Goal: Task Accomplishment & Management: Use online tool/utility

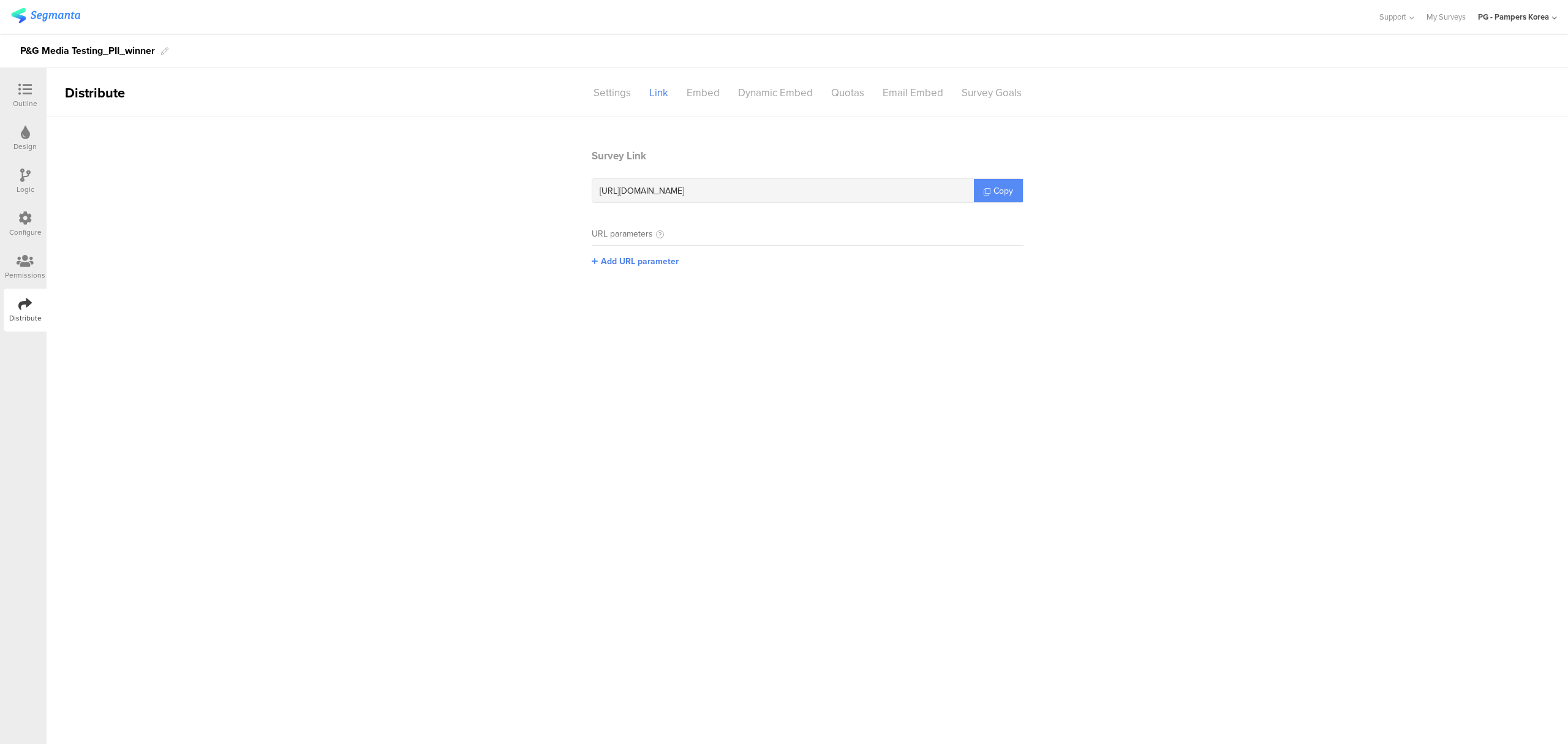
click at [1016, 192] on link "Copy" at bounding box center [998, 191] width 49 height 24
click at [1010, 184] on link "Copy" at bounding box center [998, 191] width 49 height 24
click at [989, 191] on link "Copy" at bounding box center [998, 191] width 49 height 24
click at [20, 96] on div at bounding box center [25, 91] width 24 height 16
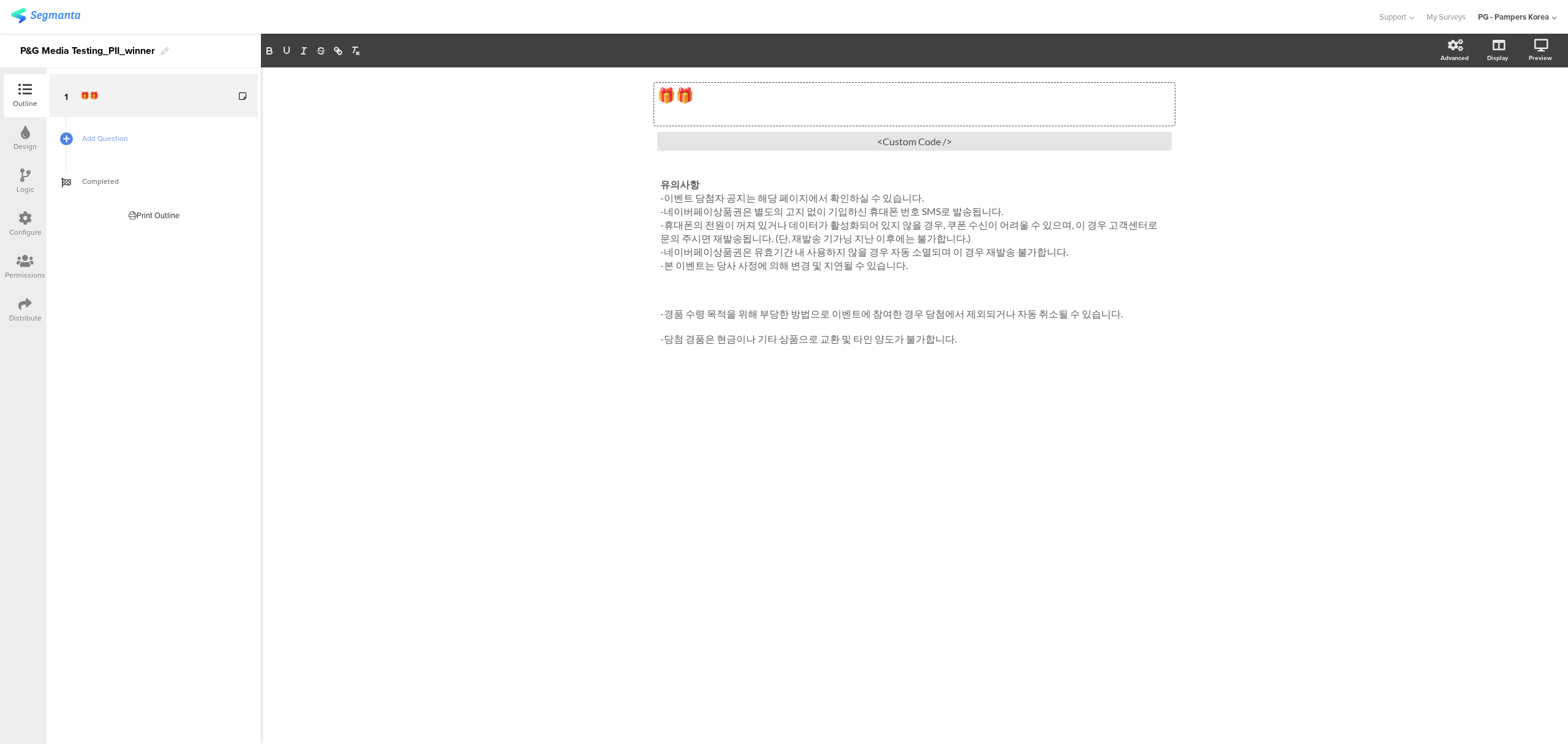
click at [684, 94] on div "🎁🎁 🎁🎁 🎁🎁" at bounding box center [914, 104] width 521 height 43
click at [454, 164] on div "🎁리서치 당첨자 공지🎁 🎁리서치 당첨자 공지🎁 <Custom Code /> 유의사항 -이벤트 당첨자 공지는 해당 페이지에서 확인하실 수 있습니…" at bounding box center [913, 405] width 1307 height 676
drag, startPoint x: 918, startPoint y: 195, endPoint x: 975, endPoint y: 205, distance: 57.9
click at [756, 201] on div "유의사항 -이벤트 당첨자 공지는 해당 페이지에서 확인하실 수 있습니다. -네이버페이상품권은 별도의 고지 없이 기입하신 휴대폰 번호 SMS로 발…" at bounding box center [914, 261] width 515 height 174
click at [975, 205] on p "-이벤트 당첨자 공지는 해당 페이지에서 확인하실 수 있습니다." at bounding box center [914, 198] width 509 height 13
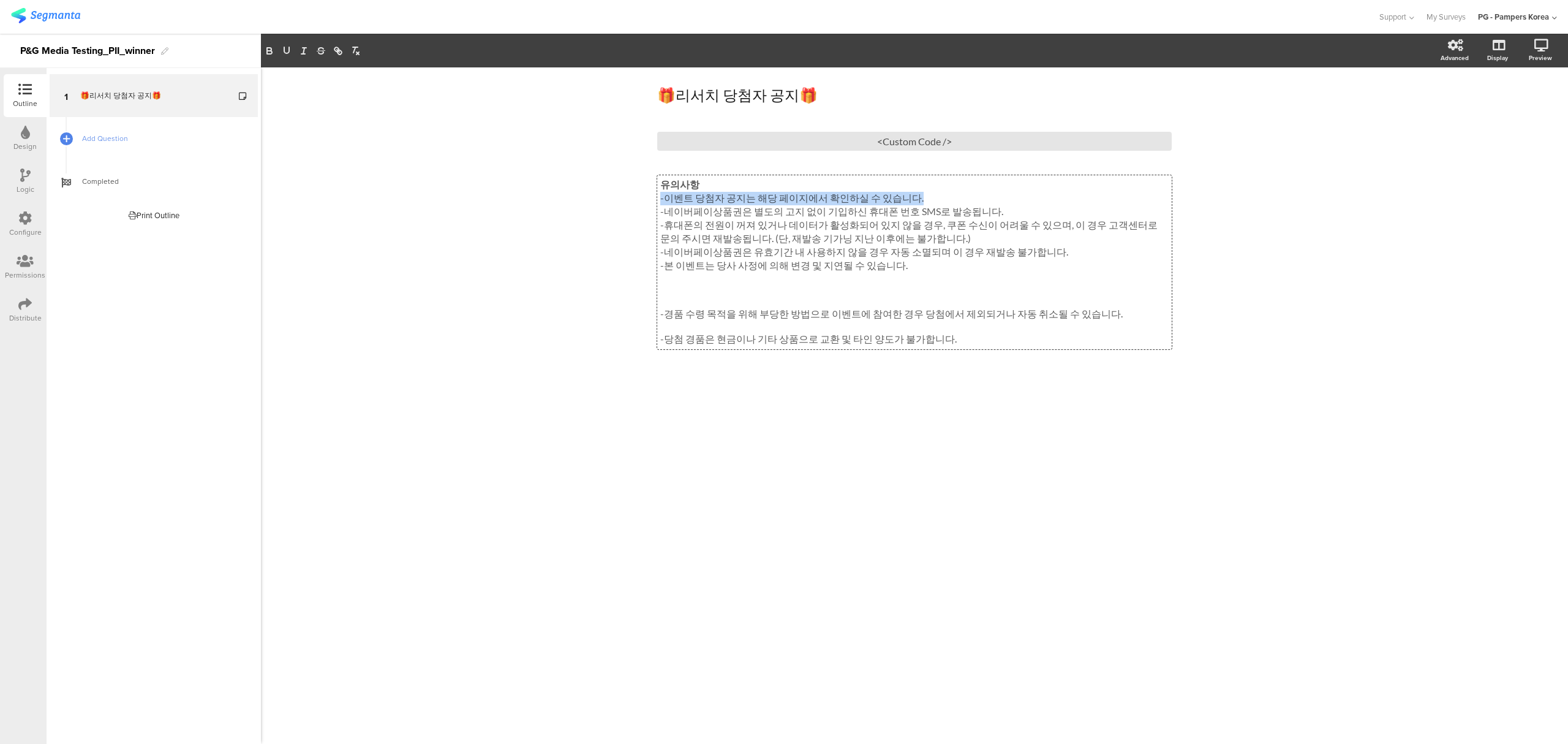
drag, startPoint x: 946, startPoint y: 204, endPoint x: 651, endPoint y: 204, distance: 295.0
click at [651, 204] on div "🎁리서치 당첨자 공지🎁 🎁리서치 당첨자 공지🎁 <Custom Code /> 유의사항 -이벤트 당첨자 공지는 해당 페이지에서 확인하실 수 있습니…" at bounding box center [914, 239] width 539 height 343
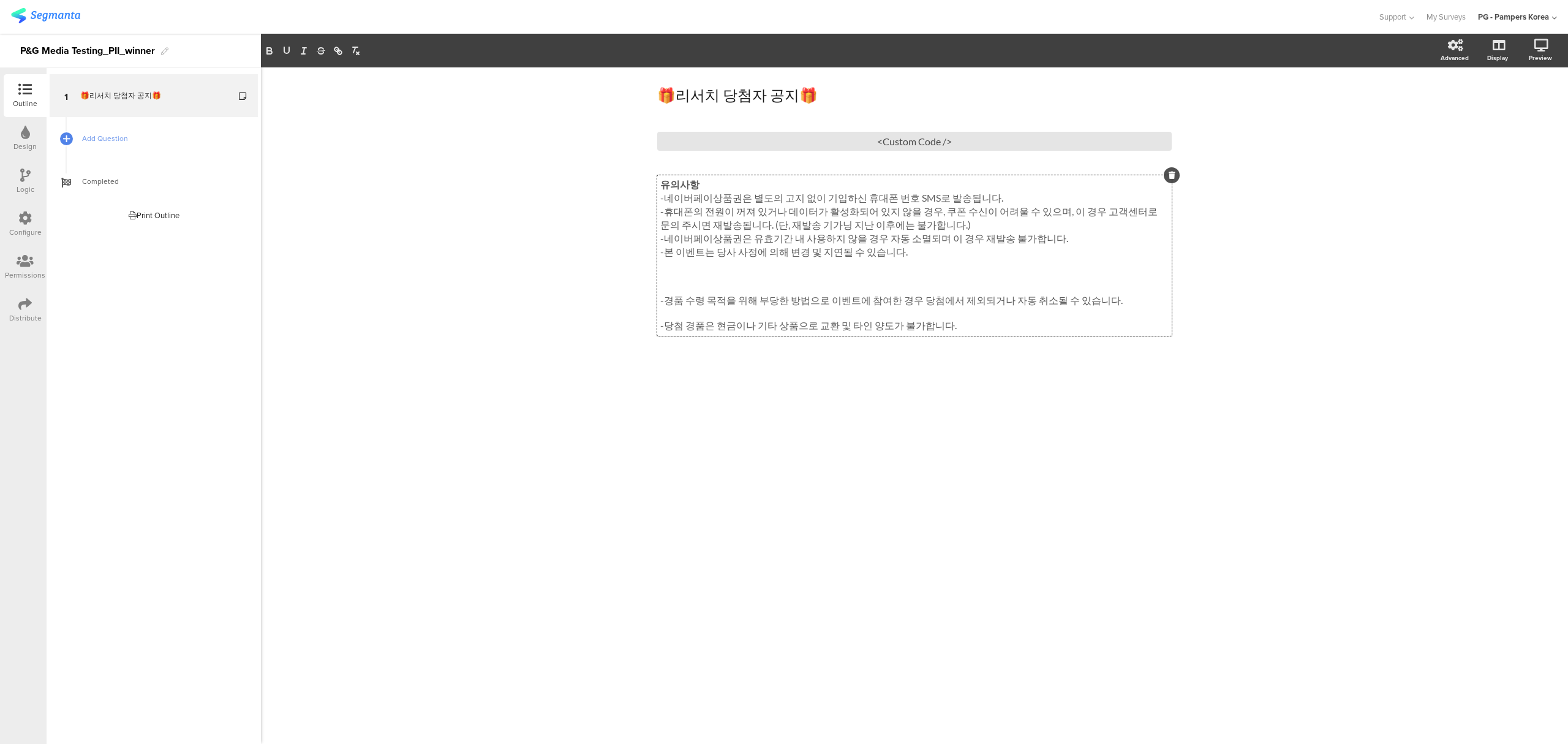
click at [825, 271] on p at bounding box center [914, 264] width 509 height 11
click at [963, 220] on p "-휴대폰의 전원이 꺼져 있거나 데이터가 활성화되어 있지 않을 경우, 쿠폰 수신이 어려울 수 있으며, 이 경우 고객센터로 문의 주시면 재발송됩니…" at bounding box center [914, 219] width 509 height 27
drag, startPoint x: 991, startPoint y: 202, endPoint x: 637, endPoint y: 198, distance: 354.0
click at [637, 198] on div "🎁리서치 당첨자 공지🎁 🎁리서치 당첨자 공지🎁 <Custom Code /> 유의사항 -네이버페이상품권은 별도의 고지 없이 기입하신 휴대폰 번호…" at bounding box center [913, 405] width 1307 height 676
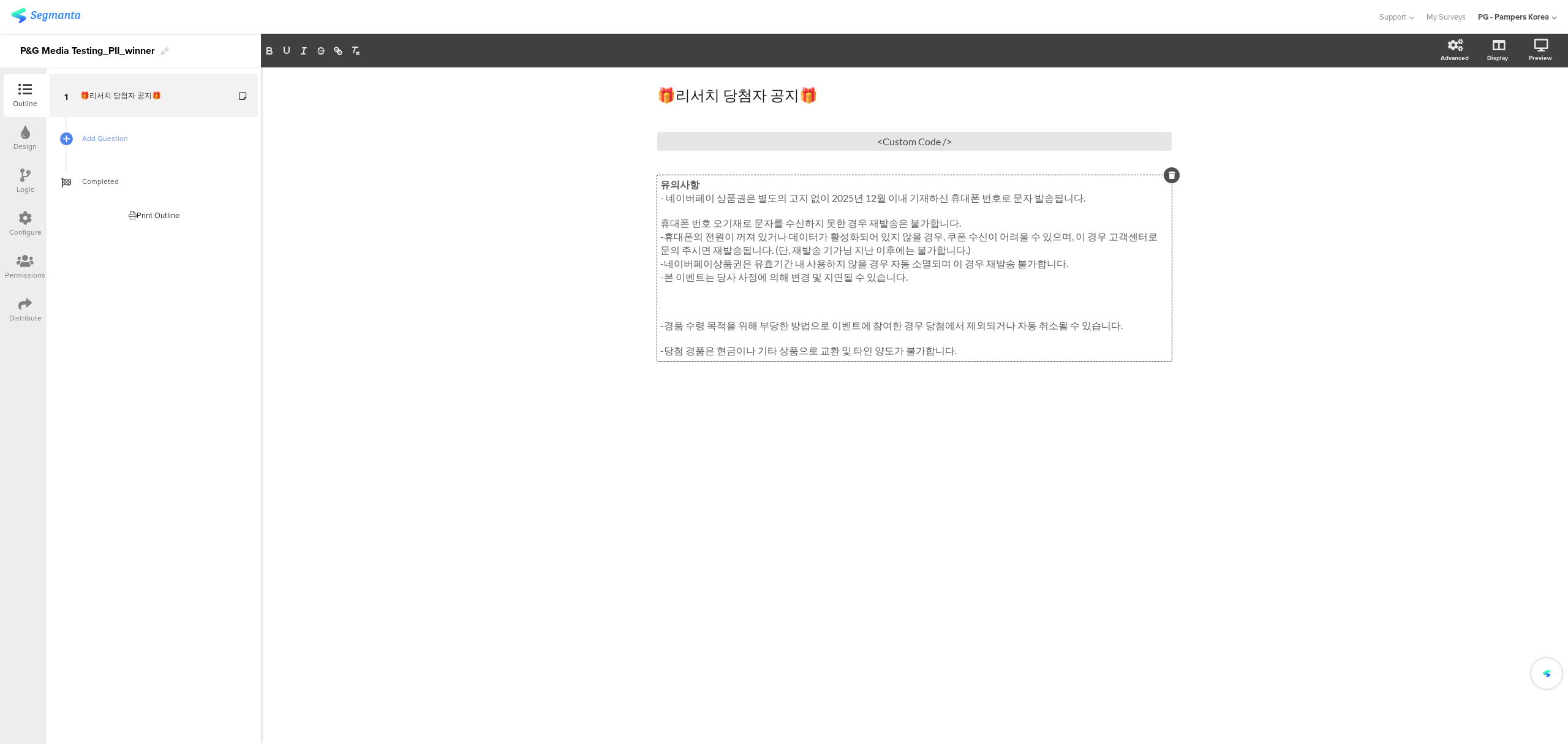
drag, startPoint x: 1078, startPoint y: 202, endPoint x: 1117, endPoint y: 201, distance: 39.0
click at [1078, 202] on p "- 네이버페이 상품권은 별도의 고지 없이 2025년 12월 이내 기재하신 휴대폰 번호로 문자 발송됩니다." at bounding box center [914, 198] width 509 height 13
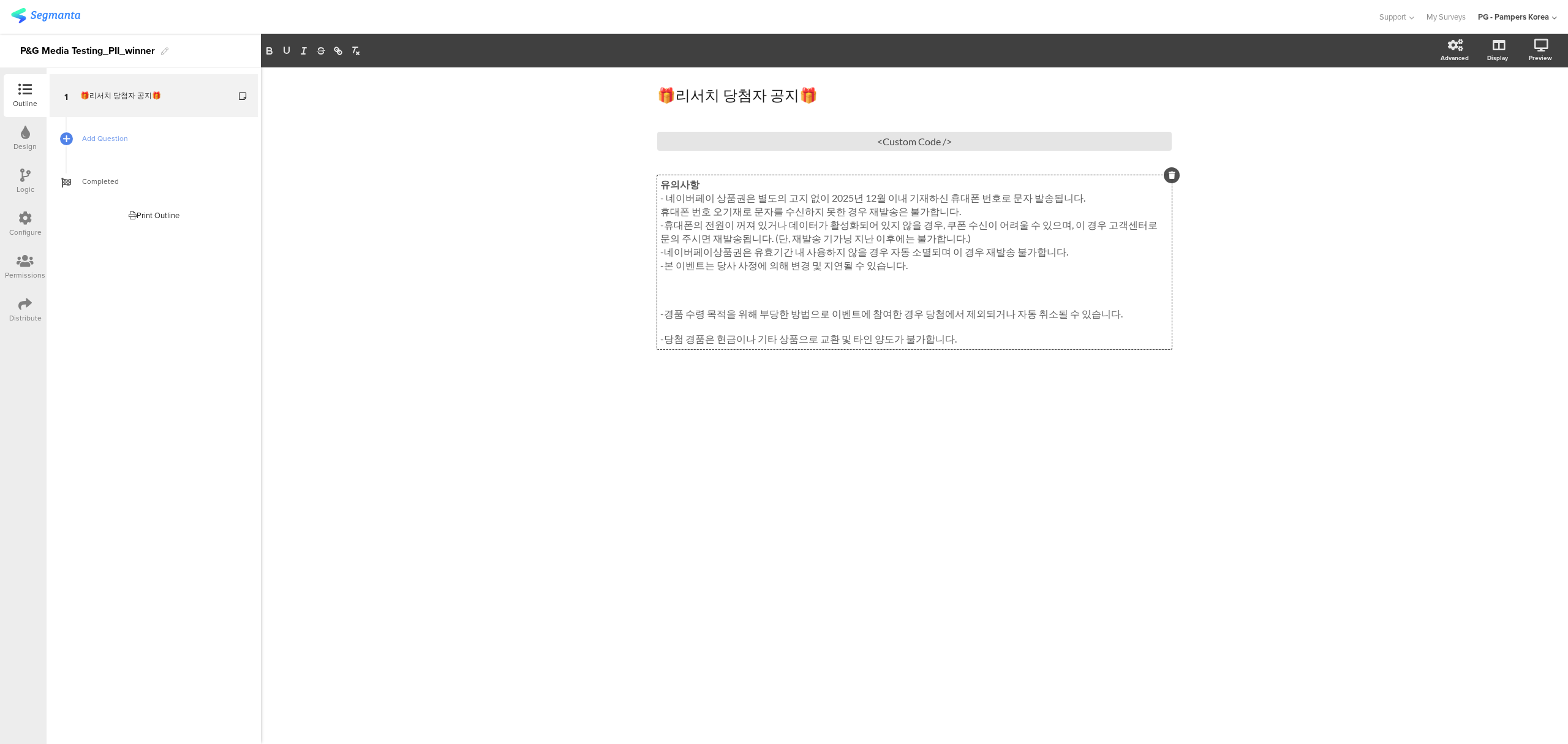
click at [948, 211] on p "휴대폰 번호 오기재로 문자를 수신하지 못한 경우 재발송은 불가합니다." at bounding box center [914, 212] width 509 height 13
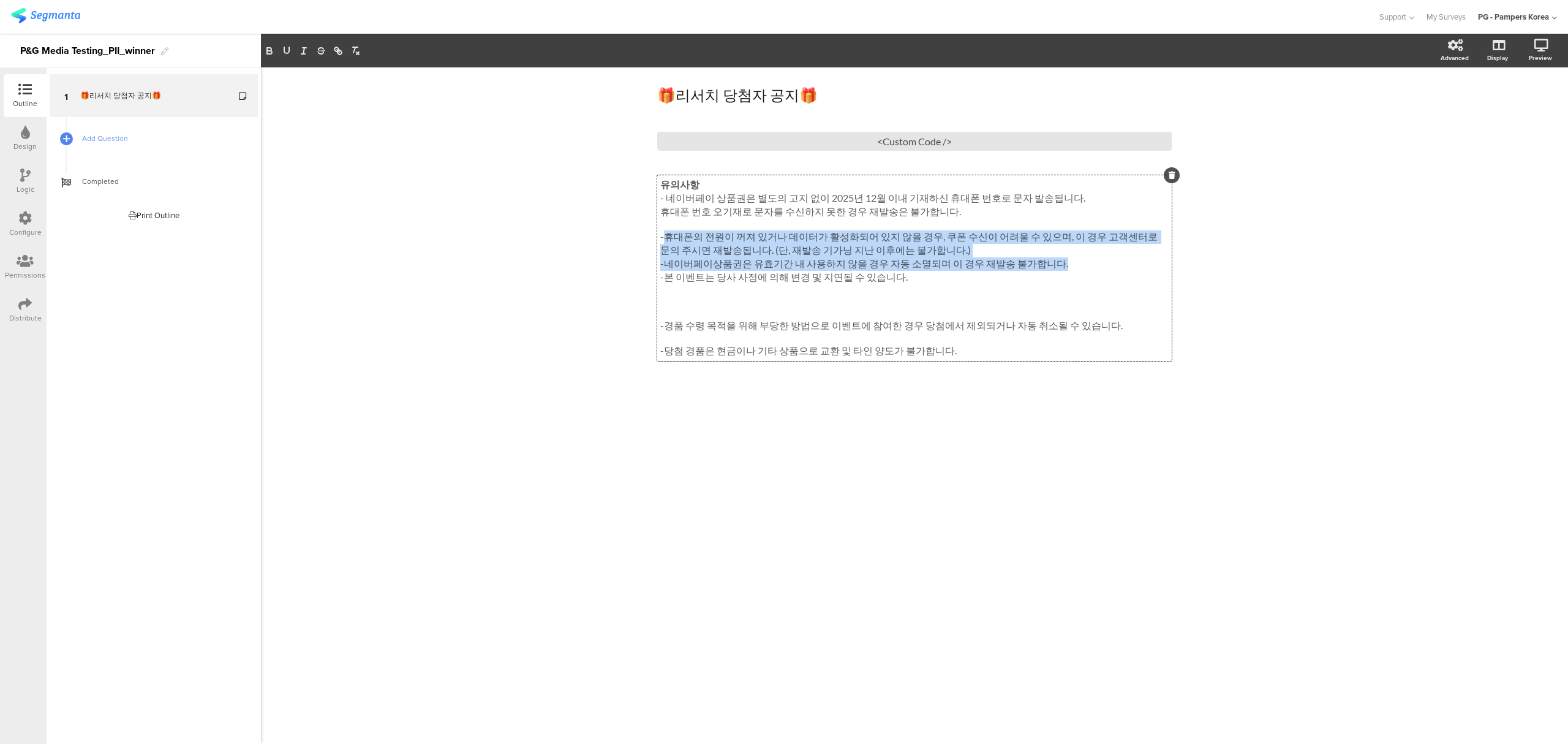
drag, startPoint x: 1071, startPoint y: 273, endPoint x: 662, endPoint y: 234, distance: 410.9
click at [662, 234] on div "유의사항 - 네이버페이 상품권은 별도의 고지 없이 2025년 12월 이내 기재하신 휴대폰 번호로 문자 발송됩니다. 휴대폰 번호 오기재로 문자를…" at bounding box center [914, 268] width 509 height 179
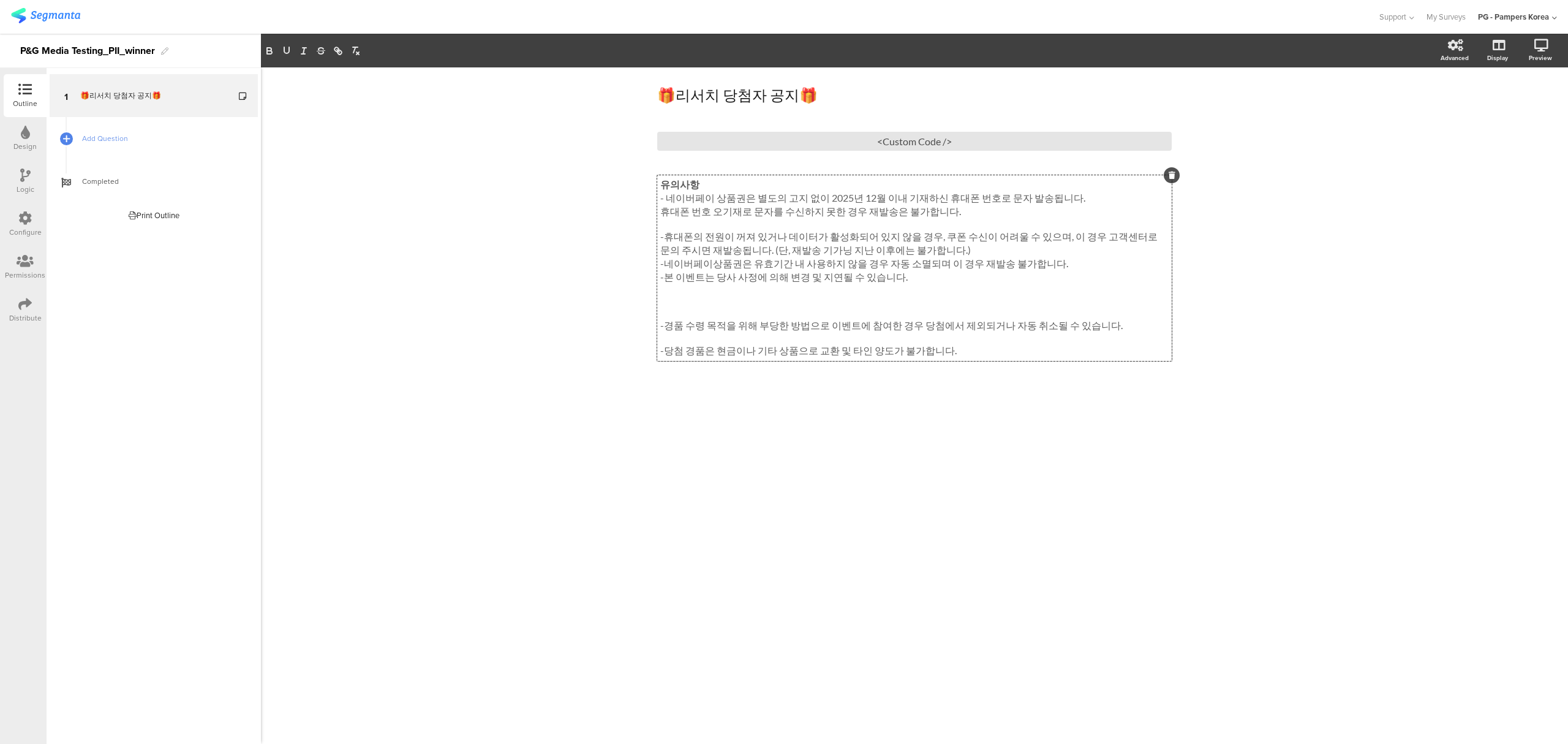
click at [894, 282] on p "-본 이벤트는 당사 사정에 의해 변경 및 지연될 수 있습니다." at bounding box center [914, 277] width 509 height 13
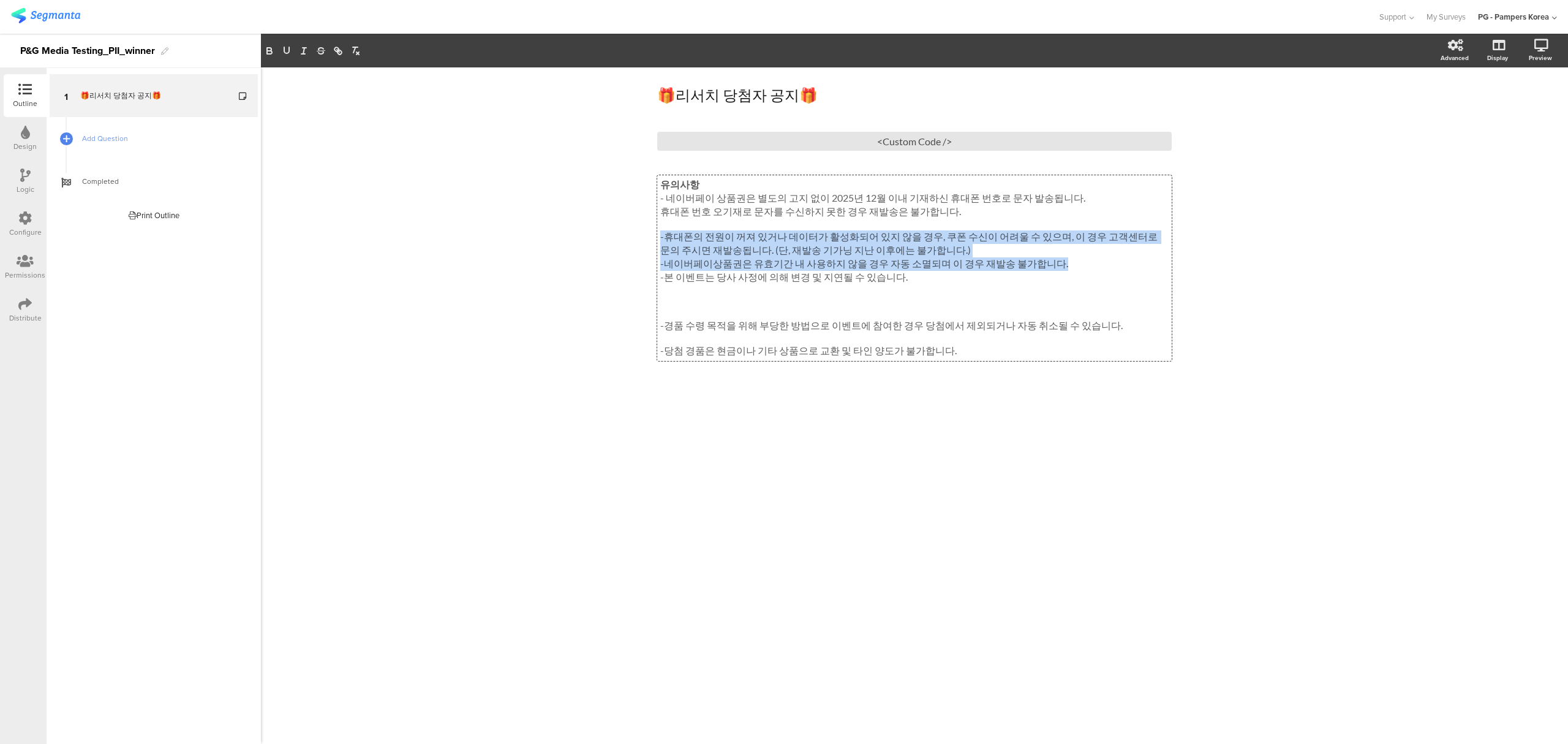
drag, startPoint x: 1066, startPoint y: 269, endPoint x: 607, endPoint y: 233, distance: 460.4
click at [607, 233] on div "🎁리서치 당첨자 공지🎁 🎁리서치 당첨자 공지🎁 <Custom Code /> 유의사항 - 네이버페이 상품권은 별도의 고지 없이 2025년 12월…" at bounding box center [913, 405] width 1307 height 676
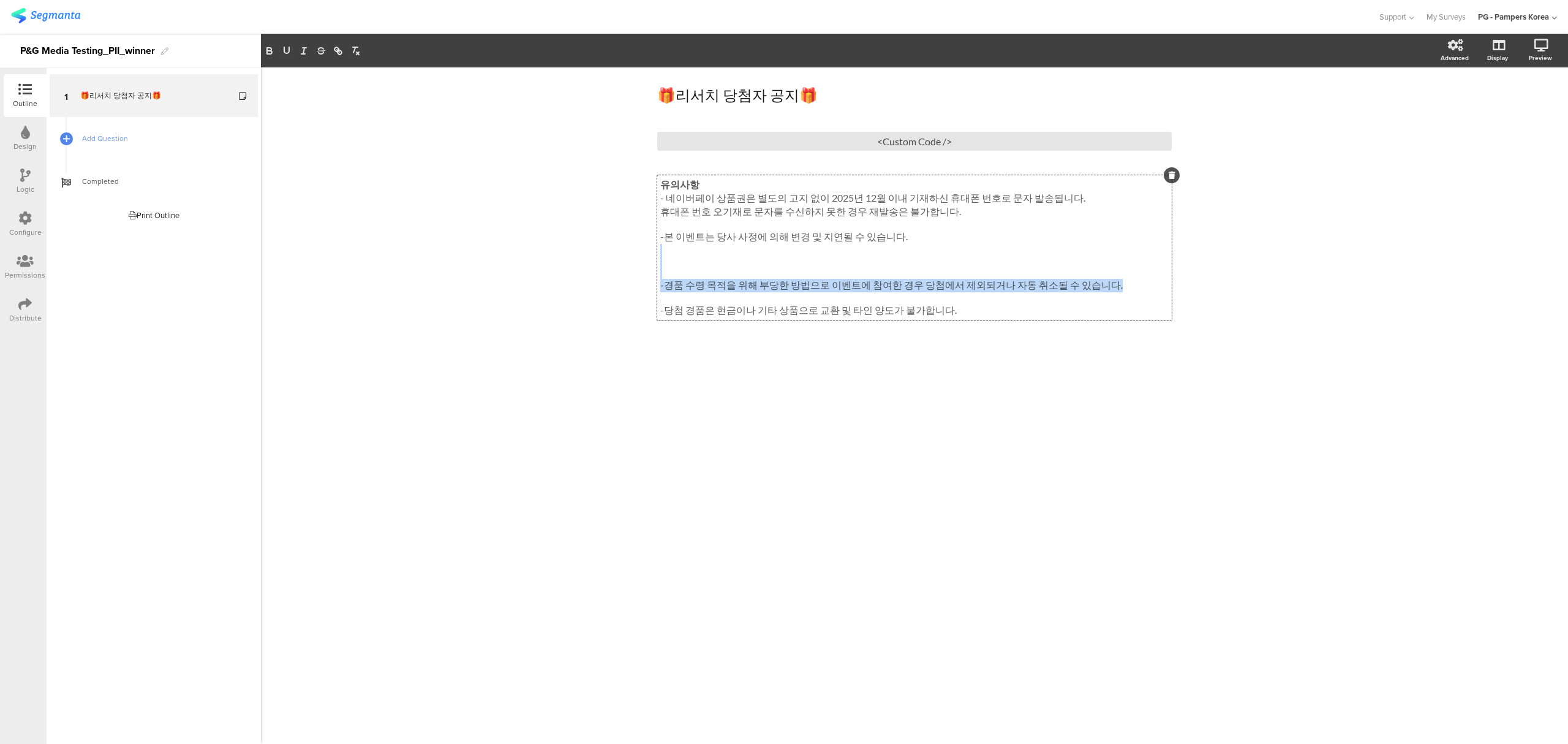
drag, startPoint x: 1111, startPoint y: 289, endPoint x: 693, endPoint y: 248, distance: 420.0
click at [693, 248] on div "유의사항 - 네이버페이 상품권은 별도의 고지 없이 2025년 12월 이내 기재하신 휴대폰 번호로 문자 발송됩니다. 휴대폰 번호 오기재로 문자를…" at bounding box center [914, 247] width 509 height 139
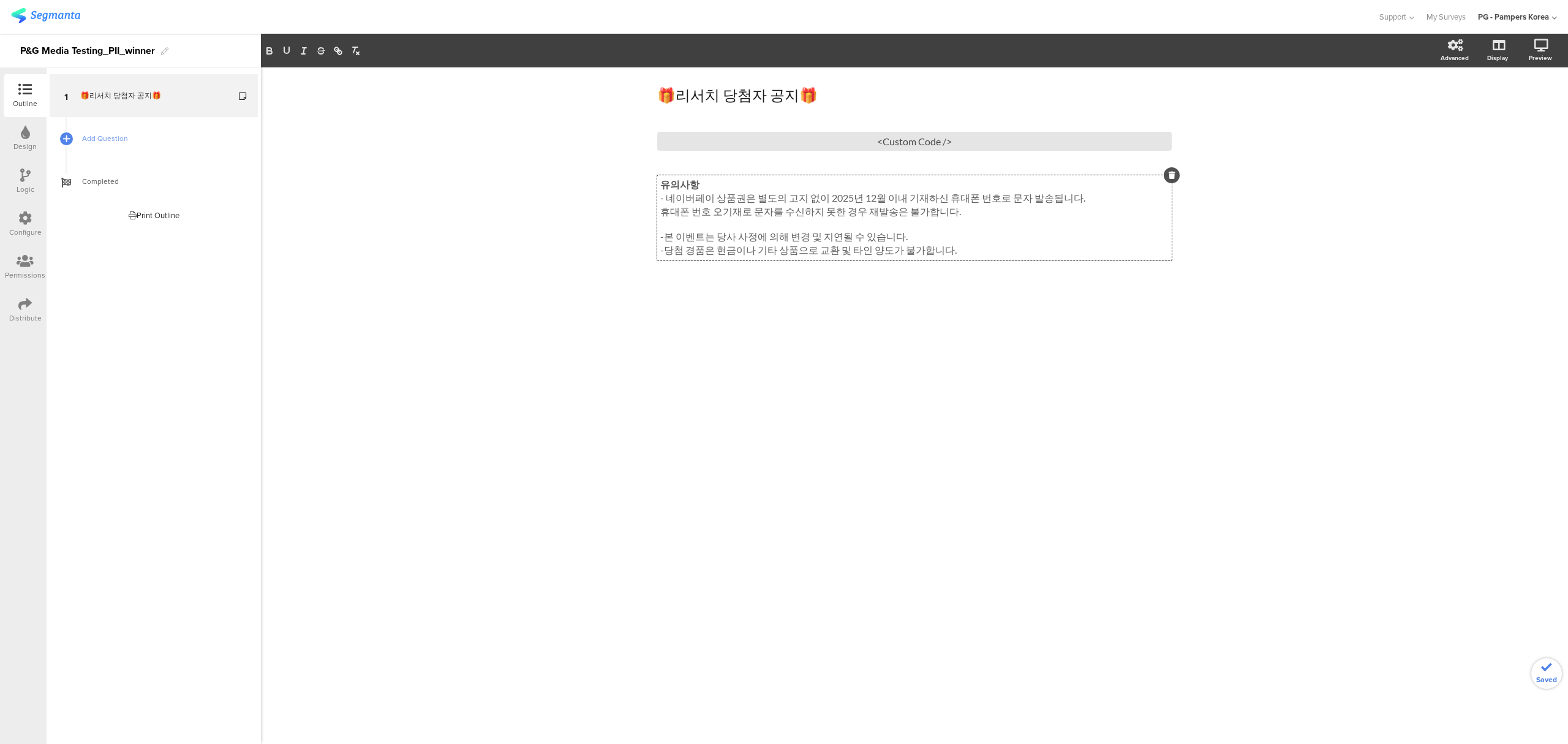
click at [946, 212] on p "휴대폰 번호 오기재로 문자를 수신하지 못한 경우 재발송은 불가합니다." at bounding box center [914, 212] width 509 height 13
click at [905, 373] on div "🎁리서치 당첨자 공지🎁 🎁리서치 당첨자 공지🎁 <Custom Code /> 유의사항 - 네이버페이 상품권은 별도의 고지 없이 2025년 12월…" at bounding box center [913, 405] width 1307 height 676
click at [1125, 358] on div "🎁리서치 당첨자 공지🎁 🎁리서치 당첨자 공지🎁 <Custom Code /> 유의사항 - 네이버페이 상품권은 별도의 고지 없이 2025년 12월…" at bounding box center [913, 405] width 1307 height 676
click at [850, 135] on div "<Custom Code />" at bounding box center [914, 142] width 515 height 19
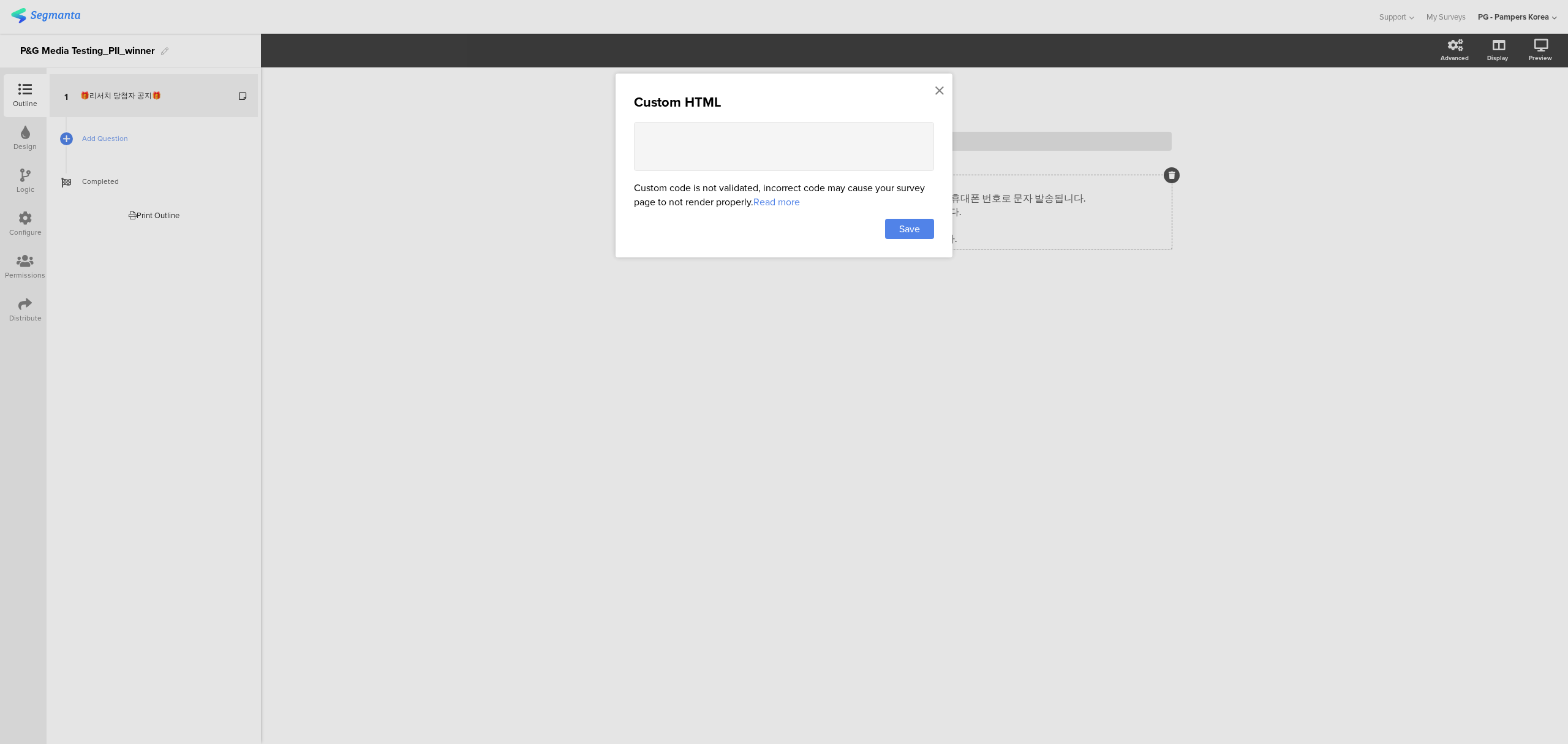
click at [788, 156] on textarea at bounding box center [783, 146] width 300 height 49
paste textarea "<table style="border: 1px solid black; border-collapse: collapse; margin-top: 2…"
type textarea "<table style="border: 1px solid black; border-collapse: collapse; margin-top: 2…"
click at [900, 230] on span "Save" at bounding box center [910, 229] width 21 height 14
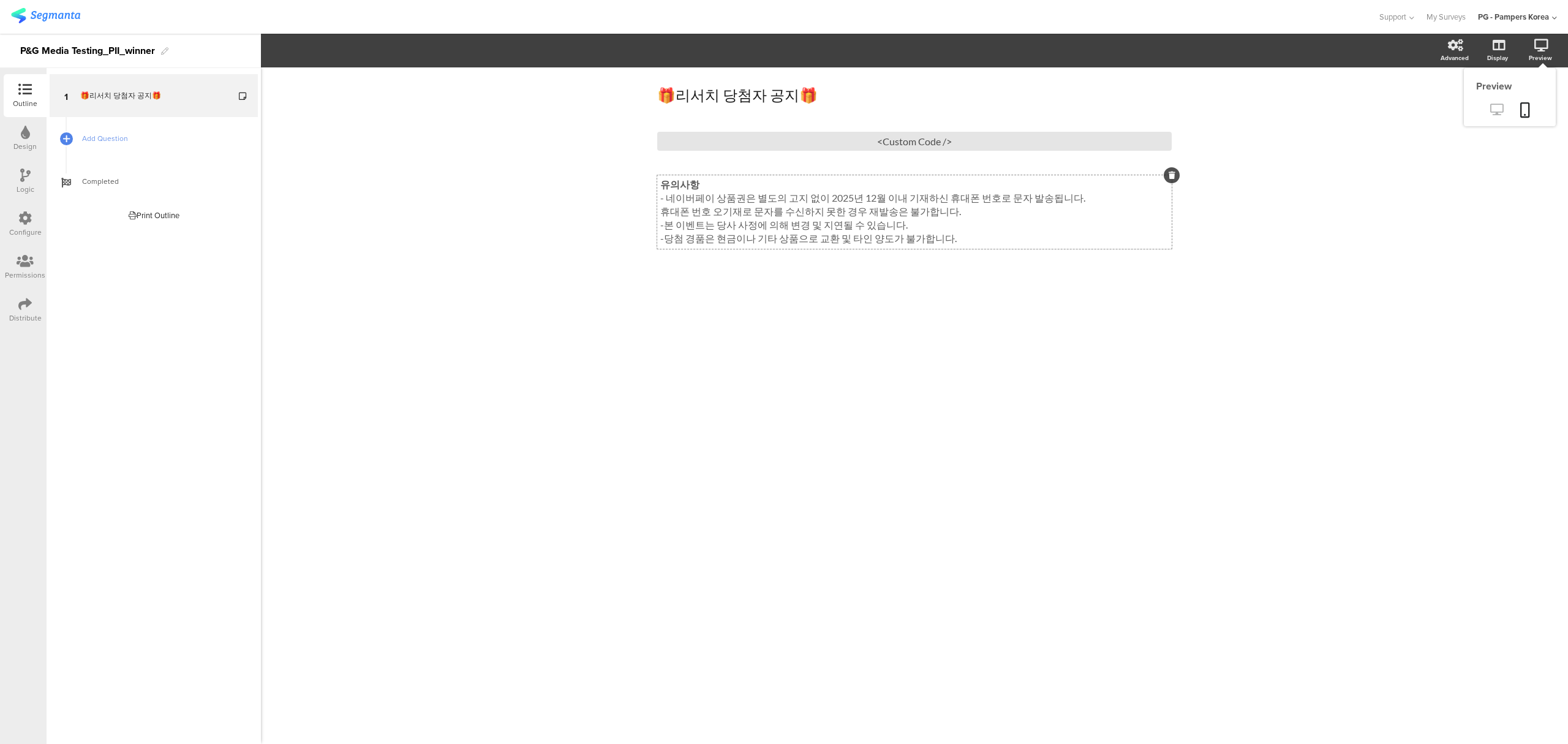
click at [1499, 108] on icon at bounding box center [1496, 108] width 13 height 11
click at [883, 143] on div "<Custom Code />" at bounding box center [914, 142] width 515 height 19
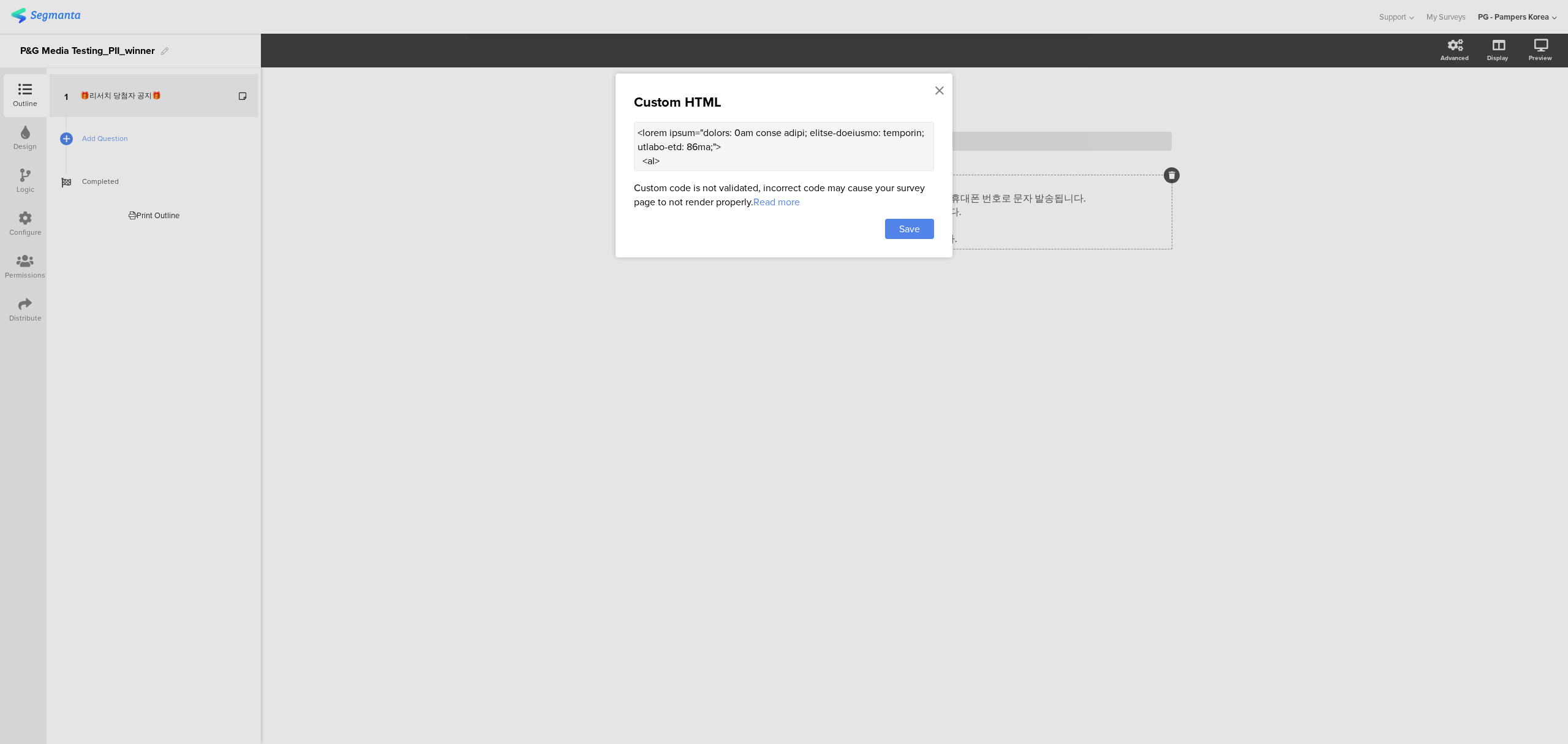
click at [803, 149] on textarea at bounding box center [783, 146] width 300 height 49
paste textarea ">이벤트</th> <th style="border: 1px solid black; padding: 5px; text-align: center;…"
type textarea "<table style="border: 1px solid black; border-collapse: collapse; margin-top: 2…"
click at [904, 221] on div "Save" at bounding box center [909, 228] width 49 height 20
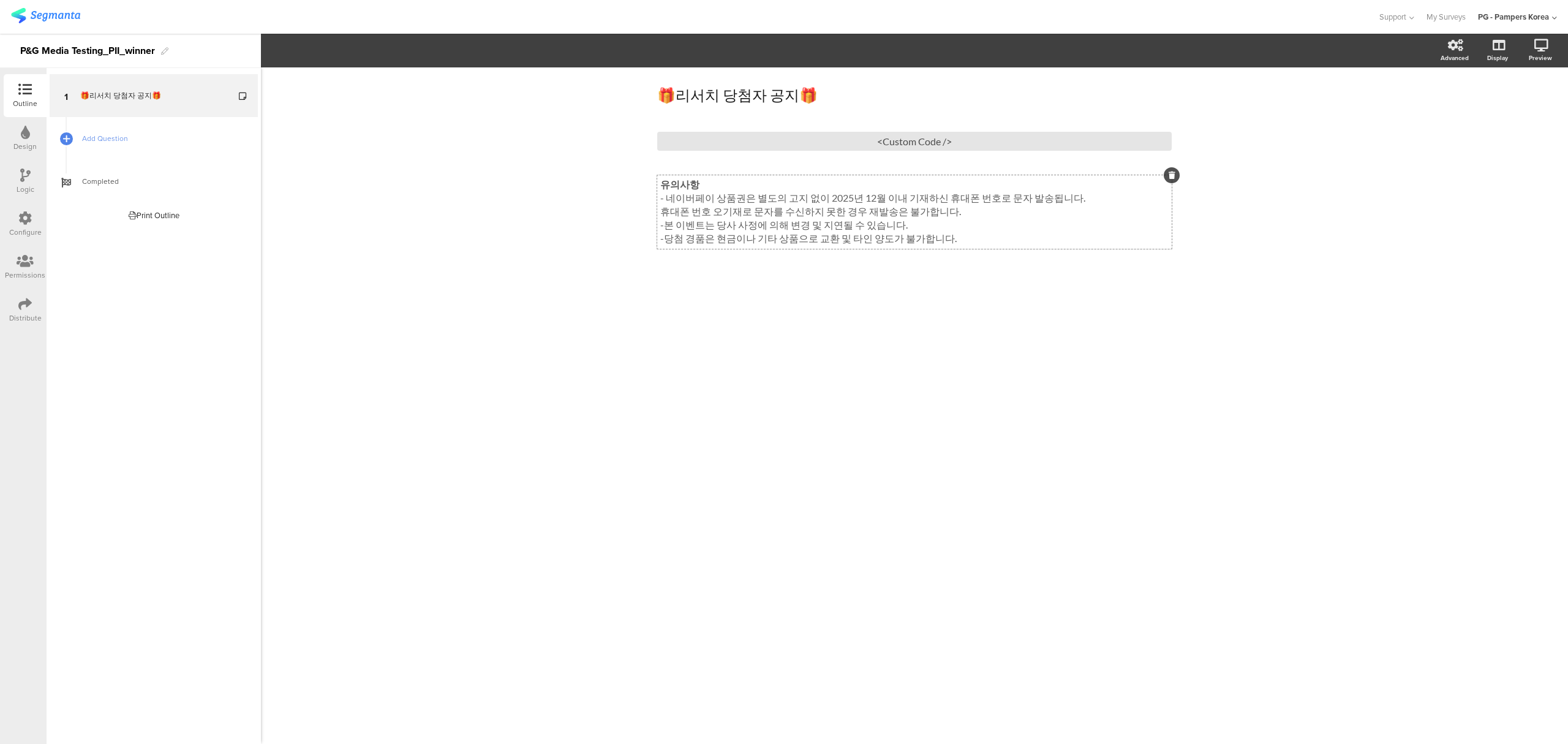
click at [1296, 247] on div "🎁리서치 당첨자 공지🎁 🎁리서치 당첨자 공지🎁 <Custom Code /> 유의사항 - 네이버페이 상품권은 별도의 고지 없이 2025년 12월…" at bounding box center [913, 405] width 1307 height 676
click at [20, 311] on div "Distribute" at bounding box center [24, 309] width 43 height 43
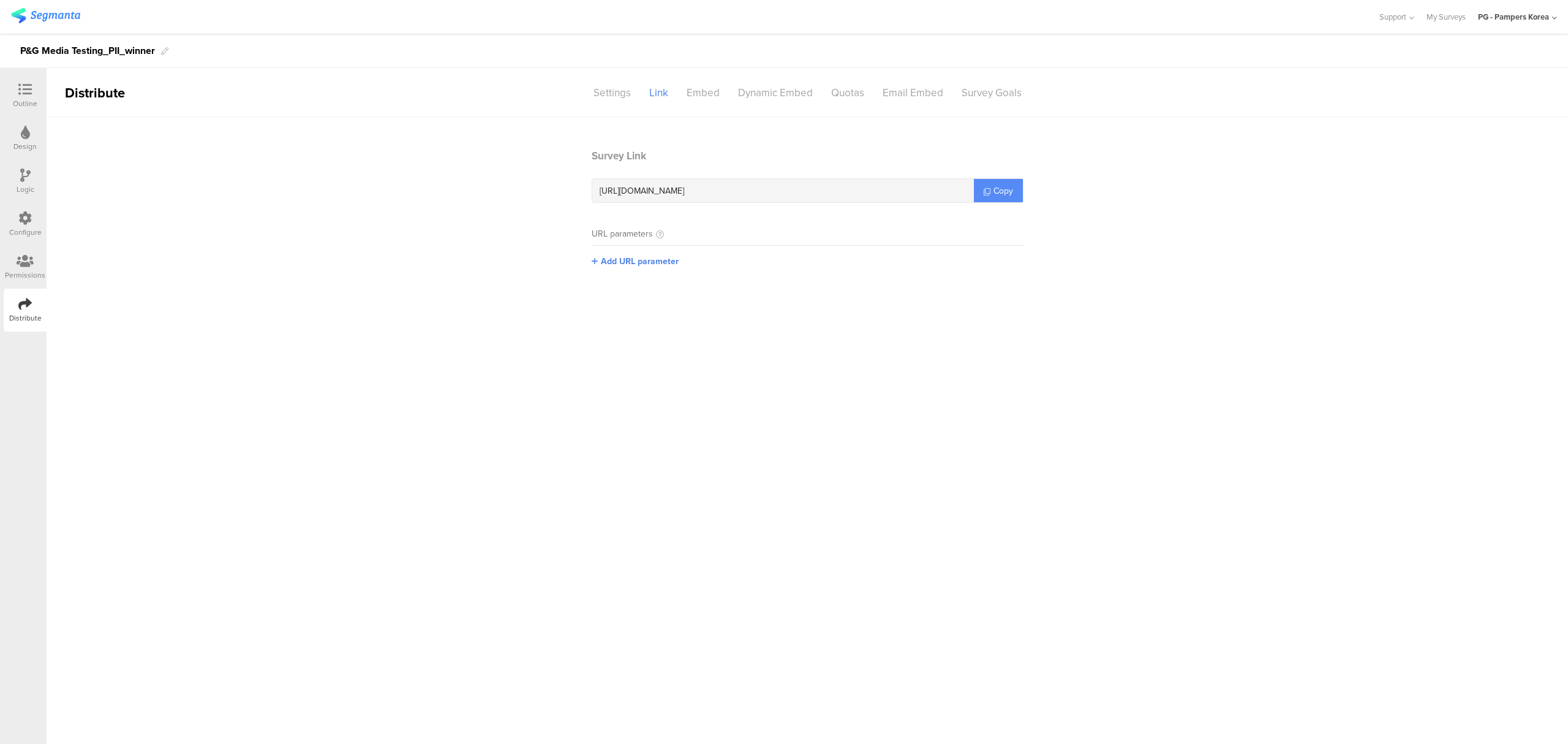
click at [996, 186] on span "Copy" at bounding box center [1003, 191] width 19 height 13
click at [1005, 186] on span "Copy" at bounding box center [1003, 191] width 19 height 13
click at [988, 179] on link "Copy" at bounding box center [998, 191] width 49 height 24
click at [24, 98] on div "Outline" at bounding box center [25, 103] width 24 height 11
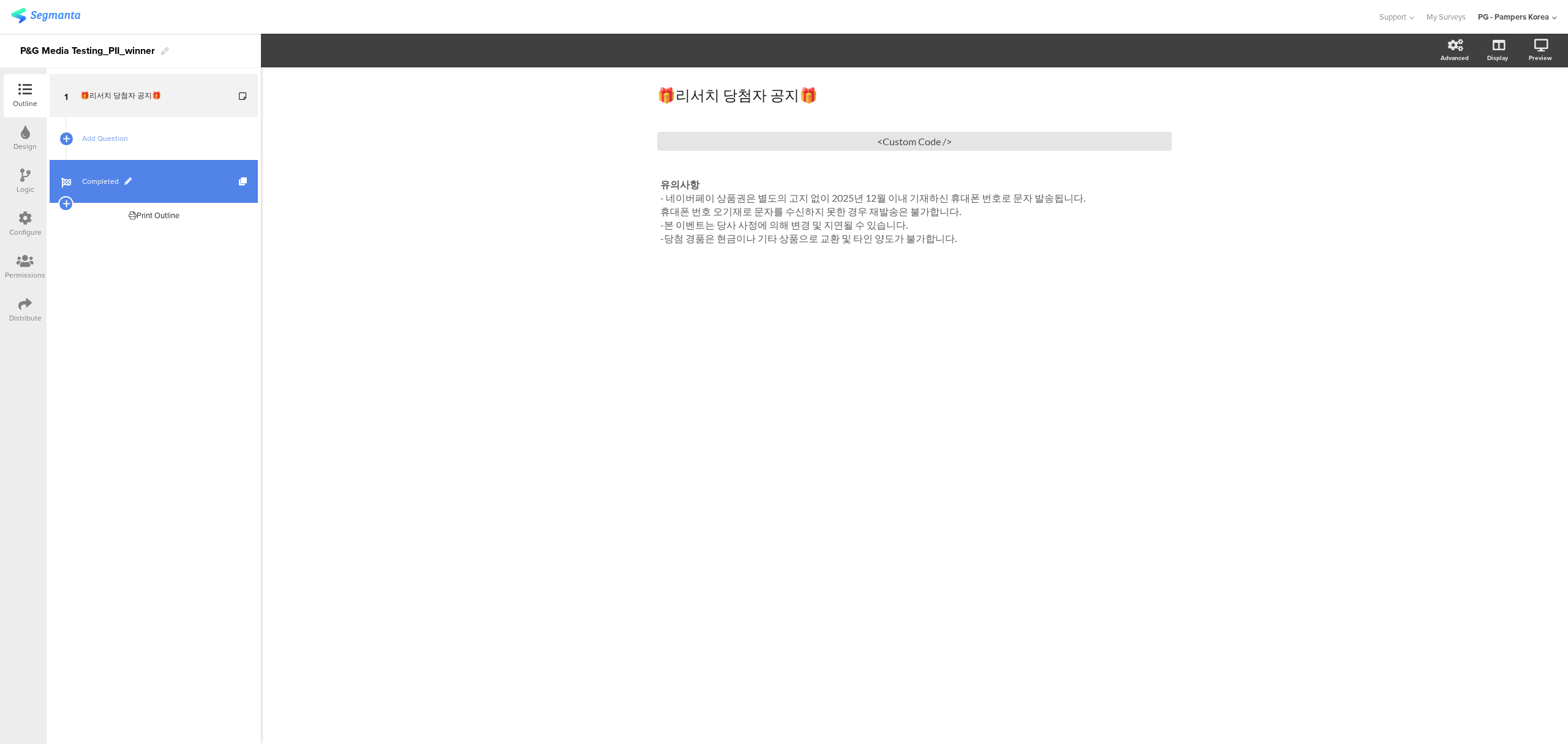
click at [186, 173] on link "Completed" at bounding box center [154, 181] width 208 height 43
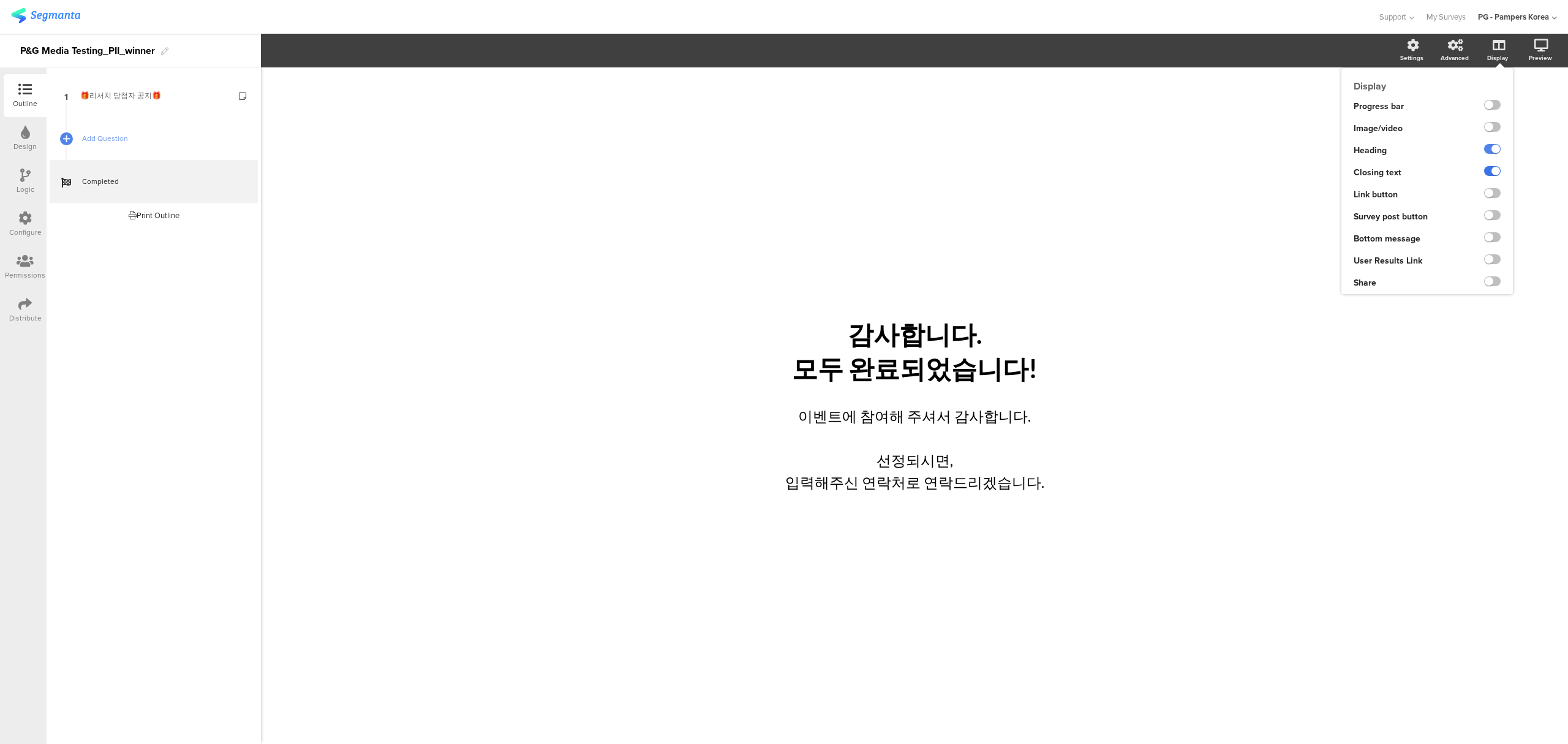
click at [1493, 169] on label at bounding box center [1492, 170] width 17 height 10
click at [0, 0] on input "checkbox" at bounding box center [0, 0] width 0 height 0
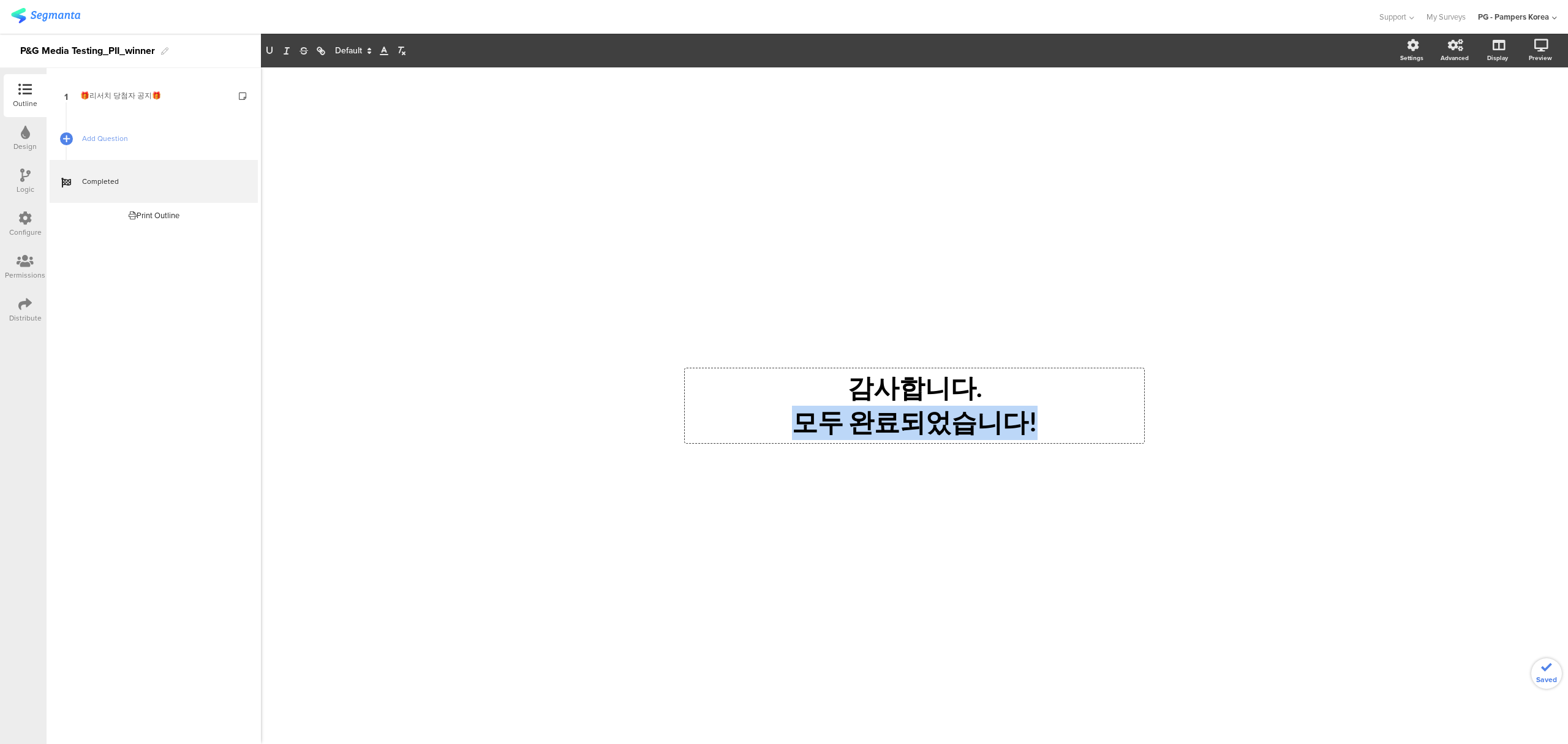
drag, startPoint x: 987, startPoint y: 386, endPoint x: 1100, endPoint y: 445, distance: 127.5
click at [1100, 443] on div "감사합니다. 모두 완료되었습니다! 감사합니다. 모두 완료되었습니다! 감사합니다. 모두 완료되었습니다!" at bounding box center [913, 405] width 459 height 74
click at [1359, 365] on div "/ 감사합니다. 감사합니다. 감사합니다." at bounding box center [913, 405] width 1307 height 676
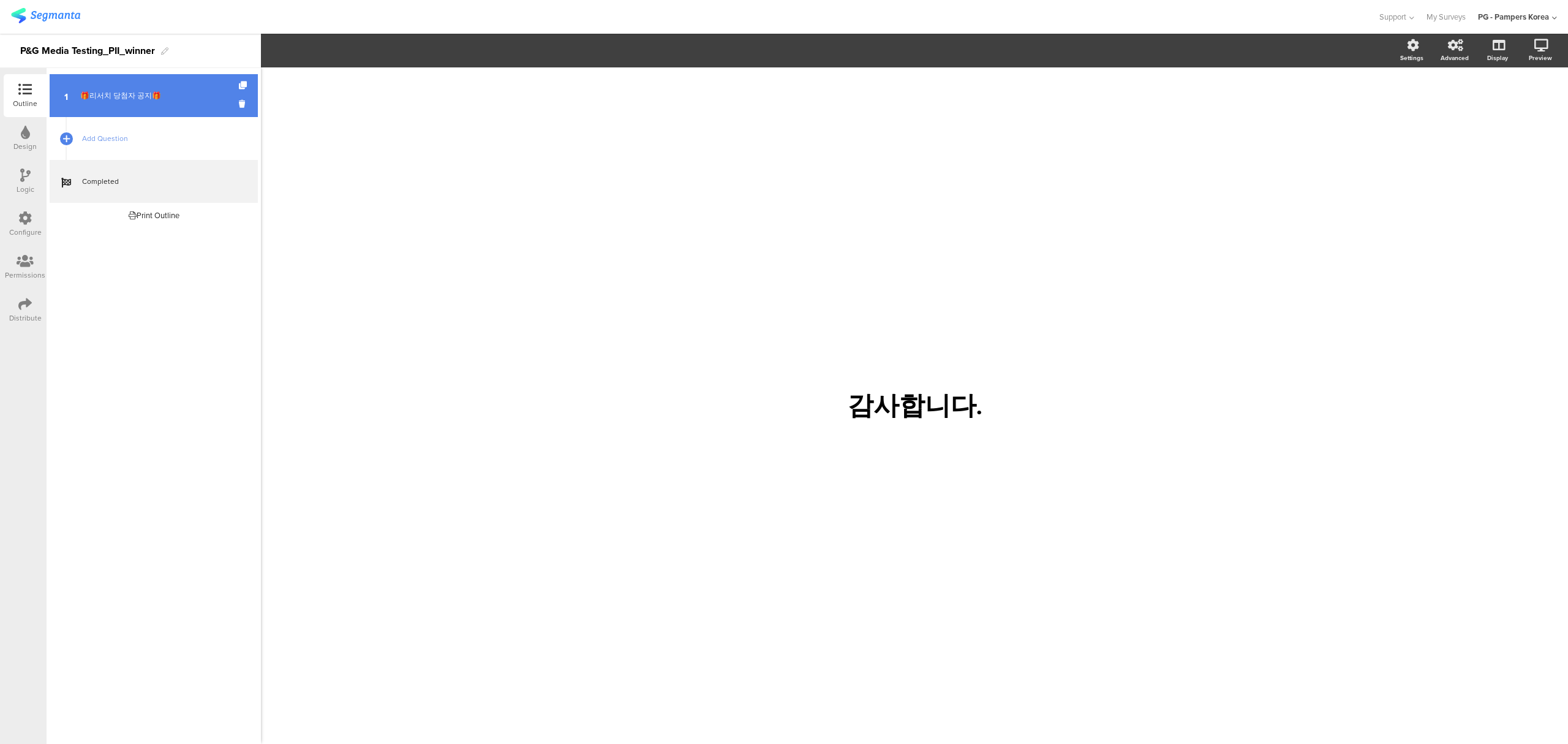
click at [101, 93] on div "🎁리서치 당첨자 공지🎁" at bounding box center [153, 95] width 146 height 12
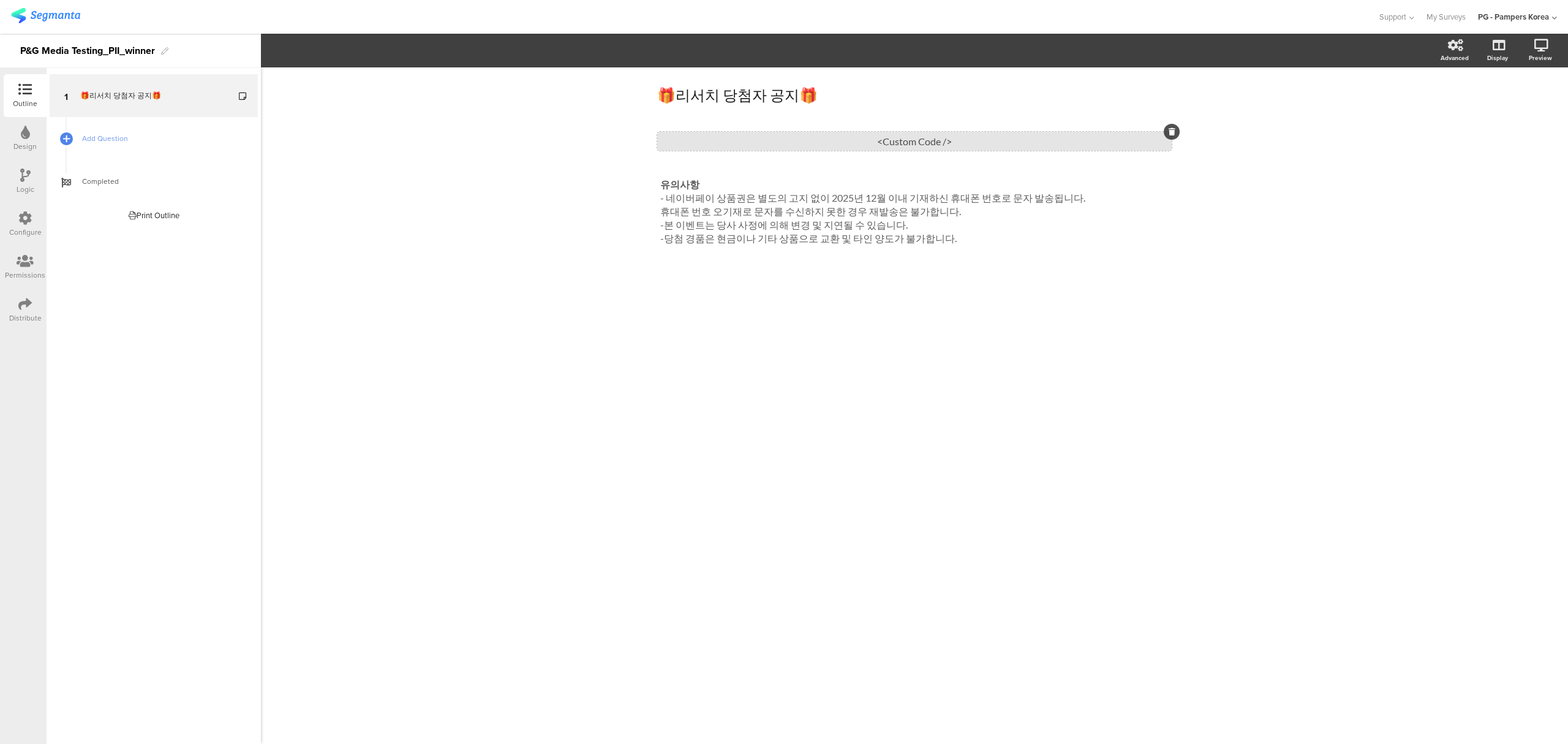
click at [1060, 143] on div "<Custom Code />" at bounding box center [914, 142] width 515 height 19
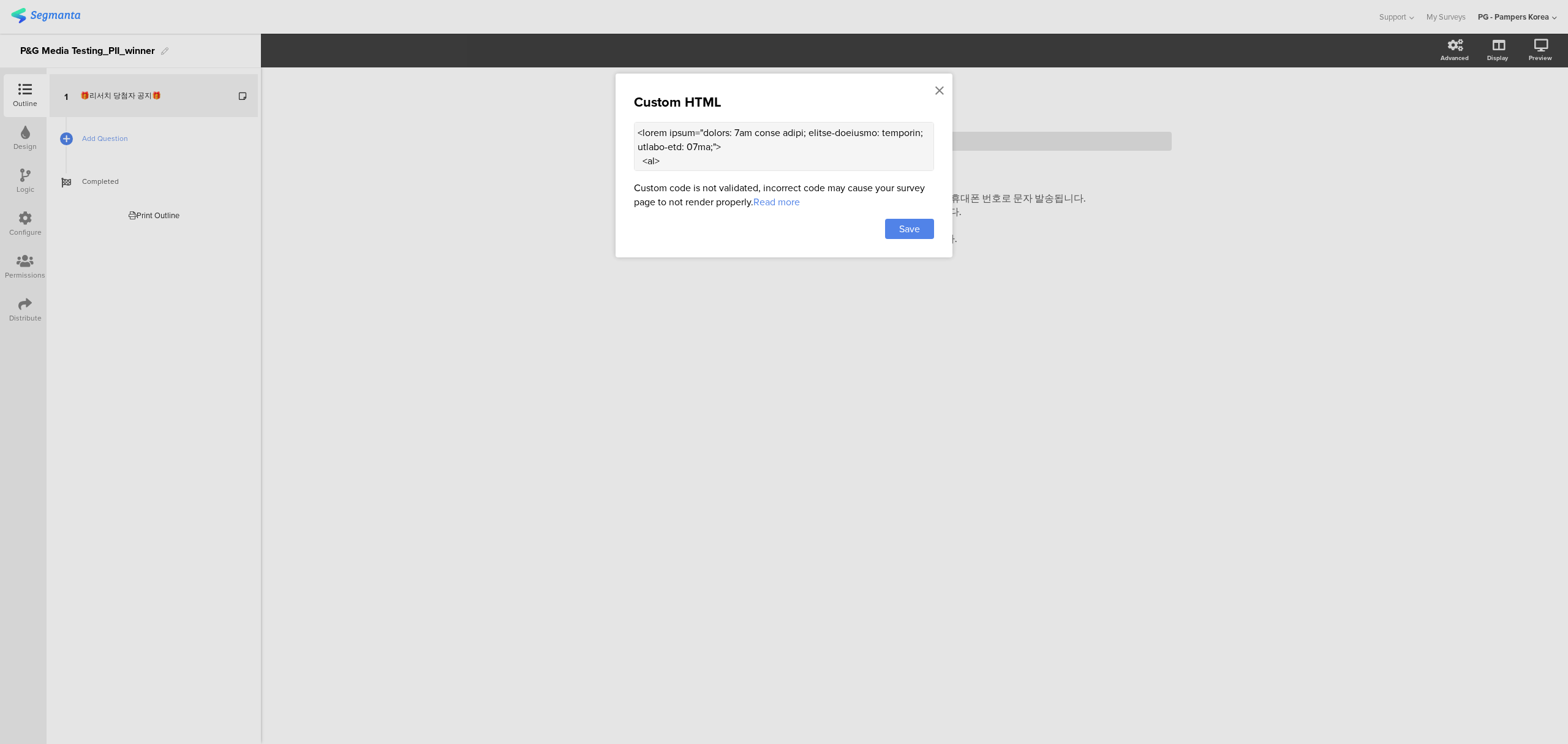
click at [868, 155] on textarea at bounding box center [783, 146] width 300 height 49
click at [1167, 339] on div at bounding box center [784, 372] width 1568 height 744
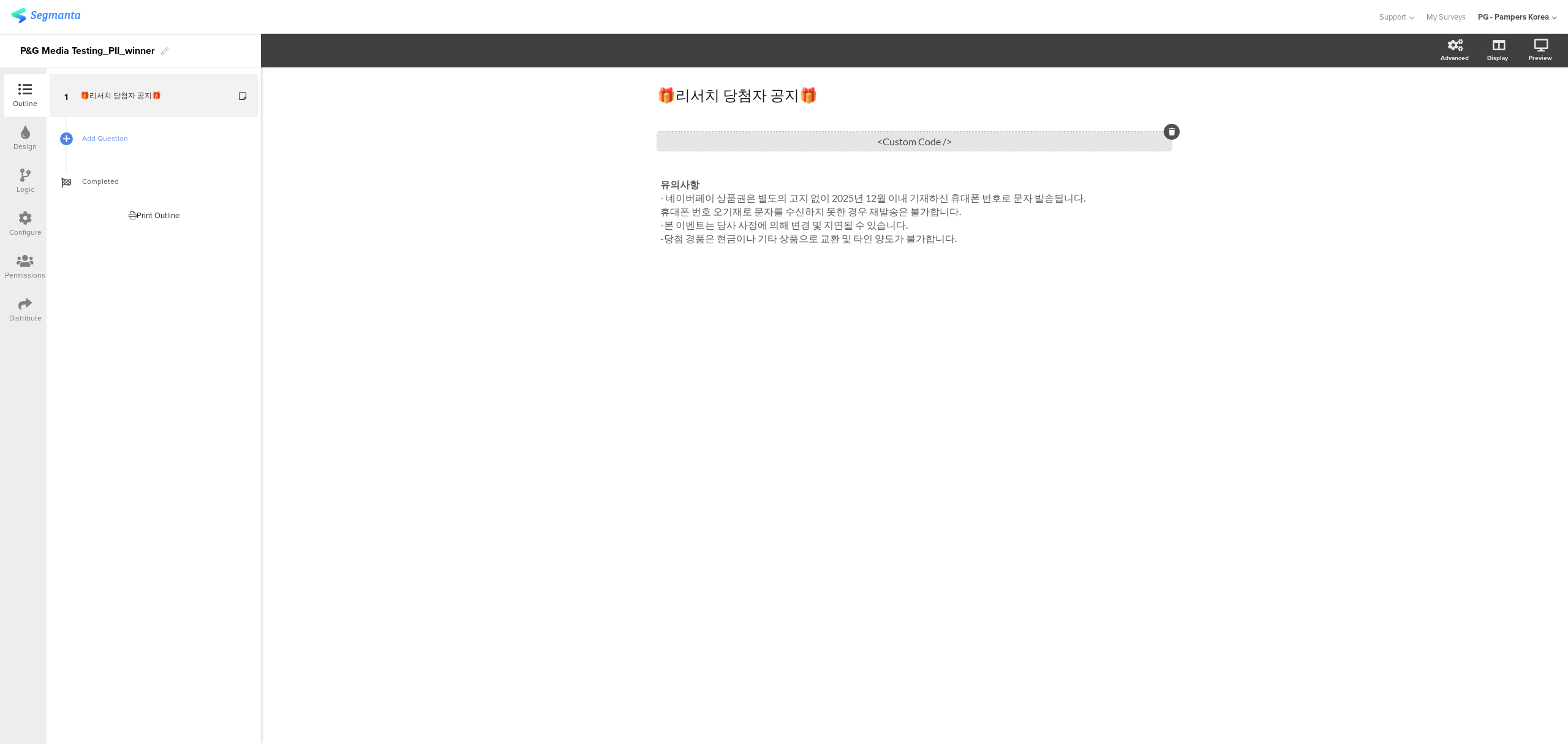
click at [774, 143] on div "<Custom Code />" at bounding box center [914, 142] width 515 height 19
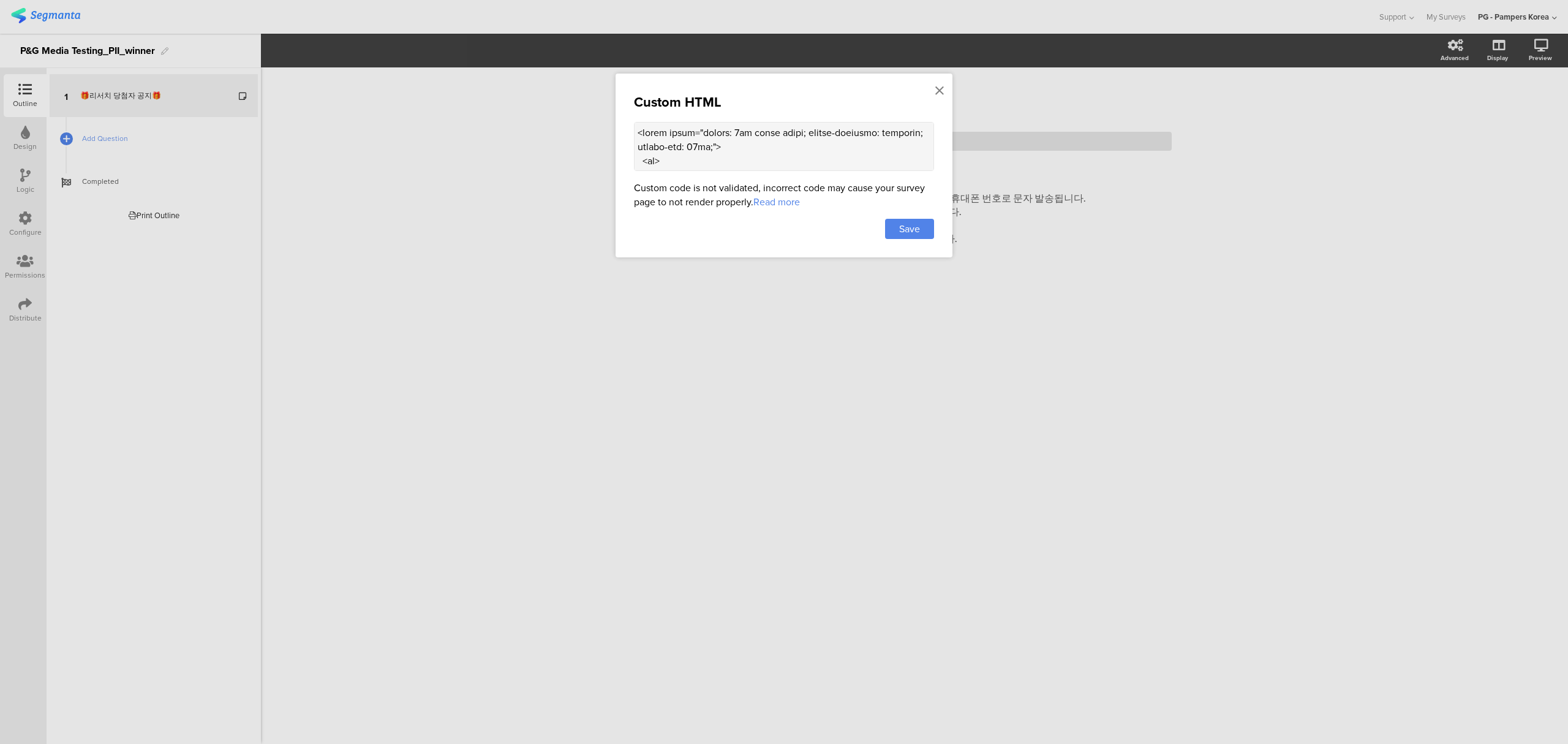
click at [767, 158] on textarea at bounding box center [783, 146] width 300 height 49
paste textarea "width: 100%; margin-top: 20px;"> <tr> <th style="border: 1px solid black; paddi…"
type textarea "<table style="border: 1px solid black; border-collapse: collapse; width: 100%; …"
click at [905, 228] on span "Save" at bounding box center [910, 229] width 21 height 14
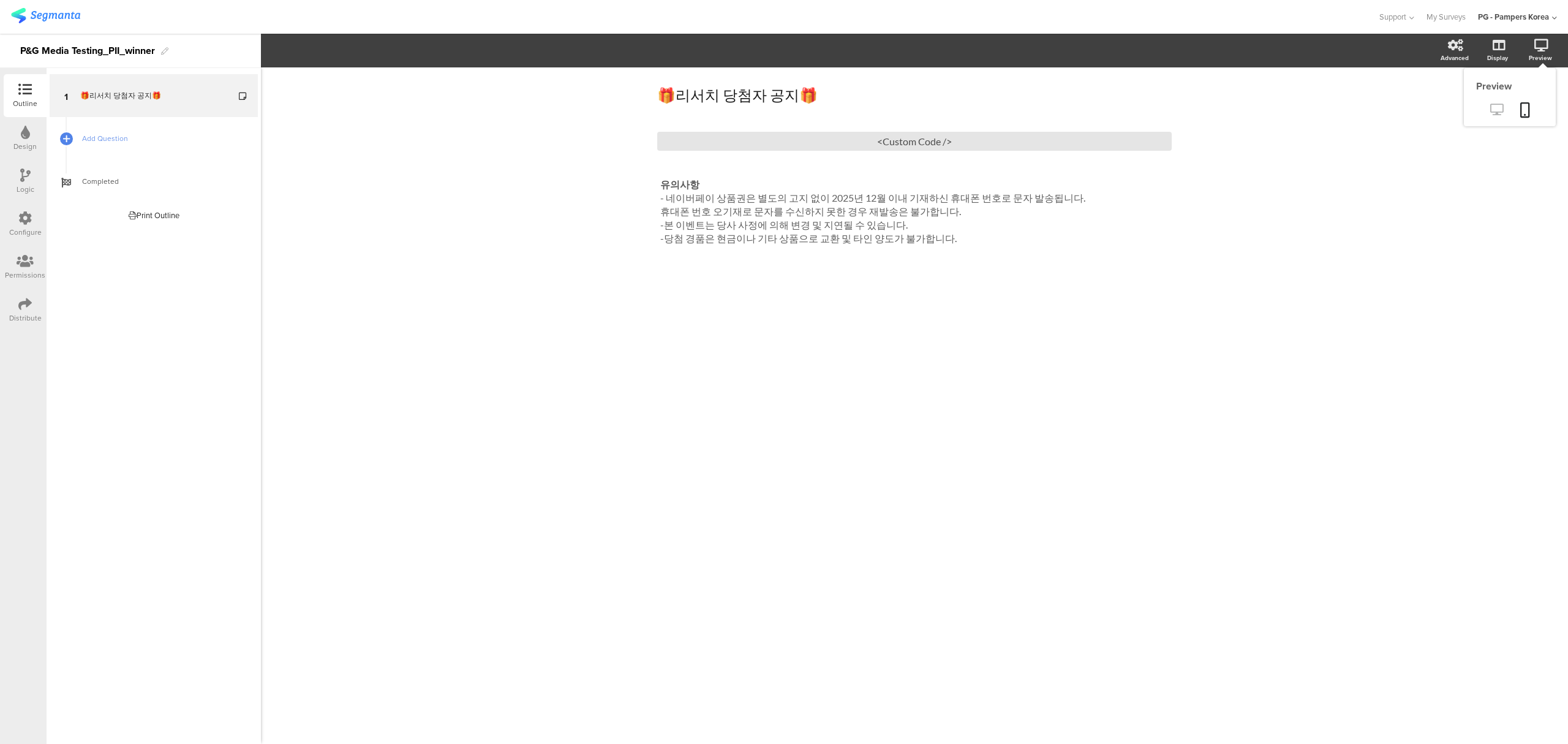
click at [1485, 109] on link at bounding box center [1496, 110] width 30 height 20
click at [738, 94] on div "🎁리서치 당첨자 공지🎁 🎁리서치 당첨자 공지🎁" at bounding box center [914, 104] width 521 height 43
drag, startPoint x: 819, startPoint y: 94, endPoint x: 557, endPoint y: 97, distance: 262.0
click at [557, 97] on div "🎁리서치 당첨자 공지🎁 🎁리서치 당첨자 공지🎁 🎁리서치 당첨자 공지🎁 <Custom Code /> 유의사항 - 네이버페이 상품권은 별도의 고지…" at bounding box center [913, 405] width 1307 height 676
click at [267, 54] on icon "button" at bounding box center [269, 52] width 5 height 3
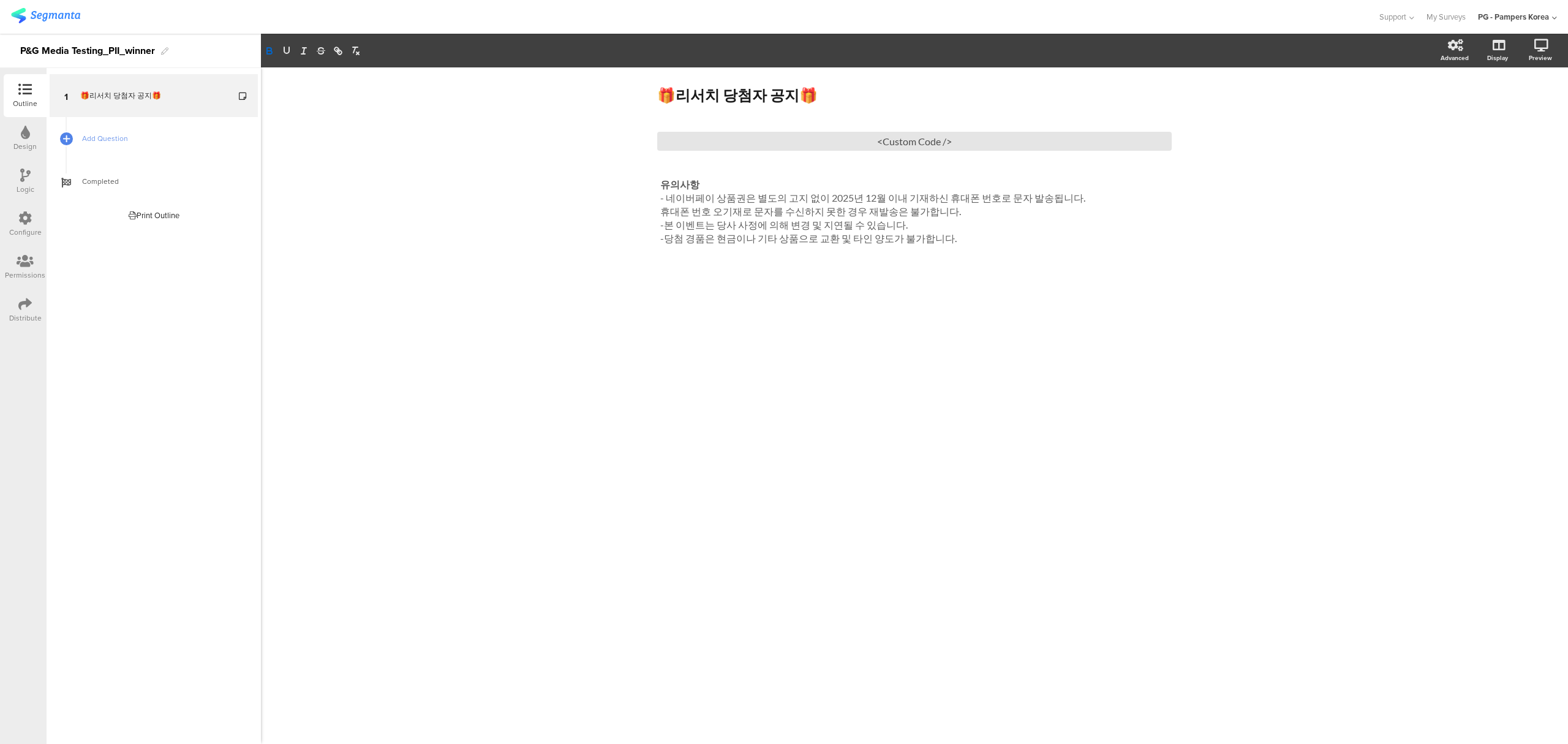
click at [375, 253] on div "🎁리서치 당첨자 공지🎁 🎁리서치 당첨자 공지🎁 <Custom Code /> 유의사항 - 네이버페이 상품권은 별도의 고지 없이 2025년 12월…" at bounding box center [913, 405] width 1307 height 676
click at [880, 410] on div "🎁리서치 당첨자 공지🎁 🎁리서치 당첨자 공지🎁 <Custom Code /> 유의사항 - 네이버페이 상품권은 별도의 고지 없이 2025년 12월…" at bounding box center [913, 405] width 1307 height 676
click at [8, 320] on div "Distribute" at bounding box center [24, 309] width 43 height 43
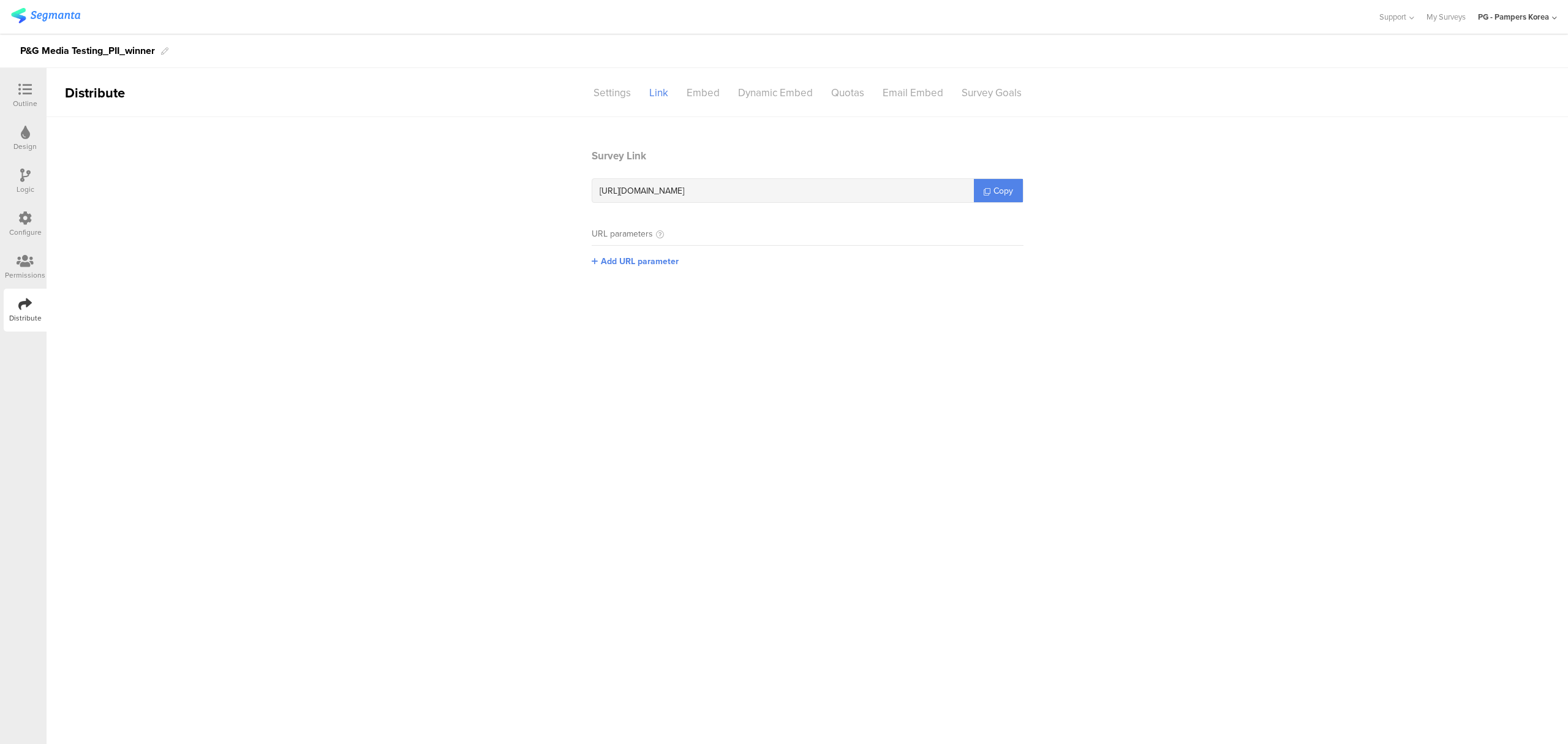
click at [1025, 186] on section "Survey Link https://pgsurveys.segmanta.com/05aq6b Copy URL parameters Add URL p…" at bounding box center [808, 218] width 456 height 138
click at [1020, 186] on link "Copy" at bounding box center [998, 191] width 49 height 24
click at [21, 204] on div "Configure" at bounding box center [24, 224] width 43 height 43
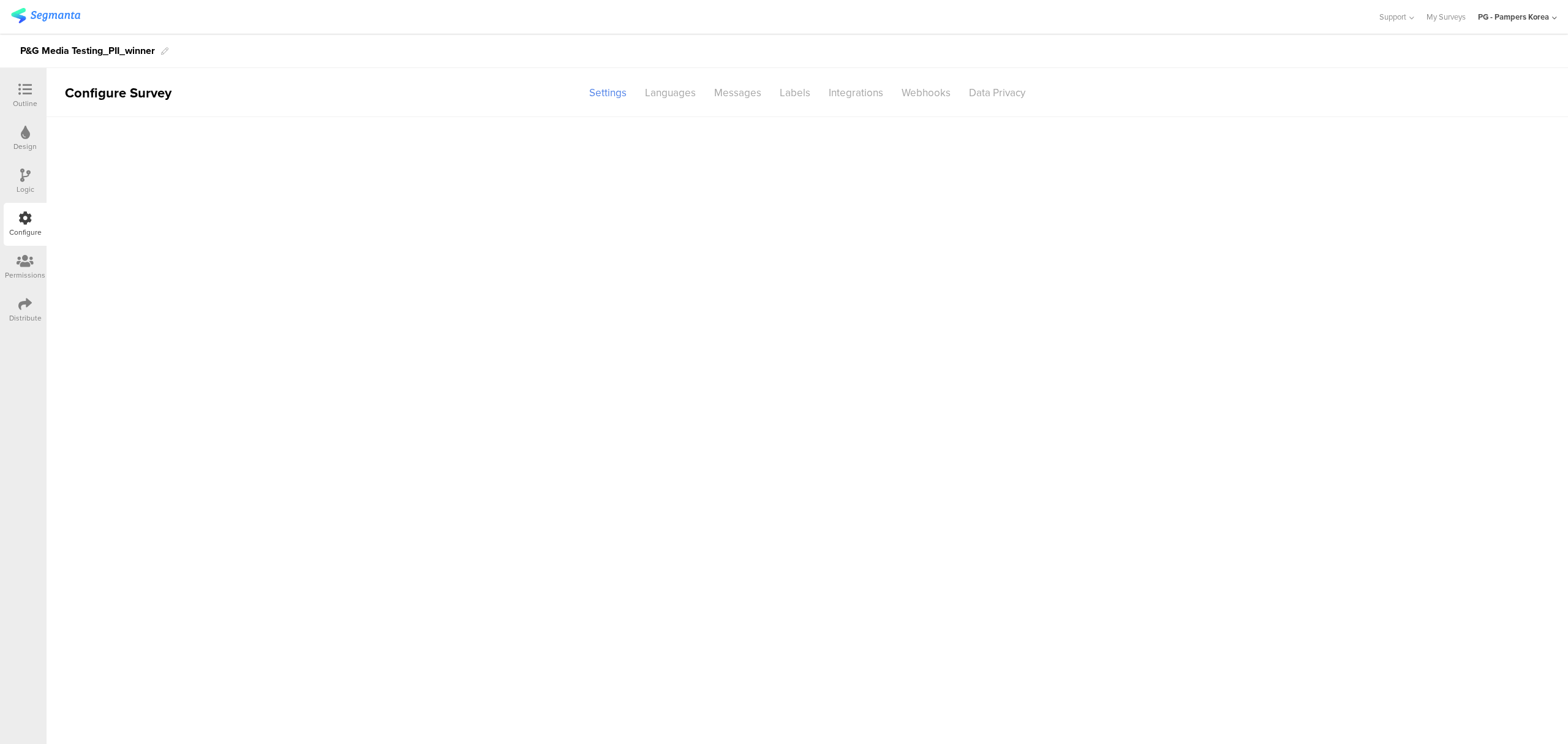
click at [20, 224] on icon at bounding box center [24, 218] width 13 height 13
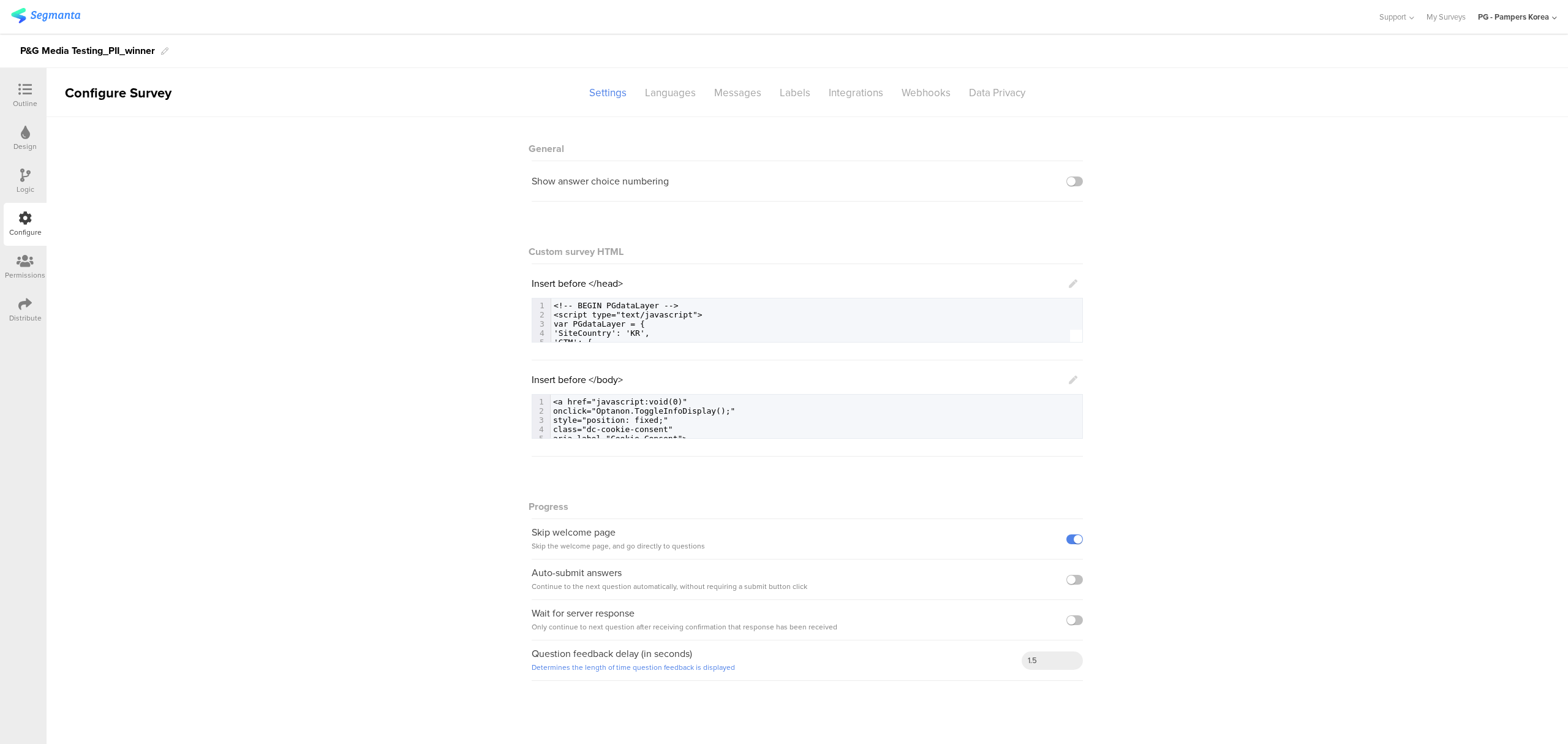
click at [1072, 284] on icon at bounding box center [1073, 283] width 9 height 9
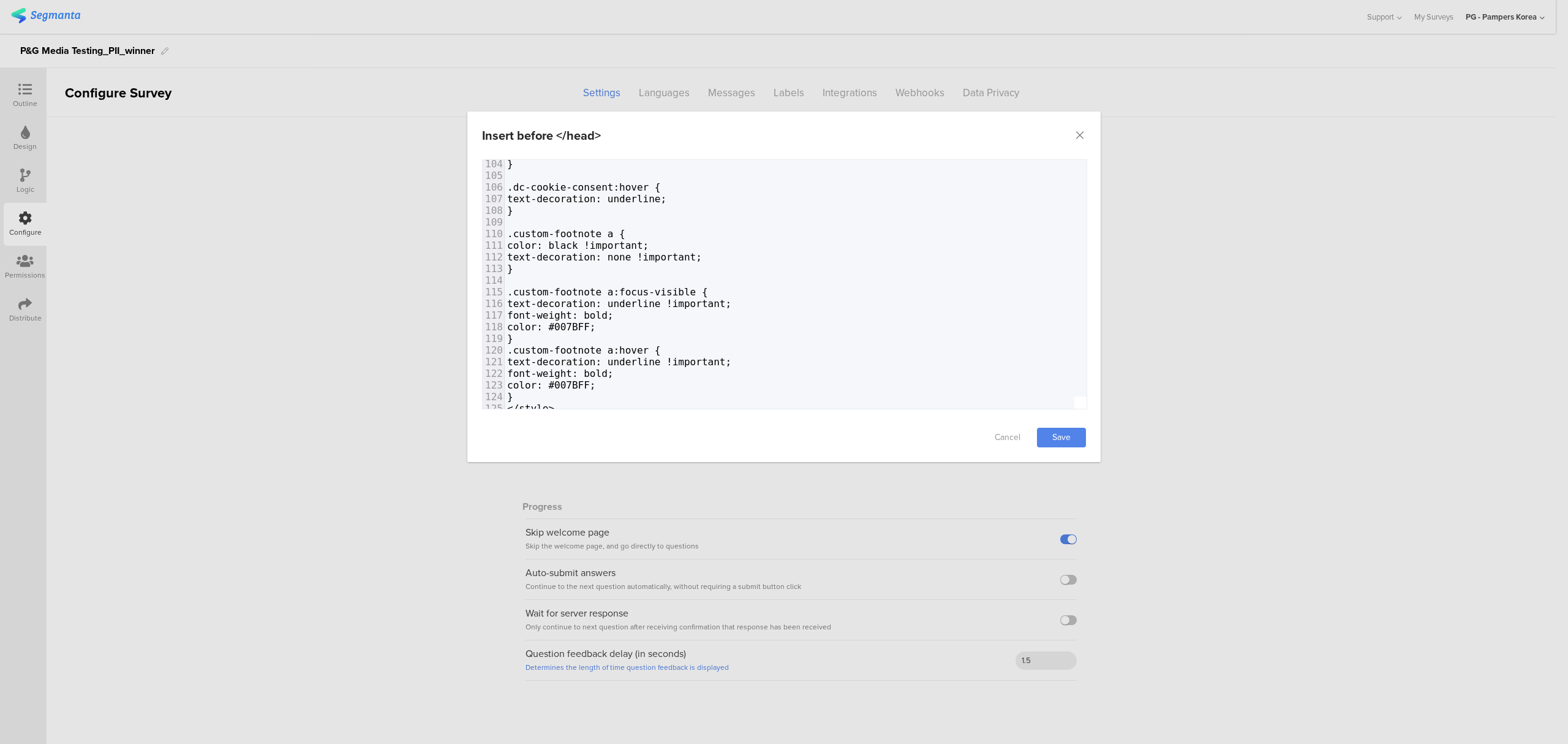
scroll to position [1209, 0]
click at [831, 321] on pre "color: #007BFF;" at bounding box center [1072, 326] width 1134 height 11
type textarea "<!-- BEGIN PGdataLayer --> <script type="text/javascript"> var PGdataLayer = { …"
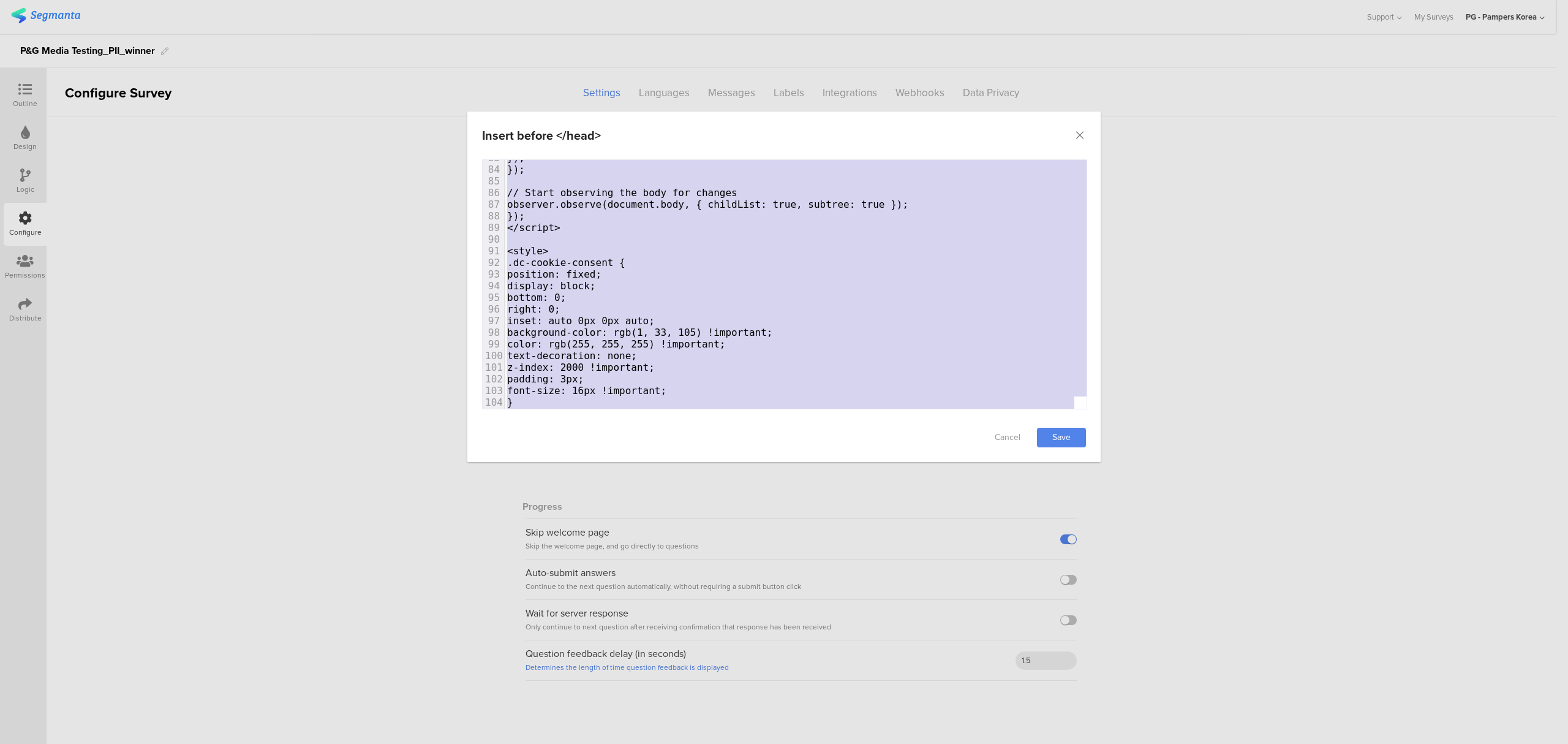
scroll to position [883, 0]
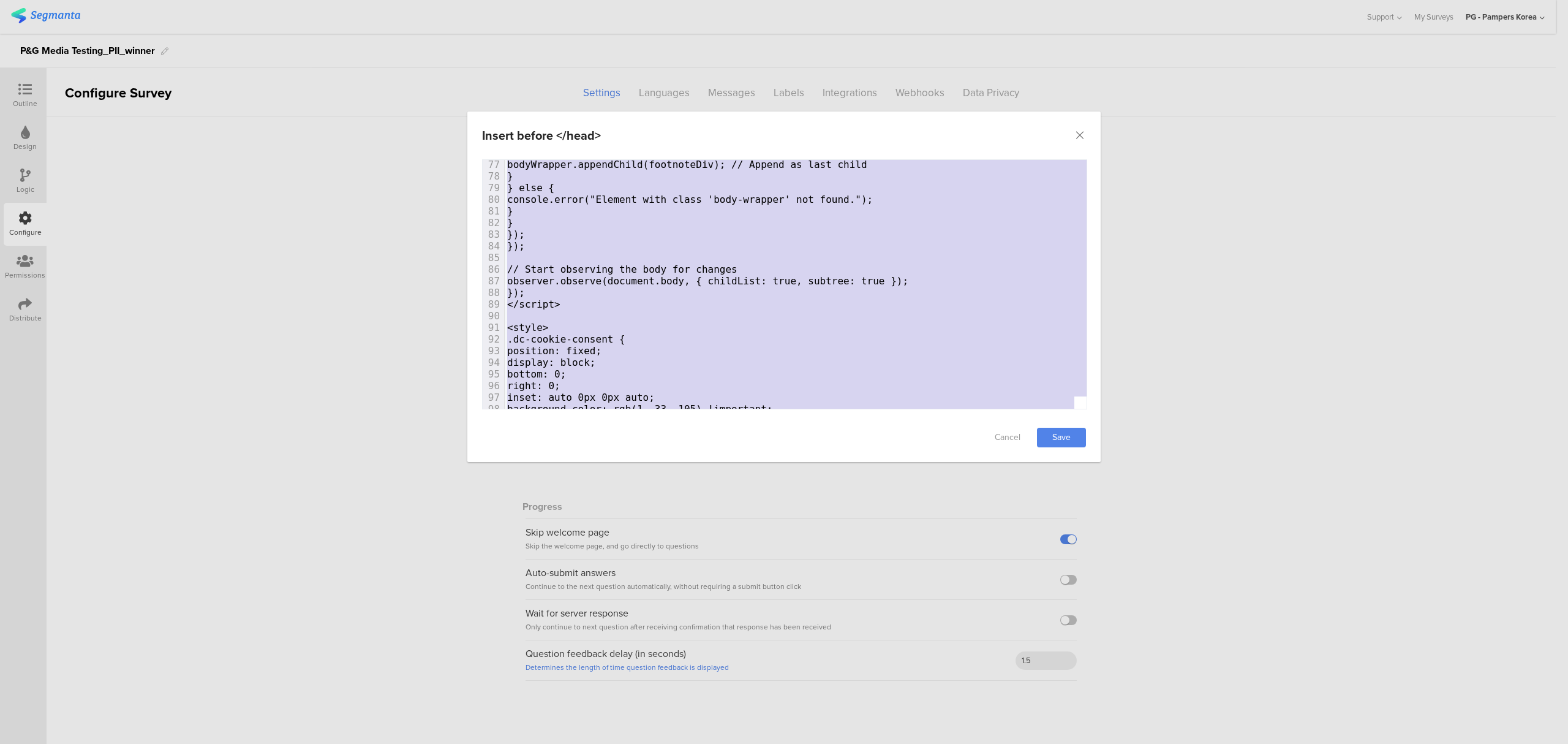
click at [690, 344] on pre "position: fixed;" at bounding box center [1072, 350] width 1134 height 11
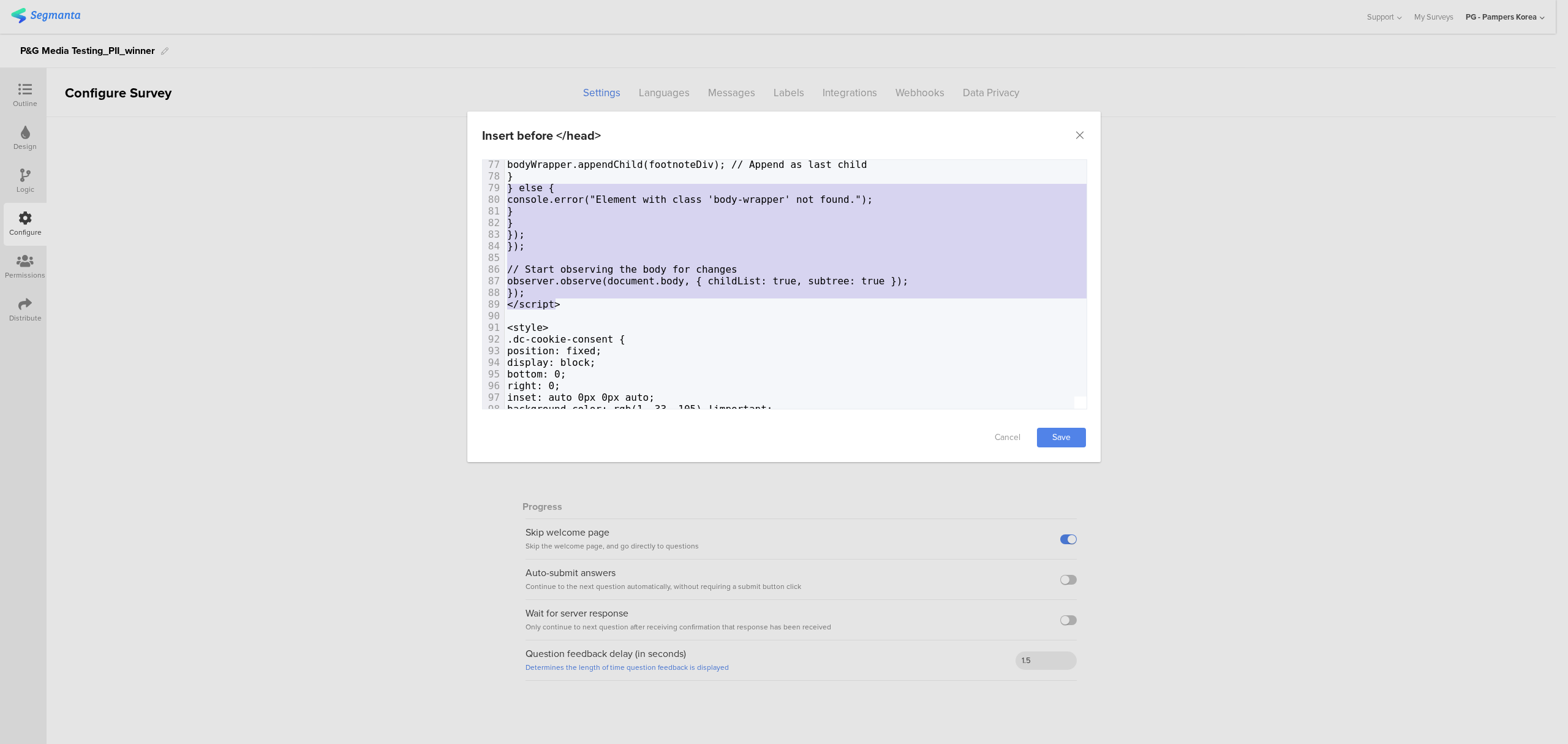
scroll to position [0, 0]
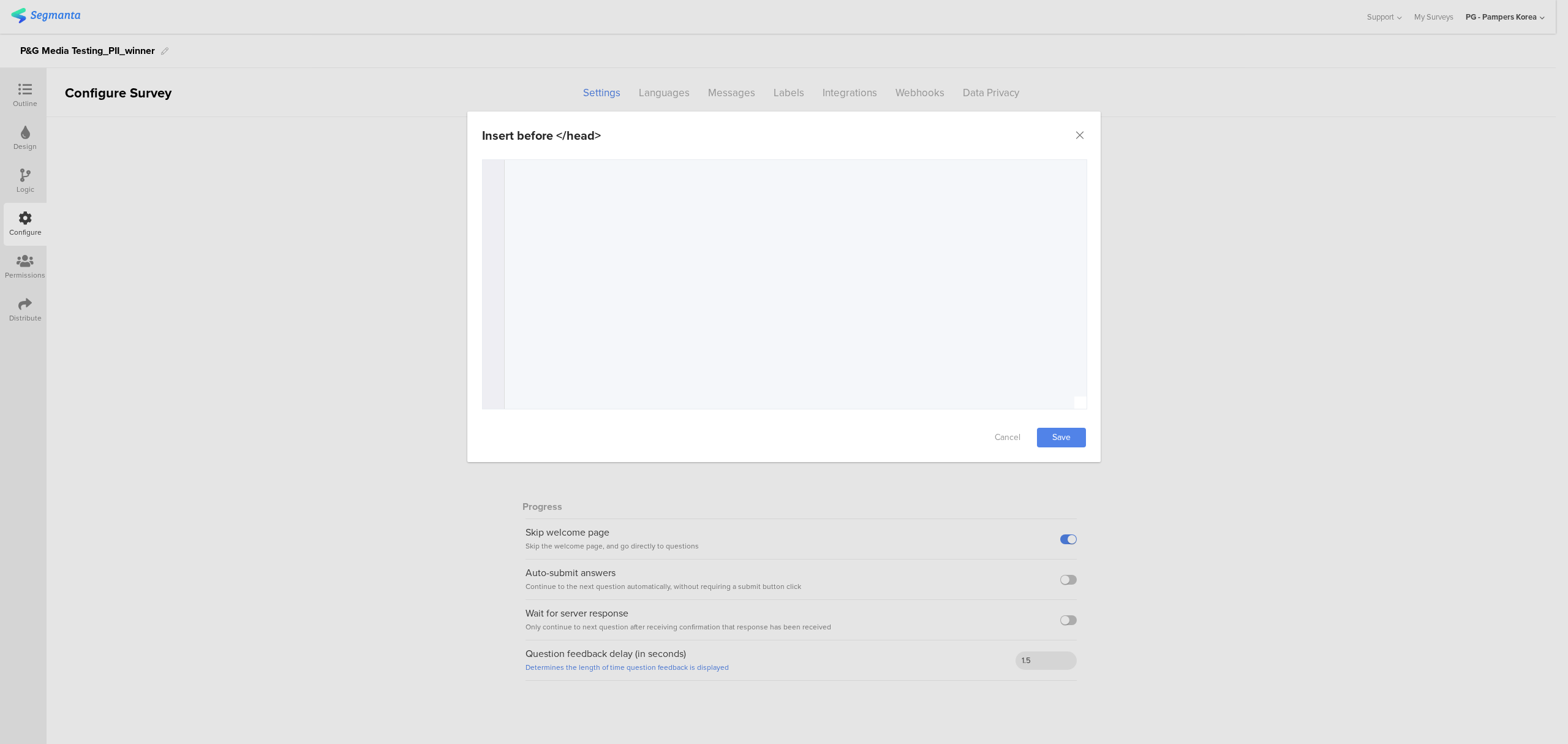
type textarea "<!-- BEGIN PGdataLayer --> <script type="text/javascript"> var PGdataLayer = { …"
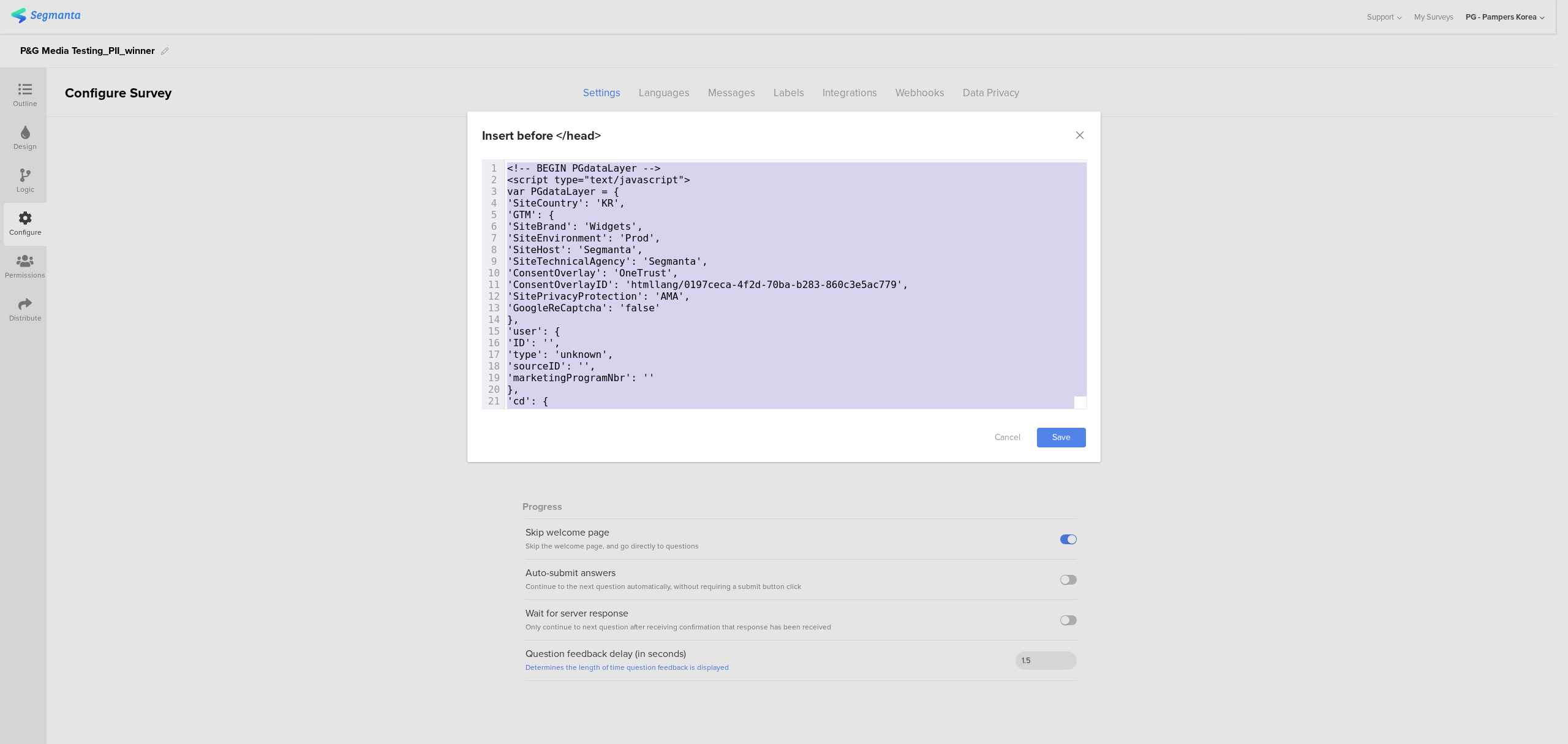
drag, startPoint x: 588, startPoint y: 302, endPoint x: 409, endPoint y: 38, distance: 319.0
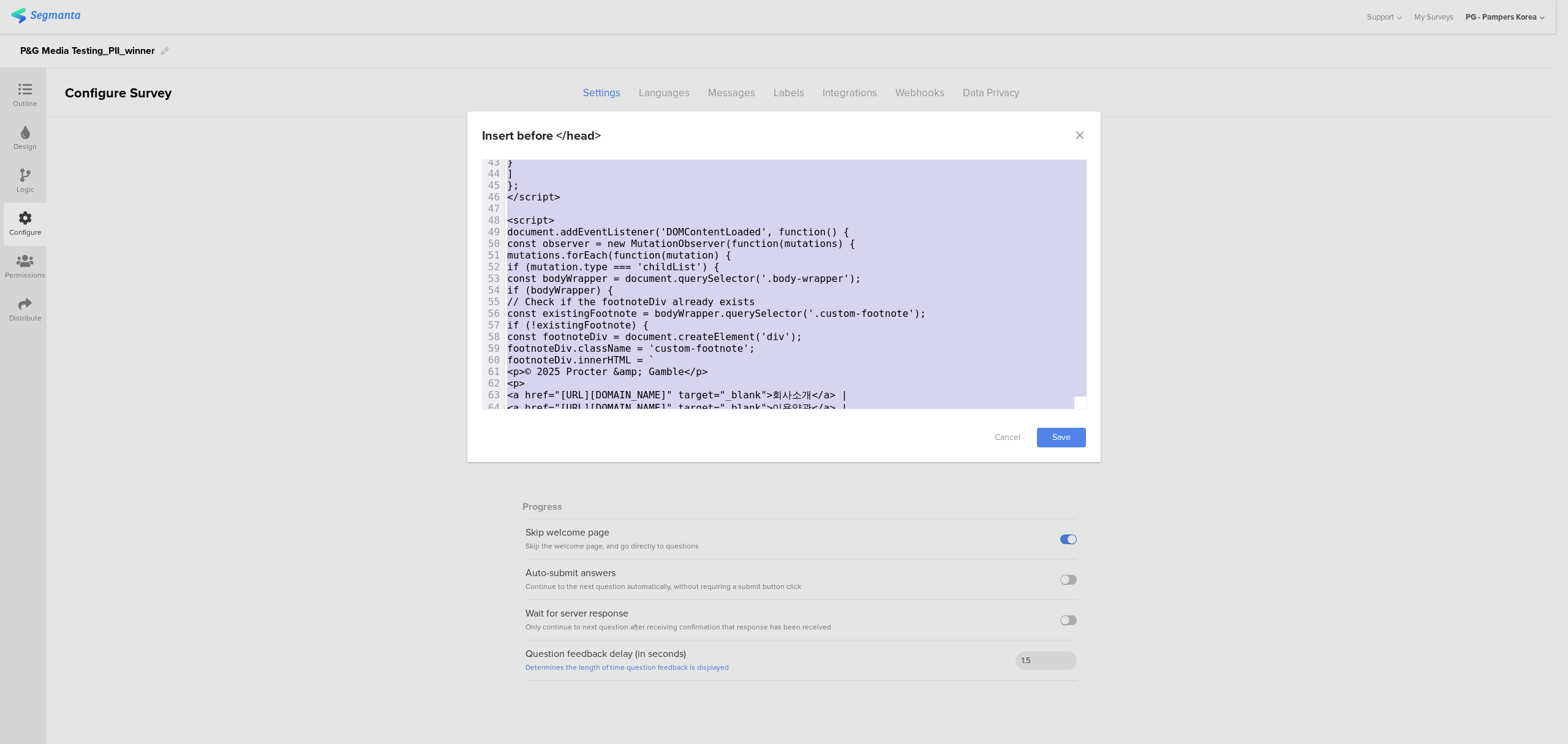
click at [682, 241] on span "const observer = new MutationObserver(function(mutations) {" at bounding box center [681, 243] width 348 height 11
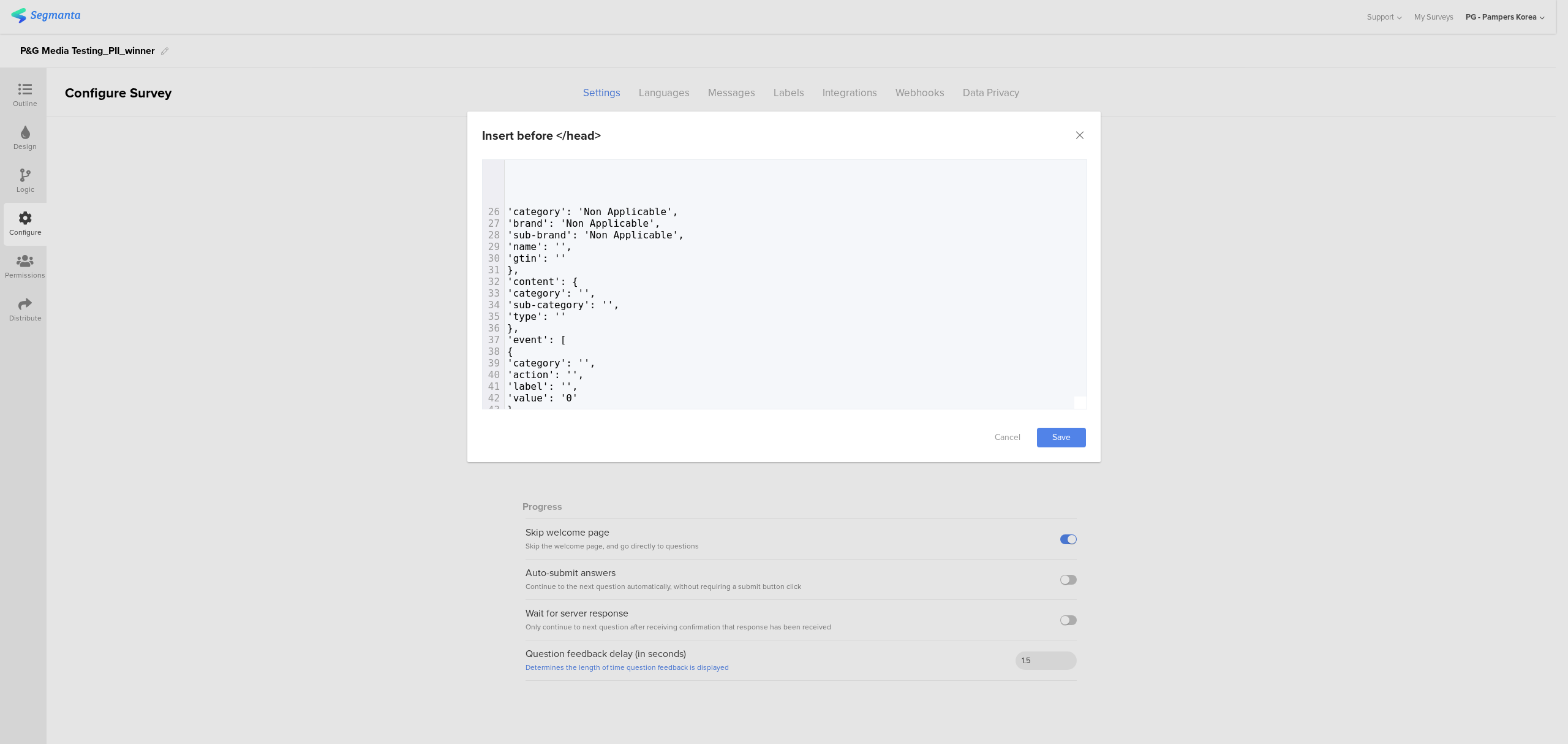
type textarea "<!-- BEGIN PGdataLayer --> <script type="text/javascript"> var PGdataLayer = { …"
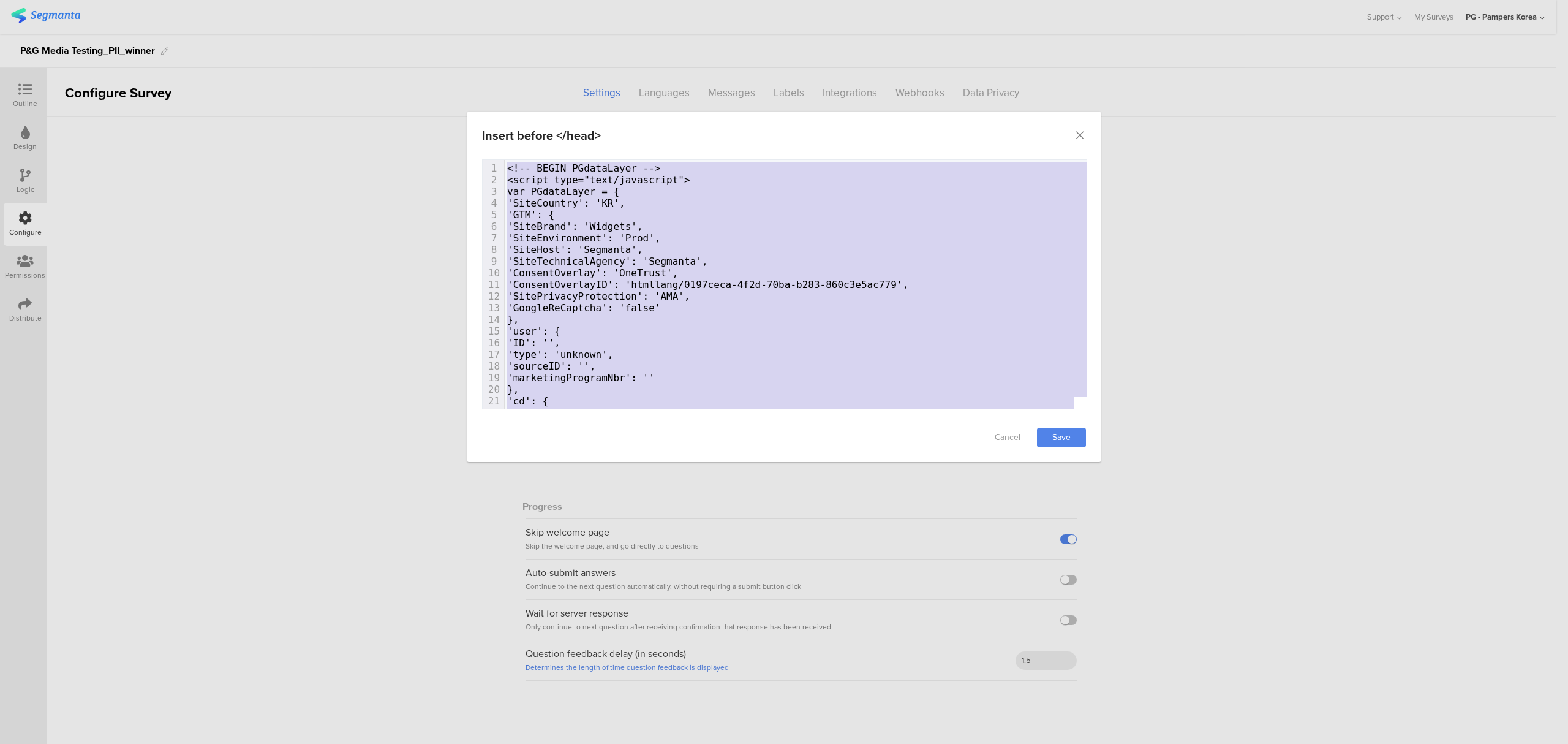
drag, startPoint x: 576, startPoint y: 192, endPoint x: 455, endPoint y: 37, distance: 196.6
click at [455, 37] on div "Insert before </head> Failed saving changes. If the problem persists please con…" at bounding box center [784, 372] width 1568 height 744
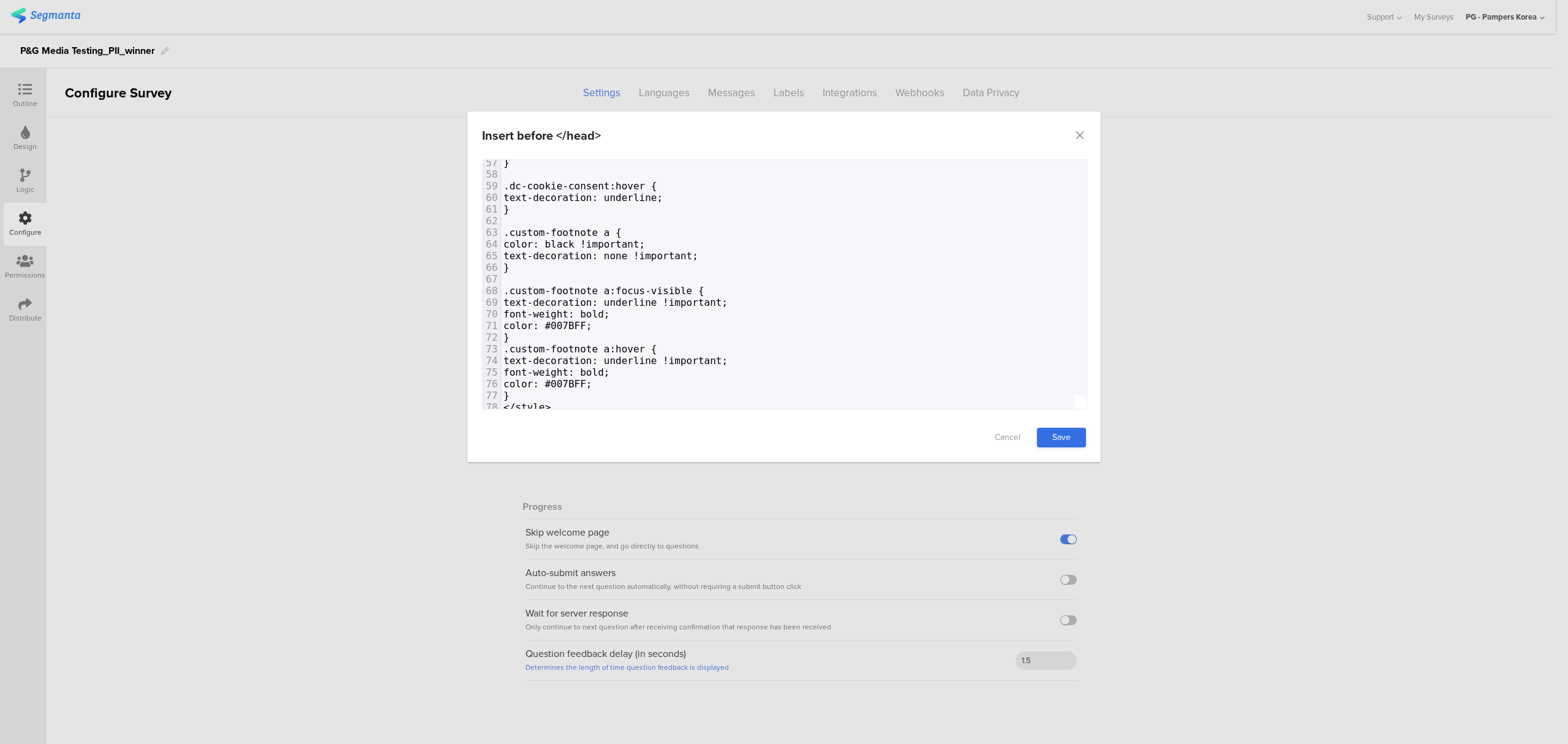
click at [1063, 437] on link "Save" at bounding box center [1061, 437] width 49 height 19
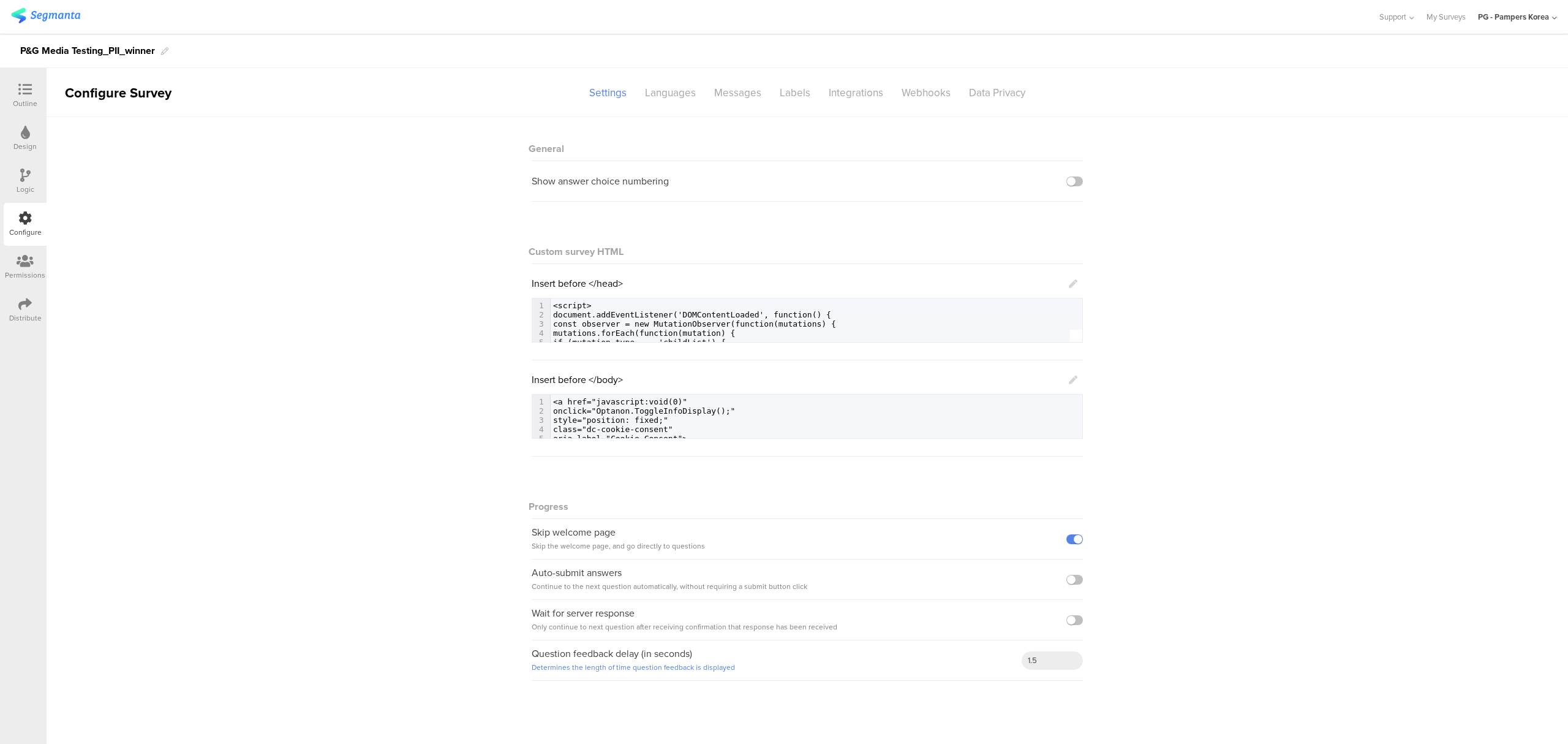
click at [1077, 378] on icon at bounding box center [1073, 379] width 9 height 9
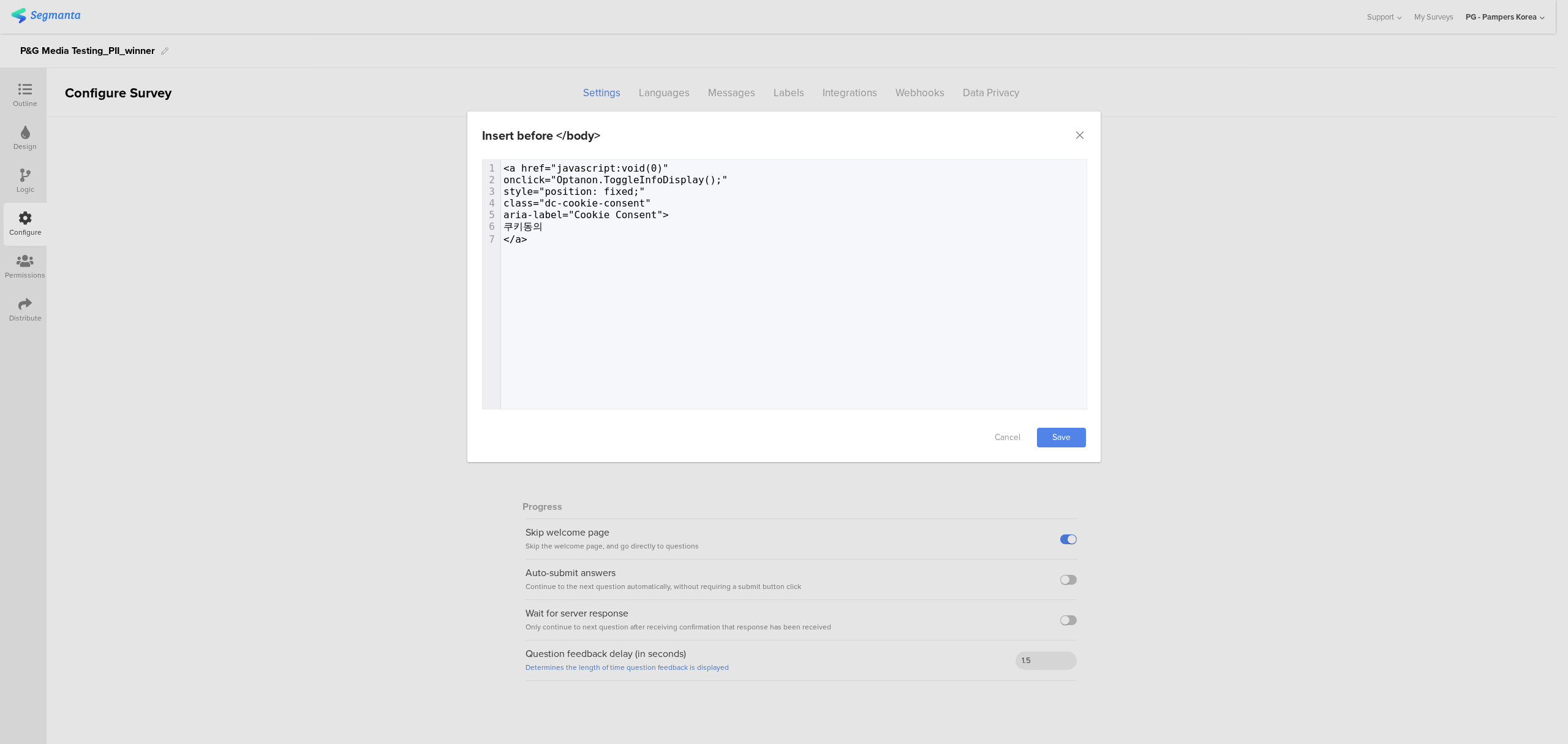
click at [828, 293] on div "7 1 <a href="javascript:void(0)" 2 onclick="Optanon.ToggleInfoDisplay();" 3 sty…" at bounding box center [800, 299] width 635 height 279
type textarea "<a href="javascript:void(0)" onclick="Optanon.ToggleInfoDisplay();" style="posi…"
click at [1083, 437] on link "Save" at bounding box center [1061, 437] width 49 height 19
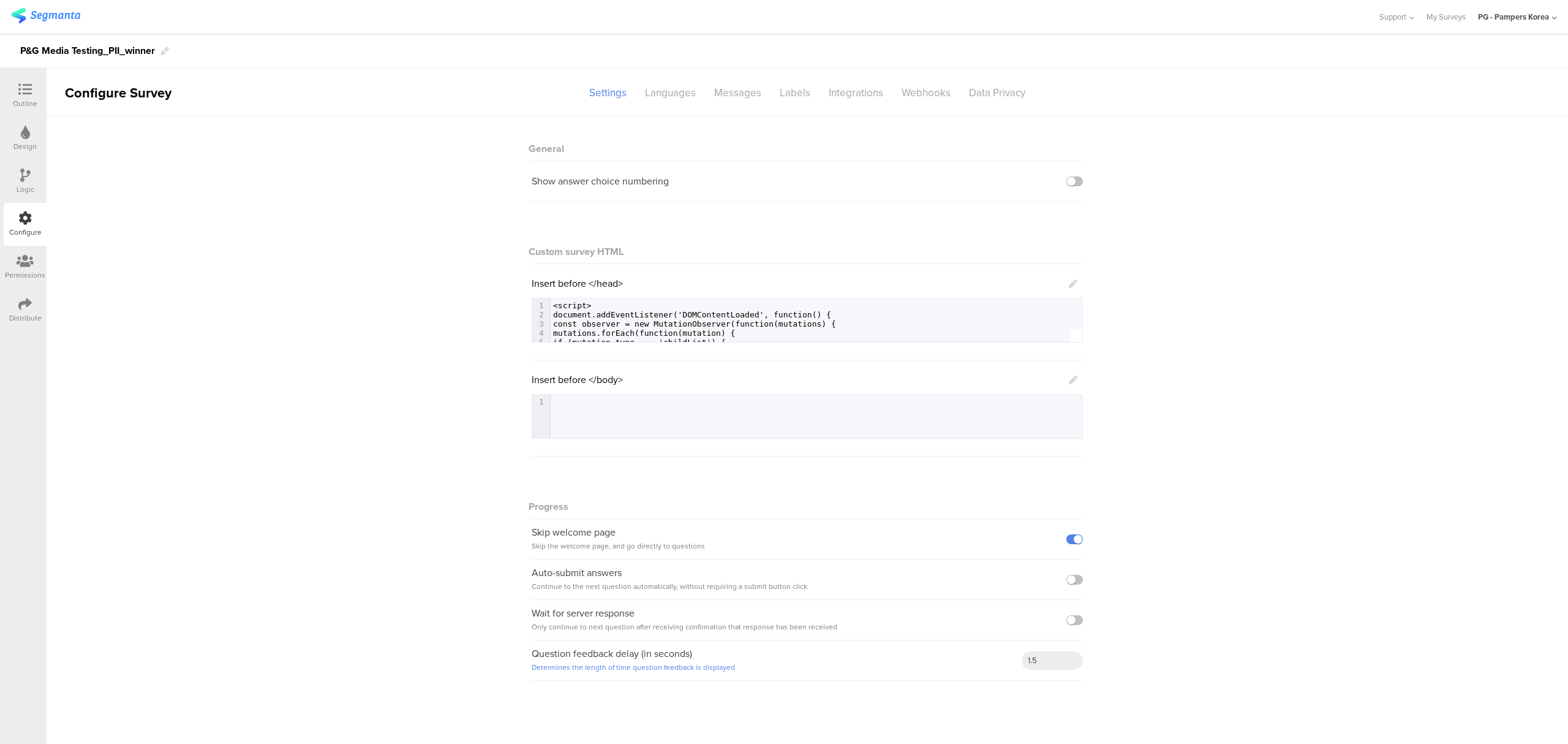
click at [25, 312] on div "Distribute" at bounding box center [25, 317] width 32 height 11
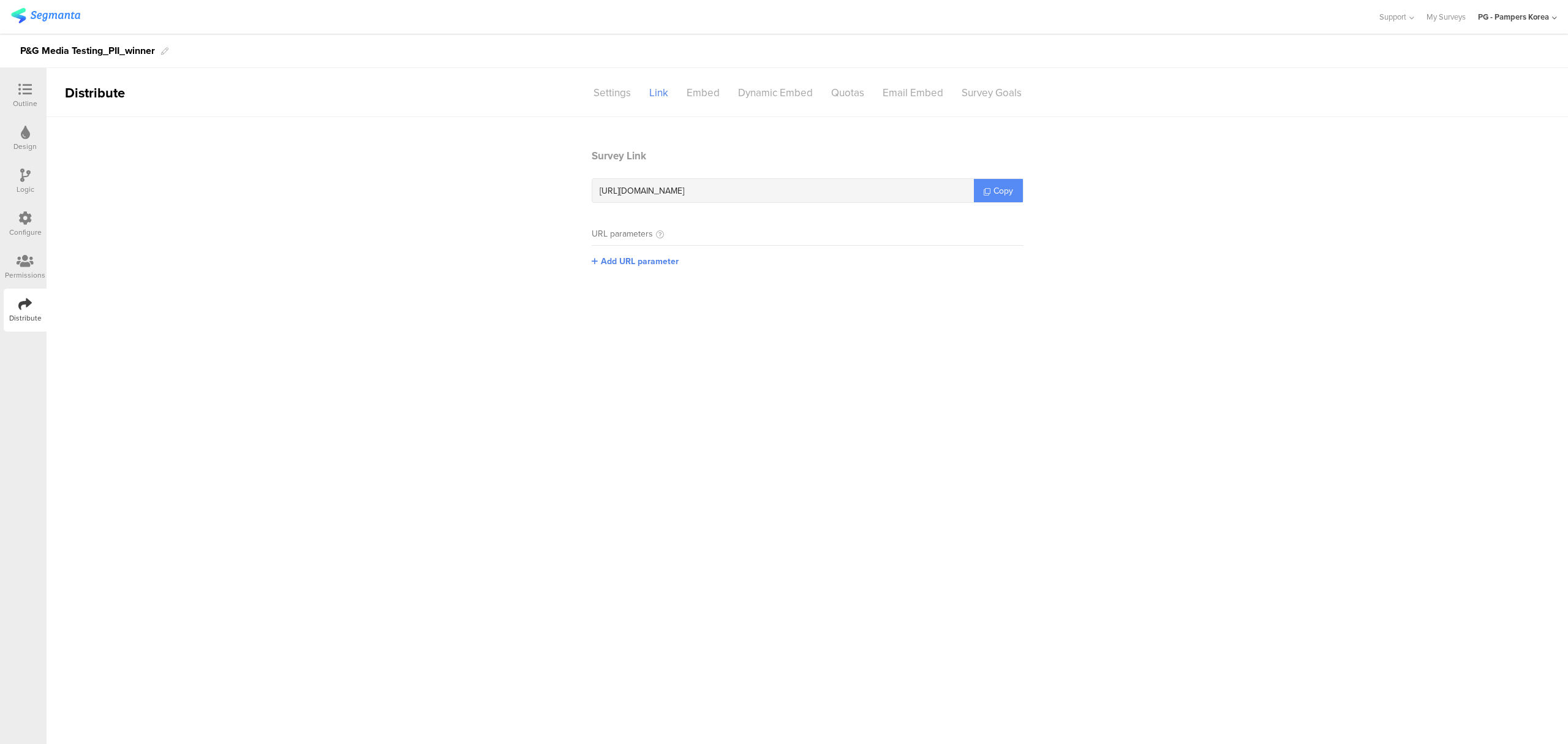
click at [1002, 191] on span "Copy" at bounding box center [1003, 191] width 19 height 13
click at [16, 98] on div "Outline" at bounding box center [25, 103] width 24 height 11
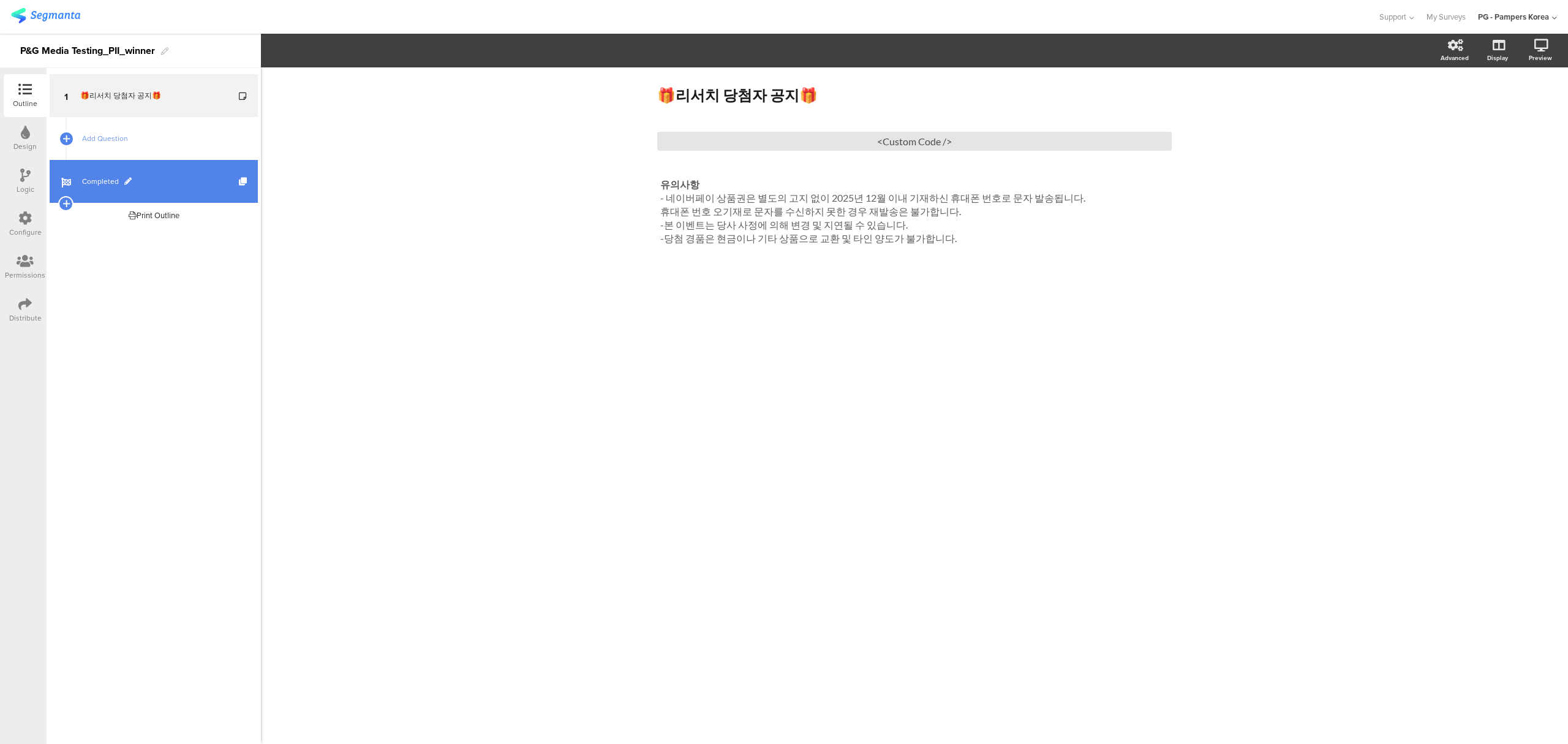
click at [175, 181] on span "Completed" at bounding box center [160, 181] width 156 height 12
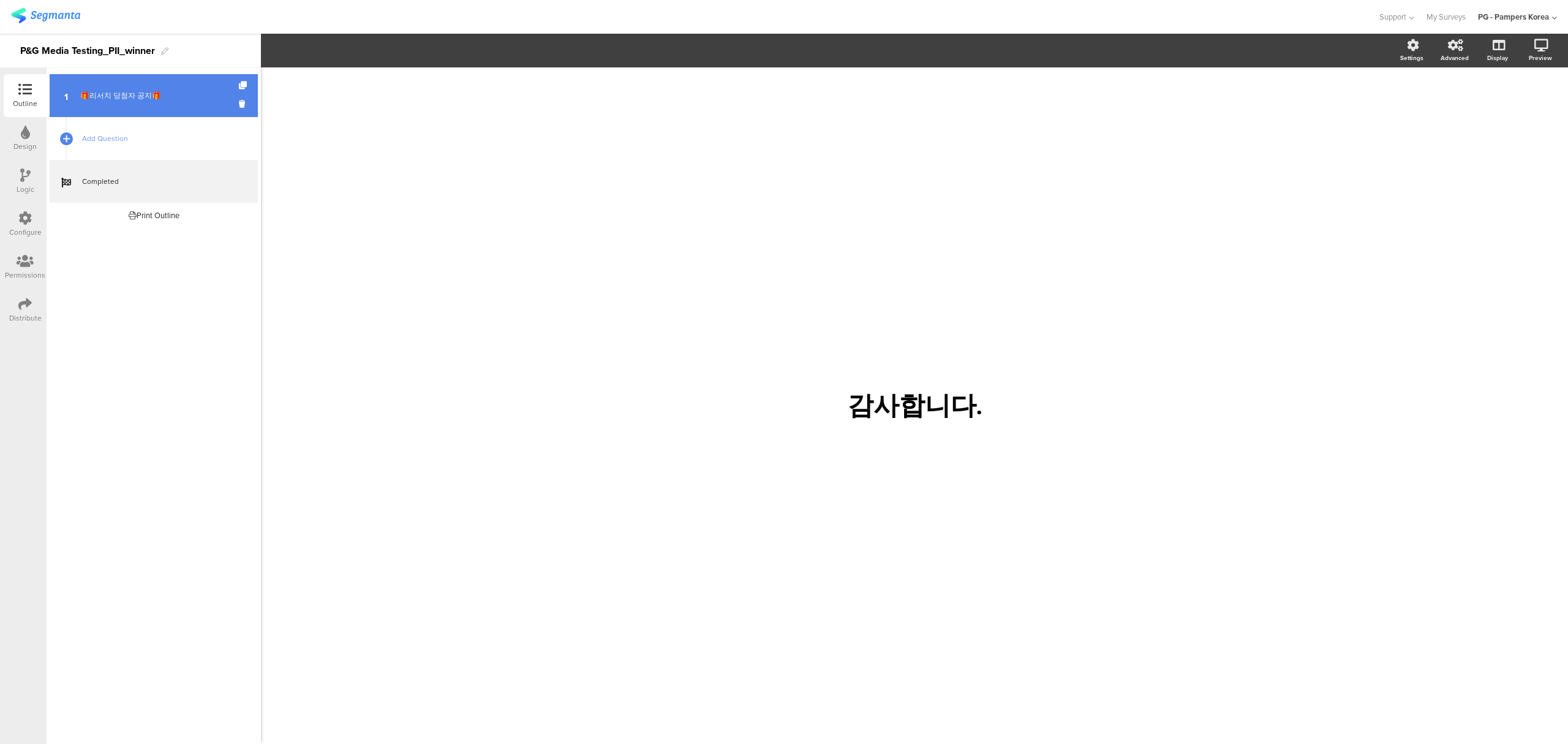
click at [177, 83] on link "1 🎁리서치 당첨자 공지🎁" at bounding box center [154, 95] width 208 height 43
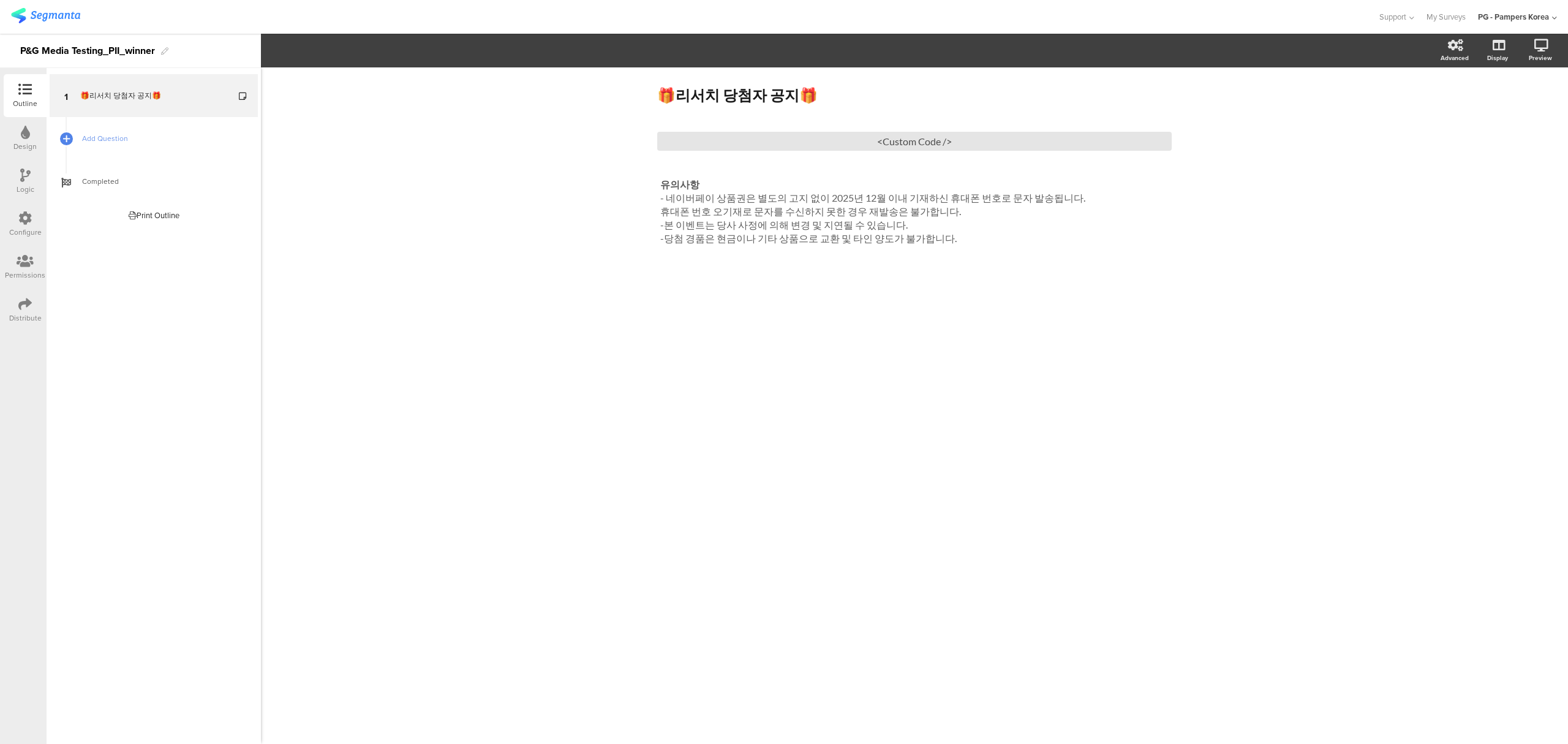
click at [34, 302] on div "Distribute" at bounding box center [24, 309] width 43 height 43
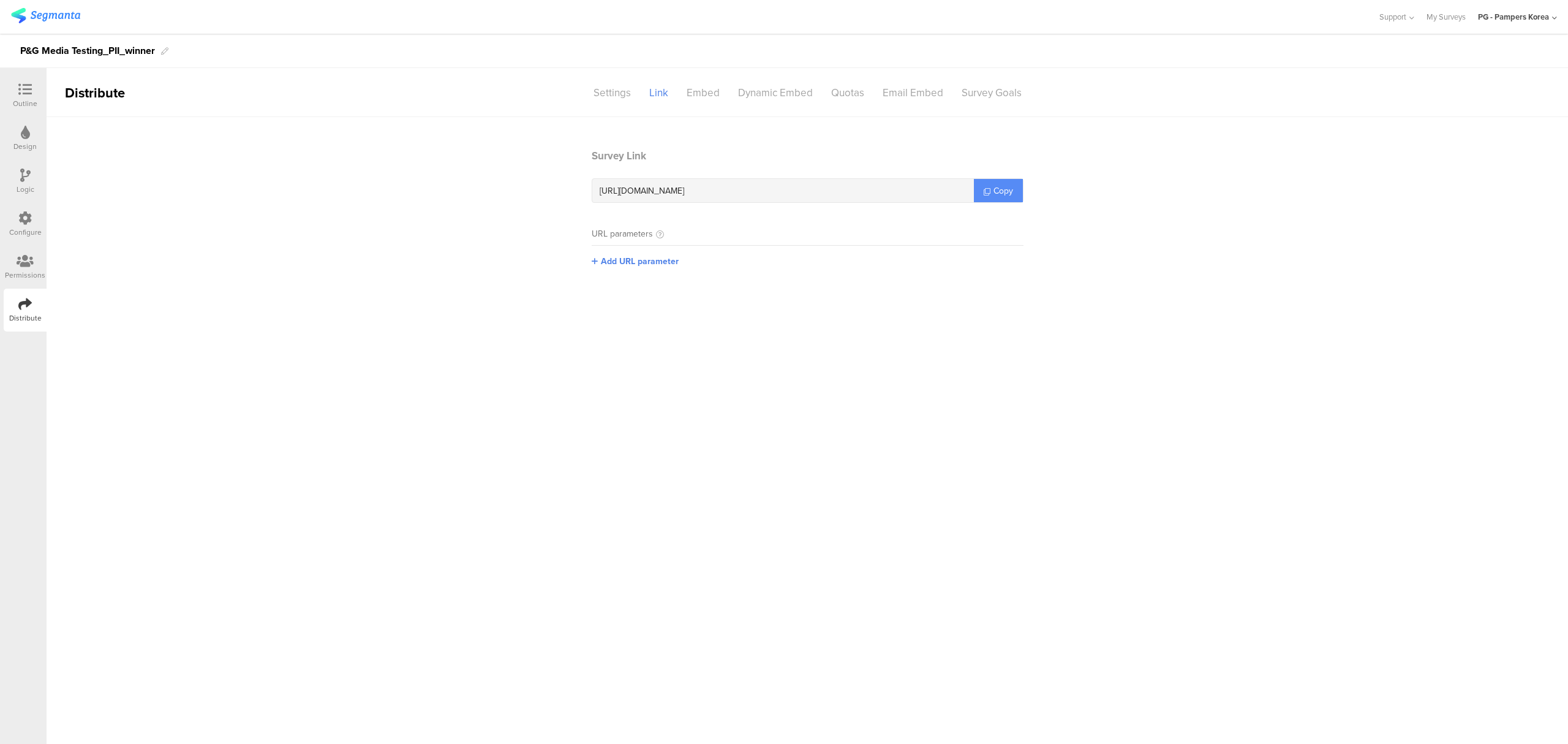
click at [1020, 191] on link "Copy" at bounding box center [998, 191] width 49 height 24
click at [28, 91] on icon at bounding box center [24, 89] width 13 height 13
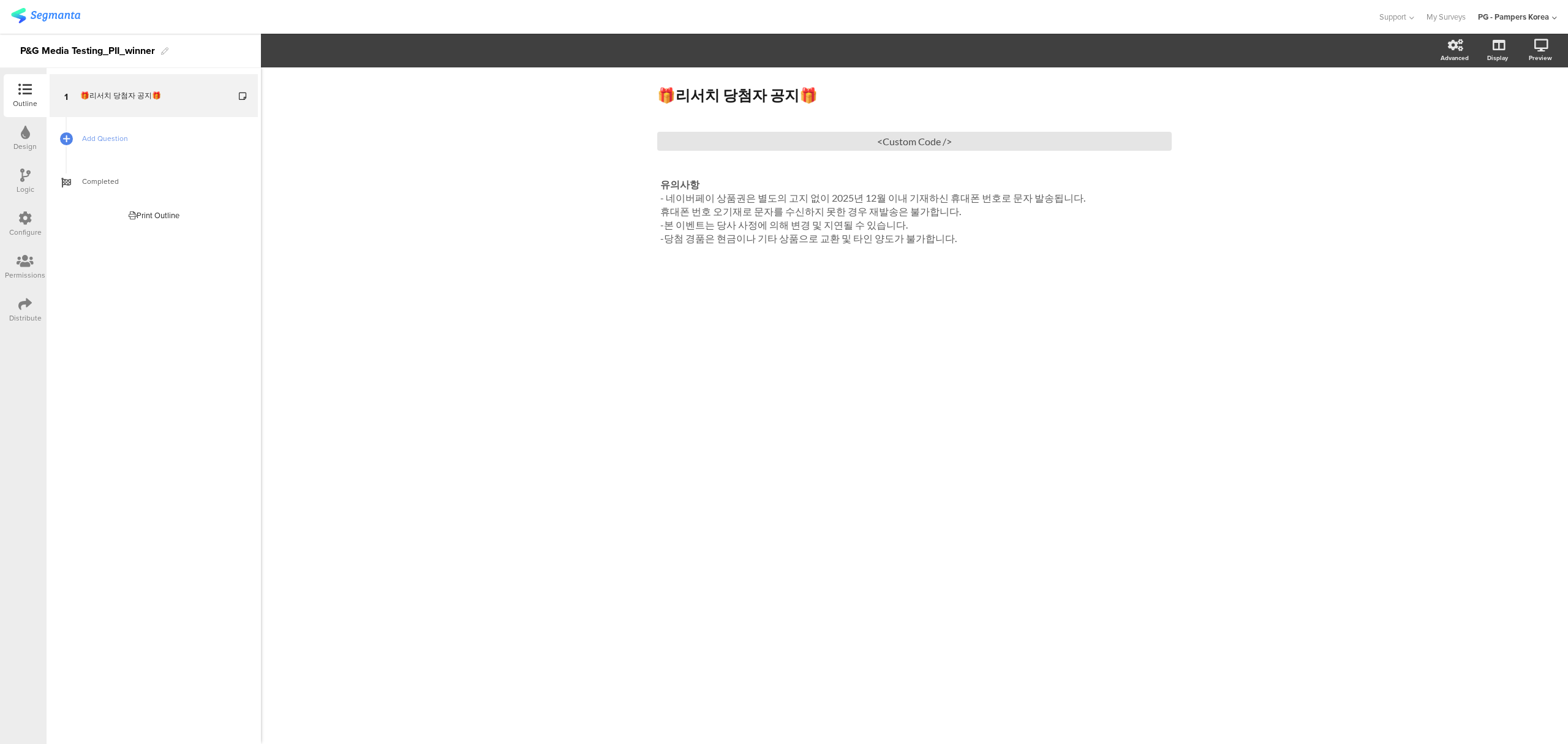
click at [25, 209] on div "Configure" at bounding box center [24, 224] width 43 height 43
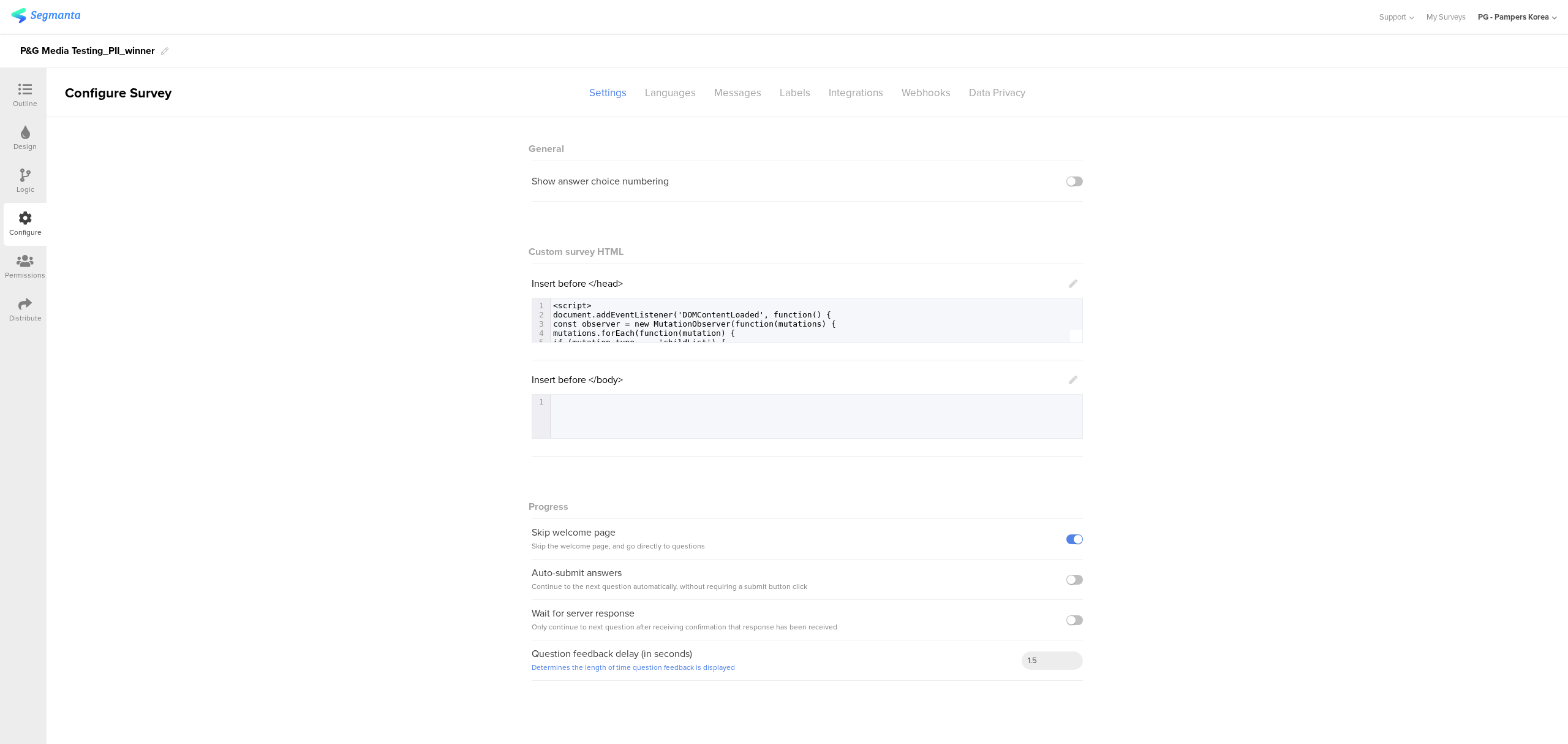
click at [1073, 282] on icon at bounding box center [1073, 283] width 9 height 9
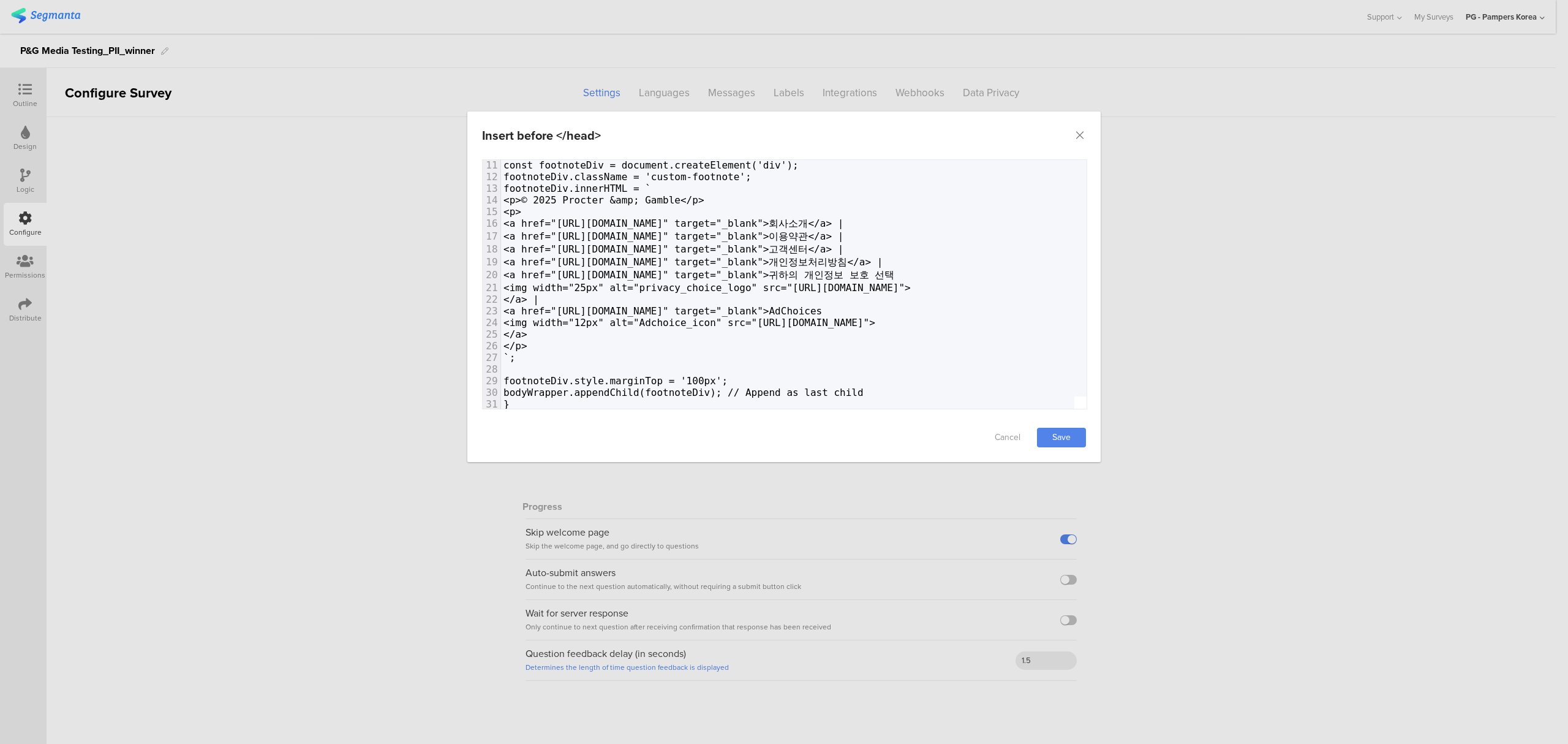
scroll to position [101, 0]
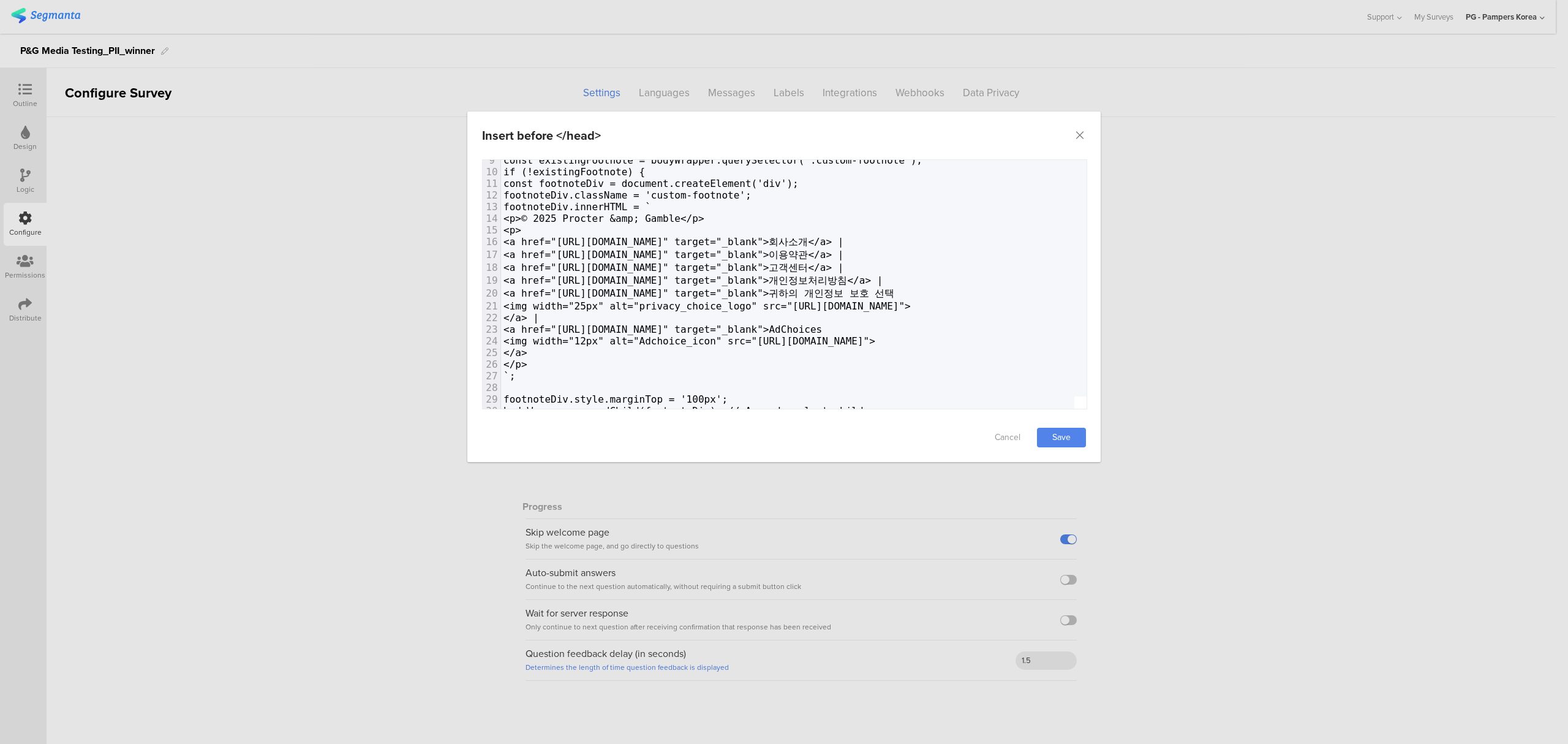
click at [883, 284] on span "<a href="[URL][DOMAIN_NAME]" target="_blank">개인정보처리방침</a> |" at bounding box center [693, 280] width 379 height 11
type textarea "<script> document.addEventListener('DOMContentLoaded', function() { const obser…"
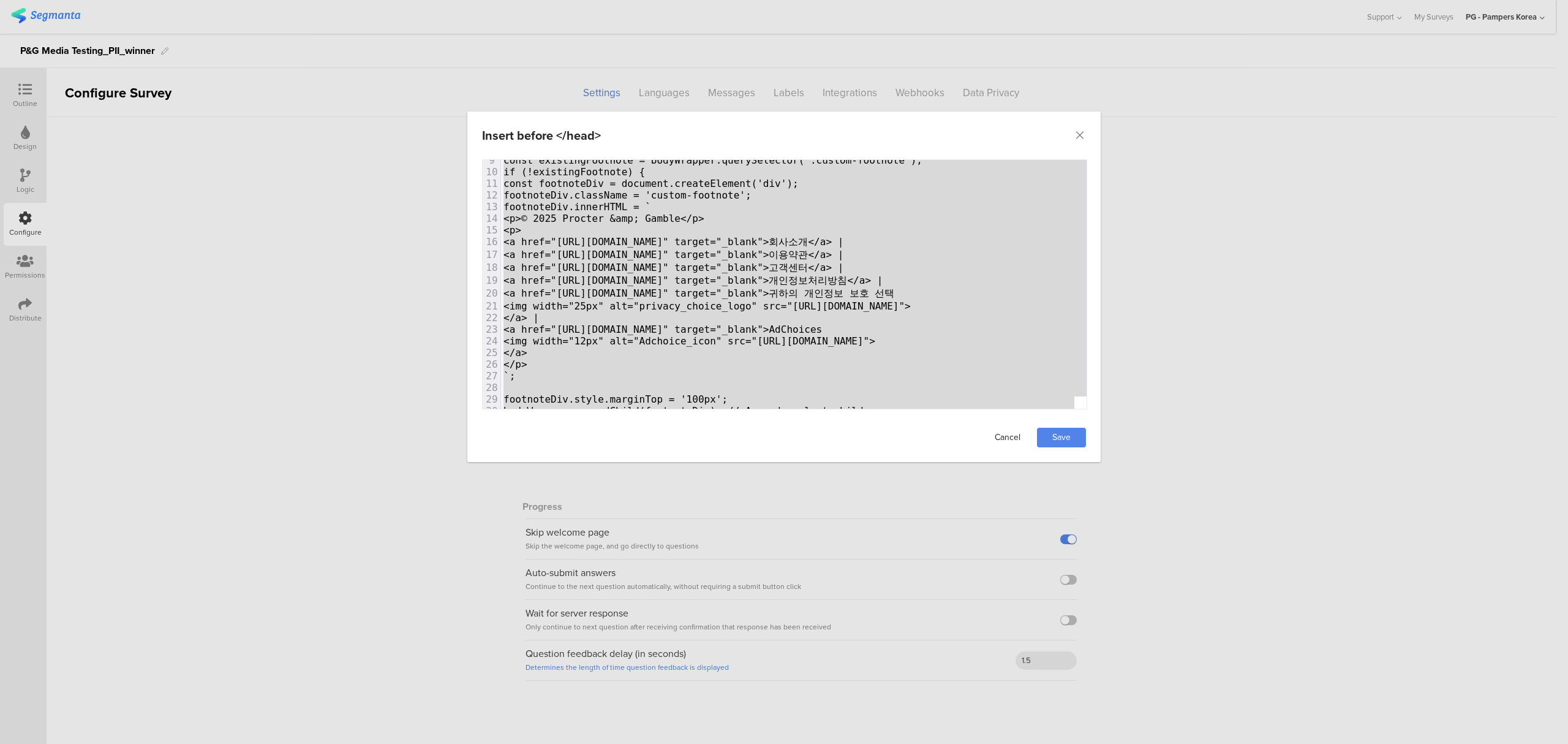
click at [1009, 442] on link "Cancel" at bounding box center [1008, 437] width 49 height 19
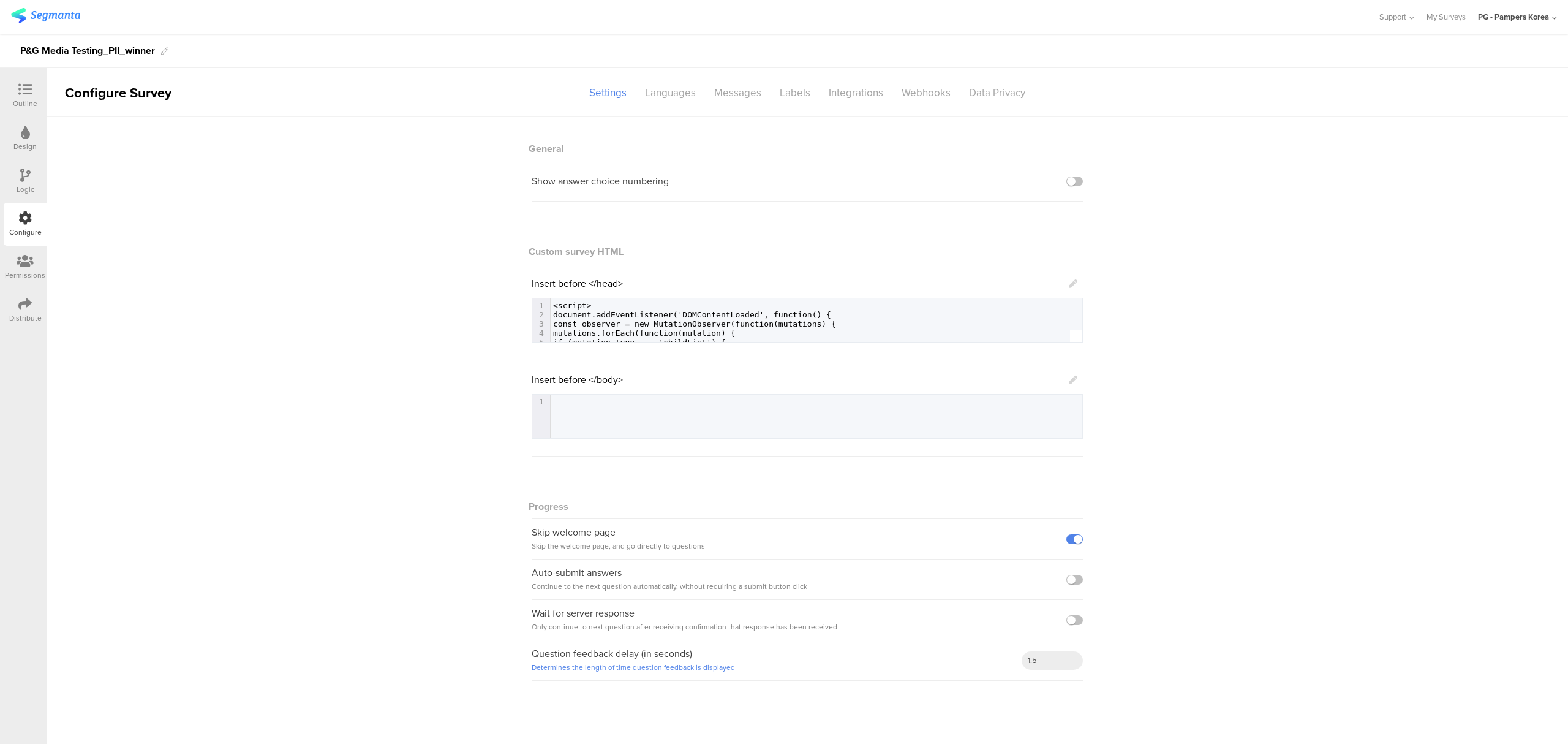
click at [1071, 283] on icon at bounding box center [1073, 283] width 9 height 9
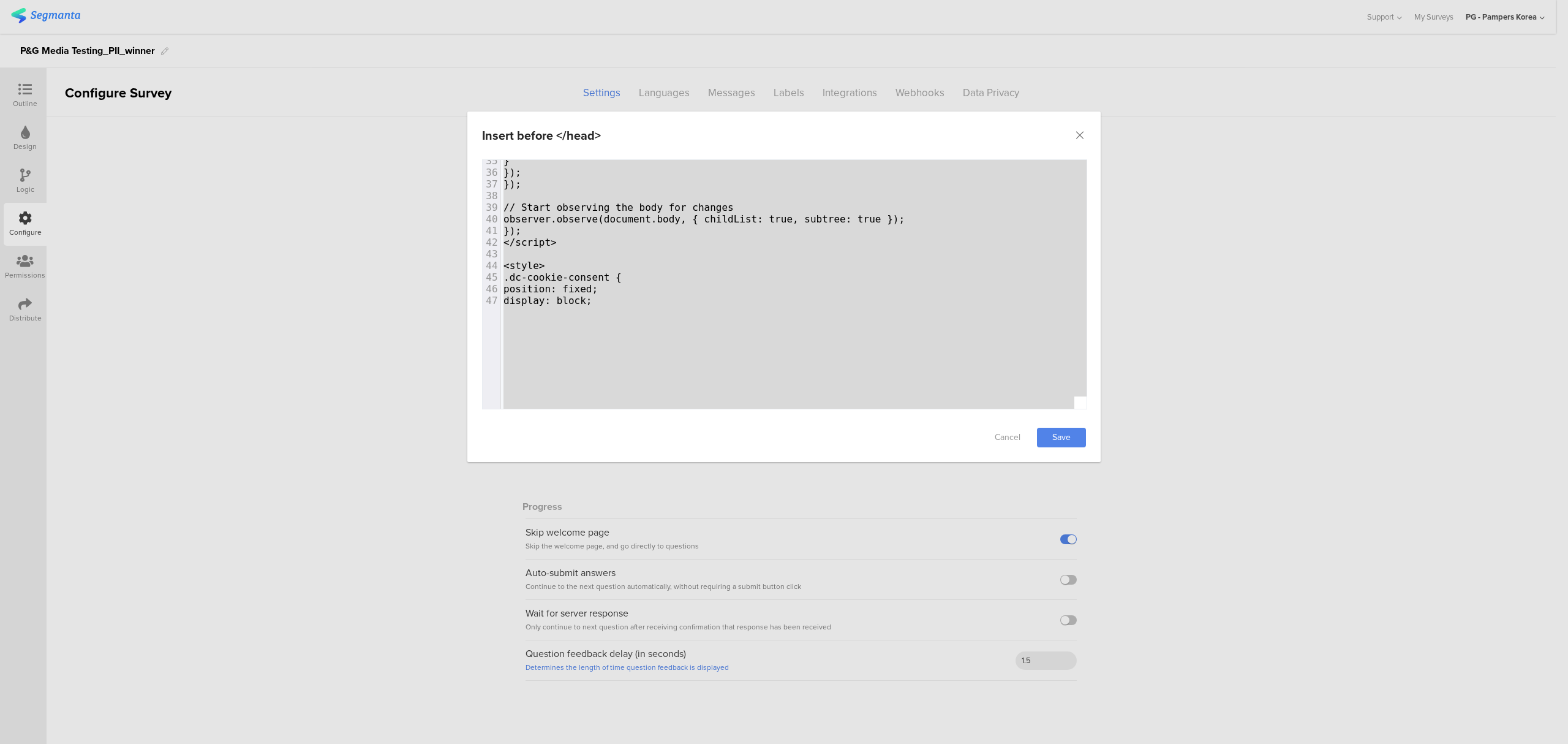
scroll to position [672, 0]
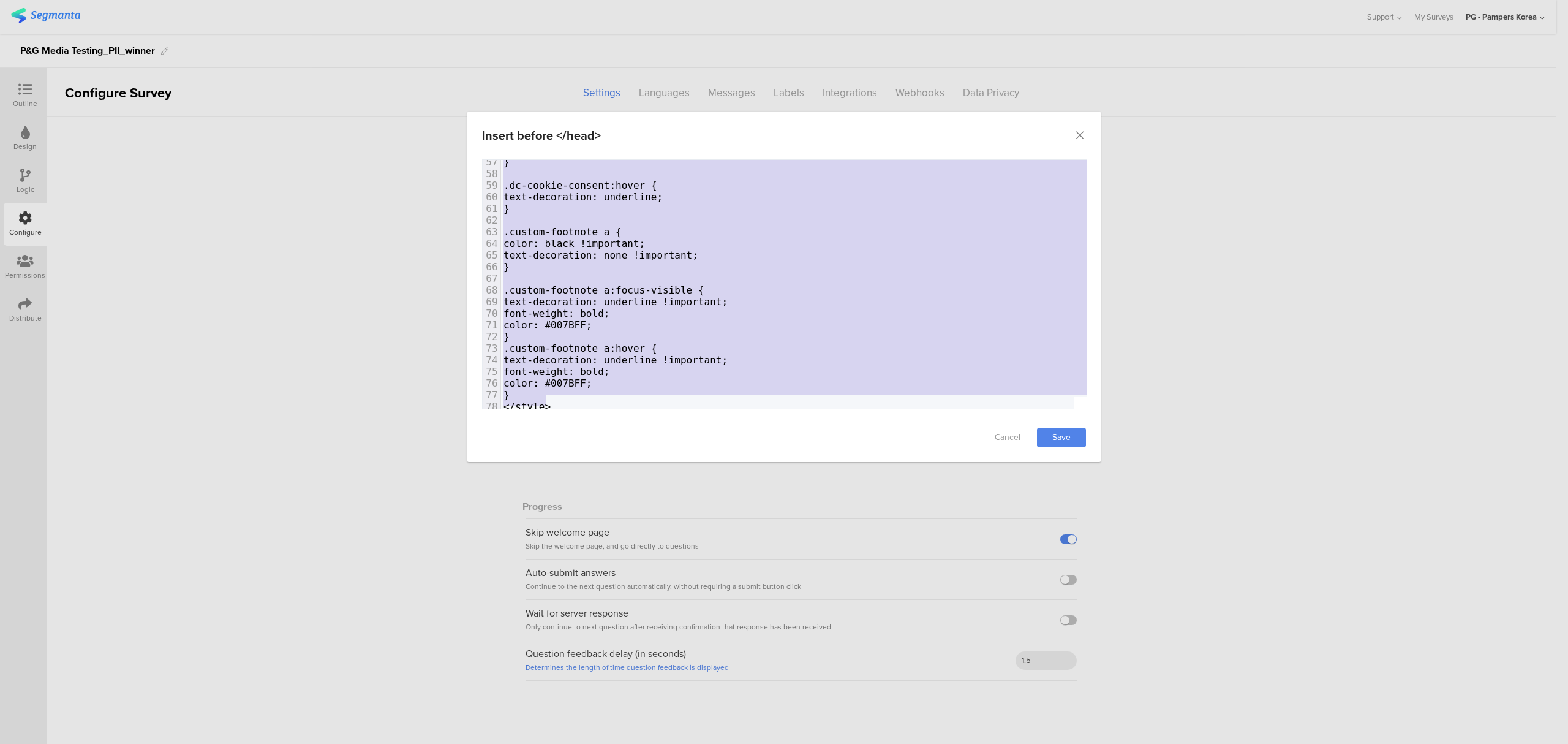
click at [540, 400] on span "</style>" at bounding box center [527, 406] width 47 height 11
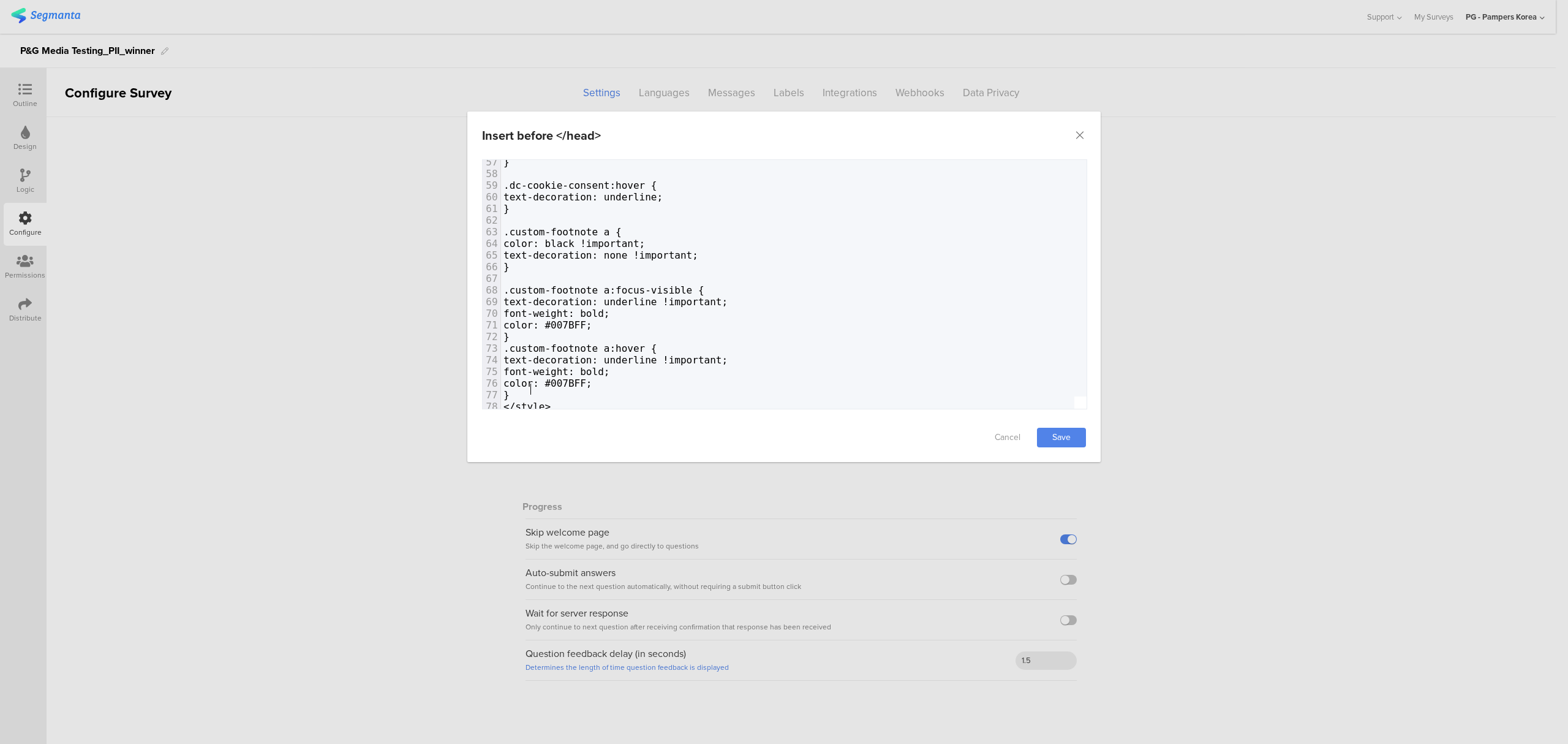
click at [571, 389] on pre "}" at bounding box center [1068, 394] width 1134 height 11
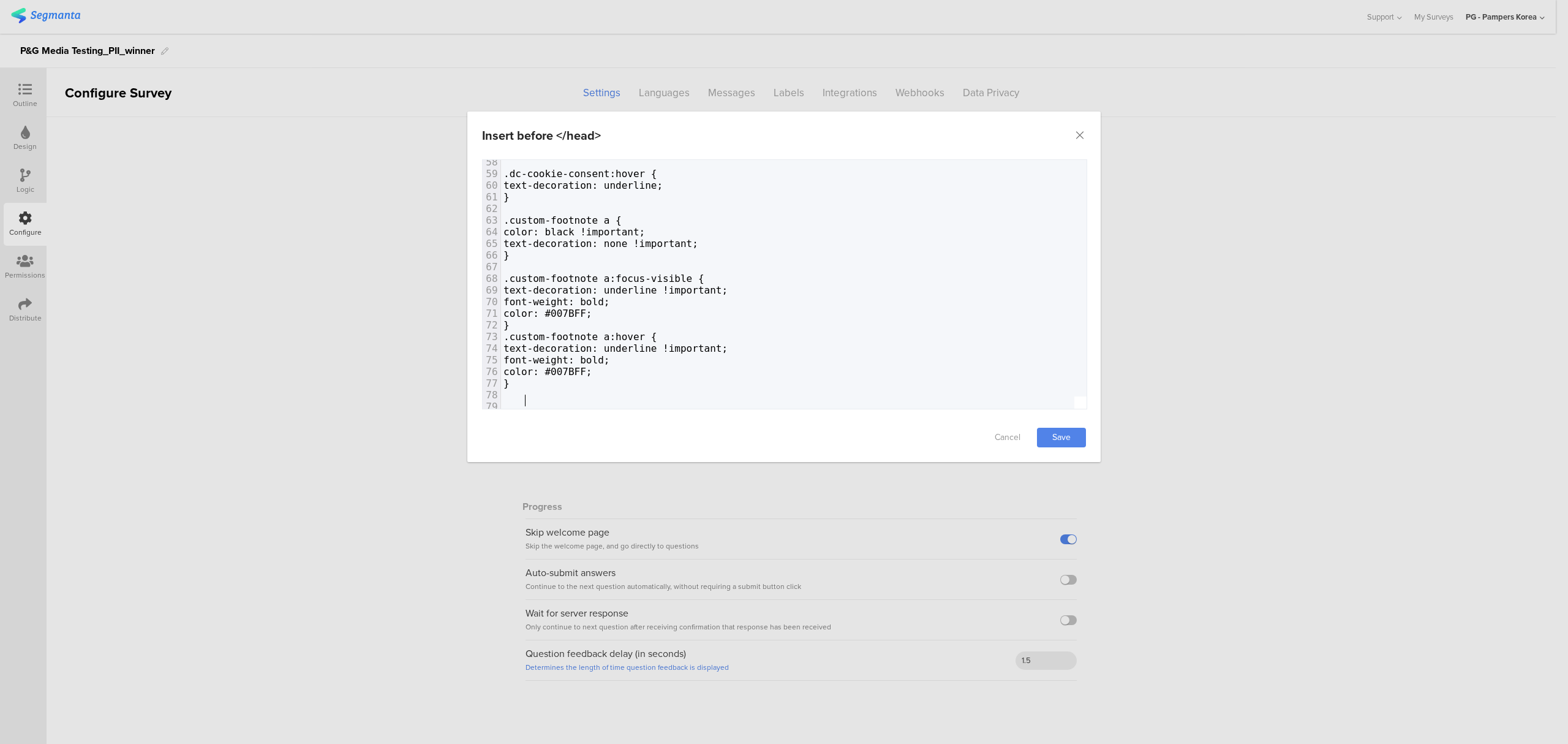
scroll to position [682, 0]
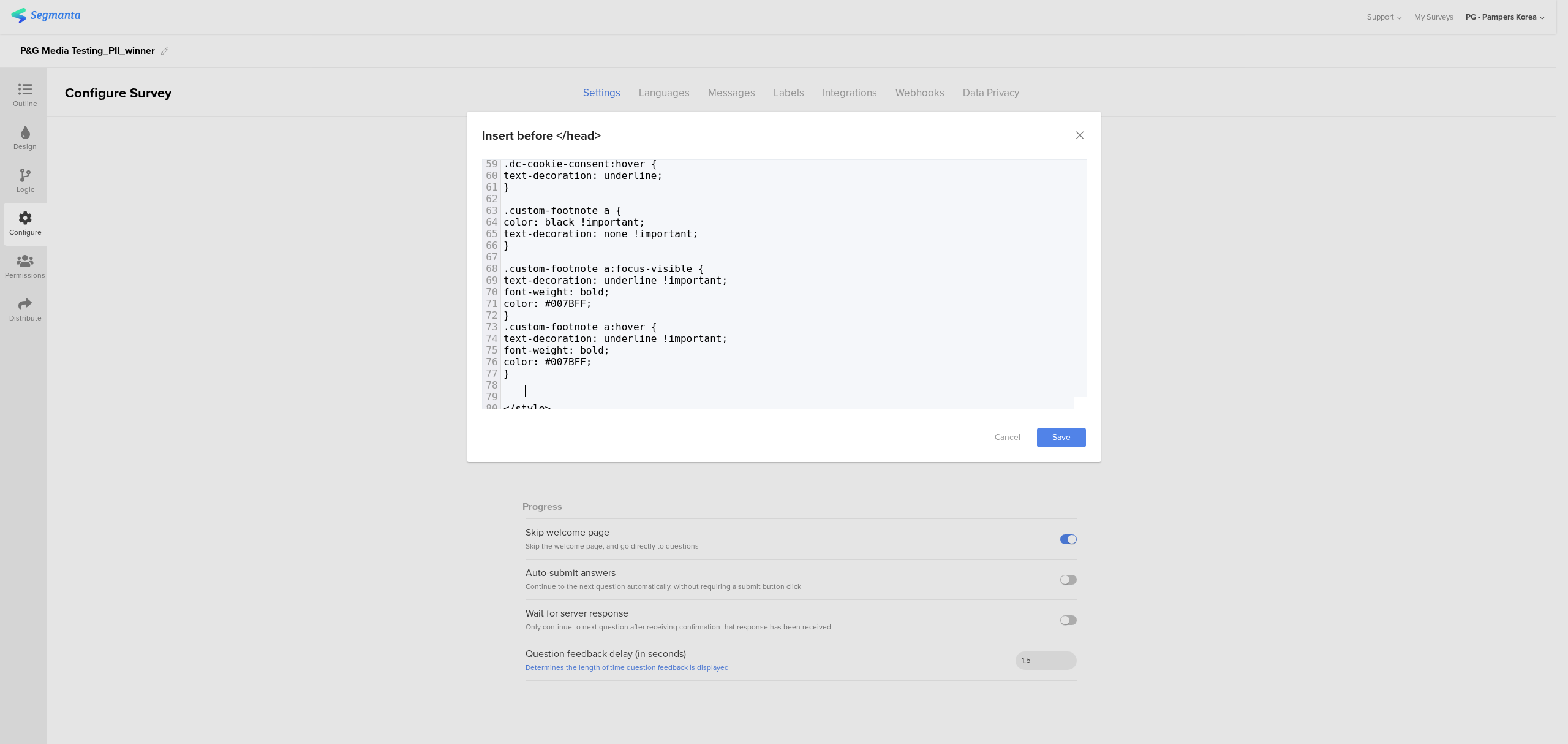
paste textarea "dialog"
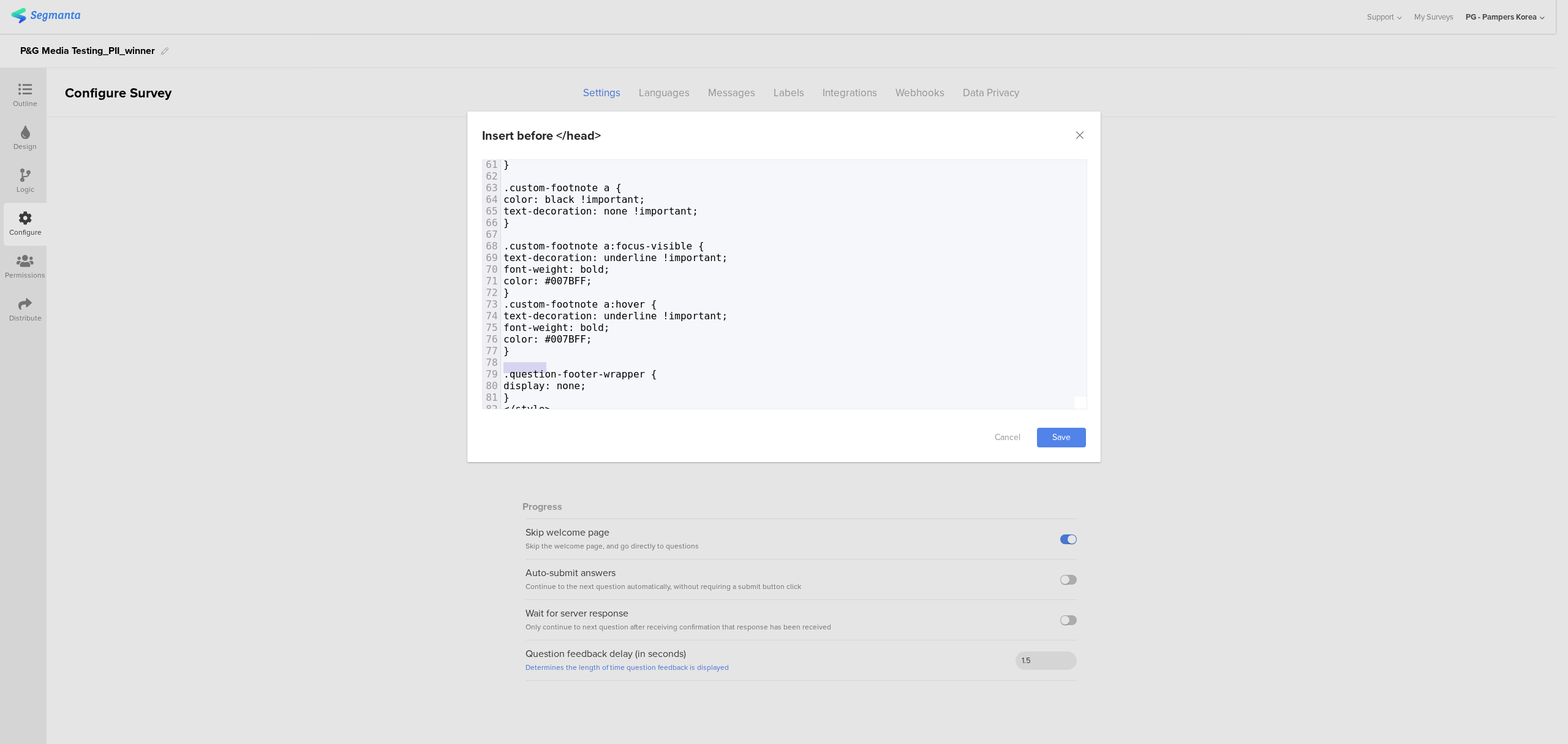
drag, startPoint x: 547, startPoint y: 371, endPoint x: 495, endPoint y: 365, distance: 52.3
click at [501, 368] on div "79 .question-footer-wrapper {" at bounding box center [1068, 373] width 1134 height 11
click at [1064, 432] on link "Save" at bounding box center [1061, 437] width 49 height 19
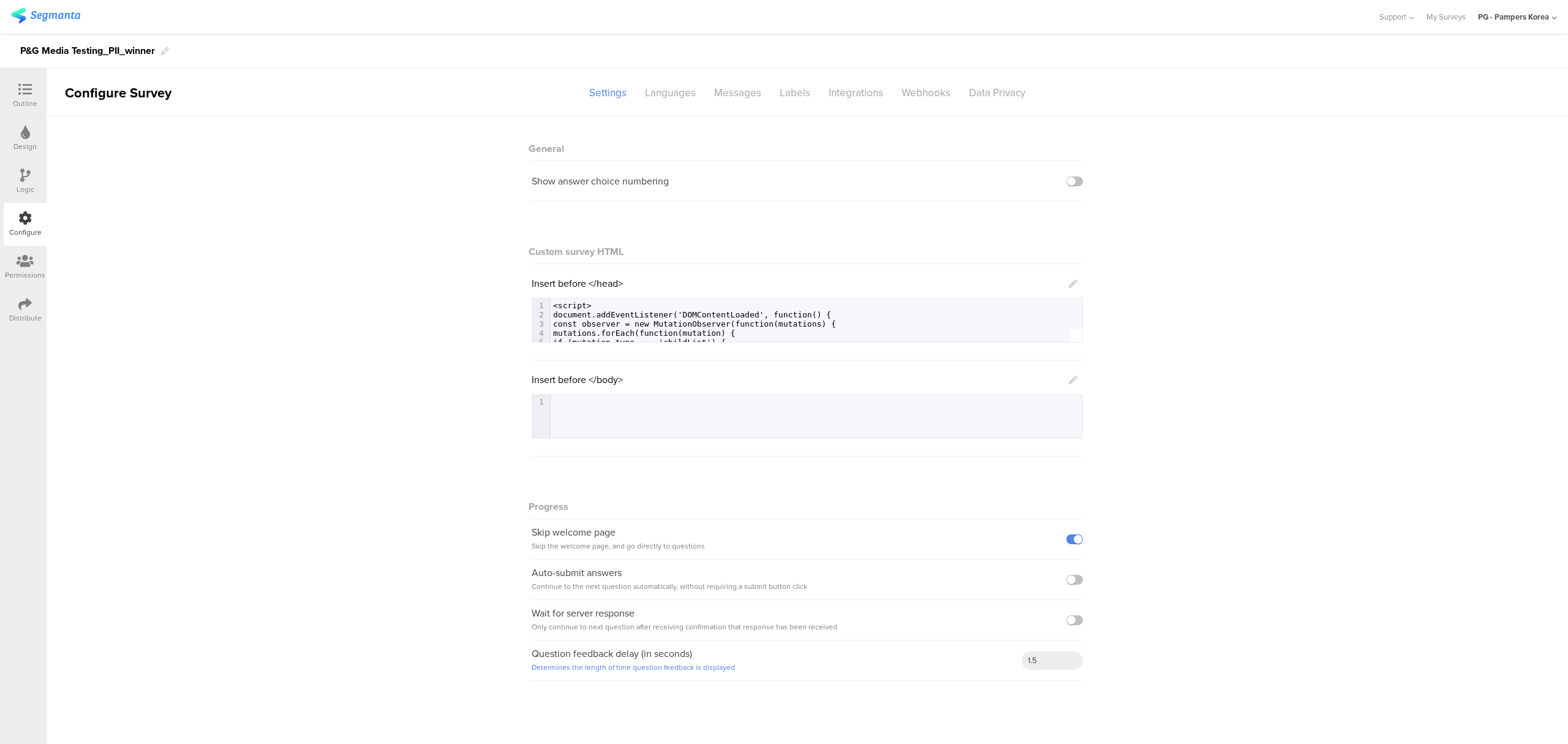
click at [480, 277] on div "General Show answer choice numbering Custom survey HTML Insert before </head> 7…" at bounding box center [807, 405] width 1521 height 576
click at [400, 243] on div "General Show answer choice numbering Custom survey HTML Insert before </head> 7…" at bounding box center [807, 405] width 1521 height 576
click at [49, 94] on div "Configure Survey" at bounding box center [116, 93] width 141 height 20
click at [25, 100] on div "Outline" at bounding box center [25, 103] width 24 height 11
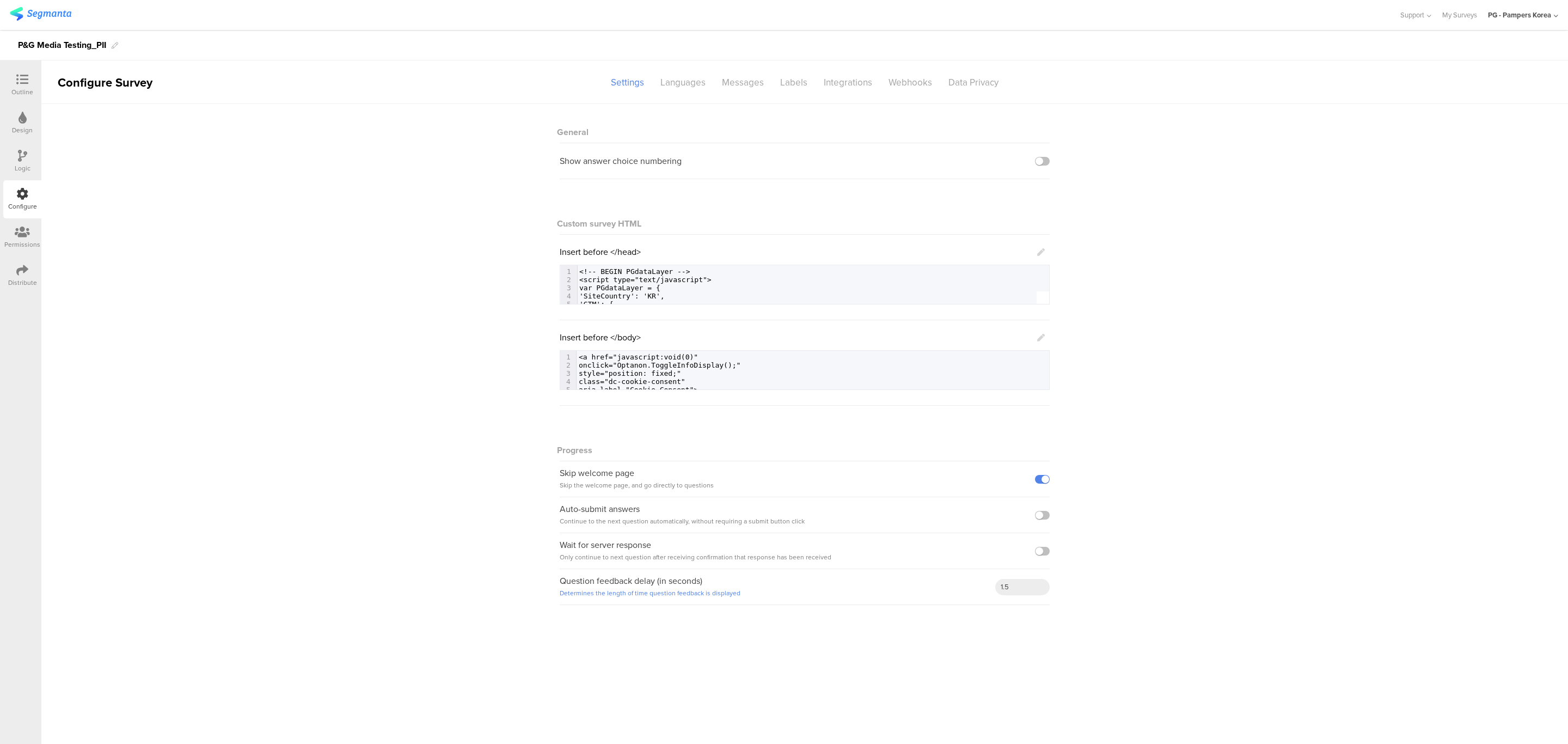
click at [1037, 255] on icon at bounding box center [1041, 252] width 8 height 8
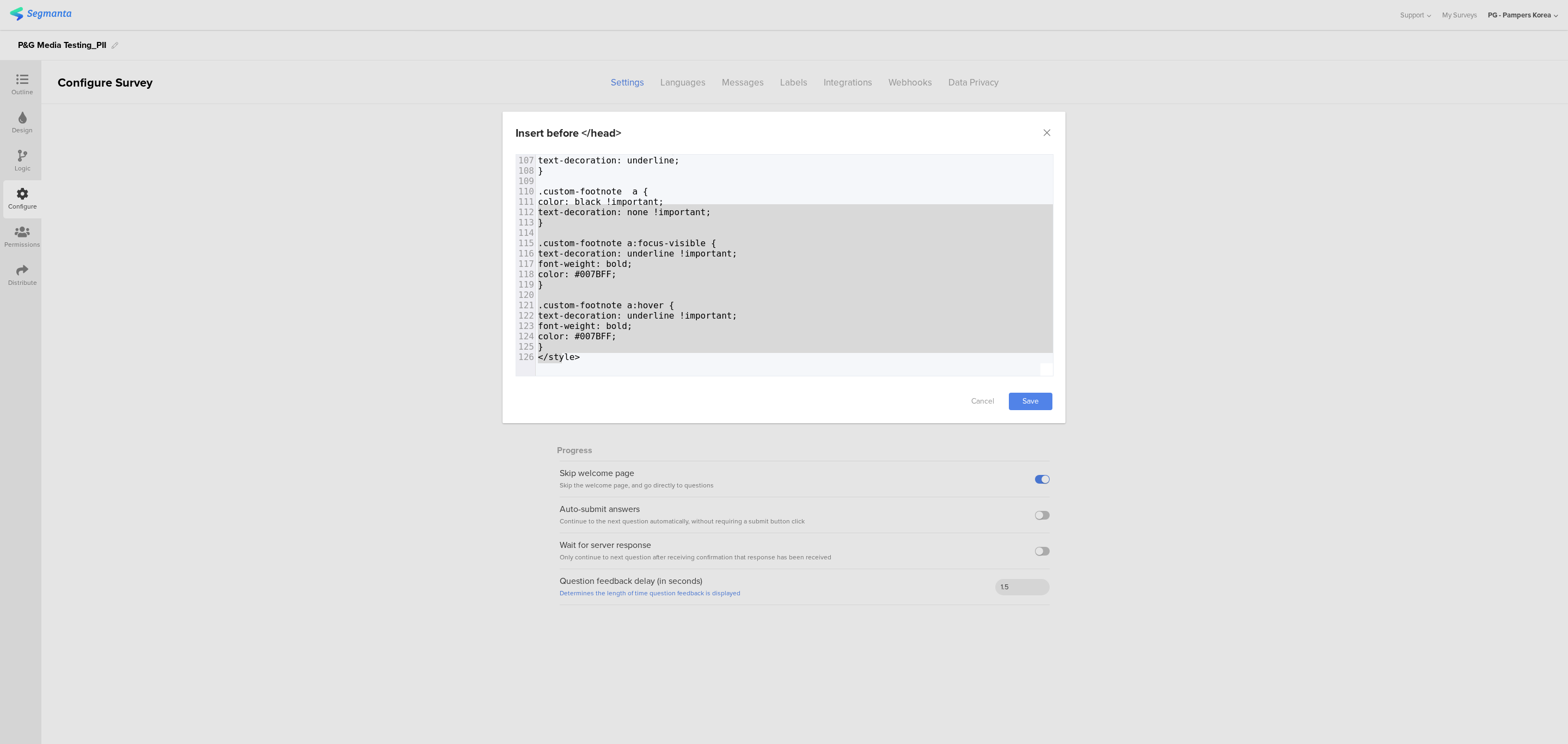
scroll to position [1140, 0]
click at [627, 352] on pre "</style>" at bounding box center [1039, 357] width 1008 height 10
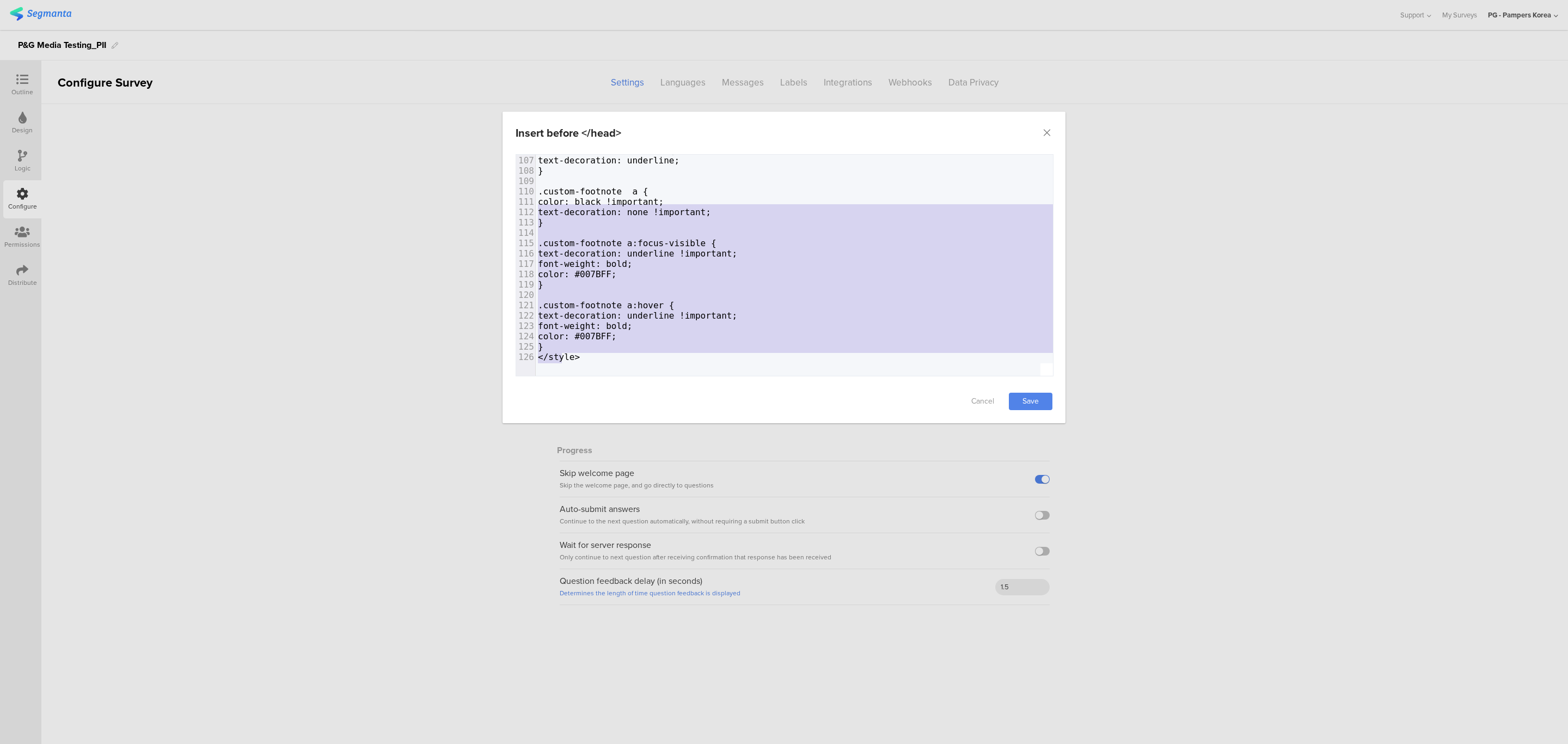
type textarea ".custom-footnote a { color: black !important; text-decoration: none !important;…"
drag, startPoint x: 542, startPoint y: 334, endPoint x: 490, endPoint y: 185, distance: 157.8
click at [490, 185] on div "Insert before </head> Failed saving changes. If the problem persists please con…" at bounding box center [784, 372] width 1568 height 744
click at [563, 345] on pre "}" at bounding box center [1039, 346] width 1008 height 10
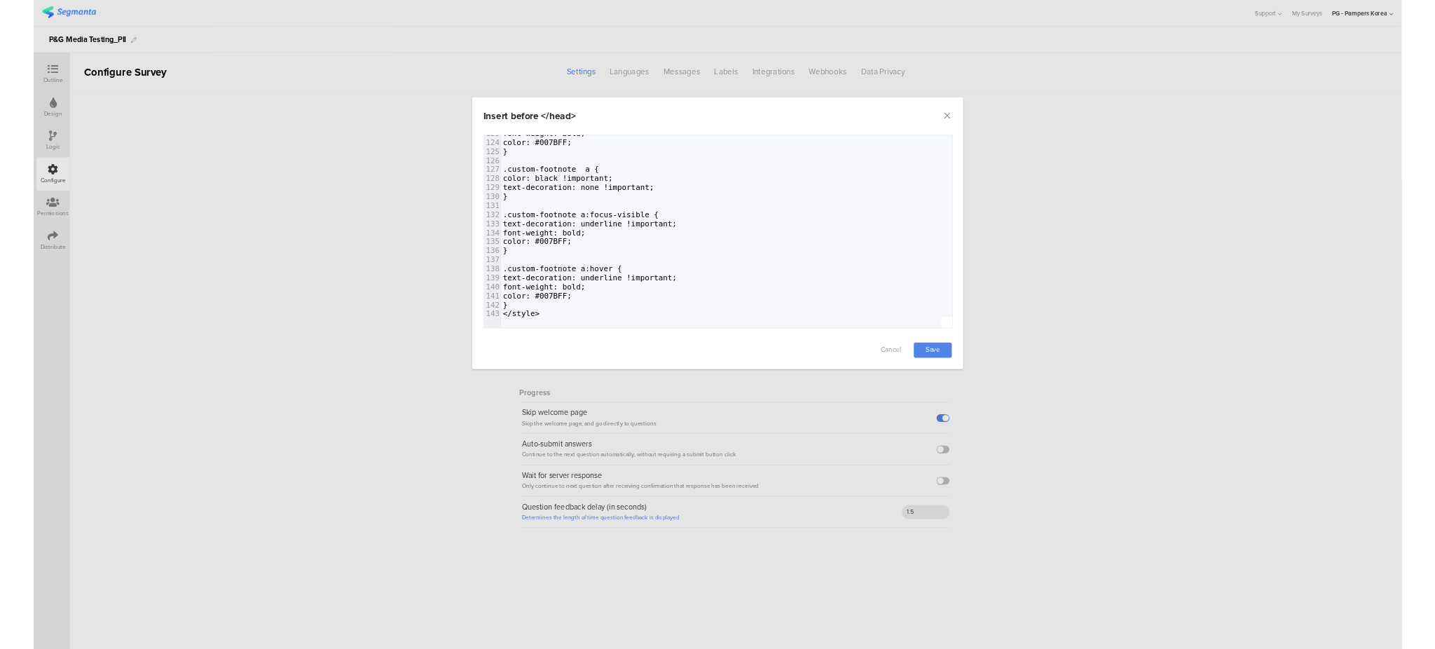
scroll to position [1699, 0]
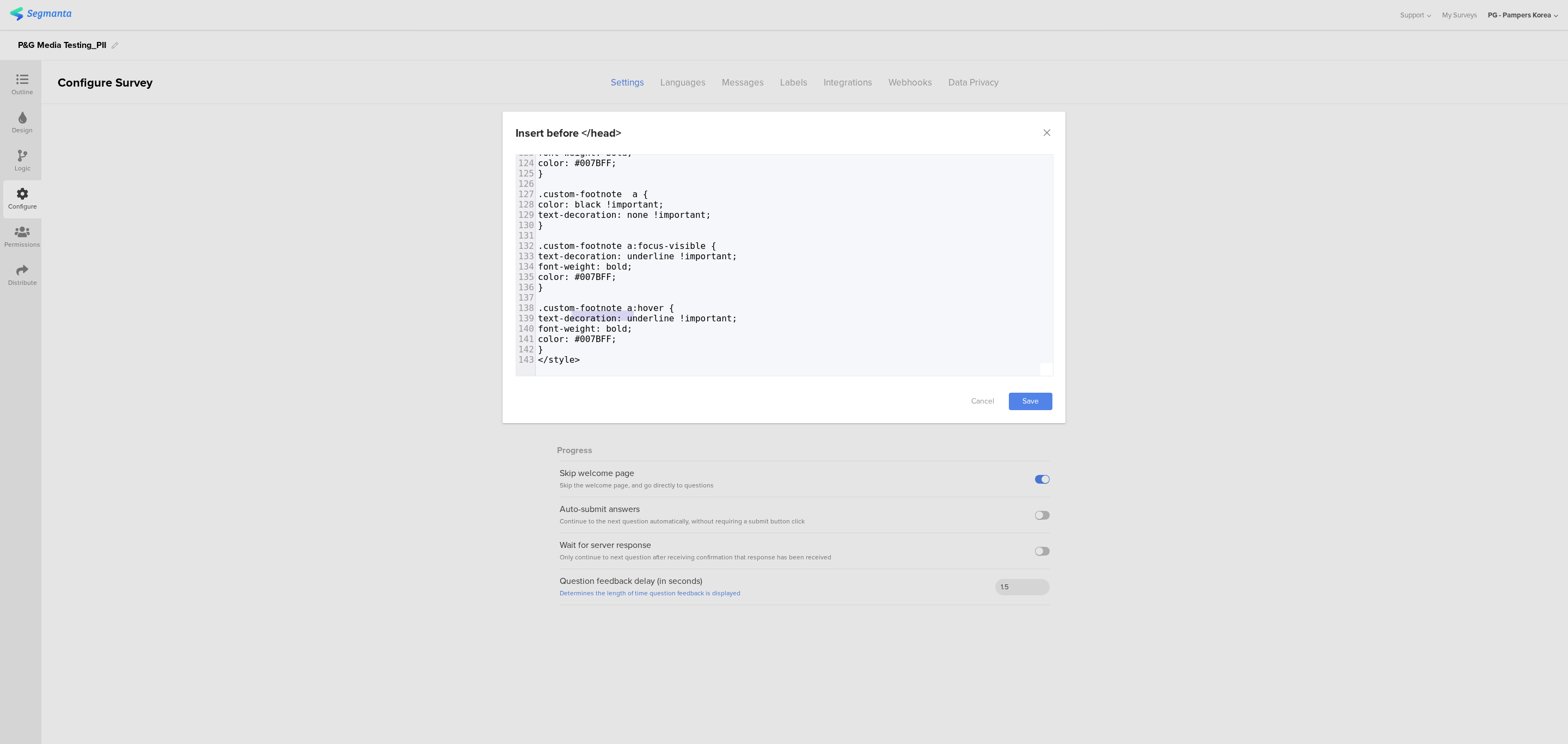
type textarea "custom-footnote"
drag, startPoint x: 632, startPoint y: 302, endPoint x: 563, endPoint y: 302, distance: 69.0
click at [563, 303] on span ".custom-footnote a:hover {" at bounding box center [606, 308] width 137 height 10
paste textarea "dialog"
type textarea "custom-footnote"
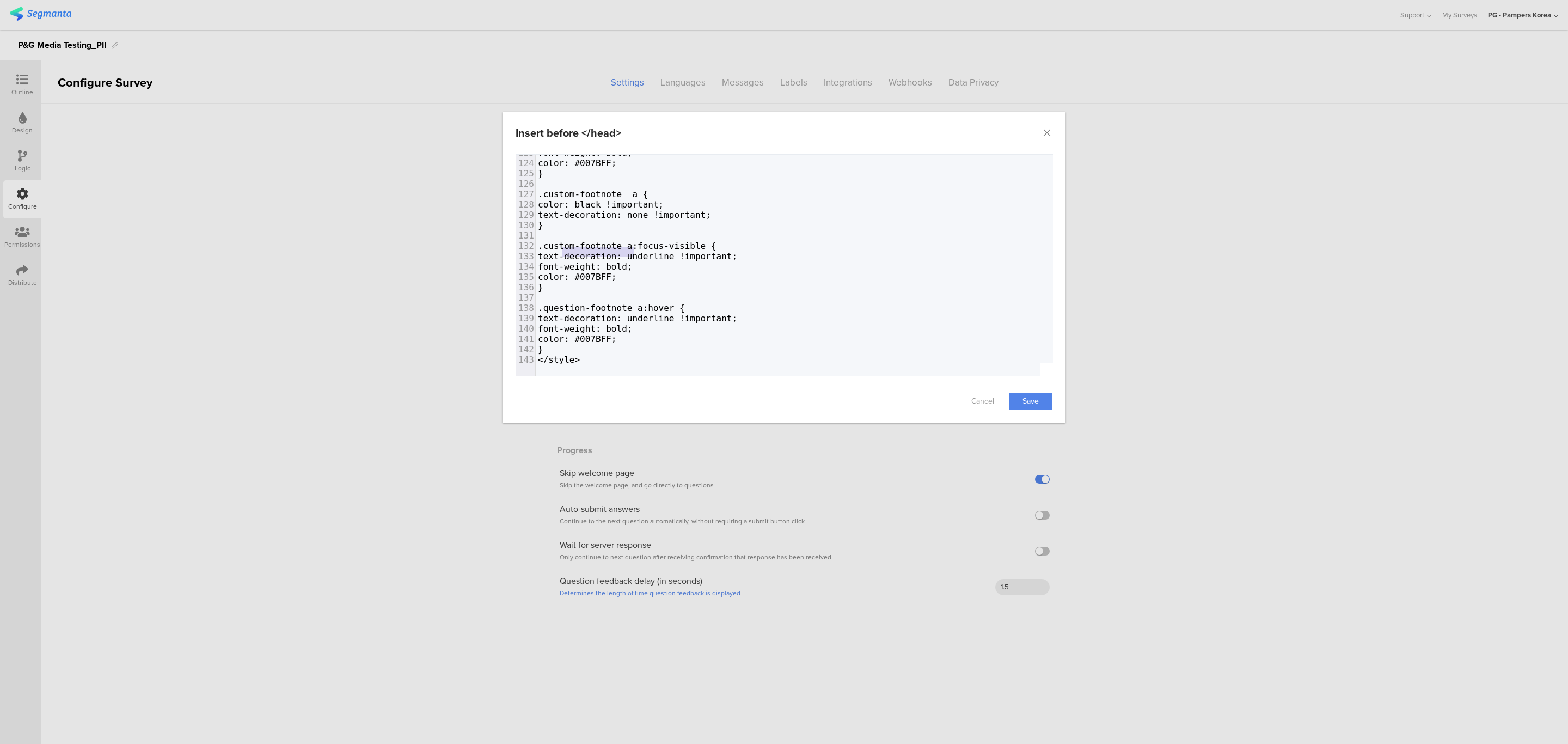
drag, startPoint x: 632, startPoint y: 237, endPoint x: 562, endPoint y: 237, distance: 70.0
click at [562, 241] on span ".custom-footnote a:focus-visible {" at bounding box center [627, 246] width 179 height 10
paste textarea "dialog"
type textarea "custom-footnote"
drag, startPoint x: 652, startPoint y: 185, endPoint x: 582, endPoint y: 187, distance: 70.0
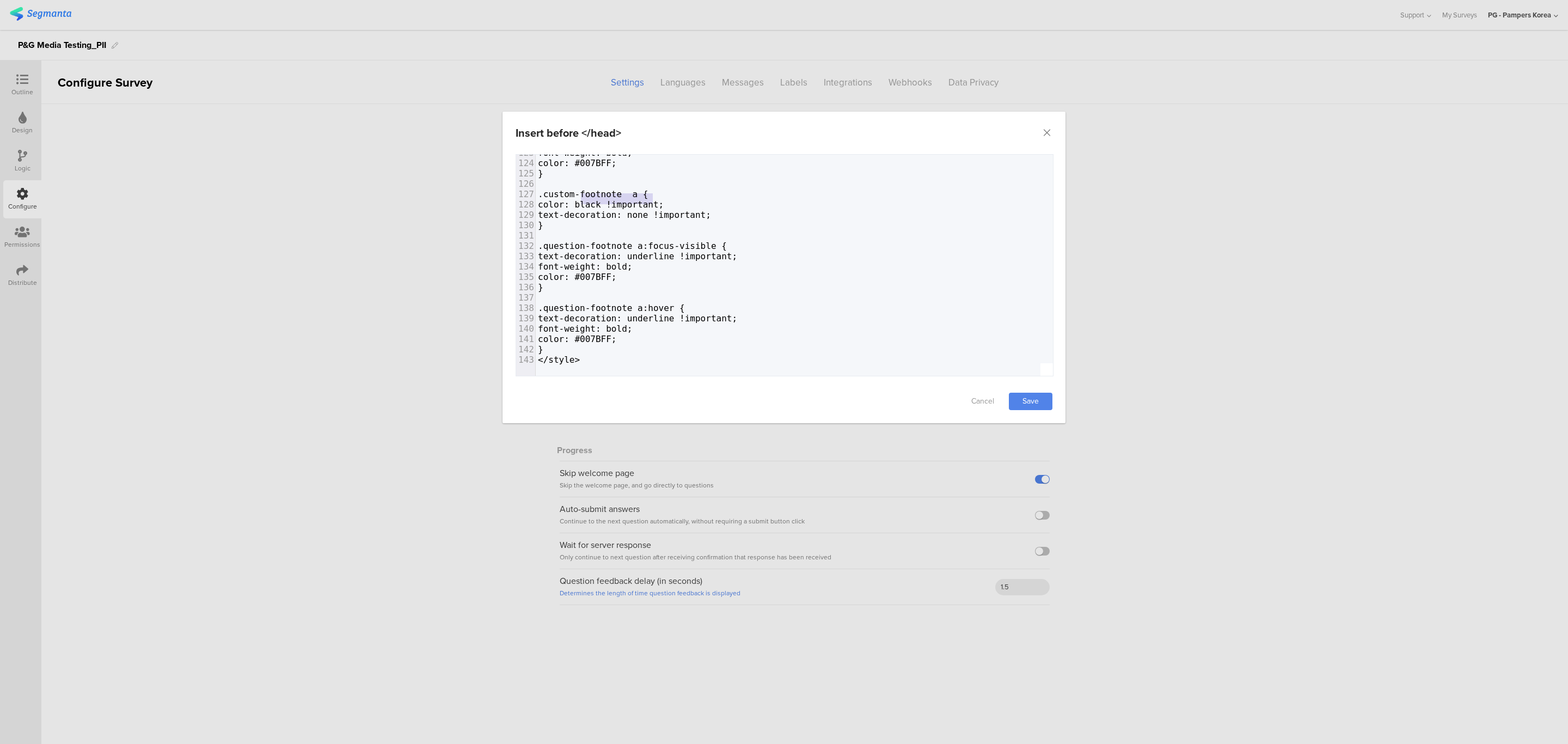
click at [582, 189] on span ".custom-footnote a {" at bounding box center [593, 194] width 110 height 10
click at [1025, 400] on link "Save" at bounding box center [1030, 401] width 44 height 17
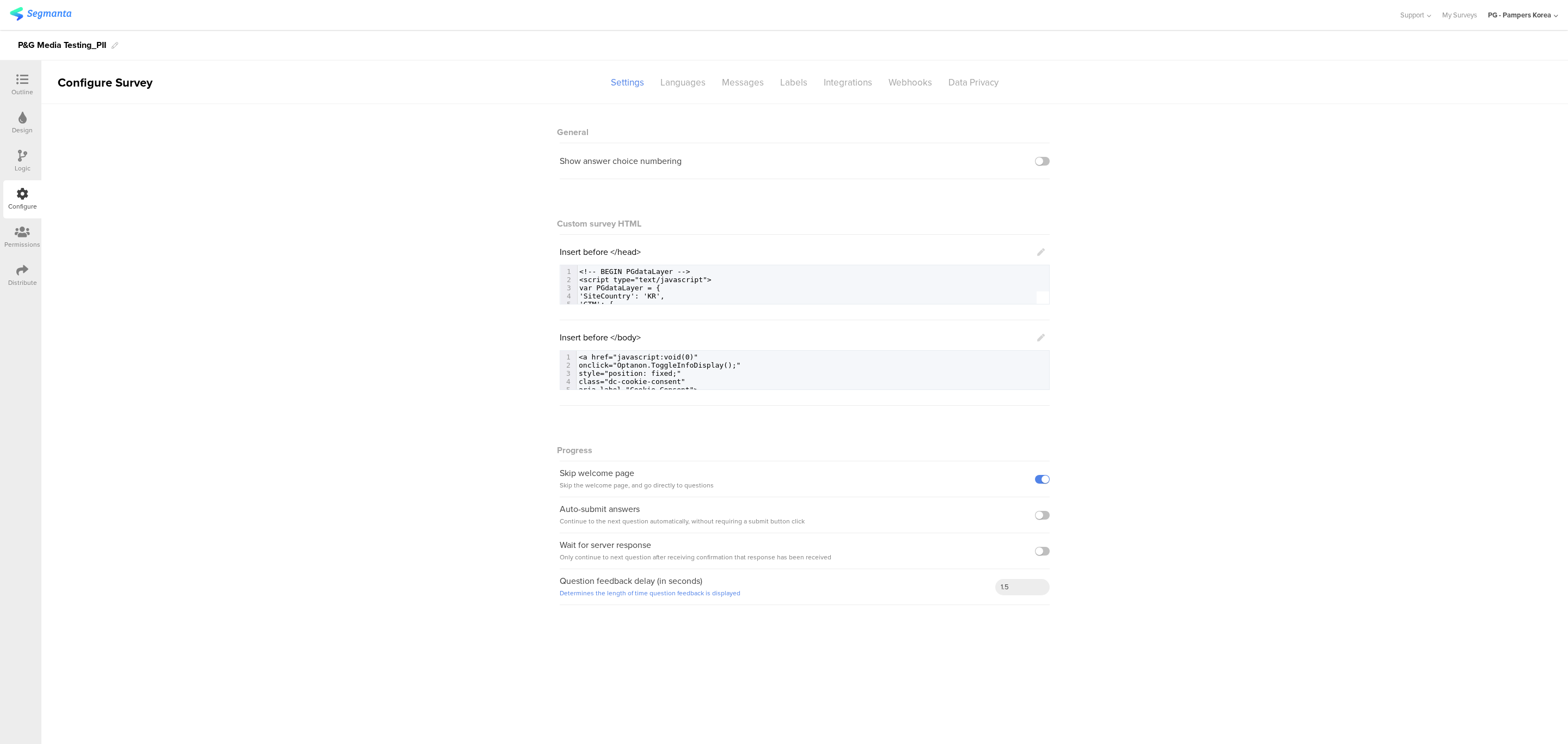
click at [33, 82] on div at bounding box center [23, 81] width 22 height 14
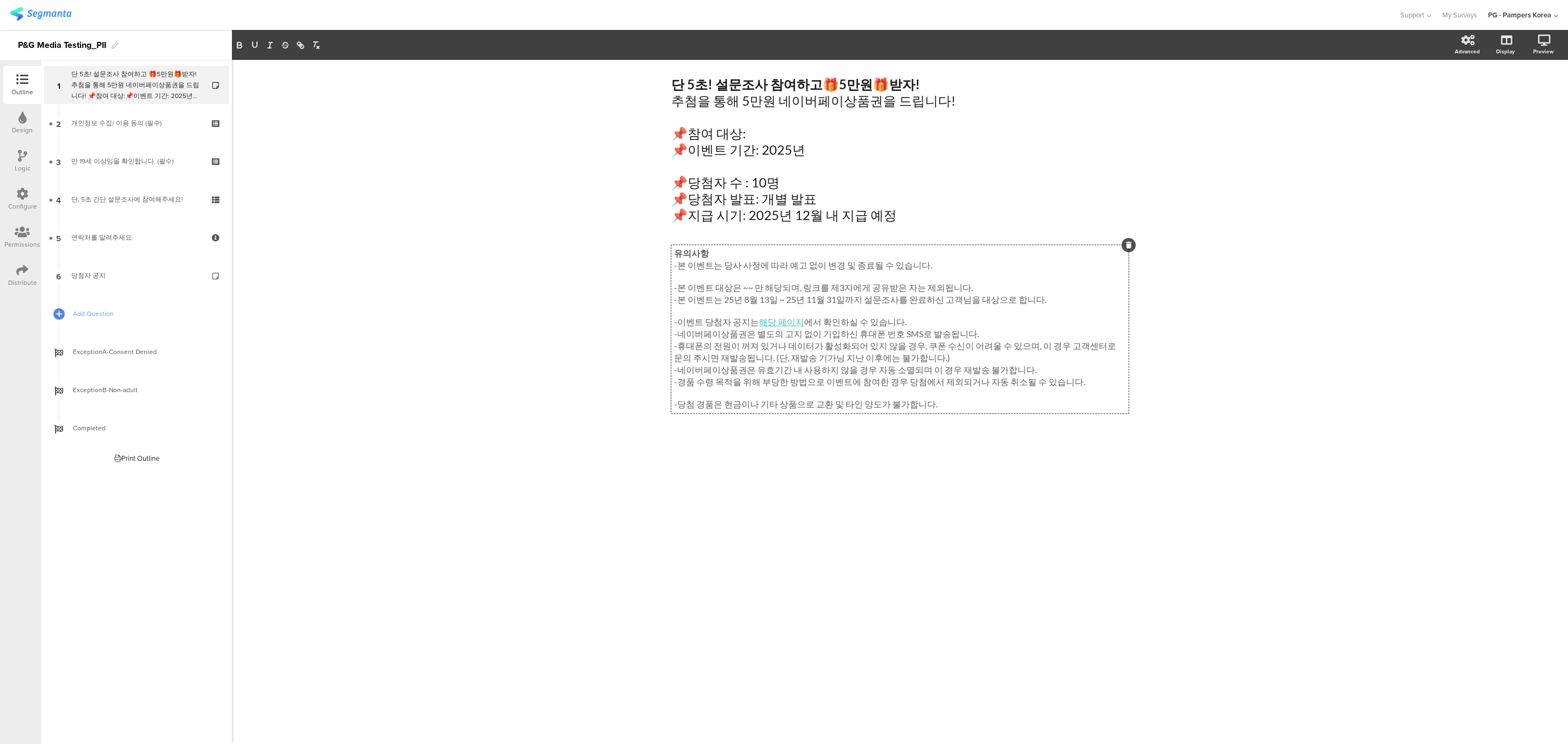
click at [751, 337] on div "유의사항 -본 이벤트는 당사 사정에 따라 예고 없이 변경 및 종료될 수 있습니다. -본 이벤트 대상은 ~~ 만 해당되며, 링크를 제3자에게 공…" at bounding box center [900, 329] width 458 height 168
click at [753, 323] on p "-이벤트 당첨자 공지는 해당 페이지 에서 확인하실 수 있습니다." at bounding box center [900, 322] width 452 height 12
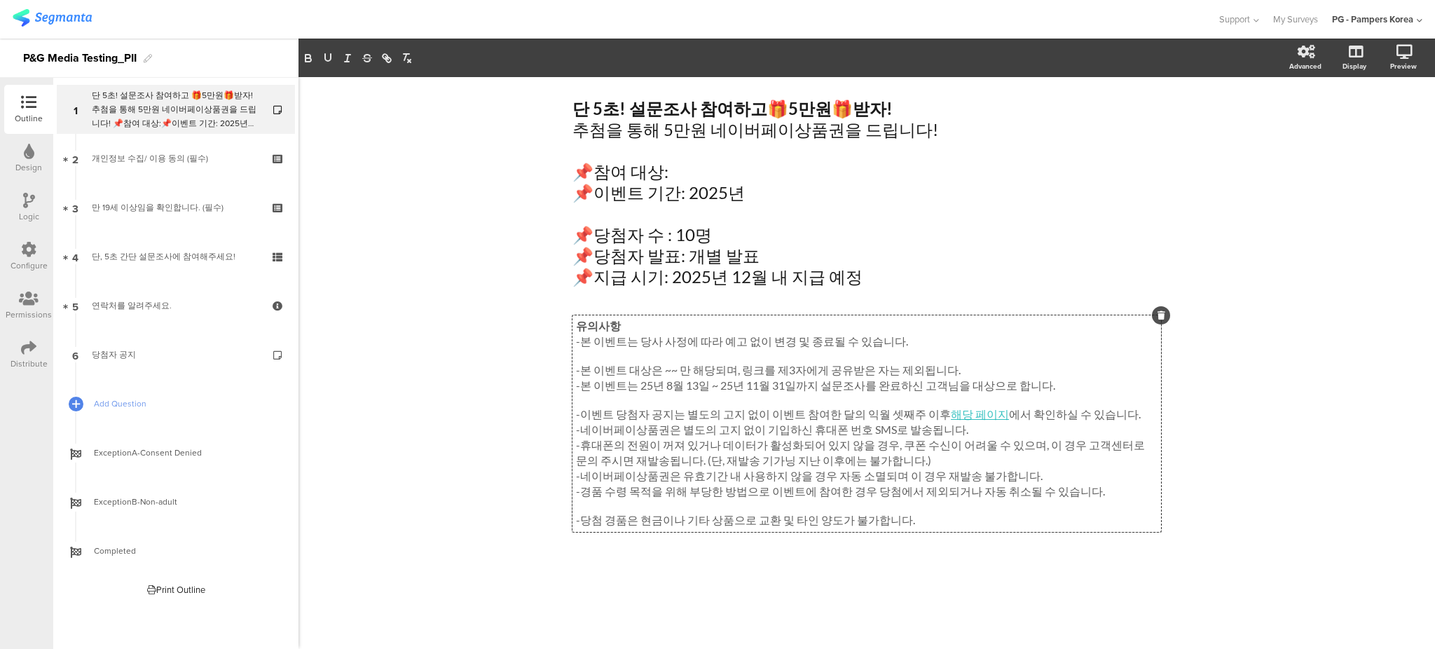
drag, startPoint x: 1131, startPoint y: 420, endPoint x: 1217, endPoint y: 390, distance: 91.3
click at [1131, 419] on p "-이벤트 당첨자 공지는 별도의 고지 없이 이벤트 참여한 달의 익월 셋째주 이후 해당 페이지 에서 확인하실 수 있습니다." at bounding box center [867, 414] width 582 height 15
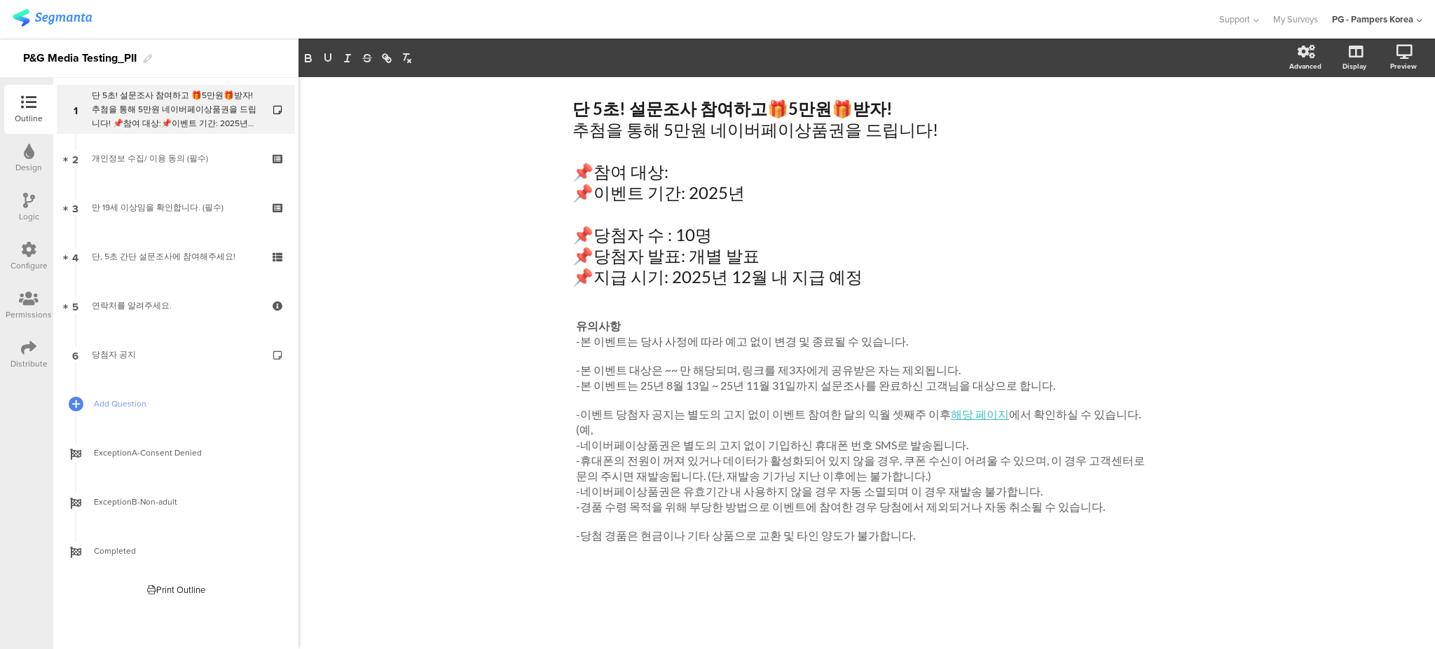
click at [1238, 442] on div "단 5초! 설문조사 참여하고 🎁 5만원 🎁 받자! 추첨을 통해 5만원 네이버페이상품권을 드립니다! 📌참여 대상: 📌이벤트 기간: 2025년 📌…" at bounding box center [866, 363] width 1136 height 572
click at [797, 423] on div "유의사항 -본 이벤트는 당사 사정에 따라 예고 없이 변경 및 종료될 수 있습니다. -본 이벤트 대상은 ~~ 만 해당되며, 링크를 제3자에게 공…" at bounding box center [866, 431] width 589 height 232
click at [617, 432] on p "(예," at bounding box center [867, 429] width 582 height 15
click at [849, 416] on p "-이벤트 당첨자 공지는 별도의 고지 없이 이벤트 참여한 달의 익월 셋째주 이후 해당 페이지 에서 확인하실 수 있습니다." at bounding box center [867, 414] width 582 height 15
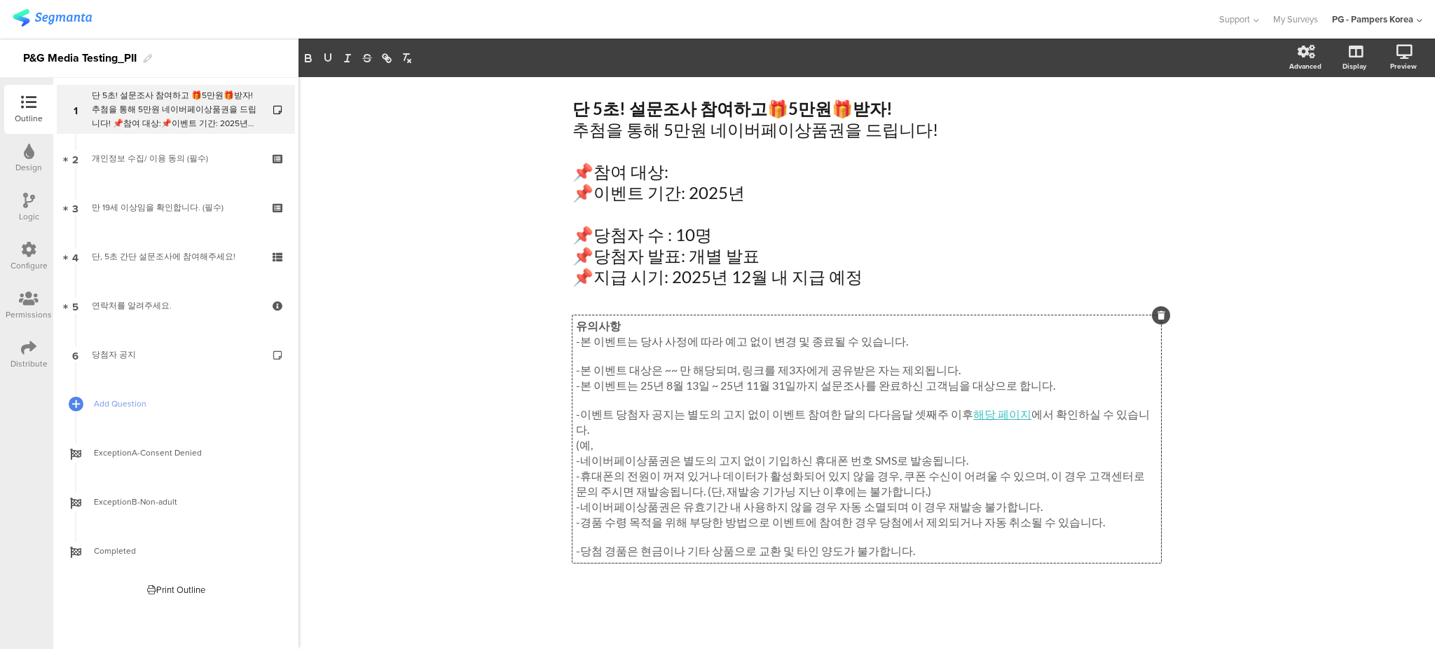
click at [606, 438] on p "(예," at bounding box center [867, 445] width 582 height 15
click at [1433, 275] on div "단 5초! 설문조사 참여하고 🎁 5만원 🎁 받자! 추첨을 통해 5만원 네이버페이상품권을 드립니다! 📌참여 대상: 📌이벤트 기간: 2025년 📌…" at bounding box center [866, 363] width 1136 height 572
click at [708, 435] on div "유의사항 -본 이벤트는 당사 사정에 따라 예고 없이 변경 및 종료될 수 있습니다. -본 이벤트 대상은 ~~ 만 해당되며, 링크를 제3자에게 공…" at bounding box center [866, 438] width 589 height 247
click at [872, 453] on p "-네이버페이상품권은 별도의 고지 없이 기입하신 휴대폰 번호 SMS로 발송됩니다." at bounding box center [867, 460] width 582 height 15
click at [732, 479] on p "-휴대폰의 전원이 꺼져 있거나 데이터가 활성화되어 있지 않을 경우, 쿠폰 수신이 어려울 수 있으며, 이 경우 고객센터로 문의 주시면 재발송됩니…" at bounding box center [867, 484] width 582 height 31
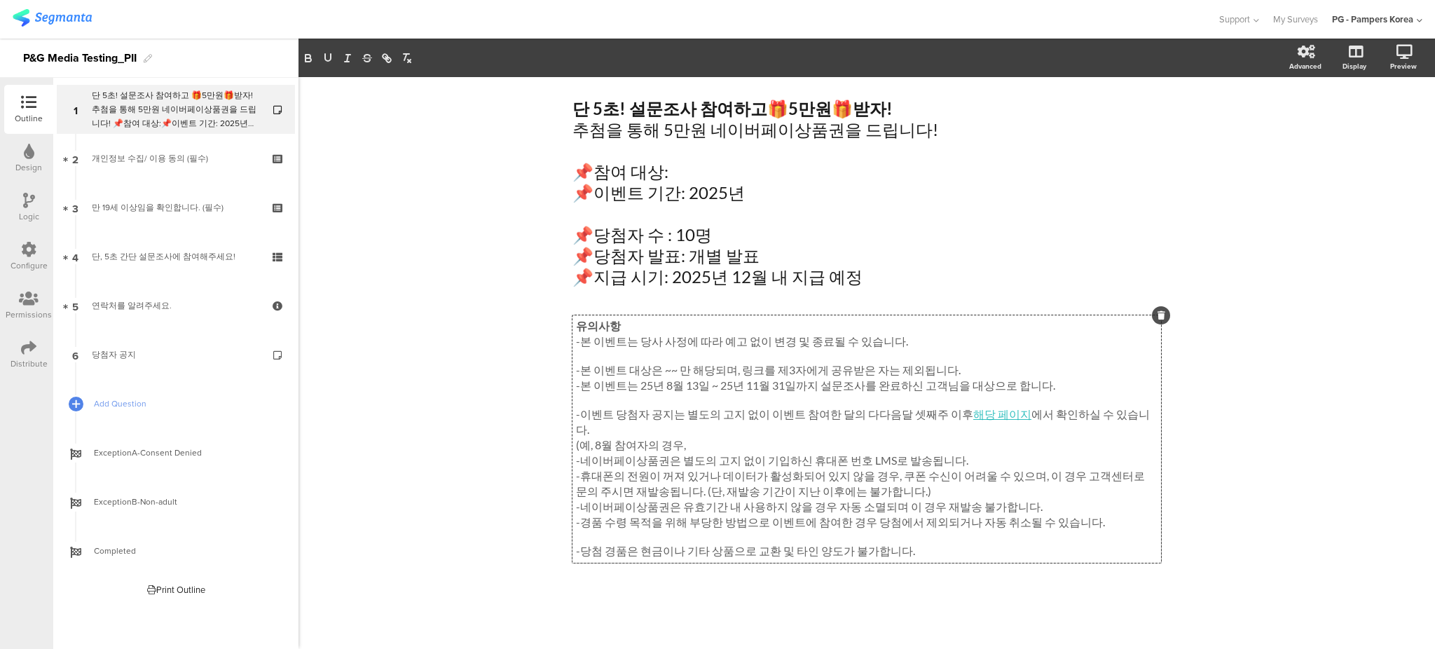
click at [691, 438] on p "(예, 8월 참여자의 경우," at bounding box center [867, 445] width 582 height 15
click at [804, 438] on p "(예, 8월 참여자의 경우, 10월" at bounding box center [867, 445] width 582 height 15
click at [918, 453] on p "-네이버페이상품권은 별도의 고지 없이 기입하신 휴대폰 번호 LMS로 발송됩니다." at bounding box center [867, 460] width 582 height 15
click at [755, 453] on p "-네이버페이상품권은 별도의 고지 없이 기입하신 휴대폰 번호 LMS로 발송됩니다." at bounding box center [867, 460] width 582 height 15
click at [877, 481] on p "-휴대폰의 전원이 꺼져 있거나 데이터가 활성화되어 있지 않을 경우, 쿠폰 수신이 어려울 수 있으며, 이 경우 고객센터로 문의 주시면 재발송됩니…" at bounding box center [867, 484] width 582 height 31
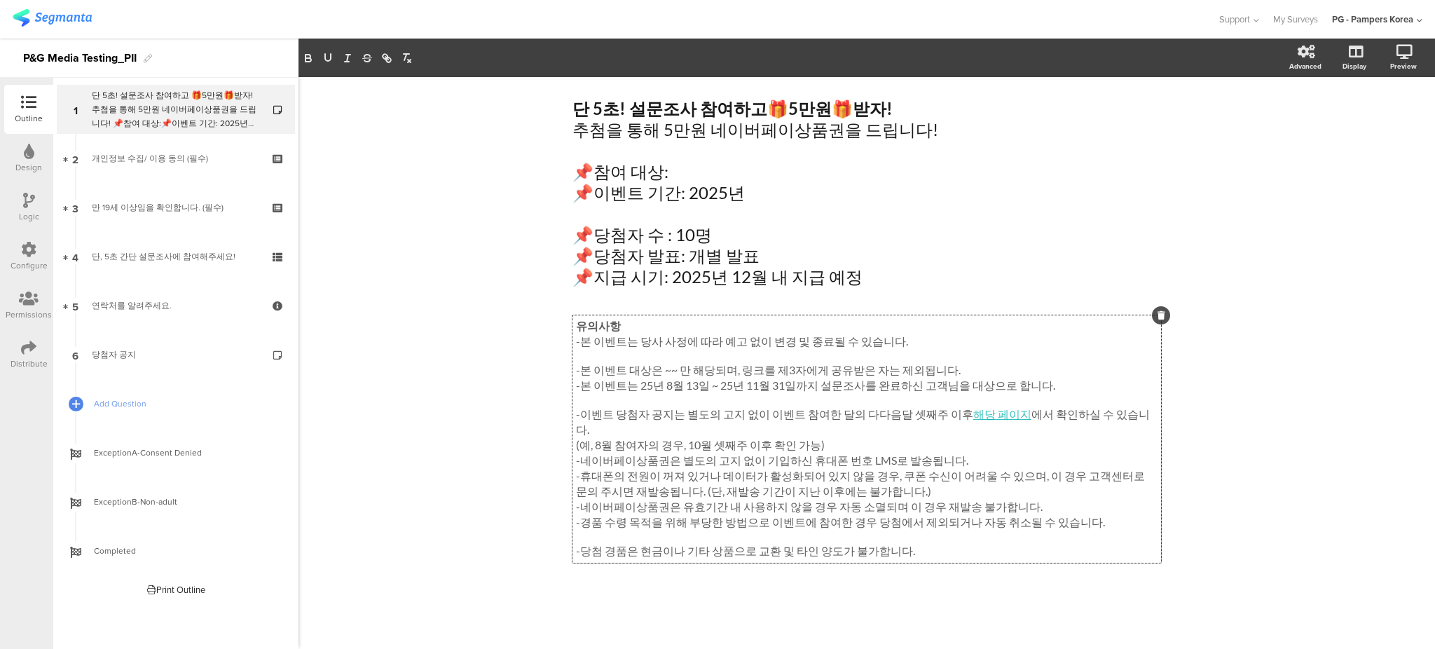
click at [703, 530] on p at bounding box center [867, 536] width 582 height 13
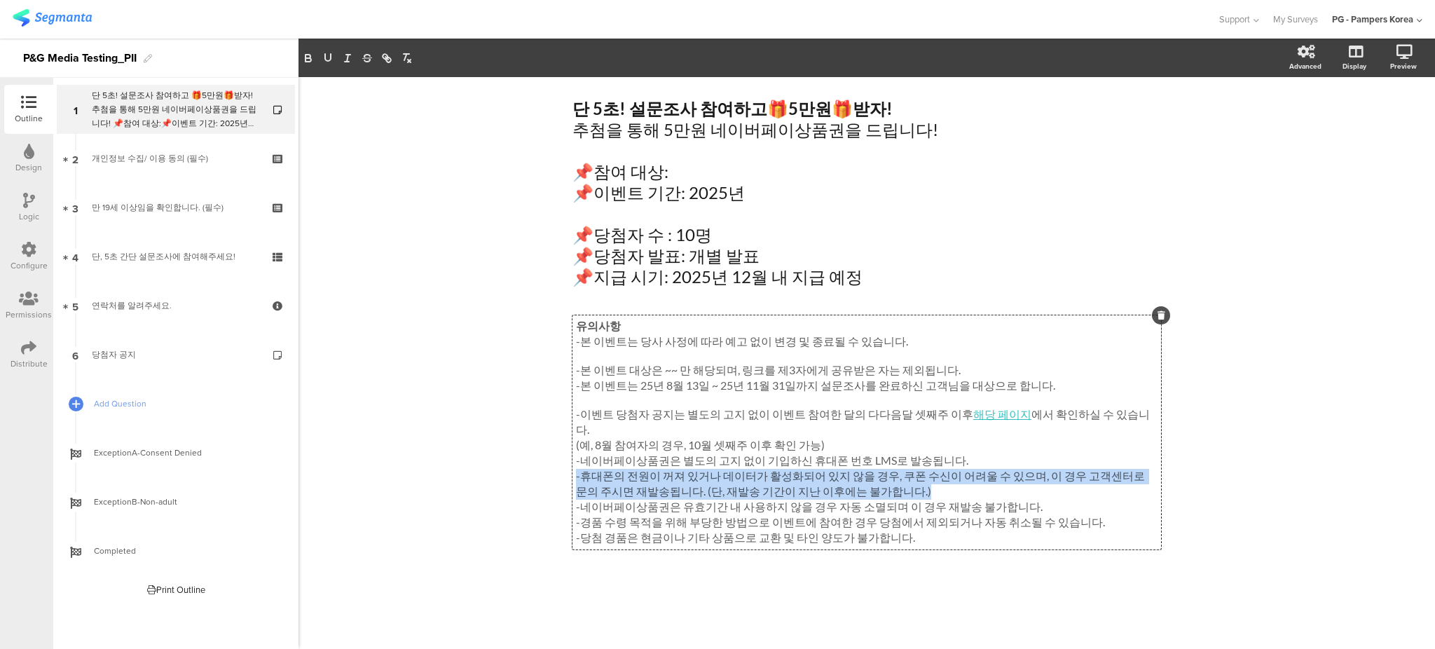
drag, startPoint x: 882, startPoint y: 476, endPoint x: 572, endPoint y: 460, distance: 310.1
click at [572, 460] on div "유의사항 -본 이벤트는 당사 사정에 따라 예고 없이 변경 및 종료될 수 있습니다. -본 이벤트 대상은 ~~ 만 해당되며, 링크를 제3자에게 공…" at bounding box center [866, 432] width 589 height 234
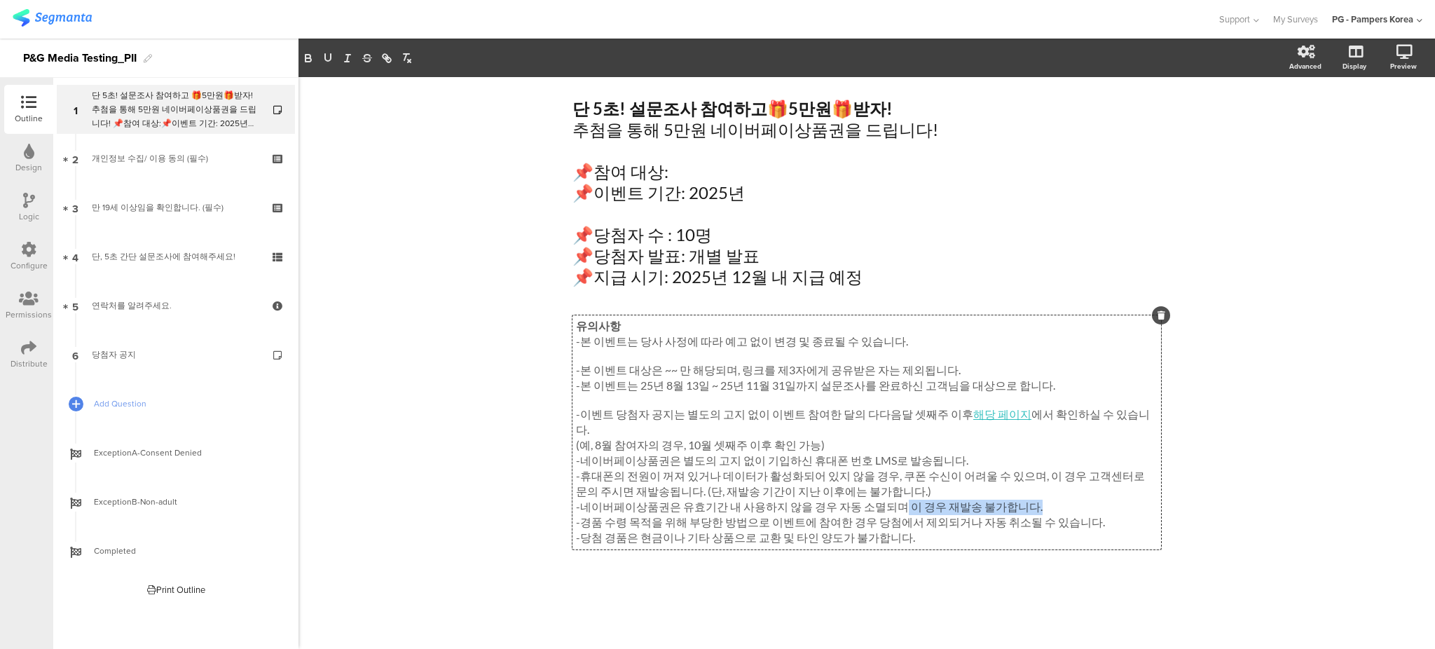
drag, startPoint x: 1032, startPoint y: 494, endPoint x: 881, endPoint y: 490, distance: 150.7
click at [881, 500] on p "-네이버페이상품권은 유효기간 내 사용하지 않을 경우 자동 소멸되며 이 경우 재발송 불가합니다." at bounding box center [867, 507] width 582 height 15
click at [889, 500] on p "-네이버페이상품권은 유효기간 내 사용하지 않을 경우 자동 소멸되며 이 경우 재발송 불가합니다." at bounding box center [867, 507] width 582 height 15
drag, startPoint x: 888, startPoint y: 490, endPoint x: 1012, endPoint y: 497, distance: 124.9
click at [1012, 500] on p "-네이버페이상품권은 유효기간 내 사용하지 않을 경우 자동 소멸되며 이 경우 재발송 불가합니다." at bounding box center [867, 507] width 582 height 15
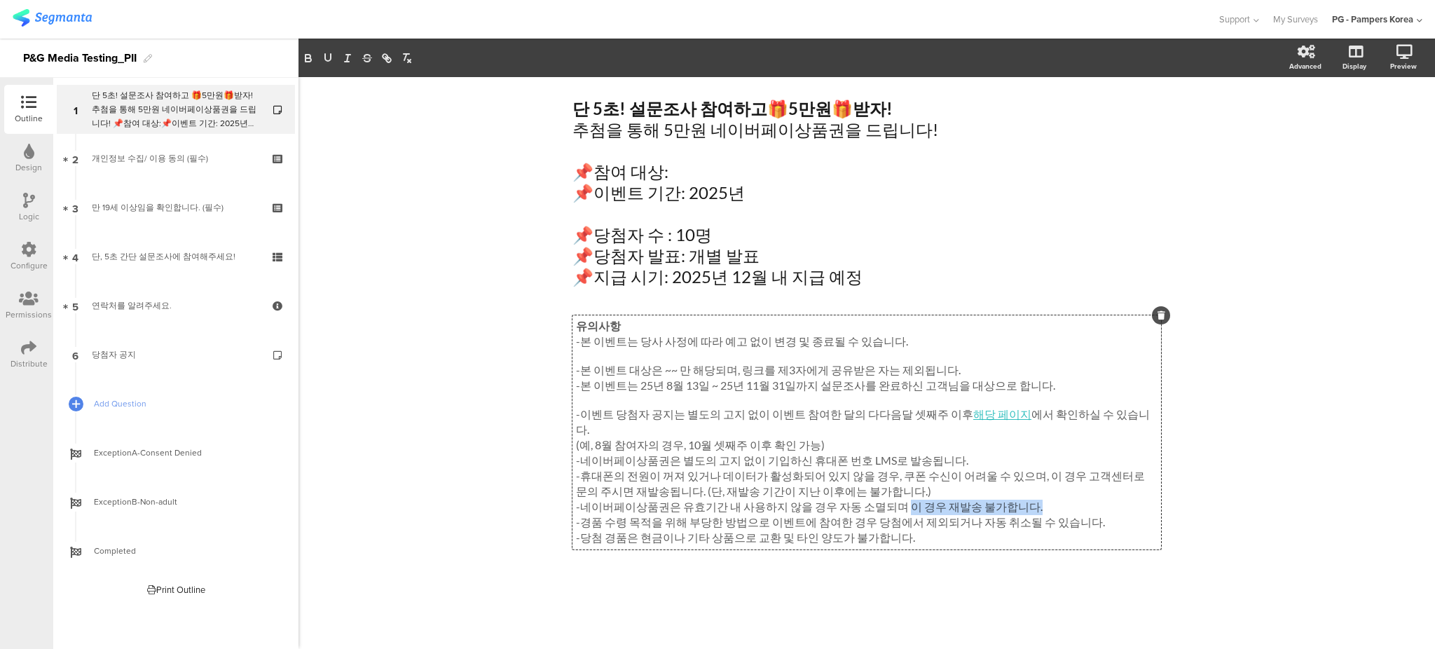
copy p "이 경우 재발송 불가합니다."
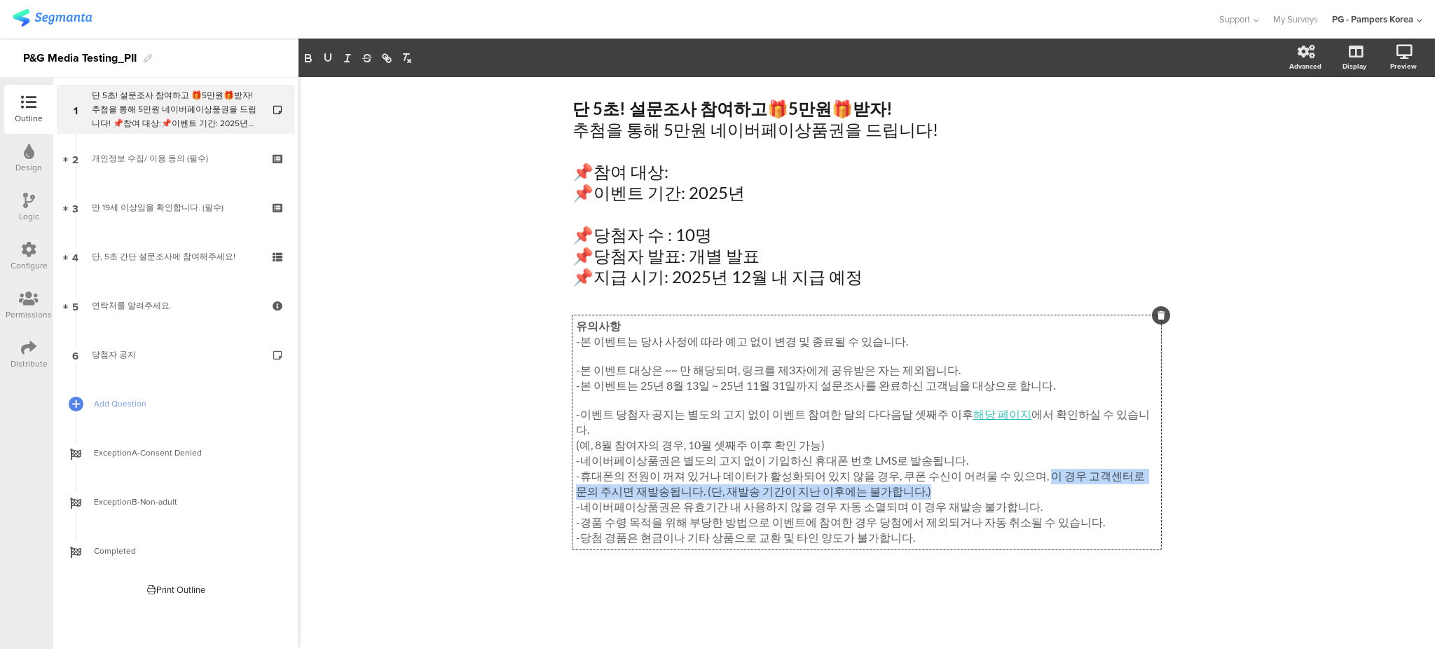
drag, startPoint x: 1018, startPoint y: 464, endPoint x: 1024, endPoint y: 476, distance: 14.1
click at [1024, 476] on p "-휴대폰의 전원이 꺼져 있거나 데이터가 활성화되어 있지 않을 경우, 쿠폰 수신이 어려울 수 있으며, 이 경우 고객센터로 문의 주시면 재발송됩니…" at bounding box center [867, 484] width 582 height 31
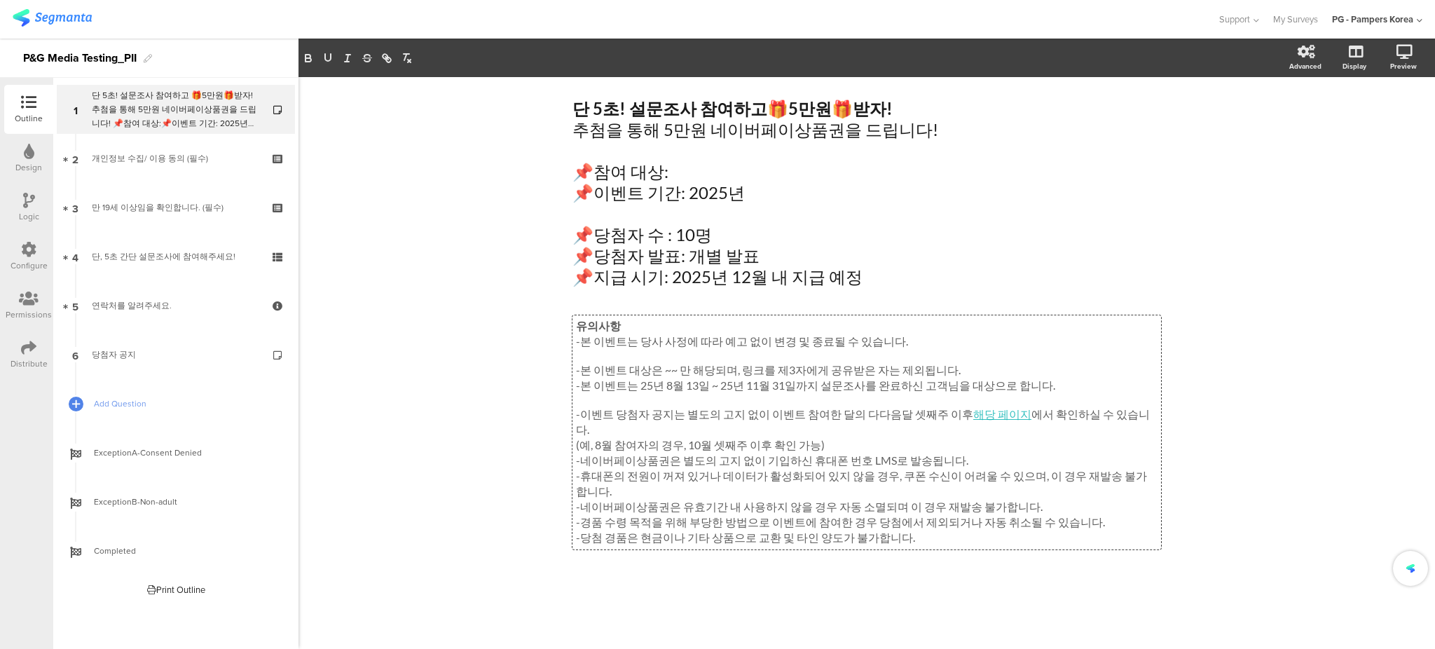
click at [1218, 491] on div "단 5초! 설문조사 참여하고 🎁 5만원 🎁 받자! 추첨을 통해 5만원 네이버페이상품권을 드립니다! 📌참여 대상: 📌이벤트 기간: 2025년 📌…" at bounding box center [866, 363] width 1136 height 572
click at [916, 465] on div "유의사항 -본 이벤트는 당사 사정에 따라 예고 없이 변경 및 종료될 수 있습니다. -본 이벤트 대상은 ~~ 만 해당되며, 링크를 제3자에게 공…" at bounding box center [866, 432] width 589 height 234
drag, startPoint x: 1001, startPoint y: 464, endPoint x: 1034, endPoint y: 465, distance: 32.9
click at [1000, 469] on p "-휴대폰의 전원이 꺼져 있거나 데이터가 활성화되어 있지 않을 경우, 쿠폰 수신이 어려울 수 있으며, 이 경우 재발송 불가합니다." at bounding box center [867, 484] width 582 height 31
click at [1057, 469] on p "-휴대폰의 전원이 꺼져 있거나 데이터가 활성화되어 있지 않을 경우, 쿠폰 수신이 어려울 수 있으며, 이 경우 재발송 불가합니다." at bounding box center [867, 484] width 582 height 31
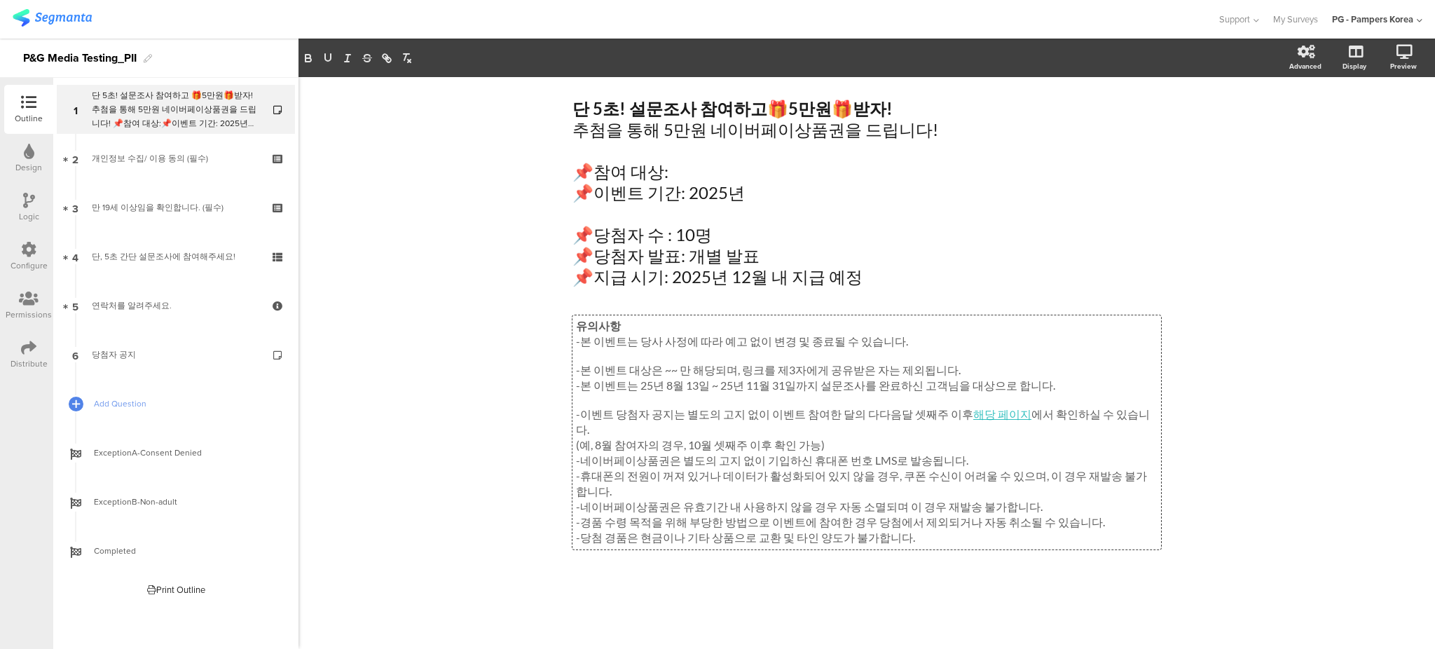
click at [1023, 535] on div "유의사항 -본 이벤트는 당사 사정에 따라 예고 없이 변경 및 종료될 수 있습니다. -본 이벤트 대상은 ~~ 만 해당되며, 링크를 제3자에게 공…" at bounding box center [866, 463] width 589 height 297
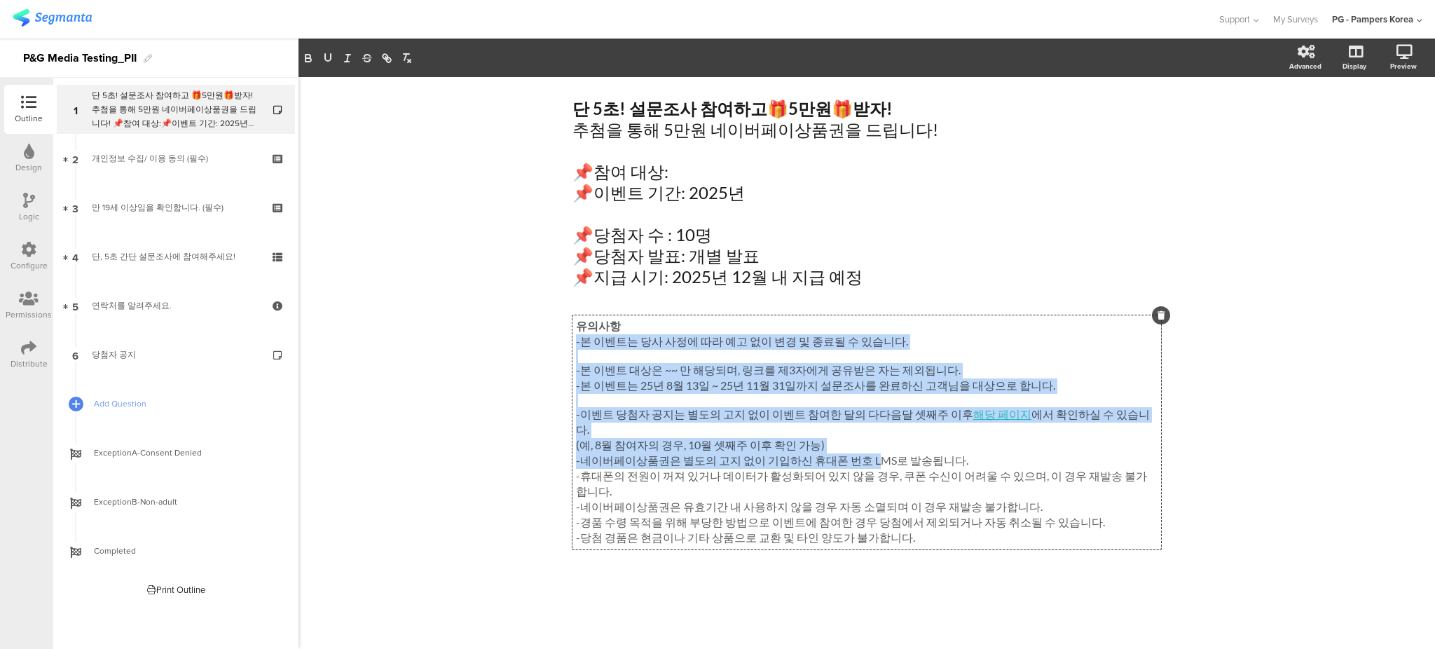
drag, startPoint x: 874, startPoint y: 443, endPoint x: 857, endPoint y: 444, distance: 17.5
click at [857, 444] on div "유의사항 -본 이벤트는 당사 사정에 따라 예고 없이 변경 및 종료될 수 있습니다. -본 이벤트 대상은 ~~ 만 해당되며, 링크를 제3자에게 공…" at bounding box center [866, 432] width 589 height 234
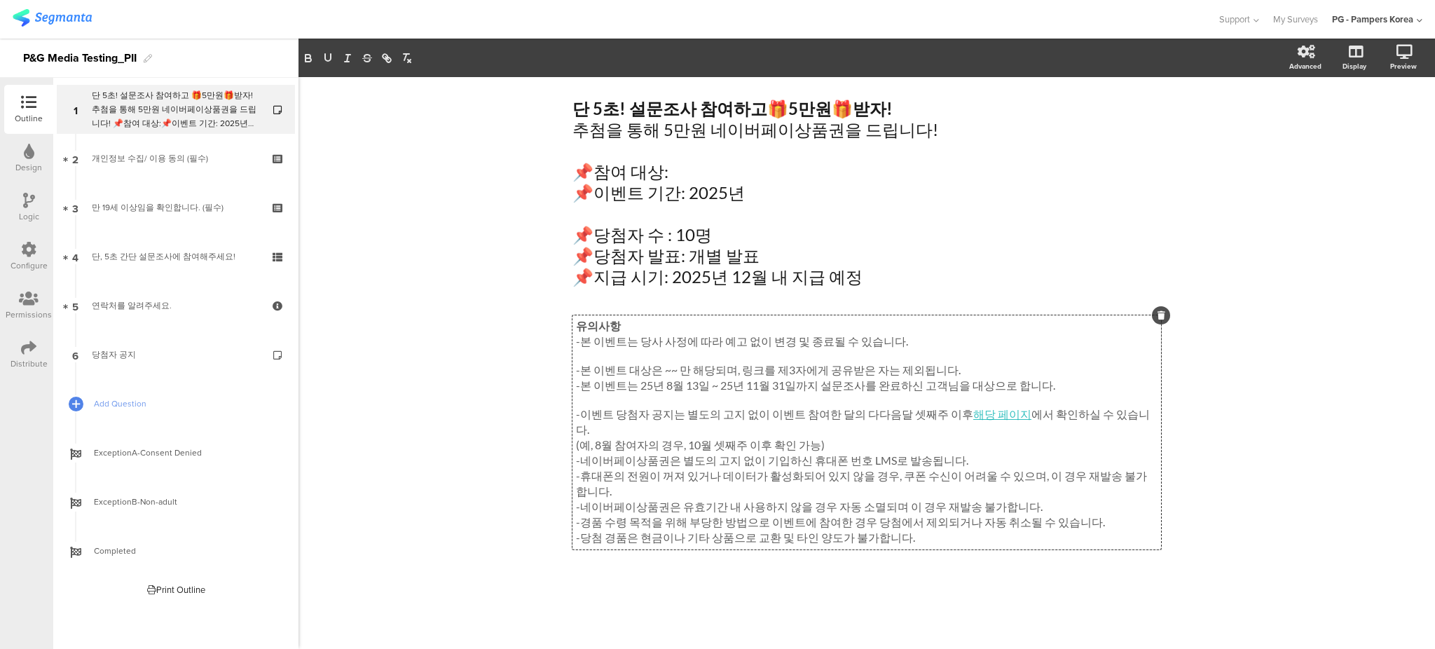
click at [867, 453] on p "-네이버페이상품권은 별도의 고지 없이 기입하신 휴대폰 번호 LMS로 발송됩니다." at bounding box center [867, 460] width 582 height 15
drag, startPoint x: 875, startPoint y: 446, endPoint x: 853, endPoint y: 448, distance: 22.5
click at [853, 453] on p "-네이버페이상품권은 별도의 고지 없이 기입하신 휴대폰 번호 LMS로 발송됩니다." at bounding box center [867, 460] width 582 height 15
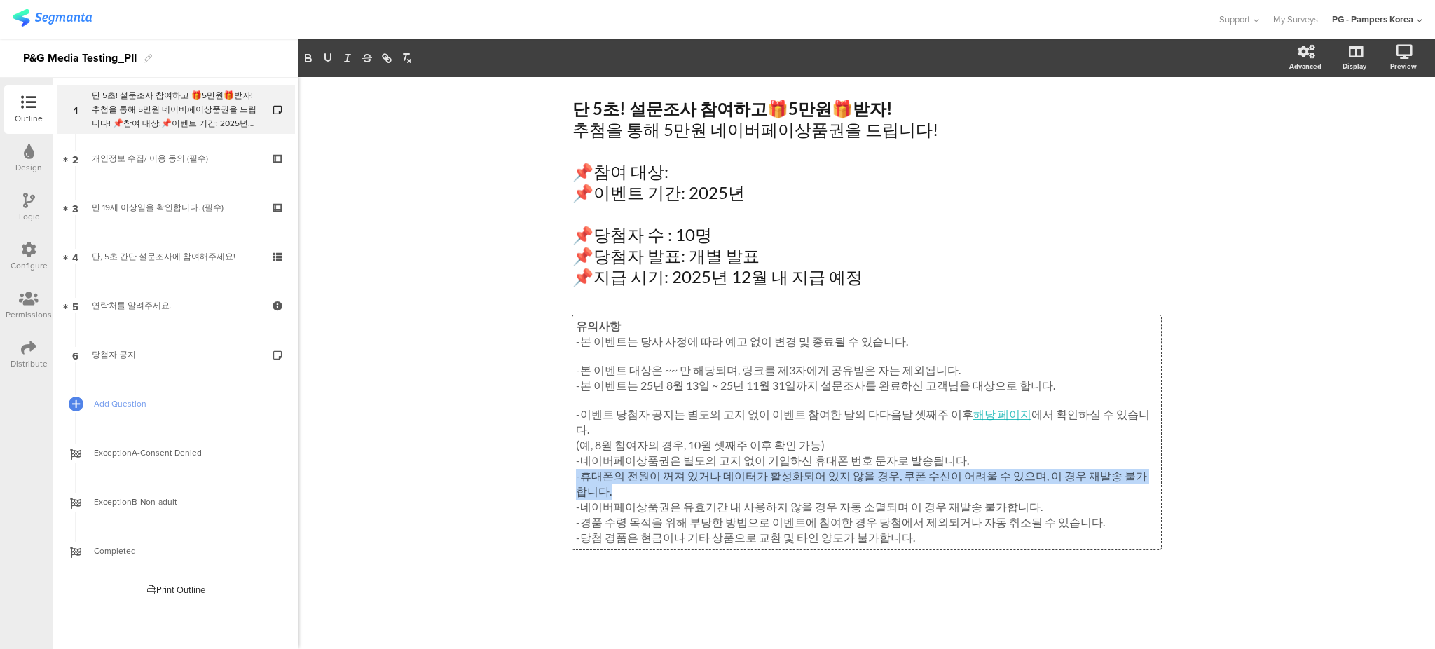
drag, startPoint x: 1146, startPoint y: 464, endPoint x: 539, endPoint y: 455, distance: 606.8
click at [539, 455] on div "단 5초! 설문조사 참여하고 🎁 5만원 🎁 받자! 추첨을 통해 5만원 네이버페이상품권을 드립니다! 📌참여 대상: 📌이벤트 기간: 2025년 📌…" at bounding box center [866, 363] width 1136 height 572
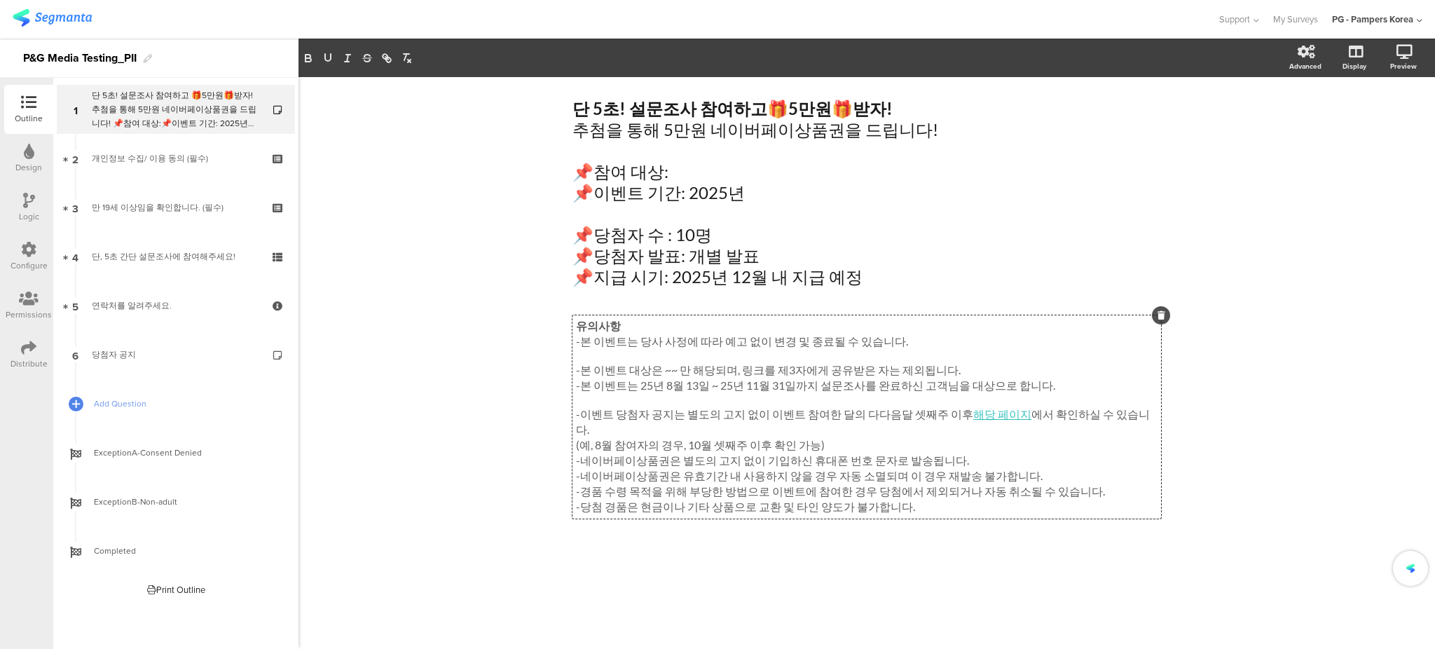
click at [977, 469] on p "-네이버페이상품권은 유효기간 내 사용하지 않을 경우 자동 소멸되며 이 경우 재발송 불가합니다." at bounding box center [867, 476] width 582 height 15
click at [889, 438] on p "(예, 8월 참여자의 경우, 10월 셋째주 이후 확인 가능)" at bounding box center [867, 445] width 582 height 15
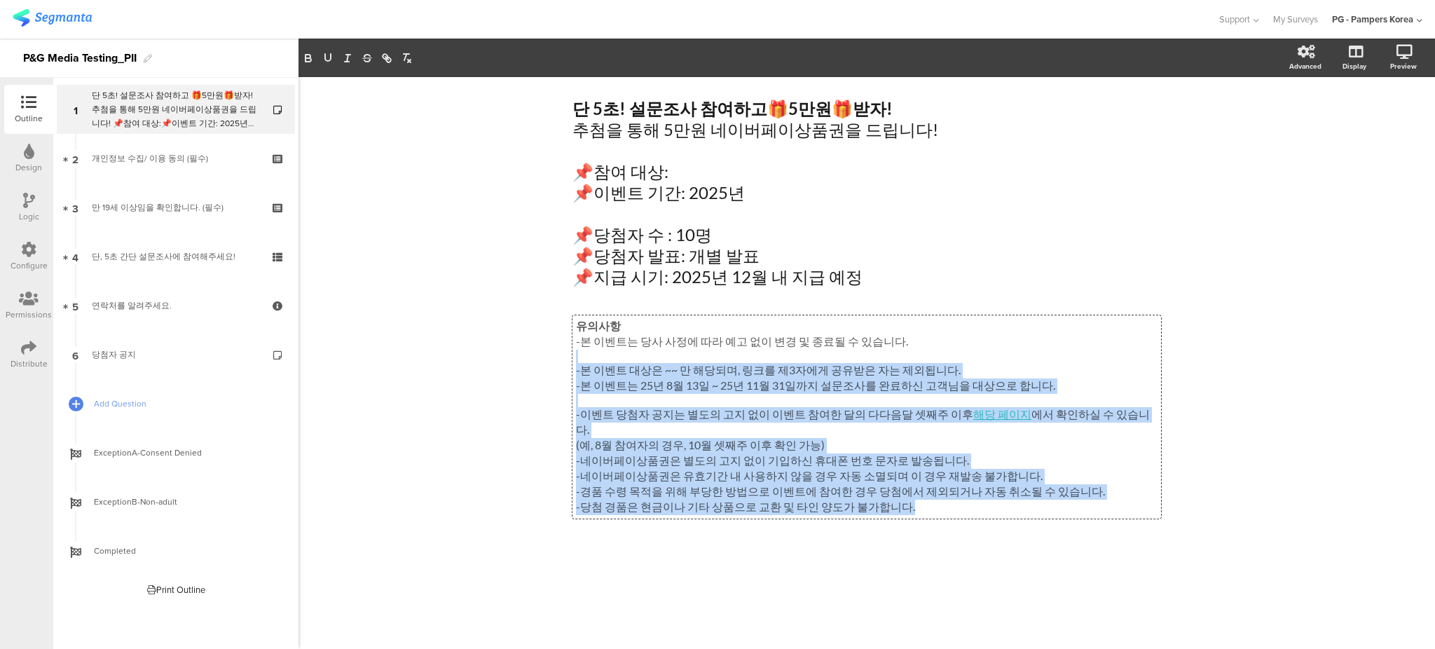
drag, startPoint x: 902, startPoint y: 494, endPoint x: 558, endPoint y: 350, distance: 373.4
click at [558, 350] on div "단 5초! 설문조사 참여하고 🎁 5만원 🎁 받자! 추첨을 통해 5만원 네이버페이상품권을 드립니다! 📌참여 대상: 📌이벤트 기간: 2025년 📌…" at bounding box center [866, 332] width 617 height 511
click at [657, 393] on p "-본 이벤트는 25년 8월 13일 ~ 25년 11월 31일까지 설문조사를 완료하신 고객님을 대상으로 합니다." at bounding box center [867, 385] width 582 height 15
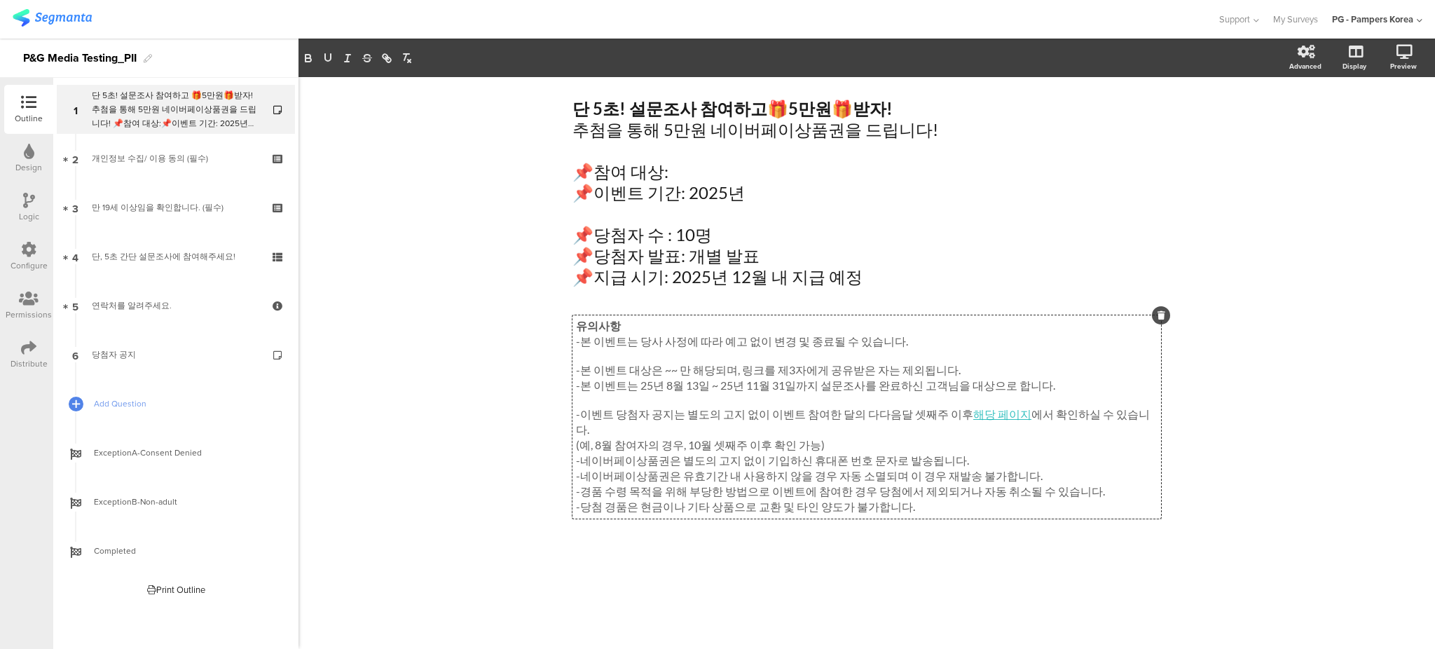
click at [675, 369] on p "-본 이벤트 대상은 ~~ 만 해당되며, 링크를 제3자에게 공유받은 자는 제외됩니다." at bounding box center [867, 370] width 582 height 15
click at [1228, 378] on div "단 5초! 설문조사 참여하고 🎁 5만원 🎁 받자! 추첨을 통해 5만원 네이버페이상품권을 드립니다! 📌참여 대상: 📌이벤트 기간: 2025년 📌…" at bounding box center [866, 363] width 1136 height 572
click at [971, 460] on div "유의사항 -본 이벤트는 당사 사정에 따라 예고 없이 변경 및 종료될 수 있습니다. -본 이벤트 대상은 만 해당되며, 링크를 제3자에게 공유받은…" at bounding box center [866, 416] width 589 height 203
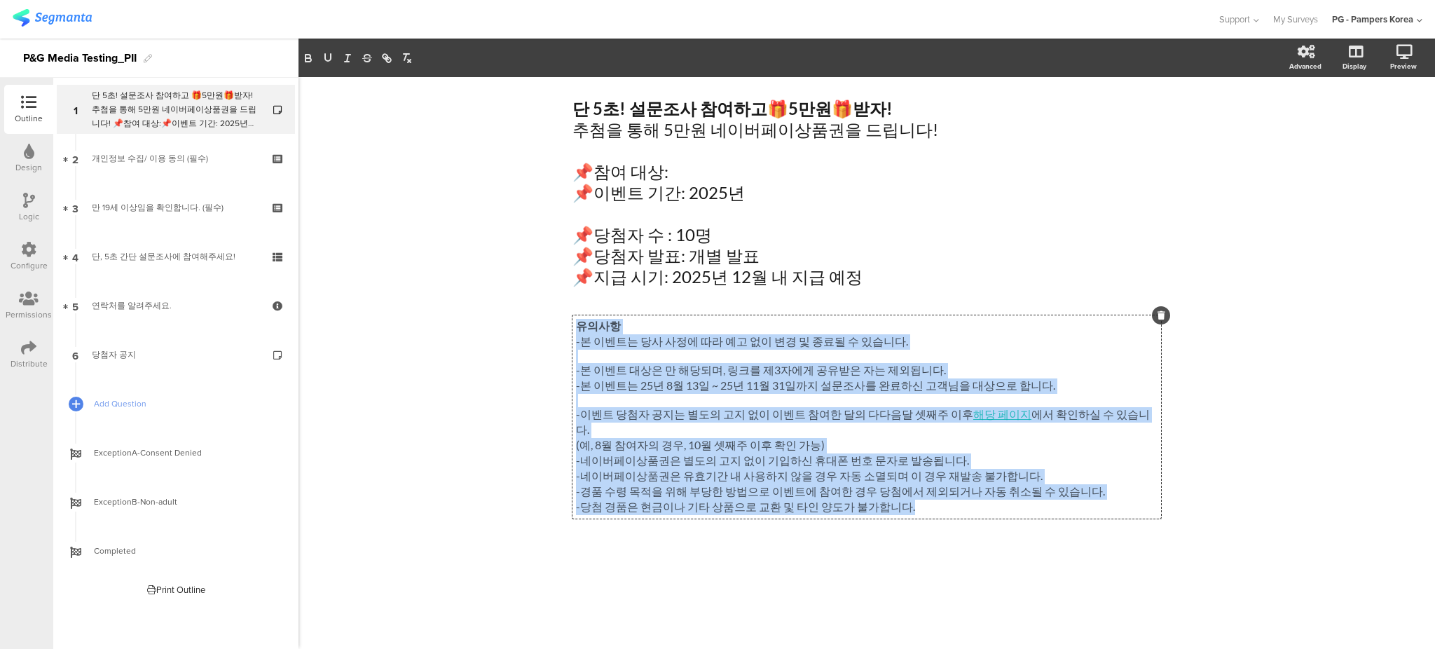
click at [766, 484] on p "-경품 수령 목적을 위해 부당한 방법으로 이벤트에 참여한 경우 당첨에서 제외되거나 자동 취소될 수 있습니다." at bounding box center [867, 491] width 582 height 15
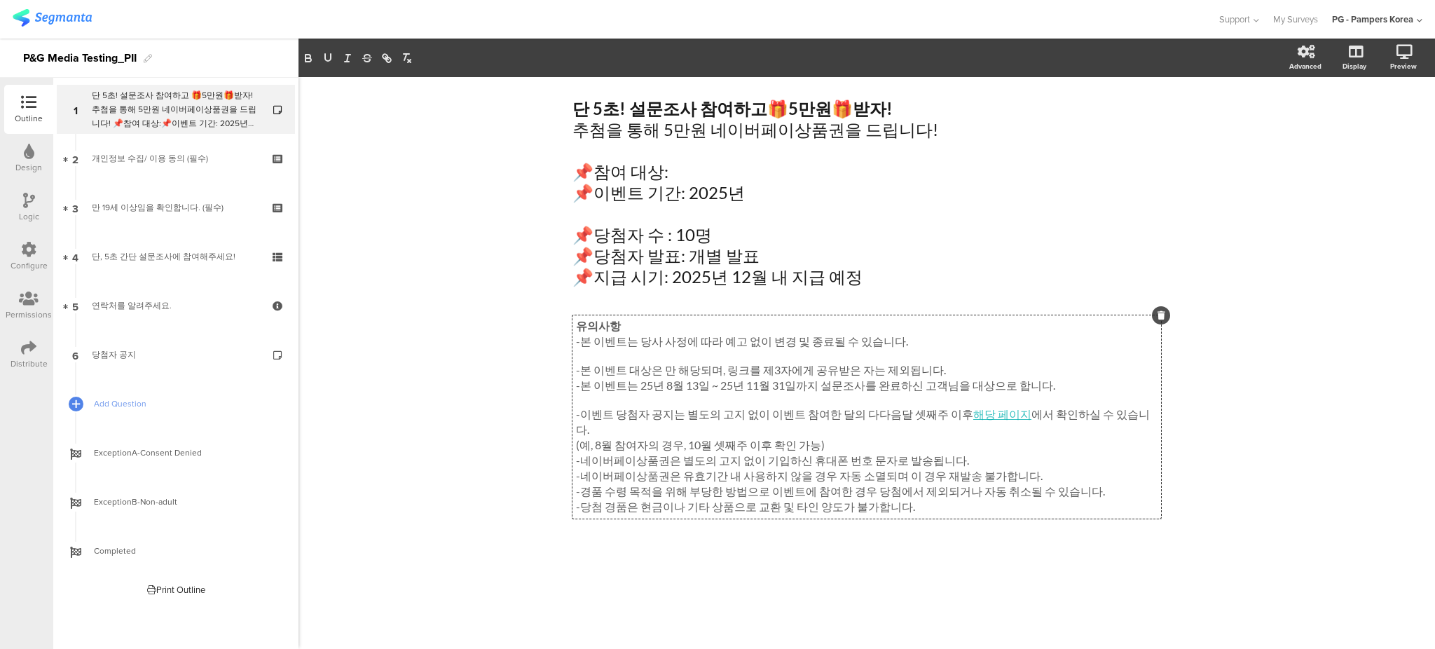
click at [825, 453] on p "-네이버페이상품권은 별도의 고지 없이 기입하신 휴대폰 번호 문자로 발송됩니다." at bounding box center [867, 460] width 582 height 15
click at [757, 420] on p "-이벤트 당첨자 공지는 별도의 고지 없이 이벤트 참여한 달의 다다음달 셋째주 이후 해당 페이지 에서 확인하실 수 있습니다." at bounding box center [867, 422] width 582 height 31
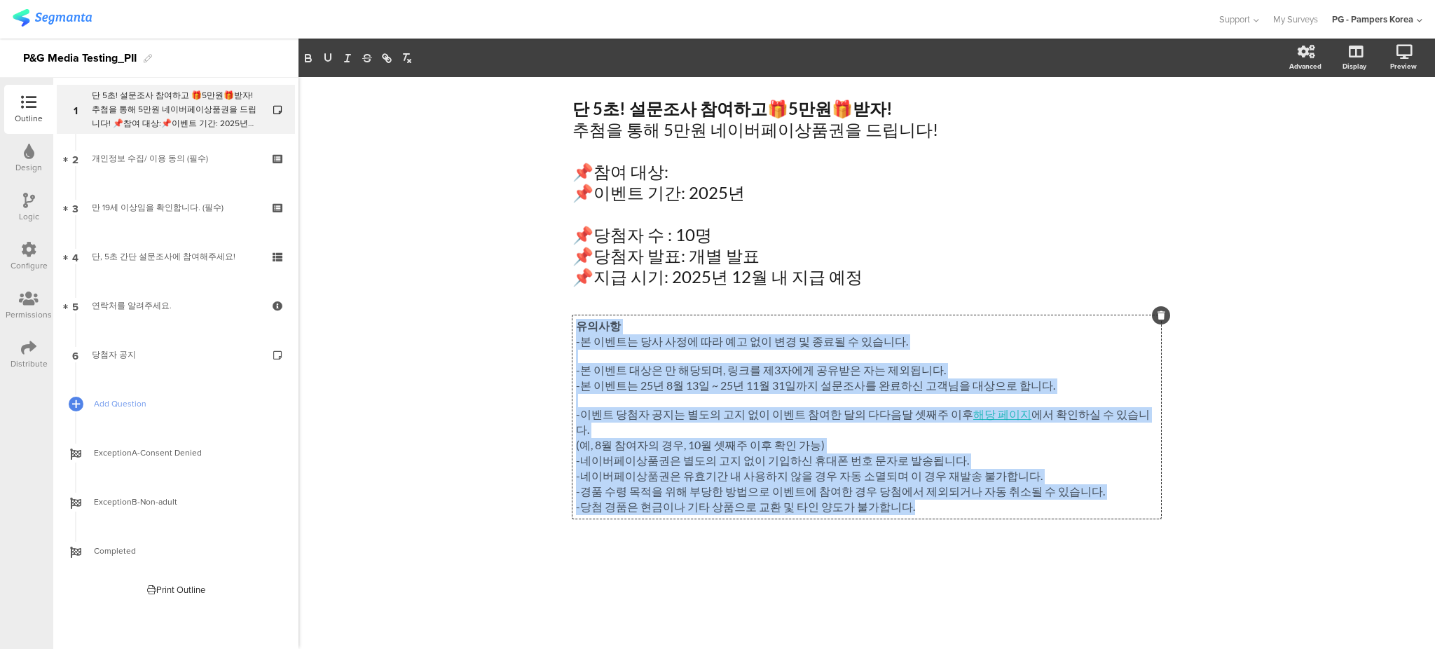
paste div
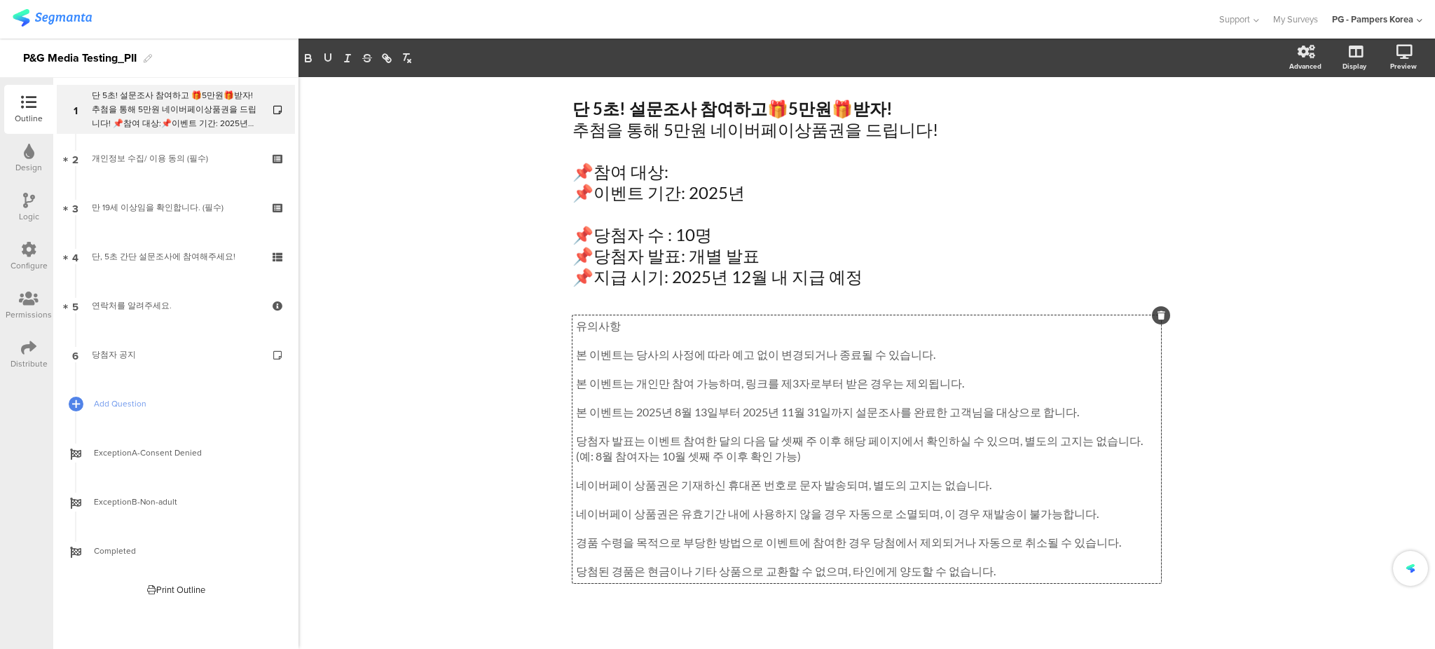
click at [576, 358] on p "본 이벤트는 당사의 사정에 따라 예고 없이 변경되거나 종료될 수 있습니다." at bounding box center [867, 355] width 582 height 15
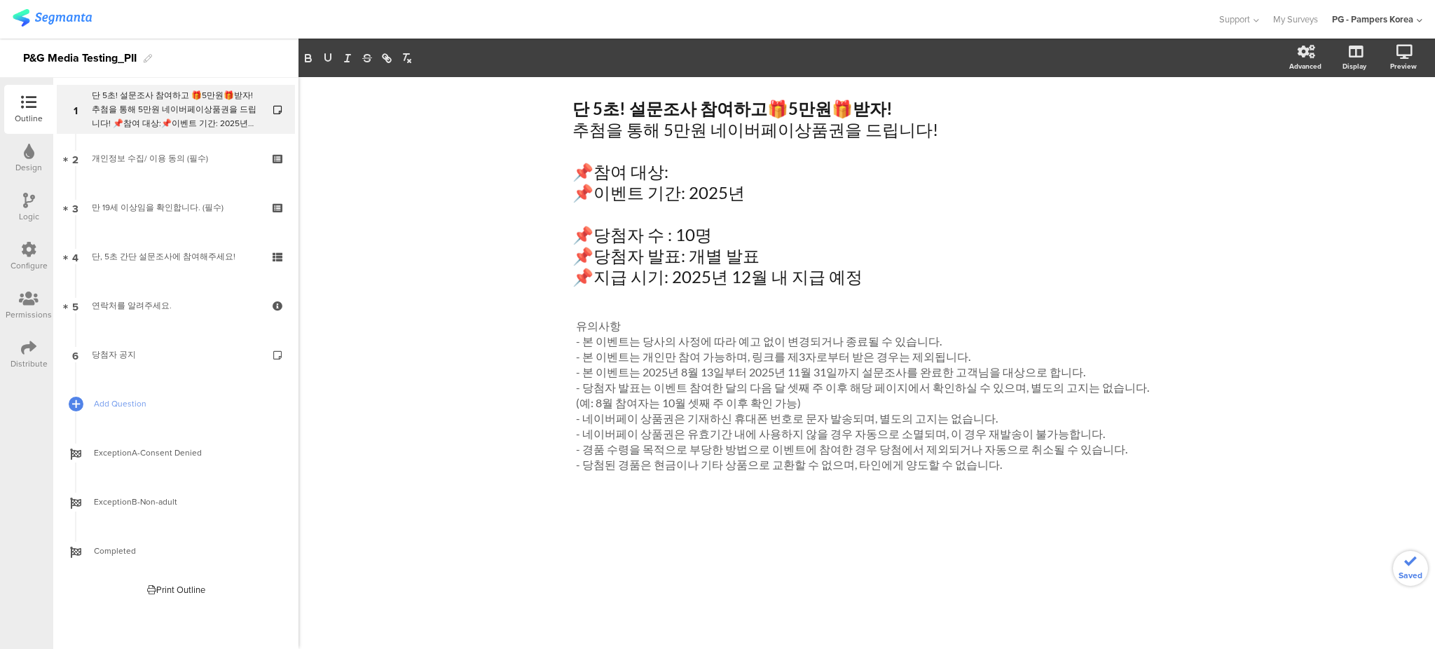
click at [1012, 571] on div "단 5초! 설문조사 참여하고 🎁 5만원 🎁 받자! 추첨을 통해 5만원 네이버페이상품권을 드립니다! 📌참여 대상: 📌이벤트 기간: 2025년 📌…" at bounding box center [866, 363] width 1136 height 572
click at [1177, 474] on div "단 5초! 설문조사 참여하고 🎁 5만원 🎁 받자! 추첨을 통해 5만원 네이버페이상품권을 드립니다! 📌참여 대상: 📌이벤트 기간: 2025년 📌…" at bounding box center [866, 363] width 1136 height 572
click at [1108, 394] on div "유의사항 - 본 이벤트는 당사의 사정에 따라 예고 없이 변경되거나 종료될 수 있습니다. - 본 이벤트는 개인만 참여 가능하며, 링크를 제3자로…" at bounding box center [866, 395] width 589 height 161
click at [1263, 407] on div "단 5초! 설문조사 참여하고 🎁 5만원 🎁 받자! 추첨을 통해 5만원 네이버페이상품권을 드립니다! 📌참여 대상: 📌이벤트 기간: 2025년 📌…" at bounding box center [866, 363] width 1136 height 572
drag, startPoint x: 1000, startPoint y: 389, endPoint x: 1054, endPoint y: 392, distance: 54.1
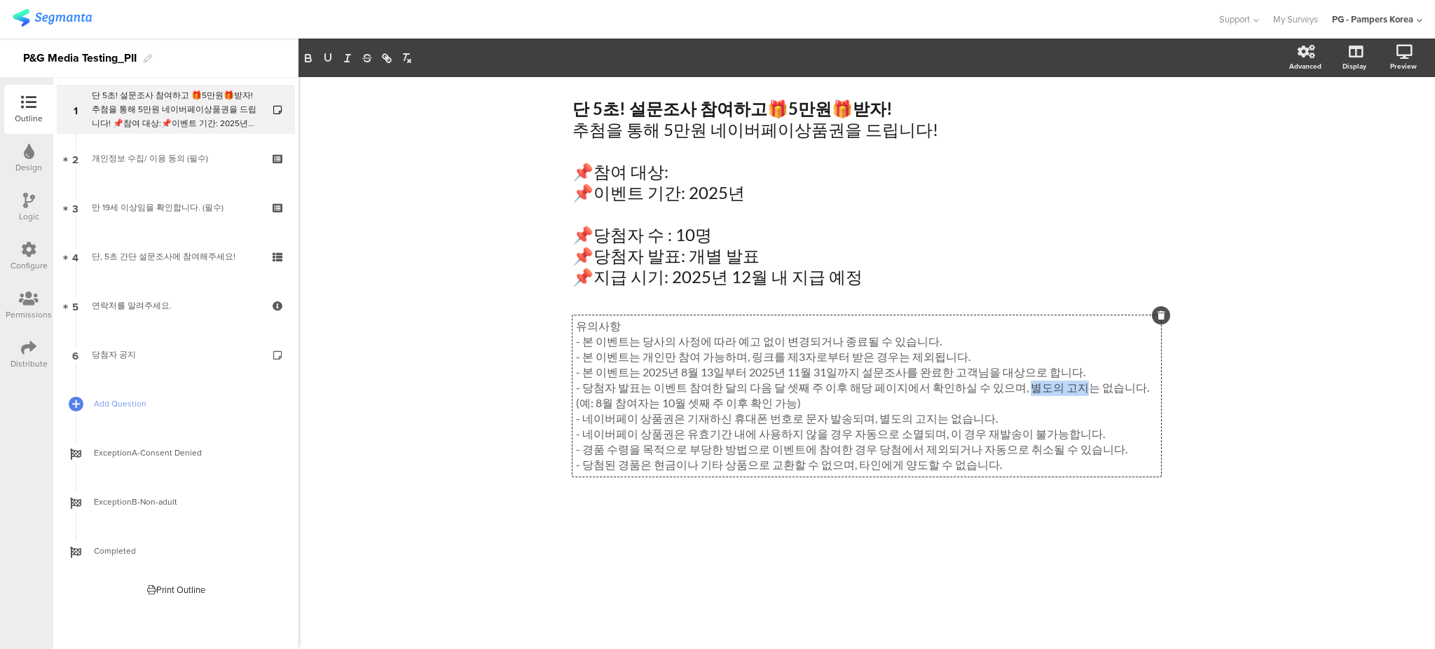
click at [1054, 392] on div "유의사항 - 본 이벤트는 당사의 사정에 따라 예고 없이 변경되거나 종료될 수 있습니다. - 본 이벤트는 개인만 참여 가능하며, 링크를 제3자로…" at bounding box center [866, 395] width 589 height 161
click at [651, 391] on p "- 당첨자 발표는 이벤트 참여한 달의 다음 달 셋째 주 이후 해당 페이지에서 확인하실 수 있으며, 는 없습니다." at bounding box center [867, 387] width 582 height 15
click at [1018, 392] on p "- 당첨자 발표는 이벤트 참여한 달의 다음 달 셋째 주 이후 해당 페이지에서 확인하실 수 있으며, 별도의 고지는 없습니다." at bounding box center [867, 387] width 582 height 15
drag, startPoint x: 976, startPoint y: 390, endPoint x: 1119, endPoint y: 399, distance: 143.2
click at [1119, 399] on div "유의사항 - 본 이벤트는 당사의 사정에 따라 예고 없이 변경되거나 종료될 수 있습니다. - 본 이벤트는 개인만 참여 가능하며, 링크를 제3자로…" at bounding box center [867, 396] width 582 height 154
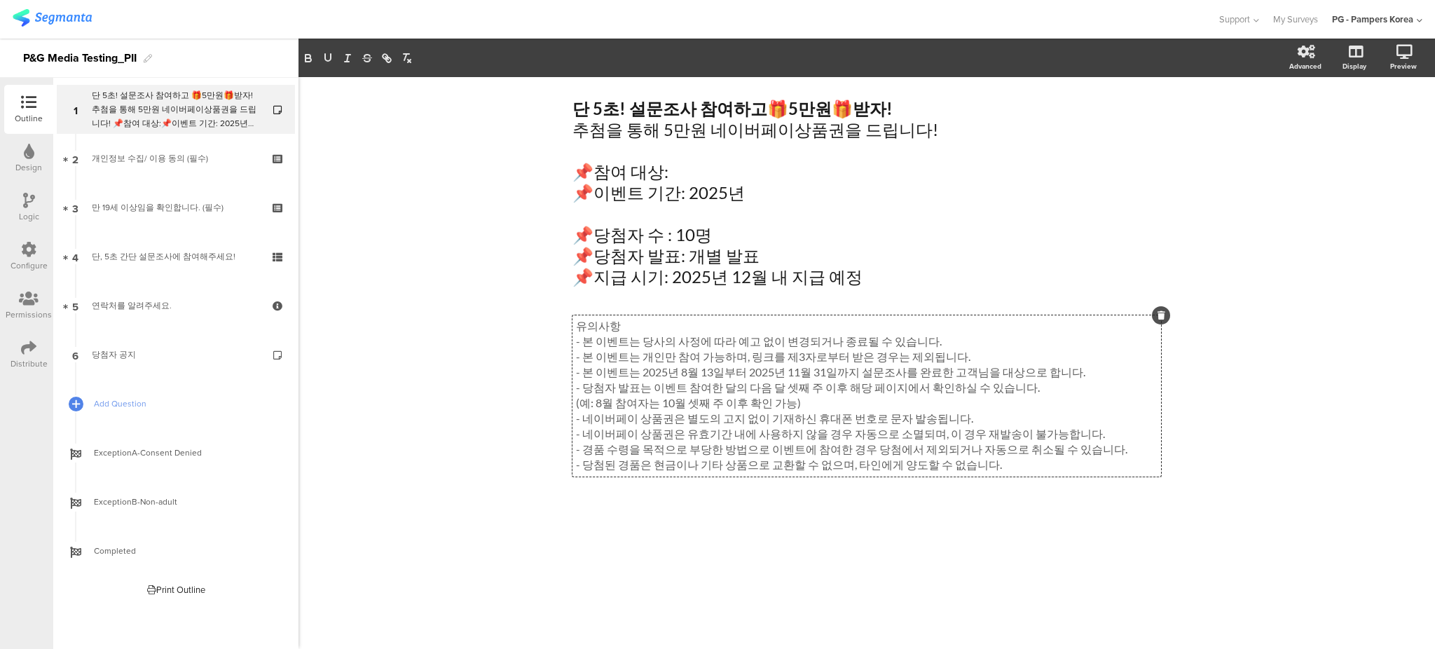
click at [1072, 376] on p "- 본 이벤트는 2025년 8월 13일부터 2025년 11월 31일까지 설문조사를 완료한 고객님을 대상으로 합니다." at bounding box center [867, 372] width 582 height 15
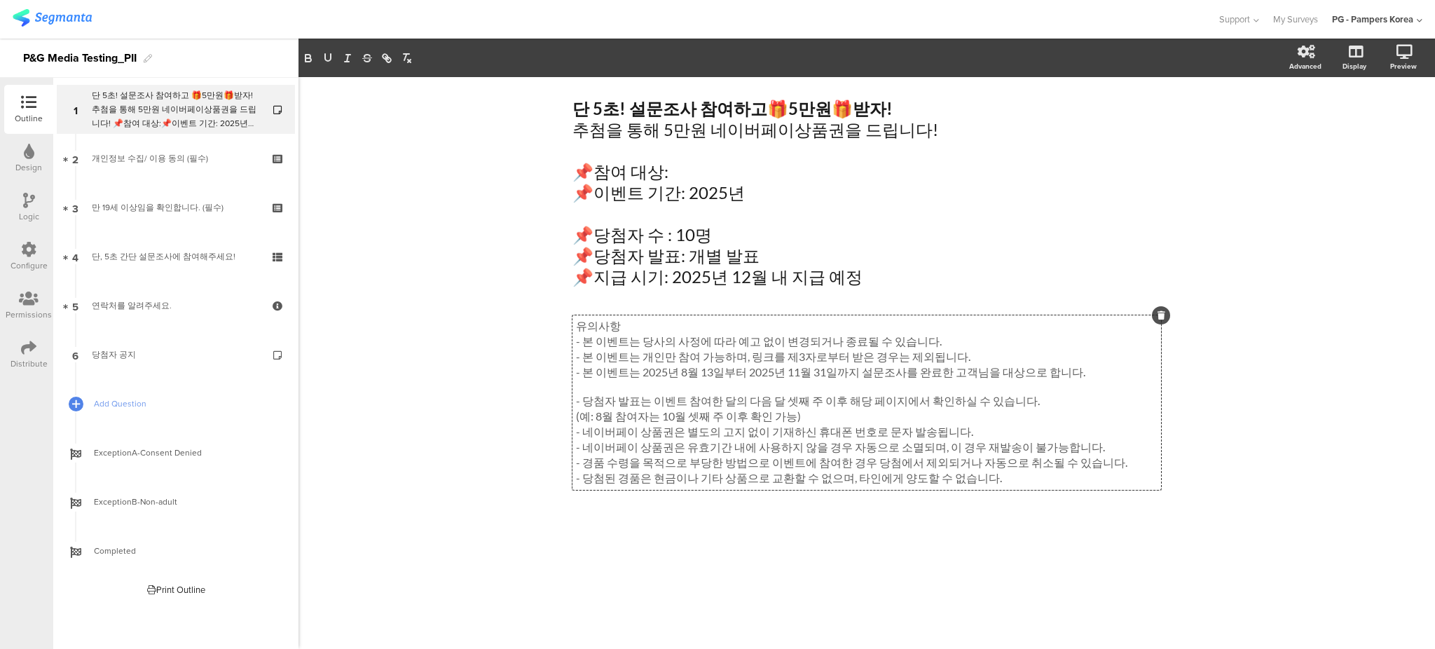
click at [977, 434] on p "- 네이버페이 상품권은 별도의 고지 없이 기재하신 휴대폰 번호로 문자 발송됩니다." at bounding box center [867, 432] width 582 height 15
click at [789, 438] on p "- 네이버페이 상품권은 별도의 고지 없이 기재하신 휴대폰 번호로 문자 발송됩니다." at bounding box center [867, 432] width 582 height 15
click at [838, 438] on p "- 네이버페이 상품권은 별도의 고지 없이 기재하신 휴대폰 번호로 문자 발송됩니다." at bounding box center [867, 432] width 582 height 15
click at [879, 436] on p "- 네이버페이 상품권은 별도의 고지 없이 기재하신 휴대폰 번호로 문자 발송됩니다." at bounding box center [867, 432] width 582 height 15
click at [950, 435] on p "- 네이버페이 상품권은 별도의 고지 없이 기재하신 휴대폰 번호로 문자 발송됩니다." at bounding box center [867, 432] width 582 height 15
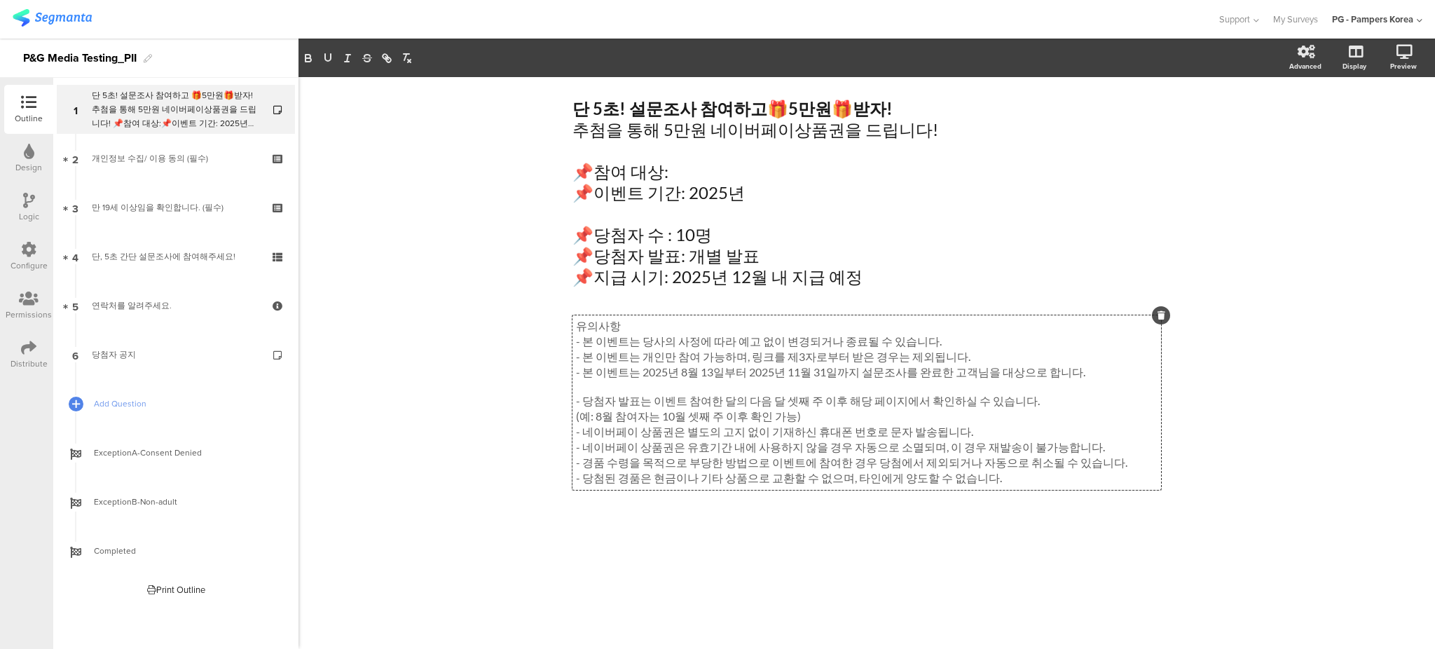
click at [758, 433] on p "- 네이버페이 상품권은 별도의 고지 없이 기재하신 휴대폰 번호로 문자 발송됩니다." at bounding box center [867, 432] width 582 height 15
drag, startPoint x: 1040, startPoint y: 431, endPoint x: 1074, endPoint y: 420, distance: 35.9
click at [1040, 431] on p "- 네이버페이 상품권은 별도의 고지 없이 2025년 12월 이내 기재하신 휴대폰 번호로 문자 발송됩니다." at bounding box center [867, 432] width 582 height 15
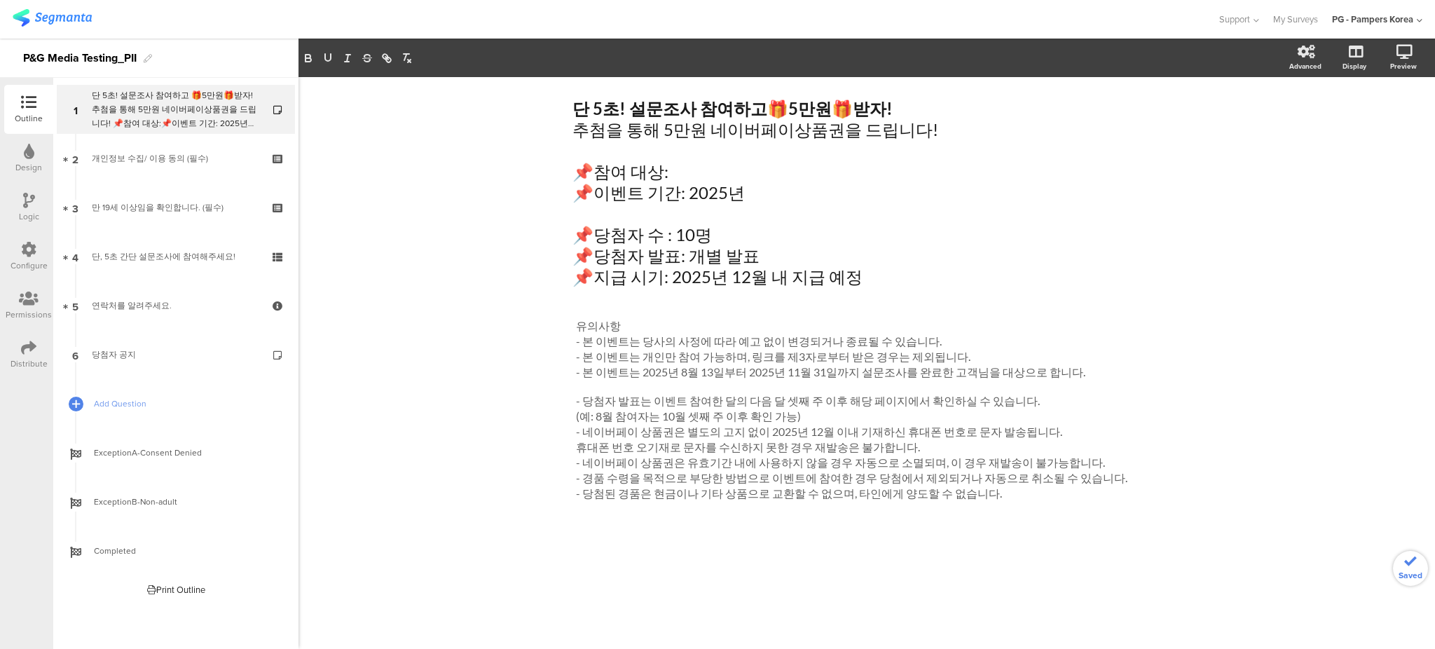
click at [1013, 550] on div "유의사항 - 본 이벤트는 당사의 사정에 따라 예고 없이 변경되거나 종료될 수 있습니다. - 본 이벤트는 개인만 참여 가능하며, 링크를 제3자로…" at bounding box center [866, 441] width 589 height 253
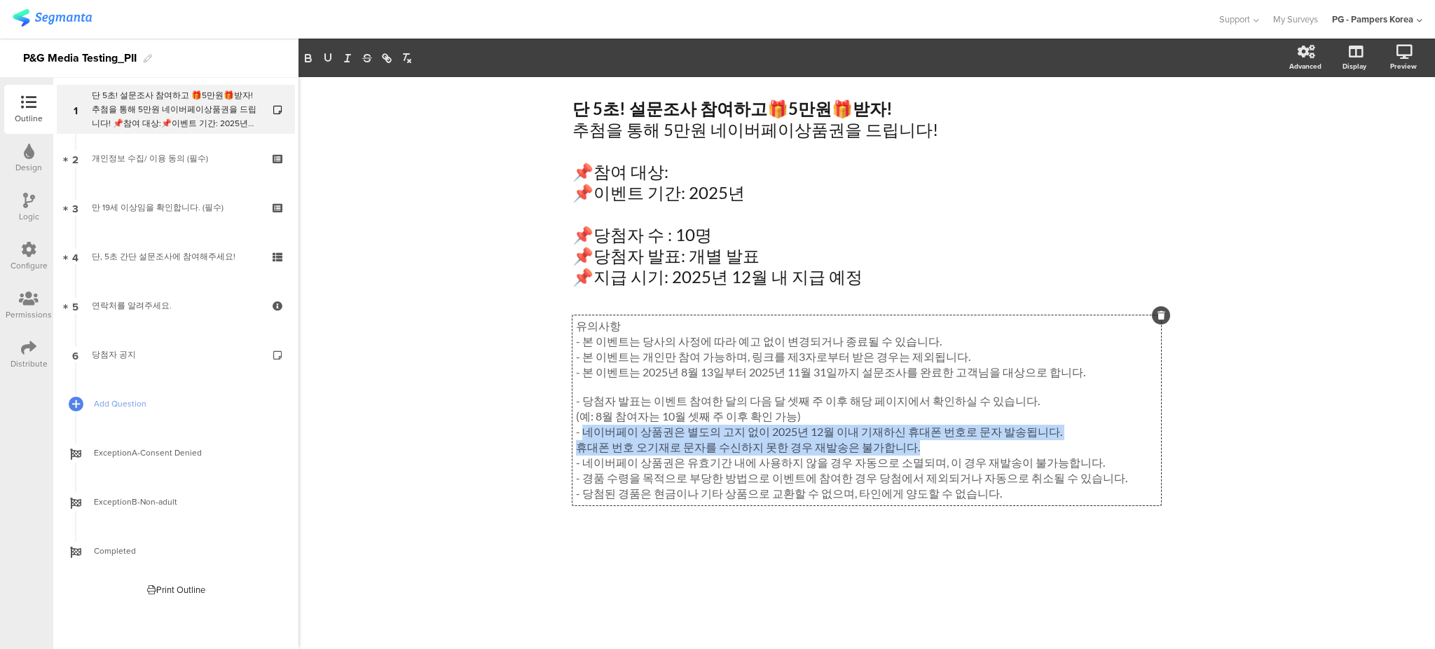
drag, startPoint x: 916, startPoint y: 448, endPoint x: 583, endPoint y: 438, distance: 333.0
click at [583, 438] on div "유의사항 - 본 이벤트는 당사의 사정에 따라 예고 없이 변경되거나 종료될 수 있습니다. - 본 이벤트는 개인만 참여 가능하며, 링크를 제3자로…" at bounding box center [866, 410] width 589 height 190
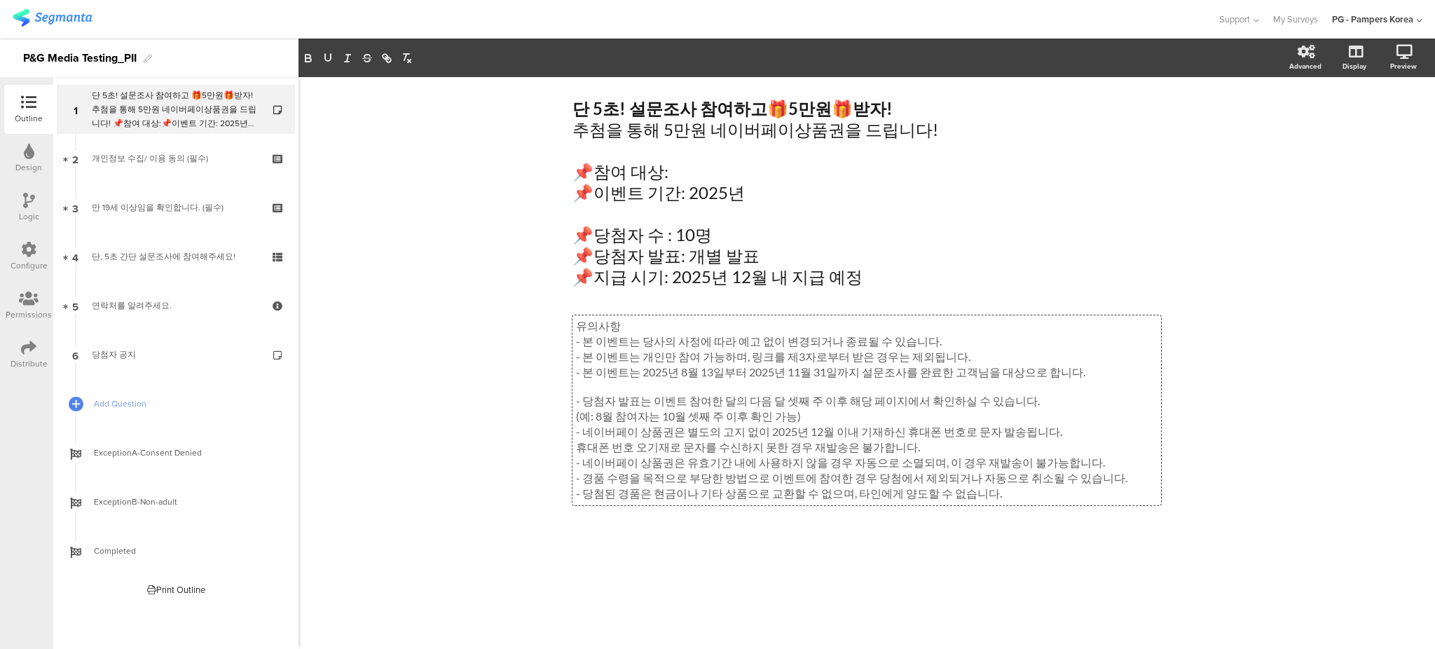
click at [497, 481] on div "단 5초! 설문조사 참여하고 🎁 5만원 🎁 받자! 추첨을 통해 5만원 네이버페이상품권을 드립니다! 📌참여 대상: 📌이벤트 기간: 2025년 📌…" at bounding box center [866, 363] width 1136 height 572
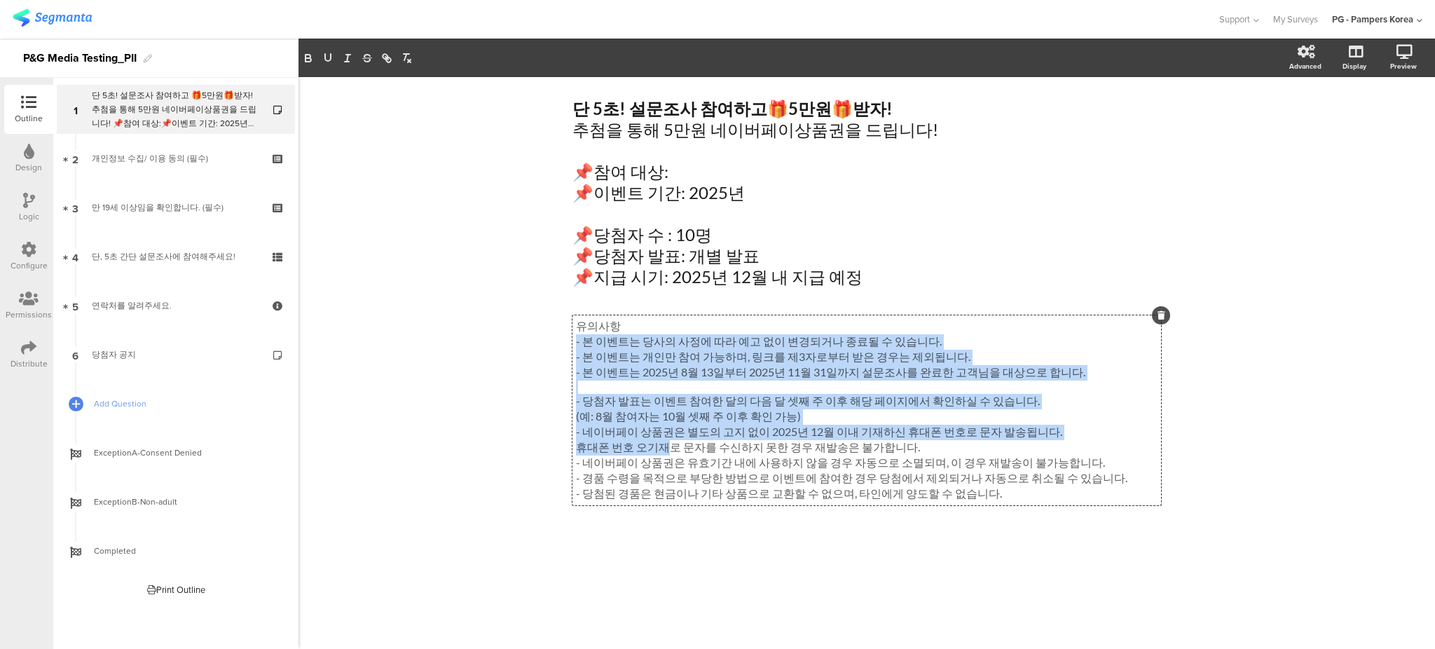
drag, startPoint x: 914, startPoint y: 446, endPoint x: 666, endPoint y: 447, distance: 248.0
click at [666, 447] on div "유의사항 - 본 이벤트는 당사의 사정에 따라 예고 없이 변경되거나 종료될 수 있습니다. - 본 이벤트는 개인만 참여 가능하며, 링크를 제3자로…" at bounding box center [866, 410] width 589 height 190
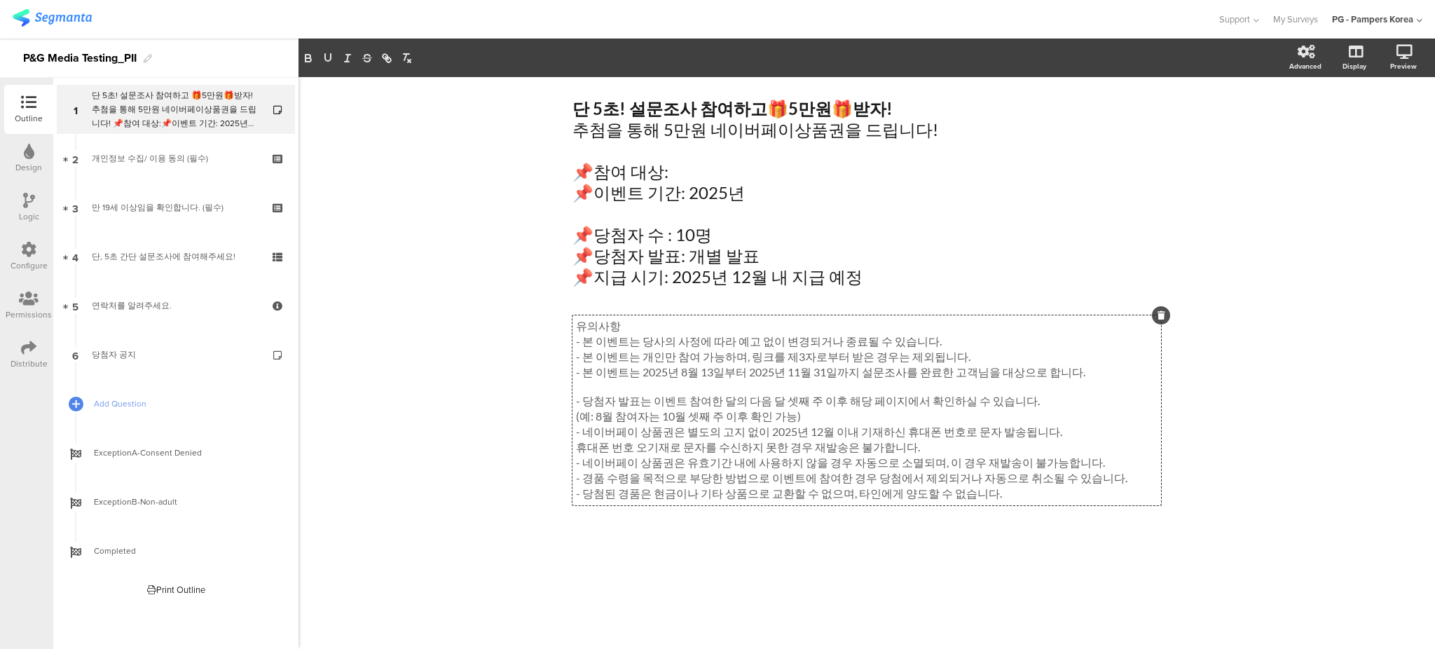
click at [734, 460] on p "- 네이버페이 상품권은 유효기간 내에 사용하지 않을 경우 자동으로 소멸되며, 이 경우 재발송이 불가능합니다." at bounding box center [867, 462] width 582 height 15
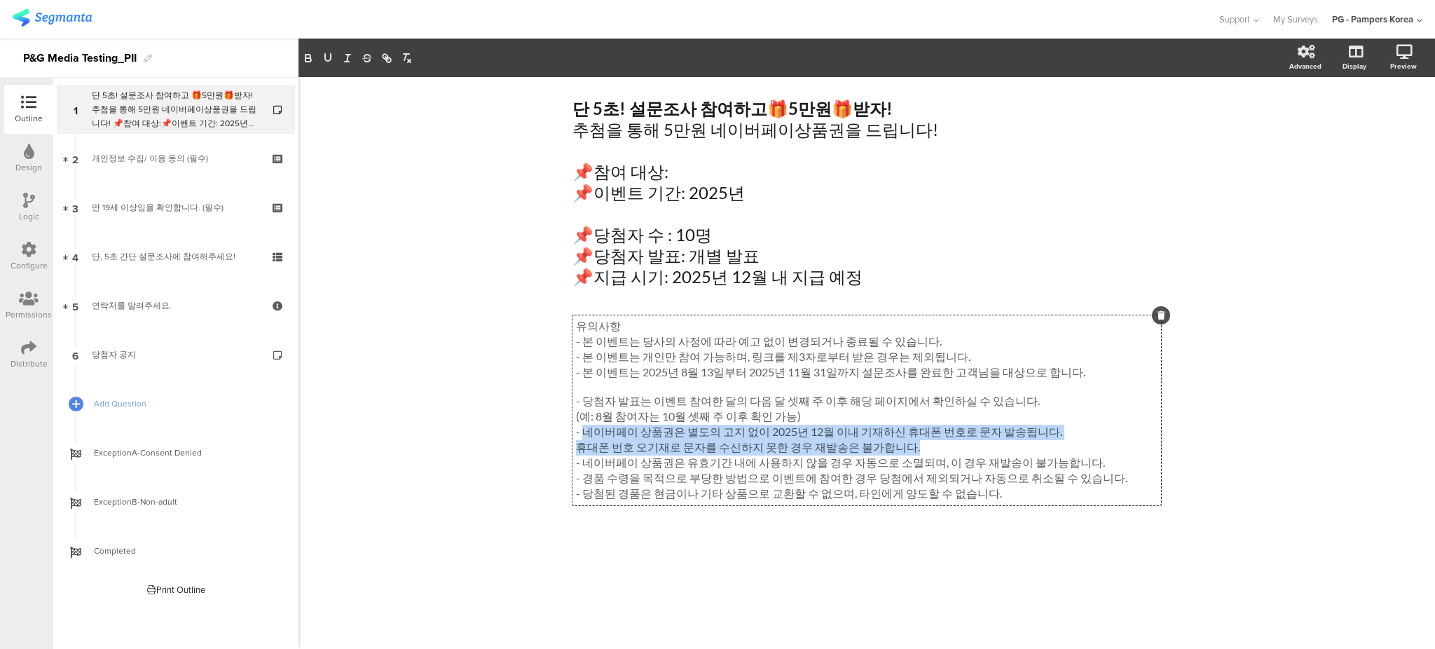
drag, startPoint x: 914, startPoint y: 448, endPoint x: 586, endPoint y: 435, distance: 328.9
click at [586, 435] on div "유의사항 - 본 이벤트는 당사의 사정에 따라 예고 없이 변경되거나 종료될 수 있습니다. - 본 이벤트는 개인만 참여 가능하며, 링크를 제3자로…" at bounding box center [867, 410] width 582 height 183
copy div "네이버페이 상품권은 별도의 고지 없이 2025년 12월 이내 기재하신 휴대폰 번호로 문자 발송됩니다. 휴대폰 번호 오기재로 문자를 수신하지 못…"
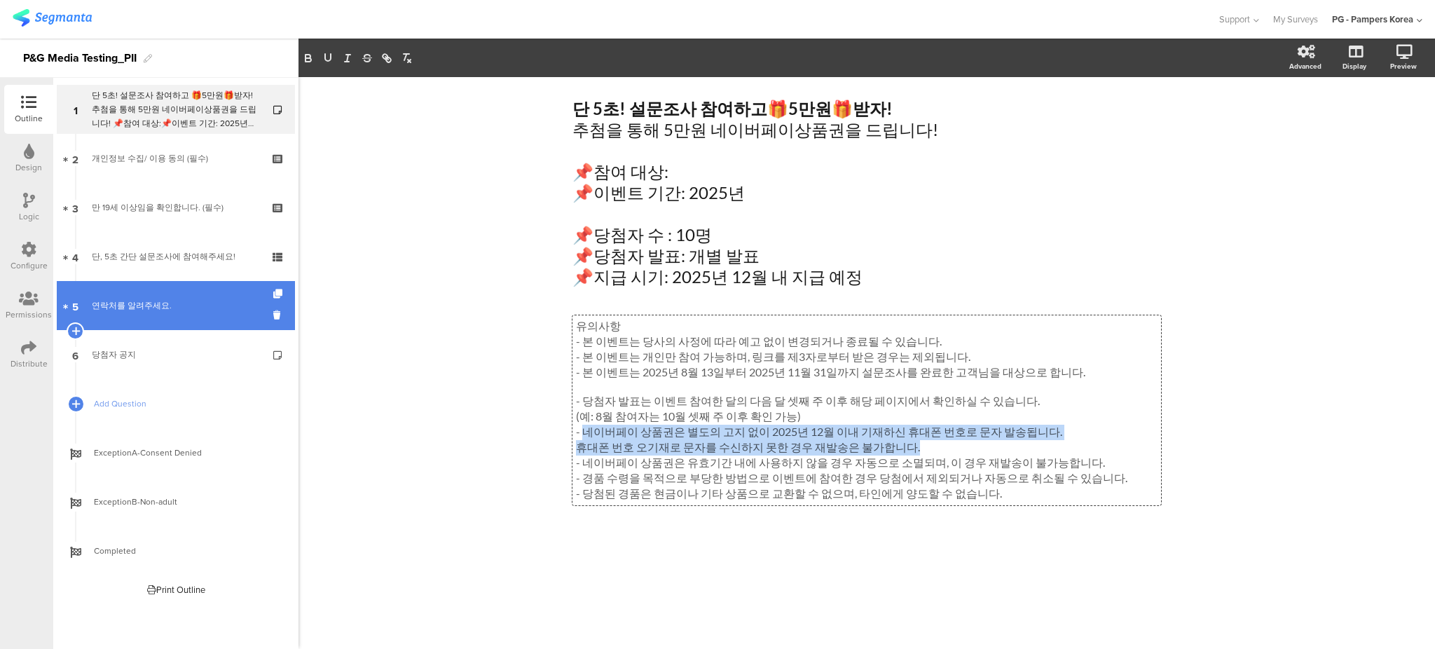
click at [179, 309] on div "연락처를 알려주세요." at bounding box center [175, 305] width 167 height 14
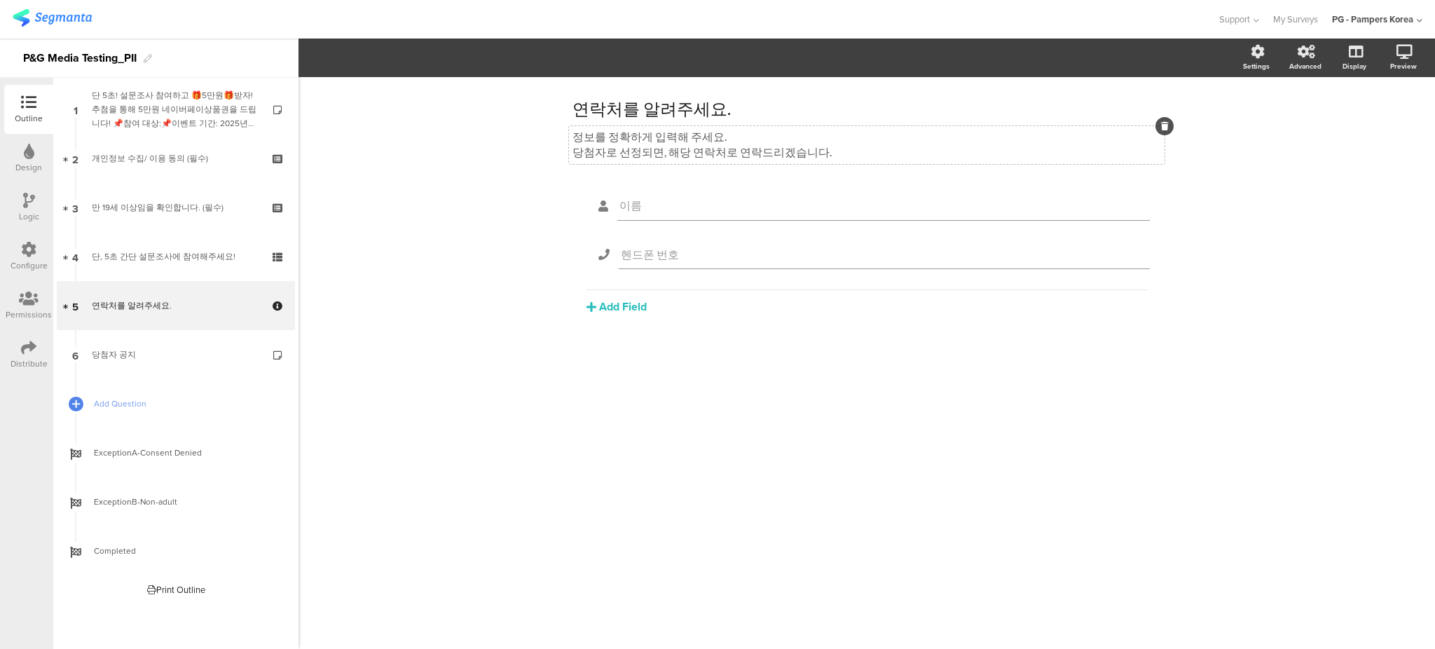
click at [681, 147] on div "정보를 정확하게 입력해 주세요. 당첨자로 선정되면, 해당 연락처로 연락드리겠습니다. 정보를 정확하게 입력해 주세요. 당첨자로 선정되면, 해당 …" at bounding box center [867, 145] width 596 height 38
click at [733, 143] on p "정보를 정확하게 입력해 주세요." at bounding box center [866, 137] width 589 height 15
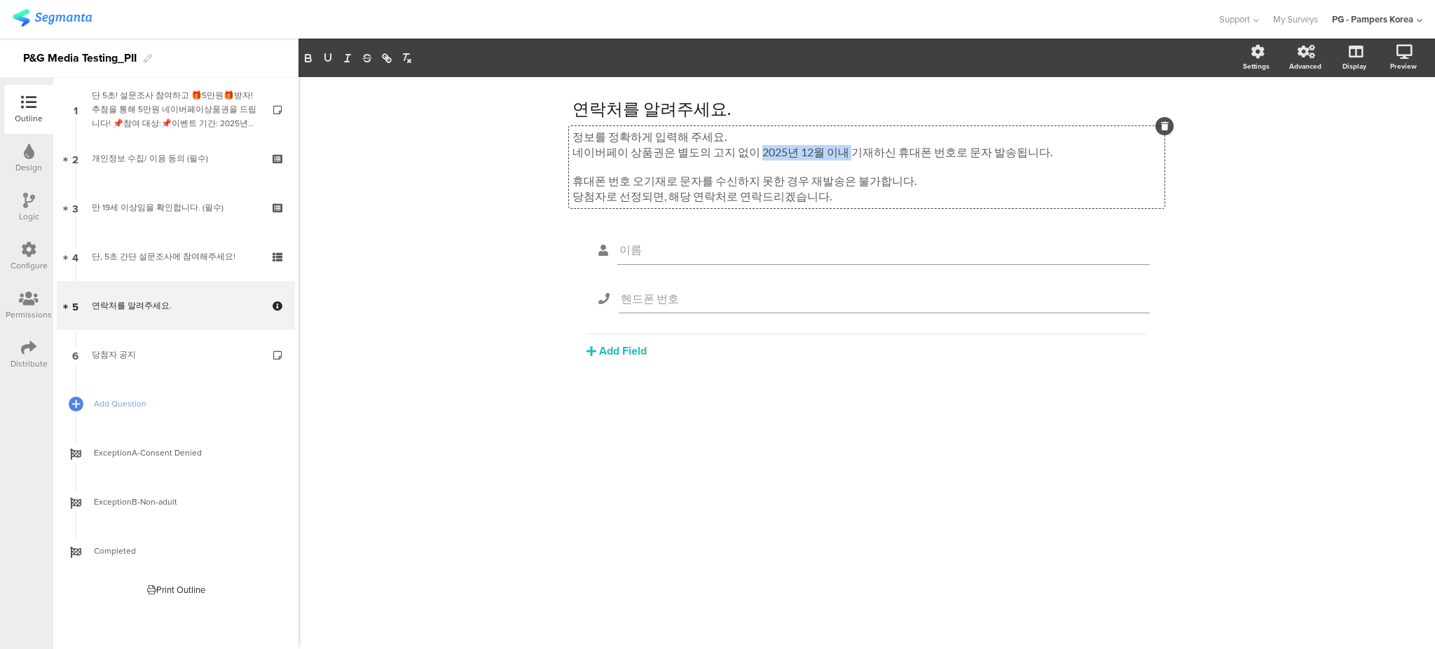
drag, startPoint x: 749, startPoint y: 152, endPoint x: 837, endPoint y: 151, distance: 88.3
click at [837, 151] on p "네이버페이 상품권은 별도의 고지 없이 2025년 12월 이내 기재하신 휴대폰 번호로 문자 발송됩니다." at bounding box center [866, 152] width 589 height 15
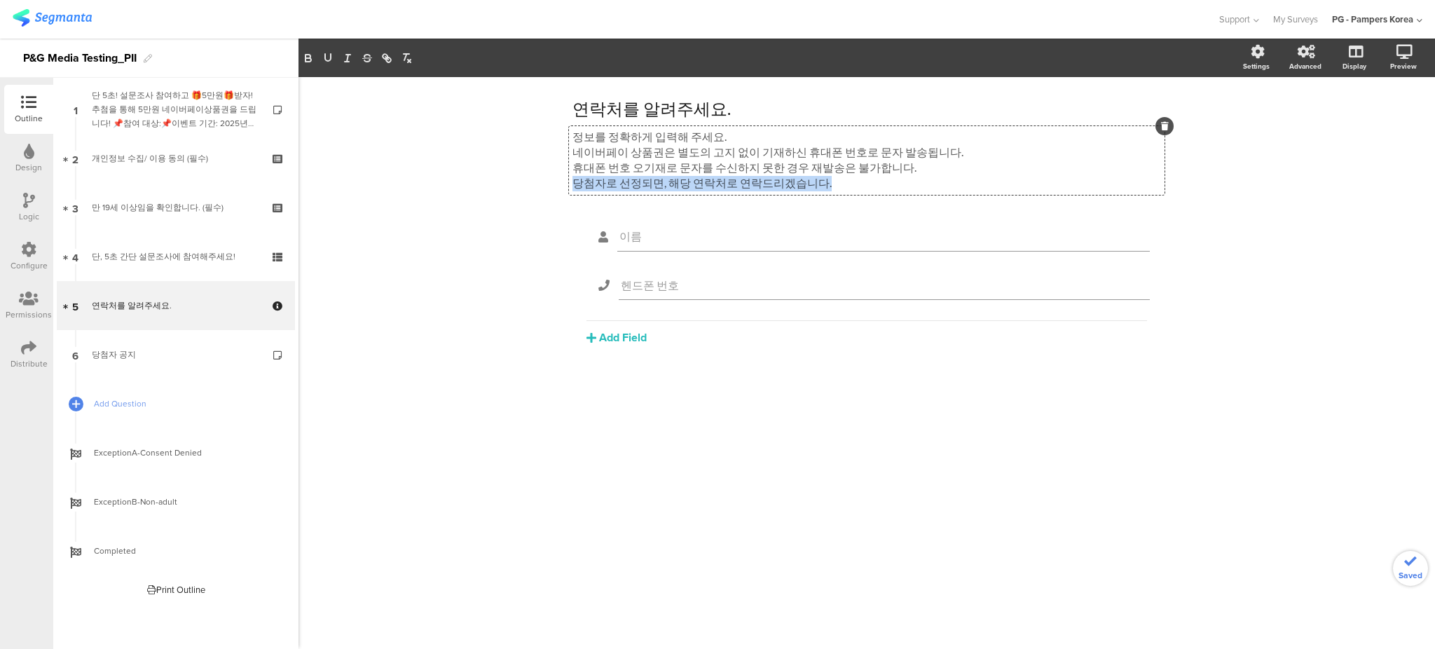
drag, startPoint x: 893, startPoint y: 172, endPoint x: 912, endPoint y: 195, distance: 29.9
click at [912, 195] on div "정보를 정확하게 입력해 주세요. 네이버페이 상품권은 별도의 고지 없이 기재하신 휴대폰 번호로 문자 발송됩니다. 휴대폰 번호 오기재로 문자를 수…" at bounding box center [867, 160] width 596 height 69
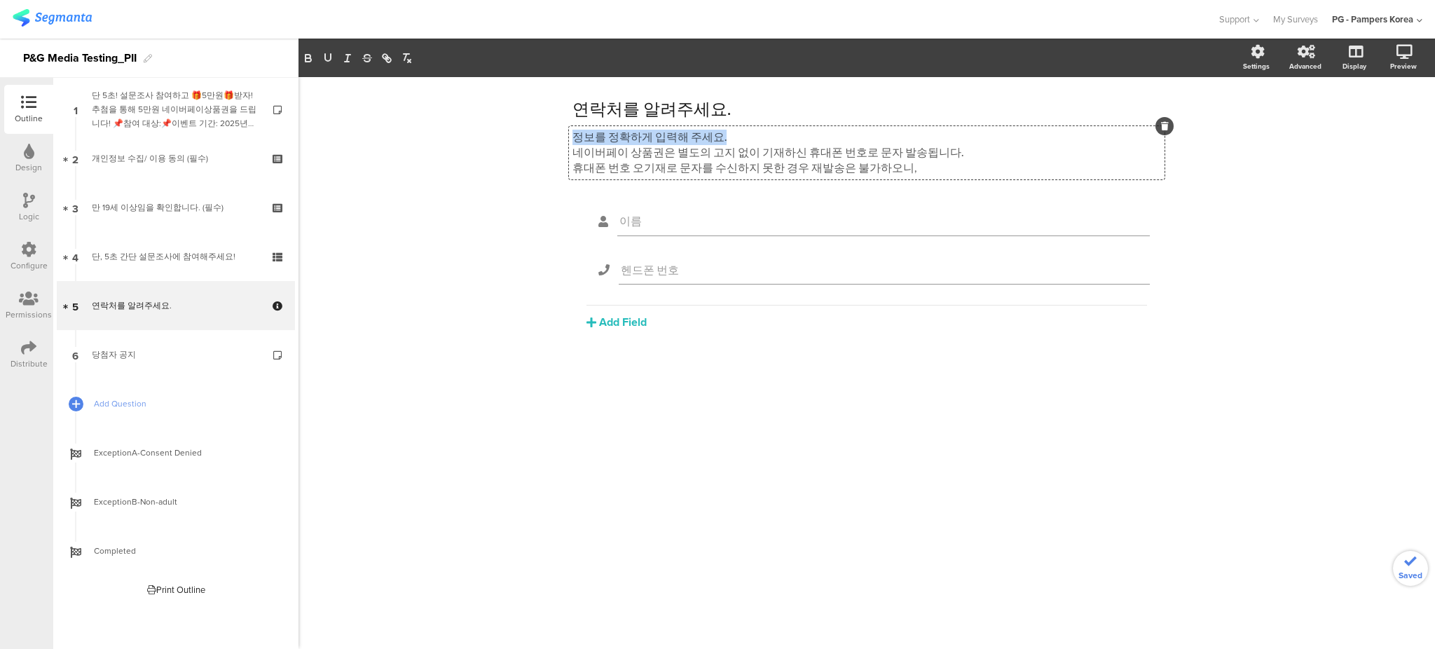
drag, startPoint x: 770, startPoint y: 131, endPoint x: 516, endPoint y: 127, distance: 253.7
click at [516, 127] on div "연락처를 알려주세요. 연락처를 알려주세요. 정보를 정확하게 입력해 주세요. 네이버페이 상품권은 별도의 고지 없이 기재하신 휴대폰 번호로 문자 …" at bounding box center [866, 363] width 1136 height 572
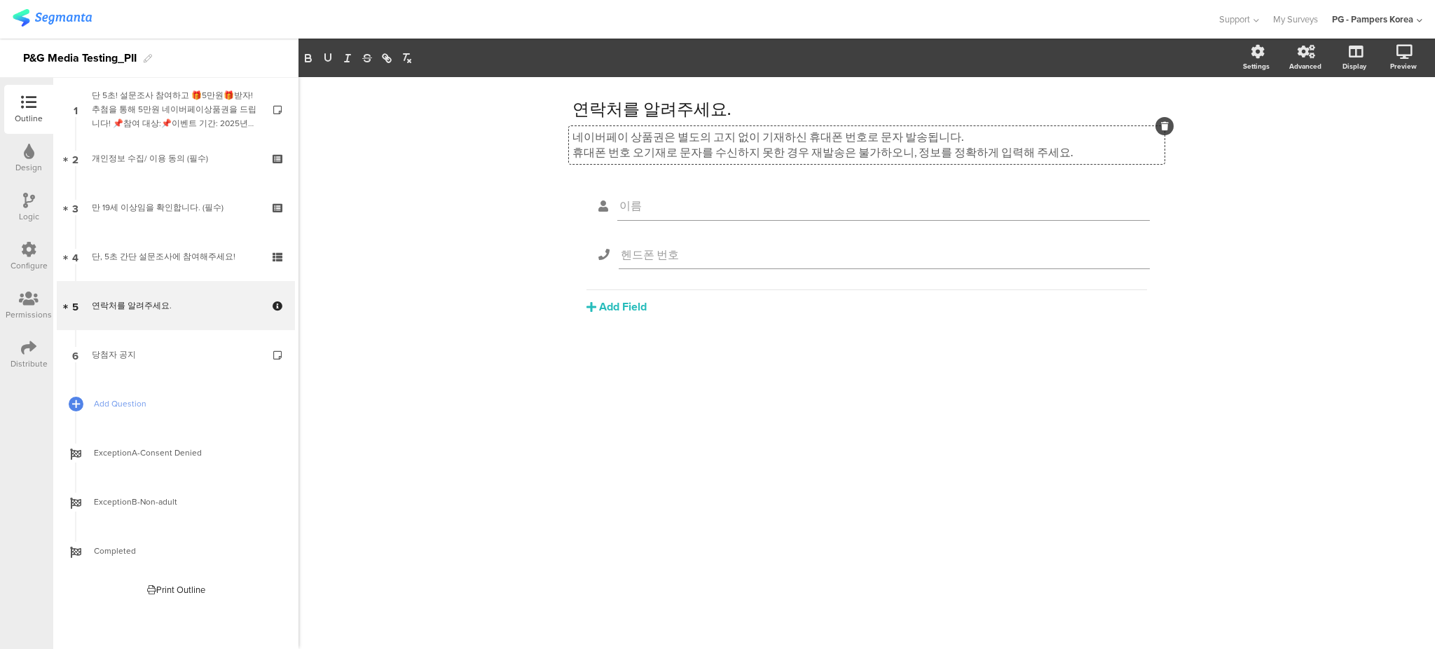
click at [1265, 295] on div "연락처를 알려주세요. 연락처를 알려주세요. 네이버페이 상품권은 별도의 고지 없이 기재하신 휴대폰 번호로 문자 발송됩니다. 휴대폰 번호 오기재로…" at bounding box center [866, 363] width 1136 height 572
click at [422, 249] on div "연락처를 알려주세요. 연락처를 알려주세요. 네이버페이 상품권은 별도의 고지 없이 기재하신 휴대폰 번호로 문자 발송됩니다. 휴대폰 번호 오기재로…" at bounding box center [866, 363] width 1136 height 572
click at [573, 105] on div "연락처를 알려주세요. 연락처를 알려주세요." at bounding box center [867, 109] width 596 height 28
copy p "상품을 수령할 연락처를 알려주세요."
click at [678, 108] on p "상품을 수령할 연락처를 알려주세요." at bounding box center [866, 108] width 589 height 21
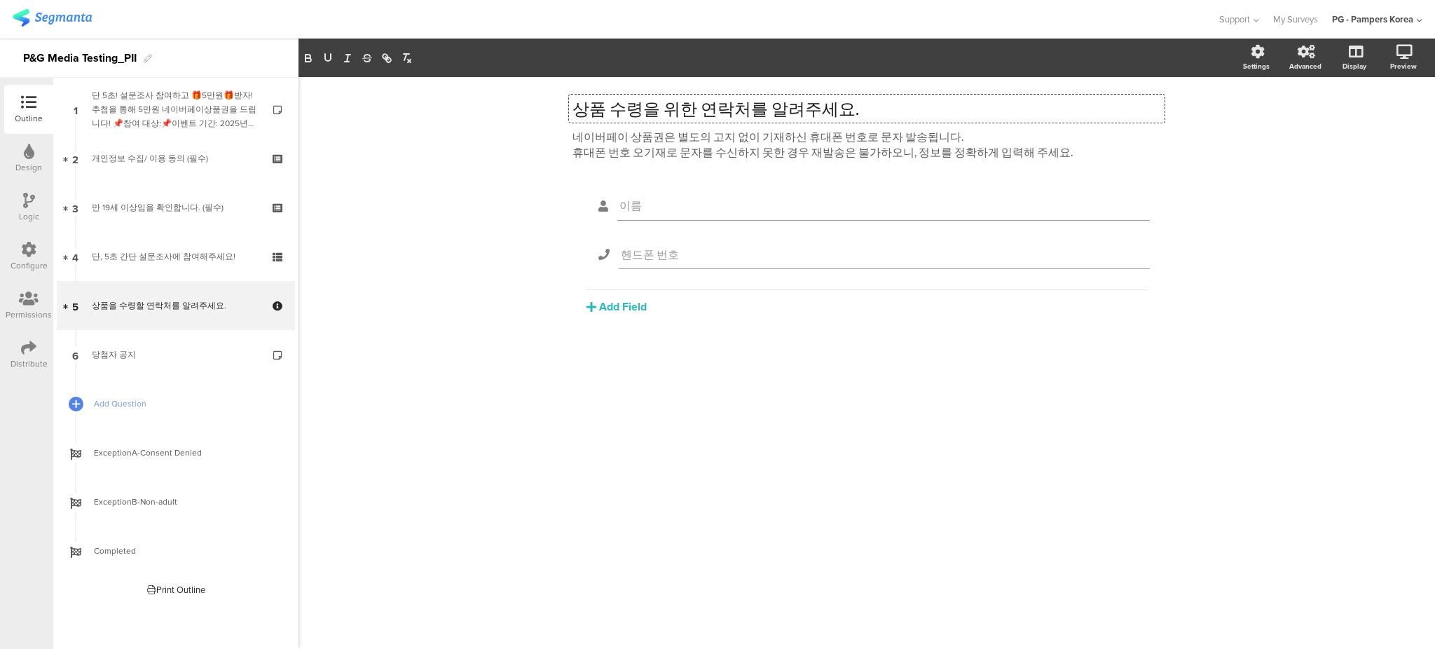
click at [393, 158] on div "상품을 수령할 연락처를 알려주세요. 상품을 수령할 연락처를 알려주세요. 상품 수령을 위한 연락처를 알려주세요. 네이버페이 상품권은 별도의 고지…" at bounding box center [866, 363] width 1136 height 572
click at [475, 209] on div "상품 수령을 위한 연락처를 알려주세요. 상품 수령을 위한 연락처를 알려주세요. 네이버페이 상품권은 별도의 고지 없이 기재하신 휴대폰 번호로 문…" at bounding box center [866, 363] width 1136 height 572
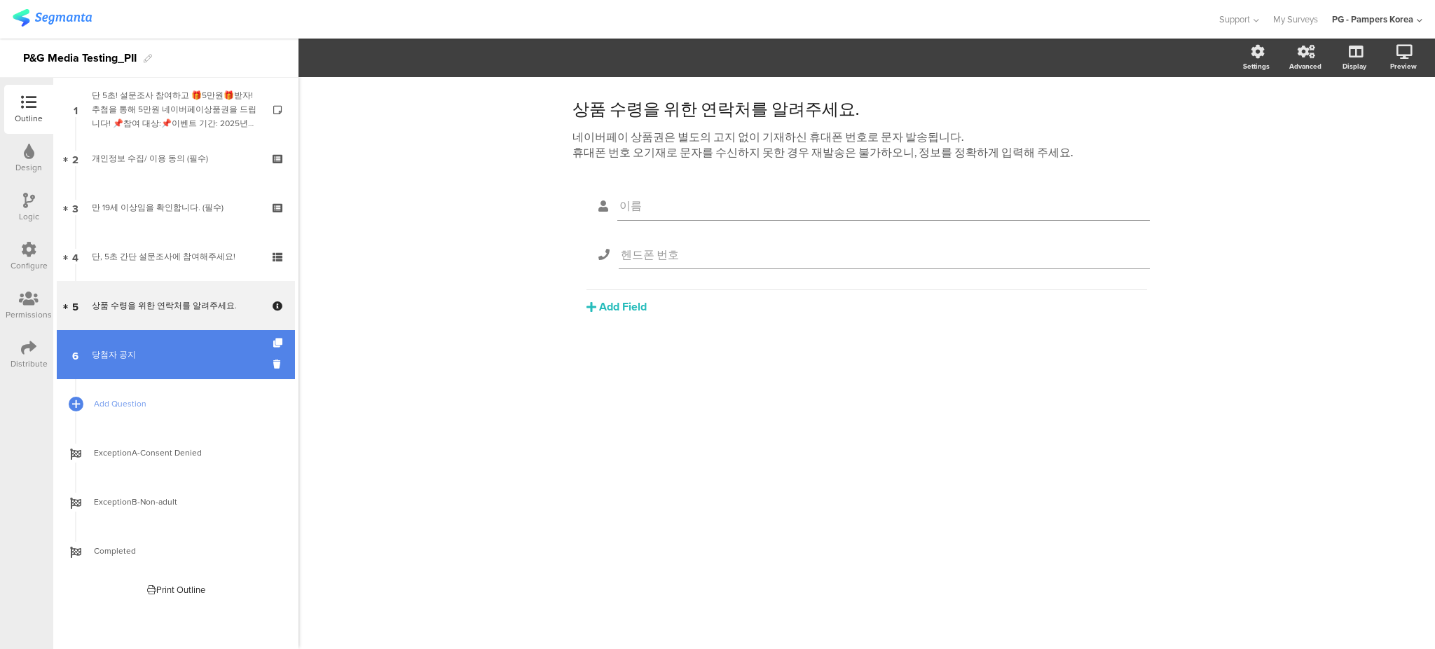
click at [162, 352] on div "당첨자 공지" at bounding box center [175, 355] width 167 height 14
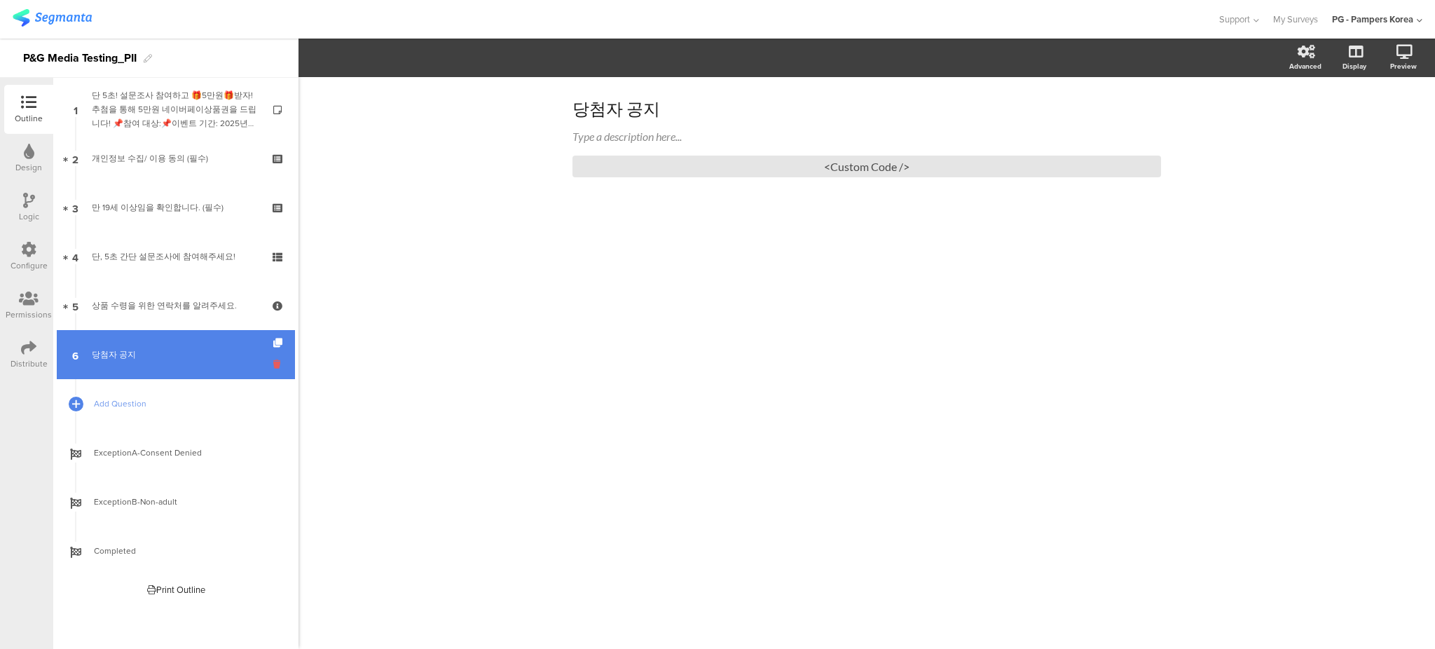
click at [281, 359] on icon at bounding box center [279, 363] width 12 height 13
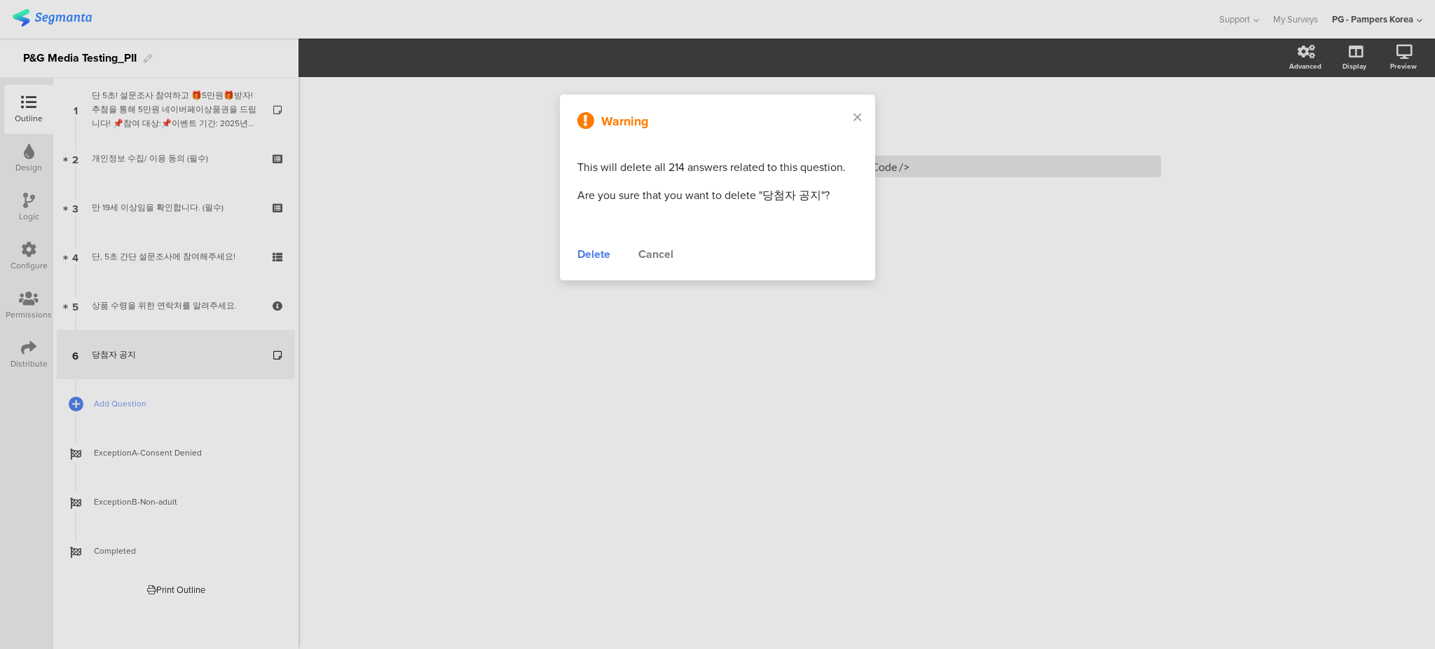
click at [591, 252] on div "Delete" at bounding box center [593, 254] width 33 height 17
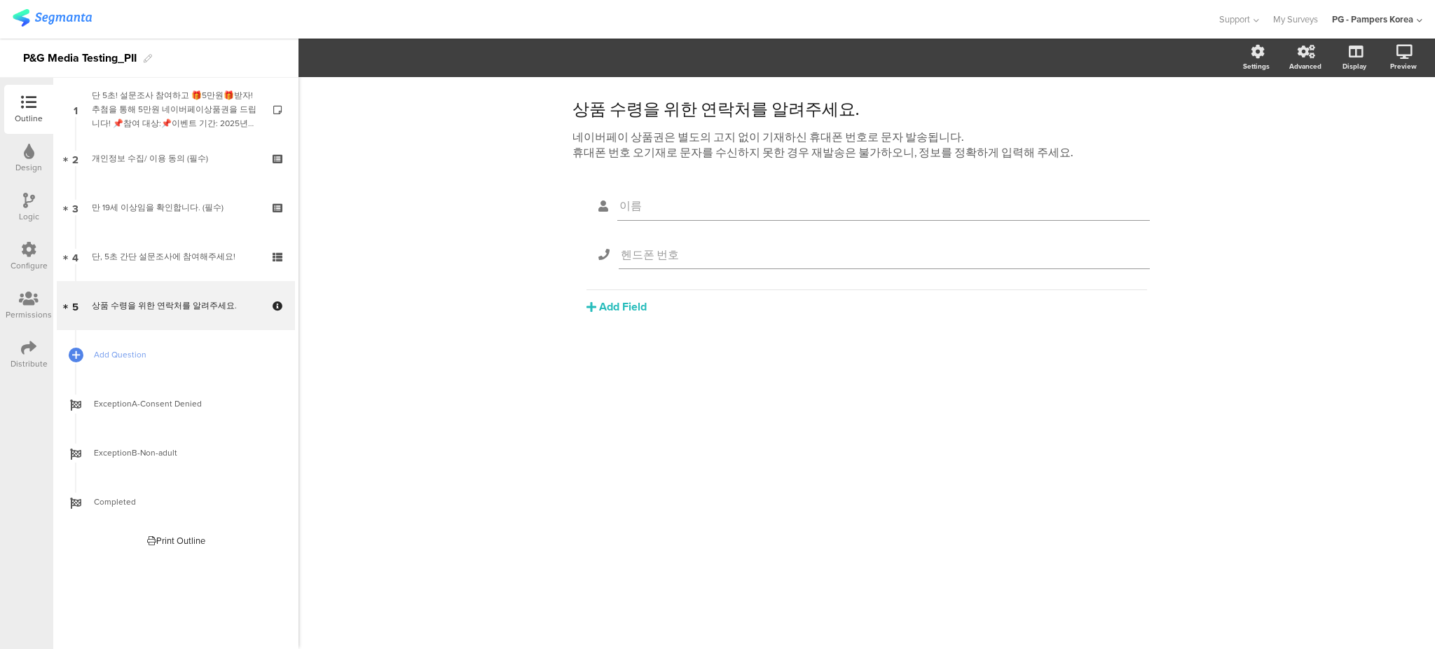
click at [381, 343] on div "상품 수령을 위한 연락처를 알려주세요. 상품 수령을 위한 연락처를 알려주세요. 네이버페이 상품권은 별도의 고지 없이 기재하신 휴대폰 번호로 문…" at bounding box center [866, 363] width 1136 height 572
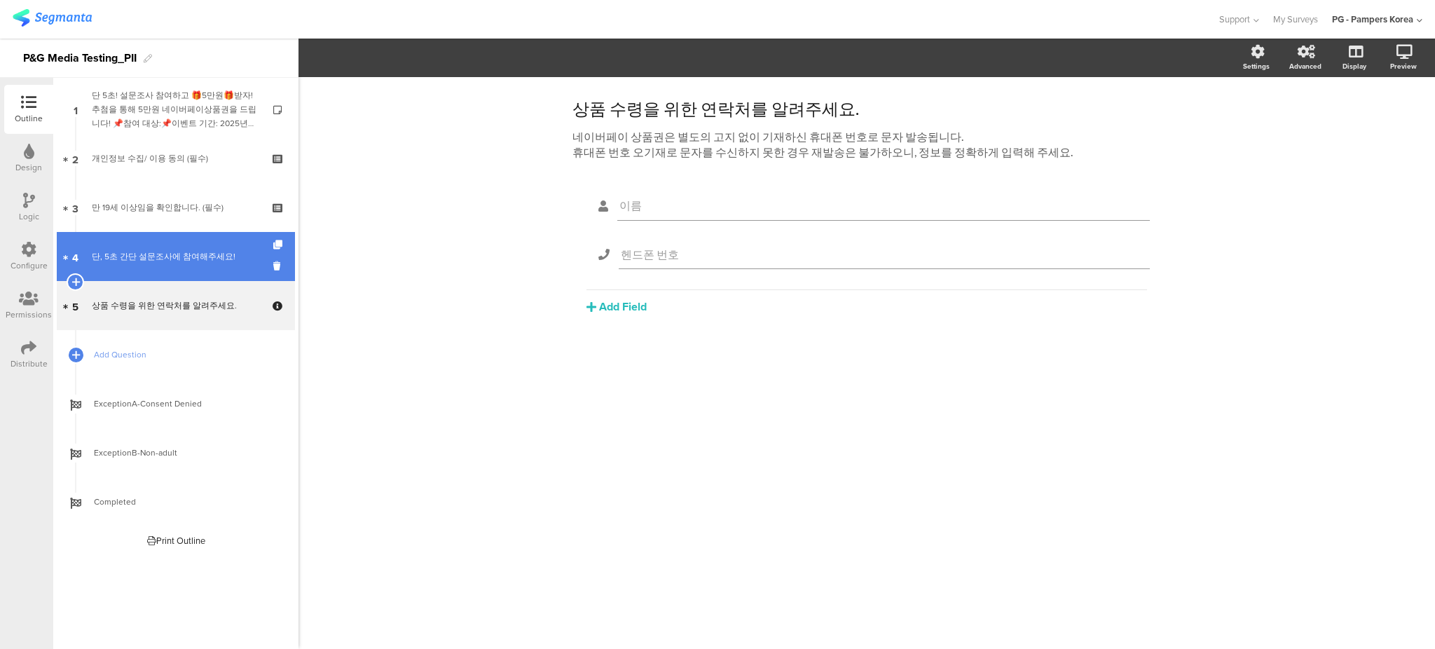
click at [200, 269] on link "4 단, 5초 간단 설문조사에 참여해주세요!" at bounding box center [176, 256] width 238 height 49
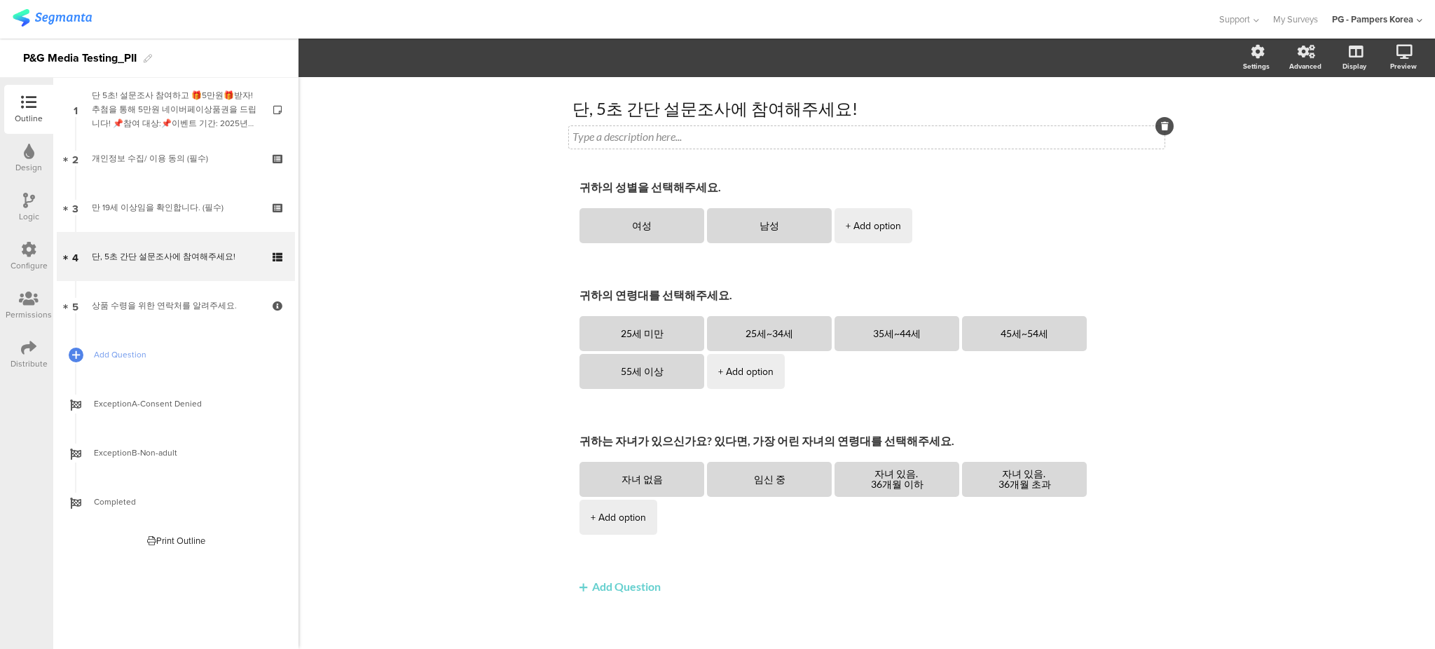
click at [1155, 127] on div at bounding box center [1164, 126] width 18 height 18
click at [1161, 126] on icon at bounding box center [1165, 126] width 8 height 8
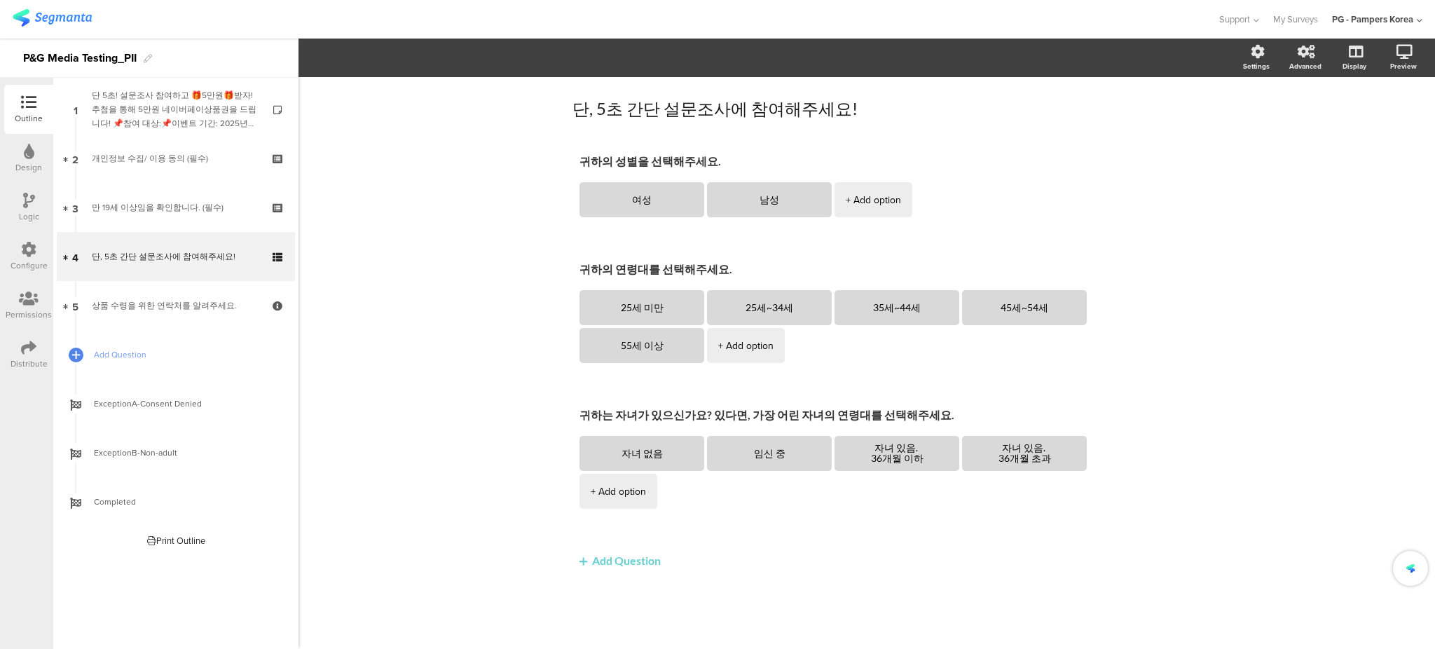
click at [1223, 172] on div "단, 5초 간단 설문조사에 참여해주세요! 단, 5초 간단 설문조사에 참여해주세요! 귀하의 성별을 선택해주세요. 여성 남성 + Add optio…" at bounding box center [866, 363] width 1136 height 572
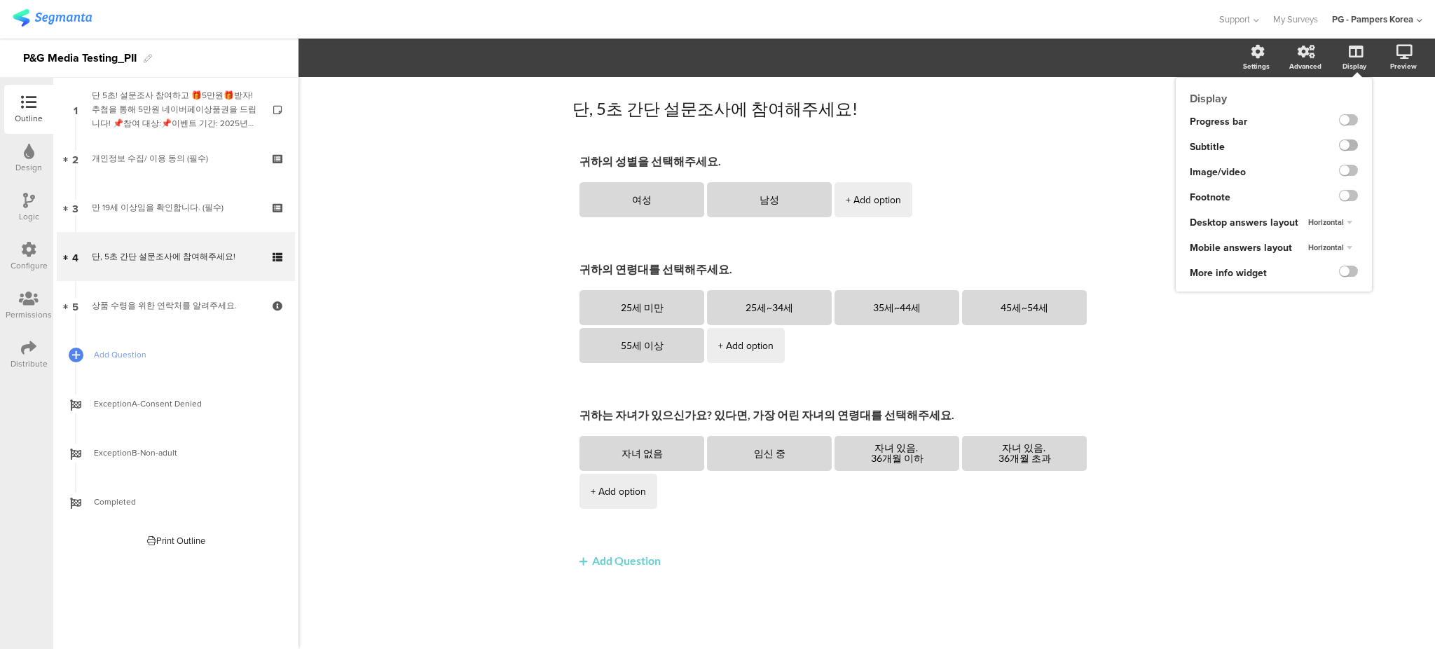
click at [1346, 142] on label at bounding box center [1348, 144] width 19 height 11
click at [0, 0] on input "checkbox" at bounding box center [0, 0] width 0 height 0
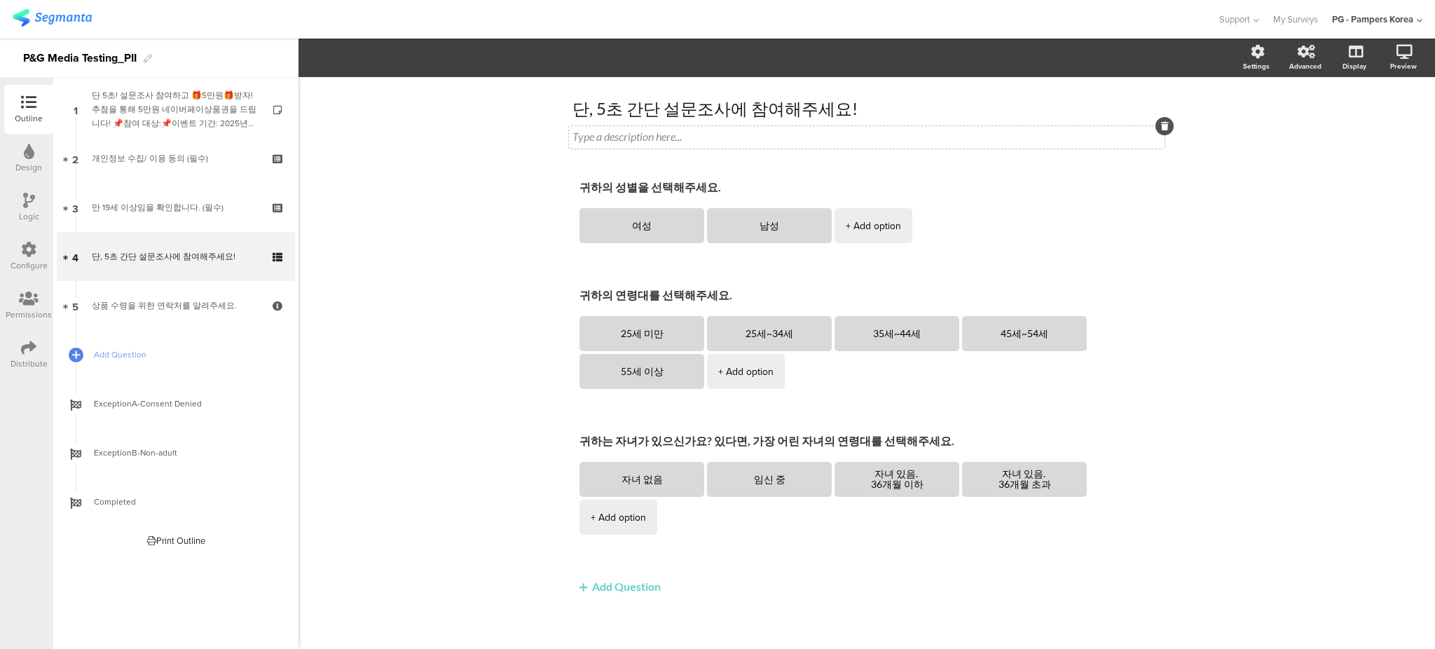
click at [686, 142] on div "Type a description here..." at bounding box center [867, 137] width 596 height 22
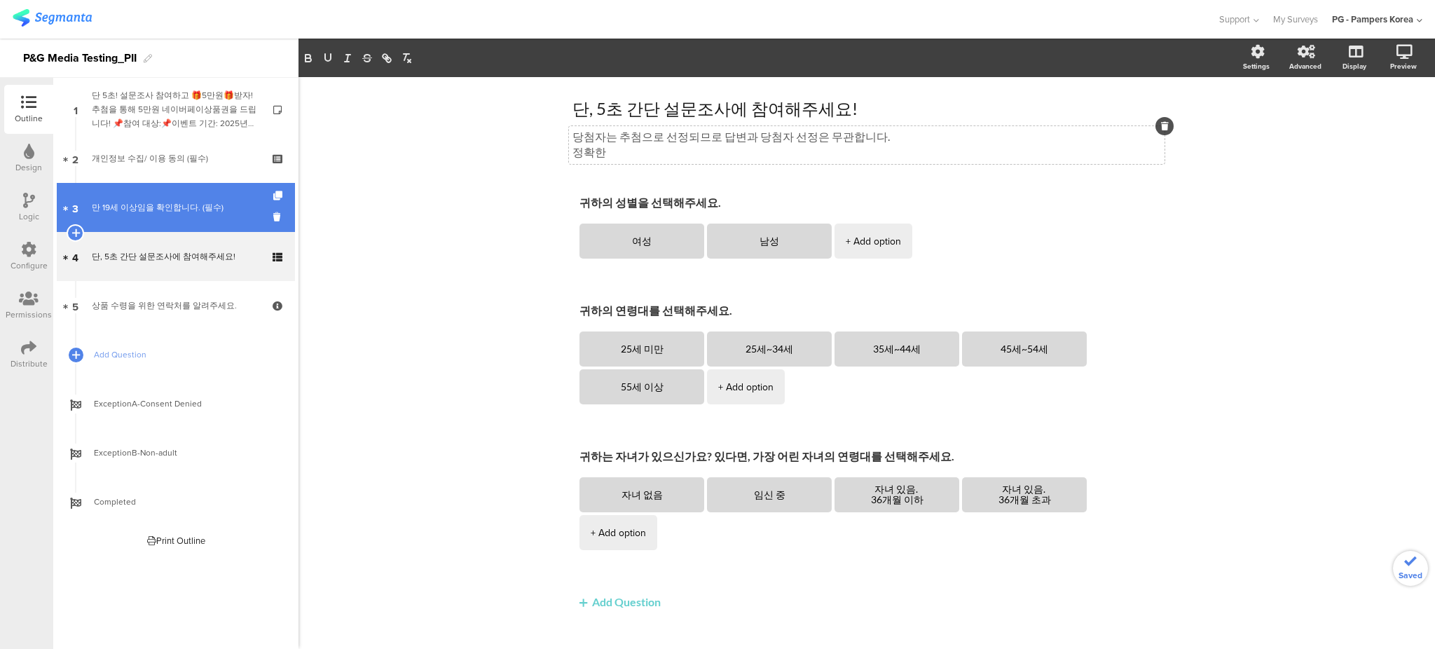
click at [149, 200] on div "만 19세 이상임을 확인합니다. (필수)" at bounding box center [175, 207] width 167 height 14
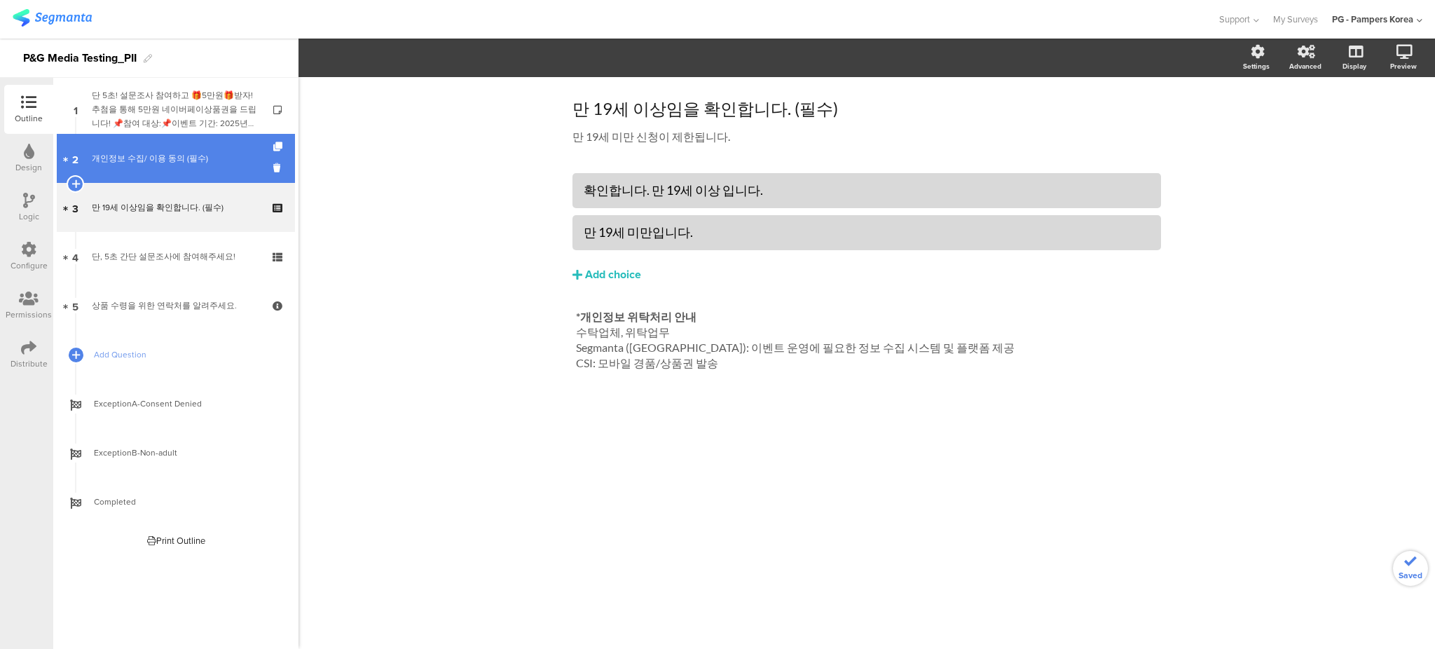
click at [160, 147] on link "2 개인정보 수집/ 이용 동의 (필수)" at bounding box center [176, 158] width 238 height 49
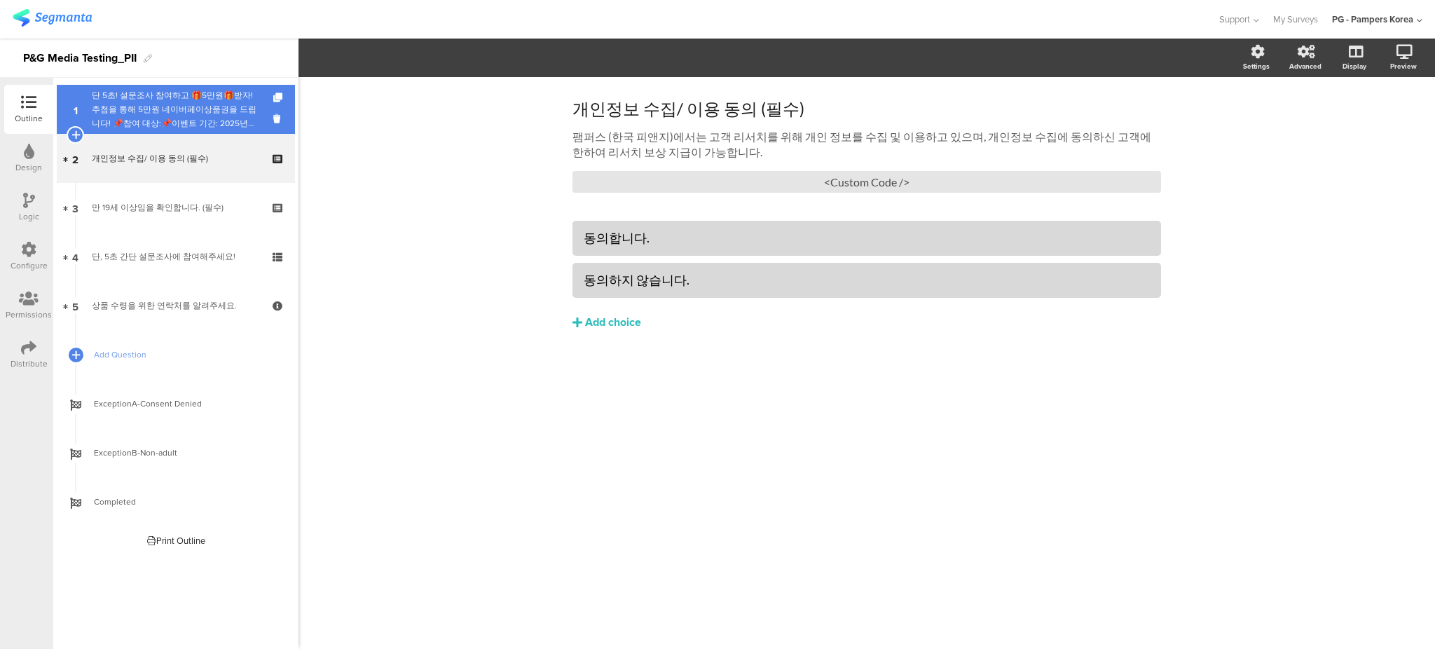
click at [160, 120] on div "단 5초! 설문조사 참여하고 🎁5만원🎁받자!추첨을 통해 5만원 네이버페이상품권을 드립니다! 📌참여 대상:📌이벤트 기간: 2025년 📌당첨자 수…" at bounding box center [175, 109] width 167 height 42
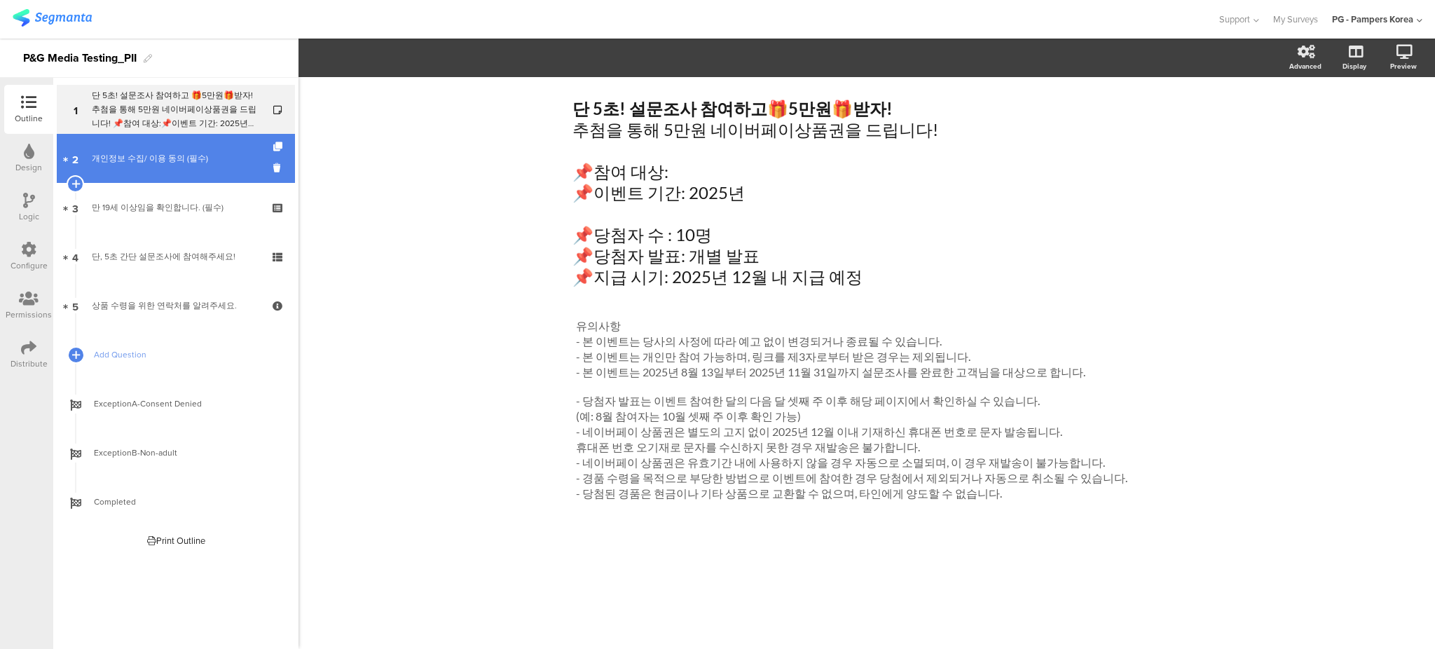
click at [156, 169] on link "2 개인정보 수집/ 이용 동의 (필수)" at bounding box center [176, 158] width 238 height 49
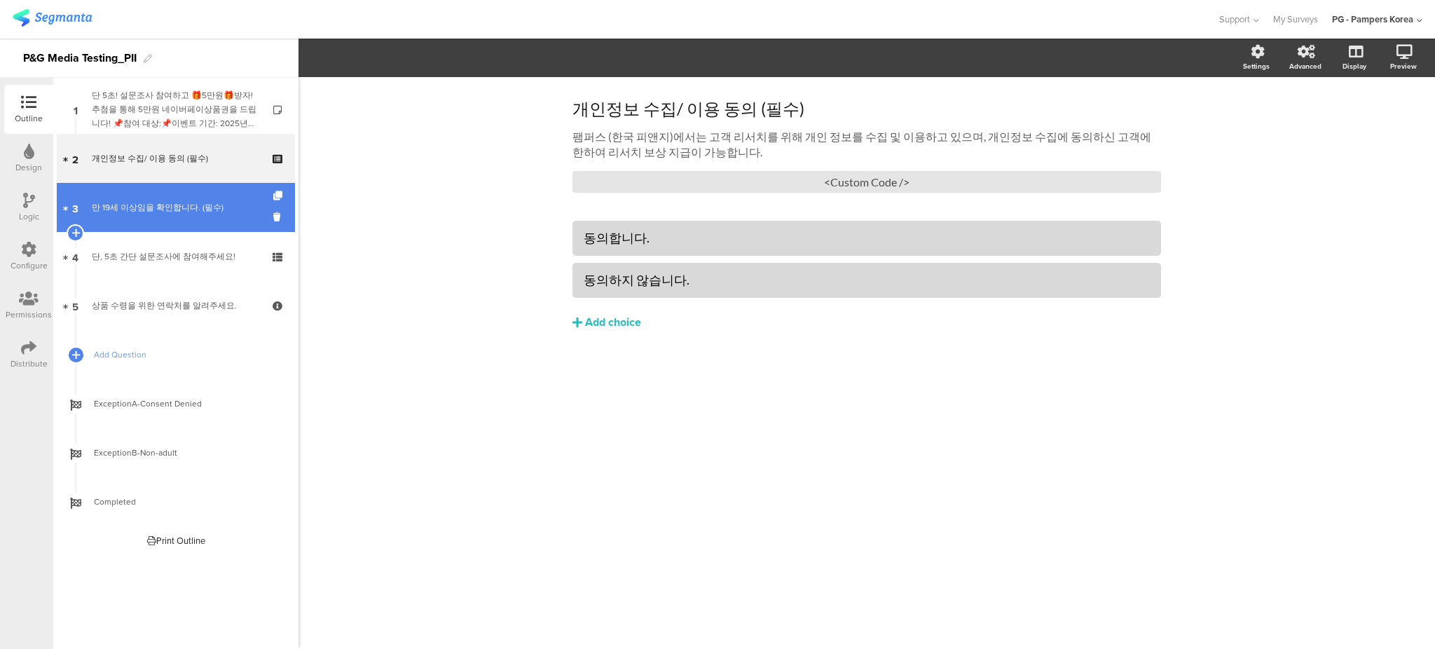
click at [155, 198] on link "3 만 19세 이상임을 확인합니다. (필수)" at bounding box center [176, 207] width 238 height 49
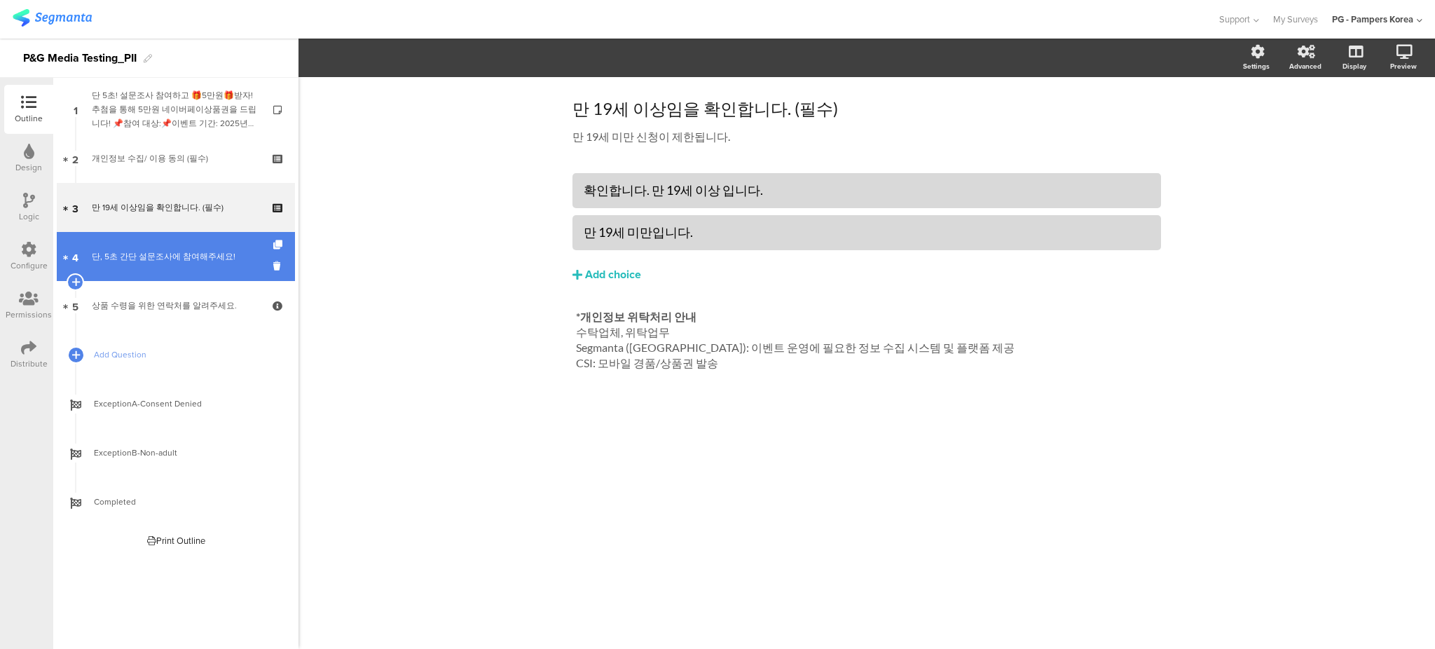
click at [160, 250] on div "단, 5초 간단 설문조사에 참여해주세요!" at bounding box center [175, 256] width 167 height 14
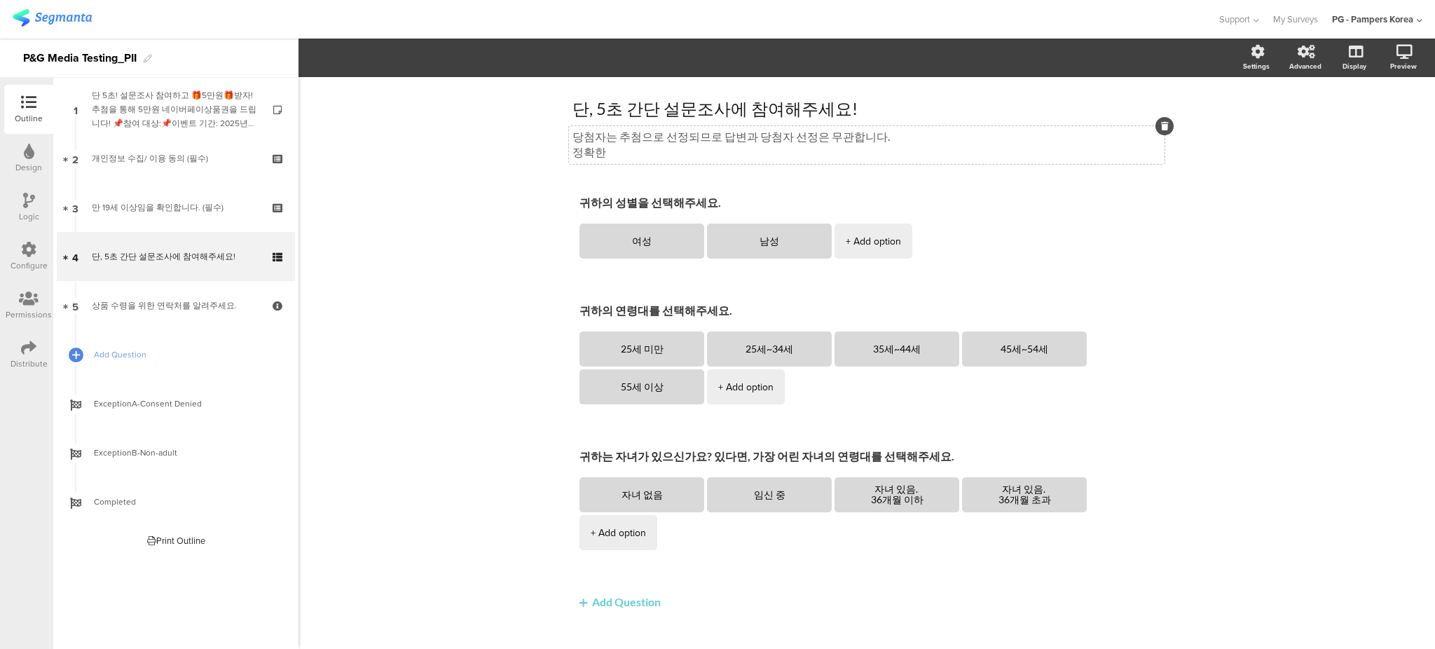
click at [600, 156] on div "당첨자는 추첨으로 선정되므로 답변과 당첨자 선정은 무관합니다. 정확한 당첨자는 추첨으로 선정되므로 답변과 당첨자 선정은 무관합니다. 정확한" at bounding box center [867, 145] width 596 height 38
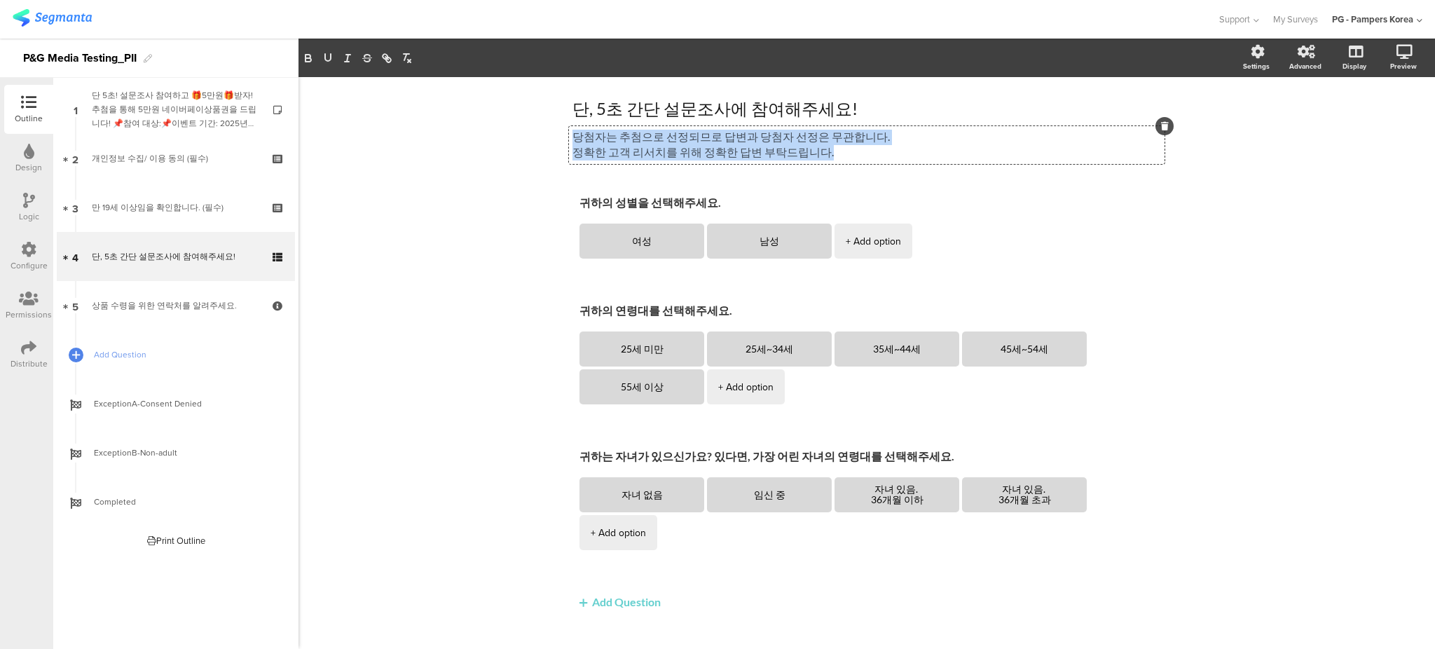
copy div "당첨자는 추첨으로 선정되므로 답변과 당첨자 선정은 무관합니다. 정확한 고객 리서치를 위해 정확한 답변 부탁드립니다."
click at [844, 153] on p "정확한 고객 리서치를 위해 정확한 답변 부탁드립니다." at bounding box center [866, 152] width 589 height 15
copy div "당첨자는 추첨으로 선정되므로 답변과 당첨자 선정은 무관합니다. 정확한 고객 리서치를 위해 정확한 답변 부탁드립니다."
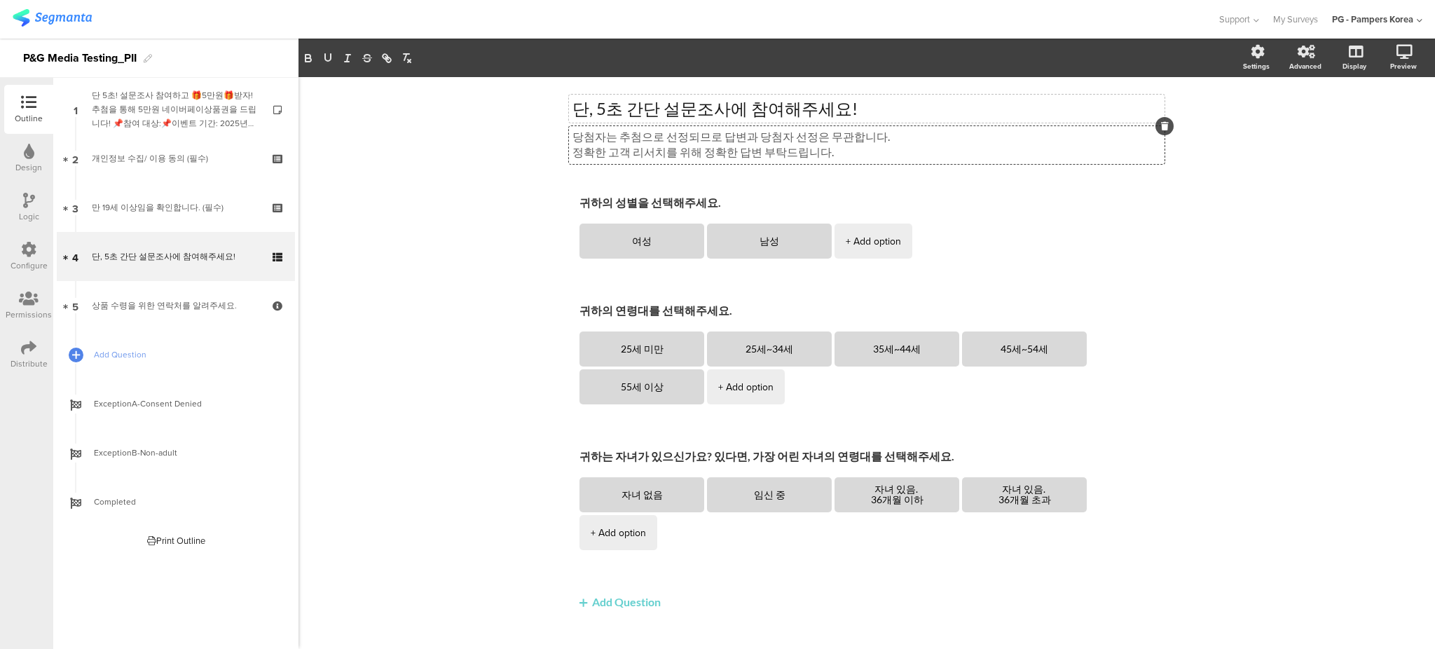
click at [610, 109] on div "단, 5초 간단 설문조사에 참여해주세요! 단, 5초 간단 설문조사에 참여해주세요!" at bounding box center [867, 109] width 596 height 28
click at [675, 136] on div "당첨자는 추첨으로 선정되므로 답변과 당첨자 선정은 무관합니다. 정확한 고객 리서치를 위해 정확한 답변 부탁드립니다. 당첨자는 추첨으로 선정되므…" at bounding box center [867, 145] width 596 height 38
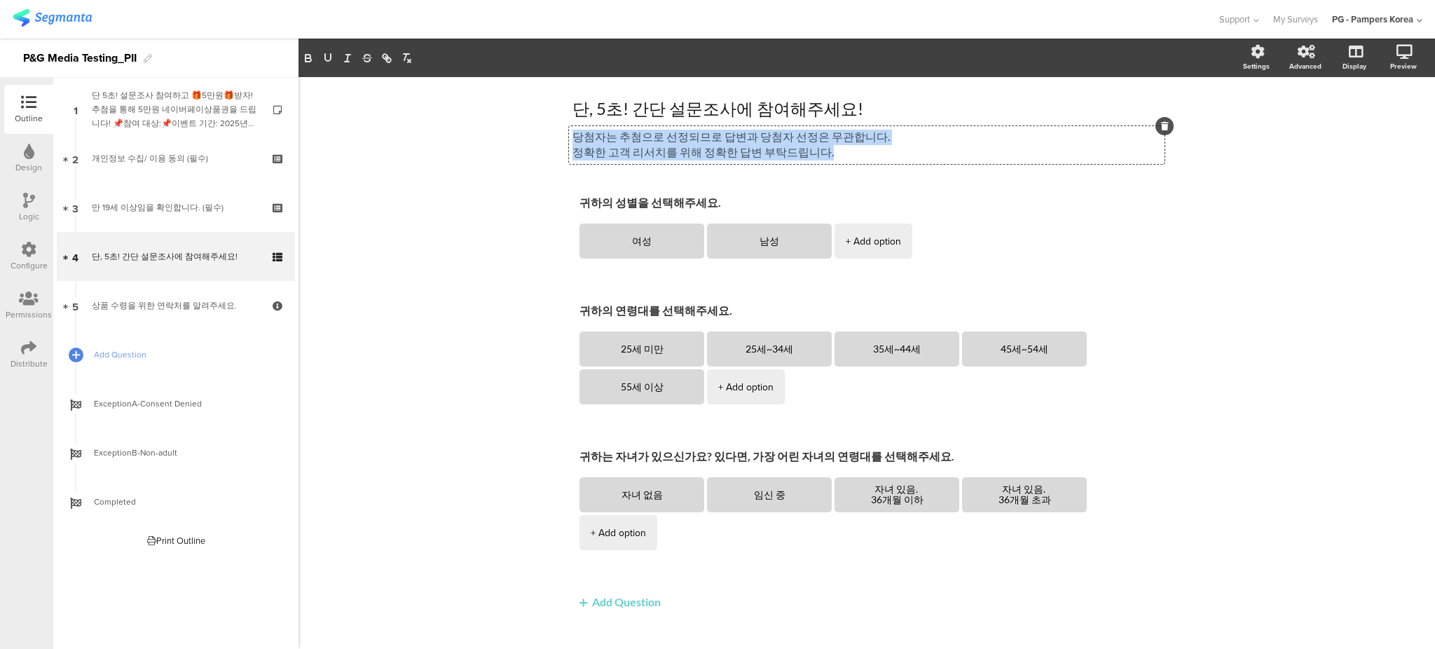
drag, startPoint x: 879, startPoint y: 149, endPoint x: 568, endPoint y: 136, distance: 311.4
click at [572, 136] on div "당첨자는 추첨으로 선정되므로 답변과 당첨자 선정은 무관합니다. 정확한 고객 리서치를 위해 정확한 답변 부탁드립니다." at bounding box center [866, 145] width 589 height 31
copy div "당첨자는 추첨으로 선정되므로 답변과 당첨자 선정은 무관합니다. 정확한 고객 리서치를 위해 정확한 답변 부탁드립니다."
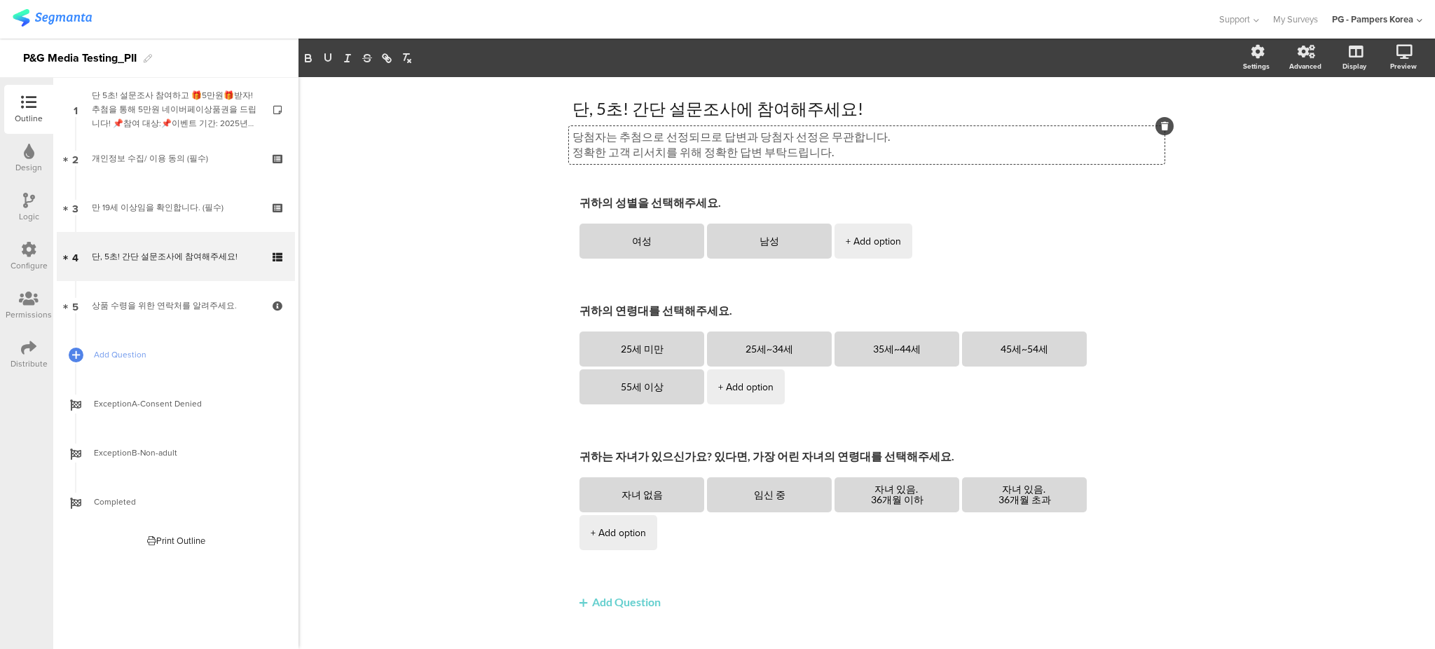
click at [466, 158] on div "단, 5초! 간단 설문조사에 참여해주세요! 단, 5초! 간단 설문조사에 참여해주세요! 당첨자는 추첨으로 선정되므로 답변과 당첨자 선정은 무관합…" at bounding box center [866, 374] width 1136 height 594
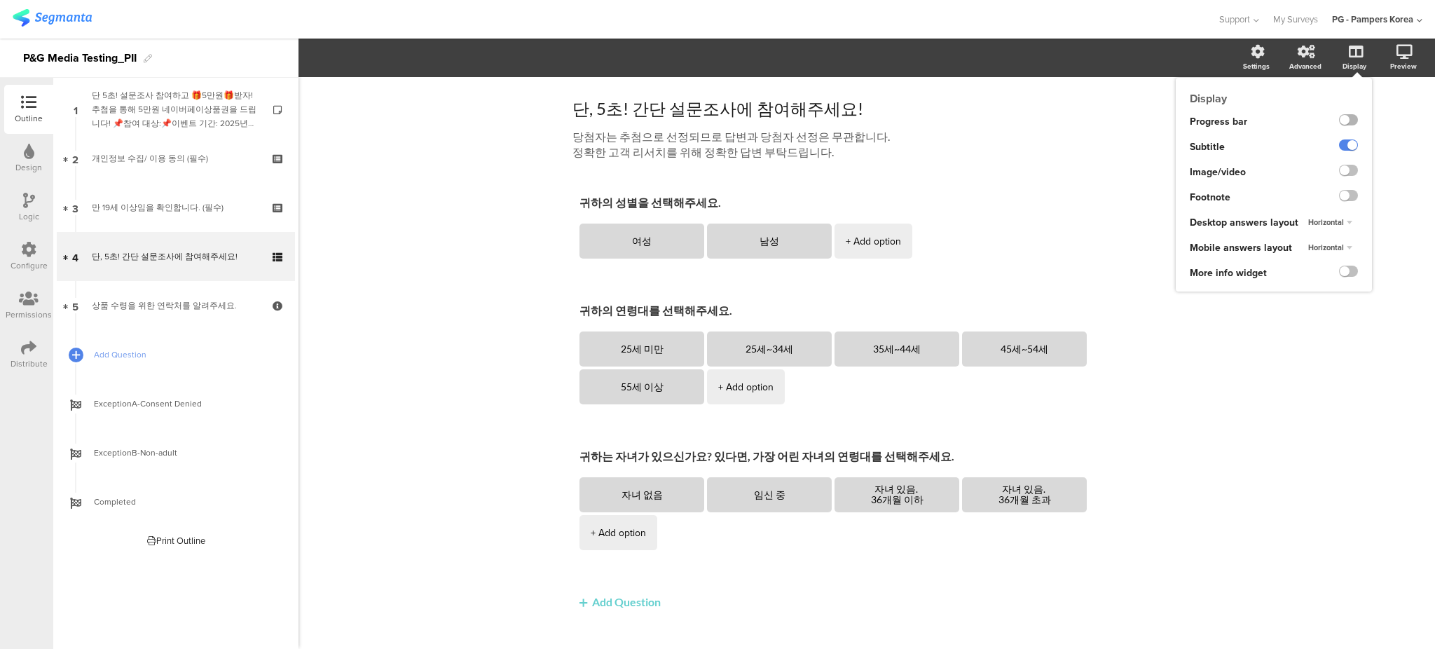
click at [1339, 118] on label at bounding box center [1348, 119] width 19 height 11
click at [0, 0] on input "checkbox" at bounding box center [0, 0] width 0 height 0
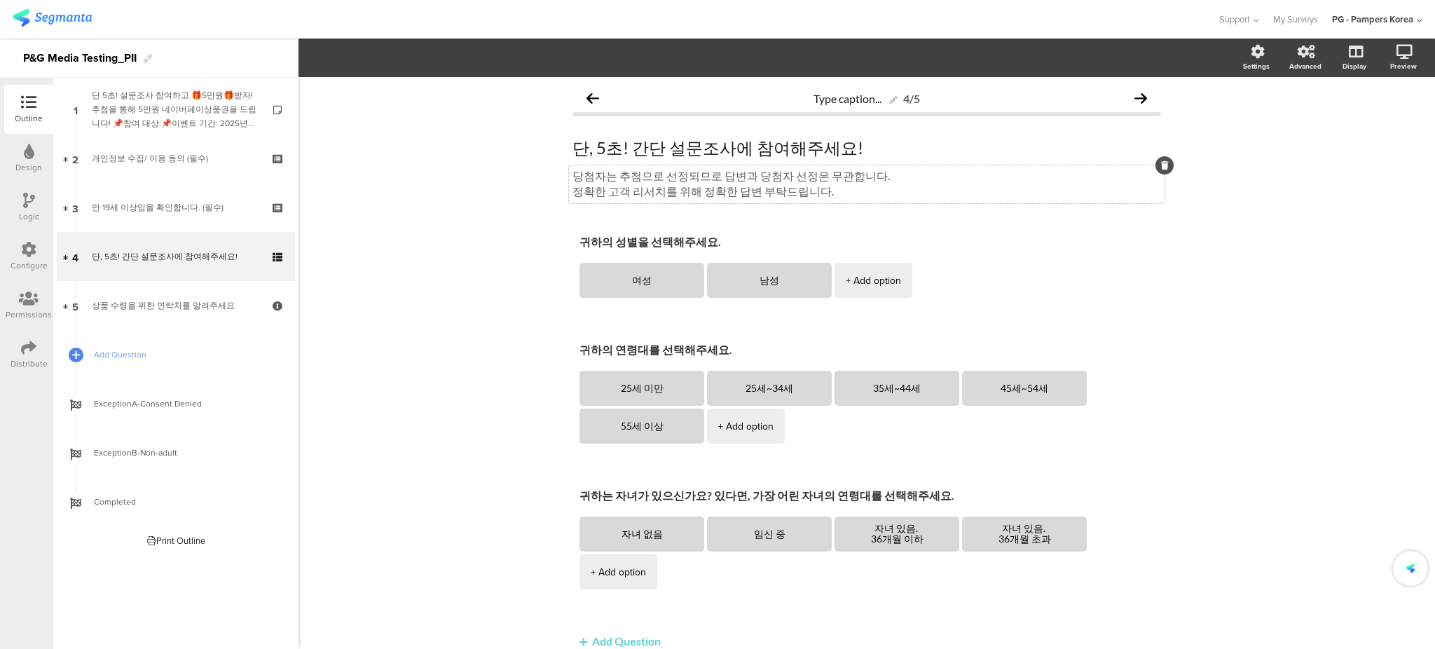
click at [1106, 201] on div "당첨자는 추첨으로 선정되므로 답변과 당첨자 선정은 무관합니다. 정확한 고객 리서치를 위해 정확한 답변 부탁드립니다. 당첨자는 추첨으로 선정되므…" at bounding box center [867, 184] width 596 height 38
click at [851, 98] on span "Type caption..." at bounding box center [855, 98] width 84 height 13
click at [1177, 239] on div "단 5초! 4/5 단, 5초! 간단 설문조사에 참여해주세요! 단, 5초! 간단 설문조사에 참여해주세요! 당첨자는 추첨으로 선정되므로 답변과 당…" at bounding box center [866, 393] width 1136 height 633
click at [1256, 179] on div "단 5초! 4/5 단, 5초! 간단 설문조사에 참여해주세요! 단, 5초! 간단 설문조사에 참여해주세요! 당첨자는 추첨으로 선정되므로 답변과 당…" at bounding box center [866, 393] width 1136 height 633
click at [858, 101] on span "단 5초!" at bounding box center [855, 97] width 50 height 15
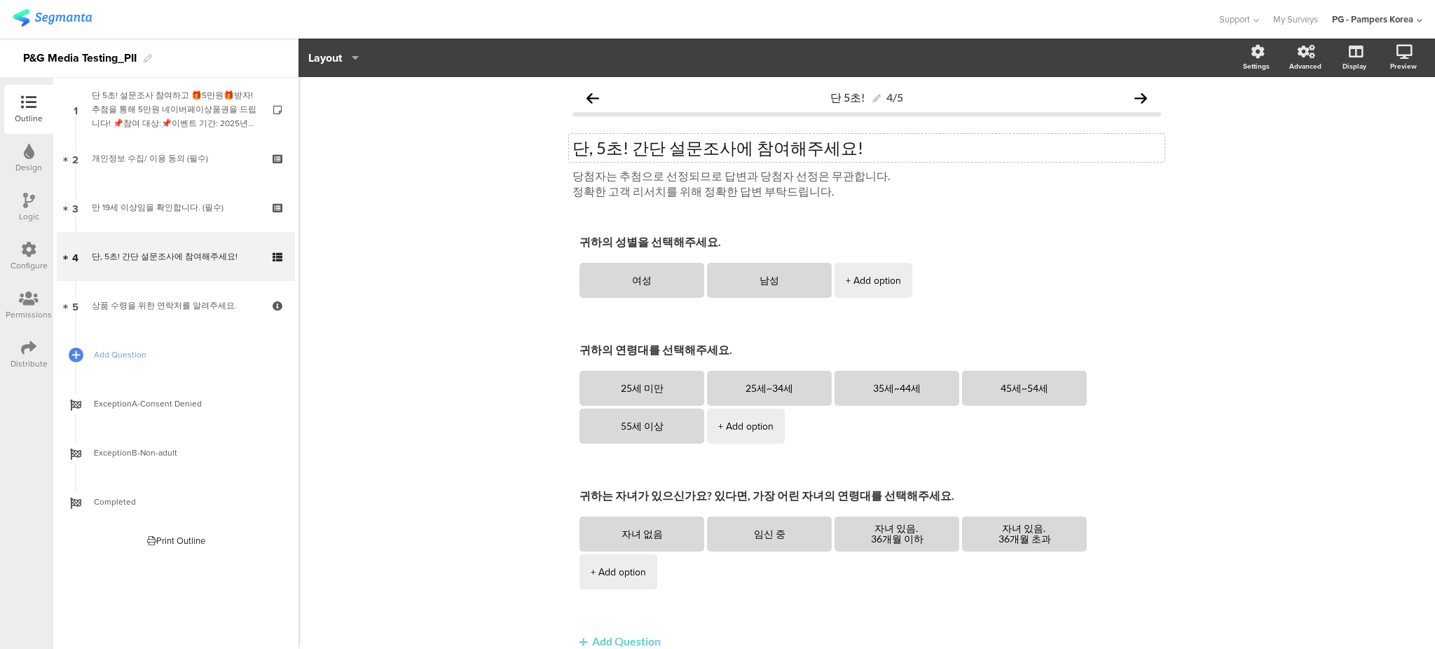
click at [811, 145] on div "단, 5초! 간단 설문조사에 참여해주세요! 단, 5초! 간단 설문조사에 참여해주세요!" at bounding box center [867, 148] width 596 height 28
click at [850, 99] on span "단 5초!" at bounding box center [847, 96] width 34 height 13
click at [1231, 144] on div "단, 5초! 간단 설문조사에 참여해주세요! 4/5 단, 5초! 간단 설문조사에 참여해주세요! 단, 5초! 간단 설문조사에 참여해주세요! 당첨자…" at bounding box center [866, 393] width 1136 height 633
click at [1122, 207] on div "단, 5초! 간단 설문조사에 참여해주세요! 단, 5초! 간단 설문조사에 참여해주세요! 당첨자는 추첨으로 선정되므로 답변과 당첨자 선정은 무관합…" at bounding box center [866, 168] width 589 height 90
click at [476, 284] on div "단, 5초! 간단 설문조사에 참여해주세요! 4/5 단, 5초! 간단 설문조사에 참여해주세요! 단, 5초! 간단 설문조사에 참여해주세요! 당첨자…" at bounding box center [866, 393] width 1136 height 633
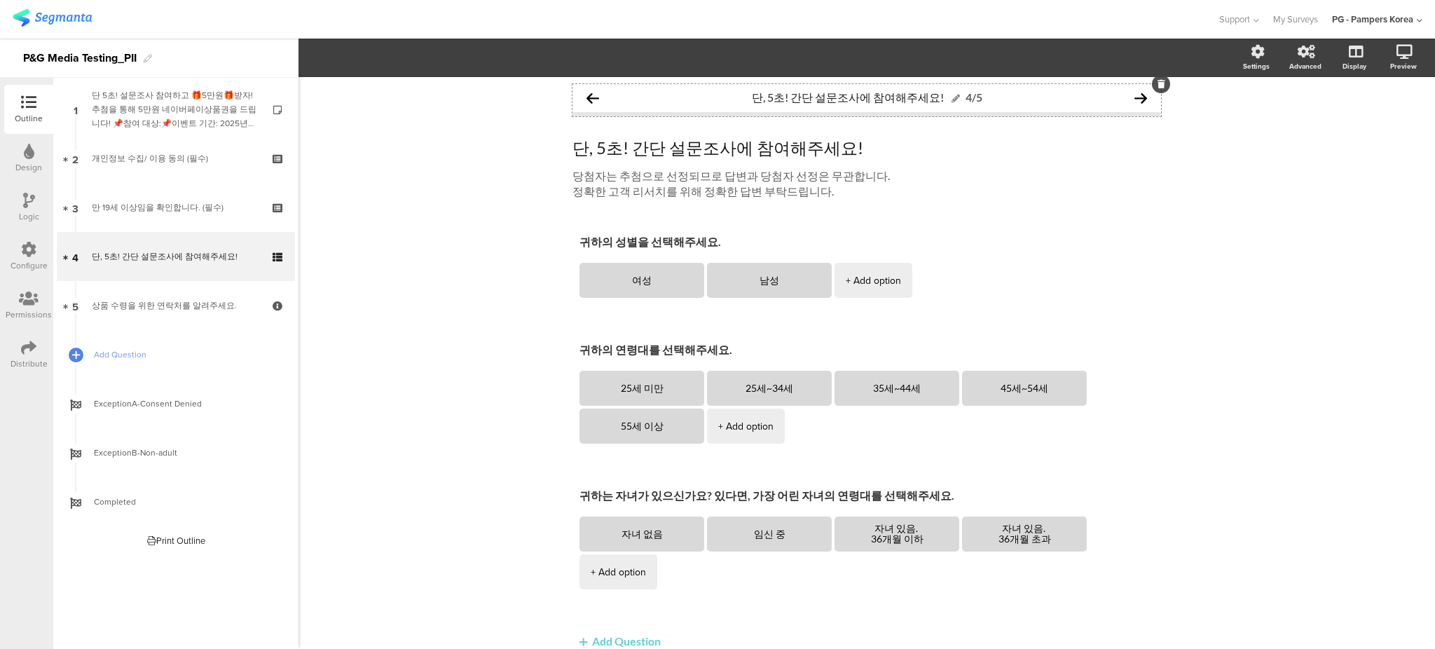
click at [797, 98] on span "단, 5초! 간단 설문조사에 참여해주세요!" at bounding box center [848, 96] width 192 height 13
click at [341, 60] on span "Layout" at bounding box center [325, 58] width 34 height 16
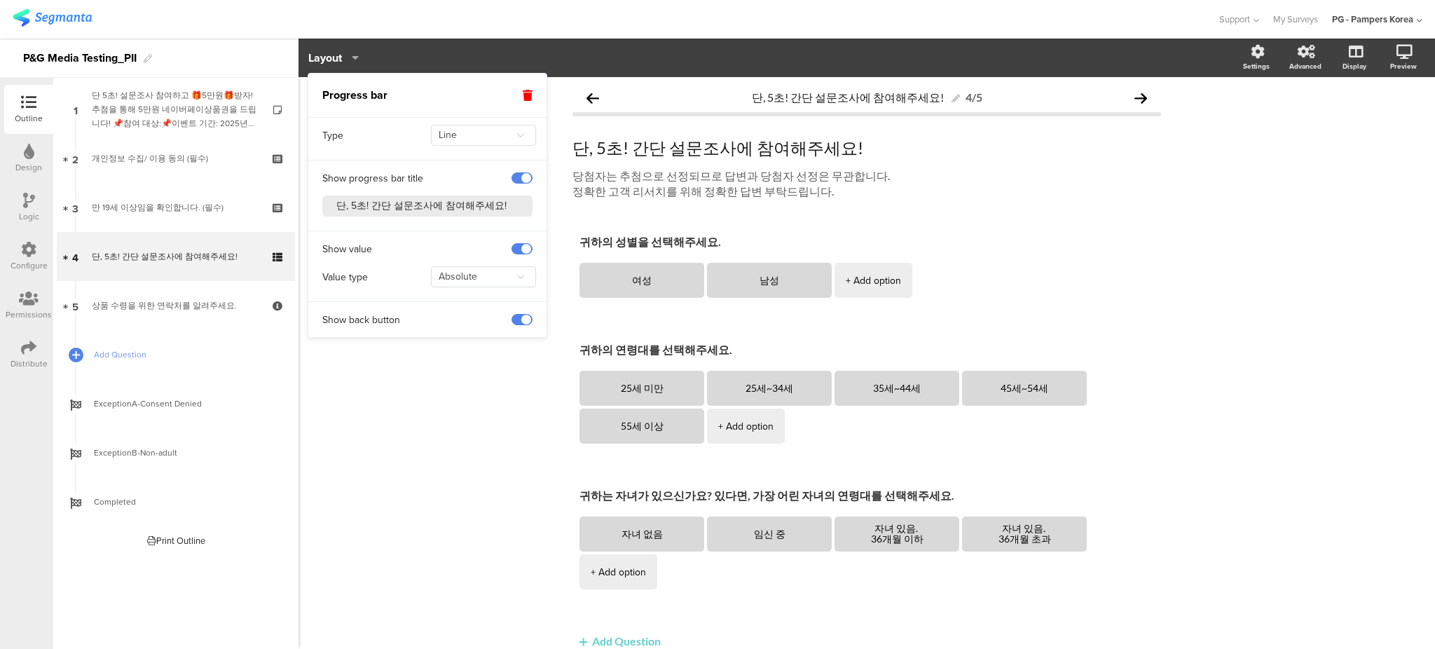
click at [524, 315] on span at bounding box center [521, 319] width 21 height 11
click at [1224, 225] on div "단, 5초! 간단 설문조사에 참여해주세요! 4/5 단, 5초! 간단 설문조사에 참여해주세요! 단, 5초! 간단 설문조사에 참여해주세요! 당첨자…" at bounding box center [866, 393] width 1136 height 633
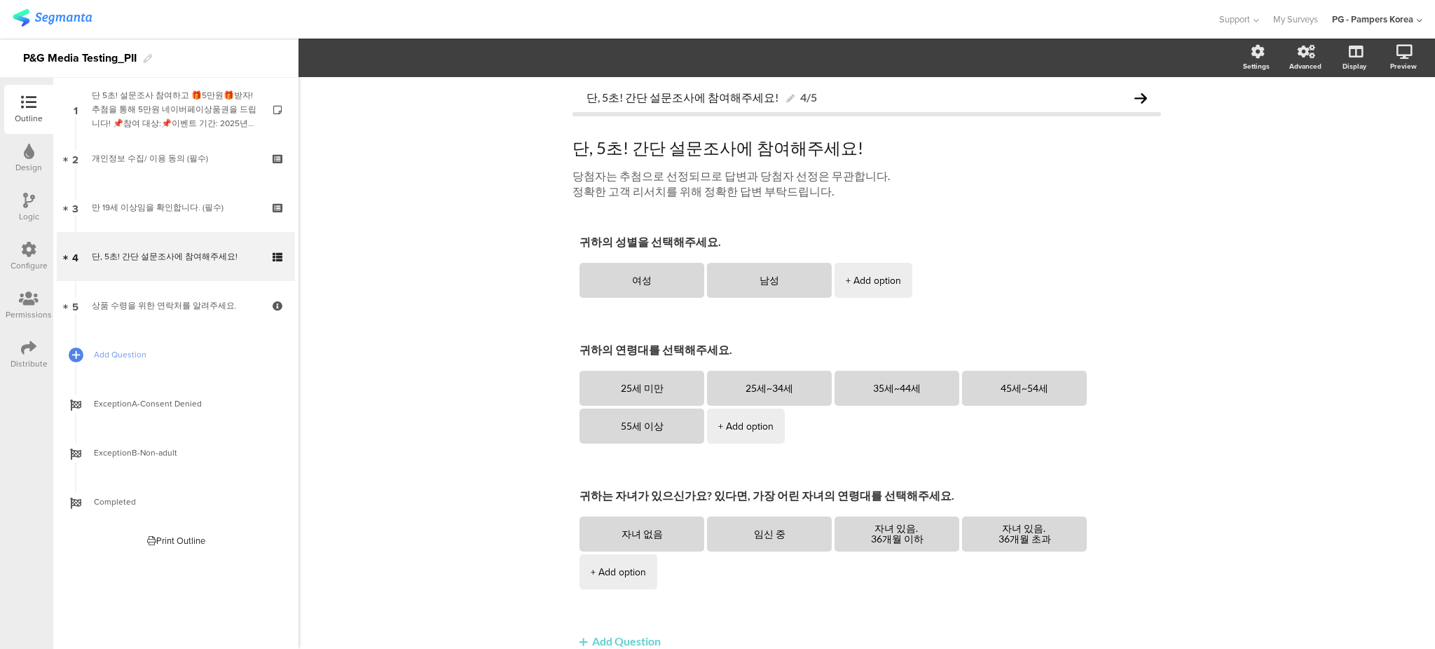
click at [1257, 125] on div "단, 5초! 간단 설문조사에 참여해주세요! 4/5 단, 5초! 간단 설문조사에 참여해주세요! 단, 5초! 간단 설문조사에 참여해주세요! 당첨자…" at bounding box center [866, 393] width 1136 height 633
click at [878, 184] on div "당첨자는 추첨으로 선정되므로 답변과 당첨자 선정은 무관합니다. 정확한 고객 리서치를 위해 정확한 답변 부탁드립니다. 당첨자는 추첨으로 선정되므…" at bounding box center [867, 184] width 596 height 38
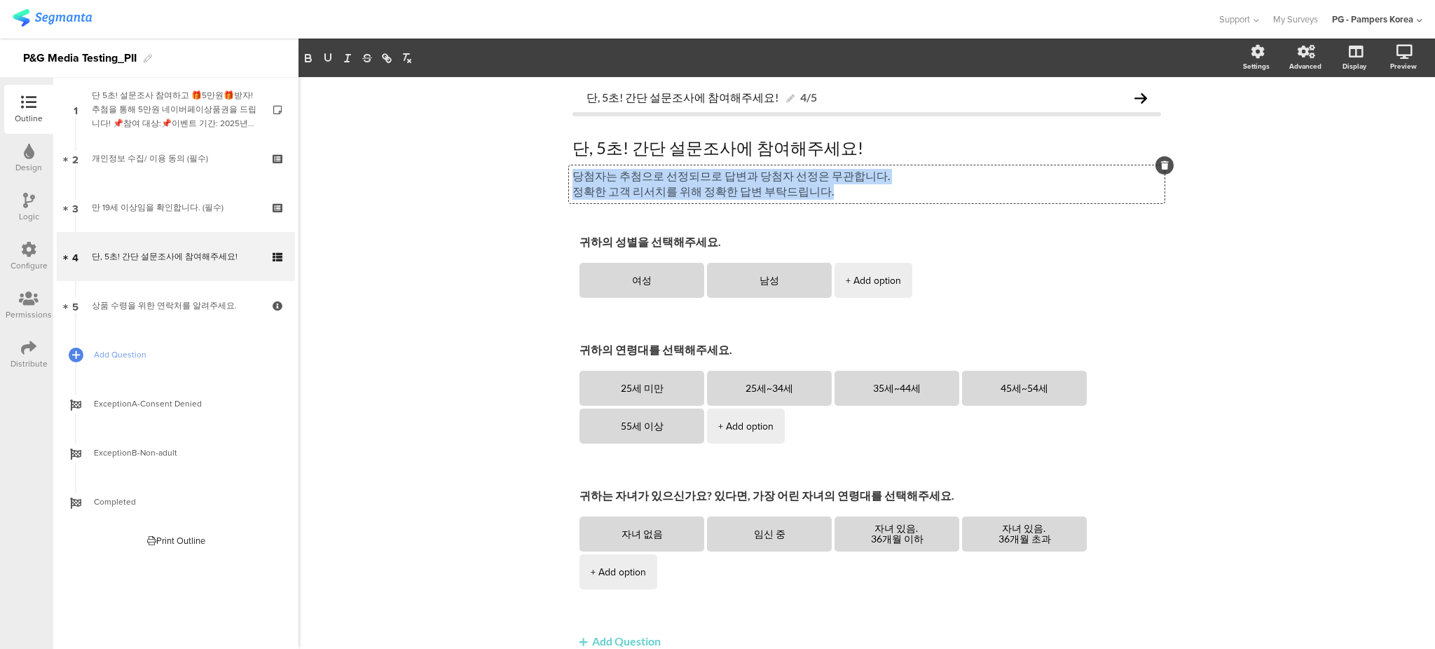
click at [696, 181] on p "당첨자는 추첨으로 선정되므로 답변과 당첨자 선정은 무관합니다." at bounding box center [866, 176] width 589 height 15
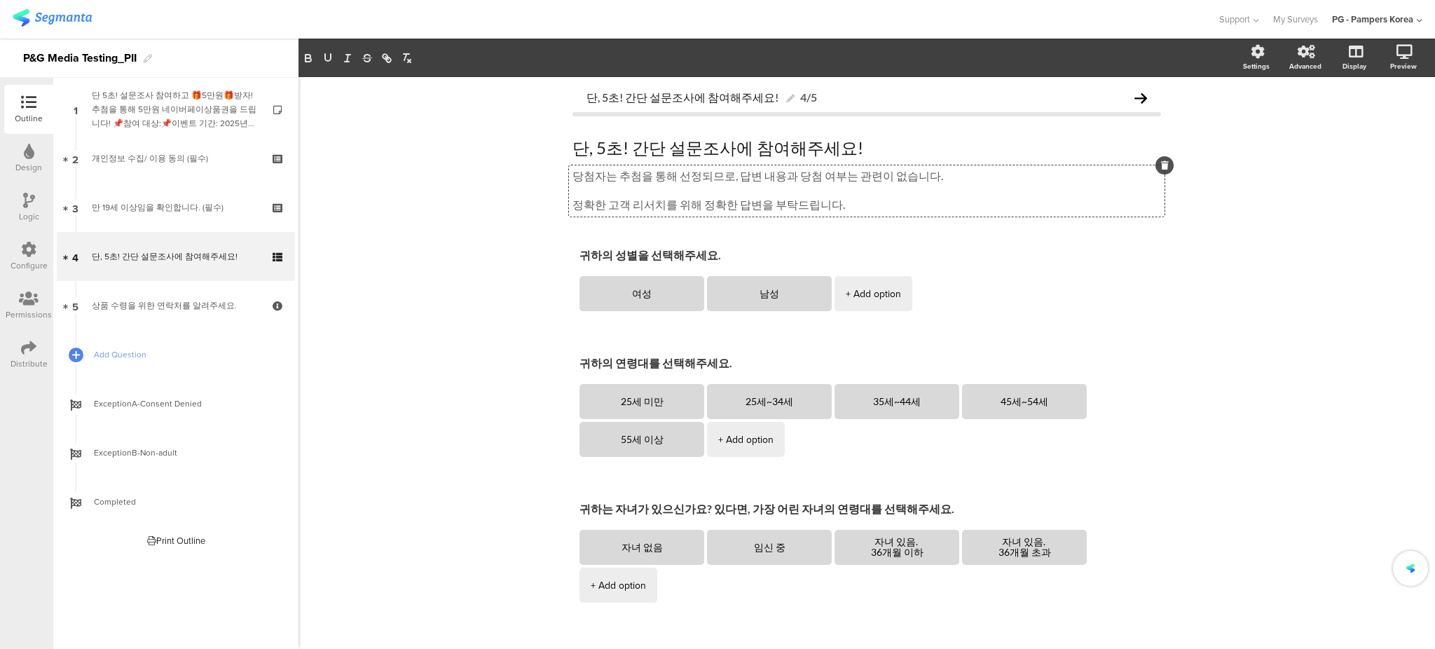
click at [936, 174] on p "당첨자는 추첨을 통해 선정되므로, 답변 내용과 당첨 여부는 관련이 없습니다." at bounding box center [866, 176] width 589 height 15
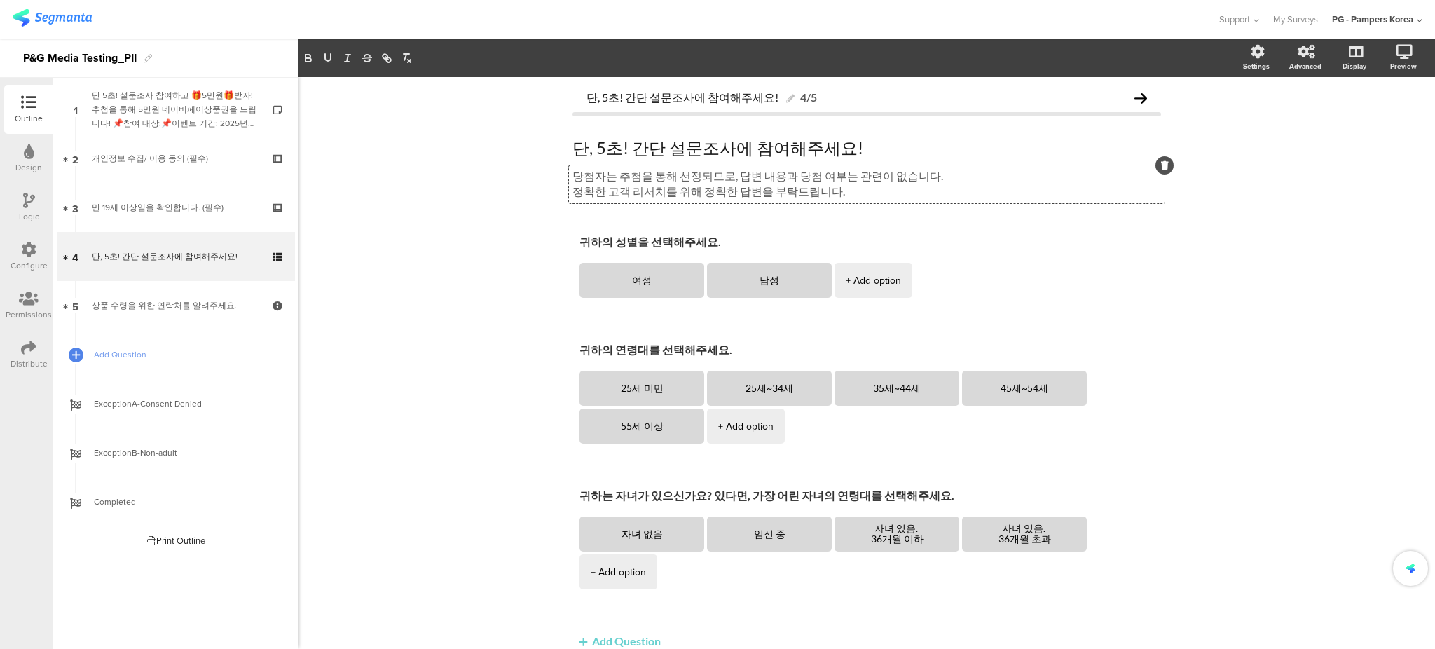
click at [514, 224] on div "단, 5초! 간단 설문조사에 참여해주세요! 4/5 단, 5초! 간단 설문조사에 참여해주세요! 단, 5초! 간단 설문조사에 참여해주세요! 당첨자…" at bounding box center [866, 393] width 1136 height 633
click at [569, 174] on div "당첨자는 추첨을 통해 선정되므로, 답변 내용과 당첨 여부는 관련이 없습니다. 정확한 고객 리서치를 위해 정확한 답변을 부탁드립니다. 당첨자는 …" at bounding box center [867, 184] width 596 height 38
click at [450, 237] on div "단, 5초! 간단 설문조사에 참여해주세요! 4/5 단, 5초! 간단 설문조사에 참여해주세요! 단, 5초! 간단 설문조사에 참여해주세요! 경품 …" at bounding box center [866, 393] width 1136 height 633
click at [778, 172] on div "경품 당첨자는 추첨을 통해 선정되므로, 답변 내용과 당첨 여부는 관련이 없습니다. 정확한 고객 리서치를 위해 정확한 답변을 부탁드립니다. 경품…" at bounding box center [867, 184] width 596 height 38
click at [471, 194] on div "단, 5초! 간단 설문조사에 참여해주세요! 4/5 단, 5초! 간단 설문조사에 참여해주세요! 단, 5초! 간단 설문조사에 참여해주세요! 경품 …" at bounding box center [866, 393] width 1136 height 633
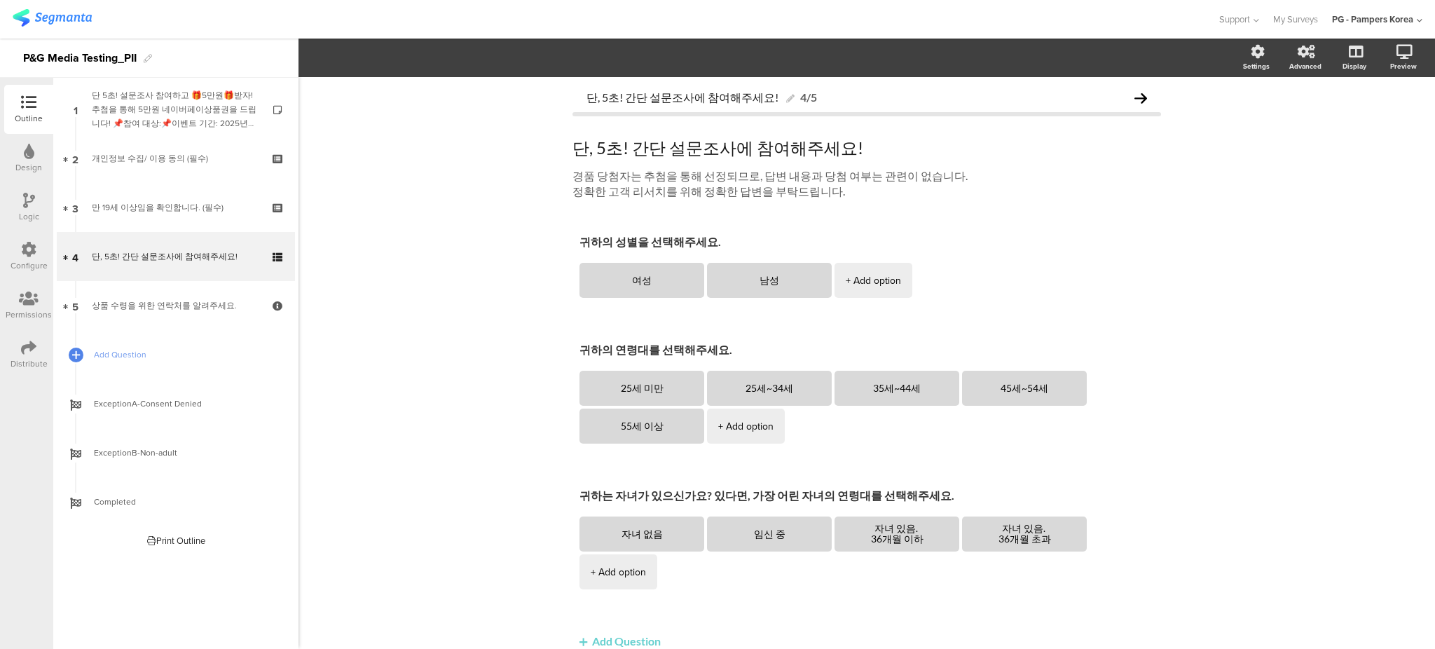
click at [466, 200] on div "단, 5초! 간단 설문조사에 참여해주세요! 4/5 단, 5초! 간단 설문조사에 참여해주세요! 단, 5초! 간단 설문조사에 참여해주세요! 경품 …" at bounding box center [866, 393] width 1136 height 633
click at [753, 194] on div "경품 당첨자는 추첨을 통해 선정되므로, 답변 내용과 당첨 여부는 관련이 없습니다. 정확한 고객 리서치를 위해 정확한 답변을 부탁드립니다. 경품…" at bounding box center [867, 184] width 596 height 38
click at [405, 235] on div "단, 5초! 간단 설문조사에 참여해주세요! 4/5 단, 5초! 간단 설문조사에 참여해주세요! 단, 5초! 간단 설문조사에 참여해주세요! 경품 …" at bounding box center [866, 393] width 1136 height 633
click at [396, 224] on div "단, 5초! 간단 설문조사에 참여해주세요! 4/5 단, 5초! 간단 설문조사에 참여해주세요! 단, 5초! 간단 설문조사에 참여해주세요! 경품 …" at bounding box center [866, 393] width 1136 height 633
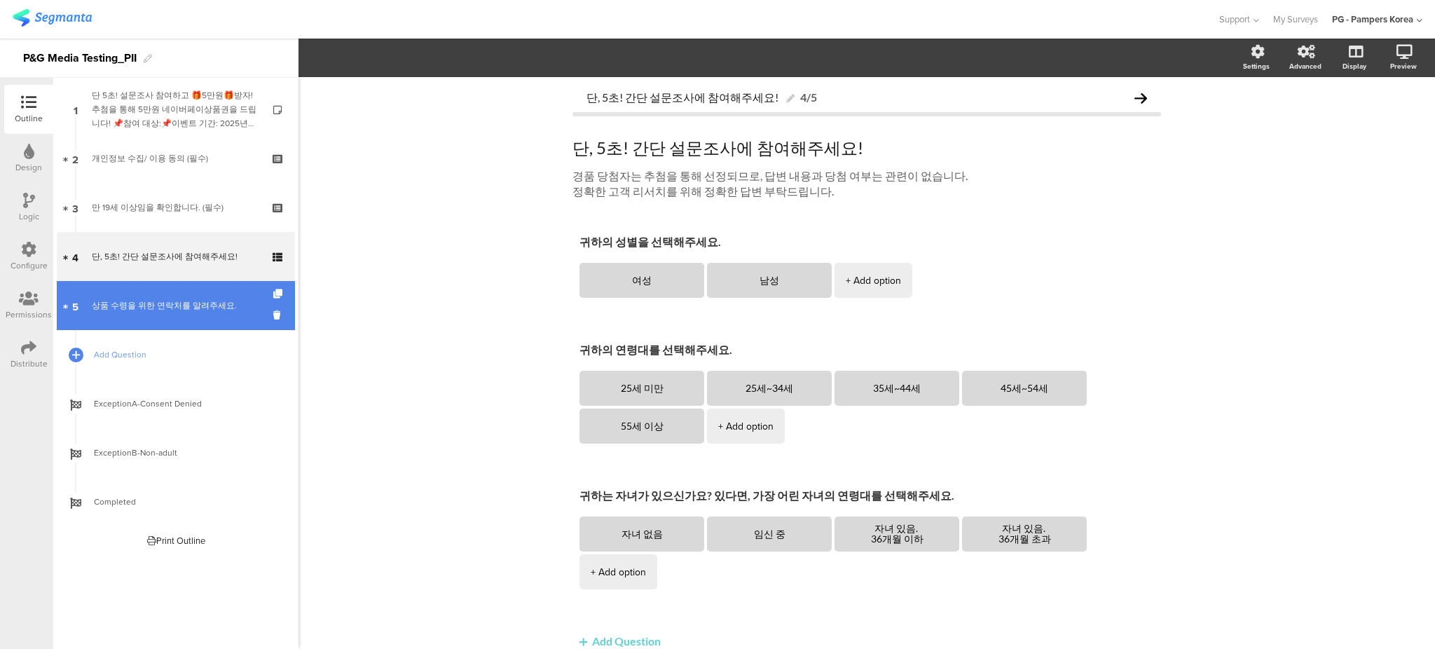
click at [177, 293] on link "5 상품 수령을 위한 연락처를 알려주세요." at bounding box center [176, 305] width 238 height 49
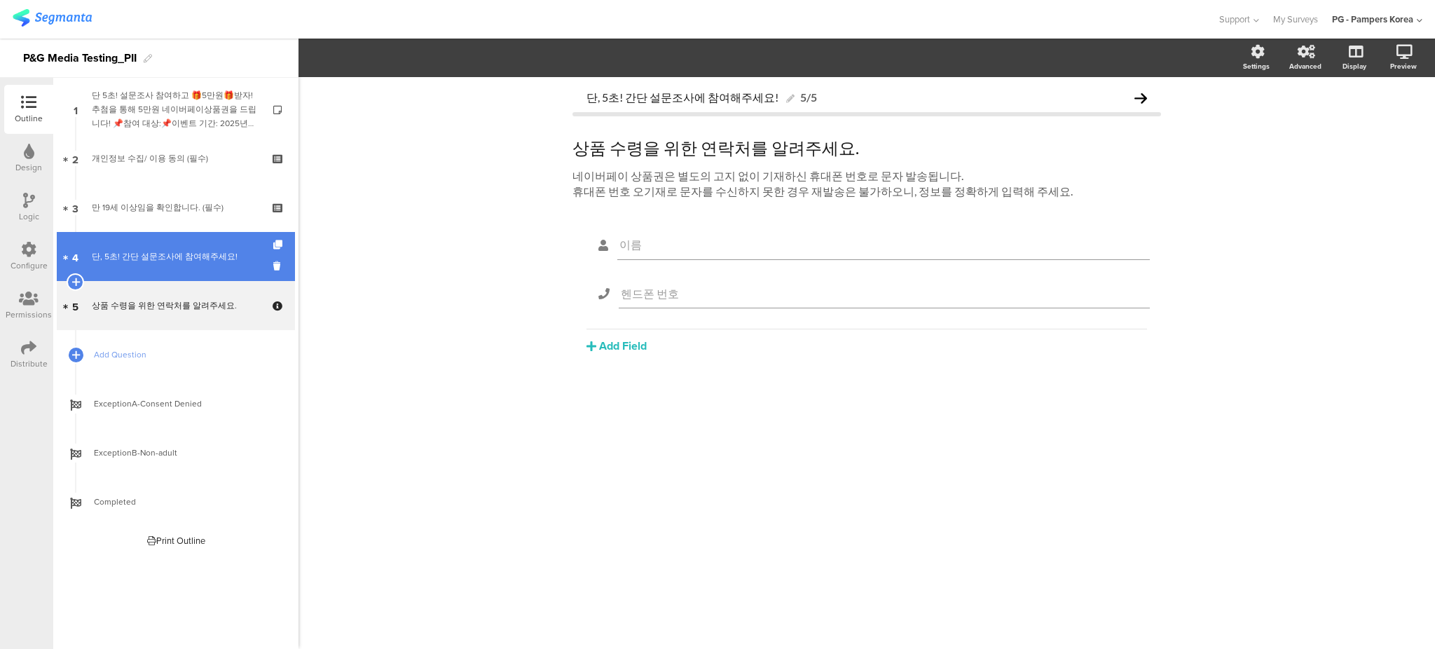
click at [180, 261] on div "단, 5초! 간단 설문조사에 참여해주세요!" at bounding box center [175, 256] width 167 height 14
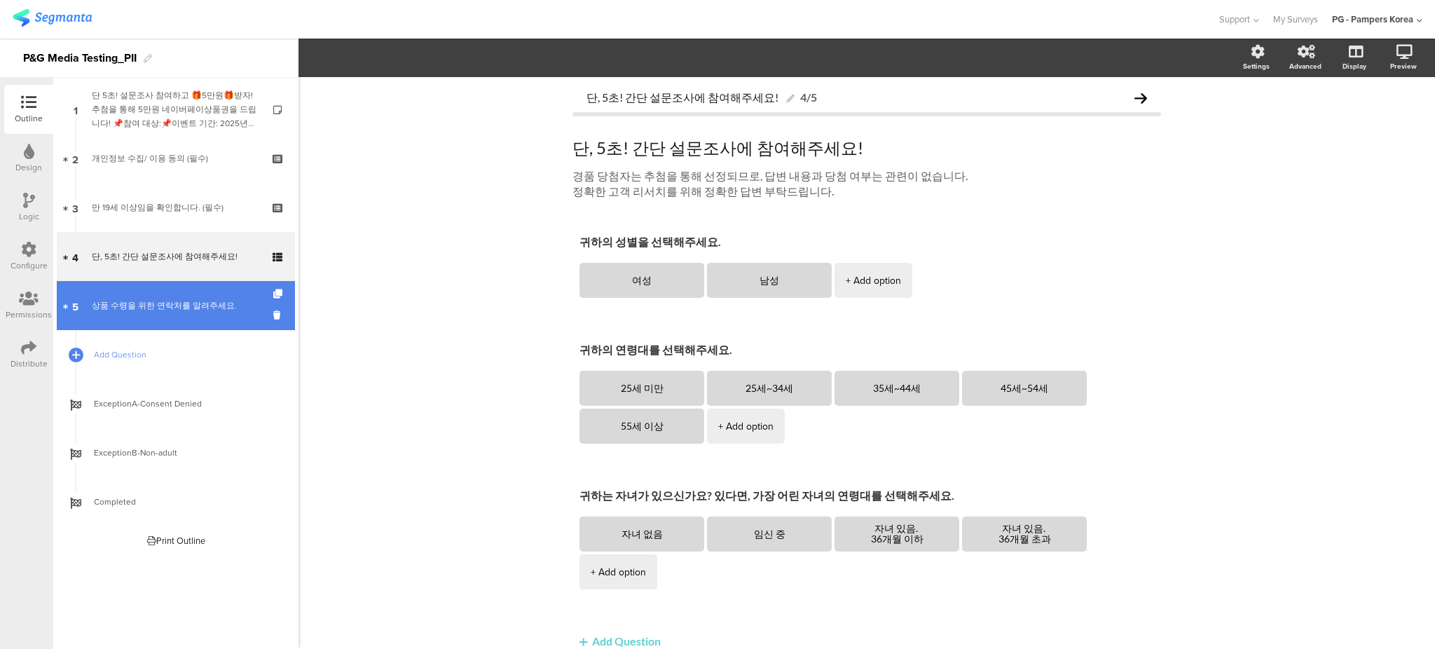
click at [183, 297] on link "5 상품 수령을 위한 연락처를 알려주세요." at bounding box center [176, 305] width 238 height 49
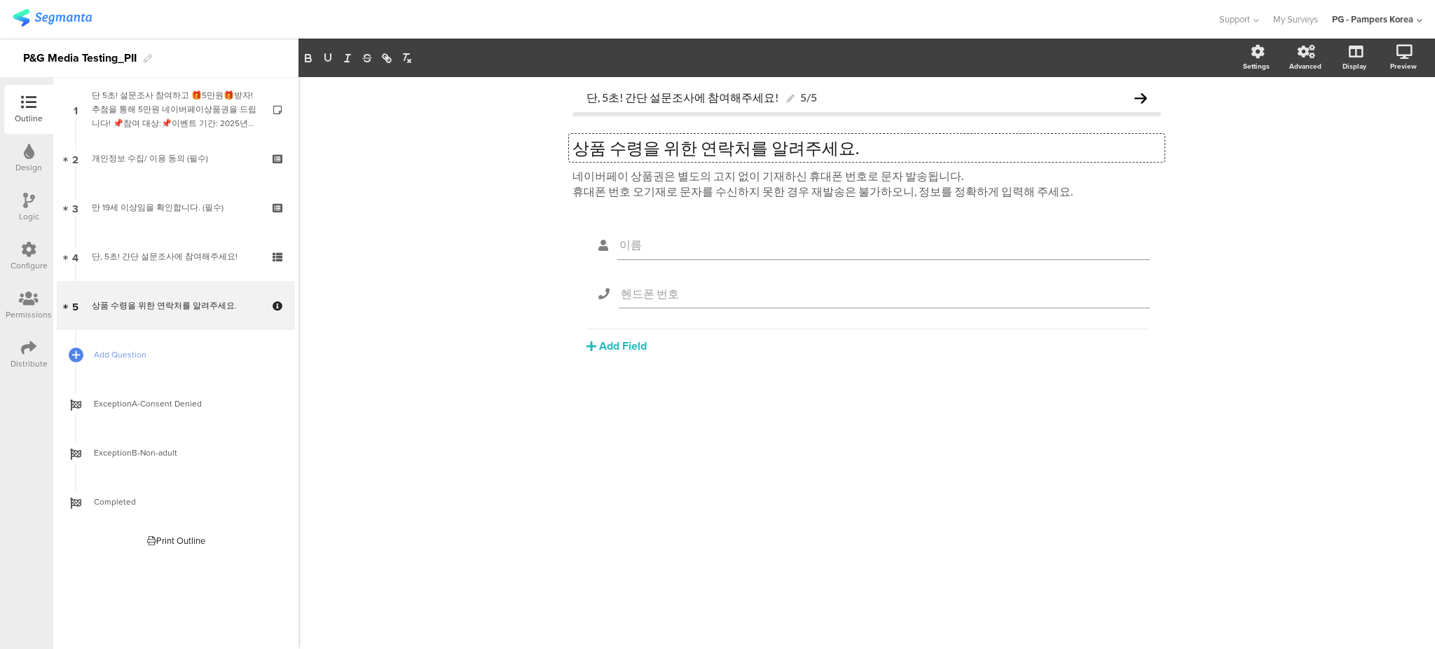
drag, startPoint x: 601, startPoint y: 149, endPoint x: 563, endPoint y: 144, distance: 38.8
click at [563, 144] on div "단, 5초! 간단 설문조사에 참여해주세요! 5/5 상품 수령을 위한 연락처를 알려주세요. 상품 수령을 위한 연락처를 알려주세요. 상품 수령을 …" at bounding box center [866, 252] width 617 height 350
click at [472, 177] on div "단, 5초! 간단 설문조사에 참여해주세요! 5/5 경품 수령을 위한 연락처를 알려주세요. 경품 수령을 위한 연락처를 알려주세요. 경품 수령을 …" at bounding box center [866, 363] width 1136 height 572
click at [368, 315] on div "단, 5초! 간단 설문조사에 참여해주세요! 5/5 경품 수령을 위한 연락처를 알려주세요. 경품 수령을 위한 연락처를 알려주세요. 네이버페이 상…" at bounding box center [866, 363] width 1136 height 572
click at [654, 295] on input "헨드폰 번호" at bounding box center [884, 293] width 527 height 13
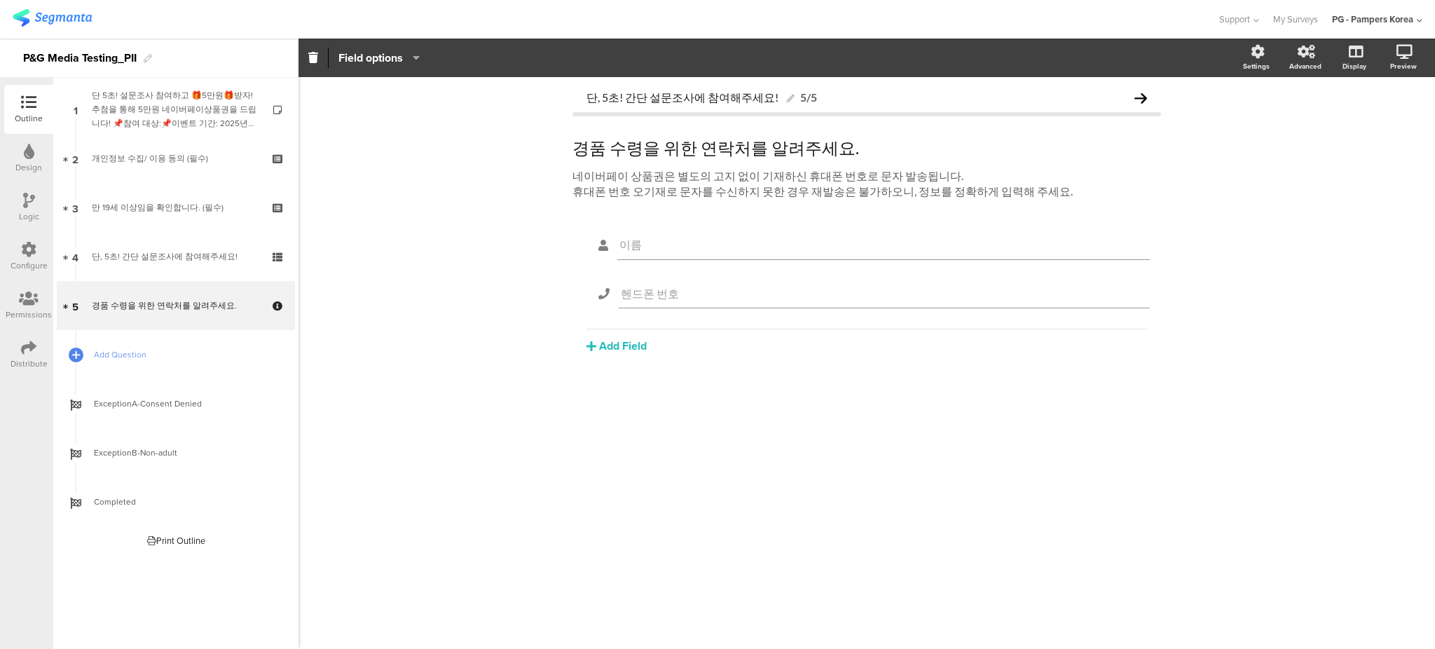
click at [378, 287] on div "단, 5초! 간단 설문조사에 참여해주세요! 5/5 경품 수령을 위한 연락처를 알려주세요. 경품 수령을 위한 연락처를 알려주세요. 네이버페이 상…" at bounding box center [866, 363] width 1136 height 572
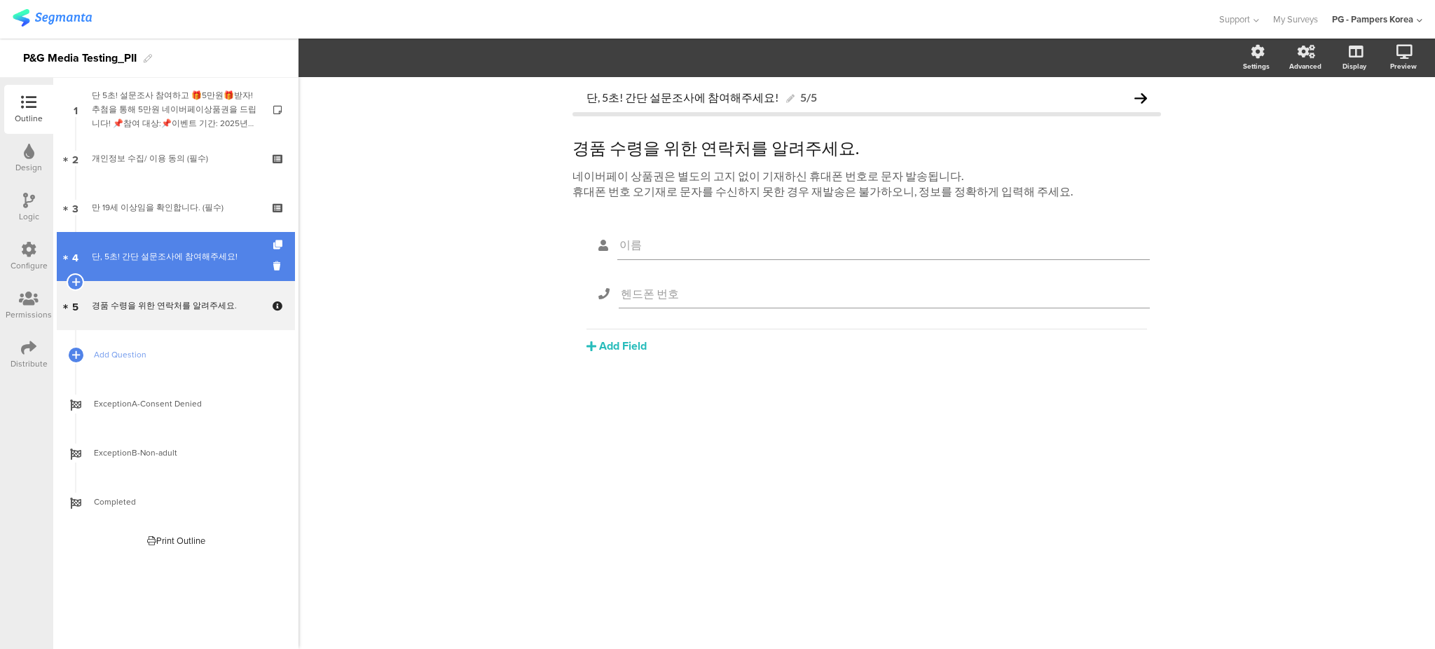
click at [161, 262] on div "단, 5초! 간단 설문조사에 참여해주세요!" at bounding box center [175, 256] width 167 height 14
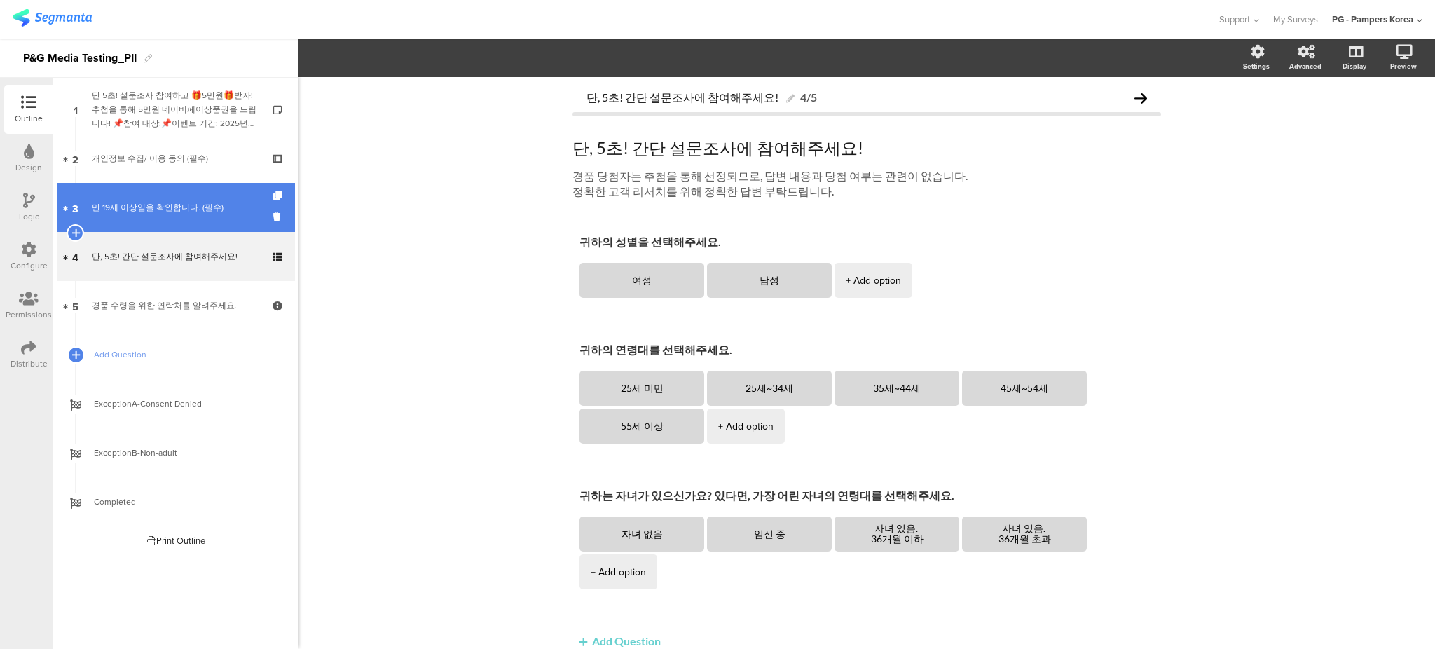
click at [175, 213] on div "만 19세 이상임을 확인합니다. (필수)" at bounding box center [175, 207] width 167 height 14
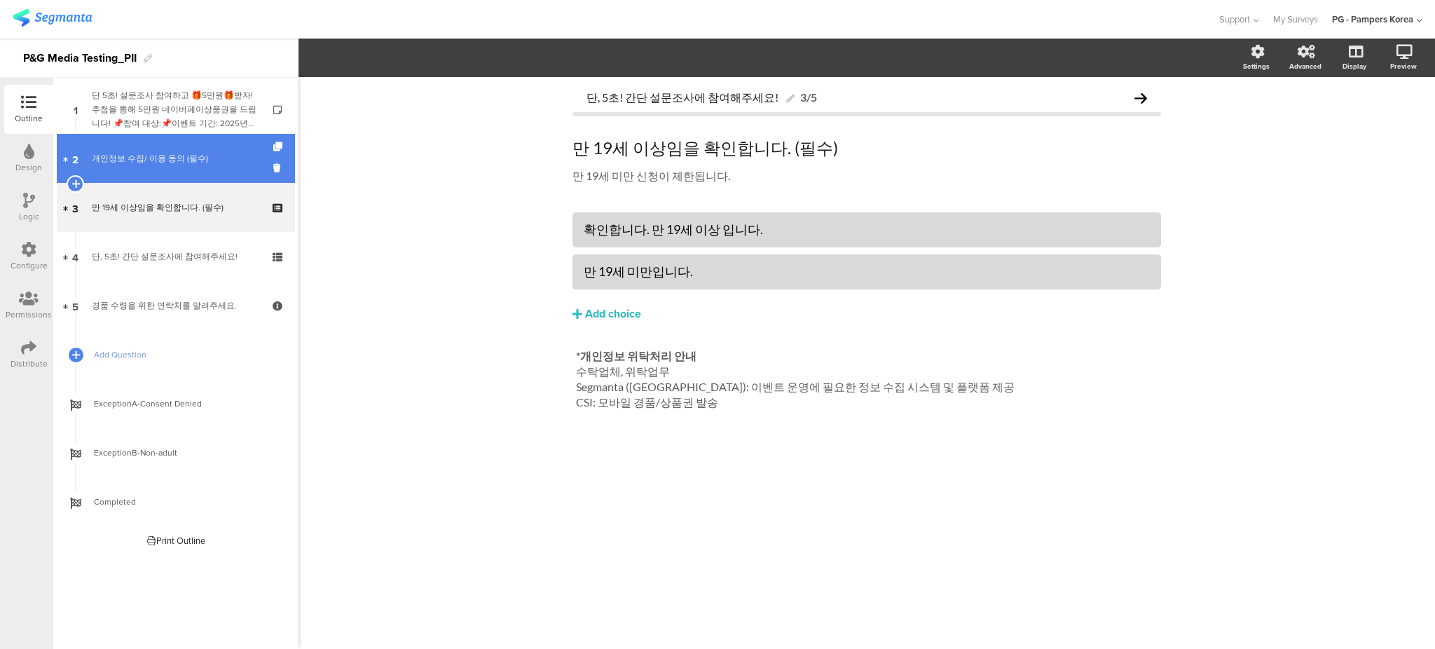
click at [132, 167] on link "2 개인정보 수집/ 이용 동의 (필수)" at bounding box center [176, 158] width 238 height 49
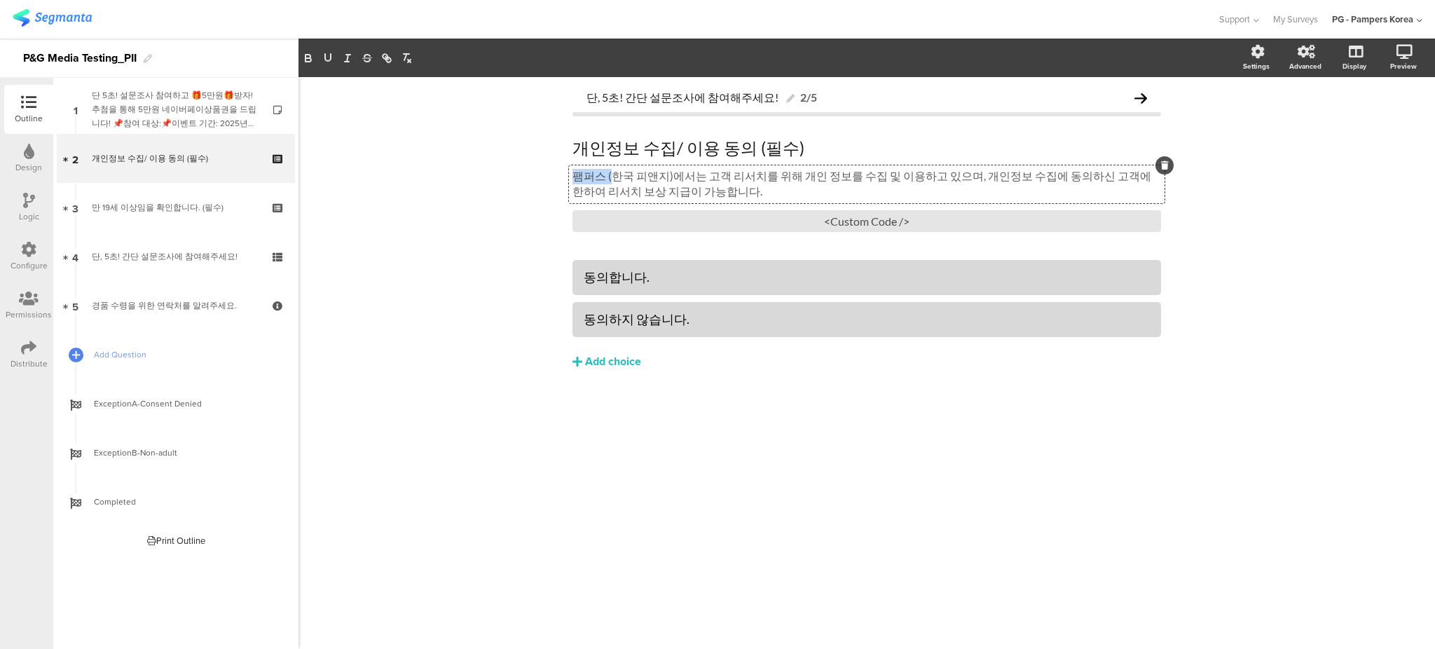
drag, startPoint x: 610, startPoint y: 173, endPoint x: 539, endPoint y: 174, distance: 70.1
click at [539, 174] on div "단, 5초! 간단 설문조사에 참여해주세요! 2/5 개인정보 수집/ 이용 동의 (필수) 개인정보 수집/ 이용 동의 (필수) 팸퍼스 (한국 피앤지…" at bounding box center [866, 363] width 1136 height 572
click at [489, 199] on div "단, 5초! 간단 설문조사에 참여해주세요! 2/5 개인정보 수집/ 이용 동의 (필수) 개인정보 수집/ 이용 동의 (필수) 한국 피앤지에서는 고…" at bounding box center [866, 363] width 1136 height 572
click at [713, 176] on div "한국 피앤지에서는 고객 리서치를 위해 개인 정보를 수집 및 이용하고 있으며, 개인정보 수집에 동의하신 고객에 한하여 리서치 보상 지급이 가능합…" at bounding box center [867, 184] width 596 height 38
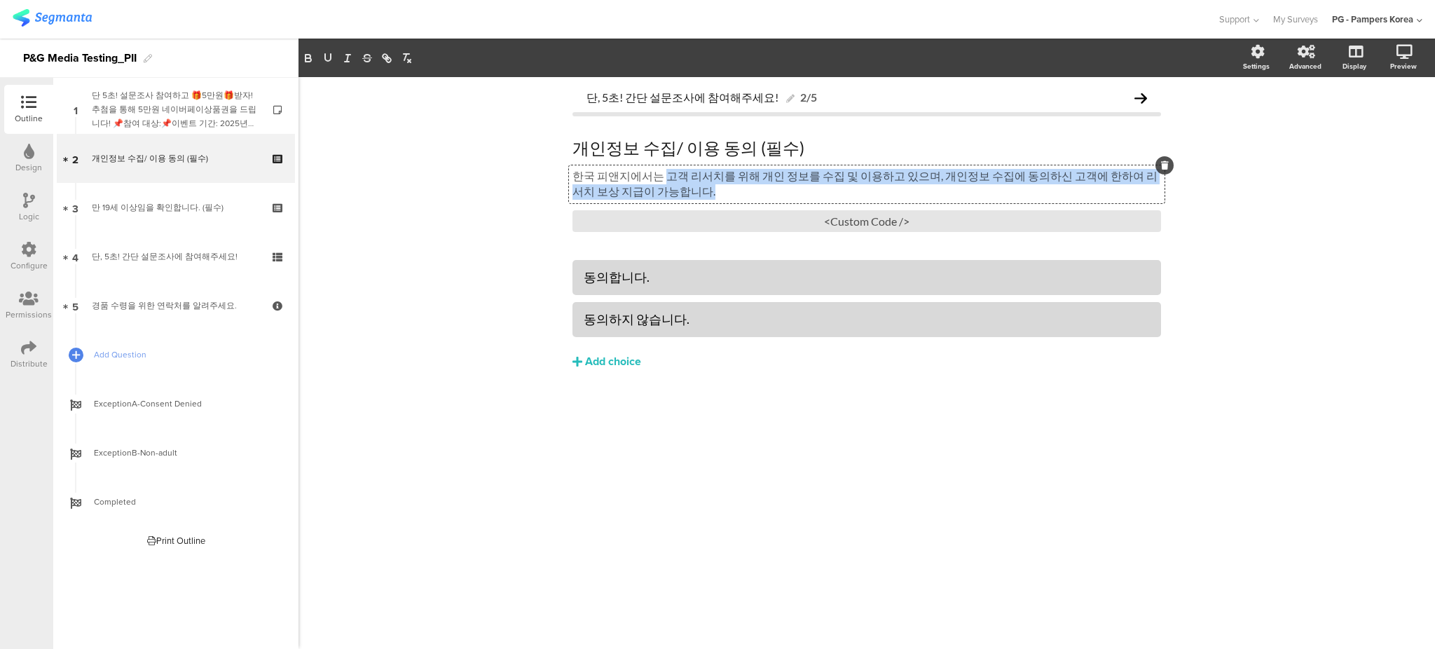
drag, startPoint x: 661, startPoint y: 179, endPoint x: 667, endPoint y: 193, distance: 15.1
click at [667, 193] on p "한국 피앤지에서는 고객 리서치를 위해 개인 정보를 수집 및 이용하고 있으며, 개인정보 수집에 동의하신 고객에 한하여 리서치 보상 지급이 가능합…" at bounding box center [866, 184] width 589 height 31
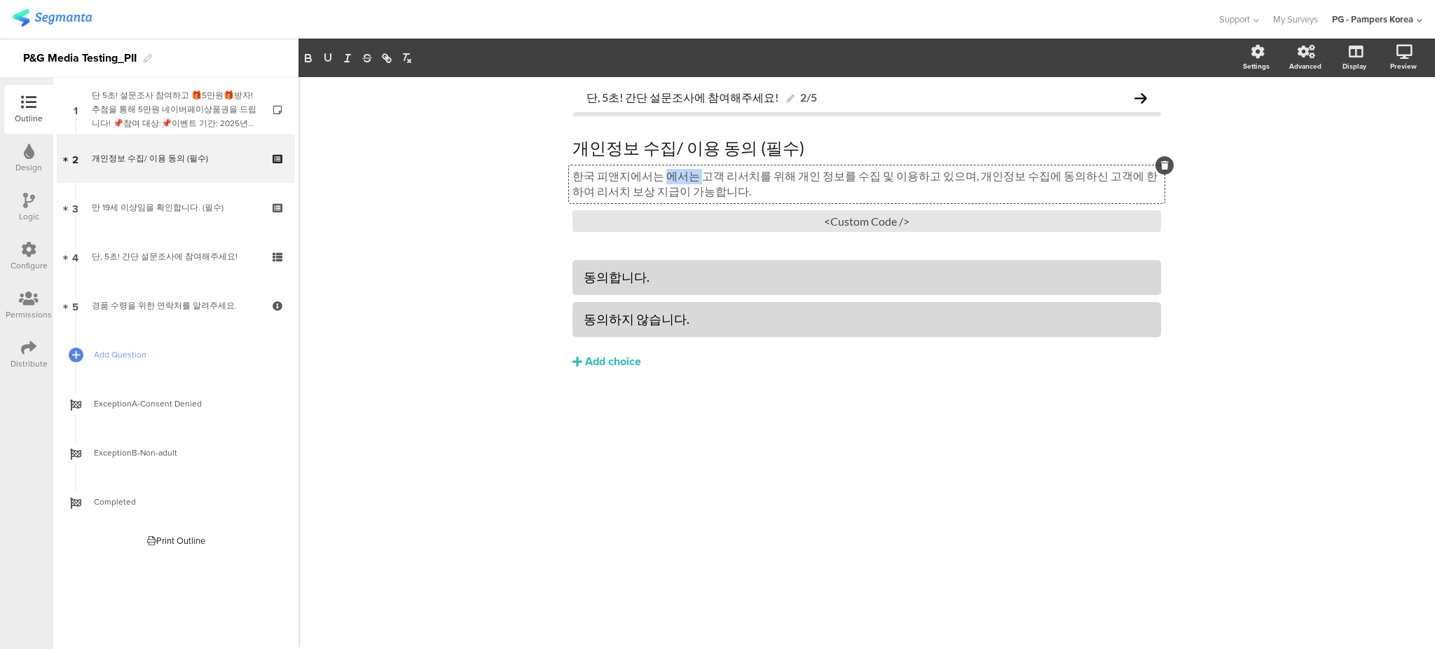
drag, startPoint x: 659, startPoint y: 177, endPoint x: 697, endPoint y: 180, distance: 38.0
click at [697, 180] on p "한국 피앤지에서는 에서는 고객 리서치를 위해 개인 정보를 수집 및 이용하고 있으며, 개인정보 수집에 동의하신 고객에 한하여 리서치 보상 지급이…" at bounding box center [866, 184] width 589 height 31
click at [1320, 261] on div "단, 5초! 간단 설문조사에 참여해주세요! 2/5 개인정보 수집/ 이용 동의 (필수) 개인정보 수집/ 이용 동의 (필수) 한국 피앤지에서는 고…" at bounding box center [866, 363] width 1136 height 572
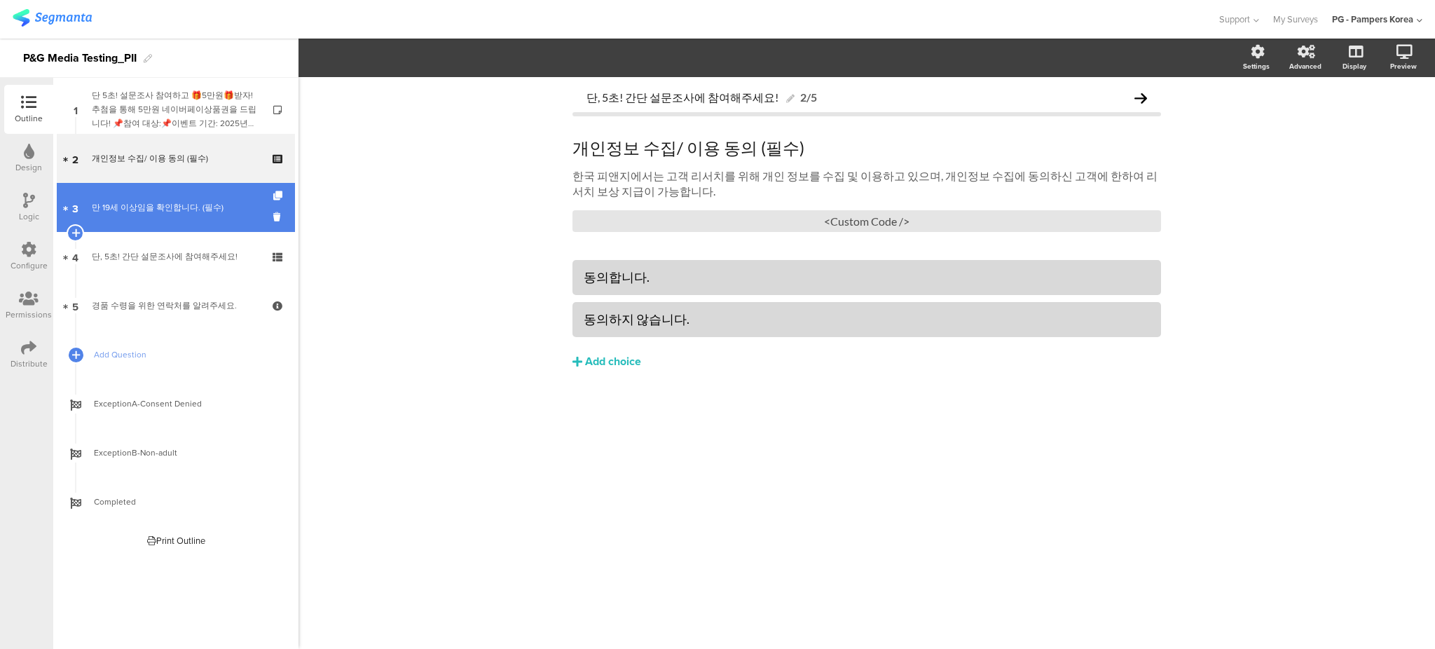
click at [189, 213] on div "만 19세 이상임을 확인합니다. (필수)" at bounding box center [175, 207] width 167 height 14
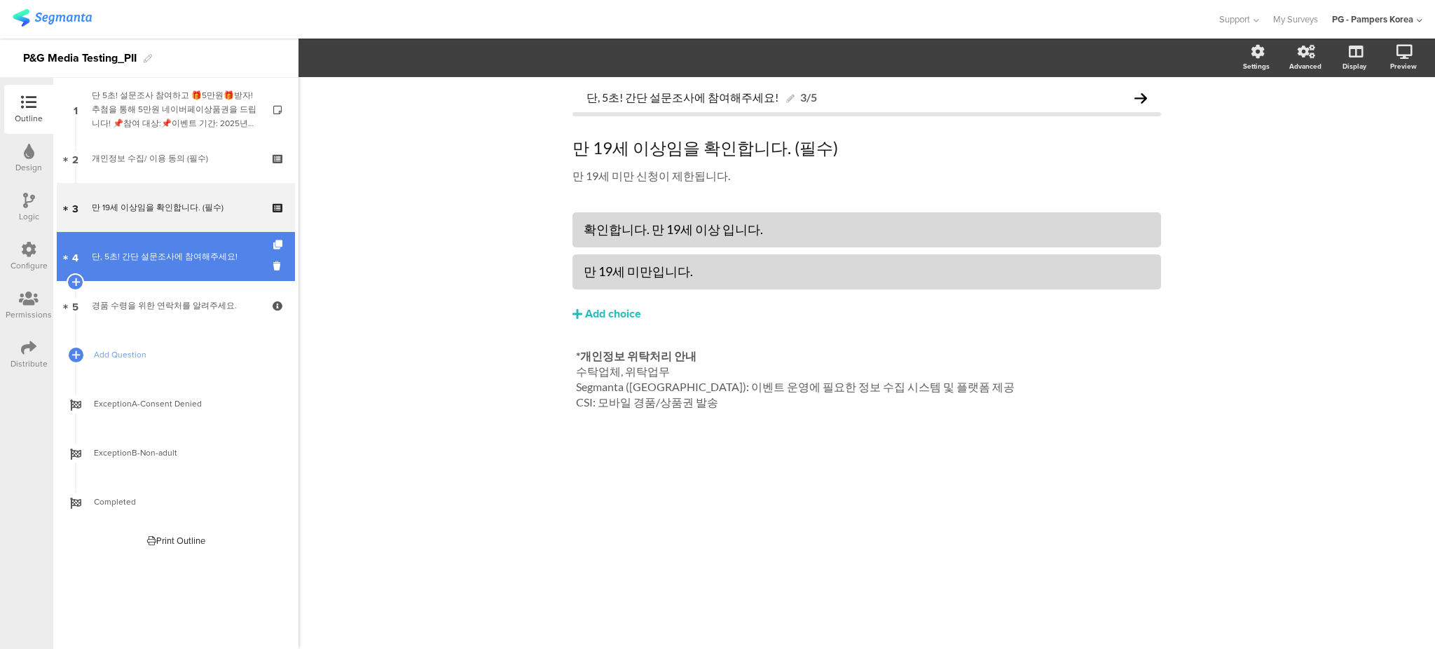
click at [195, 250] on div "단, 5초! 간단 설문조사에 참여해주세요!" at bounding box center [175, 256] width 167 height 14
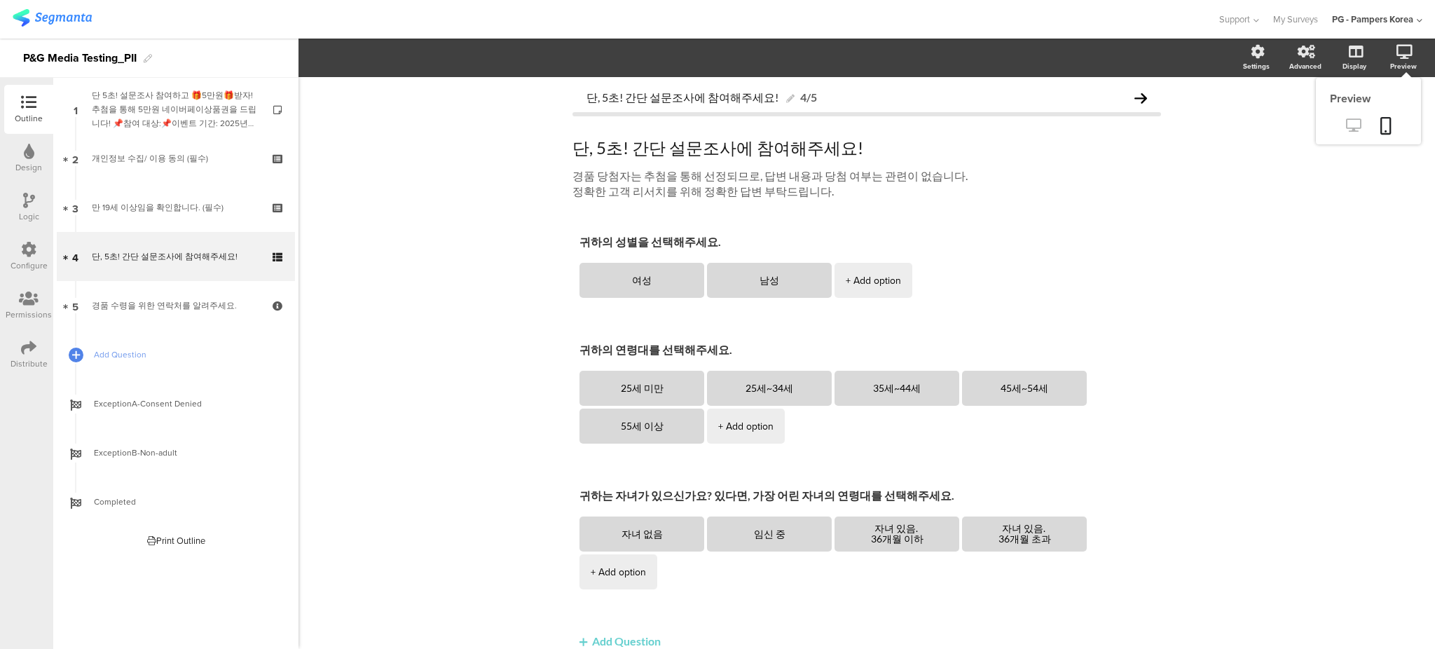
click at [1346, 123] on icon at bounding box center [1353, 124] width 15 height 13
click at [452, 330] on div "단, 5초! 간단 설문조사에 참여해주세요! 4/5 단, 5초! 간단 설문조사에 참여해주세요! 단, 5초! 간단 설문조사에 참여해주세요! 경품 …" at bounding box center [866, 393] width 1136 height 633
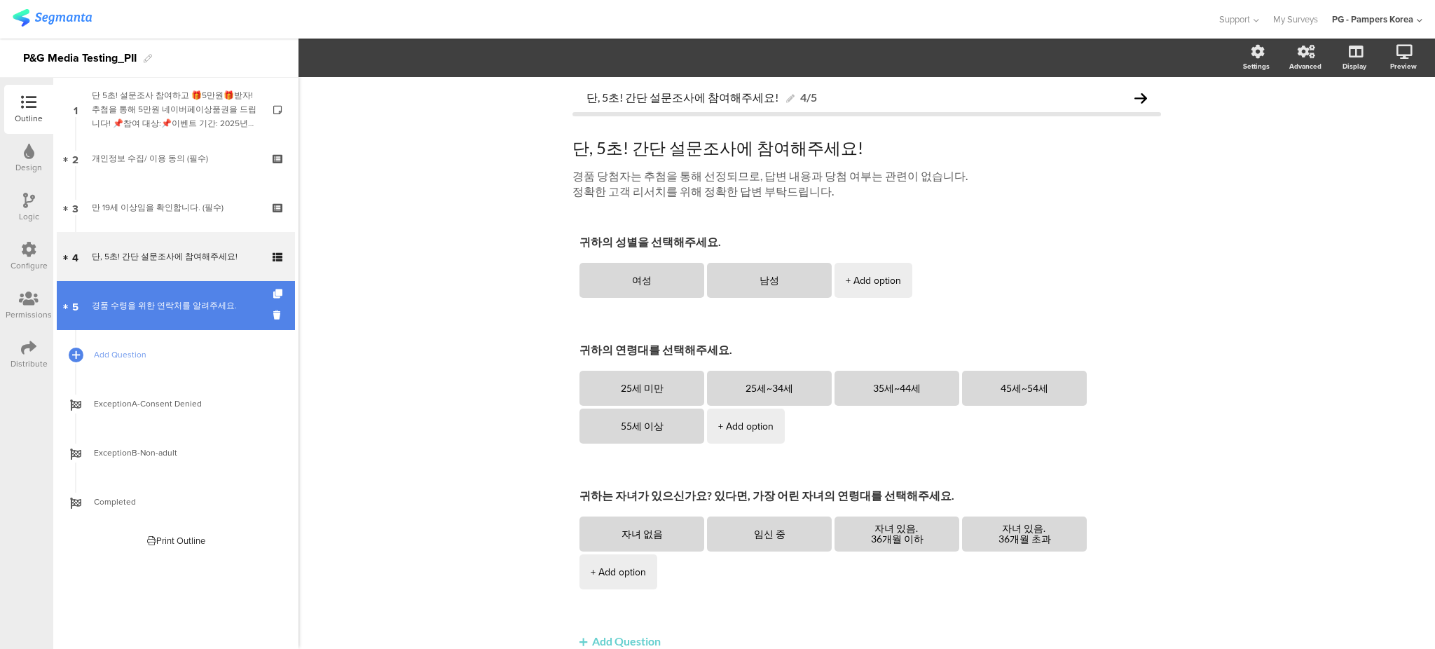
click at [156, 317] on link "5 경품 수령을 위한 연락처를 알려주세요." at bounding box center [176, 305] width 238 height 49
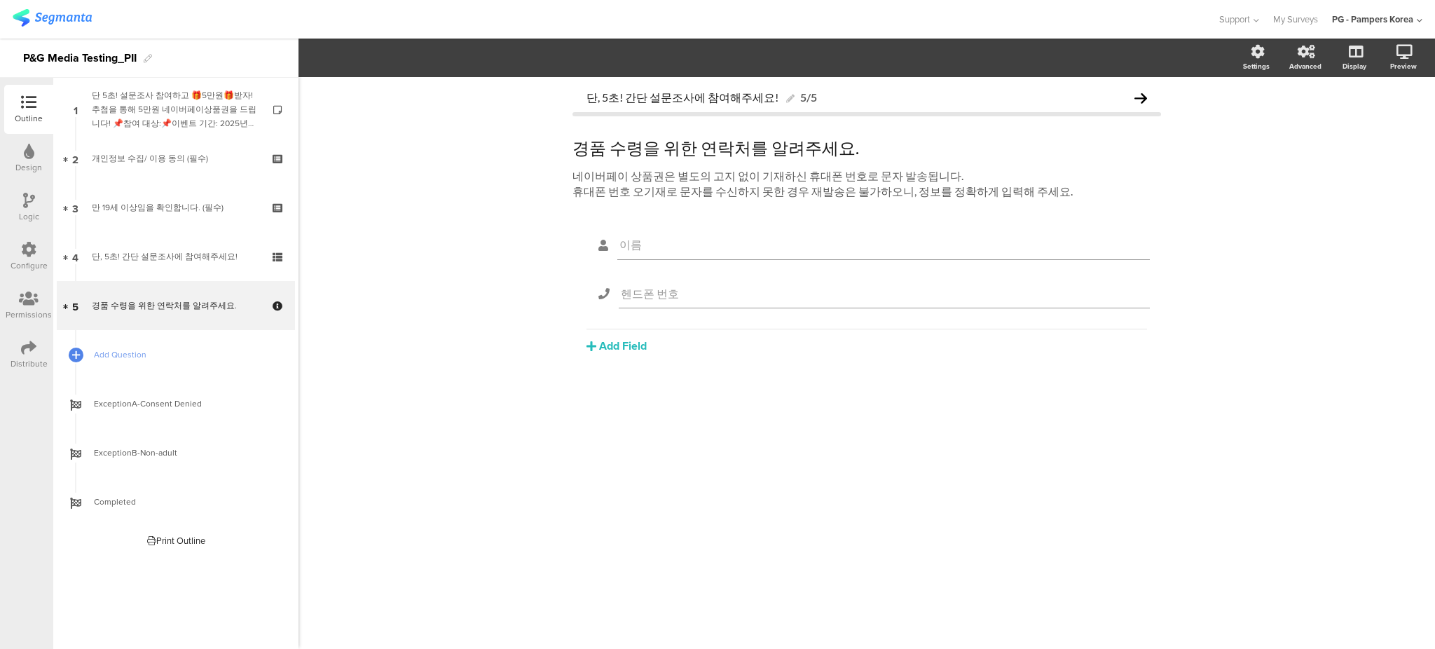
click at [359, 320] on div "단, 5초! 간단 설문조사에 참여해주세요! 5/5 경품 수령을 위한 연락처를 알려주세요. 경품 수령을 위한 연락처를 알려주세요. 네이버페이 상…" at bounding box center [866, 363] width 1136 height 572
click at [467, 232] on div "단, 5초! 간단 설문조사에 참여해주세요! 5/5 경품 수령을 위한 연락처를 알려주세요. 경품 수령을 위한 연락처를 알려주세요. 네이버페이 상…" at bounding box center [866, 363] width 1136 height 572
click at [445, 254] on div "단, 5초! 간단 설문조사에 참여해주세요! 5/5 경품 수령을 위한 연락처를 알려주세요. 경품 수령을 위한 연락처를 알려주세요. 네이버페이 상…" at bounding box center [866, 363] width 1136 height 572
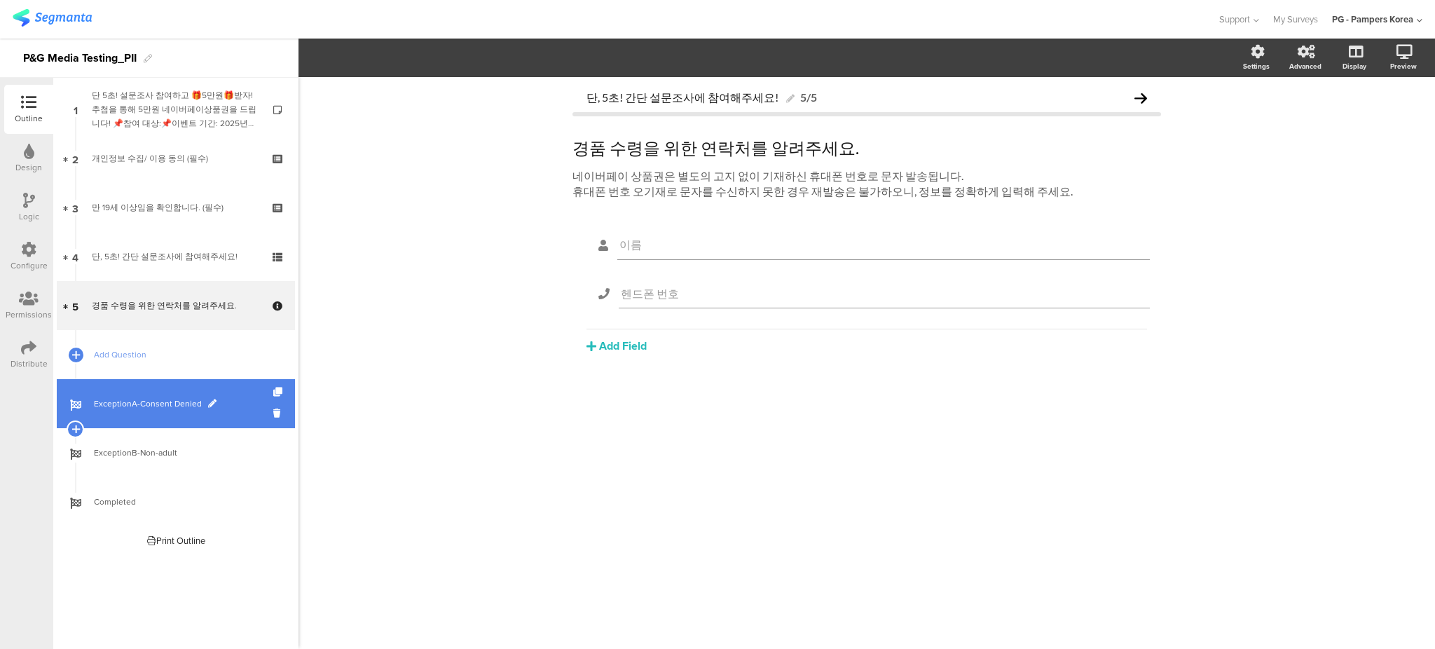
click at [225, 387] on link "ExceptionA-Consent Denied" at bounding box center [176, 403] width 238 height 49
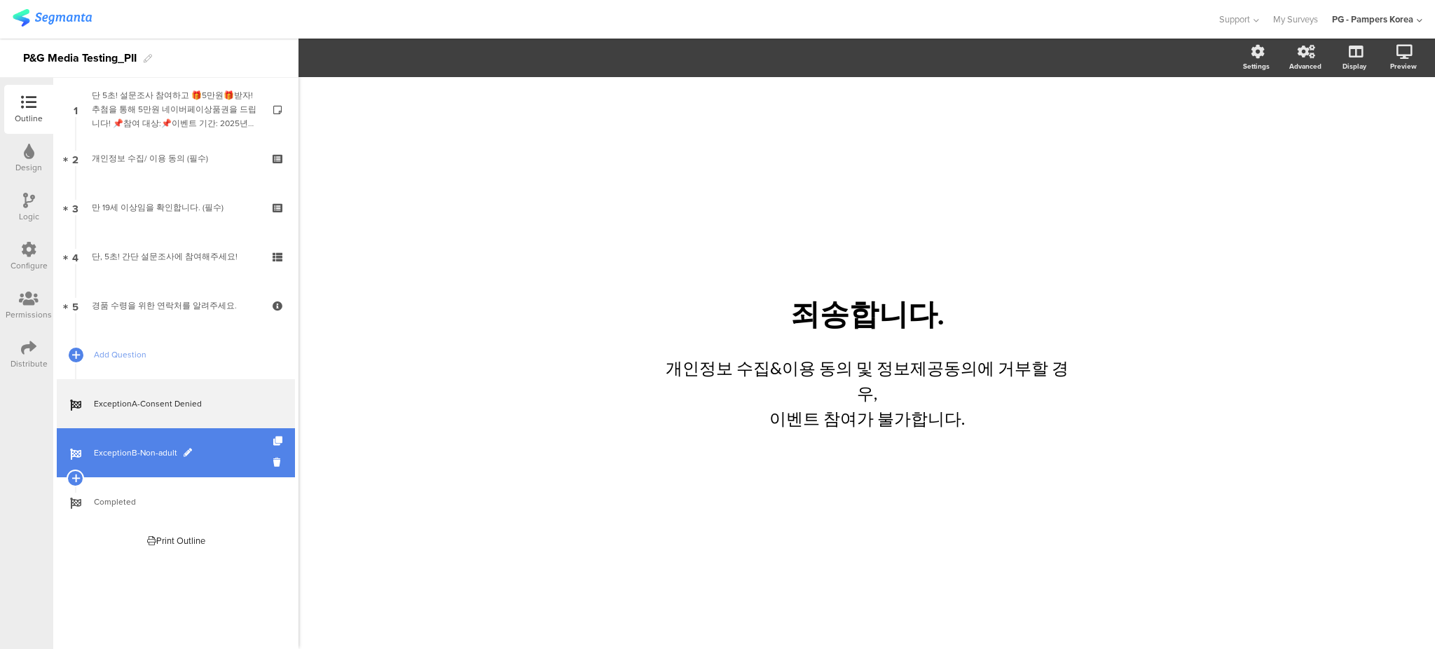
click at [202, 446] on span "ExceptionB-Non-adult" at bounding box center [183, 453] width 179 height 14
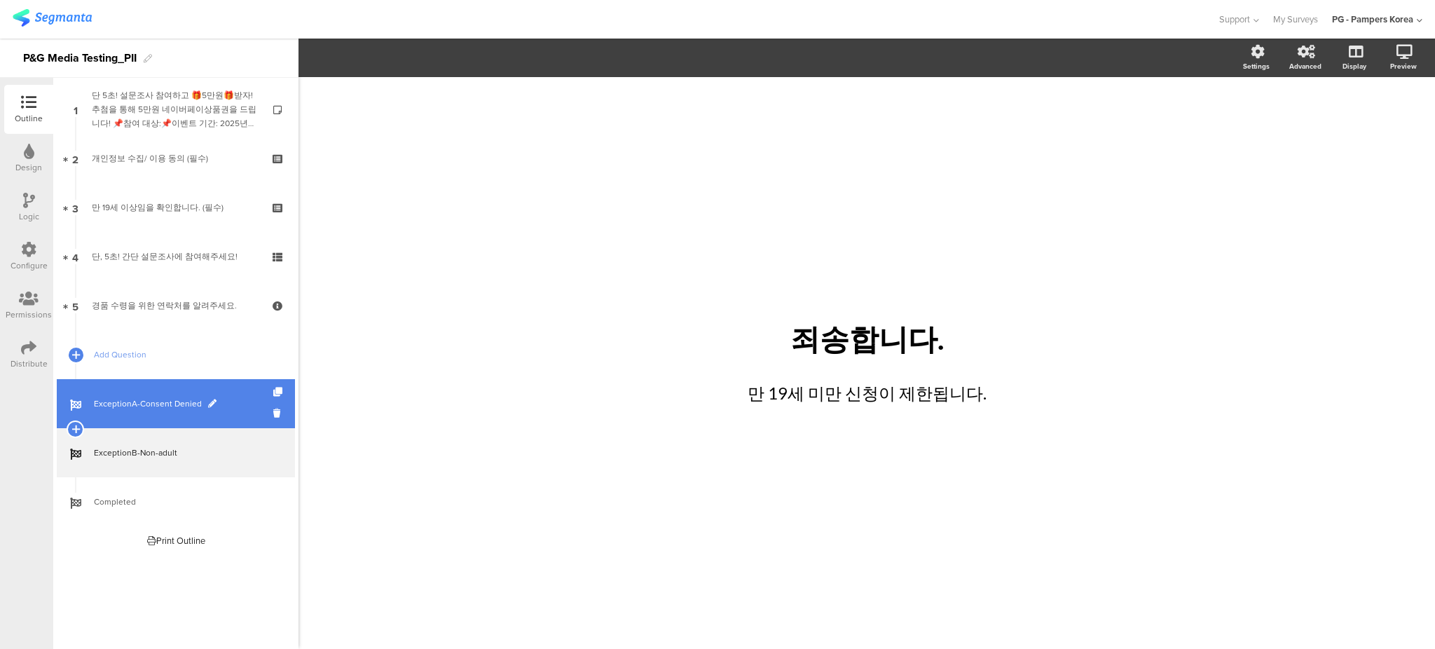
click at [198, 406] on span "ExceptionA-Consent Denied" at bounding box center [183, 404] width 179 height 14
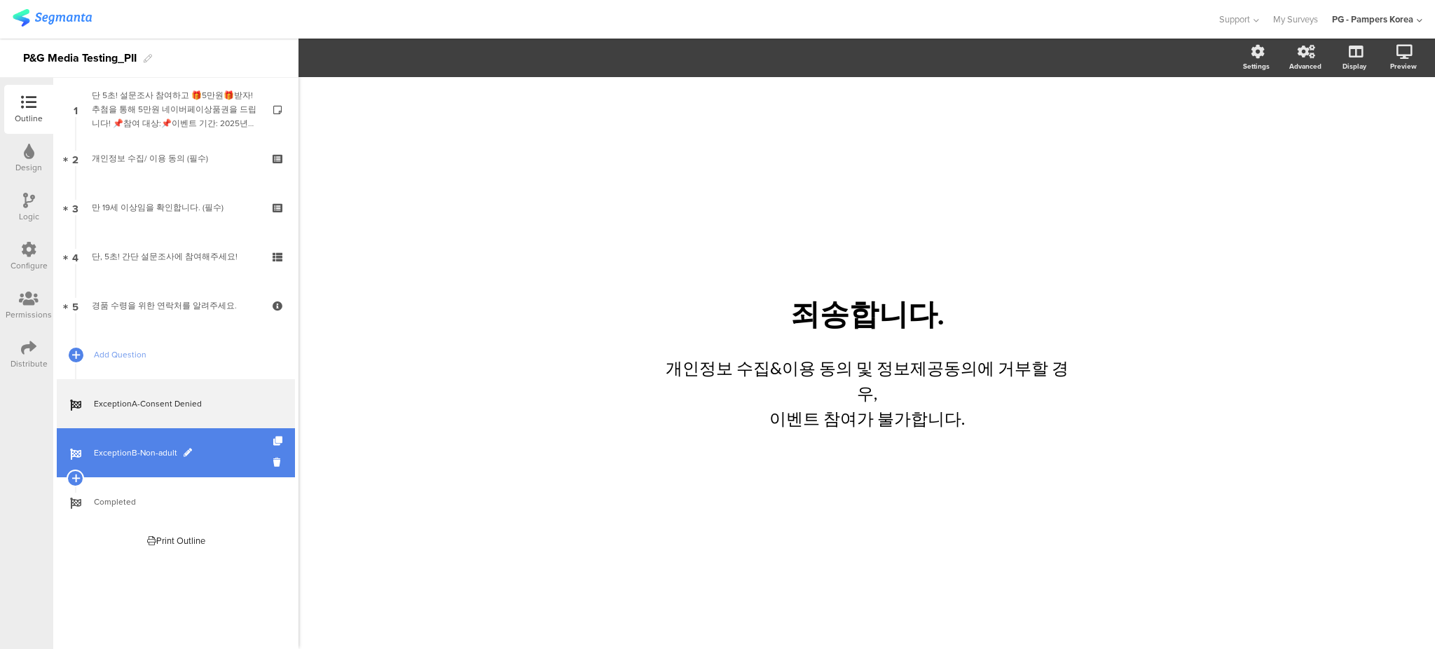
click at [231, 453] on span "ExceptionB-Non-adult" at bounding box center [183, 453] width 179 height 14
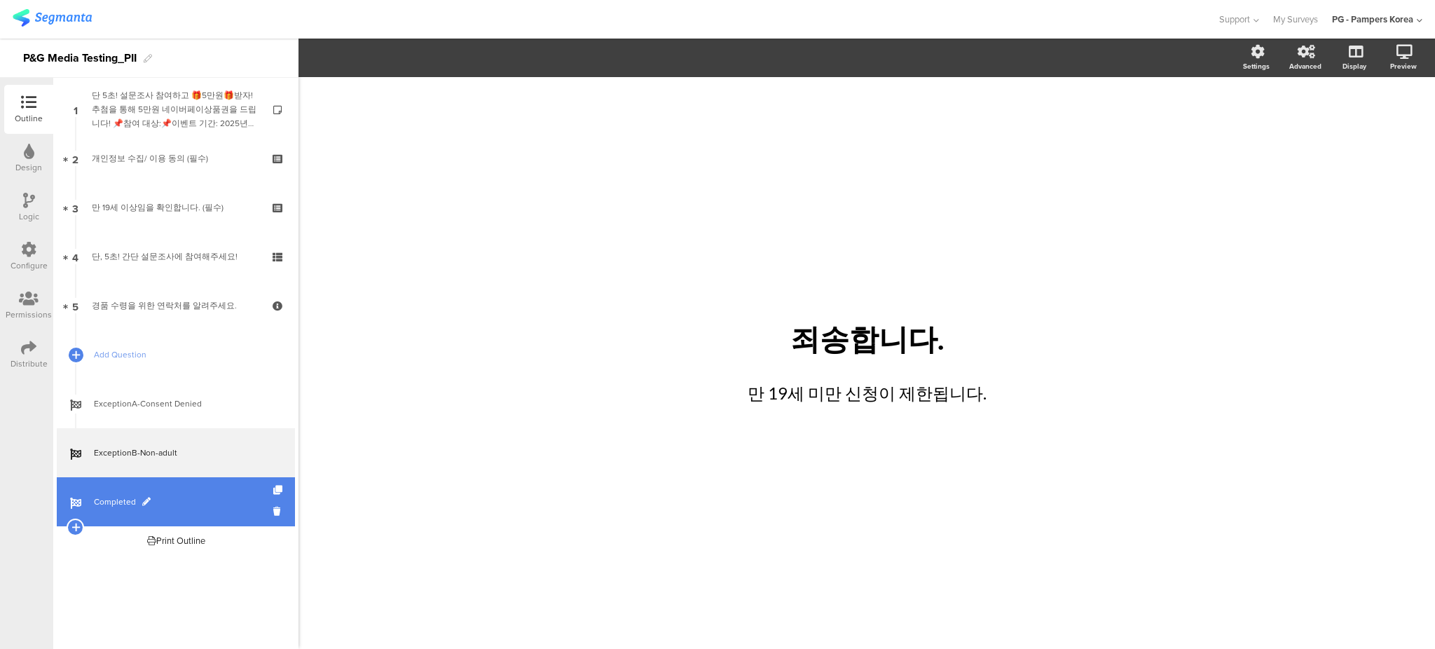
click at [199, 485] on link "Completed" at bounding box center [176, 501] width 238 height 49
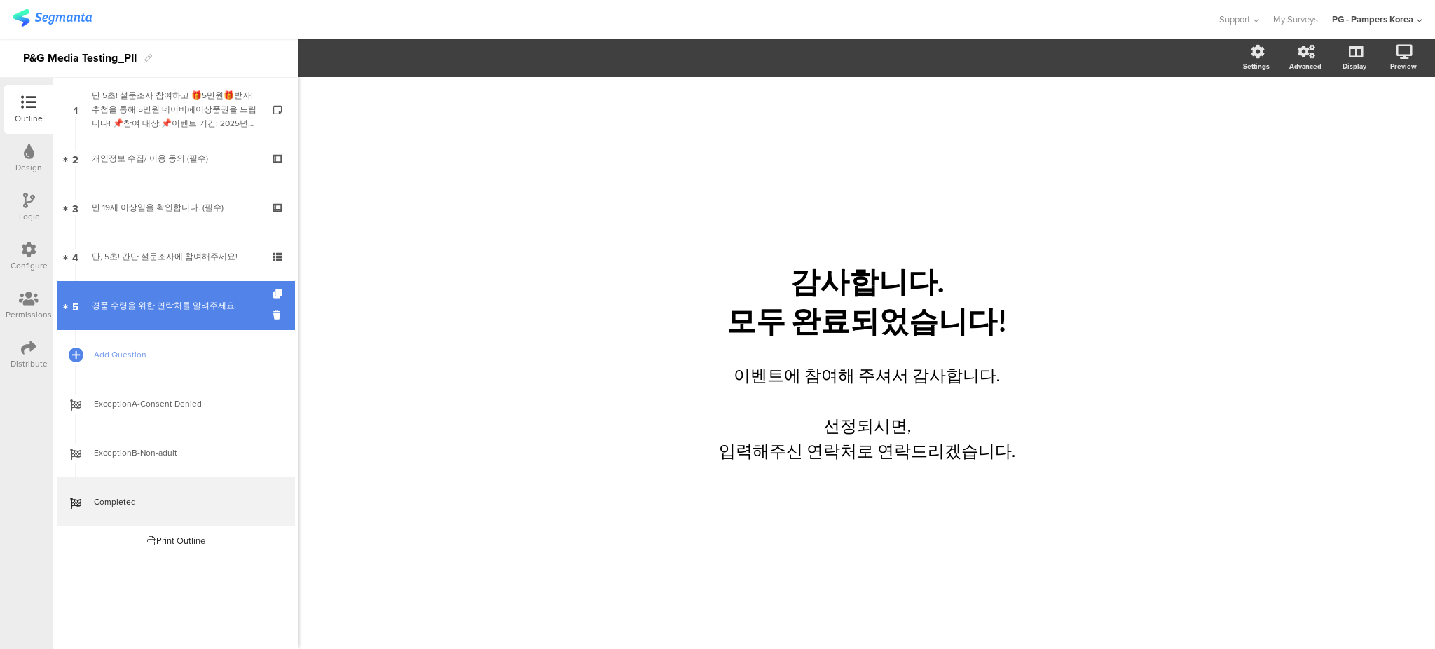
click at [178, 283] on link "5 경품 수령을 위한 연락처를 알려주세요." at bounding box center [176, 305] width 238 height 49
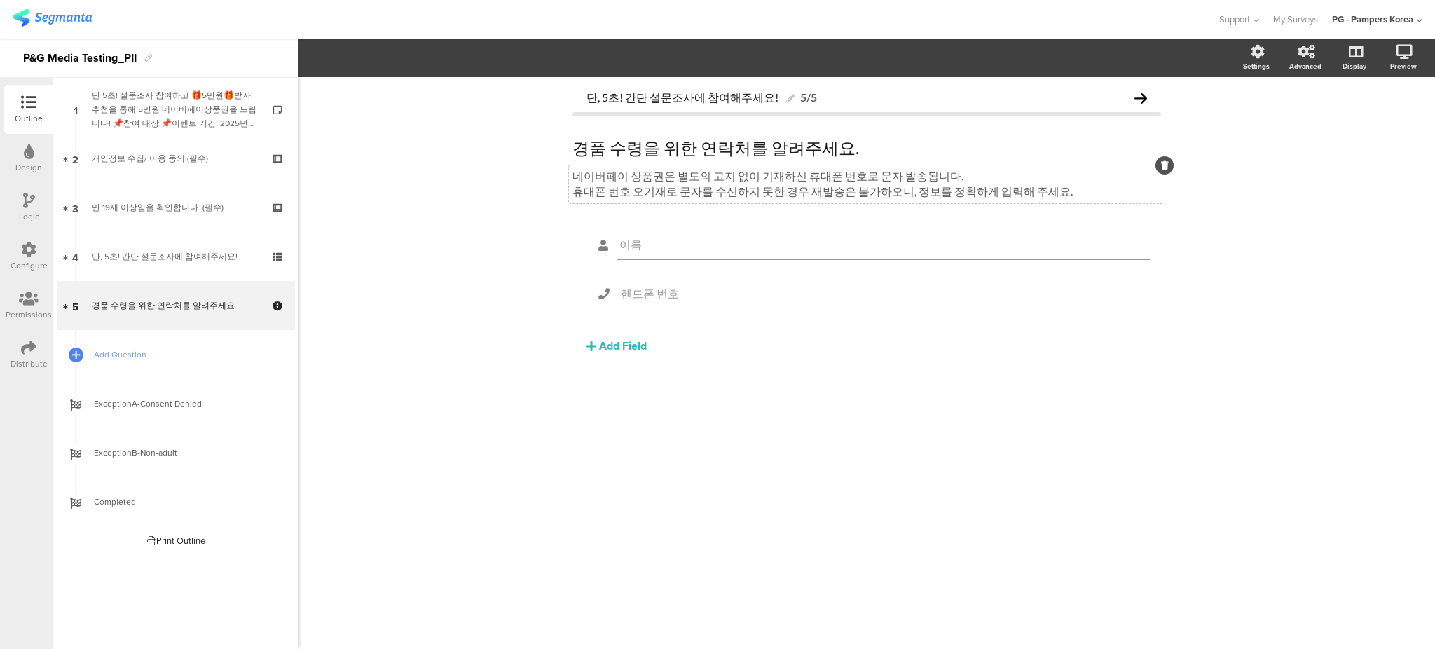
click at [843, 182] on div "네이버페이 상품권은 별도의 고지 없이 기재하신 휴대폰 번호로 문자 발송됩니다. 휴대폰 번호 오기재로 문자를 수신하지 못한 경우 재발송은 불가하…" at bounding box center [867, 184] width 596 height 38
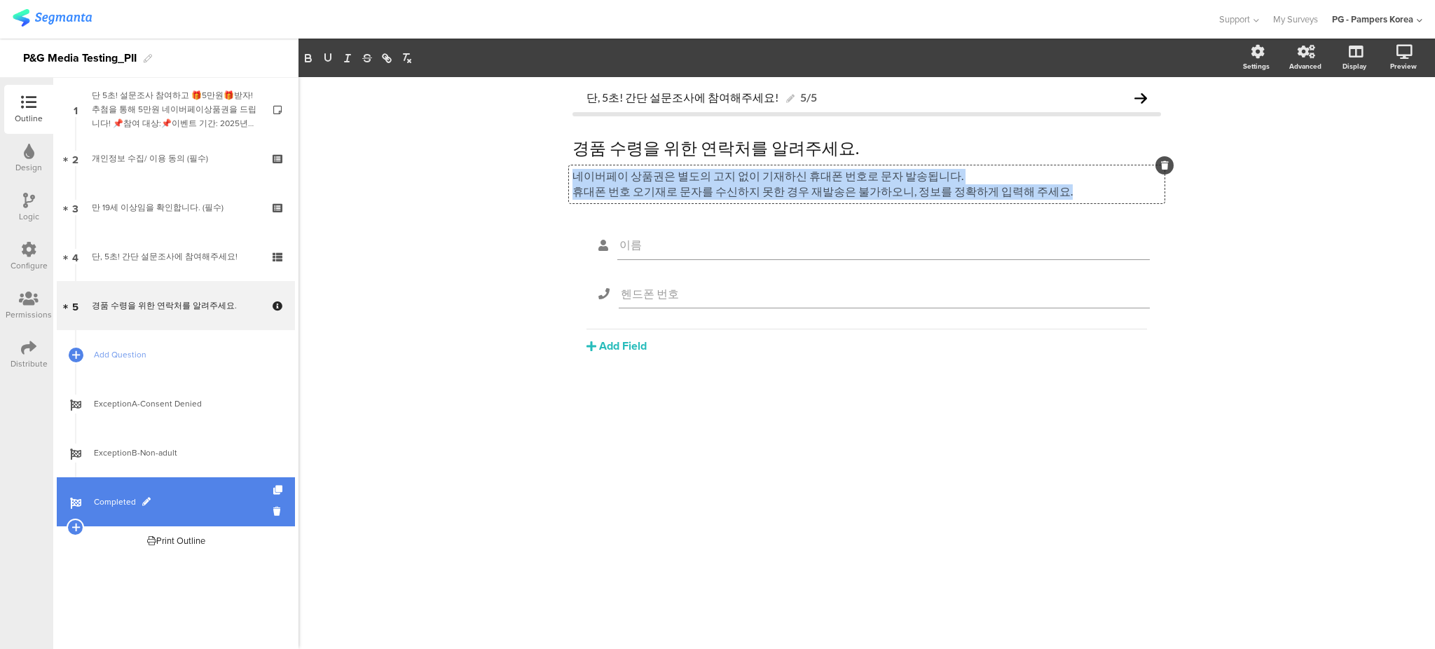
click at [148, 491] on link "Completed" at bounding box center [176, 501] width 238 height 49
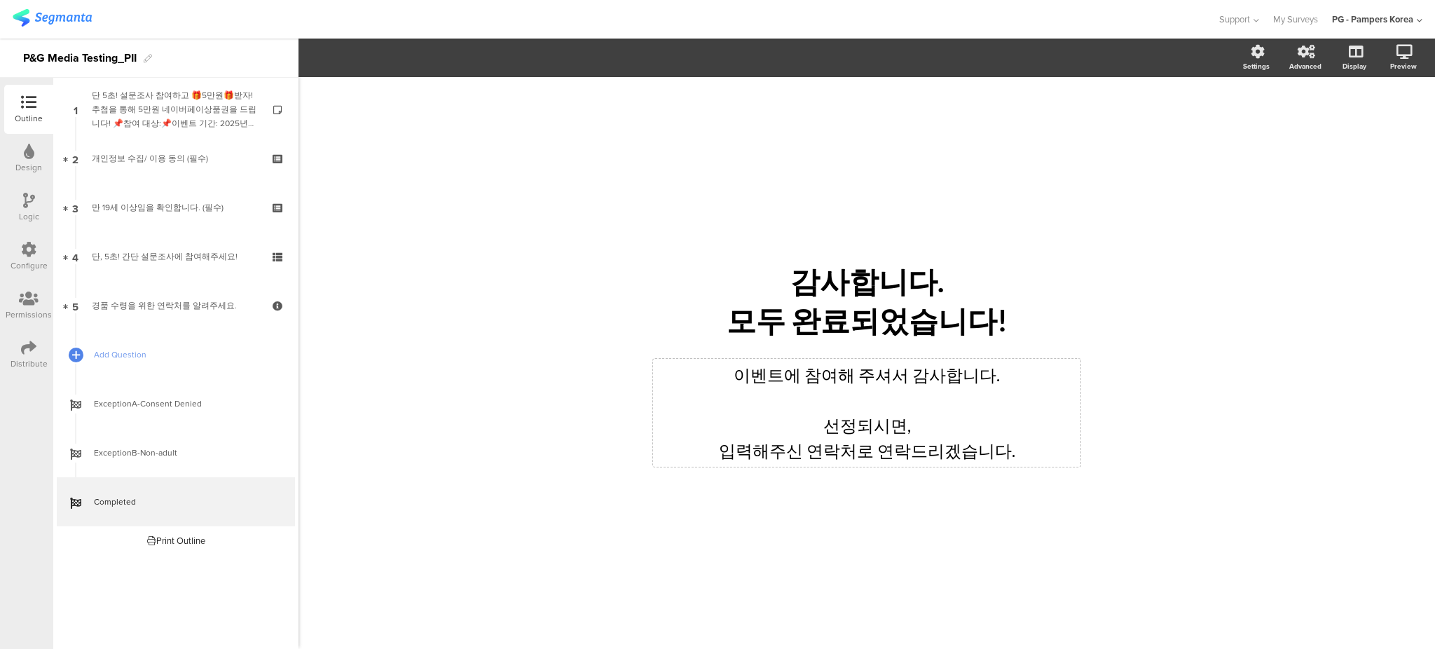
click at [842, 442] on div "이벤트에 참여해 주셔서 감사합니다. 선정되시면, 입력해주신 연락처로 연락드리겠습니다. 이벤트에 참여해 주셔서 감사합니다. 선정되시면, 입력해주…" at bounding box center [866, 413] width 427 height 108
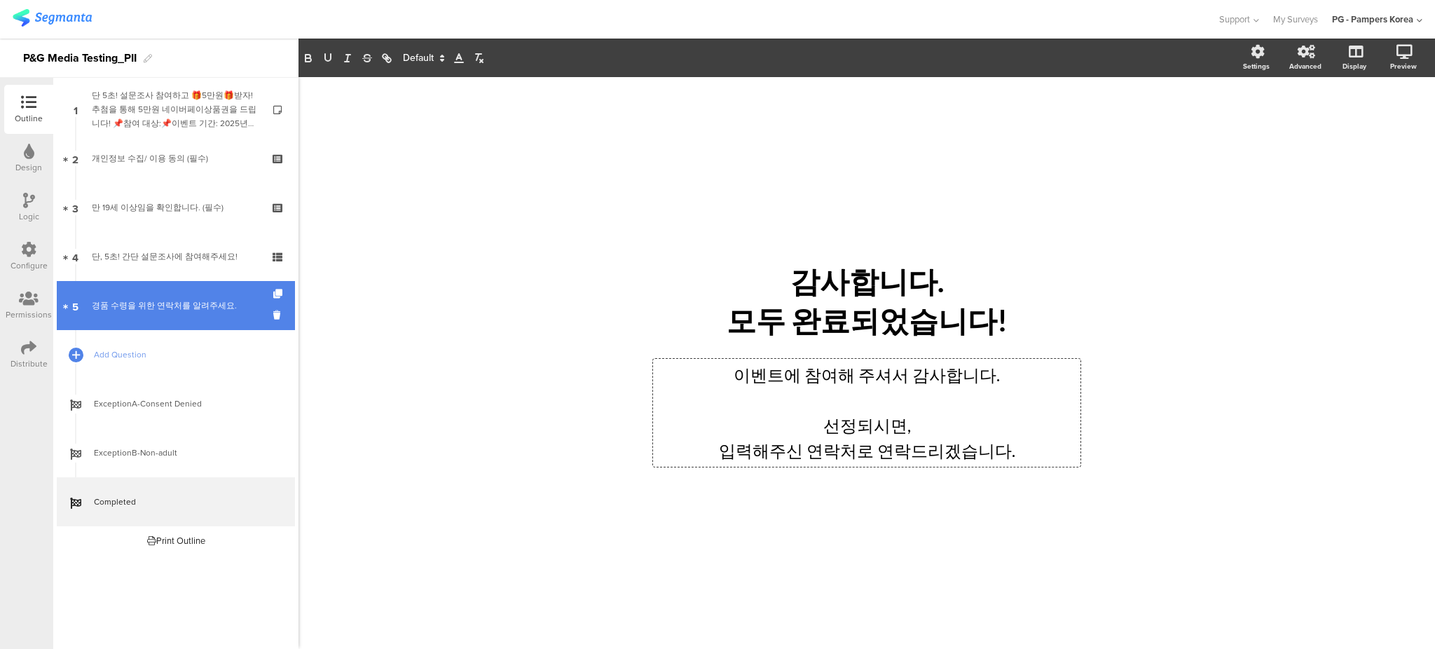
click at [149, 301] on div "경품 수령을 위한 연락처를 알려주세요." at bounding box center [175, 305] width 167 height 14
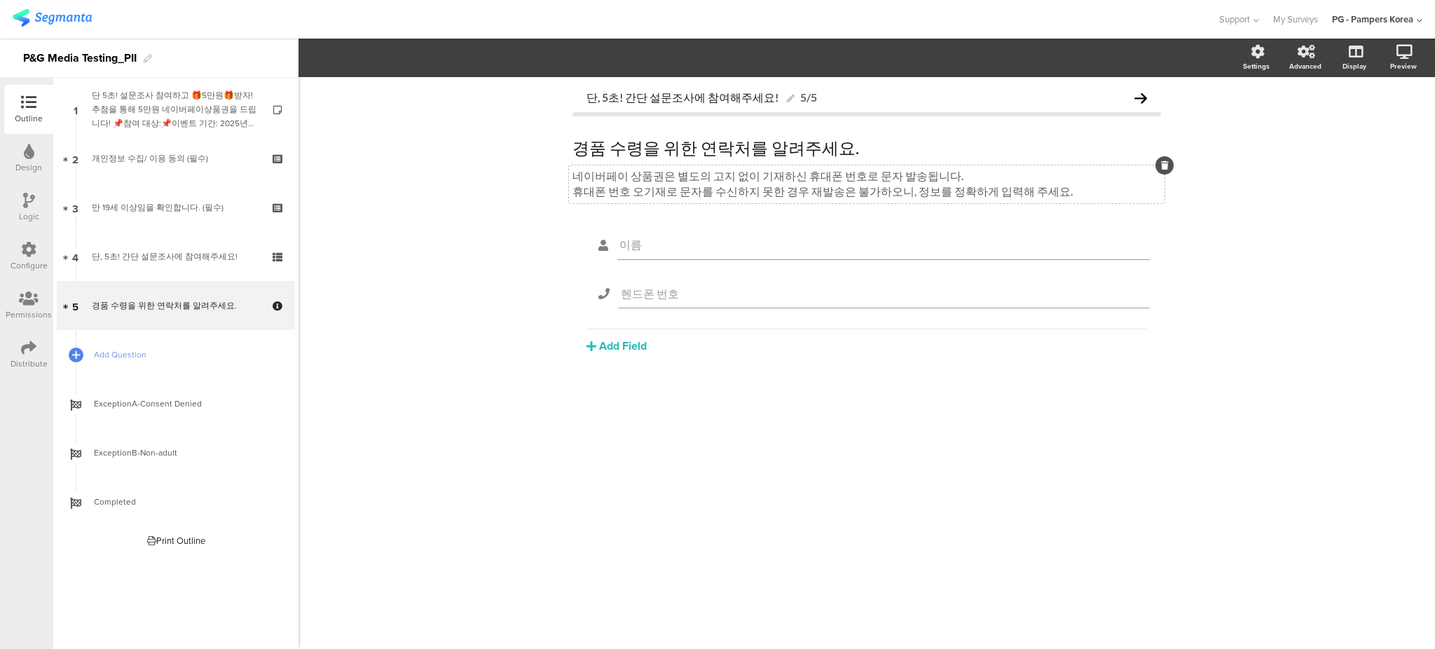
click at [797, 185] on div "네이버페이 상품권은 별도의 고지 없이 기재하신 휴대폰 번호로 문자 발송됩니다. 휴대폰 번호 오기재로 문자를 수신하지 못한 경우 재발송은 불가하…" at bounding box center [867, 184] width 596 height 38
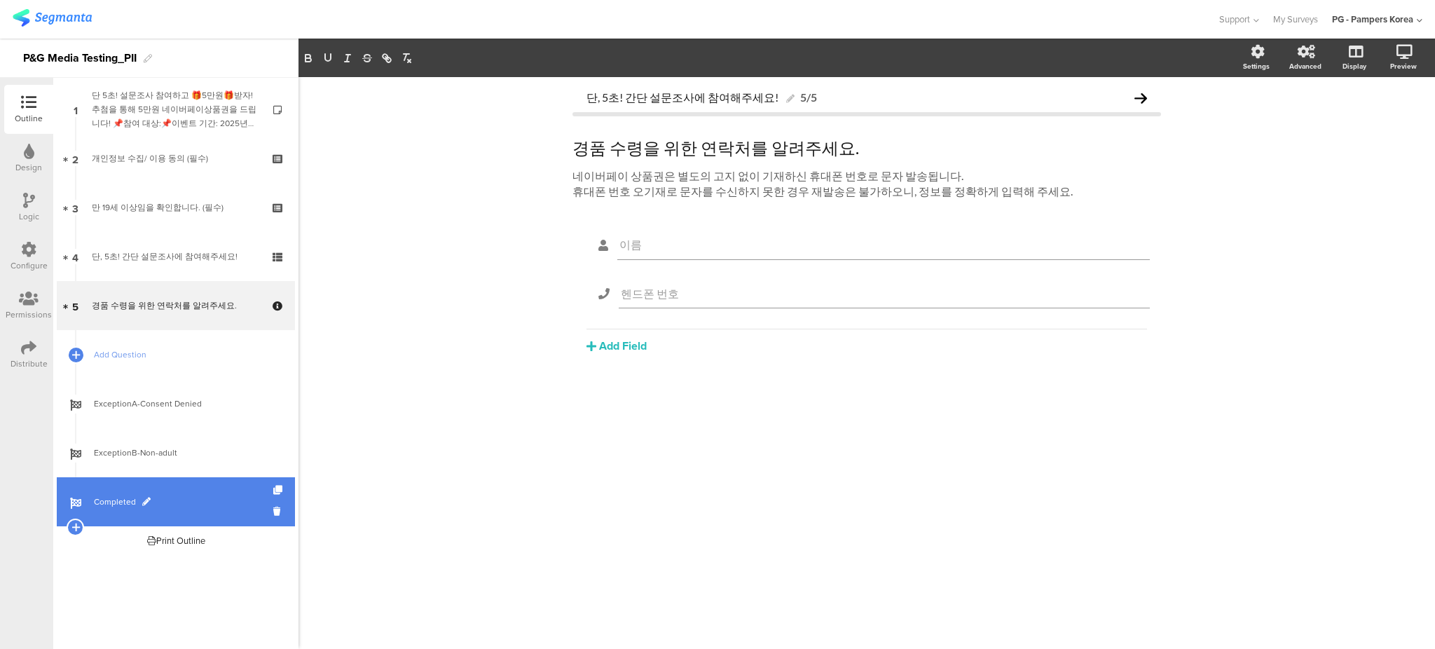
click at [168, 500] on span "Completed" at bounding box center [183, 502] width 179 height 14
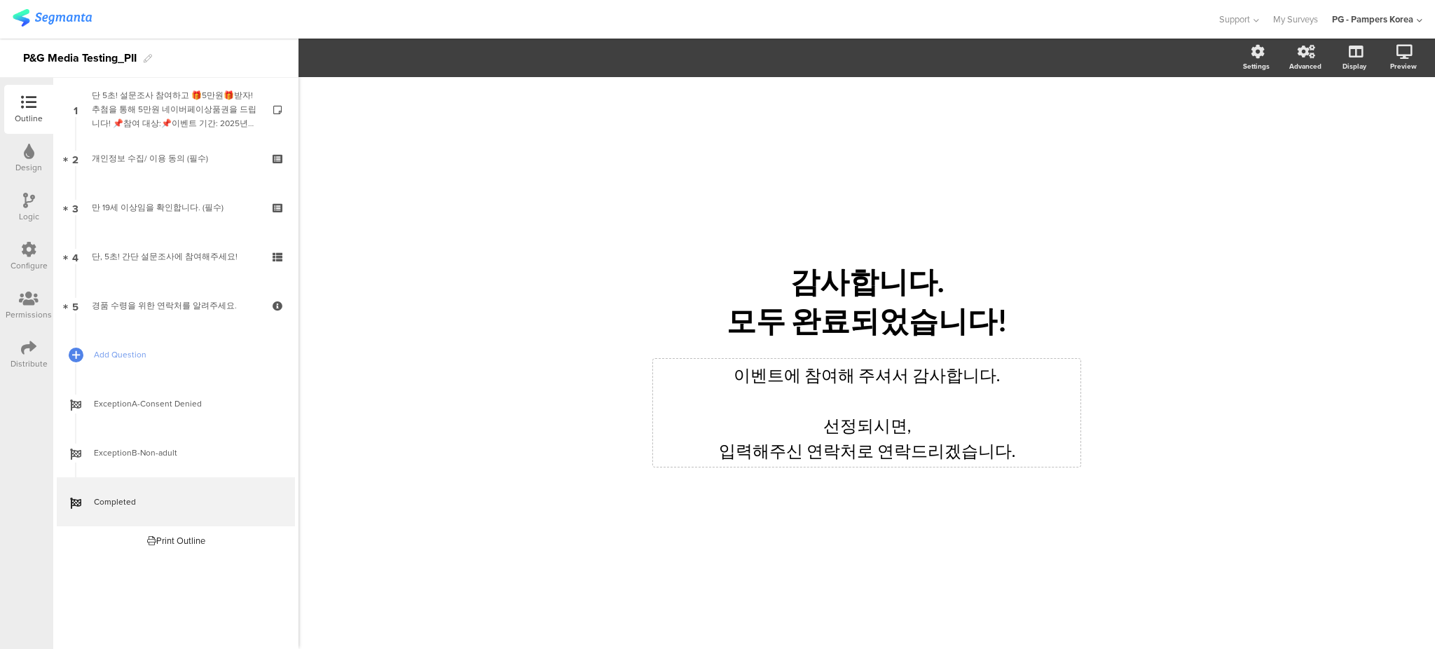
click at [848, 426] on div "이벤트에 참여해 주셔서 감사합니다. 선정되시면, 입력해주신 연락처로 연락드리겠습니다. 이벤트에 참여해 주셔서 감사합니다. 선정되시면, 입력해주…" at bounding box center [866, 413] width 427 height 108
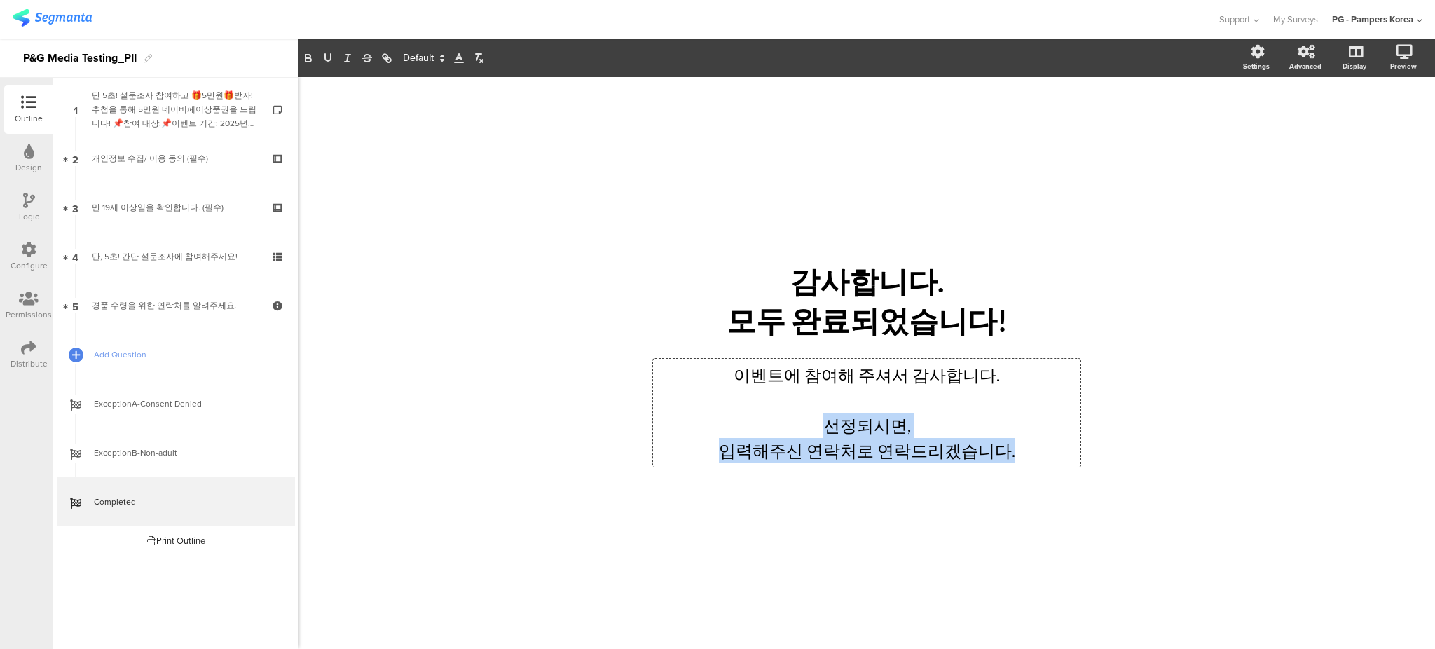
drag, startPoint x: 827, startPoint y: 427, endPoint x: 1050, endPoint y: 455, distance: 223.9
click at [1050, 455] on div "이벤트에 참여해 주셔서 감사합니다. 선정되시면, 입력해주신 연락처로 연락드리겠습니다." at bounding box center [866, 412] width 420 height 101
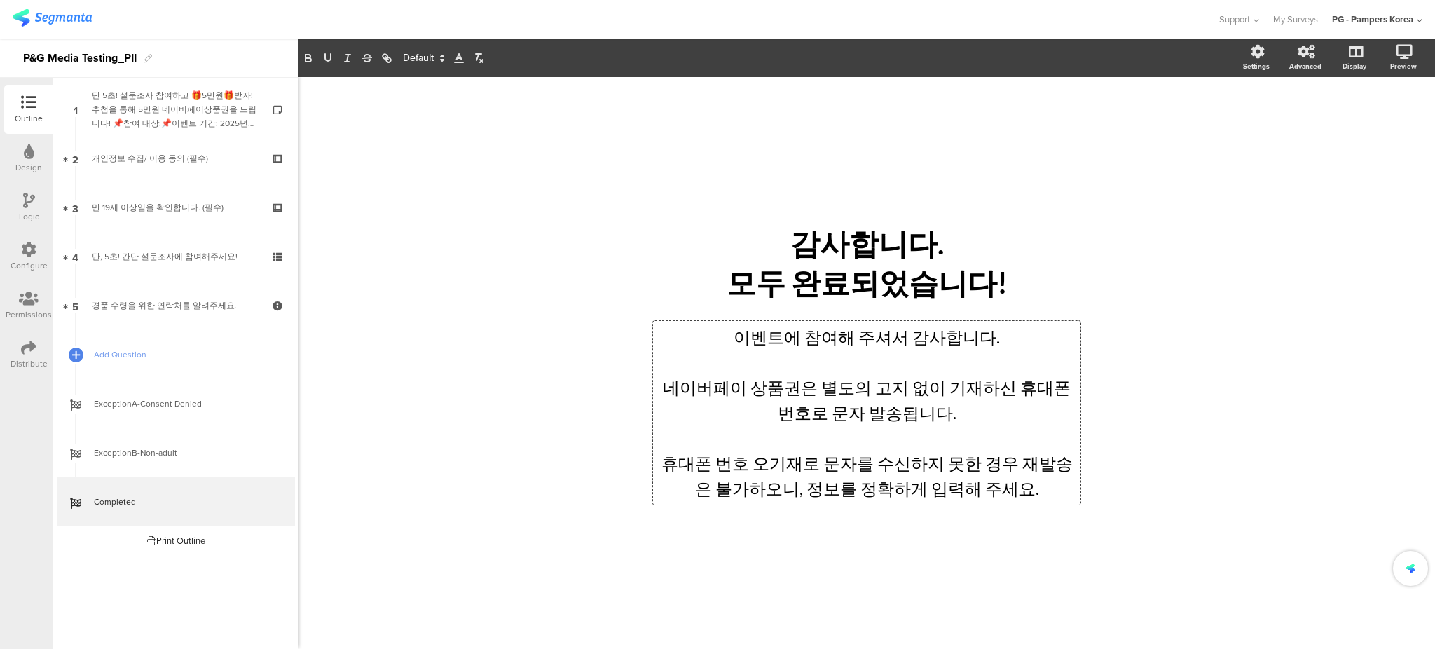
click at [617, 504] on div "/ 감사합니다. 모두 완료되었습니다! 감사합니다. 모두 완료되었습니다! 이벤트에 참여해 주셔서 감사합니다. 네이버페이 상품권은 별도의 고지 없…" at bounding box center [866, 363] width 560 height 318
click at [953, 425] on div "이벤트에 참여해 주셔서 감사합니다. 네이버페이 상품권은 별도의 고지 없이 기재하신 휴대폰 번호로 문자 발송됩니다. 휴대폰 번호 오기재로 문자를…" at bounding box center [866, 413] width 427 height 184
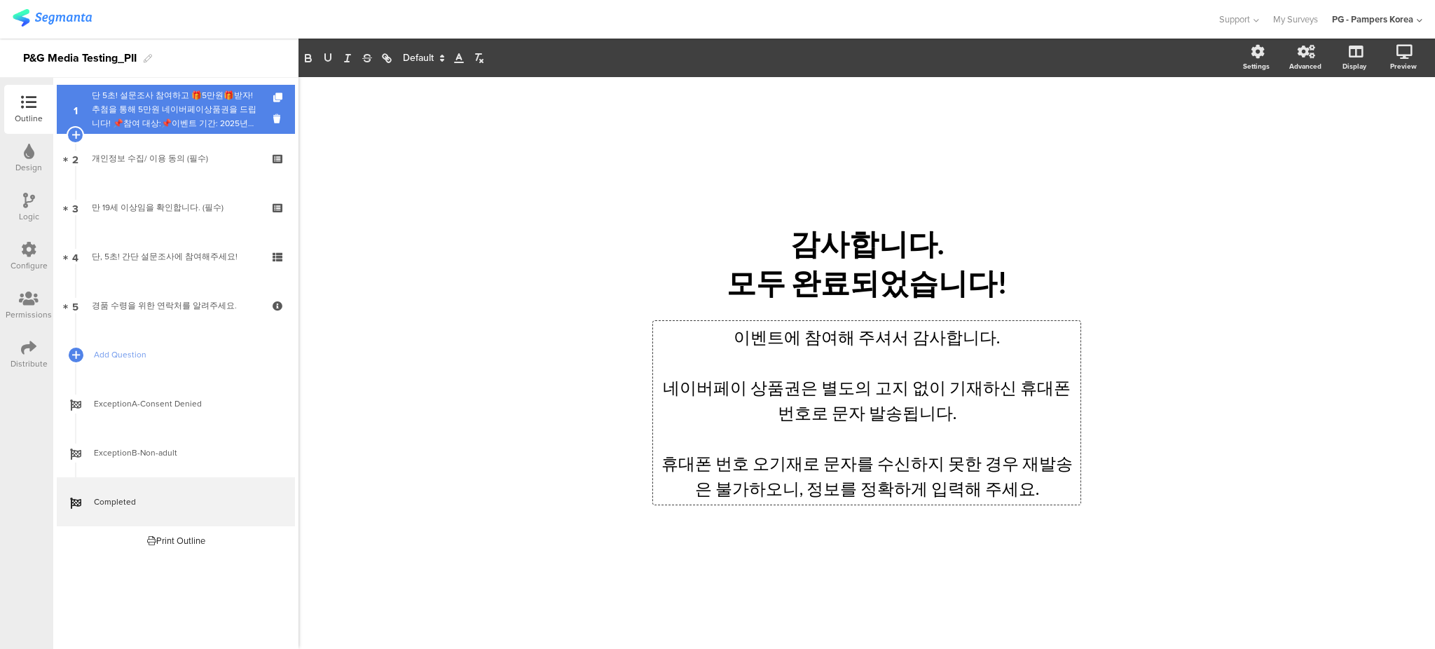
click at [139, 116] on div "단 5초! 설문조사 참여하고 🎁5만원🎁받자!추첨을 통해 5만원 네이버페이상품권을 드립니다! 📌참여 대상:📌이벤트 기간: 2025년 📌당첨자 수…" at bounding box center [175, 109] width 167 height 42
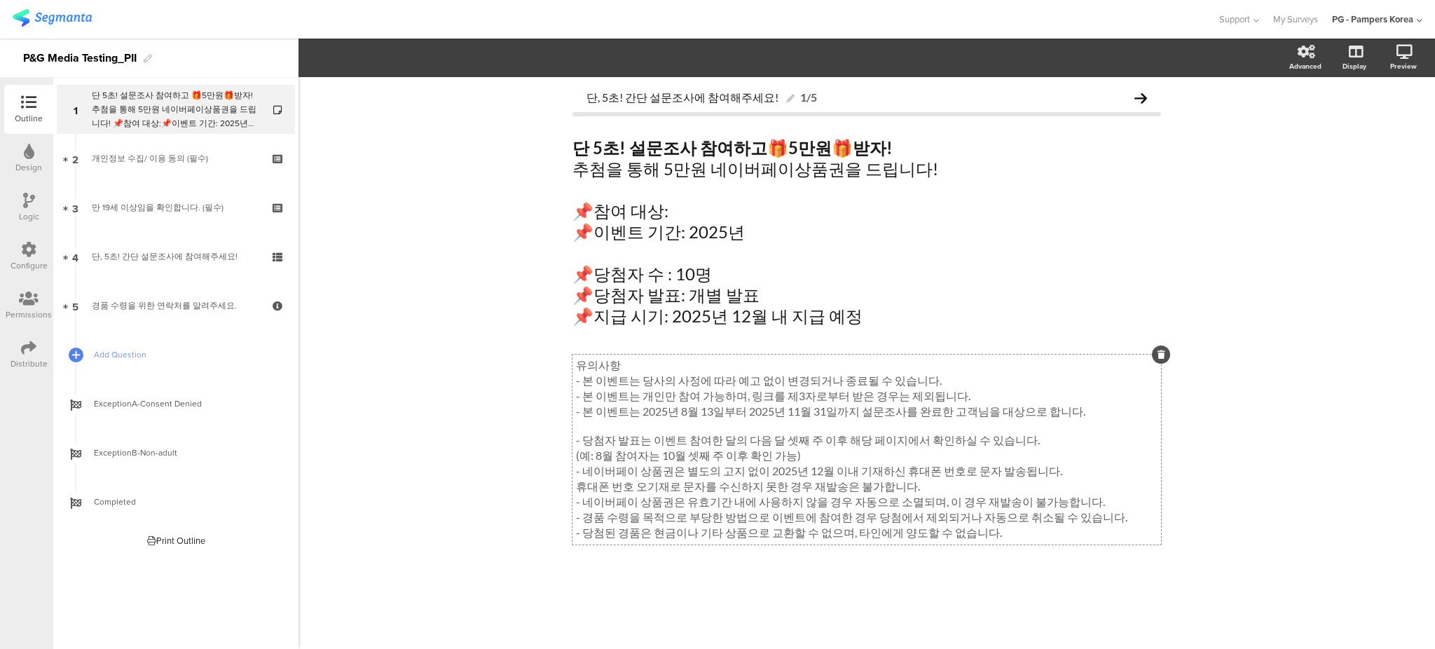
click at [797, 392] on div "유의사항 - 본 이벤트는 당사의 사정에 따라 예고 없이 변경되거나 종료될 수 있습니다. - 본 이벤트는 개인만 참여 가능하며, 링크를 제3자로…" at bounding box center [866, 450] width 589 height 190
drag, startPoint x: 615, startPoint y: 367, endPoint x: 575, endPoint y: 366, distance: 40.0
click at [576, 366] on p "유의사항" at bounding box center [867, 365] width 582 height 15
click at [472, 413] on div "단, 5초! 간단 설문조사에 참여해주세요! 1/5 단 5초! 설문조사 참여하고 🎁 5만원 🎁 받자! 추첨을 통해 5만원 네이버페이상품권을 드립…" at bounding box center [866, 363] width 1136 height 572
drag, startPoint x: 1056, startPoint y: 411, endPoint x: 763, endPoint y: 422, distance: 293.1
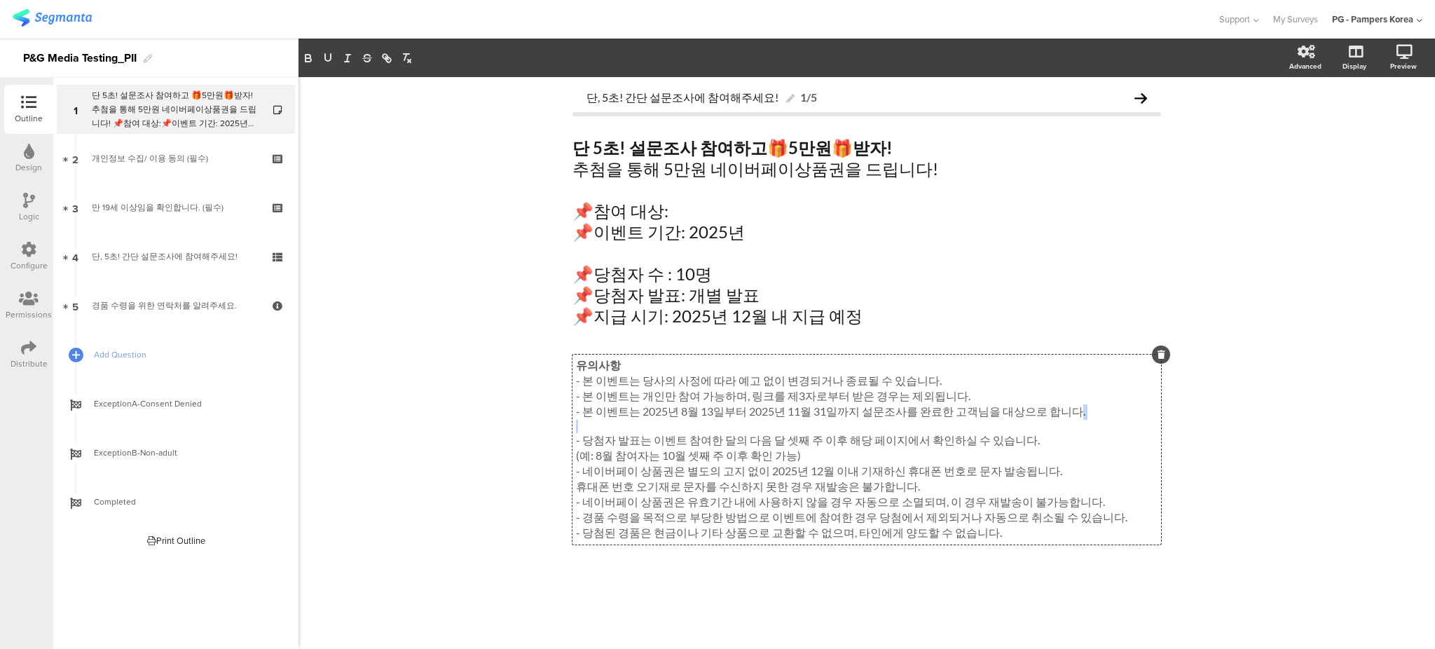
click at [763, 422] on div "유의사항 - 본 이벤트는 당사의 사정에 따라 예고 없이 변경되거나 종료될 수 있습니다. - 본 이벤트는 개인만 참여 가능하며, 링크를 제3자로…" at bounding box center [866, 450] width 589 height 190
click at [742, 458] on p "(예: 8월 참여자는 10월 셋째 주 이후 확인 가능)" at bounding box center [867, 455] width 582 height 15
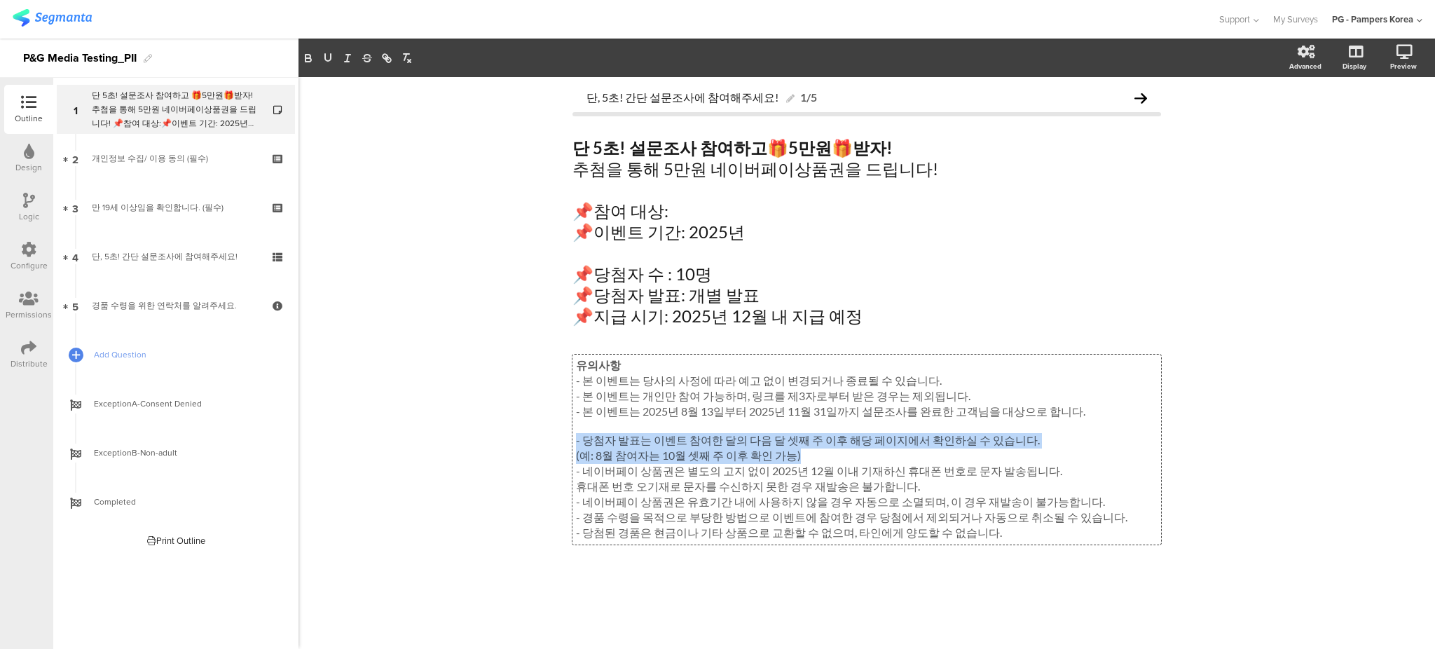
drag, startPoint x: 834, startPoint y: 455, endPoint x: 568, endPoint y: 443, distance: 266.5
click at [568, 443] on div "단, 5초! 간단 설문조사에 참여해주세요! 1/5 단 5초! 설문조사 참여하고 🎁 5만원 🎁 받자! 추첨을 통해 5만원 네이버페이상품권을 드립…" at bounding box center [866, 345] width 617 height 537
copy div "- 당첨자 발표는 이벤트 참여한 달의 다음 달 셋째 주 이후 해당 페이지에서 확인하실 수 있습니다. (예: 8월 참여자는 10월 셋째 주 이후…"
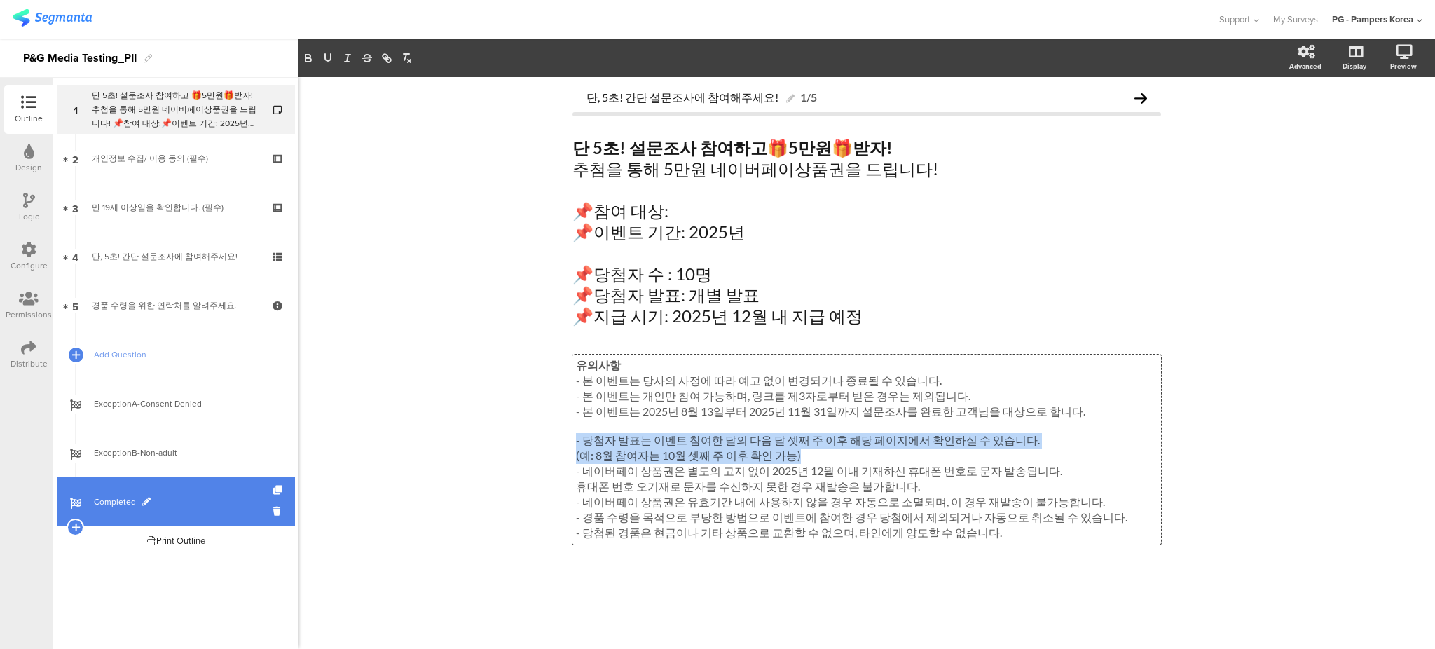
click at [221, 490] on link "Completed" at bounding box center [176, 501] width 238 height 49
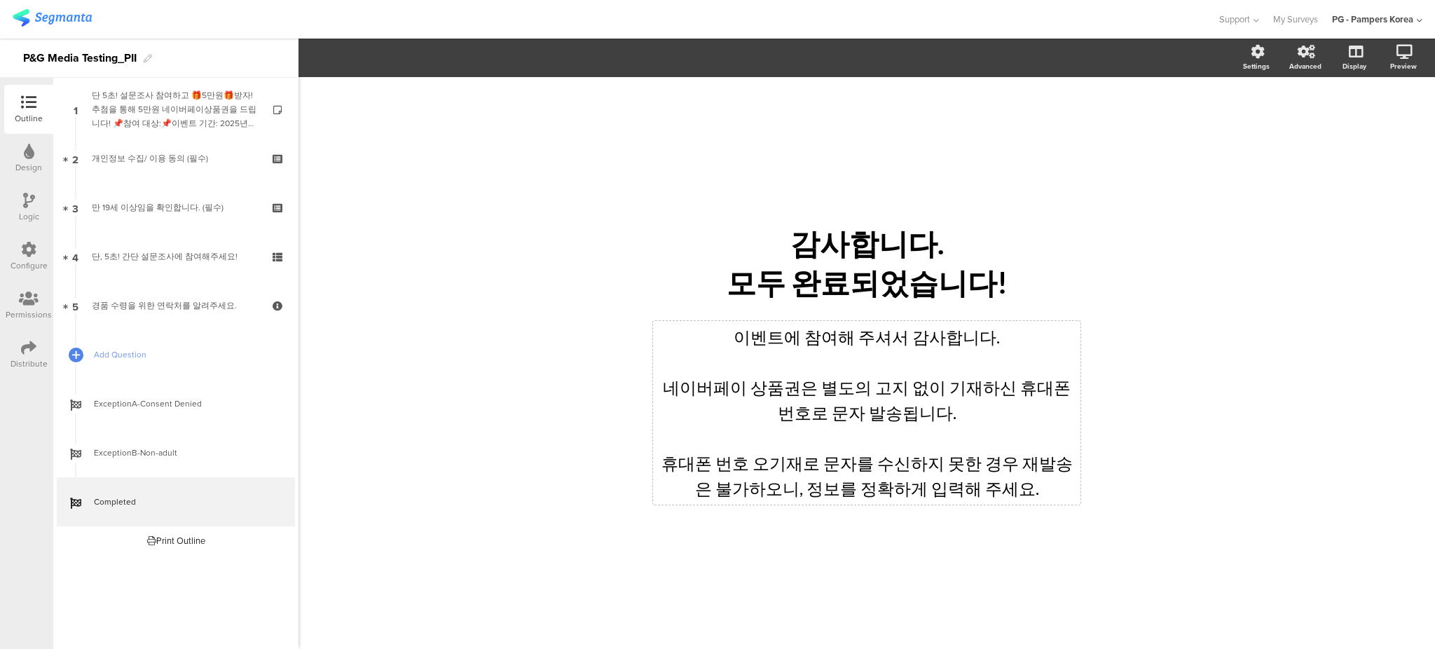
click at [830, 439] on div "이벤트에 참여해 주셔서 감사합니다. 네이버페이 상품권은 별도의 고지 없이 기재하신 휴대폰 번호로 문자 발송됩니다. 휴대폰 번호 오기재로 문자를…" at bounding box center [866, 413] width 427 height 184
click at [968, 371] on p at bounding box center [866, 362] width 420 height 25
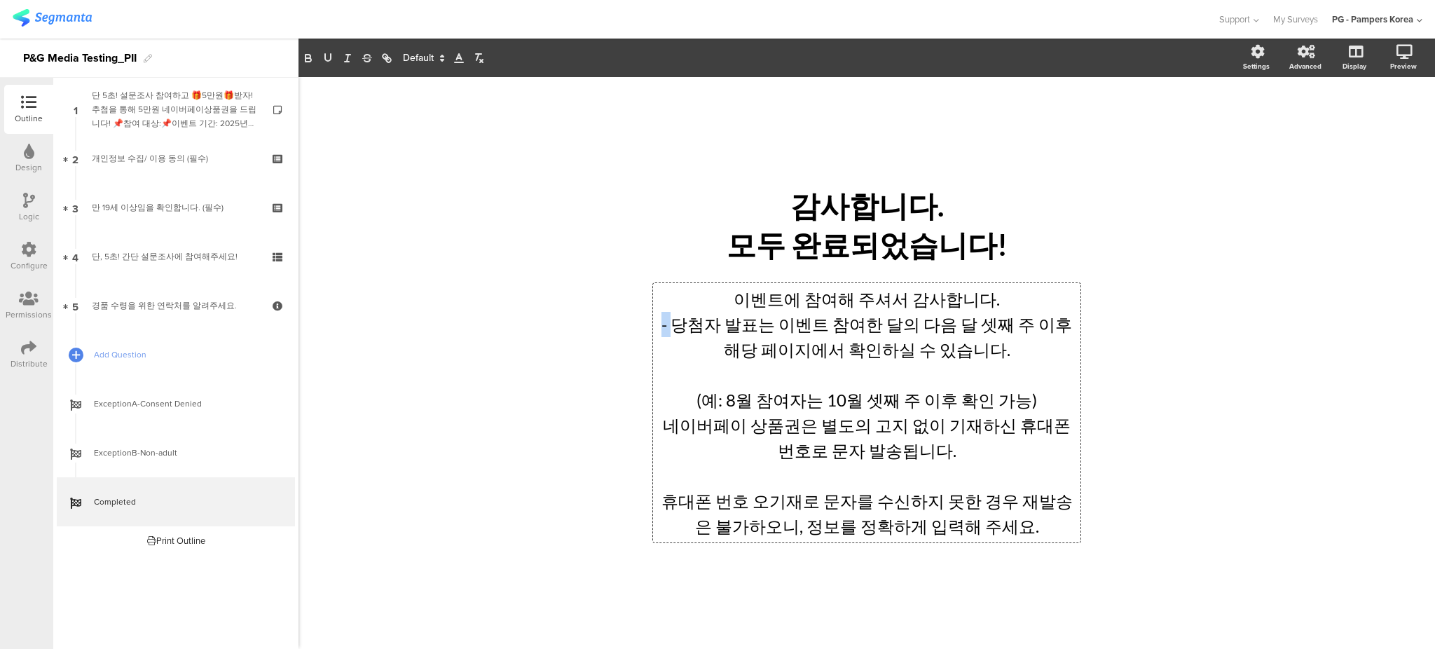
drag, startPoint x: 668, startPoint y: 325, endPoint x: 638, endPoint y: 322, distance: 31.0
click at [638, 322] on div "/ 감사합니다. 모두 완료되었습니다! 감사합니다. 모두 완료되었습니다! 이벤트에 참여해 주셔서 감사합니다. - 당첨자 발표는 이벤트 참여한 달…" at bounding box center [866, 363] width 560 height 394
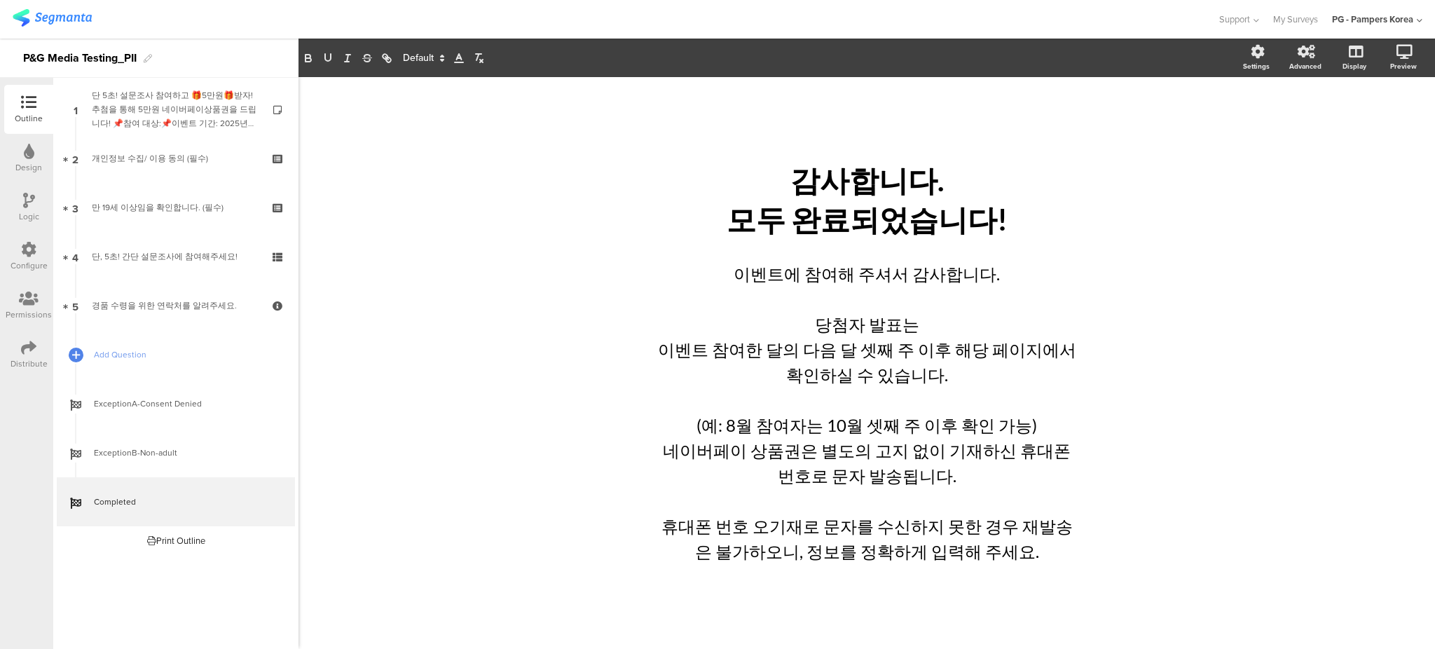
click at [521, 378] on div "/ 감사합니다. 모두 완료되었습니다! 감사합니다. 모두 완료되었습니다! 이벤트에 참여해 주셔서 감사합니다. 당첨자 발표는 이벤트 참여한 달의 …" at bounding box center [866, 363] width 1136 height 572
click at [928, 346] on div "이벤트에 참여해 주셔서 감사합니다. 당첨자 발표는 이벤트 참여한 달의 다음 달 셋째 주 이후 해당 페이지에서 확인하실 수 있습니다. (예: 8…" at bounding box center [866, 413] width 427 height 310
click at [1015, 359] on p "이벤트 참여한 달의 다음 달 셋째 주 이후 해당 페이지에서 확인하실 수 있습니다." at bounding box center [866, 362] width 420 height 50
click at [935, 355] on p "이벤트 참여한 달의 다음 달 셋째 주 이후 해당 페이지에서 확인하실 수 있습니다." at bounding box center [866, 362] width 420 height 50
drag, startPoint x: 935, startPoint y: 357, endPoint x: 970, endPoint y: 355, distance: 35.1
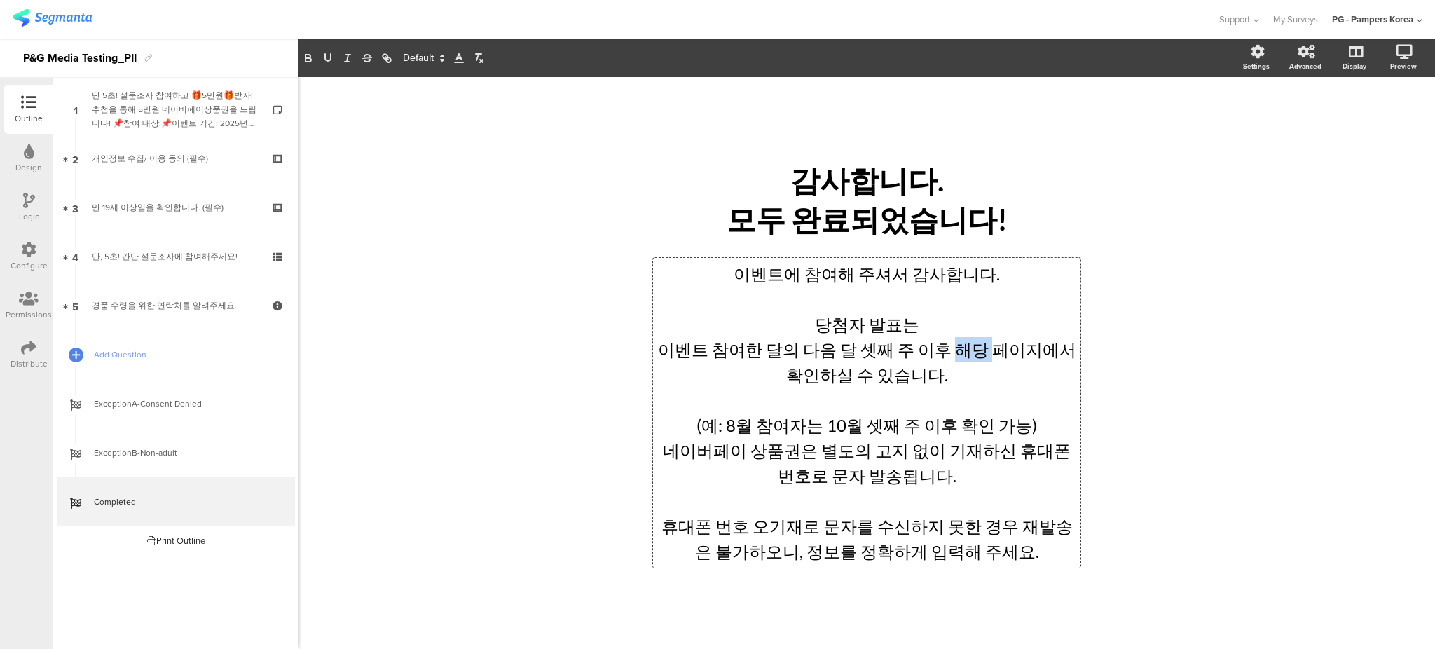
click at [970, 355] on p "이벤트 참여한 달의 다음 달 셋째 주 이후 해당 페이지에서 확인하실 수 있습니다." at bounding box center [866, 362] width 420 height 50
click at [945, 364] on p "이벤트 참여한 달의 다음 달 셋째 주 이후 해당 페이지에서 확인하실 수 있습니다." at bounding box center [866, 362] width 420 height 50
drag, startPoint x: 933, startPoint y: 352, endPoint x: 968, endPoint y: 351, distance: 34.4
click at [968, 351] on p "이벤트 참여한 달의 다음 달 셋째 주 이후 해당 페이지에서 확인하실 수 있습니다." at bounding box center [866, 362] width 420 height 50
drag, startPoint x: 930, startPoint y: 386, endPoint x: 931, endPoint y: 376, distance: 9.8
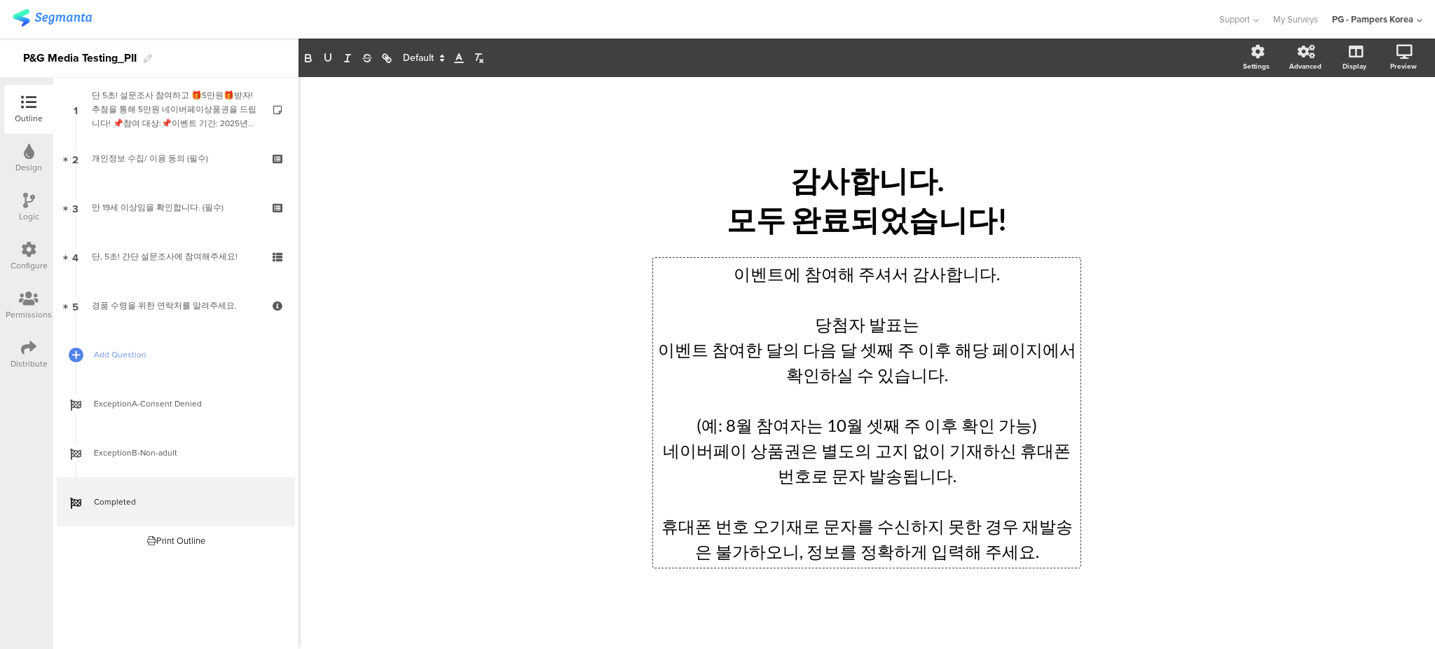
click at [930, 386] on p "이벤트 참여한 달의 다음 달 셋째 주 이후 해당 페이지에서 확인하실 수 있습니다." at bounding box center [866, 362] width 420 height 50
drag, startPoint x: 935, startPoint y: 348, endPoint x: 1005, endPoint y: 351, distance: 70.8
click at [1005, 351] on p "이벤트 참여한 달의 다음 달 셋째 주 이후 해당 페이지에서 확인하실 수 있습니다." at bounding box center [866, 362] width 420 height 50
drag, startPoint x: 1001, startPoint y: 352, endPoint x: 385, endPoint y: 54, distance: 685.0
click at [385, 54] on icon "button" at bounding box center [386, 58] width 13 height 13
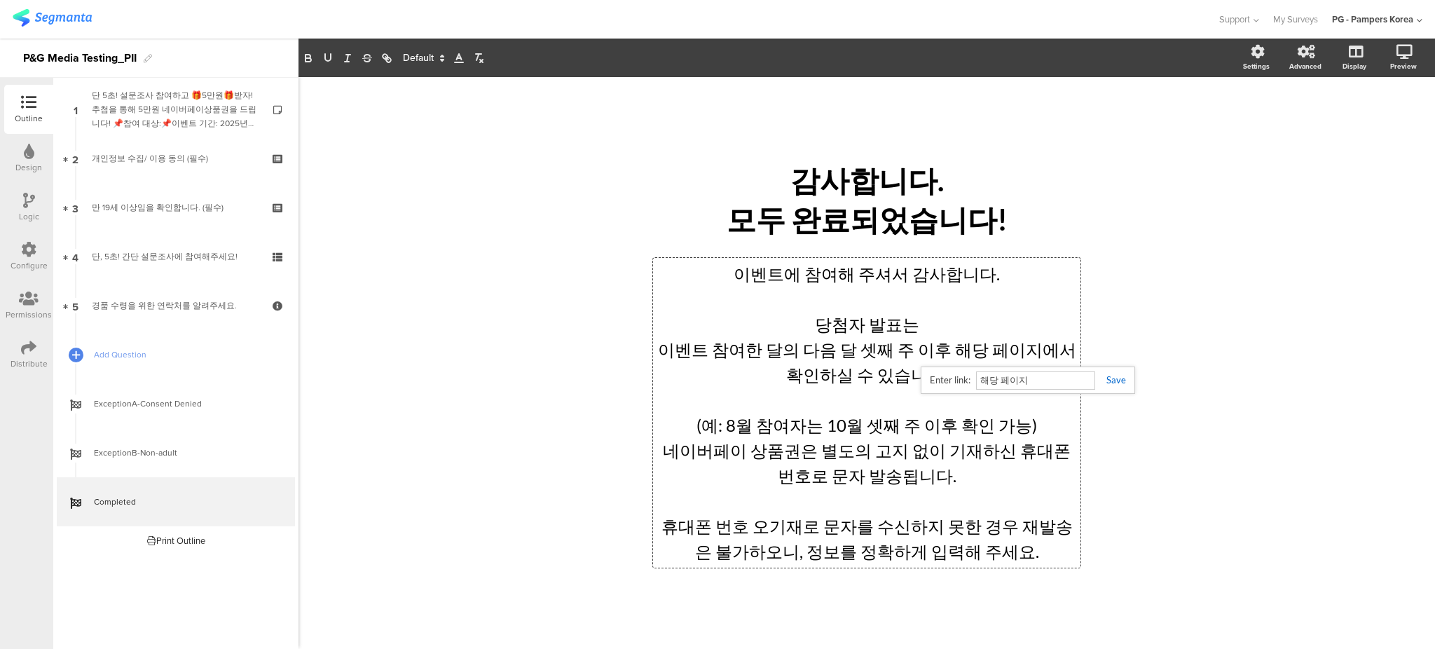
click at [1040, 384] on input "해당 페이지" at bounding box center [1035, 380] width 119 height 18
paste input "[URL][DOMAIN_NAME]"
paste input "text"
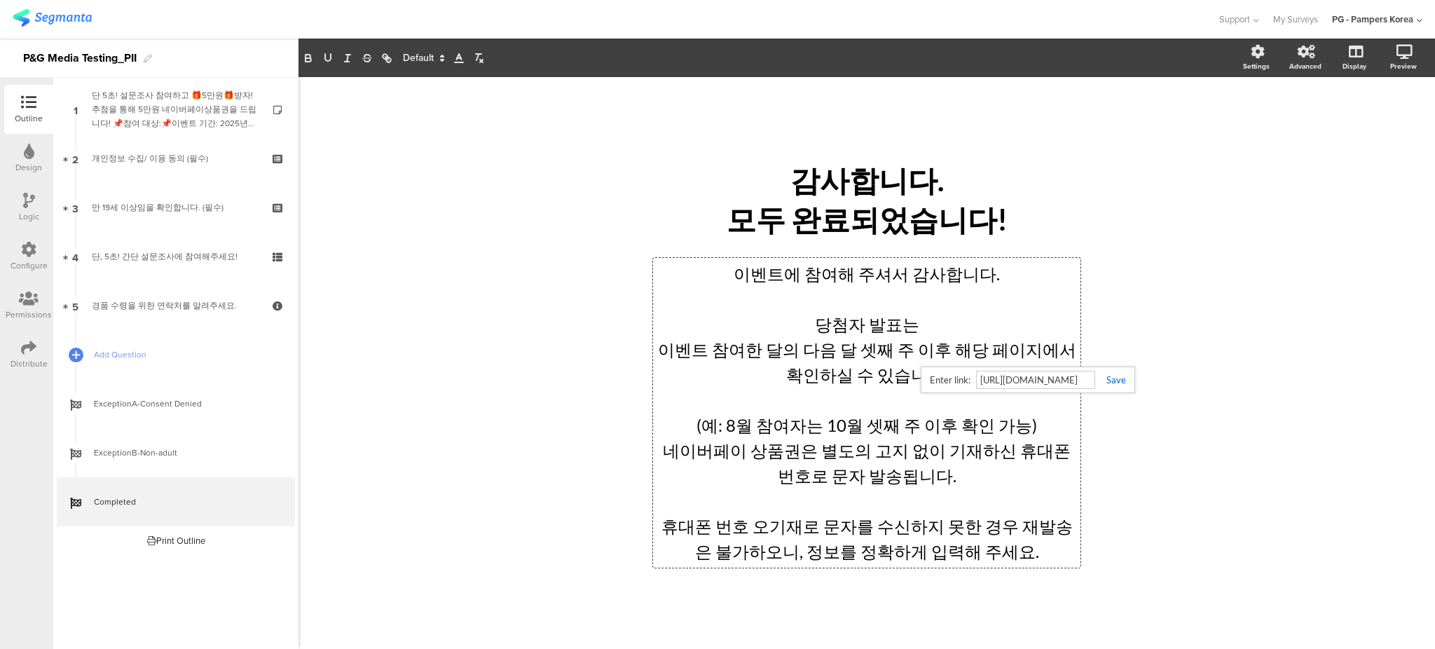
type input "[URL][DOMAIN_NAME]"
click at [1113, 384] on link at bounding box center [1110, 379] width 31 height 11
click at [1198, 397] on div "/ 감사합니다. 모두 완료되었습니다! 감사합니다. 모두 완료되었습니다! 이벤트에 참여해 주셔서 감사합니다. 당첨자 발표는 이벤트 참여한 달의 …" at bounding box center [866, 363] width 1136 height 572
click at [993, 373] on div "이벤트에 참여해 주셔서 감사합니다. 당첨자 발표는 이벤트 참여한 달의 다음 달 셋째 주 이후 해당 페이지 에서 확인하실 수 있습니다. (예: …" at bounding box center [866, 413] width 427 height 310
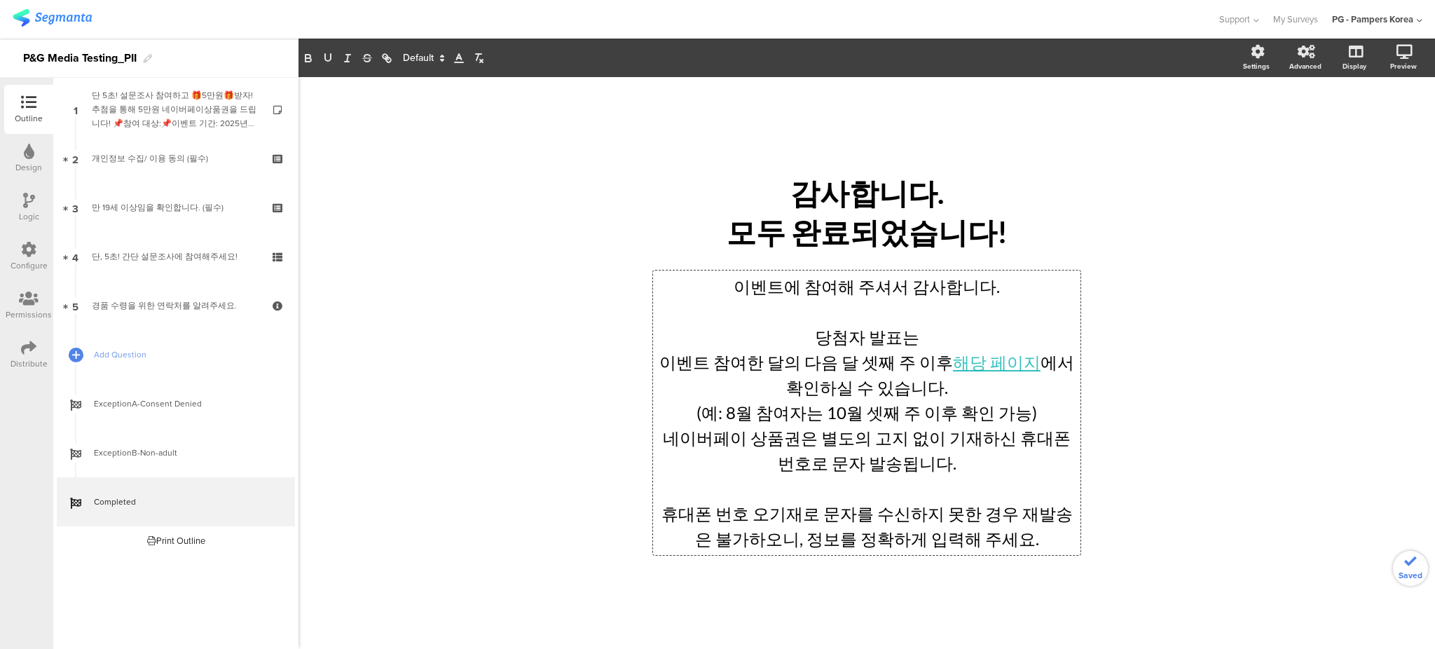
click at [1038, 418] on p "(예: 8월 참여자는 10월 셋째 주 이후 확인 가능)" at bounding box center [866, 412] width 420 height 25
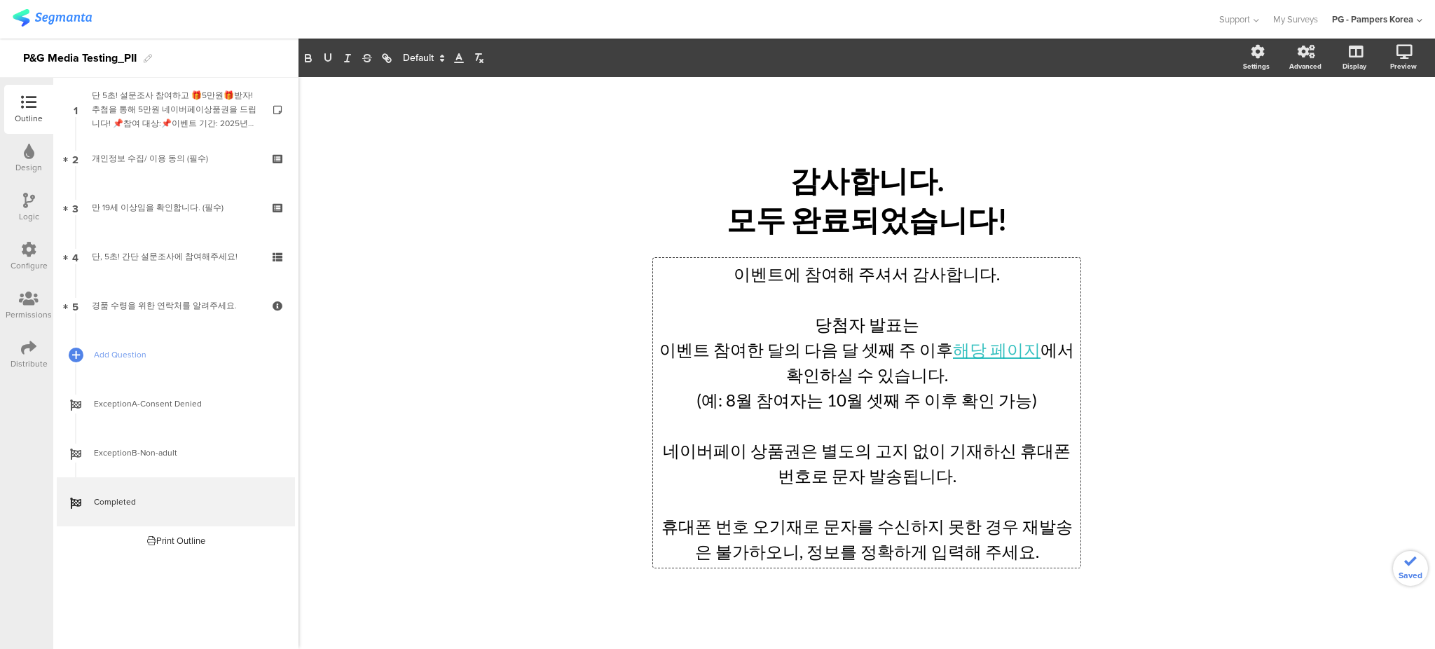
click at [807, 451] on p "네이버페이 상품권은 별도의 고지 없이 기재하신 휴대폰 번호로 문자 발송됩니다." at bounding box center [866, 463] width 420 height 50
click at [911, 456] on p "네이버페이 상품권은 별도의 고지 없이 기재하신 휴대폰 번호로 문자 발송됩니다." at bounding box center [866, 463] width 420 height 50
click at [980, 453] on p "네이버페이 상품권은 별도의 고지 없이 기재하신 휴대폰 번호로 문자 발송됩니다." at bounding box center [866, 463] width 420 height 50
click at [1048, 454] on p "네이버페이 상품권은 별도의 고지 없이 기재하신 휴대폰 번호로 문자 발송됩니다." at bounding box center [866, 463] width 420 height 50
click at [939, 498] on p at bounding box center [866, 500] width 420 height 25
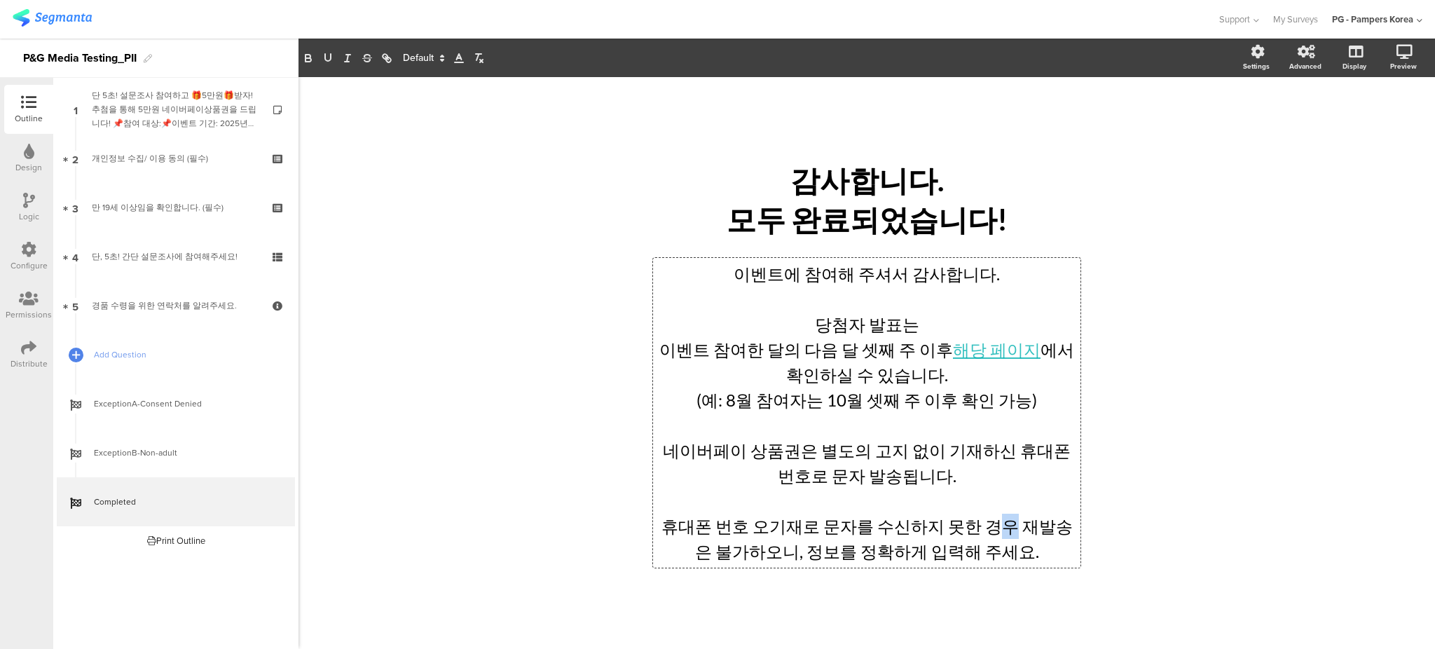
click at [982, 536] on p "휴대폰 번호 오기재로 문자를 수신하지 못한 경우 재발송은 불가하오니, 정보를 정확하게 입력해 주세요." at bounding box center [866, 539] width 420 height 50
click at [1018, 558] on p "휴대폰 번호 오기재로 문자를 수신하지 못한 경우 재발송은 불가하오니, 정보를 정확하게 입력해 주세요." at bounding box center [866, 539] width 420 height 50
drag, startPoint x: 989, startPoint y: 481, endPoint x: 1092, endPoint y: 478, distance: 103.1
click at [990, 481] on p "네이버페이 상품권은 별도의 고지 없이 기재하신 휴대폰 번호로 문자 발송됩니다." at bounding box center [866, 463] width 420 height 50
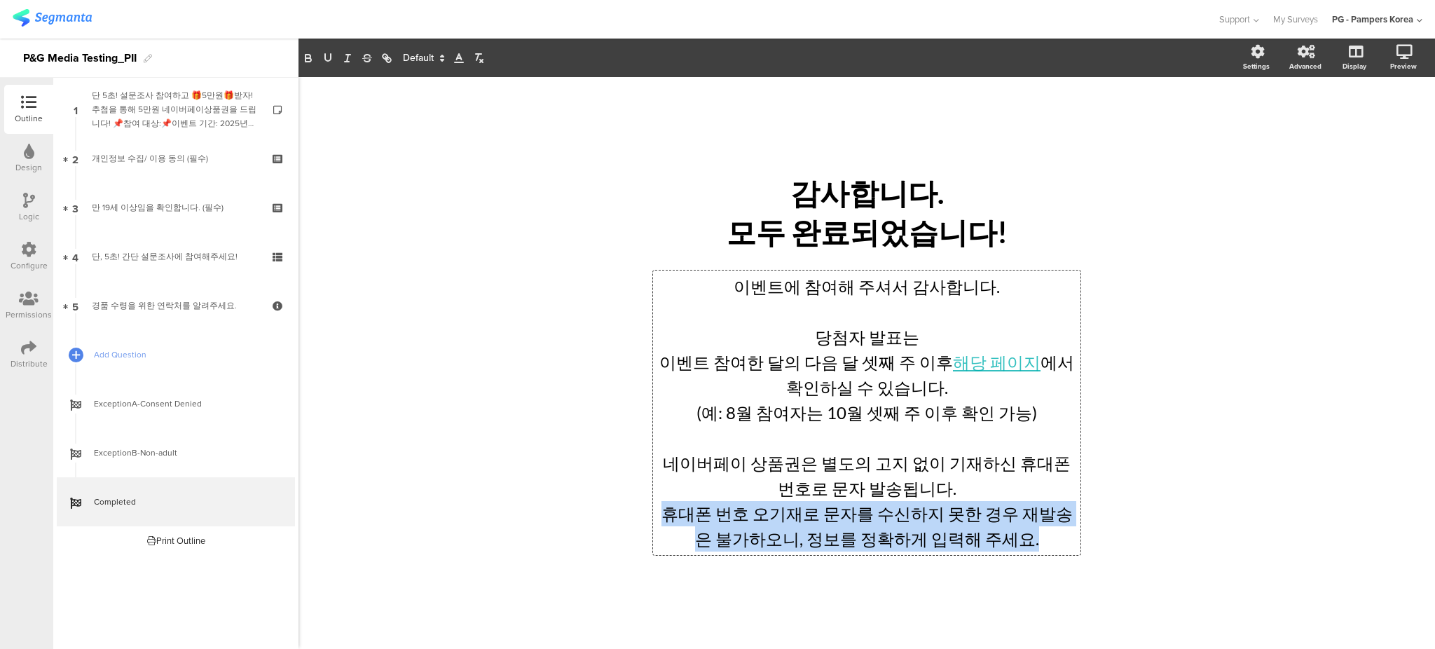
drag, startPoint x: 1028, startPoint y: 542, endPoint x: 970, endPoint y: 487, distance: 79.3
click at [970, 487] on div "이벤트에 참여해 주셔서 감사합니다. 당첨자 발표는 이벤트 참여한 달의 다음 달 셋째 주 이후 해당 페이지 에서 확인하실 수 있습니다. (예: …" at bounding box center [866, 412] width 420 height 277
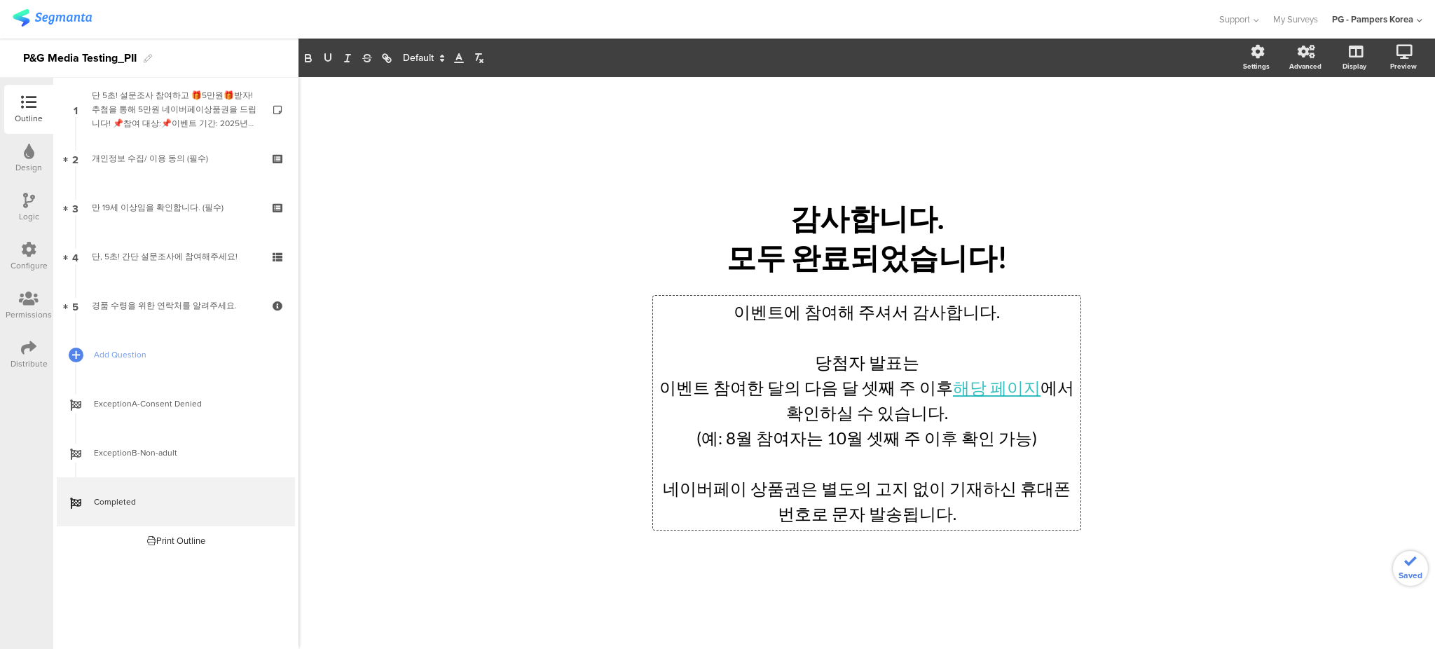
click at [1179, 445] on div "/ 감사합니다. 모두 완료되었습니다! 감사합니다. 모두 완료되었습니다! 이벤트에 참여해 주셔서 감사합니다. 당첨자 발표는 이벤트 참여한 달의 …" at bounding box center [866, 363] width 1136 height 572
click at [1197, 406] on div "/ 감사합니다. 모두 완료되었습니다! 감사합니다. 모두 완료되었습니다! 이벤트에 참여해 주셔서 감사합니다. 당첨자 발표는 이벤트 참여한 달의 …" at bounding box center [866, 363] width 1136 height 572
drag, startPoint x: 893, startPoint y: 368, endPoint x: 877, endPoint y: 364, distance: 16.7
click at [877, 364] on div "이벤트에 참여해 주셔서 감사합니다. 당첨자 발표는 이벤트 참여한 달의 다음 달 셋째 주 이후 해당 페이지 에서 확인하실 수 있습니다. (예: …" at bounding box center [866, 413] width 427 height 234
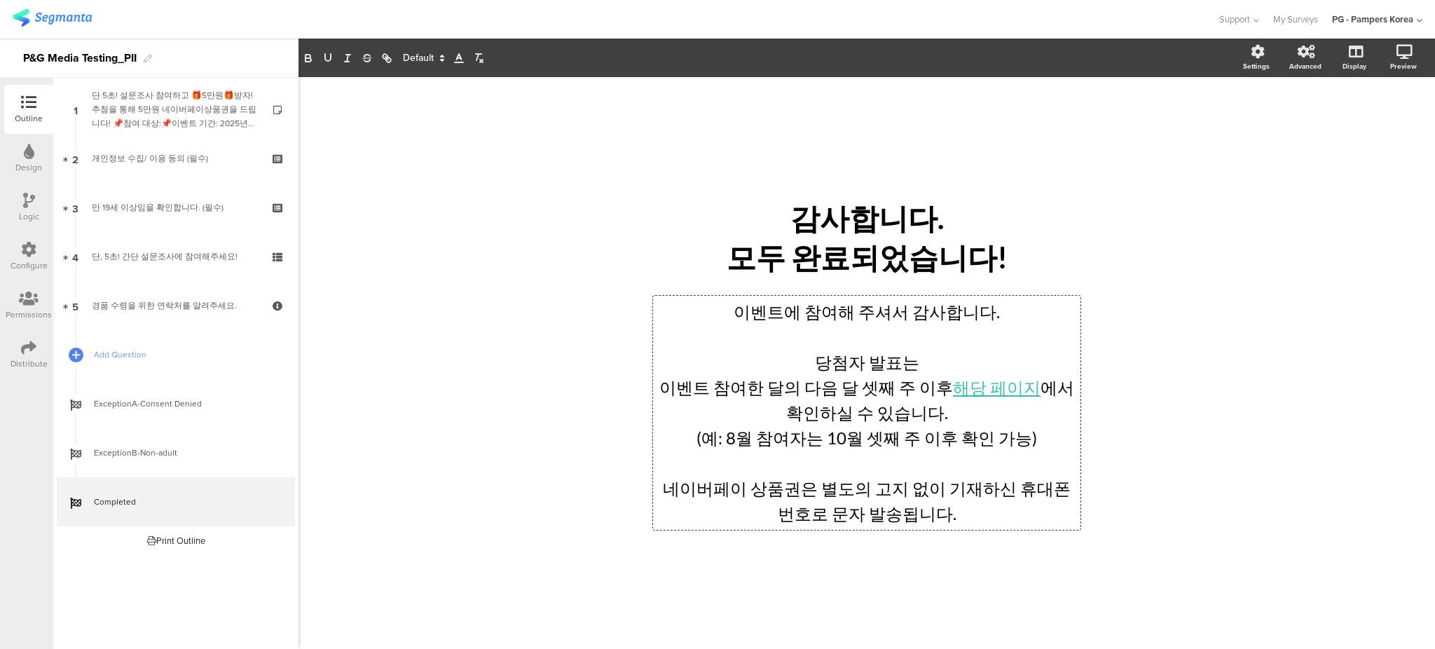
click at [895, 364] on p "당첨자 발표는" at bounding box center [866, 362] width 420 height 25
click at [698, 397] on p "이벤트 참여한 달의 다음 달 셋째 주 이후 해당 페이지 에서 확인하실 수 있습니다." at bounding box center [866, 400] width 420 height 50
click at [1270, 369] on div "/ 감사합니다. 모두 완료되었습니다! 감사합니다. 모두 완료되었습니다! 이벤트에 참여해 주셔서 감사합니다. 당첨자 발표는 이벤트 참여한 달의 …" at bounding box center [866, 363] width 1136 height 572
click at [1343, 127] on link at bounding box center [1353, 126] width 34 height 23
click at [27, 251] on icon at bounding box center [28, 249] width 15 height 15
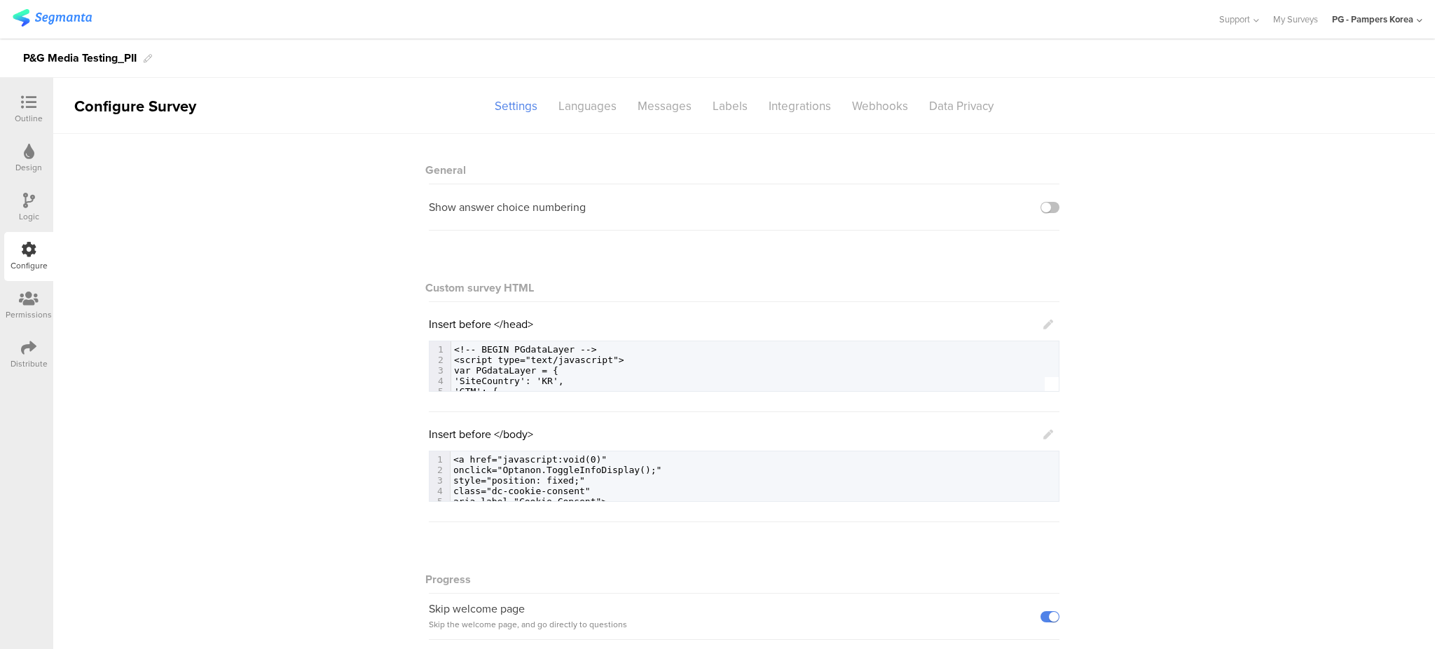
click at [1045, 323] on div "Insert before </head> 143 <a href="https://pg-lex.my.salesforce-sites.com/Careh…" at bounding box center [744, 354] width 631 height 76
click at [1043, 324] on icon at bounding box center [1048, 324] width 10 height 10
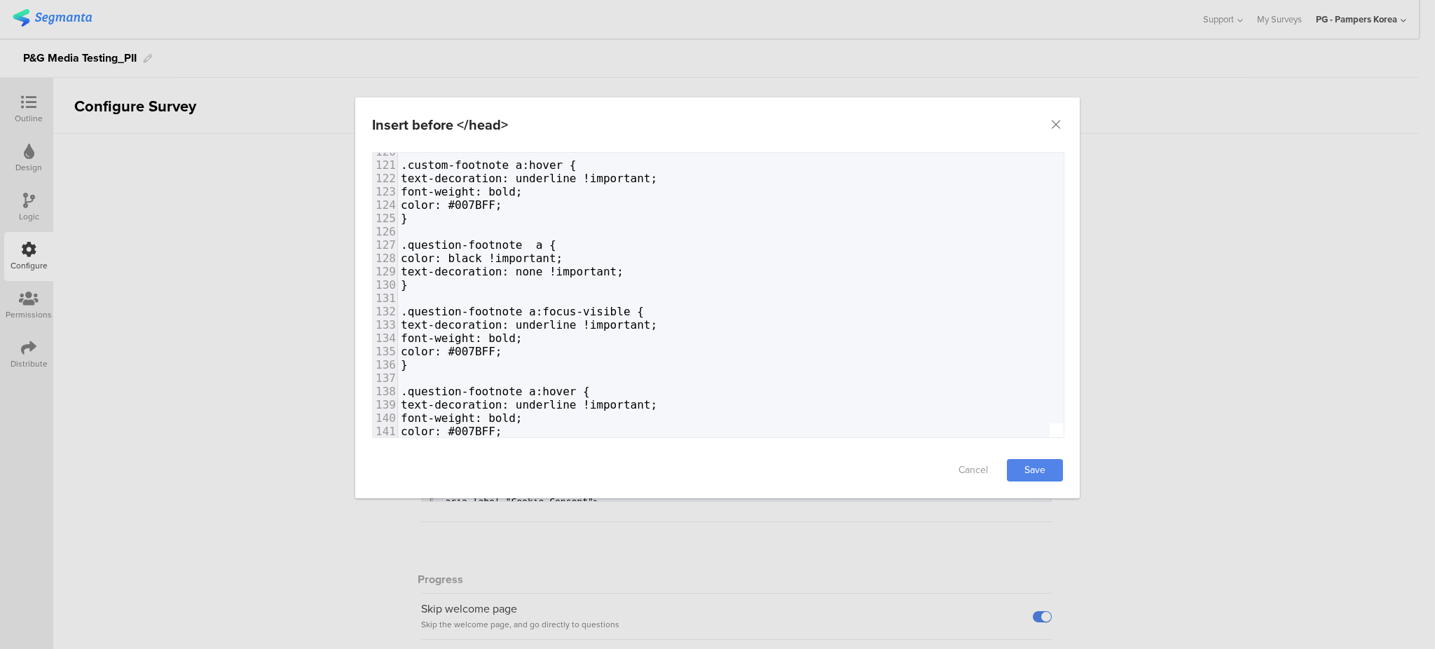
scroll to position [1670, 0]
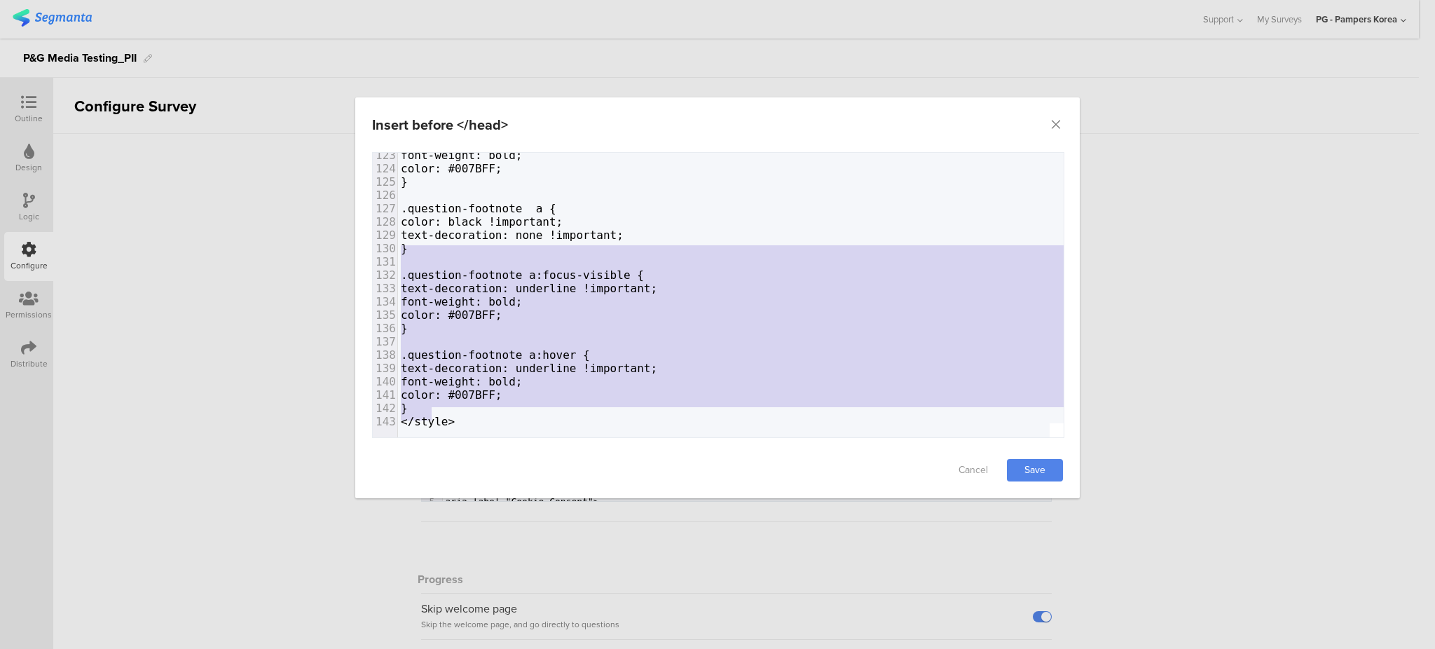
type textarea ".question-footnote a { color: black !important; text-decoration: none !importan…"
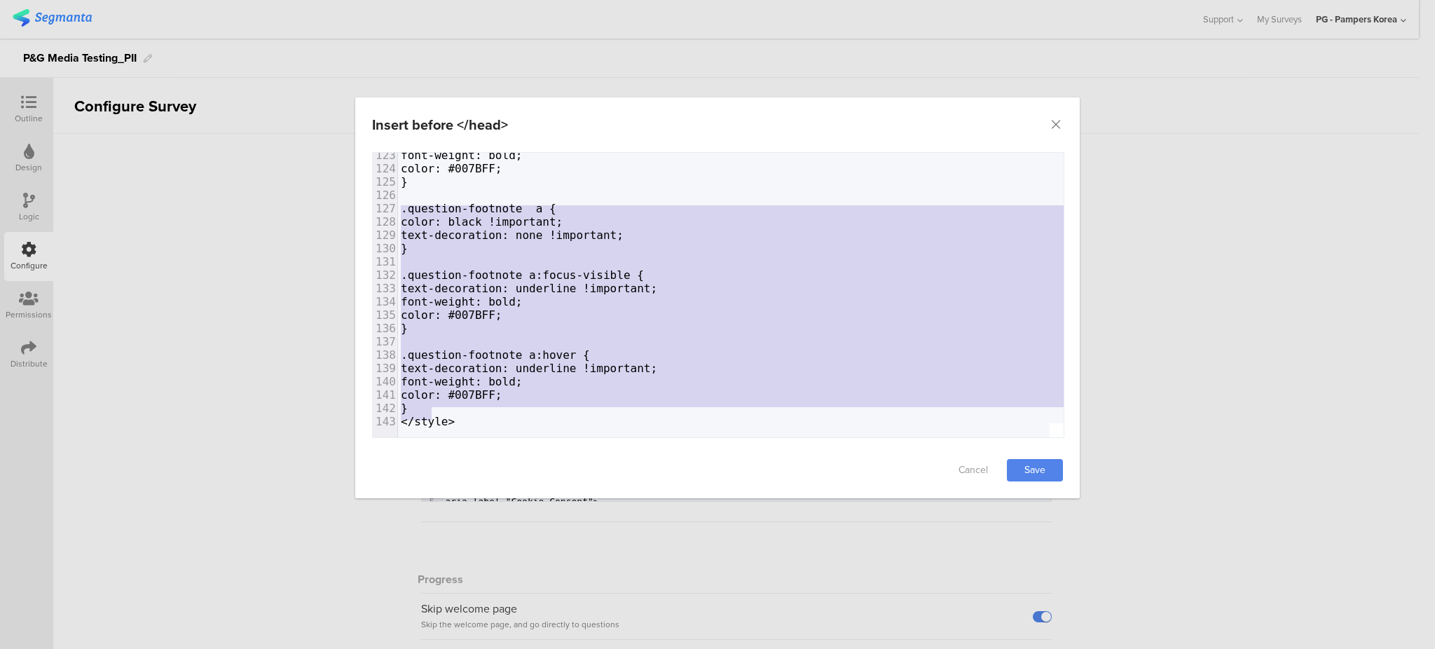
drag, startPoint x: 440, startPoint y: 401, endPoint x: 331, endPoint y: 198, distance: 230.7
click at [331, 198] on div "Insert before </head> Failed saving changes. If the problem persists please con…" at bounding box center [717, 324] width 1435 height 649
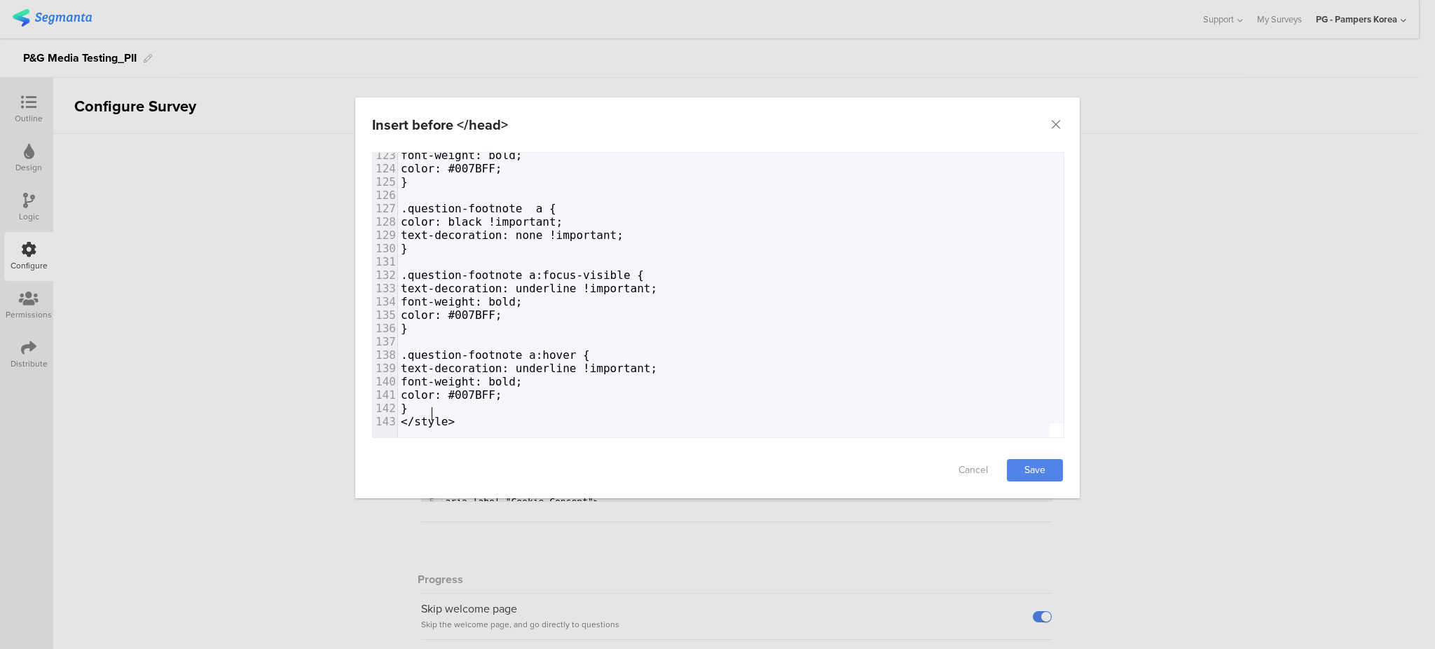
click at [445, 401] on pre "}" at bounding box center [1047, 407] width 1298 height 13
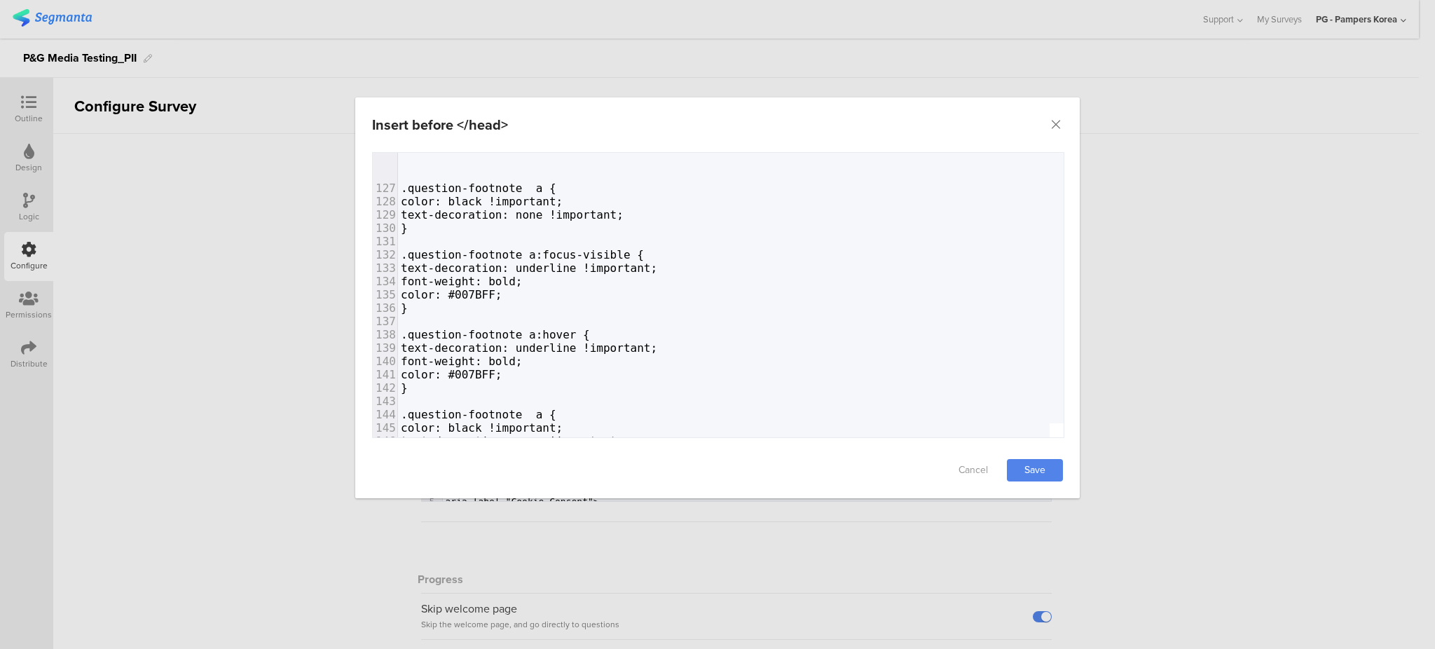
scroll to position [1882, 0]
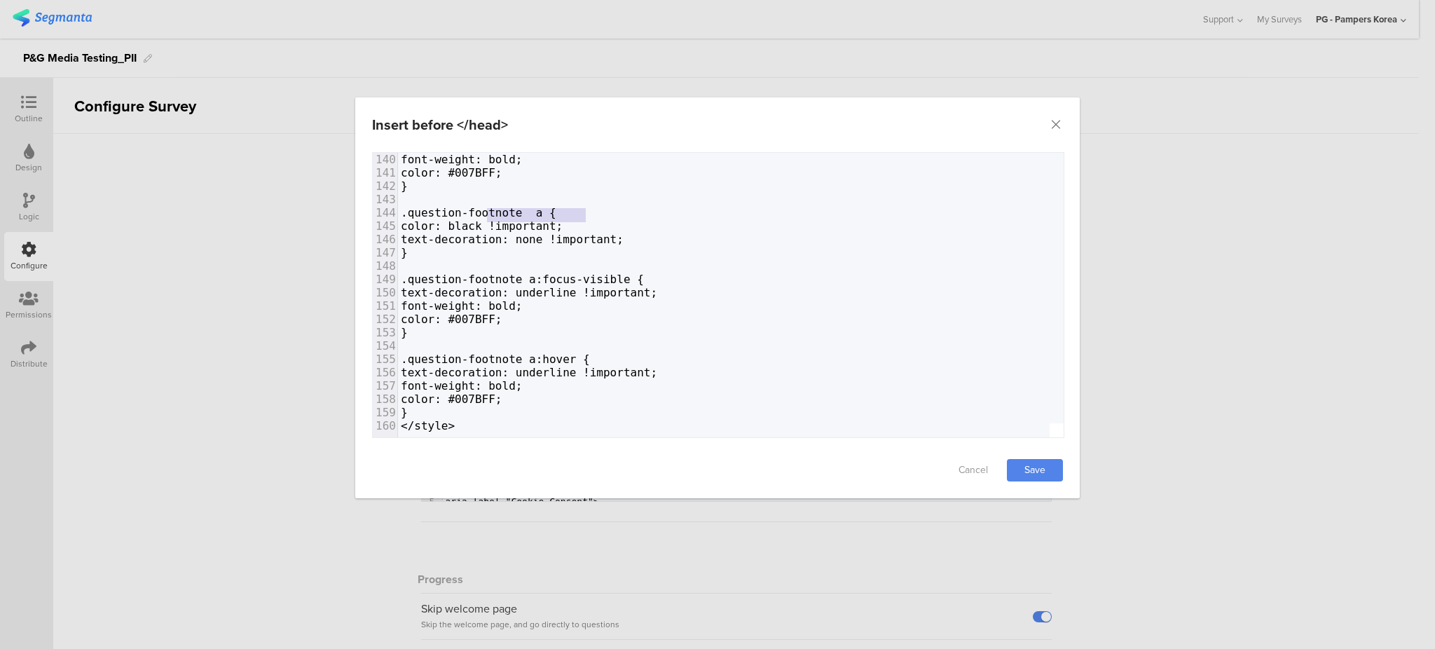
type textarea "question-footnote"
drag, startPoint x: 587, startPoint y: 216, endPoint x: 481, endPoint y: 211, distance: 106.6
click at [481, 211] on span ".question-footnote a {" at bounding box center [479, 212] width 156 height 13
paste textarea "dialog"
type textarea "question-footnote"
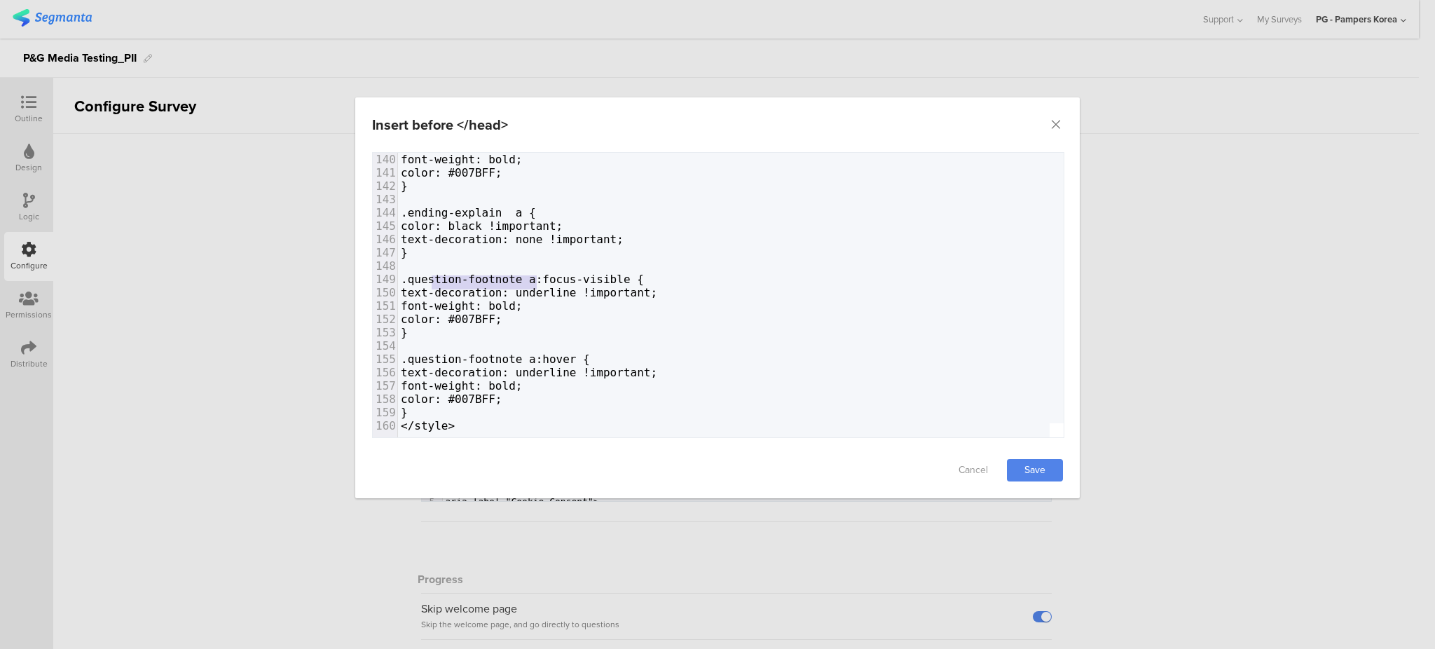
drag, startPoint x: 534, startPoint y: 281, endPoint x: 434, endPoint y: 281, distance: 100.2
click at [434, 281] on span ".question-footnote a:focus-visible {" at bounding box center [522, 279] width 243 height 13
paste textarea "dialog"
type textarea "question-footnote"
drag, startPoint x: 537, startPoint y: 359, endPoint x: 429, endPoint y: 355, distance: 107.3
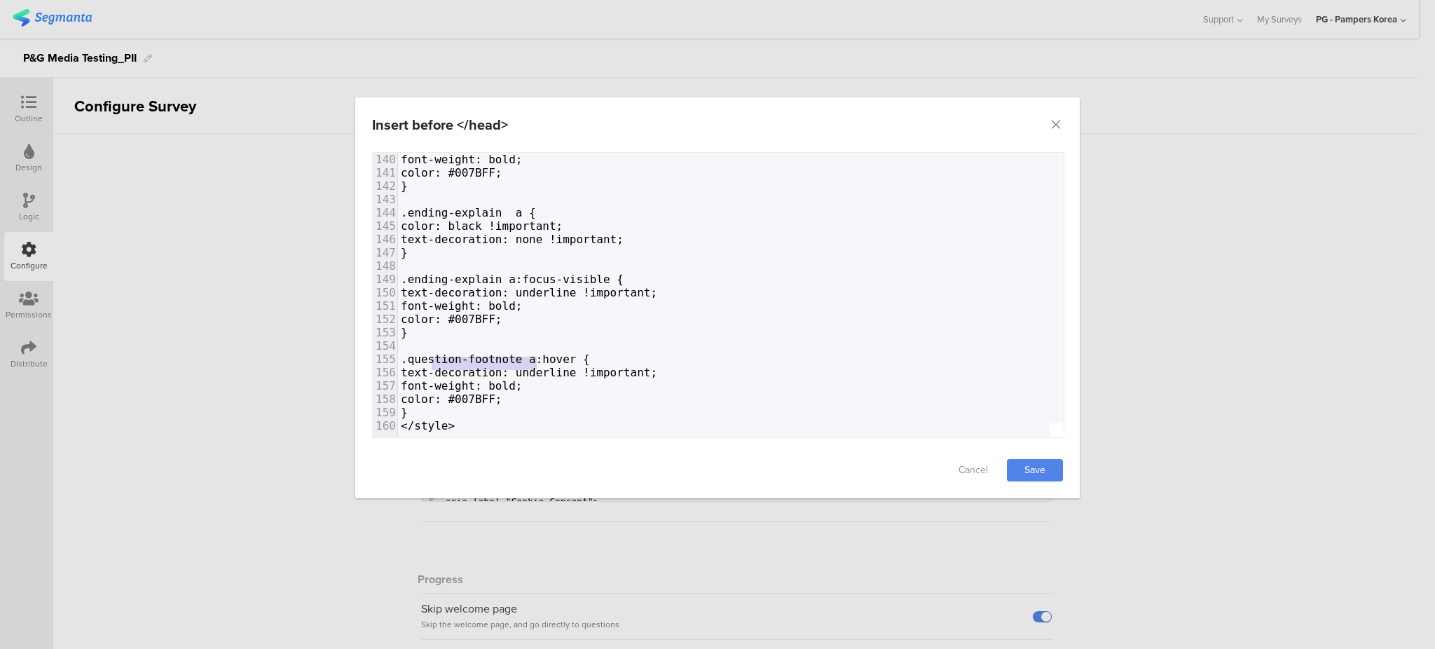
click at [429, 355] on span ".question-footnote a:hover {" at bounding box center [495, 358] width 189 height 13
click at [1050, 466] on link "Save" at bounding box center [1035, 470] width 56 height 22
click at [1204, 446] on div "Insert before </head> Failed saving changes. If the problem persists please con…" at bounding box center [717, 324] width 1435 height 649
click at [1174, 425] on div "Insert before </head> Failed saving changes. If the problem persists please con…" at bounding box center [717, 324] width 1435 height 649
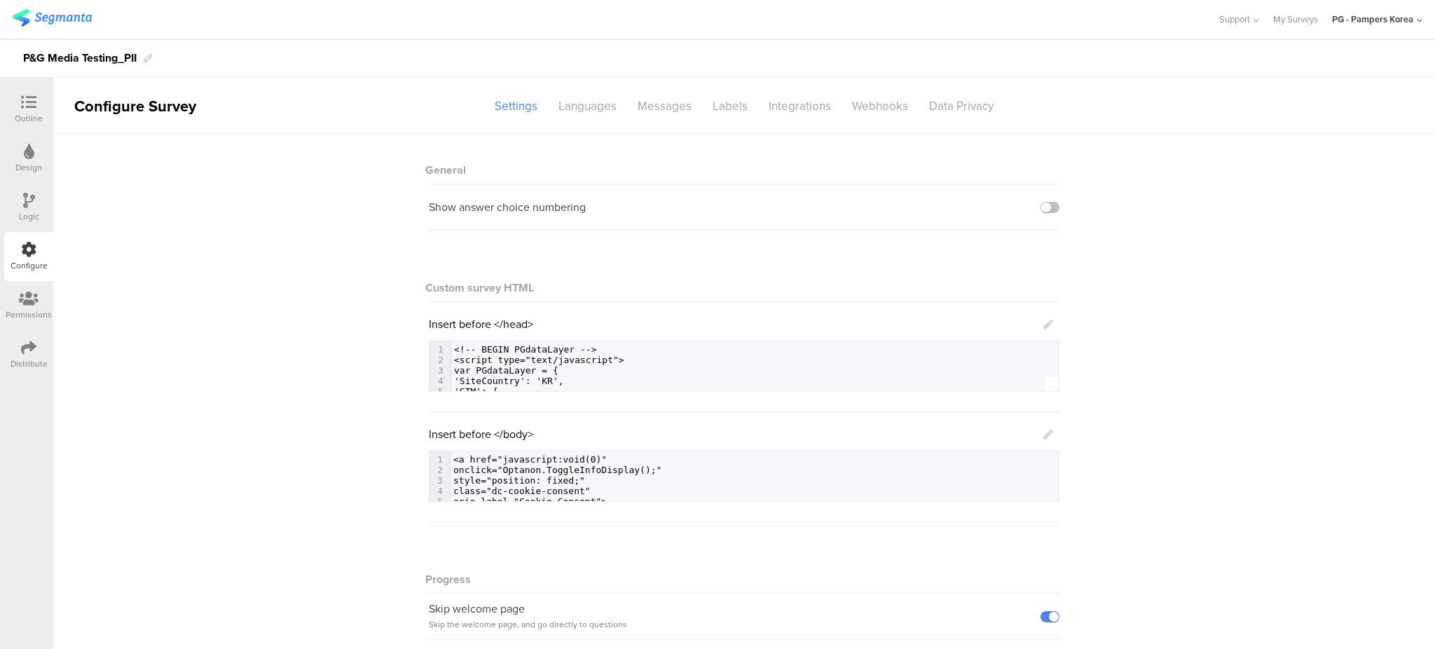
click at [14, 109] on div "Outline" at bounding box center [28, 109] width 49 height 49
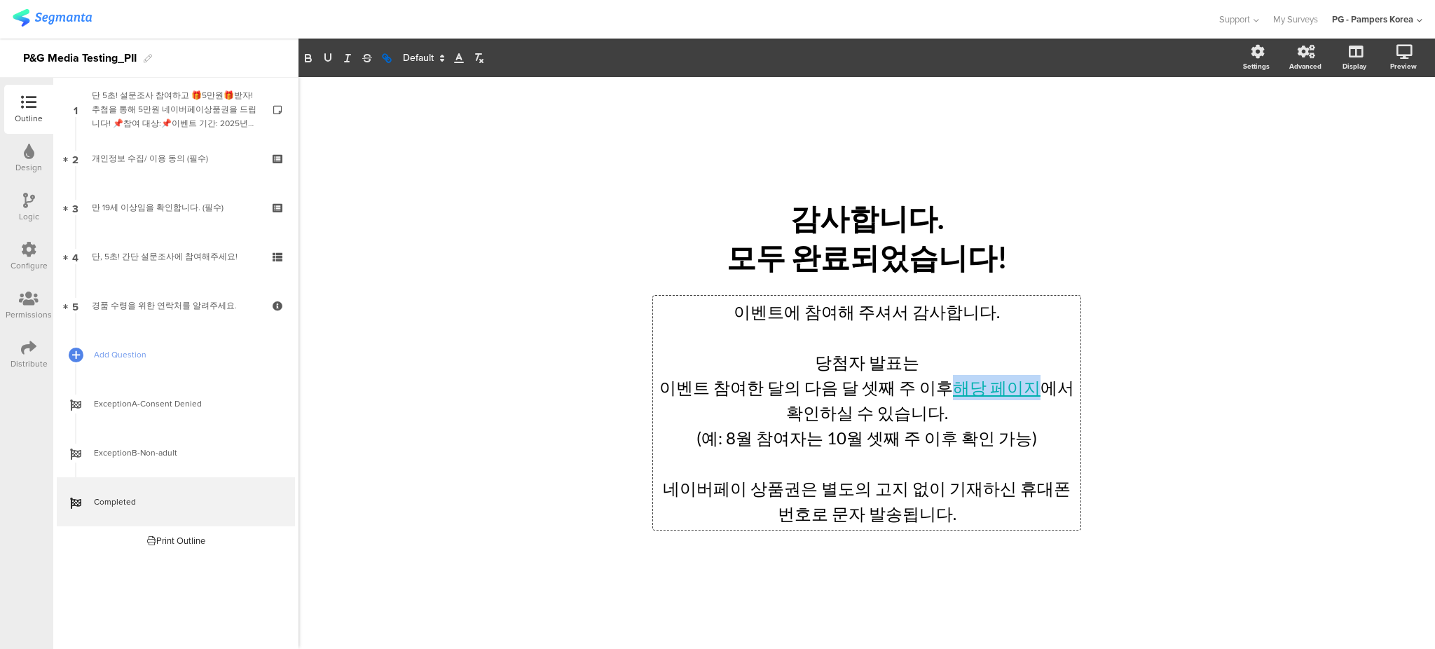
drag, startPoint x: 933, startPoint y: 393, endPoint x: 1010, endPoint y: 394, distance: 77.8
click at [1010, 394] on div "이벤트에 참여해 주셔서 감사합니다. 당첨자 발표는 이벤트 참여한 달의 다음 달 셋째 주 이후 해당 페이지 에서 확인하실 수 있습니다. (예: …" at bounding box center [866, 413] width 427 height 234
click at [309, 56] on icon "button" at bounding box center [308, 58] width 13 height 13
click at [1152, 272] on div "/ 감사합니다. 모두 완료되었습니다! 감사합니다. 모두 완료되었습니다! 이벤트에 참여해 주셔서 감사합니다. 당첨자 발표는 이벤트 참여한 달의 …" at bounding box center [866, 356] width 589 height 558
click at [43, 261] on div "Configure" at bounding box center [29, 265] width 37 height 13
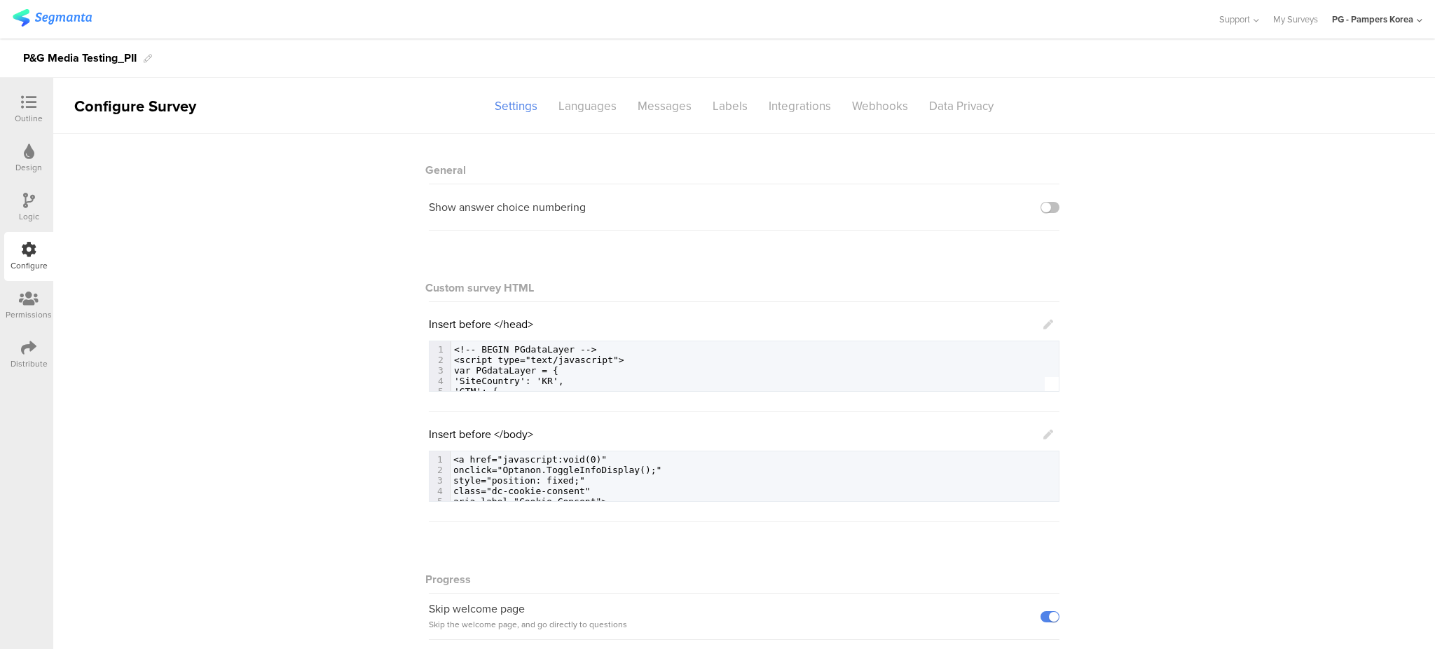
click at [1043, 325] on icon at bounding box center [1048, 324] width 10 height 10
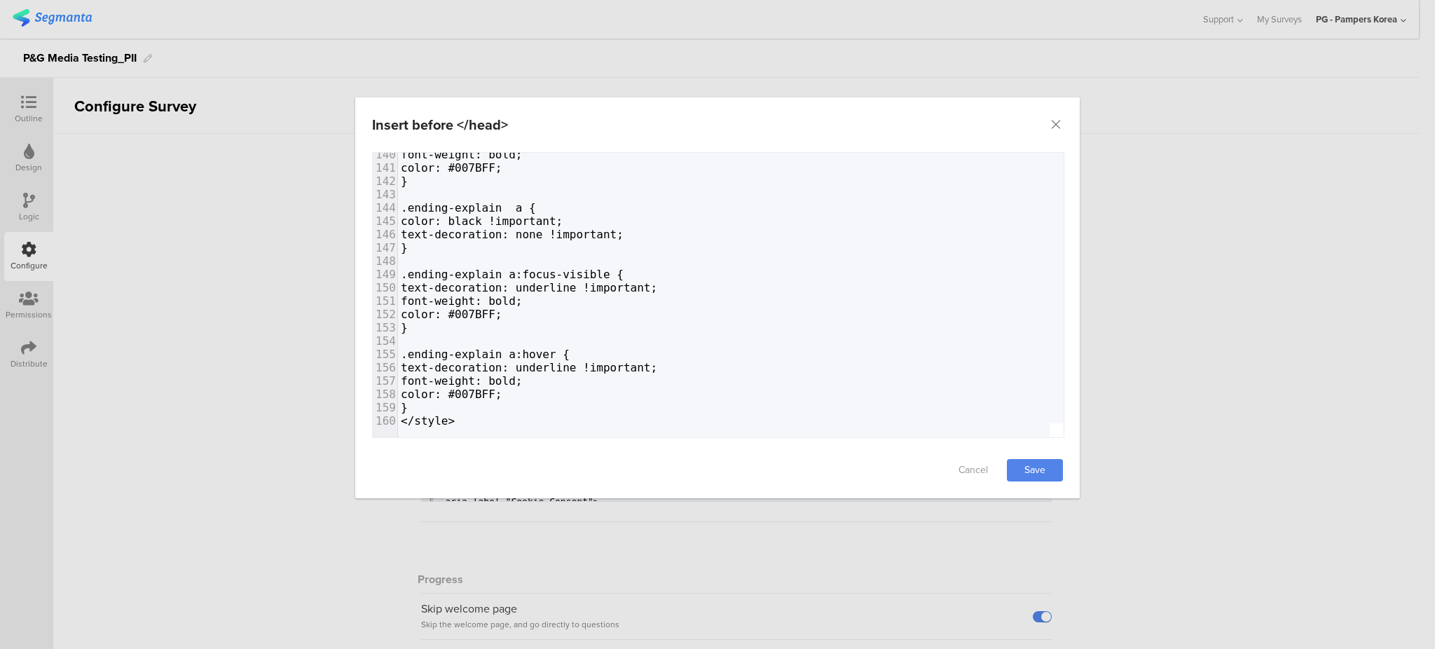
scroll to position [1805, 0]
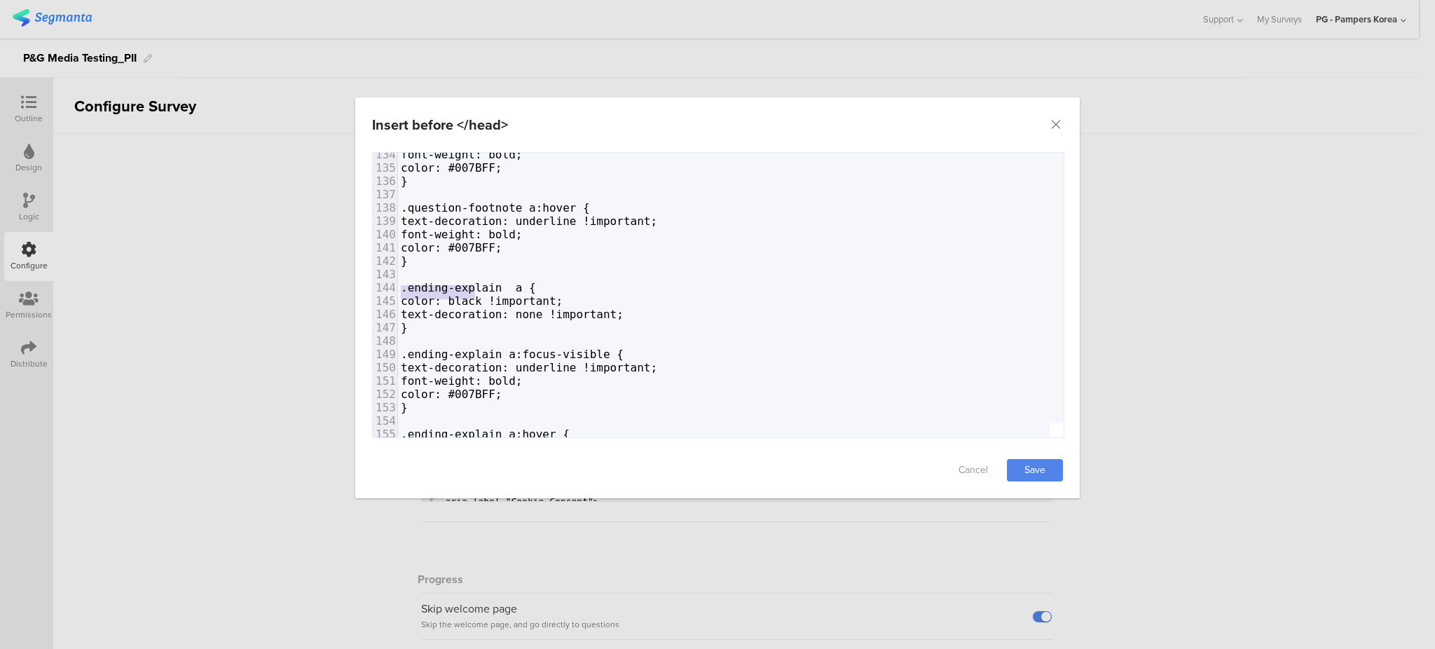
drag, startPoint x: 472, startPoint y: 289, endPoint x: 338, endPoint y: 292, distance: 134.6
click at [338, 292] on div "Insert before </head> Failed saving changes. If the problem persists please con…" at bounding box center [717, 324] width 1435 height 649
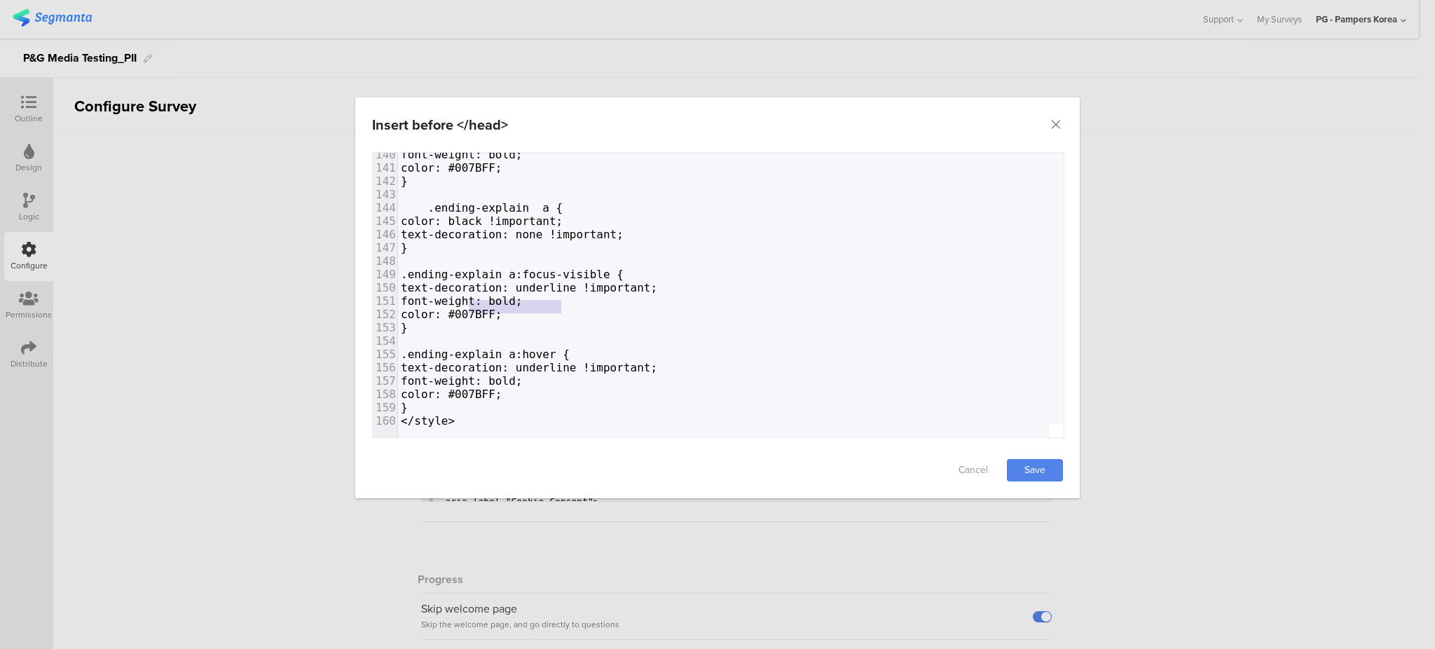
type textarea "font-weight: bold;"
type textarea "text-decoration: underline !important; font-weight: bold;"
drag, startPoint x: 569, startPoint y: 295, endPoint x: 452, endPoint y: 282, distance: 117.8
click at [452, 282] on div "112 text-decoration: none !important; 113 } 114 115 .custom-footnote a:focus-vi…" at bounding box center [1047, 101] width 1298 height 652
type textarea "text-decoration: none !important;"
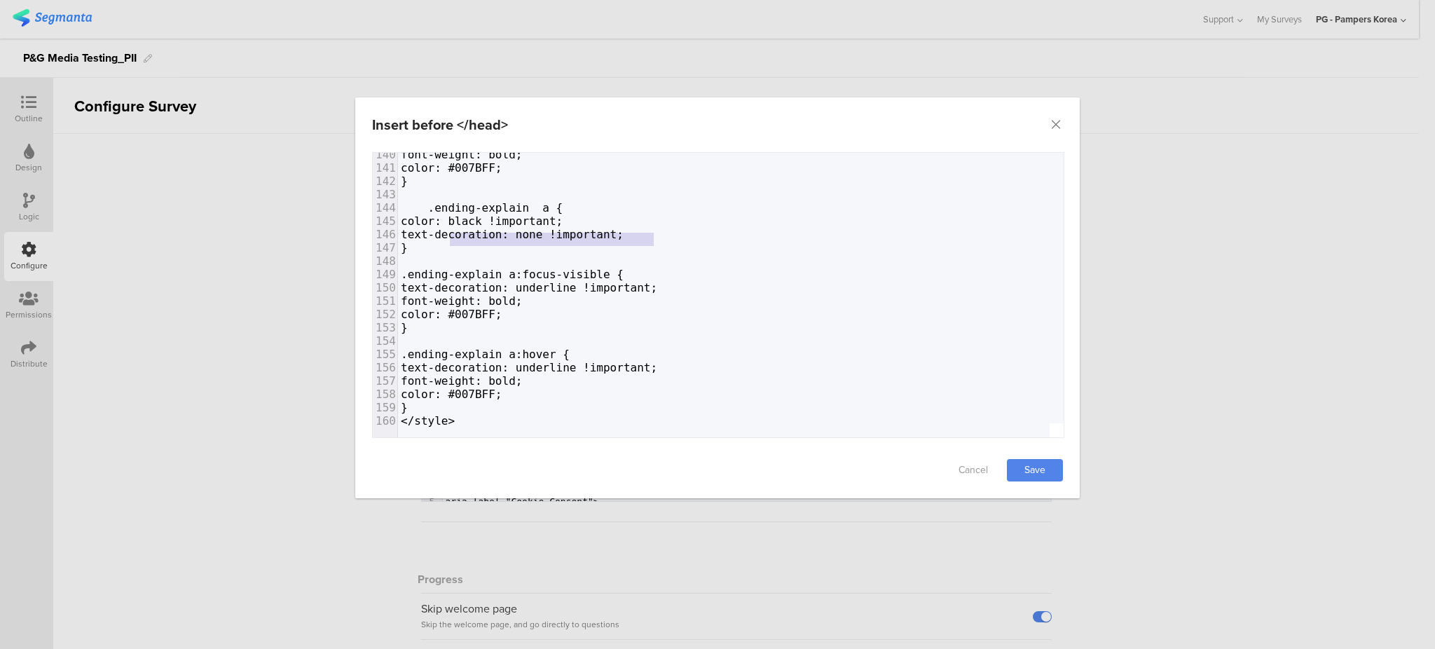
drag, startPoint x: 659, startPoint y: 221, endPoint x: 452, endPoint y: 226, distance: 207.4
click at [452, 228] on pre "text-decoration: none !important;" at bounding box center [1047, 234] width 1298 height 13
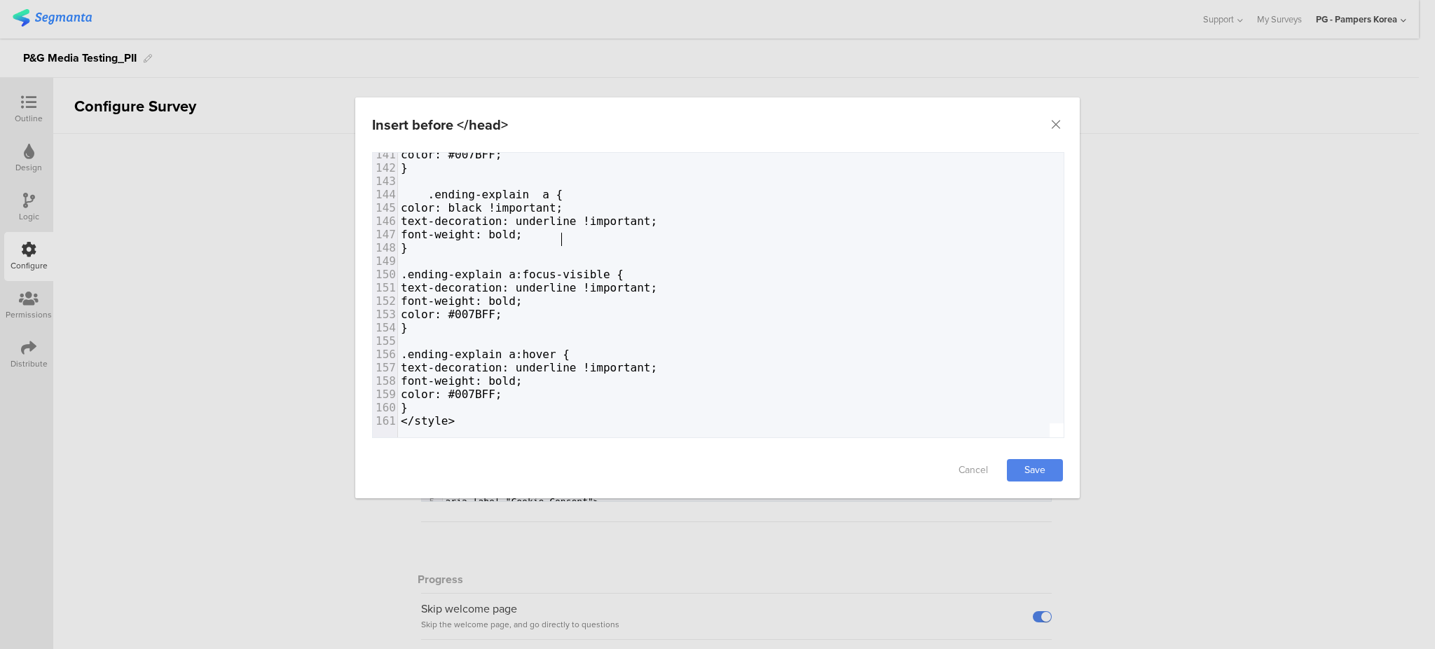
scroll to position [1806, 0]
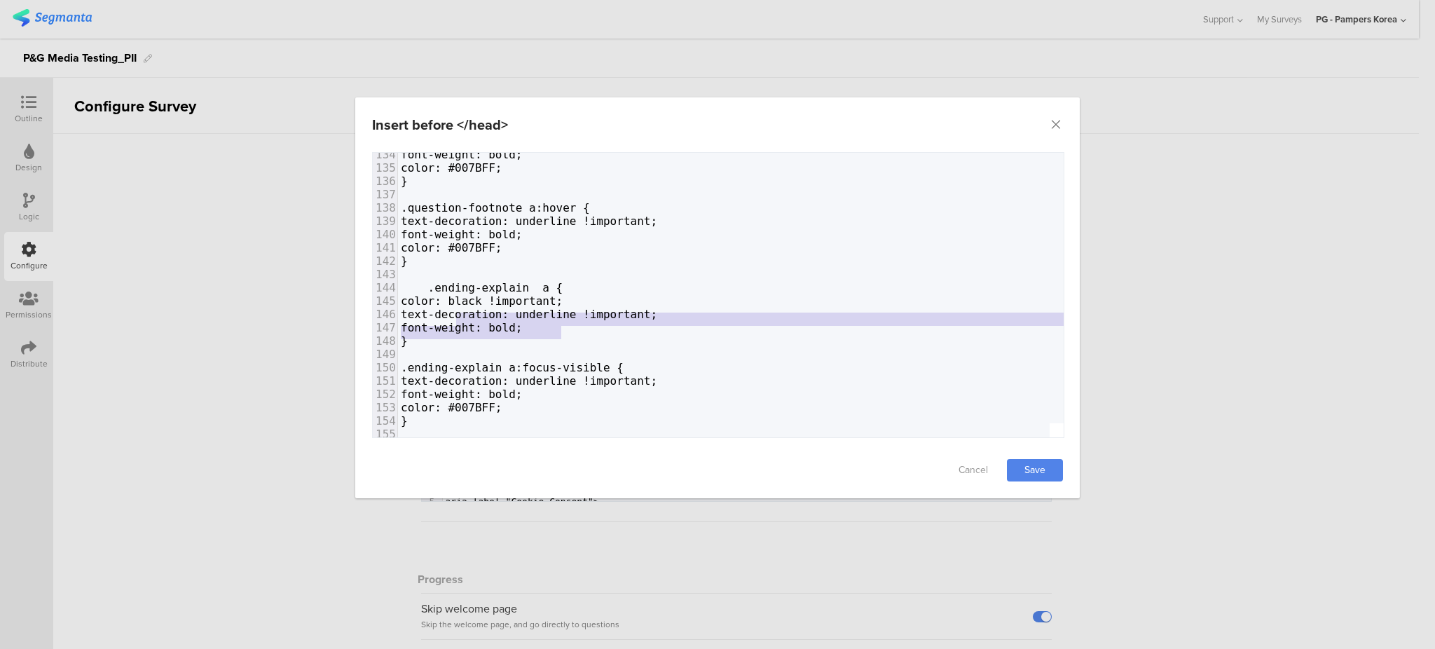
type textarea "text-decoration: underline !important; font-weight: bold;"
drag, startPoint x: 563, startPoint y: 333, endPoint x: 450, endPoint y: 320, distance: 114.2
click at [450, 320] on div "112 text-decoration: none !important; 113 } 114 115 .custom-footnote a:focus-vi…" at bounding box center [1047, 188] width 1298 height 666
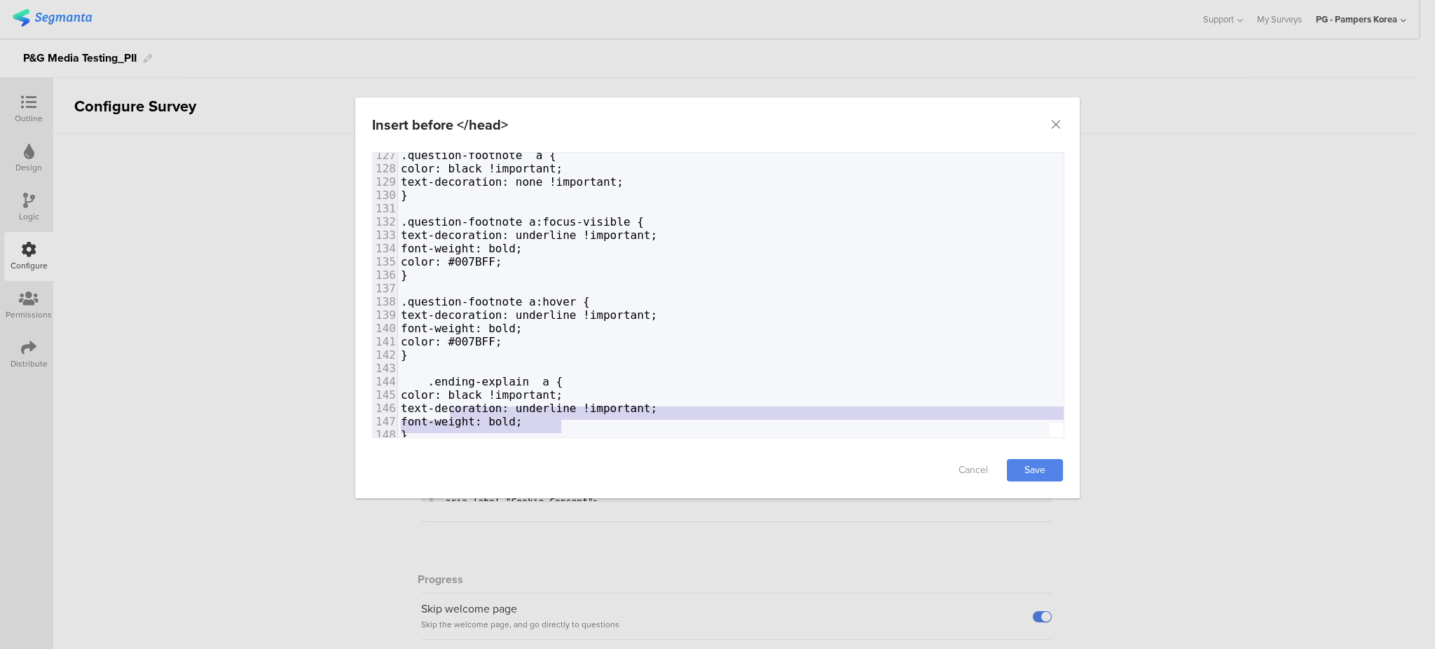
scroll to position [1618, 0]
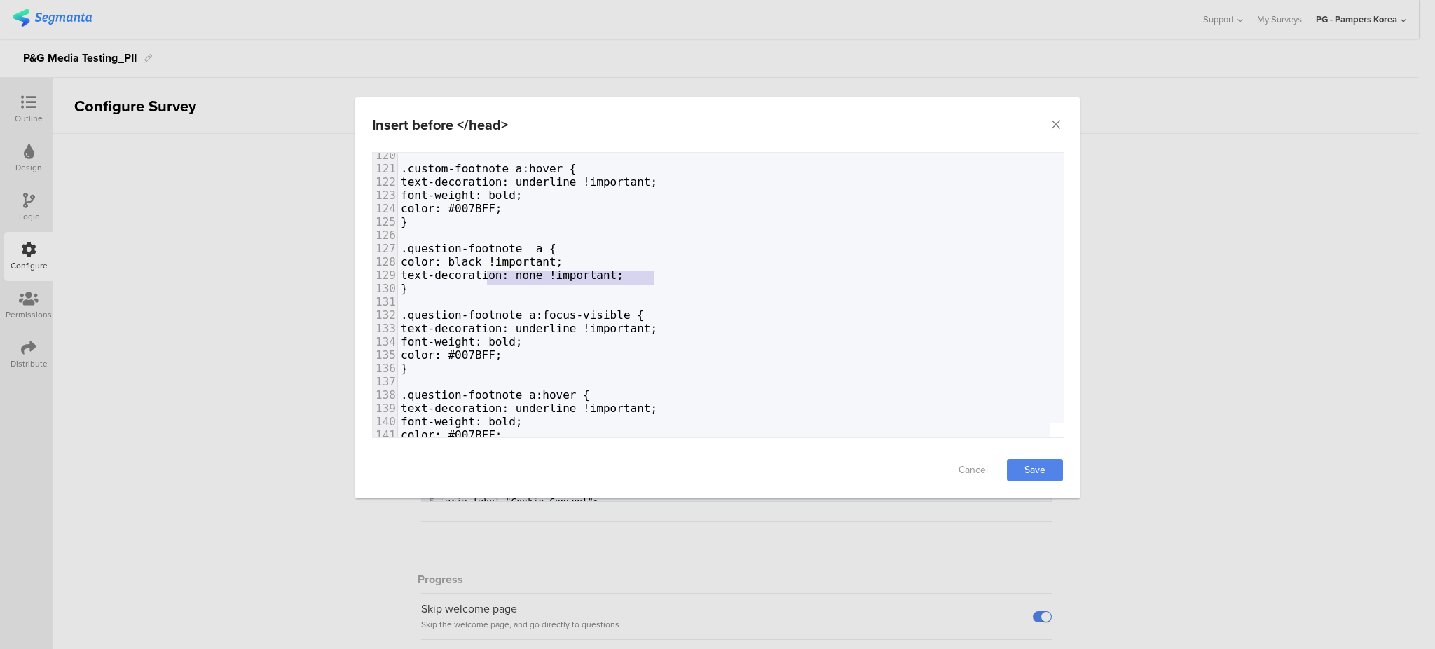
type textarea "text-decoration: none !important;"
drag, startPoint x: 613, startPoint y: 277, endPoint x: 449, endPoint y: 275, distance: 164.0
click at [449, 275] on pre "text-decoration: none !important;" at bounding box center [1047, 274] width 1298 height 13
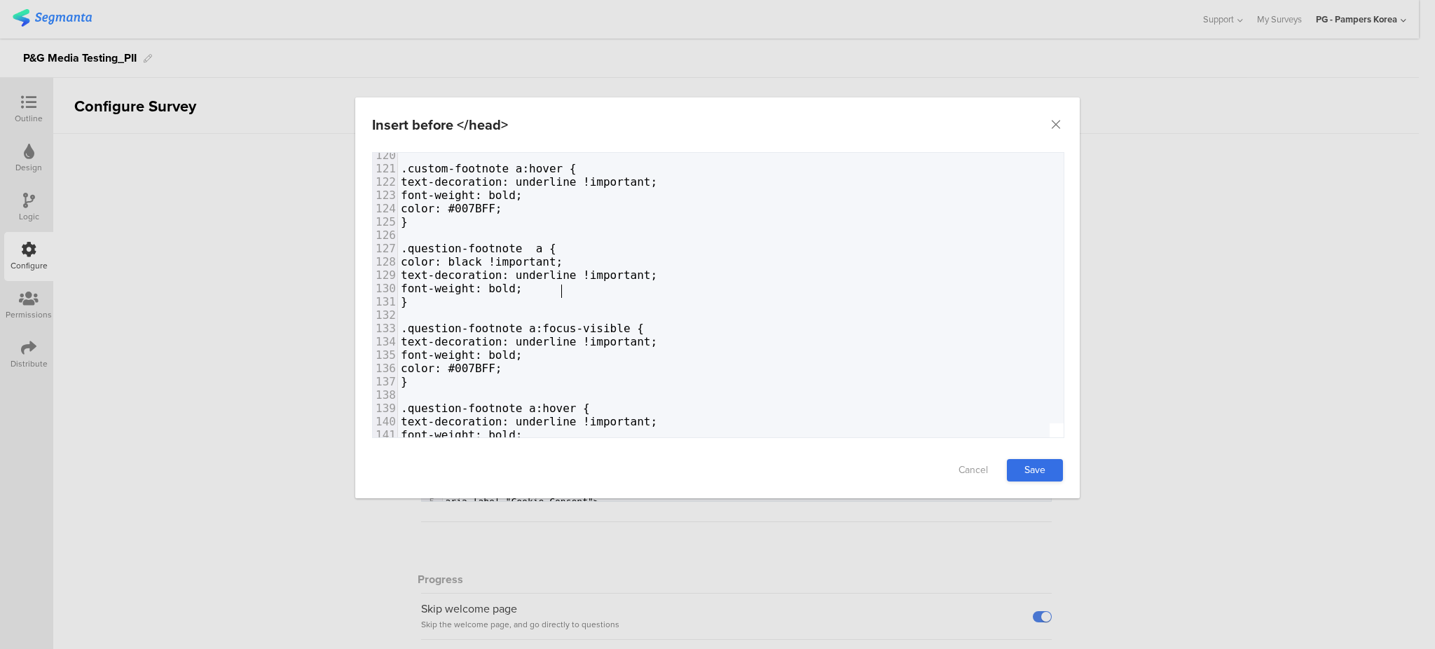
click at [1049, 469] on link "Save" at bounding box center [1035, 470] width 56 height 22
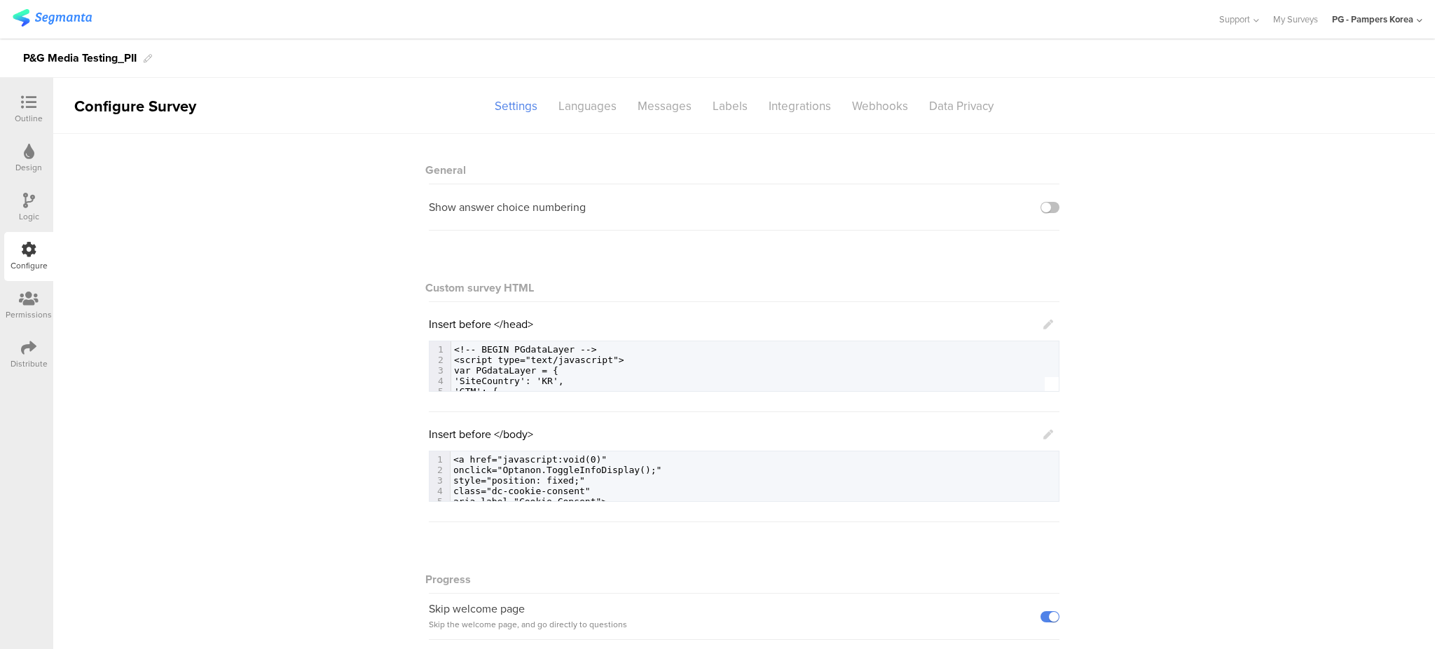
click at [18, 112] on div "Outline" at bounding box center [29, 118] width 28 height 13
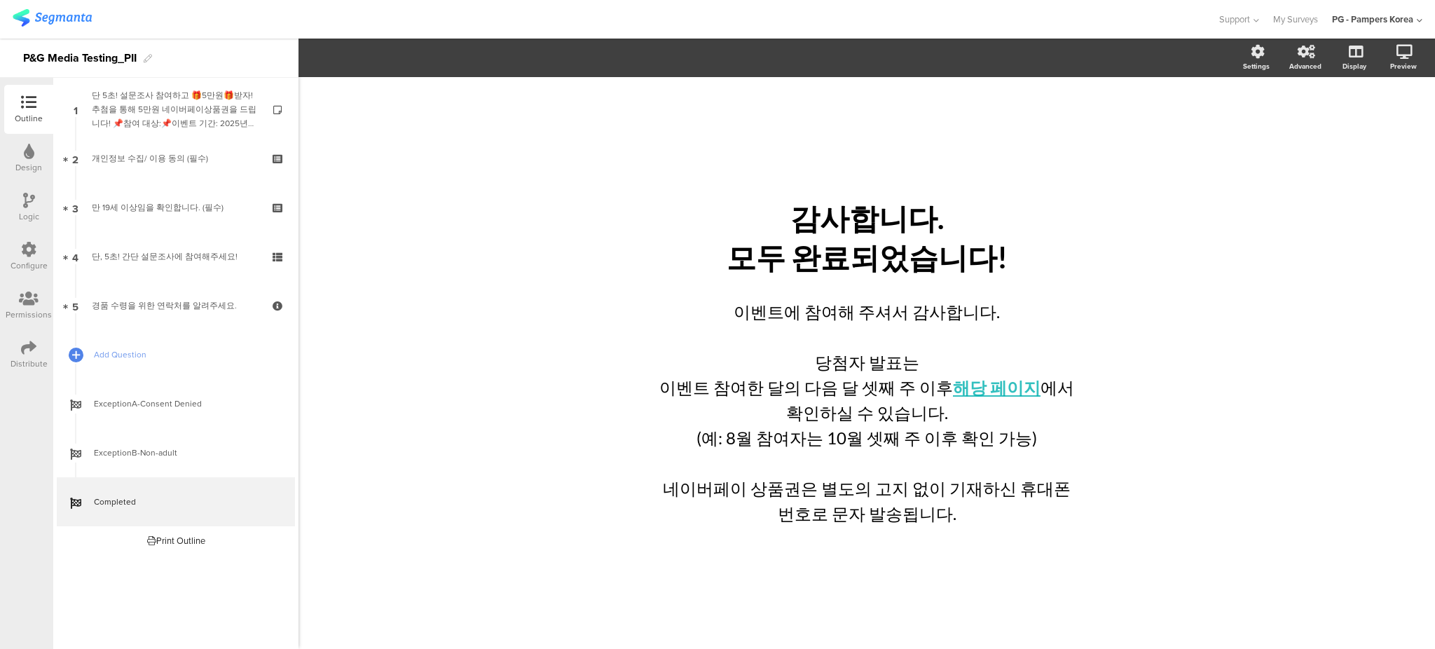
click at [27, 350] on icon at bounding box center [28, 347] width 15 height 15
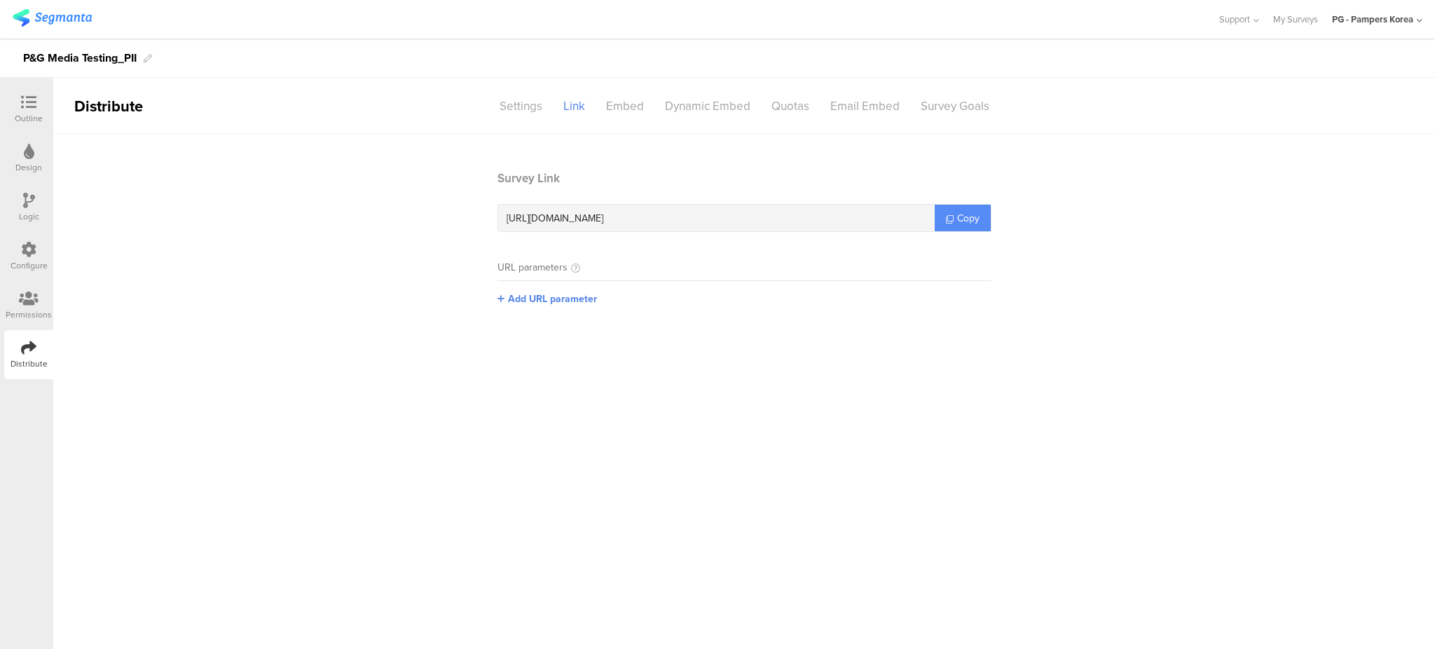
click at [961, 212] on span "Copy" at bounding box center [968, 218] width 22 height 15
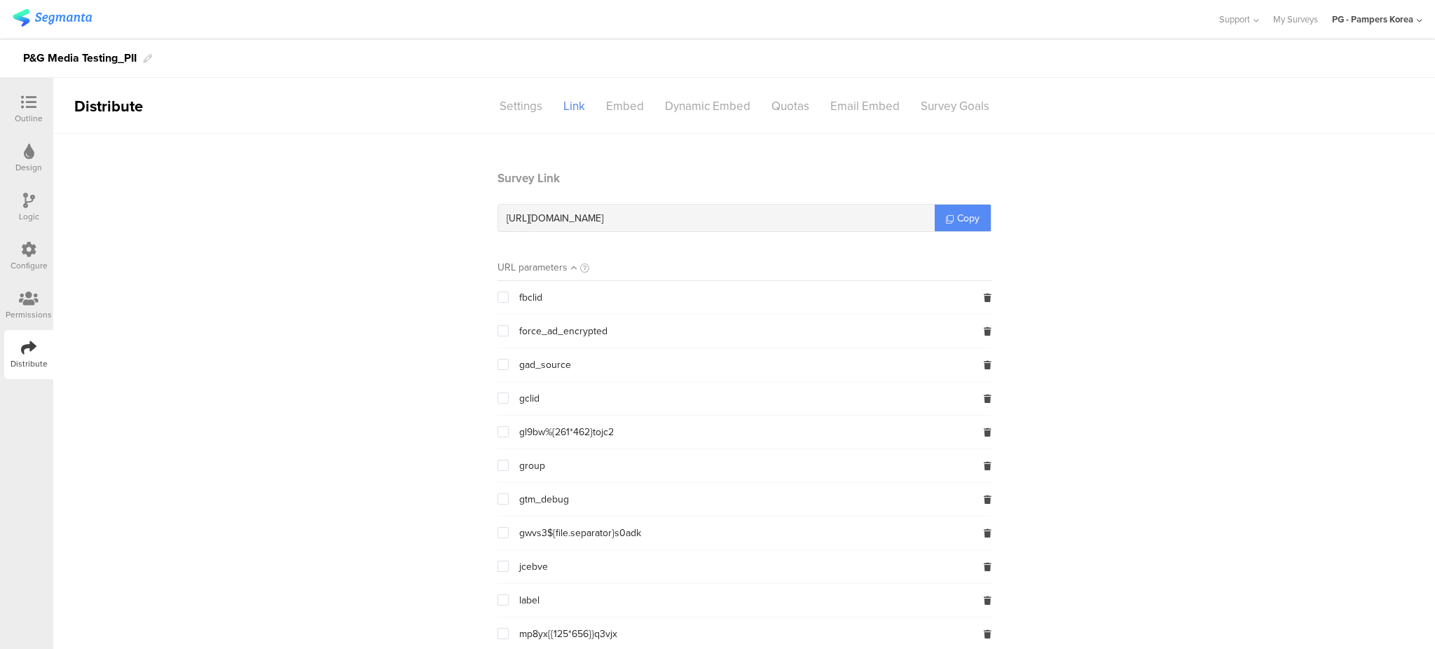
click at [958, 216] on span "Copy" at bounding box center [968, 218] width 22 height 15
click at [32, 89] on div "Outline" at bounding box center [28, 109] width 49 height 49
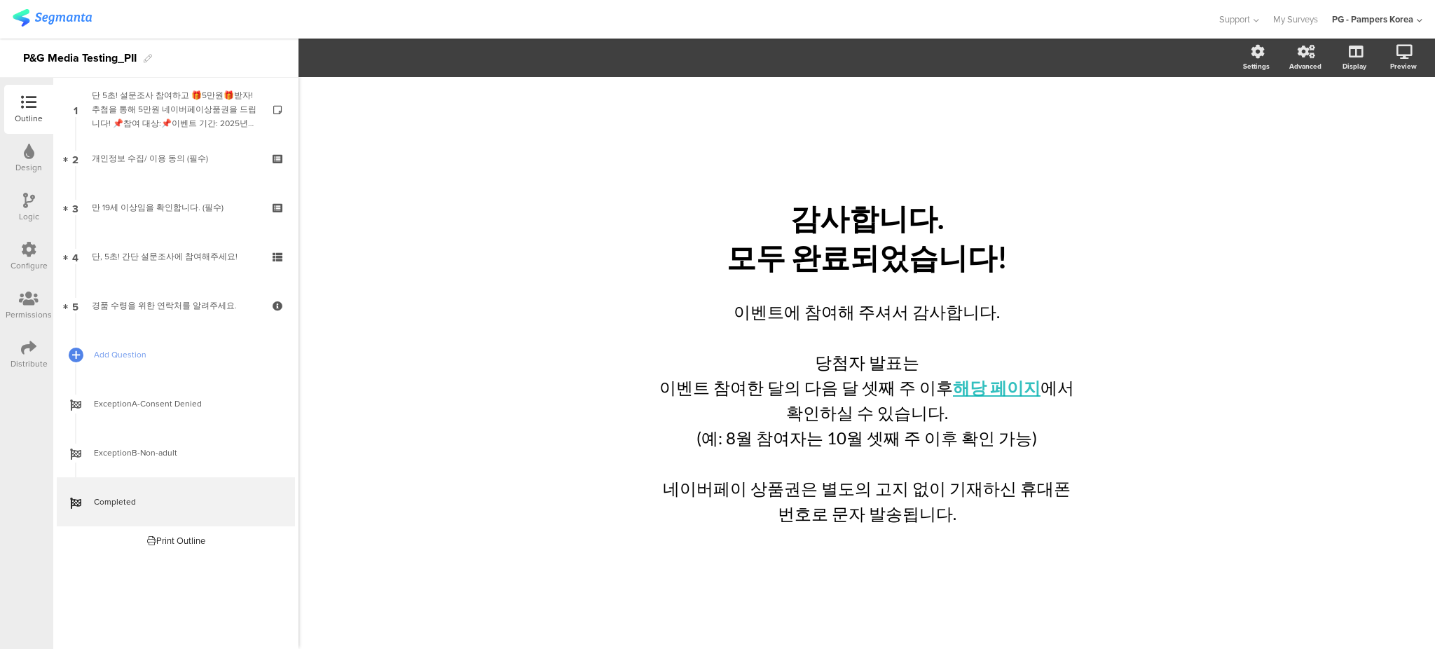
click at [39, 245] on div "Configure" at bounding box center [28, 256] width 49 height 49
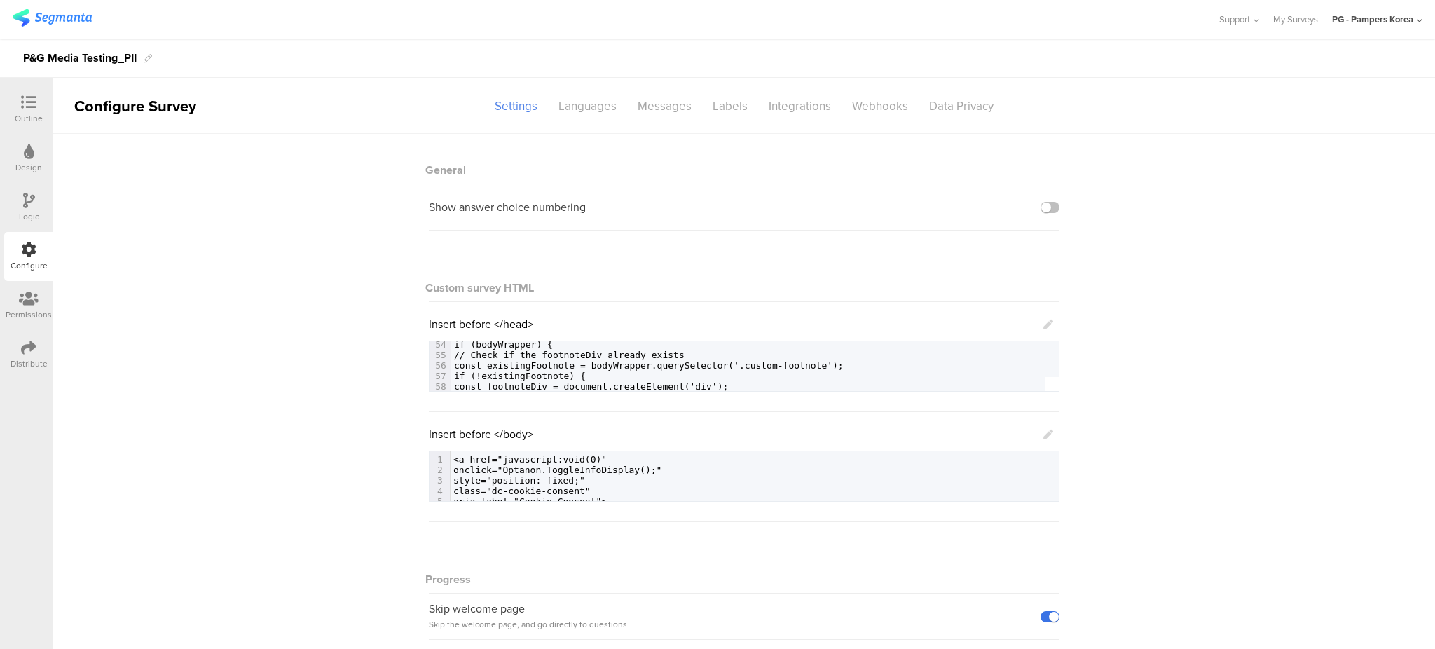
click at [1045, 616] on label at bounding box center [1049, 616] width 19 height 11
click at [0, 0] on input "checkbox" at bounding box center [0, 0] width 0 height 0
click at [27, 353] on icon at bounding box center [28, 347] width 15 height 15
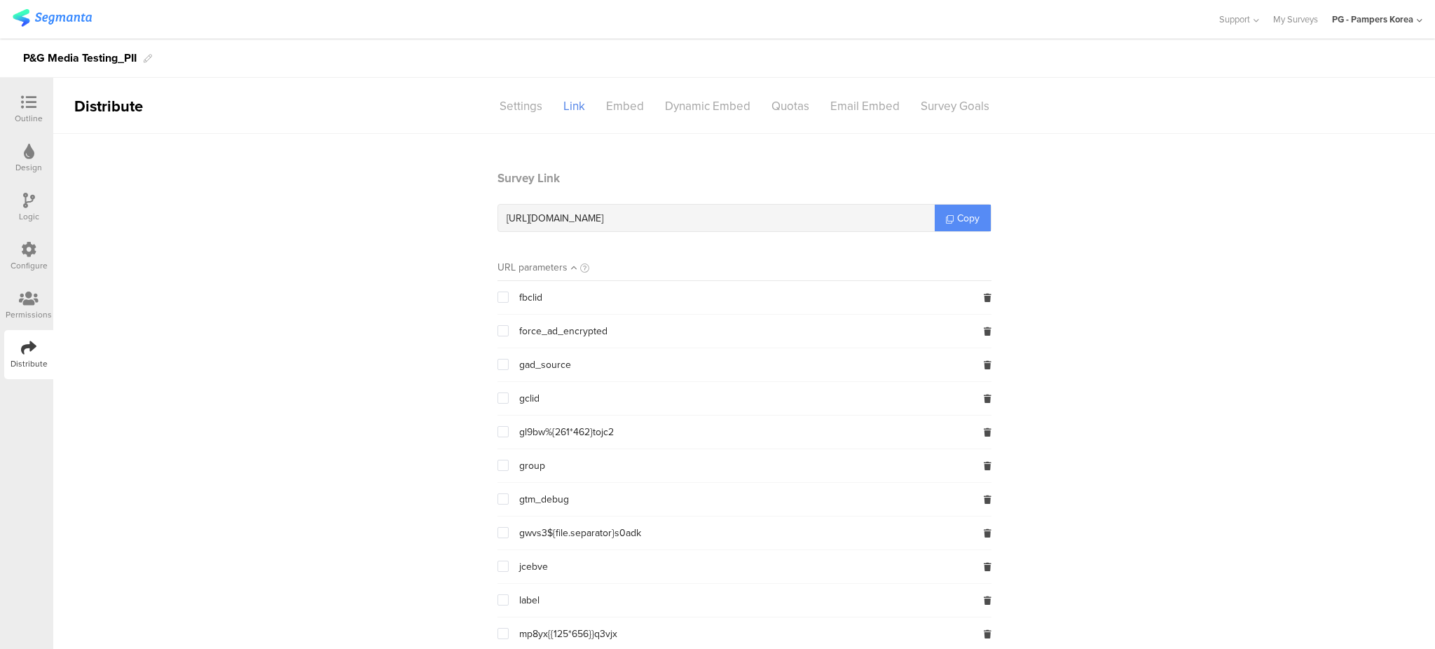
click at [959, 220] on span "Copy" at bounding box center [968, 218] width 22 height 15
click at [502, 97] on div "Settings" at bounding box center [521, 106] width 64 height 25
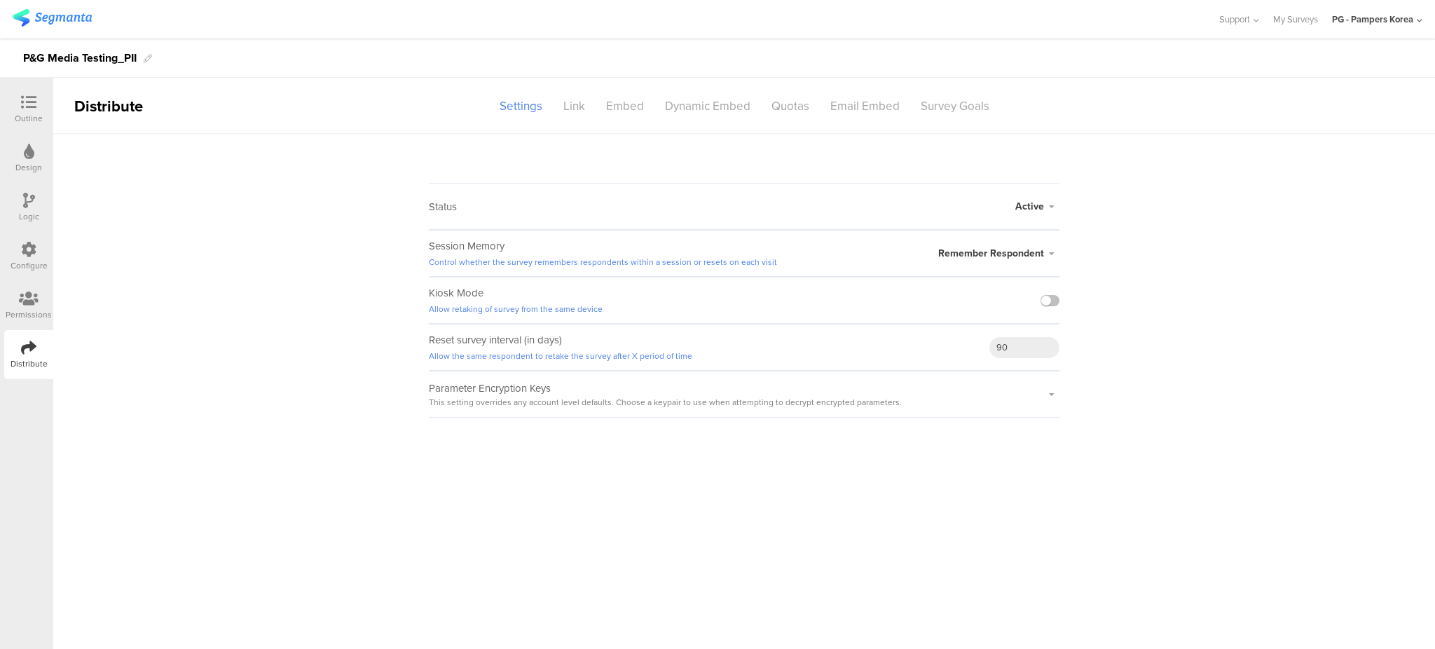
click at [19, 241] on div "Configure" at bounding box center [28, 256] width 49 height 49
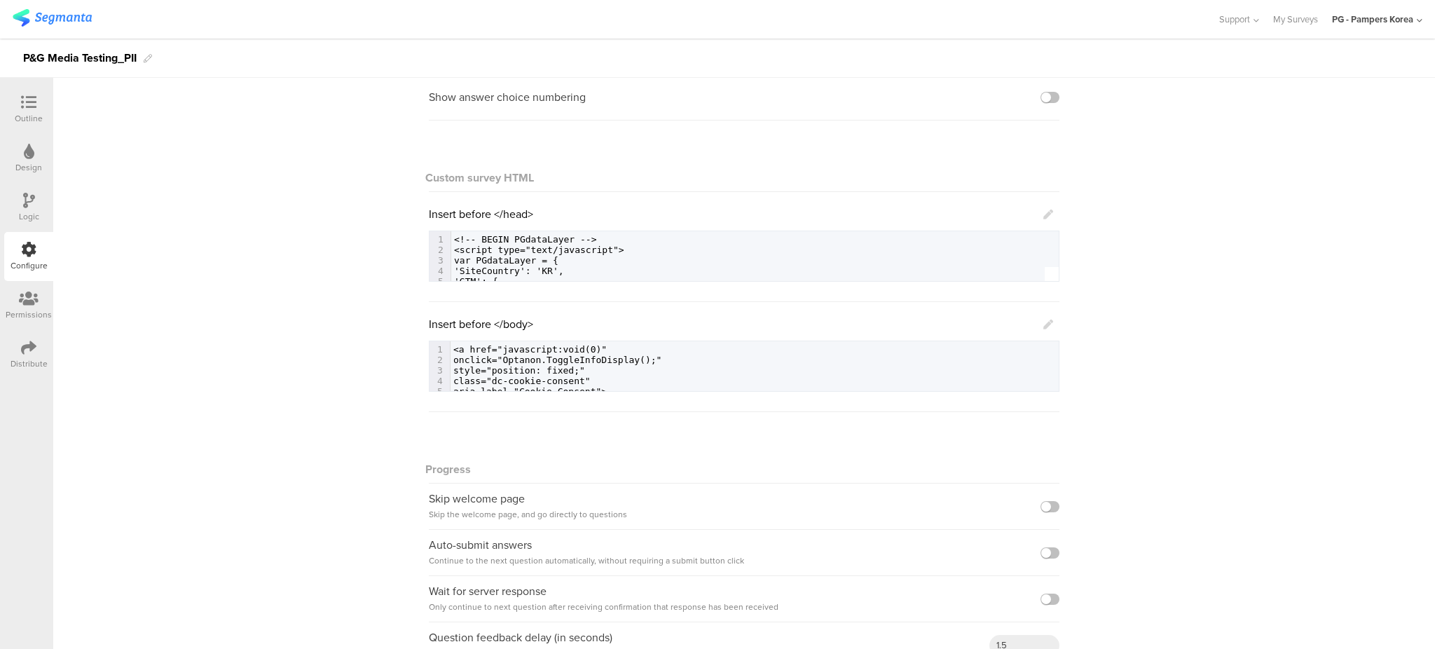
scroll to position [144, 0]
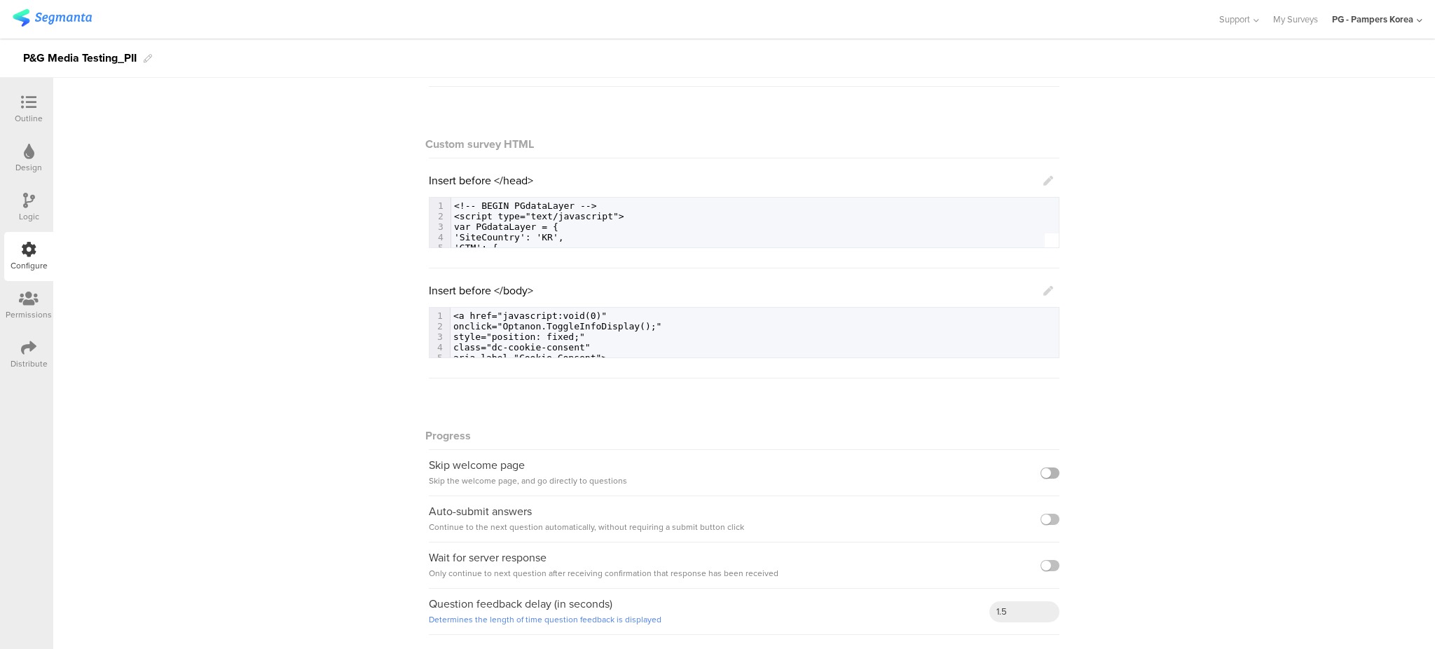
click at [1043, 469] on label at bounding box center [1049, 472] width 19 height 11
click at [0, 0] on input "checkbox" at bounding box center [0, 0] width 0 height 0
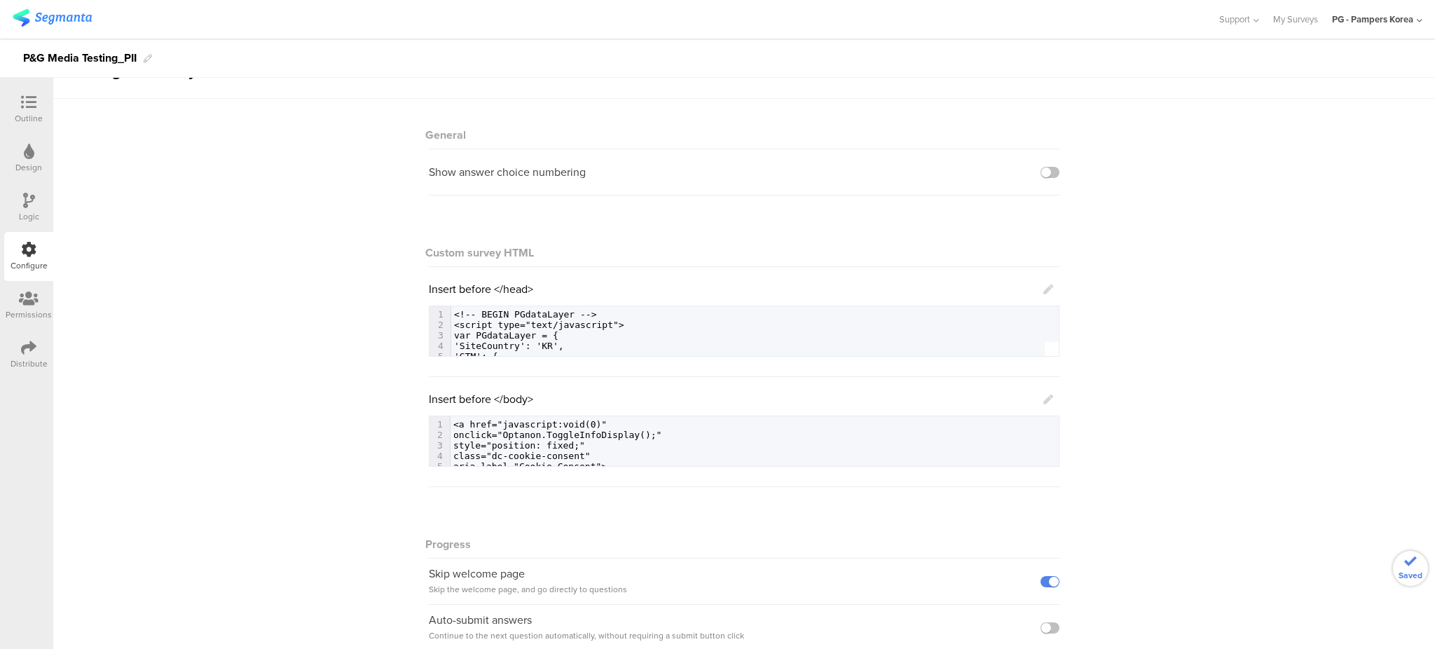
scroll to position [0, 0]
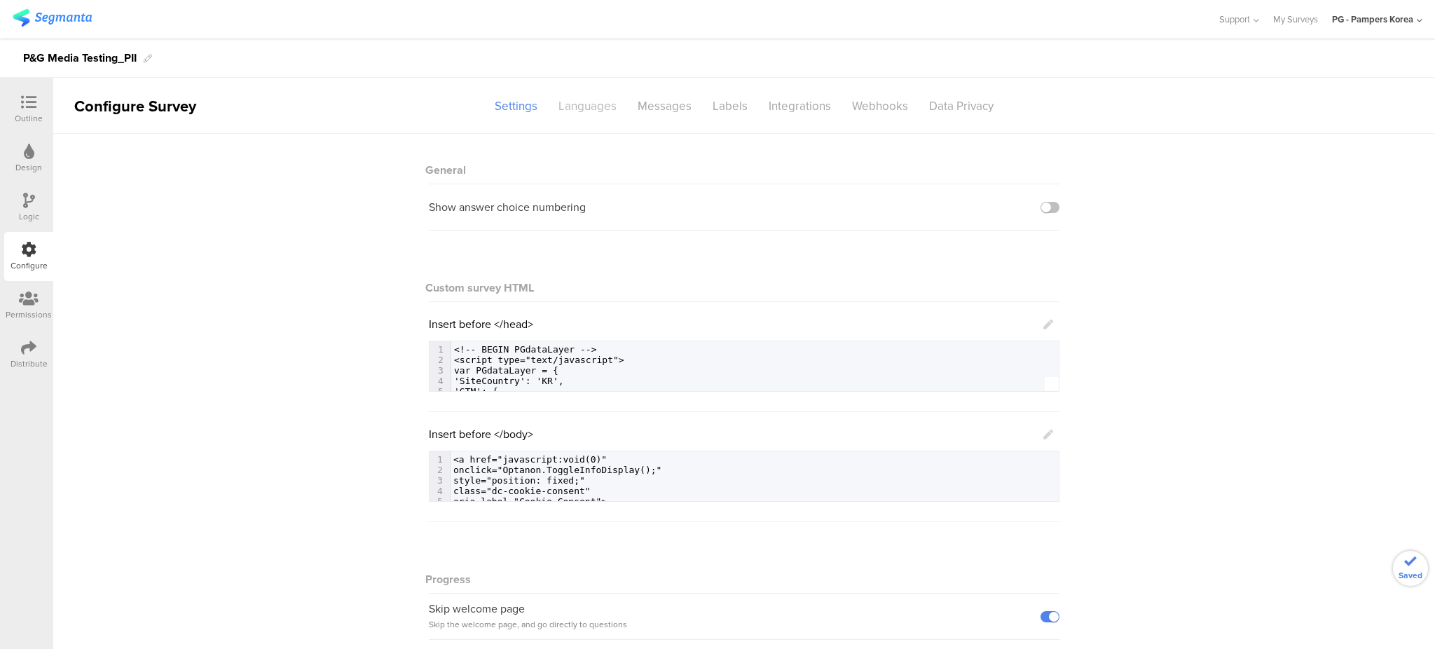
click at [582, 102] on div "Languages" at bounding box center [587, 106] width 79 height 25
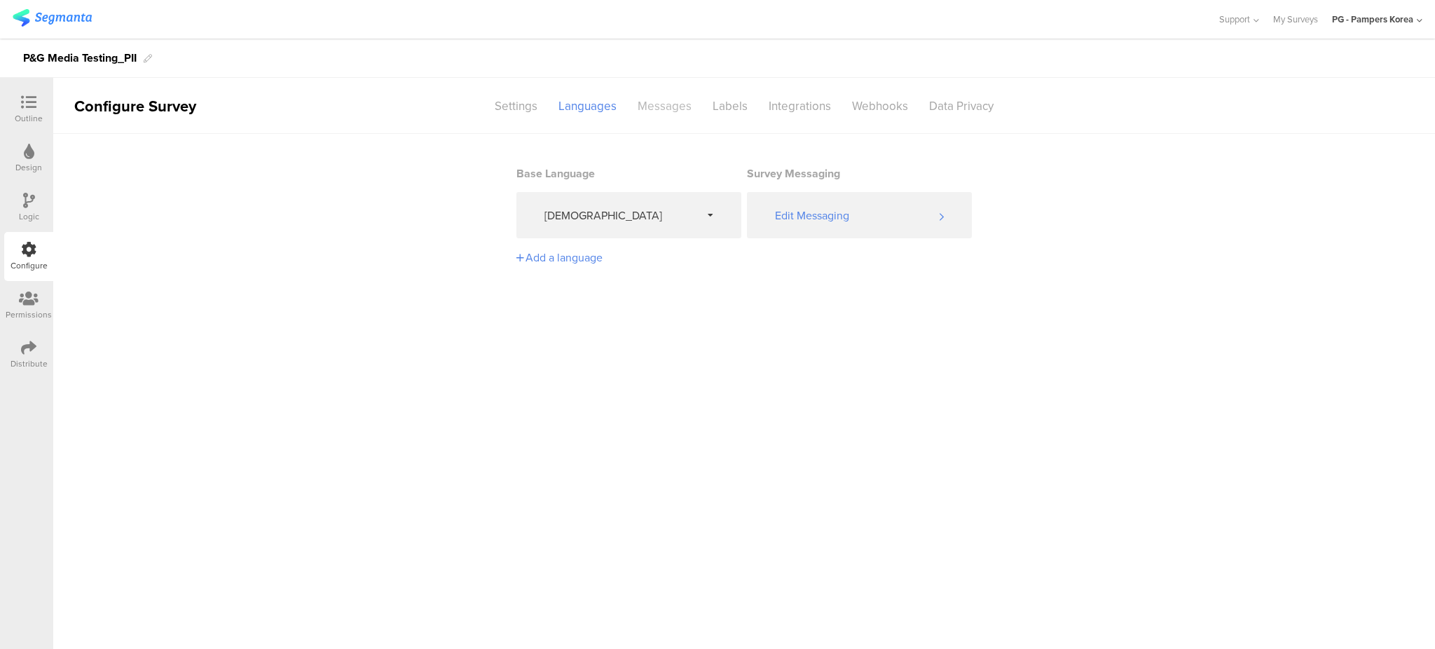
click at [666, 102] on div "Messages" at bounding box center [664, 106] width 75 height 25
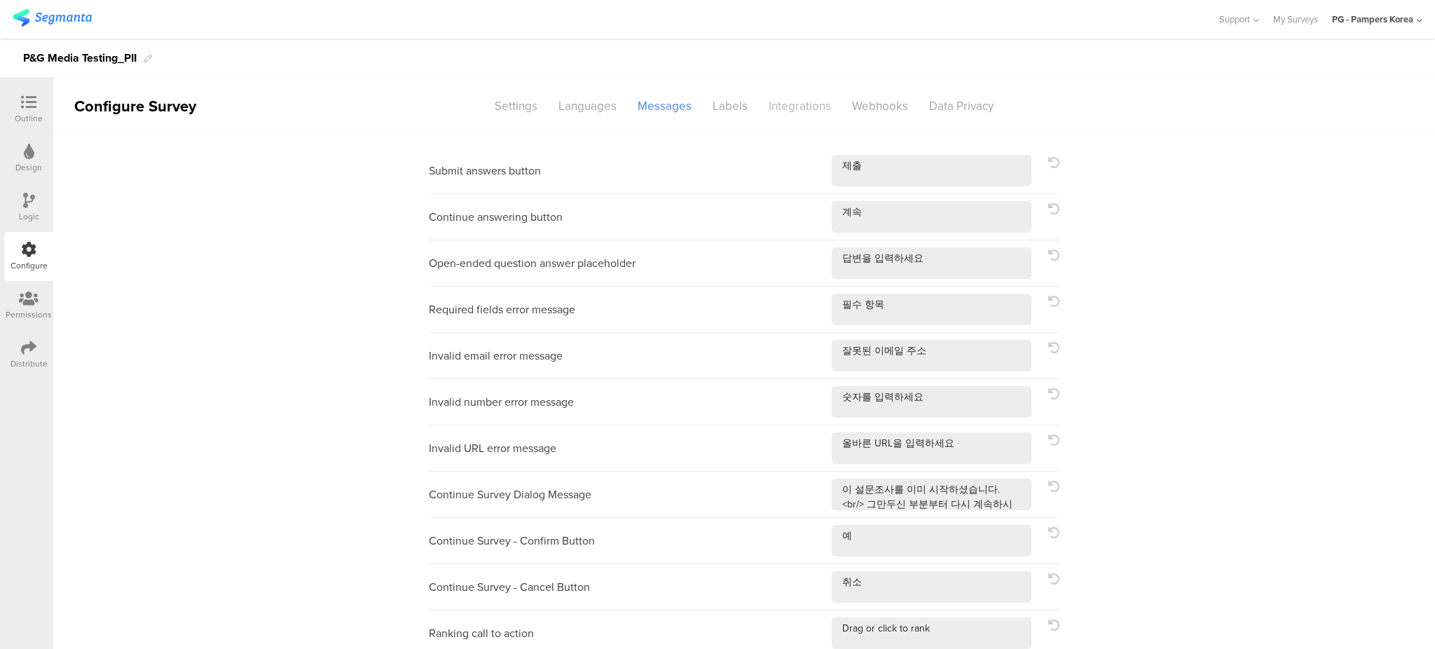
click at [771, 97] on div "Integrations" at bounding box center [799, 106] width 83 height 25
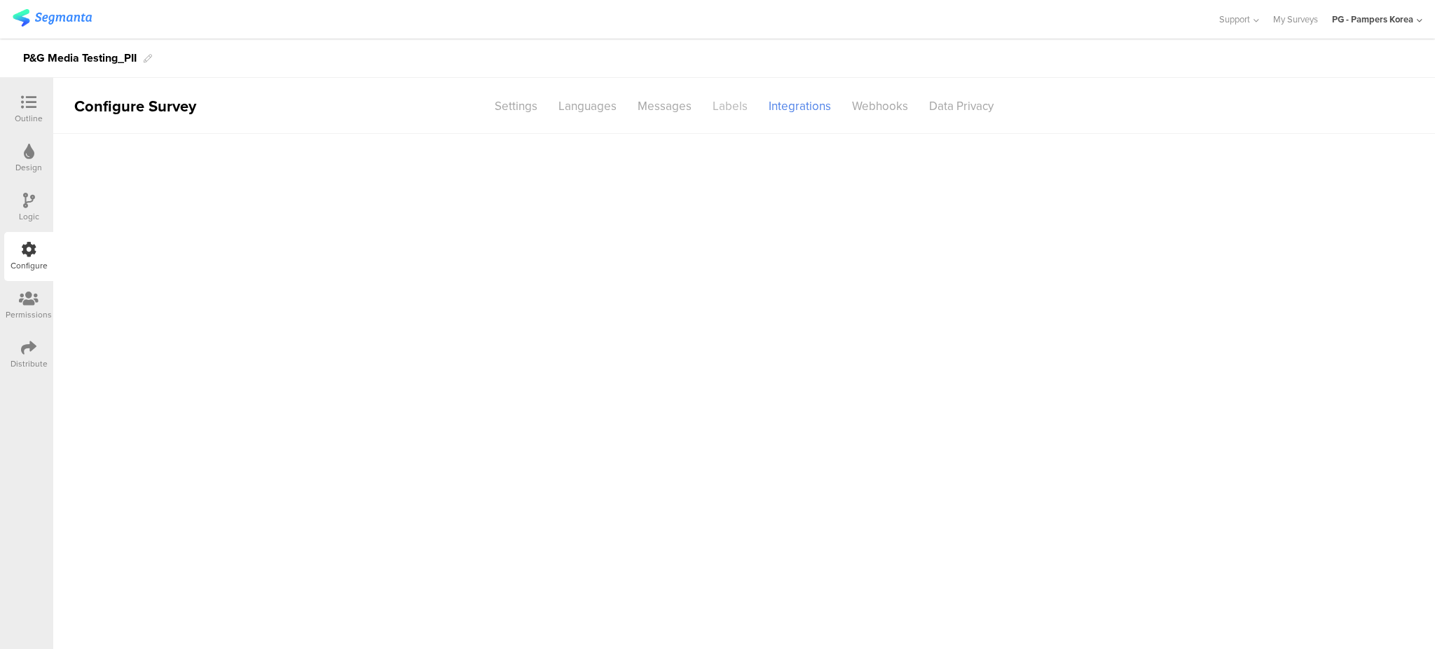
click at [730, 114] on div "Labels" at bounding box center [730, 106] width 56 height 25
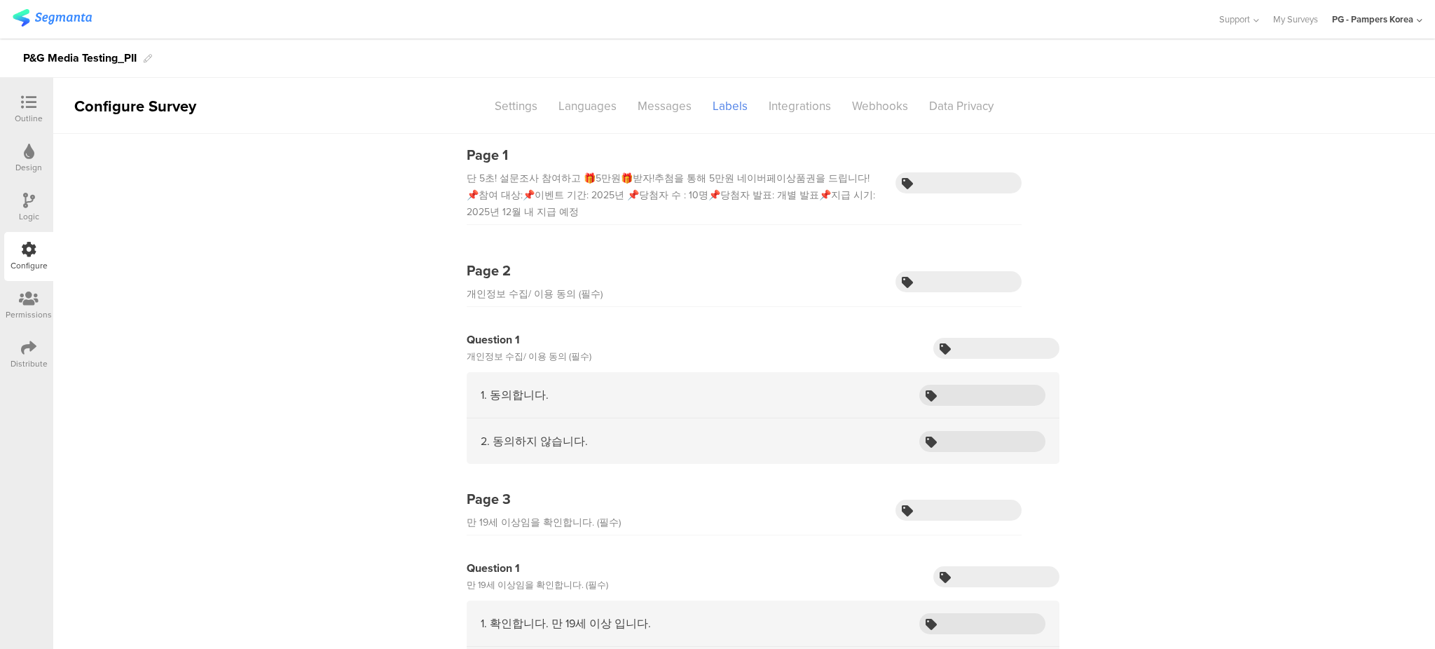
click at [25, 349] on icon at bounding box center [28, 347] width 15 height 15
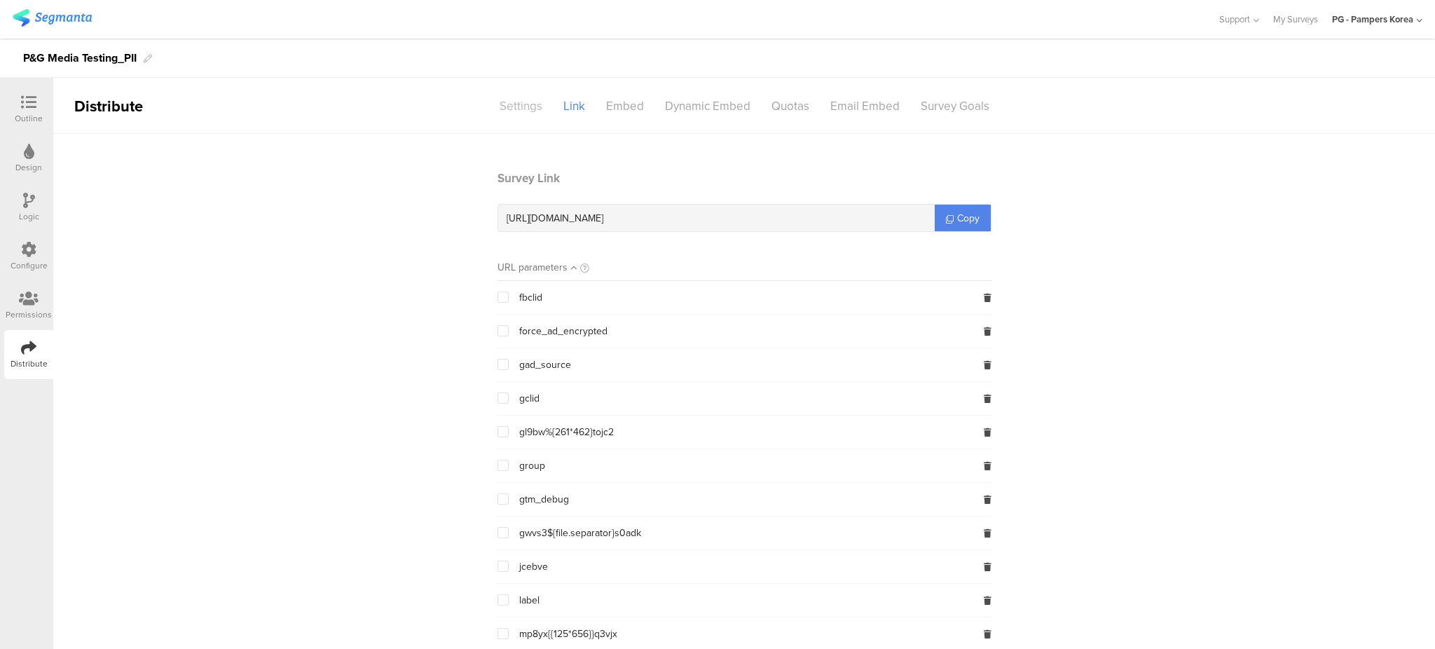
click at [535, 101] on div "Settings" at bounding box center [521, 106] width 64 height 25
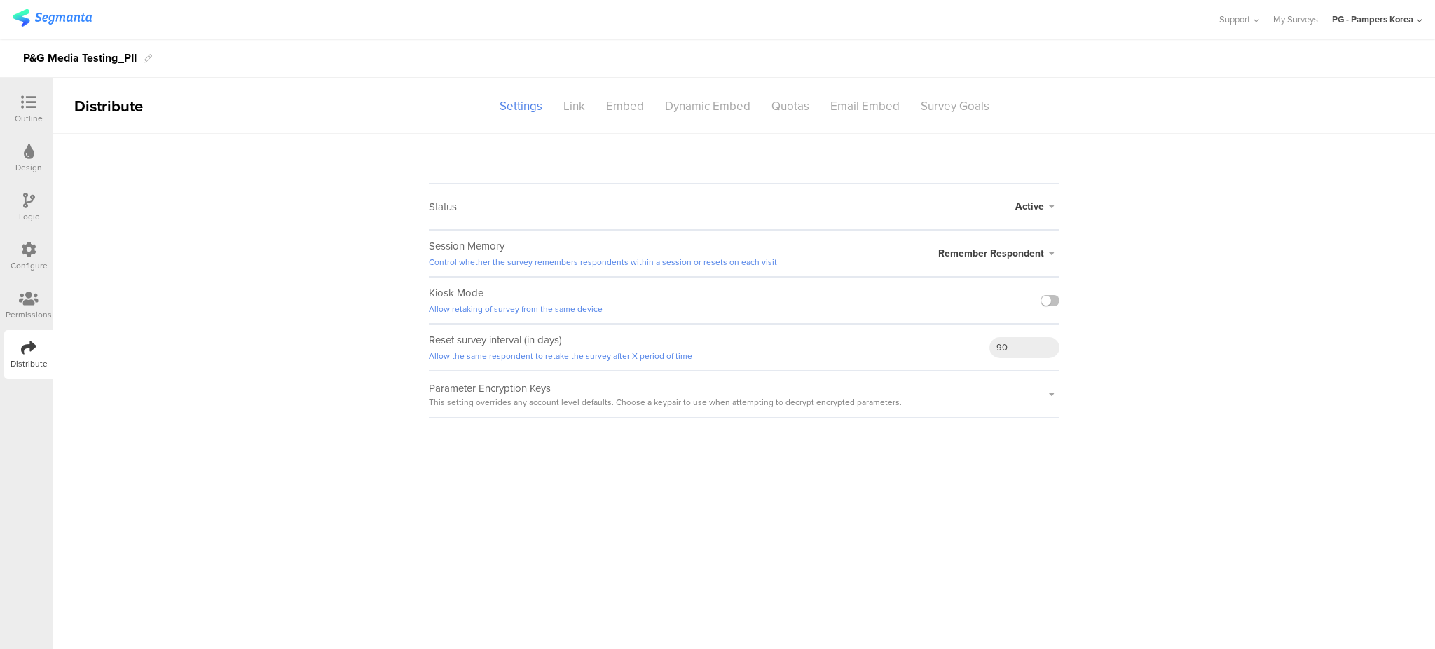
click at [1029, 251] on span "Remember Respondent" at bounding box center [991, 253] width 106 height 15
click at [964, 304] on li "Forget Respondent" at bounding box center [978, 309] width 161 height 28
click at [1192, 261] on sg-survey-status-editor "Status Active Active Closed Schedule Start Date: End Date: Save Cancel Session …" at bounding box center [744, 276] width 1382 height 284
click at [1047, 301] on label at bounding box center [1049, 300] width 19 height 11
click at [0, 0] on input "checkbox" at bounding box center [0, 0] width 0 height 0
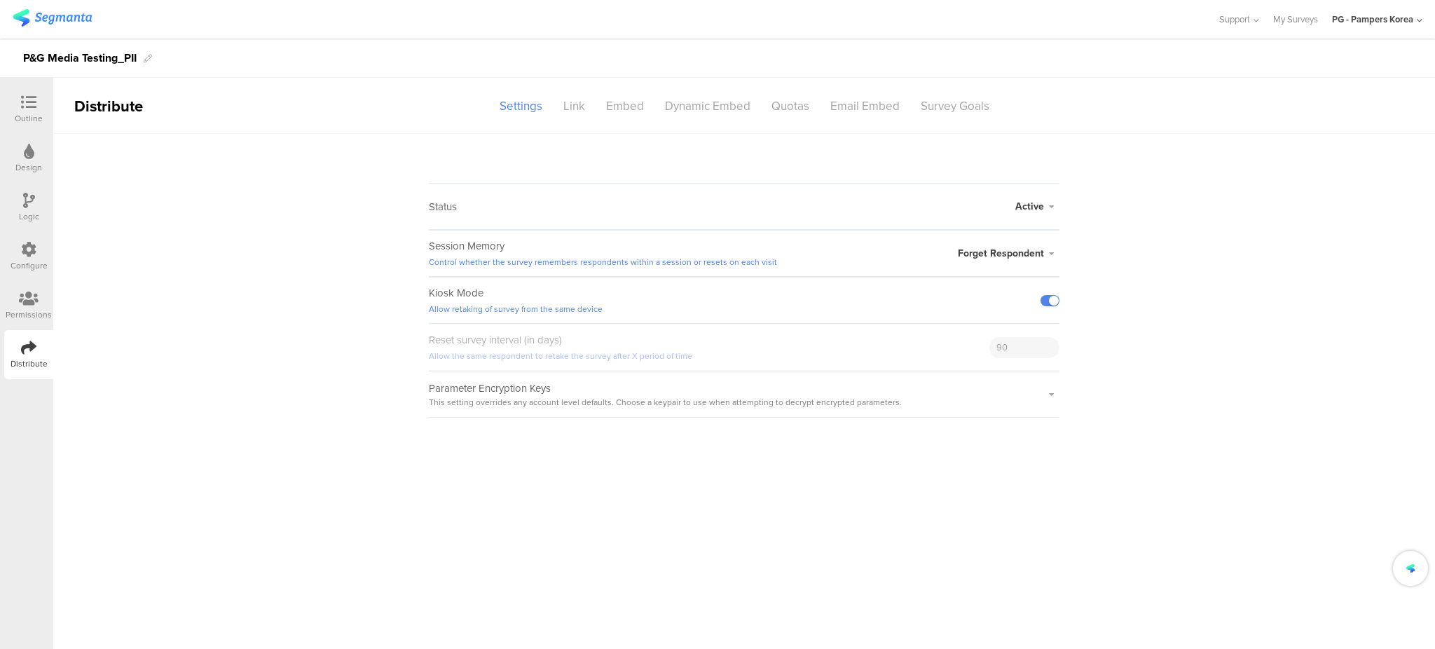
click at [555, 487] on main "Status Active Active Closed Schedule Start Date: End Date: Save Cancel Session …" at bounding box center [744, 391] width 1382 height 515
click at [589, 101] on div "Link" at bounding box center [574, 106] width 43 height 25
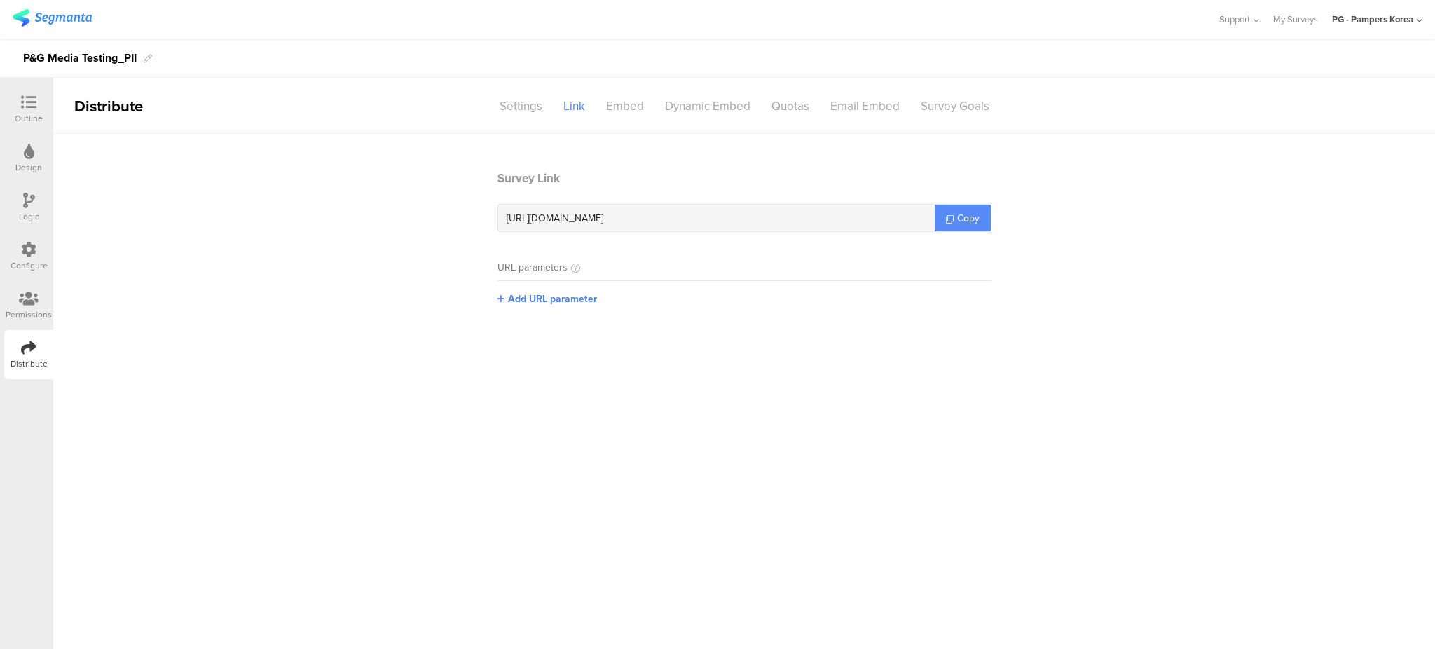
click at [957, 220] on span "Copy" at bounding box center [968, 218] width 22 height 15
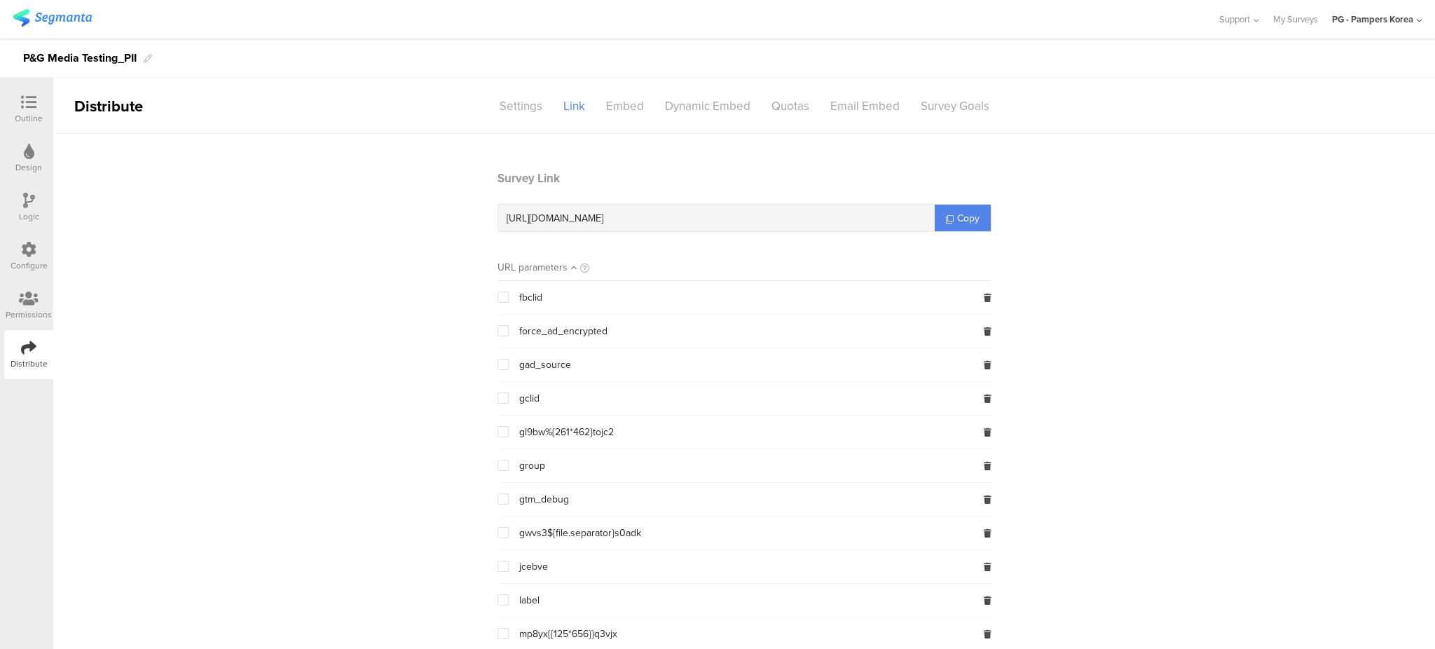
click at [34, 207] on icon at bounding box center [29, 200] width 12 height 15
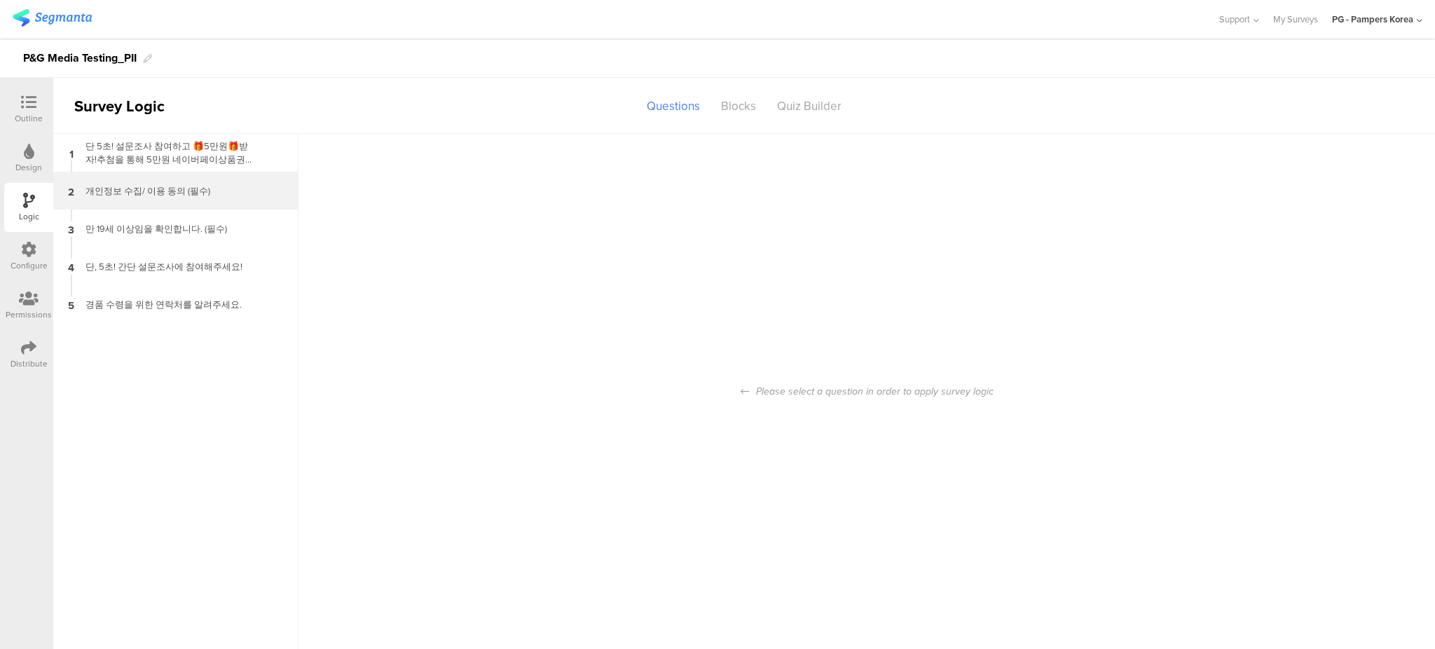
click at [186, 188] on div "개인정보 수집/ 이용 동의 (필수)" at bounding box center [164, 190] width 175 height 13
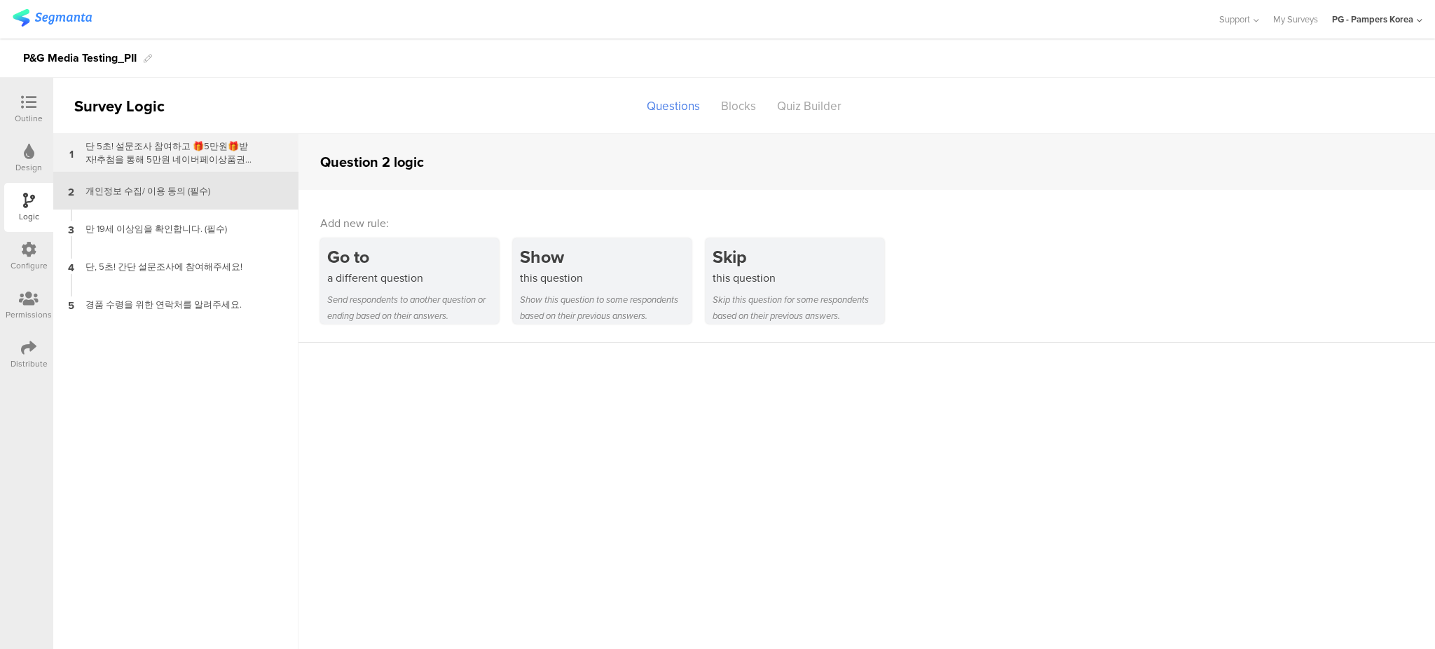
click at [186, 157] on div "단 5초! 설문조사 참여하고 🎁5만원🎁받자!추첨을 통해 5만원 네이버페이상품권을 드립니다! 📌참여 대상:📌이벤트 기간: 2025년 📌당첨자 수…" at bounding box center [164, 152] width 175 height 27
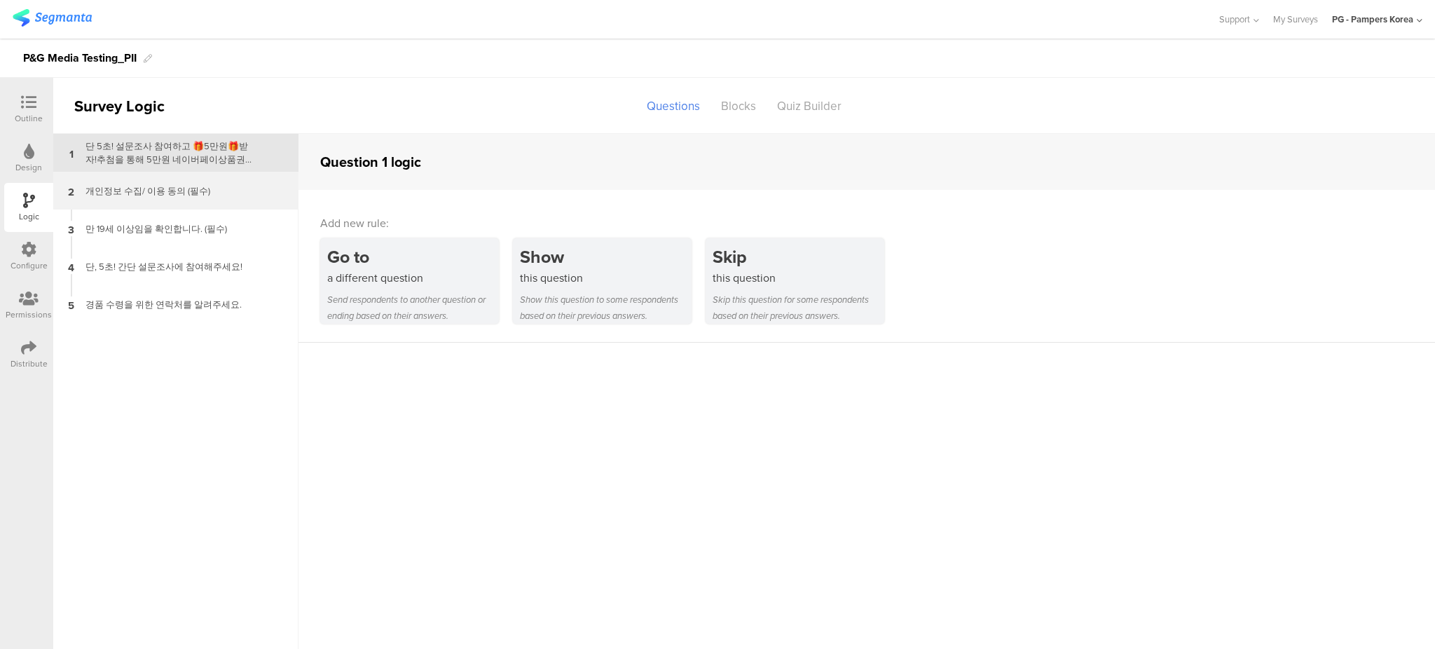
click at [229, 192] on div "개인정보 수집/ 이용 동의 (필수)" at bounding box center [164, 190] width 175 height 13
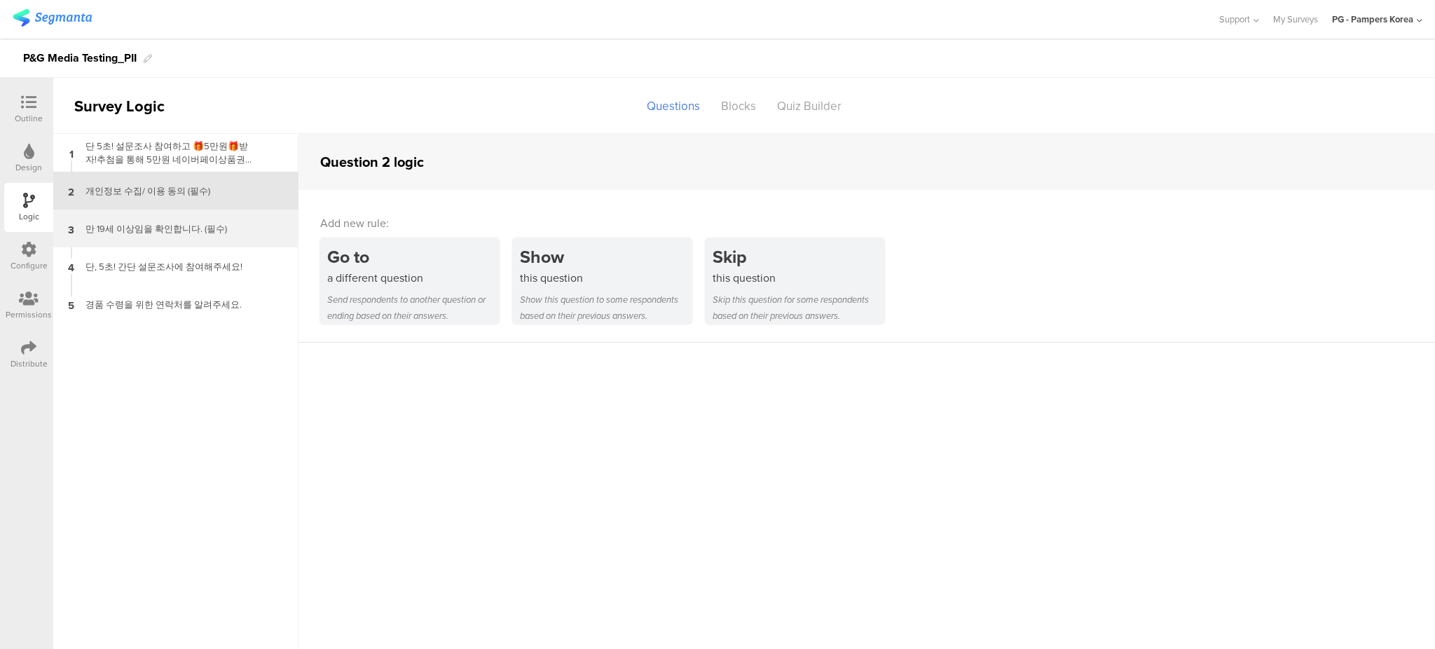
click at [233, 216] on div "3 만 19세 이상임을 확인합니다. (필수)" at bounding box center [175, 228] width 245 height 38
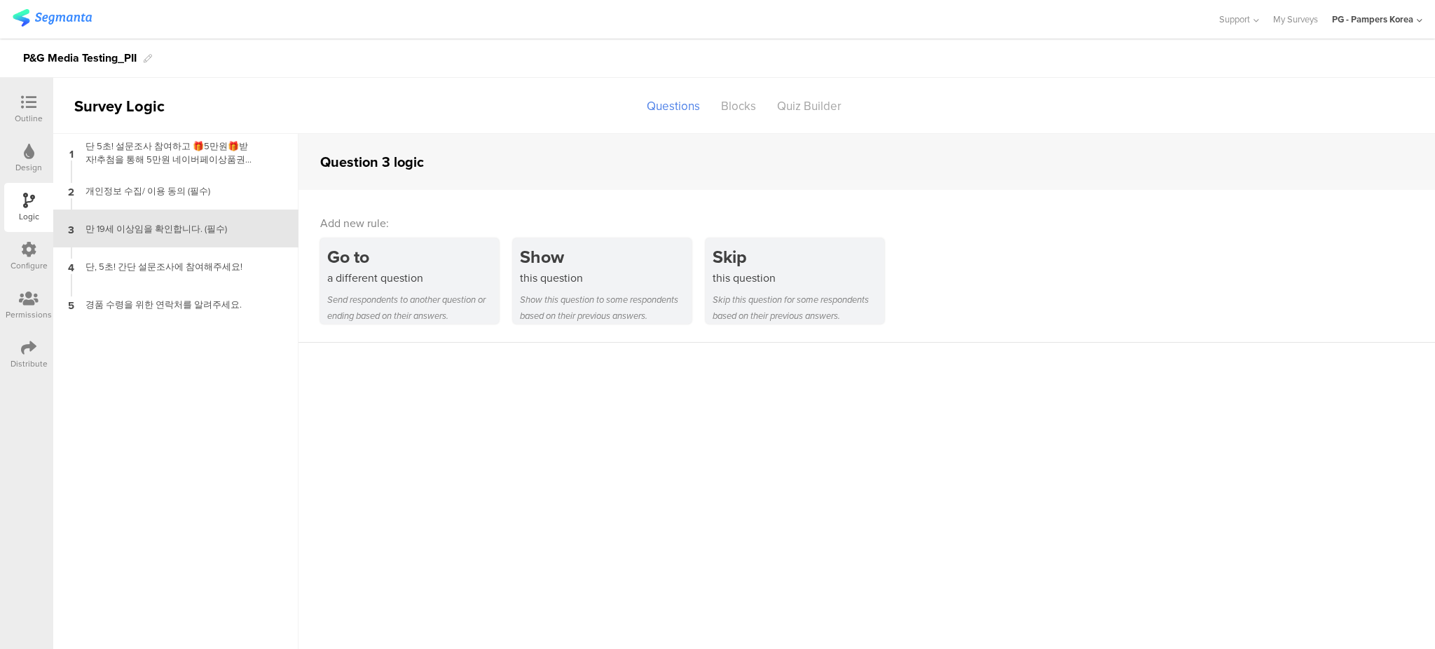
click at [223, 245] on div "3 만 19세 이상임을 확인합니다. (필수)" at bounding box center [175, 228] width 245 height 38
click at [225, 272] on div "단, 5초! 간단 설문조사에 참여해주세요!" at bounding box center [164, 266] width 175 height 13
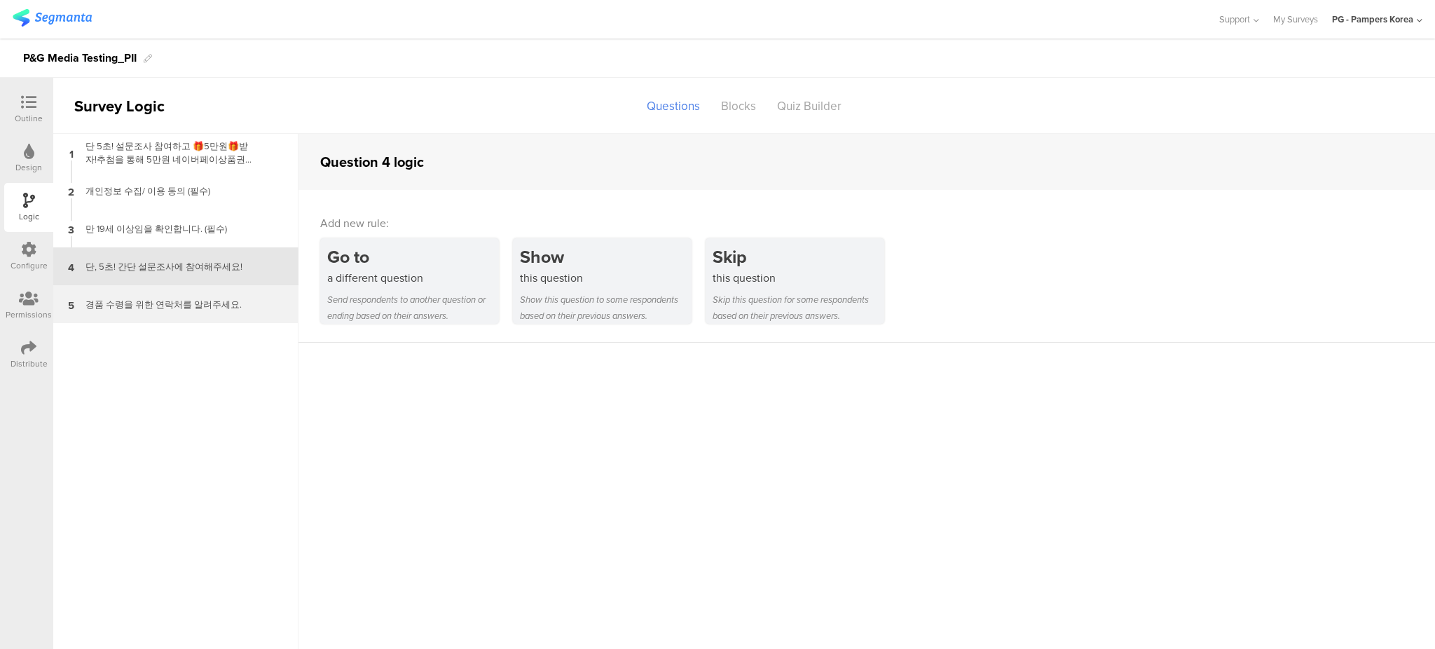
click at [229, 291] on div "5 경품 수령을 위한 연락처를 알려주세요." at bounding box center [175, 304] width 245 height 38
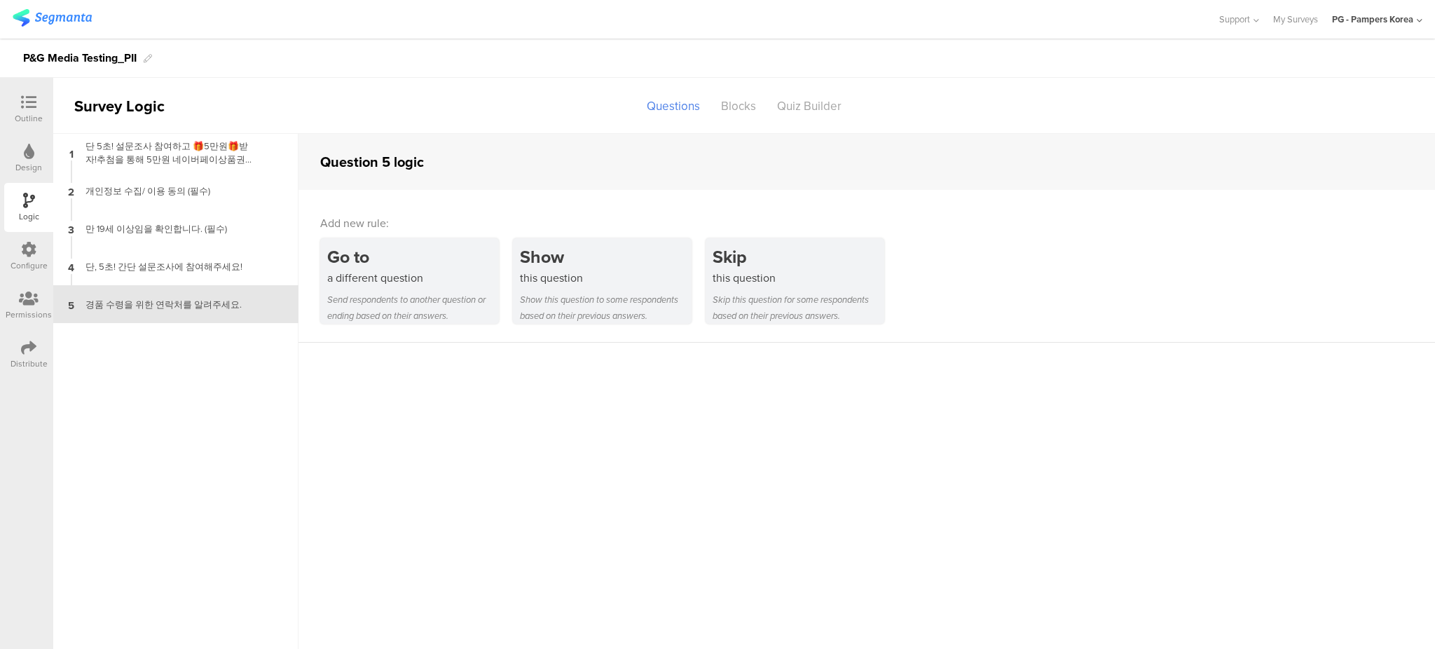
click at [439, 446] on sg-question-logic-editor "Question 5 logic Add new rule: Go to a different question Send respondents to a…" at bounding box center [866, 391] width 1136 height 515
click at [30, 370] on div "Distribute" at bounding box center [28, 354] width 49 height 49
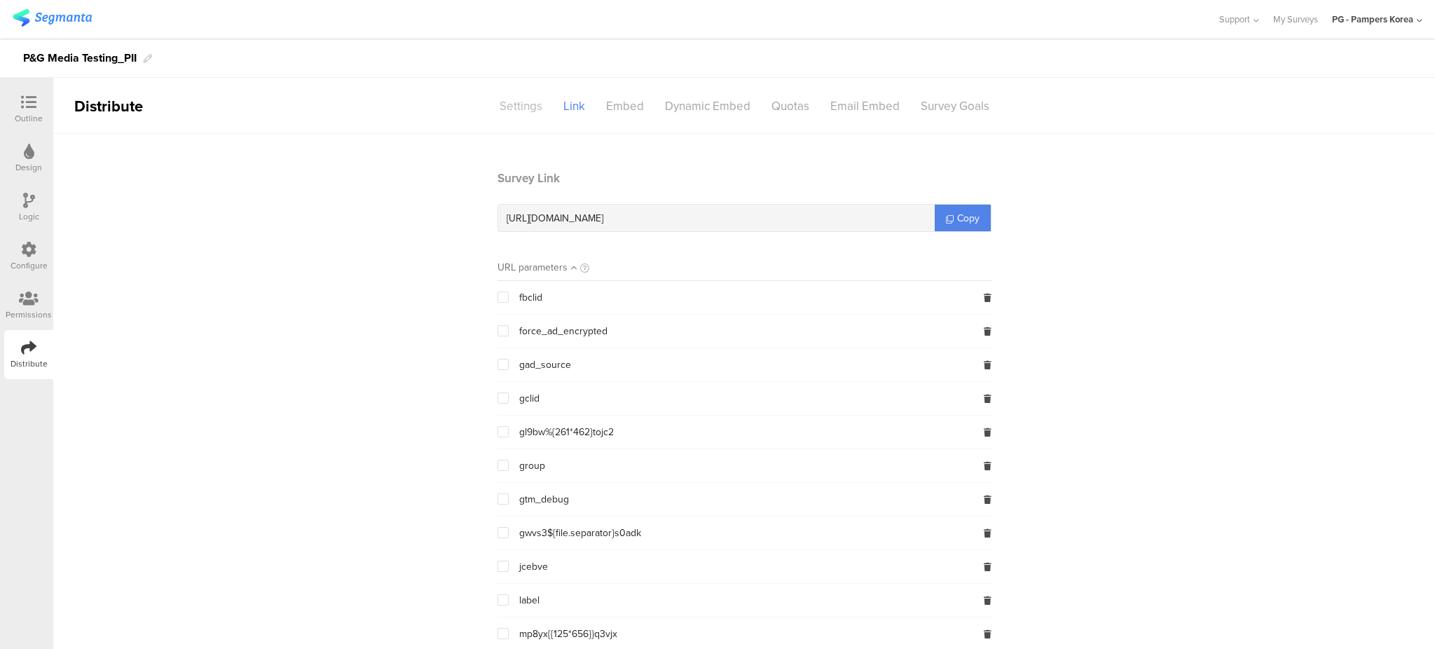
click at [509, 109] on div "Settings" at bounding box center [521, 106] width 64 height 25
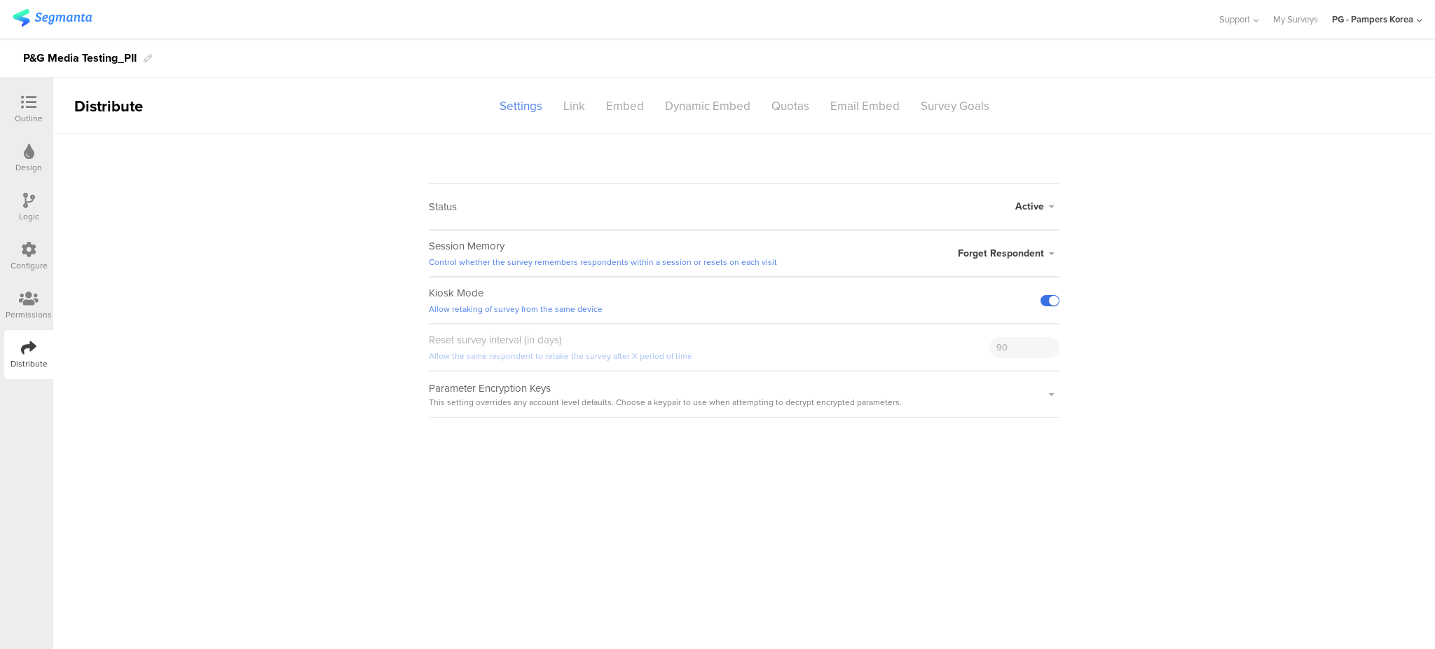
click at [1049, 299] on label at bounding box center [1049, 300] width 19 height 11
click at [0, 0] on input "checkbox" at bounding box center [0, 0] width 0 height 0
click at [1183, 305] on sg-survey-status-editor "Status Active Active Closed Schedule Start Date: End Date: Save Cancel Session …" at bounding box center [744, 276] width 1382 height 284
click at [20, 277] on div "Configure" at bounding box center [28, 256] width 49 height 49
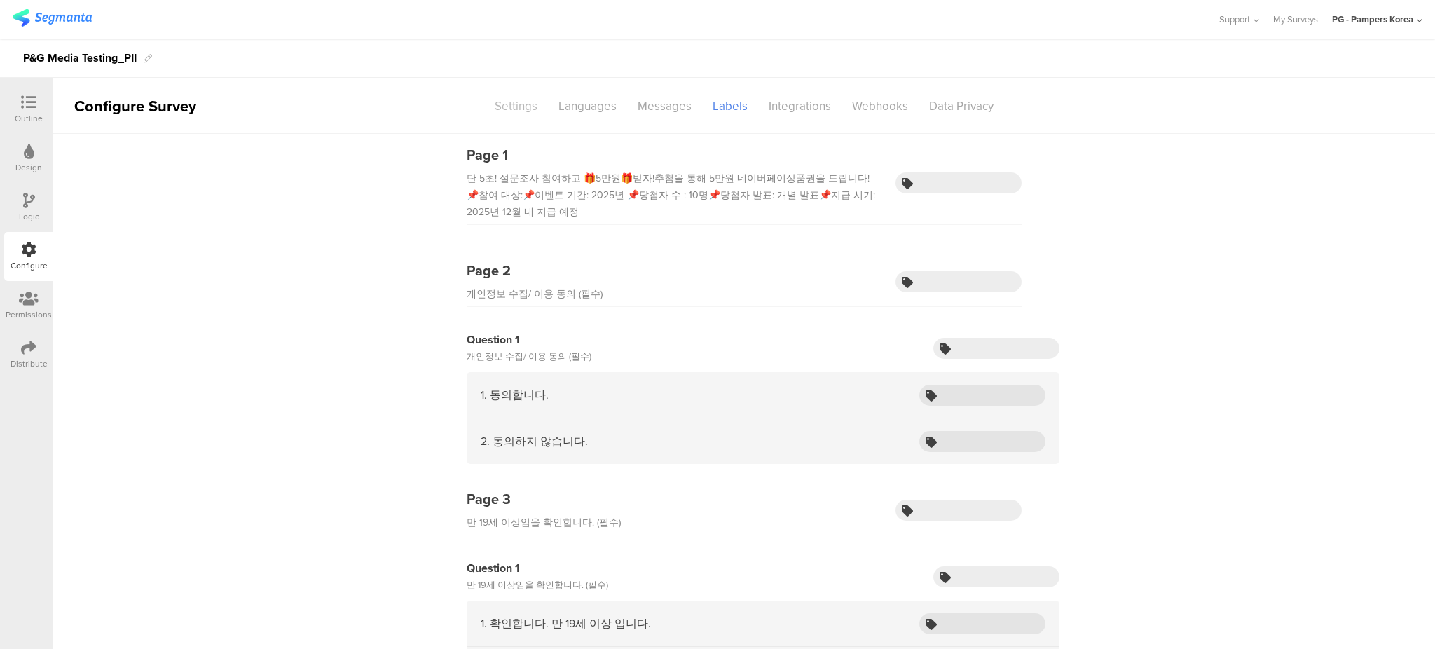
click at [518, 102] on div "Settings" at bounding box center [516, 106] width 64 height 25
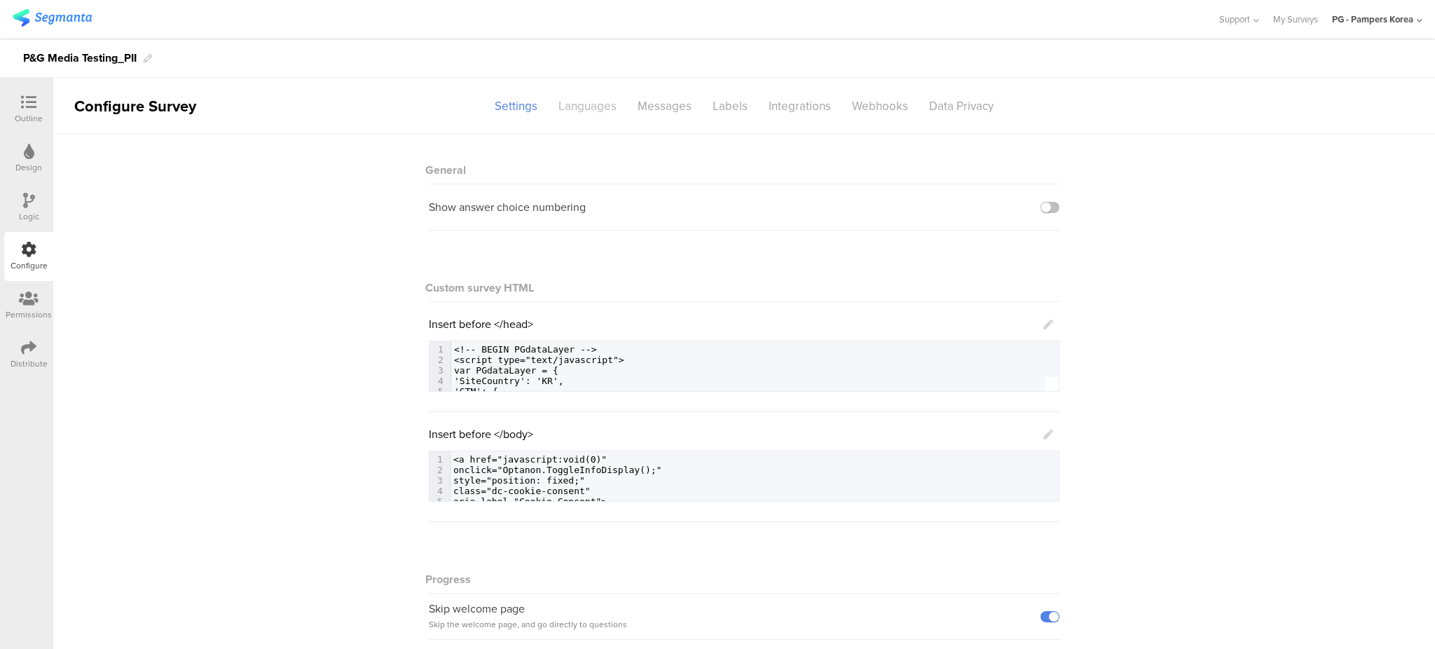
click at [578, 106] on div "Languages" at bounding box center [587, 106] width 79 height 25
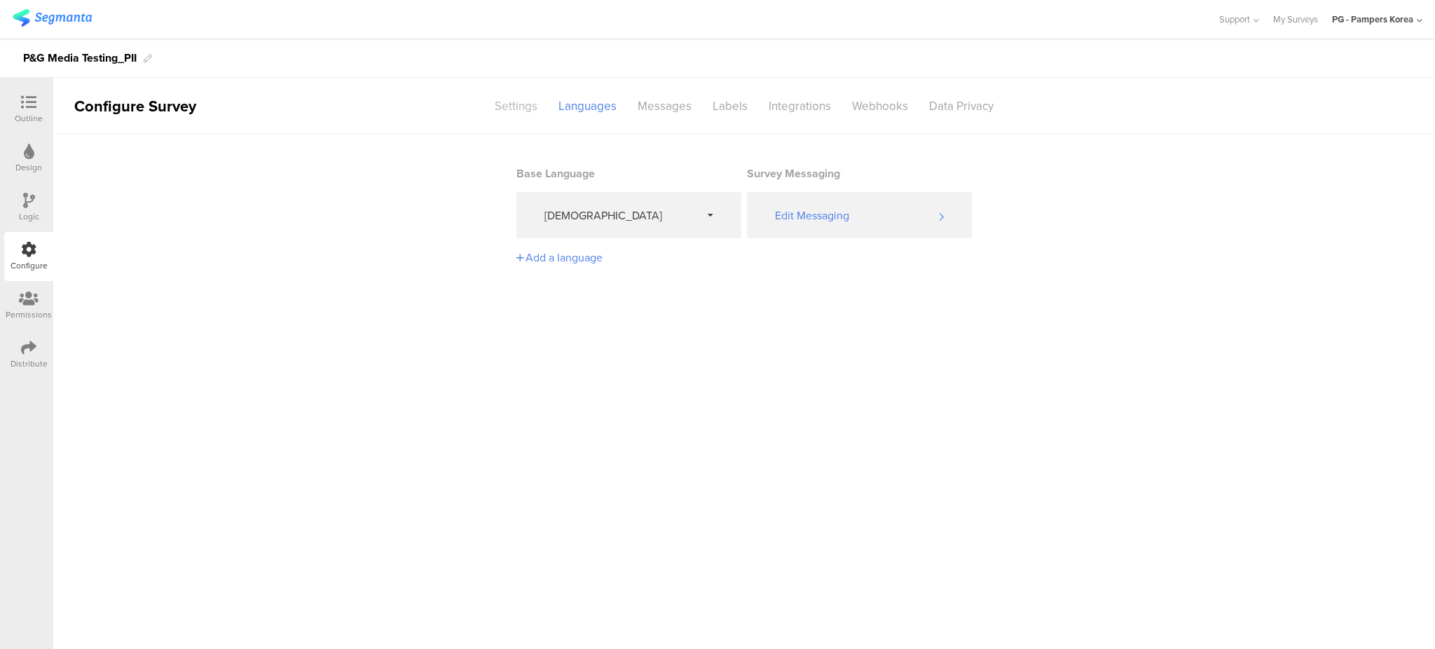
click at [500, 99] on div "Settings" at bounding box center [516, 106] width 64 height 25
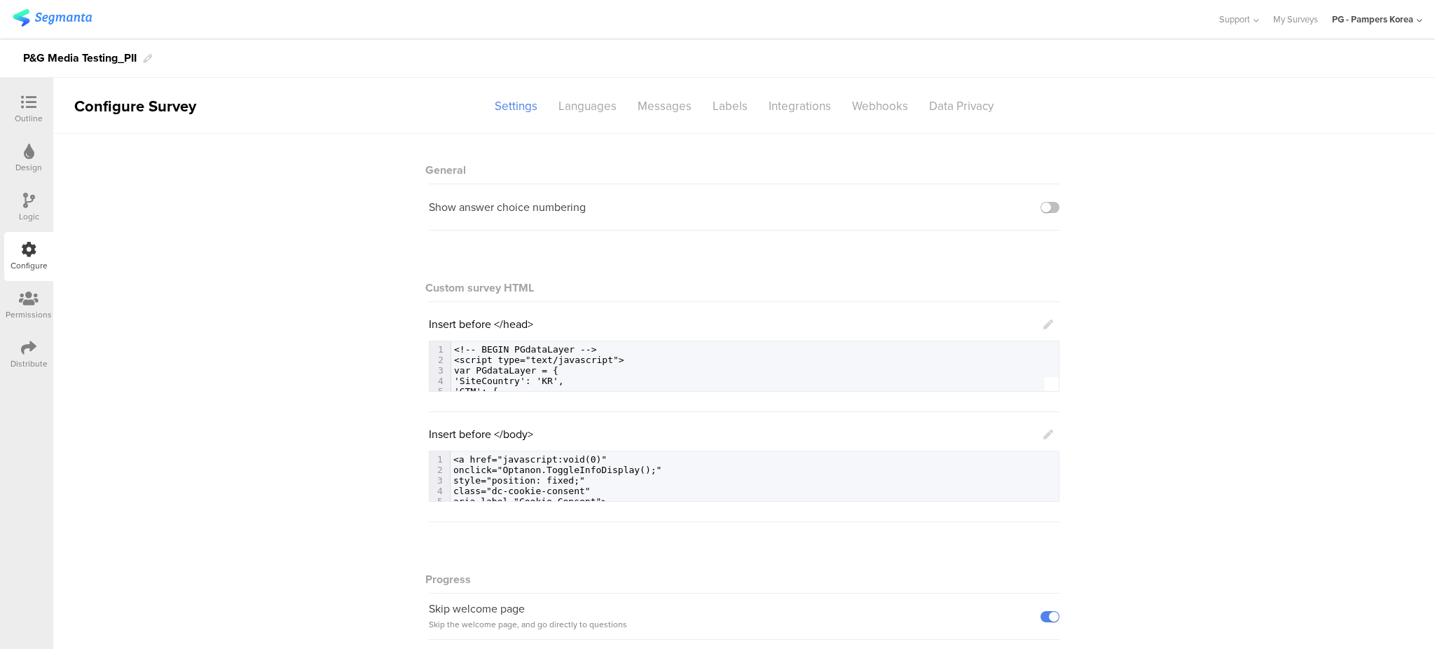
click at [23, 357] on div "Distribute" at bounding box center [29, 363] width 37 height 13
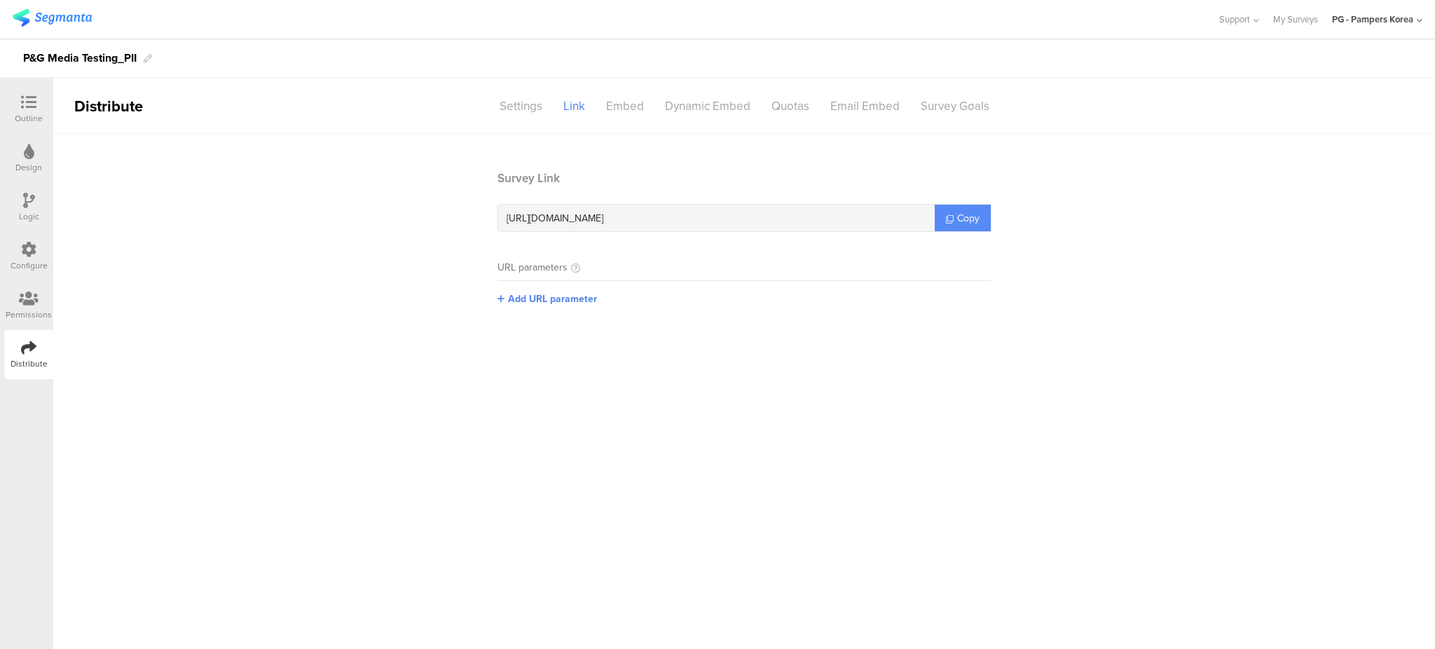
click at [962, 219] on span "Copy" at bounding box center [968, 218] width 22 height 15
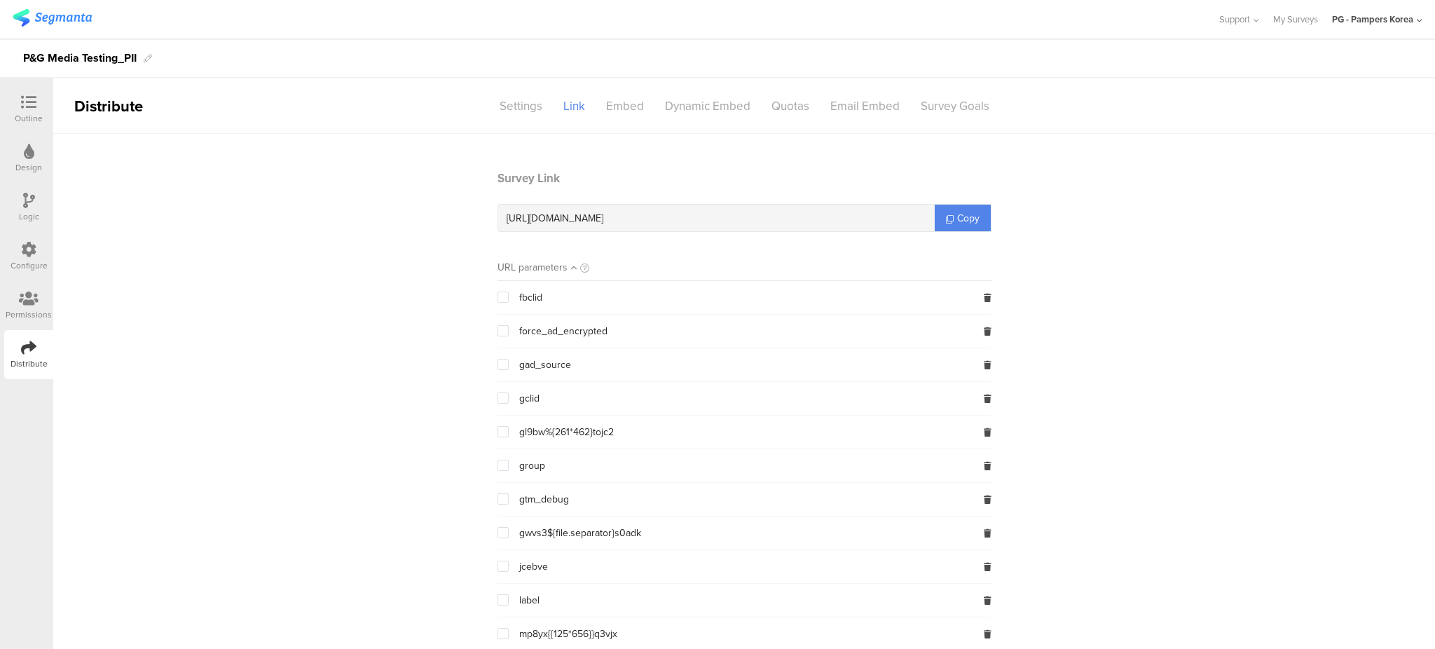
click at [38, 205] on div "Logic" at bounding box center [28, 207] width 49 height 49
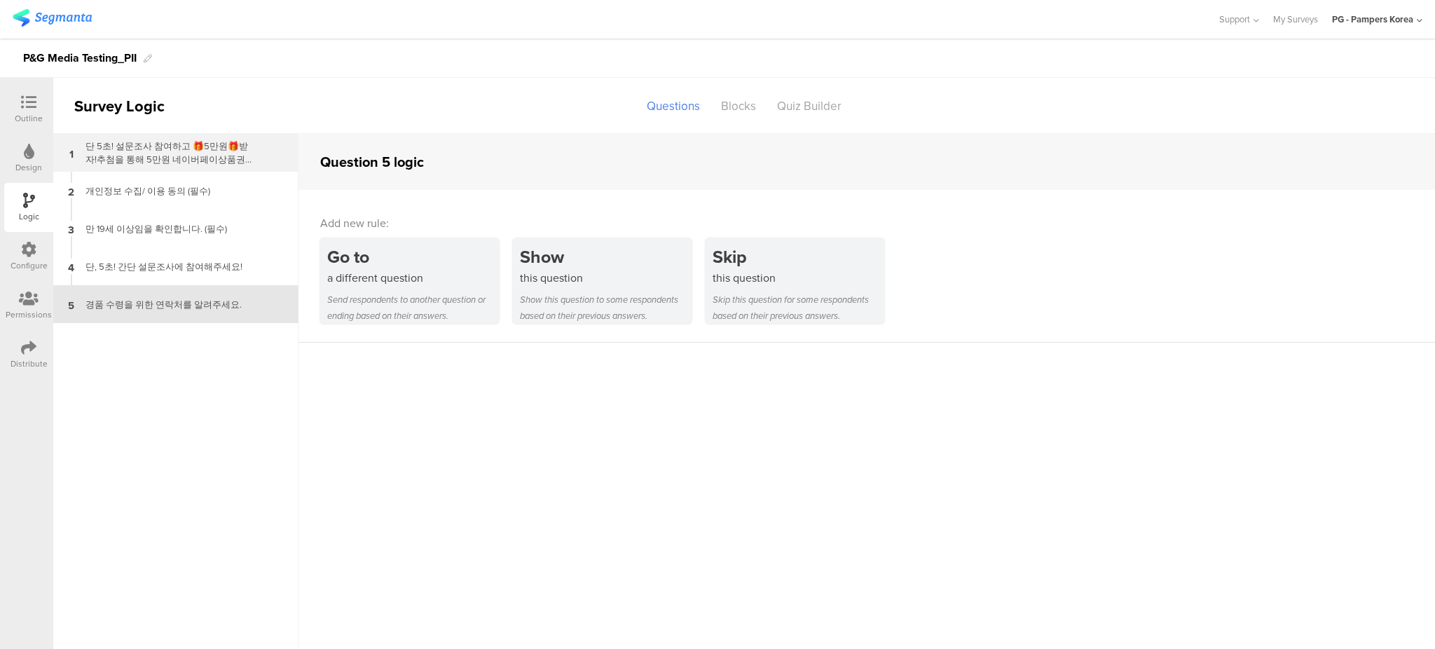
click at [165, 170] on div "1 단 5초! 설문조사 참여하고 🎁5만원🎁받자!추첨을 통해 5만원 네이버페이상품권을 드립니다! 📌참여 대상:📌이벤트 기간: 2025년 📌당첨자…" at bounding box center [175, 153] width 245 height 38
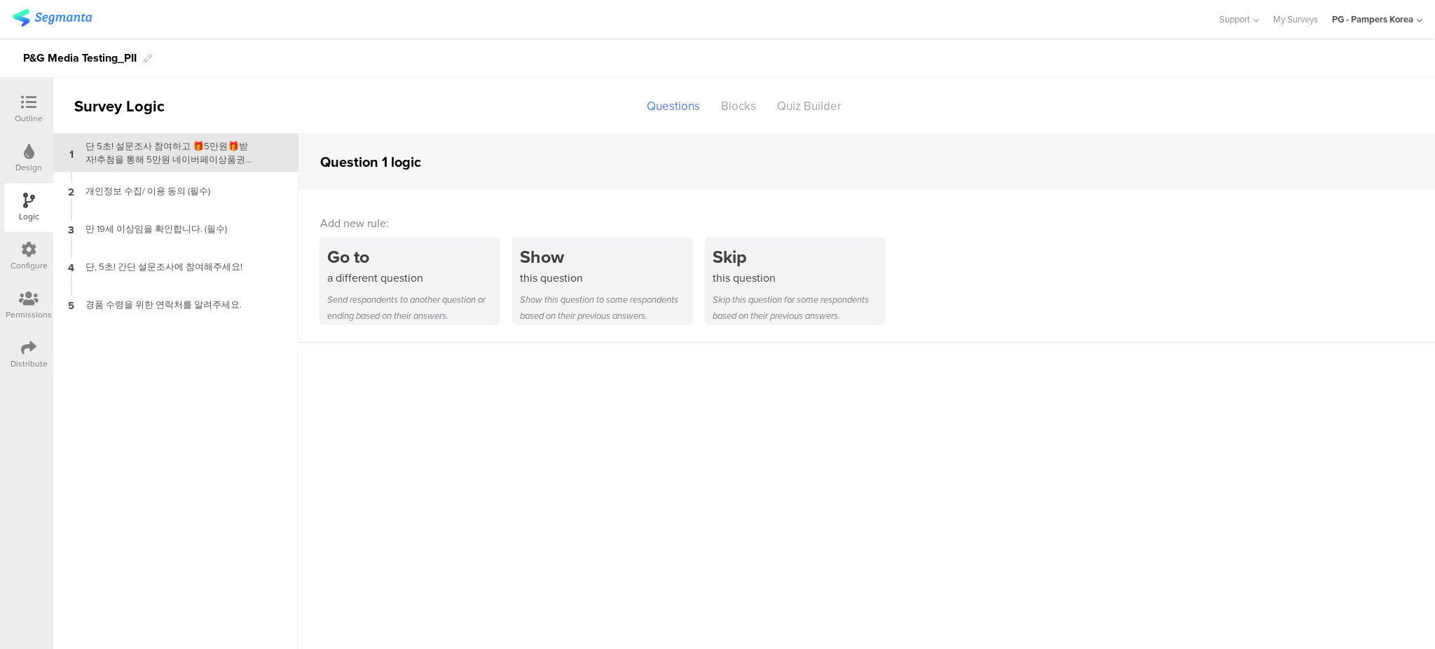
click at [180, 160] on div "단 5초! 설문조사 참여하고 🎁5만원🎁받자!추첨을 통해 5만원 네이버페이상품권을 드립니다! 📌참여 대상:📌이벤트 기간: 2025년 📌당첨자 수…" at bounding box center [164, 152] width 175 height 27
click at [191, 189] on div "개인정보 수집/ 이용 동의 (필수)" at bounding box center [164, 190] width 175 height 13
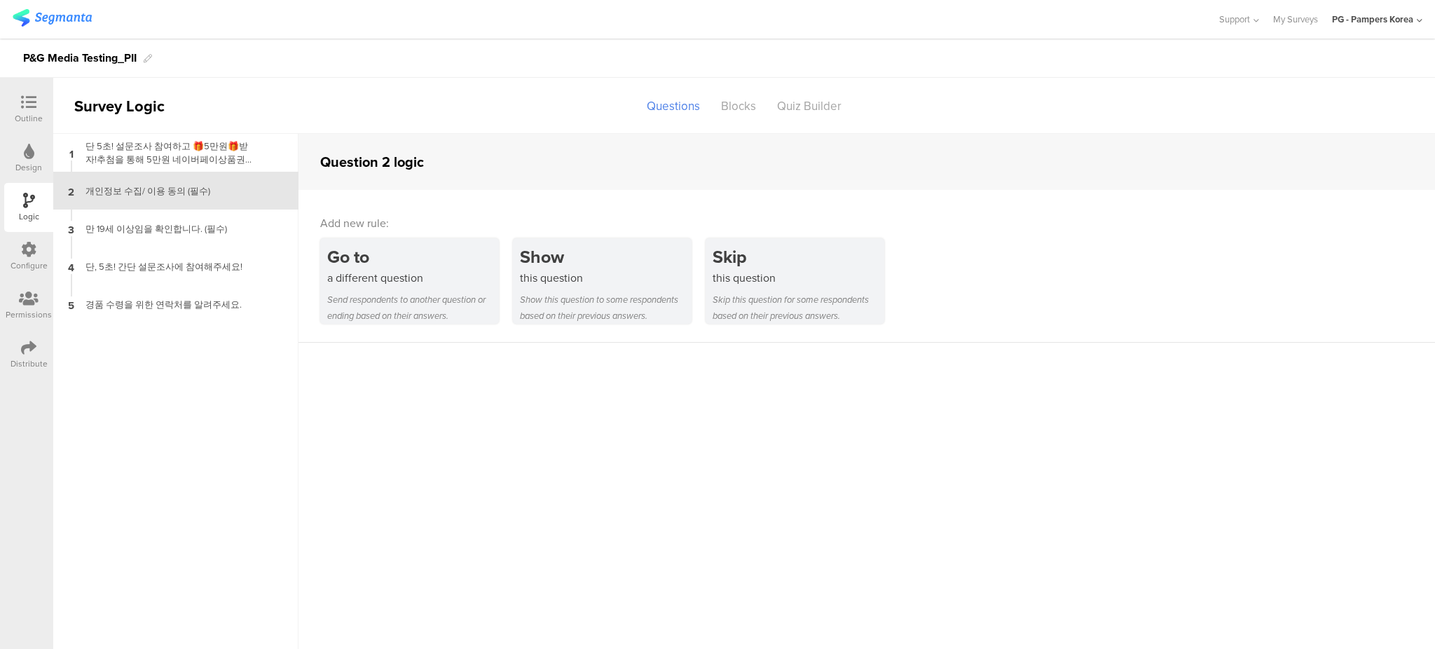
click at [27, 107] on icon at bounding box center [28, 102] width 15 height 15
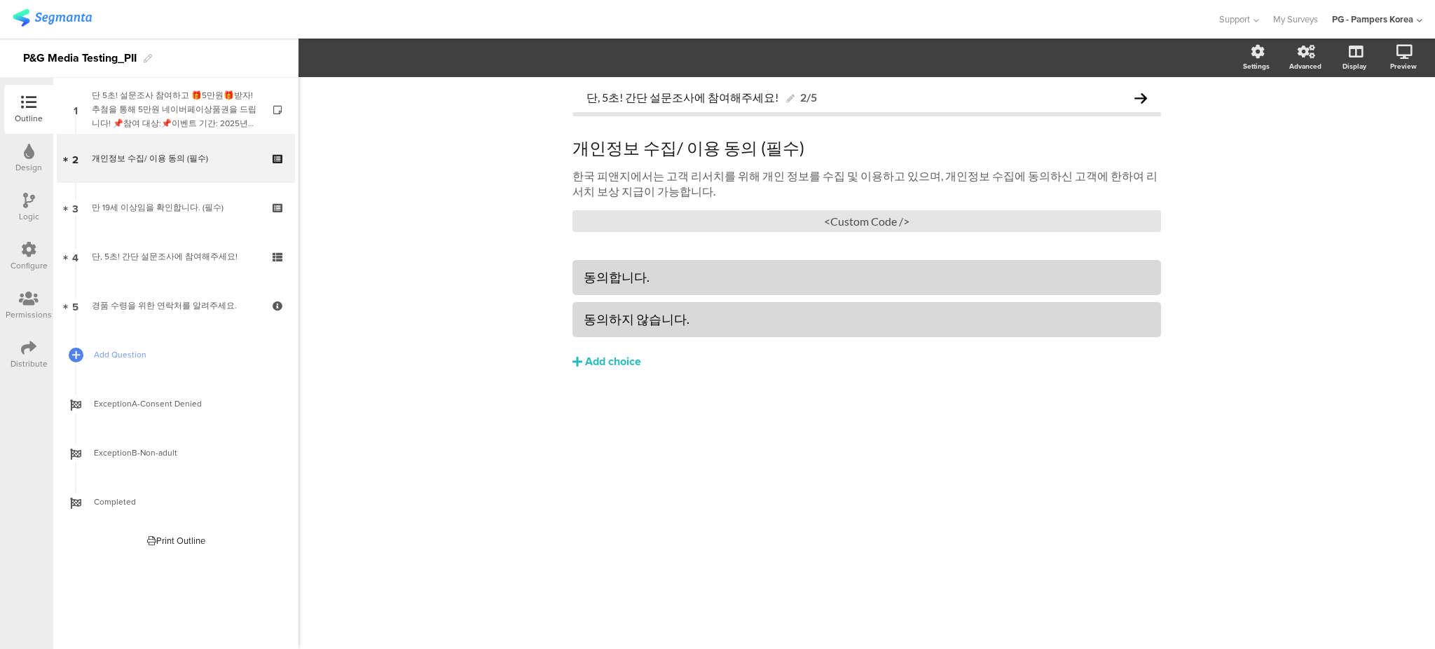
click at [35, 210] on div "Logic" at bounding box center [29, 216] width 20 height 13
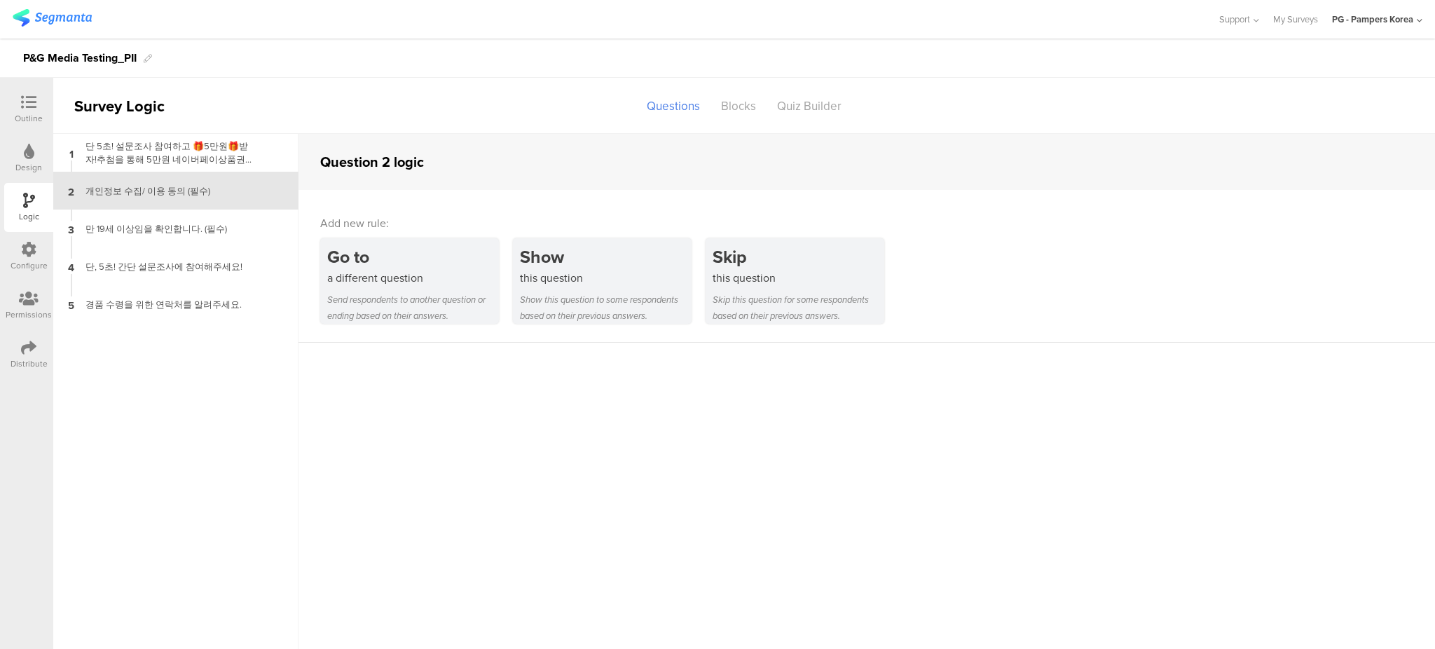
click at [36, 228] on div "Logic" at bounding box center [28, 207] width 49 height 49
click at [31, 259] on div "Configure" at bounding box center [29, 265] width 37 height 13
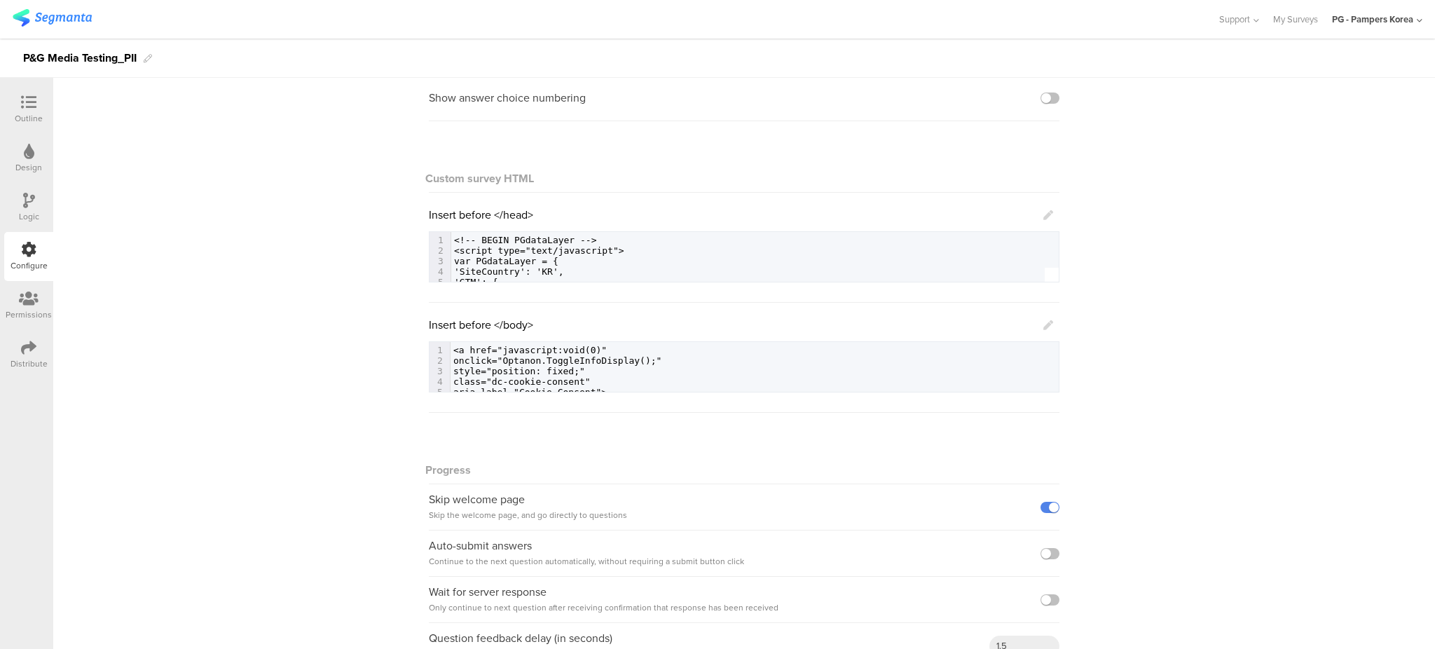
scroll to position [144, 0]
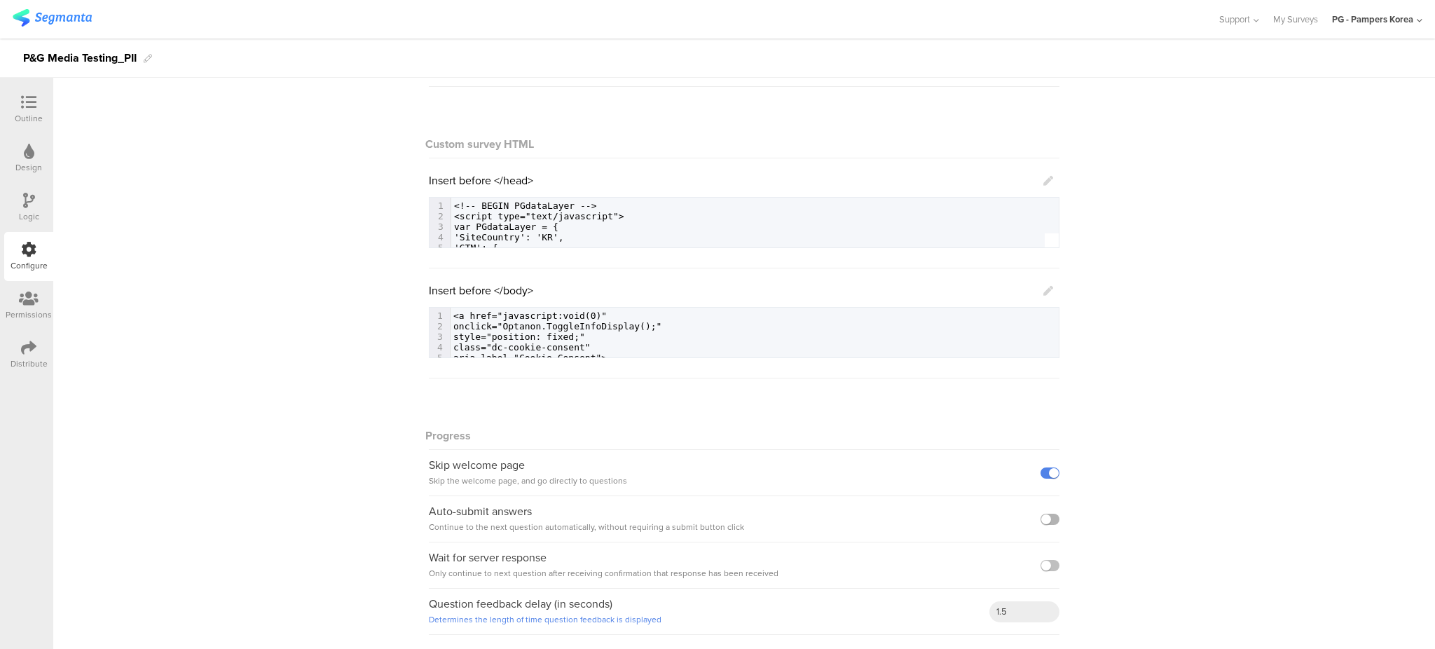
click at [1046, 517] on label at bounding box center [1049, 519] width 19 height 11
click at [0, 0] on input "checkbox" at bounding box center [0, 0] width 0 height 0
click at [31, 206] on icon at bounding box center [29, 200] width 12 height 15
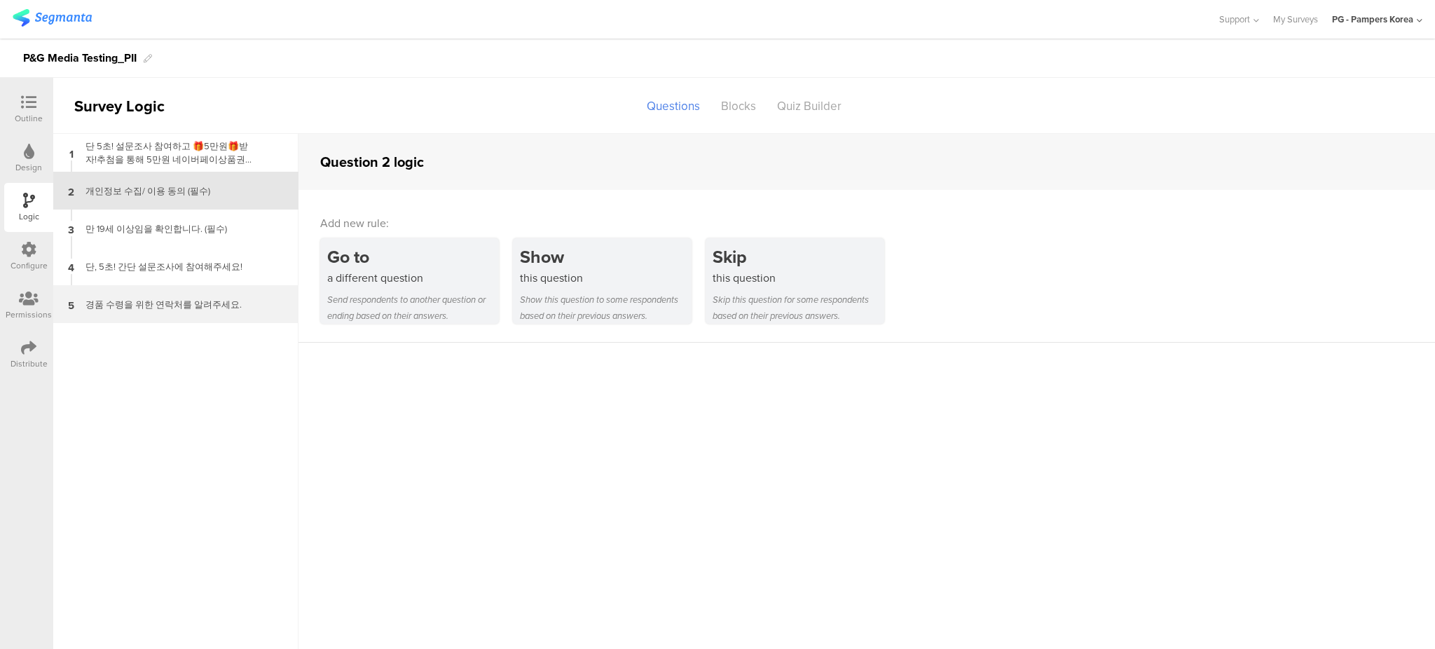
click at [162, 301] on div "경품 수령을 위한 연락처를 알려주세요." at bounding box center [164, 304] width 175 height 13
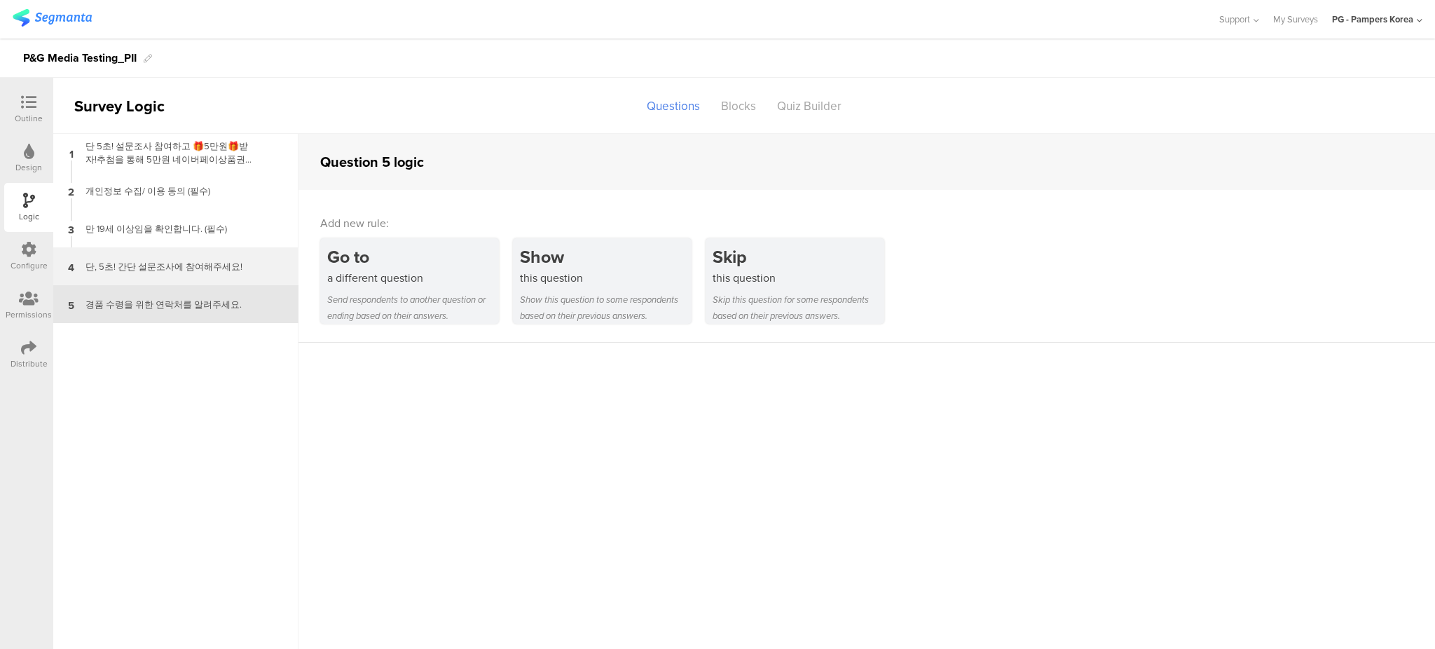
click at [172, 266] on div "단, 5초! 간단 설문조사에 참여해주세요!" at bounding box center [164, 266] width 175 height 13
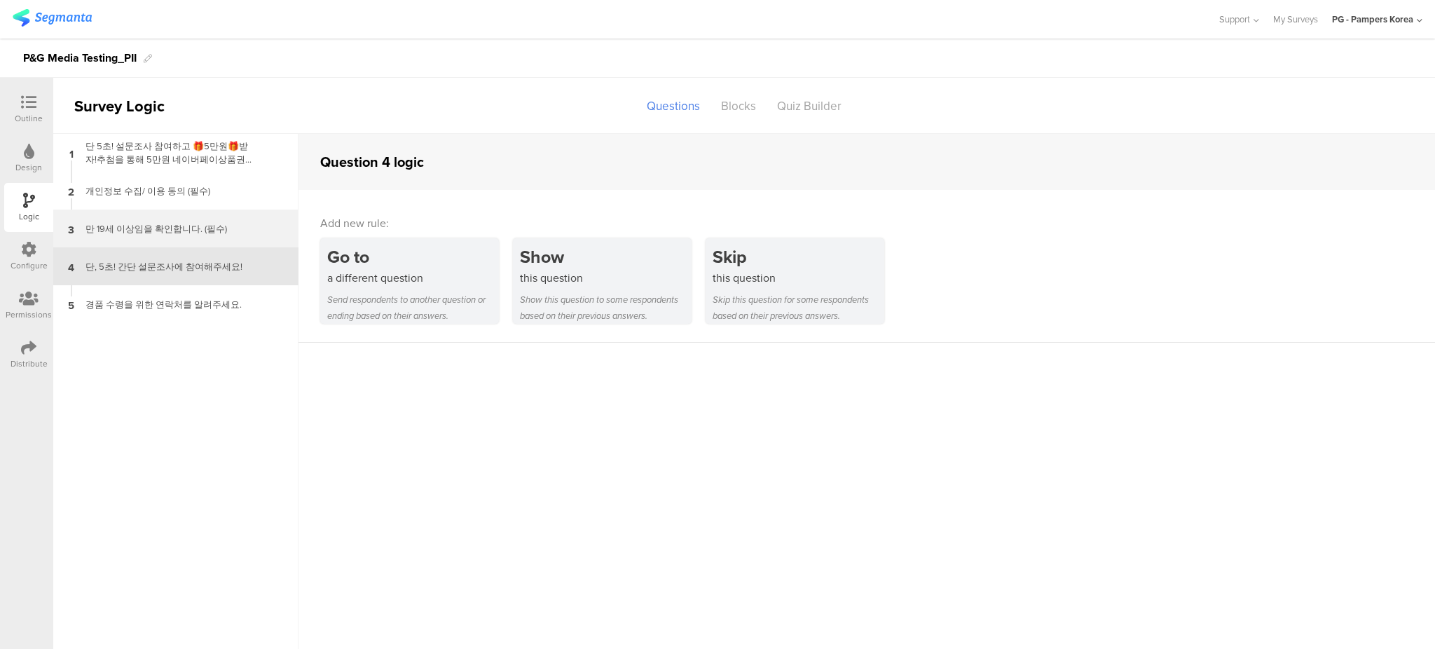
click at [177, 225] on div "만 19세 이상임을 확인합니다. (필수)" at bounding box center [164, 228] width 175 height 13
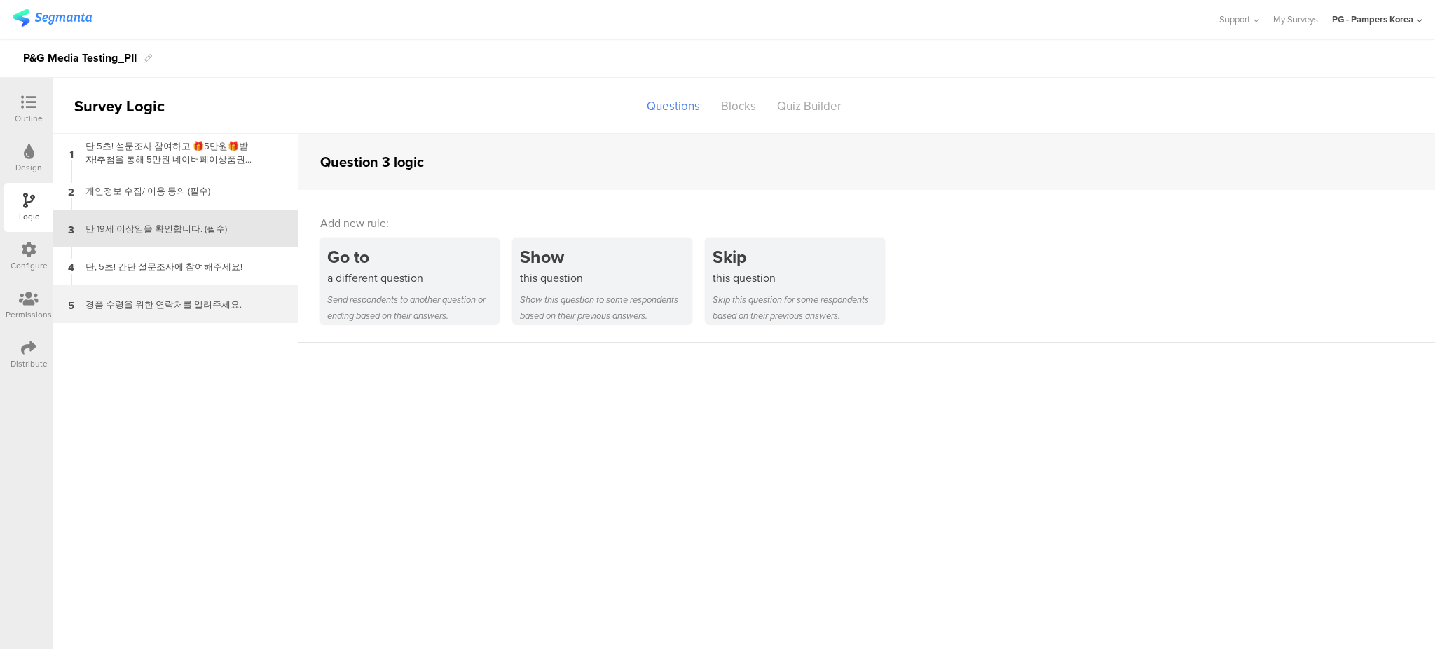
click at [158, 304] on div "경품 수령을 위한 연락처를 알려주세요." at bounding box center [164, 304] width 175 height 13
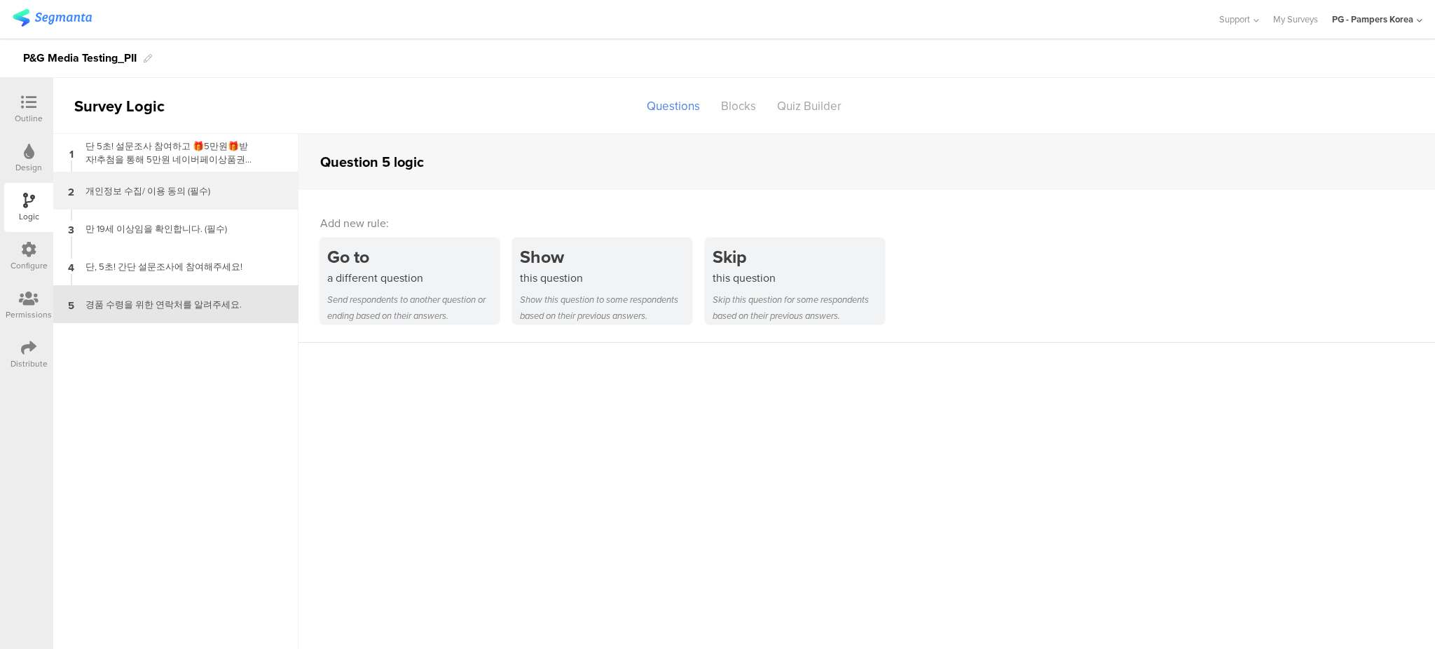
click at [181, 191] on div "개인정보 수집/ 이용 동의 (필수)" at bounding box center [164, 190] width 175 height 13
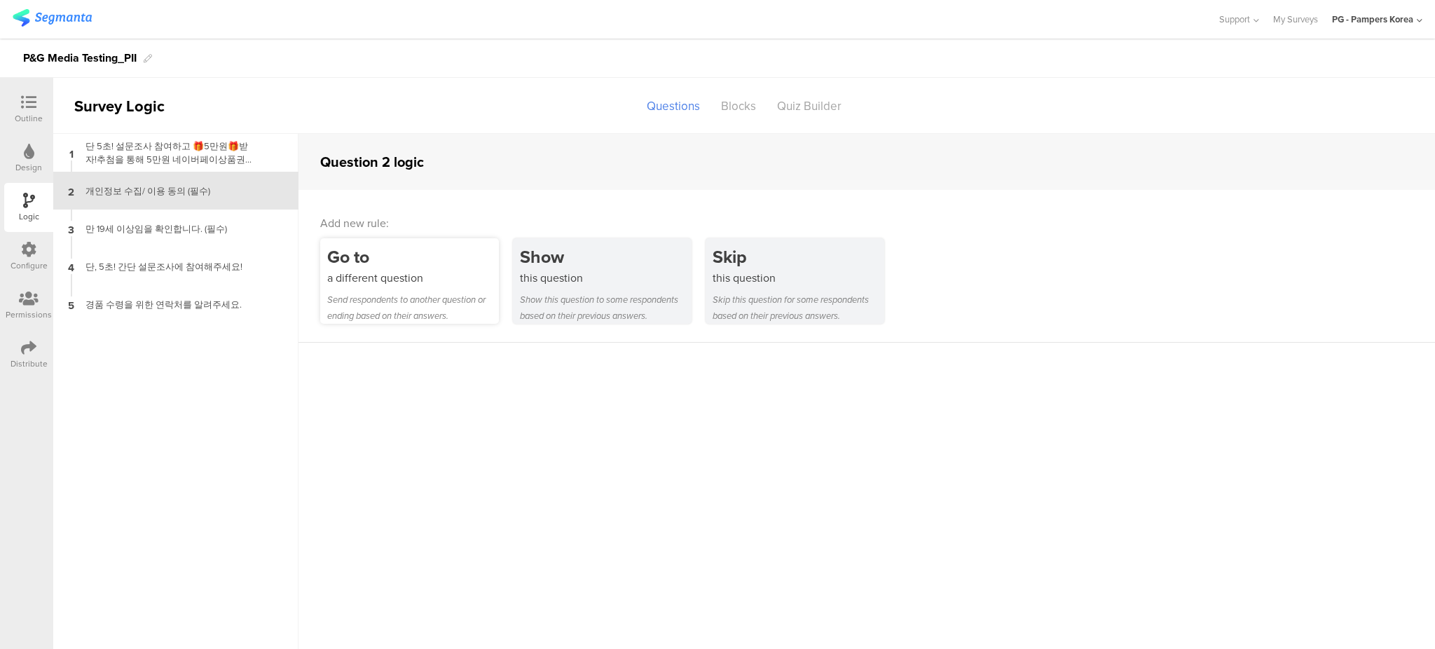
click at [409, 287] on div "Go to a different question Send respondents to another question or ending based…" at bounding box center [409, 280] width 179 height 85
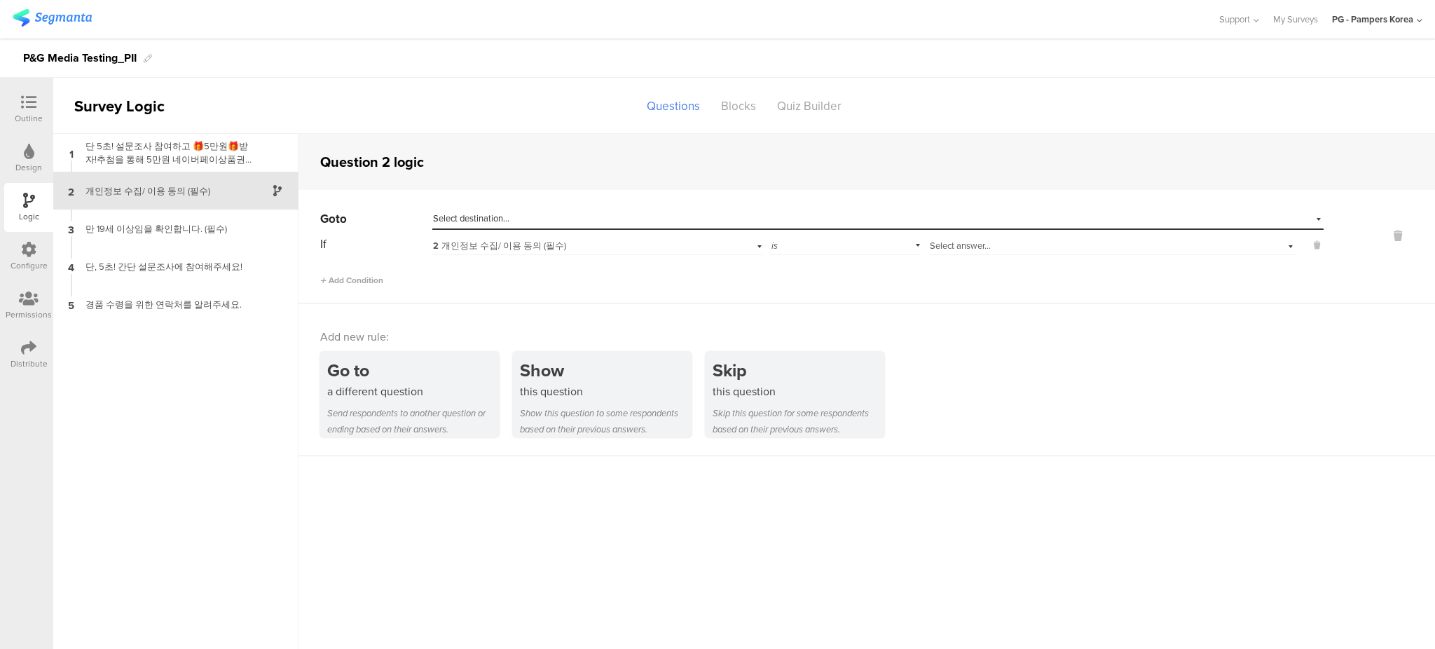
click at [468, 214] on span "Select destination..." at bounding box center [471, 218] width 76 height 13
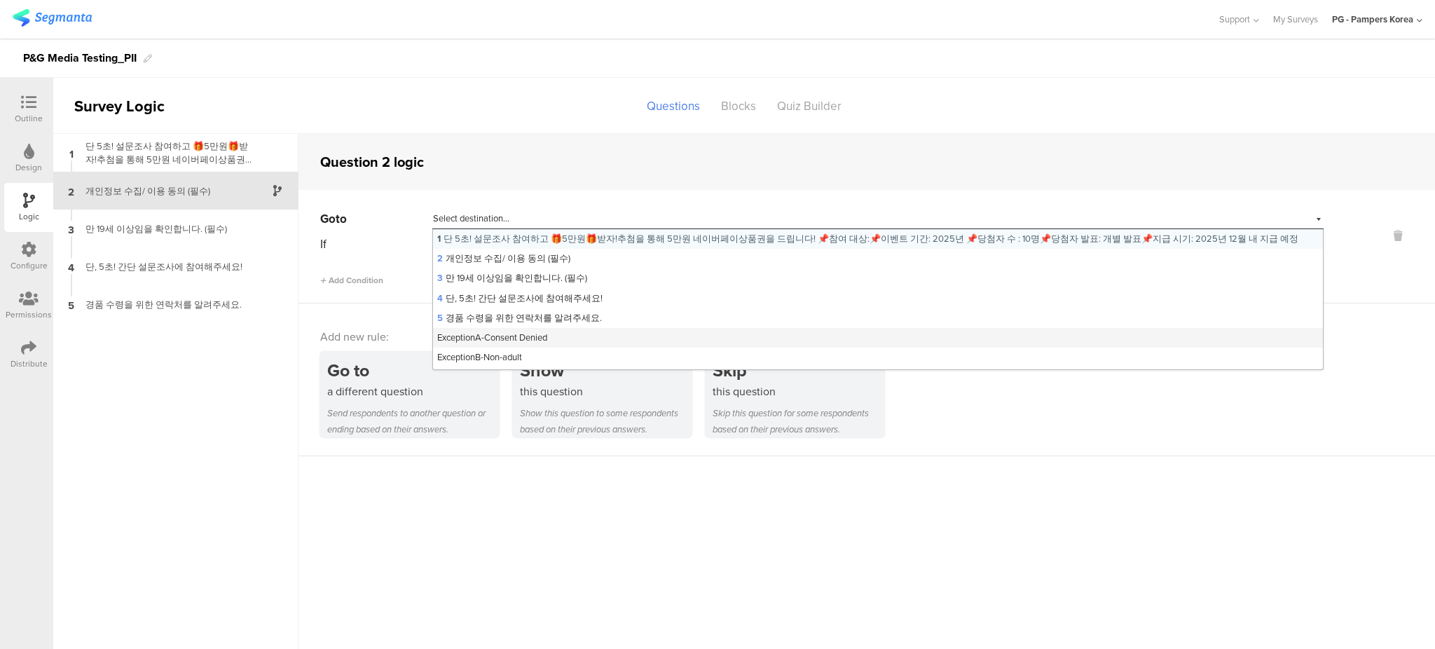
click at [518, 334] on span "ExceptionA-Consent Denied" at bounding box center [492, 337] width 110 height 13
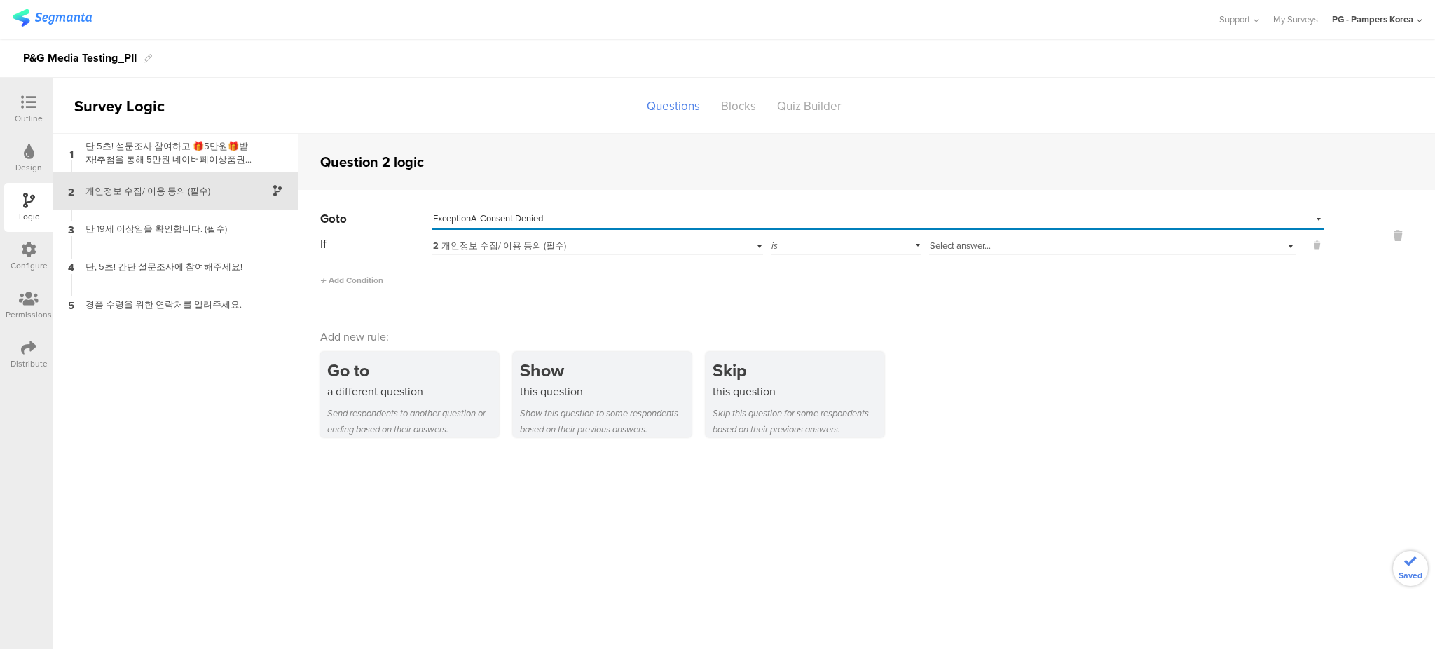
click at [950, 244] on span "Select answer..." at bounding box center [960, 245] width 61 height 13
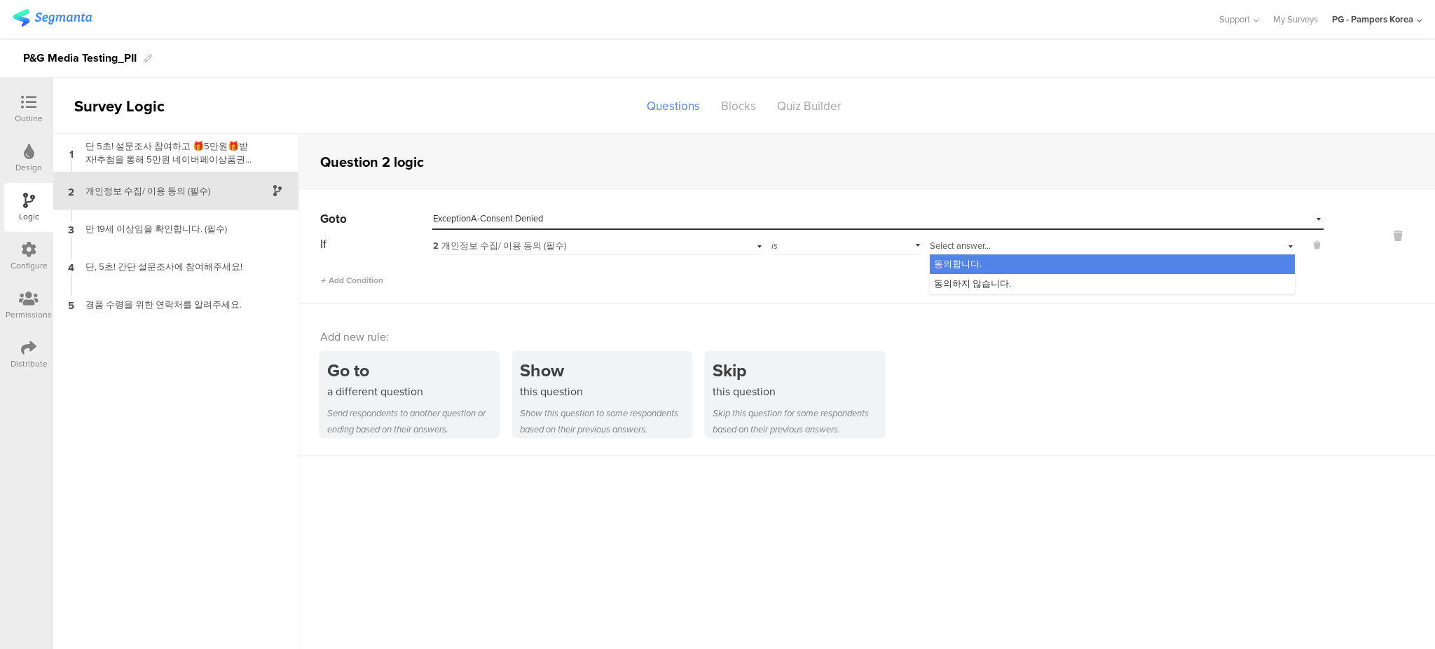
click at [791, 242] on div "is" at bounding box center [846, 244] width 151 height 22
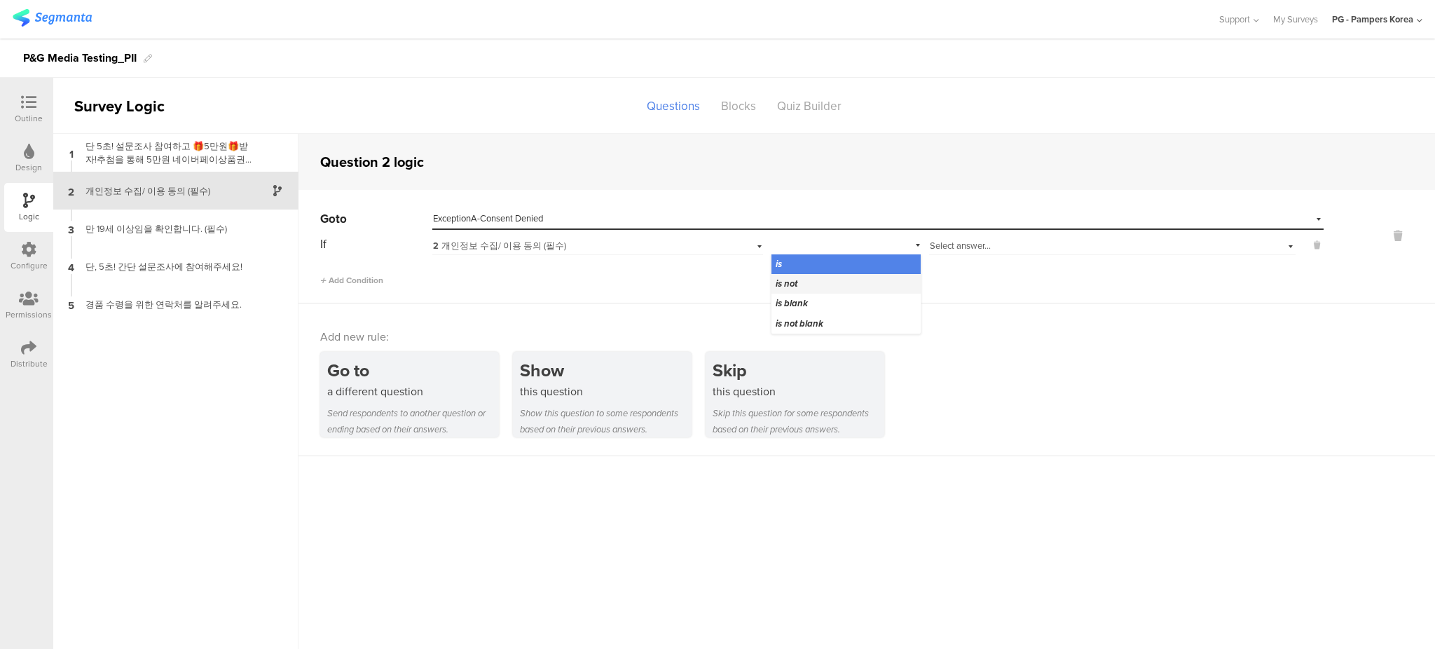
click at [796, 285] on span "is not" at bounding box center [787, 283] width 22 height 13
click at [1060, 223] on div "Select destination... ExceptionA-Consent Denied" at bounding box center [869, 218] width 872 height 13
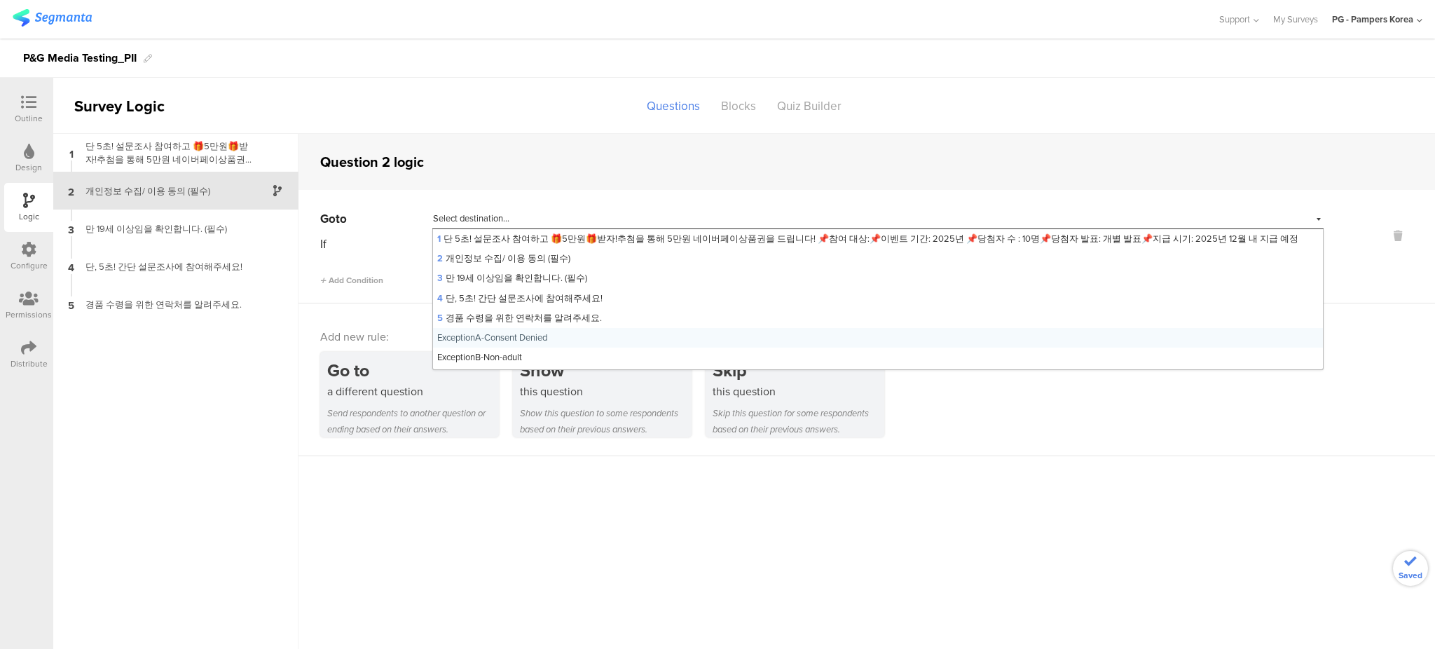
click at [1049, 181] on div "Question 2 logic" at bounding box center [866, 162] width 1136 height 56
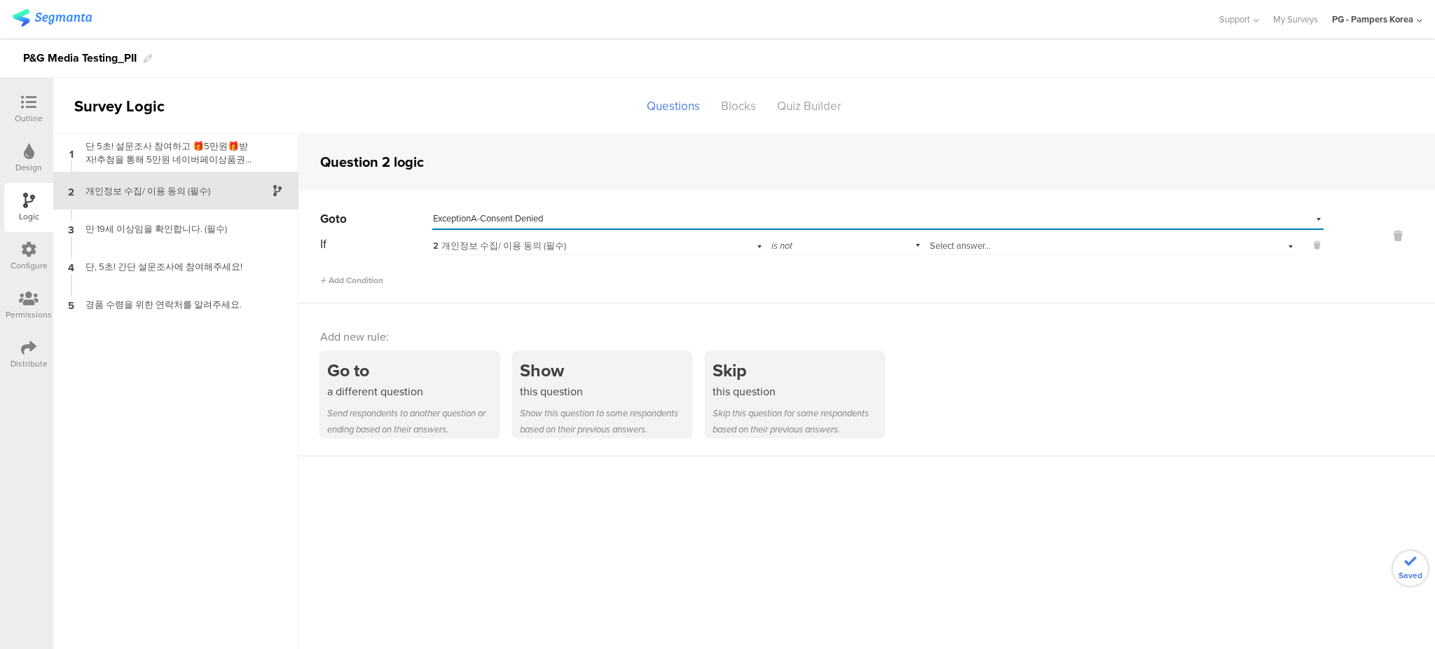
click at [1009, 240] on div "Select answer..." at bounding box center [1086, 246] width 313 height 13
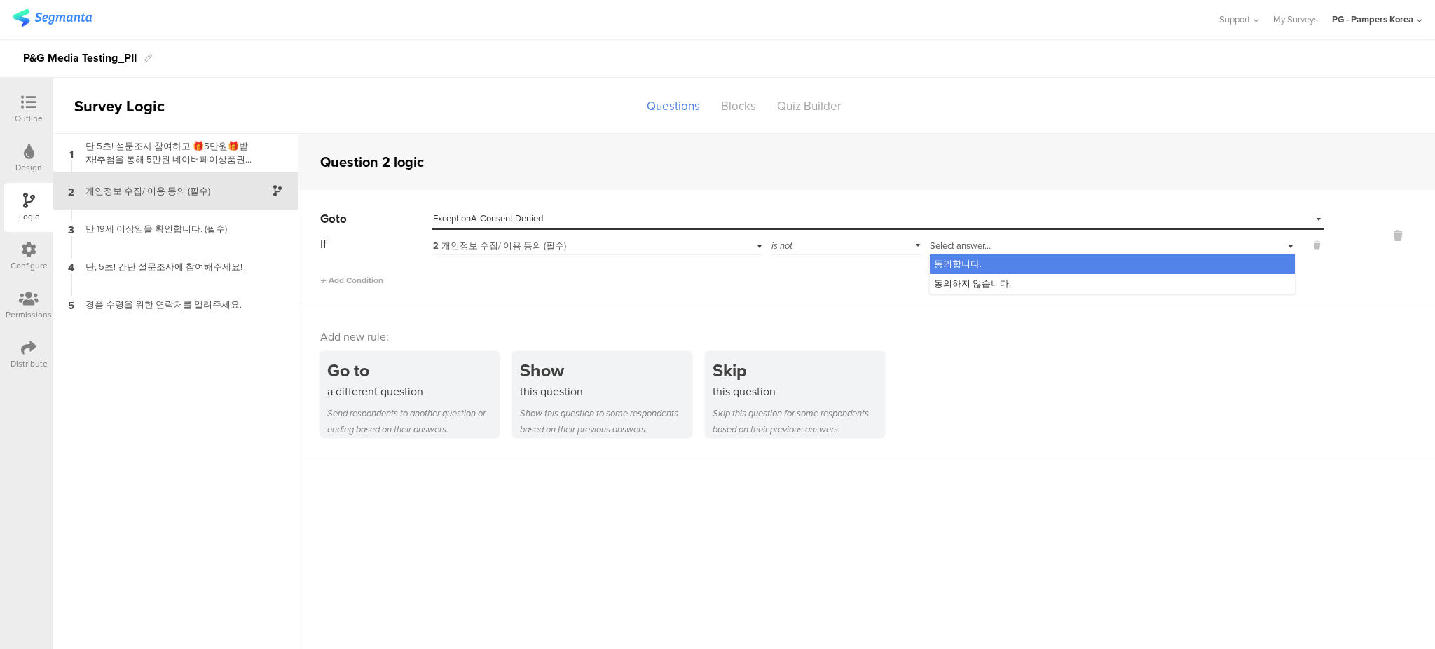
click at [993, 266] on div "동의합니다." at bounding box center [1112, 264] width 365 height 20
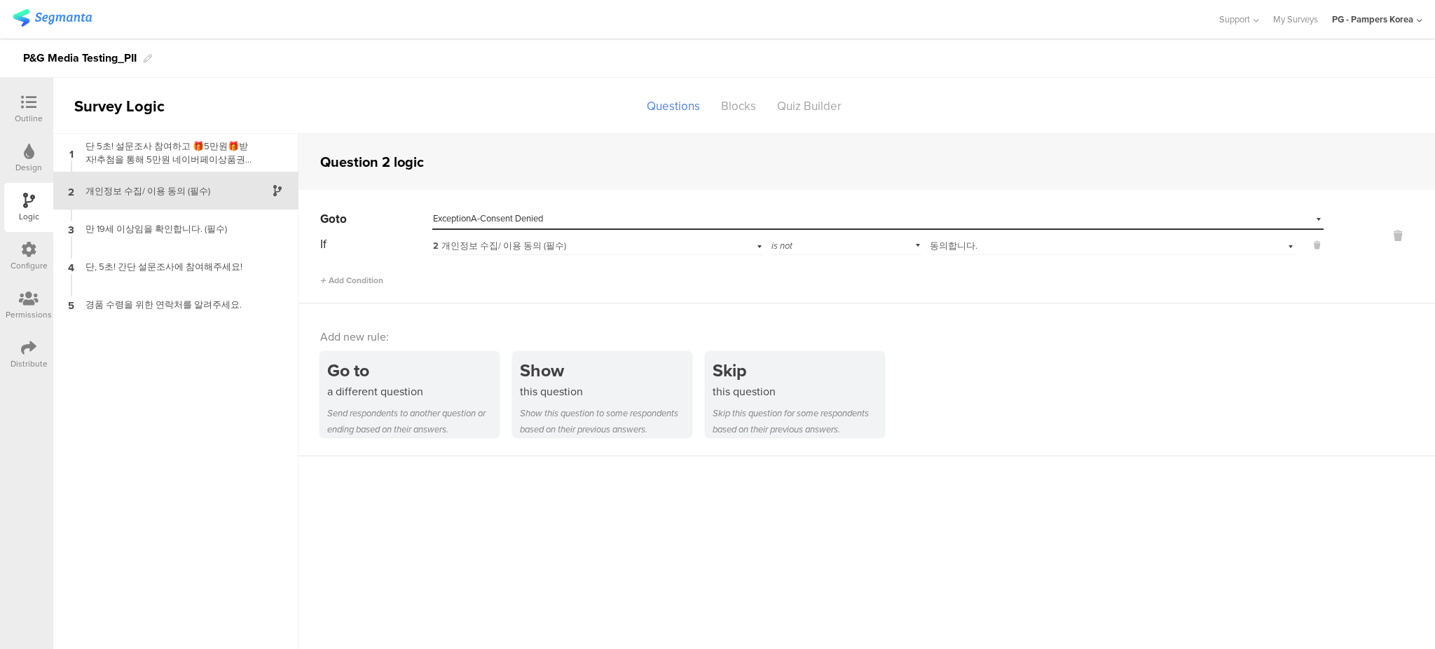
click at [1007, 380] on div "Go to a different question Send respondents to another question or ending based…" at bounding box center [877, 394] width 1115 height 85
click at [161, 229] on div "만 19세 이상임을 확인합니다. (필수)" at bounding box center [164, 228] width 175 height 13
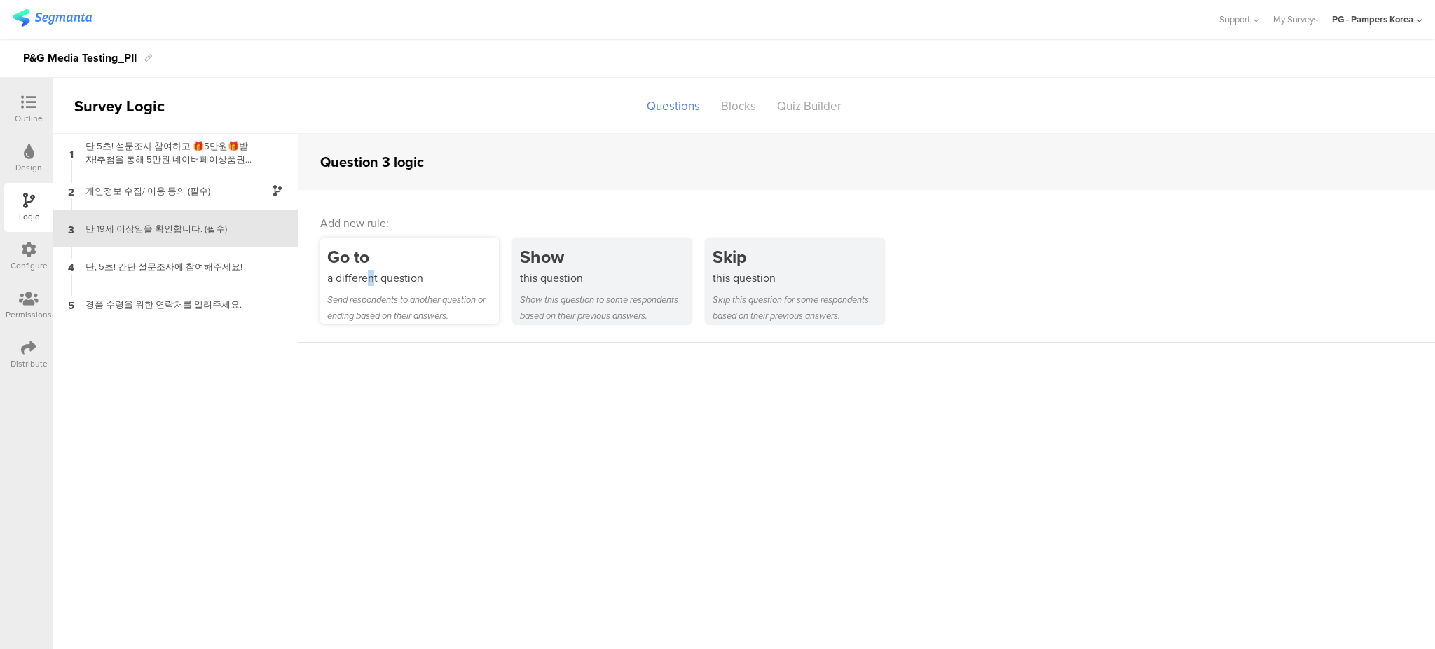
click at [371, 282] on div "a different question" at bounding box center [413, 278] width 172 height 16
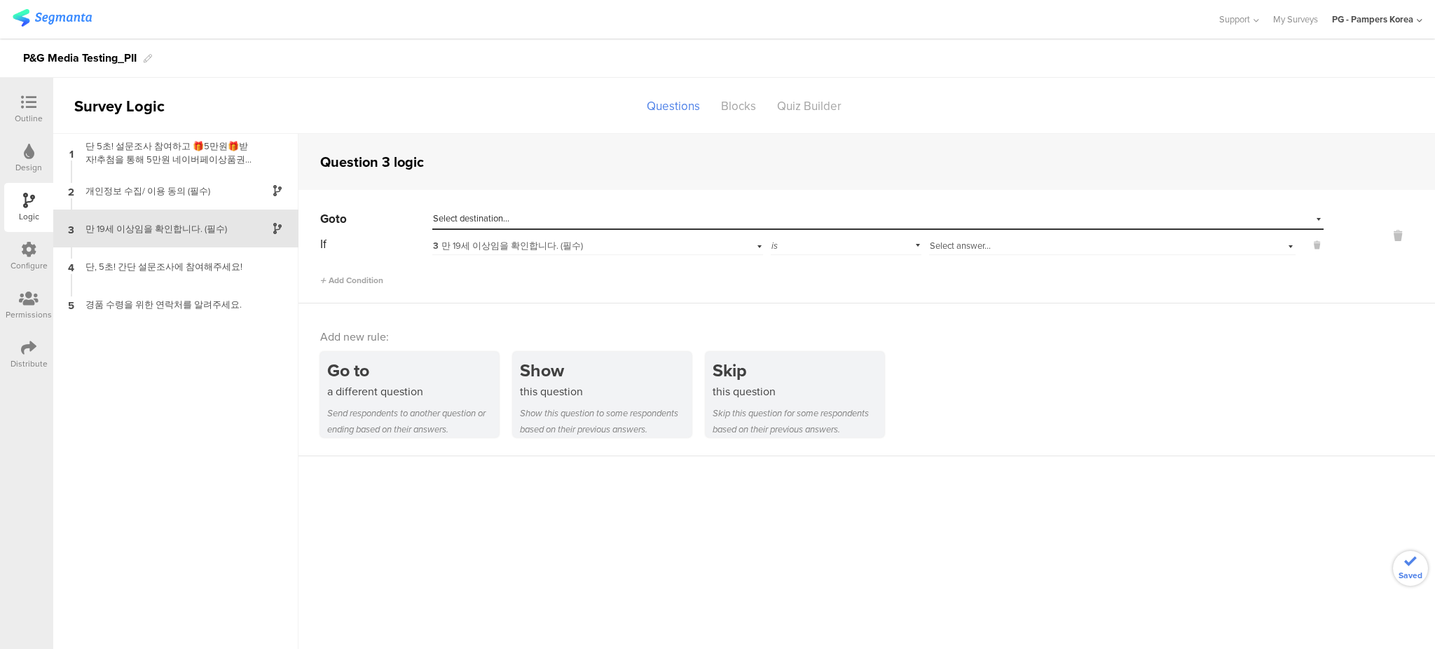
click at [565, 222] on div "Select destination..." at bounding box center [813, 218] width 761 height 13
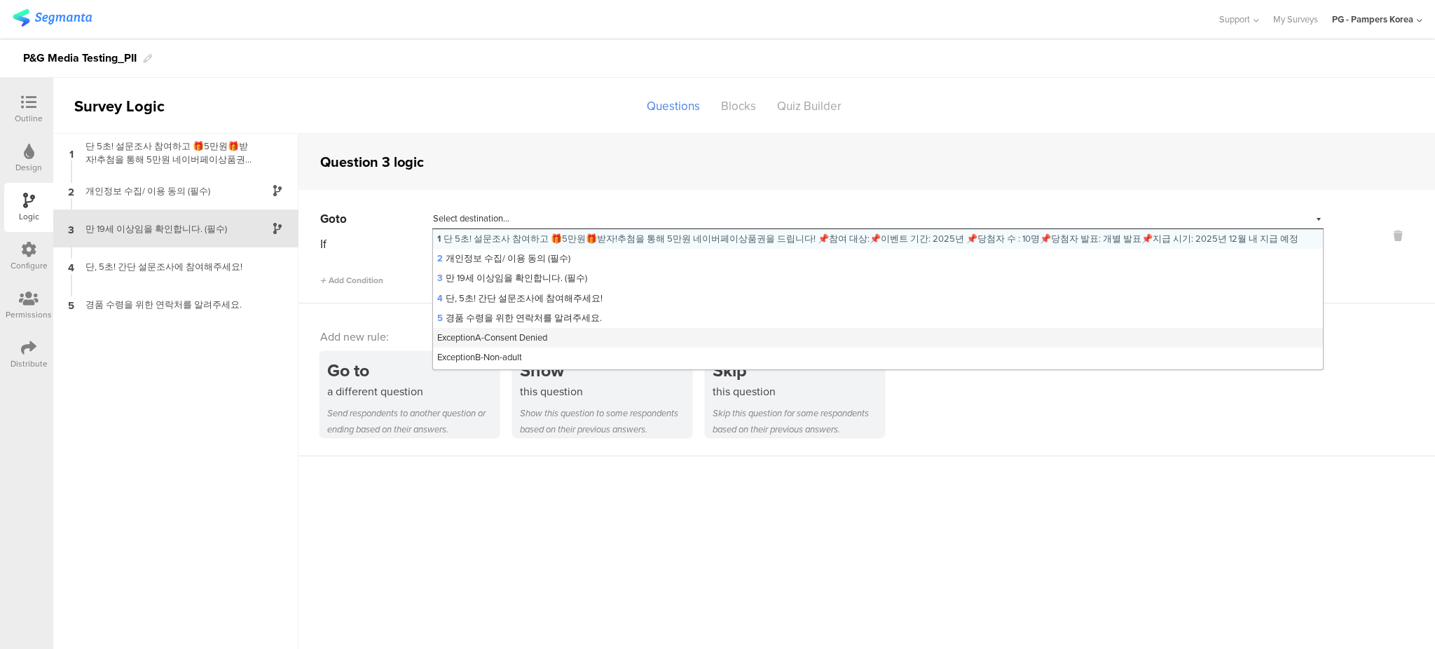
scroll to position [18, 0]
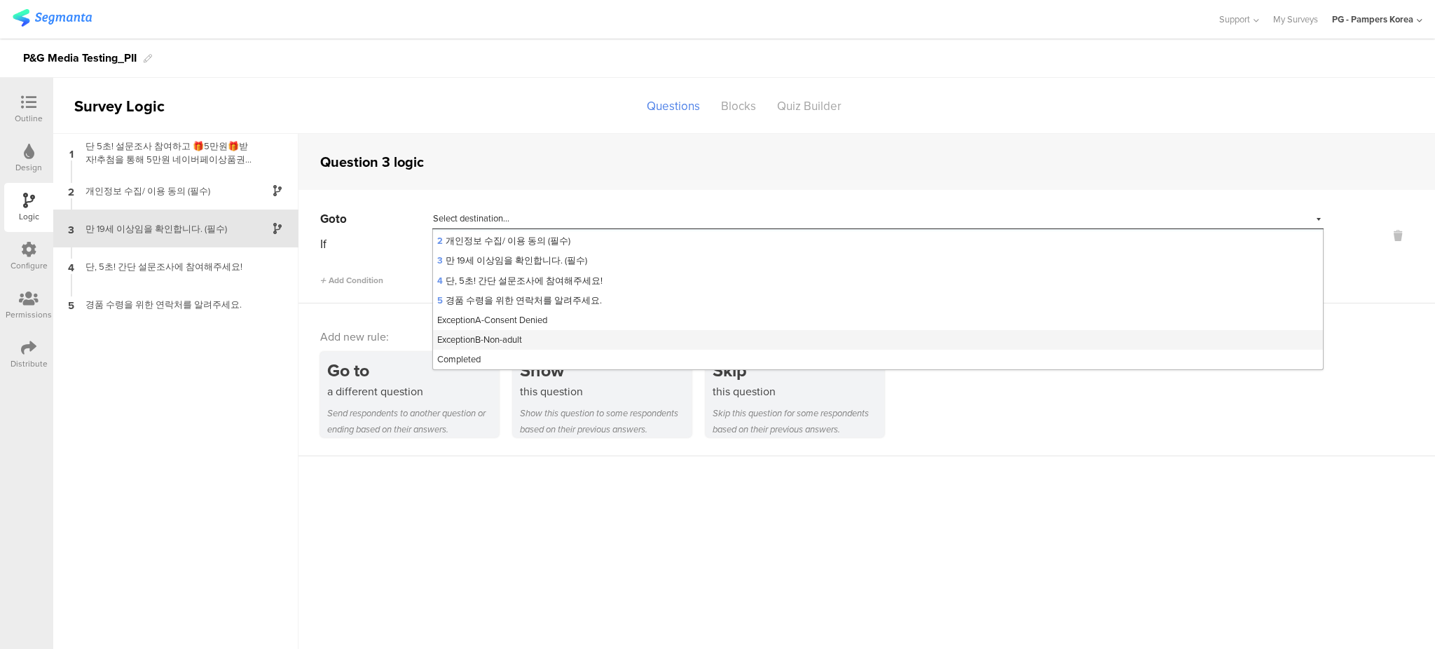
click at [558, 338] on div "ExceptionB-Non-adult" at bounding box center [878, 340] width 890 height 20
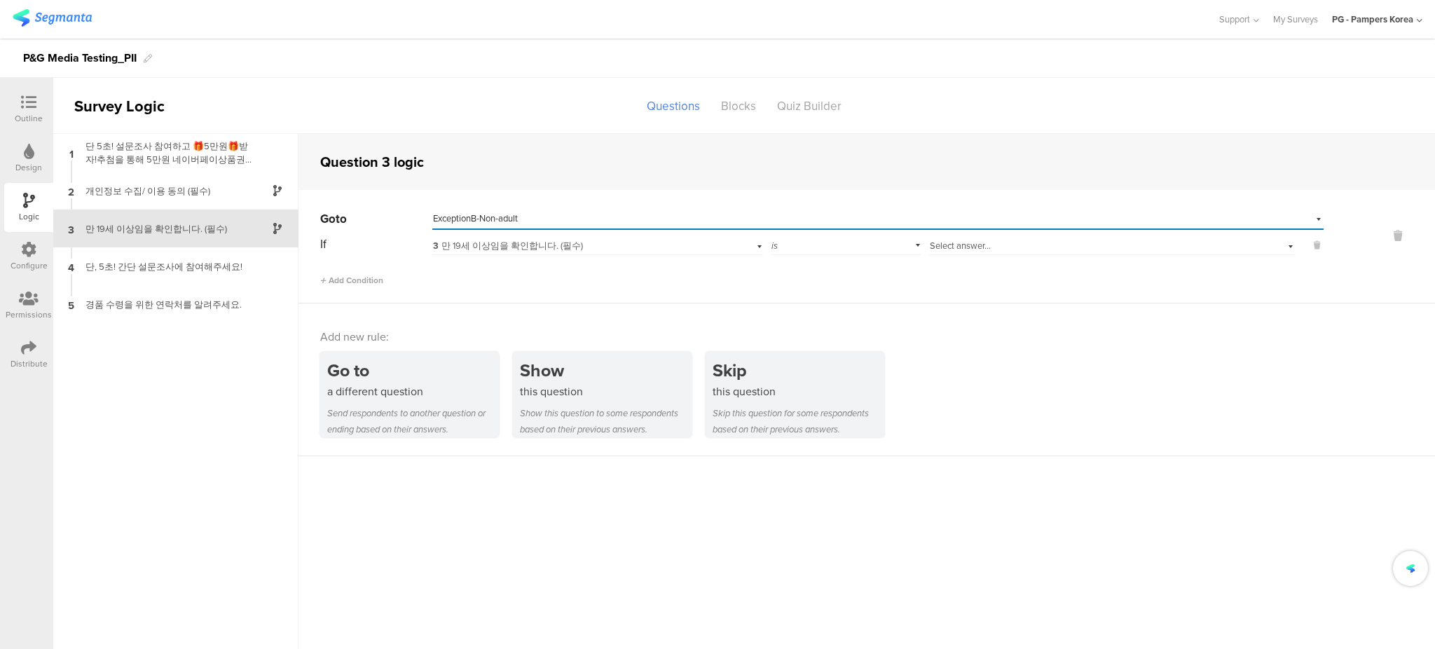
click at [776, 237] on div "is" at bounding box center [846, 244] width 151 height 22
click at [793, 287] on span "is not" at bounding box center [787, 283] width 22 height 13
click at [973, 245] on span "Select answer..." at bounding box center [960, 245] width 61 height 13
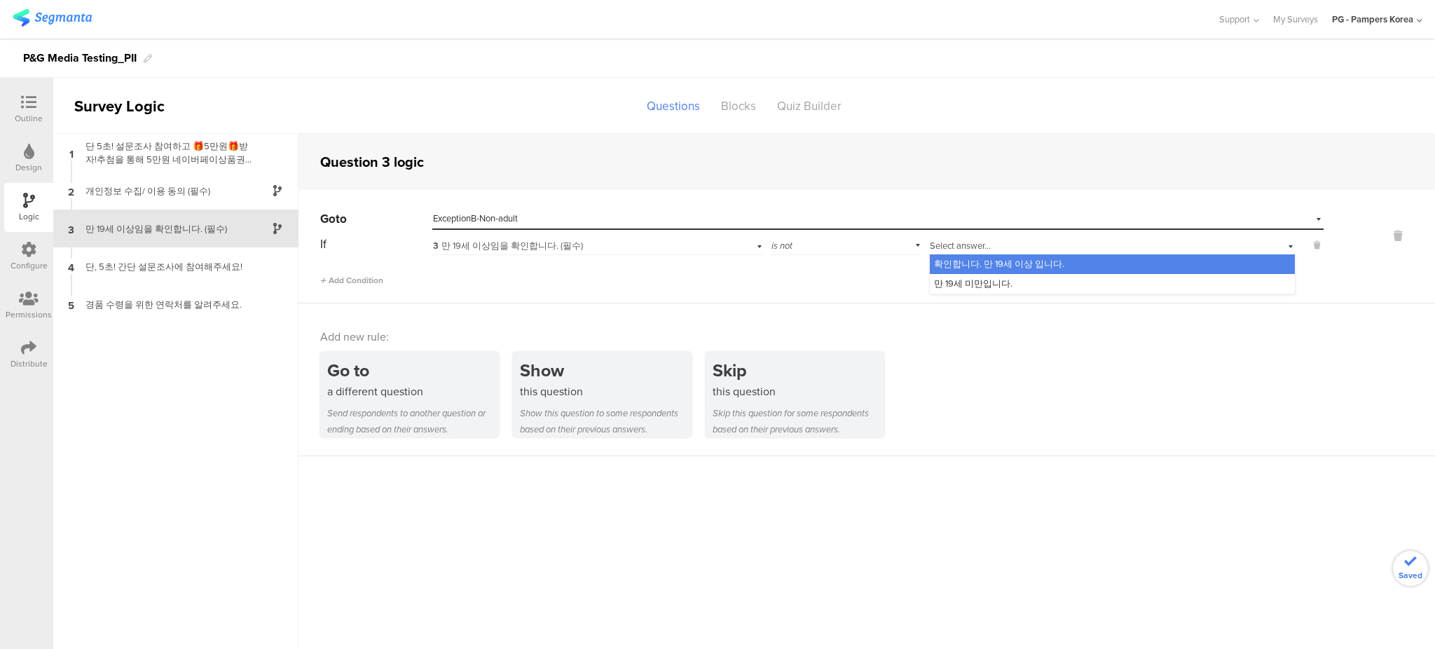
click at [979, 263] on span "확인합니다. 만 19세 이상 입니다." at bounding box center [999, 263] width 130 height 13
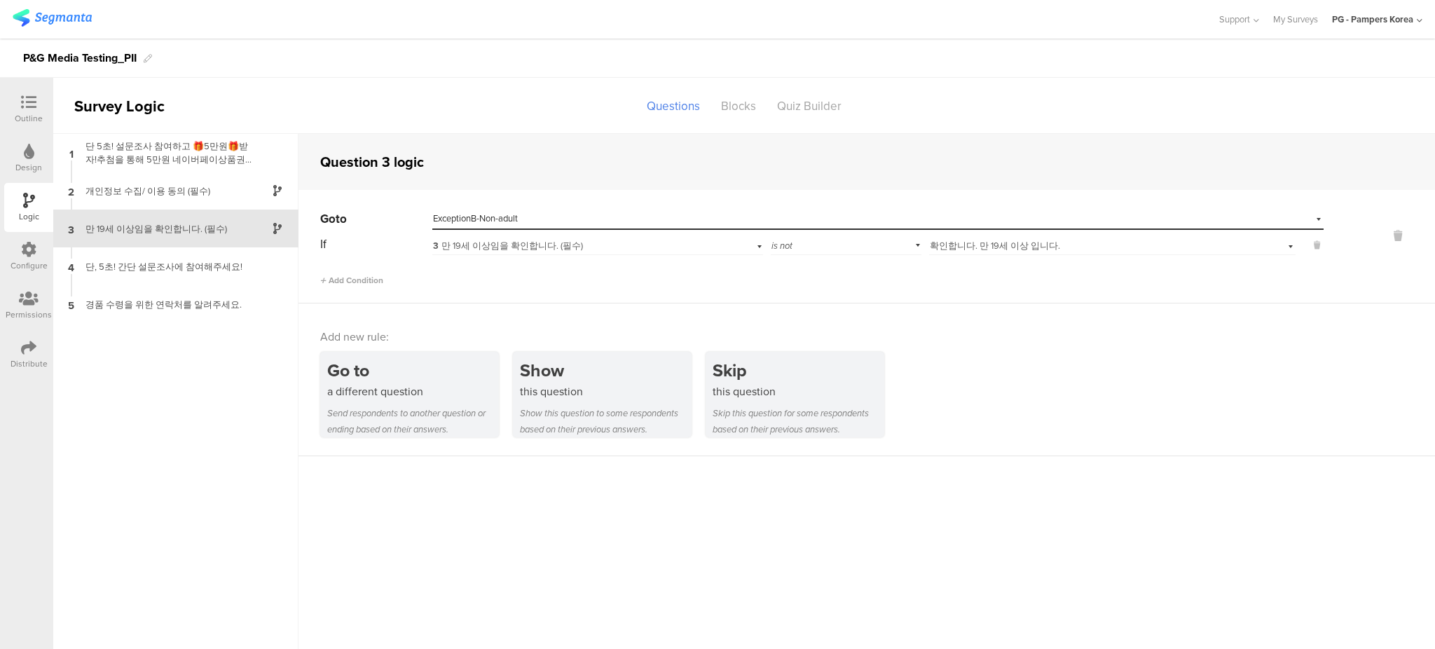
click at [995, 318] on div "Add new rule: Go to a different question Send respondents to another question o…" at bounding box center [866, 379] width 1136 height 153
click at [166, 188] on div "개인정보 수집/ 이용 동의 (필수)" at bounding box center [164, 190] width 175 height 13
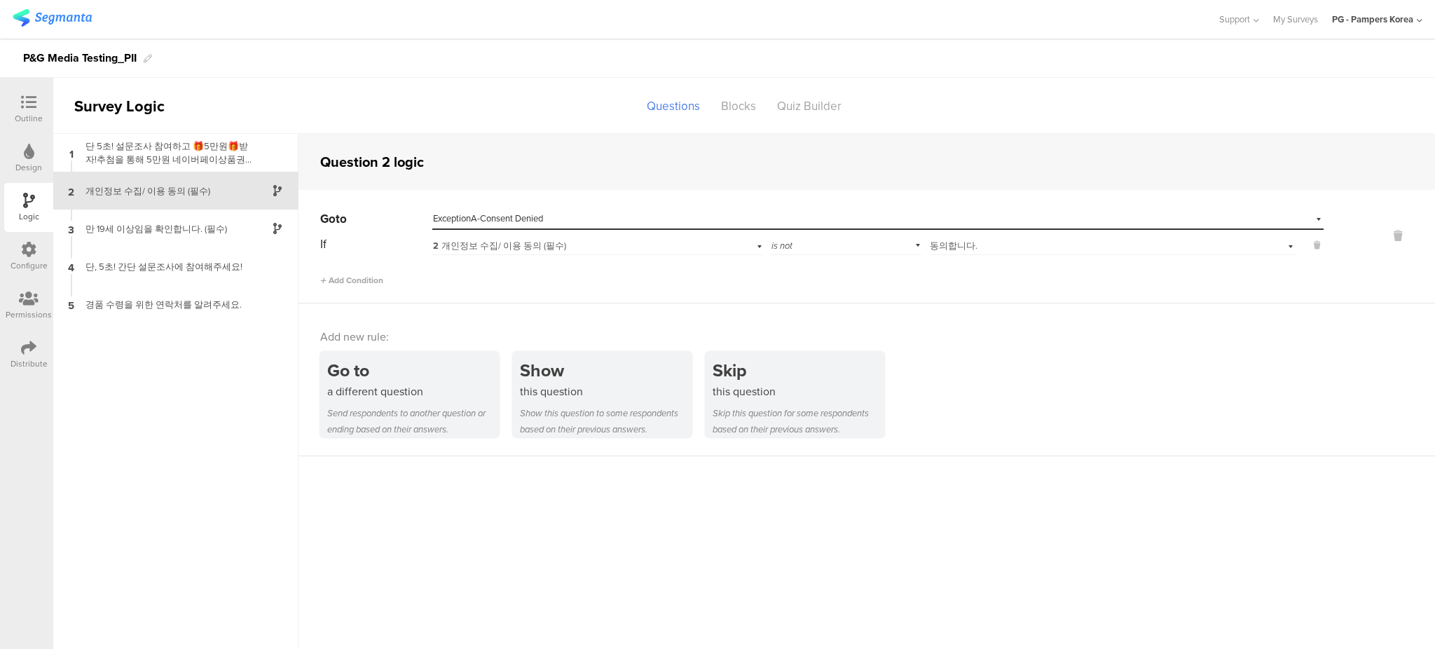
click at [1025, 317] on div "Add new rule: Go to a different question Send respondents to another question o…" at bounding box center [866, 379] width 1136 height 153
click at [178, 273] on div "단, 5초! 간단 설문조사에 참여해주세요!" at bounding box center [164, 266] width 175 height 13
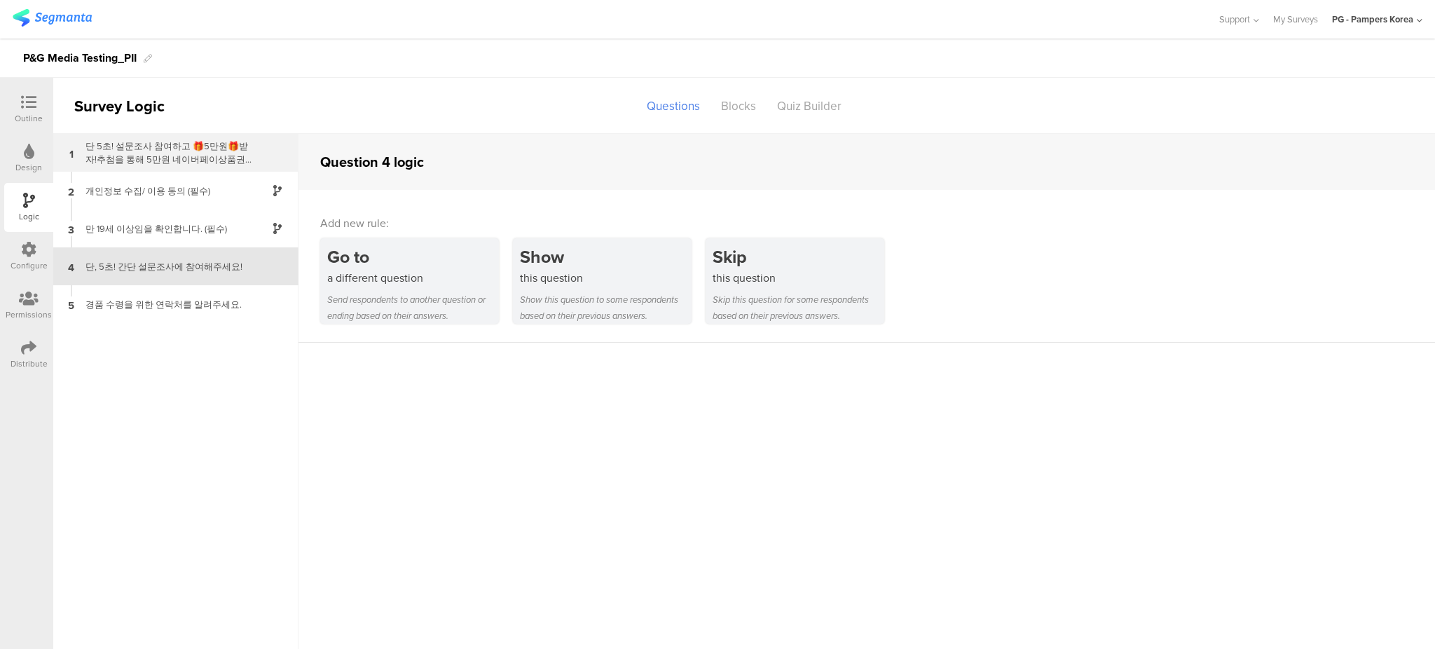
click at [168, 147] on div "단 5초! 설문조사 참여하고 🎁5만원🎁받자!추첨을 통해 5만원 네이버페이상품권을 드립니다! 📌참여 대상:📌이벤트 기간: 2025년 📌당첨자 수…" at bounding box center [164, 152] width 175 height 27
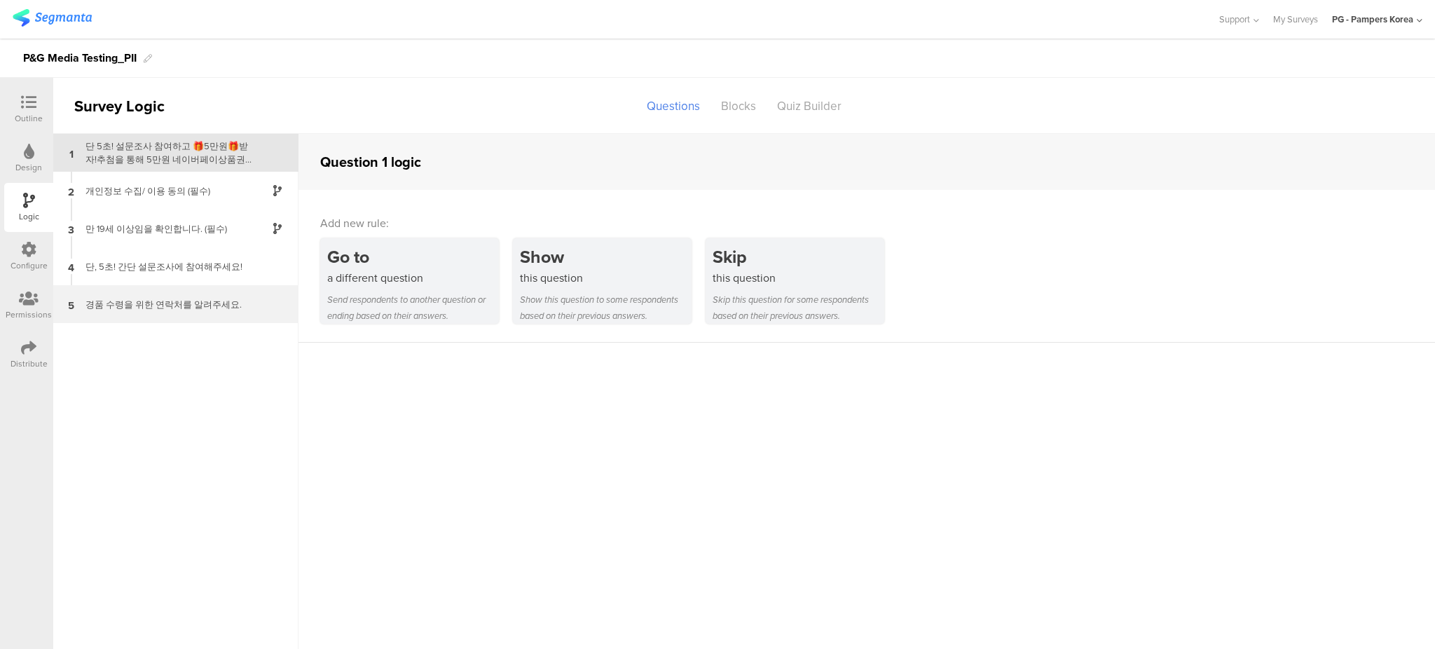
click at [221, 310] on div "경품 수령을 위한 연락처를 알려주세요." at bounding box center [164, 304] width 175 height 13
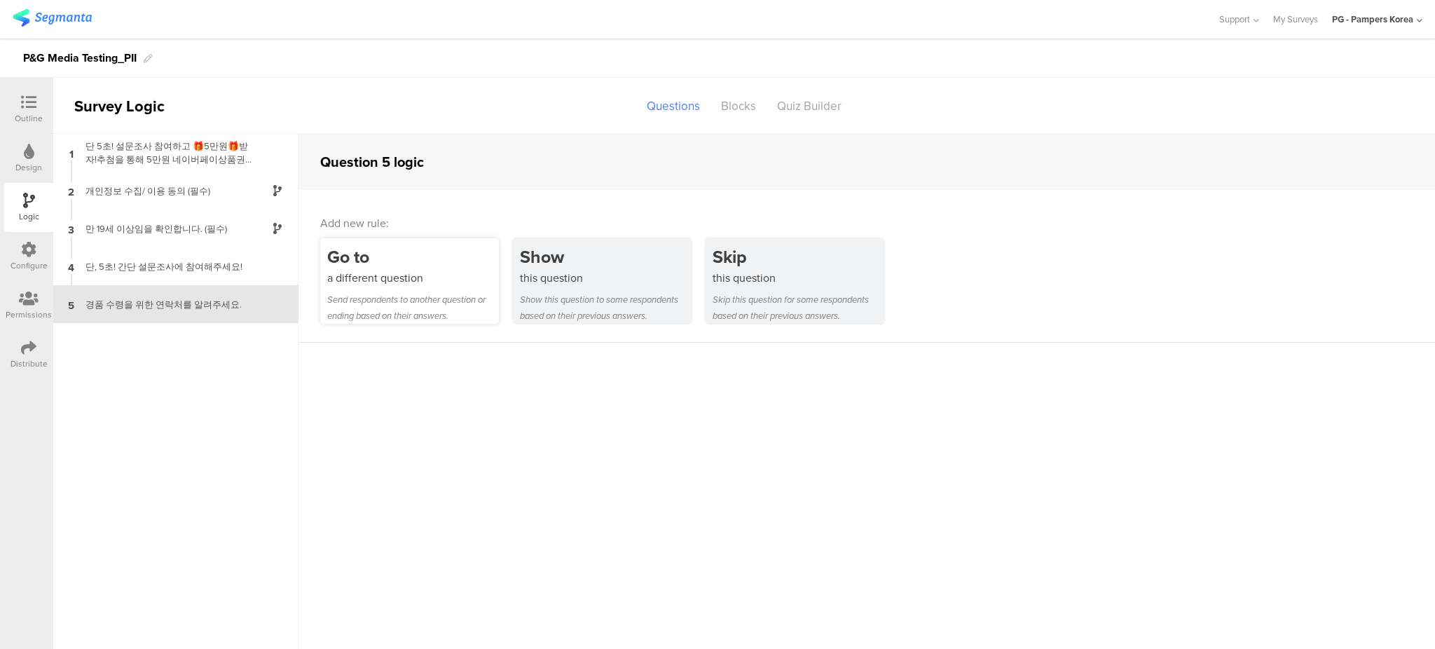
click at [369, 294] on div "Send respondents to another question or ending based on their answers." at bounding box center [413, 307] width 172 height 32
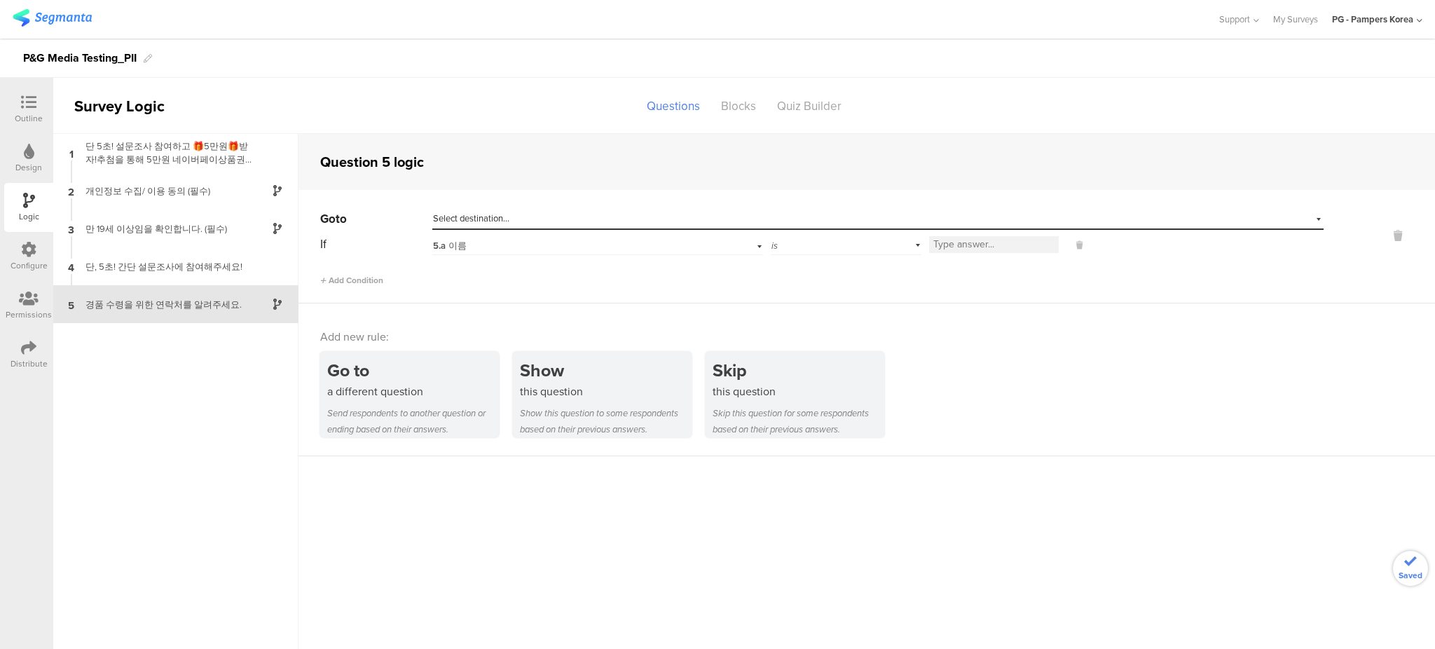
click at [500, 214] on span "Select destination..." at bounding box center [471, 218] width 76 height 13
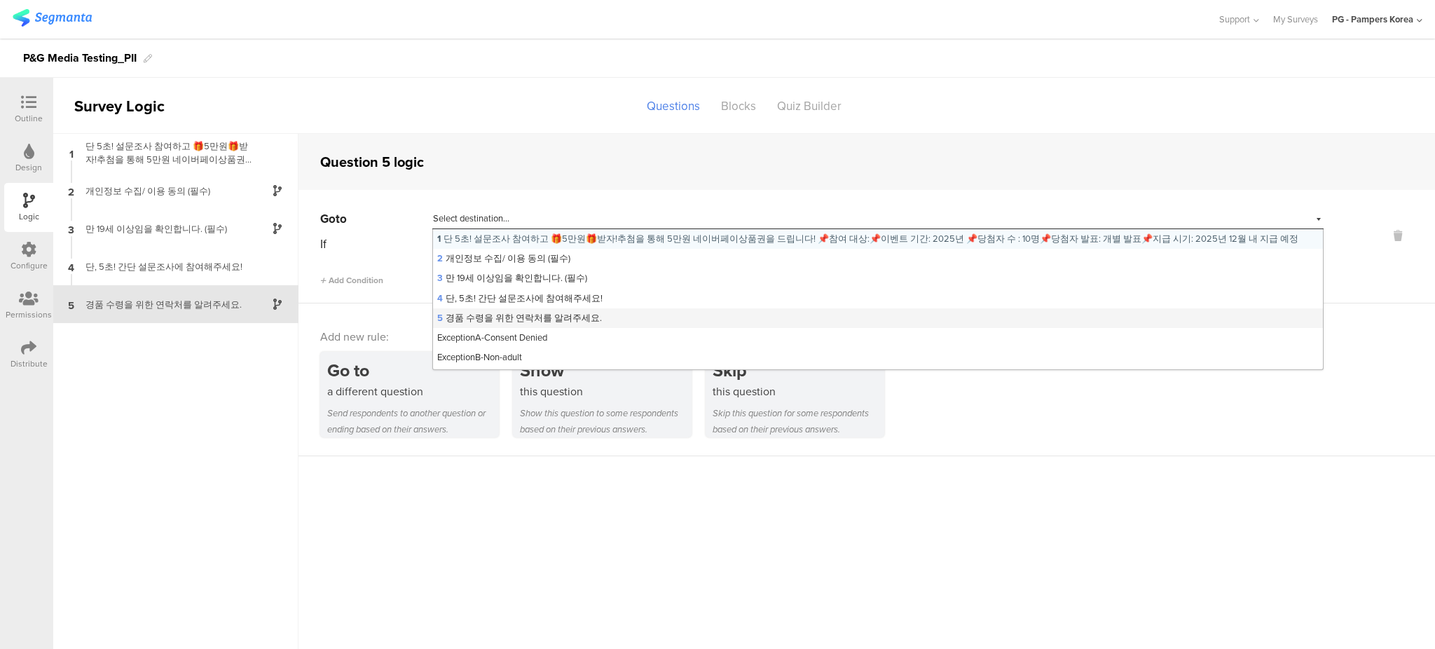
scroll to position [18, 0]
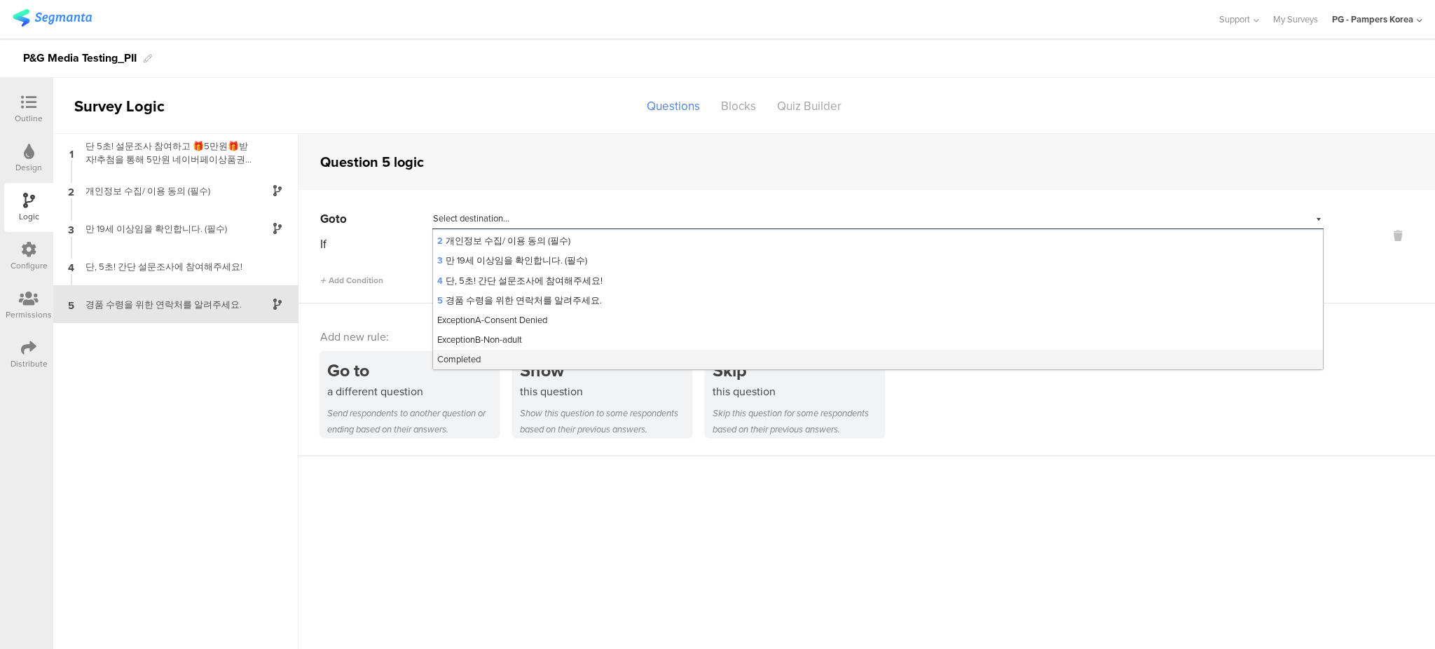
click at [510, 366] on div "Completed" at bounding box center [878, 360] width 890 height 20
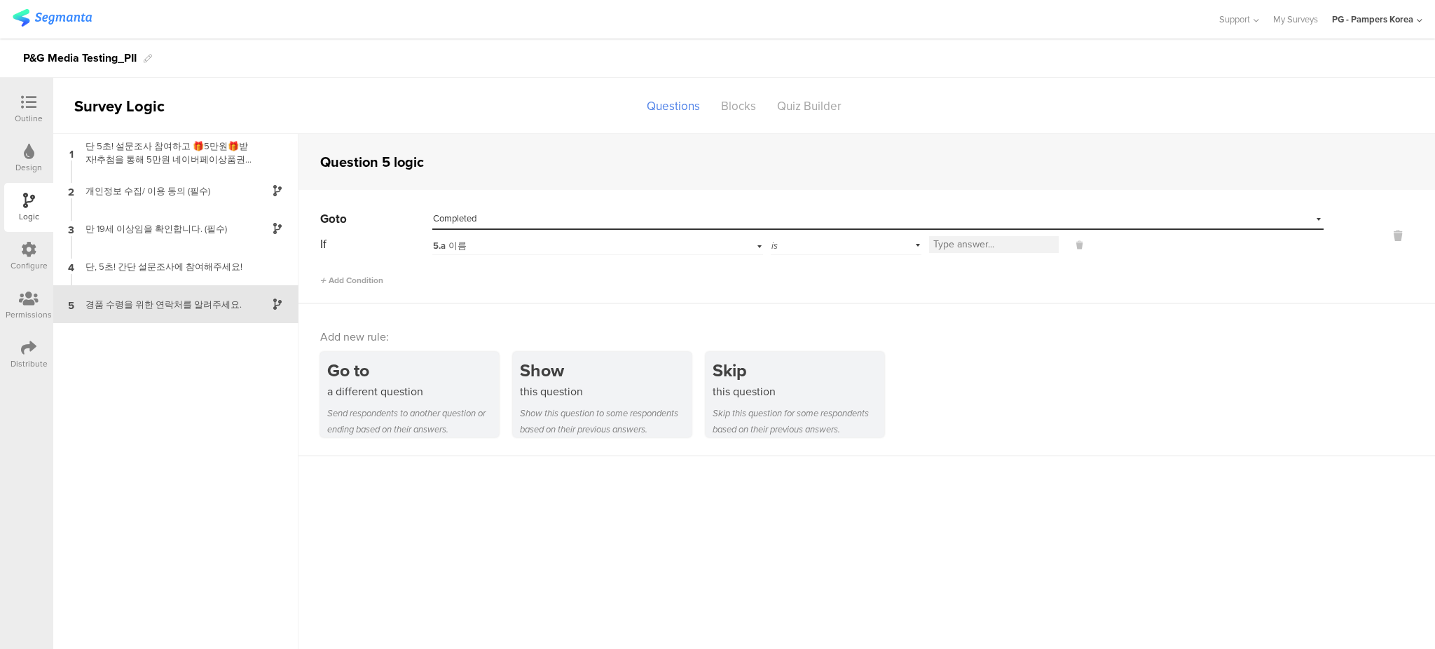
click at [509, 248] on div "5.a 이름" at bounding box center [573, 246] width 281 height 13
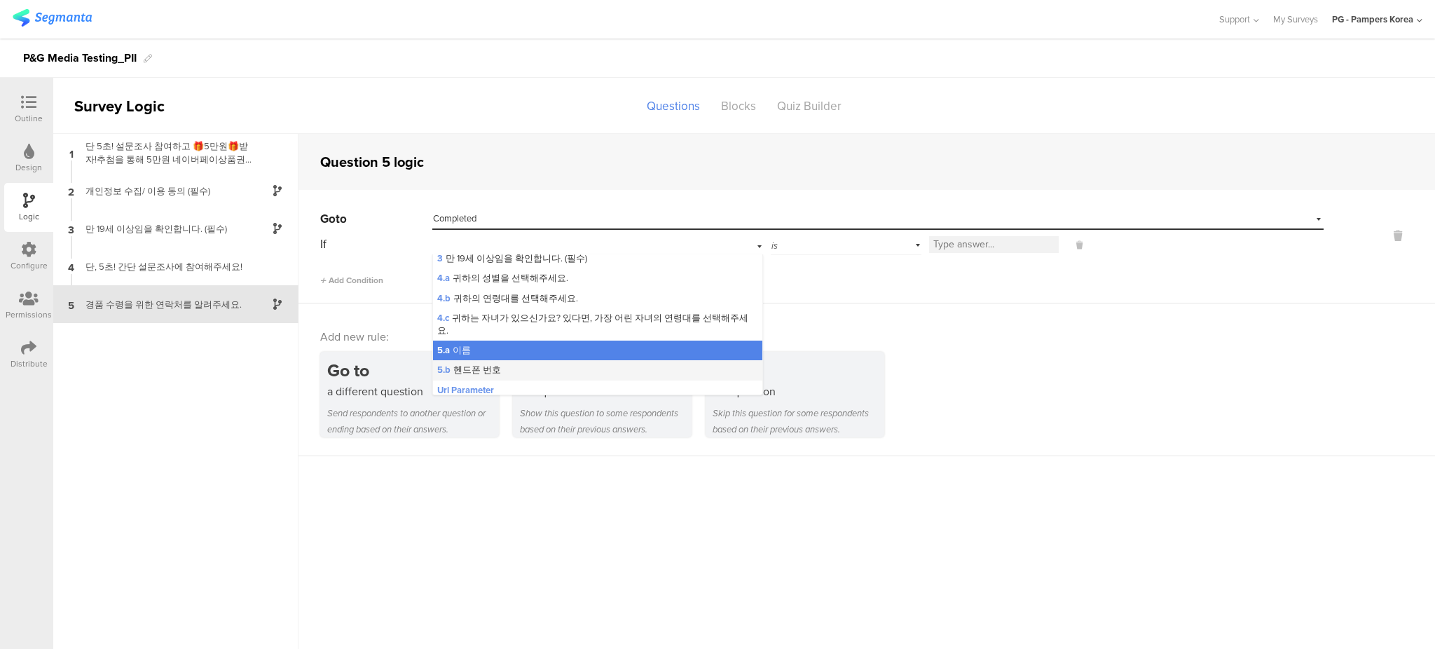
scroll to position [37, 0]
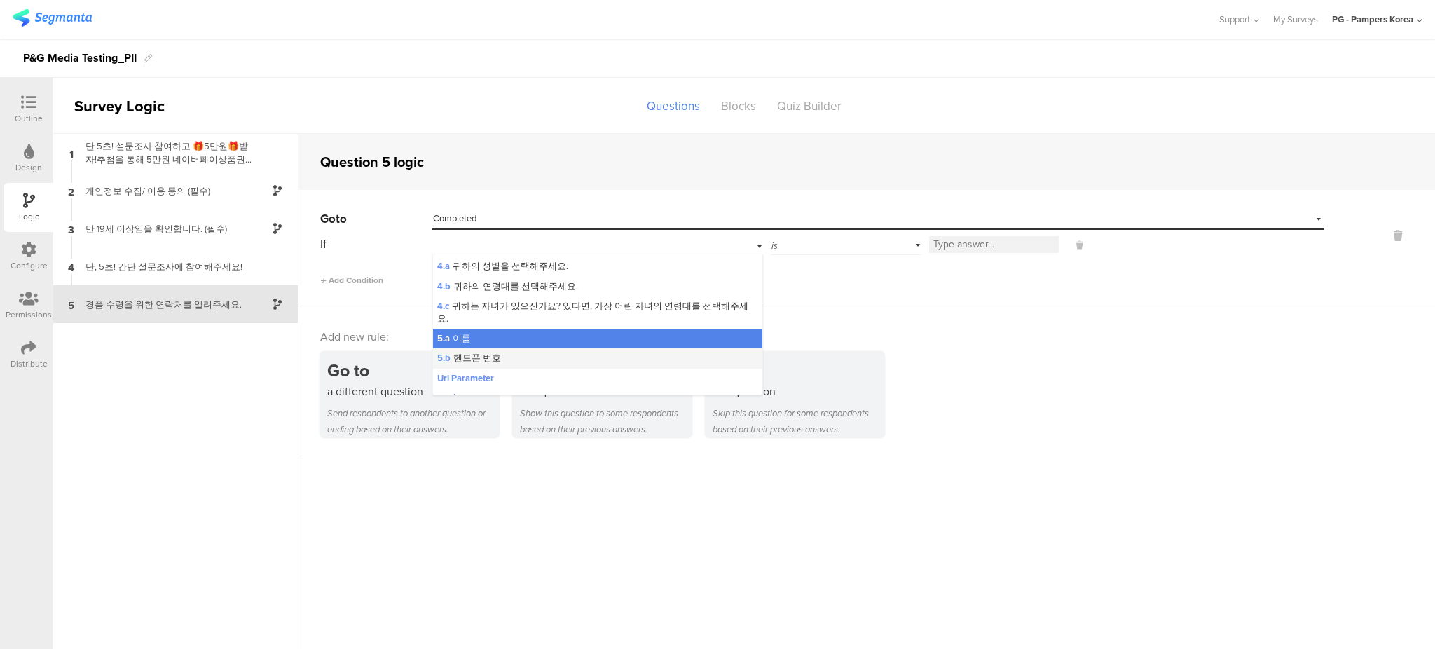
click at [502, 348] on div "5.b 헨드폰 번호" at bounding box center [598, 358] width 330 height 20
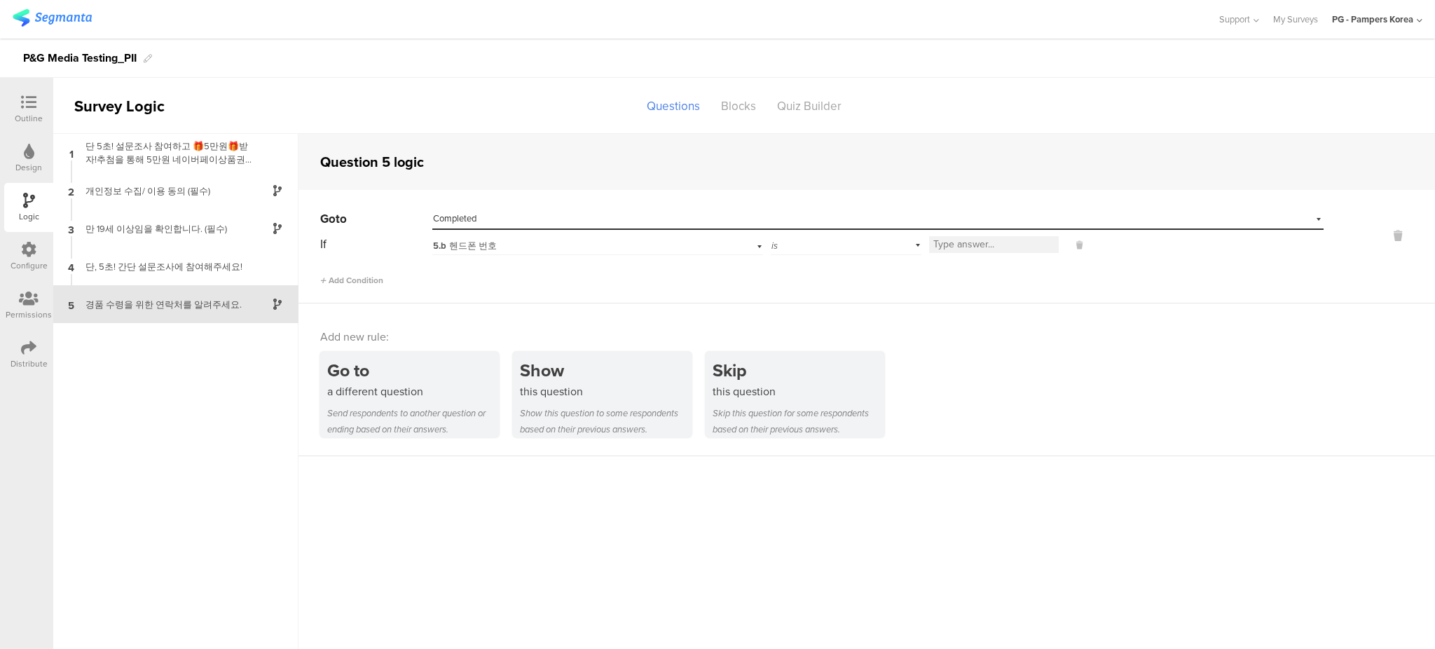
scroll to position [0, 0]
click at [786, 250] on div "is" at bounding box center [846, 244] width 151 height 22
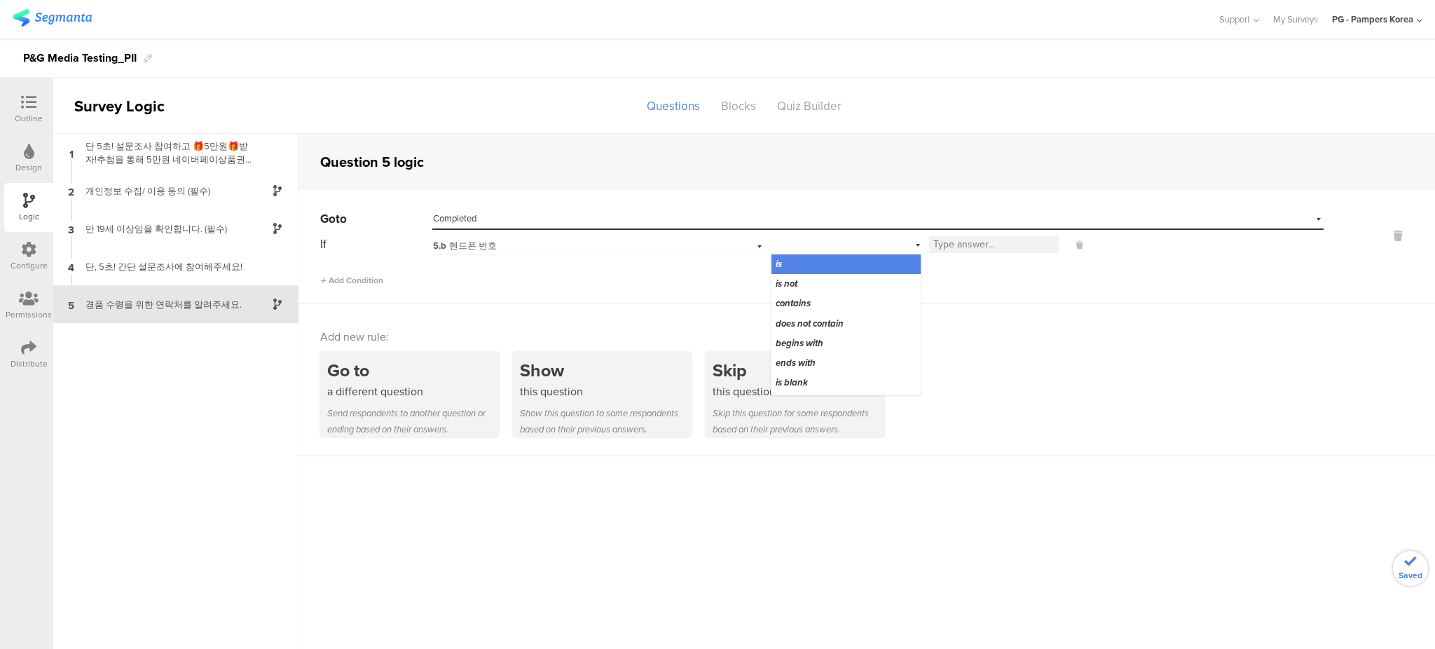
click at [837, 240] on div "is" at bounding box center [846, 244] width 151 height 22
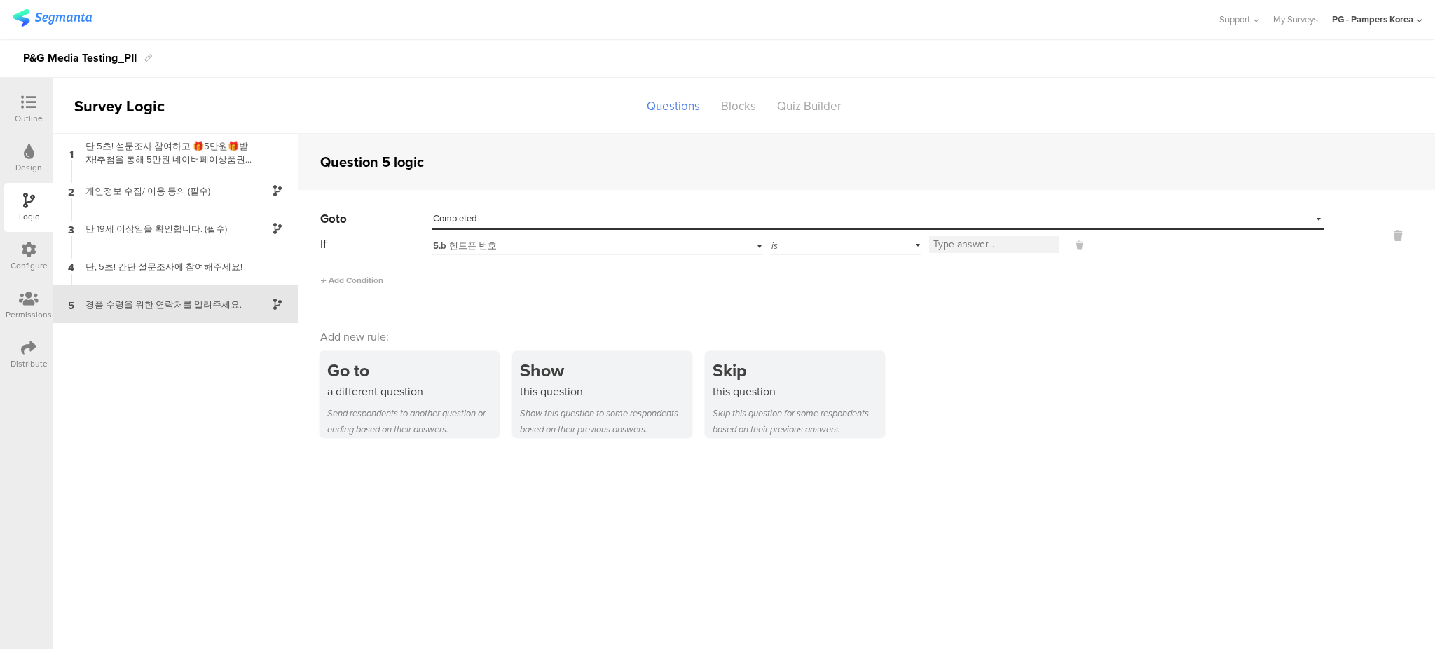
click at [832, 245] on div "is" at bounding box center [846, 244] width 151 height 22
click at [823, 383] on span "is not blank" at bounding box center [800, 384] width 48 height 13
click at [1092, 269] on div "Add Condition" at bounding box center [821, 274] width 1003 height 25
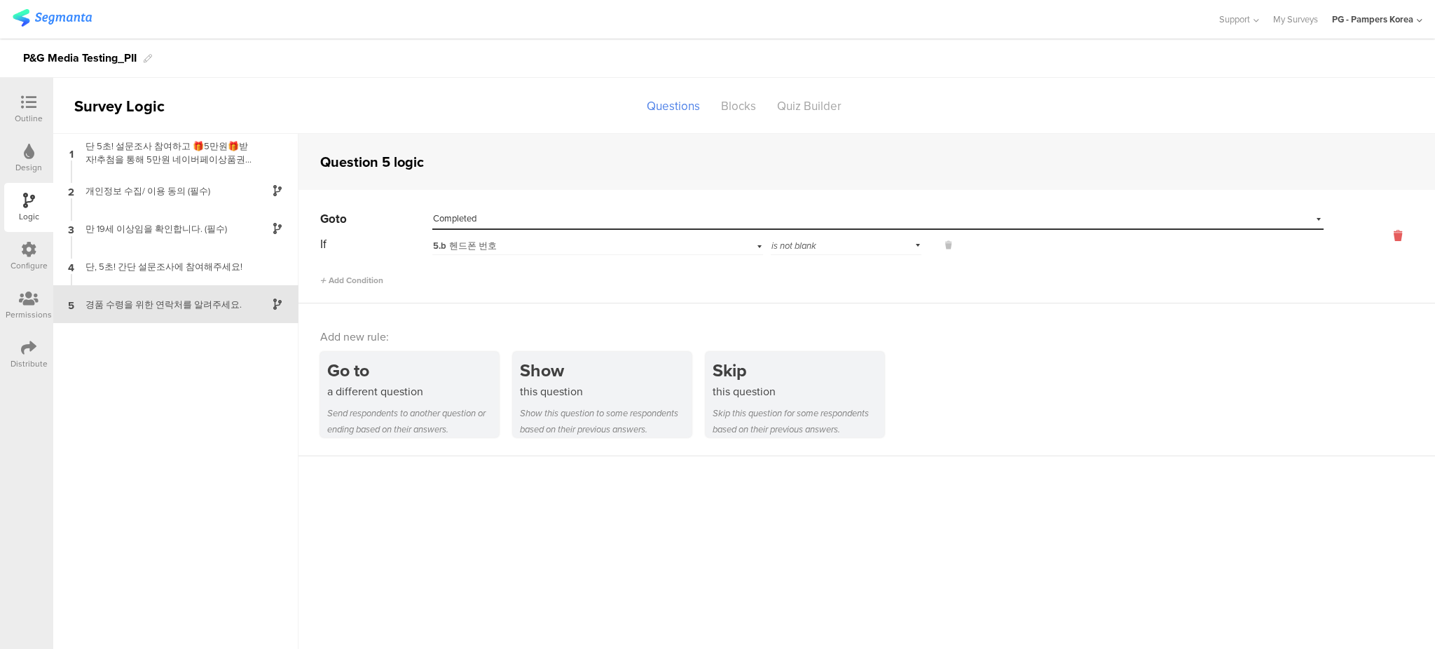
click at [1402, 234] on icon at bounding box center [1398, 236] width 34 height 16
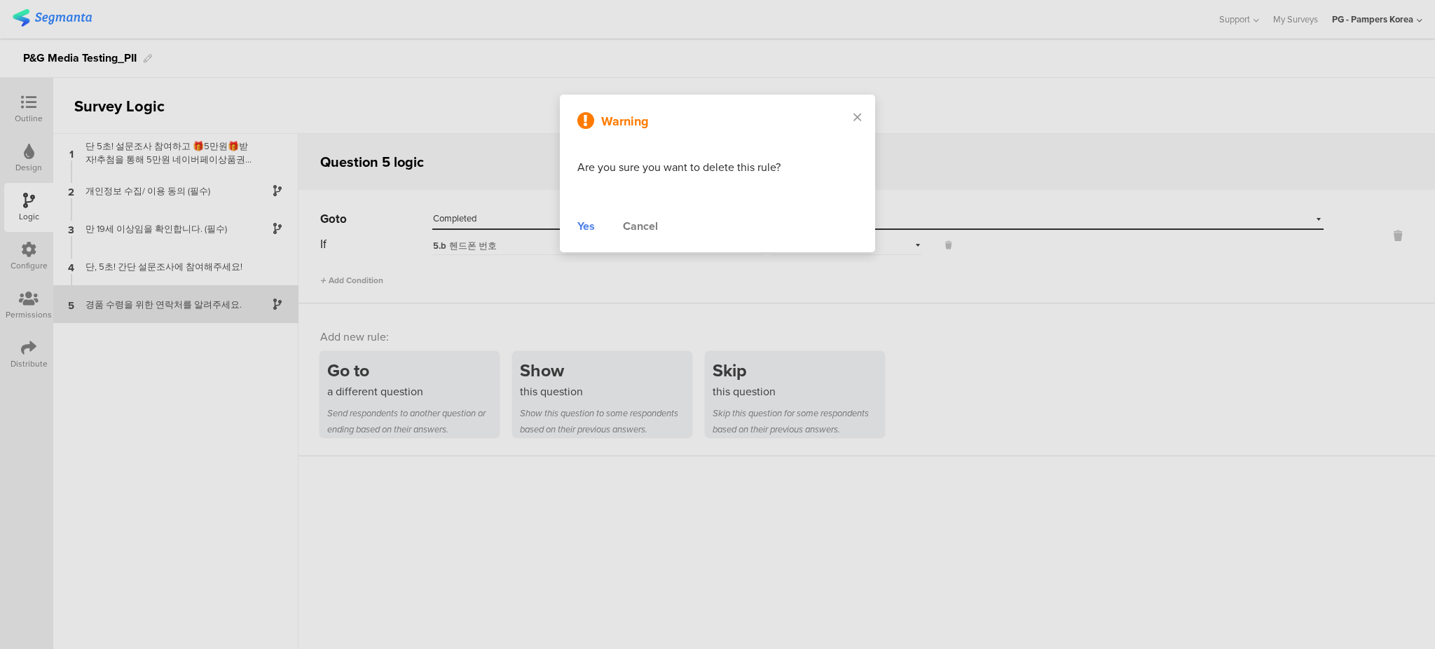
click at [589, 225] on div "Yes" at bounding box center [586, 226] width 18 height 17
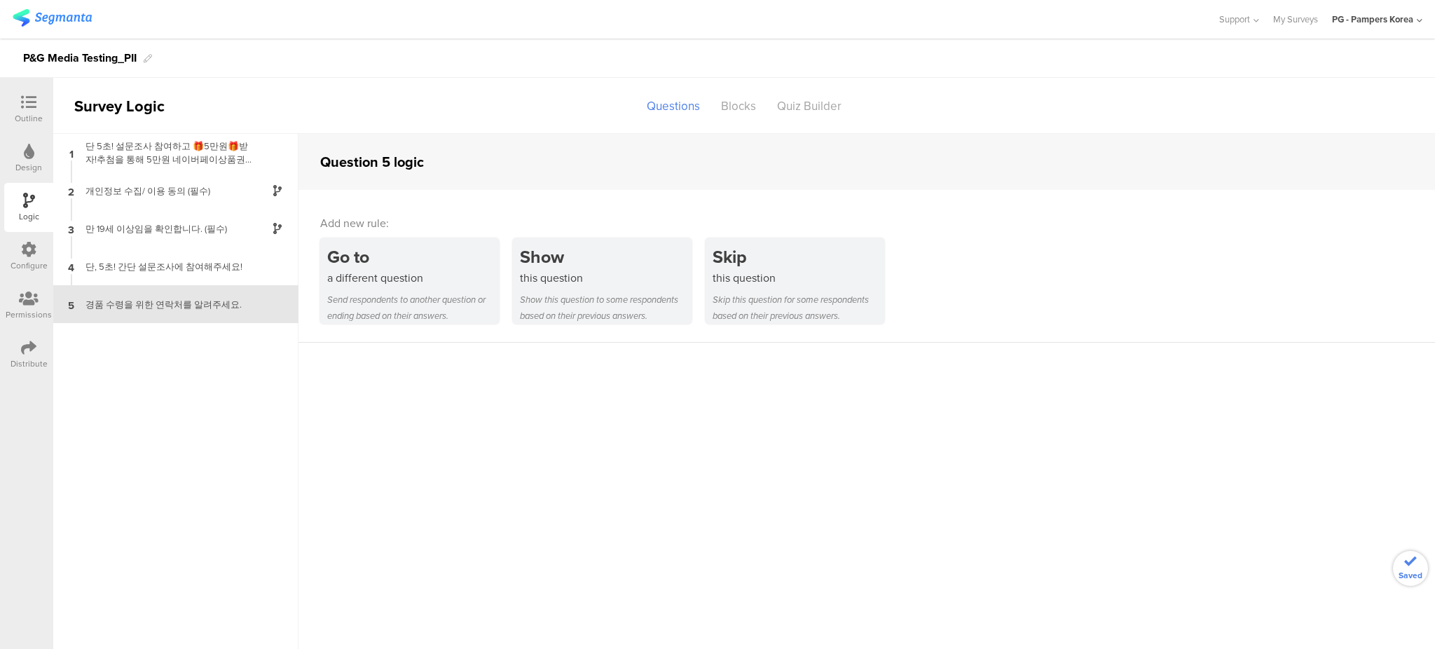
click at [1131, 357] on sg-question-logic-editor "Question 5 logic Add new rule: Go to a different question Send respondents to a…" at bounding box center [866, 391] width 1136 height 515
click at [184, 143] on div "단 5초! 설문조사 참여하고 🎁5만원🎁받자!추첨을 통해 5만원 네이버페이상품권을 드립니다! 📌참여 대상:📌이벤트 기간: 2025년 📌당첨자 수…" at bounding box center [164, 152] width 175 height 27
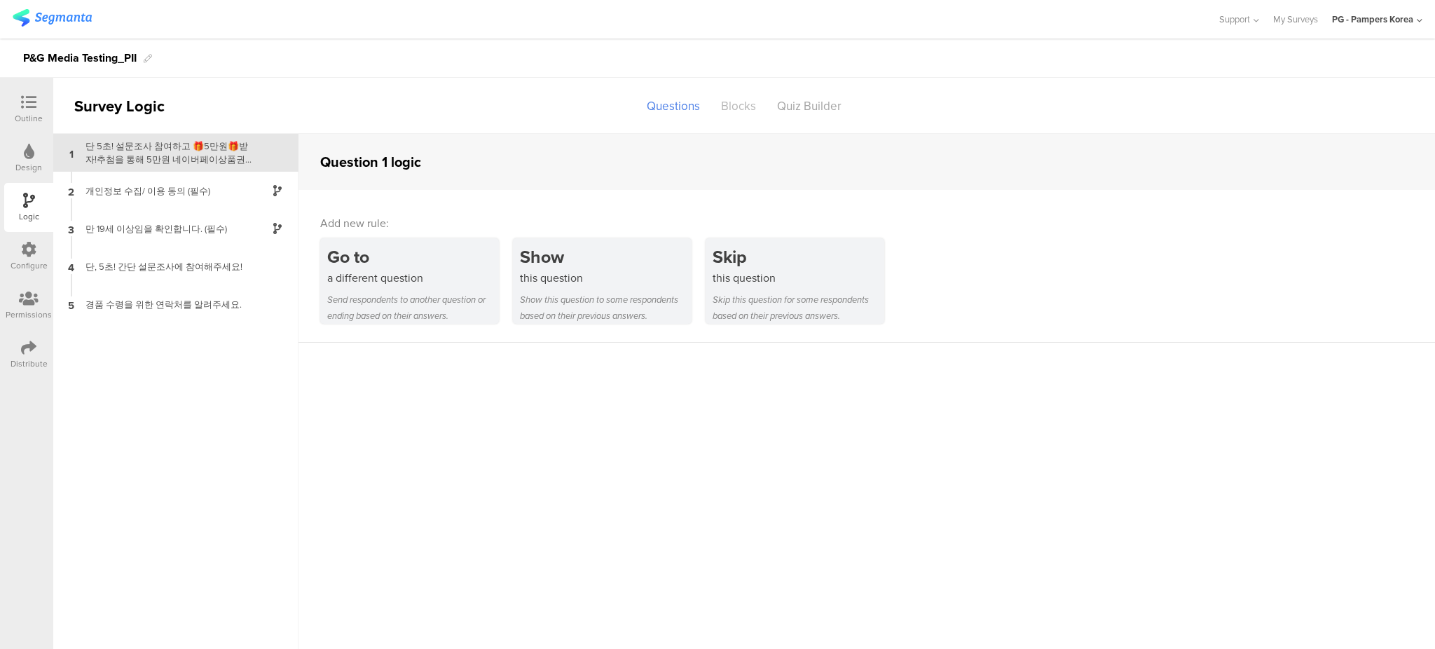
click at [736, 106] on div "Blocks" at bounding box center [738, 106] width 56 height 25
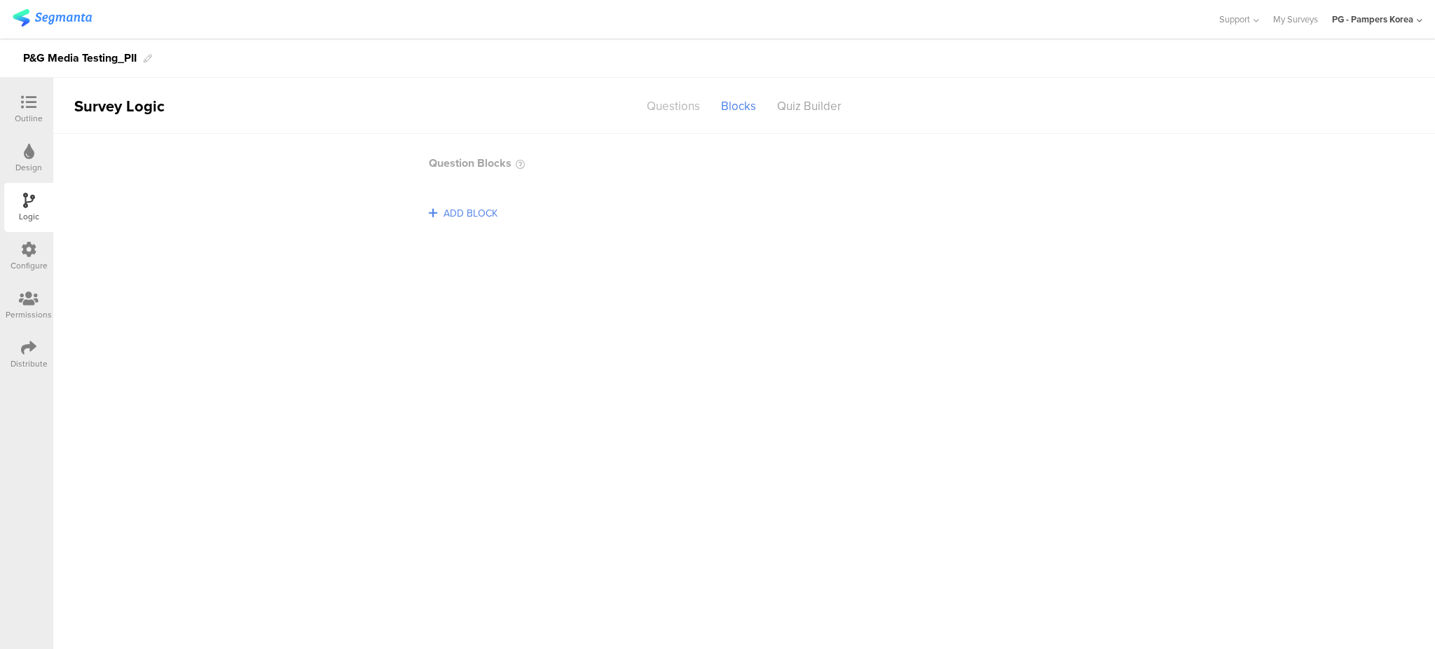
click at [684, 104] on div "Questions" at bounding box center [673, 106] width 74 height 25
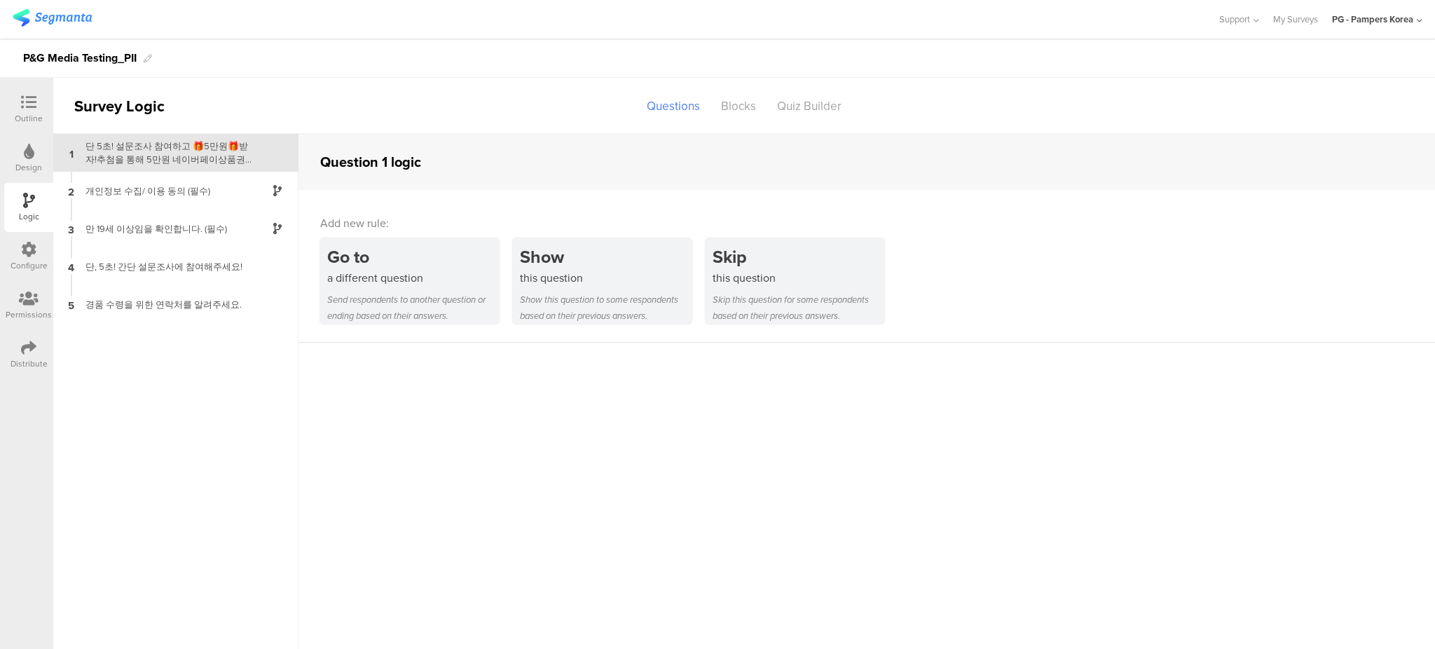
click at [181, 147] on div "단 5초! 설문조사 참여하고 🎁5만원🎁받자!추첨을 통해 5만원 네이버페이상품권을 드립니다! 📌참여 대상:📌이벤트 기간: 2025년 📌당첨자 수…" at bounding box center [164, 152] width 175 height 27
click at [586, 279] on div "this question" at bounding box center [606, 278] width 172 height 16
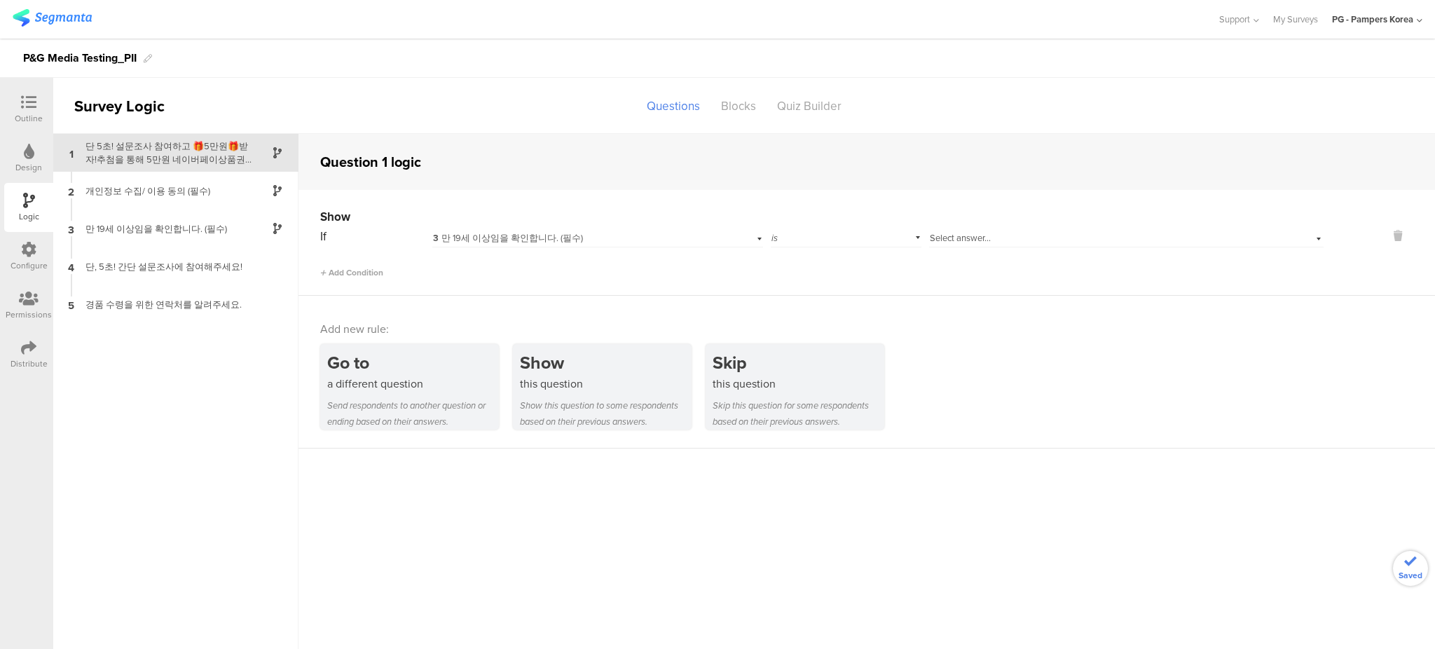
click at [568, 238] on span "3 만 19세 이상임을 확인합니다. (필수)" at bounding box center [508, 237] width 150 height 13
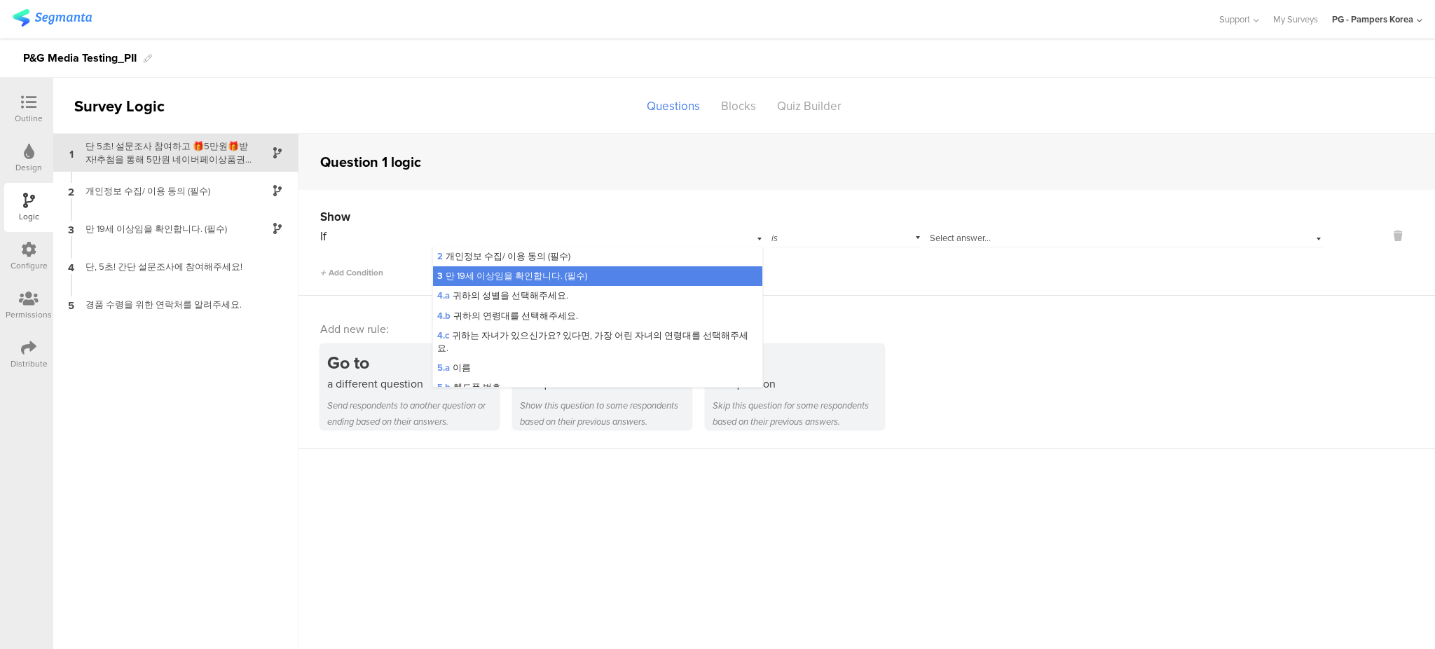
click at [1059, 288] on div "Show If 3 만 19세 이상임을 확인합니다. (필수) 2 개인정보 수집/ 이용 동의 (필수) 3 만 19세 이상임을 확인합니다. (필수)…" at bounding box center [866, 243] width 1136 height 106
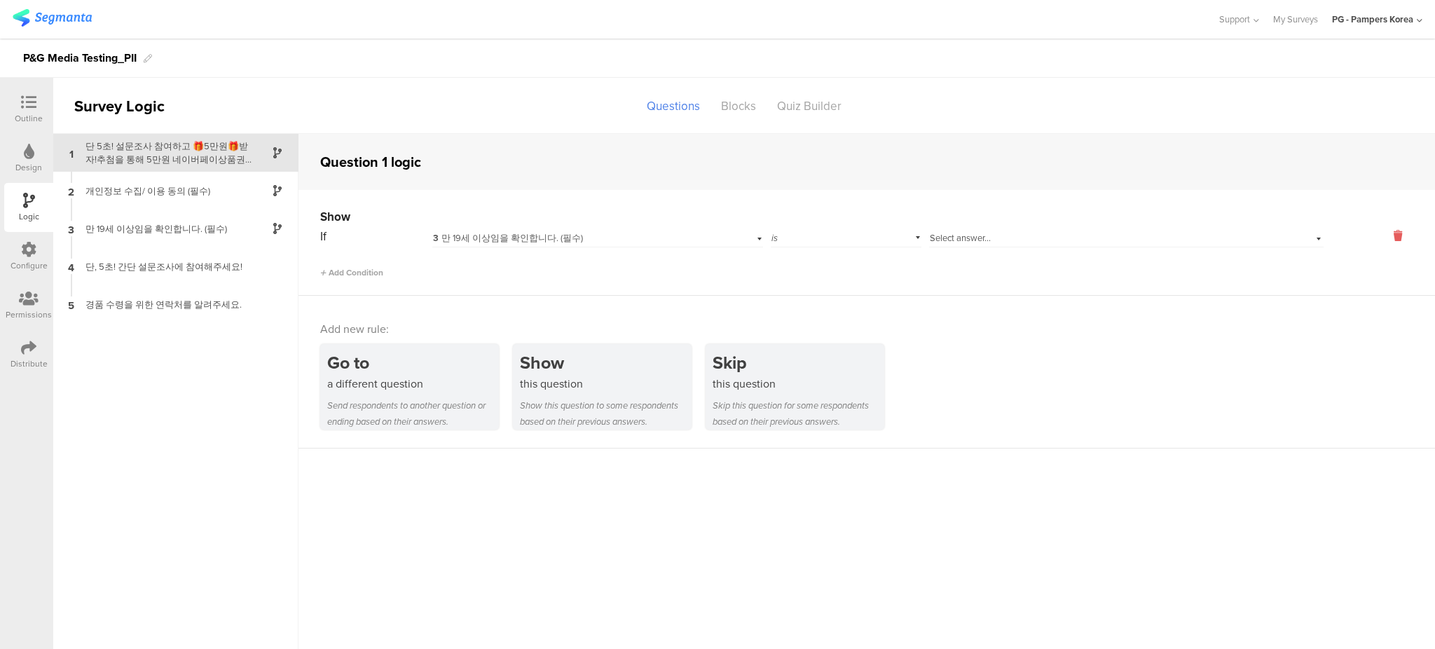
click at [1403, 235] on icon at bounding box center [1398, 236] width 34 height 16
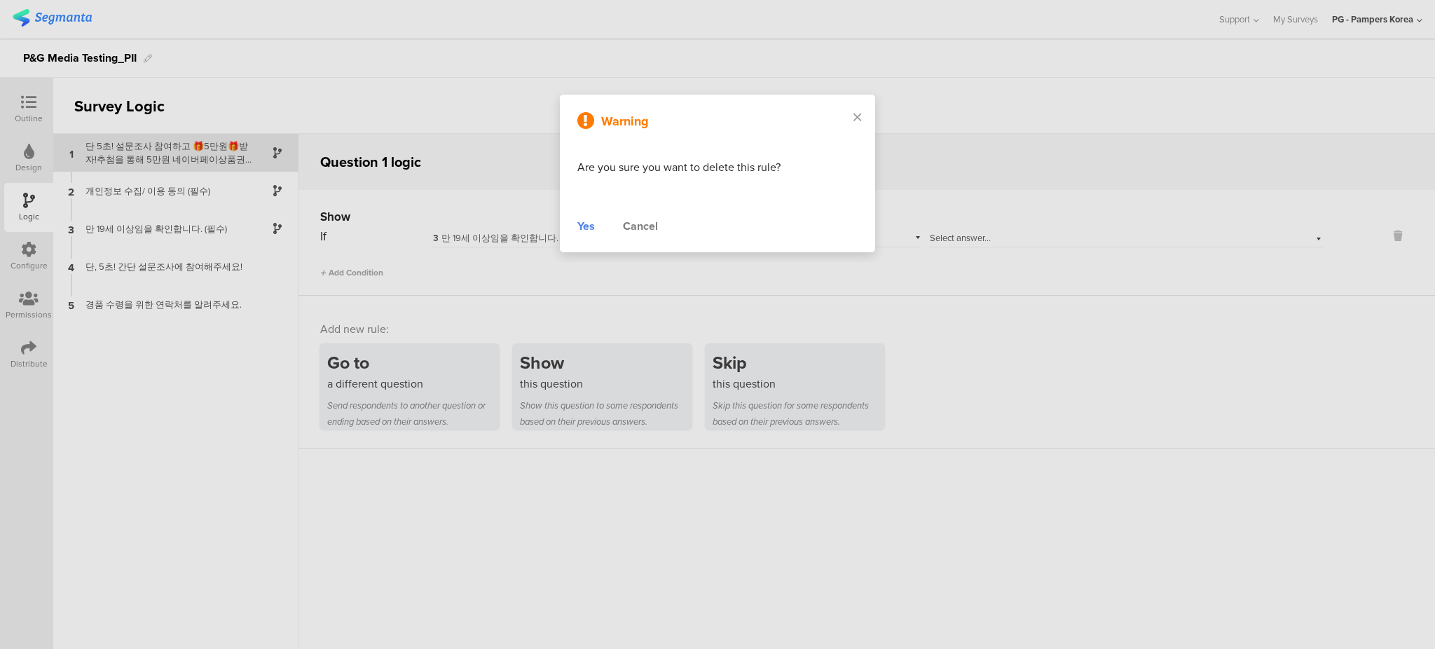
click at [591, 226] on div "Yes" at bounding box center [586, 226] width 18 height 17
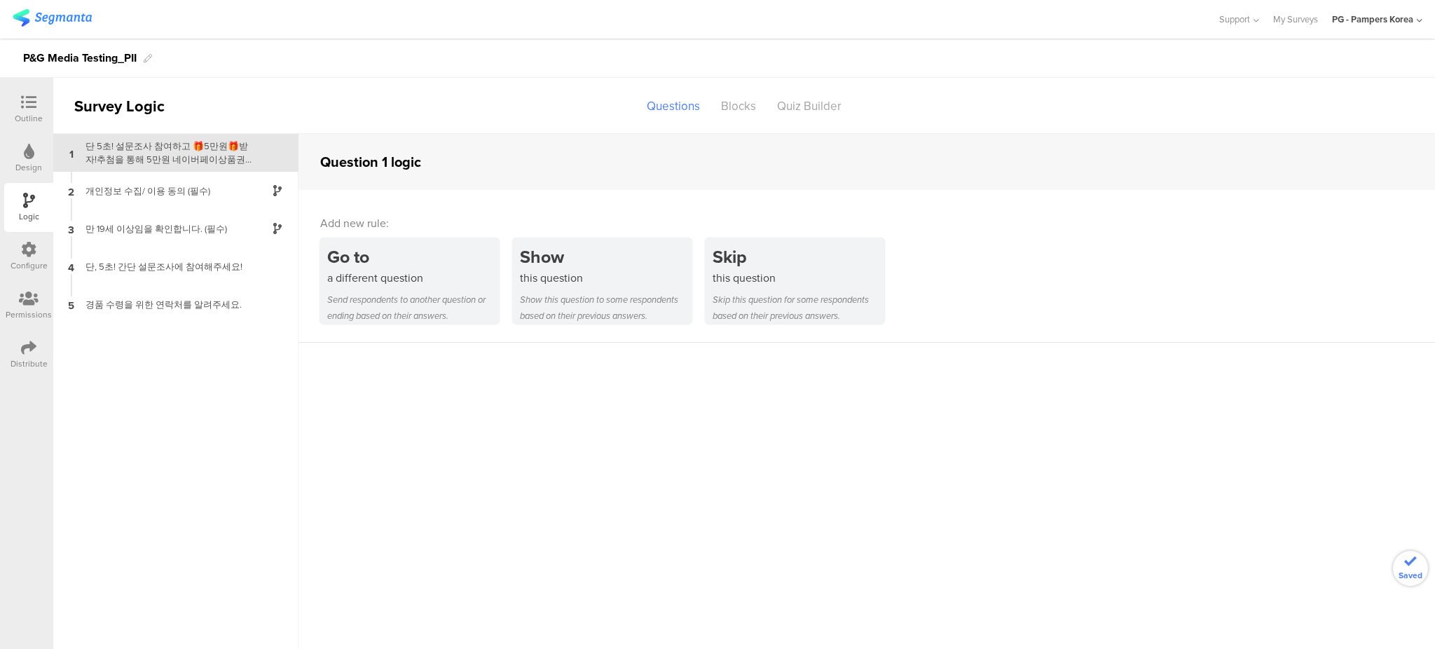
click at [496, 410] on sg-question-logic-editor "Question 1 logic Add new rule: Go to a different question Send respondents to a…" at bounding box center [866, 391] width 1136 height 515
click at [131, 139] on div "단 5초! 설문조사 참여하고 🎁5만원🎁받자!추첨을 통해 5만원 네이버페이상품권을 드립니다! 📌참여 대상:📌이벤트 기간: 2025년 📌당첨자 수…" at bounding box center [164, 152] width 175 height 27
click at [35, 162] on div "Design" at bounding box center [28, 167] width 27 height 13
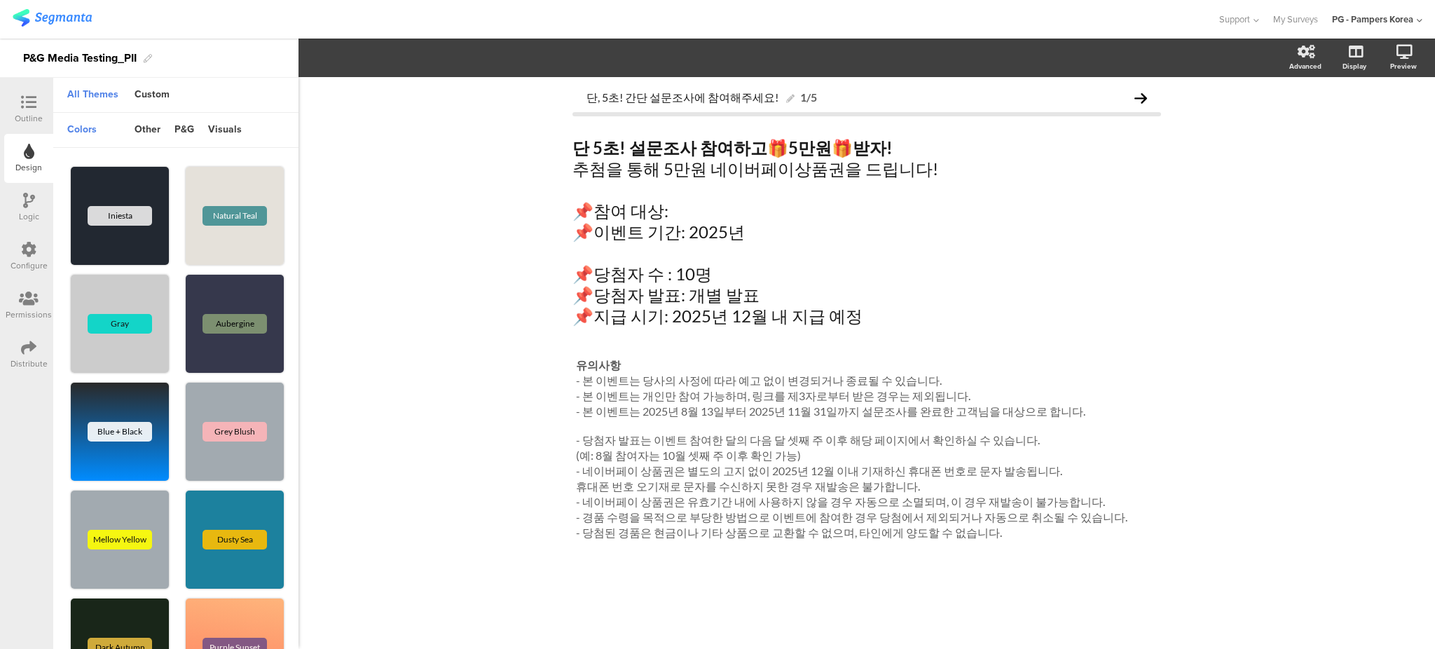
click at [16, 228] on div "Logic" at bounding box center [28, 207] width 49 height 49
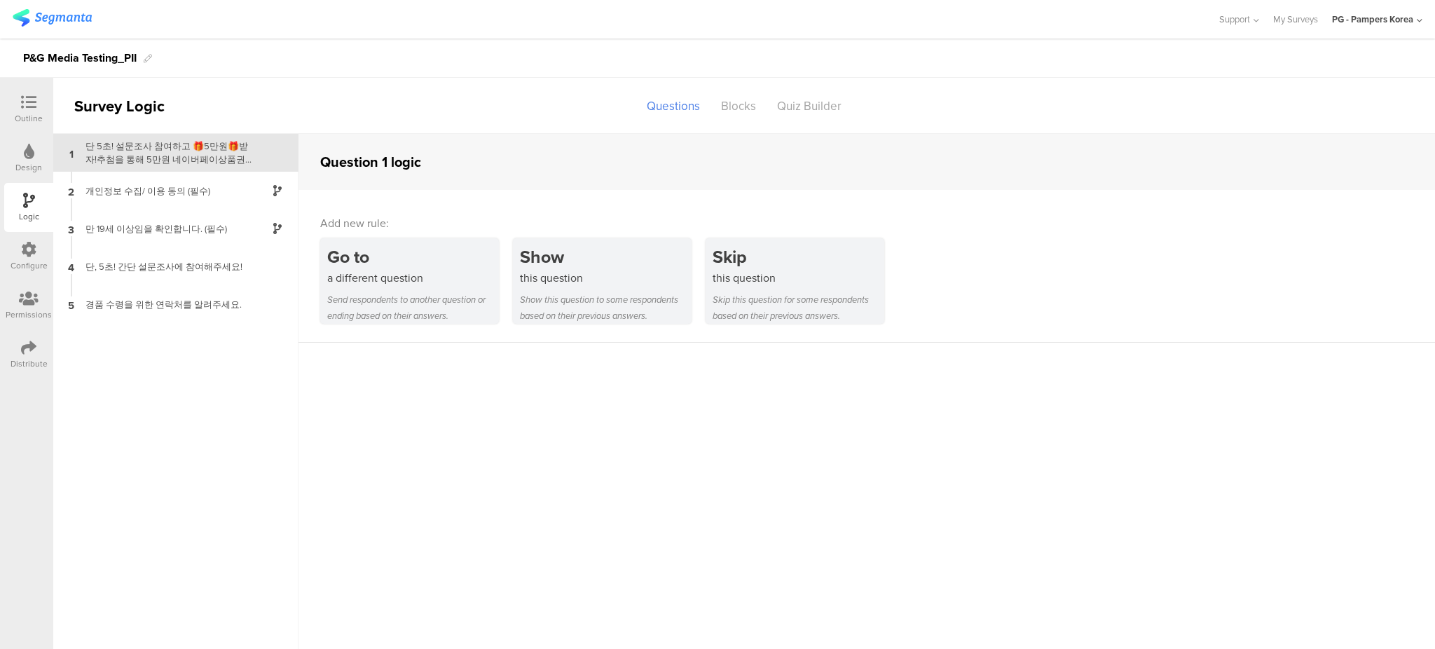
click at [39, 278] on div "Configure" at bounding box center [28, 256] width 49 height 49
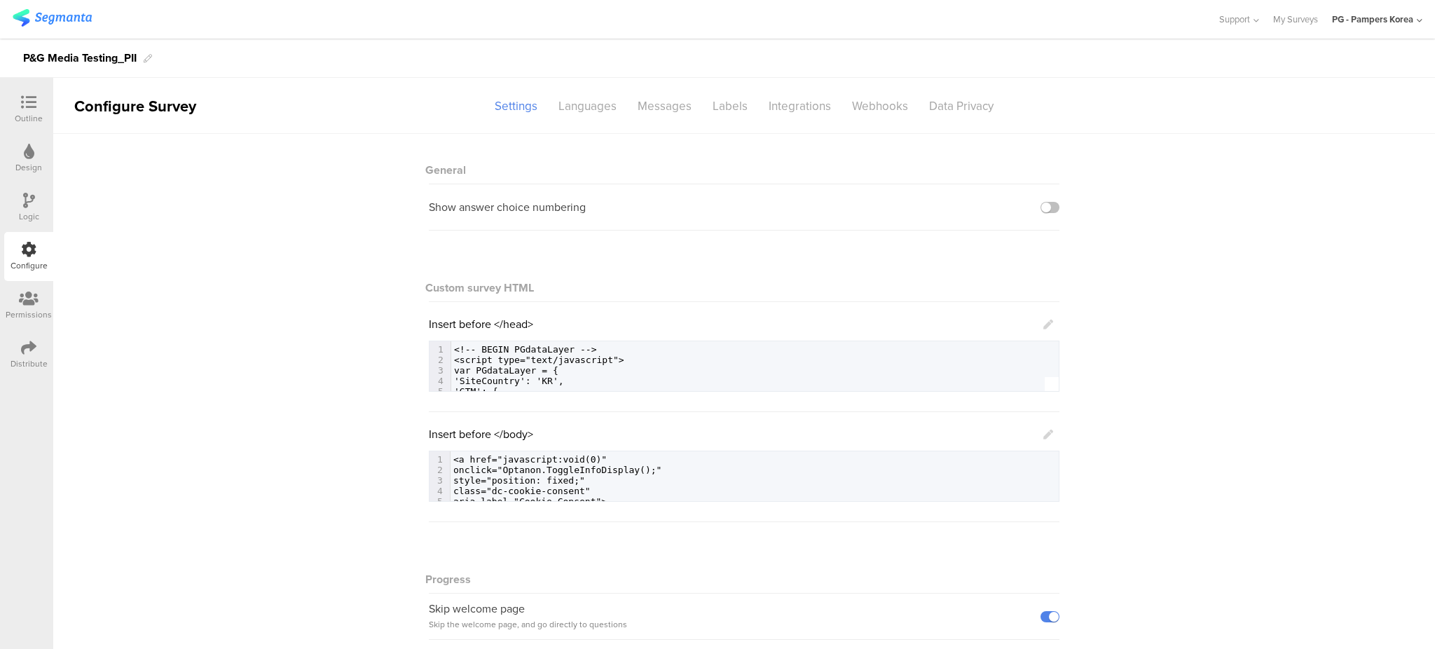
click at [37, 298] on icon at bounding box center [29, 298] width 20 height 15
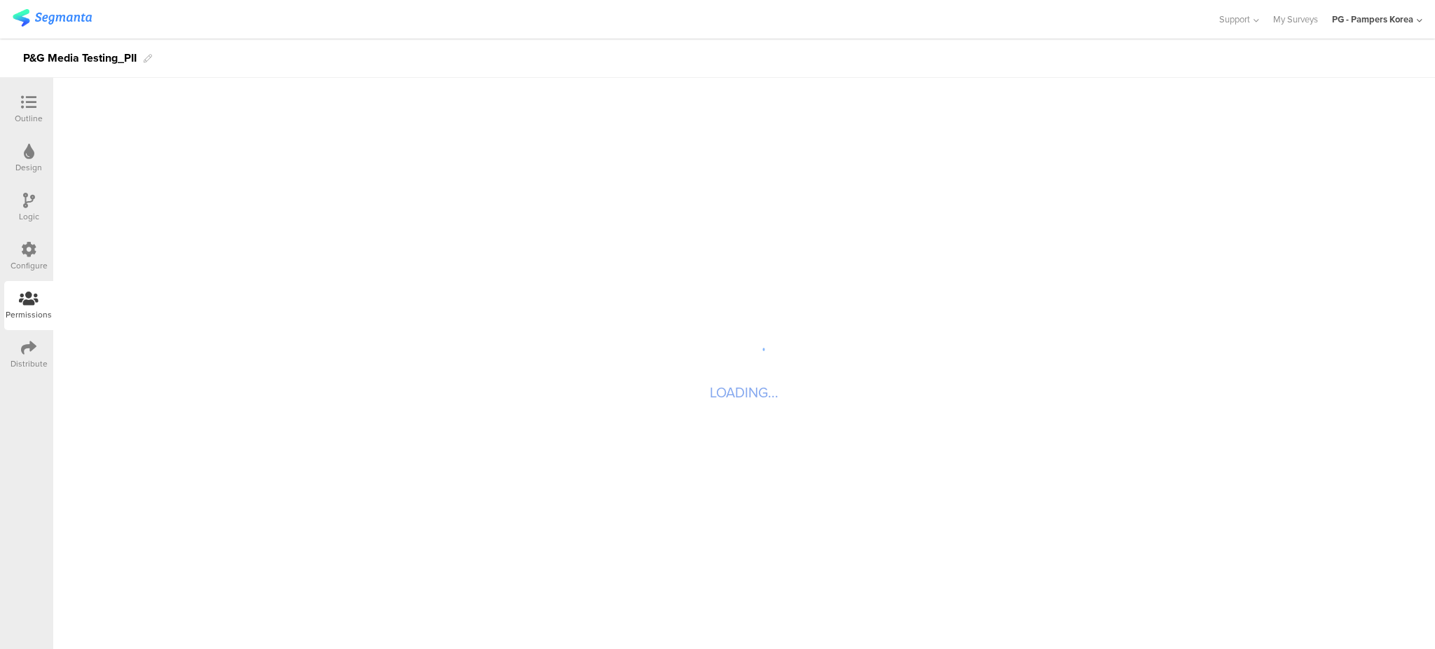
click at [18, 245] on div "Configure" at bounding box center [28, 256] width 49 height 49
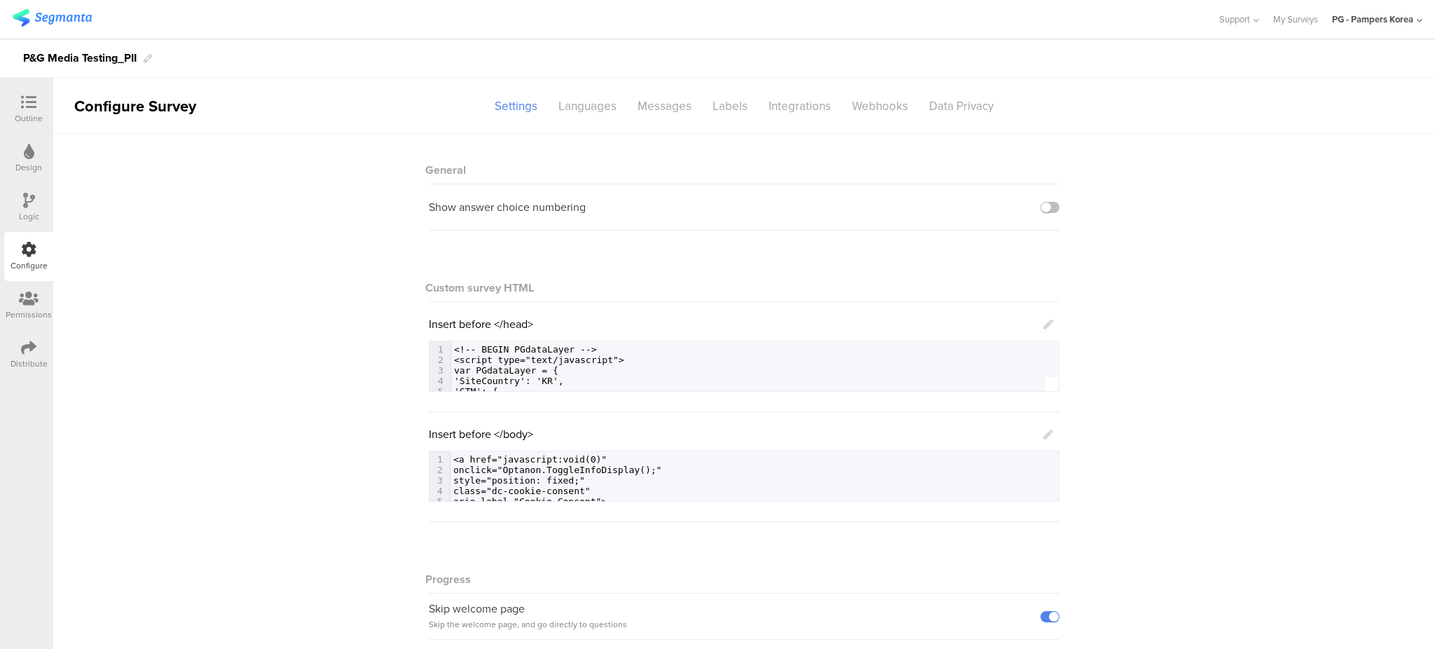
click at [34, 333] on div "Distribute" at bounding box center [28, 354] width 49 height 49
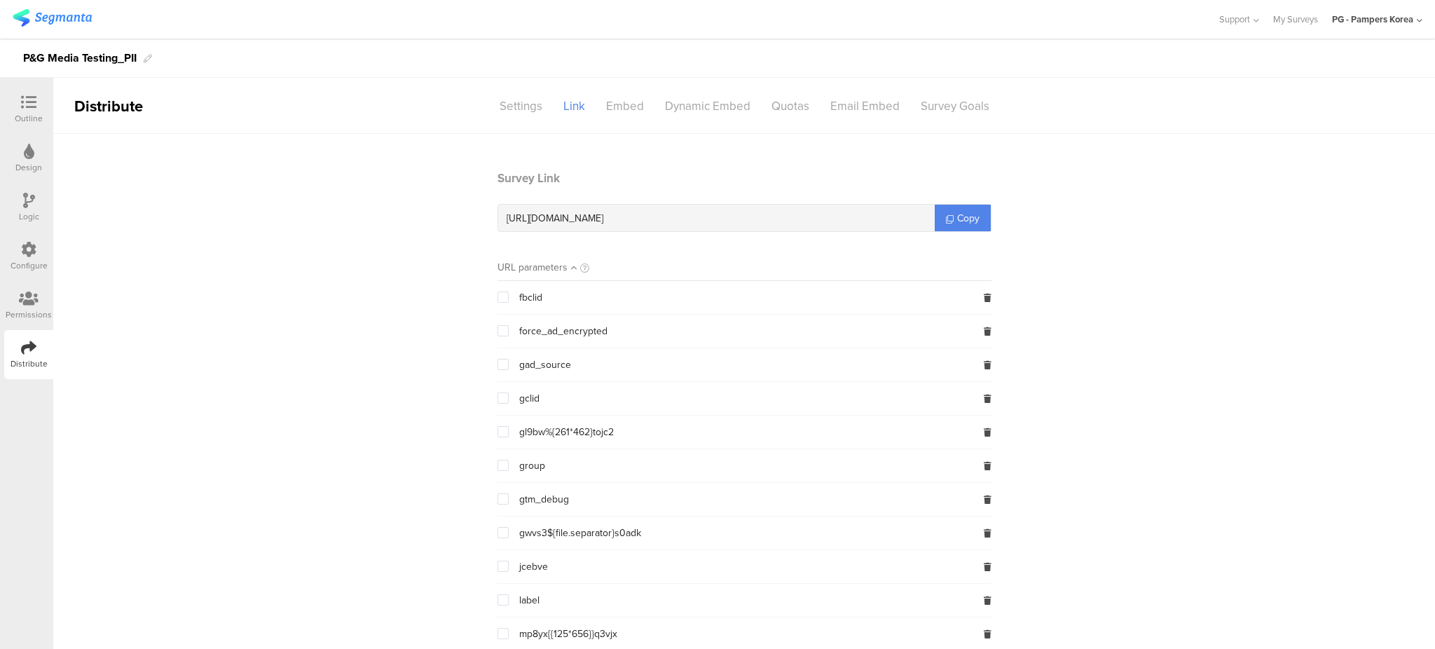
click at [32, 123] on div "Outline" at bounding box center [29, 118] width 28 height 13
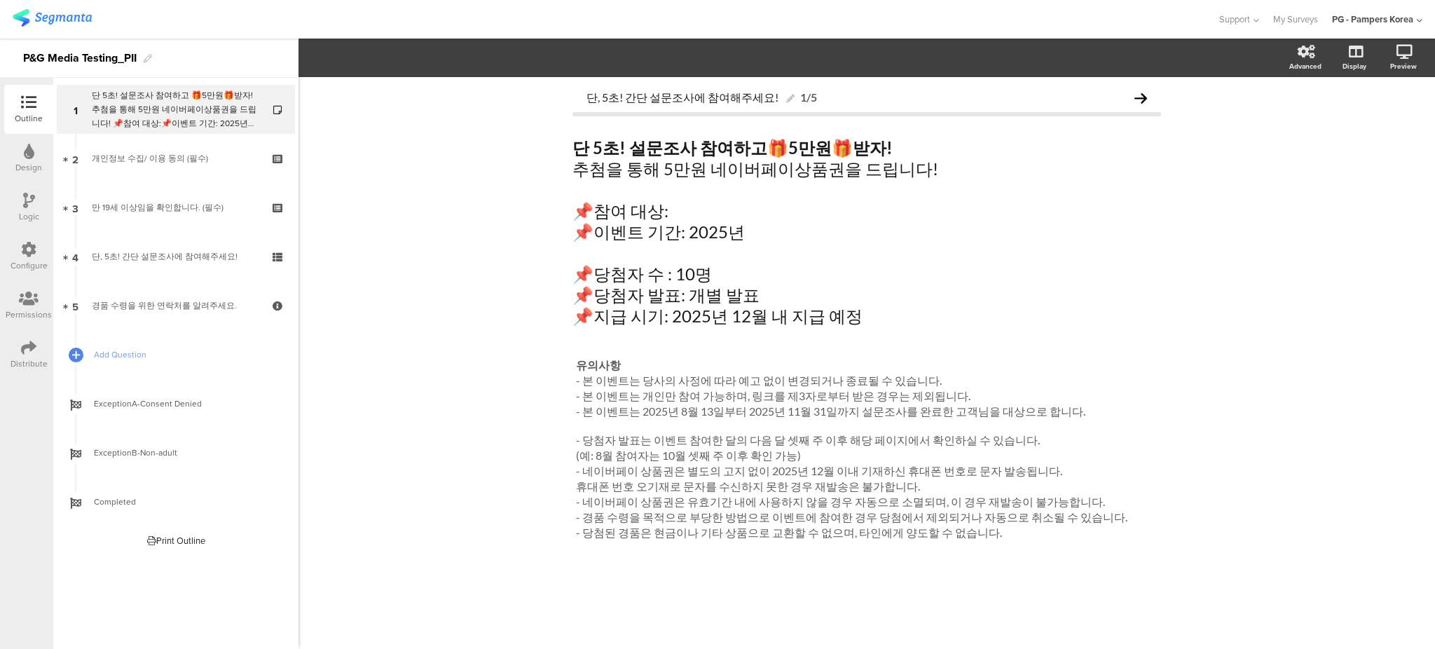
click at [1308, 263] on div "단, 5초! 간단 설문조사에 참여해주세요! 1/5 단 5초! 설문조사 참여하고 🎁 5만원 🎁 받자! 추첨을 통해 5만원 네이버페이상품권을 드립…" at bounding box center [866, 363] width 1136 height 572
click at [1352, 118] on label at bounding box center [1348, 119] width 19 height 11
click at [0, 0] on input "checkbox" at bounding box center [0, 0] width 0 height 0
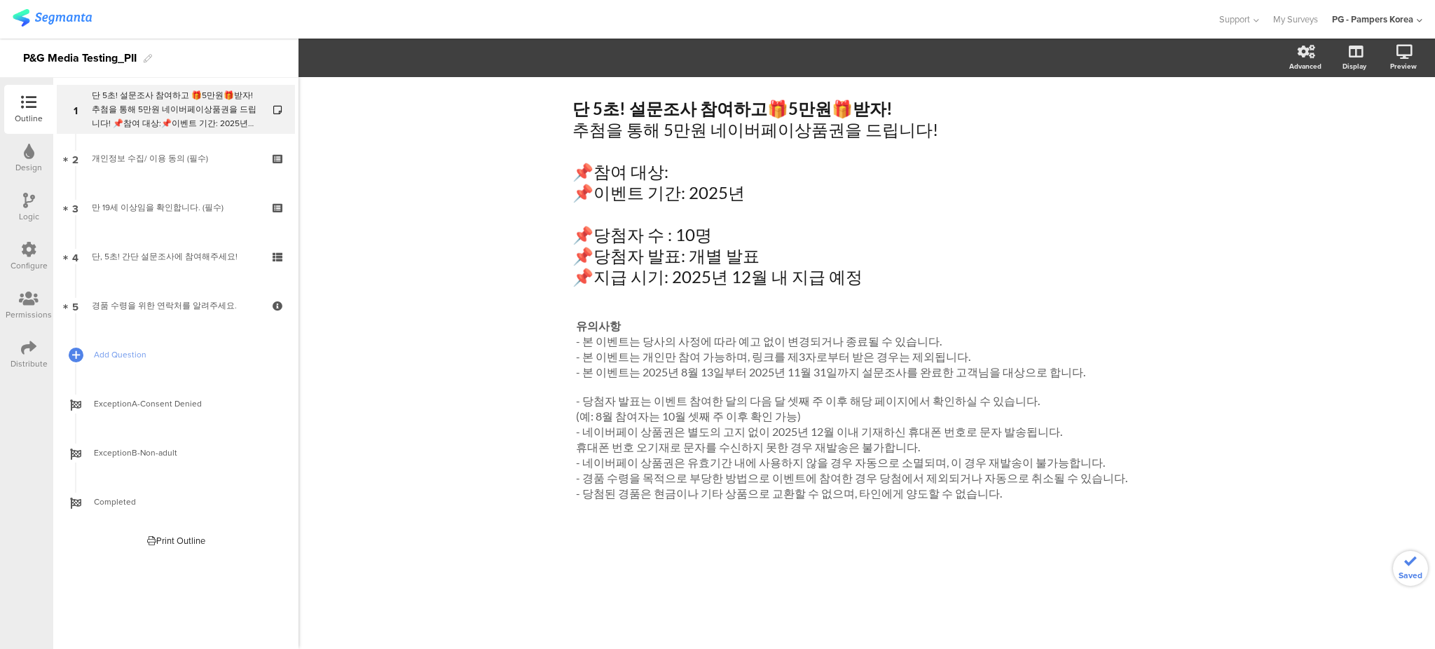
click at [1419, 157] on div "단 5초! 설문조사 참여하고 🎁 5만원 🎁 받자! 추첨을 통해 5만원 네이버페이상품권을 드립니다! 📌참여 대상: 📌이벤트 기간: 2025년 📌…" at bounding box center [866, 363] width 1136 height 572
click at [24, 364] on div "Distribute" at bounding box center [29, 363] width 37 height 13
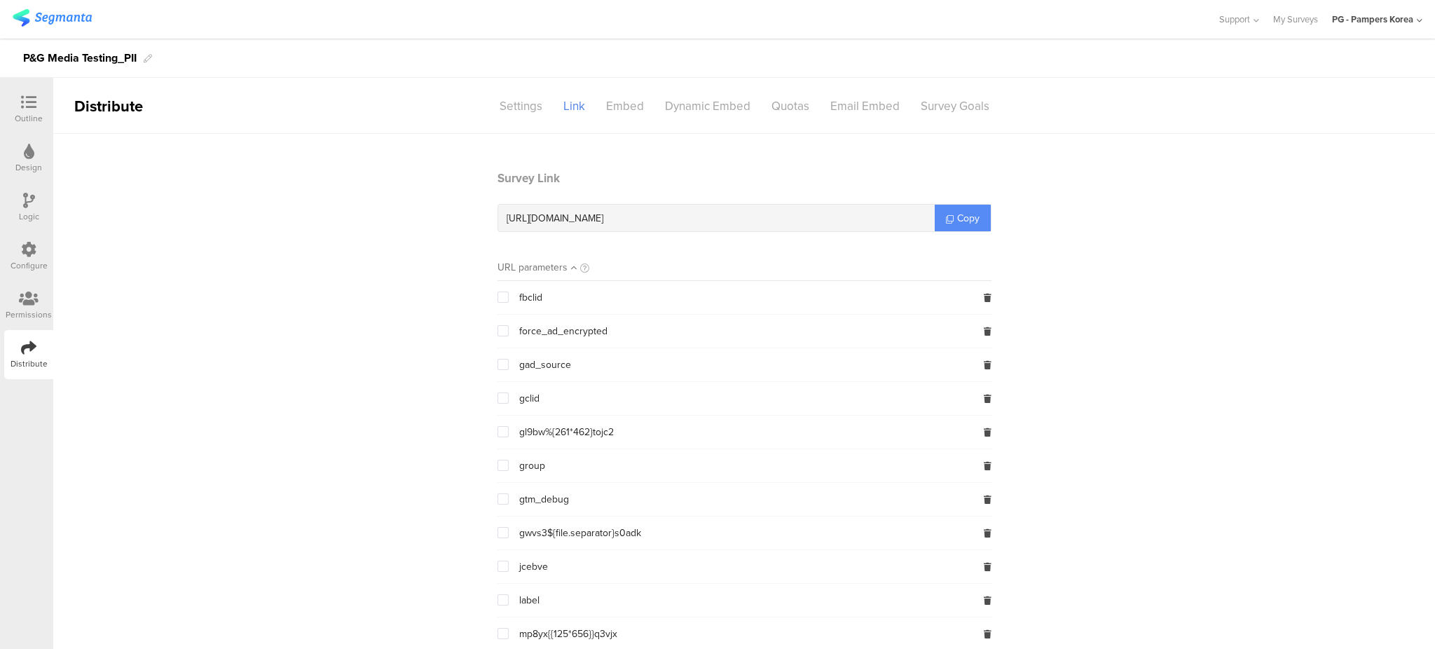
click at [957, 216] on span "Copy" at bounding box center [968, 218] width 22 height 15
click at [528, 107] on div "Settings" at bounding box center [521, 106] width 64 height 25
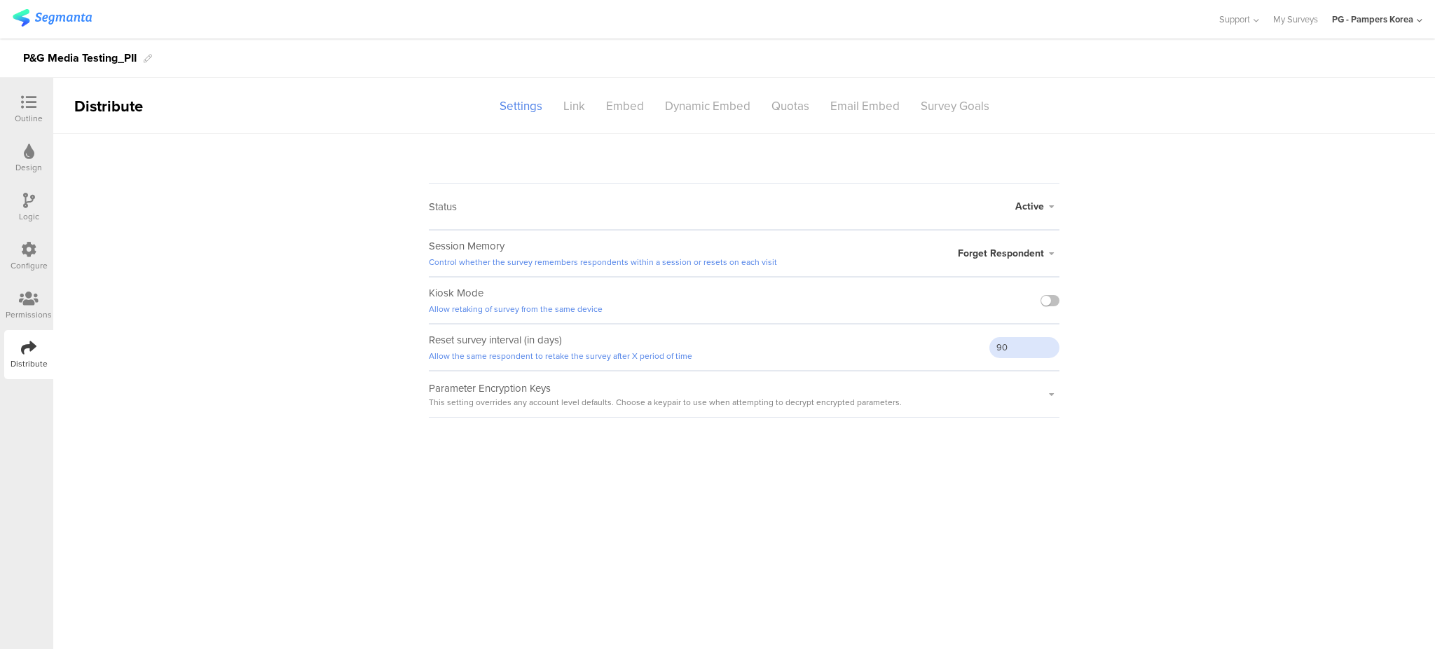
drag, startPoint x: 1020, startPoint y: 343, endPoint x: 960, endPoint y: 354, distance: 61.2
click at [960, 354] on div "Reset survey interval (in days) Allow the same respondent to retake the survey …" at bounding box center [744, 347] width 631 height 47
type input "1"
click at [1161, 329] on sg-survey-status-editor "Status Active Active Closed Schedule Start Date: End Date: Save Cancel Session …" at bounding box center [744, 276] width 1382 height 284
click at [1045, 391] on icon at bounding box center [1051, 394] width 15 height 8
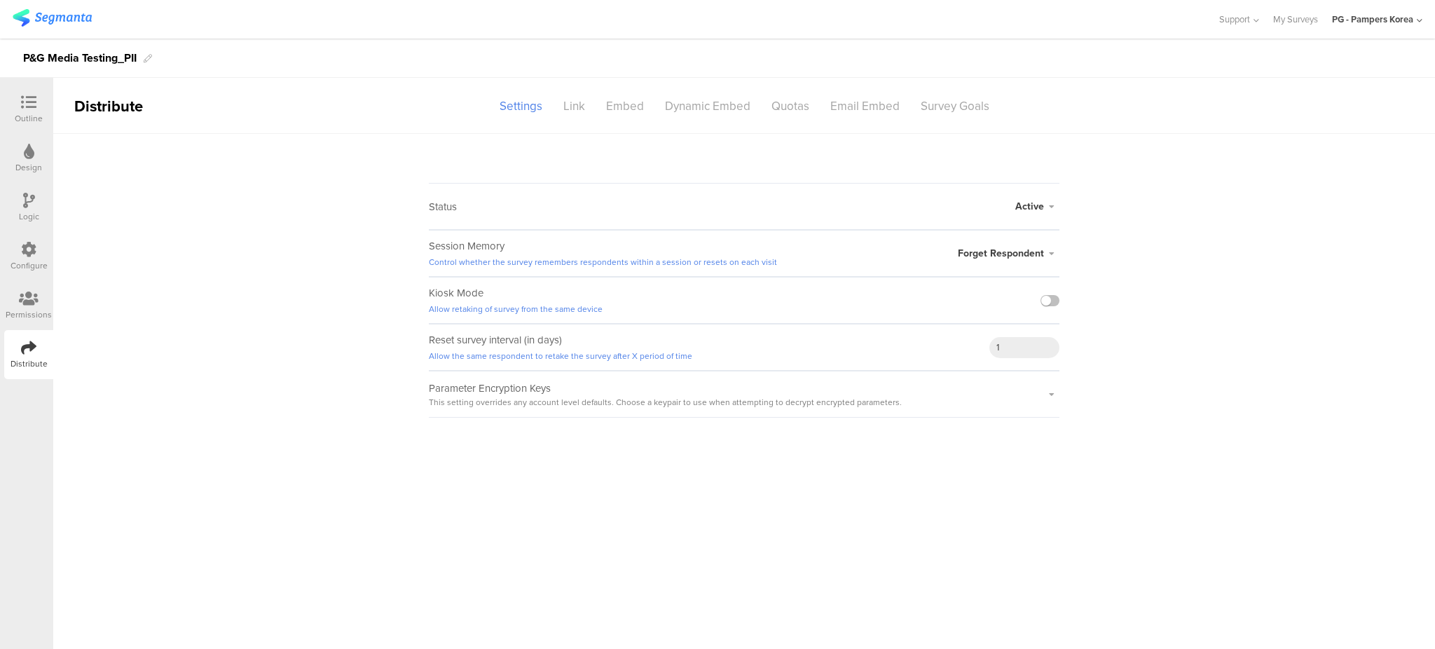
click at [1045, 392] on icon at bounding box center [1051, 394] width 15 height 8
click at [1045, 393] on icon at bounding box center [1051, 394] width 15 height 8
click at [1052, 299] on label at bounding box center [1049, 300] width 19 height 11
click at [0, 0] on input "checkbox" at bounding box center [0, 0] width 0 height 0
click at [1371, 576] on main "Status Active Active Closed Schedule Start Date: End Date: Save Cancel Session …" at bounding box center [744, 391] width 1382 height 515
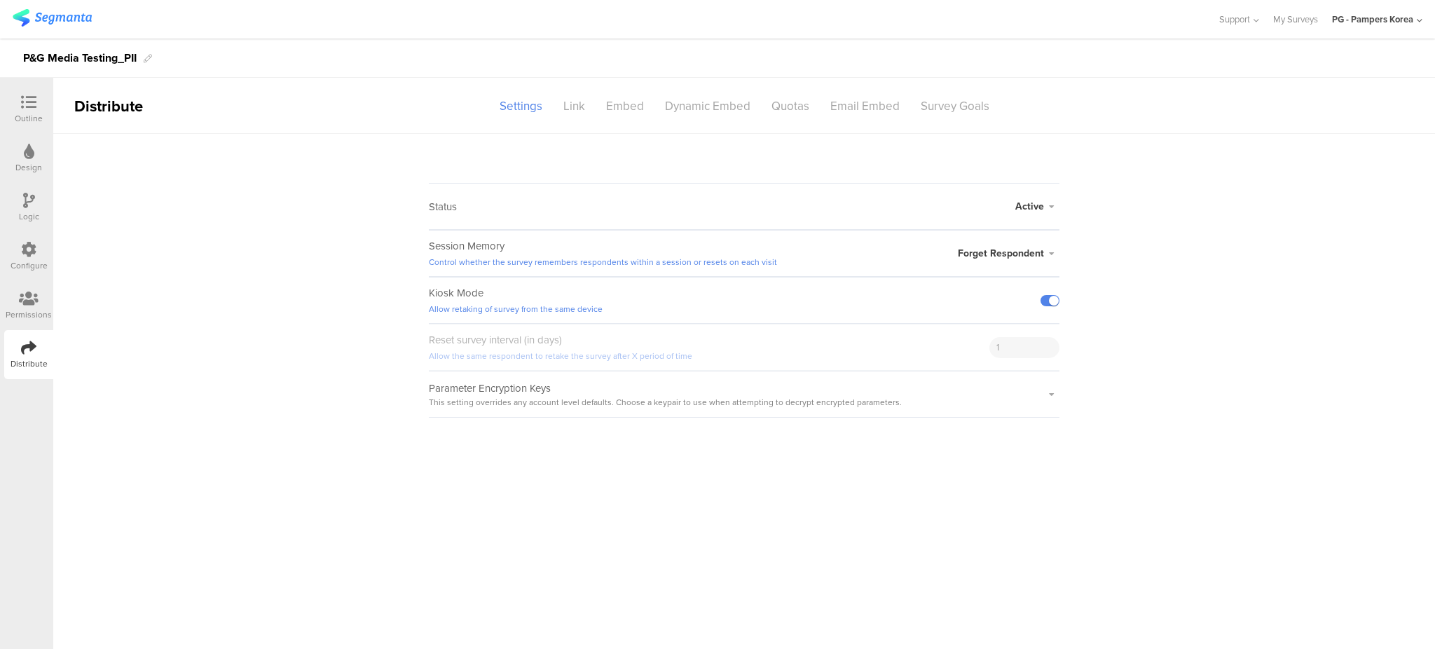
click at [25, 95] on icon at bounding box center [28, 102] width 15 height 15
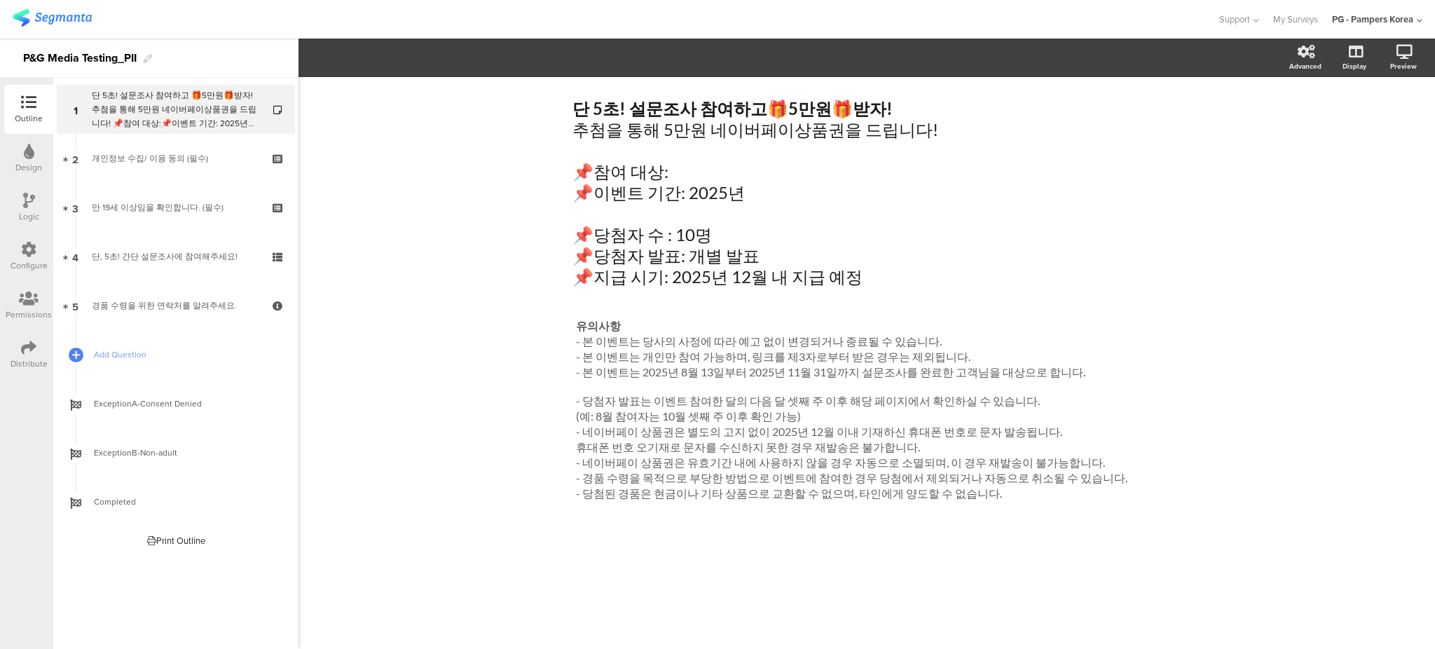
click at [18, 155] on div "Design" at bounding box center [28, 158] width 49 height 49
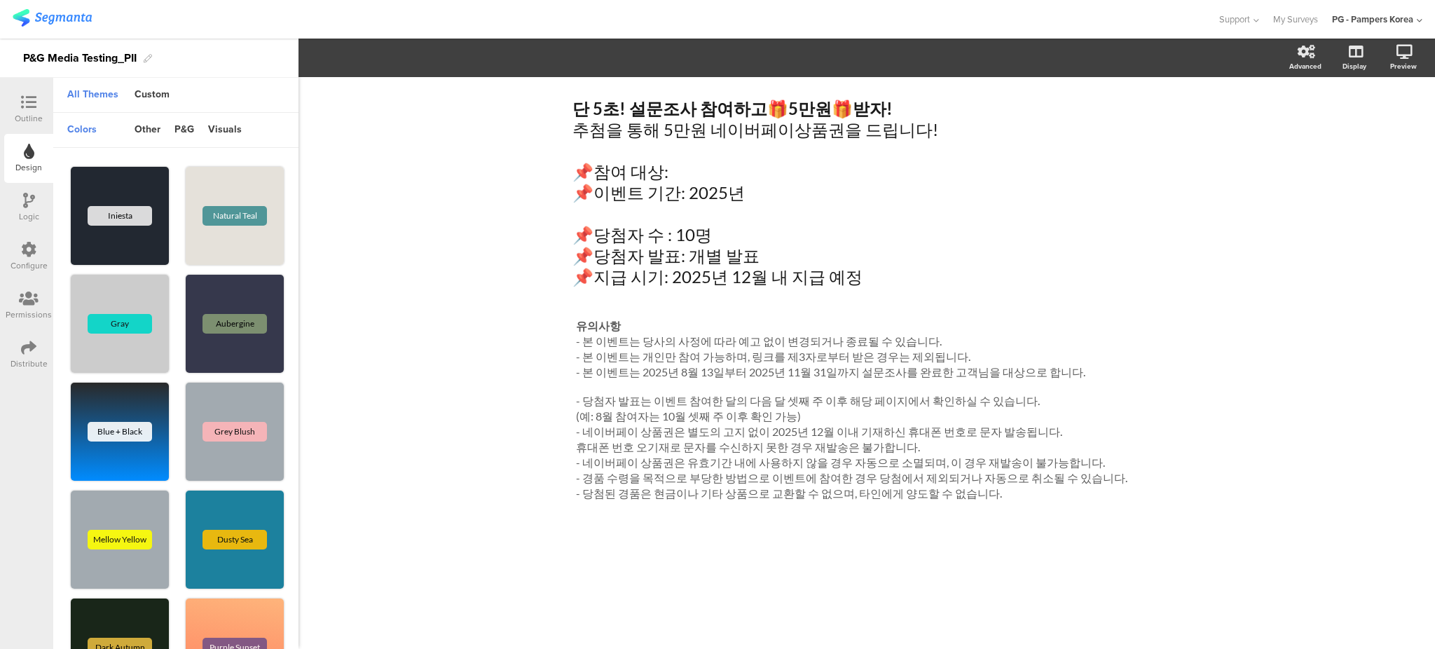
click at [31, 201] on icon at bounding box center [29, 200] width 12 height 15
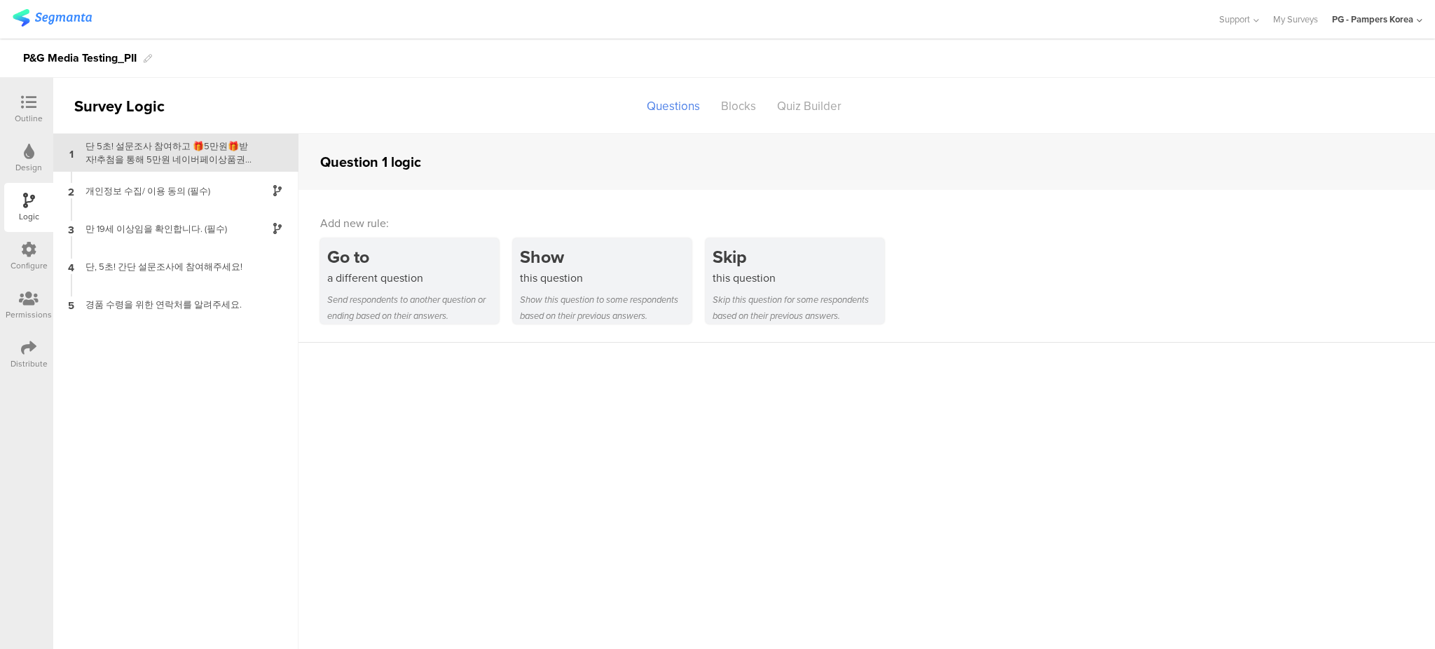
click at [38, 256] on div "Configure" at bounding box center [28, 256] width 49 height 49
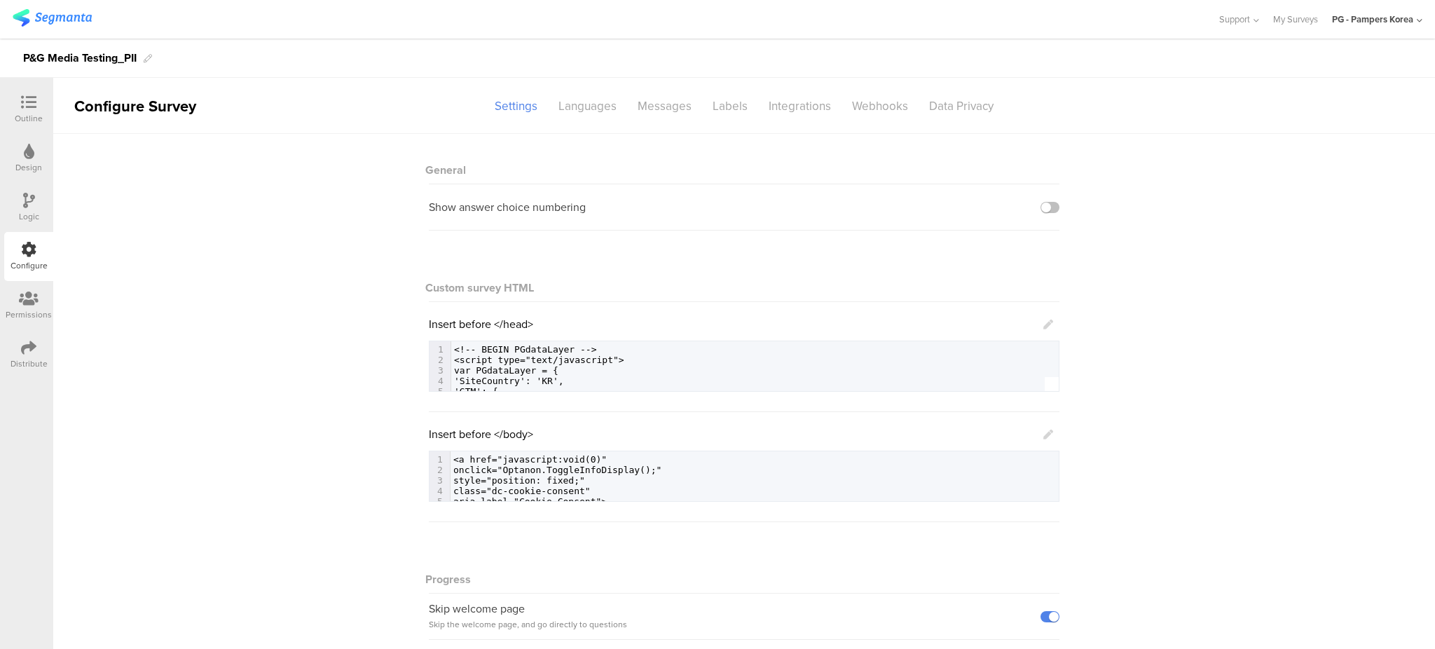
click at [34, 292] on icon at bounding box center [29, 298] width 20 height 15
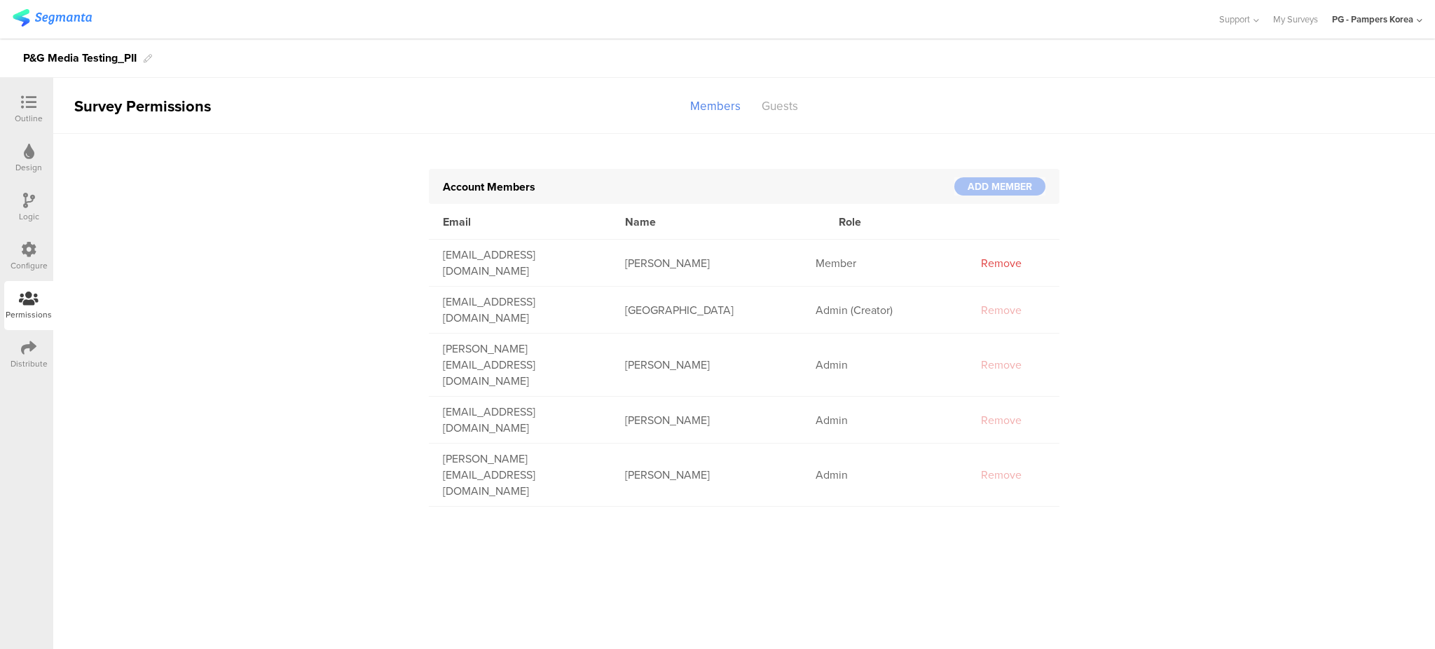
click at [1017, 261] on div "Remove" at bounding box center [1001, 263] width 70 height 16
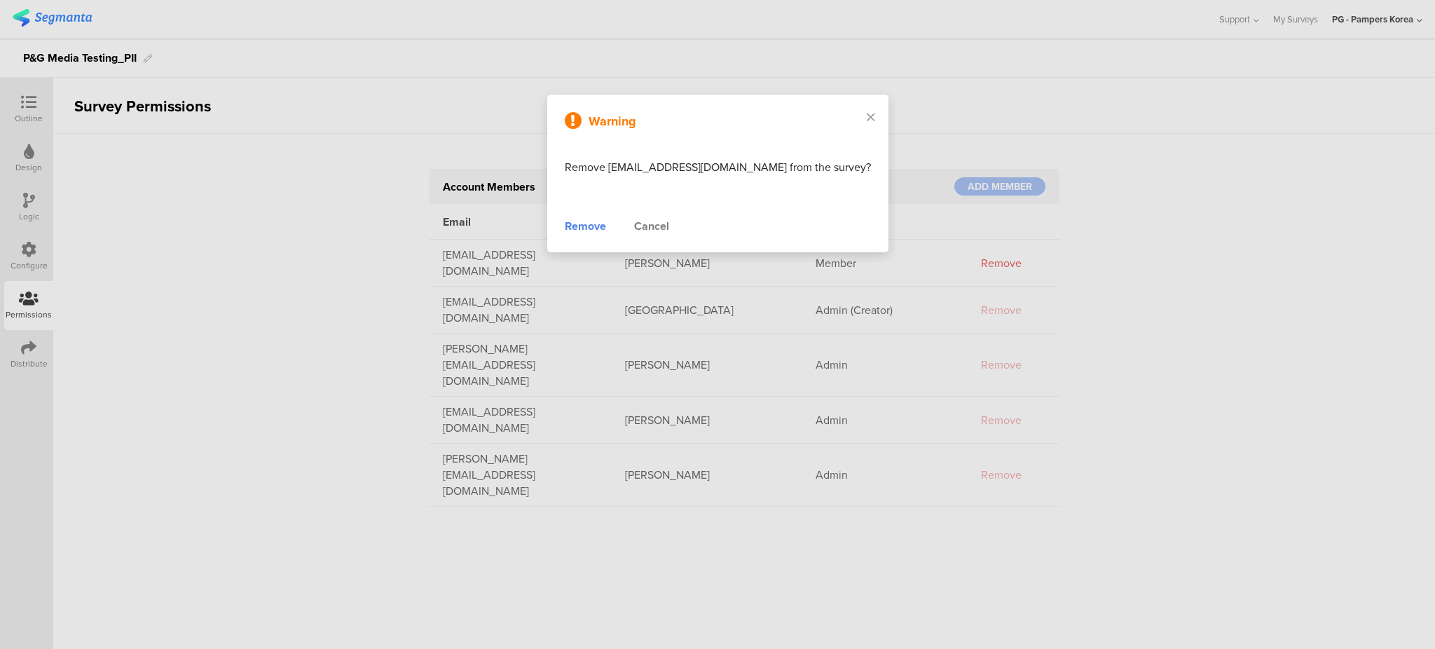
click at [606, 228] on div "Remove" at bounding box center [585, 226] width 41 height 17
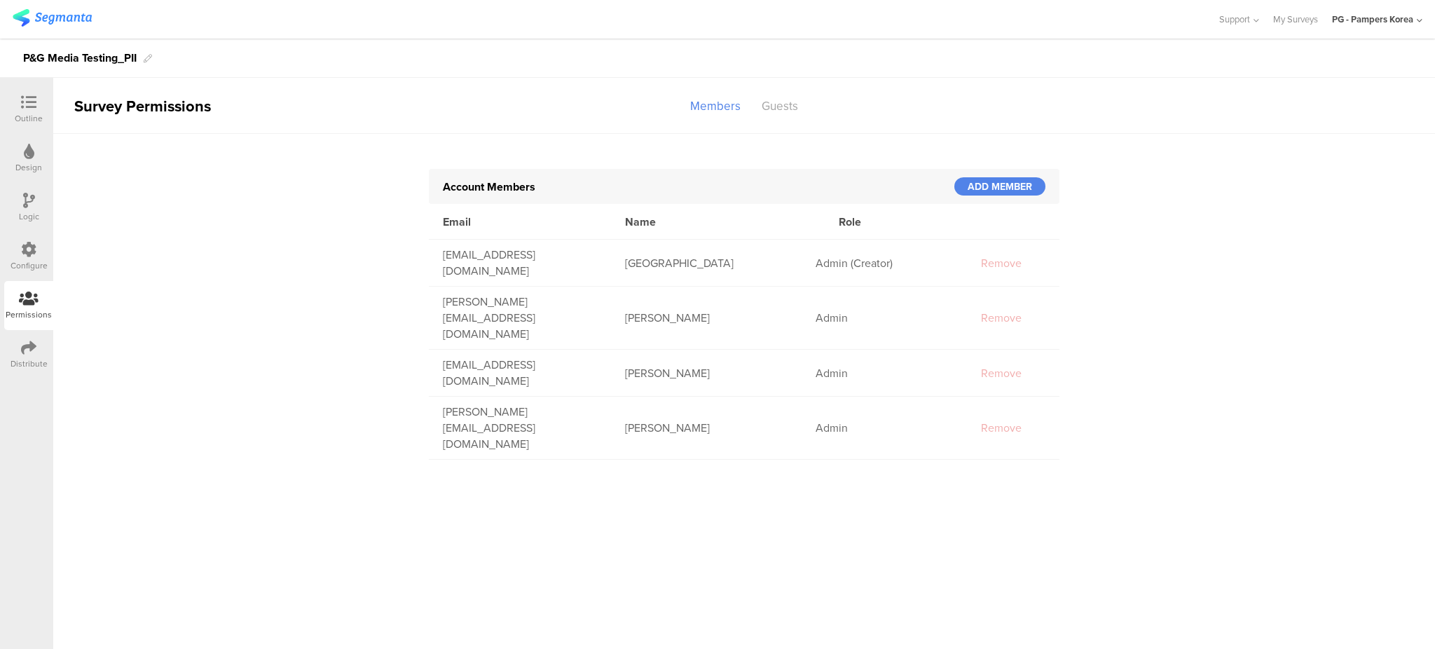
click at [21, 353] on icon at bounding box center [28, 347] width 15 height 15
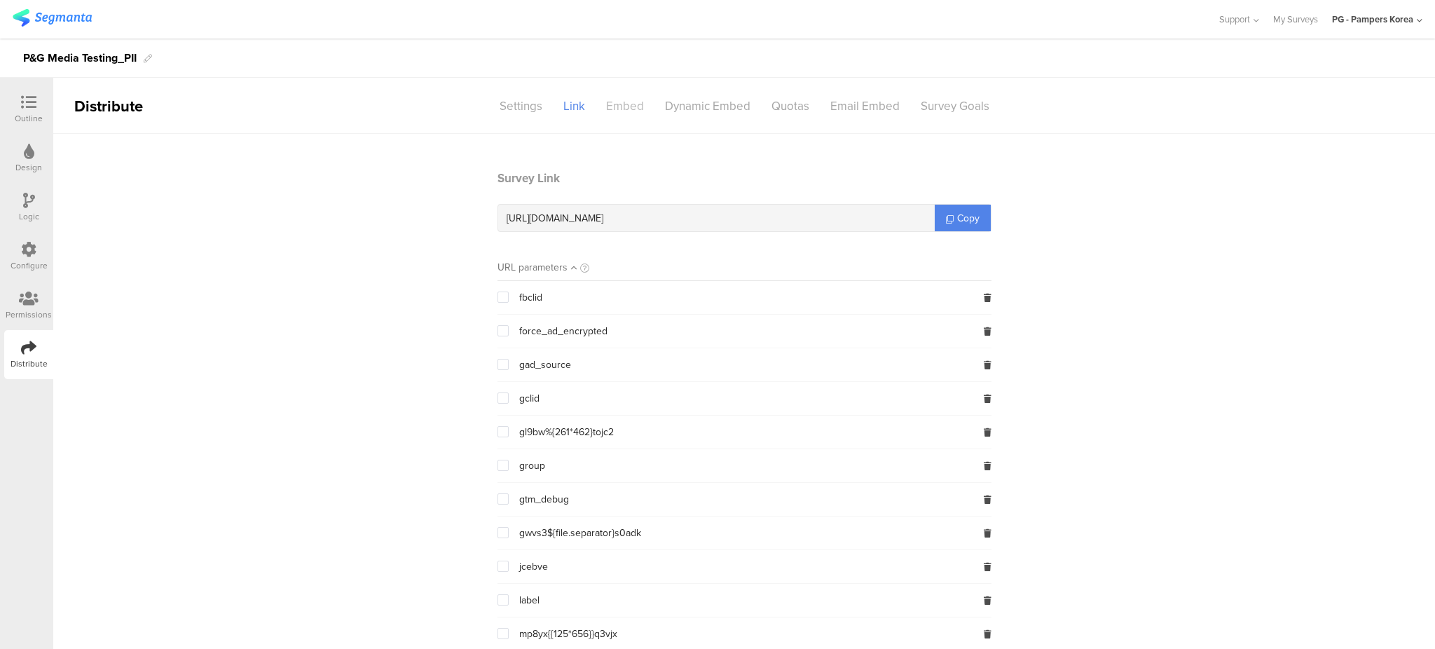
click at [603, 109] on div "Embed" at bounding box center [625, 106] width 59 height 25
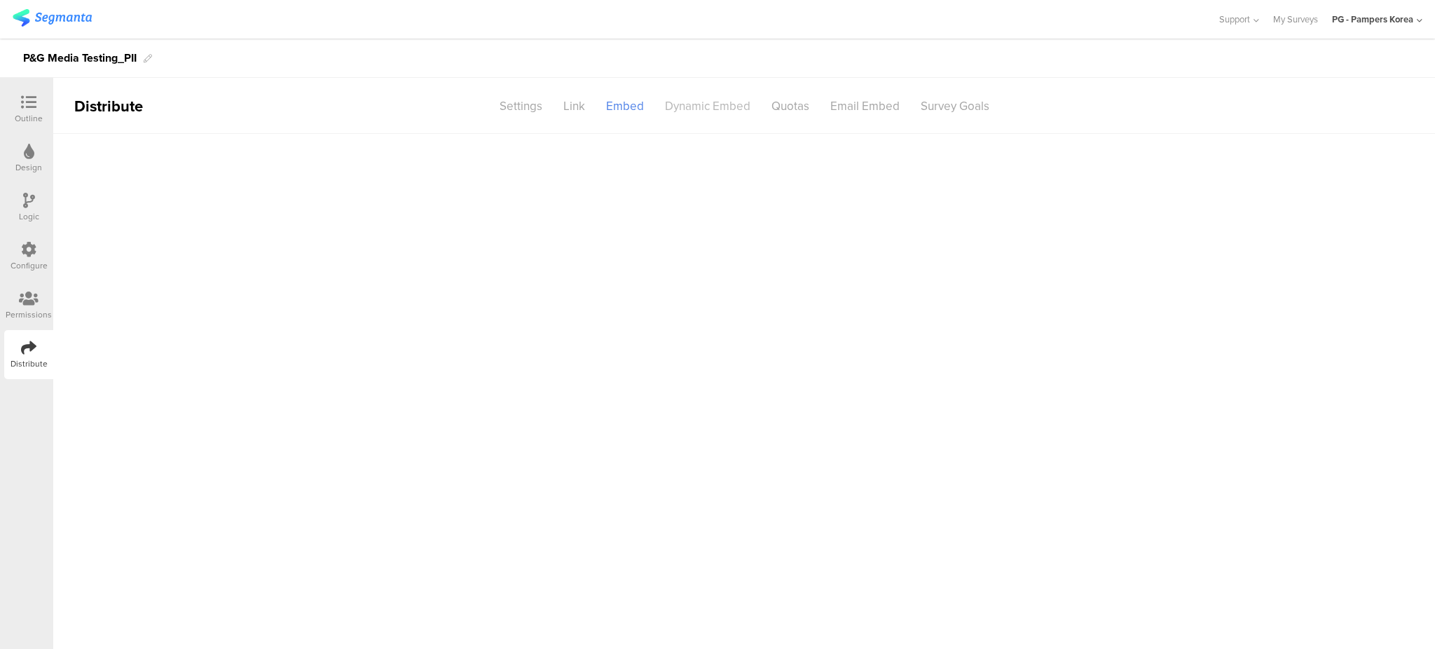
click at [727, 109] on div "Dynamic Embed" at bounding box center [707, 106] width 106 height 25
click at [788, 102] on div "Quotas" at bounding box center [790, 106] width 59 height 25
click at [902, 102] on div "Email Embed" at bounding box center [865, 106] width 90 height 25
click at [969, 106] on div "Survey Goals" at bounding box center [955, 106] width 90 height 25
click at [586, 102] on div "Link" at bounding box center [574, 106] width 43 height 25
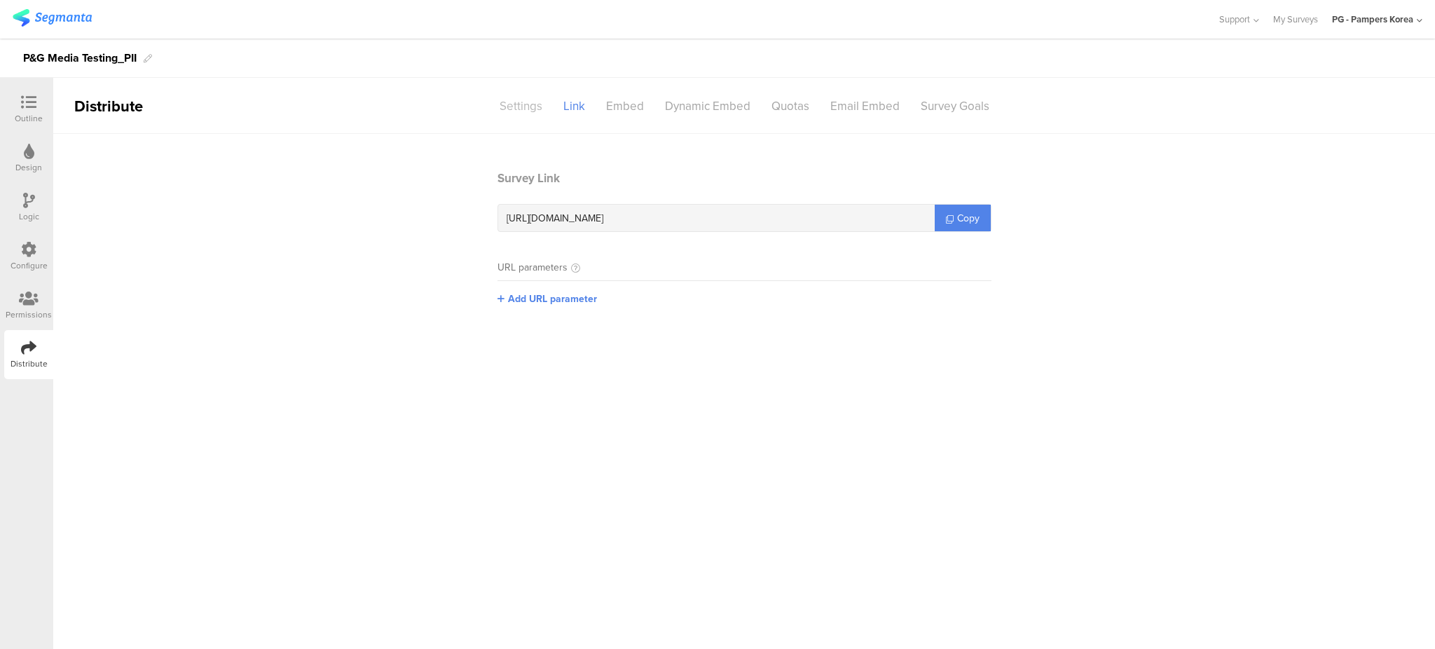
click at [524, 106] on div "Settings" at bounding box center [521, 106] width 64 height 25
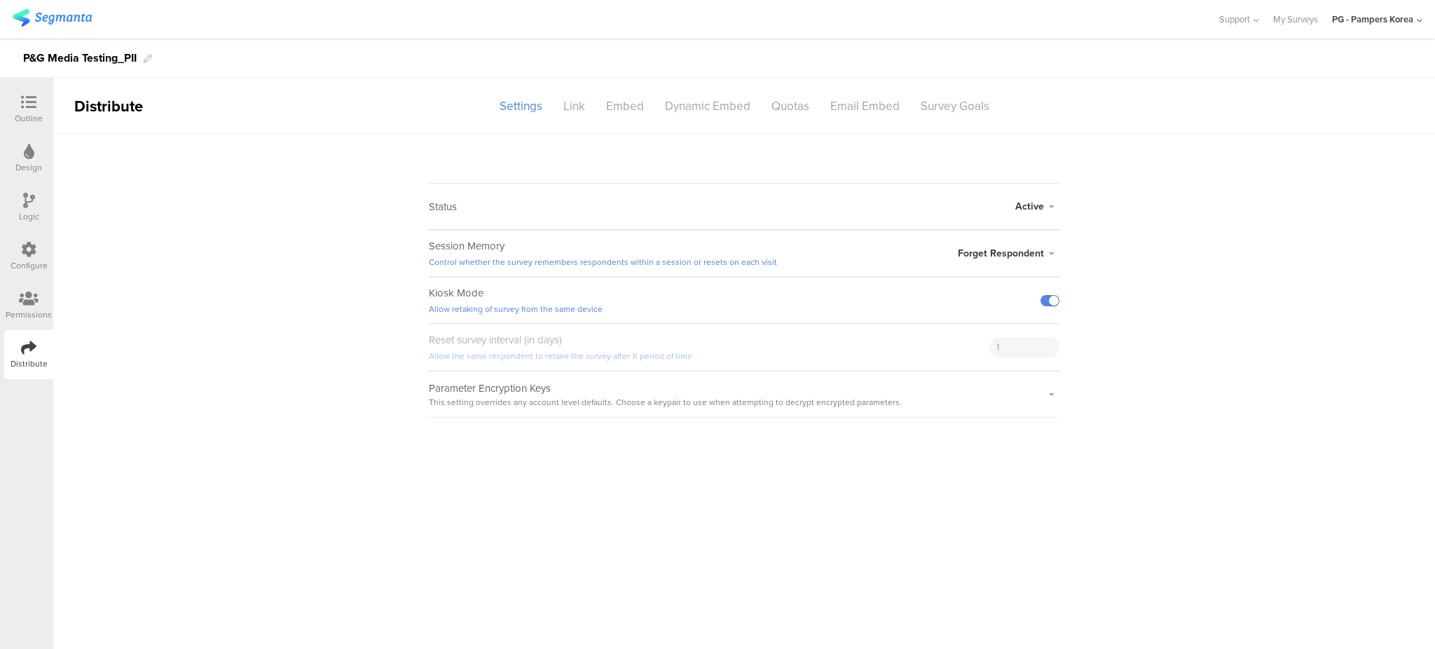
click at [32, 90] on div "Outline" at bounding box center [28, 109] width 49 height 49
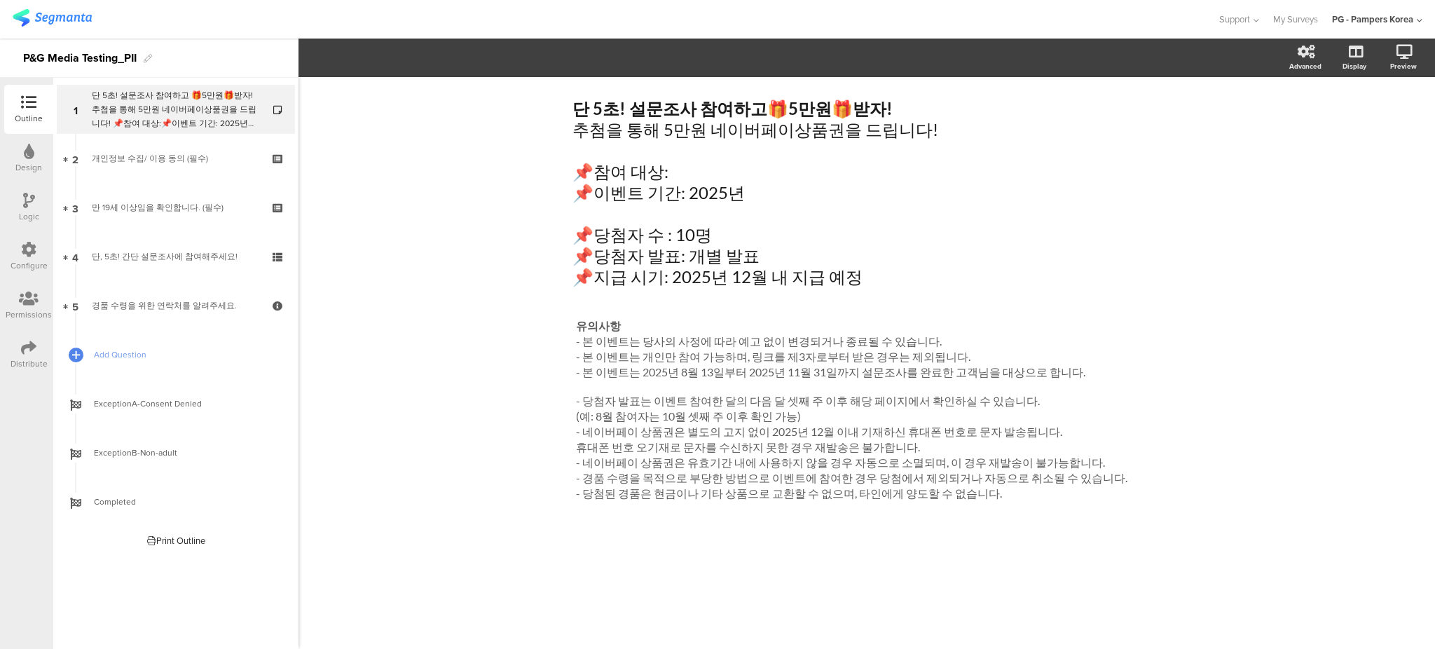
click at [29, 210] on div "Logic" at bounding box center [29, 216] width 20 height 13
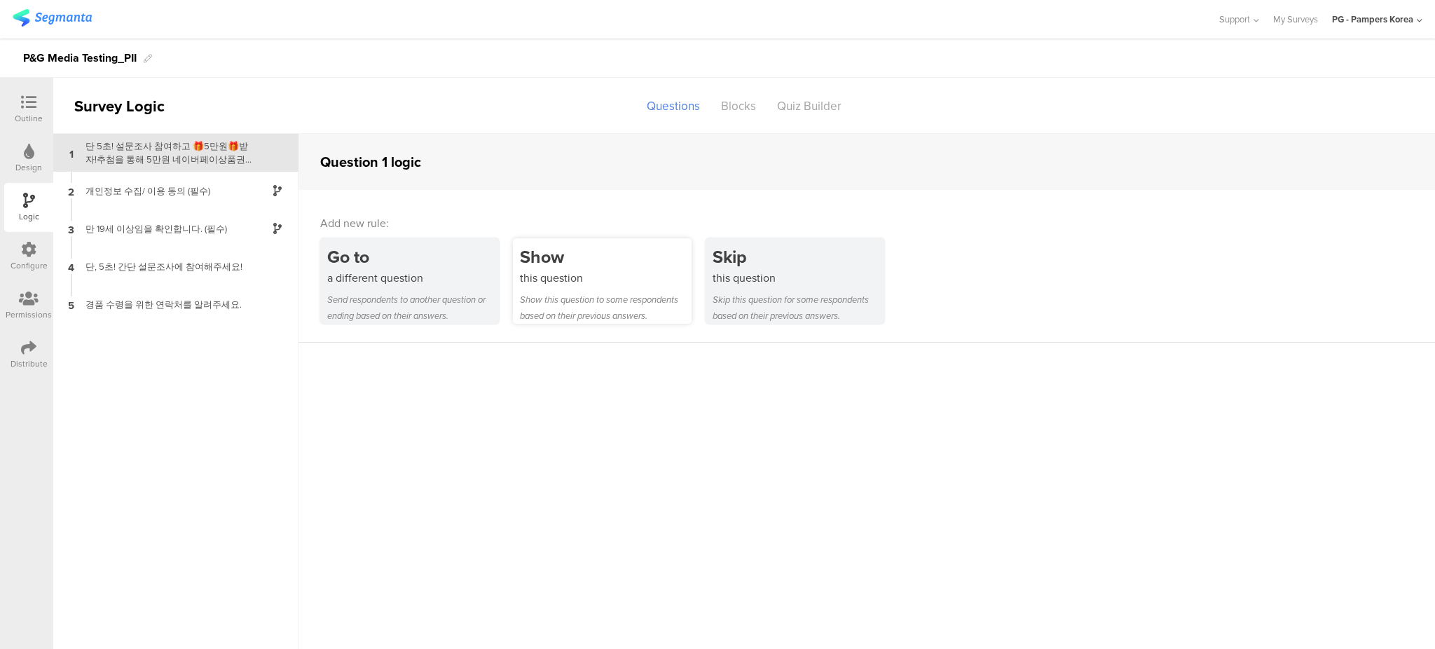
click at [630, 261] on div "Show" at bounding box center [606, 257] width 172 height 26
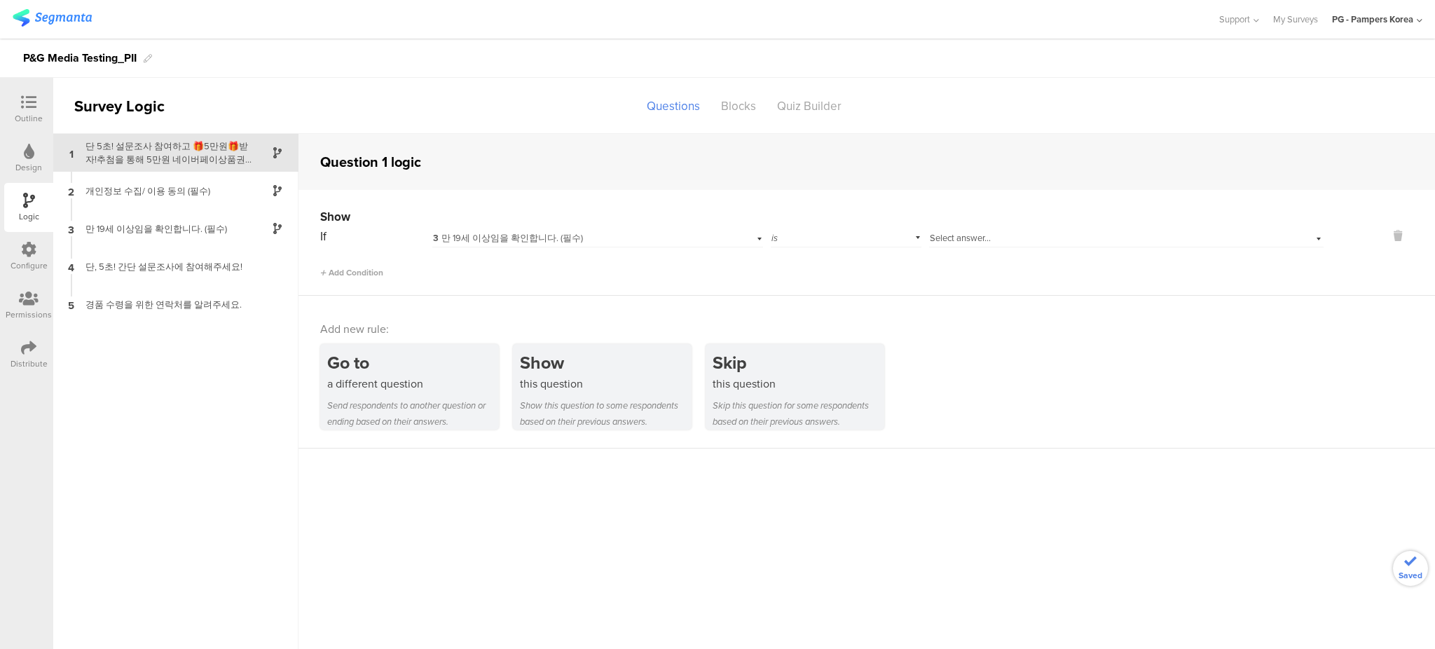
click at [607, 233] on div "3 만 19세 이상임을 확인합니다. (필수)" at bounding box center [573, 238] width 281 height 13
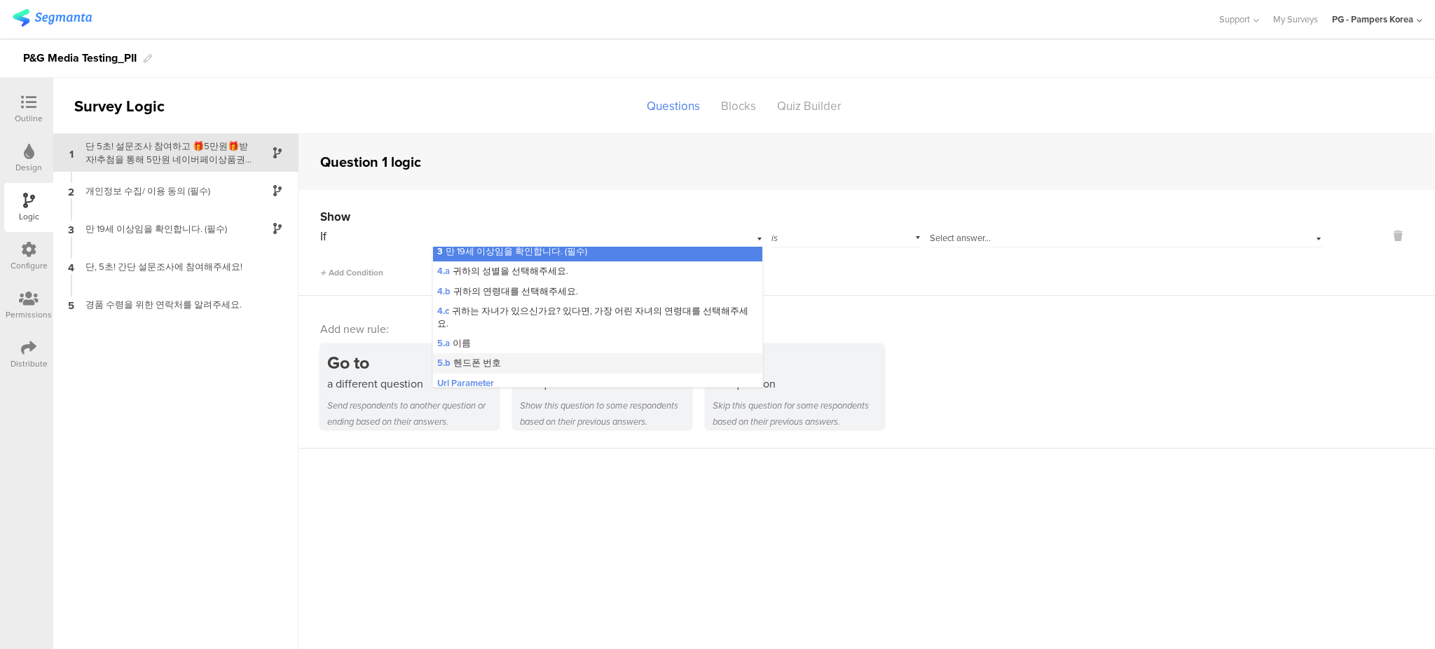
scroll to position [37, 0]
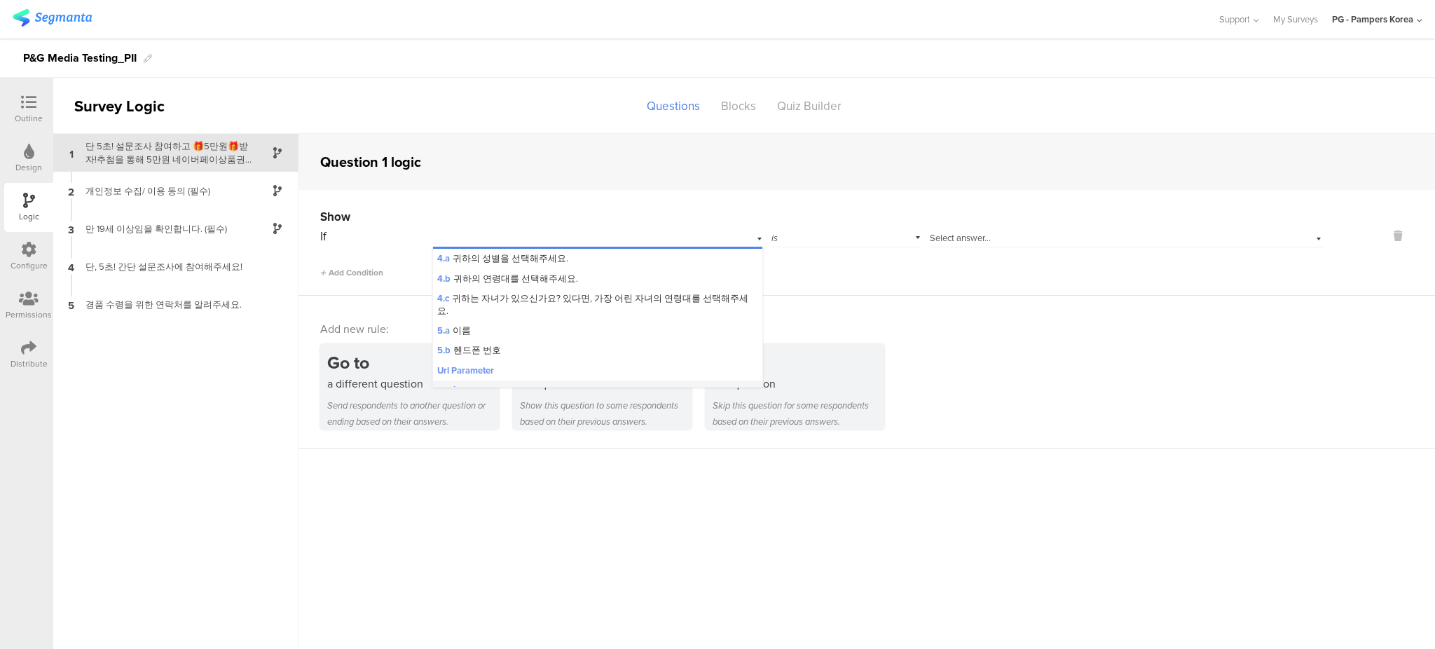
click at [518, 380] on div "Device" at bounding box center [598, 390] width 330 height 20
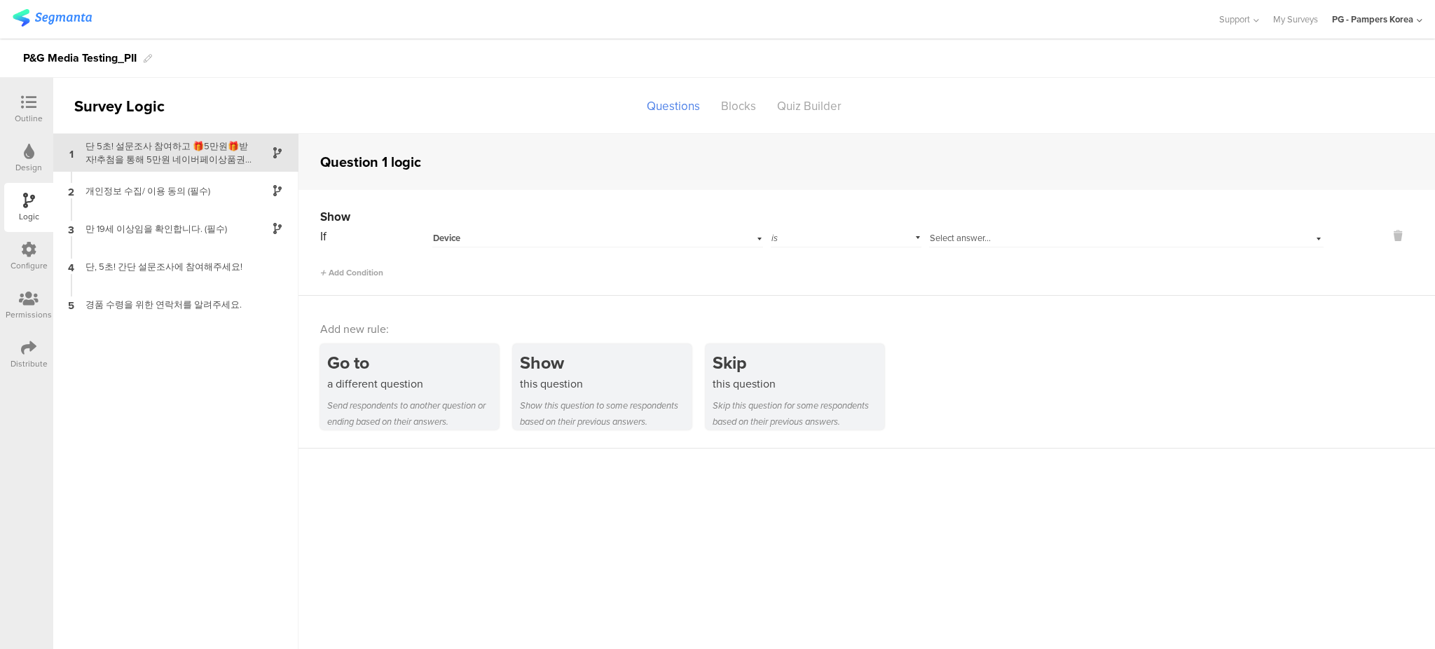
click at [808, 238] on div "is" at bounding box center [846, 237] width 151 height 22
click at [693, 241] on div "Device" at bounding box center [573, 238] width 281 height 13
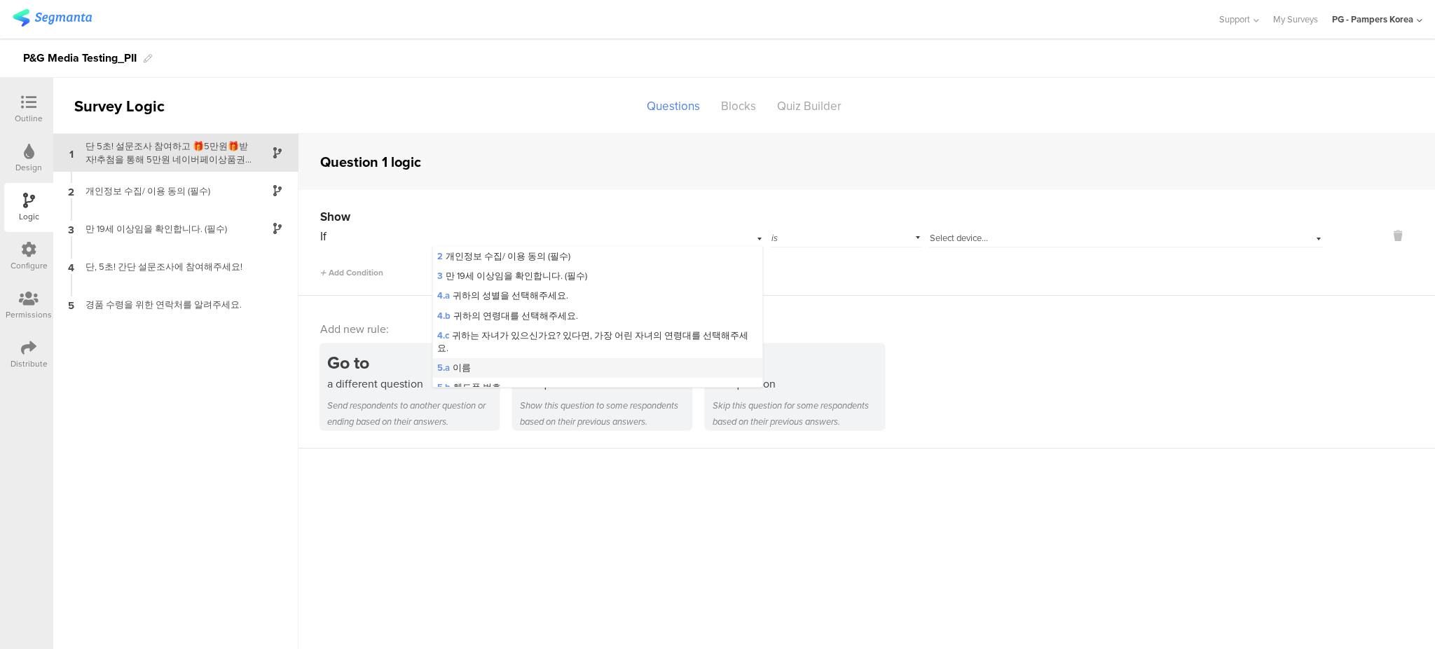
click at [589, 358] on div "5.a 이름" at bounding box center [598, 368] width 330 height 20
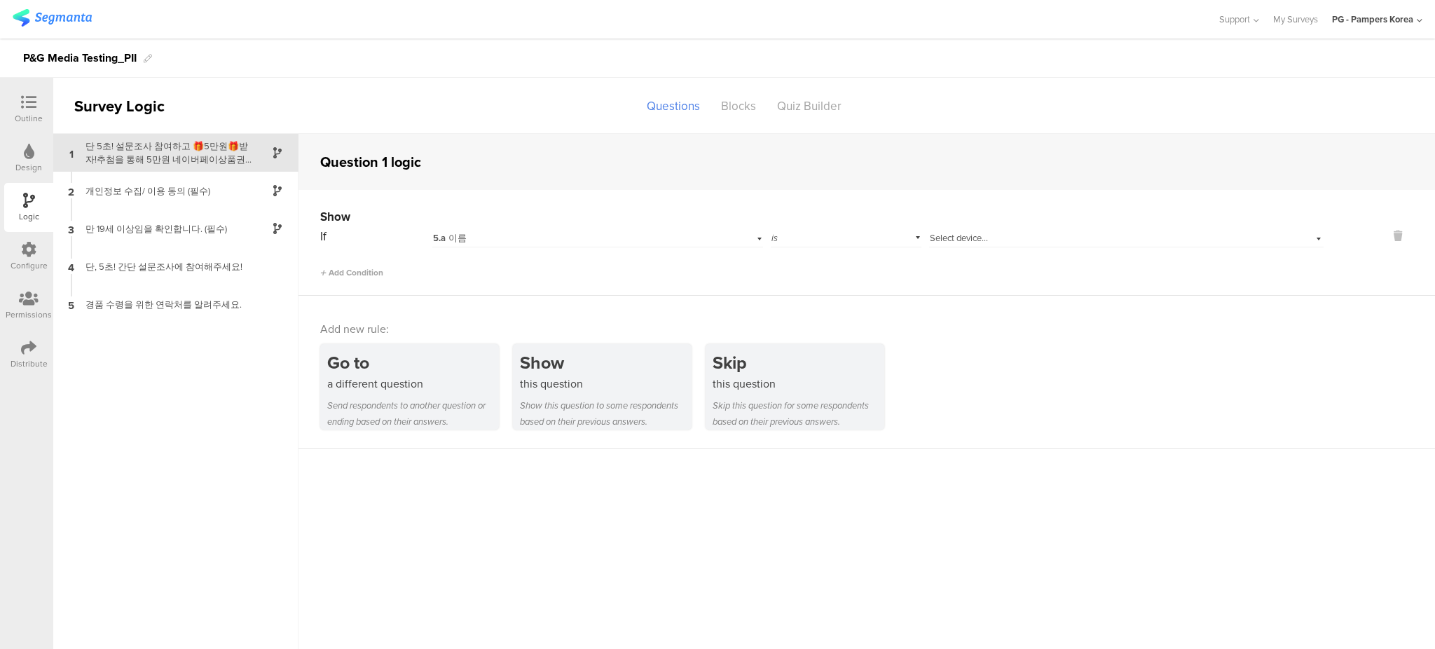
click at [603, 251] on div "If 5.a 이름 is Select device... Add Condition" at bounding box center [821, 252] width 1003 height 53
click at [605, 228] on div "5.a 이름" at bounding box center [597, 237] width 331 height 22
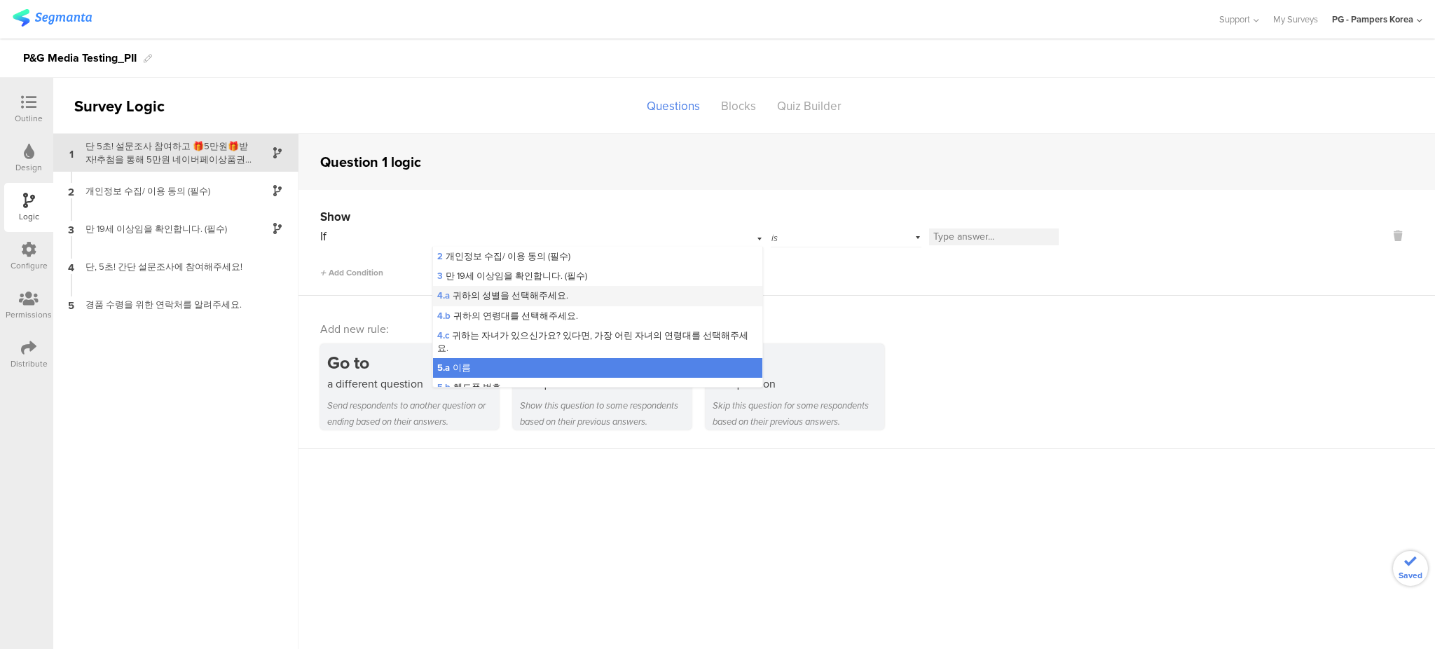
scroll to position [37, 0]
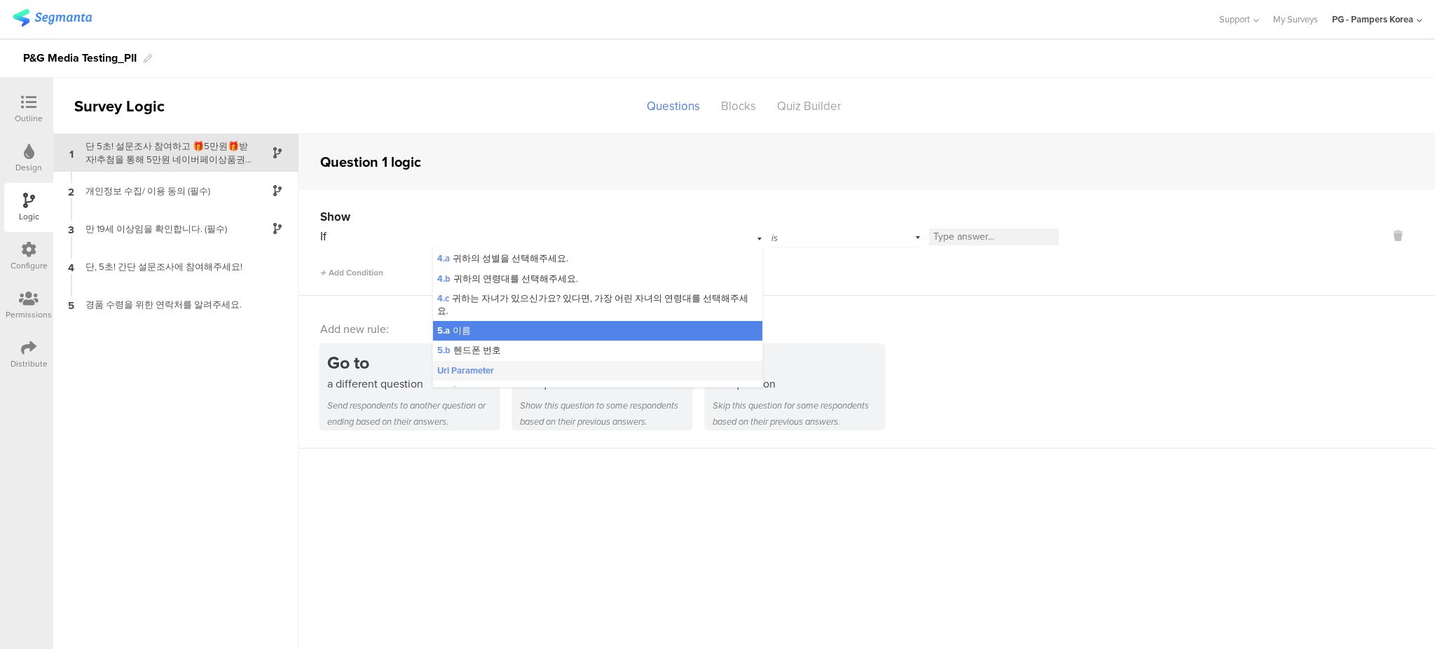
click at [530, 361] on div "Url Parameter" at bounding box center [598, 371] width 330 height 20
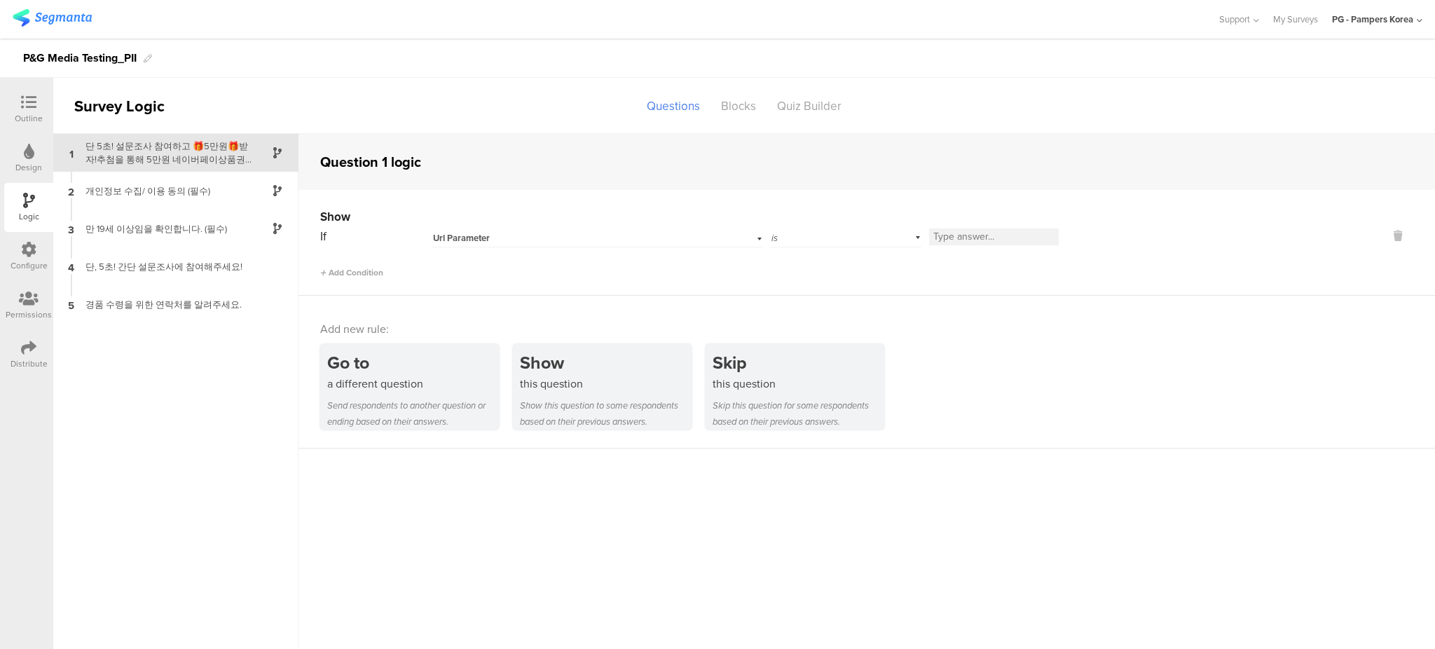
click at [782, 242] on div "is" at bounding box center [846, 237] width 151 height 22
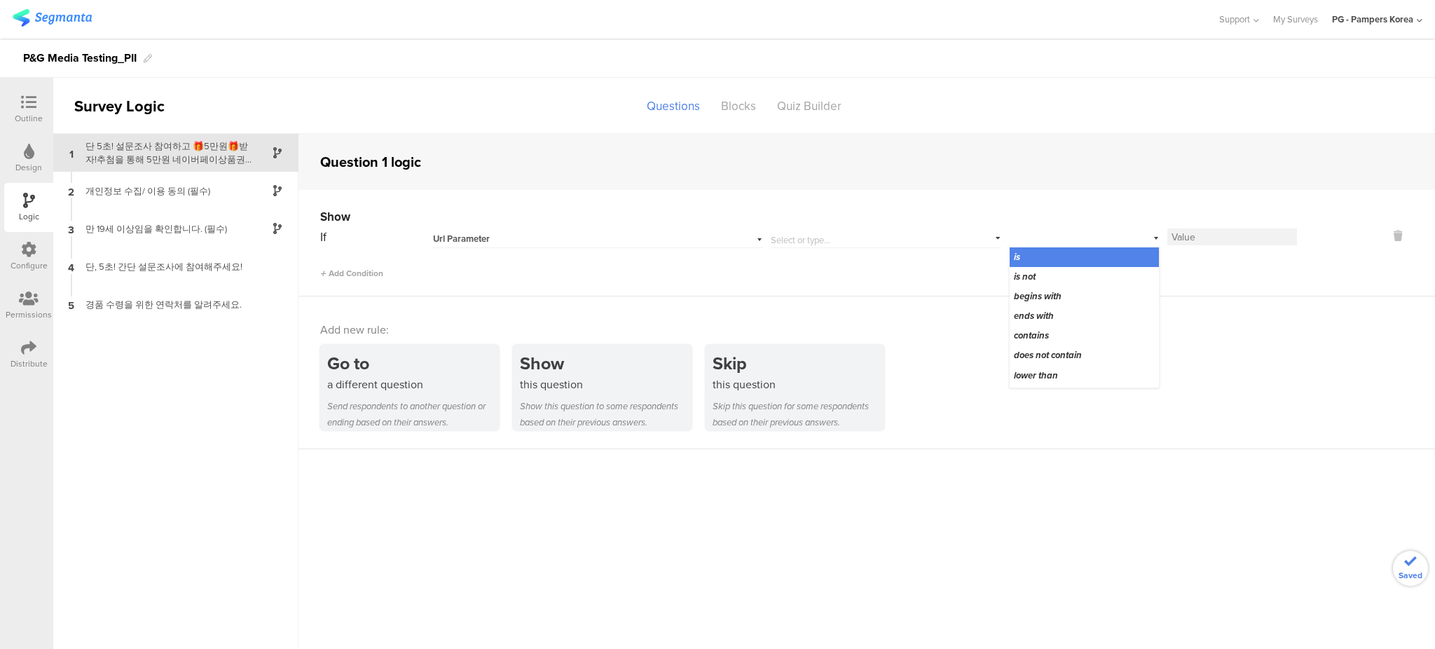
click at [790, 235] on input "text" at bounding box center [883, 237] width 225 height 20
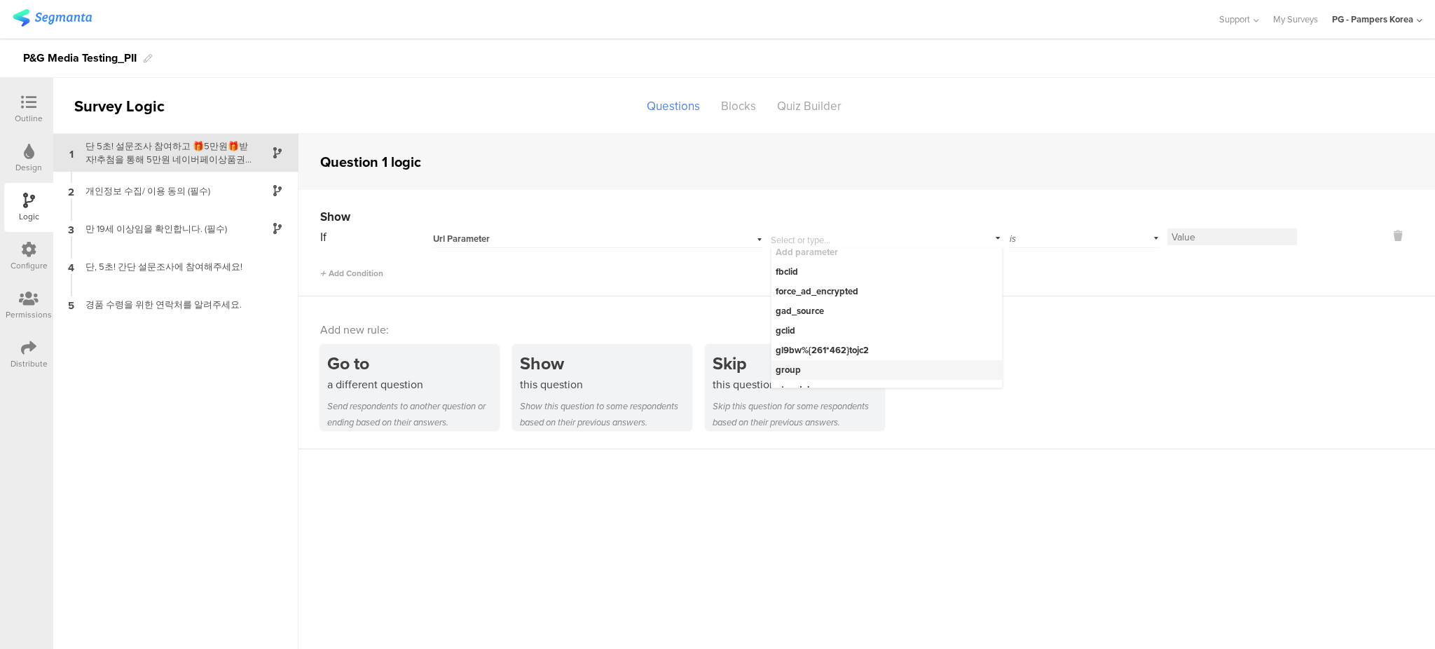
scroll to position [0, 0]
type input "group"
click at [850, 281] on div "group" at bounding box center [876, 276] width 200 height 13
click at [850, 281] on div "Show If Url Parameter group Add parameter group is Add Condition" at bounding box center [866, 243] width 1136 height 106
click at [1206, 235] on input at bounding box center [1232, 236] width 130 height 17
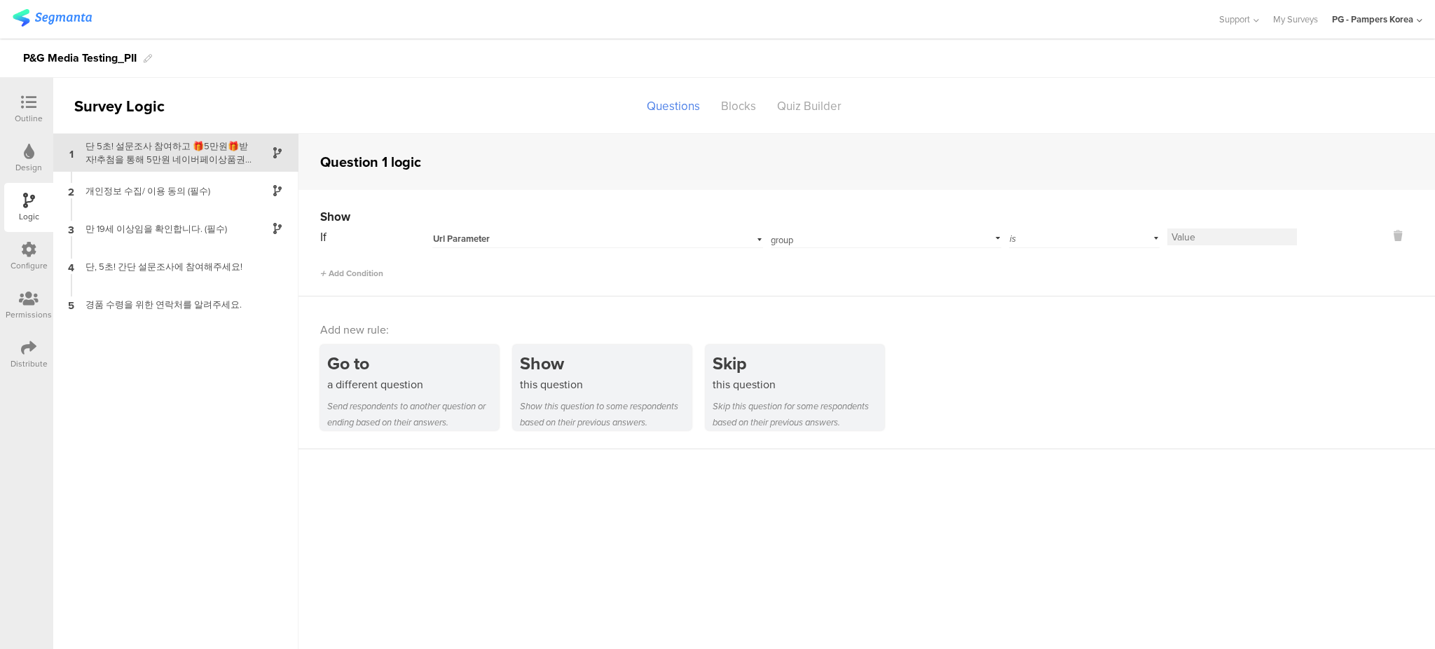
click at [1087, 240] on div "is" at bounding box center [1084, 237] width 151 height 22
click at [1244, 229] on input at bounding box center [1232, 236] width 130 height 17
type input "0"
click at [1189, 284] on div "Show If Url Parameter group Add parameter fbclid force_ad_encrypted gad_source …" at bounding box center [866, 243] width 1136 height 106
click at [21, 346] on icon at bounding box center [28, 347] width 15 height 15
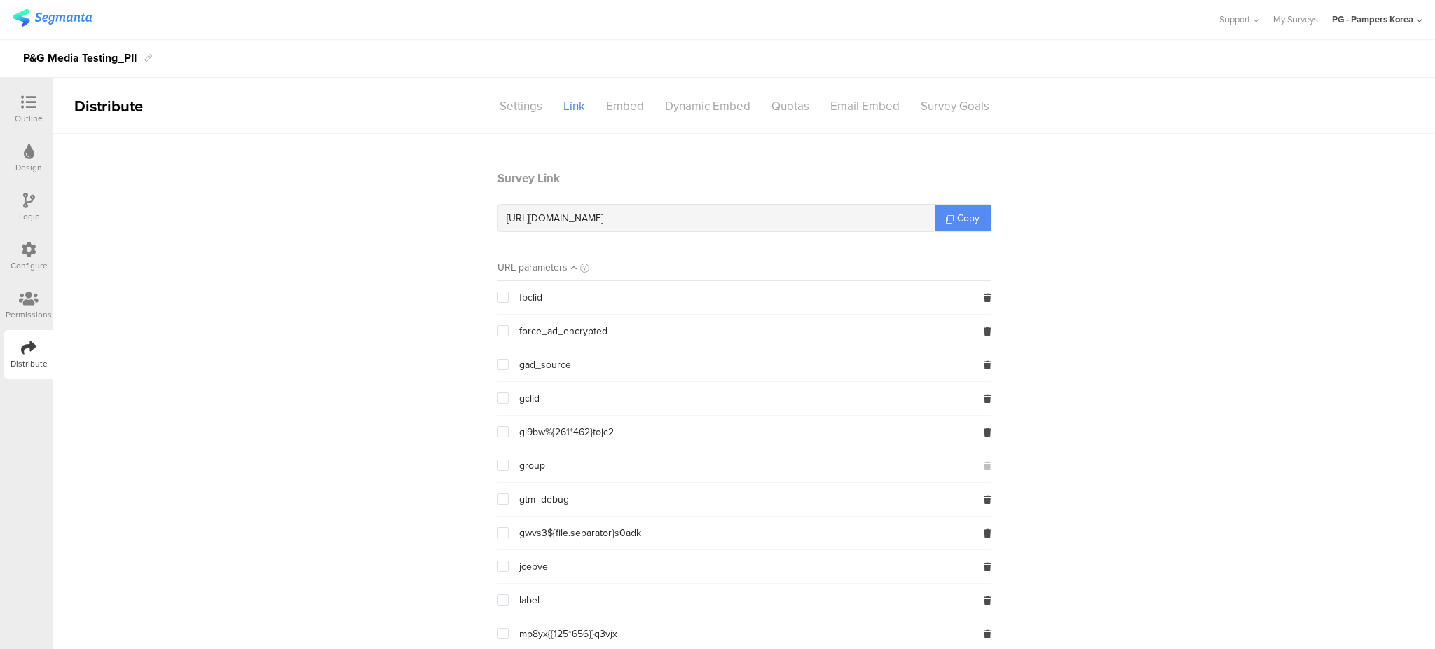
click at [957, 214] on span "Copy" at bounding box center [968, 218] width 22 height 15
click at [31, 214] on div "Logic" at bounding box center [29, 216] width 20 height 13
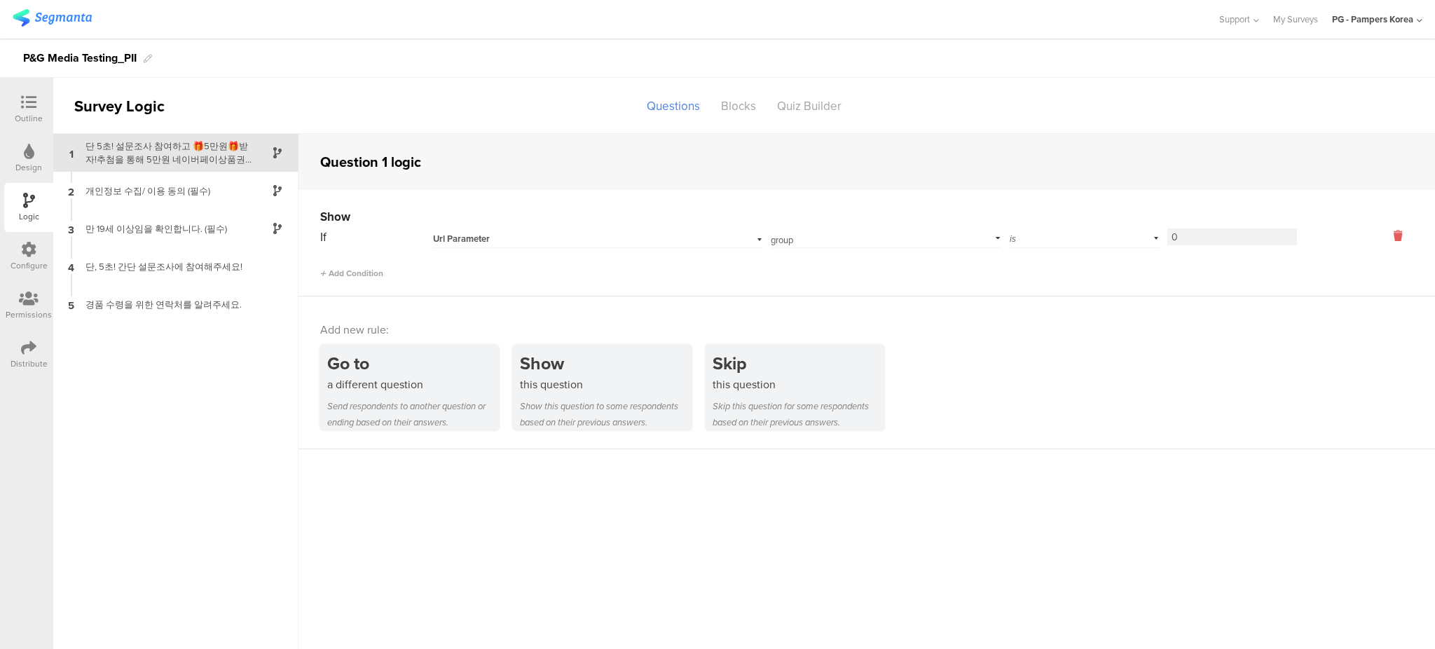
click at [1391, 232] on icon at bounding box center [1398, 236] width 34 height 16
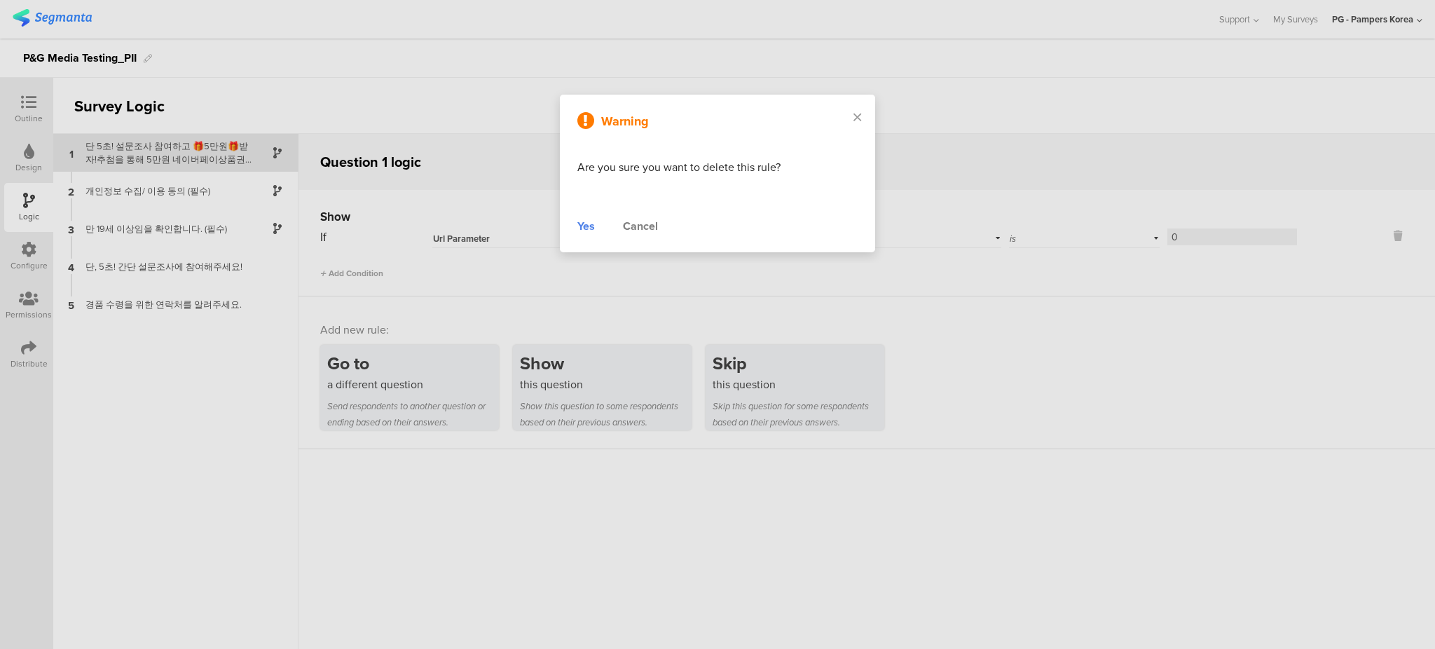
click at [586, 229] on div "Yes" at bounding box center [586, 226] width 18 height 17
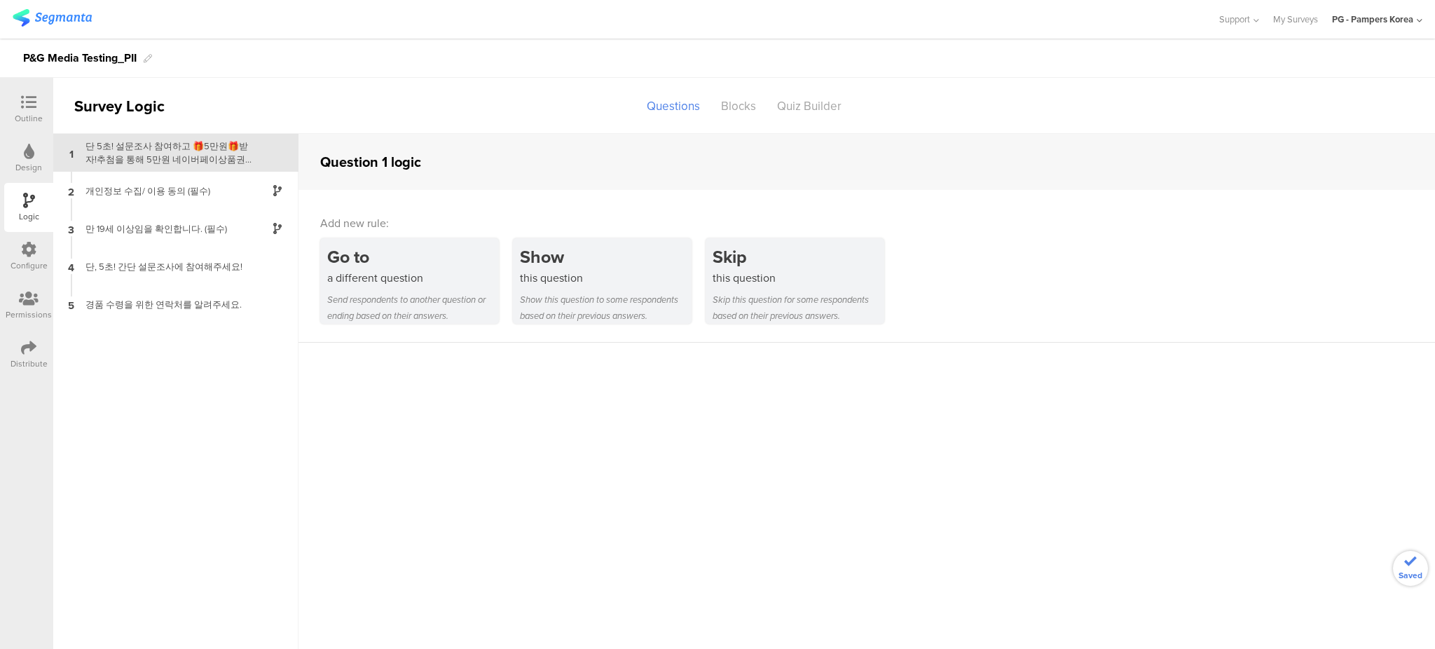
click at [1106, 406] on sg-question-logic-editor "Question 1 logic Add new rule: Go to a different question Send respondents to a…" at bounding box center [866, 391] width 1136 height 515
click at [42, 146] on div "Design" at bounding box center [28, 158] width 49 height 49
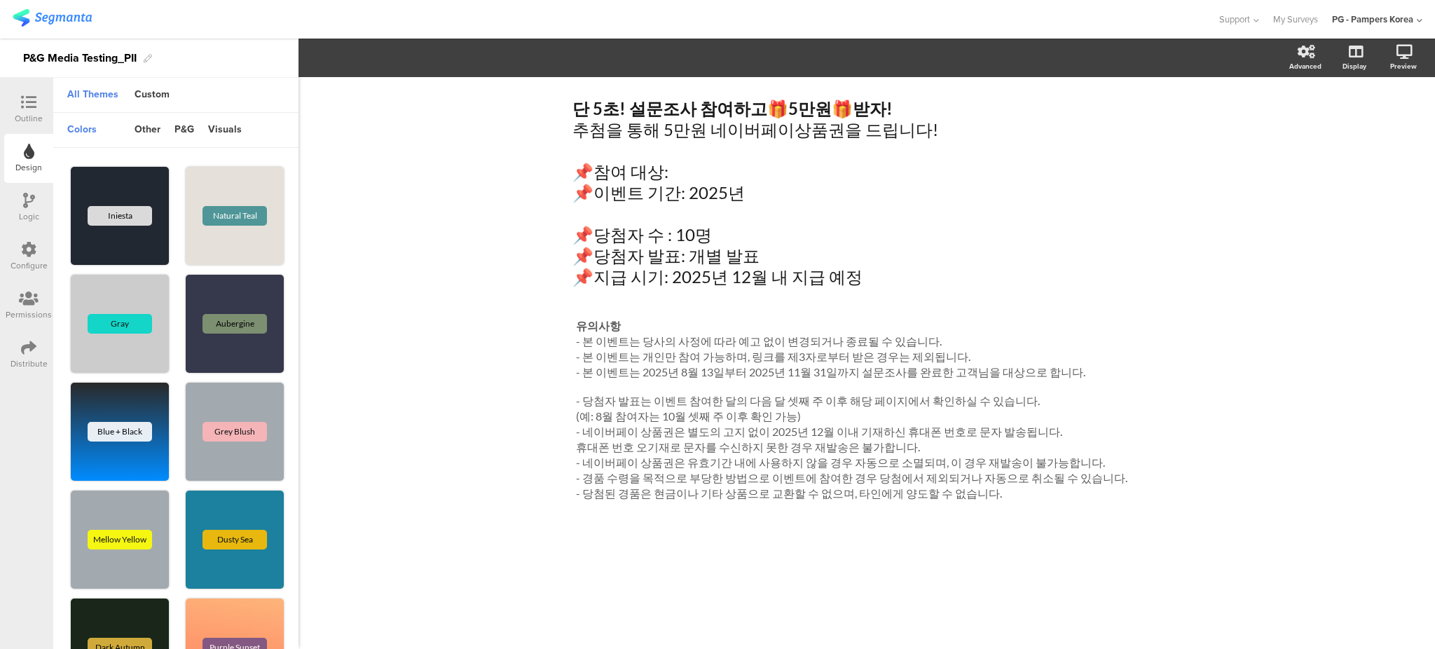
click at [29, 95] on icon at bounding box center [28, 102] width 15 height 15
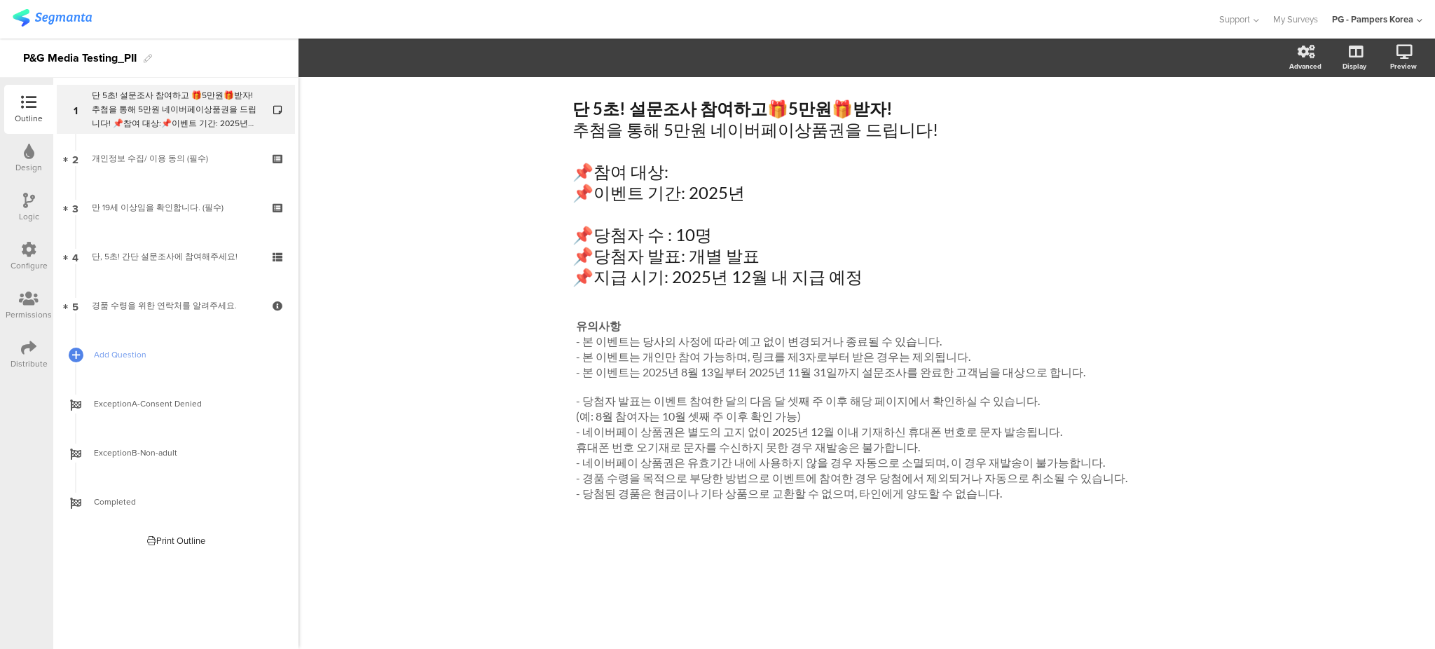
click at [26, 239] on div "Configure" at bounding box center [28, 256] width 49 height 49
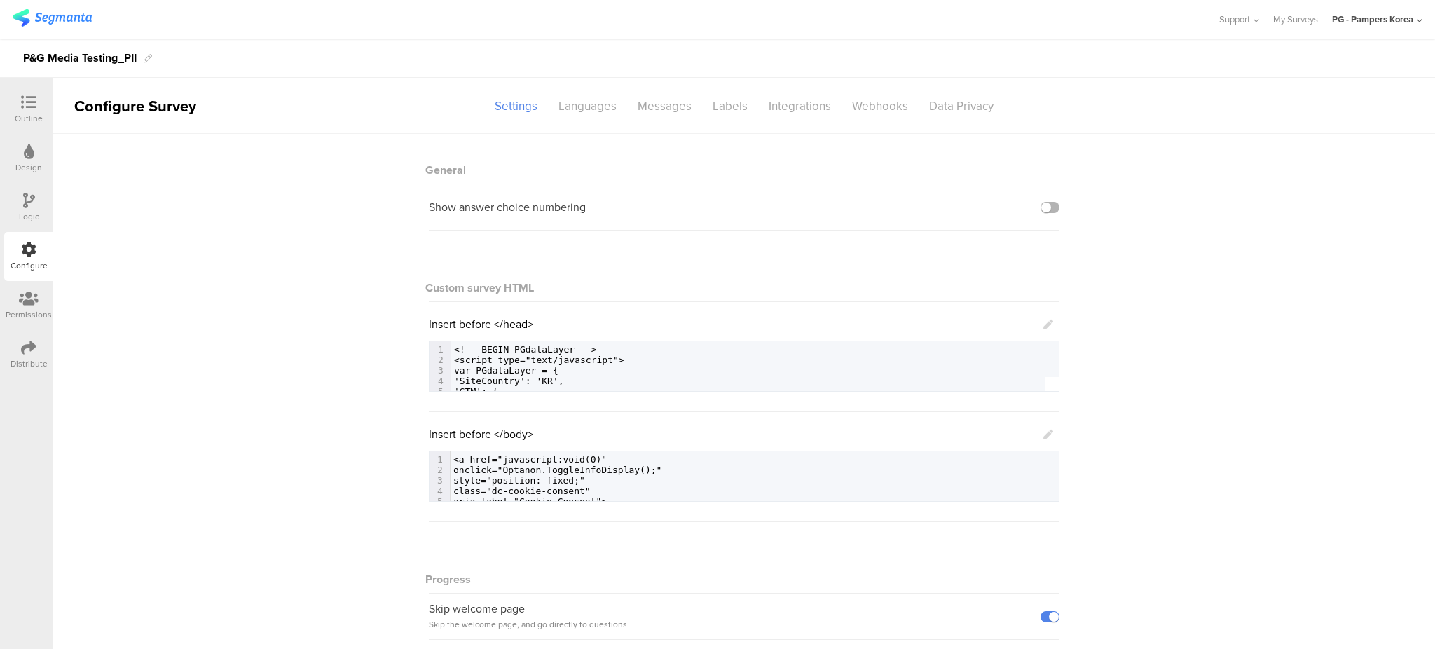
click at [1047, 205] on label at bounding box center [1049, 207] width 19 height 11
click at [0, 0] on input "checkbox" at bounding box center [0, 0] width 0 height 0
click at [21, 356] on div at bounding box center [28, 349] width 15 height 18
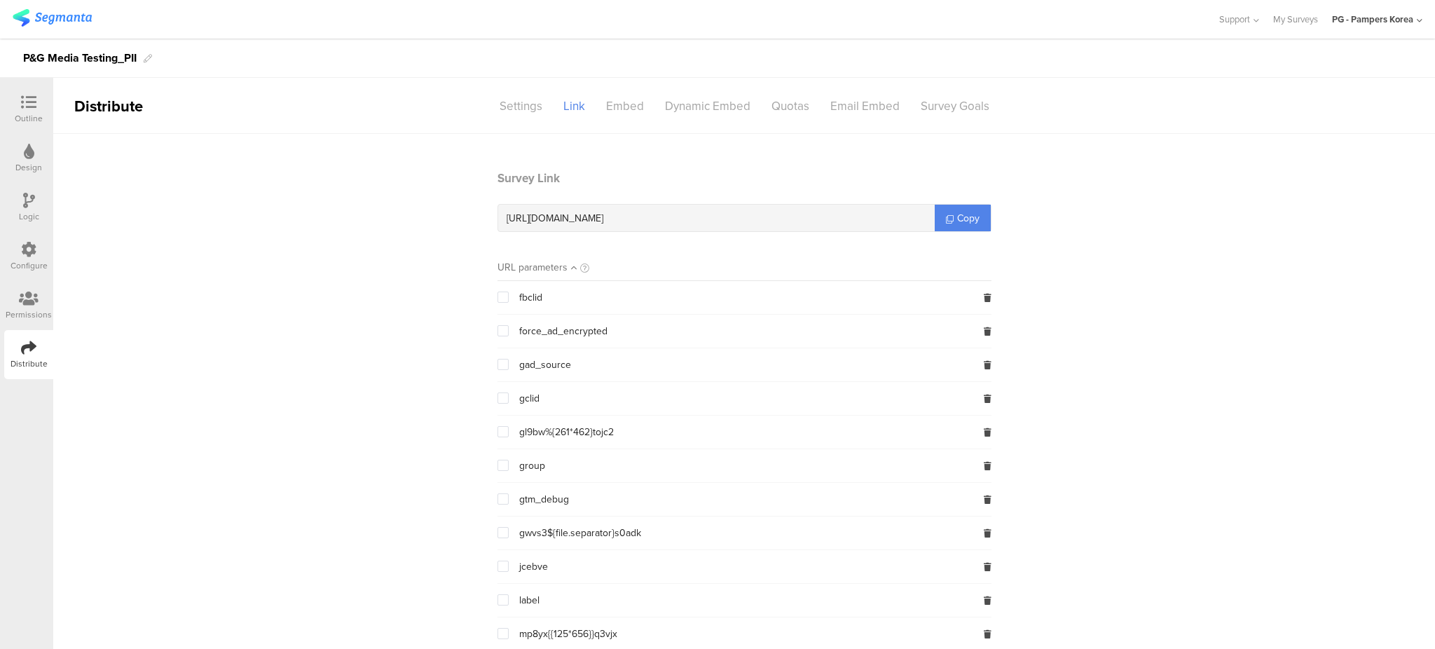
click at [8, 250] on div "Configure" at bounding box center [28, 256] width 49 height 49
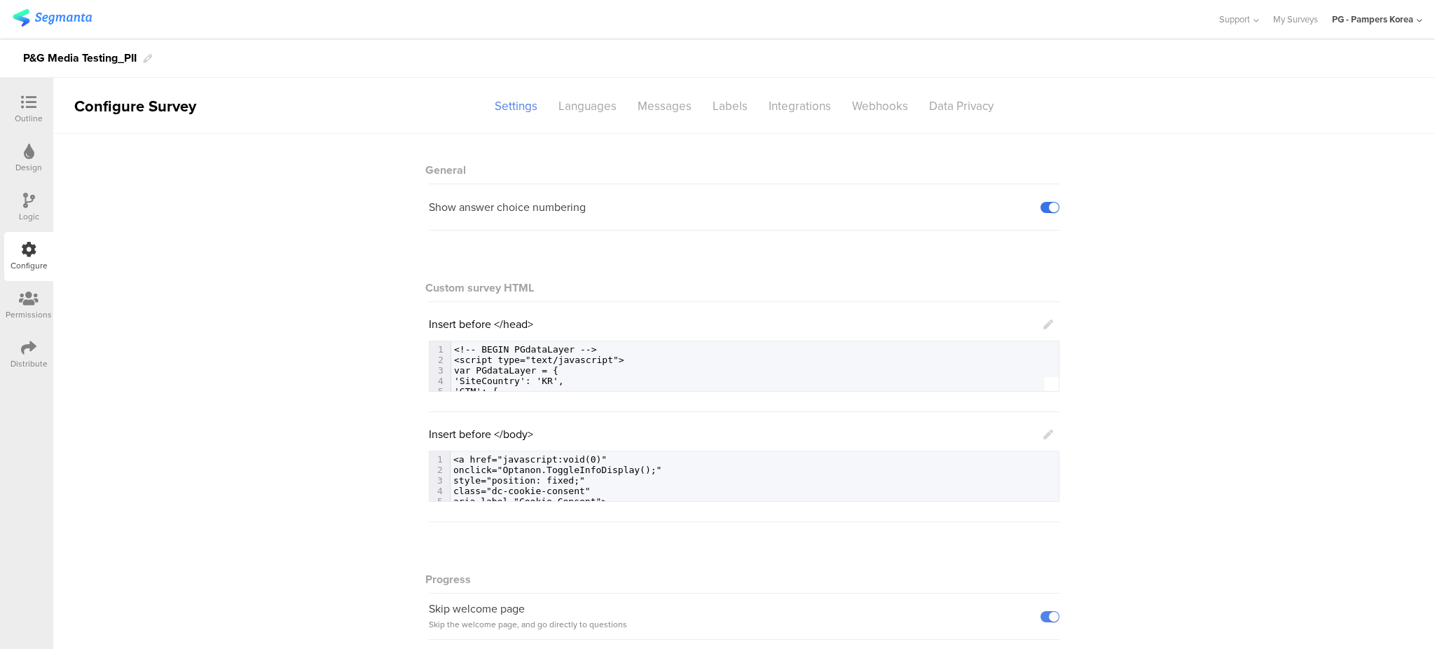
click at [1041, 205] on label at bounding box center [1049, 207] width 19 height 11
click at [0, 0] on input "checkbox" at bounding box center [0, 0] width 0 height 0
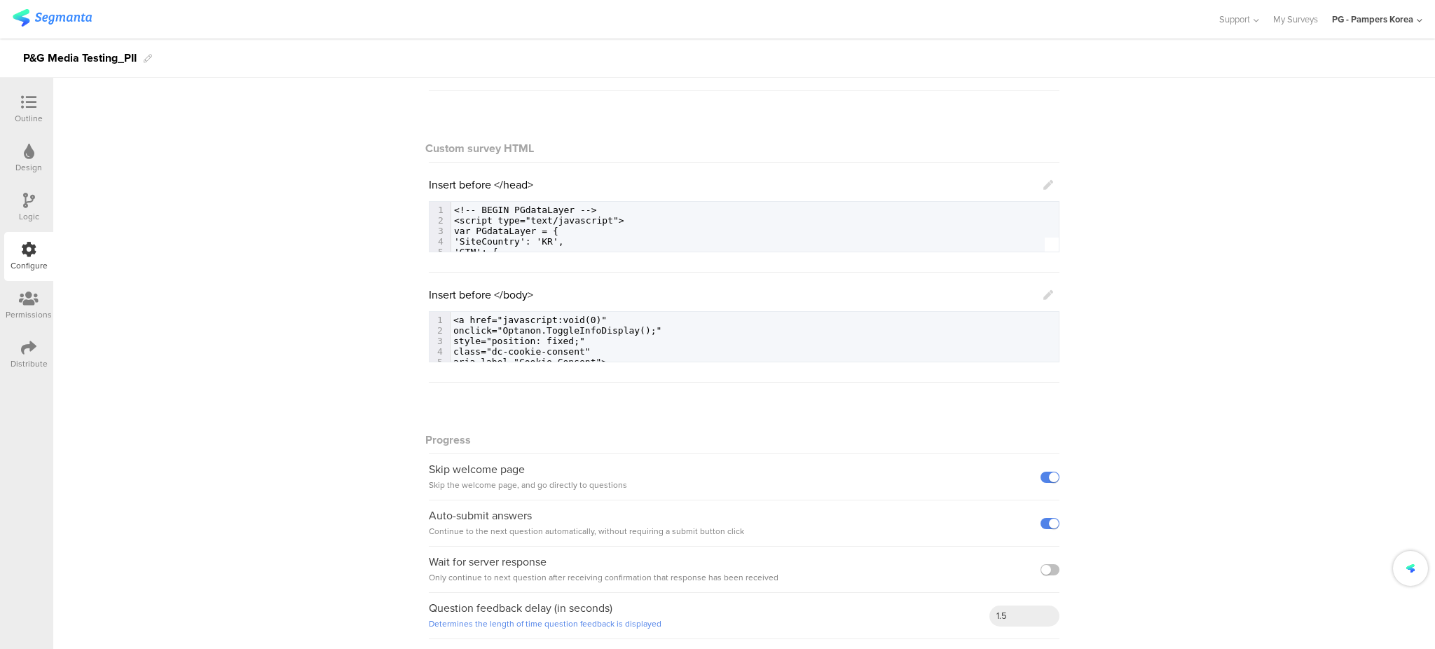
scroll to position [144, 0]
click at [1134, 477] on div "General Show answer choice numbering Custom survey HTML Insert before </head> 1…" at bounding box center [744, 319] width 1382 height 659
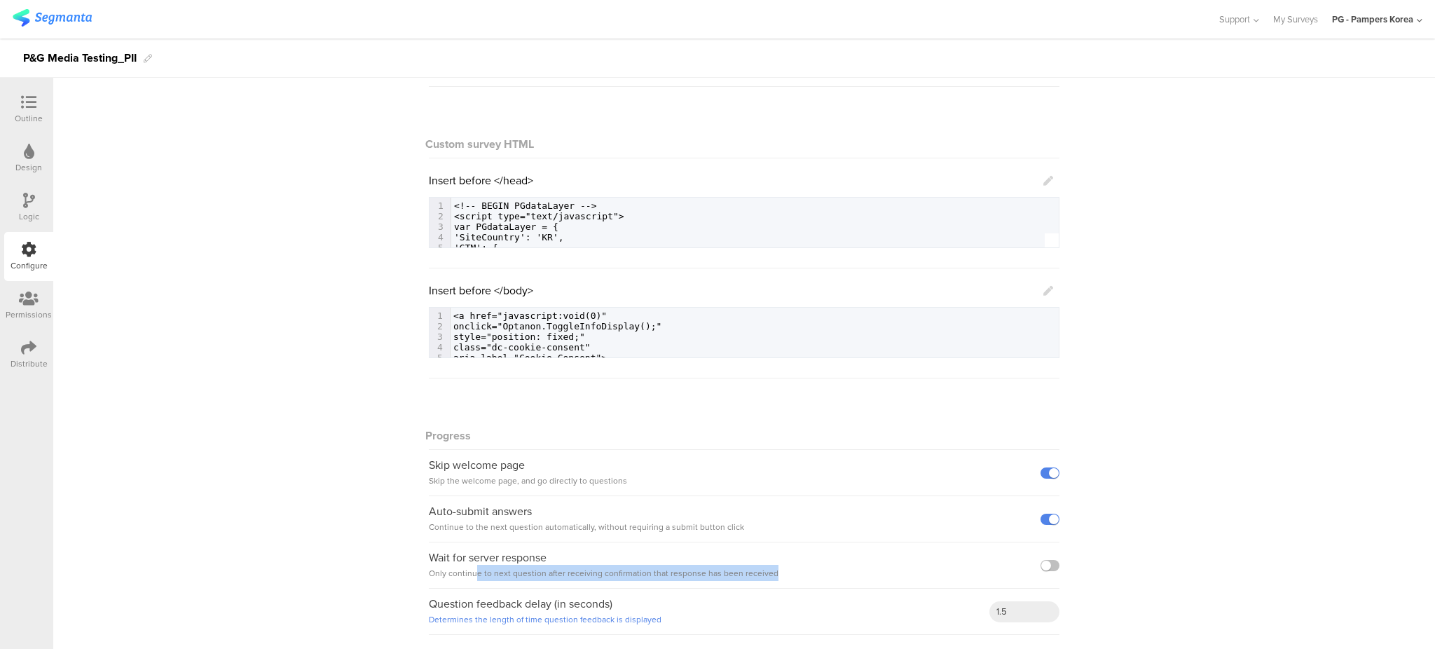
drag, startPoint x: 467, startPoint y: 573, endPoint x: 780, endPoint y: 572, distance: 313.2
click at [764, 572] on div "Wait for server response Only continue to next question after receiving confirm…" at bounding box center [744, 565] width 631 height 46
click at [780, 572] on div "Wait for server response Only continue to next question after receiving confirm…" at bounding box center [744, 565] width 631 height 46
click at [702, 616] on div "Question feedback delay (in seconds) Determines the length of time question fee…" at bounding box center [744, 612] width 631 height 46
click at [1045, 474] on label at bounding box center [1049, 472] width 19 height 11
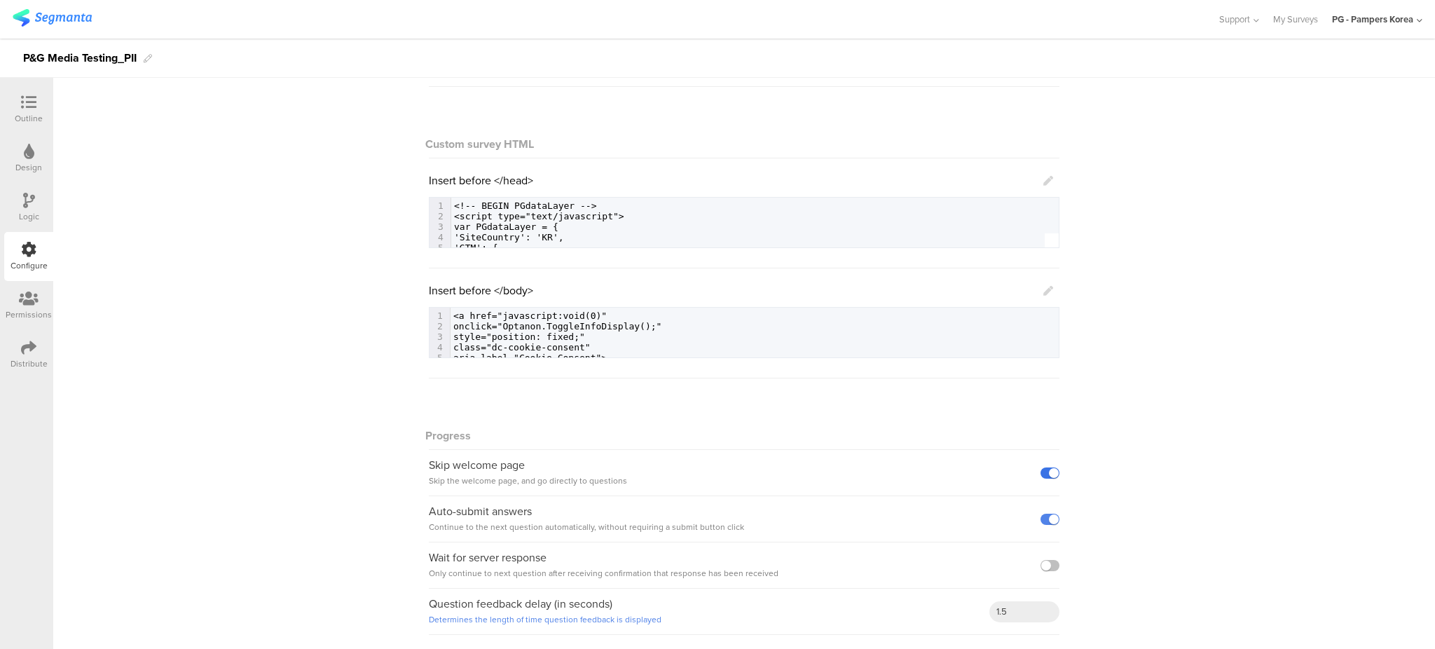
click at [0, 0] on input "checkbox" at bounding box center [0, 0] width 0 height 0
click at [253, 314] on div "General Show answer choice numbering Custom survey HTML Insert before </head> 1…" at bounding box center [744, 319] width 1382 height 659
click at [27, 104] on icon at bounding box center [28, 102] width 15 height 15
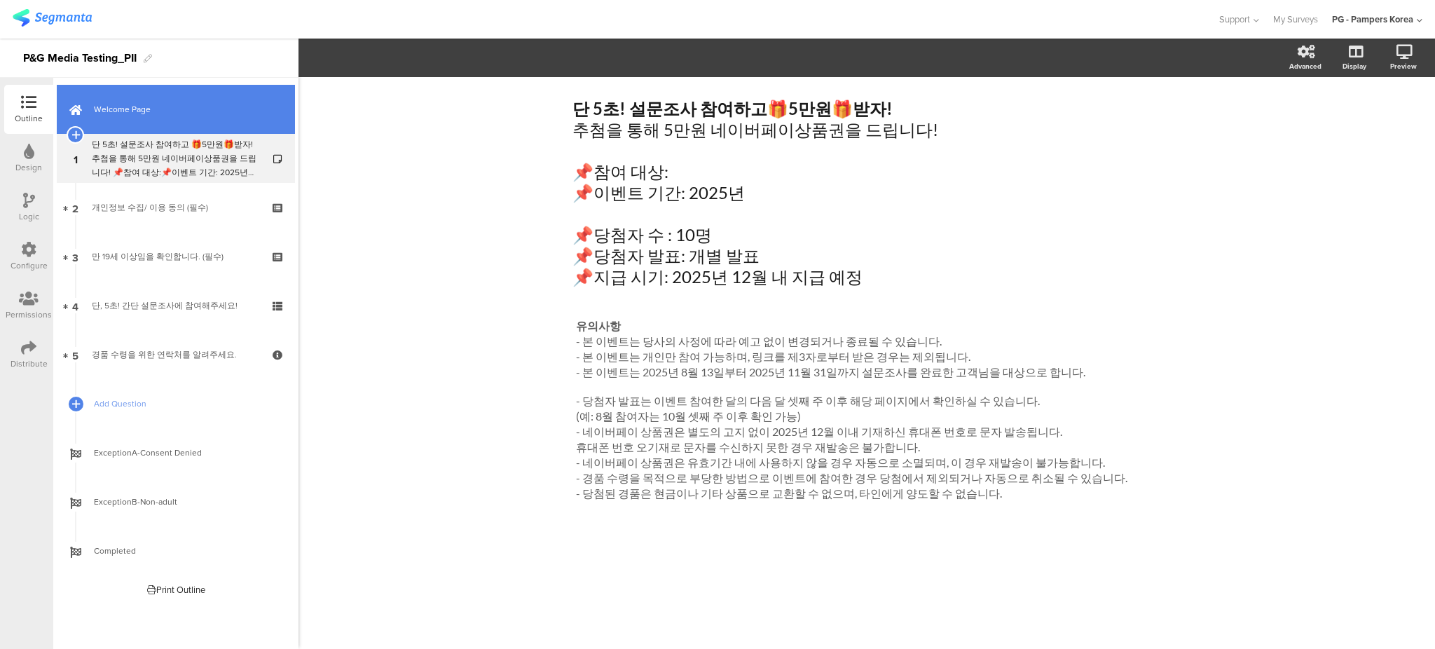
click at [186, 104] on span "Welcome Page" at bounding box center [183, 109] width 179 height 14
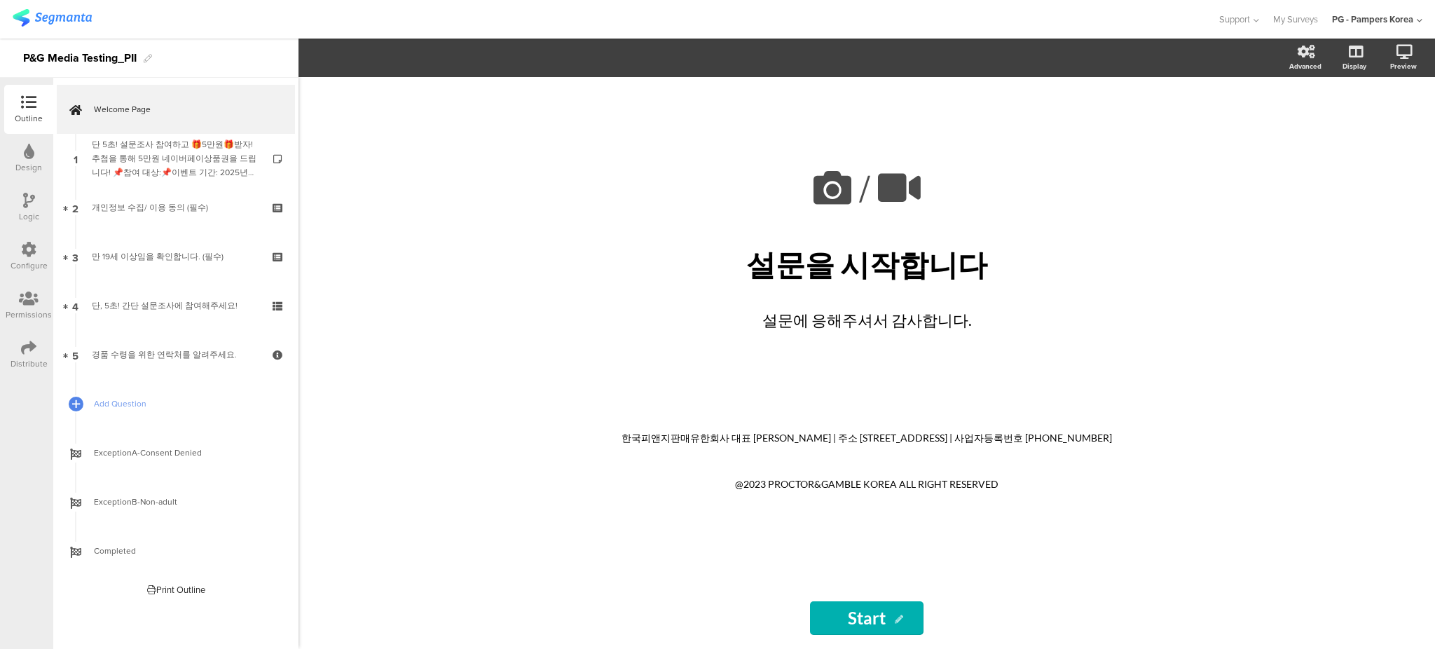
click at [568, 261] on div "/ 설문을 시작합니다 설문을 시작합니다 설문에 응해주셔서 감사합니다. 한국피앤지판매유한회사 대표 이지영 | 주소 서울시 영등포구 국제금융로 1…" at bounding box center [866, 363] width 1136 height 572
click at [1356, 128] on icon at bounding box center [1353, 124] width 15 height 13
click at [39, 350] on div "Distribute" at bounding box center [28, 354] width 49 height 49
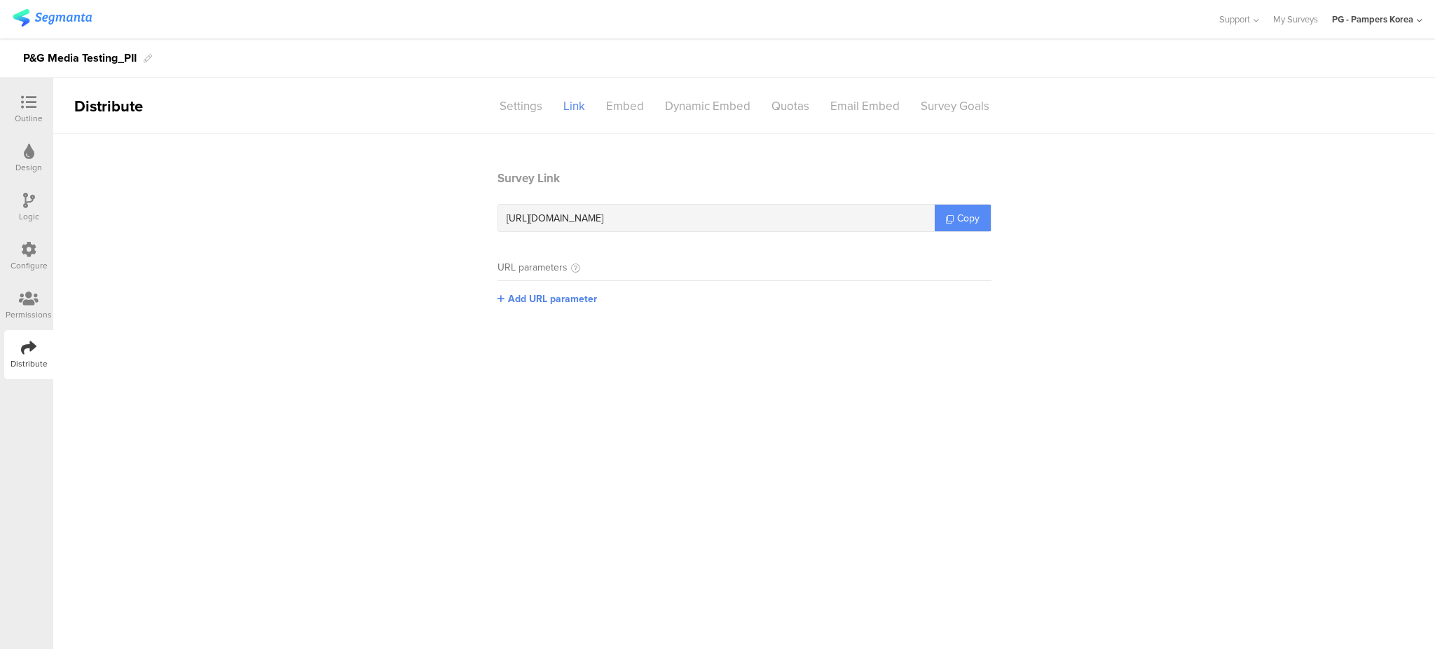
click at [969, 219] on span "Copy" at bounding box center [968, 218] width 22 height 15
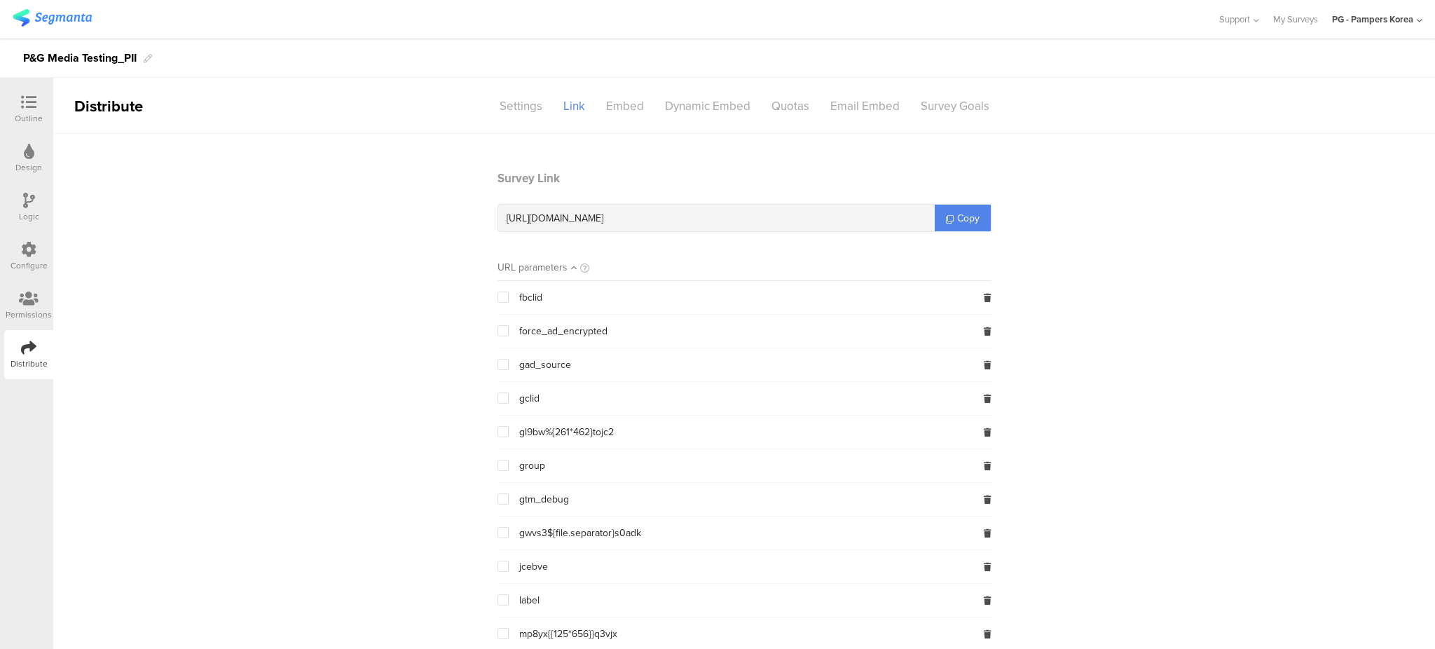
click at [25, 92] on div "Outline" at bounding box center [28, 109] width 49 height 49
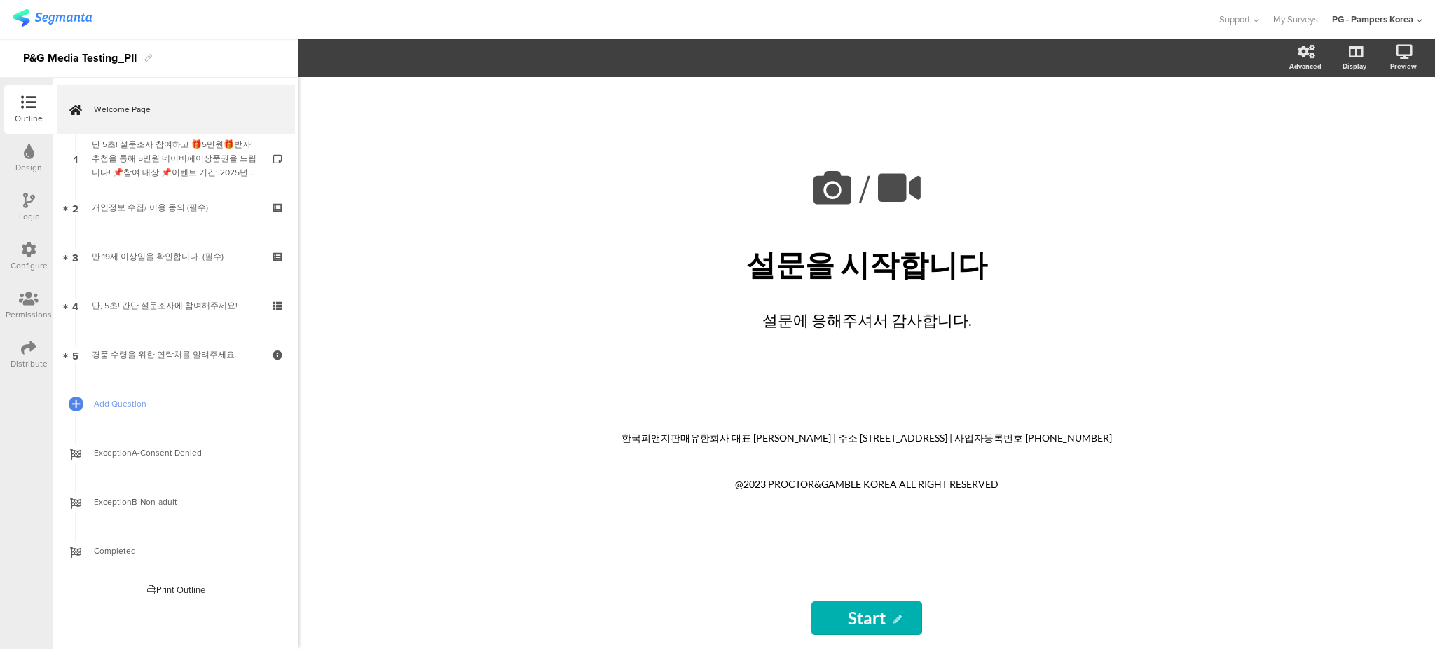
click at [34, 206] on icon at bounding box center [29, 200] width 12 height 15
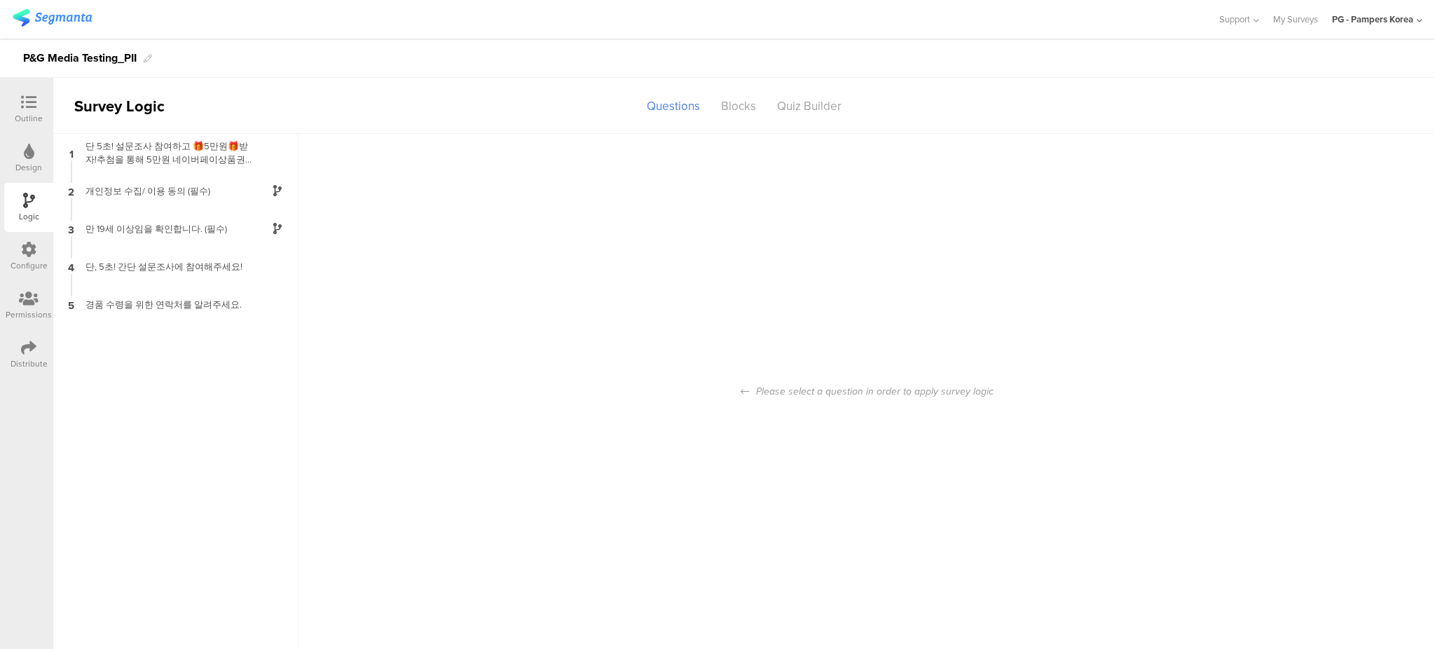
click at [19, 247] on div "Configure" at bounding box center [28, 256] width 49 height 49
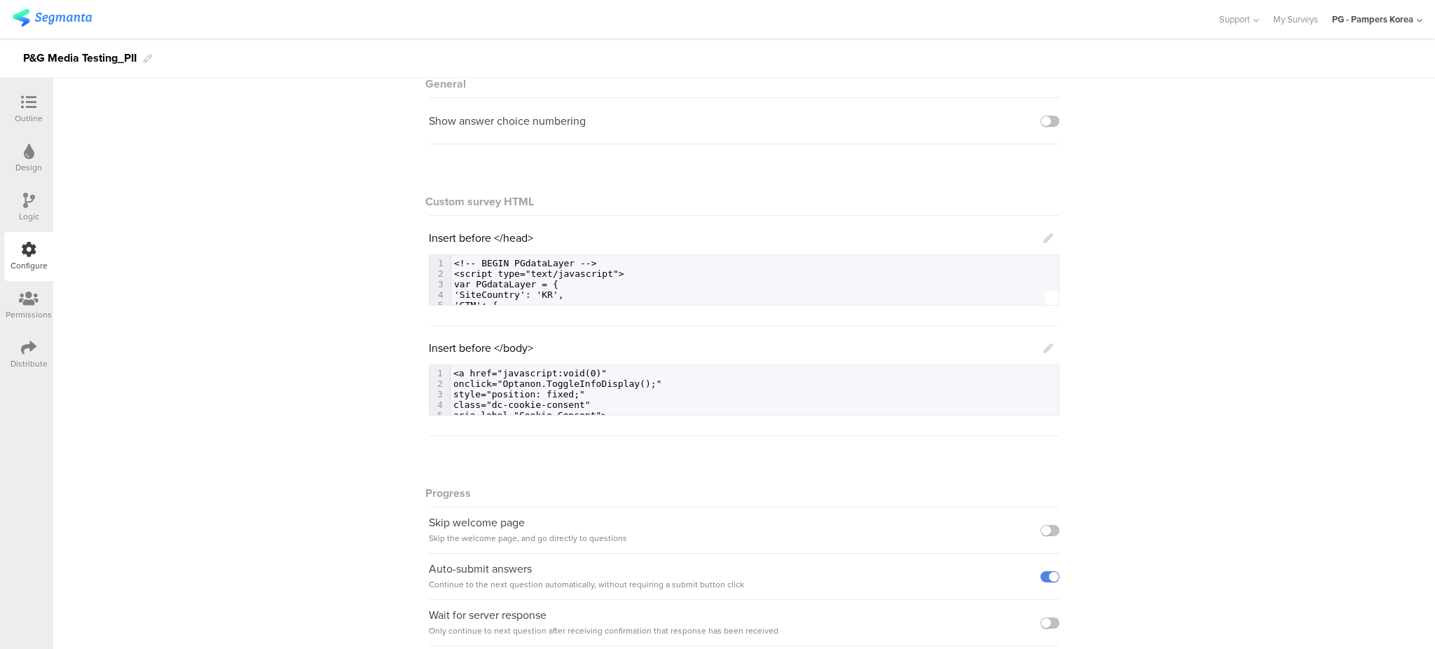
scroll to position [144, 0]
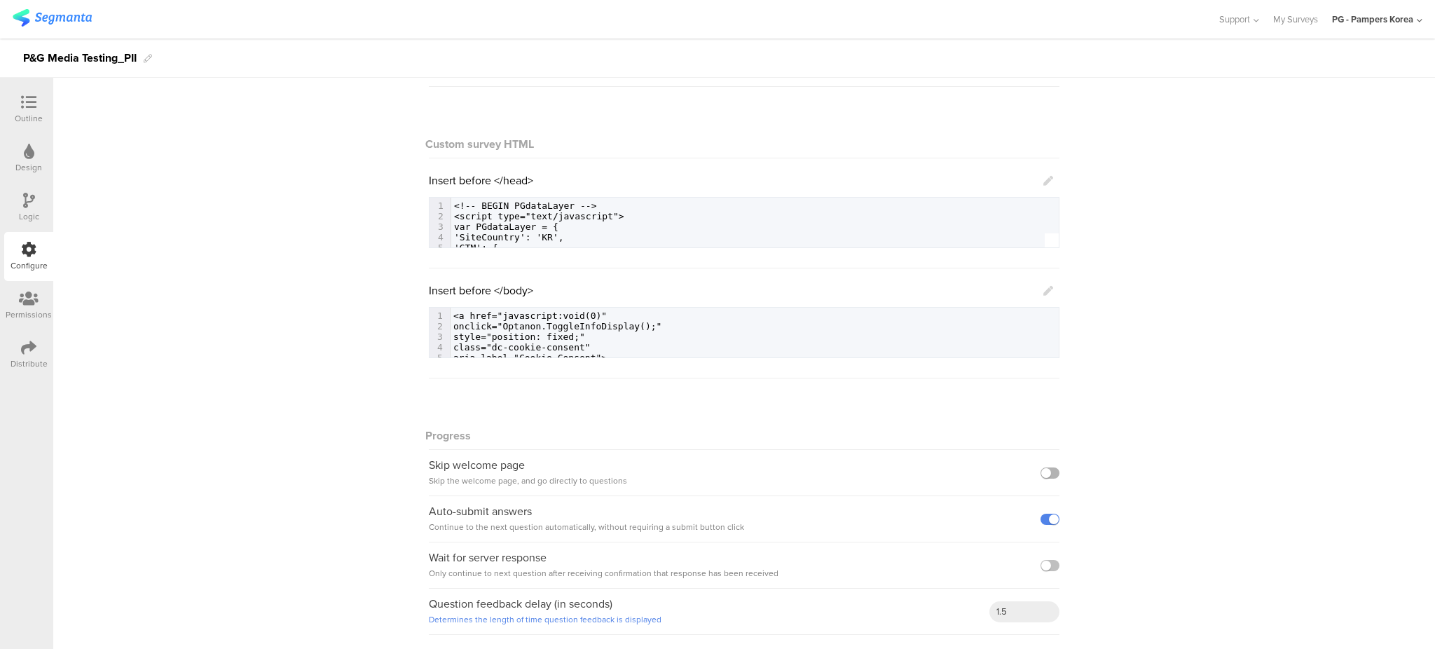
click at [1046, 475] on label at bounding box center [1049, 472] width 19 height 11
click at [0, 0] on input "checkbox" at bounding box center [0, 0] width 0 height 0
click at [29, 206] on icon at bounding box center [29, 200] width 12 height 15
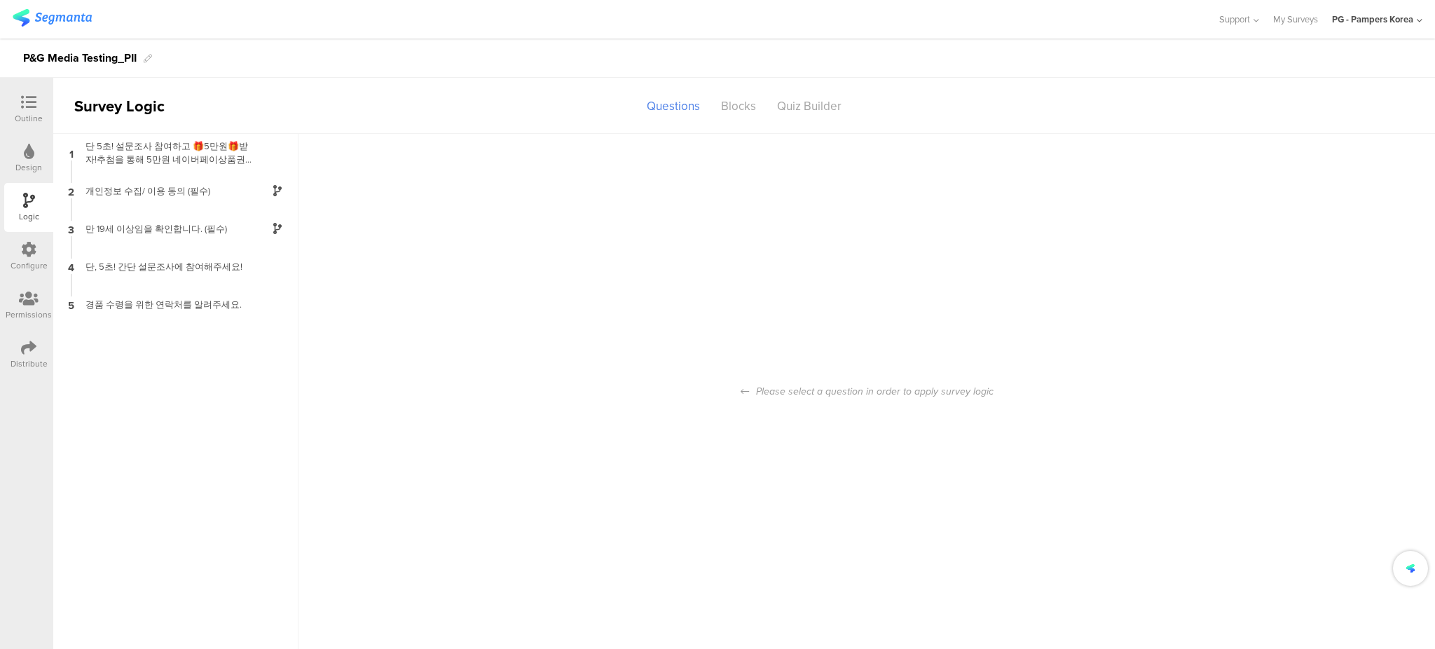
click at [30, 156] on icon at bounding box center [29, 151] width 11 height 15
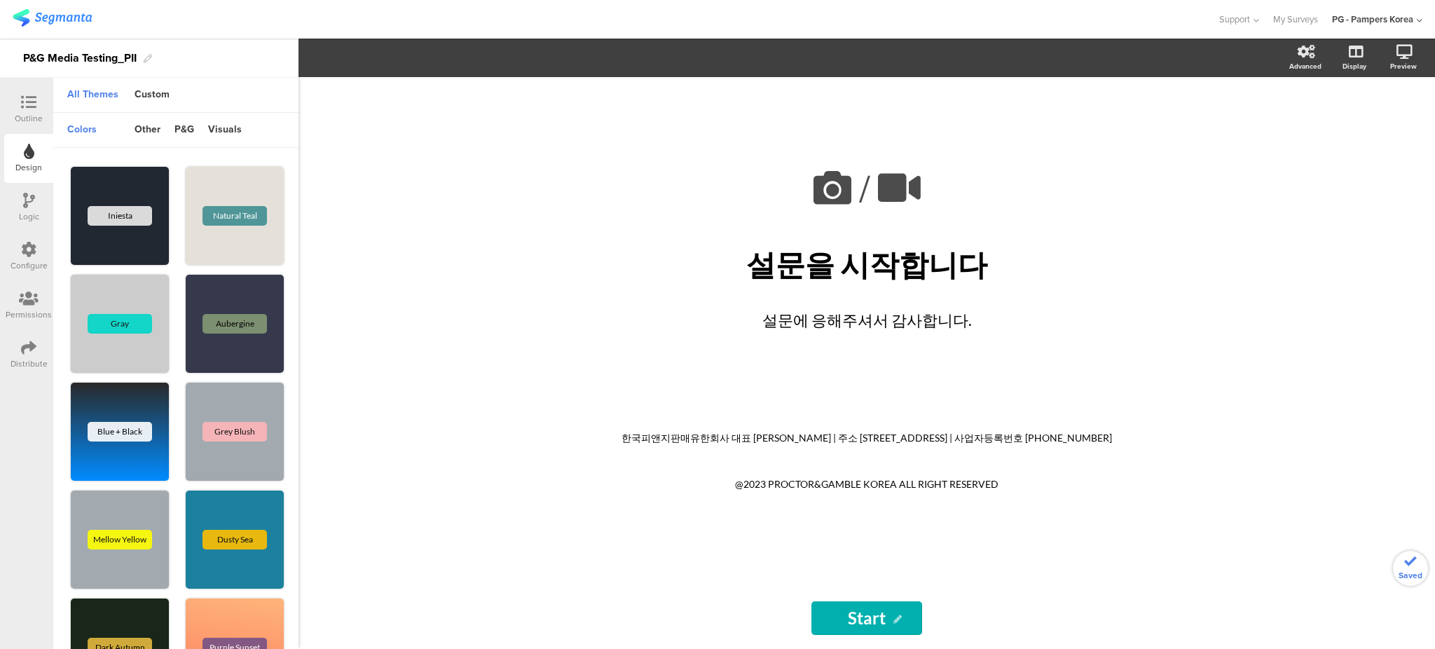
click at [36, 102] on icon at bounding box center [28, 102] width 15 height 15
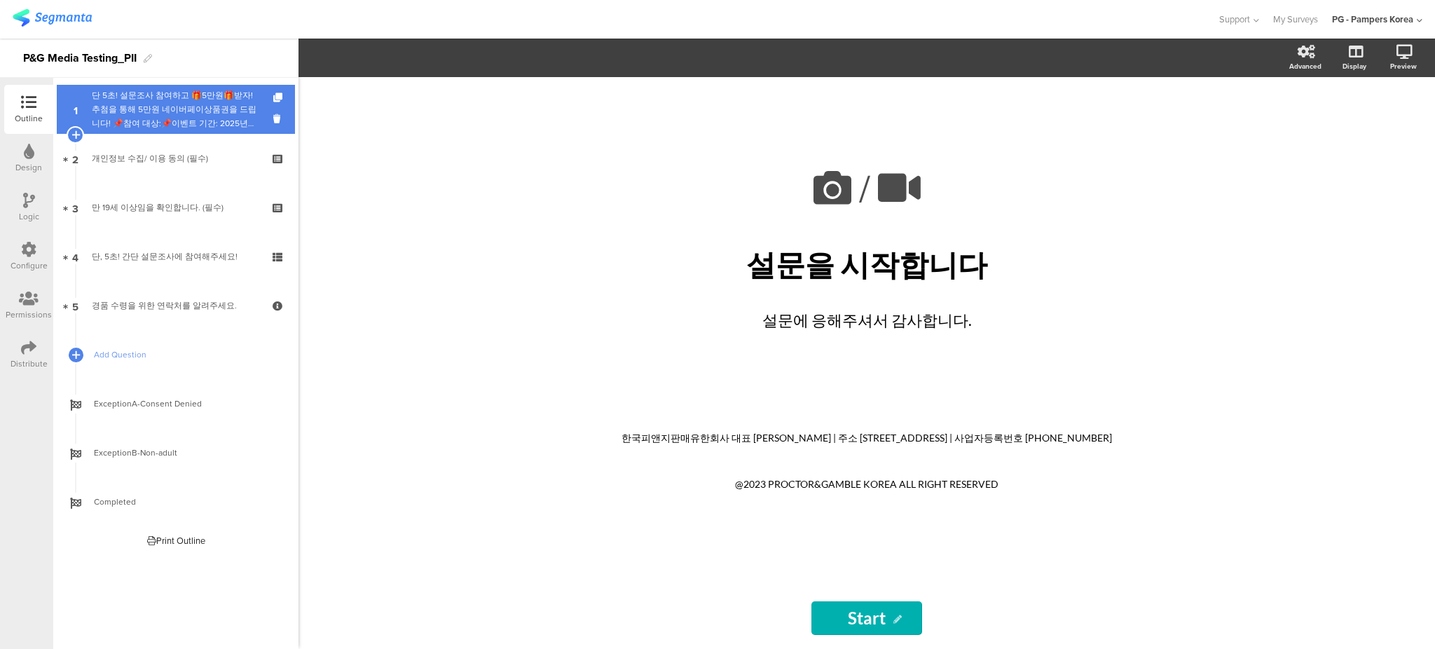
click at [221, 113] on div "단 5초! 설문조사 참여하고 🎁5만원🎁받자!추첨을 통해 5만원 네이버페이상품권을 드립니다! 📌참여 대상:📌이벤트 기간: 2025년 📌당첨자 수…" at bounding box center [175, 109] width 167 height 42
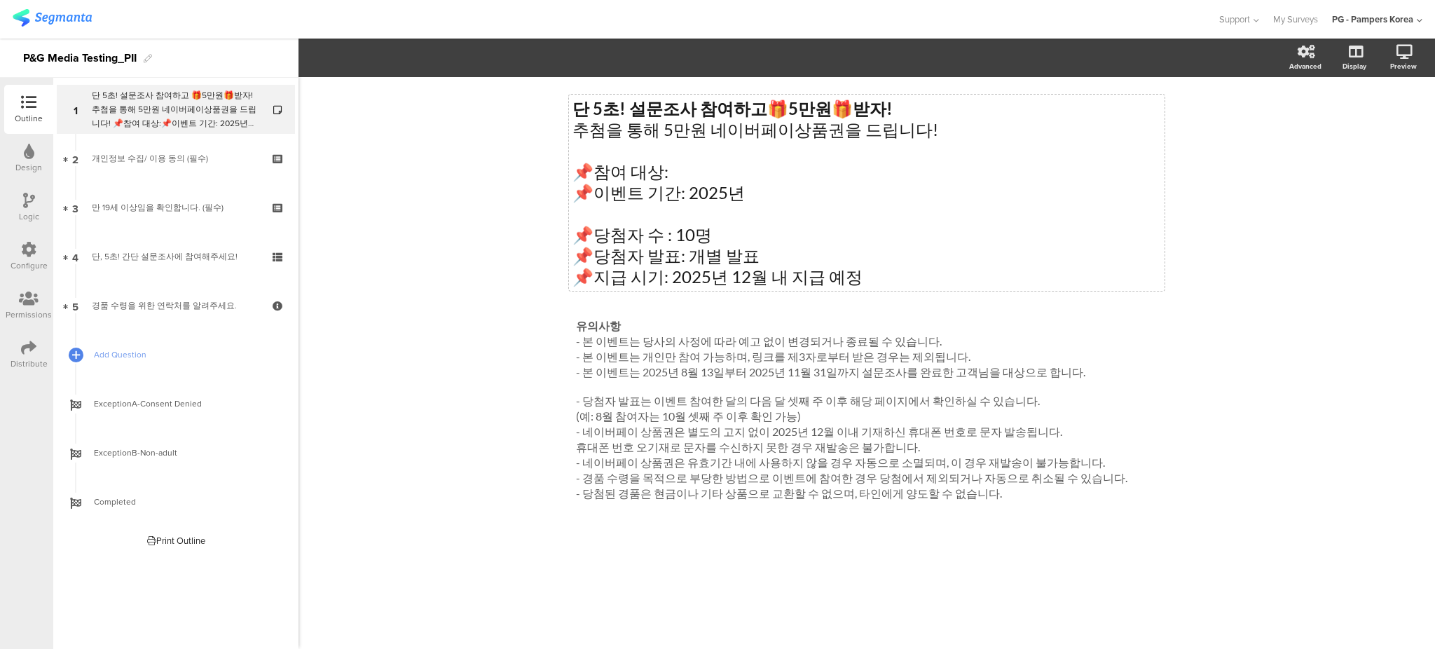
click at [771, 195] on div "단 5초! 설문조사 참여하고 🎁 5만원 🎁 받자! 추첨을 통해 5만원 네이버페이상품권을 드립니다! 📌참여 대상: 📌이벤트 기간: 2025년 📌…" at bounding box center [867, 193] width 596 height 196
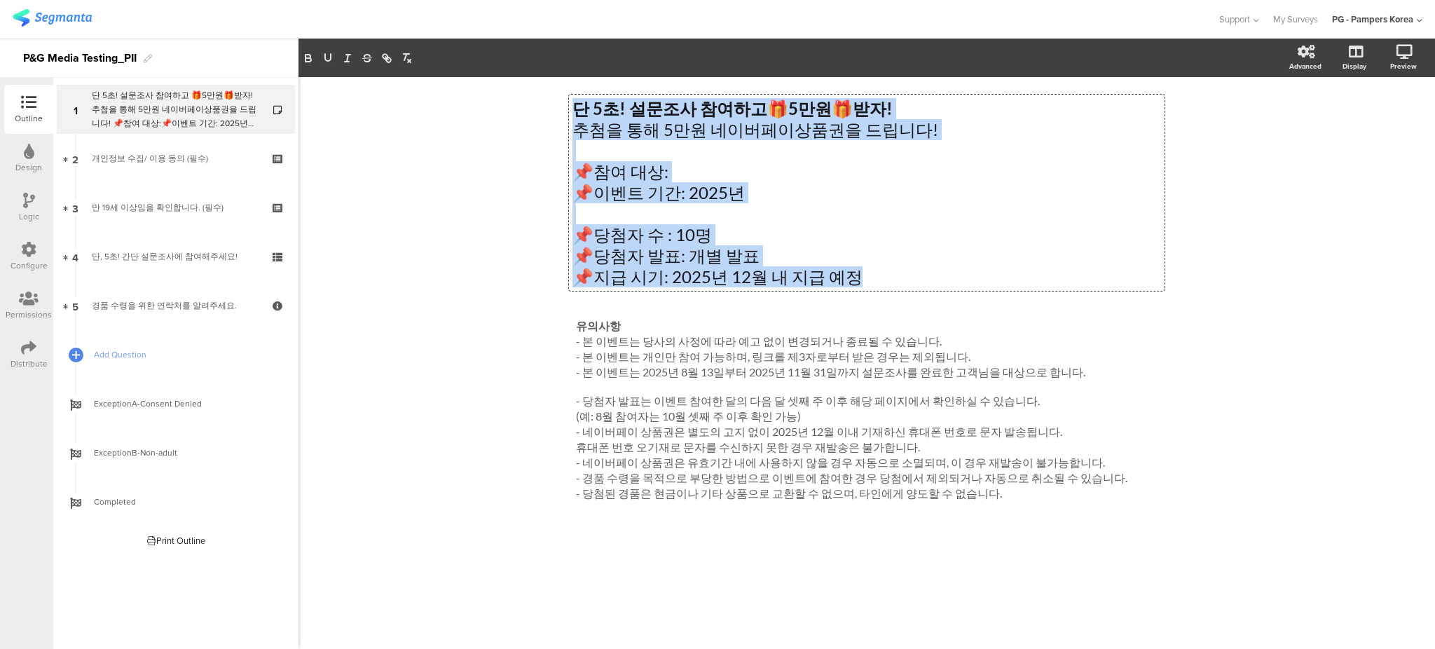
copy div "단 5초! 설문조사 참여하고 🎁 5만원 🎁 받자! 추첨을 통해 5만원 네이버페이상품권을 드립니다! 📌참여 대상: 📌이벤트 기간: 2025년 📌…"
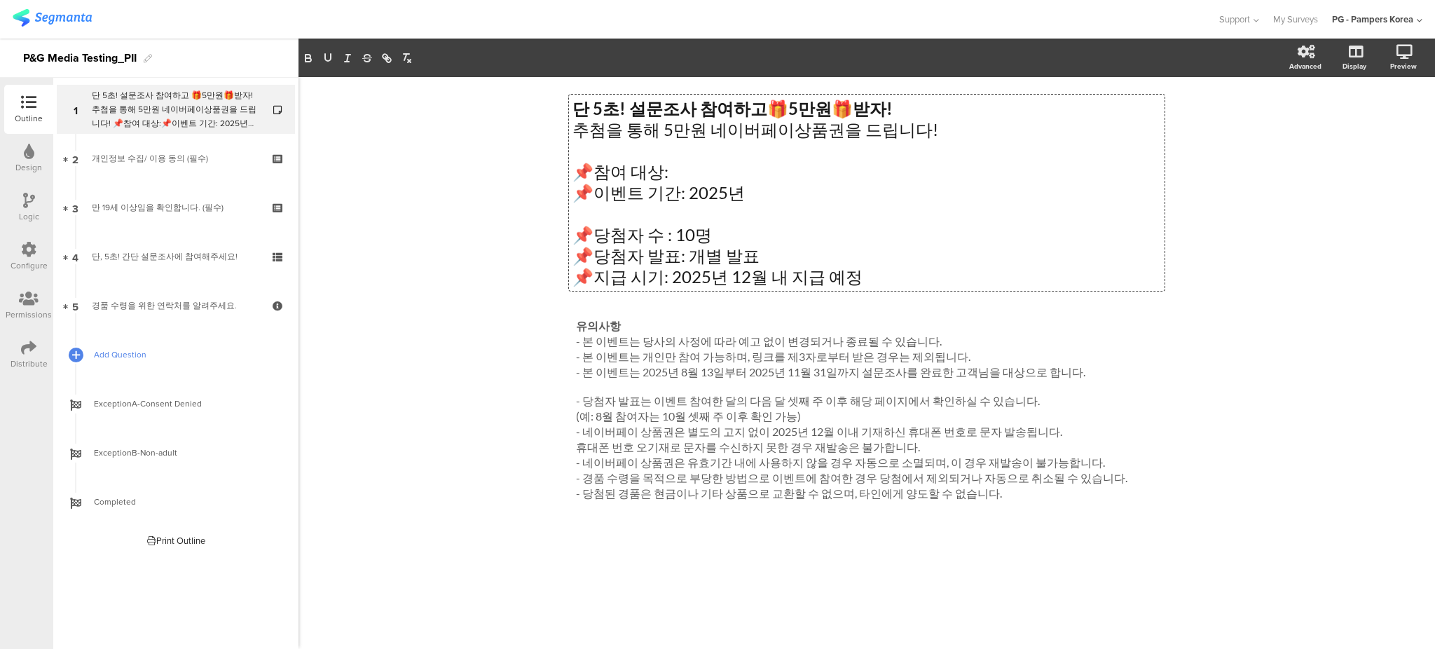
click at [143, 359] on span "Add Question" at bounding box center [183, 355] width 179 height 14
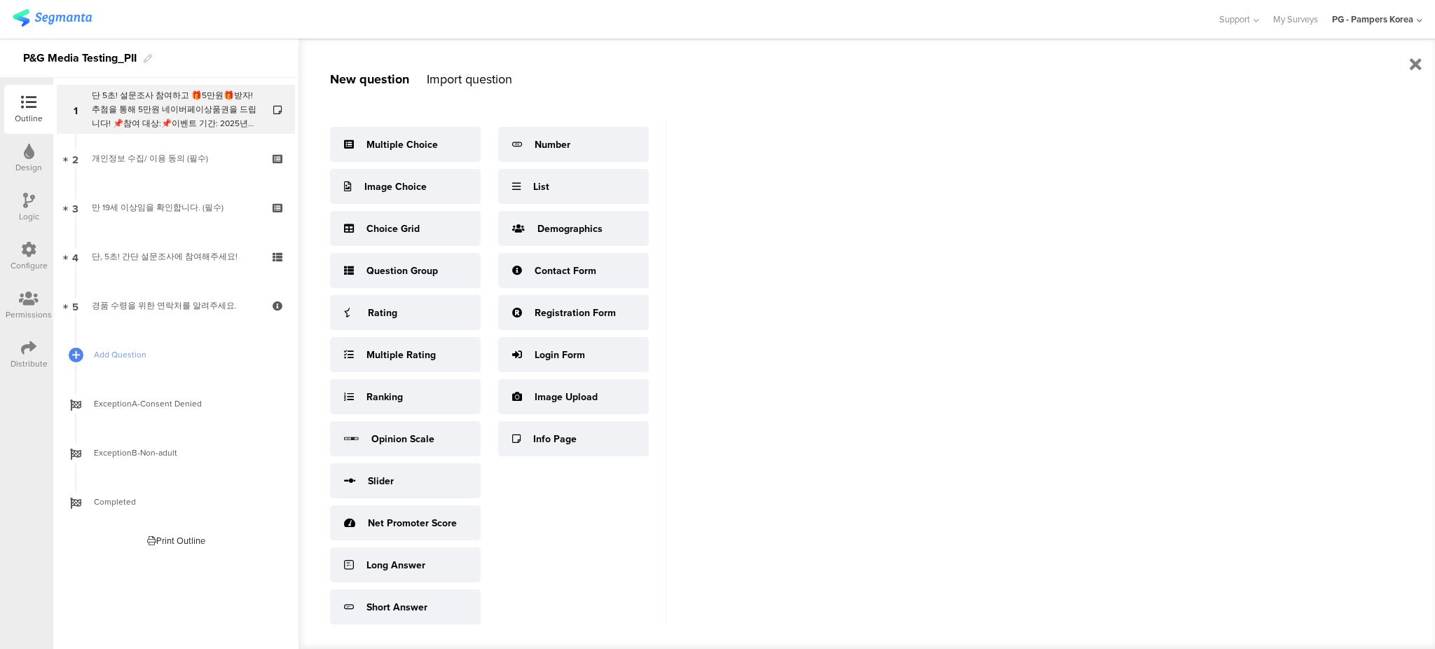
click at [189, 67] on div "P&G Media Testing_PII" at bounding box center [149, 58] width 298 height 39
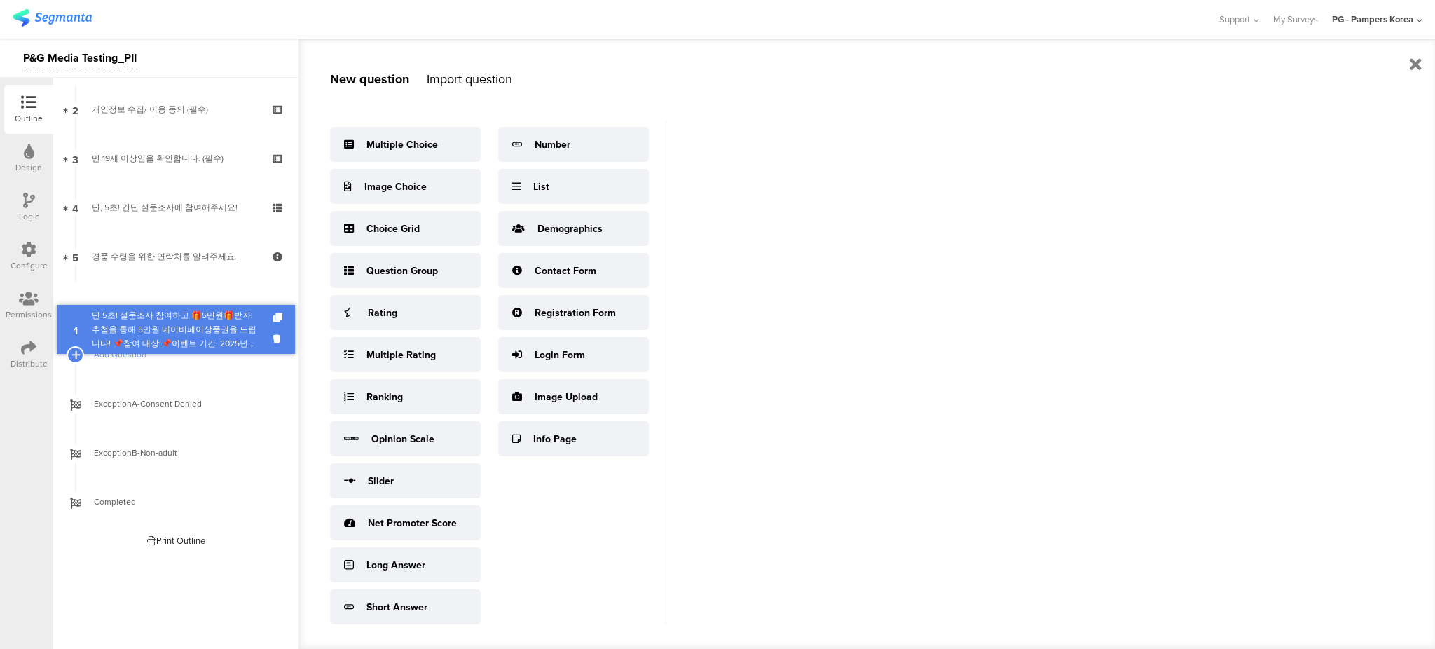
drag, startPoint x: 186, startPoint y: 95, endPoint x: 177, endPoint y: 315, distance: 220.2
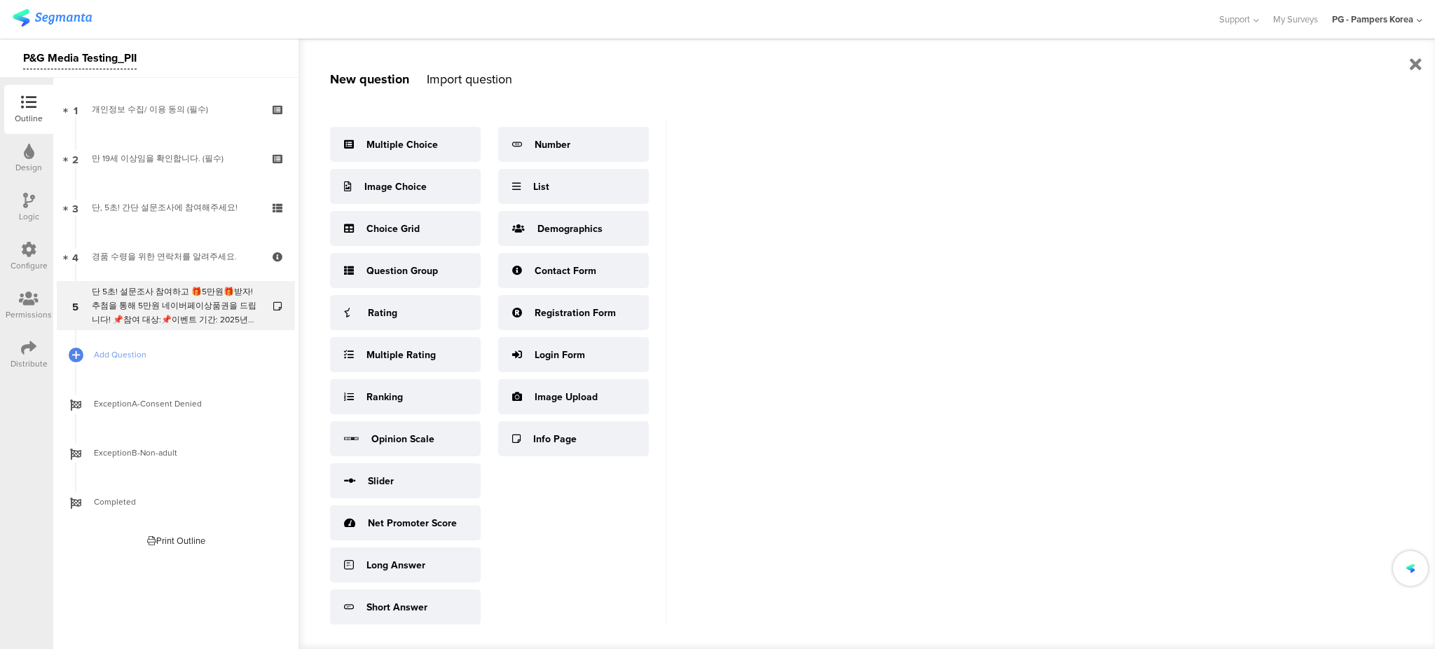
click at [899, 330] on div "New question Import question Multiple Choice Image Choice Choice Grid Question …" at bounding box center [866, 344] width 1137 height 610
click at [1138, 351] on div "New question Import question Multiple Choice Image Choice Choice Grid Question …" at bounding box center [866, 344] width 1137 height 610
click at [17, 336] on div "Distribute" at bounding box center [28, 354] width 49 height 49
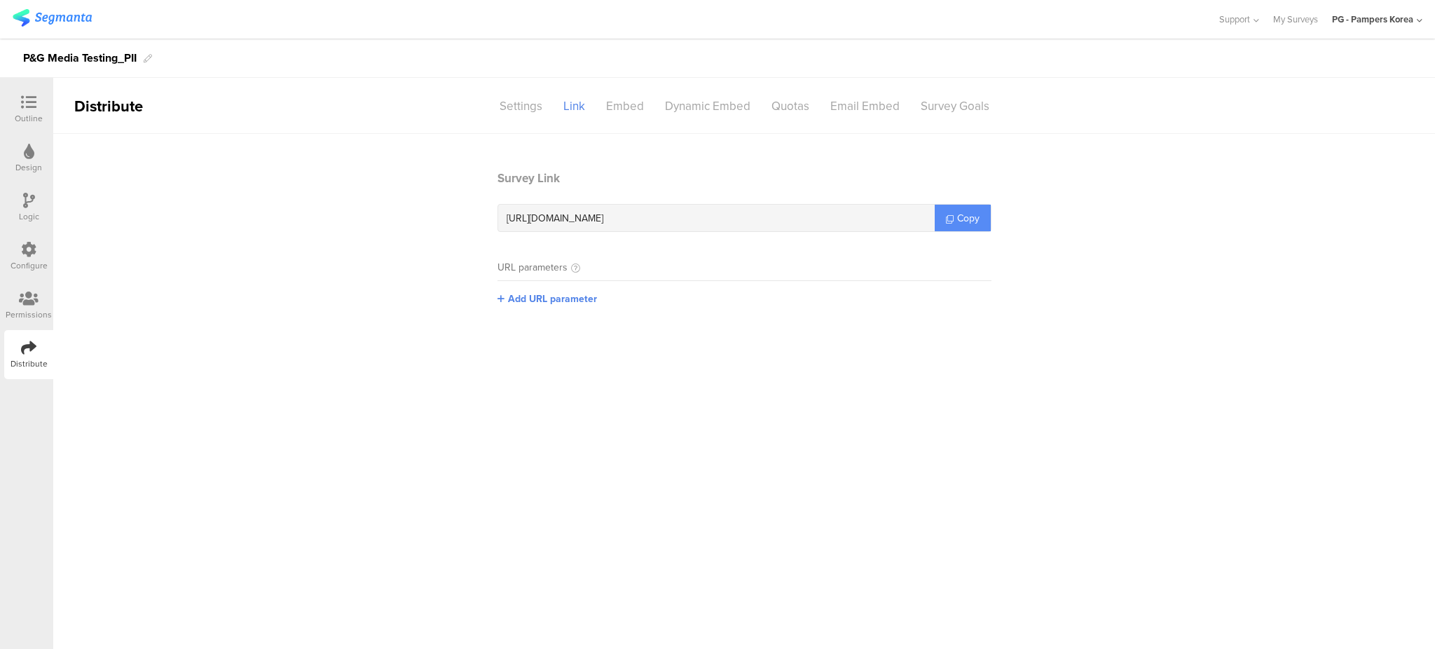
click at [973, 214] on span "Copy" at bounding box center [968, 218] width 22 height 15
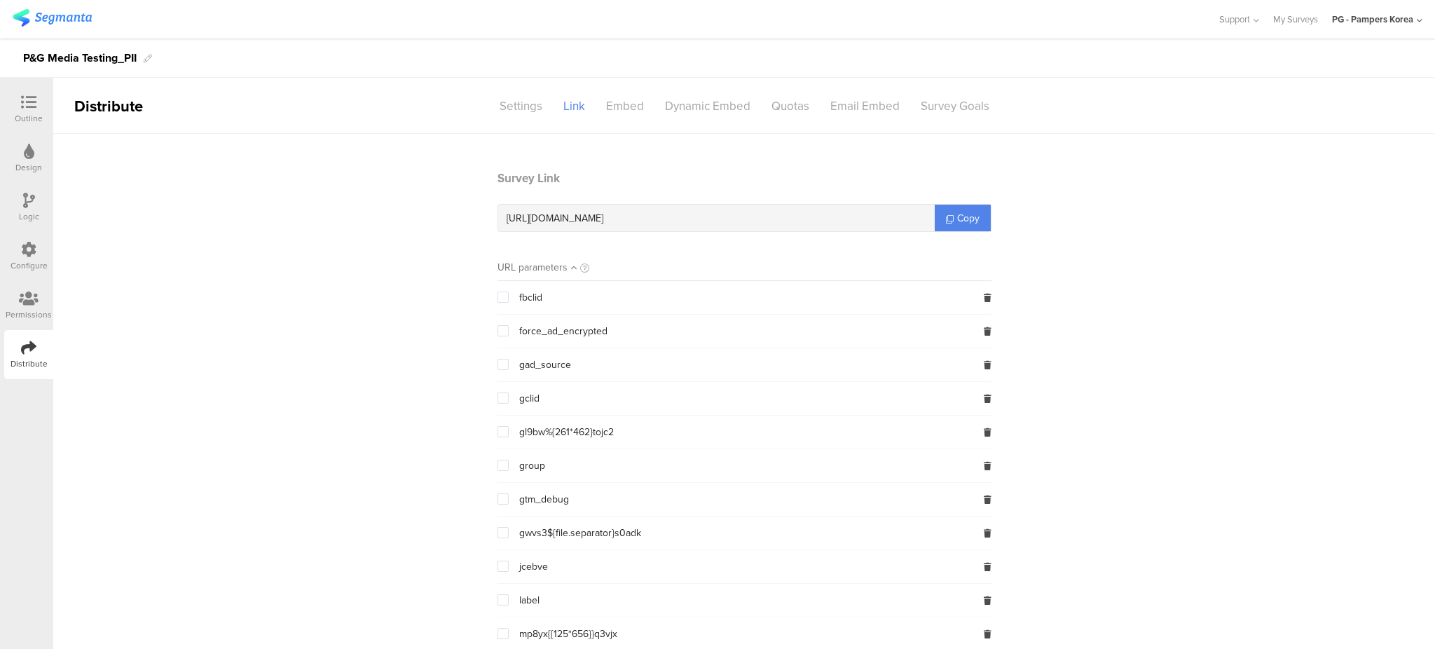
click at [34, 93] on div "Outline" at bounding box center [28, 109] width 49 height 49
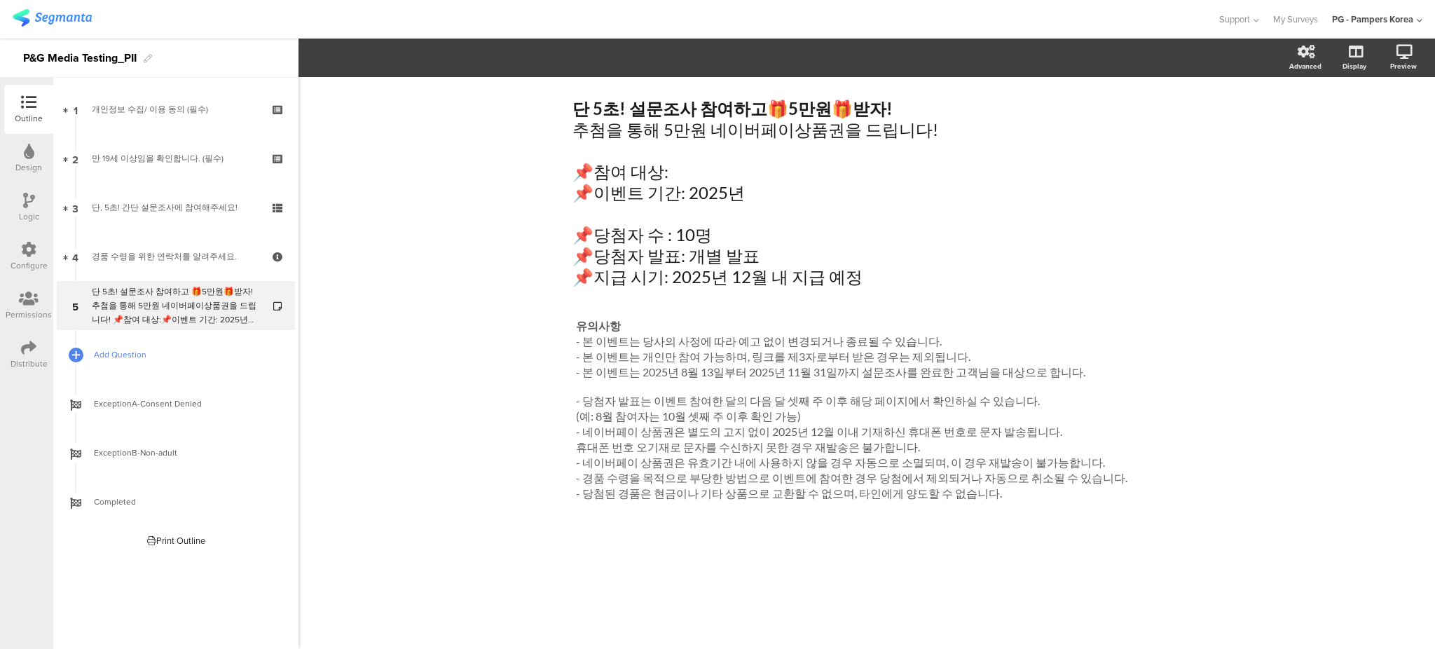
click at [144, 364] on link "Add Question" at bounding box center [176, 354] width 238 height 49
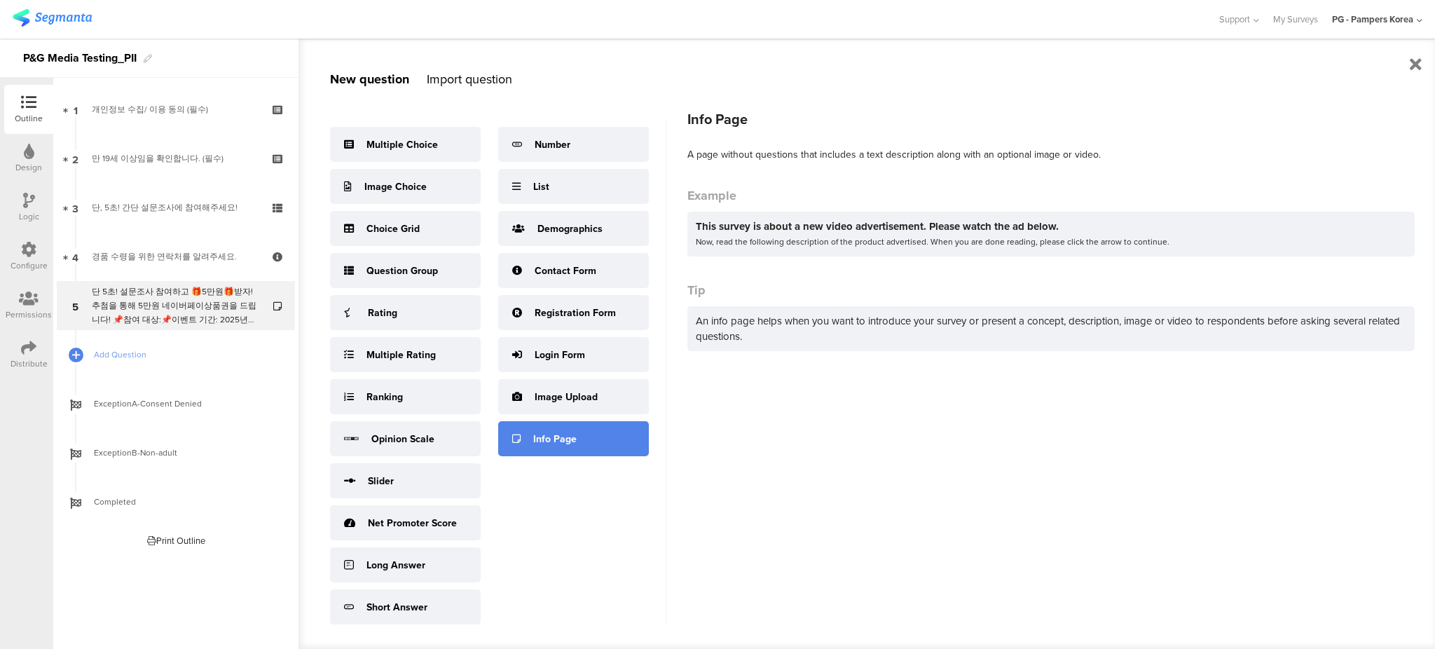
click at [536, 446] on div "Info Page" at bounding box center [554, 439] width 43 height 15
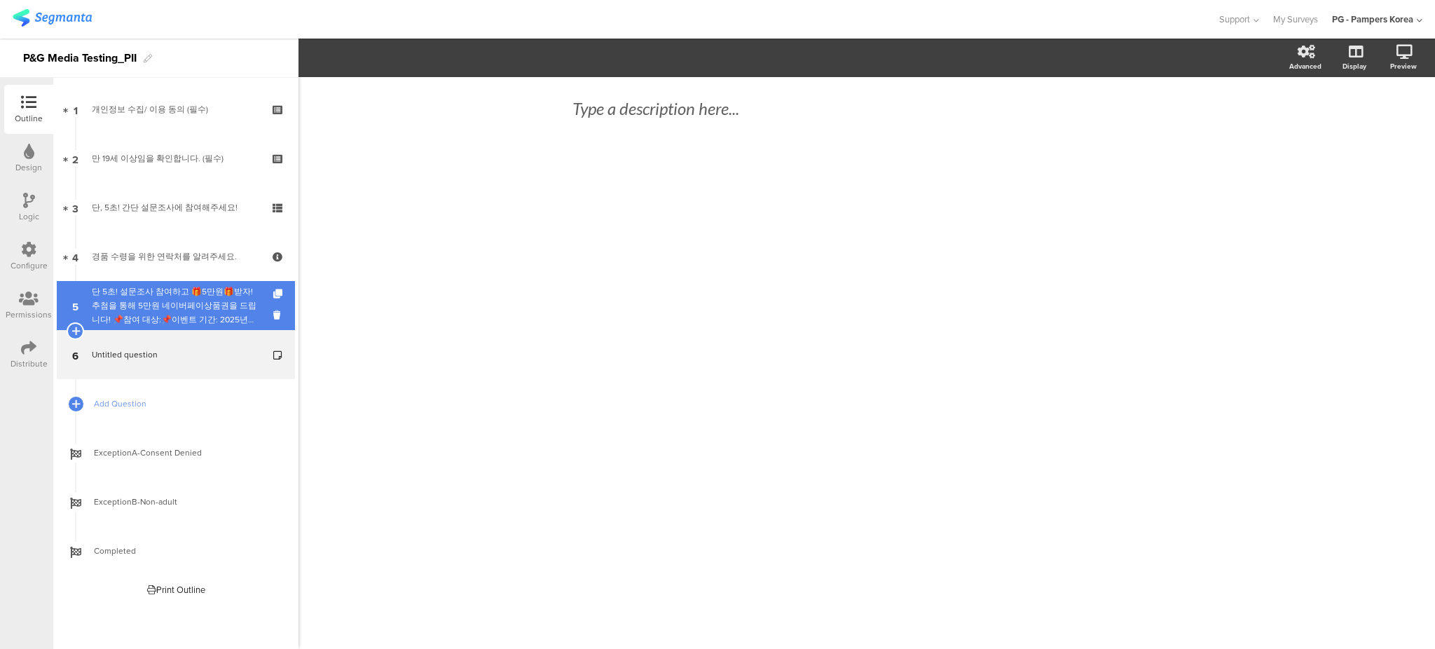
click at [207, 289] on div "단 5초! 설문조사 참여하고 🎁5만원🎁받자!추첨을 통해 5만원 네이버페이상품권을 드립니다! 📌참여 대상:📌이벤트 기간: 2025년 📌당첨자 수…" at bounding box center [175, 305] width 167 height 42
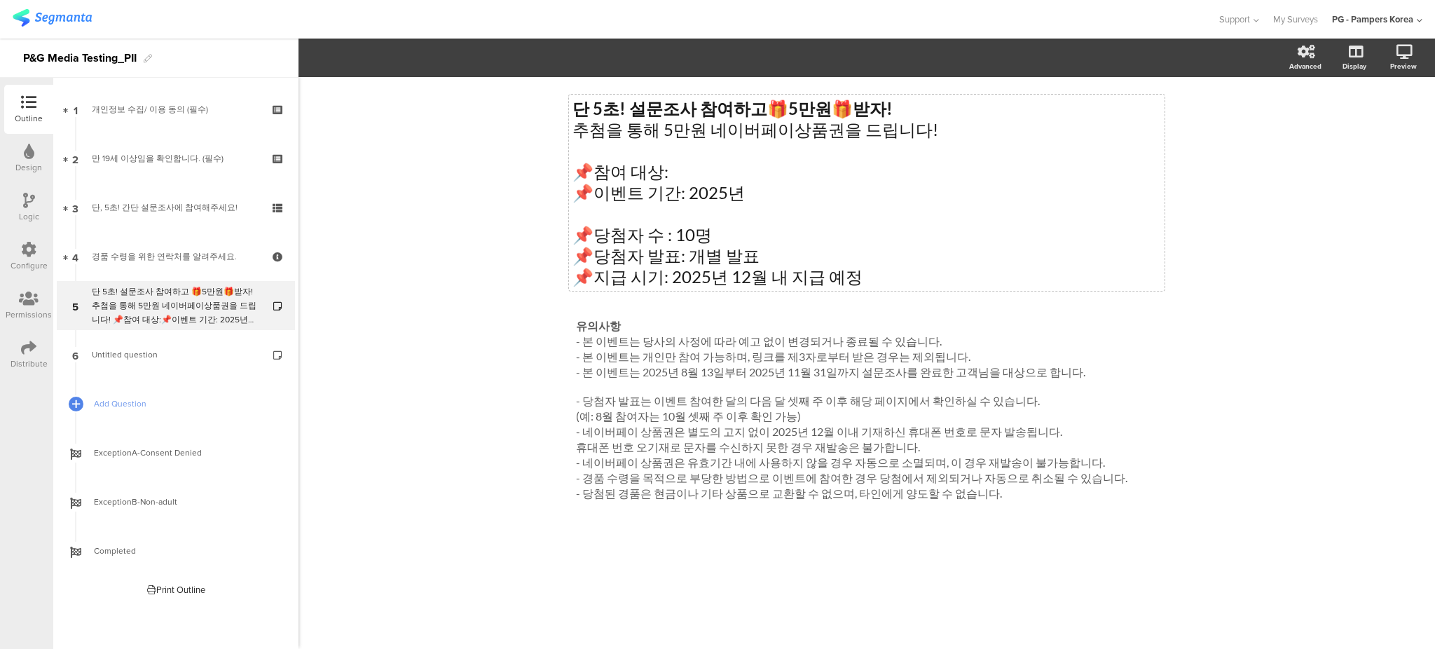
click at [744, 145] on div "단 5초! 설문조사 참여하고 🎁 5만원 🎁 받자! 추첨을 통해 5만원 네이버페이상품권을 드립니다! 📌참여 대상: 📌이벤트 기간: 2025년 📌…" at bounding box center [867, 193] width 596 height 196
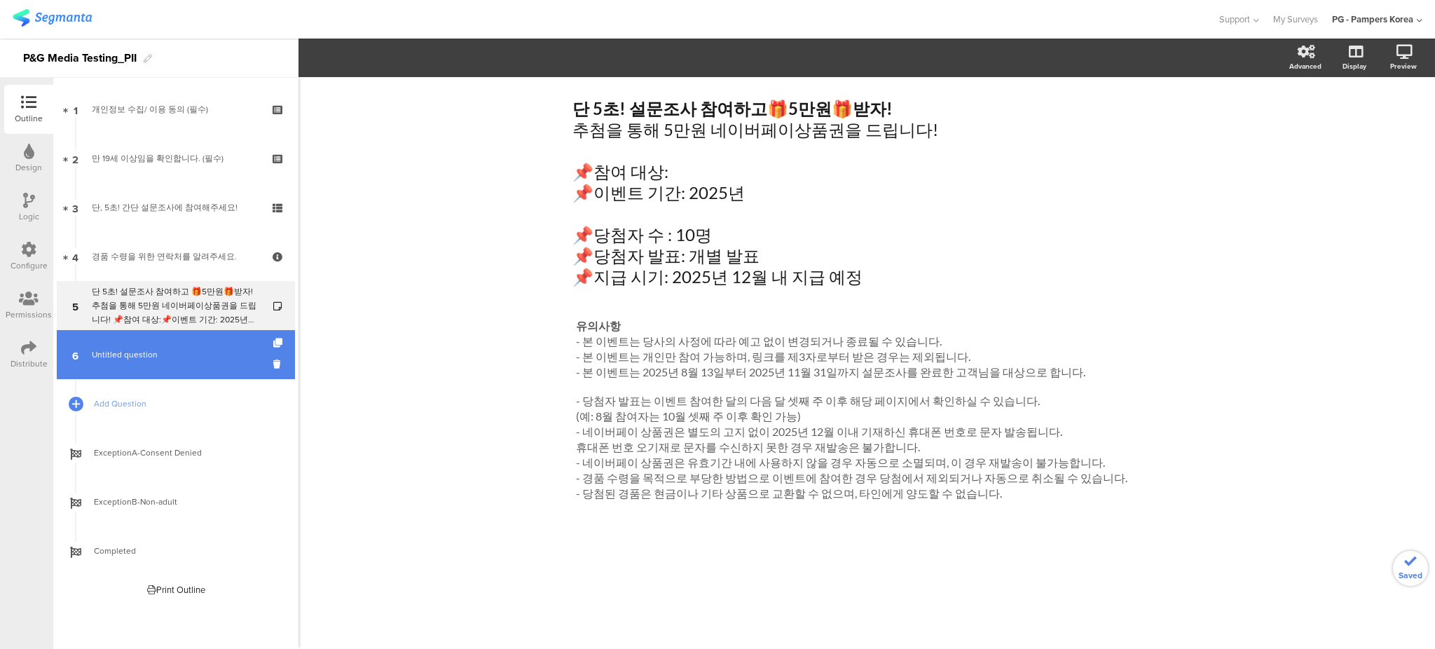
click at [179, 365] on link "6 Untitled question" at bounding box center [176, 354] width 238 height 49
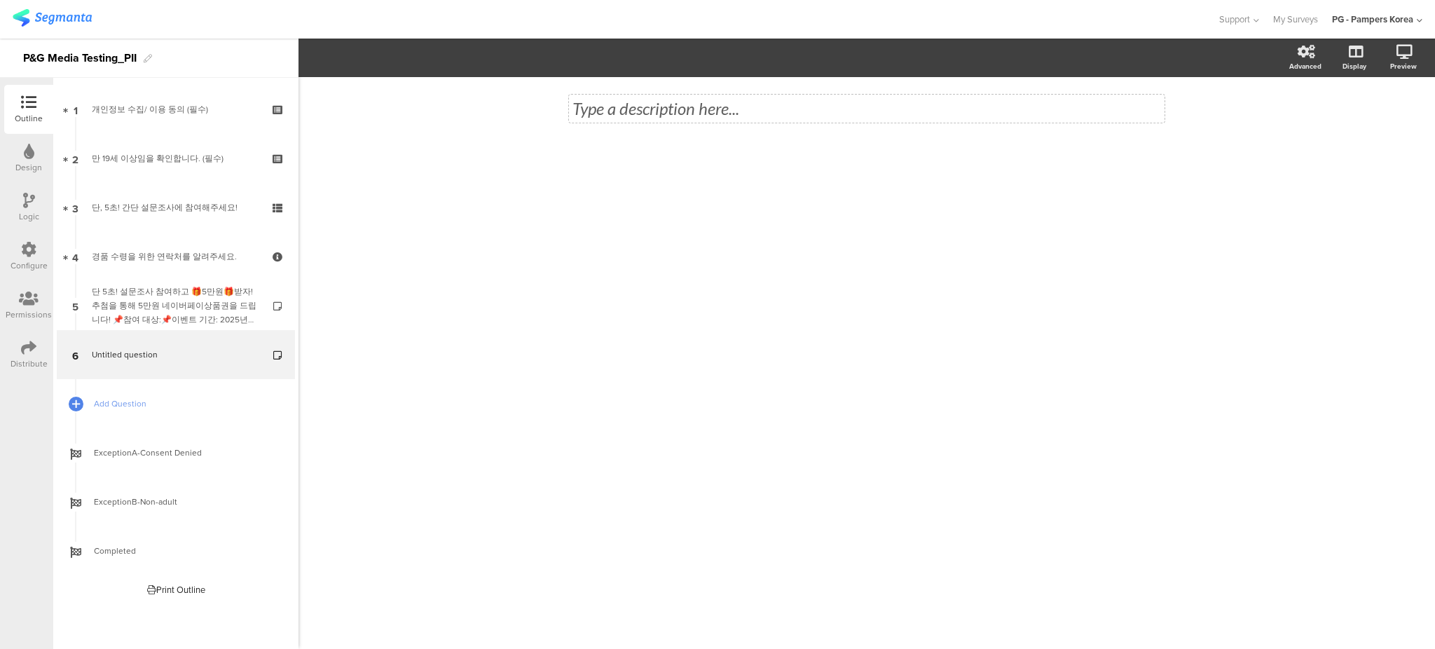
click at [618, 106] on div "Type a description here..." at bounding box center [867, 109] width 596 height 28
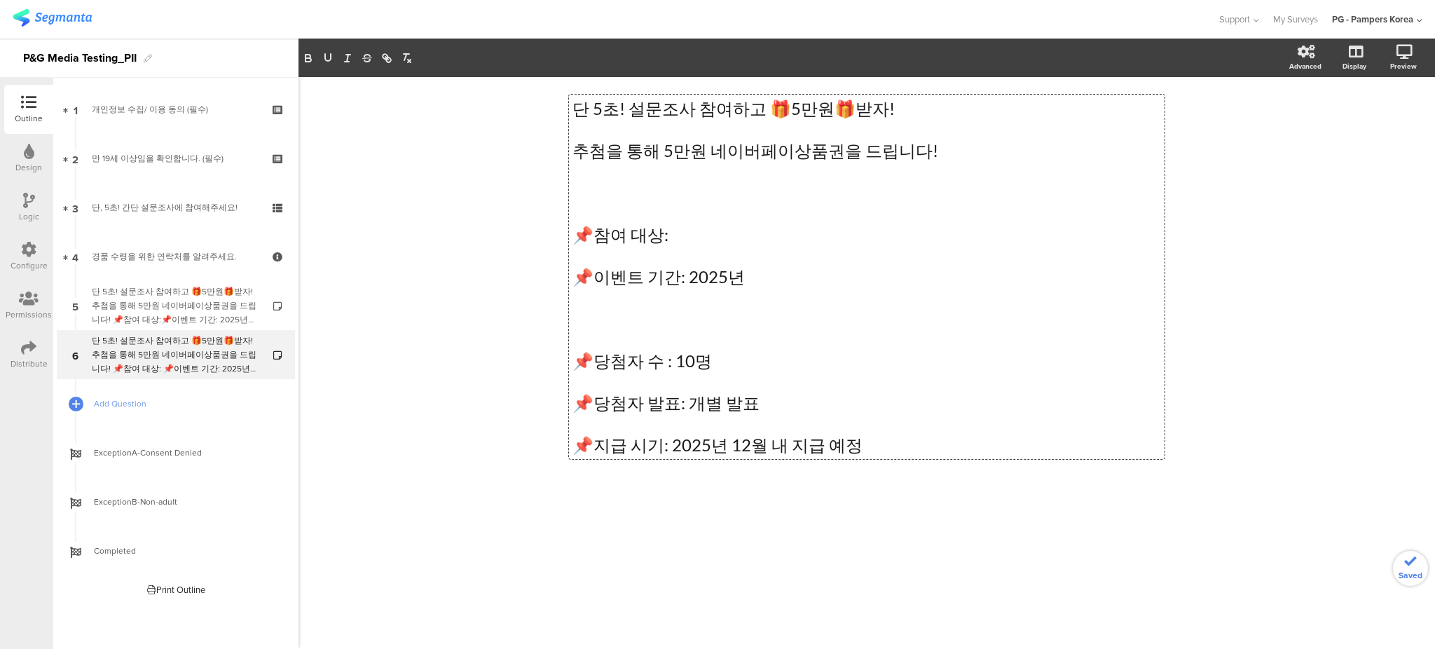
click at [921, 147] on p "추첨을 통해 5만원 네이버페이상품권을 드립니다!" at bounding box center [866, 150] width 589 height 21
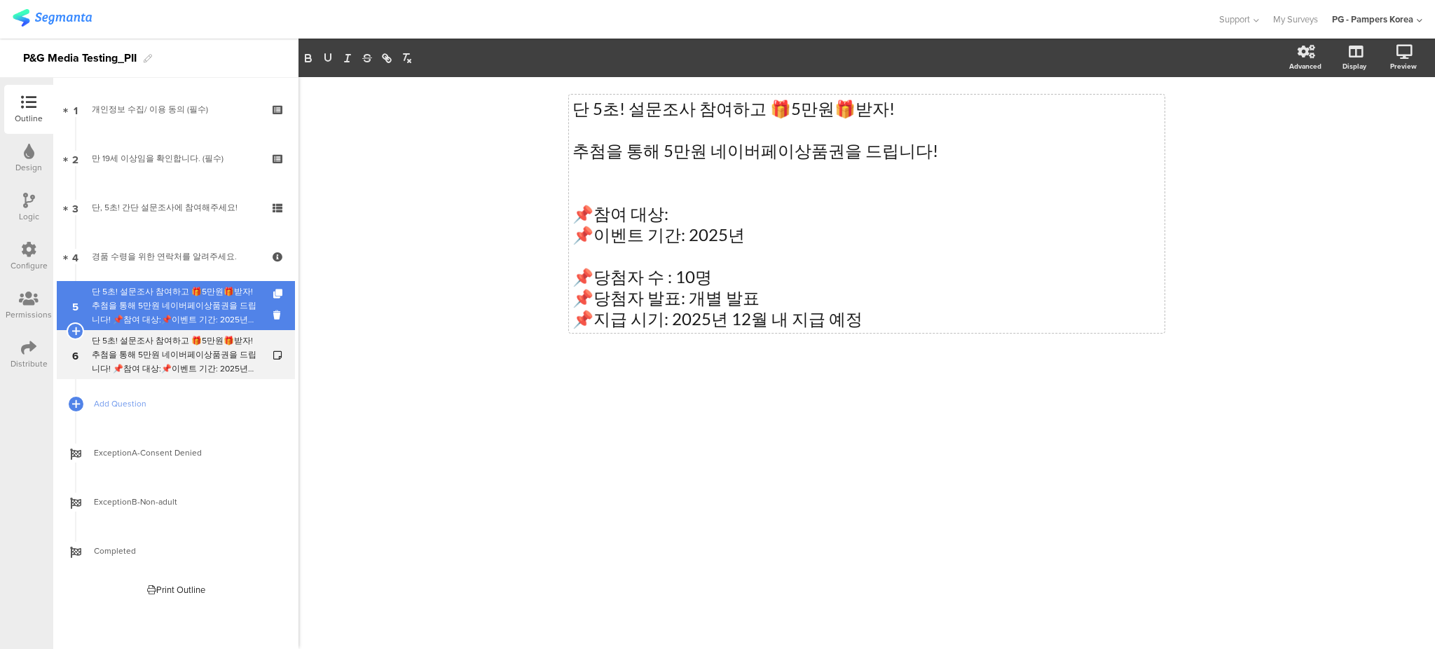
click at [149, 301] on div "단 5초! 설문조사 참여하고 🎁5만원🎁받자!추첨을 통해 5만원 네이버페이상품권을 드립니다! 📌참여 대상:📌이벤트 기간: 2025년 📌당첨자 수…" at bounding box center [175, 305] width 167 height 42
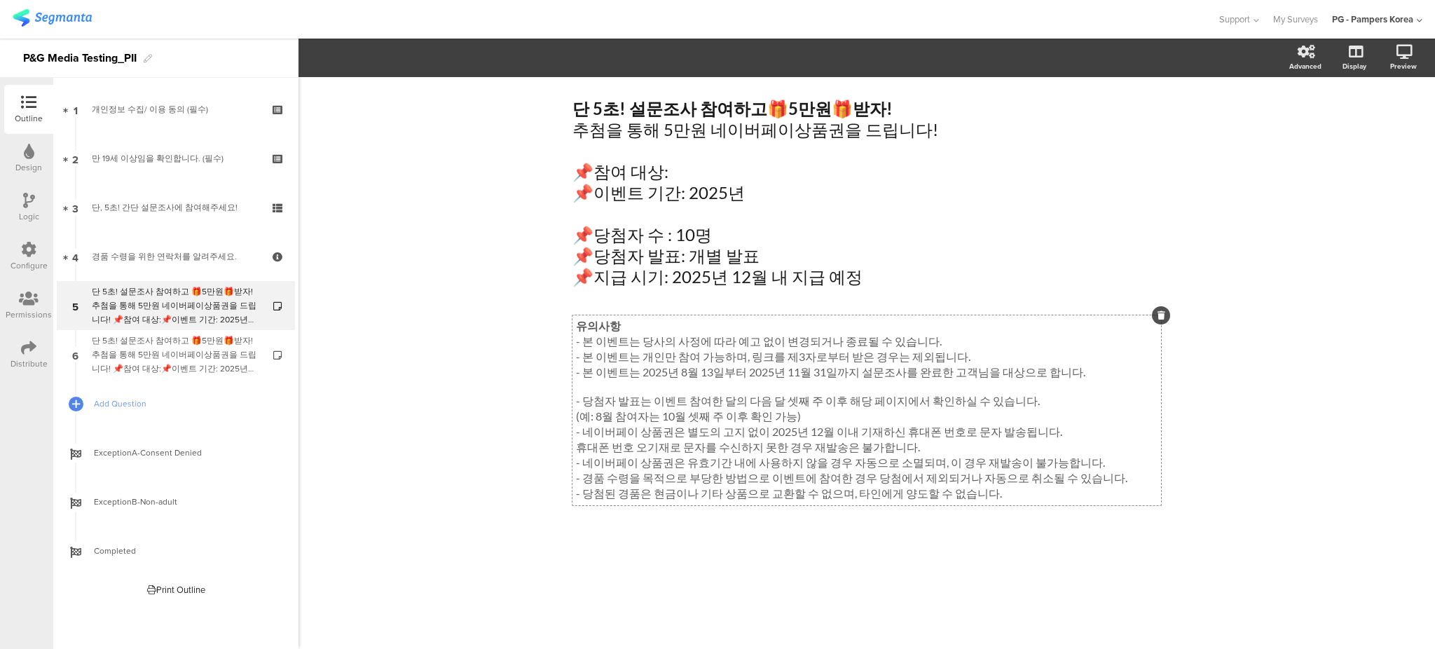
click at [656, 400] on p "- 당첨자 발표는 이벤트 참여한 달의 다음 달 셋째 주 이후 해당 페이지에서 확인하실 수 있습니다." at bounding box center [867, 401] width 582 height 15
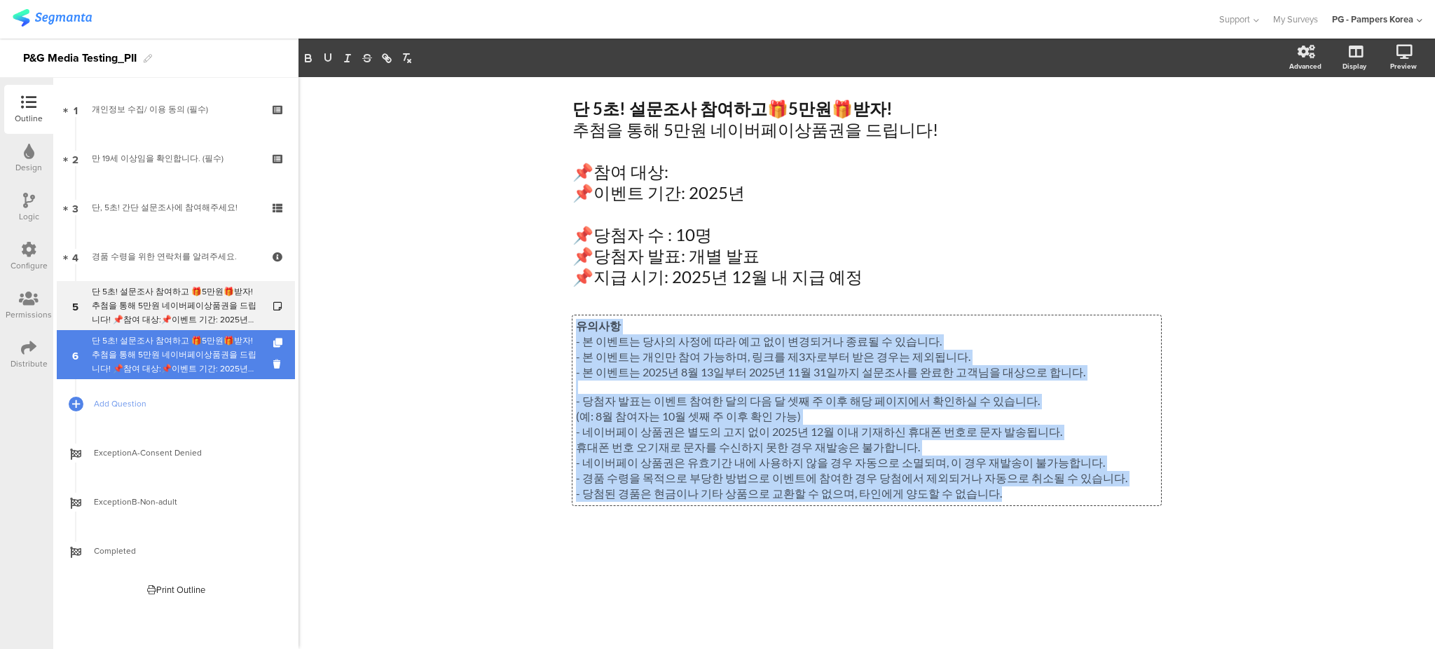
copy div "유의사항 - 본 이벤트는 당사의 사정에 따라 예고 없이 변경되거나 종료될 수 있습니다. - 본 이벤트는 개인만 참여 가능하며, 링크를 제3자로…"
click at [185, 351] on div "단 5초! 설문조사 참여하고 🎁5만원🎁받자! 추첨을 통해 5만원 네이버페이상품권을 드립니다! 📌참여 대상:📌이벤트 기간: 2025년 📌당첨자 …" at bounding box center [175, 354] width 167 height 42
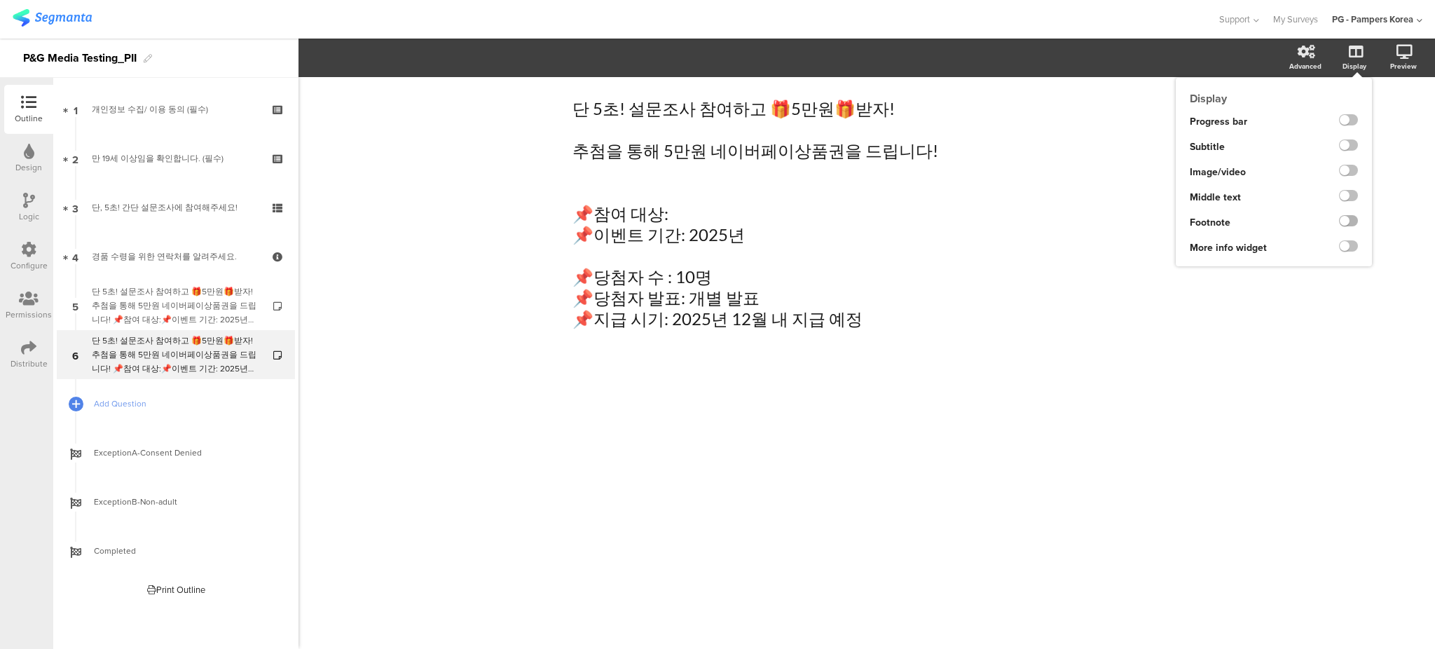
click at [1352, 219] on label at bounding box center [1348, 220] width 19 height 11
click at [0, 0] on input "checkbox" at bounding box center [0, 0] width 0 height 0
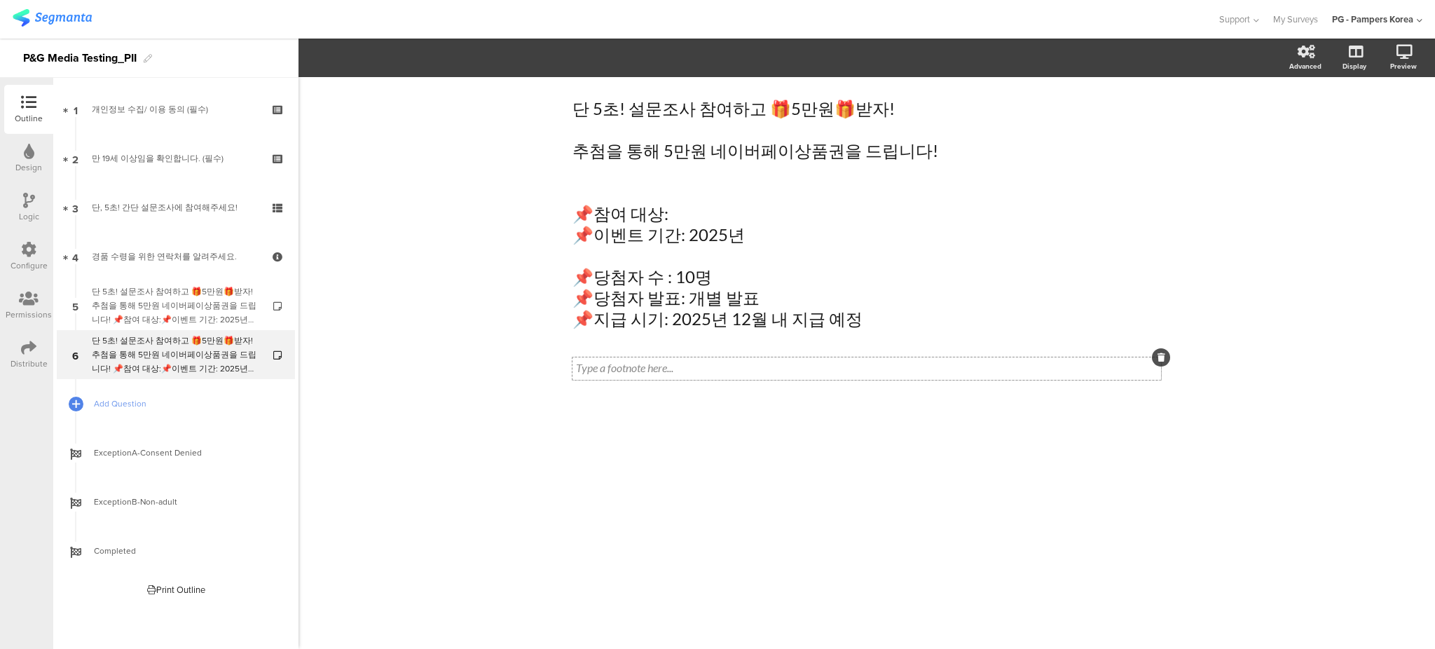
click at [740, 358] on div "Type a footnote here..." at bounding box center [866, 368] width 589 height 22
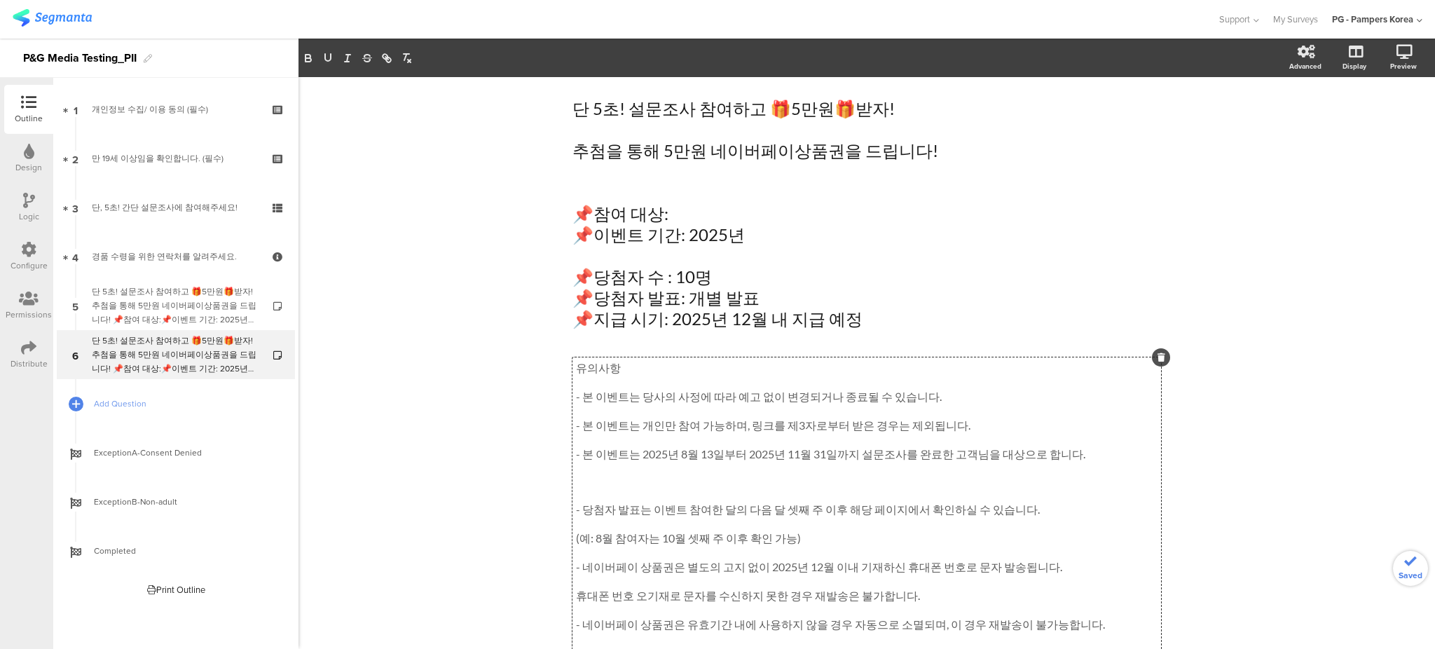
click at [944, 396] on p "- 본 이벤트는 당사의 사정에 따라 예고 없이 변경되거나 종료될 수 있습니다." at bounding box center [867, 397] width 582 height 15
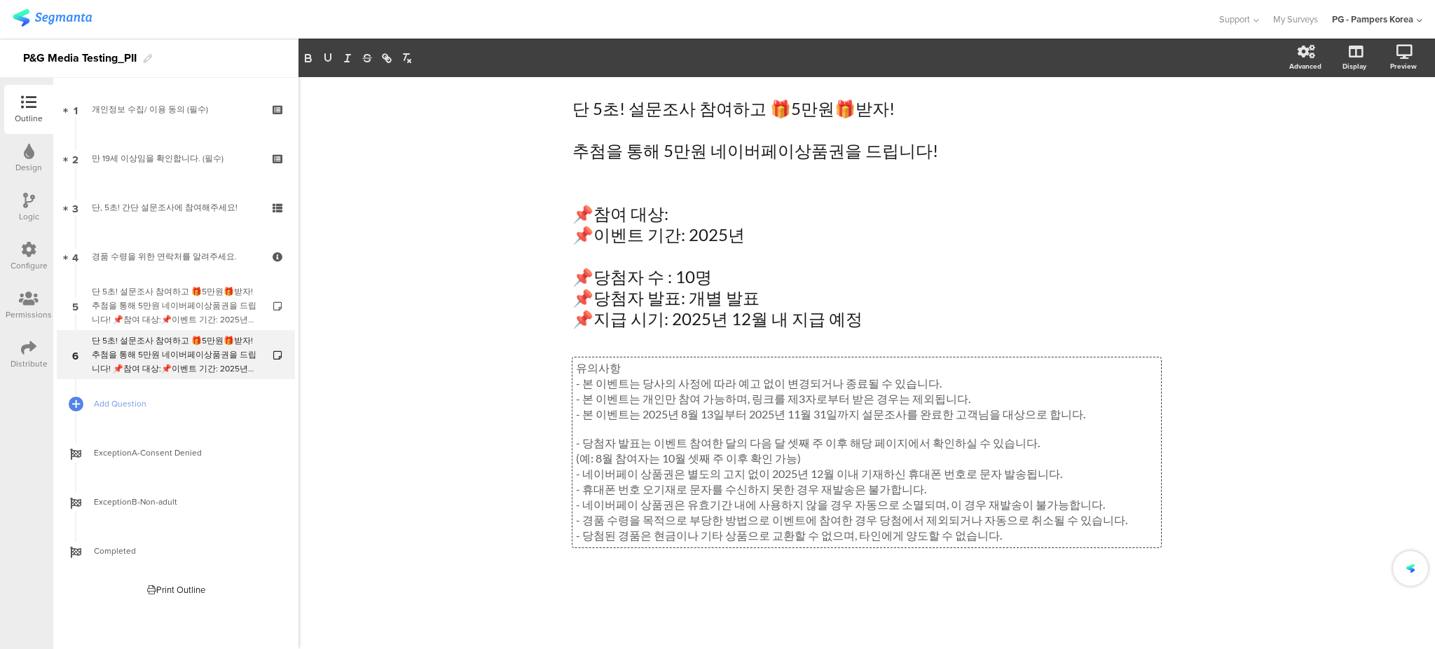
click at [1279, 237] on div "단 5초! 설문조사 참여하고 🎁5만원🎁받자! 추첨을 통해 5만원 네이버페이상품권을 드립니다! 📌참여 대상: 📌이벤트 기간: 2025년 📌당첨자…" at bounding box center [866, 363] width 1136 height 572
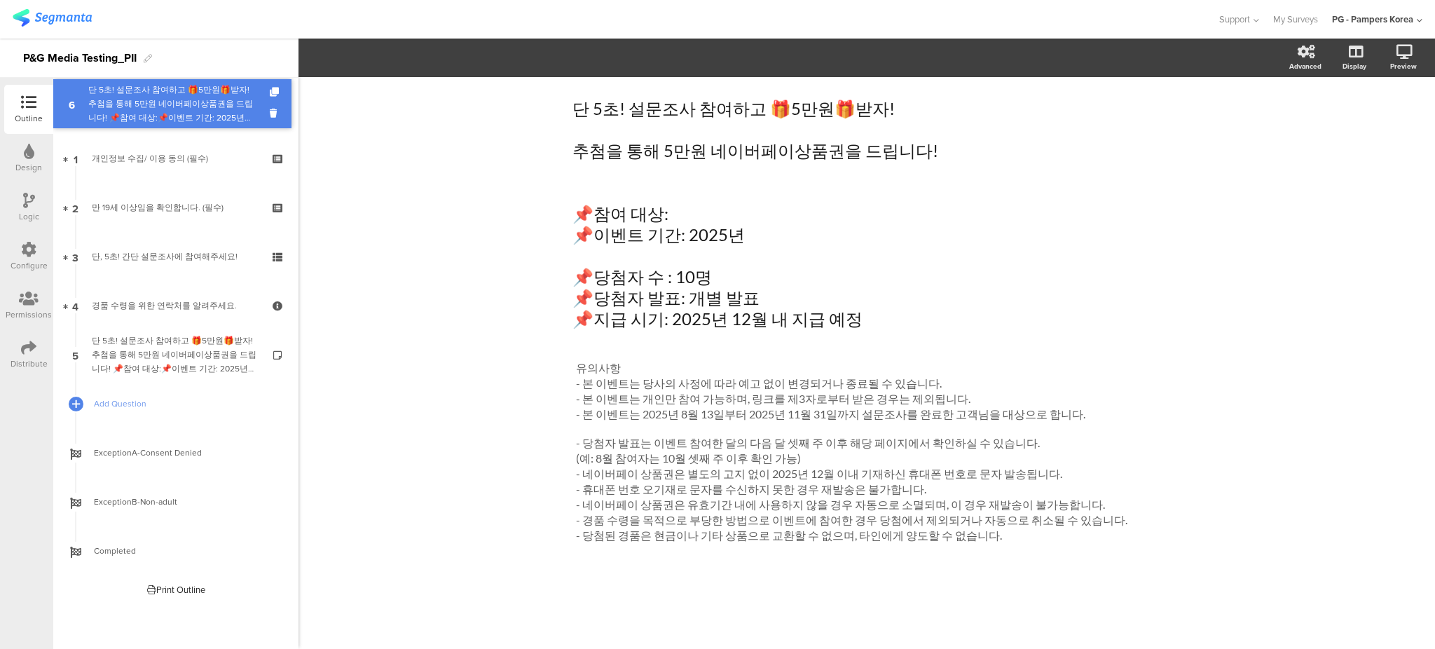
drag, startPoint x: 180, startPoint y: 356, endPoint x: 162, endPoint y: 105, distance: 251.5
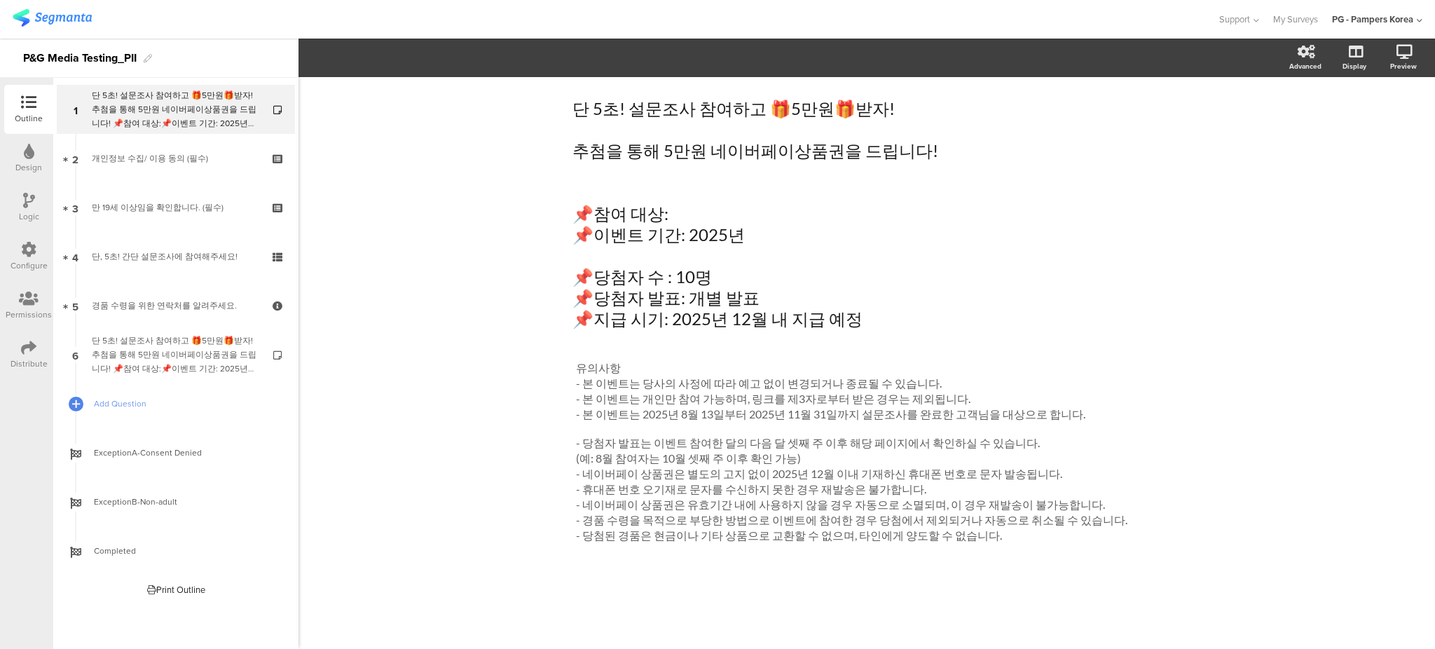
click at [27, 210] on div "Logic" at bounding box center [29, 216] width 20 height 13
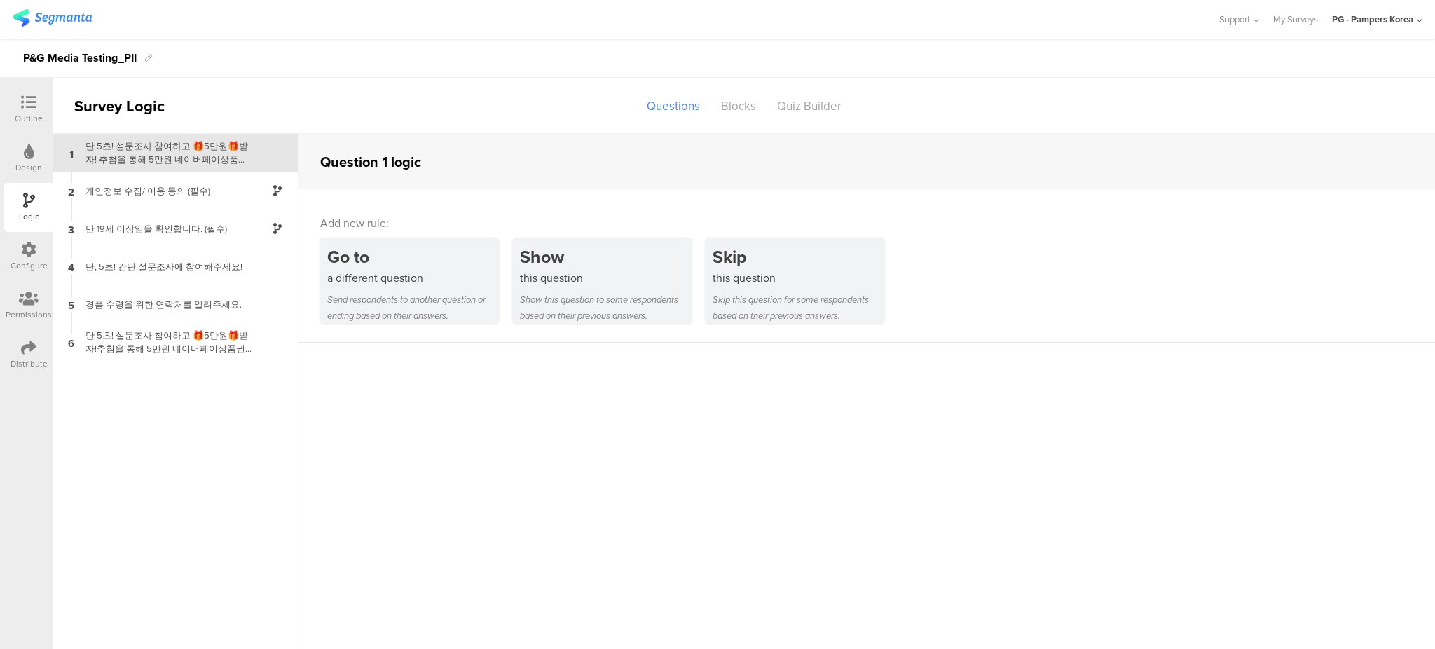
click at [27, 139] on div "Design" at bounding box center [28, 158] width 49 height 49
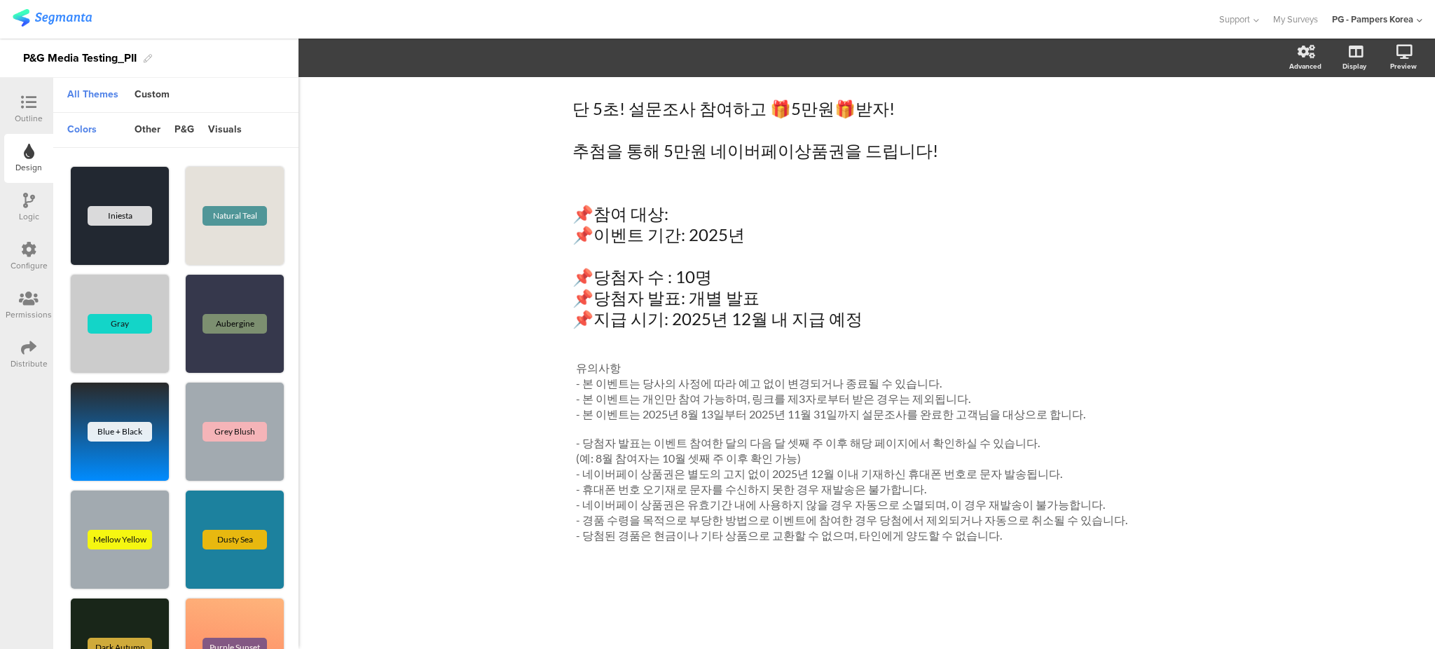
click at [37, 279] on div "Configure" at bounding box center [28, 256] width 49 height 49
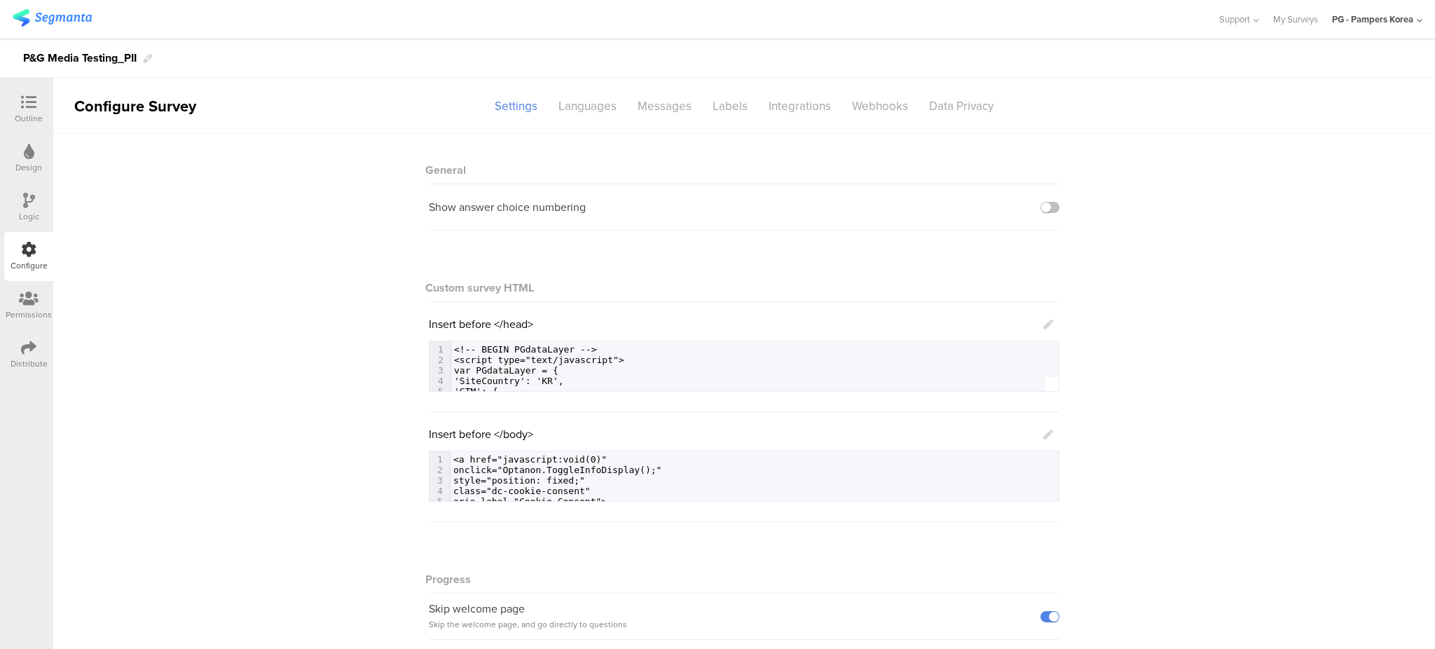
click at [37, 357] on div "Distribute" at bounding box center [29, 363] width 37 height 13
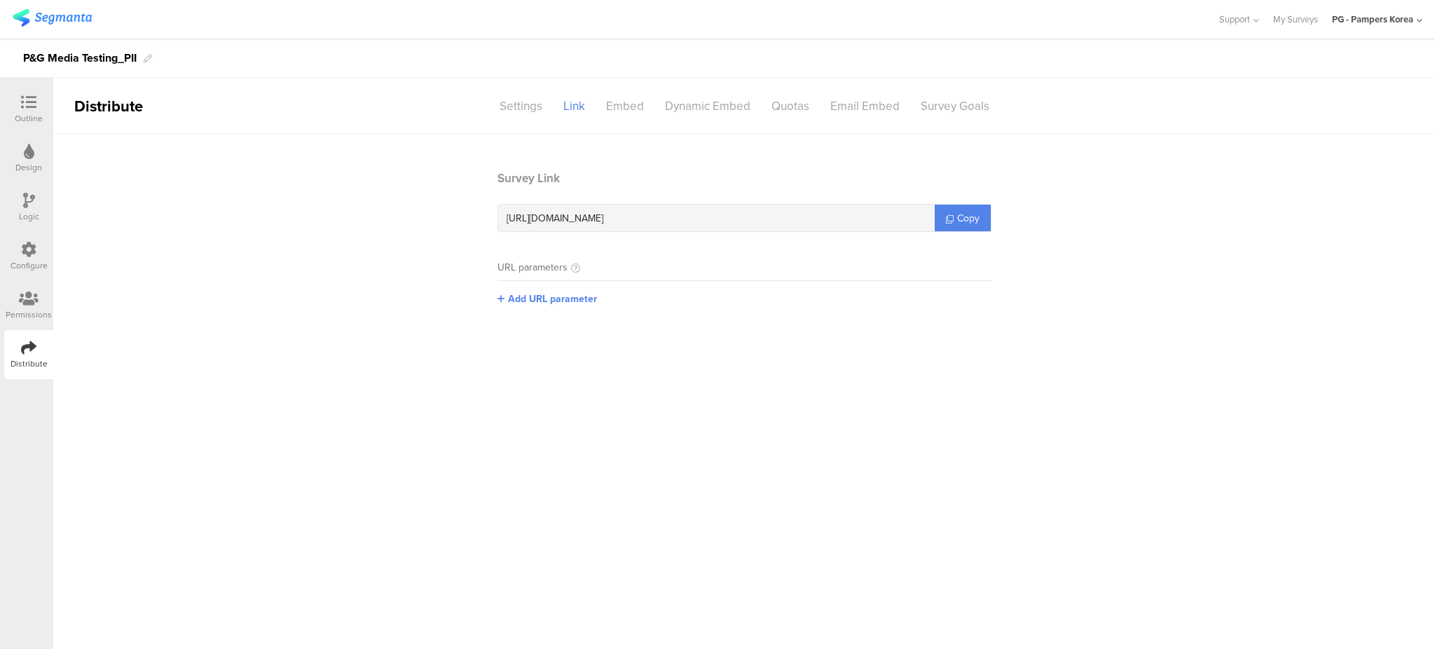
click at [36, 308] on div "Permissions" at bounding box center [29, 314] width 46 height 13
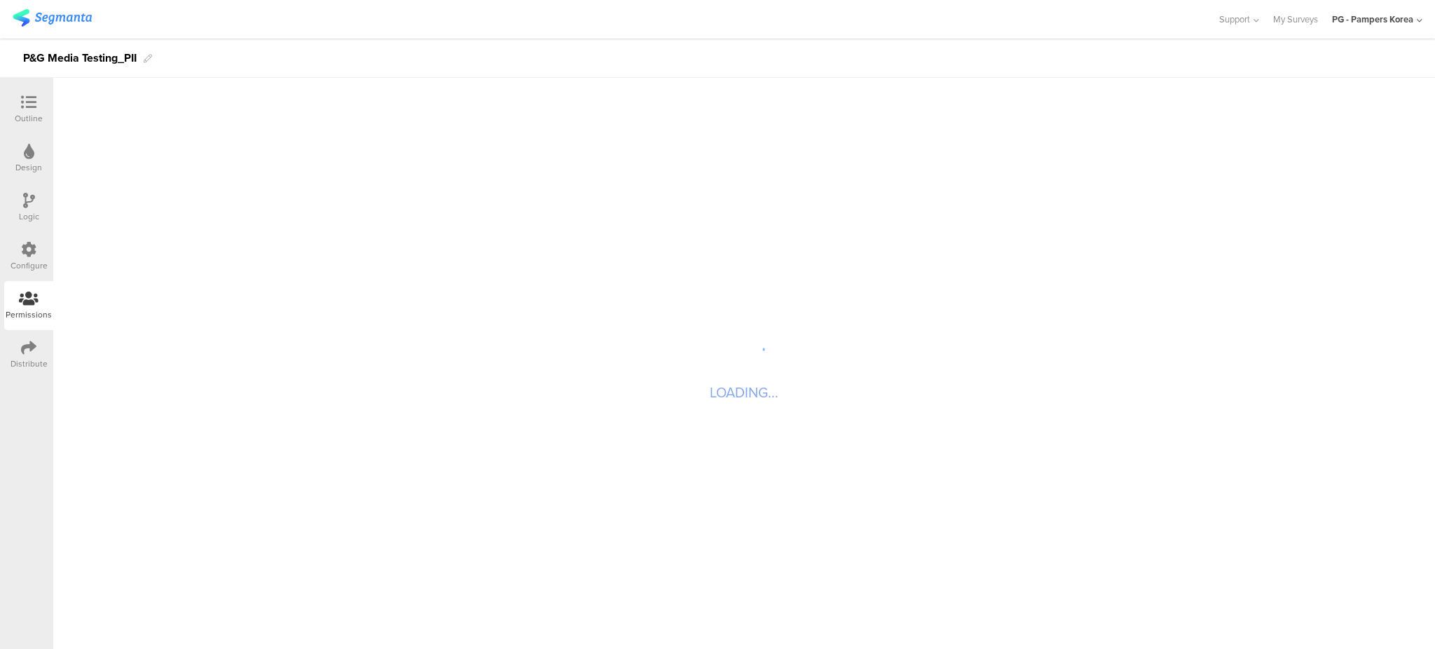
click at [29, 245] on icon at bounding box center [28, 249] width 15 height 15
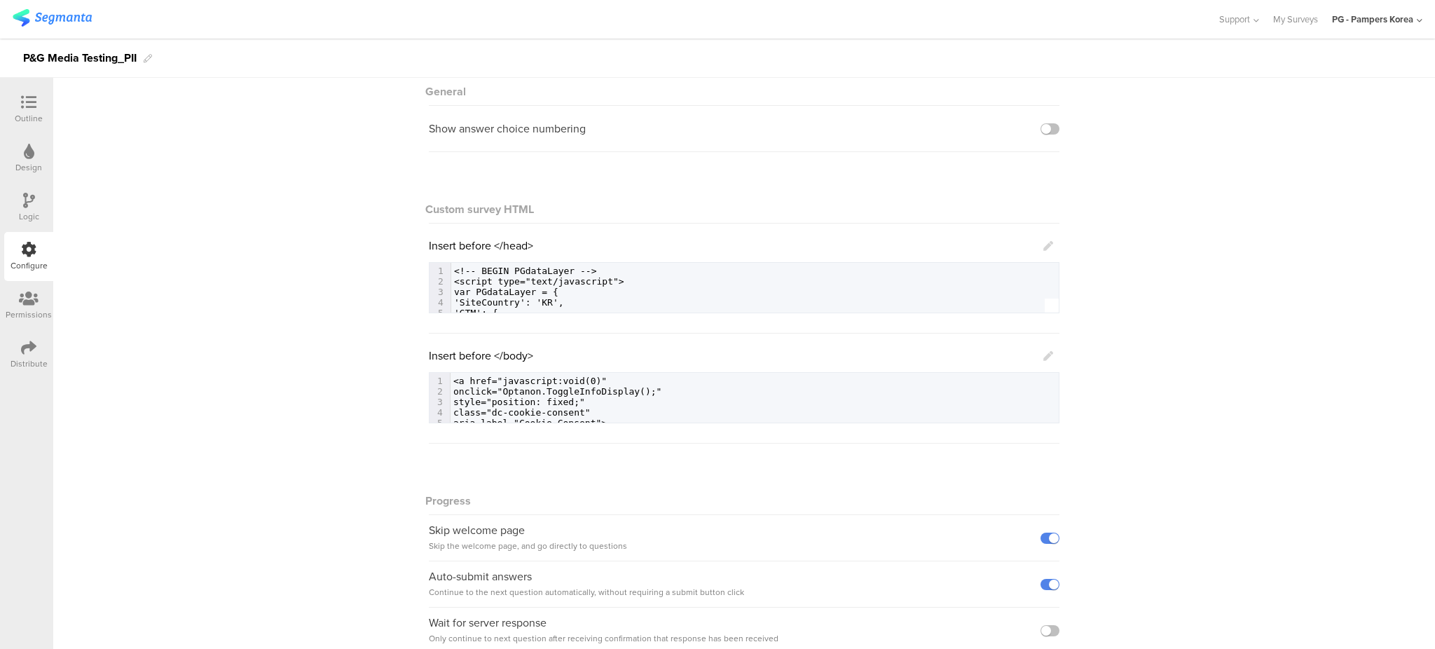
scroll to position [144, 0]
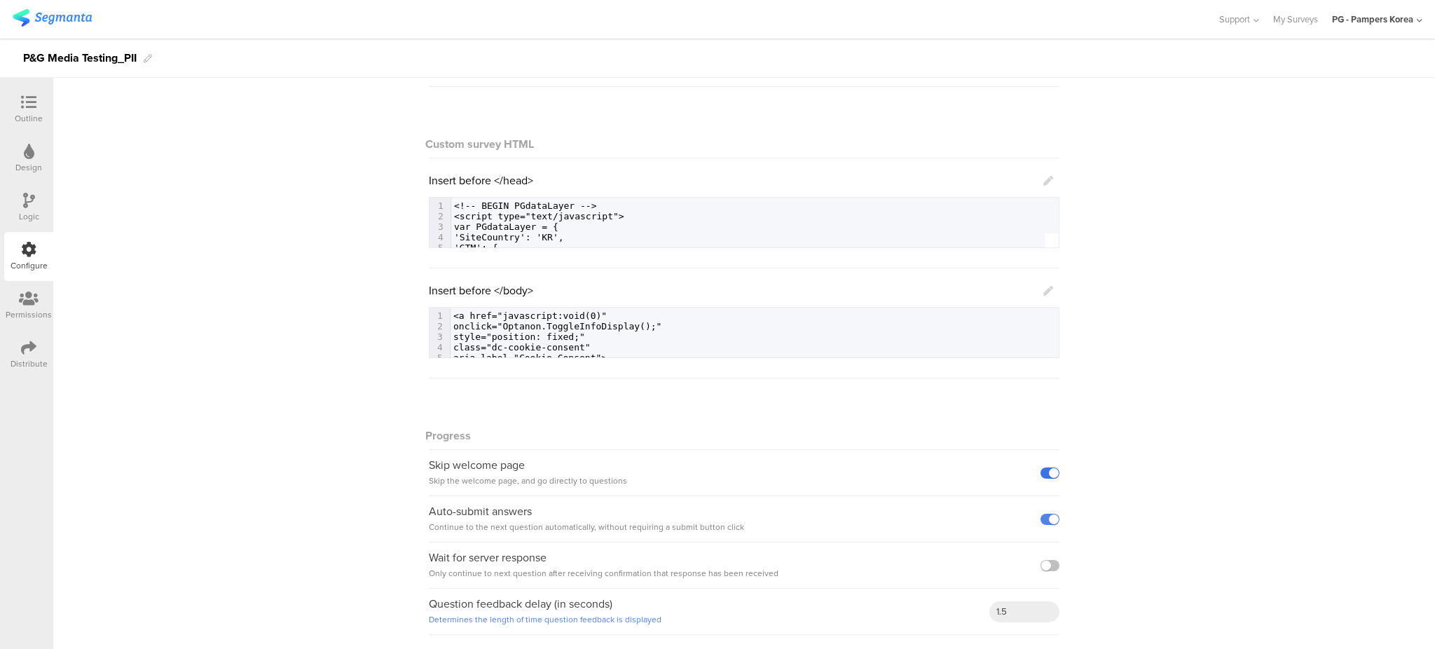
click at [1046, 470] on label at bounding box center [1049, 472] width 19 height 11
click at [0, 0] on input "checkbox" at bounding box center [0, 0] width 0 height 0
click at [15, 110] on div at bounding box center [29, 104] width 28 height 18
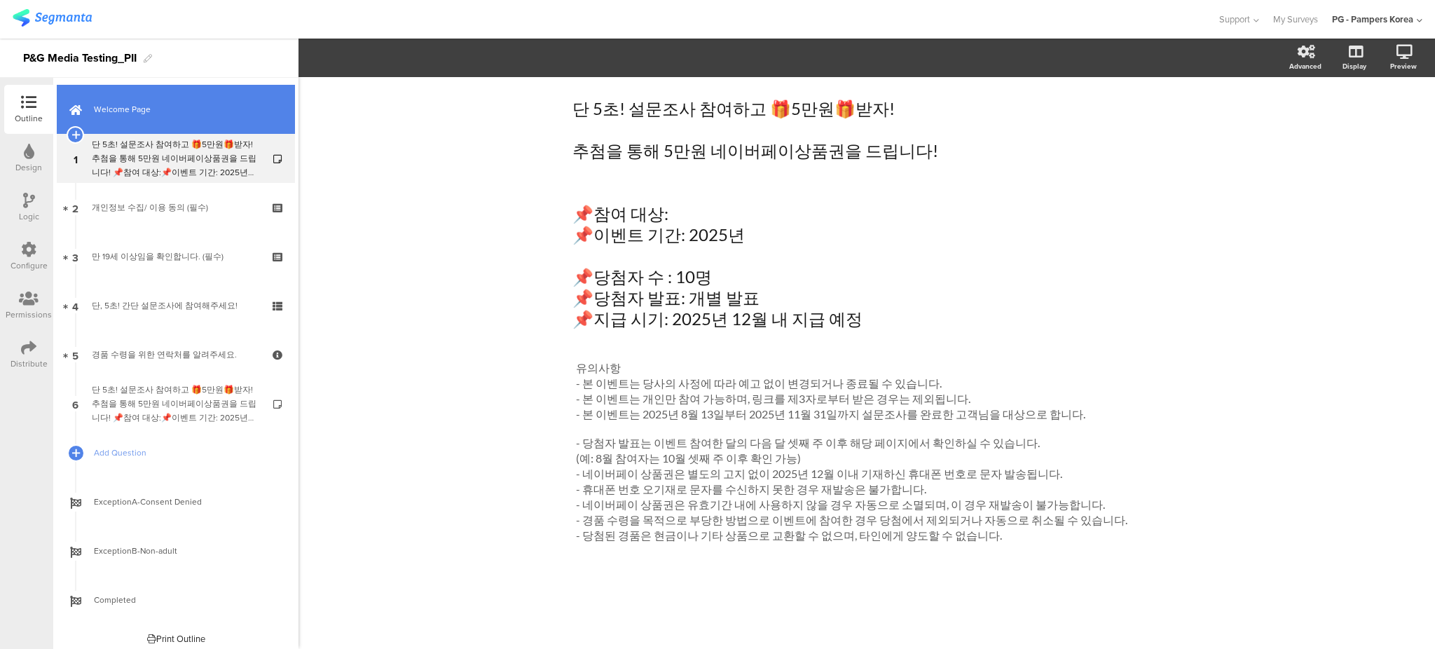
click at [150, 111] on span "Welcome Page" at bounding box center [183, 109] width 179 height 14
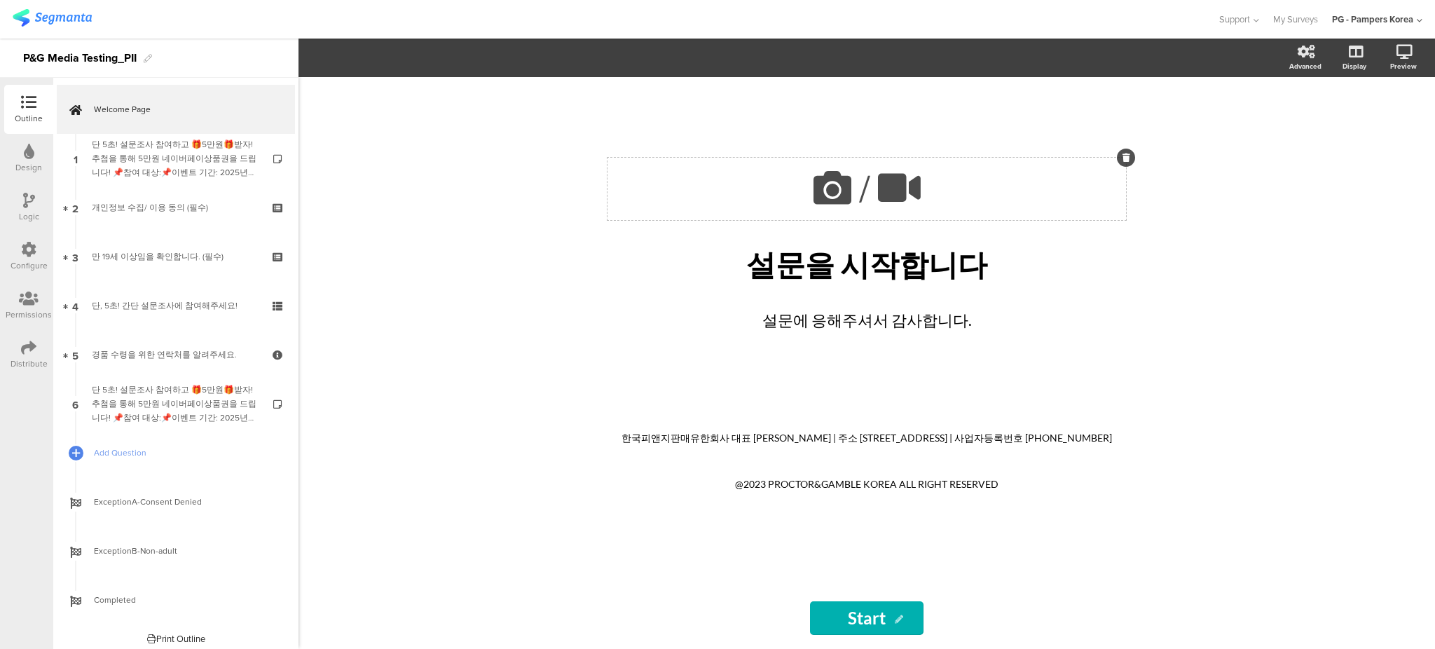
click at [1127, 153] on icon at bounding box center [1126, 157] width 8 height 8
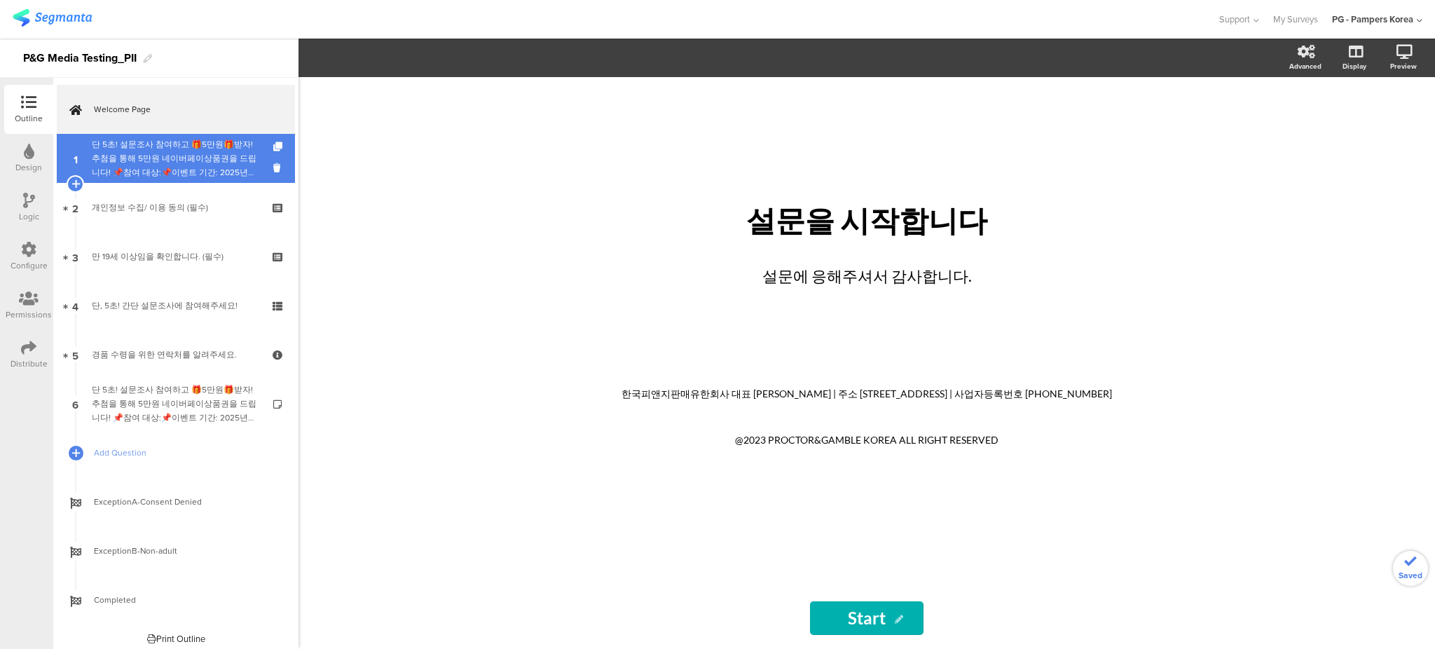
click at [122, 143] on div "단 5초! 설문조사 참여하고 🎁5만원🎁받자! 추첨을 통해 5만원 네이버페이상품권을 드립니다! 📌참여 대상:📌이벤트 기간: 2025년 📌당첨자 …" at bounding box center [175, 158] width 167 height 42
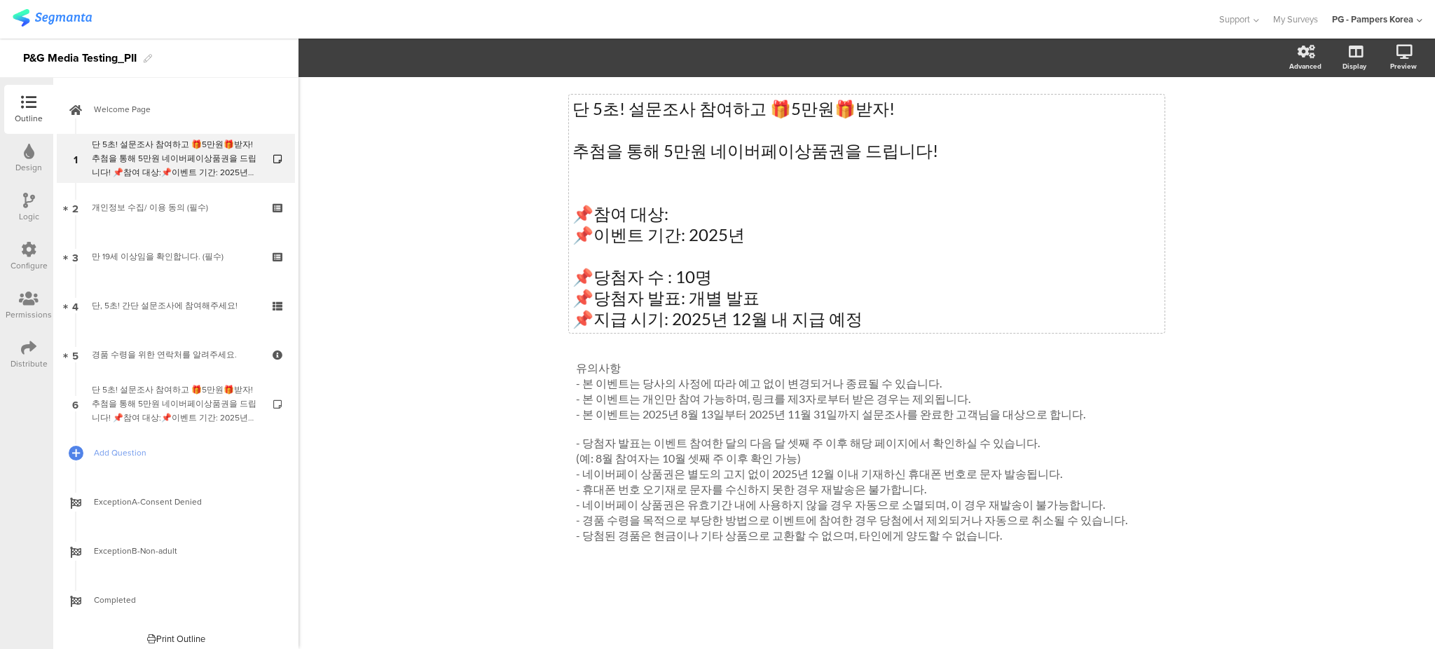
click at [803, 153] on div "단 5초! 설문조사 참여하고 🎁5만원🎁받자! 추첨을 통해 5만원 네이버페이상품권을 드립니다! 📌참여 대상: 📌이벤트 기간: 2025년 📌당첨자…" at bounding box center [867, 214] width 596 height 238
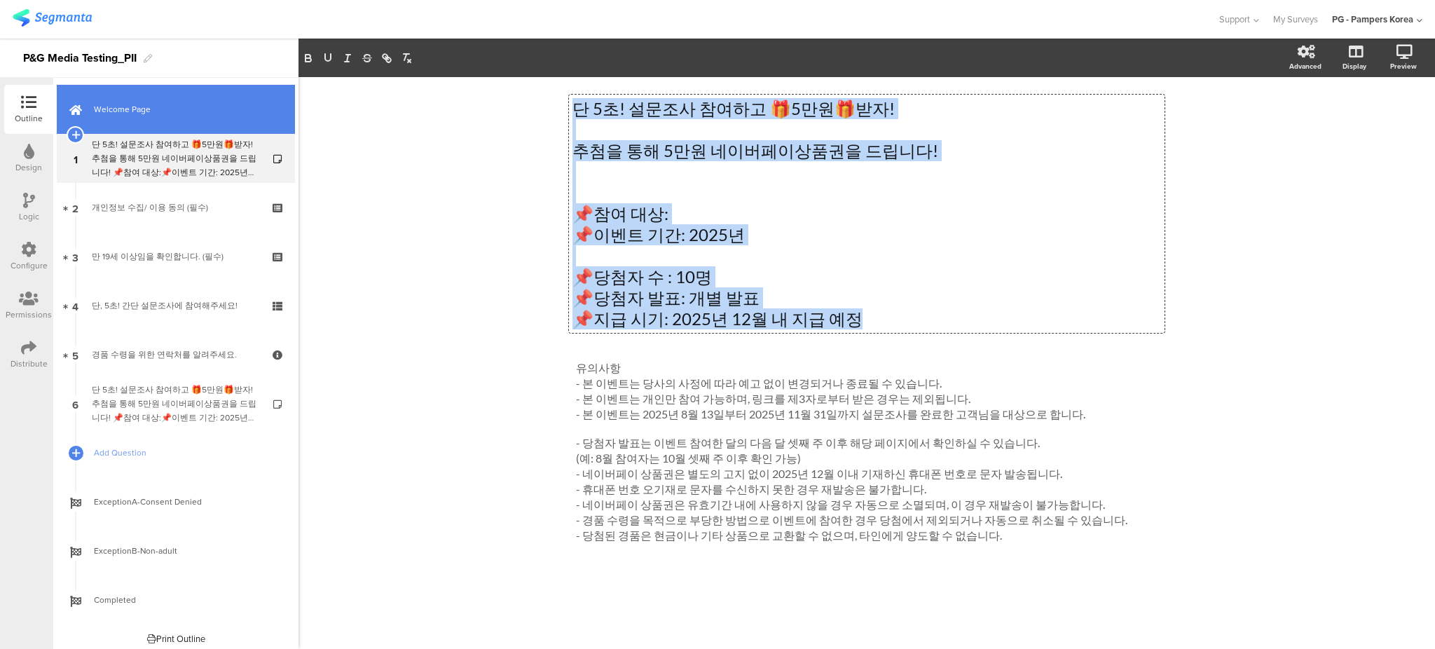
click at [163, 102] on span "Welcome Page" at bounding box center [183, 109] width 179 height 14
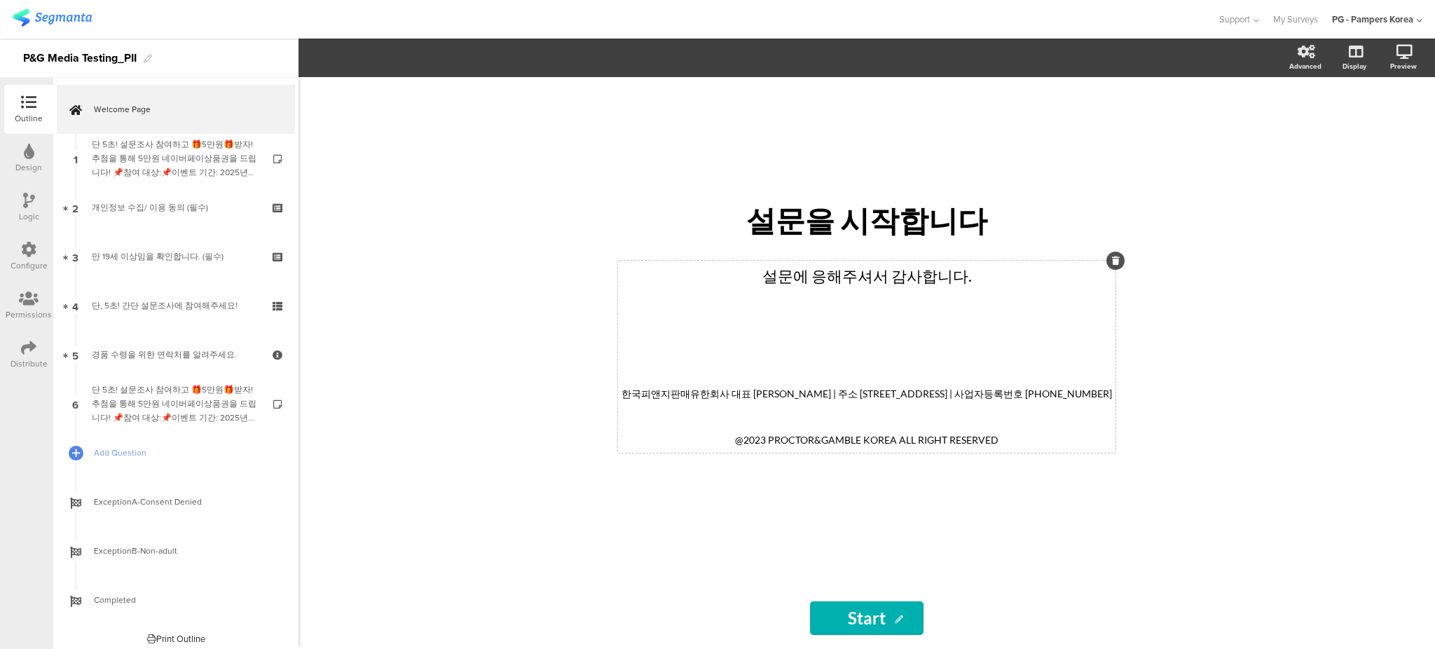
click at [925, 305] on div "설문에 응해주셔서 감사합니다. 한국피앤지판매유한회사 대표 이지영 | 주소 서울시 영등포구 국제금융로 10, THREE IFC, 37층 | 사업…" at bounding box center [866, 357] width 497 height 192
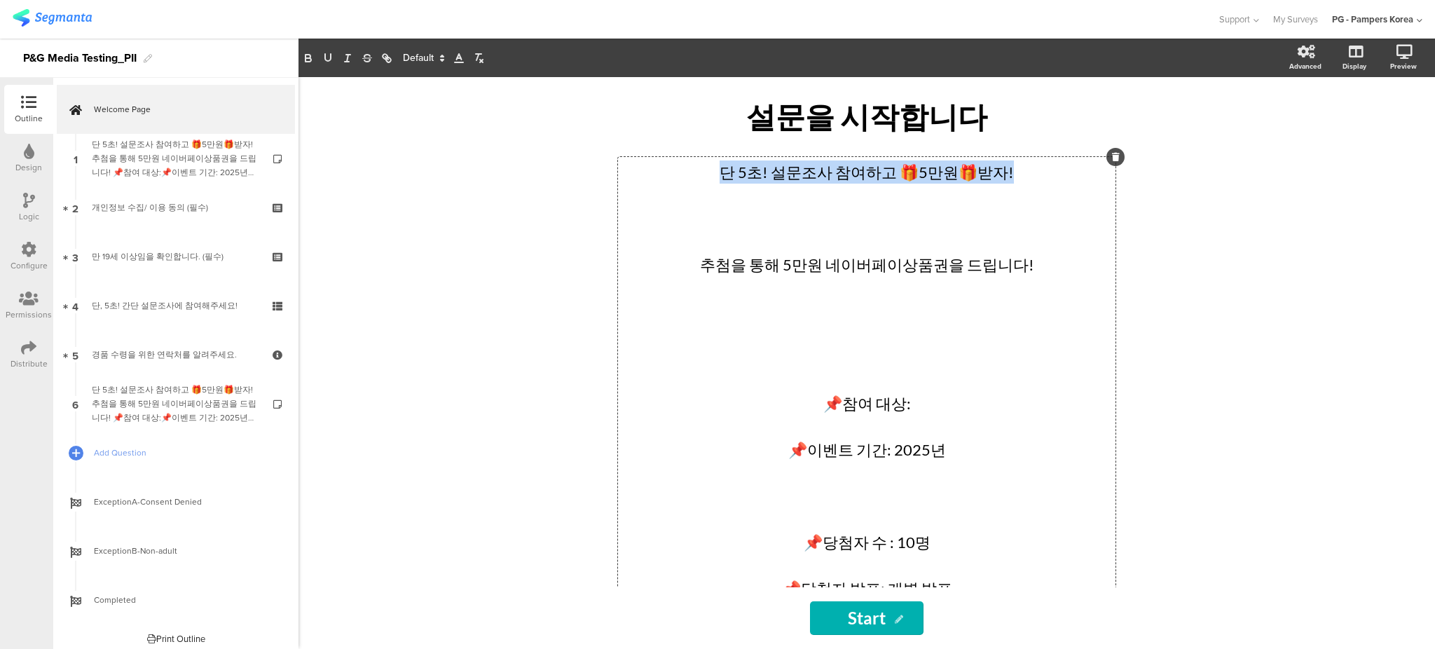
drag, startPoint x: 1014, startPoint y: 179, endPoint x: 685, endPoint y: 174, distance: 329.3
click at [685, 174] on p "단 5초! 설문조사 참여하고 🎁5만원🎁받자!" at bounding box center [866, 171] width 490 height 23
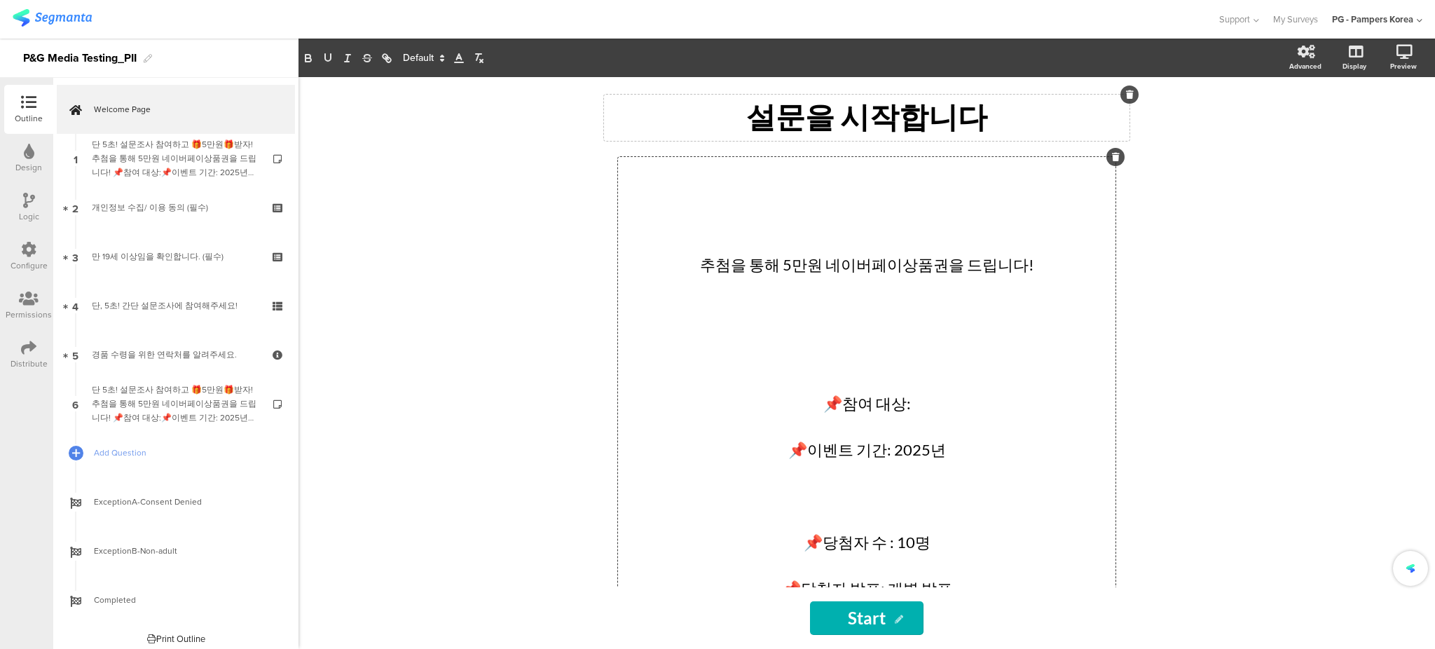
click at [869, 127] on div "설문을 시작합니다 설문을 시작합니다" at bounding box center [866, 118] width 525 height 46
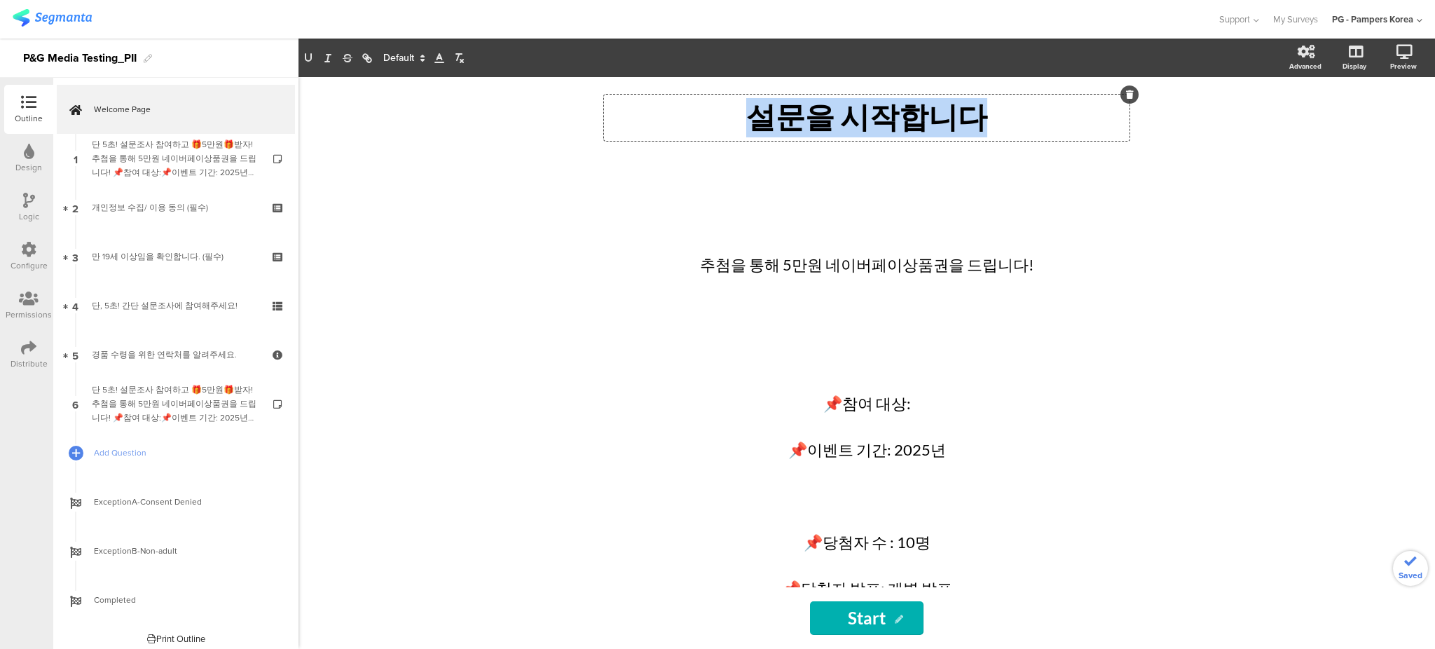
drag, startPoint x: 978, startPoint y: 127, endPoint x: 738, endPoint y: 130, distance: 239.6
click at [738, 130] on p "설문을 시작합니다" at bounding box center [866, 117] width 518 height 39
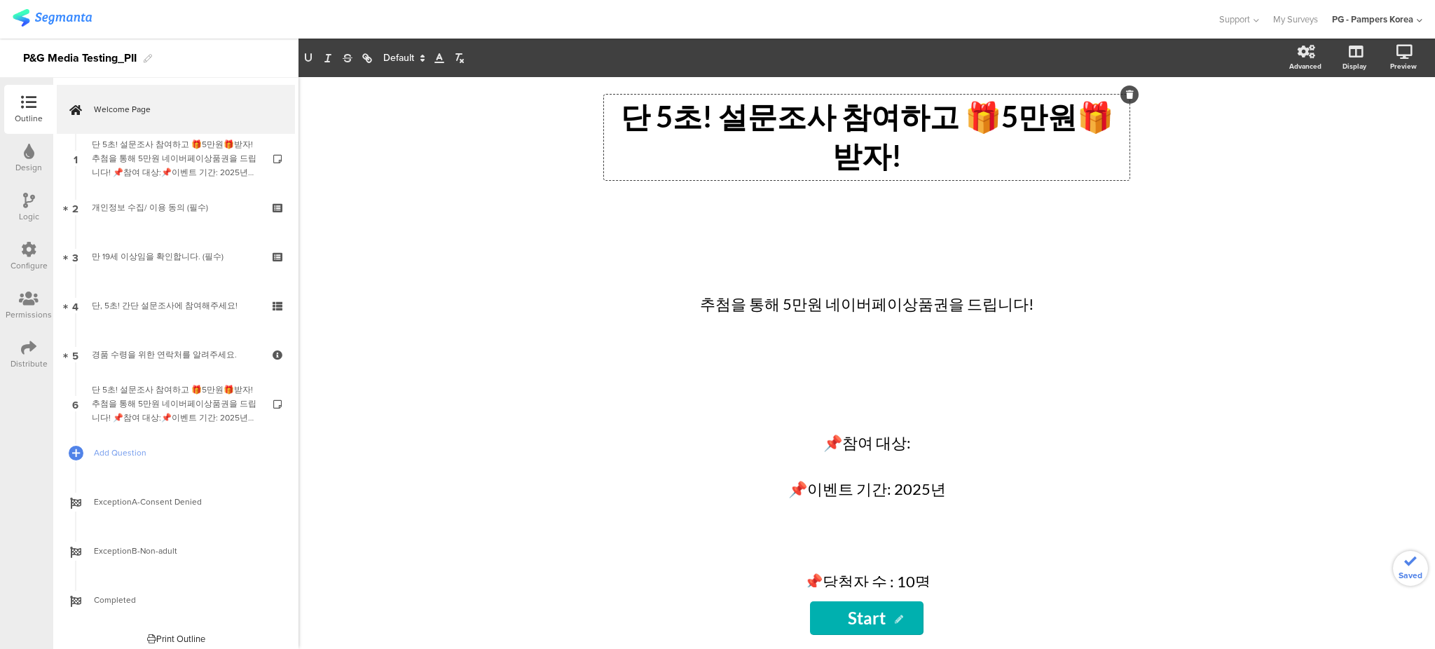
drag, startPoint x: 935, startPoint y: 121, endPoint x: 1116, endPoint y: 102, distance: 181.7
click at [936, 121] on p "단 5초! 설문조사 참여하고 🎁5만원🎁받자!" at bounding box center [866, 137] width 518 height 78
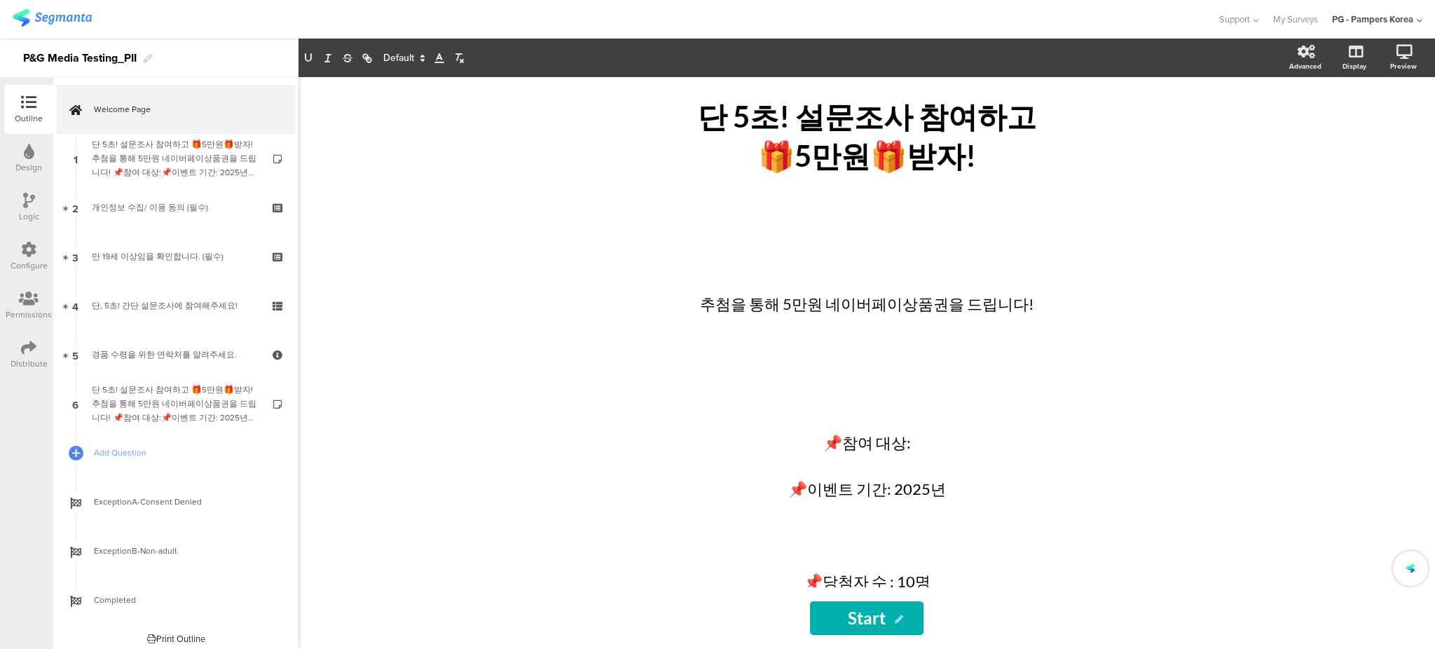
click at [1293, 232] on div "단 5초! 설문조사 참여하고 🎁5만원🎁받자! 단 5초! 설문조사 참여하고 🎁5만원🎁받자! 추첨을 통해 5만원 네이버페이상품권을 드립니다! 📌참…" at bounding box center [866, 363] width 1136 height 572
click at [705, 309] on div "추첨을 통해 5만원 네이버페이상품권을 드립니다! 📌참여 대상: 📌이벤트 기간: 2025년 📌당첨자 수 : 10명 📌당첨자 발표: 개별 발표 📌…" at bounding box center [866, 442] width 497 height 493
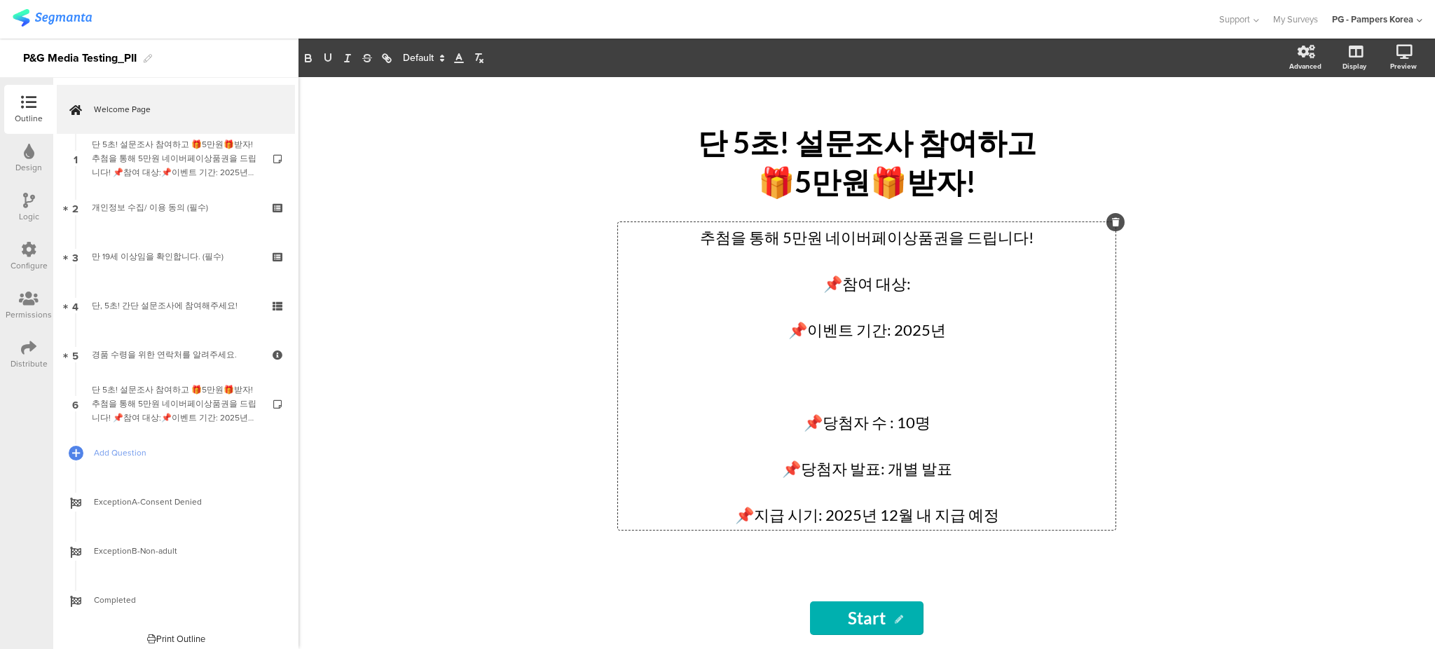
click at [900, 353] on p at bounding box center [866, 352] width 490 height 23
click at [916, 272] on p at bounding box center [866, 260] width 490 height 23
click at [998, 295] on p "📌참여 대상:" at bounding box center [866, 283] width 490 height 23
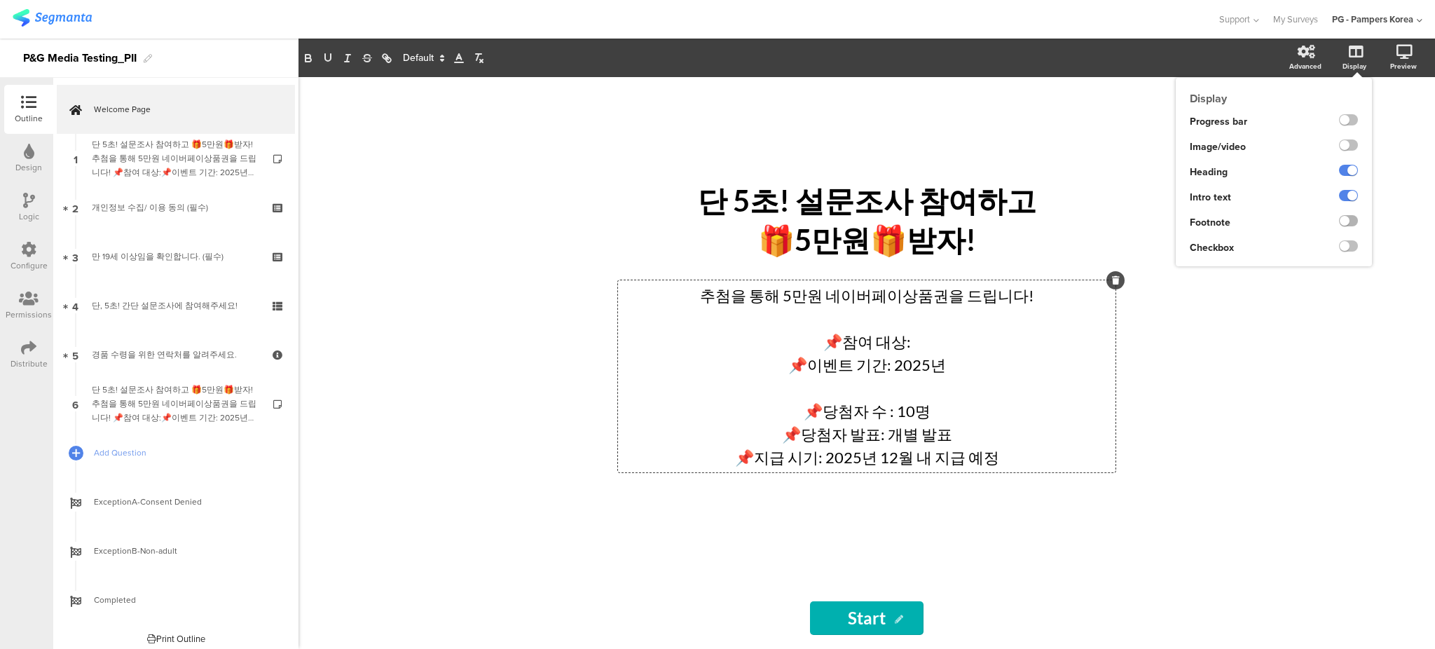
click at [1347, 215] on label at bounding box center [1348, 220] width 19 height 11
click at [0, 0] on input "checkbox" at bounding box center [0, 0] width 0 height 0
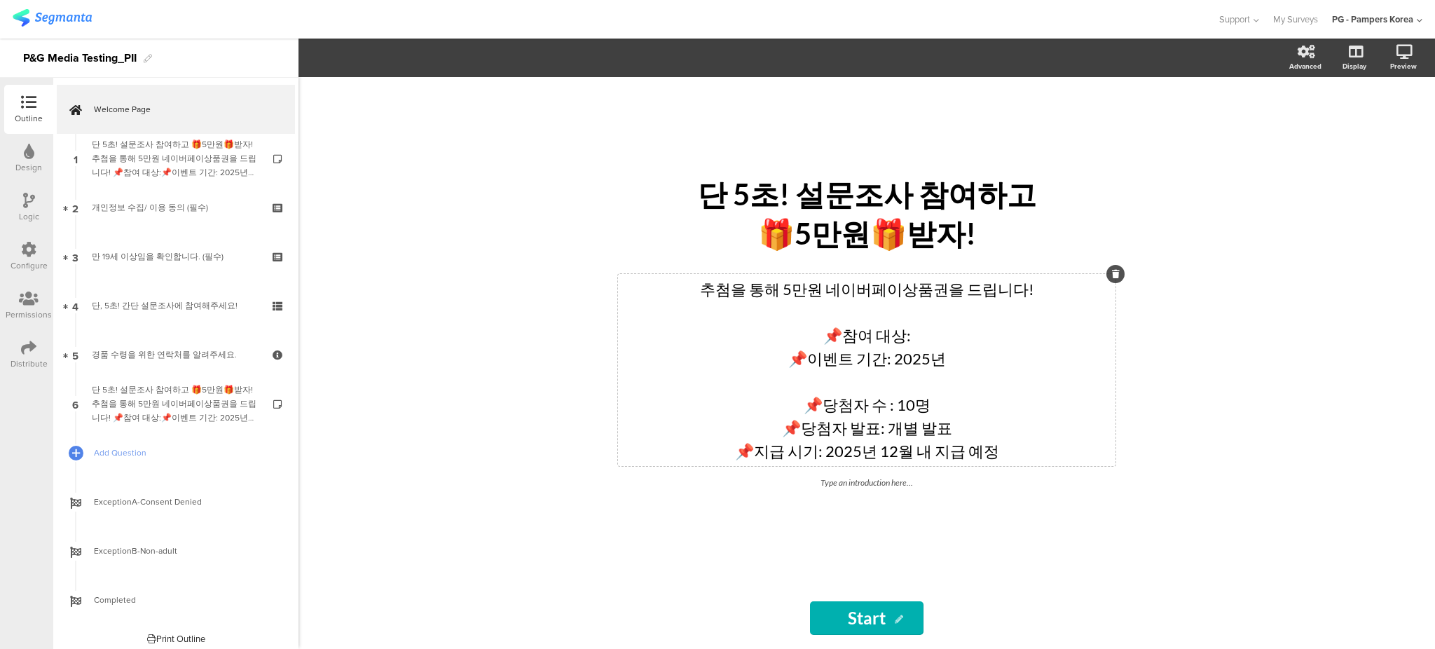
click at [1245, 380] on div "단 5초! 설문조사 참여하고 🎁5만원🎁받자! 단 5초! 설문조사 참여하고 🎁5만원🎁받자! 추첨을 통해 5만원 네이버페이상품권을 드립니다! 📌참…" at bounding box center [866, 363] width 1136 height 572
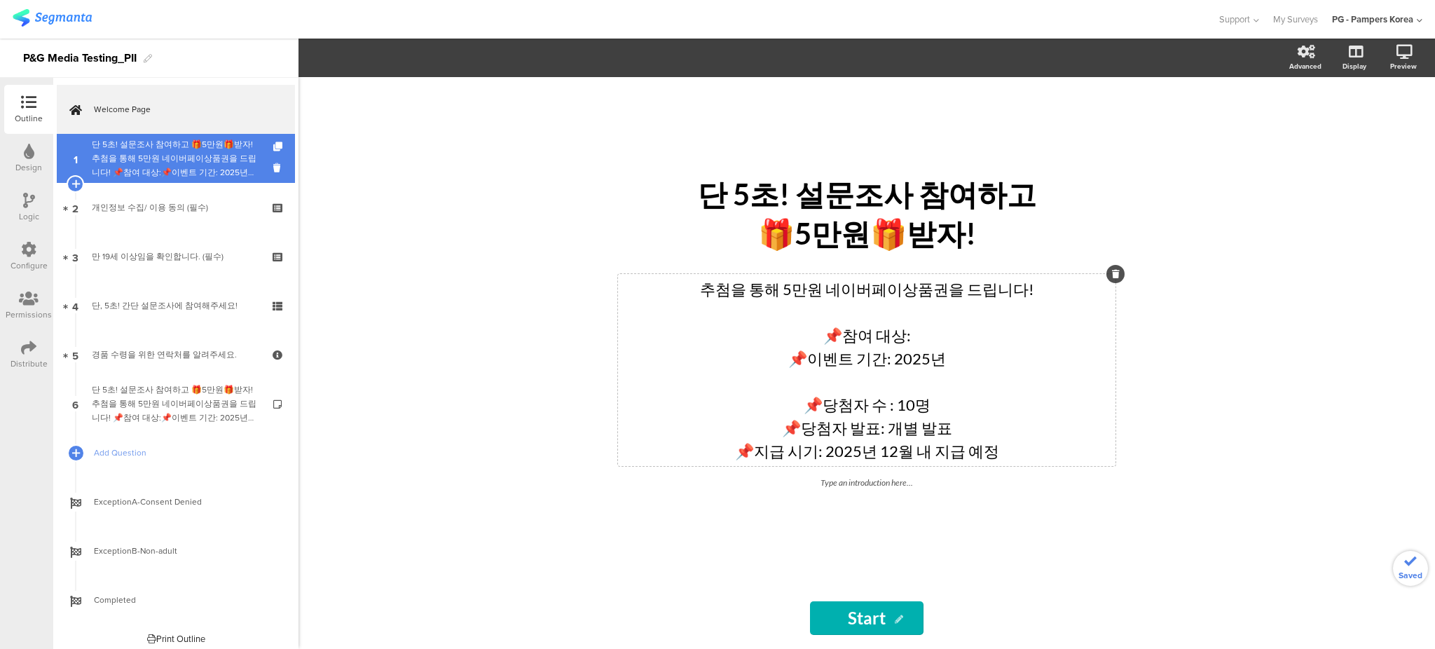
click at [142, 150] on div "단 5초! 설문조사 참여하고 🎁5만원🎁받자! 추첨을 통해 5만원 네이버페이상품권을 드립니다! 📌참여 대상:📌이벤트 기간: 2025년 📌당첨자 …" at bounding box center [175, 158] width 167 height 42
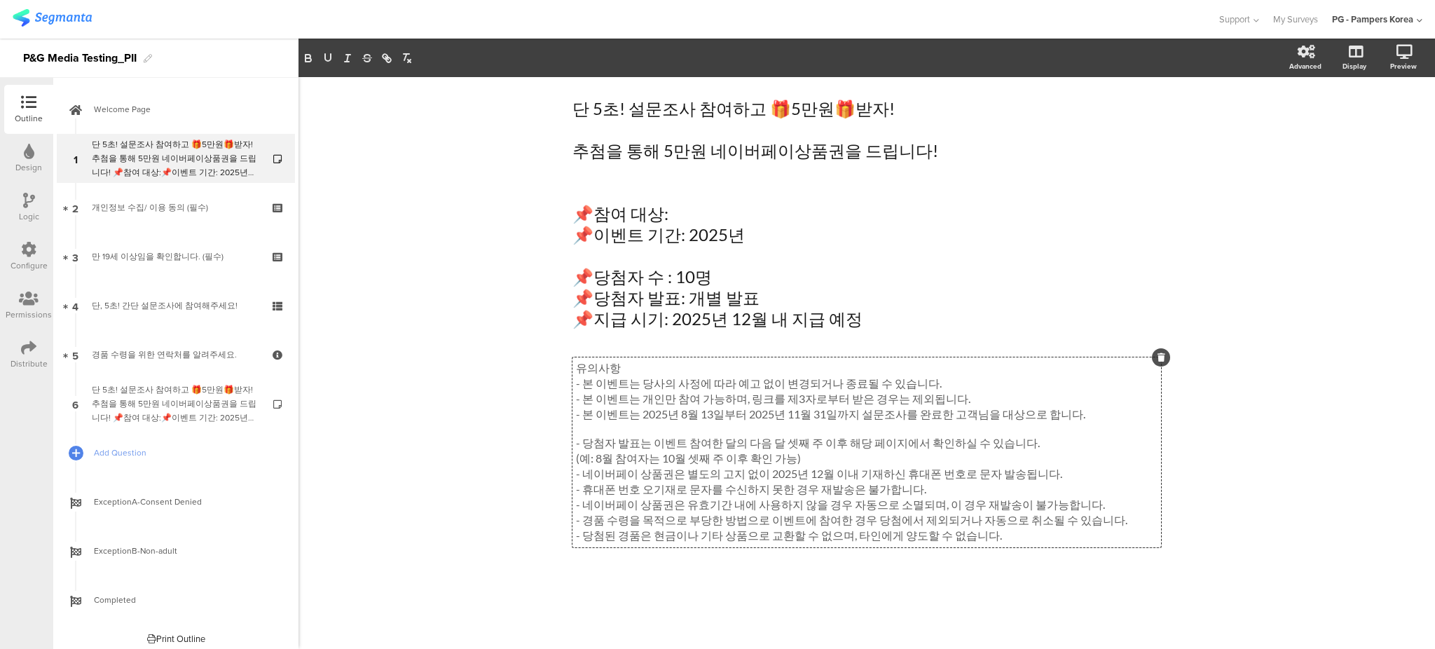
click at [654, 509] on div "유의사항 - 본 이벤트는 당사의 사정에 따라 예고 없이 변경되거나 종료될 수 있습니다. - 본 이벤트는 개인만 참여 가능하며, 링크를 제3자로…" at bounding box center [866, 452] width 589 height 190
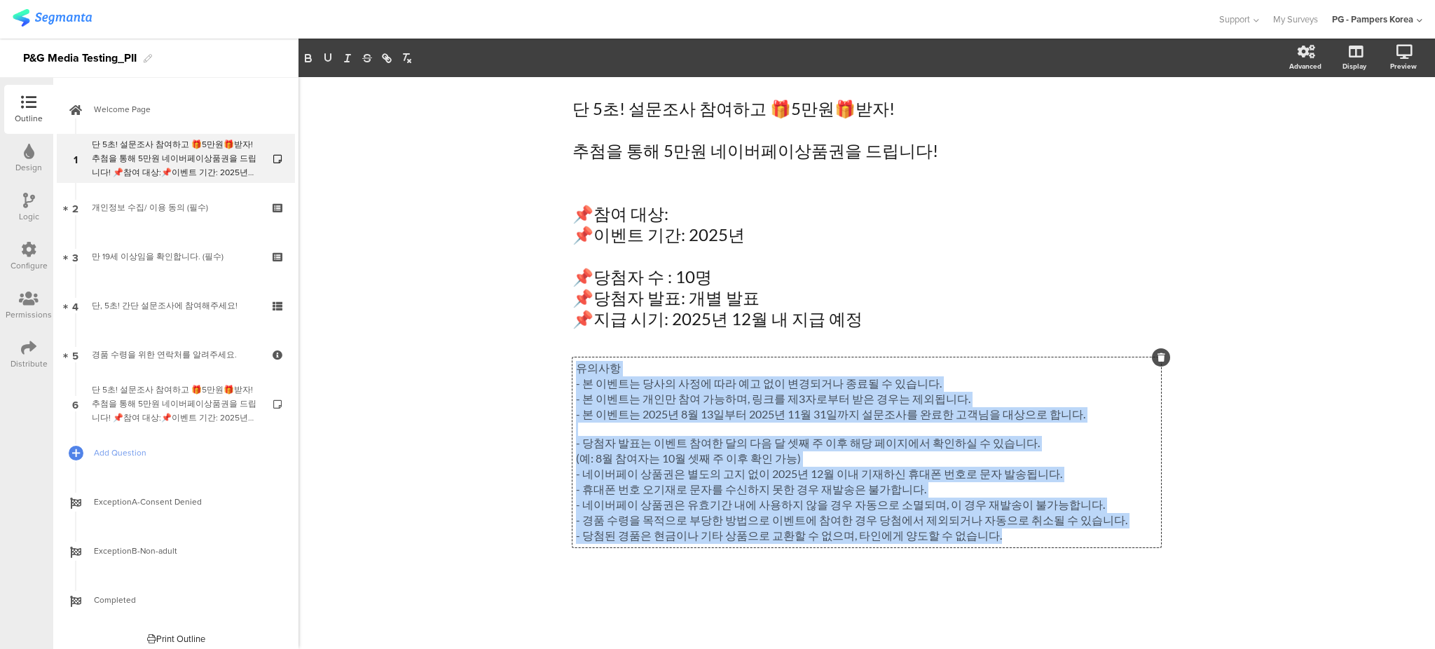
copy div "유의사항 - 본 이벤트는 당사의 사정에 따라 예고 없이 변경되거나 종료될 수 있습니다. - 본 이벤트는 개인만 참여 가능하며, 링크를 제3자로…"
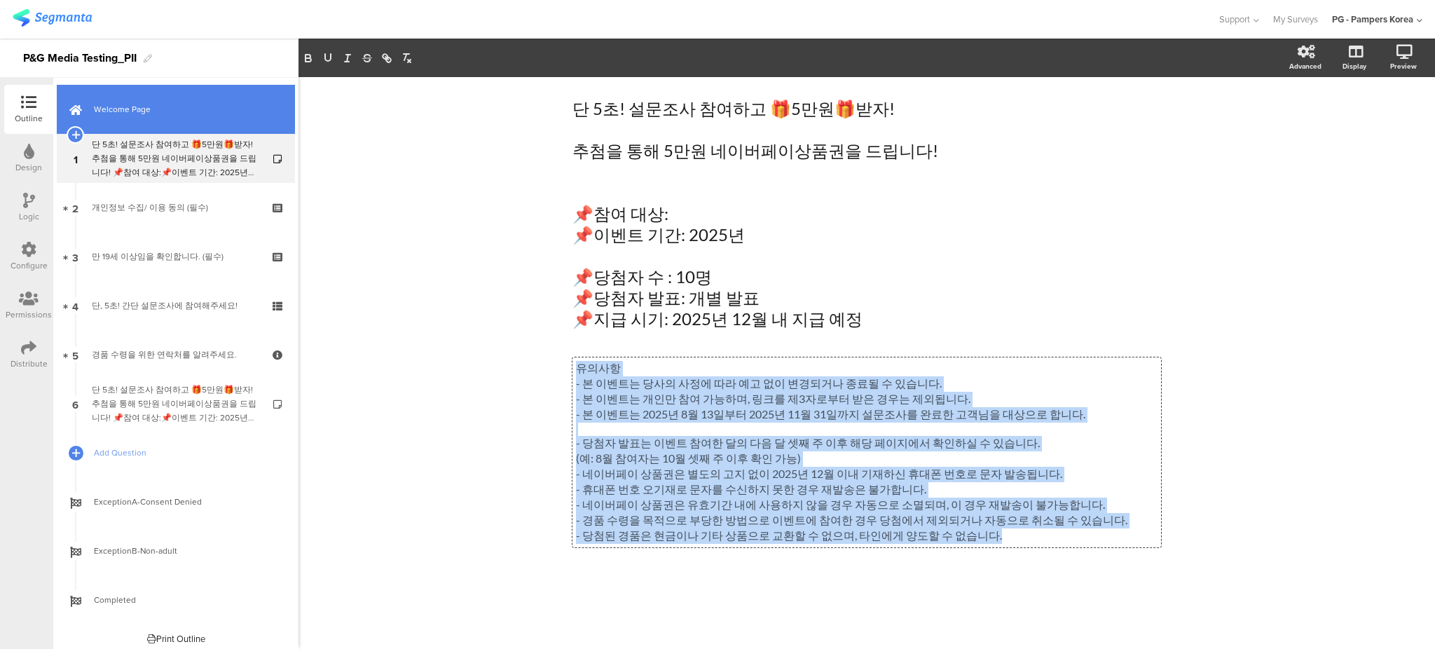
click at [143, 116] on span "Welcome Page" at bounding box center [183, 109] width 179 height 14
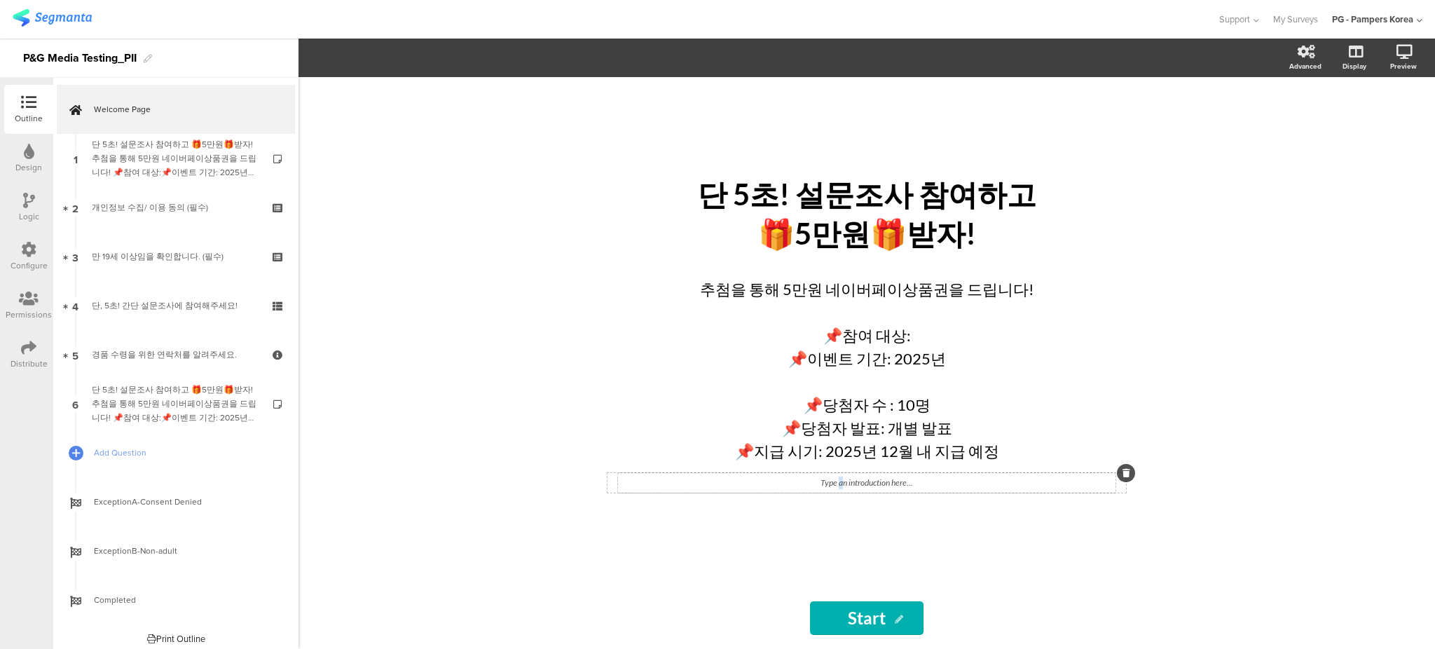
click at [841, 485] on div "Type an introduction here..." at bounding box center [866, 483] width 497 height 20
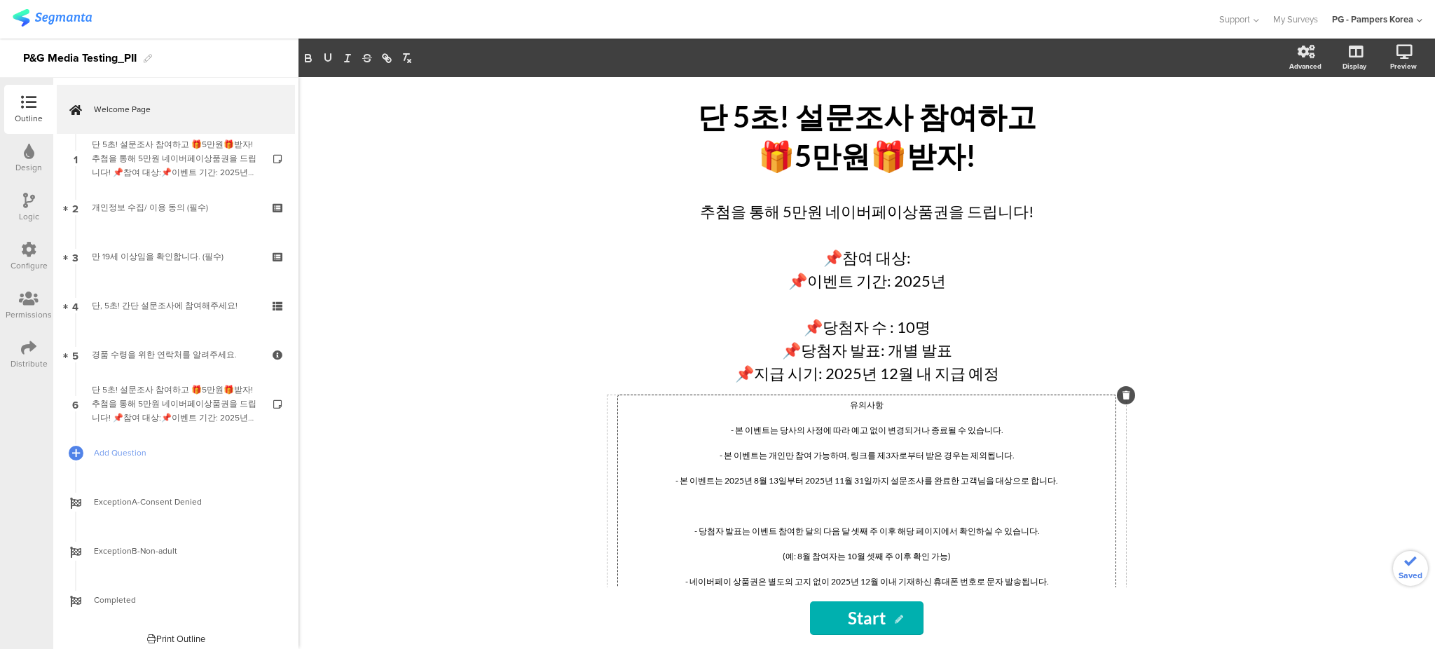
click at [895, 418] on p at bounding box center [866, 417] width 490 height 13
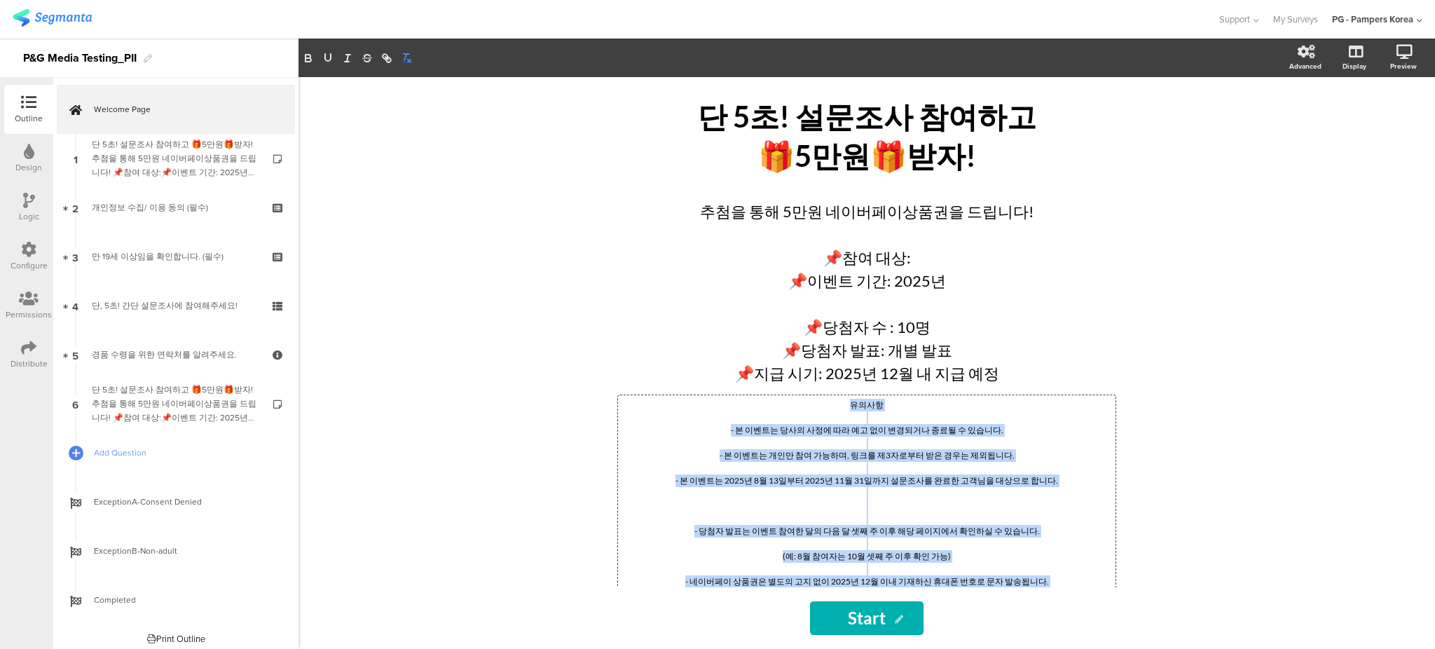
click at [407, 52] on icon "button" at bounding box center [406, 58] width 13 height 13
click at [408, 59] on icon "button" at bounding box center [406, 58] width 13 height 13
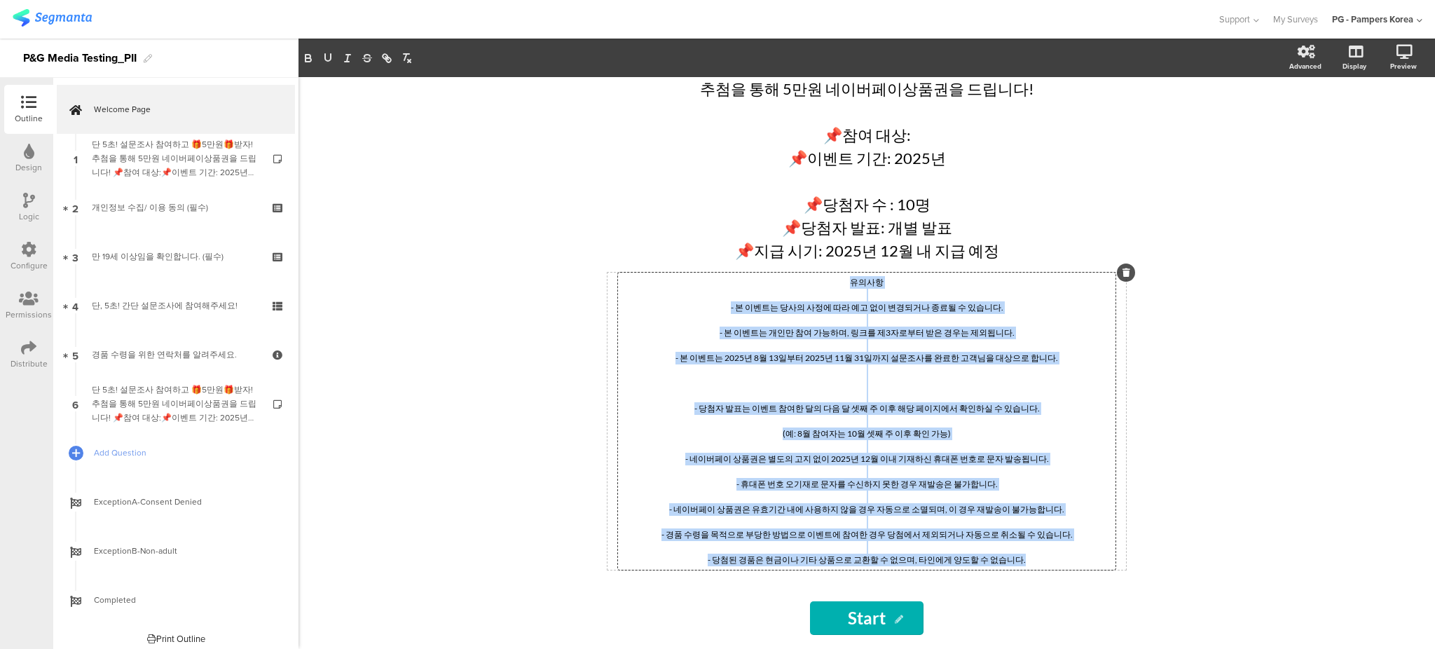
scroll to position [128, 0]
click at [853, 285] on p "유의사항" at bounding box center [866, 282] width 490 height 13
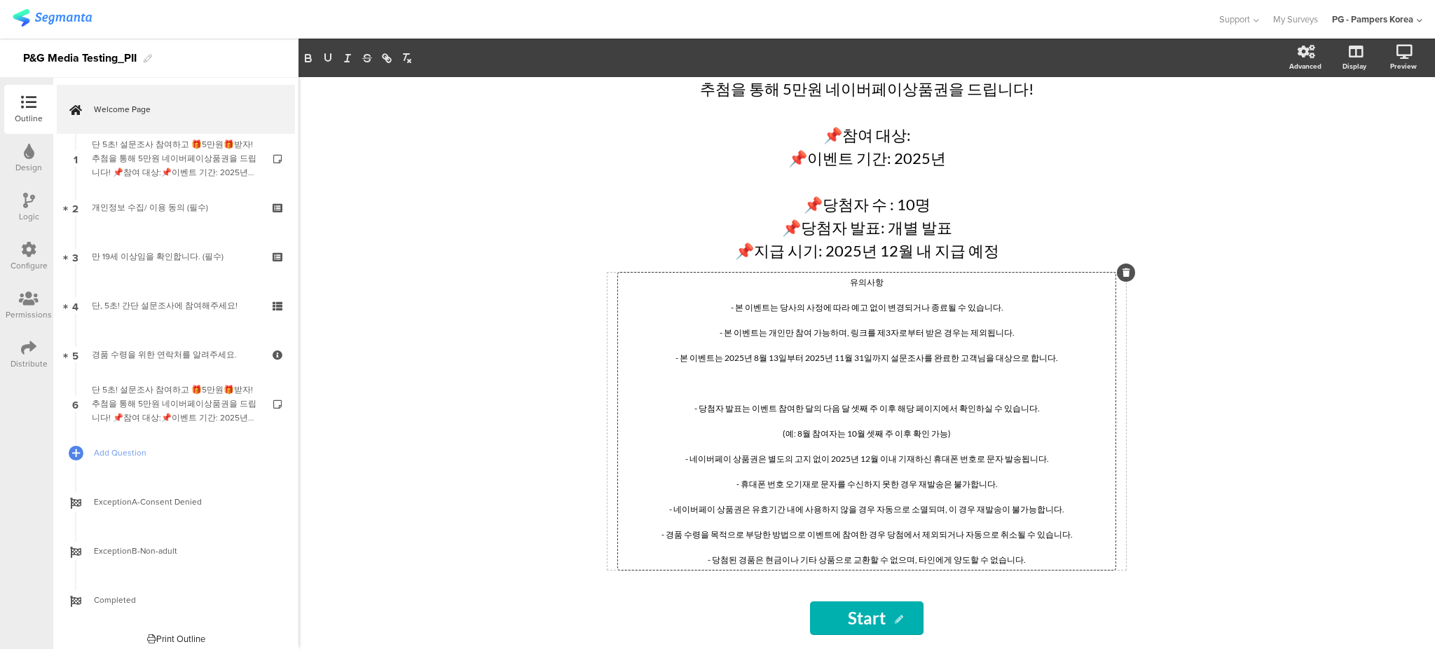
click at [842, 281] on p "유의사항" at bounding box center [866, 282] width 490 height 13
click at [1269, 319] on div "단 5초! 설문조사 참여하고 🎁5만원🎁받자! 단 5초! 설문조사 참여하고 🎁5만원🎁받자! 추첨을 통해 5만원 네이버페이상품권을 드립니다! 📌참…" at bounding box center [866, 363] width 1136 height 572
click at [980, 262] on div "추첨을 통해 5만원 네이버페이상품권을 드립니다! 📌참여 대상: 📌이벤트 기간: 2025년 📌당첨자 수 : 10명 📌당첨자 발표: 개별 발표 📌…" at bounding box center [866, 170] width 497 height 192
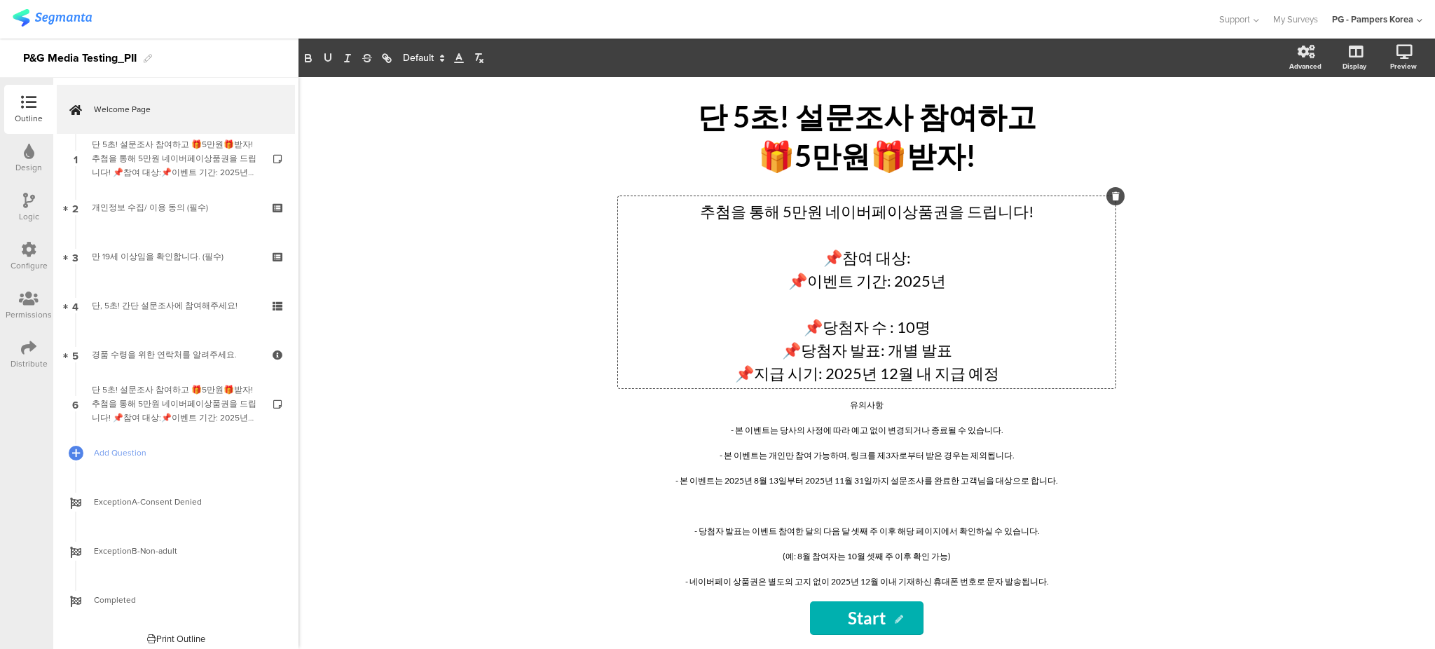
click at [440, 60] on icon at bounding box center [442, 58] width 13 height 13
click at [1248, 258] on div "단 5초! 설문조사 참여하고 🎁5만원🎁받자! 단 5초! 설문조사 참여하고 🎁5만원🎁받자! 추첨을 통해 5만원 네이버페이상품권을 드립니다! 📌참…" at bounding box center [866, 363] width 1136 height 572
click at [897, 385] on p "📌지급 시기: 2025년 12월 내 지급 예정" at bounding box center [866, 373] width 490 height 23
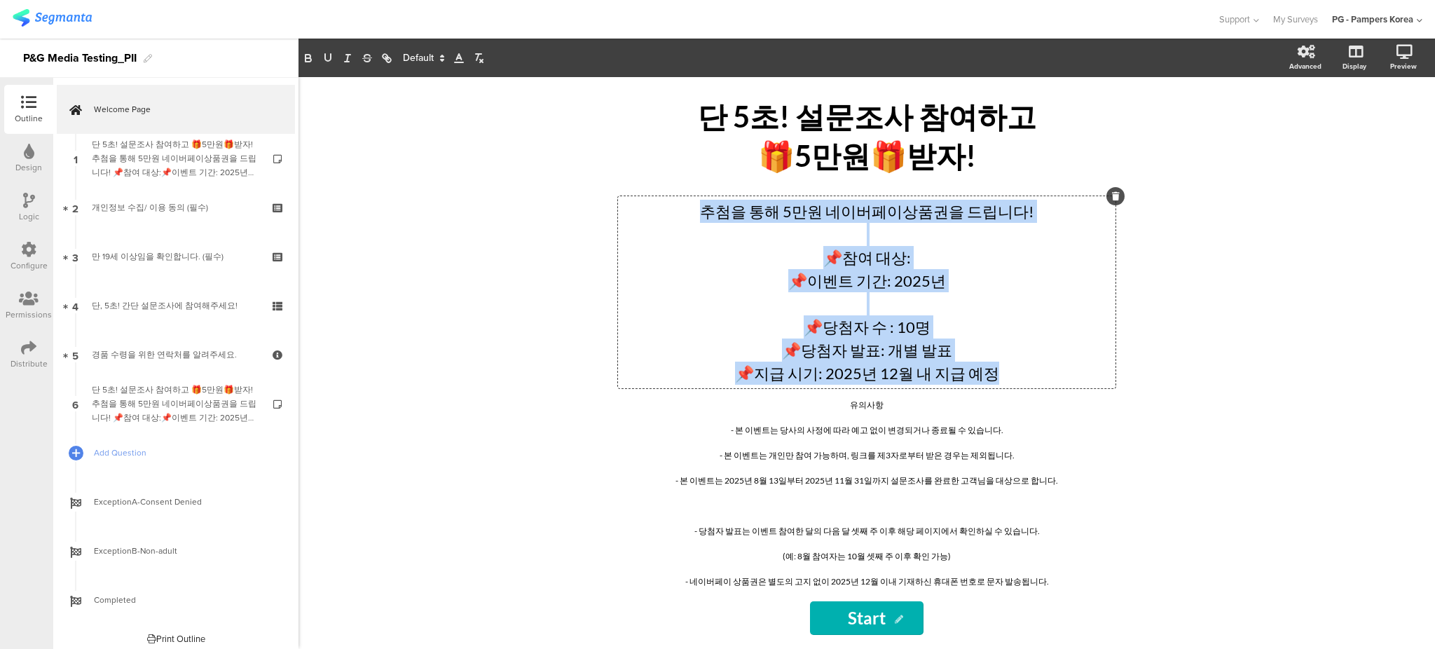
drag, startPoint x: 998, startPoint y: 385, endPoint x: 671, endPoint y: 205, distance: 372.5
click at [671, 205] on div "추첨을 통해 5만원 네이버페이상품권을 드립니다! 📌참여 대상: 📌이벤트 기간: 2025년 📌당첨자 수 : 10명 📌당첨자 발표: 개별 발표 📌…" at bounding box center [866, 292] width 497 height 192
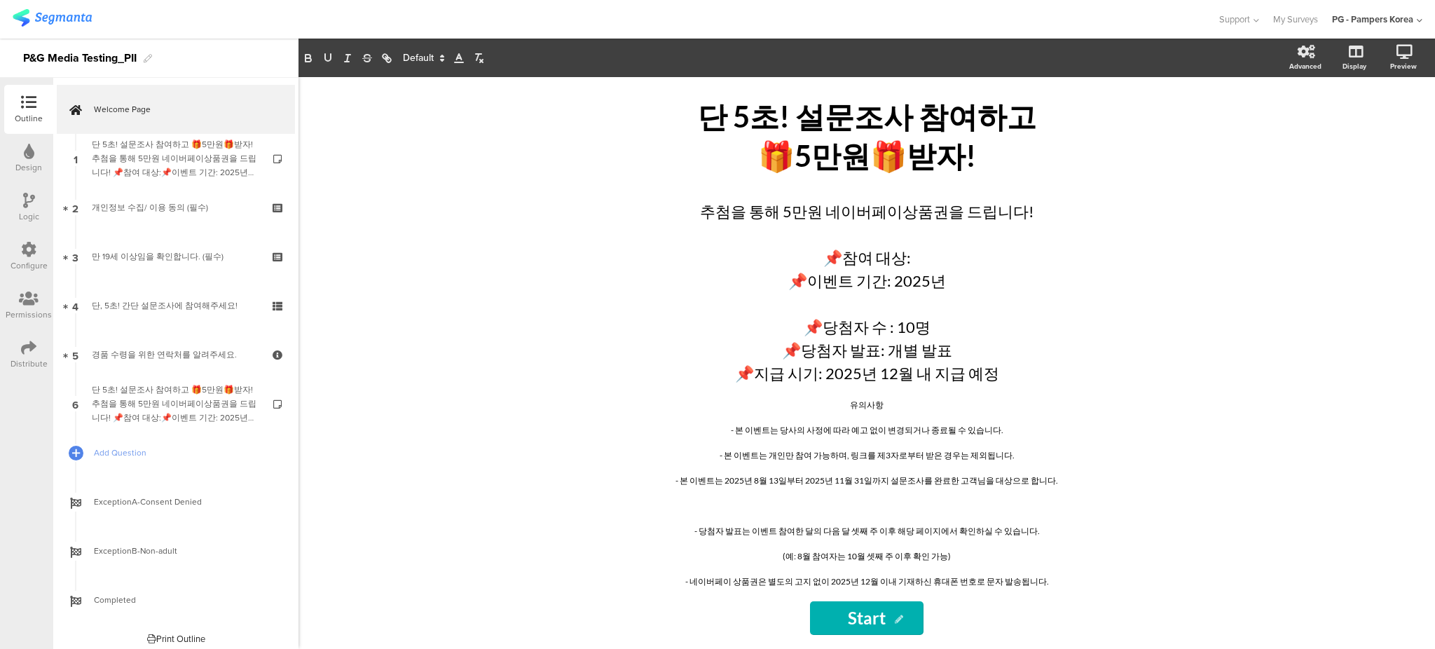
click at [1332, 319] on div "단 5초! 설문조사 참여하고 🎁5만원🎁받자! 단 5초! 설문조사 참여하고 🎁5만원🎁받자! 추첨을 통해 5만원 네이버페이상품권을 드립니다! 📌참…" at bounding box center [866, 363] width 1136 height 572
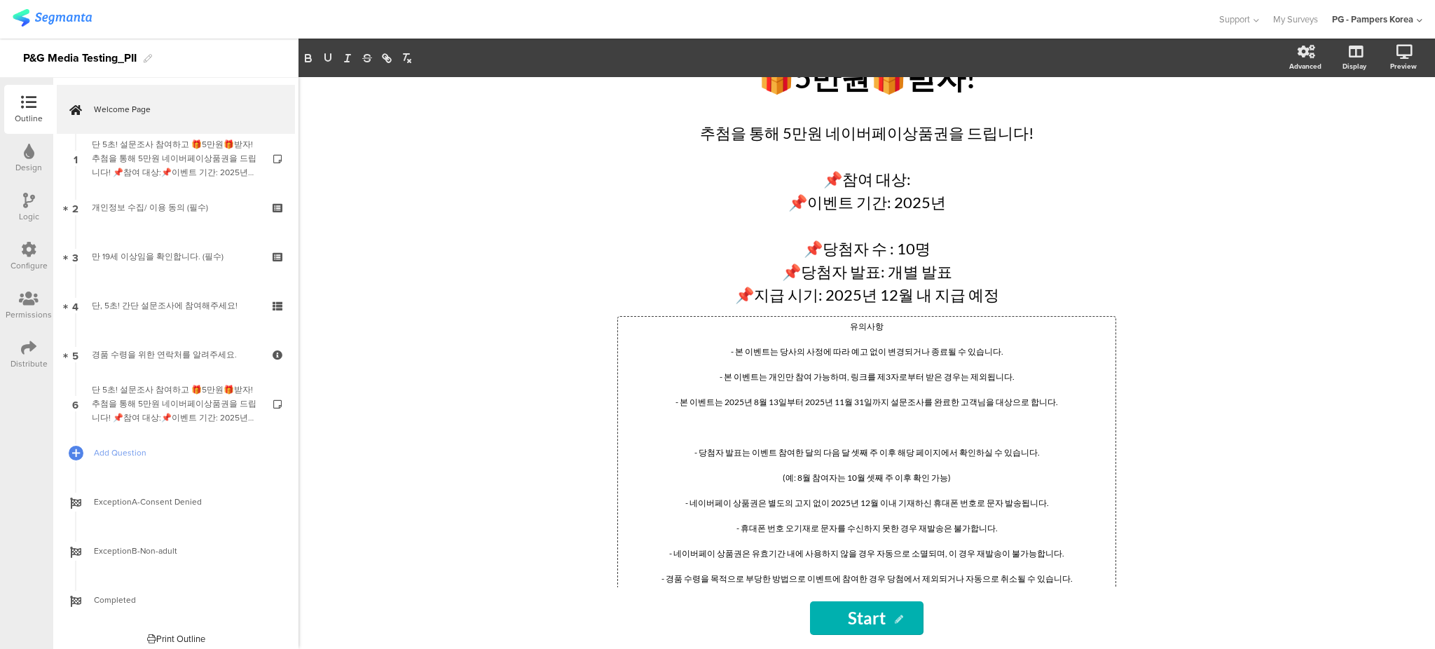
drag, startPoint x: 900, startPoint y: 410, endPoint x: 809, endPoint y: 411, distance: 91.1
click at [809, 411] on div "유의사항 - 본 이벤트는 당사의 사정에 따라 예고 없이 변경되거나 종료될 수 있습니다. - 본 이벤트는 개인만 참여 가능하며, 링크를 제3자로…" at bounding box center [866, 465] width 497 height 297
drag, startPoint x: 879, startPoint y: 336, endPoint x: 827, endPoint y: 326, distance: 52.8
click at [827, 326] on p "유의사항" at bounding box center [866, 326] width 490 height 13
click at [920, 333] on p "유의사항" at bounding box center [866, 326] width 490 height 13
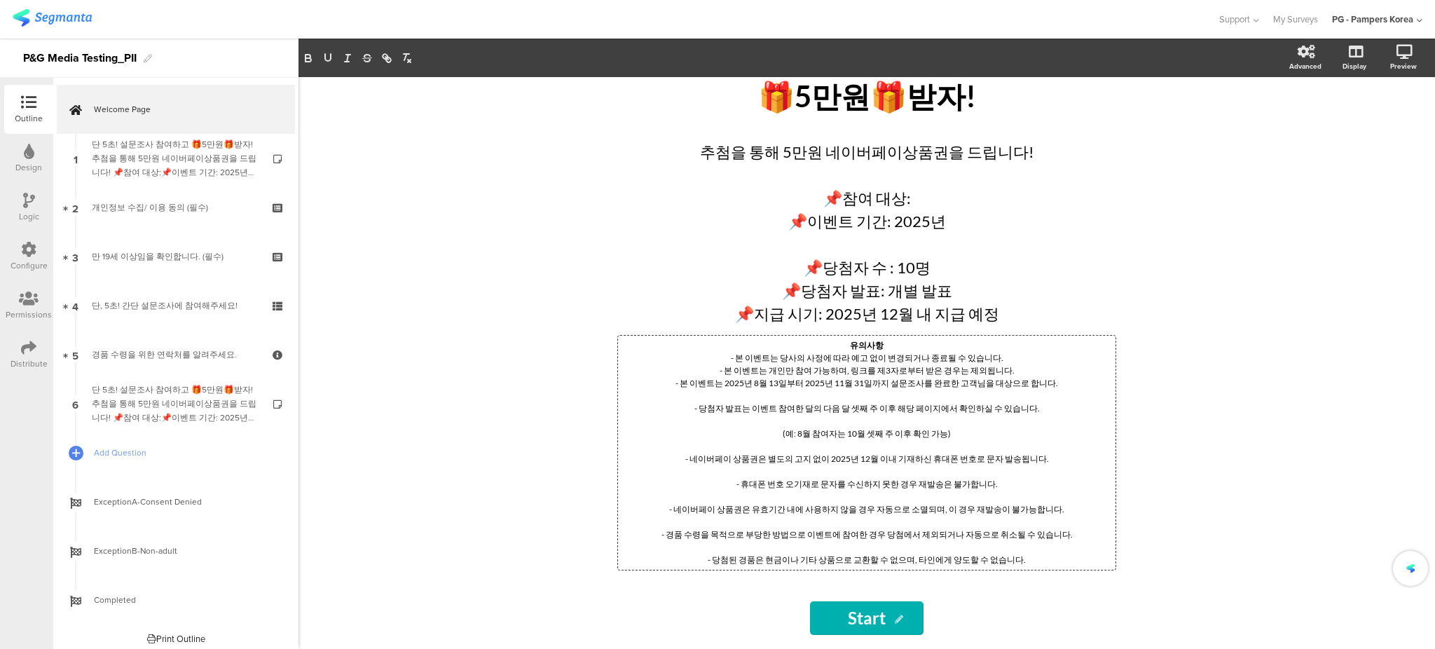
scroll to position [65, 0]
click at [1052, 413] on p "- 당첨자 발표는 이벤트 참여한 달의 다음 달 셋째 주 이후 해당 페이지에서 확인하실 수 있습니다." at bounding box center [866, 408] width 490 height 13
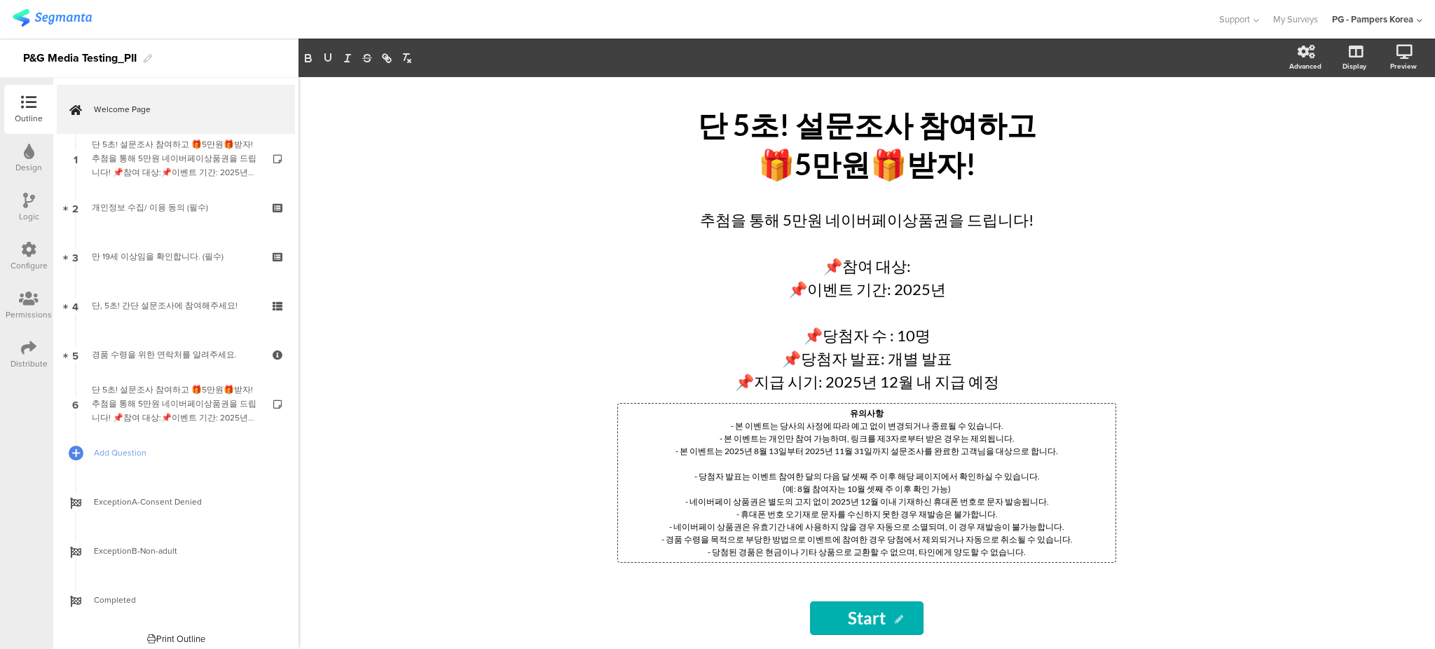
scroll to position [0, 0]
click at [1183, 432] on div "단 5초! 설문조사 참여하고 🎁5만원🎁받자! 단 5초! 설문조사 참여하고 🎁5만원🎁받자! 추첨을 통해 5만원 네이버페이상품권을 드립니다! 📌참…" at bounding box center [866, 363] width 1136 height 572
click at [1284, 528] on div "단 5초! 설문조사 참여하고 🎁5만원🎁받자! 단 5초! 설문조사 참여하고 🎁5만원🎁받자! 추첨을 통해 5만원 네이버페이상품권을 드립니다! 📌참…" at bounding box center [866, 363] width 1136 height 572
click at [835, 622] on input "Start" at bounding box center [867, 618] width 114 height 34
drag, startPoint x: 888, startPoint y: 619, endPoint x: 786, endPoint y: 623, distance: 102.4
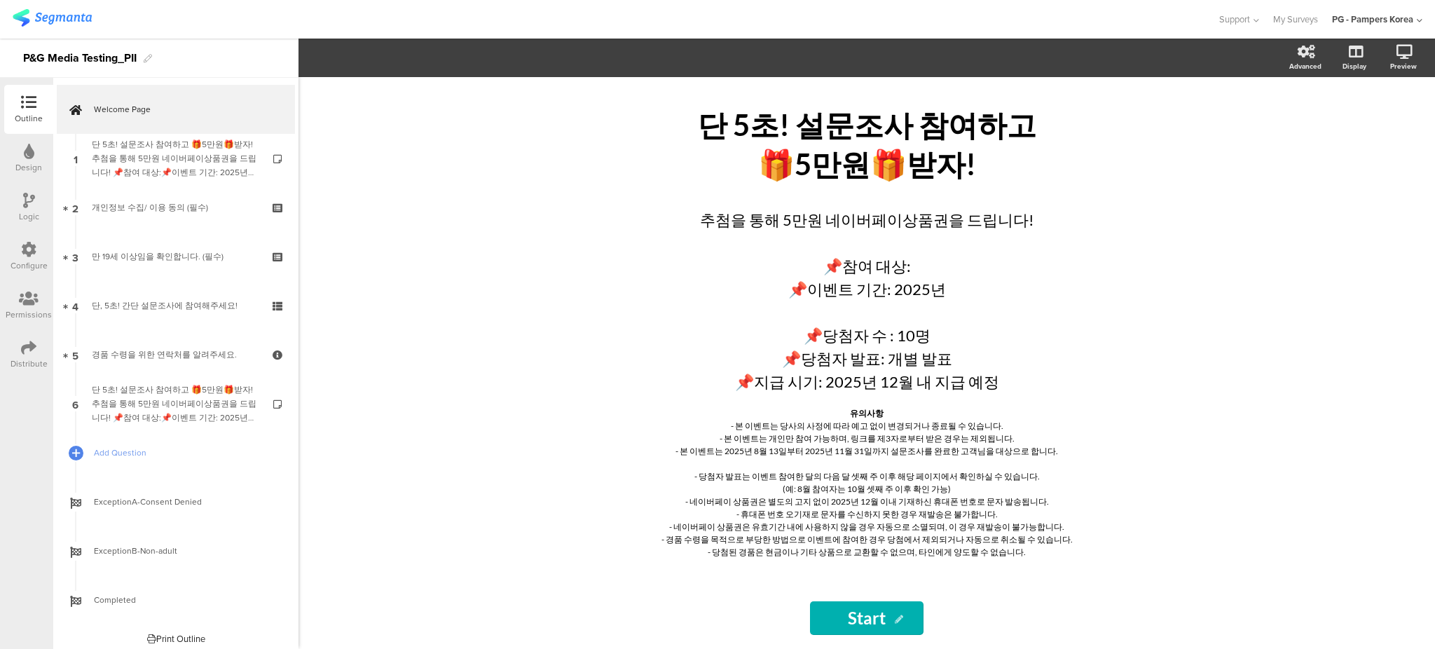
click at [783, 622] on div "Start Start" at bounding box center [866, 618] width 560 height 34
type input "t"
type input "설"
type input "시작하기"
click at [1252, 415] on div "단 5초! 설문조사 참여하고 🎁5만원🎁받자! 단 5초! 설문조사 참여하고 🎁5만원🎁받자! 추첨을 통해 5만원 네이버페이상품권을 드립니다! 📌참…" at bounding box center [866, 363] width 1136 height 572
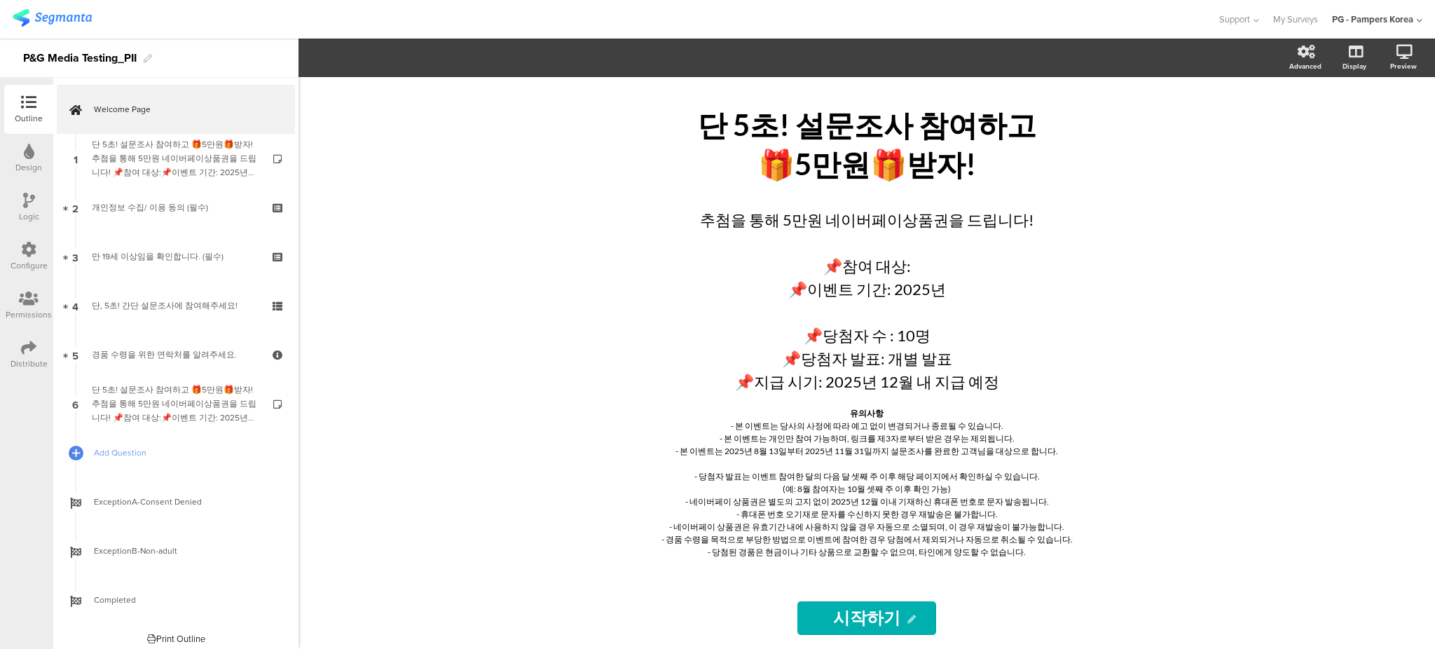
click at [1252, 415] on div "단 5초! 설문조사 참여하고 🎁5만원🎁받자! 단 5초! 설문조사 참여하고 🎁5만원🎁받자! 추첨을 통해 5만원 네이버페이상품권을 드립니다! 📌참…" at bounding box center [866, 363] width 1136 height 572
click at [489, 325] on div "단 5초! 설문조사 참여하고 🎁5만원🎁받자! 단 5초! 설문조사 참여하고 🎁5만원🎁받자! 추첨을 통해 5만원 네이버페이상품권을 드립니다! 📌참…" at bounding box center [866, 363] width 1136 height 572
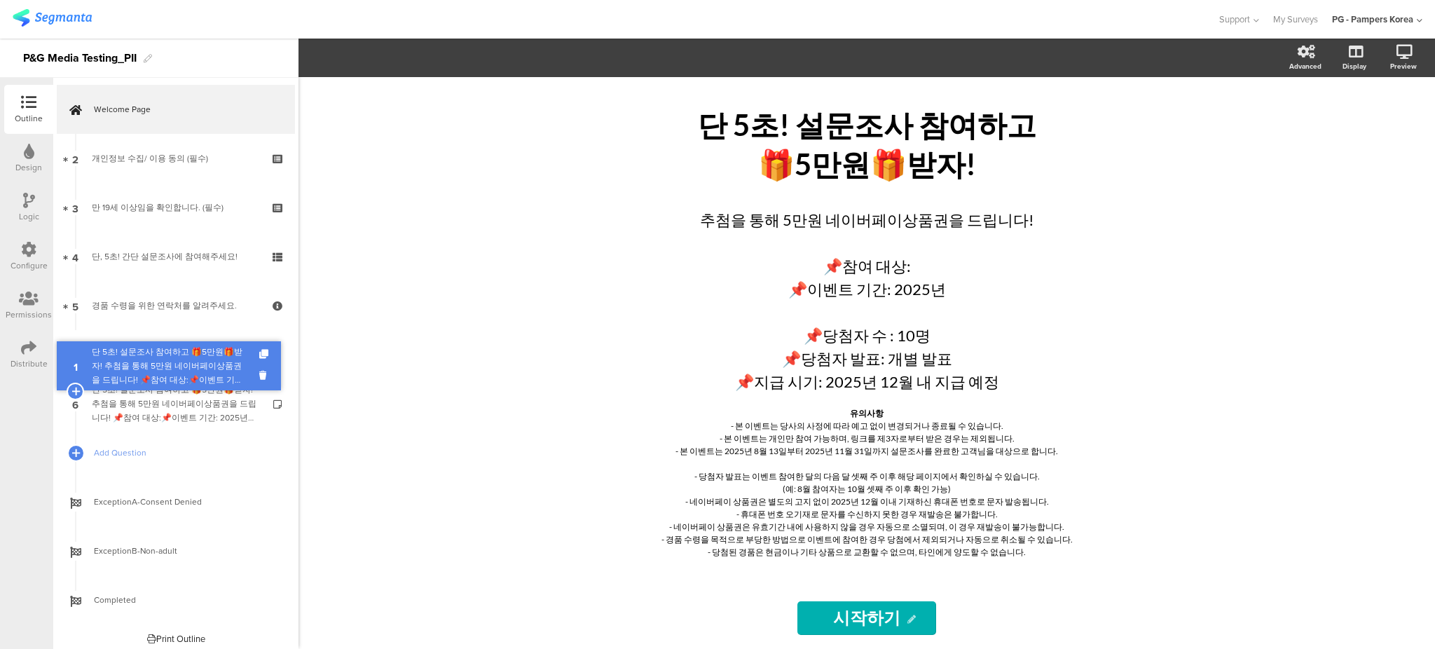
drag, startPoint x: 188, startPoint y: 156, endPoint x: 172, endPoint y: 364, distance: 208.0
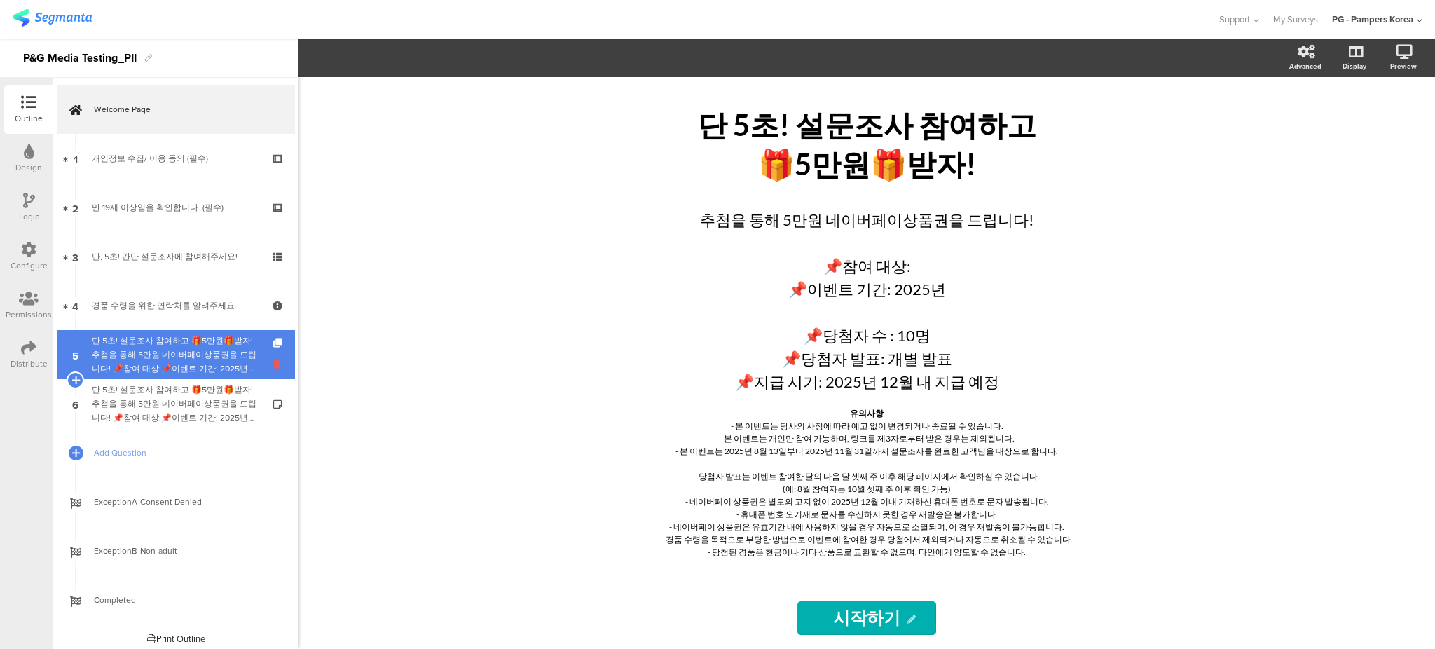
click at [273, 362] on icon at bounding box center [279, 363] width 12 height 13
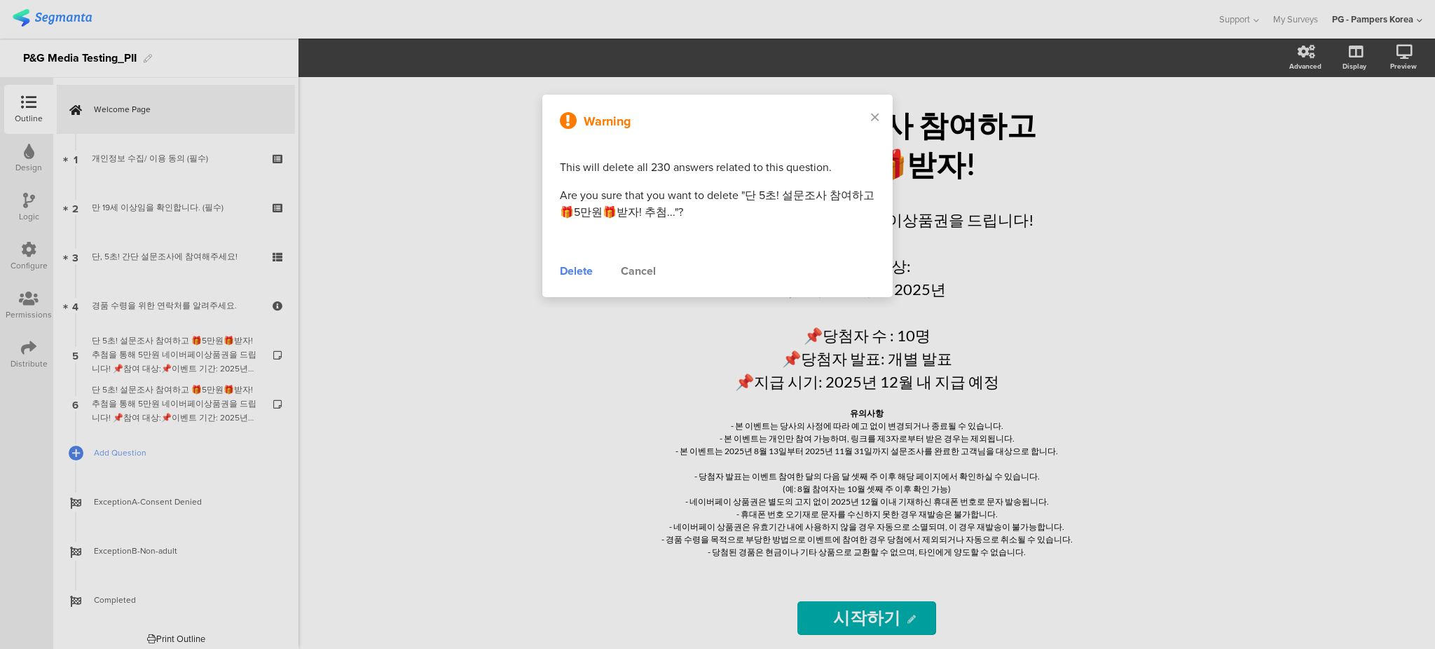
drag, startPoint x: 578, startPoint y: 277, endPoint x: 577, endPoint y: 270, distance: 7.0
click at [578, 276] on div "Delete" at bounding box center [576, 271] width 33 height 17
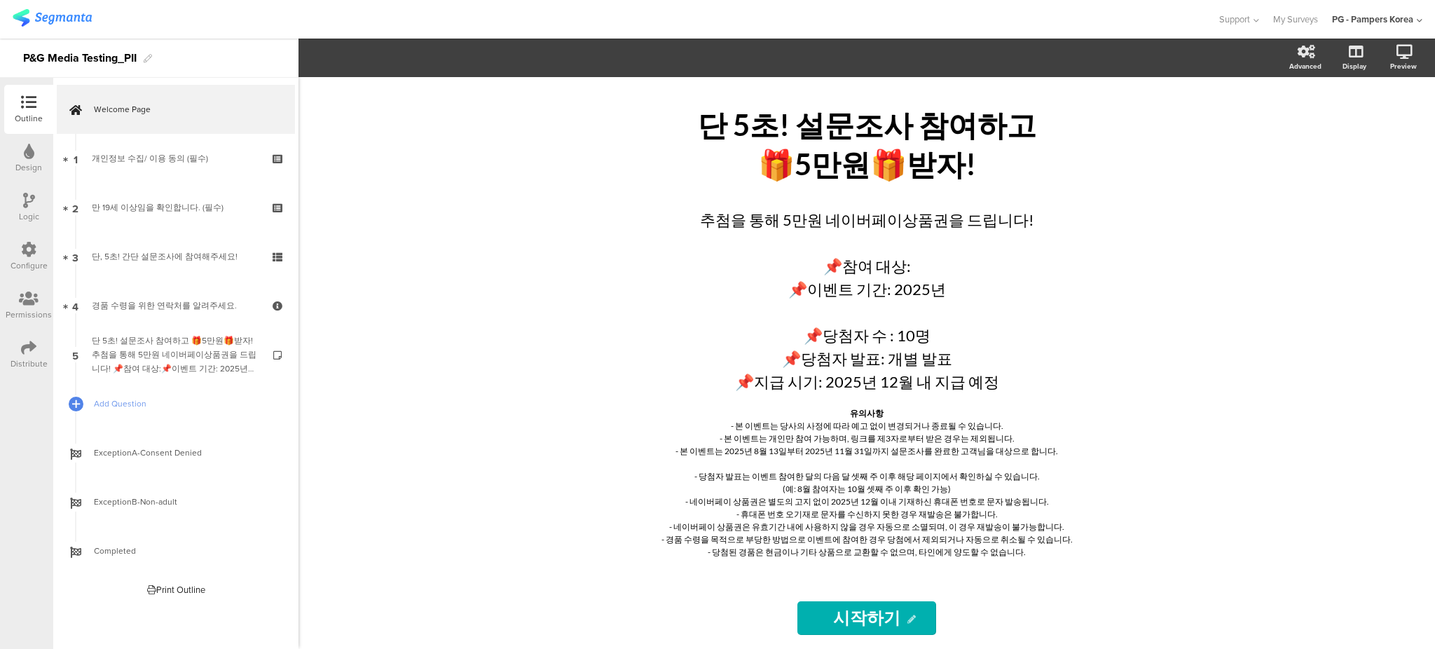
click at [1183, 421] on div "단 5초! 설문조사 참여하고 🎁5만원🎁받자! 단 5초! 설문조사 참여하고 🎁5만원🎁받자! 추첨을 통해 5만원 네이버페이상품권을 드립니다! 📌참…" at bounding box center [866, 363] width 1136 height 572
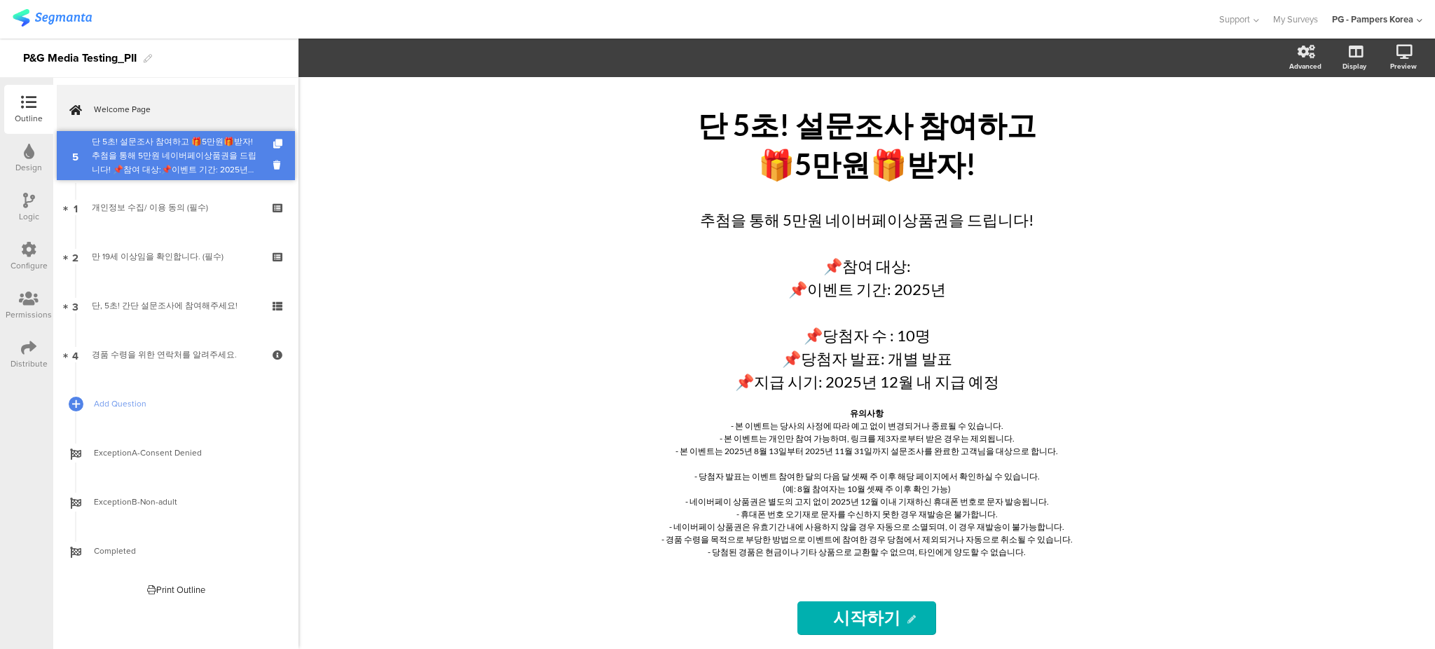
drag, startPoint x: 204, startPoint y: 352, endPoint x: 198, endPoint y: 153, distance: 199.1
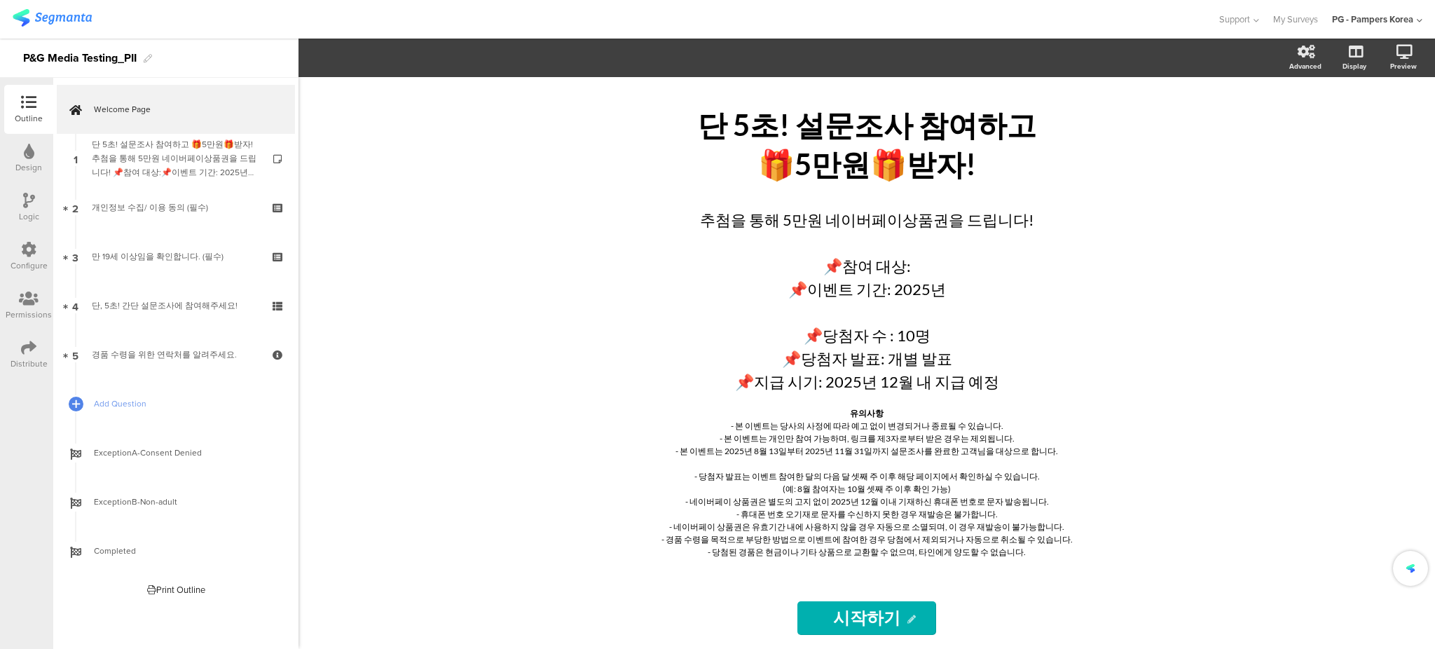
click at [408, 177] on div "단 5초! 설문조사 참여하고 🎁5만원🎁받자! 단 5초! 설문조사 참여하고 🎁5만원🎁받자! 추첨을 통해 5만원 네이버페이상품권을 드립니다! 📌참…" at bounding box center [866, 363] width 1136 height 572
click at [1234, 15] on span "Support" at bounding box center [1234, 19] width 31 height 13
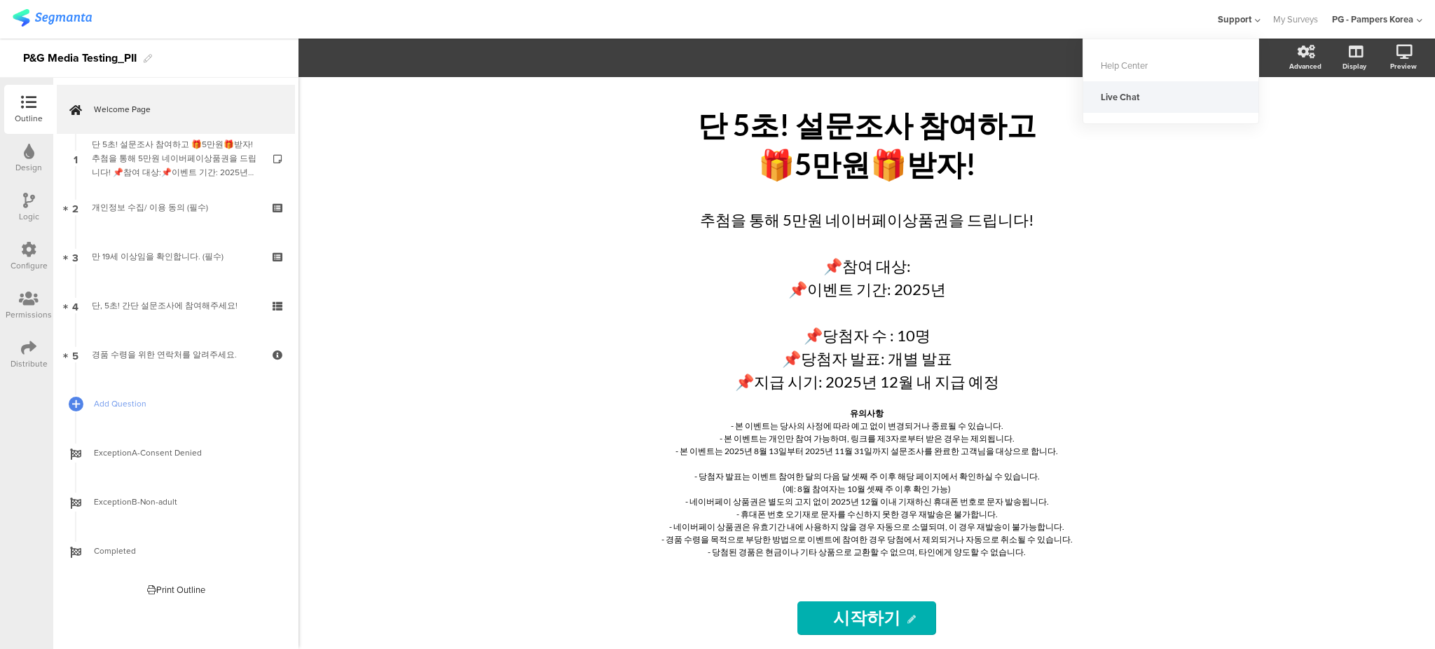
click at [1139, 97] on div "Live Chat" at bounding box center [1170, 97] width 175 height 32
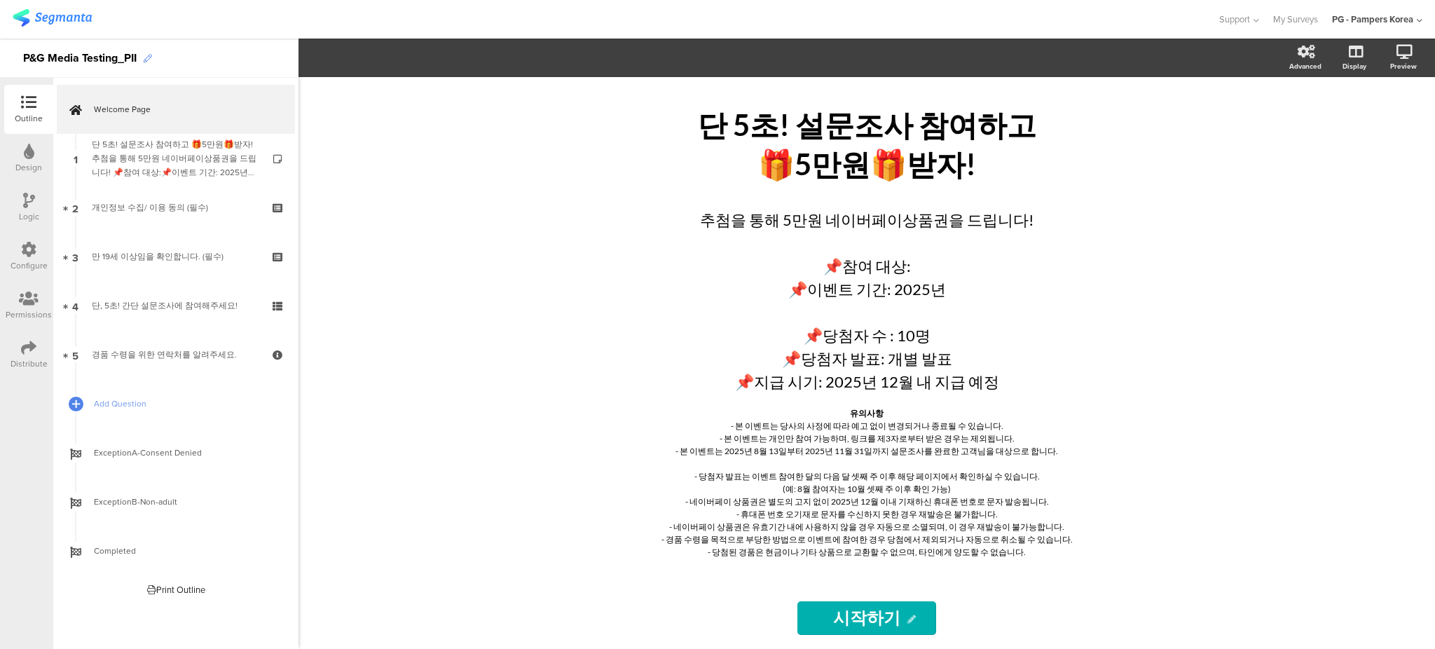
click at [146, 57] on icon at bounding box center [148, 59] width 8 height 8
click at [507, 308] on div "단 5초! 설문조사 참여하고 🎁5만원🎁받자! 단 5초! 설문조사 참여하고 🎁5만원🎁받자! 추첨을 통해 5만원 네이버페이상품권을 드립니다! 📌참…" at bounding box center [866, 363] width 1136 height 572
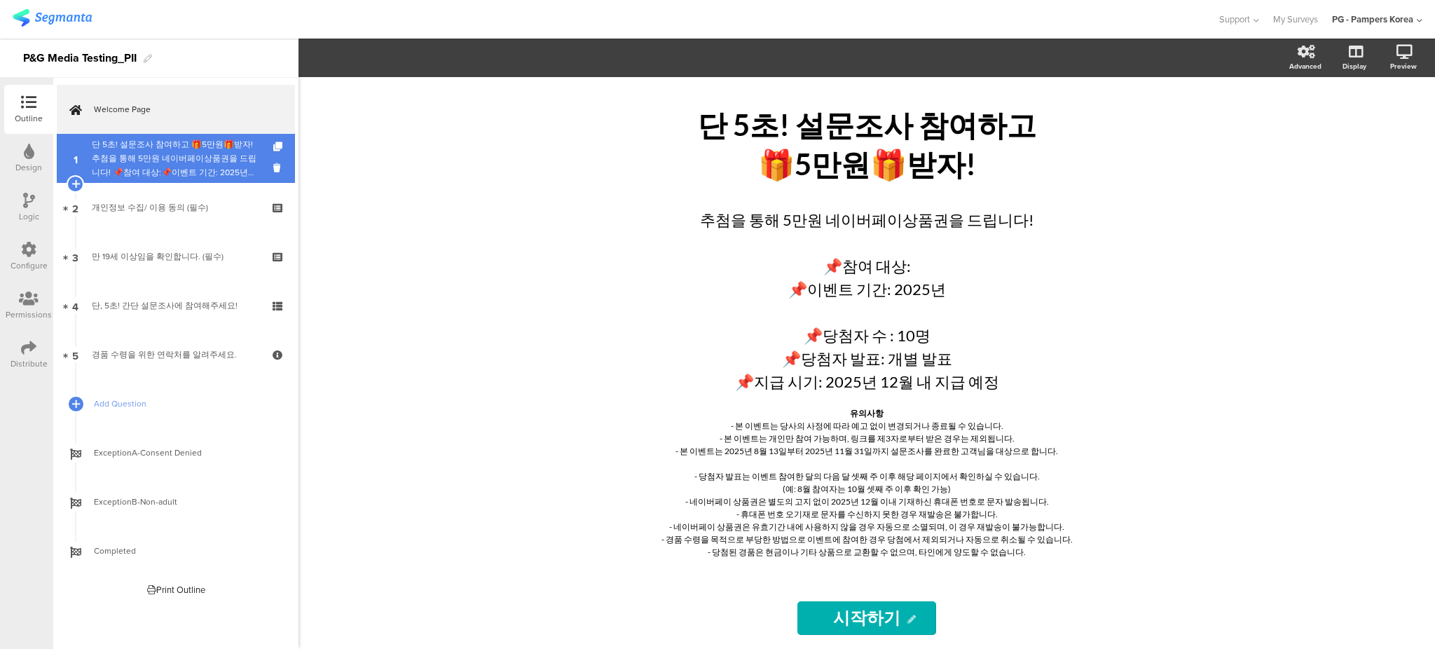
click at [183, 172] on div "단 5초! 설문조사 참여하고 🎁5만원🎁받자!추첨을 통해 5만원 네이버페이상품권을 드립니다! 📌참여 대상:📌이벤트 기간: 2025년 📌당첨자 수…" at bounding box center [175, 158] width 167 height 42
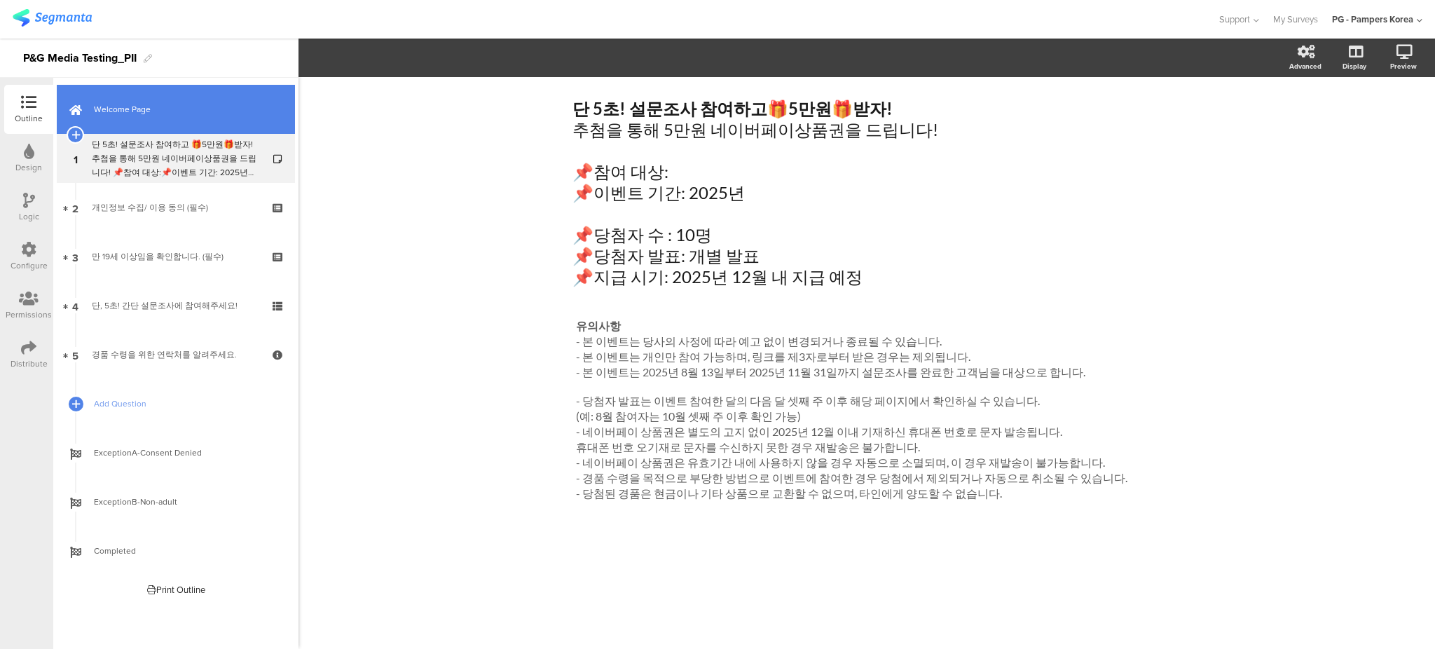
click at [159, 113] on span "Welcome Page" at bounding box center [183, 109] width 179 height 14
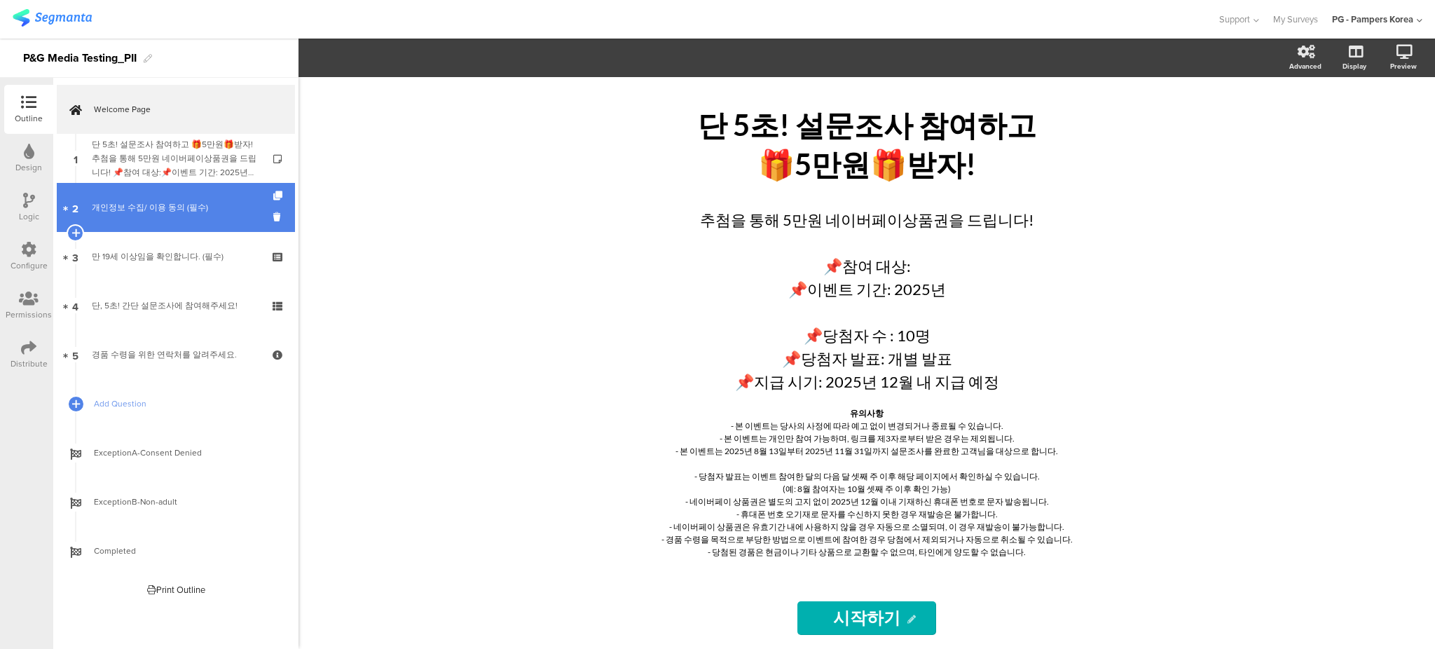
click at [231, 205] on div "개인정보 수집/ 이용 동의 (필수)" at bounding box center [175, 207] width 167 height 14
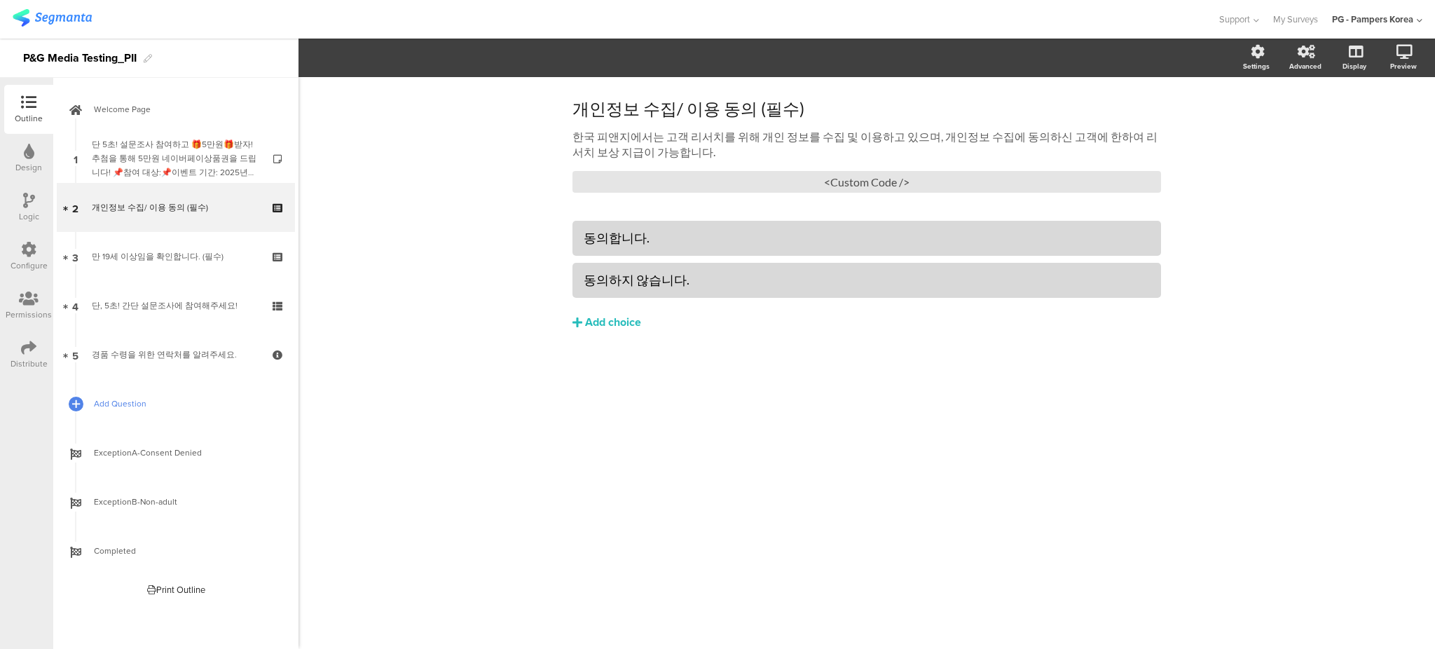
click at [175, 404] on span "Add Question" at bounding box center [183, 404] width 179 height 14
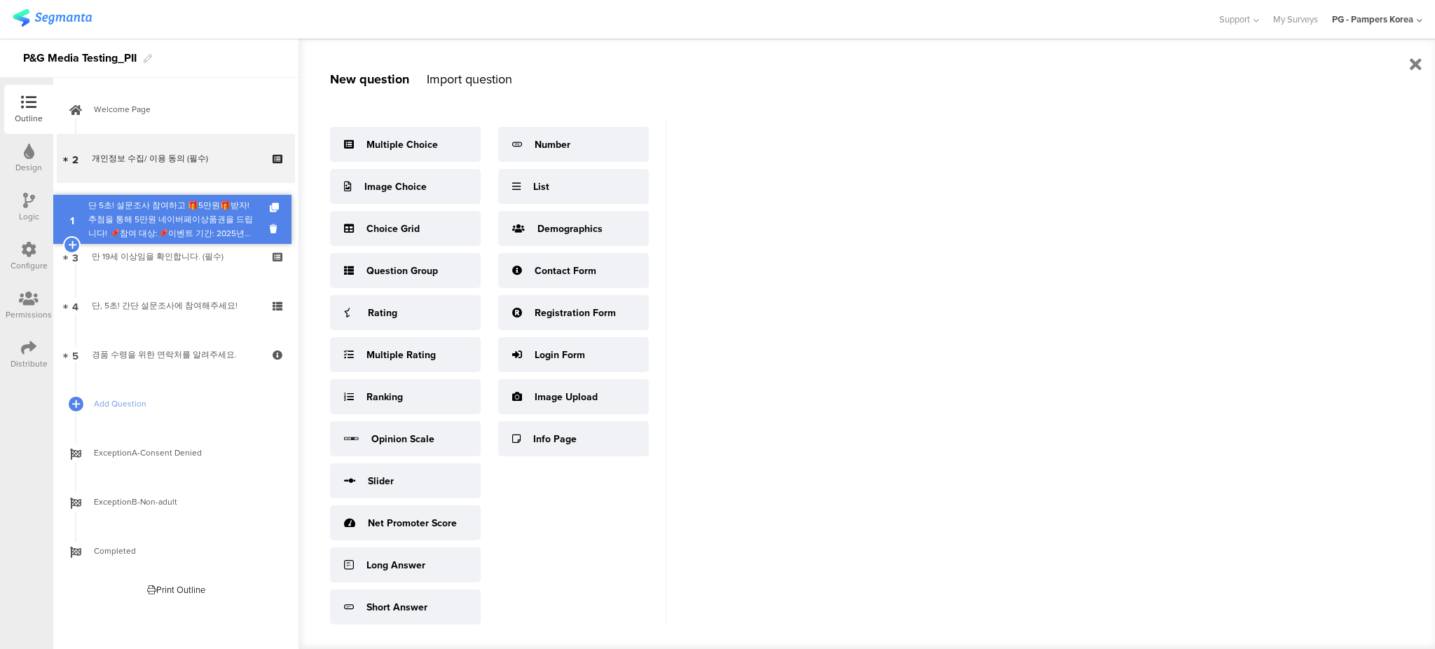
drag, startPoint x: 151, startPoint y: 164, endPoint x: 159, endPoint y: 225, distance: 61.5
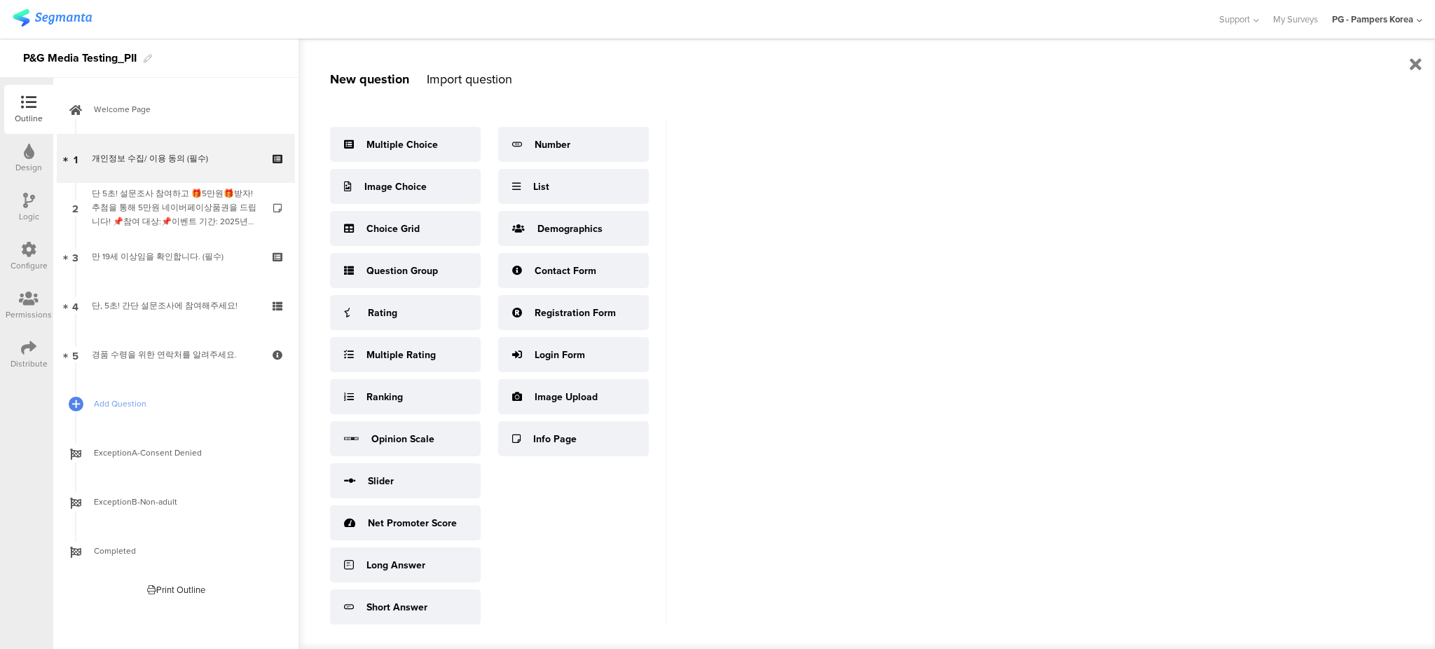
click at [18, 354] on div "Distribute" at bounding box center [28, 354] width 49 height 49
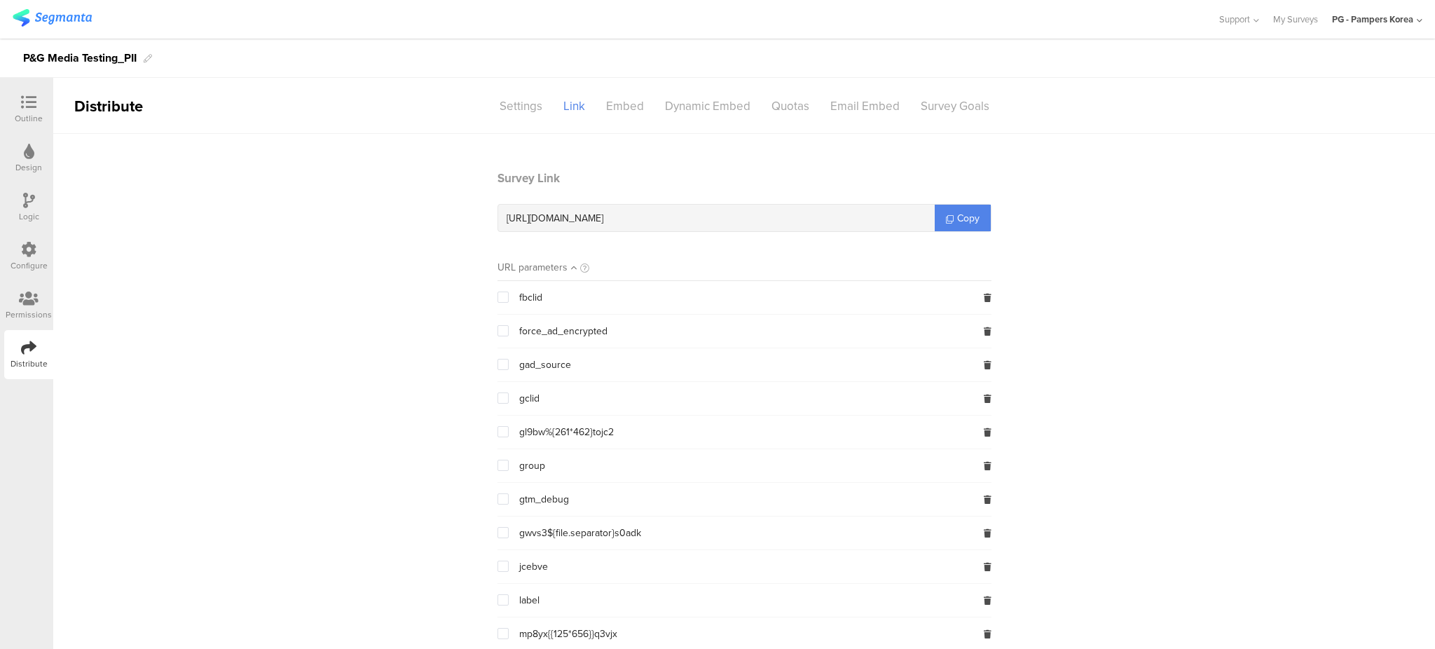
click at [970, 218] on span "Copy" at bounding box center [968, 218] width 22 height 15
click at [46, 248] on div "Configure" at bounding box center [28, 256] width 49 height 49
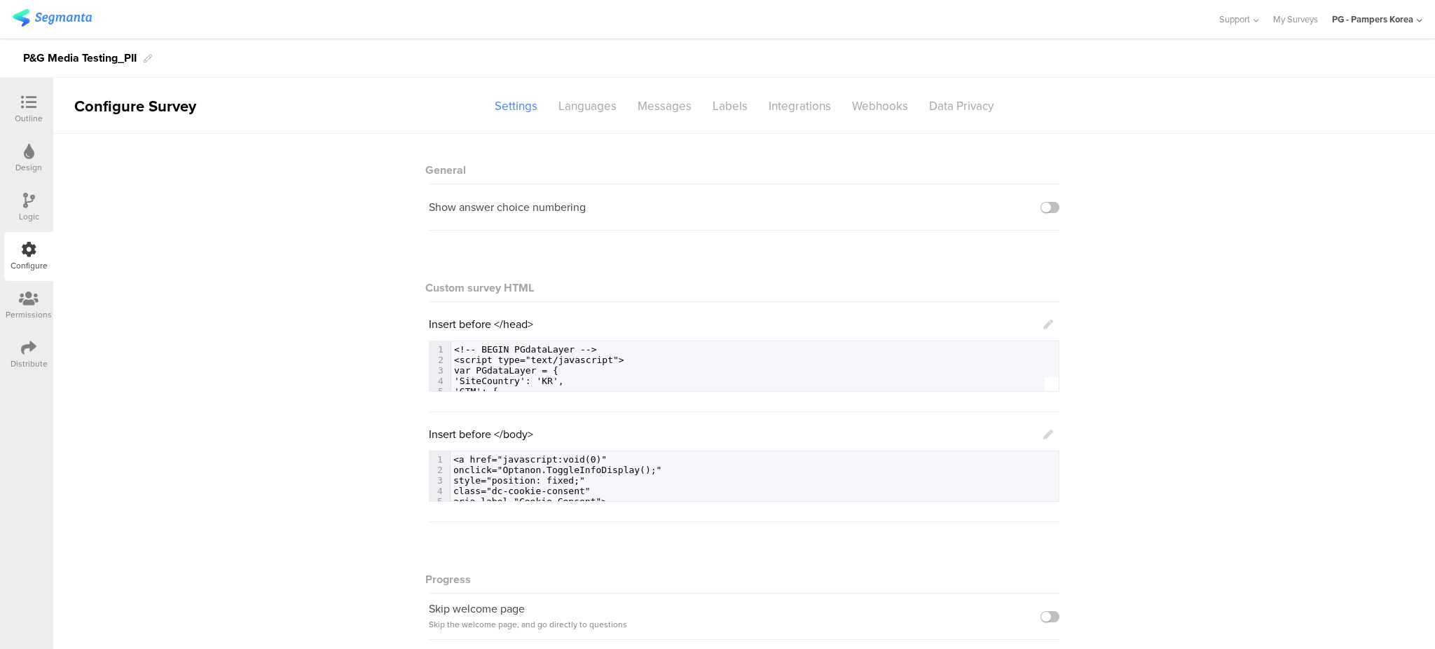
click at [36, 211] on div "Logic" at bounding box center [29, 216] width 20 height 13
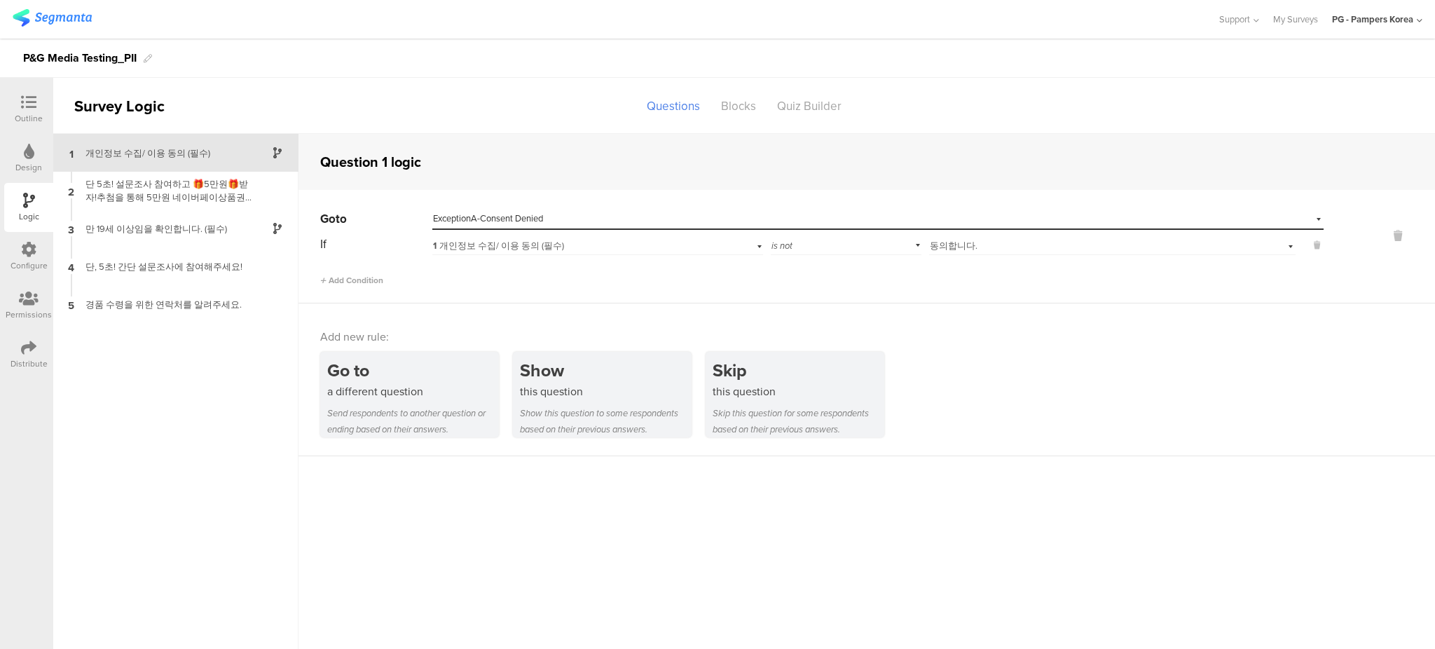
click at [1064, 112] on sg-section-page-header "Survey Logic Questions Blocks Quiz Builder" at bounding box center [744, 106] width 1382 height 56
click at [40, 104] on div at bounding box center [29, 104] width 28 height 18
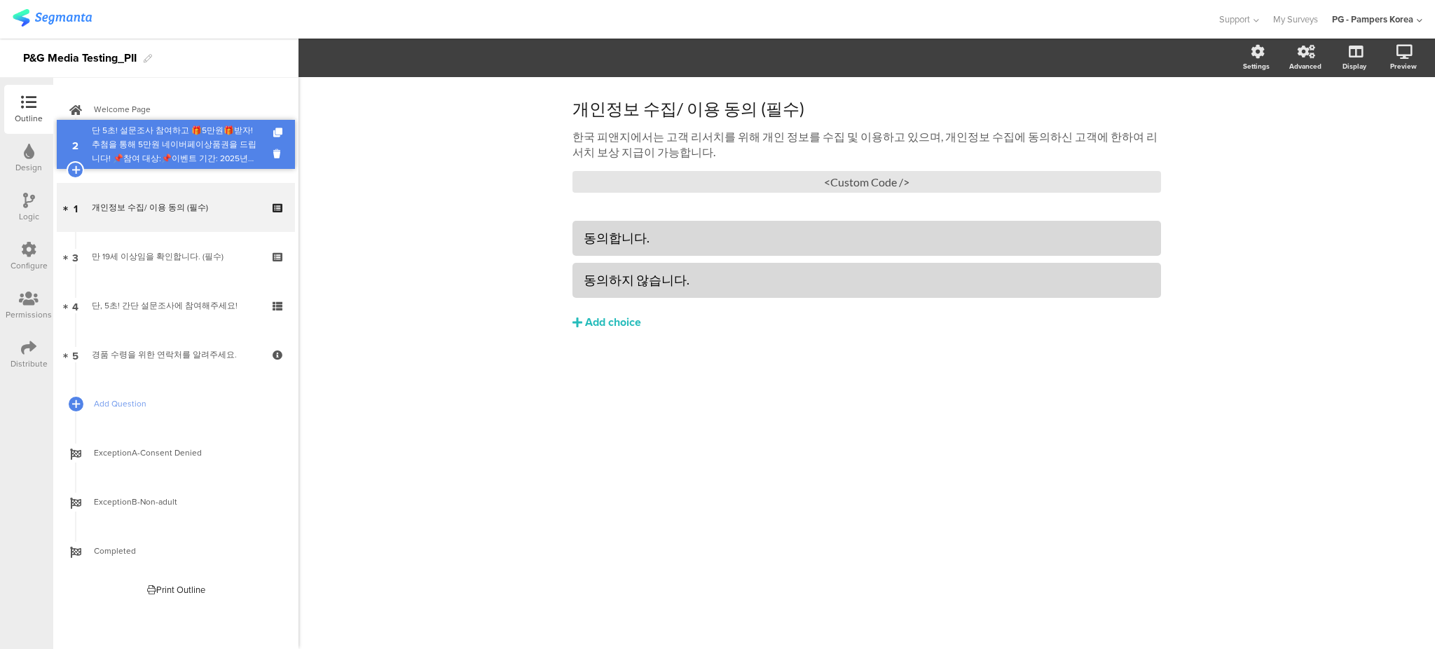
drag, startPoint x: 192, startPoint y: 216, endPoint x: 186, endPoint y: 153, distance: 63.3
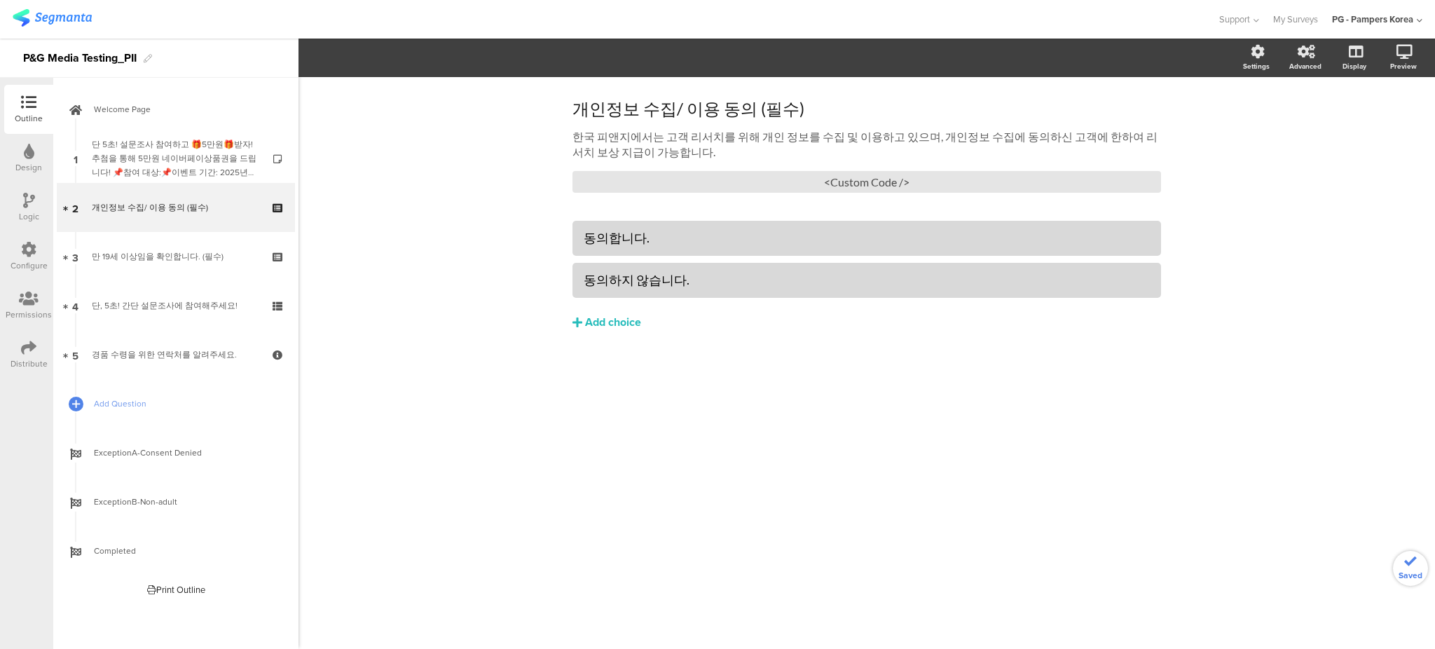
click at [447, 219] on div "개인정보 수집/ 이용 동의 (필수) 개인정보 수집/ 이용 동의 (필수) 한국 피앤지에서는 고객 리서치를 위해 개인 정보를 수집 및 이용하고 있…" at bounding box center [866, 363] width 1136 height 572
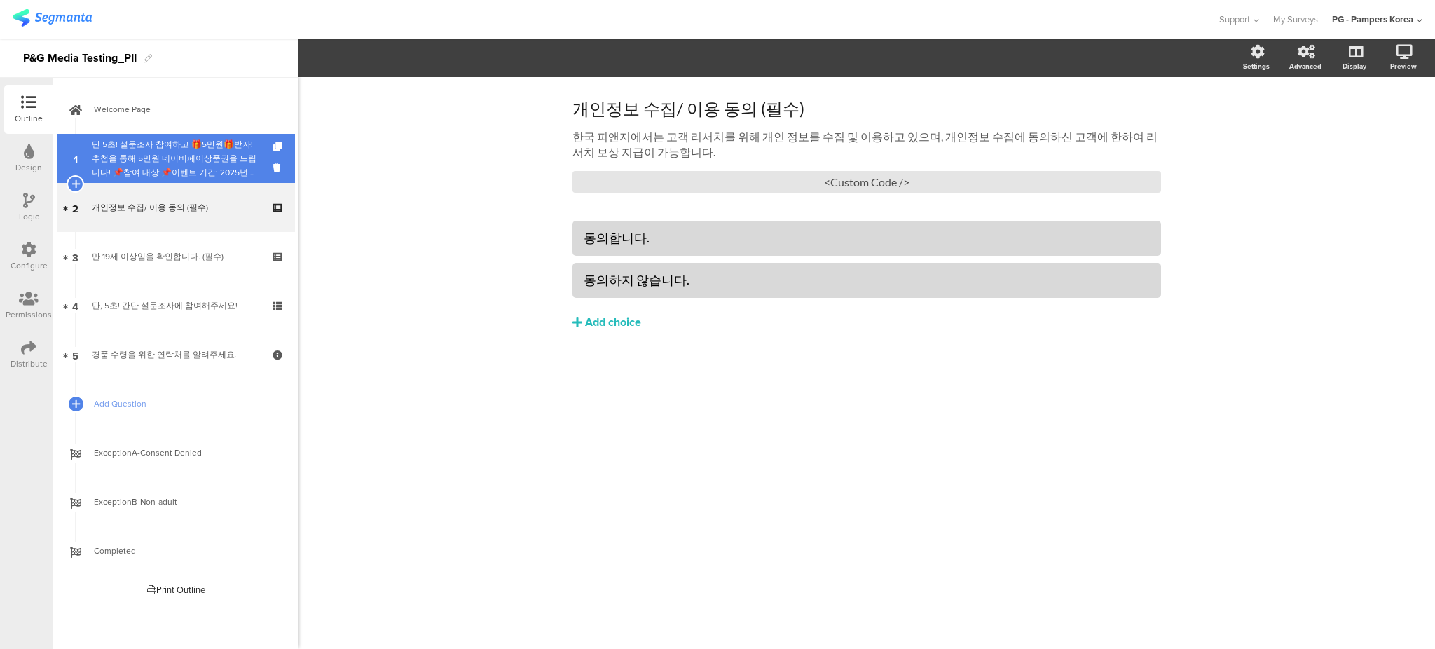
click at [207, 156] on div "단 5초! 설문조사 참여하고 🎁5만원🎁받자!추첨을 통해 5만원 네이버페이상품권을 드립니다! 📌참여 대상:📌이벤트 기간: 2025년 📌당첨자 수…" at bounding box center [175, 158] width 167 height 42
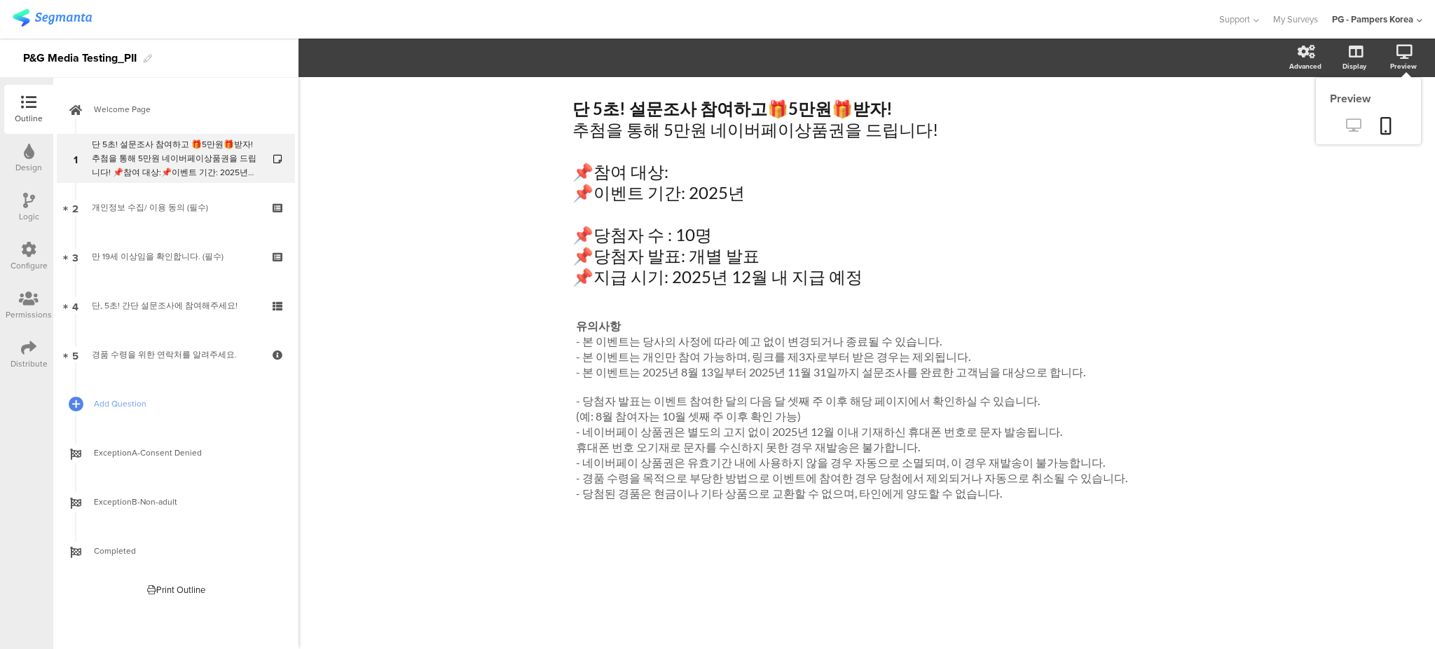
click at [1347, 123] on icon at bounding box center [1353, 124] width 15 height 13
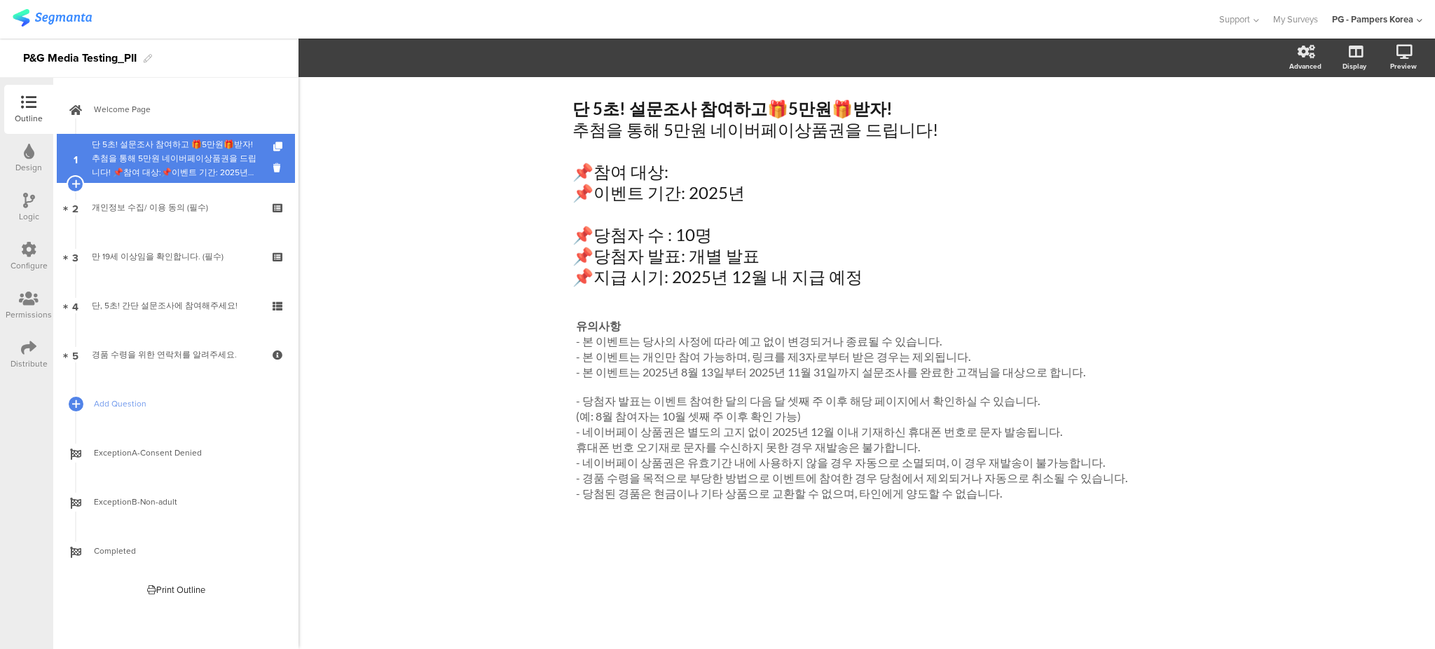
click at [184, 145] on div "단 5초! 설문조사 참여하고 🎁5만원🎁받자!추첨을 통해 5만원 네이버페이상품권을 드립니다! 📌참여 대상:📌이벤트 기간: 2025년 📌당첨자 수…" at bounding box center [175, 158] width 167 height 42
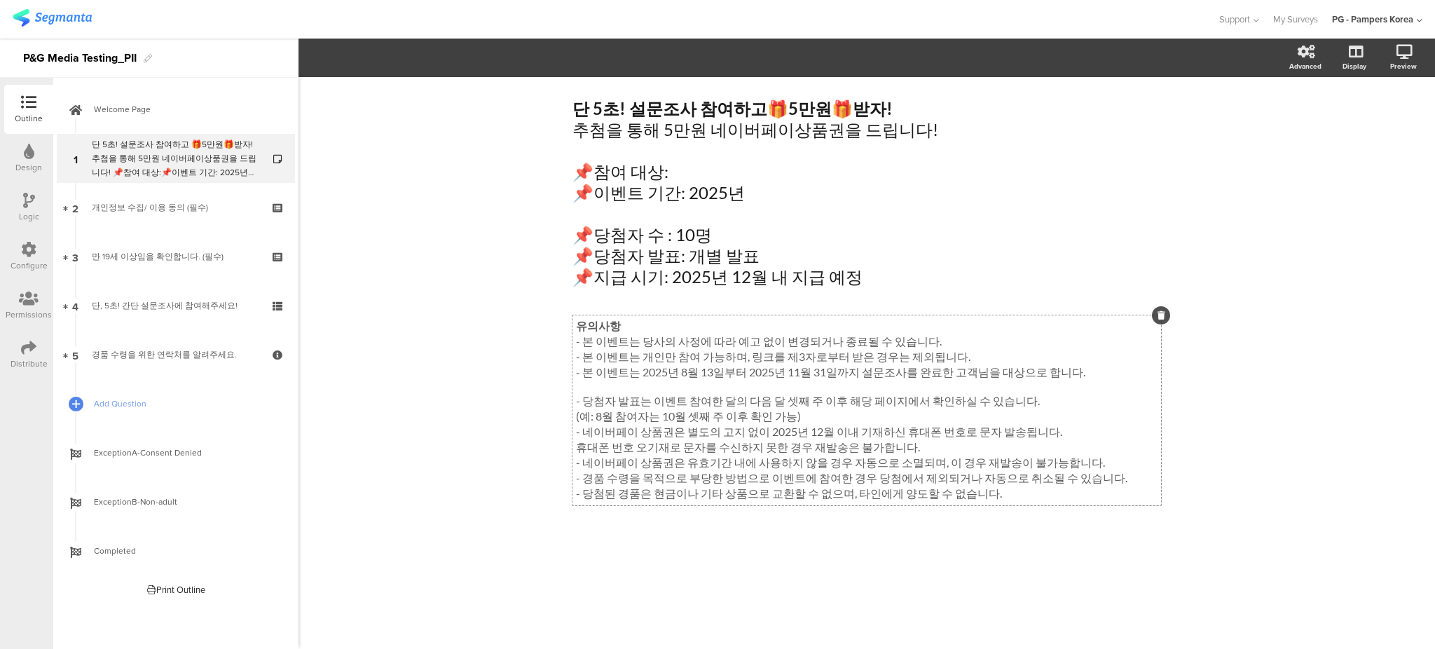
click at [831, 355] on div "유의사항 - 본 이벤트는 당사의 사정에 따라 예고 없이 변경되거나 종료될 수 있습니다. - 본 이벤트는 개인만 참여 가능하며, 링크를 제3자로…" at bounding box center [866, 410] width 589 height 190
click at [1388, 124] on icon at bounding box center [1385, 126] width 11 height 18
click at [1284, 233] on div "단 5초! 설문조사 참여하고 🎁 5만원 🎁 받자! 추첨을 통해 5만원 네이버페이상품권을 드립니다! 📌참여 대상: 📌이벤트 기간: 2025년 📌…" at bounding box center [866, 363] width 1136 height 572
click at [944, 230] on div "단 5초! 설문조사 참여하고 🎁 5만원 🎁 받자! 추첨을 통해 5만원 네이버페이상품권을 드립니다! 📌참여 대상: 📌이벤트 기간: 2025년 📌…" at bounding box center [867, 193] width 596 height 196
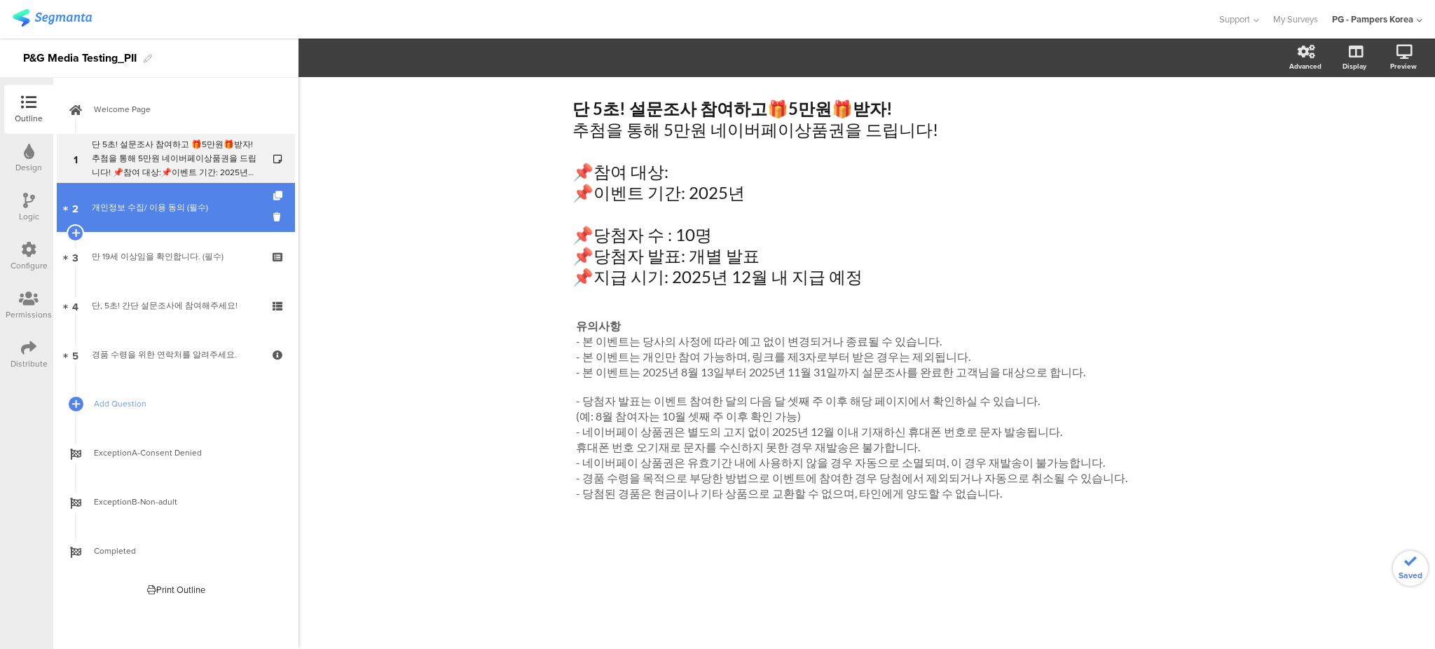
click at [196, 203] on div "개인정보 수집/ 이용 동의 (필수)" at bounding box center [175, 207] width 167 height 14
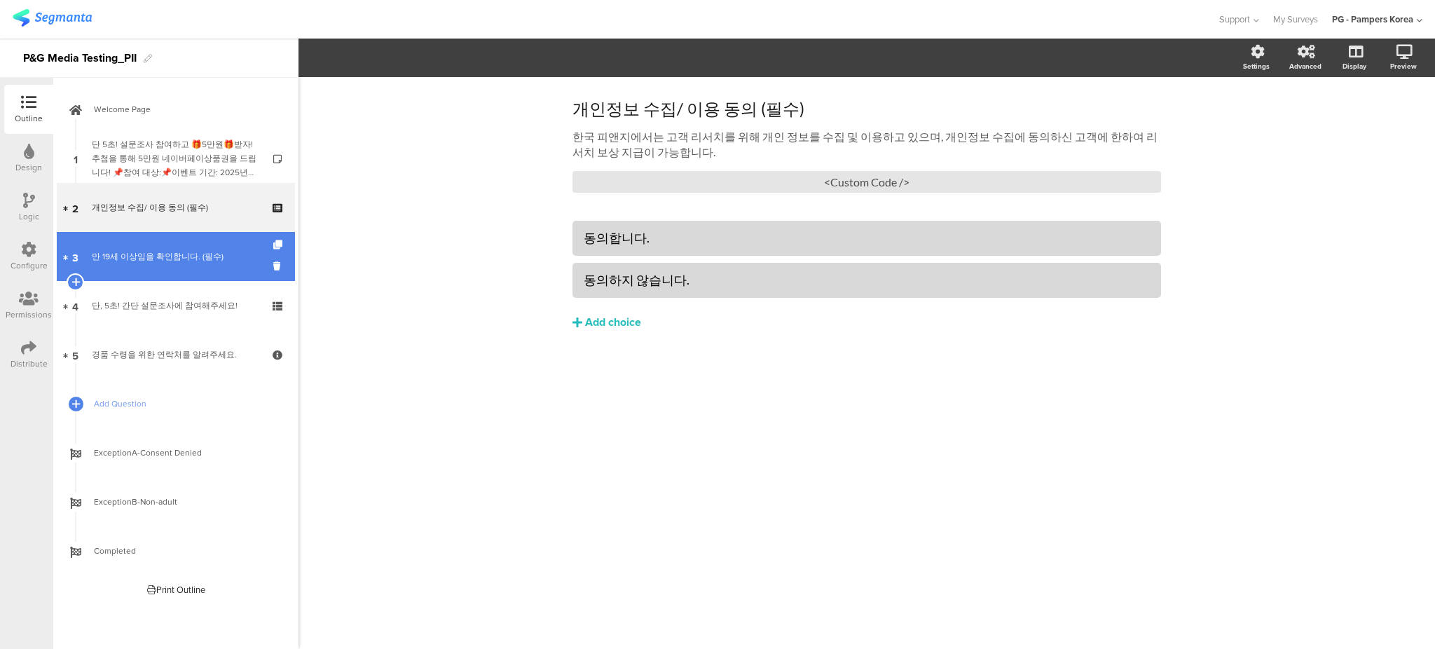
click at [188, 242] on link "3 만 19세 이상임을 확인합니다. (필수)" at bounding box center [176, 256] width 238 height 49
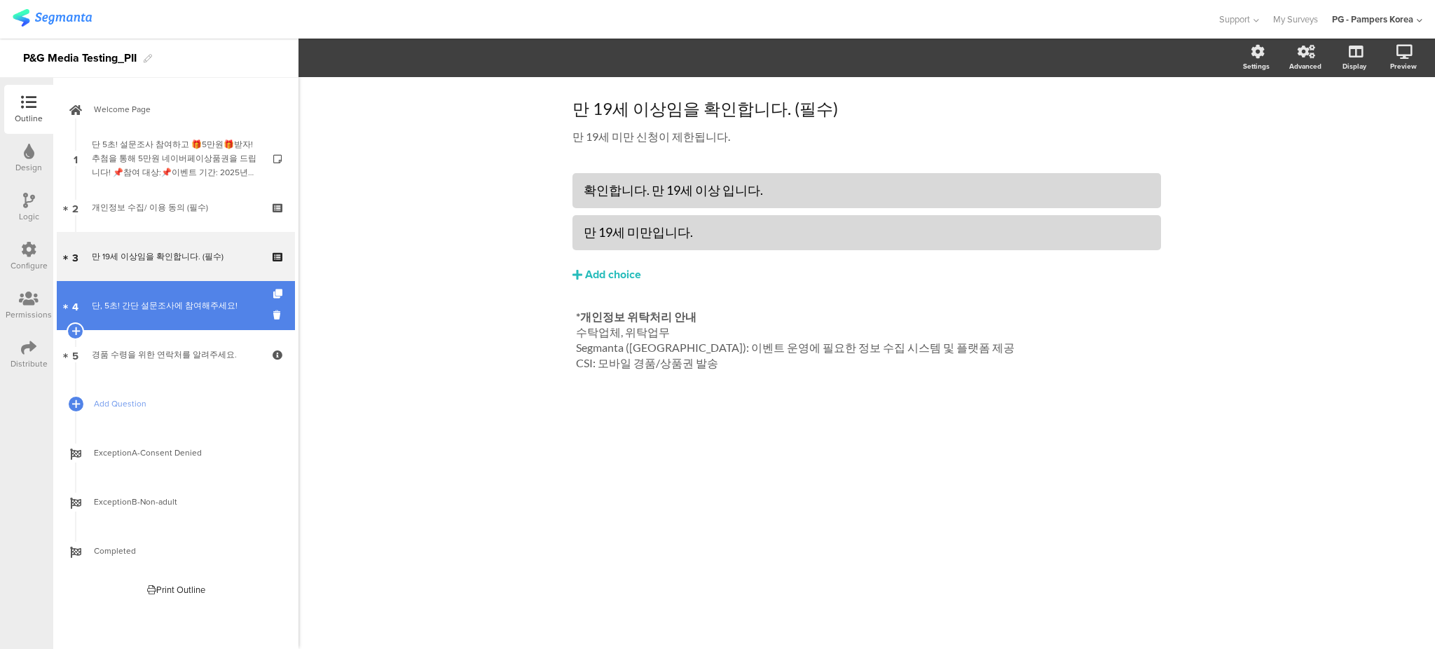
click at [174, 285] on link "4 단, 5초! 간단 설문조사에 참여해주세요!" at bounding box center [176, 305] width 238 height 49
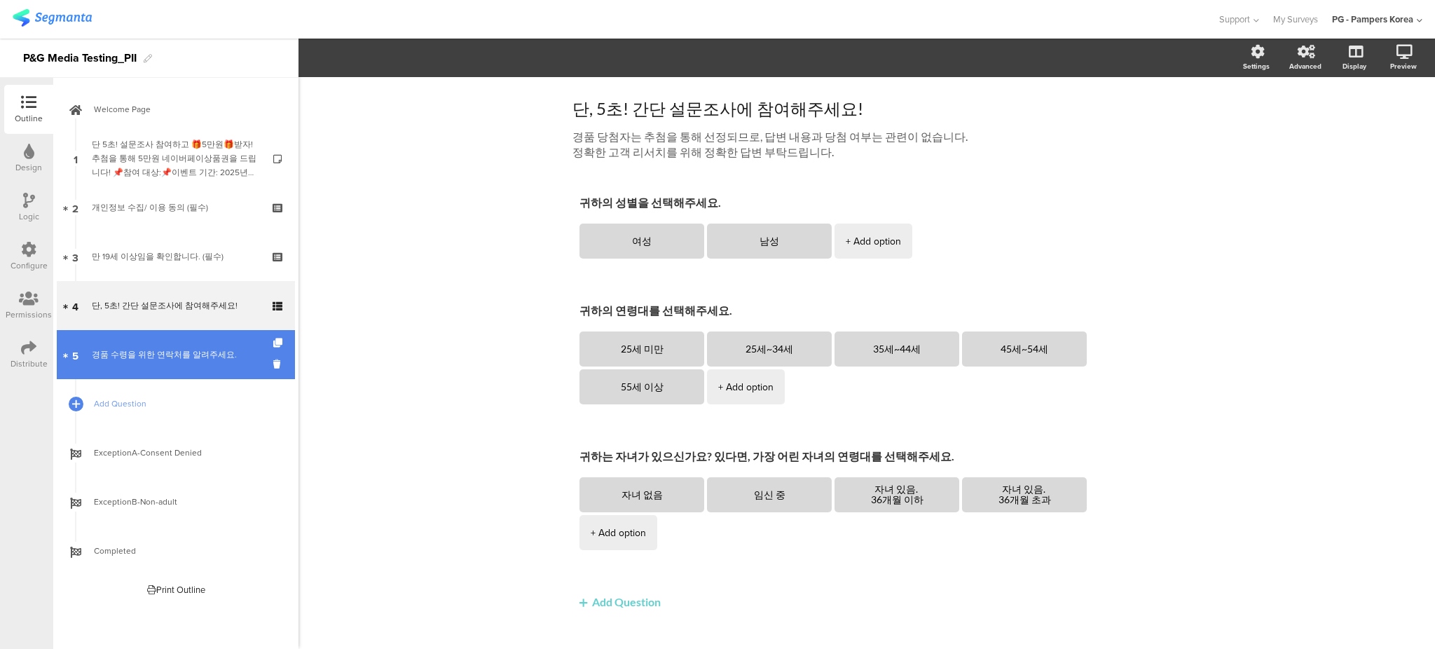
click at [174, 335] on link "5 경품 수령을 위한 연락처를 알려주세요." at bounding box center [176, 354] width 238 height 49
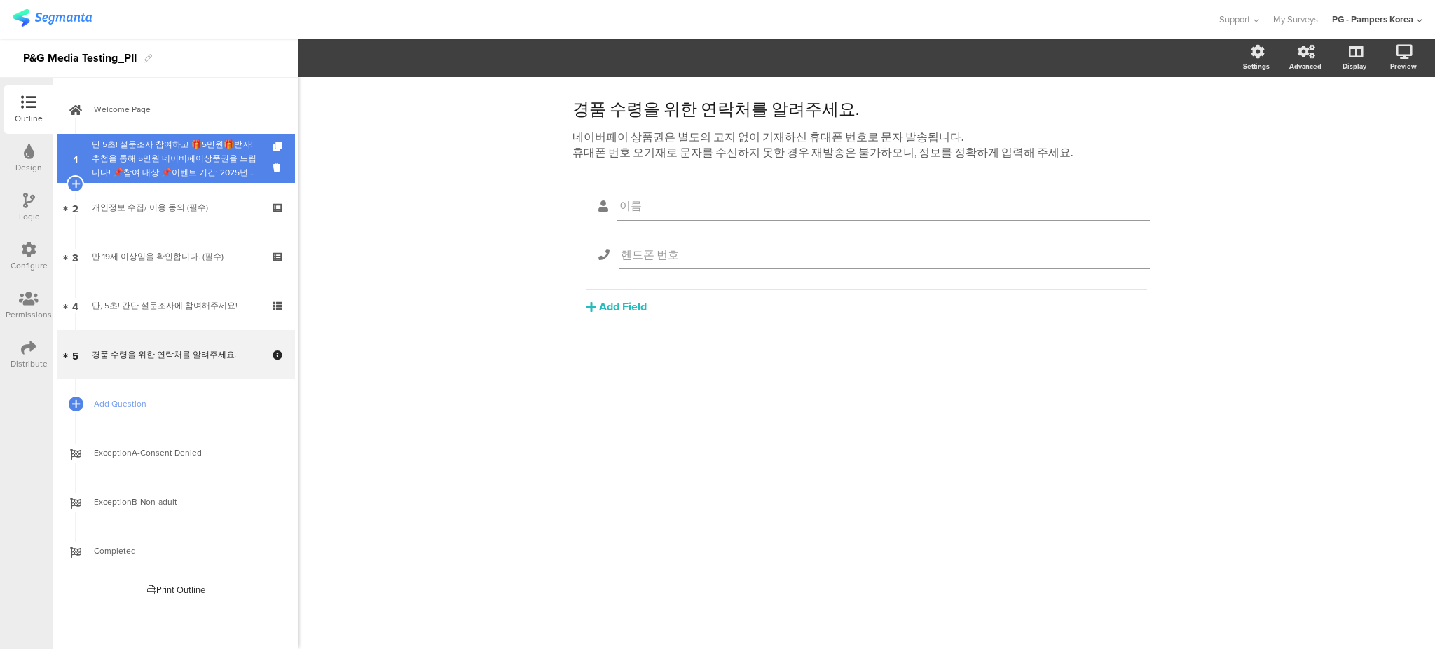
click at [184, 149] on div "단 5초! 설문조사 참여하고 🎁5만원🎁받자!추첨을 통해 5만원 네이버페이상품권을 드립니다! 📌참여 대상:📌이벤트 기간: 2025년 📌당첨자 수…" at bounding box center [175, 158] width 167 height 42
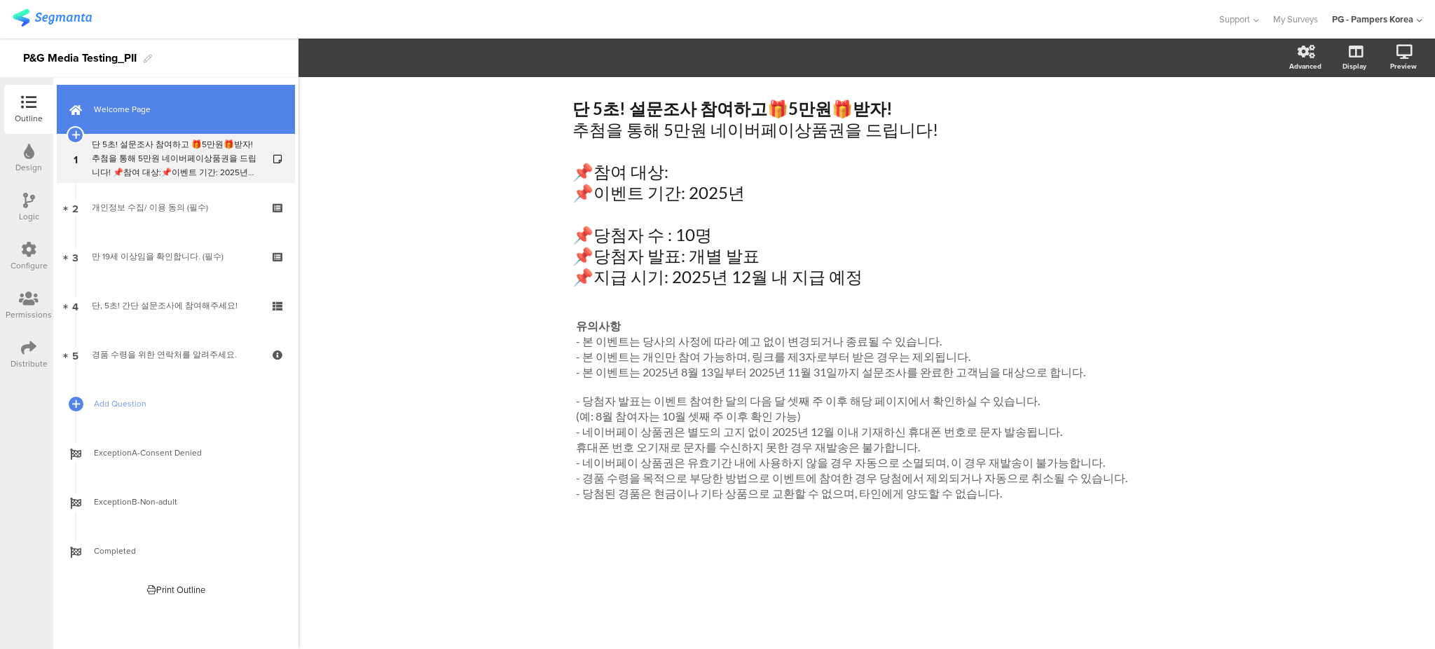
click at [188, 118] on link "Welcome Page" at bounding box center [176, 109] width 238 height 49
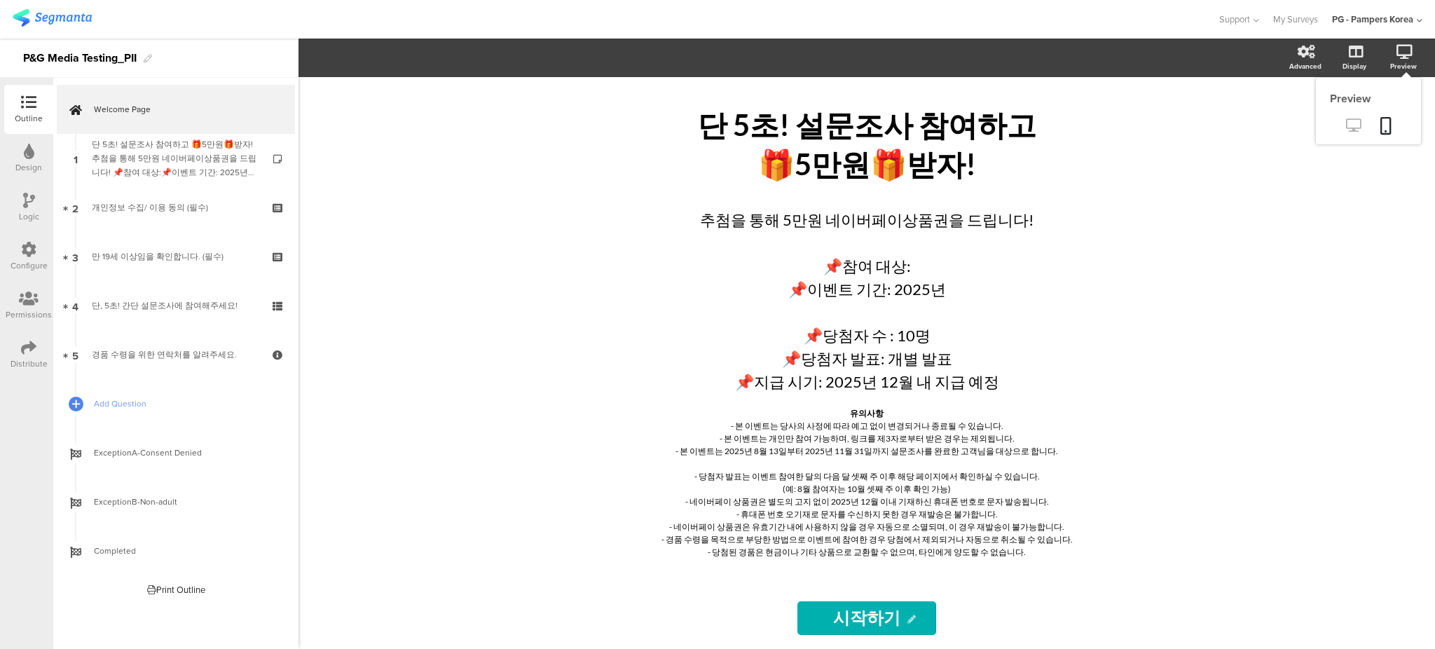
click at [1361, 119] on link at bounding box center [1353, 126] width 34 height 23
click at [20, 308] on div "Permissions" at bounding box center [29, 314] width 46 height 13
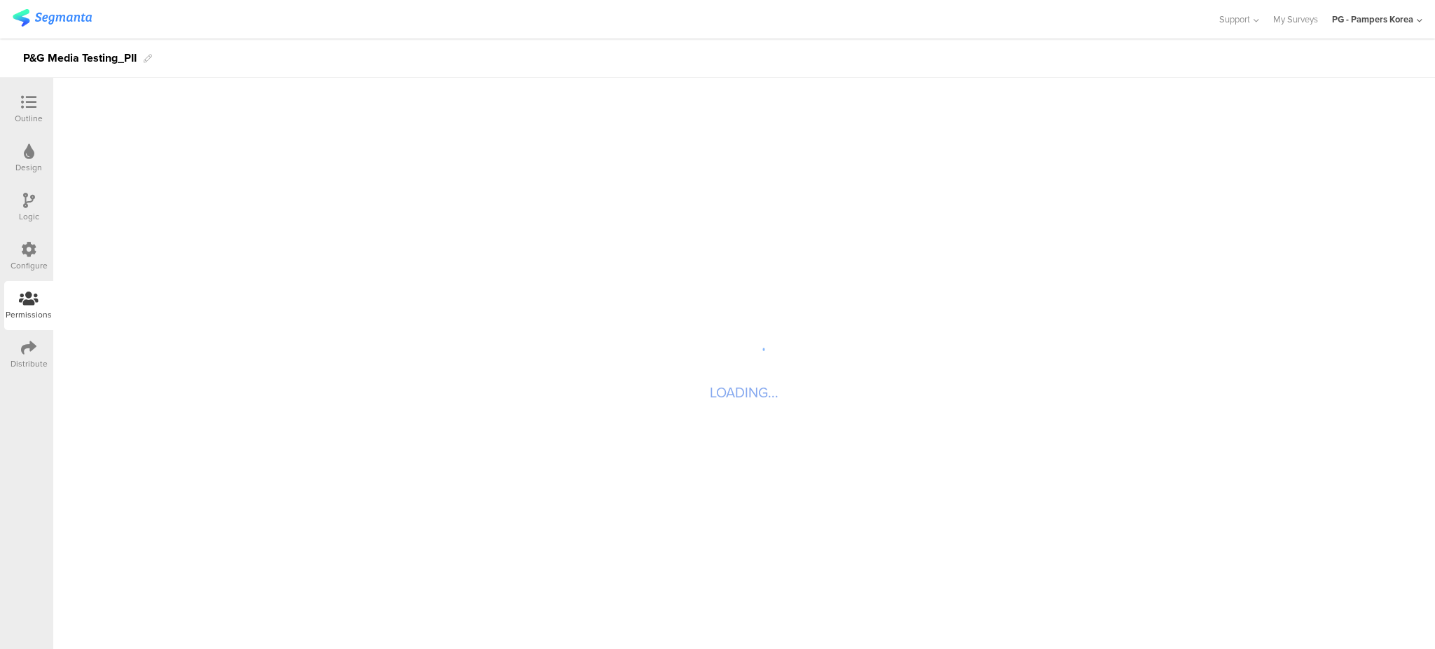
click at [43, 248] on div "Configure" at bounding box center [28, 256] width 49 height 49
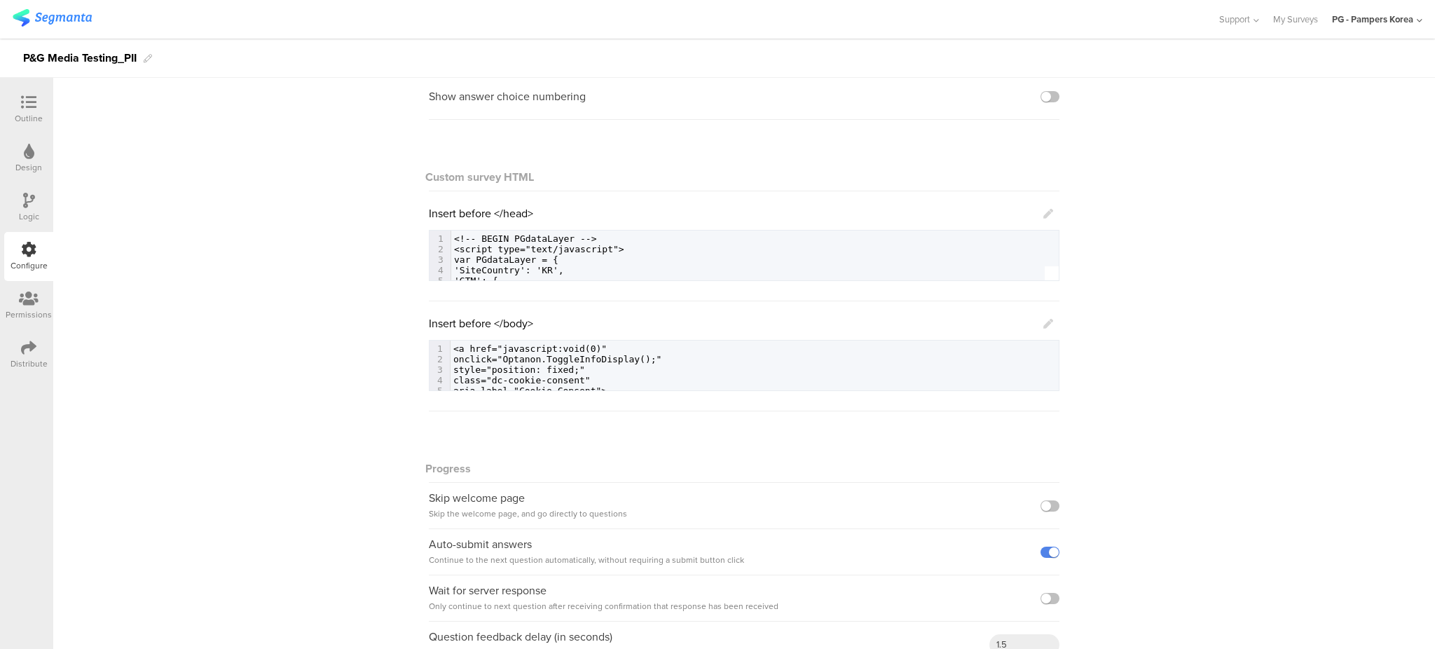
scroll to position [144, 0]
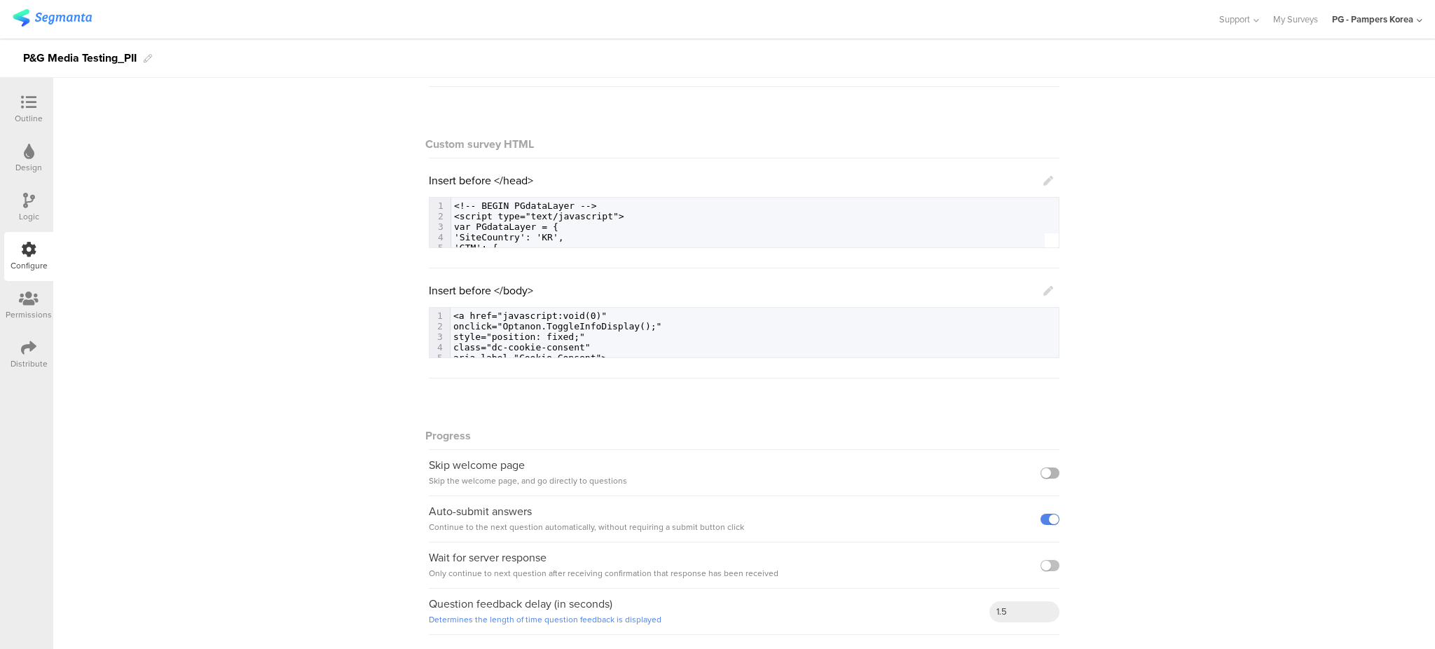
click at [1046, 474] on label at bounding box center [1049, 472] width 19 height 11
click at [0, 0] on input "checkbox" at bounding box center [0, 0] width 0 height 0
click at [32, 115] on div "Outline" at bounding box center [29, 118] width 28 height 13
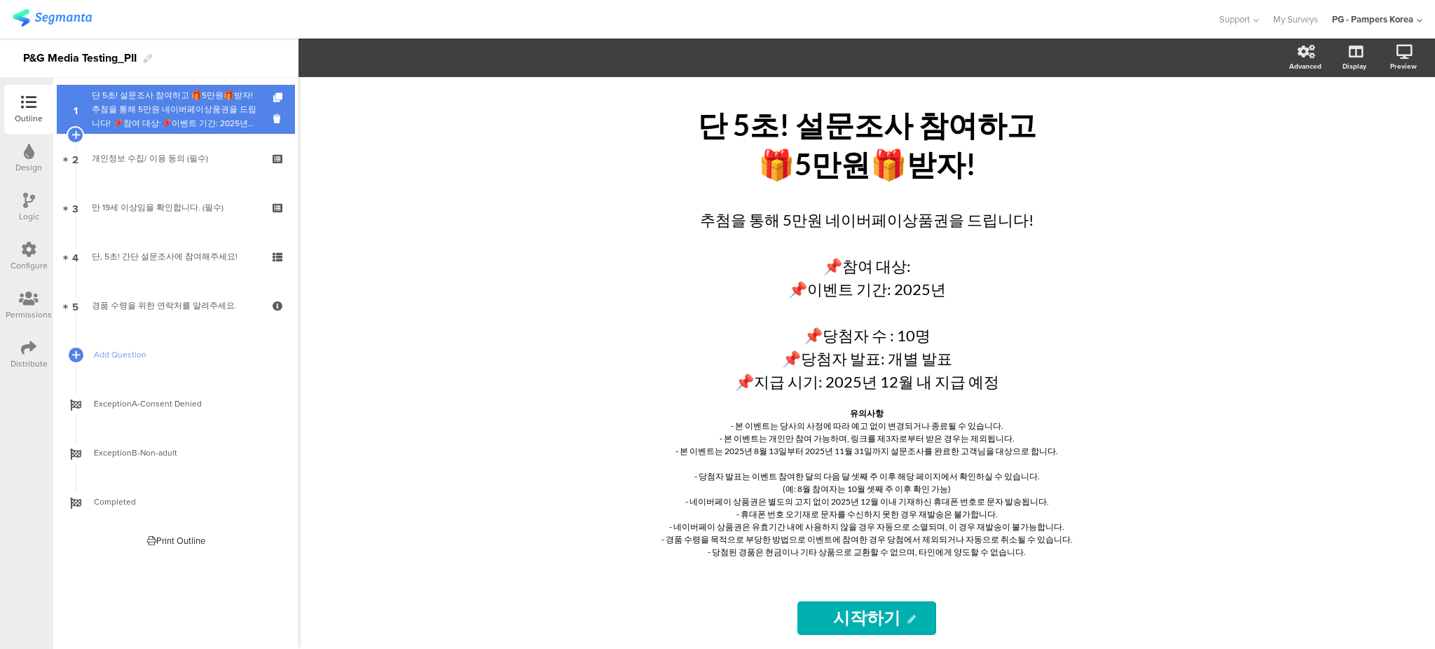
click at [158, 101] on div "단 5초! 설문조사 참여하고 🎁5만원🎁받자!추첨을 통해 5만원 네이버페이상품권을 드립니다! 📌참여 대상:📌이벤트 기간: 2025년 📌당첨자 수…" at bounding box center [175, 109] width 167 height 42
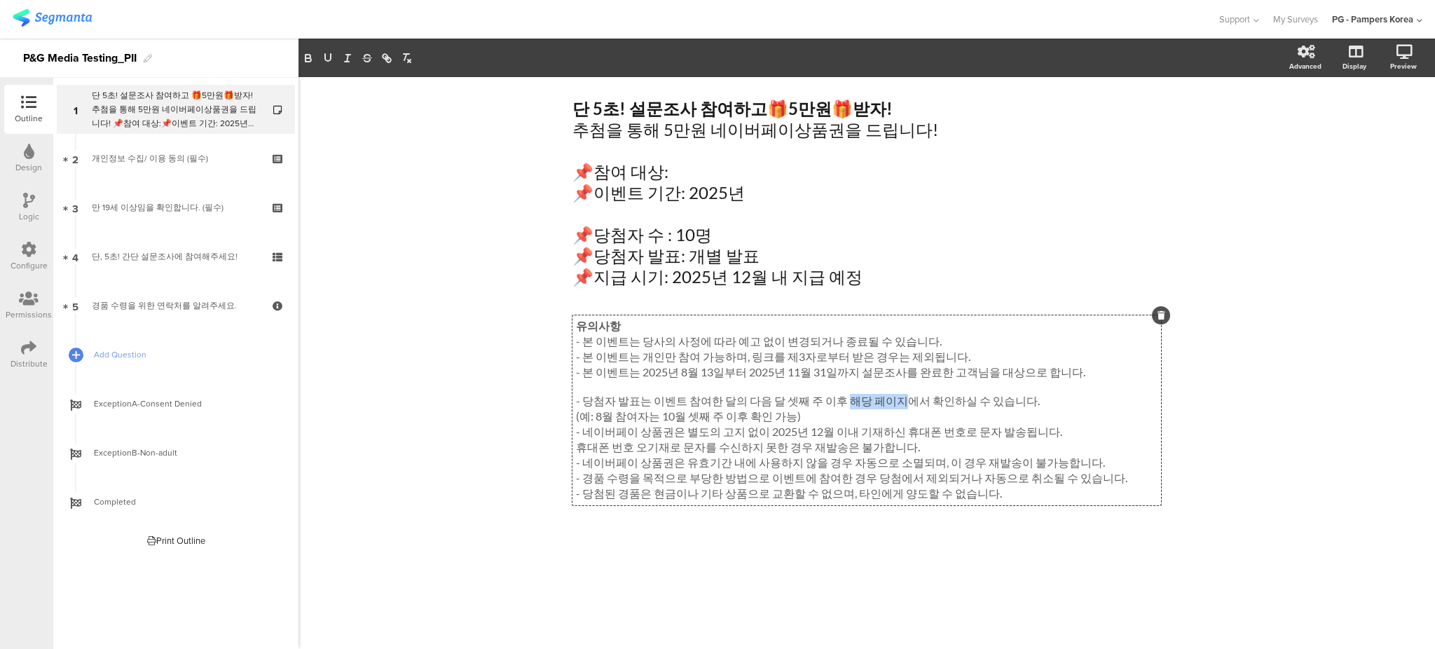
drag, startPoint x: 832, startPoint y: 401, endPoint x: 882, endPoint y: 401, distance: 49.7
click at [882, 401] on div "유의사항 - 본 이벤트는 당사의 사정에 따라 예고 없이 변경되거나 종료될 수 있습니다. - 본 이벤트는 개인만 참여 가능하며, 링크를 제3자로…" at bounding box center [866, 410] width 589 height 190
click at [386, 59] on icon "button" at bounding box center [388, 59] width 5 height 5
paste input "[URL][DOMAIN_NAME]"
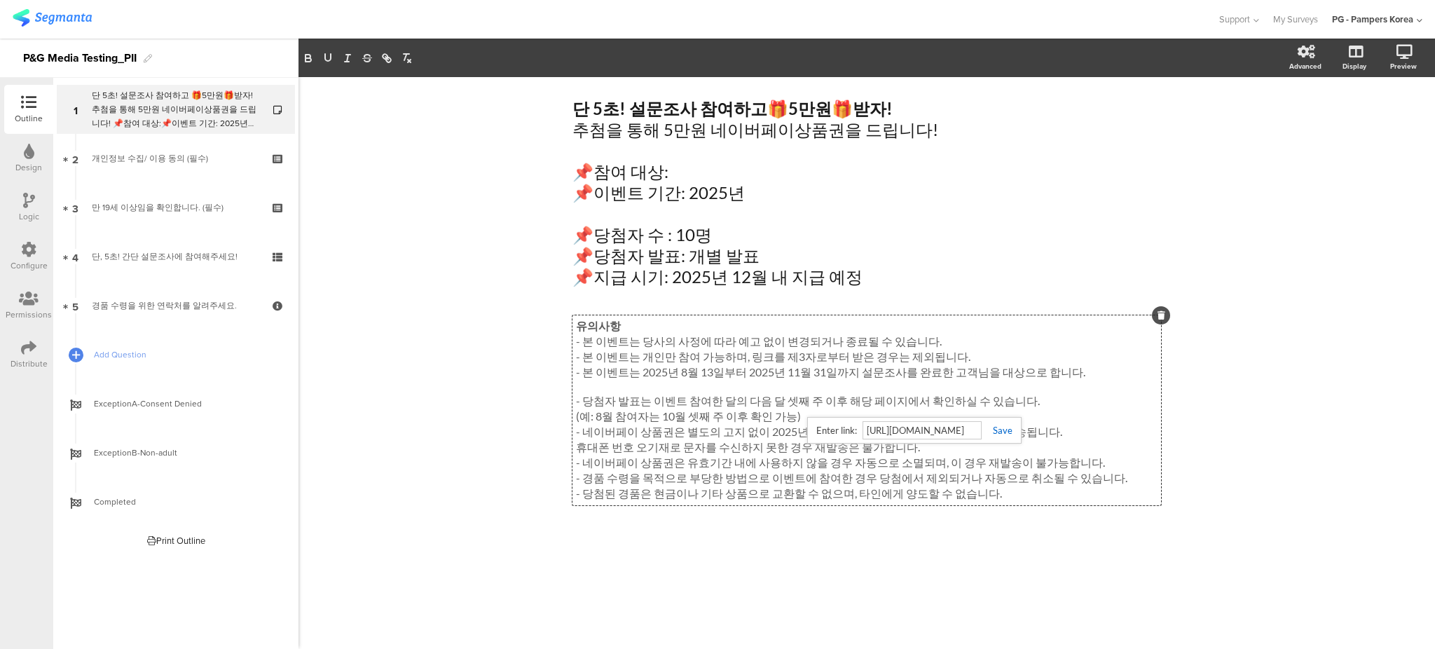
type input "[URL][DOMAIN_NAME]"
click at [1003, 432] on link at bounding box center [997, 430] width 31 height 11
click at [1219, 420] on div "단 5초! 설문조사 참여하고 🎁 5만원 🎁 받자! 추첨을 통해 5만원 네이버페이상품권을 드립니다! 📌참여 대상: 📌이벤트 기간: 2025년 📌…" at bounding box center [866, 363] width 1136 height 572
click at [1360, 120] on icon at bounding box center [1353, 124] width 15 height 13
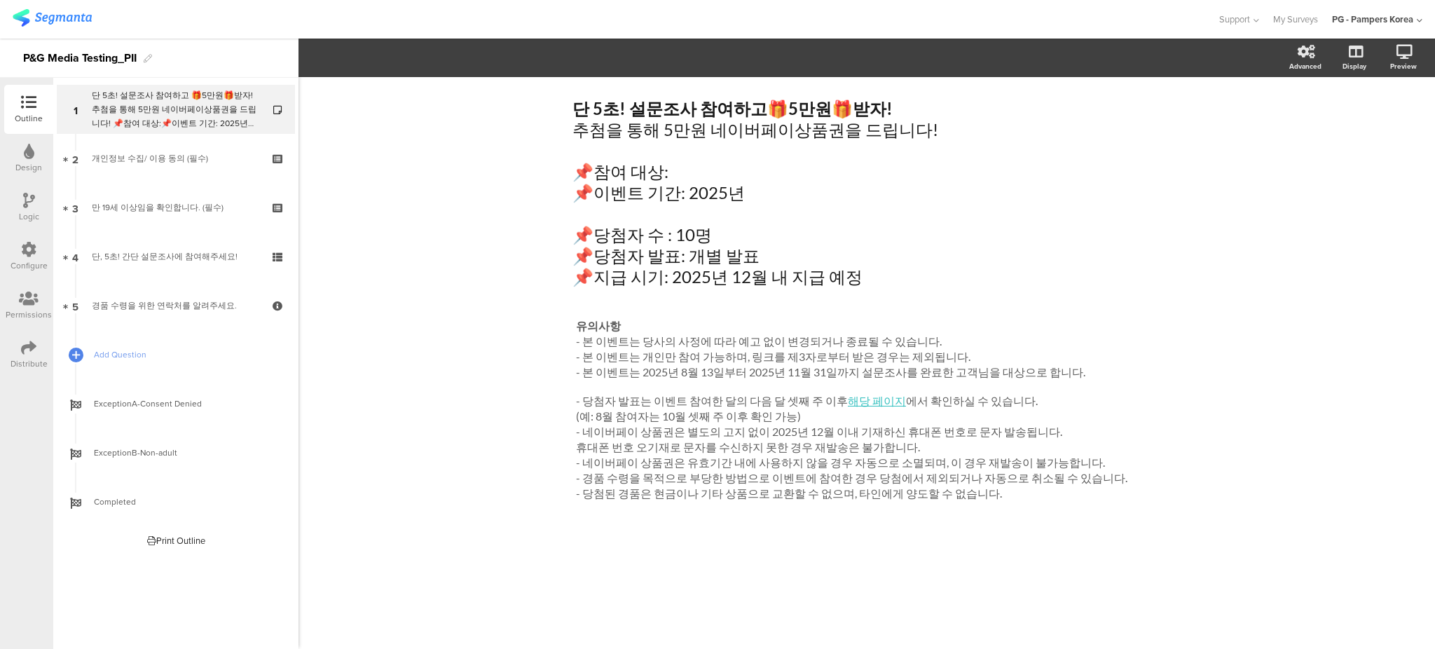
click at [34, 245] on icon at bounding box center [28, 249] width 15 height 15
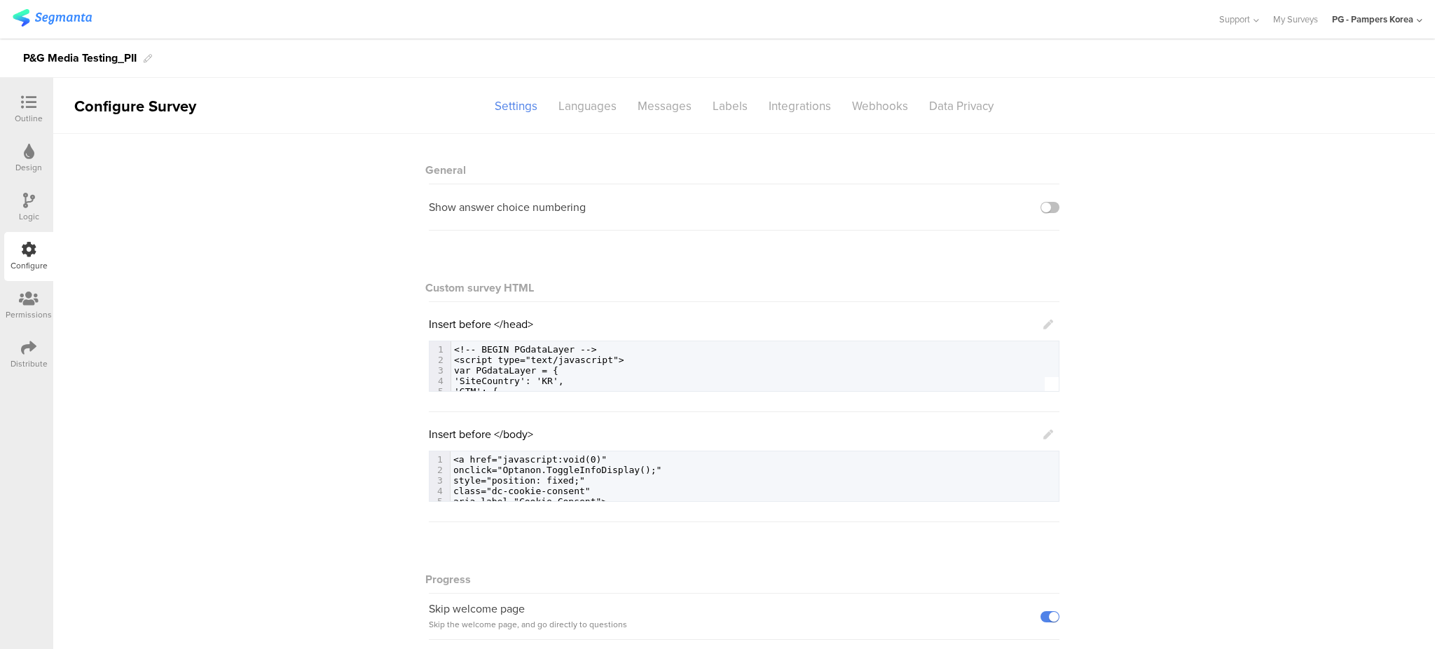
click at [1043, 325] on icon at bounding box center [1048, 324] width 10 height 10
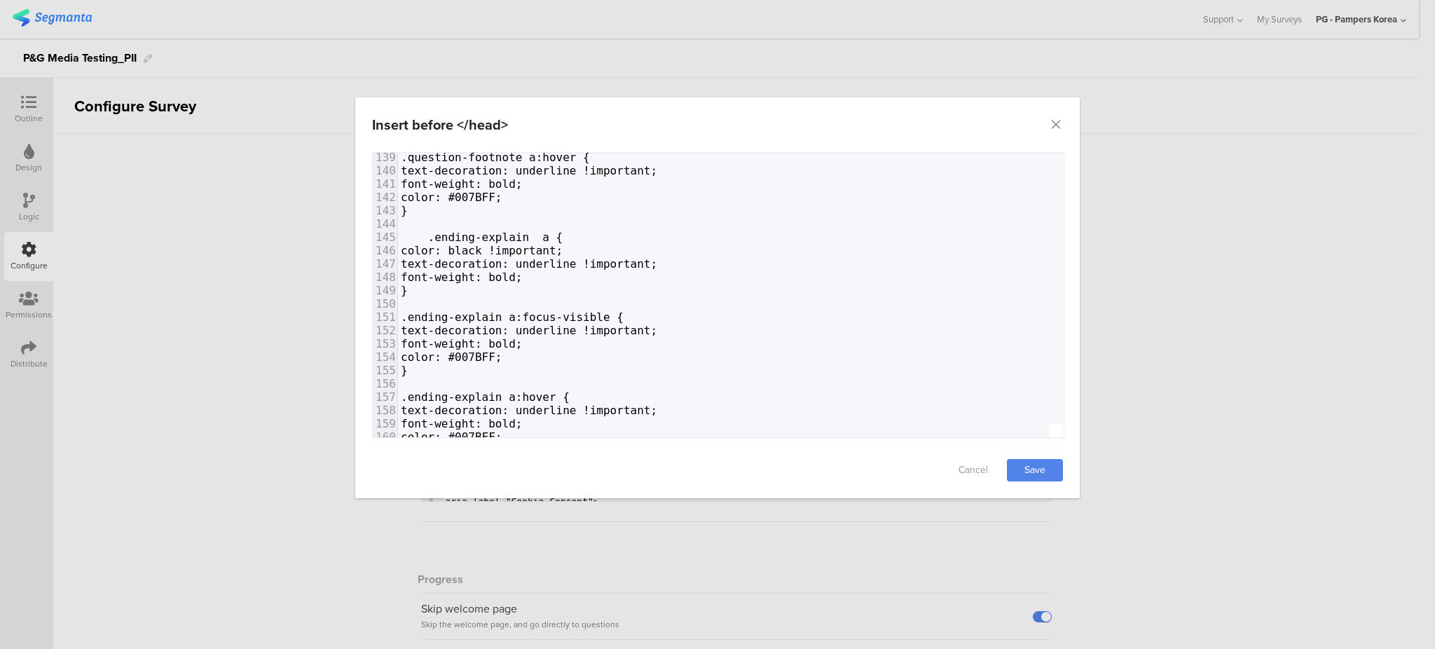
scroll to position [1925, 0]
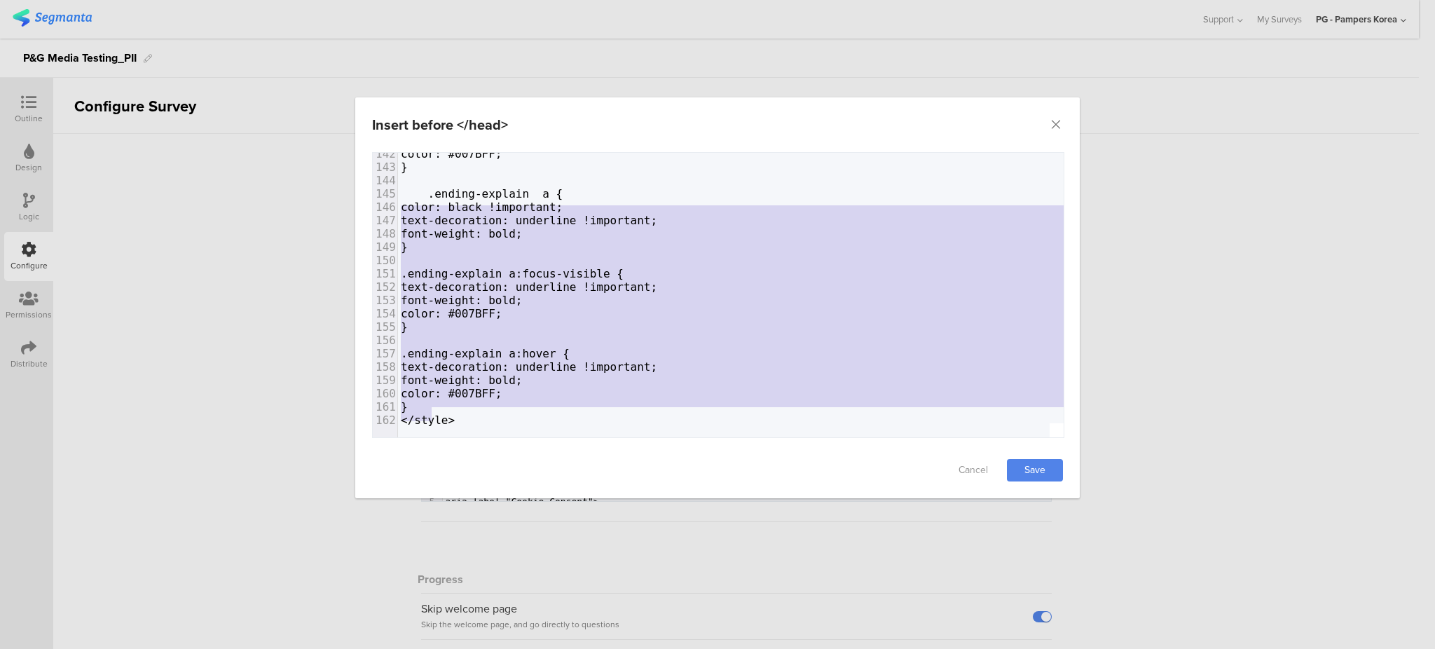
type textarea ".ending-explain a { color: black !important; text-decoration: underline !import…"
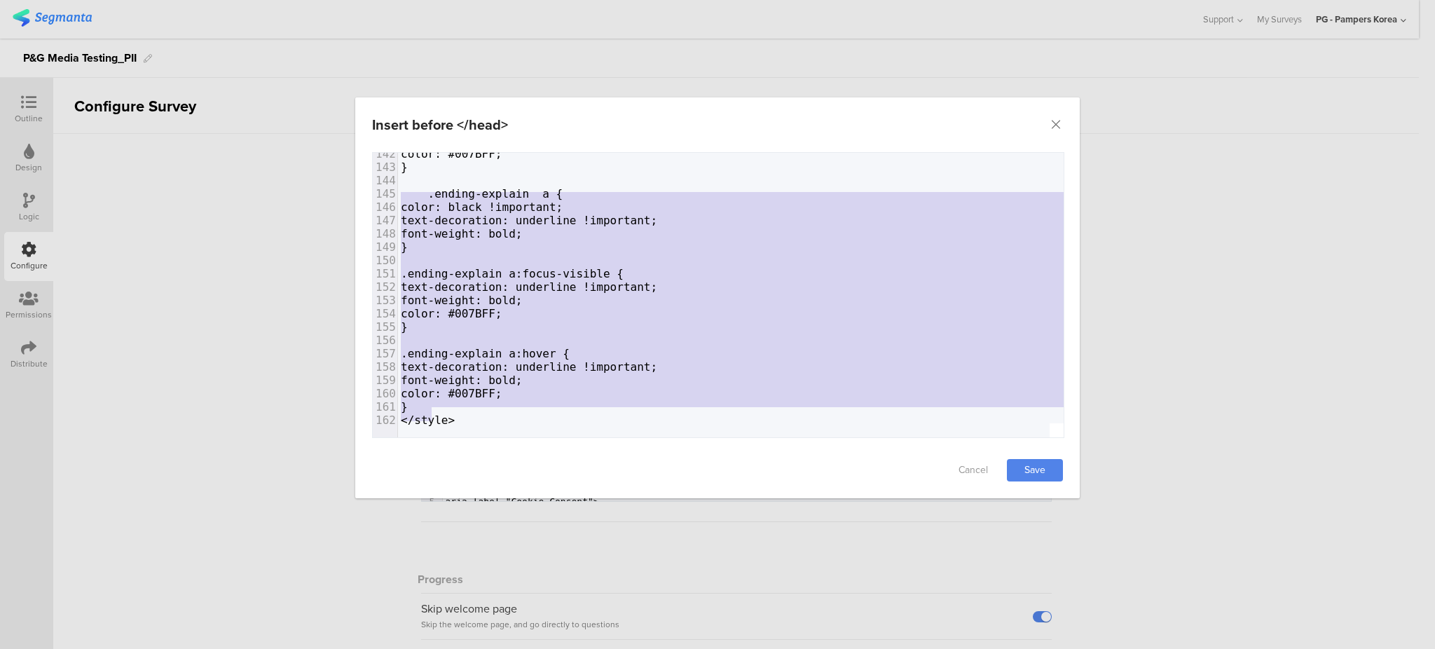
drag, startPoint x: 460, startPoint y: 399, endPoint x: 383, endPoint y: 185, distance: 228.1
click at [398, 185] on div "109 110 .custom-footnote a { 111 color: black !important; 112 text-decoration: …" at bounding box center [1047, 67] width 1298 height 719
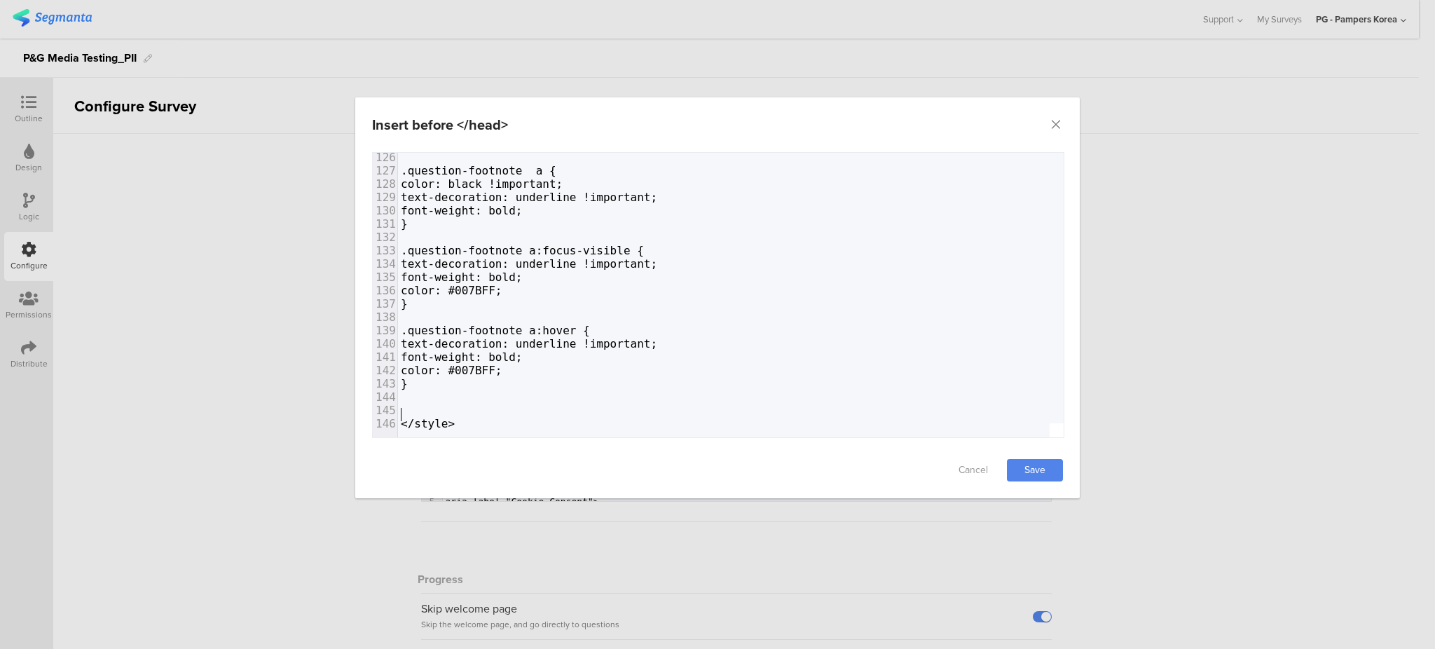
scroll to position [1710, 0]
click at [1025, 471] on link "Save" at bounding box center [1035, 470] width 56 height 22
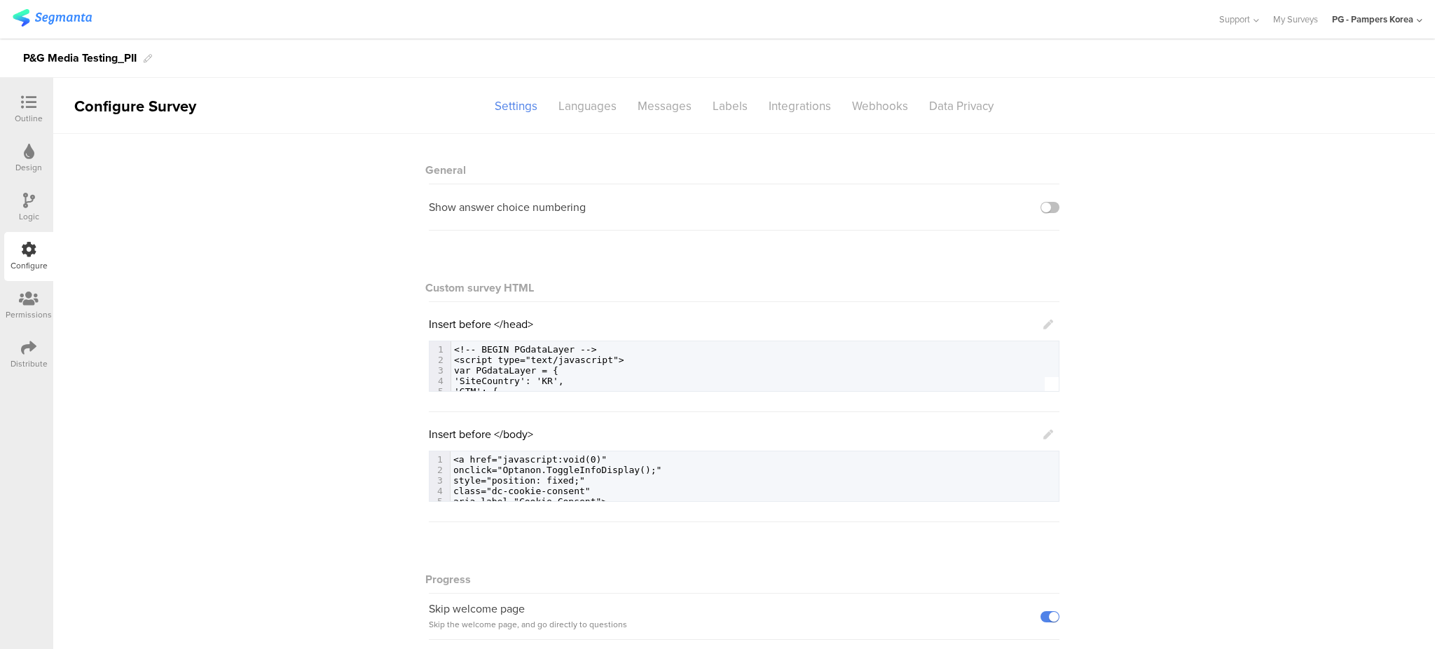
click at [25, 97] on icon at bounding box center [28, 102] width 15 height 15
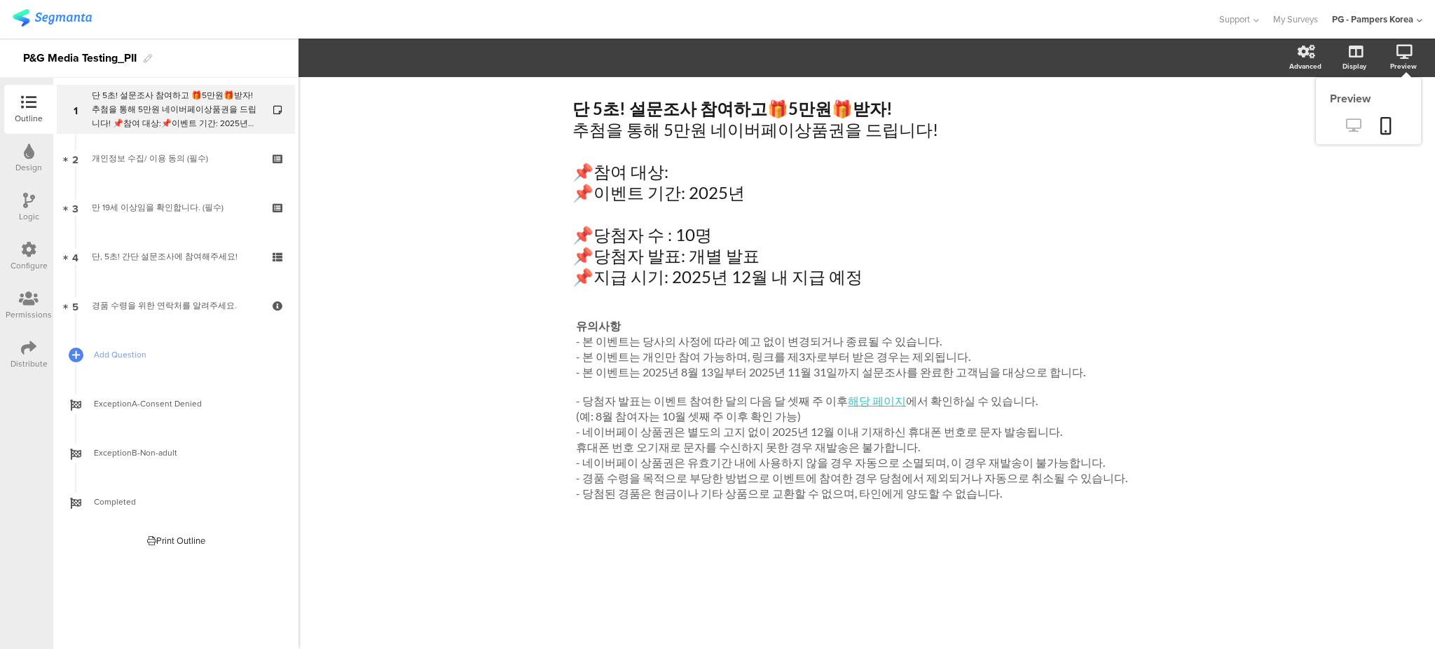
click at [1360, 124] on icon at bounding box center [1353, 124] width 15 height 13
click at [32, 250] on icon at bounding box center [28, 249] width 15 height 15
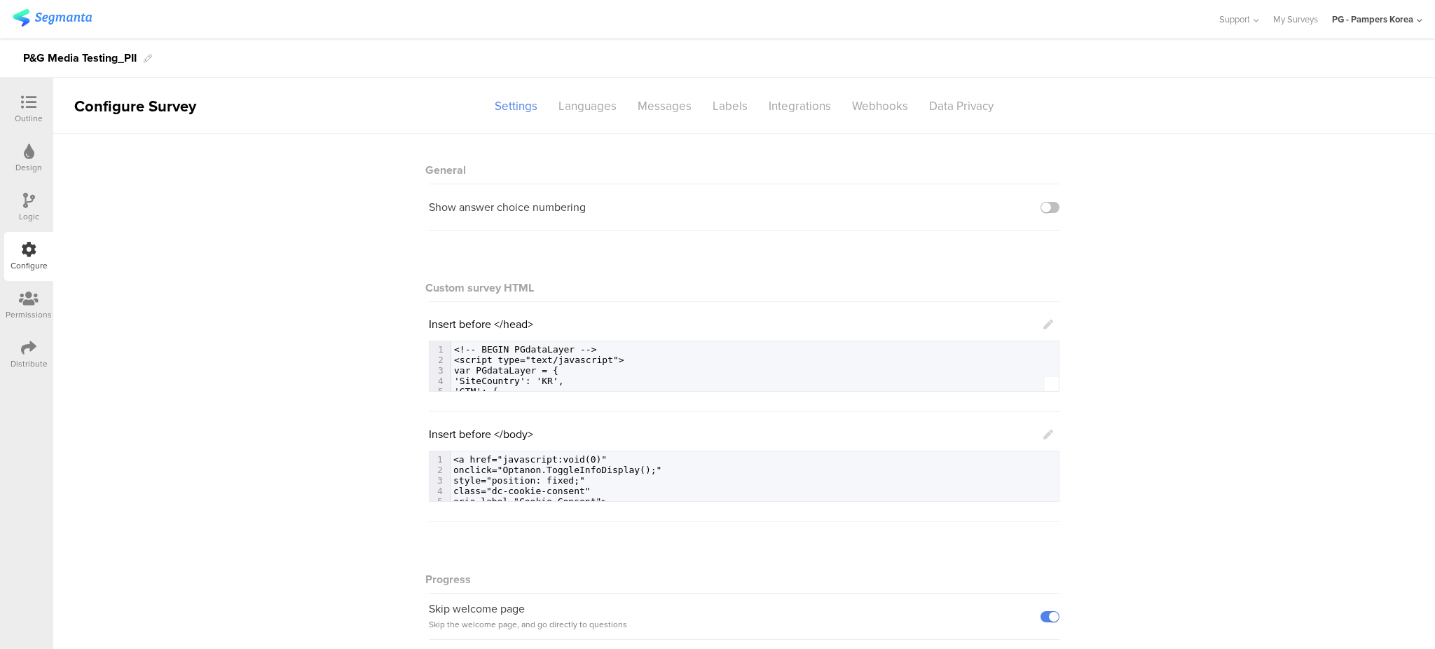
click at [1045, 322] on icon at bounding box center [1048, 324] width 10 height 10
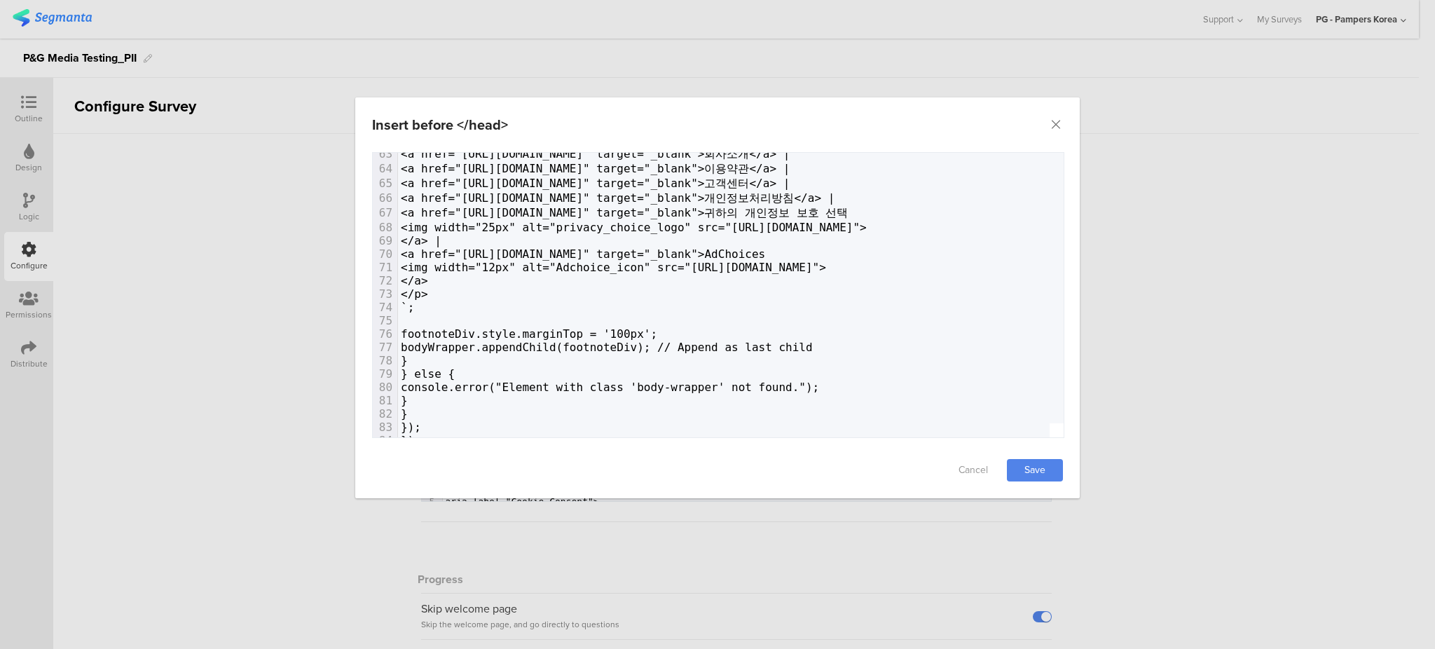
scroll to position [1553, 0]
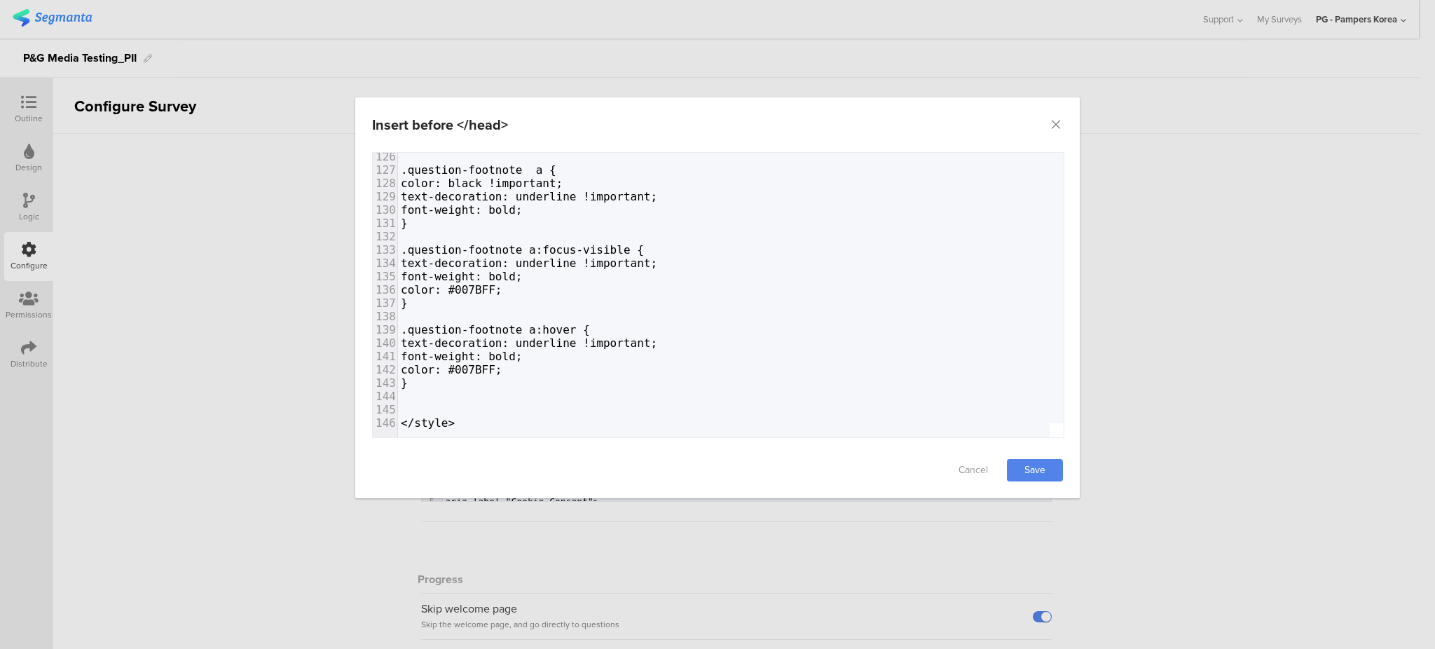
click at [445, 403] on pre "​" at bounding box center [1047, 409] width 1298 height 13
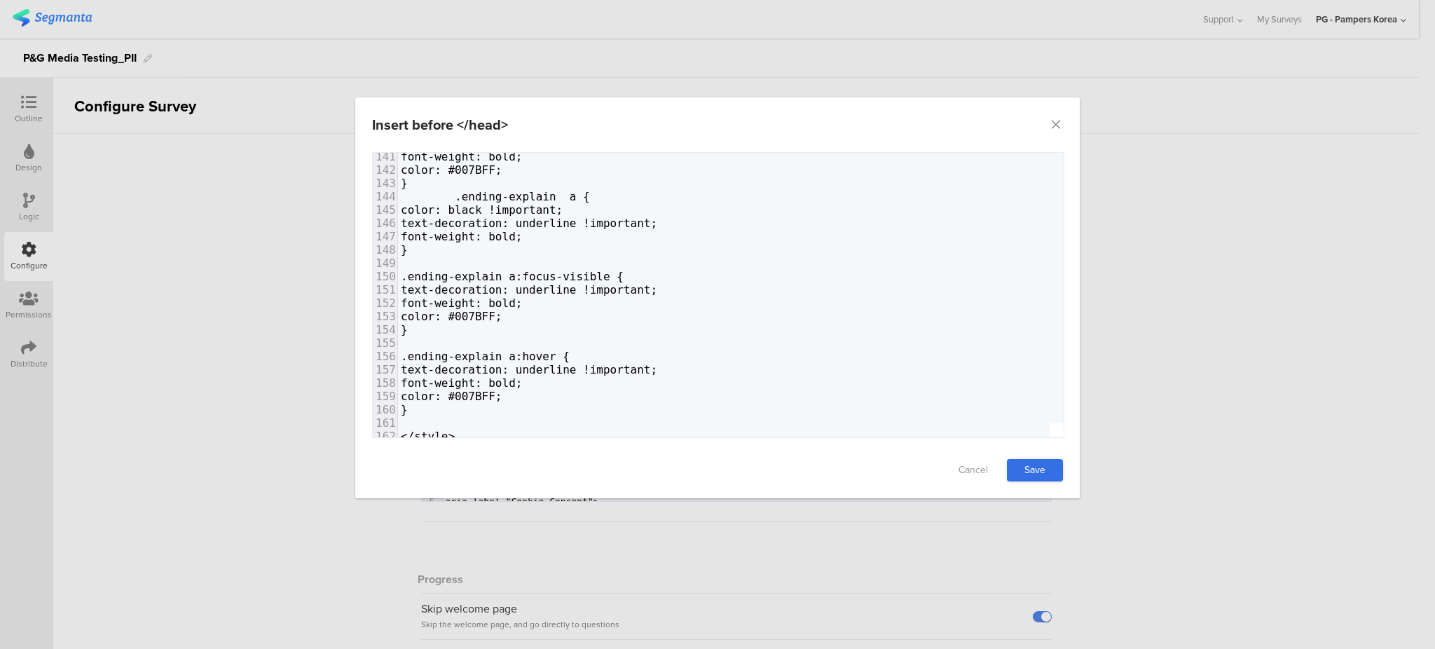
click at [1052, 466] on link "Save" at bounding box center [1035, 470] width 56 height 22
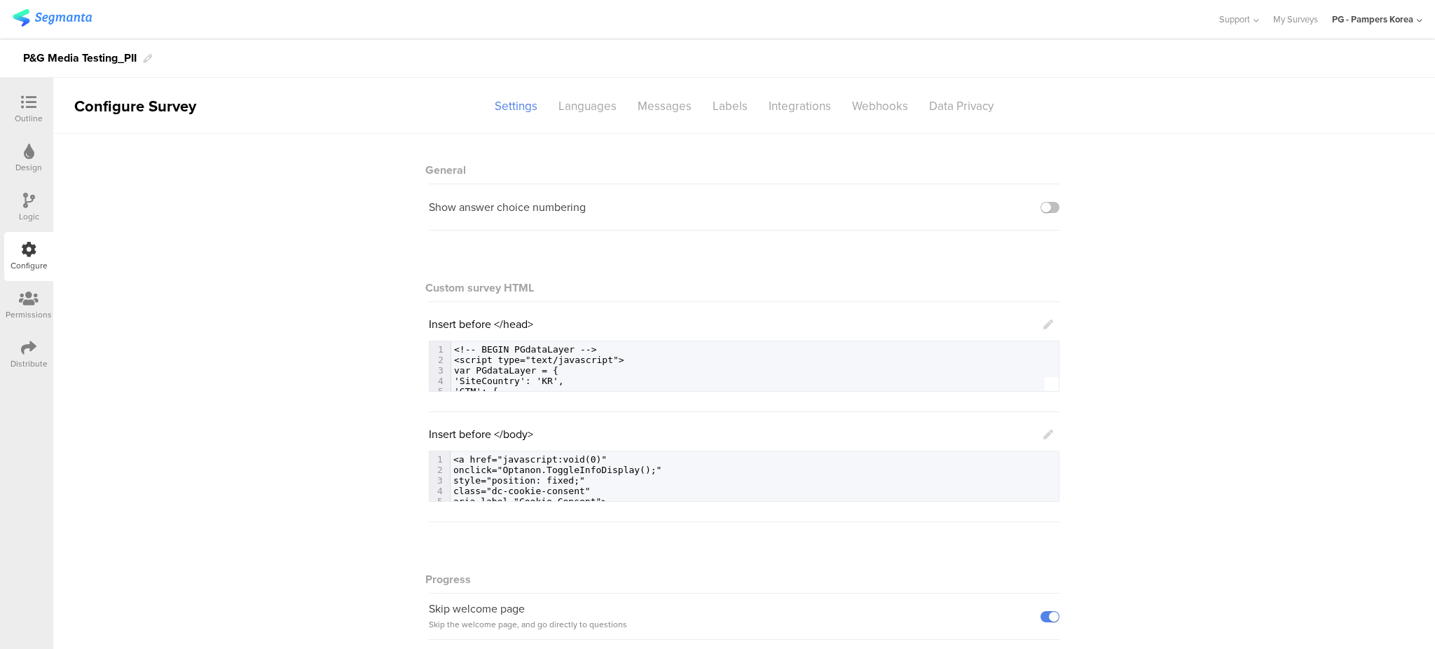
click at [1043, 326] on icon at bounding box center [1048, 324] width 10 height 10
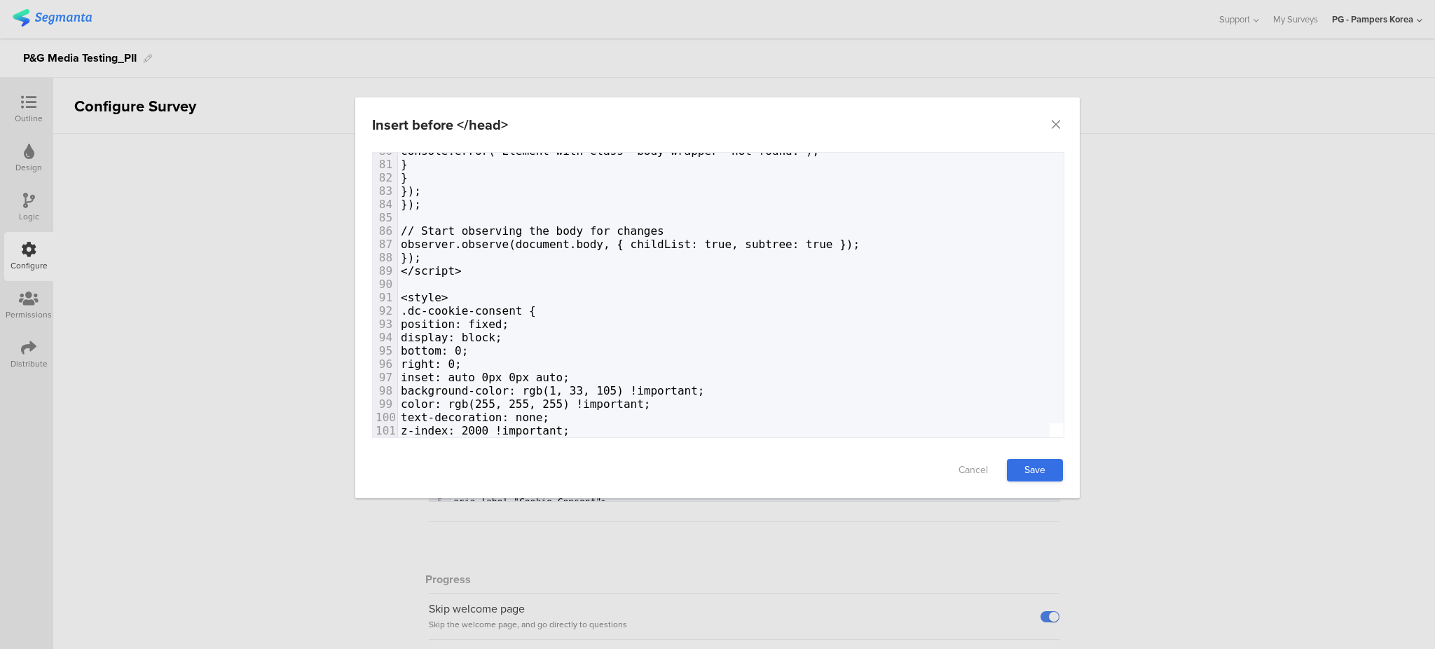
click at [1047, 460] on link "Save" at bounding box center [1035, 470] width 56 height 22
click at [1207, 453] on div "Insert before </head> Failed saving changes. If the problem persists please con…" at bounding box center [717, 324] width 1435 height 649
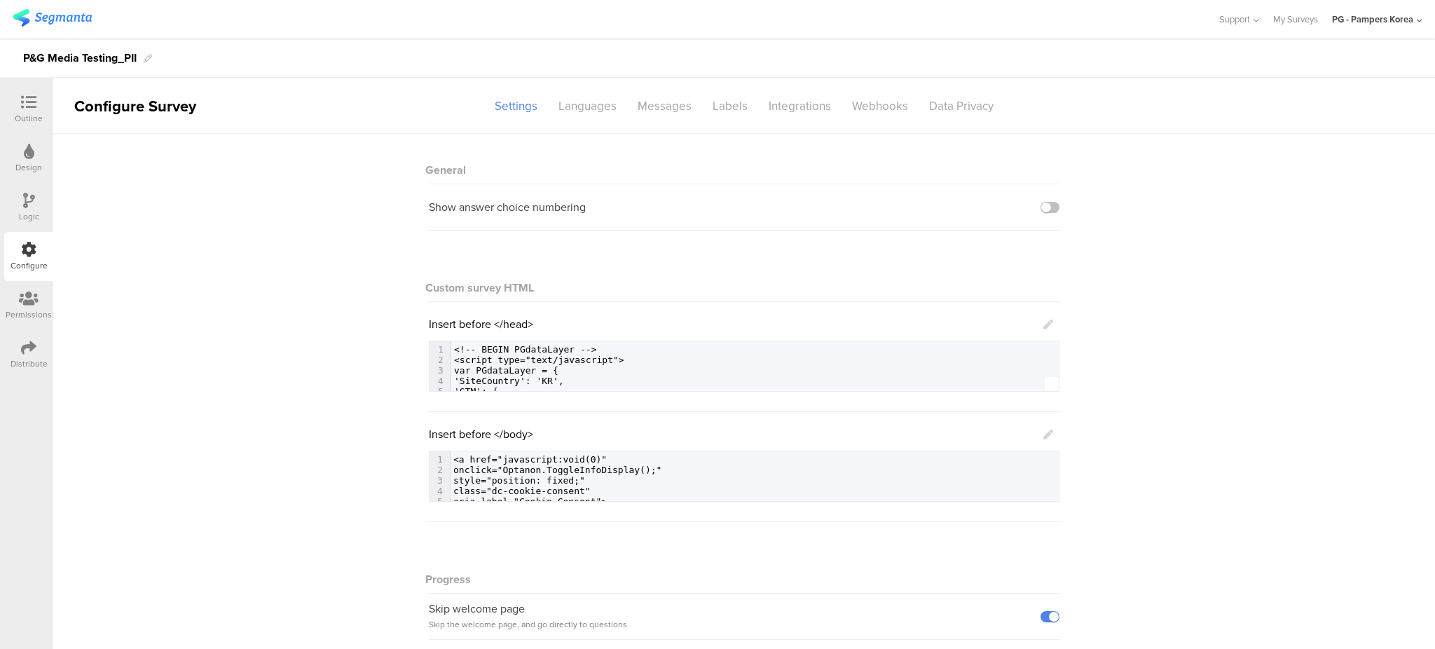
click at [1045, 437] on icon at bounding box center [1048, 434] width 10 height 10
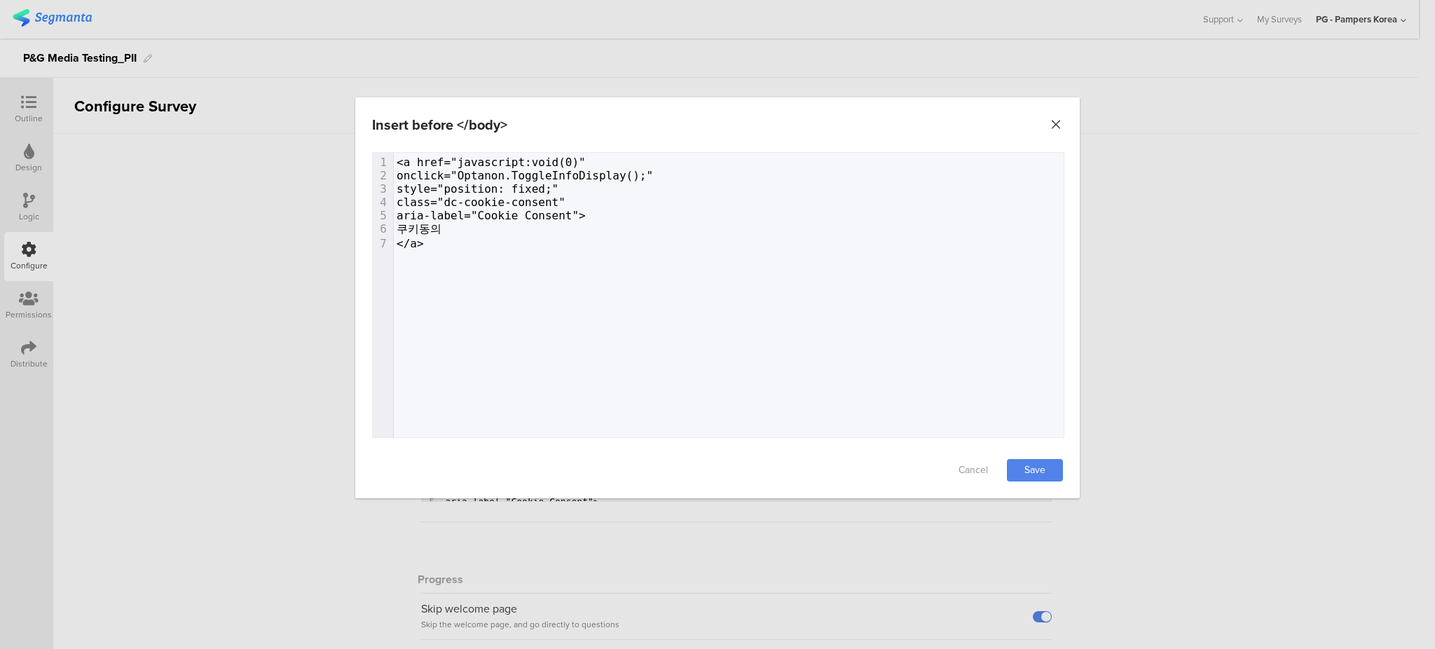
click at [1052, 121] on icon "Close" at bounding box center [1056, 125] width 14 height 14
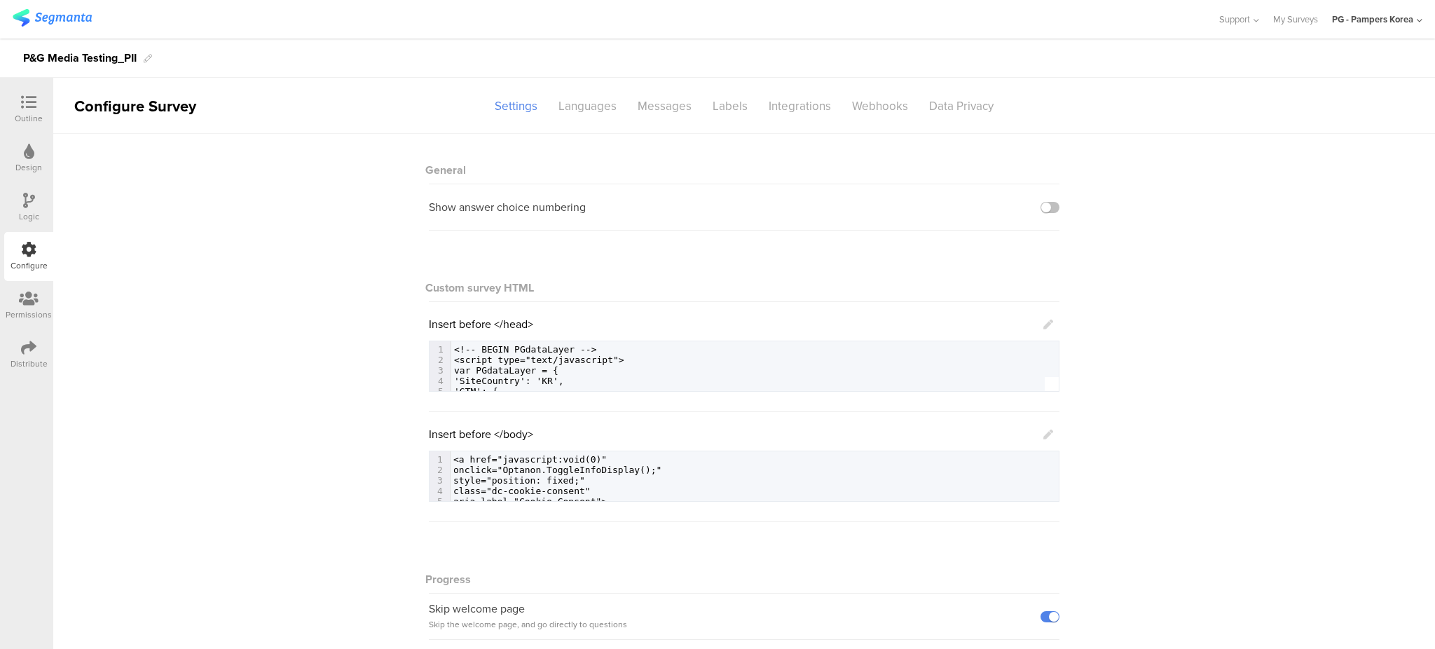
click at [1185, 286] on div "General Show answer choice numbering Custom survey HTML Insert before </head> 1…" at bounding box center [744, 463] width 1382 height 659
click at [37, 101] on div at bounding box center [29, 104] width 28 height 18
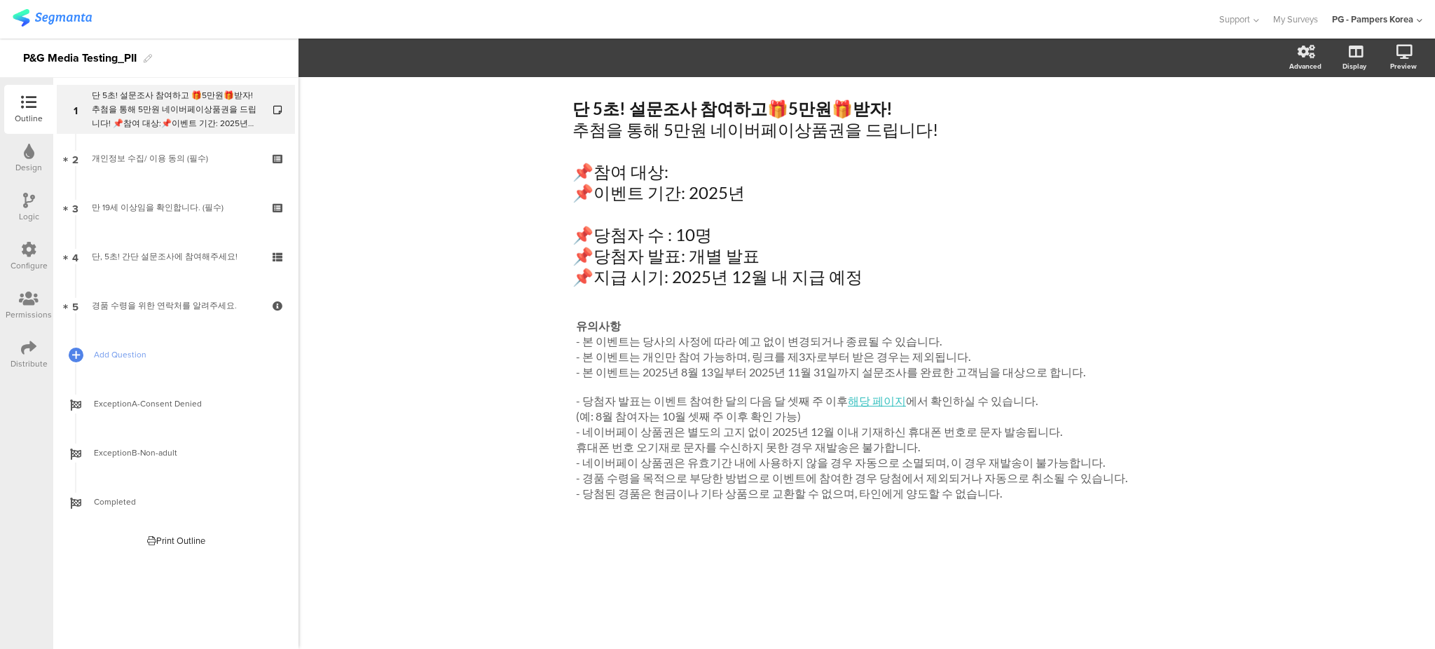
click at [18, 342] on div "Distribute" at bounding box center [28, 354] width 49 height 49
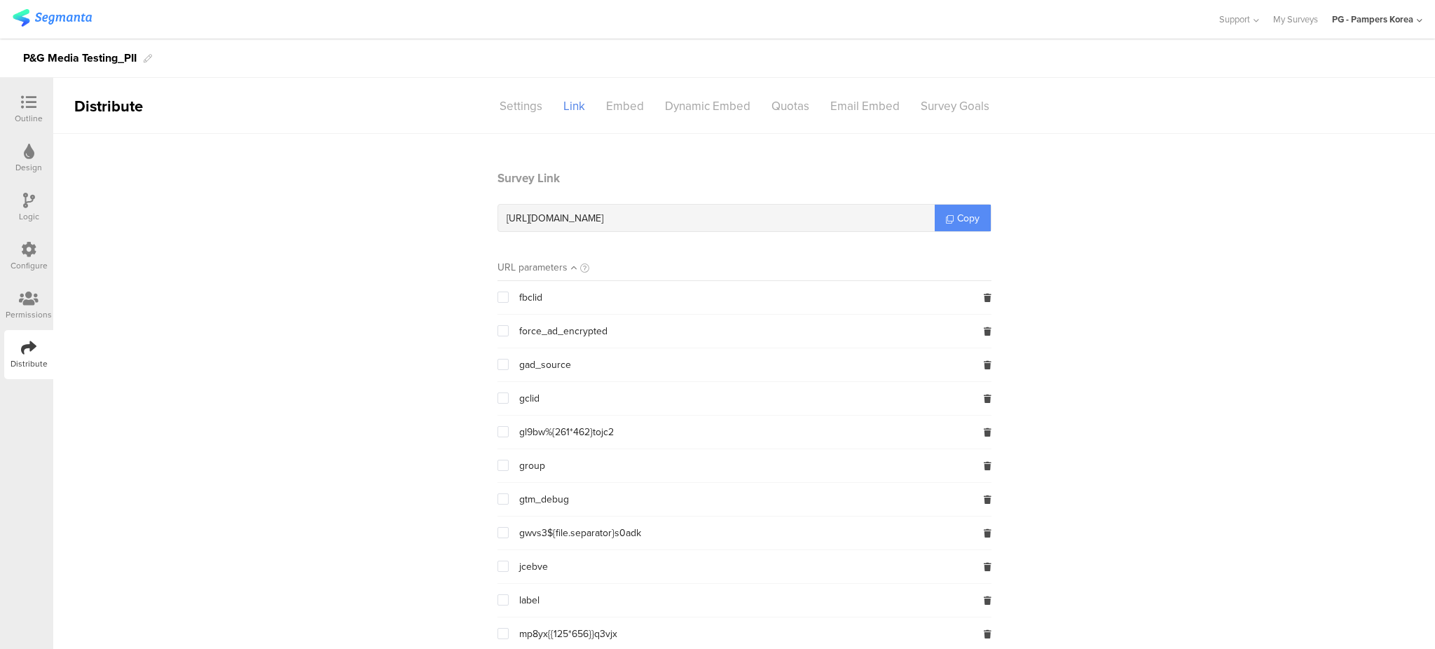
click at [960, 216] on span "Copy" at bounding box center [968, 218] width 22 height 15
click at [30, 102] on icon at bounding box center [28, 102] width 15 height 15
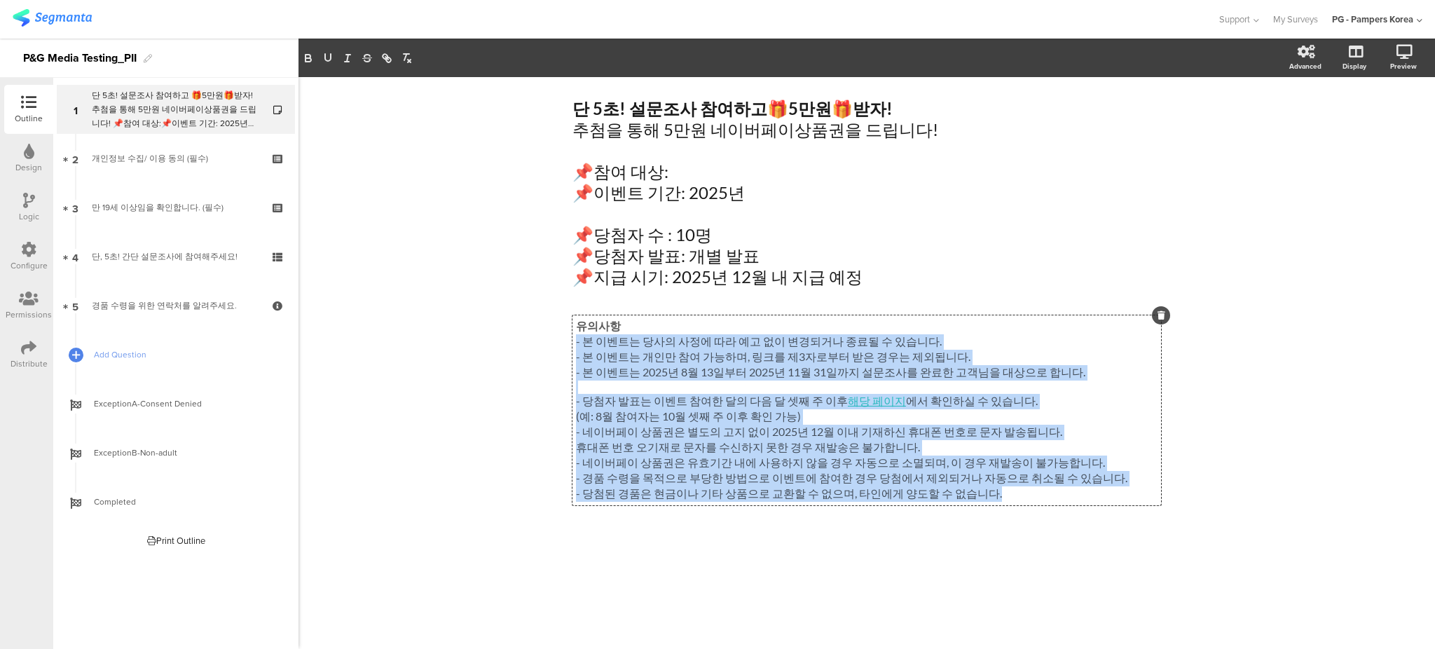
drag, startPoint x: 576, startPoint y: 345, endPoint x: 1051, endPoint y: 497, distance: 498.8
click at [1051, 497] on div "유의사항 - 본 이벤트는 당사의 사정에 따라 예고 없이 변경되거나 종료될 수 있습니다. - 본 이벤트는 개인만 참여 가능하며, 링크를 제3자로…" at bounding box center [866, 410] width 589 height 190
click at [933, 382] on p at bounding box center [867, 386] width 582 height 13
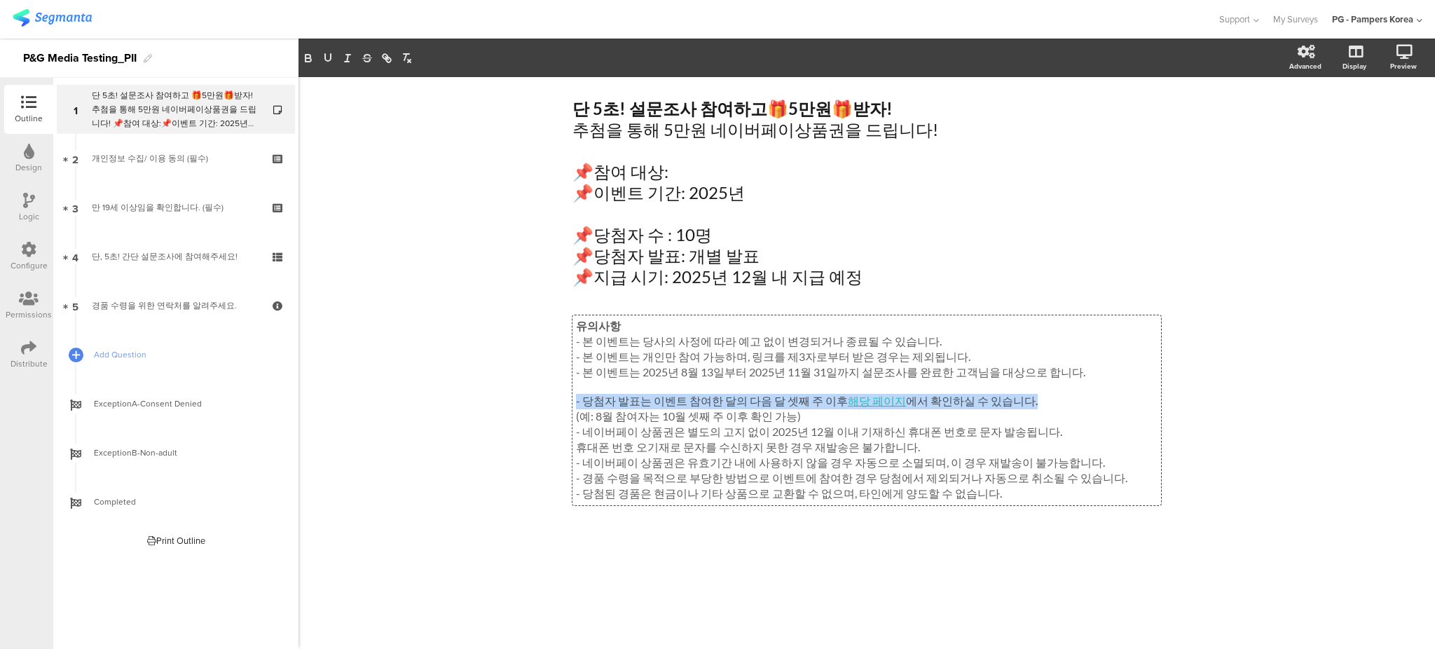
drag, startPoint x: 1015, startPoint y: 402, endPoint x: 570, endPoint y: 410, distance: 445.0
click at [570, 410] on div "단 5초! 설문조사 참여하고 🎁 5만원 🎁 받자! 추첨을 통해 5만원 네이버페이상품권을 드립니다! 📌참여 대상: 📌이벤트 기간: 2025년 📌…" at bounding box center [866, 326] width 617 height 498
drag, startPoint x: 809, startPoint y: 418, endPoint x: 563, endPoint y: 410, distance: 246.7
click at [563, 410] on div "단 5초! 설문조사 참여하고 🎁 5만원 🎁 받자! 추첨을 통해 5만원 네이버페이상품권을 드립니다! 📌참여 대상: 📌이벤트 기간: 2025년 📌…" at bounding box center [866, 326] width 617 height 498
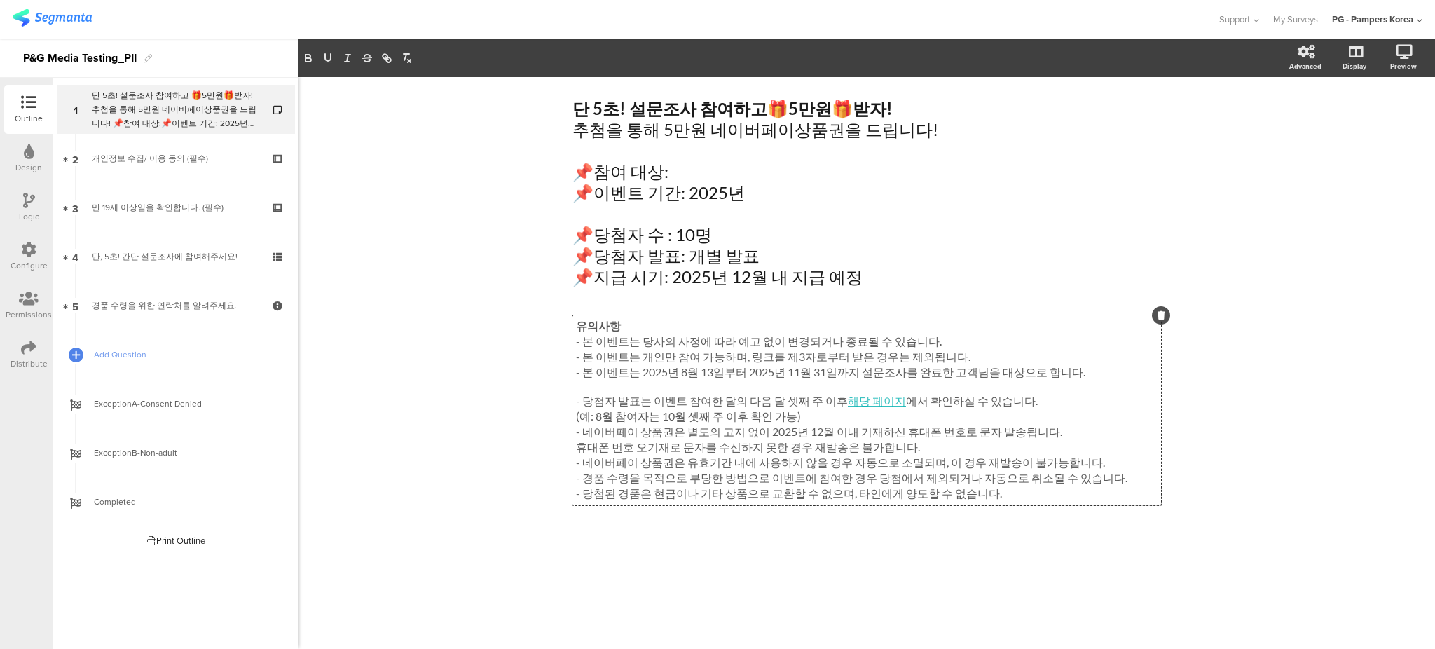
click at [928, 443] on p "휴대폰 번호 오기재로 문자를 수신하지 못한 경우 재발송은 불가합니다." at bounding box center [867, 447] width 582 height 15
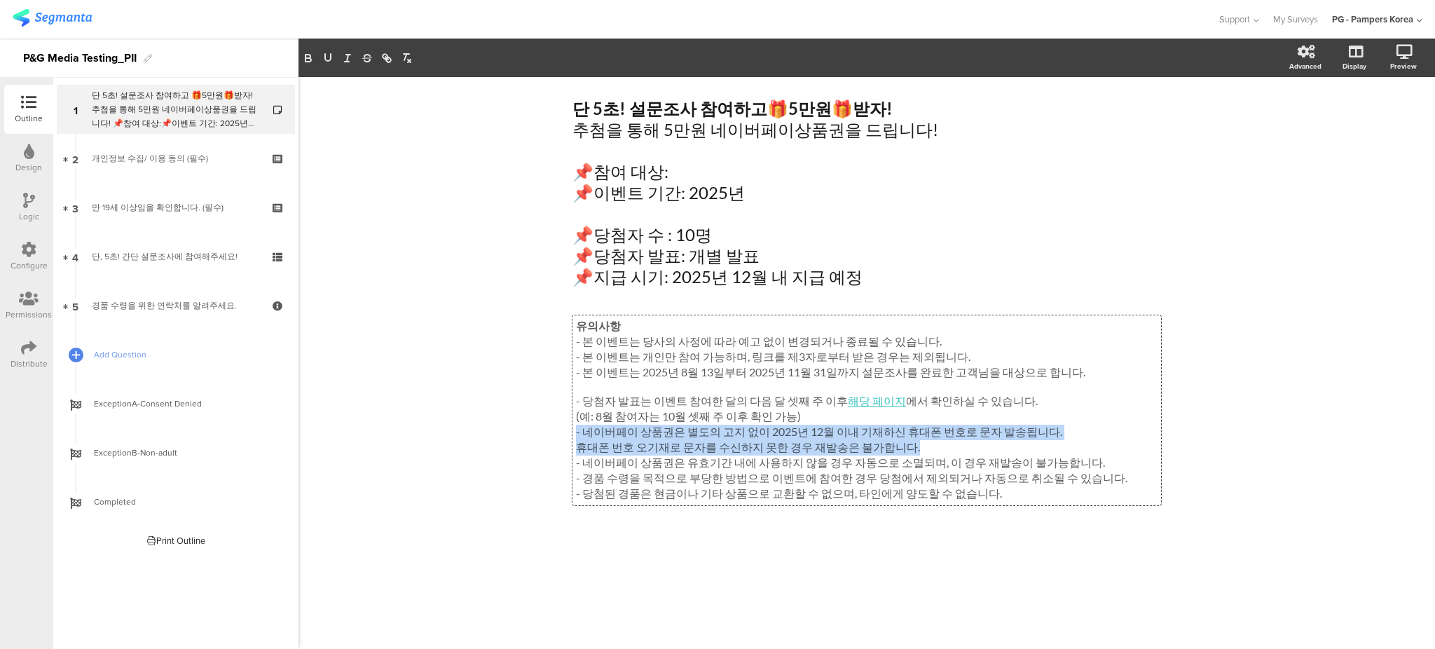
drag, startPoint x: 911, startPoint y: 448, endPoint x: 559, endPoint y: 435, distance: 352.0
click at [559, 435] on div "단 5초! 설문조사 참여하고 🎁 5만원 🎁 받자! 추첨을 통해 5만원 네이버페이상품권을 드립니다! 📌참여 대상: 📌이벤트 기간: 2025년 📌…" at bounding box center [866, 326] width 617 height 498
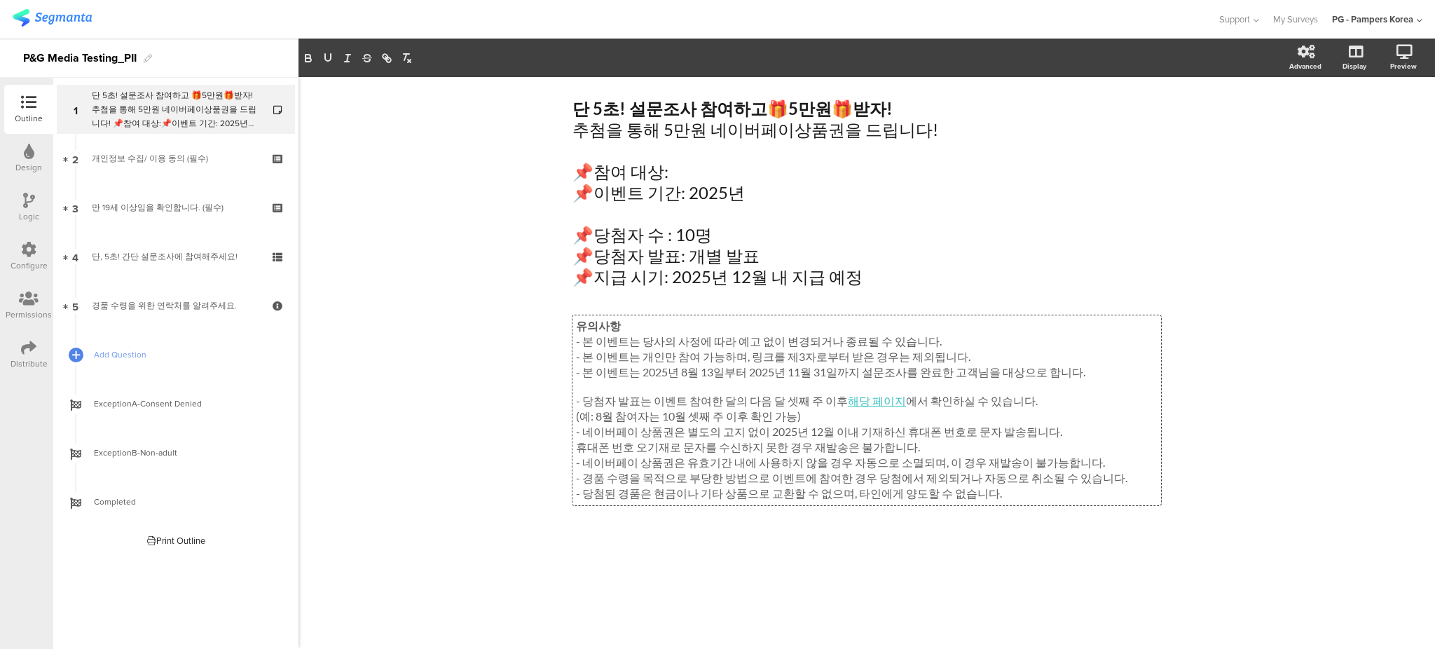
click at [482, 345] on div "단 5초! 설문조사 참여하고 🎁 5만원 🎁 받자! 추첨을 통해 5만원 네이버페이상품권을 드립니다! 📌참여 대상: 📌이벤트 기간: 2025년 📌…" at bounding box center [866, 363] width 1136 height 572
click at [479, 243] on div "단 5초! 설문조사 참여하고 🎁 5만원 🎁 받자! 추첨을 통해 5만원 네이버페이상품권을 드립니다! 📌참여 대상: 📌이벤트 기간: 2025년 📌…" at bounding box center [866, 363] width 1136 height 572
click at [642, 357] on div "유의사항 - 본 이벤트는 당사의 사정에 따라 예고 없이 변경되거나 종료될 수 있습니다. - 본 이벤트는 개인만 참여 가능하며, 링크를 제3자로…" at bounding box center [866, 410] width 589 height 190
click at [865, 401] on link "해당 페이지" at bounding box center [877, 400] width 58 height 13
click at [869, 371] on p "- 본 이벤트는 2025년 8월 13일부터 2025년 11월 31일까지 설문조사를 완료한 고객님을 대상으로 합니다." at bounding box center [867, 372] width 582 height 15
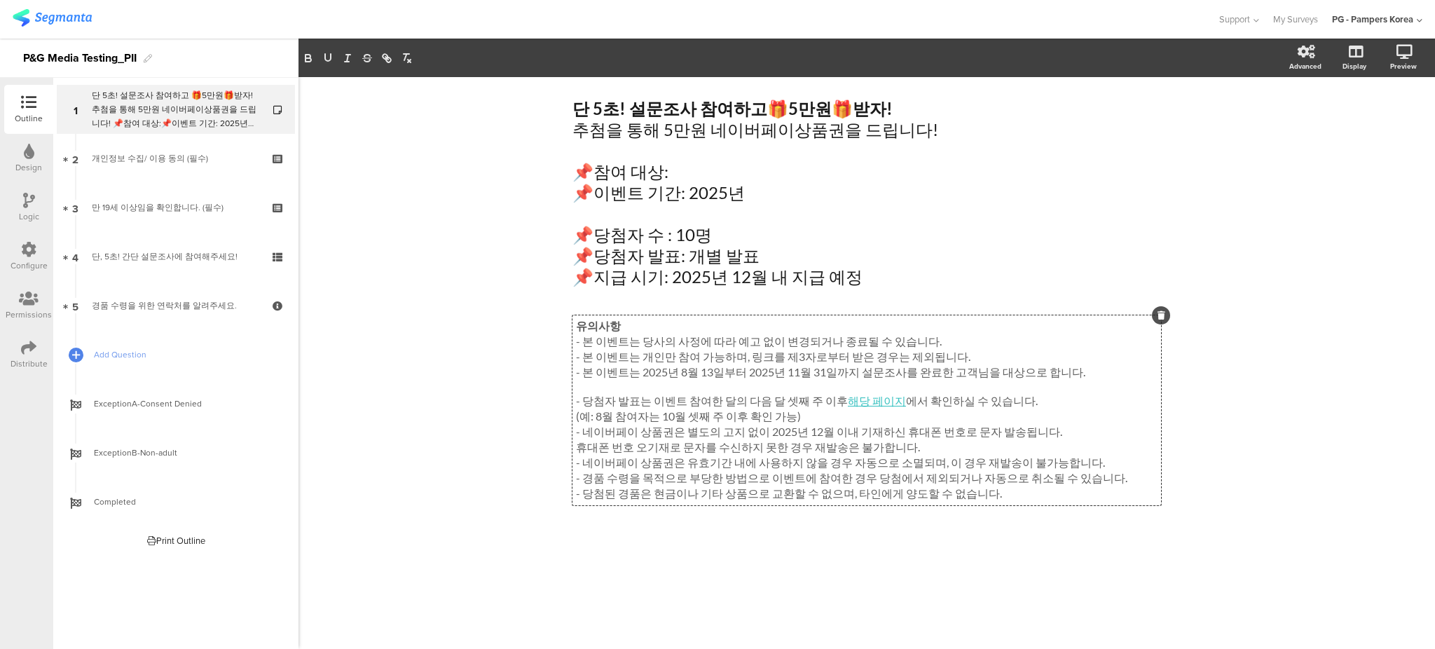
click at [716, 364] on p "- 본 이벤트는 개인만 참여 가능하며, 링크를 제3자로부터 받은 경우는 제외됩니다." at bounding box center [867, 357] width 582 height 15
drag, startPoint x: 640, startPoint y: 356, endPoint x: 670, endPoint y: 362, distance: 31.3
click at [670, 362] on p "- 본 이벤트는 개인만 참여 가능하며, 링크를 제3자로부터 받은 경우는 제외됩니다." at bounding box center [867, 357] width 582 height 15
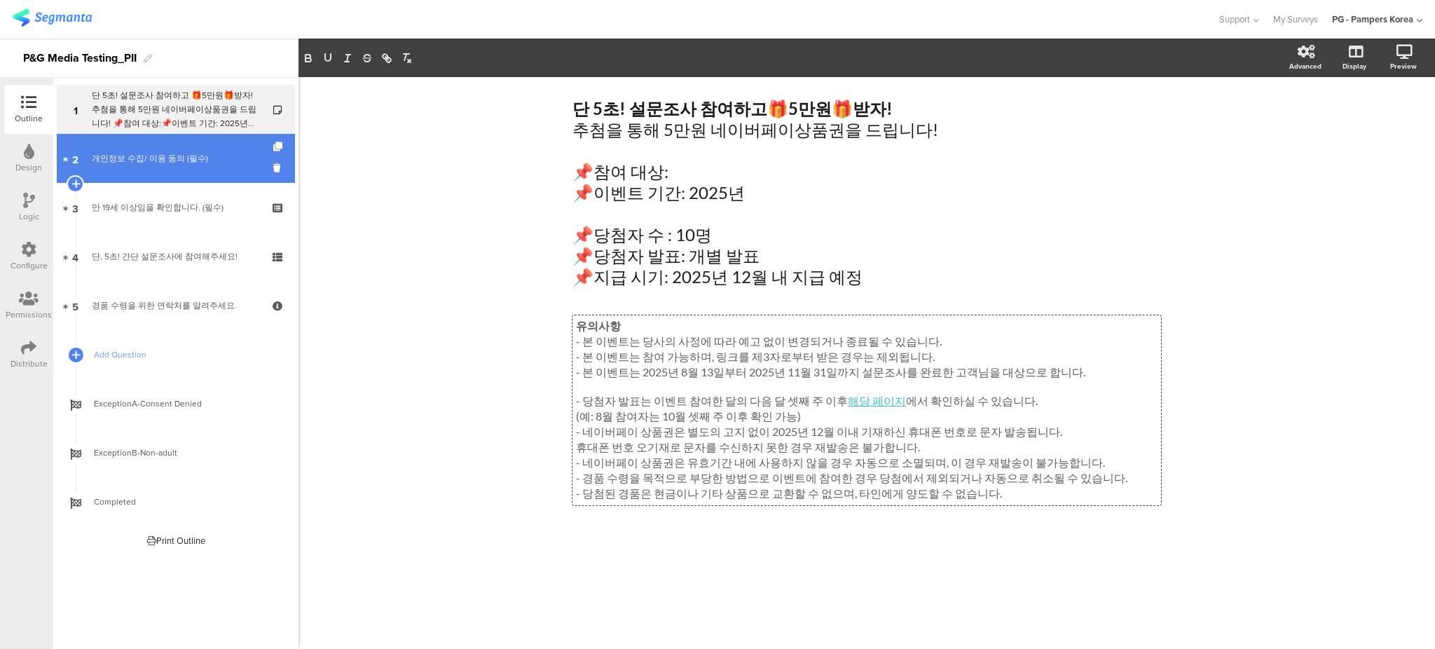
click at [214, 165] on div "개인정보 수집/ 이용 동의 (필수)" at bounding box center [175, 158] width 167 height 14
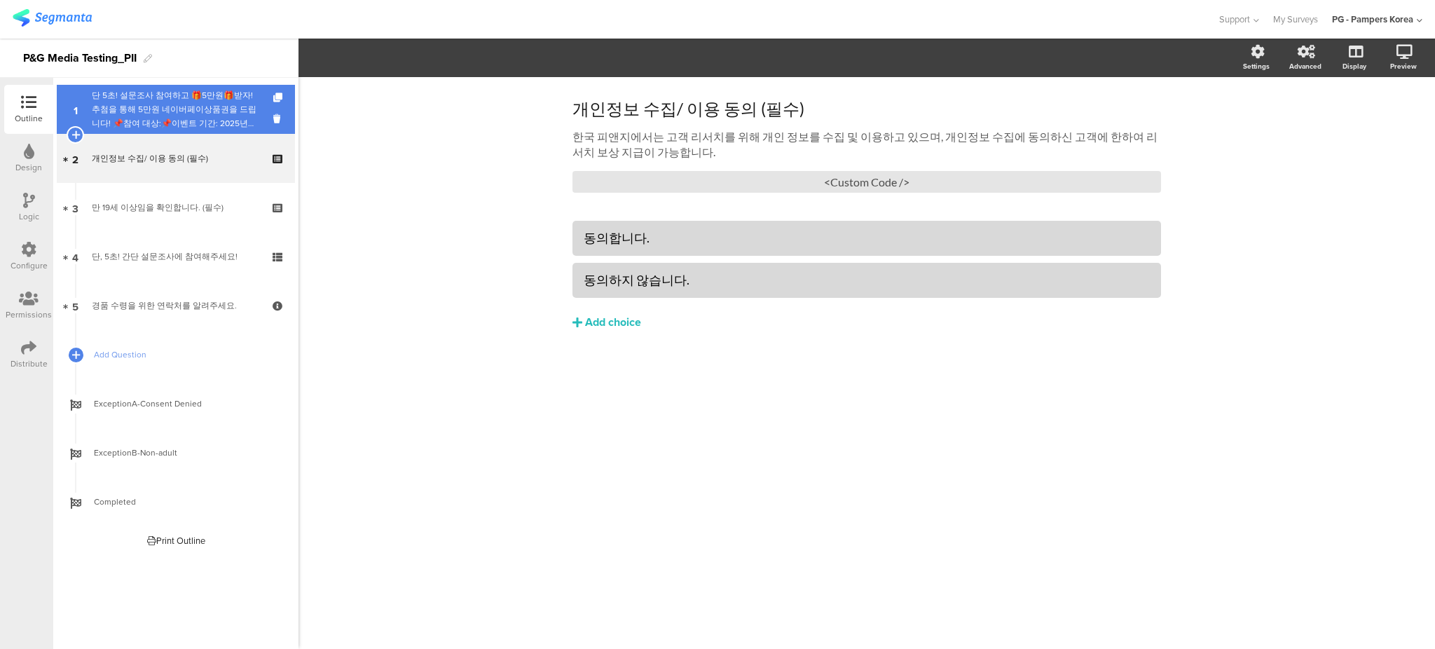
click at [214, 120] on div "단 5초! 설문조사 참여하고 🎁5만원🎁받자!추첨을 통해 5만원 네이버페이상품권을 드립니다! 📌참여 대상:📌이벤트 기간: 2025년 📌당첨자 수…" at bounding box center [175, 109] width 167 height 42
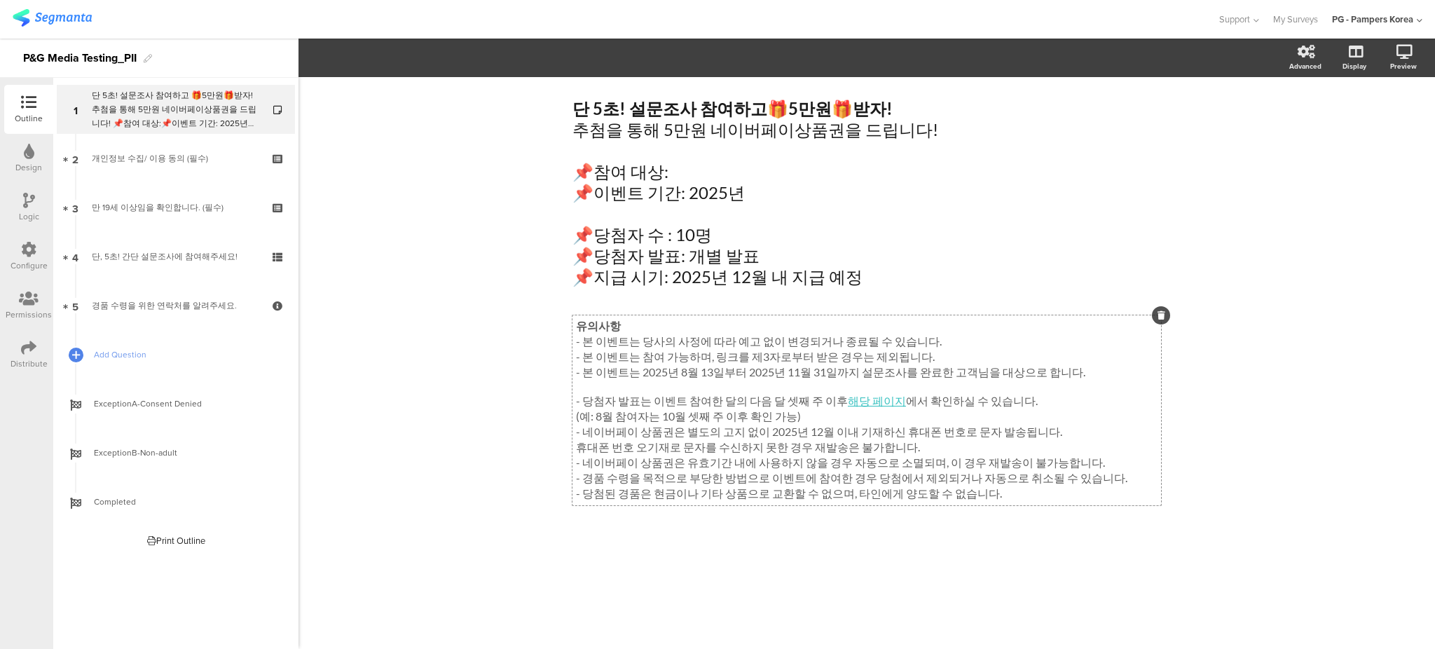
click at [638, 359] on div "유의사항 - 본 이벤트는 당사의 사정에 따라 예고 없이 변경되거나 종료될 수 있습니다. - 본 이벤트는 참여 가능하며, 링크를 제3자로부터 받…" at bounding box center [866, 410] width 589 height 190
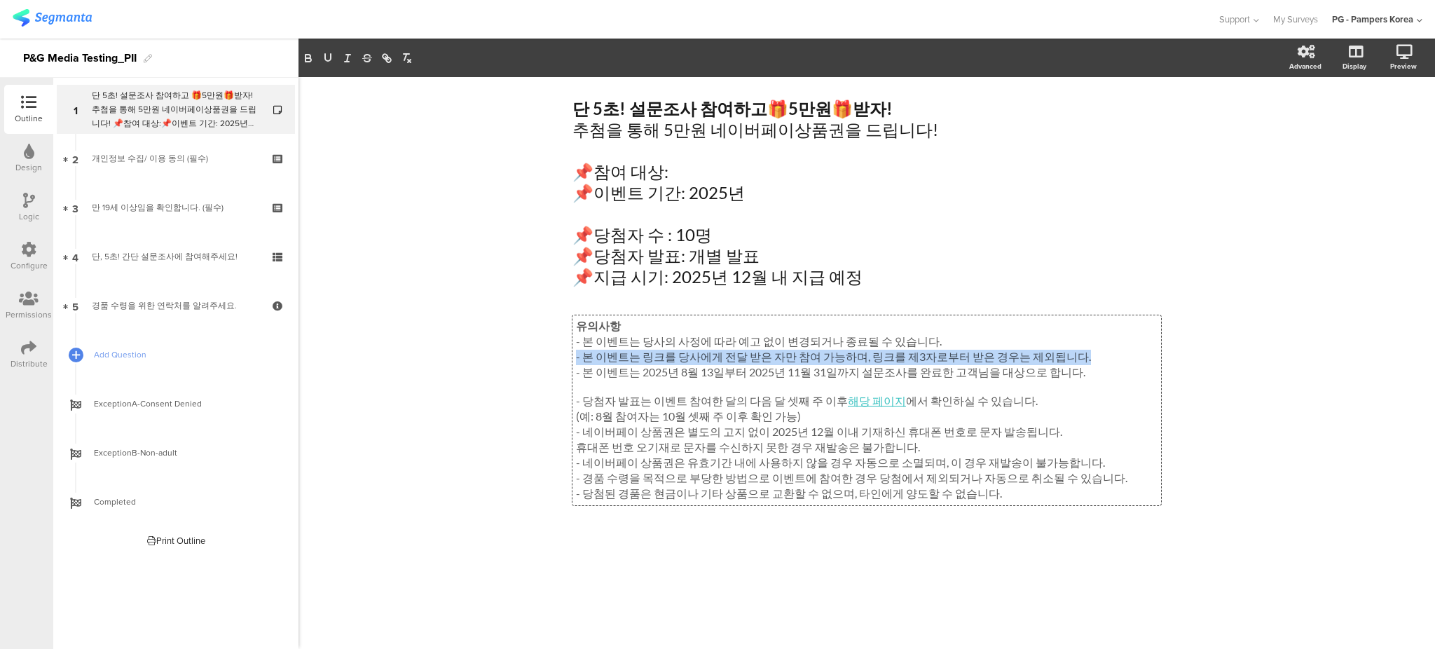
drag, startPoint x: 1067, startPoint y: 355, endPoint x: 568, endPoint y: 360, distance: 499.6
click at [568, 360] on div "단 5초! 설문조사 참여하고 🎁 5만원 🎁 받자! 추첨을 통해 5만원 네이버페이상품권을 드립니다! 📌참여 대상: 📌이벤트 기간: 2025년 📌…" at bounding box center [866, 326] width 617 height 498
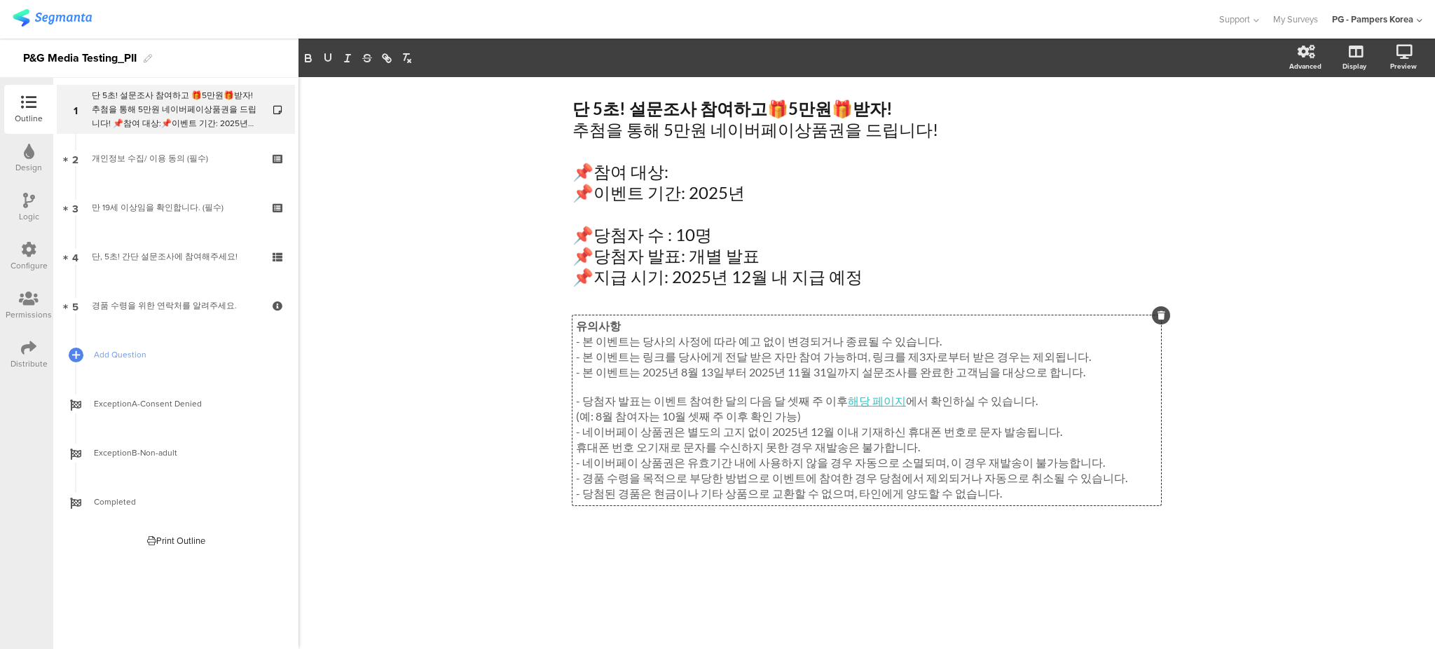
drag, startPoint x: 725, startPoint y: 374, endPoint x: 768, endPoint y: 373, distance: 42.8
click at [725, 374] on p "- 본 이벤트는 2025년 8월 13일부터 2025년 11월 31일까지 설문조사를 완료한 고객님을 대상으로 합니다." at bounding box center [867, 372] width 582 height 15
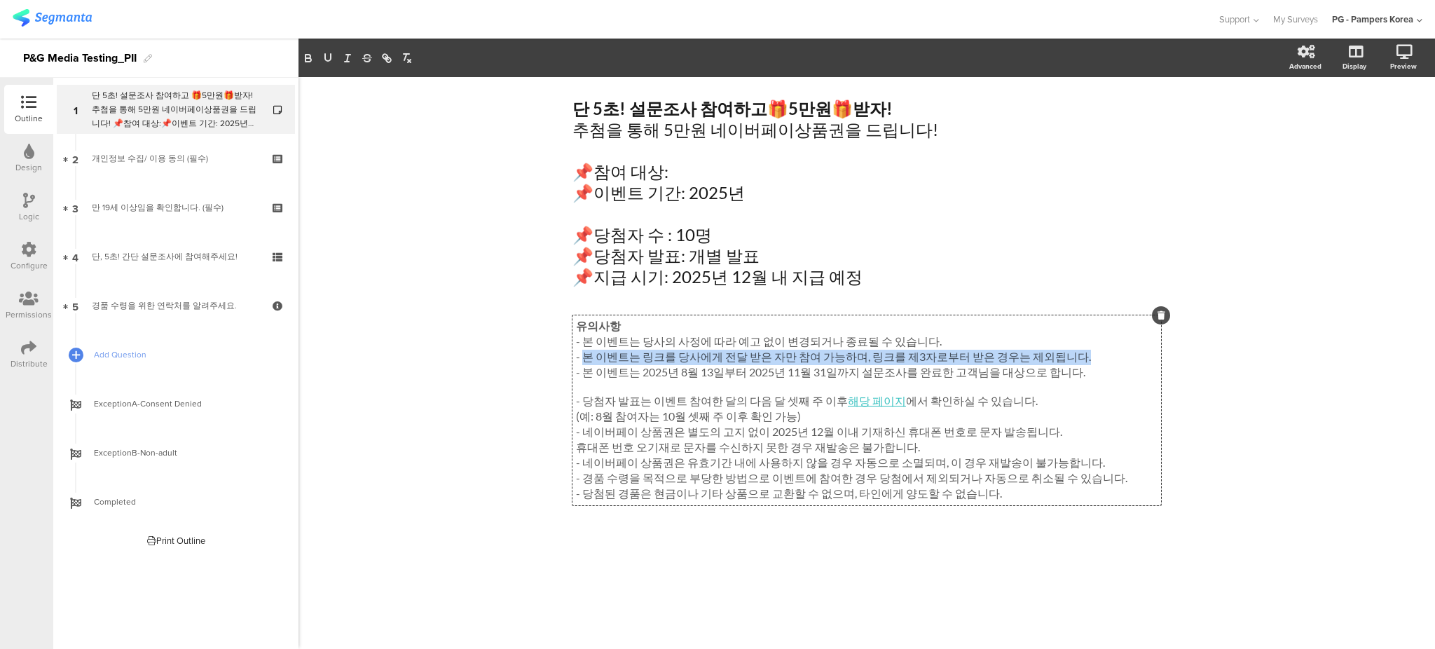
drag, startPoint x: 1060, startPoint y: 356, endPoint x: 584, endPoint y: 360, distance: 476.4
click at [584, 360] on p "- 본 이벤트는 링크를 당사에게 전달 받은 자만 참여 가능하며, 링크를 제3자로부터 받은 경우는 제외됩니다." at bounding box center [867, 357] width 582 height 15
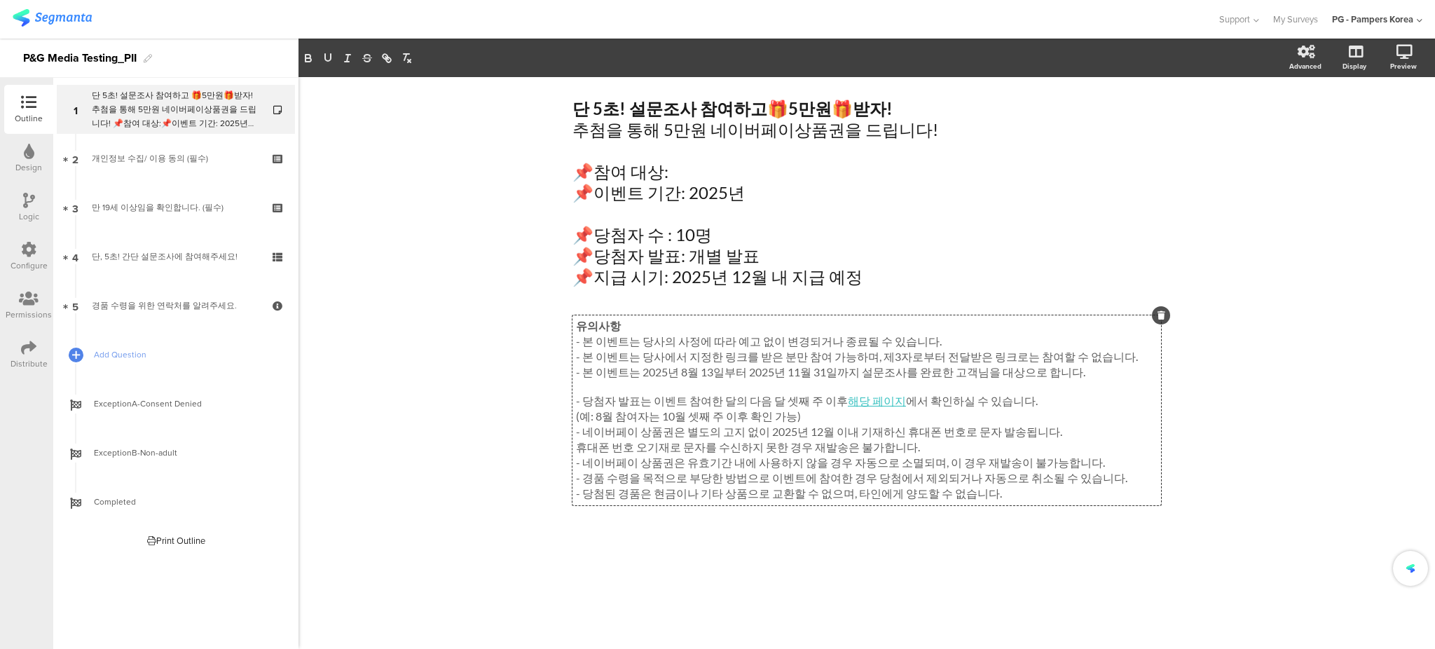
click at [734, 362] on p "- 본 이벤트는 당사에서 지정한 링크를 받은 분만 참여 가능하며, 제3자로부터 전달받은 링크로는 참여할 수 없습니다." at bounding box center [867, 357] width 582 height 15
click at [656, 360] on p "- 본 이벤트는 당사에서 지정한 링크를 받은 분만 참여 가능하며, 제3자로부터 전달받은 링크로는 참여할 수 없습니다." at bounding box center [867, 357] width 582 height 15
click at [713, 358] on p "- 본 이벤트는 당사에서 지정한 링크를 받은 분만 참여 가능하며, 제3자로부터 전달받은 링크로는 참여할 수 없습니다." at bounding box center [867, 357] width 582 height 15
click at [747, 360] on p "- 본 이벤트는 당사에서 지정한 링크를 받은 분만 참여 가능하며, 제3자로부터 전달받은 링크로는 참여할 수 없습니다." at bounding box center [867, 357] width 582 height 15
click at [778, 357] on p "- 본 이벤트는 당사에서 지정한 링크를 받은 분만 참여 가능하며, 제3자로부터 전달받은 링크로는 참여할 수 없습니다." at bounding box center [867, 357] width 582 height 15
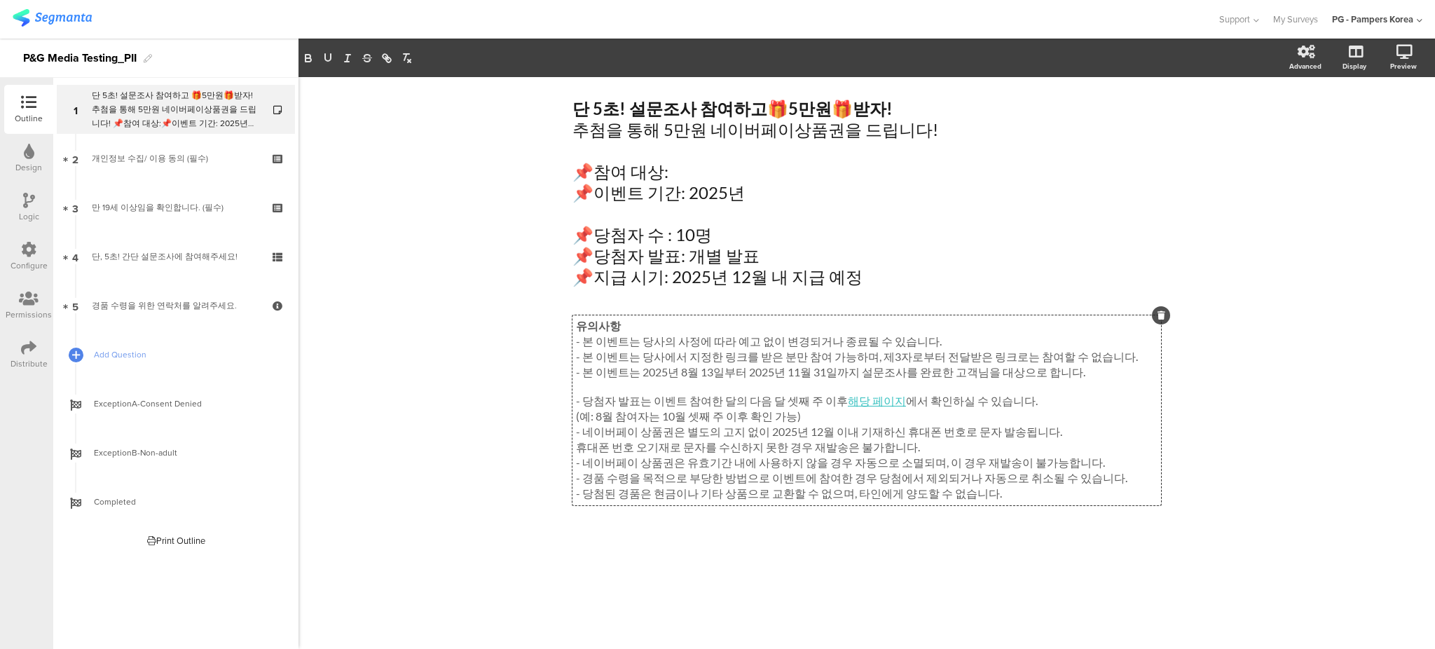
click at [798, 357] on p "- 본 이벤트는 당사에서 지정한 링크를 받은 분만 참여 가능하며, 제3자로부터 전달받은 링크로는 참여할 수 없습니다." at bounding box center [867, 357] width 582 height 15
click at [846, 357] on p "- 본 이벤트는 당사에서 지정한 링크를 받은 분만 참여 가능하며, 제3자로부터 전달받은 링크로는 참여할 수 없습니다." at bounding box center [867, 357] width 582 height 15
click at [864, 356] on p "- 본 이벤트는 당사에서 지정한 링크를 받은 분만 참여 가능하며, 제3자로부터 전달받은 링크로는 참여할 수 없습니다." at bounding box center [867, 357] width 582 height 15
click at [911, 359] on p "- 본 이벤트는 당사에서 지정한 링크를 받은 분만 참여 가능하며, 제3자로부터 전달받은 링크로는 참여할 수 없습니다." at bounding box center [867, 357] width 582 height 15
click at [862, 362] on p "- 본 이벤트는 당사에서 지정한 링크를 받은 분만 참여 가능하며, 제3자로부터 전달받은 링크로는 참여할 수 없습니다." at bounding box center [867, 357] width 582 height 15
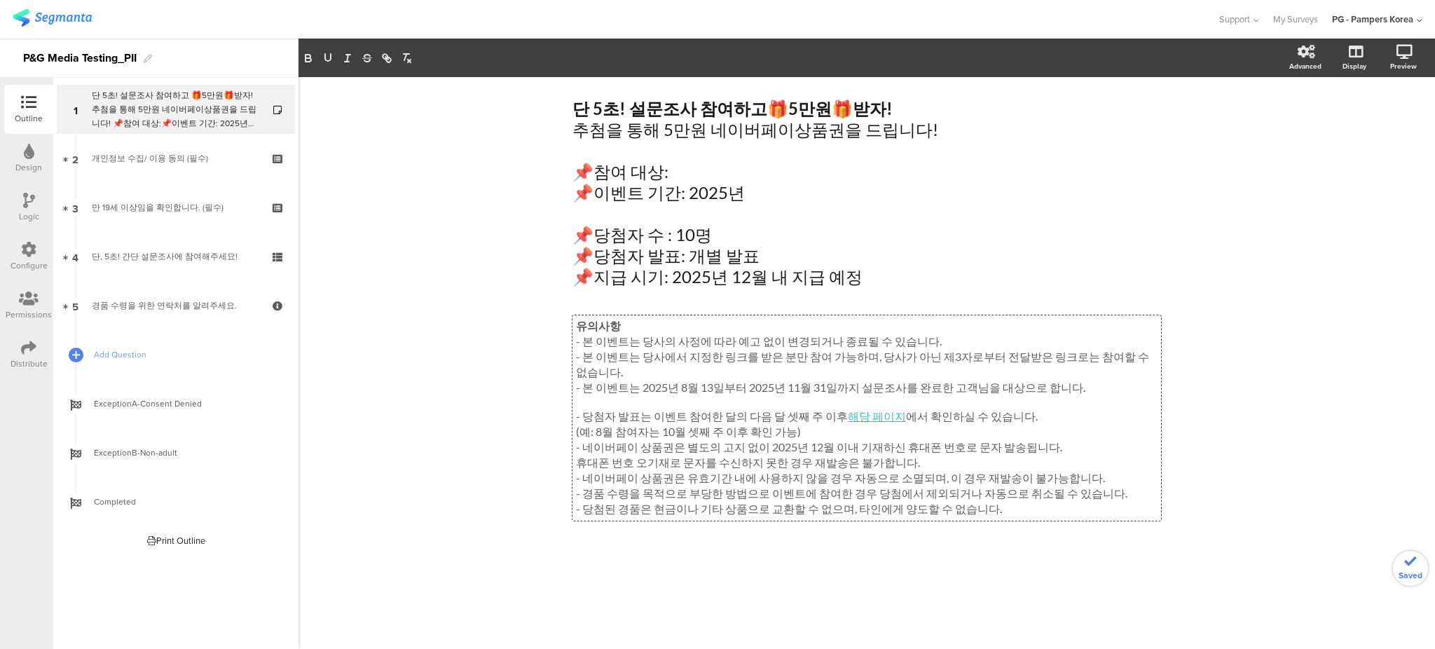
click at [1237, 408] on div "단 5초! 설문조사 참여하고 🎁 5만원 🎁 받자! 추첨을 통해 5만원 네이버페이상품권을 드립니다! 📌참여 대상: 📌이벤트 기간: 2025년 📌…" at bounding box center [866, 363] width 1136 height 572
click at [1151, 365] on div "유의사항 - 본 이벤트는 당사의 사정에 따라 예고 없이 변경되거나 종료될 수 있습니다. - 본 이벤트는 당사에서 지정한 링크를 받은 분만 참여…" at bounding box center [866, 417] width 589 height 205
click at [864, 362] on p "- 본 이벤트는 당사에서 지정한 링크를 받은 분만 참여 가능하며, 당사가 아닌 제3자로부터 전달받은 링크로는 참여할 수 없습니다." at bounding box center [867, 365] width 582 height 31
click at [972, 362] on p "- 본 이벤트는 당사에서 지정한 링크를 받은 분만 참여 가능하며, 당사가 아닌 제3자로부터 전달받은 링크로는 참여할 수 없습니다." at bounding box center [867, 365] width 582 height 31
click at [998, 360] on p "- 본 이벤트는 당사에서 지정한 링크를 받은 분만 참여 가능하며, 당사가 아닌 제3자로부터 전달받은 링크로는 참여할 수 없습니다." at bounding box center [867, 365] width 582 height 31
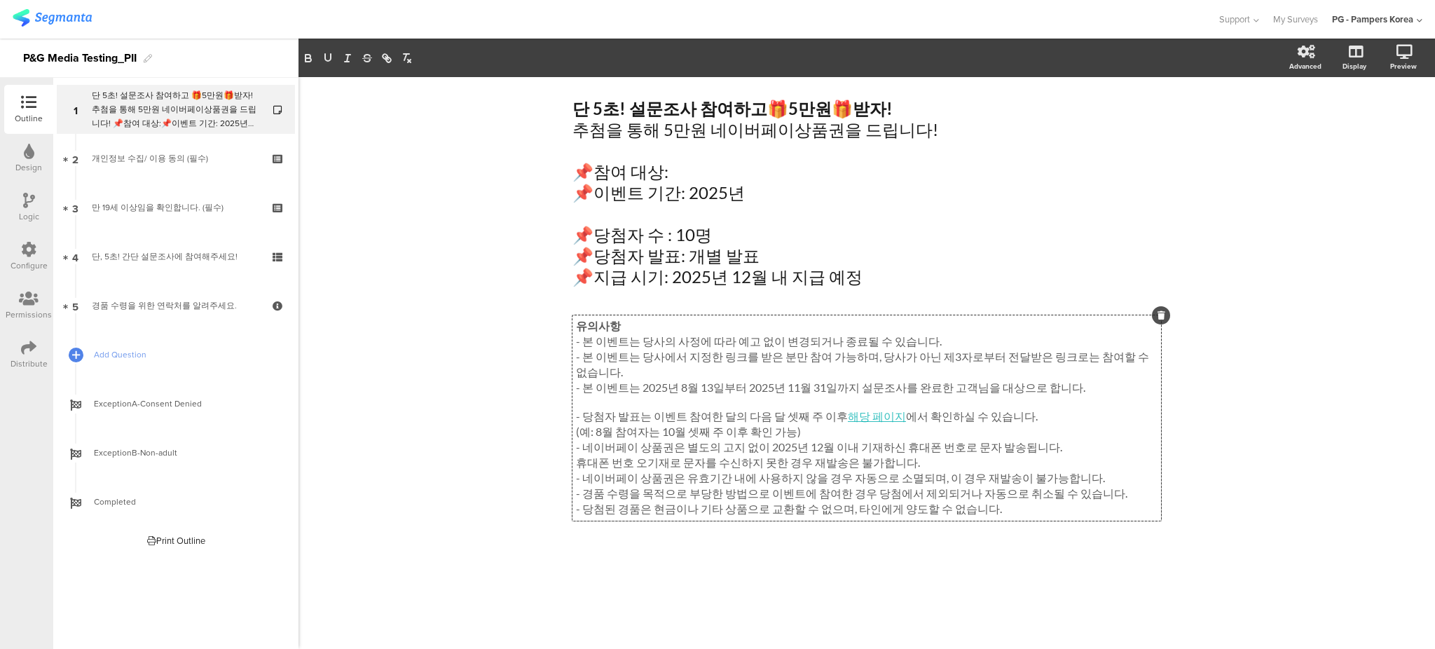
click at [867, 357] on p "- 본 이벤트는 당사에서 지정한 링크를 받은 분만 참여 가능하며, 당사가 아닌 제3자로부터 전달받은 링크로는 참여할 수 없습니다." at bounding box center [867, 365] width 582 height 31
click at [1303, 457] on div "단 5초! 설문조사 참여하고 🎁 5만원 🎁 받자! 추첨을 통해 5만원 네이버페이상품권을 드립니다! 📌참여 대상: 📌이벤트 기간: 2025년 📌…" at bounding box center [866, 363] width 1136 height 572
click at [1304, 460] on div "단 5초! 설문조사 참여하고 🎁 5만원 🎁 받자! 추첨을 통해 5만원 네이버페이상품권을 드립니다! 📌참여 대상: 📌이벤트 기간: 2025년 📌…" at bounding box center [866, 363] width 1136 height 572
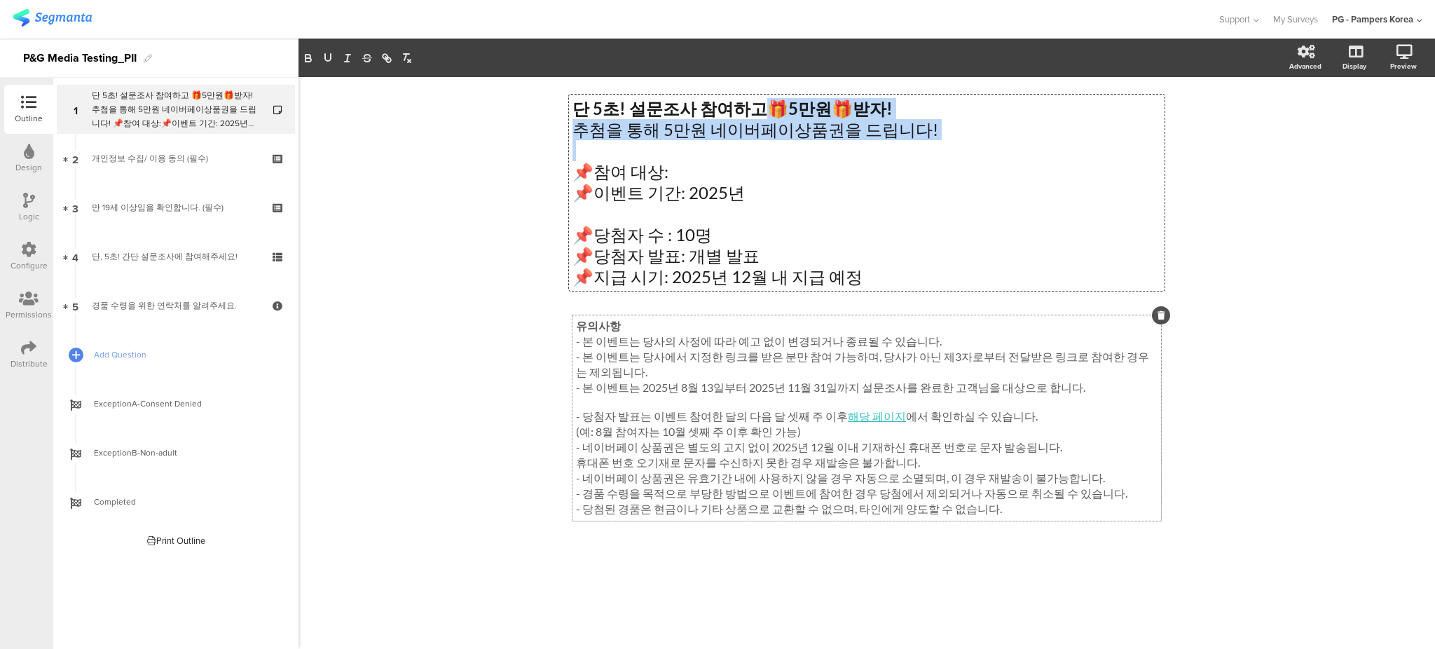
drag, startPoint x: 740, startPoint y: 166, endPoint x: 538, endPoint y: 163, distance: 201.8
click at [538, 163] on div "단 5초! 설문조사 참여하고 🎁 5만원 🎁 받자! 추첨을 통해 5만원 네이버페이상품권을 드립니다! 📌참여 대상: 📌이벤트 기간: 2025년 📌…" at bounding box center [866, 363] width 1136 height 572
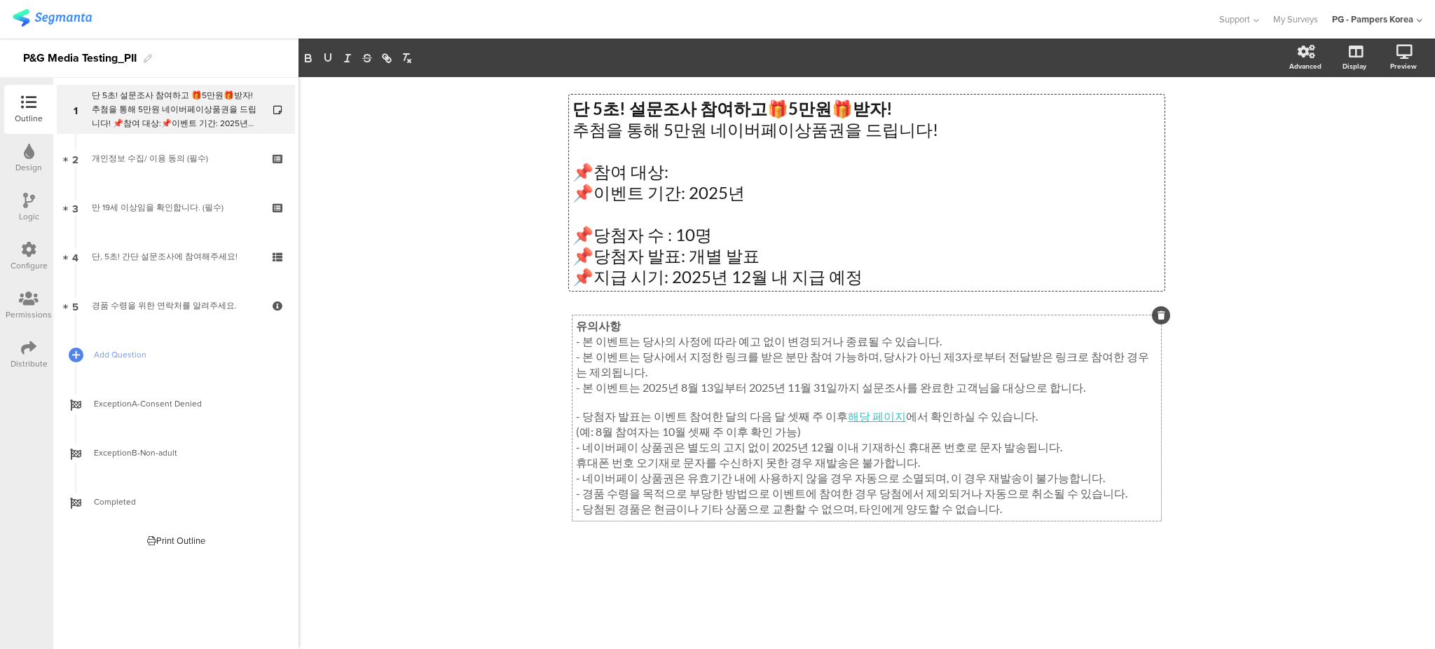
click at [680, 167] on p "📌참여 대상:" at bounding box center [866, 171] width 589 height 21
drag, startPoint x: 692, startPoint y: 174, endPoint x: 558, endPoint y: 172, distance: 133.1
click at [558, 172] on div "단 5초! 설문조사 참여하고 🎁 5만원 🎁 받자! 추첨을 통해 5만원 네이버페이상품권을 드립니다! 📌참여 대상: 📌이벤트 기간: 2025년 📌…" at bounding box center [866, 334] width 617 height 514
click at [707, 172] on p "📌참여 대상:" at bounding box center [866, 171] width 589 height 21
drag, startPoint x: 722, startPoint y: 169, endPoint x: 759, endPoint y: 195, distance: 45.1
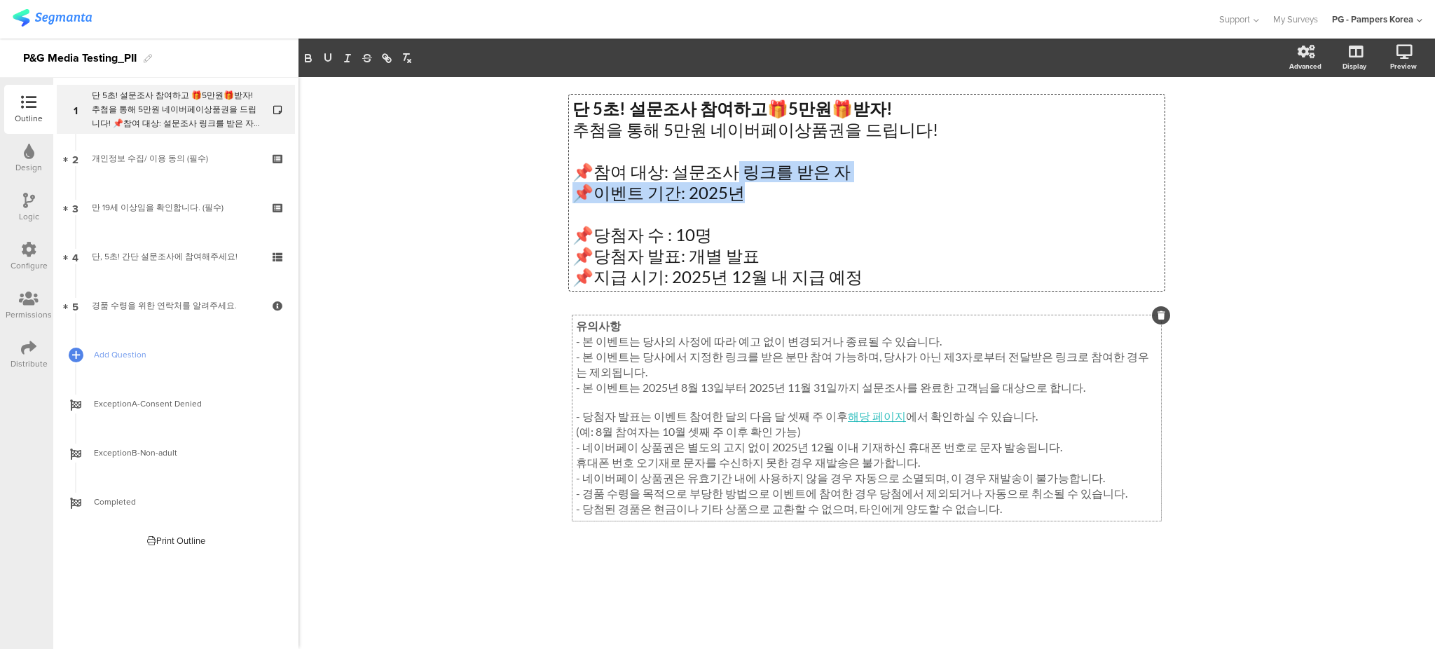
click at [759, 195] on div "단 5초! 설문조사 참여하고 🎁 5만원 🎁 받자! 추첨을 통해 5만원 네이버페이상품권을 드립니다! 📌참여 대상: 설문조사 링크를 받은 자 📌이…" at bounding box center [866, 192] width 589 height 189
click at [759, 195] on p "📌이벤트 기간: 2025년" at bounding box center [866, 192] width 589 height 21
click at [576, 106] on strong "단 5초! 설문조사 참여하고" at bounding box center [669, 108] width 195 height 20
click at [754, 195] on p "📌이벤트 기간: 2025년" at bounding box center [866, 192] width 589 height 21
click at [1426, 319] on div "단 5초! 설문조사 참여하고 🎁 5만원 🎁 받자! 추첨을 통해 5만원 네이버페이상품권을 드립니다! 📌참여 대상: 설문조사 링크를 받은 자 📌이…" at bounding box center [866, 363] width 1136 height 572
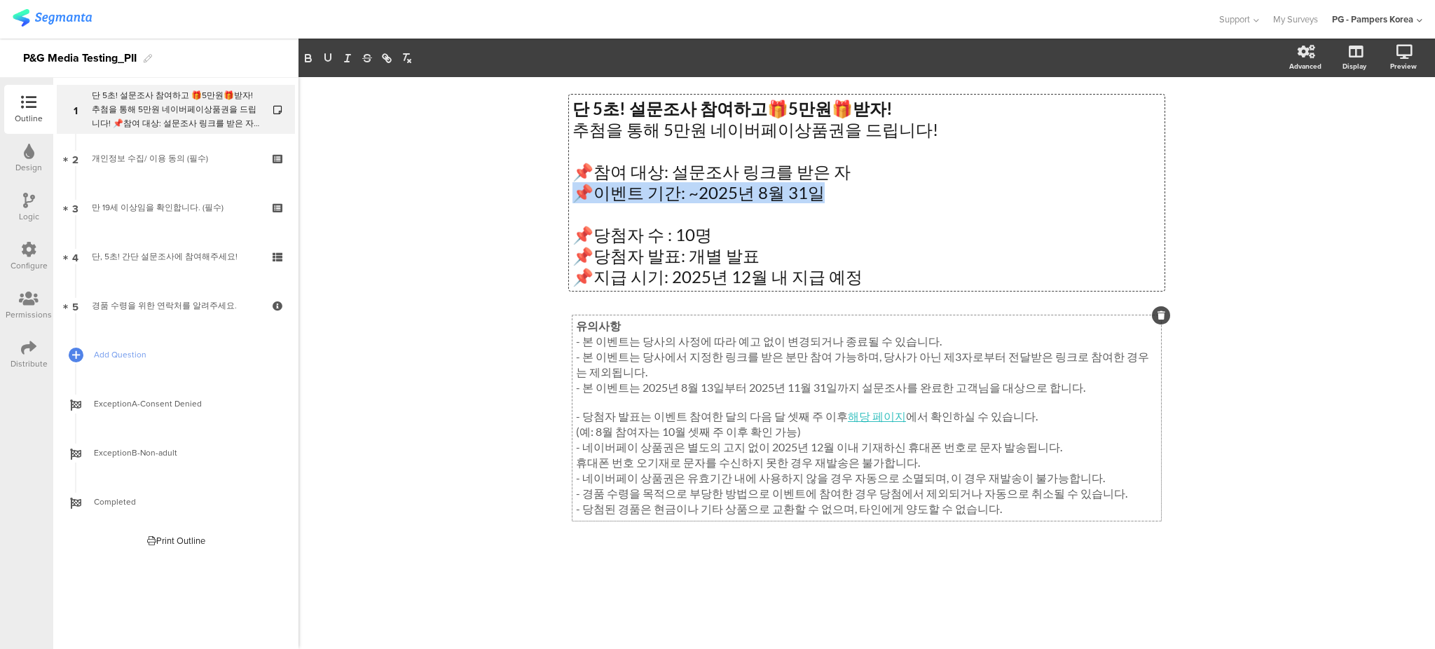
drag, startPoint x: 834, startPoint y: 195, endPoint x: 548, endPoint y: 195, distance: 286.6
click at [548, 195] on div "단 5초! 설문조사 참여하고 🎁 5만원 🎁 받자! 추첨을 통해 5만원 네이버페이상품권을 드립니다! 📌참여 대상: 설문조사 링크를 받은 자 📌이…" at bounding box center [866, 363] width 1136 height 572
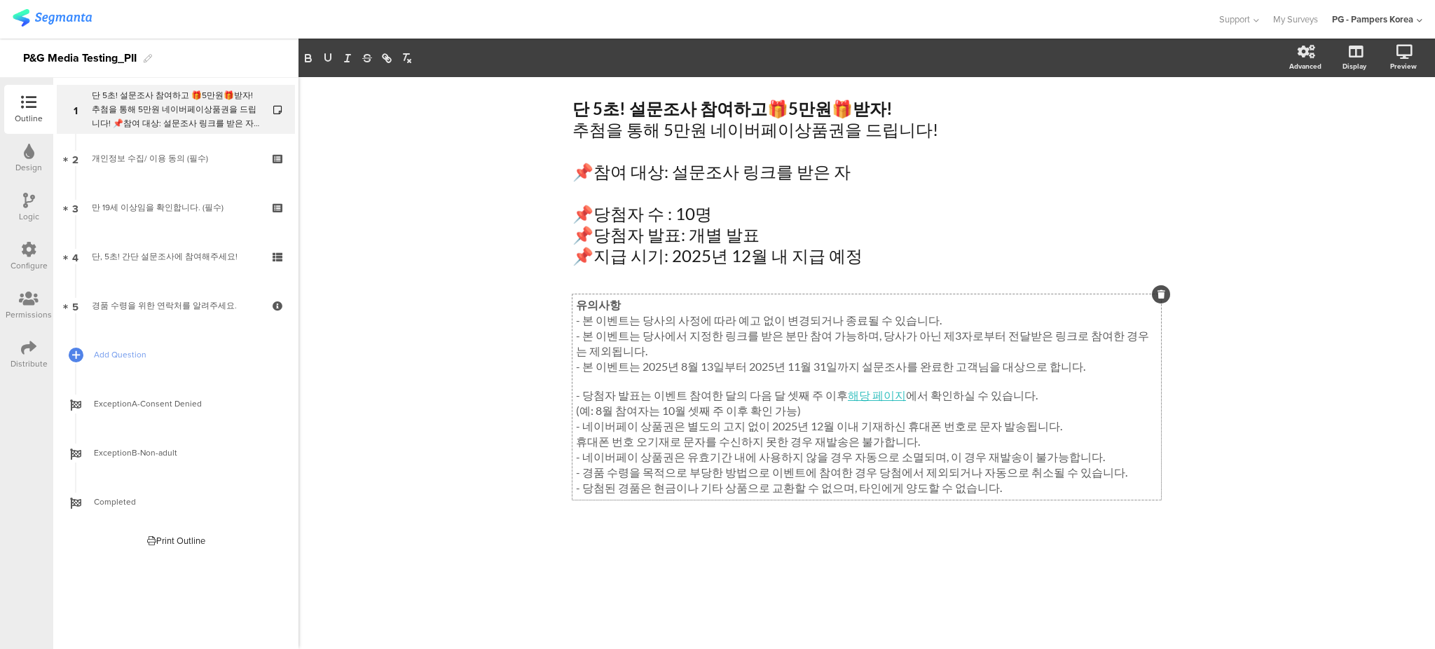
click at [1214, 315] on div "단 5초! 설문조사 참여하고 🎁 5만원 🎁 받자! 추첨을 통해 5만원 네이버페이상품권을 드립니다! 📌참여 대상: 설문조사 링크를 받은 자 📌당…" at bounding box center [866, 363] width 1136 height 572
click at [12, 206] on div "Logic" at bounding box center [28, 207] width 49 height 49
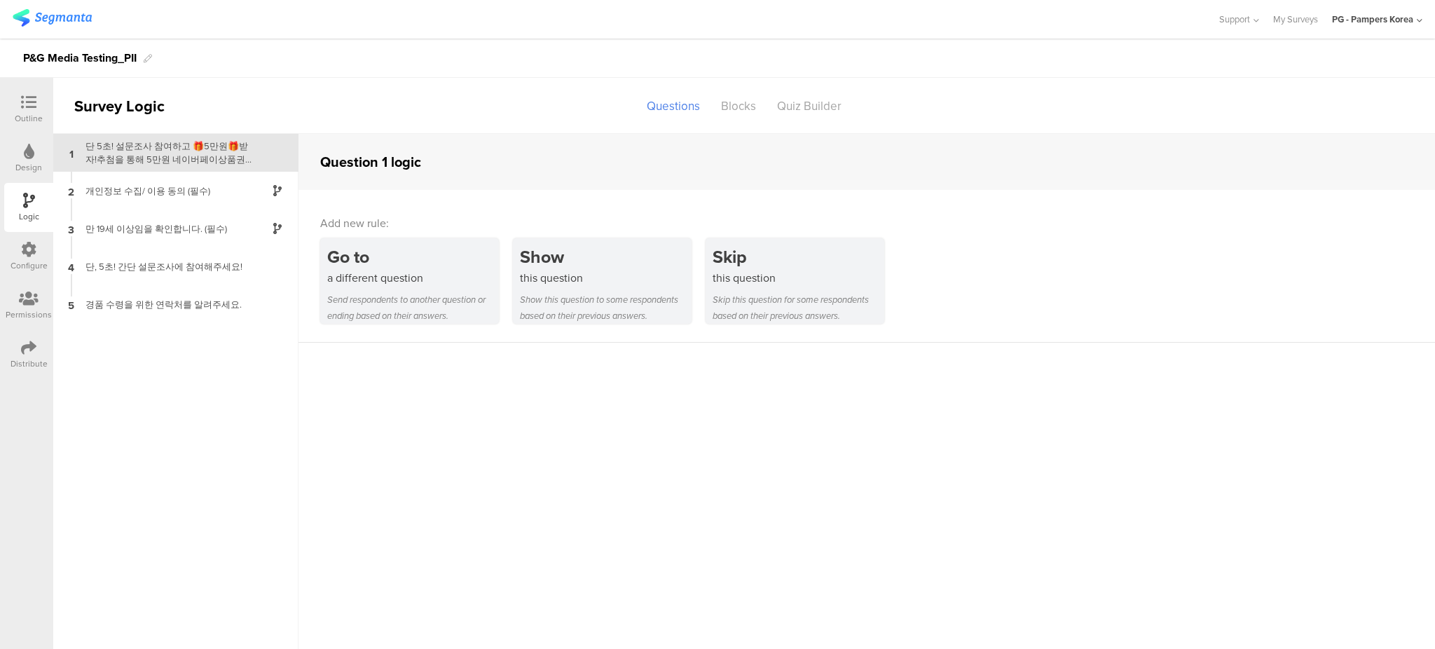
click at [27, 348] on icon at bounding box center [28, 347] width 15 height 15
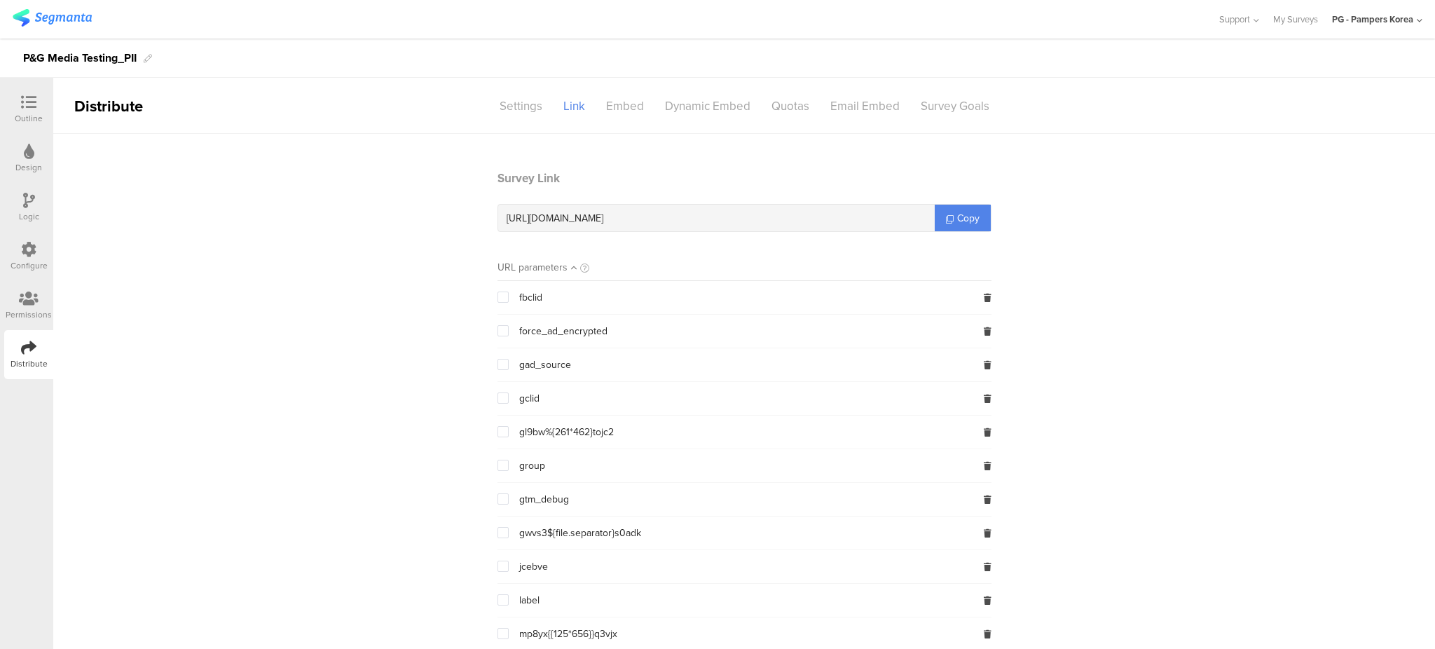
click at [497, 466] on span at bounding box center [502, 465] width 11 height 11
click at [509, 460] on input "checkbox" at bounding box center [509, 460] width 0 height 0
click at [976, 212] on link "Copy" at bounding box center [963, 218] width 56 height 27
click at [16, 211] on div "Logic" at bounding box center [28, 207] width 49 height 49
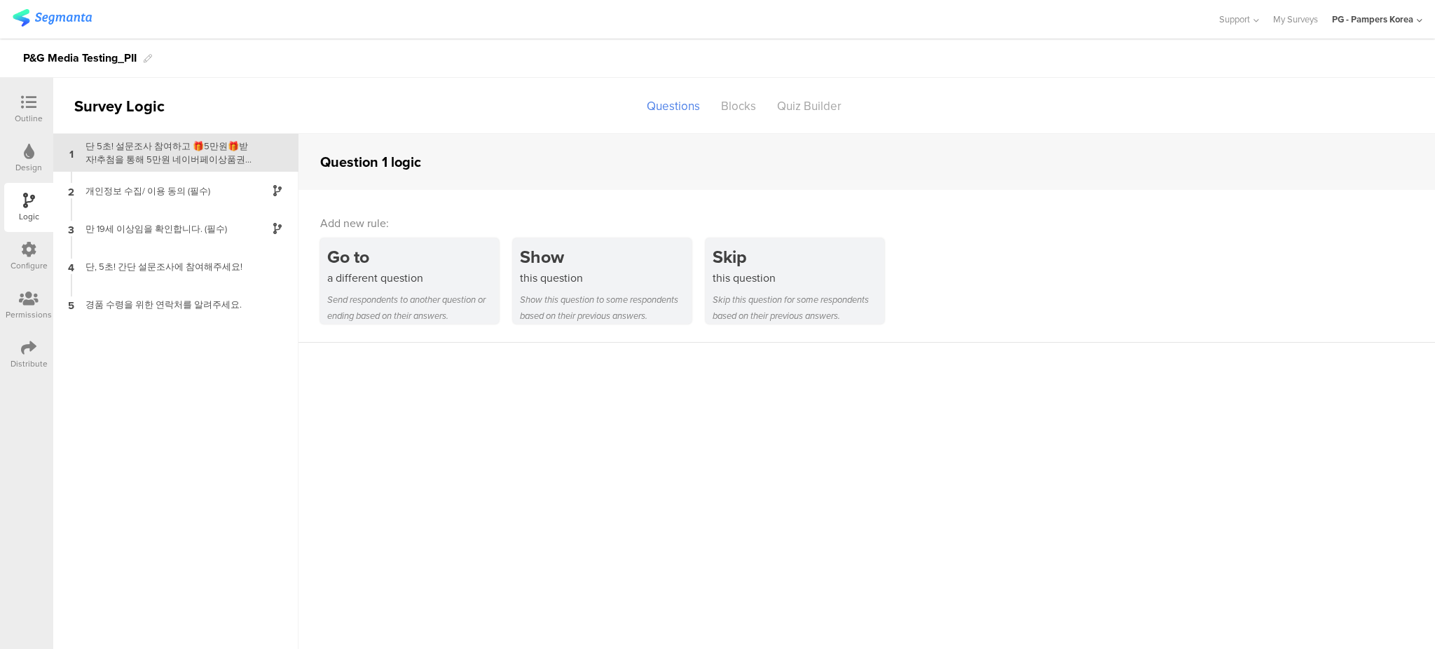
click at [35, 149] on div "Design" at bounding box center [28, 158] width 49 height 49
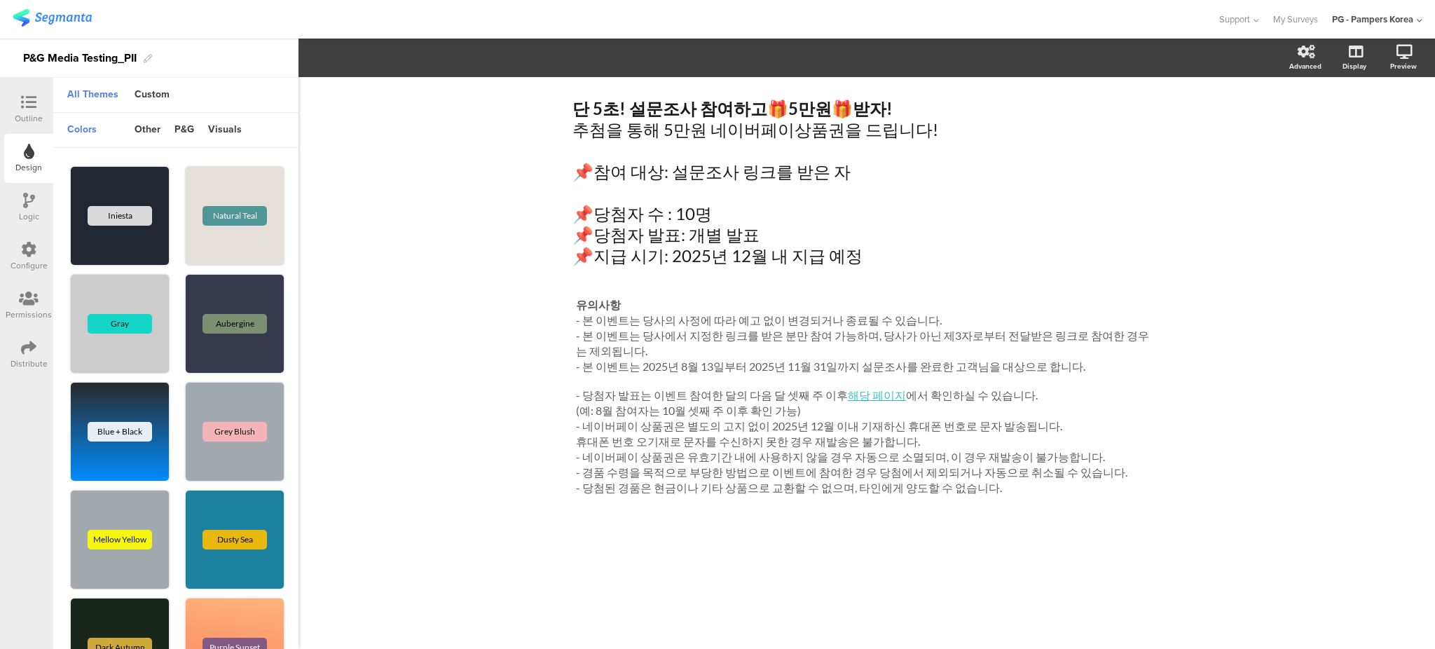
click at [27, 117] on div "Outline" at bounding box center [29, 118] width 28 height 13
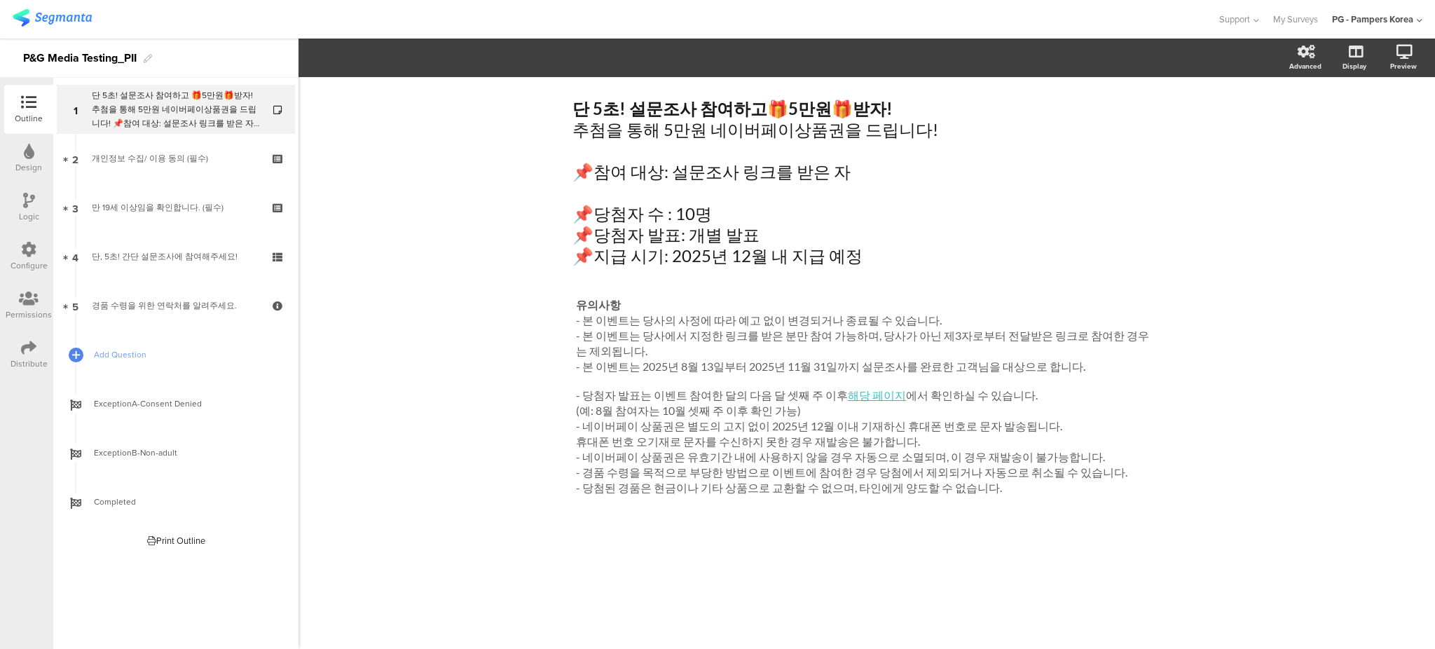
click at [462, 286] on div "단 5초! 설문조사 참여하고 🎁 5만원 🎁 받자! 추첨을 통해 5만원 네이버페이상품권을 드립니다! 📌참여 대상: 설문조사 링크를 받은 자 📌당…" at bounding box center [866, 363] width 1136 height 572
click at [860, 177] on div "단 5초! 설문조사 참여하고 🎁 5만원 🎁 받자! 추첨을 통해 5만원 네이버페이상품권을 드립니다! 📌참여 대상: 설문조사 링크를 받은 자 📌당…" at bounding box center [867, 182] width 596 height 175
click at [1282, 320] on div "단 5초! 설문조사 참여하고 🎁 5만원 🎁 받자! 추첨을 통해 5만원 네이버페이상품권을 드립니다! 📌참여 대상: 설문조사 링크를 받은 자 📌당…" at bounding box center [866, 363] width 1136 height 572
click at [432, 151] on div "단 5초! 설문조사 참여하고 🎁 5만원 🎁 받자! 추첨을 통해 5만원 네이버페이상품권을 드립니다! 📌참여 대상: 설문조사 링크를 받은 자 📌당…" at bounding box center [866, 363] width 1136 height 572
click at [380, 156] on div "단 5초! 설문조사 참여하고 🎁 5만원 🎁 받자! 추첨을 통해 5만원 네이버페이상품권을 드립니다! 📌참여 대상: 설문조사 링크를 받은 자 📌당…" at bounding box center [866, 363] width 1136 height 572
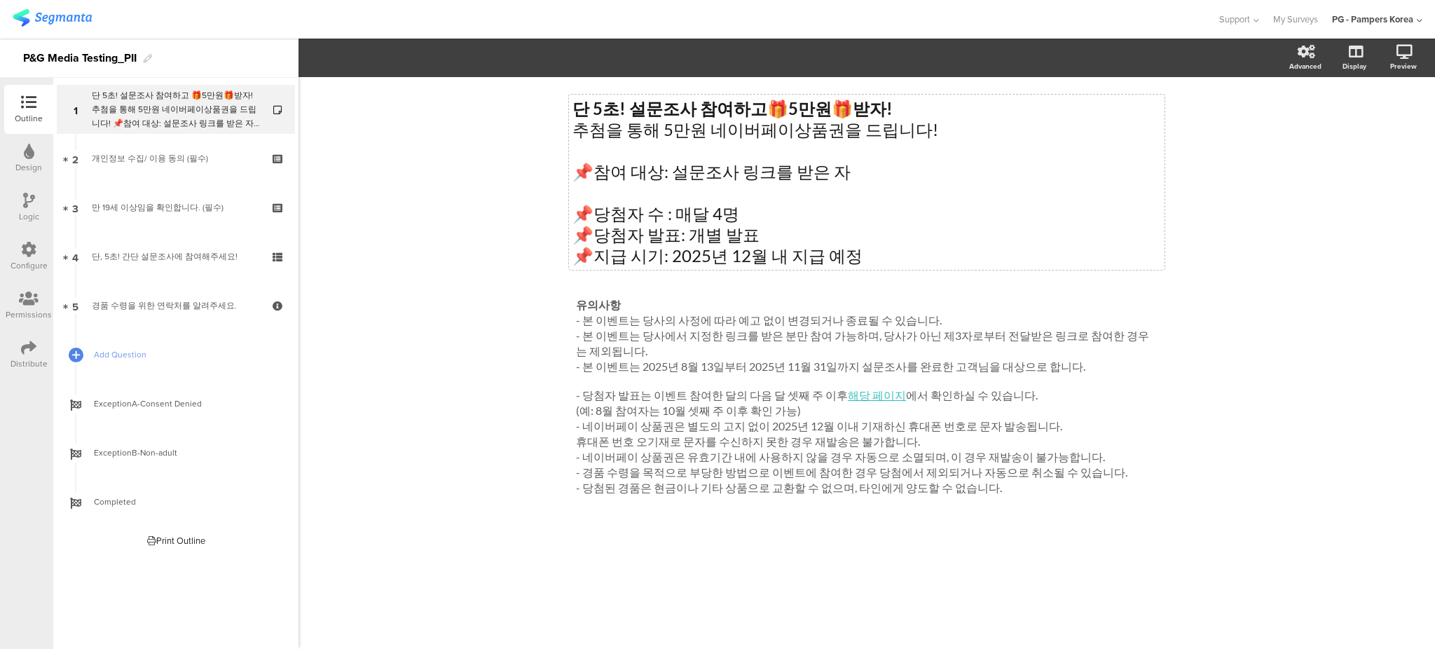
click at [27, 355] on div at bounding box center [28, 349] width 15 height 18
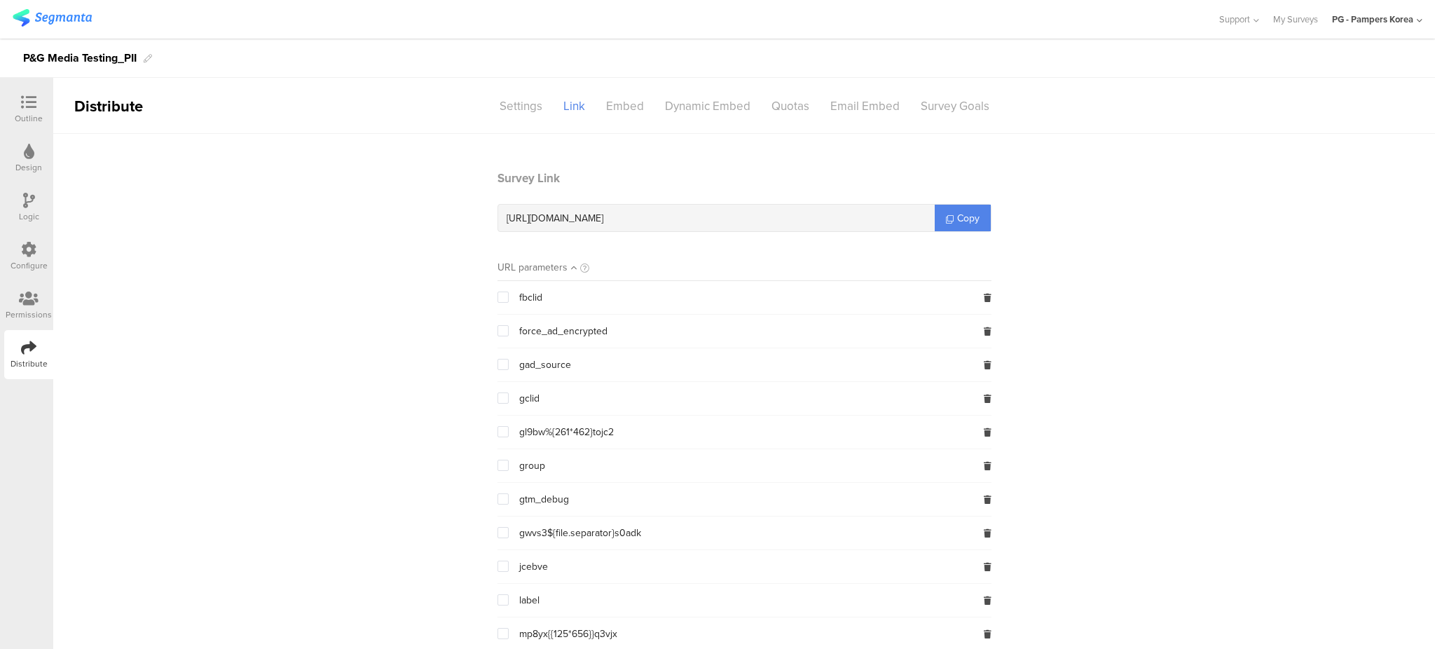
click at [34, 282] on div "Permissions" at bounding box center [28, 305] width 49 height 49
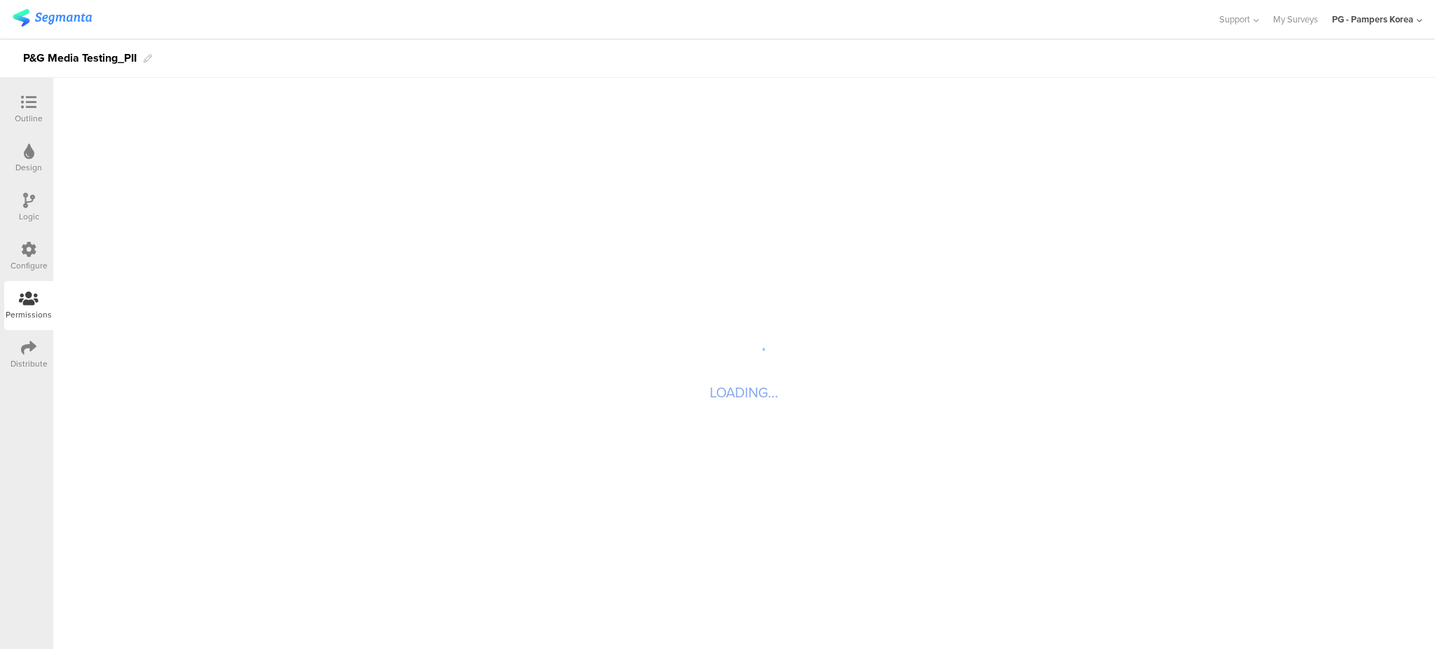
click at [34, 261] on div "Configure" at bounding box center [29, 265] width 37 height 13
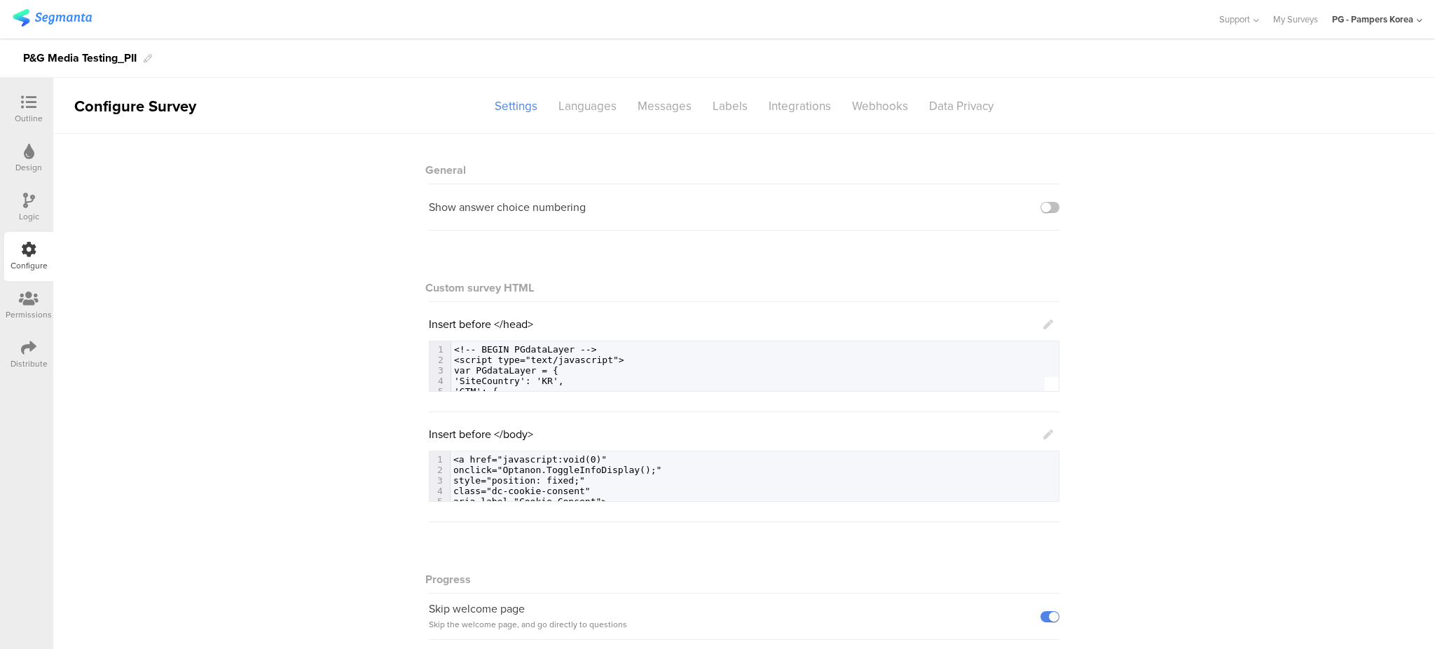
click at [36, 149] on div "Design" at bounding box center [28, 158] width 49 height 49
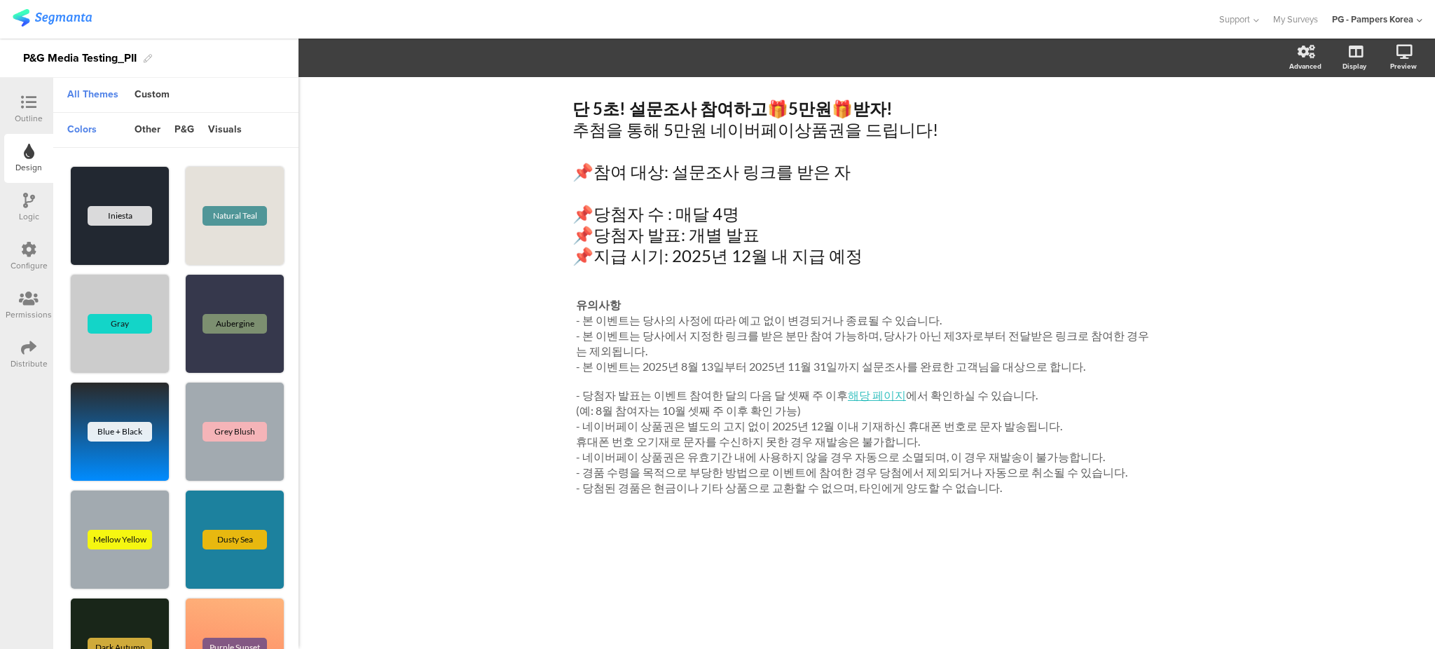
click at [34, 109] on icon at bounding box center [28, 102] width 15 height 15
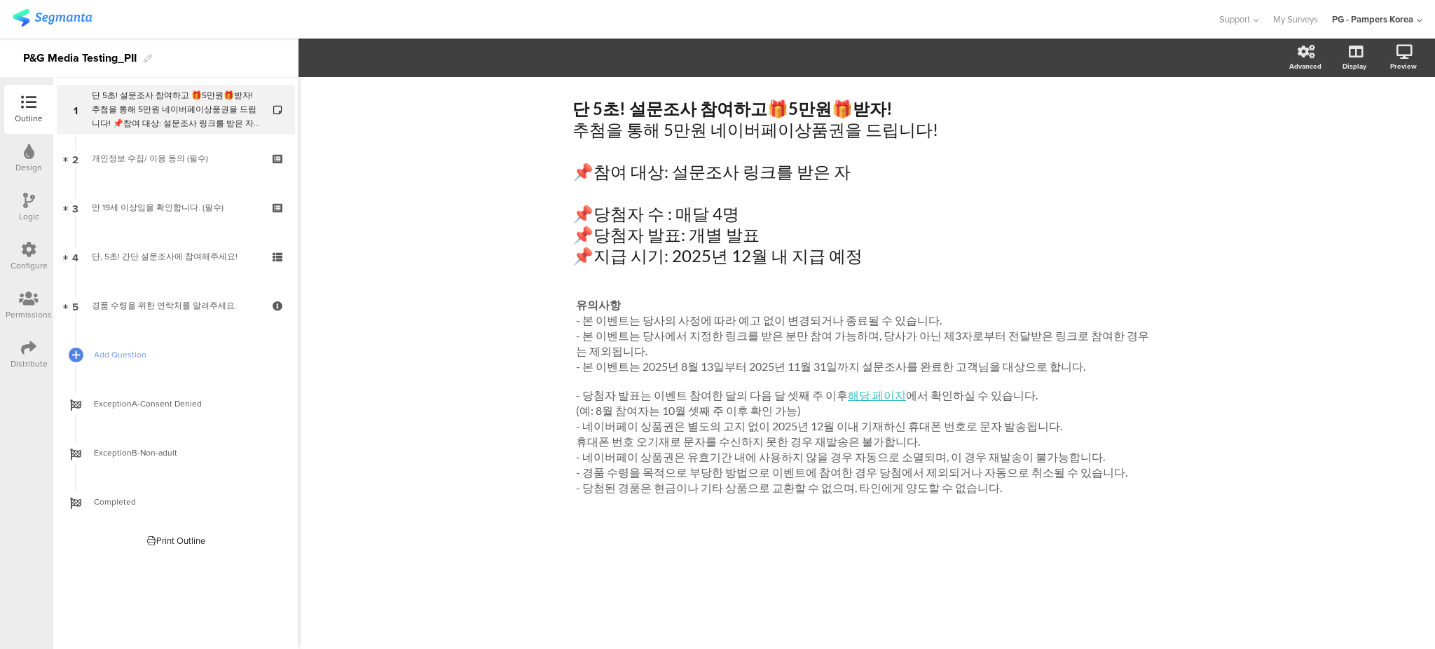
click at [502, 299] on div "단 5초! 설문조사 참여하고 🎁 5만원 🎁 받자! 추첨을 통해 5만원 네이버페이상품권을 드립니다! 📌참여 대상: 설문조사 링크를 받은 자 📌당…" at bounding box center [866, 363] width 1136 height 572
click at [1292, 250] on div "단 5초! 설문조사 참여하고 🎁 5만원 🎁 받자! 추첨을 통해 5만원 네이버페이상품권을 드립니다! 📌참여 대상: 설문조사 링크를 받은 자 📌당…" at bounding box center [866, 363] width 1136 height 572
click at [34, 199] on icon at bounding box center [29, 200] width 12 height 15
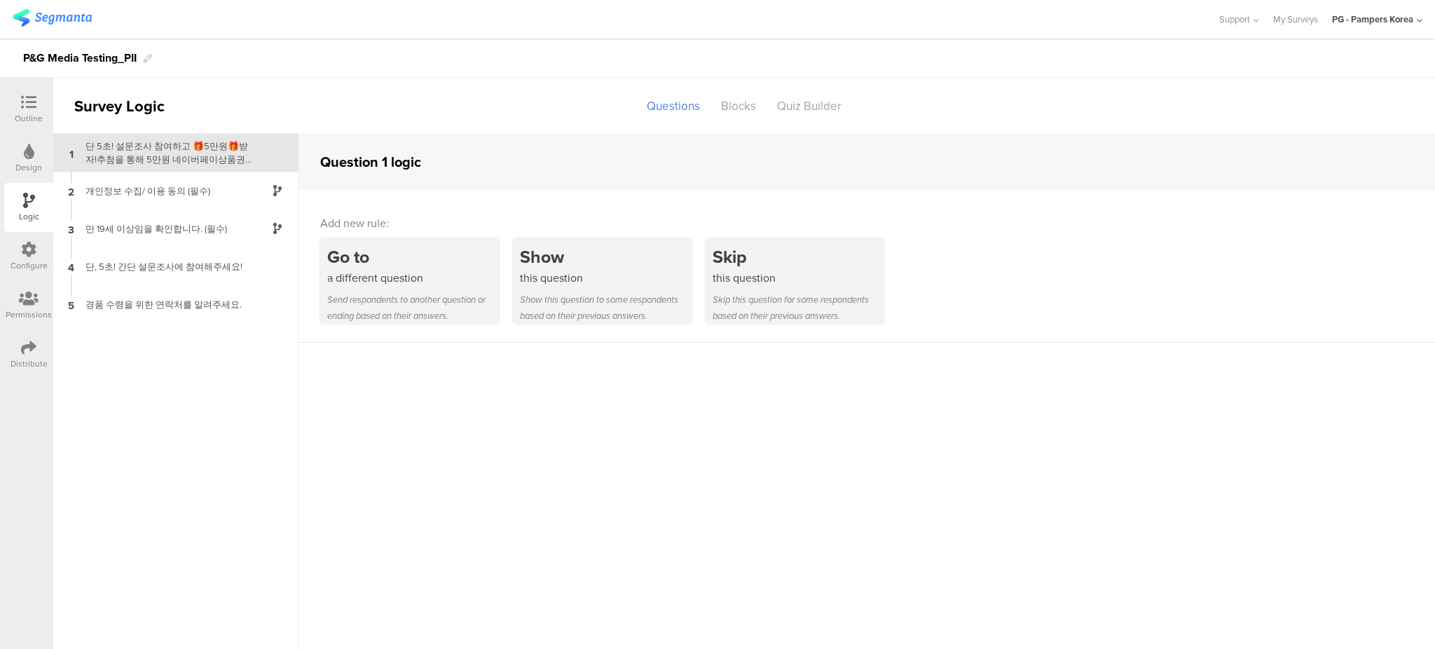
click at [28, 336] on div "Distribute" at bounding box center [28, 354] width 49 height 49
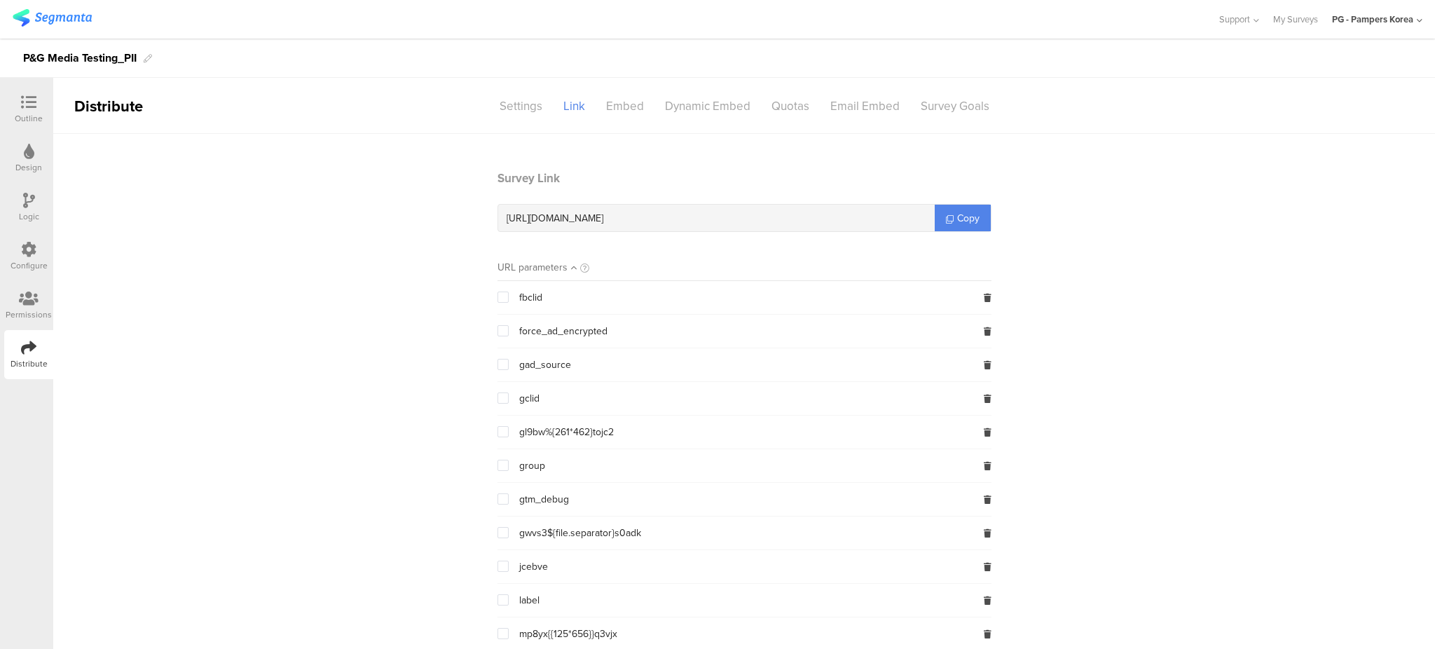
click at [32, 303] on icon at bounding box center [29, 298] width 20 height 15
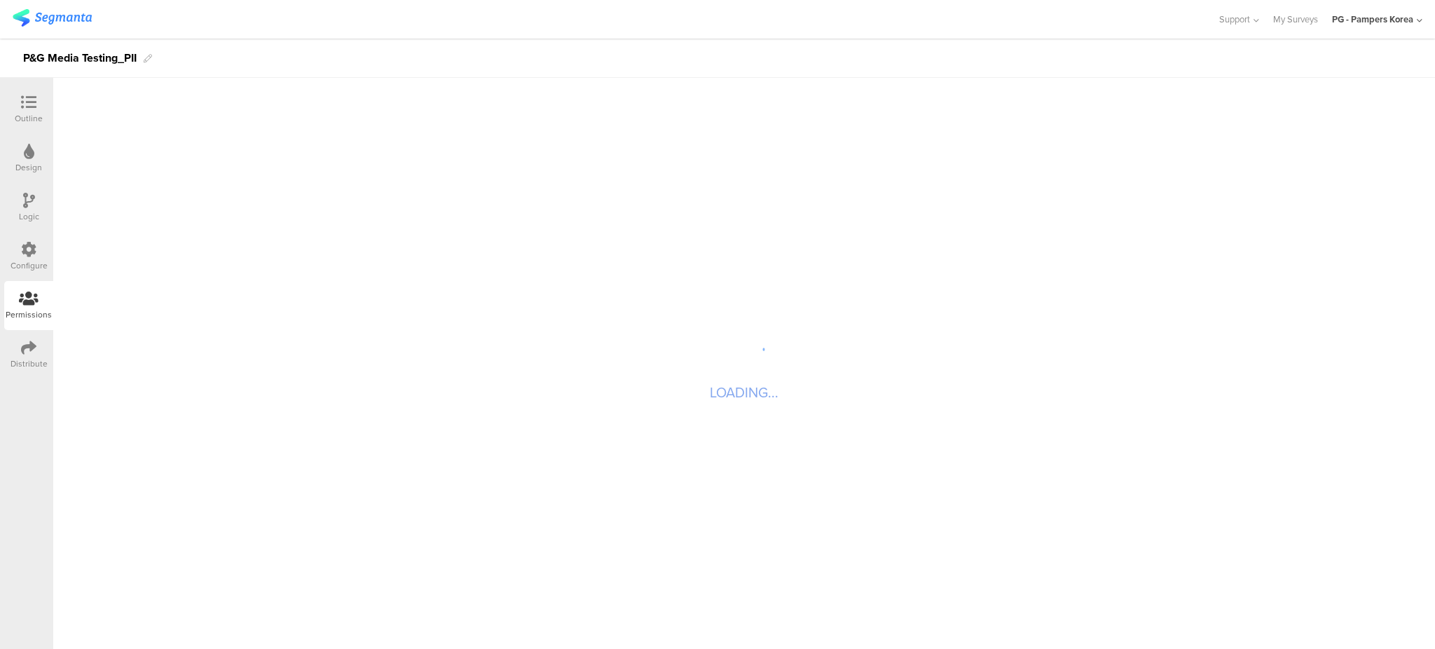
click at [30, 262] on div "Configure" at bounding box center [29, 265] width 37 height 13
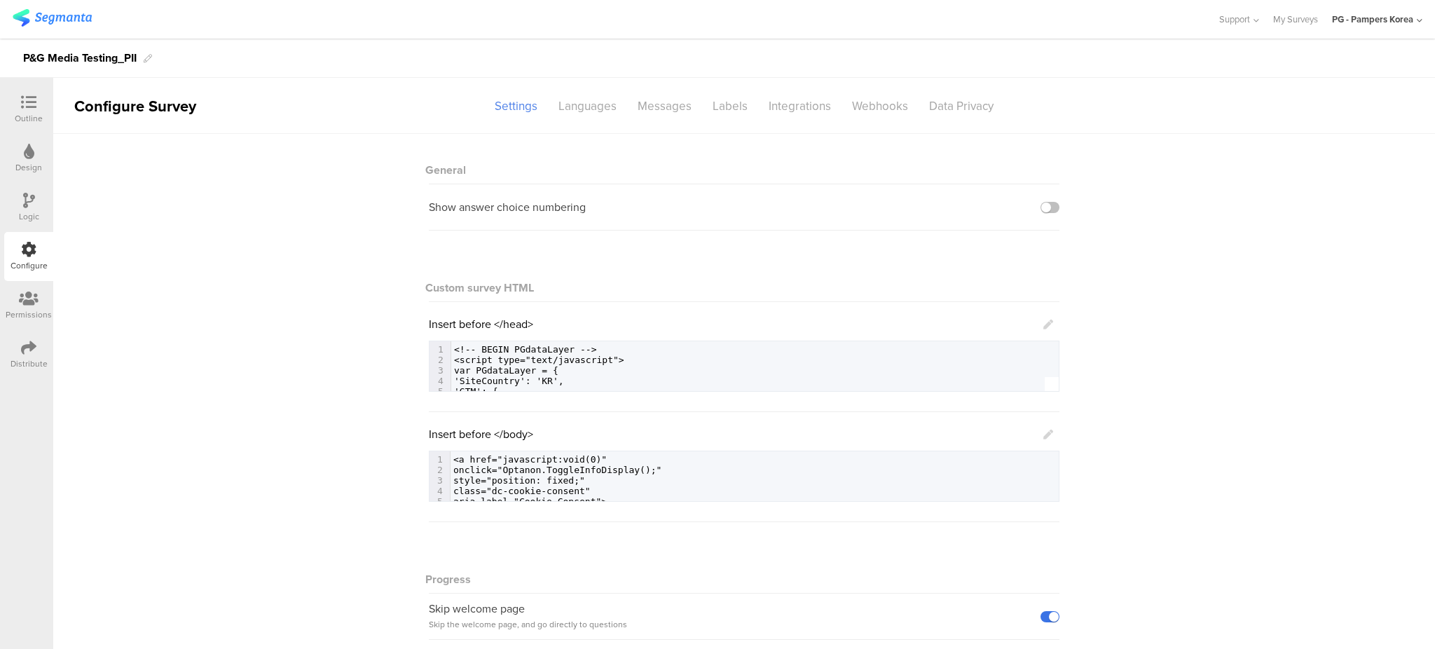
click at [1041, 617] on label at bounding box center [1049, 616] width 19 height 11
click at [0, 0] on input "checkbox" at bounding box center [0, 0] width 0 height 0
click at [36, 156] on div "Design" at bounding box center [28, 158] width 49 height 49
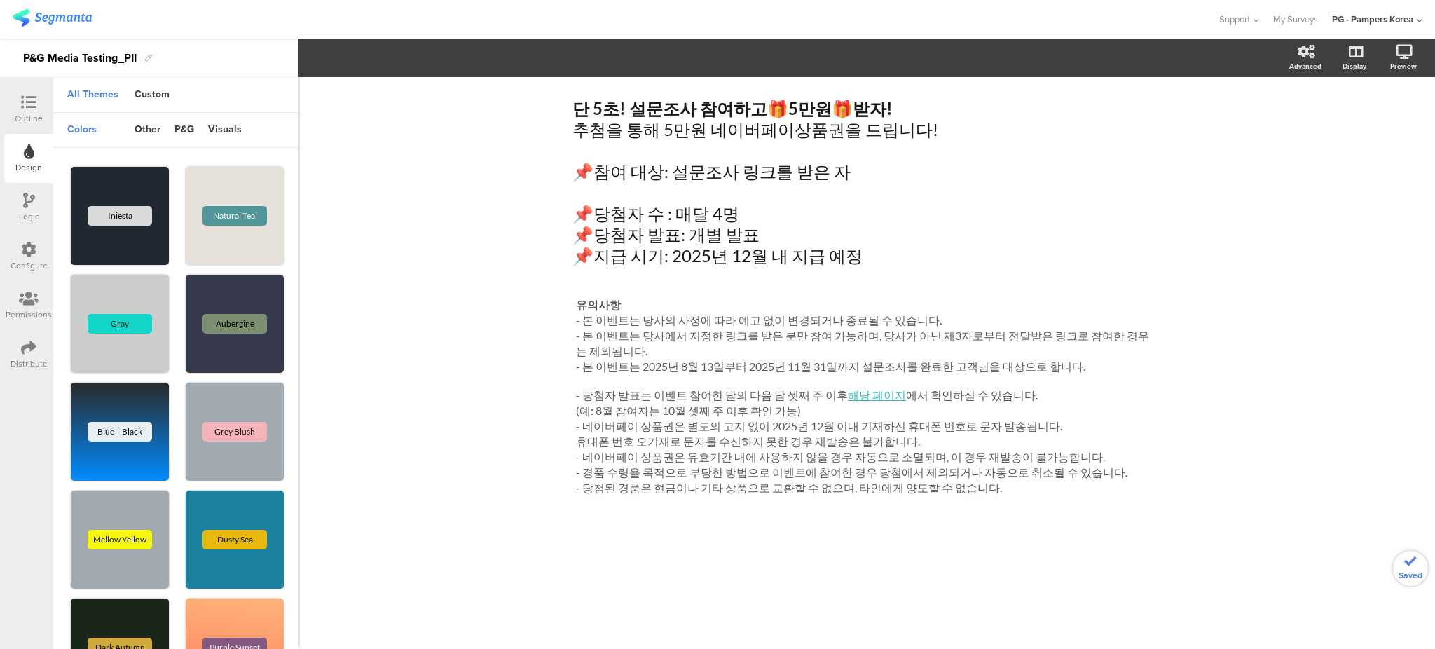
click at [28, 208] on div at bounding box center [29, 202] width 12 height 18
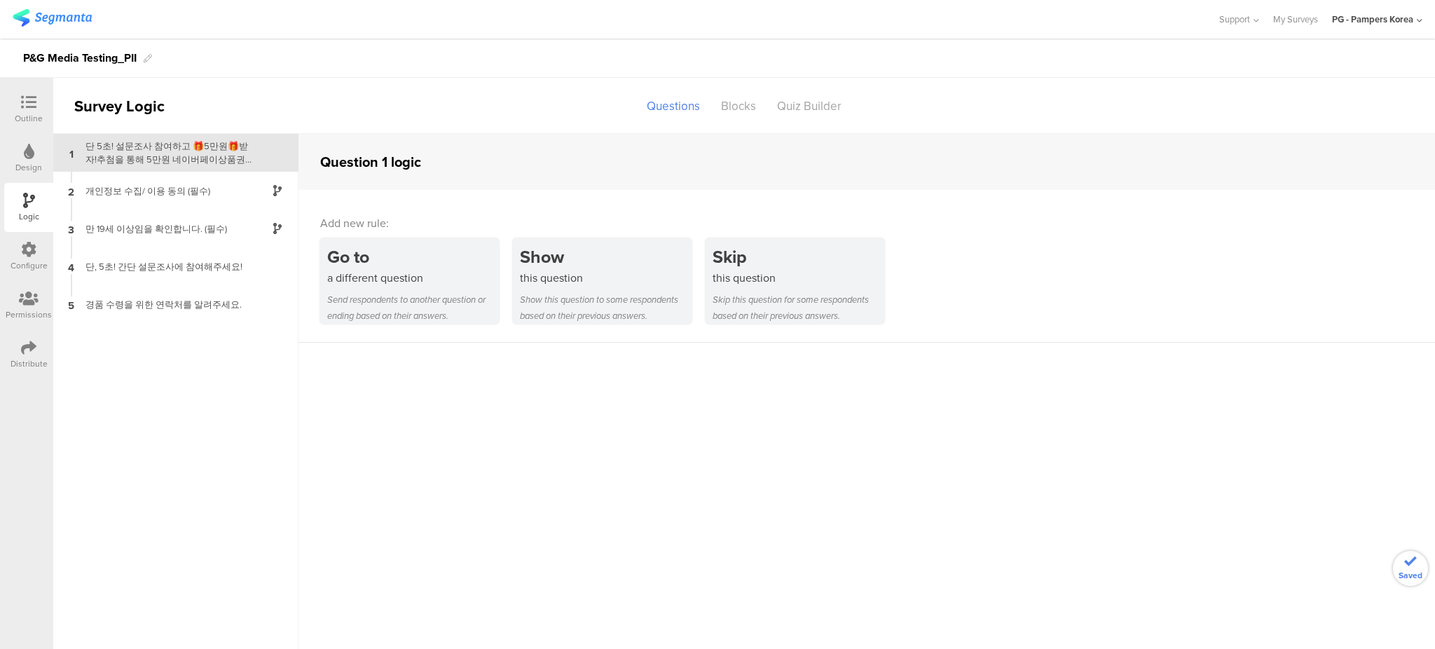
click at [32, 105] on icon at bounding box center [28, 102] width 15 height 15
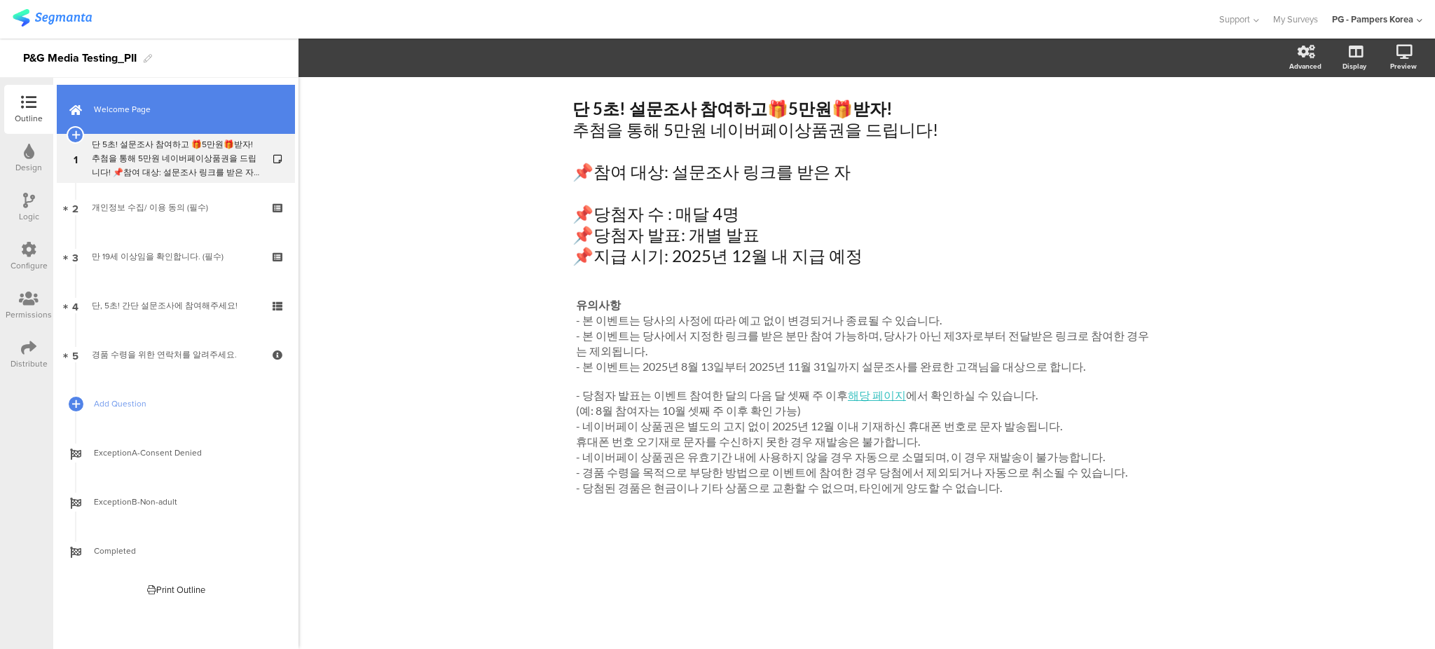
click at [178, 116] on link "Welcome Page" at bounding box center [176, 109] width 238 height 49
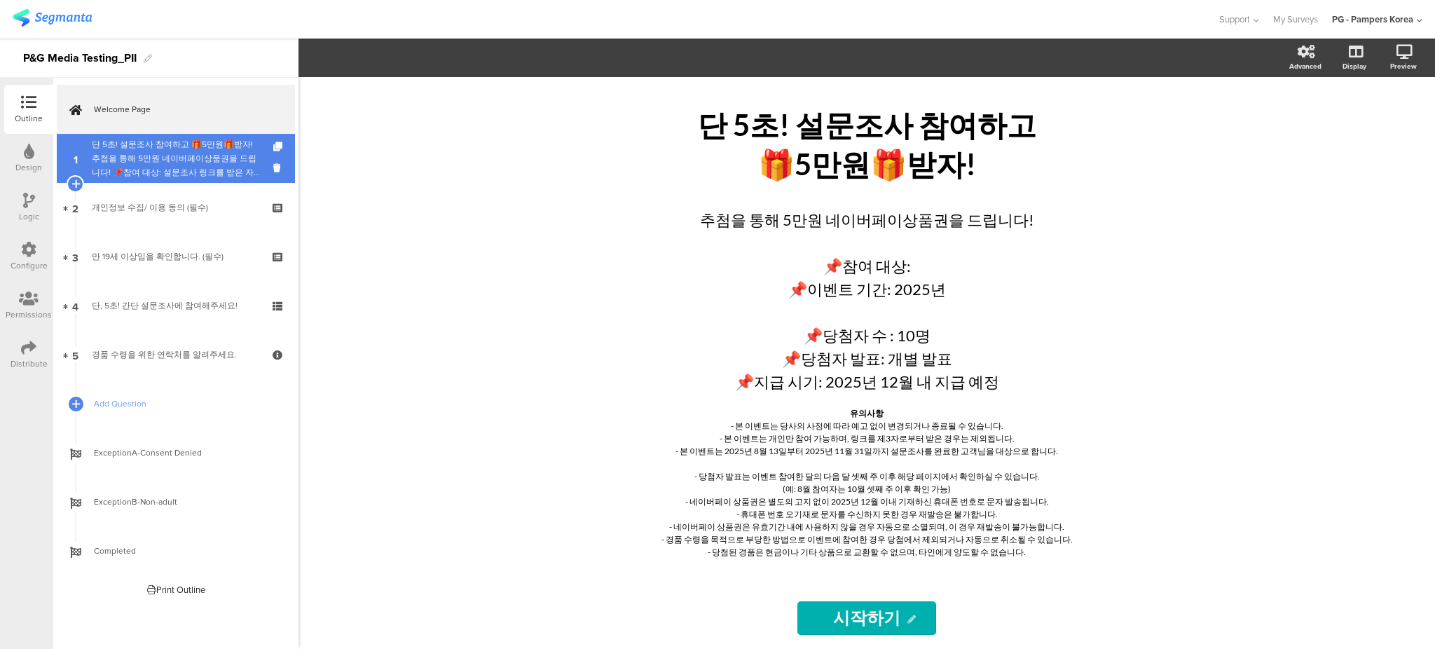
click at [175, 170] on div "단 5초! 설문조사 참여하고 🎁5만원🎁받자!추첨을 통해 5만원 네이버페이상품권을 드립니다! 📌참여 대상: 설문조사 링크를 받은 자 📌당첨자 수…" at bounding box center [175, 158] width 167 height 42
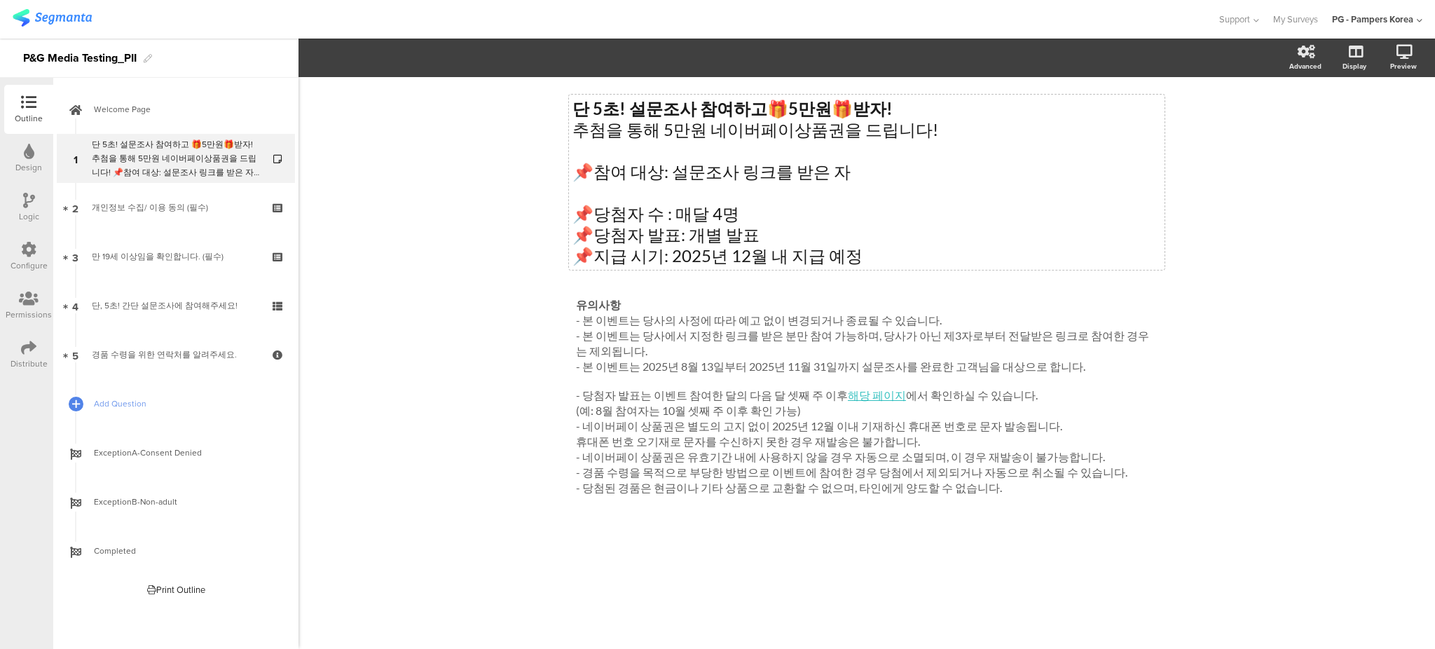
click at [823, 228] on div "단 5초! 설문조사 참여하고 🎁 5만원 🎁 받자! 추첨을 통해 5만원 네이버페이상품권을 드립니다! 📌참여 대상: 설문조사 링크를 받은 자 📌당…" at bounding box center [867, 182] width 596 height 175
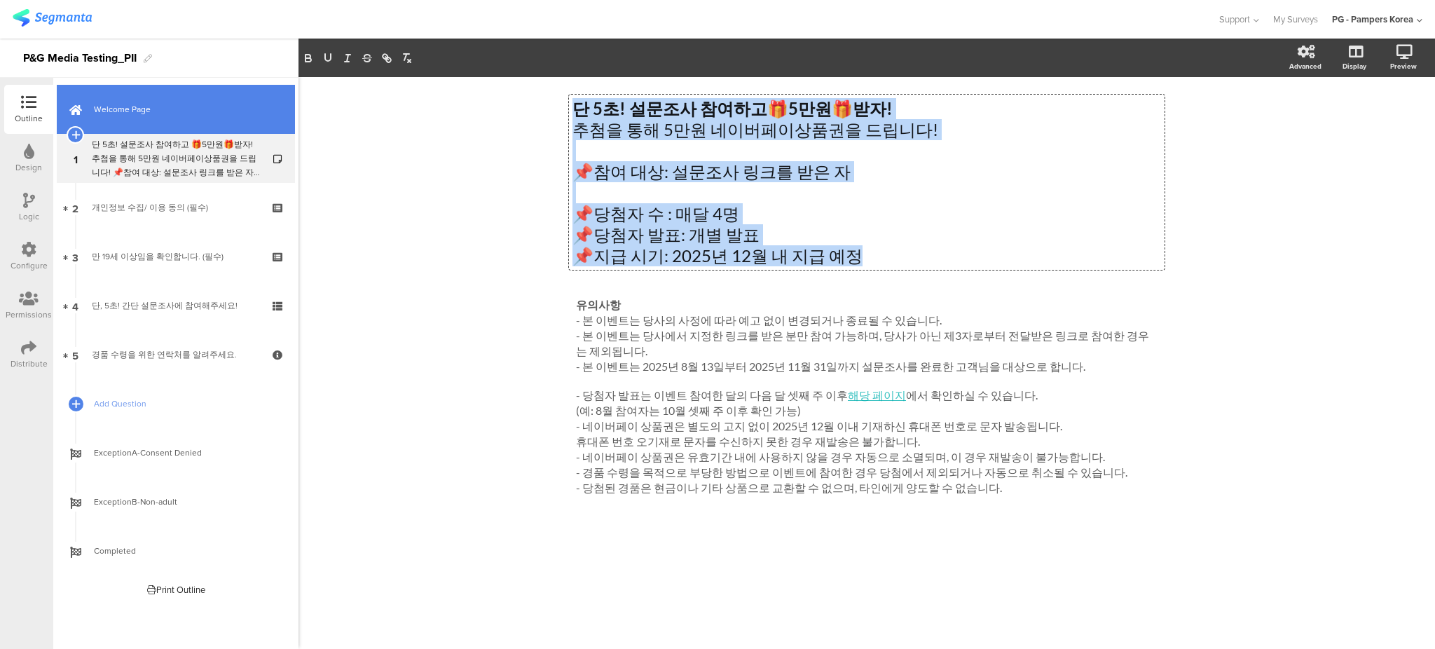
click at [179, 111] on span "Welcome Page" at bounding box center [183, 109] width 179 height 14
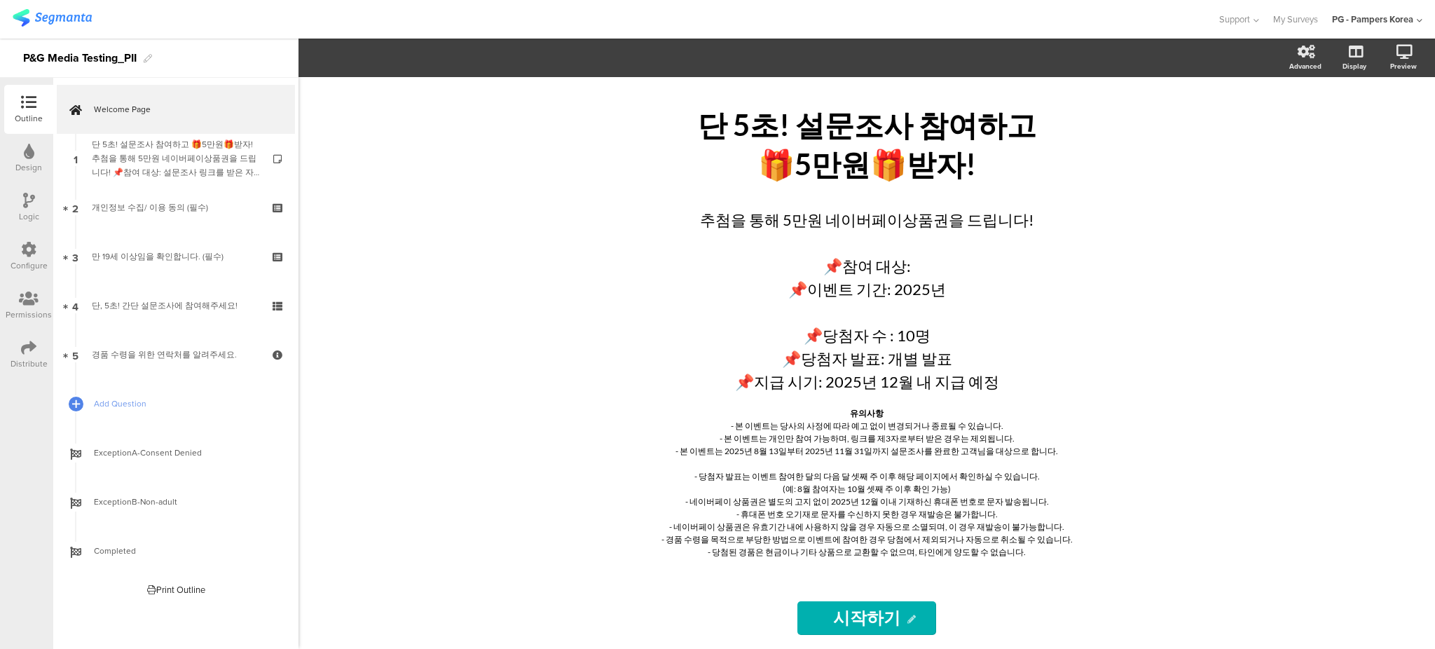
click at [1193, 279] on div "단 5초! 설문조사 참여하고 🎁5만원🎁받자! 단 5초! 설문조사 참여하고 🎁5만원🎁받자! 추첨을 통해 5만원 네이버페이상품권을 드립니다! 📌참…" at bounding box center [866, 363] width 1136 height 572
click at [944, 341] on p "📌당첨자 수 : 10명" at bounding box center [866, 335] width 490 height 23
click at [1131, 582] on div "단 5초! 설문조사 참여하고 🎁5만원🎁받자! 단 5초! 설문조사 참여하고 🎁5만원🎁받자! 추첨을 통해 5만원 네이버페이상품권을 드립니다! 📌참…" at bounding box center [866, 332] width 560 height 510
click at [29, 369] on div "Distribute" at bounding box center [28, 354] width 49 height 49
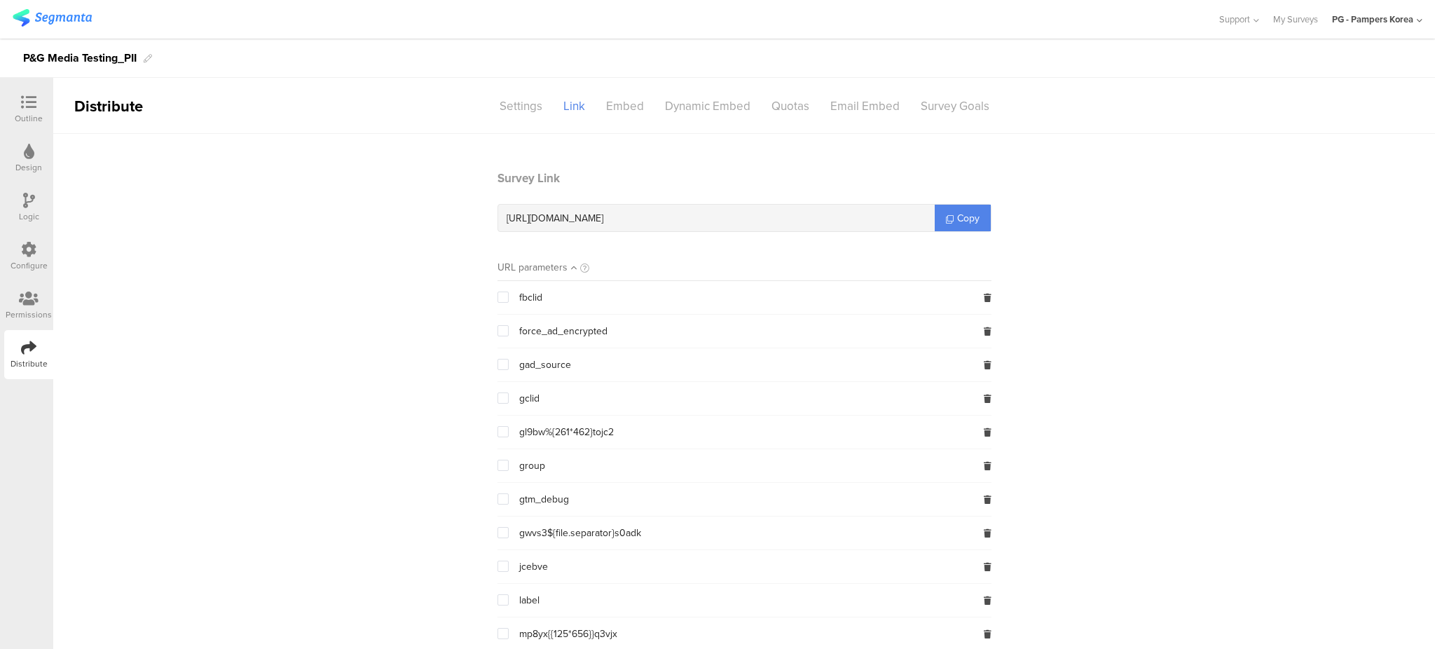
click at [30, 309] on div "Permissions" at bounding box center [29, 314] width 46 height 13
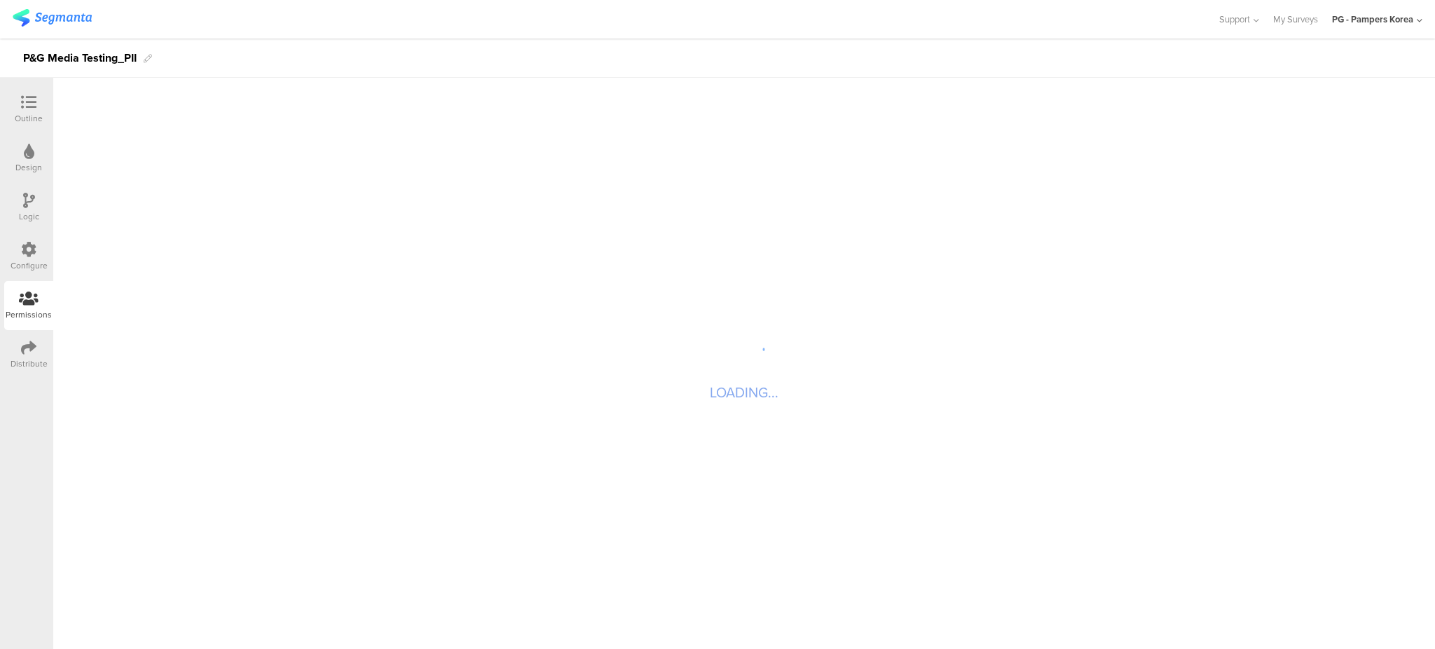
click at [29, 157] on icon at bounding box center [29, 151] width 11 height 15
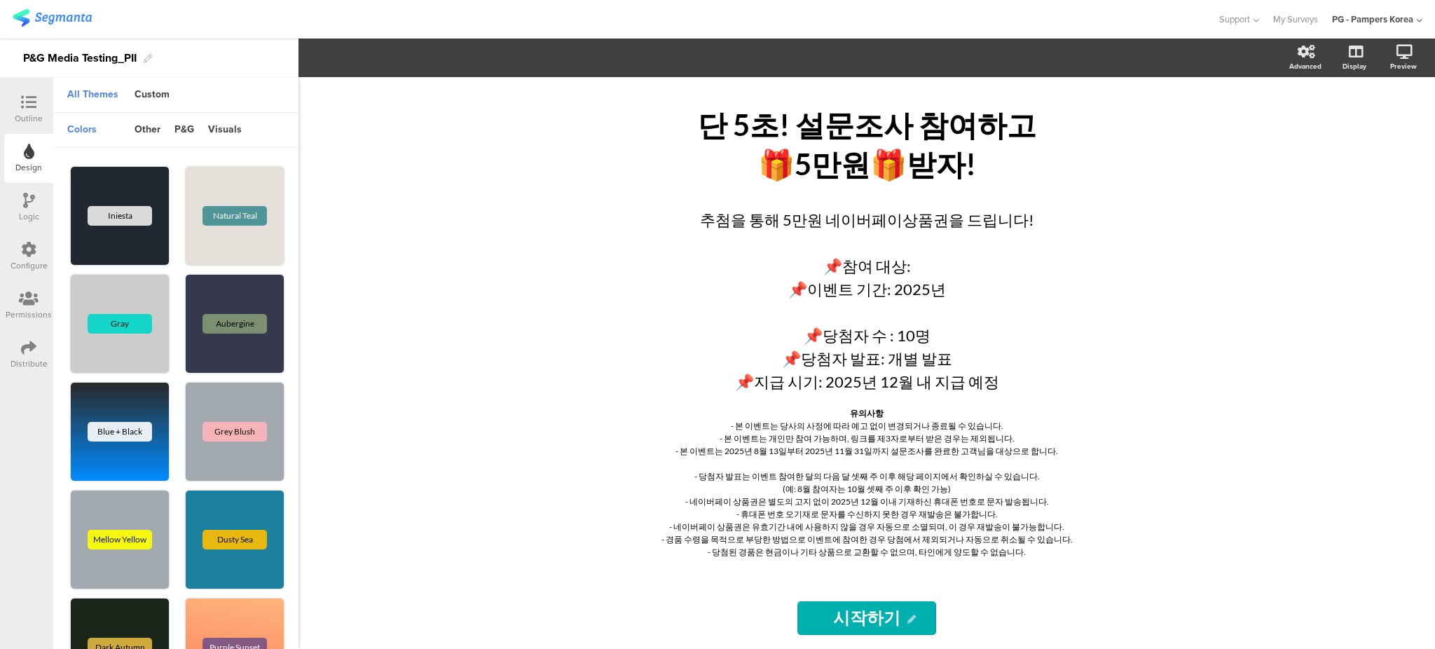
click at [26, 99] on icon at bounding box center [28, 102] width 15 height 15
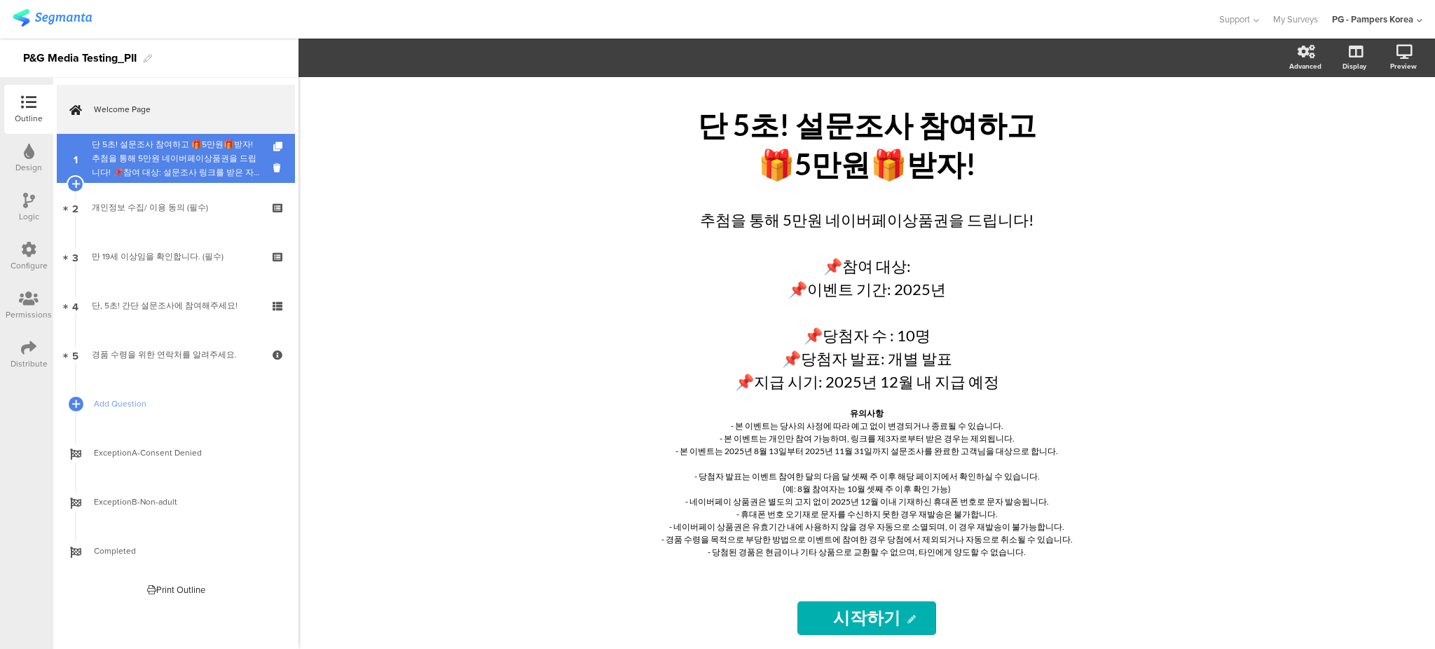
click at [158, 153] on div "단 5초! 설문조사 참여하고 🎁5만원🎁받자!추첨을 통해 5만원 네이버페이상품권을 드립니다! 📌참여 대상: 설문조사 링크를 받은 자 📌당첨자 수…" at bounding box center [175, 158] width 167 height 42
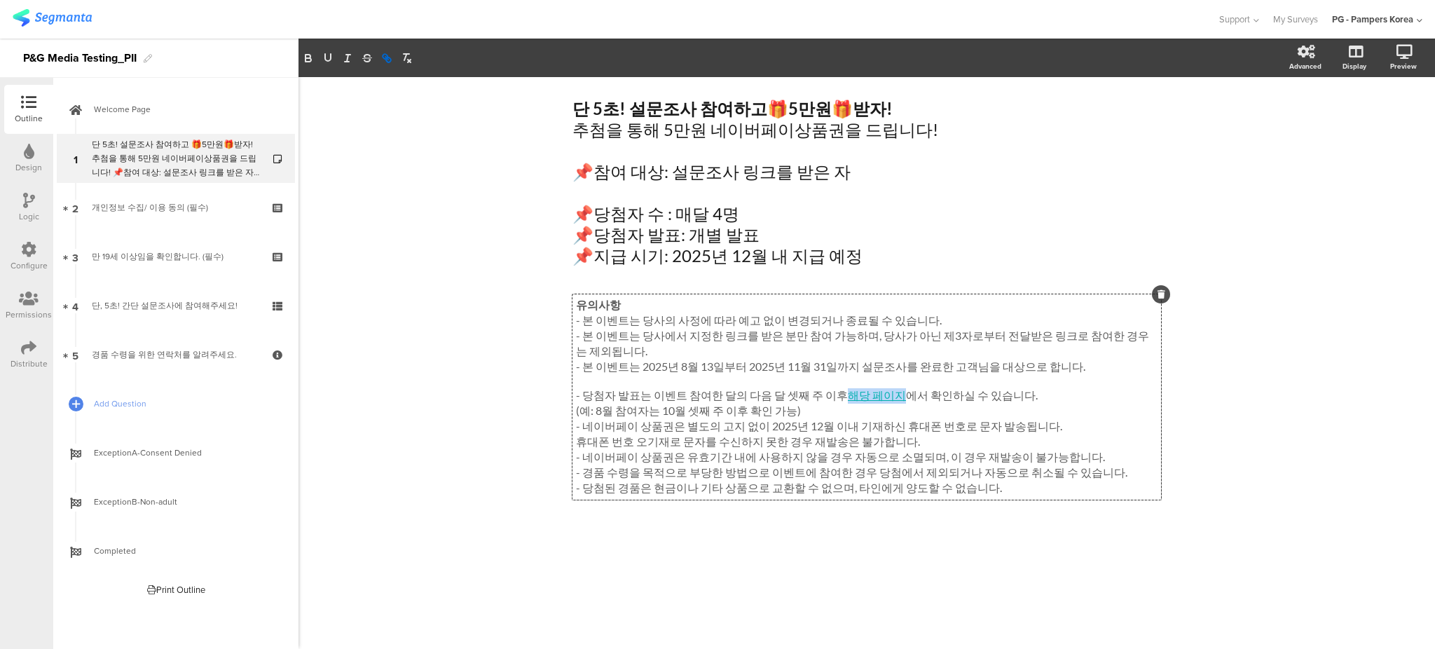
drag, startPoint x: 886, startPoint y: 397, endPoint x: 830, endPoint y: 397, distance: 56.0
click at [830, 397] on div "유의사항 - 본 이벤트는 당사의 사정에 따라 예고 없이 변경되거나 종료될 수 있습니다. - 본 이벤트는 당사에서 지정한 링크를 받은 분만 참여…" at bounding box center [866, 396] width 589 height 205
click at [388, 57] on icon "button" at bounding box center [388, 59] width 5 height 5
click at [385, 54] on icon "button" at bounding box center [385, 56] width 5 height 5
type input "해당 페이지"
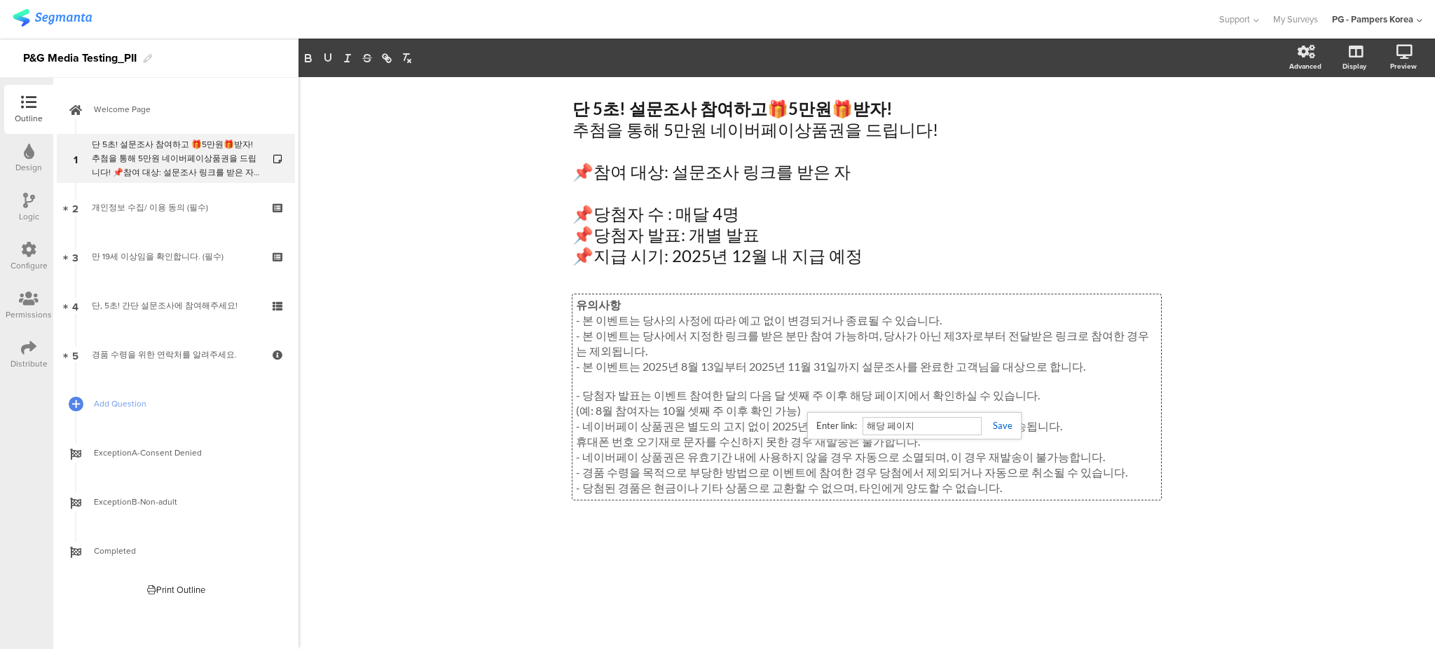
click at [28, 355] on icon at bounding box center [28, 347] width 15 height 15
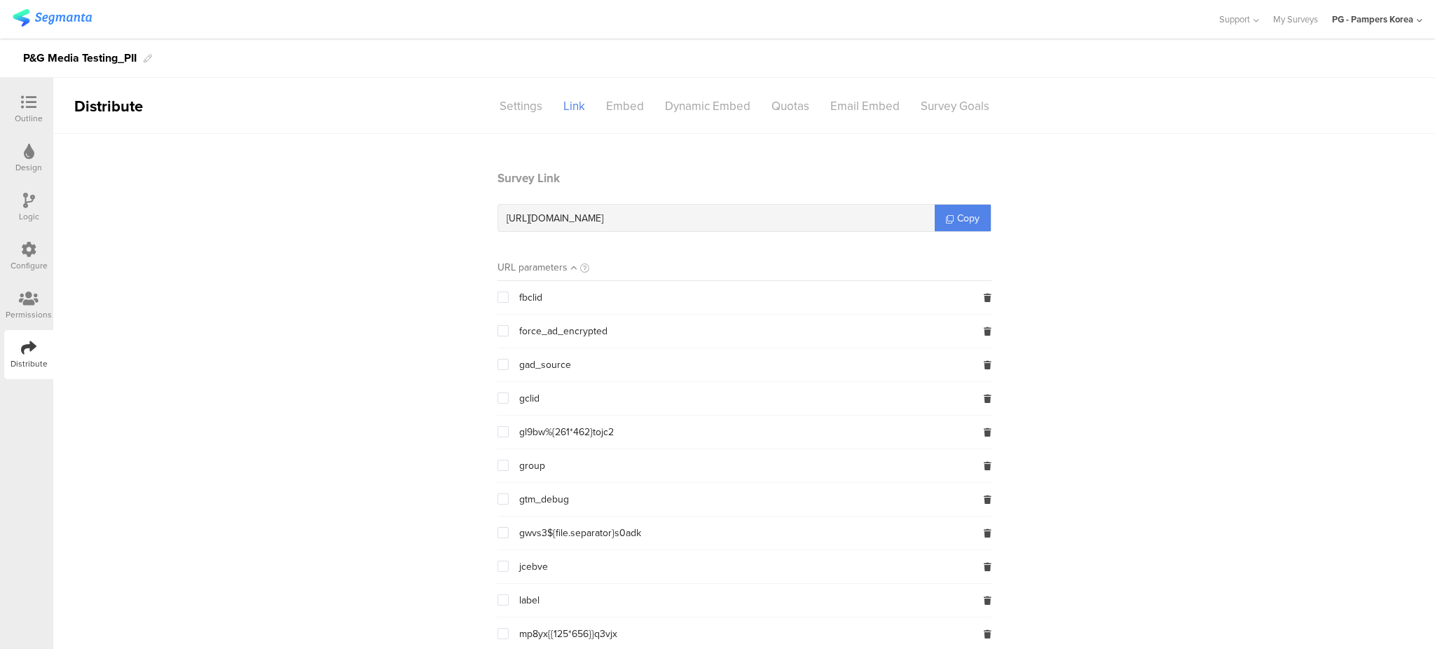
click at [497, 472] on div "group" at bounding box center [744, 465] width 494 height 33
click at [497, 469] on span at bounding box center [502, 465] width 11 height 11
click at [509, 460] on input "checkbox" at bounding box center [509, 460] width 0 height 0
click at [957, 211] on span "Copy" at bounding box center [968, 218] width 22 height 15
click at [0, 104] on div "Outline Design Logic Configure Permissions Distribute" at bounding box center [26, 232] width 53 height 294
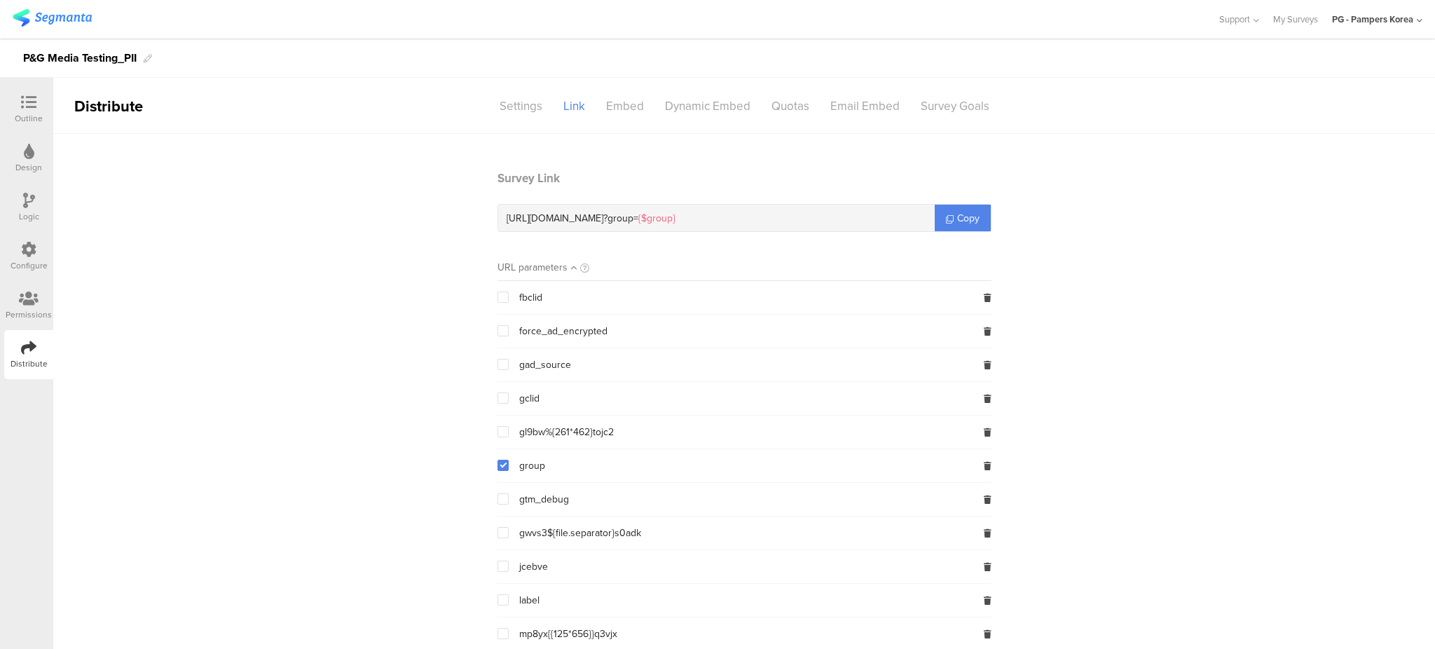
click at [28, 105] on icon at bounding box center [28, 102] width 15 height 15
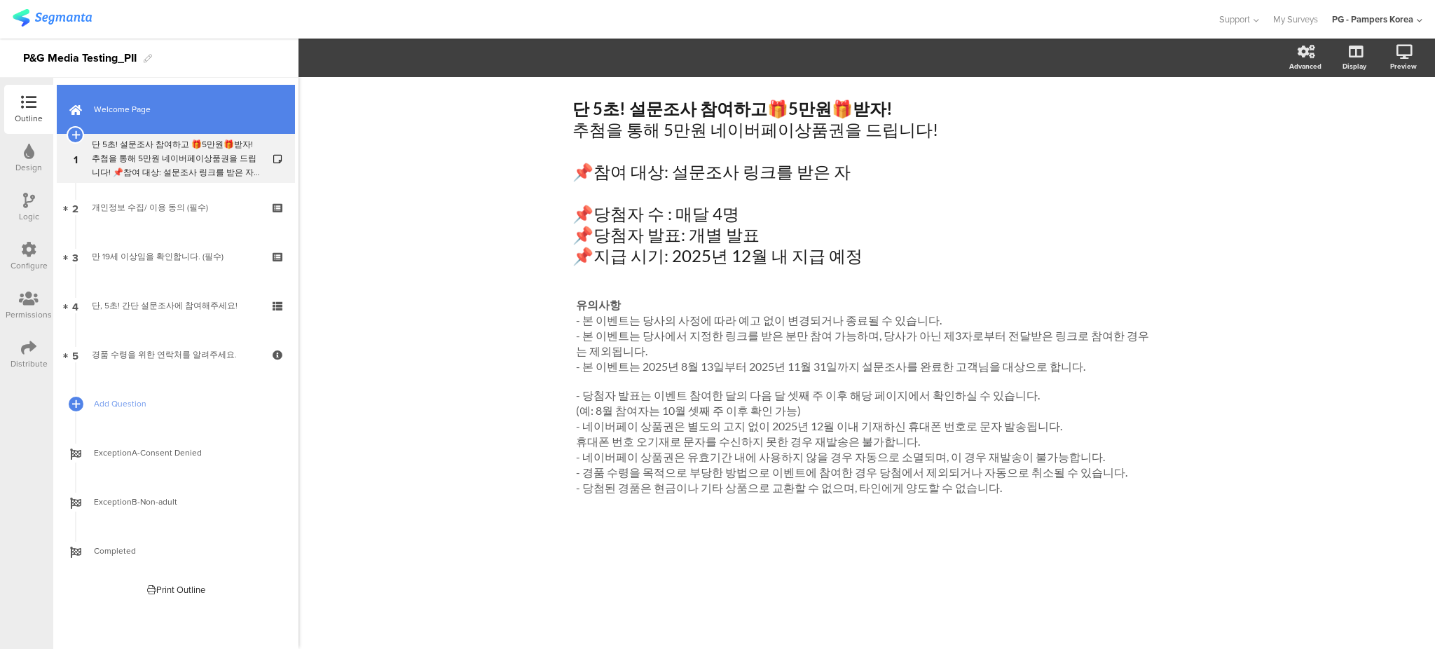
click at [188, 116] on span "Welcome Page" at bounding box center [183, 109] width 179 height 14
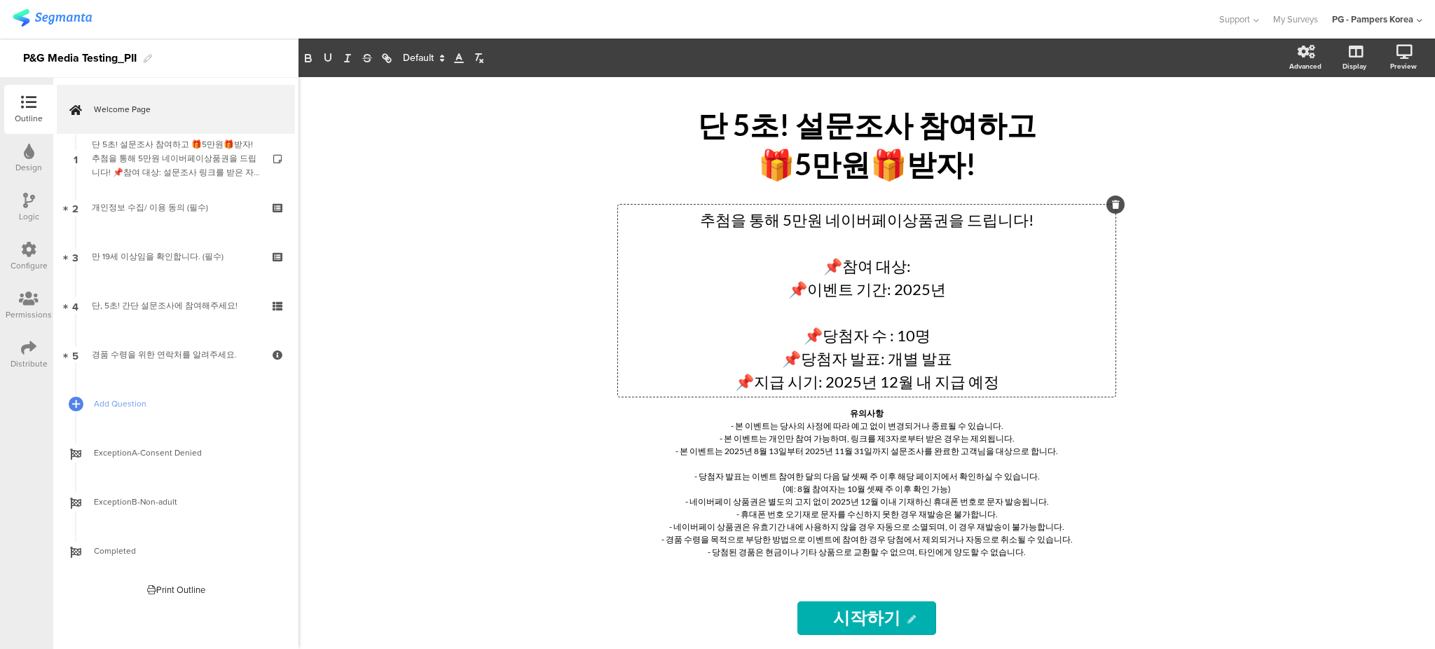
click at [944, 269] on div "추첨을 통해 5만원 네이버페이상품권을 드립니다! 📌참여 대상: 📌이벤트 기간: 2025년 📌당첨자 수 : 10명 📌당첨자 발표: 개별 발표 📌…" at bounding box center [866, 301] width 497 height 192
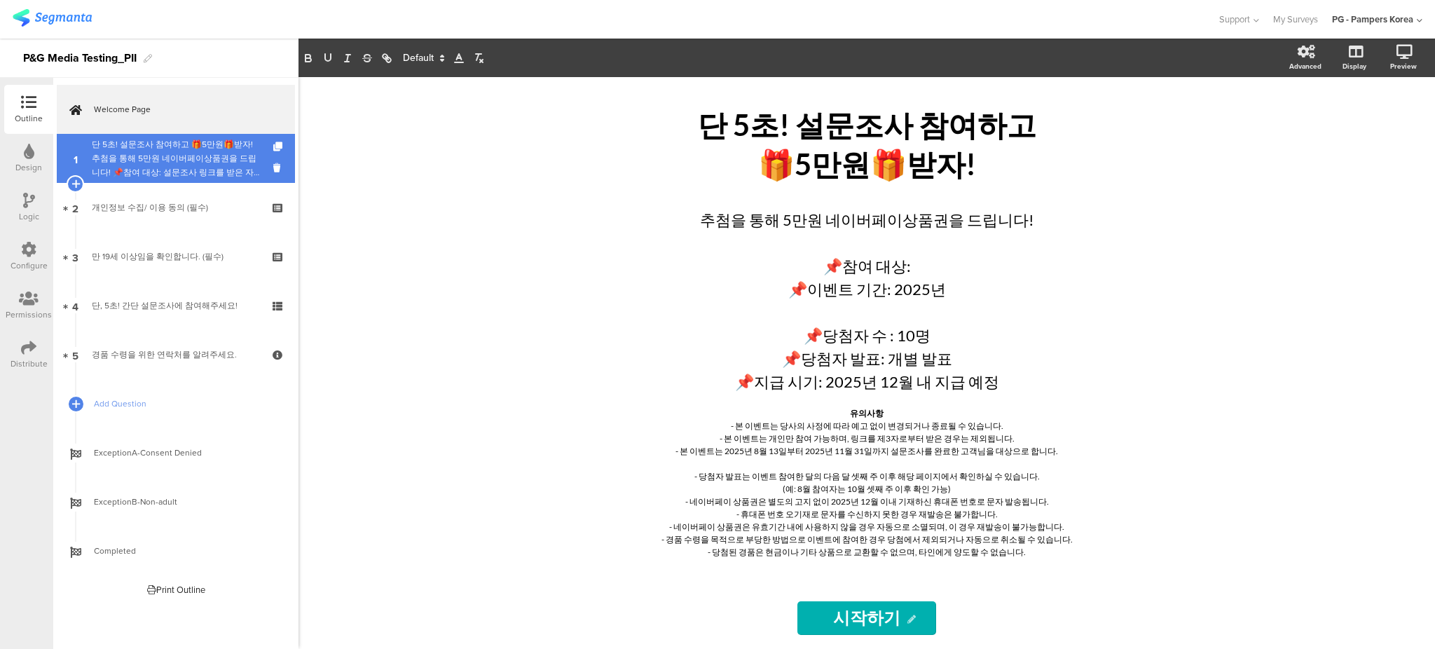
click at [125, 162] on div "단 5초! 설문조사 참여하고 🎁5만원🎁받자!추첨을 통해 5만원 네이버페이상품권을 드립니다! 📌참여 대상: 설문조사 링크를 받은 자 📌당첨자 수…" at bounding box center [175, 158] width 167 height 42
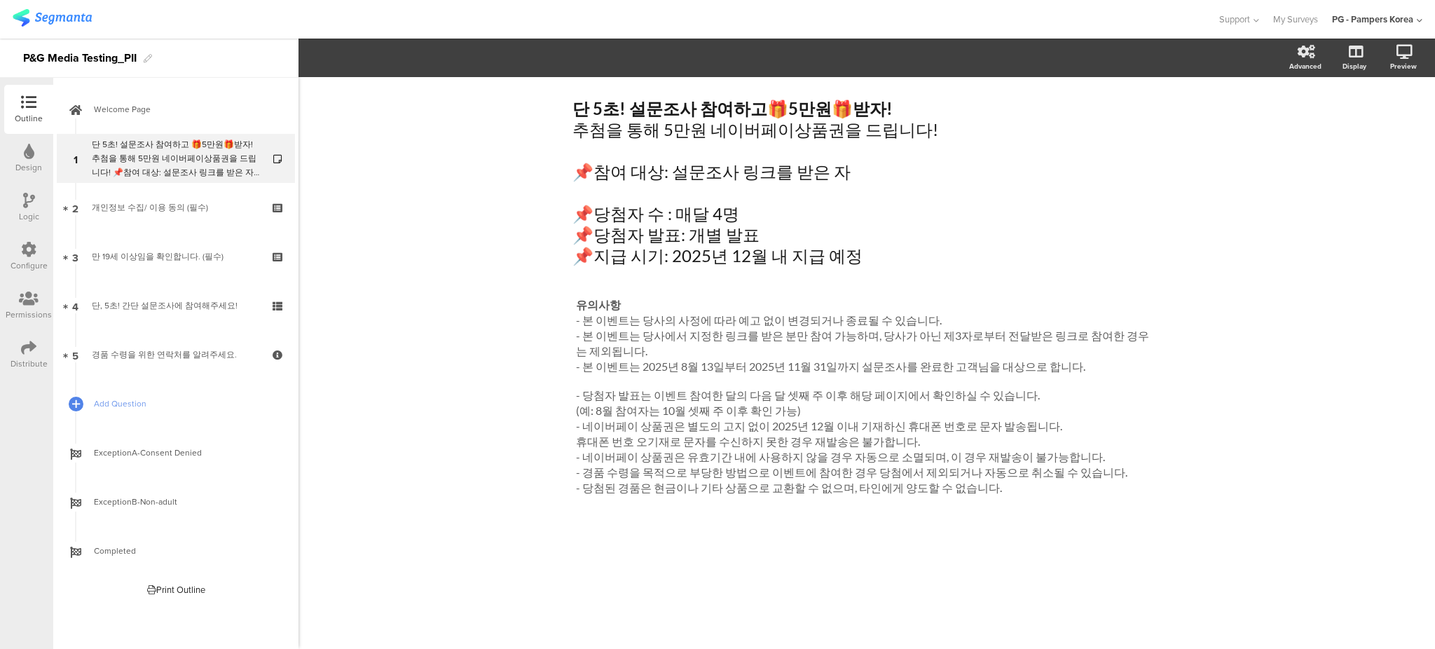
click at [747, 603] on div "단 5초! 설문조사 참여하고 🎁 5만원 🎁 받자! 추첨을 통해 5만원 네이버페이상품권을 드립니다! 📌참여 대상: 설문조사 링크를 받은 자 📌당…" at bounding box center [866, 363] width 1136 height 572
drag, startPoint x: 618, startPoint y: 196, endPoint x: 557, endPoint y: 164, distance: 69.0
click at [557, 164] on div "단 5초! 설문조사 참여하고 🎁 5만원 🎁 받자! 추첨을 통해 5만원 네이버페이상품권을 드립니다! 📌참여 대상: 설문조사 링크를 받은 자 📌당…" at bounding box center [866, 363] width 1136 height 572
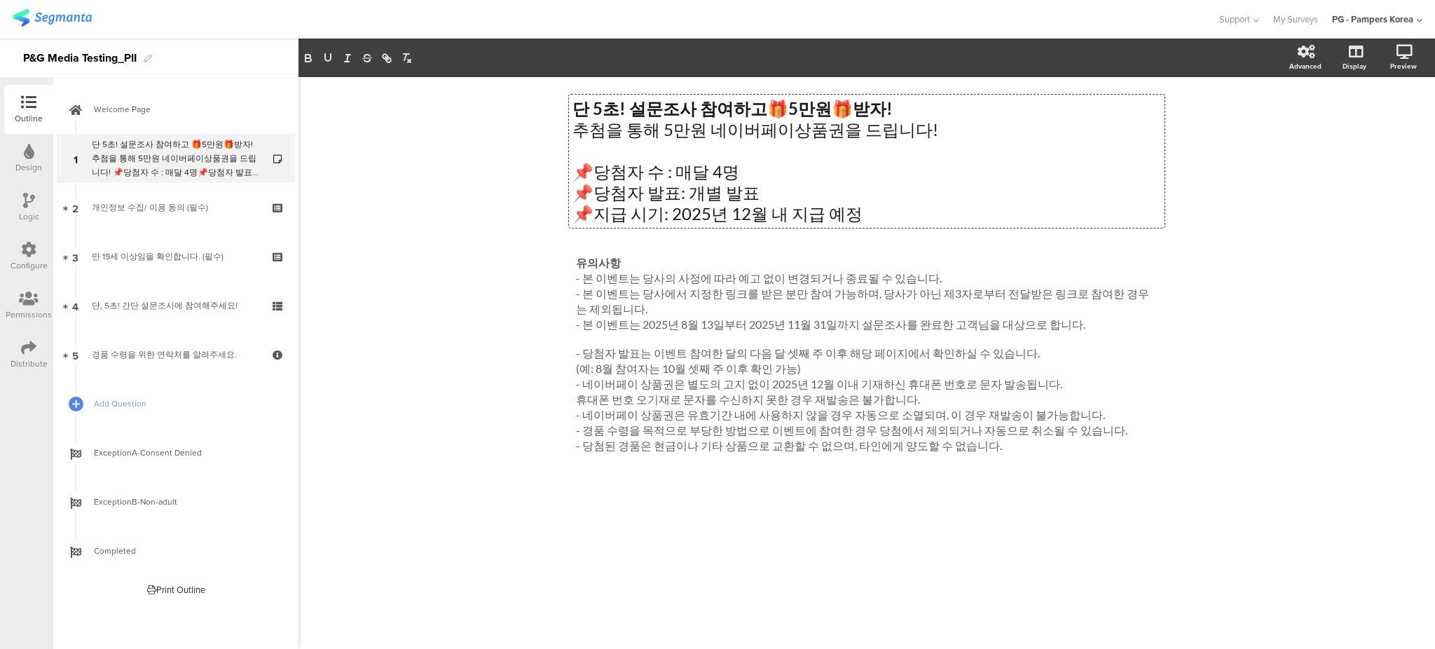
click at [601, 188] on p "📌당첨자 발표: 개별 발표" at bounding box center [866, 192] width 589 height 21
click at [780, 191] on p "📌당첨자 발표: 개별 발표" at bounding box center [866, 192] width 589 height 21
drag, startPoint x: 695, startPoint y: 324, endPoint x: 707, endPoint y: 328, distance: 12.4
click at [707, 328] on div "유의사항 - 본 이벤트는 당사의 사정에 따라 예고 없이 변경되거나 종료될 수 있습니다. - 본 이벤트는 당사에서 지정한 링크를 받은 분만 참여…" at bounding box center [866, 354] width 589 height 205
click at [796, 379] on p "- 네이버페이 상품권은 별도의 고지 없이 2025년 12월 이내 기재하신 휴대폰 번호로 문자 발송됩니다." at bounding box center [867, 384] width 582 height 15
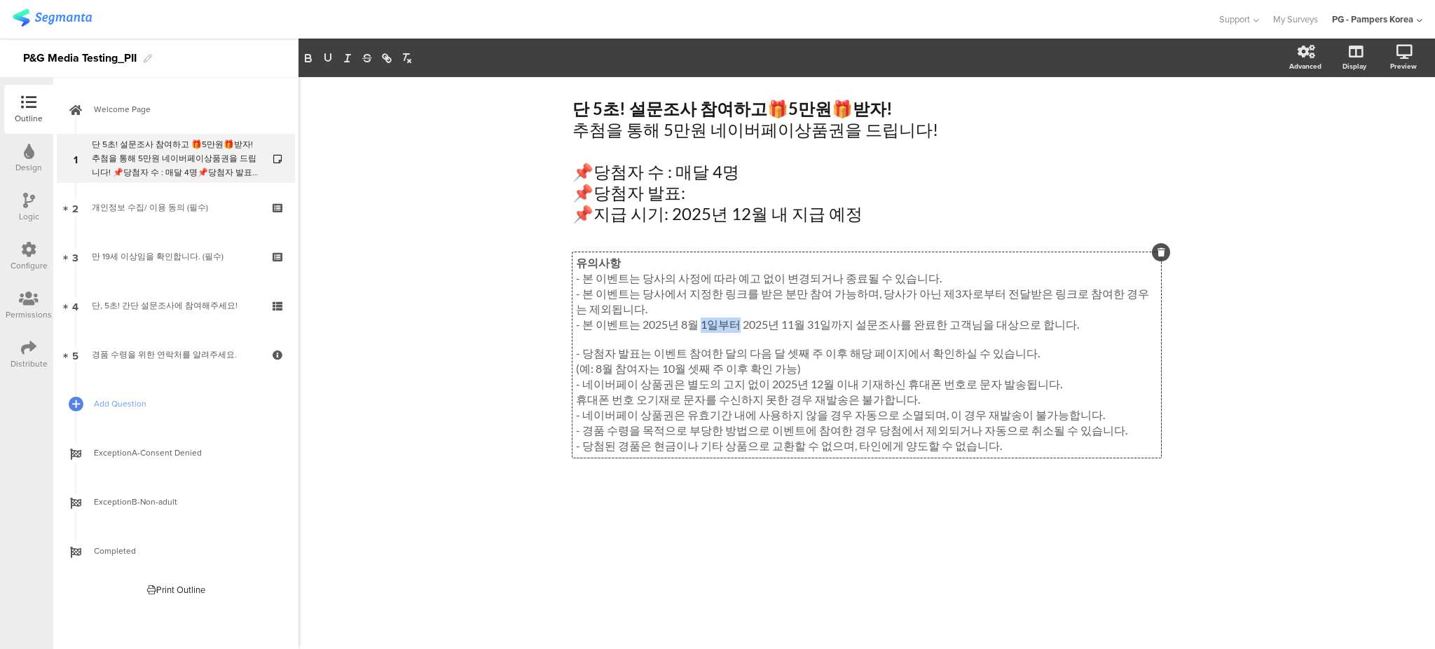
drag, startPoint x: 697, startPoint y: 325, endPoint x: 732, endPoint y: 325, distance: 35.0
click at [732, 325] on p "- 본 이벤트는 2025년 8월 1일부터 2025년 11월 31일까지 설문조사를 완료한 고객님을 대상으로 합니다." at bounding box center [867, 324] width 582 height 15
click at [1213, 360] on div "단 5초! 설문조사 참여하고 🎁 5만원 🎁 받자! 추첨을 통해 5만원 네이버페이상품권을 드립니다! 📌당첨자 수 : 매달 4명 📌당첨자 발표: …" at bounding box center [866, 363] width 1136 height 572
click at [497, 244] on div "단 5초! 설문조사 참여하고 🎁 5만원 🎁 받자! 추첨을 통해 5만원 네이버페이상품권을 드립니다! 📌당첨자 수 : 매달 4명 📌당첨자 발표: …" at bounding box center [866, 363] width 1136 height 572
click at [694, 195] on div "단 5초! 설문조사 참여하고 🎁 5만원 🎁 받자! 추첨을 통해 5만원 네이버페이상품권을 드립니다! 📌당첨자 수 : 매달 4명 📌당첨자 발표: …" at bounding box center [867, 161] width 596 height 133
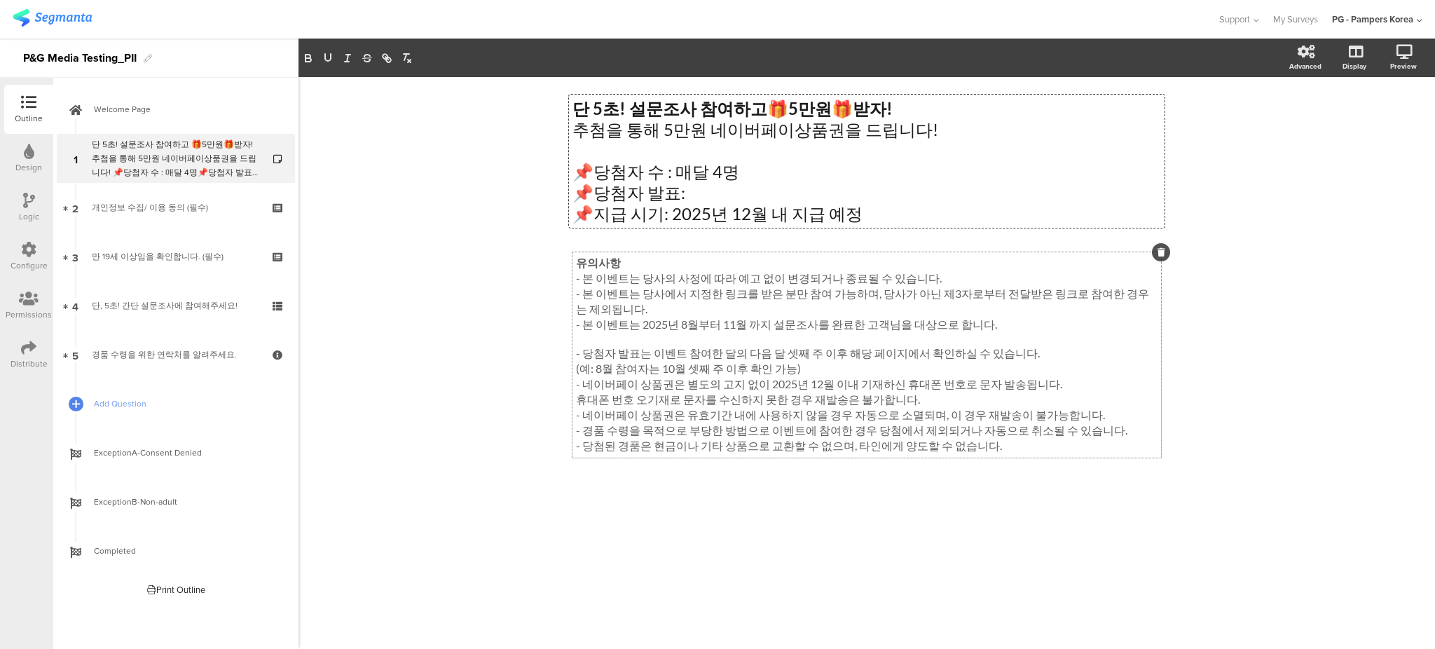
click at [950, 301] on div "유의사항 - 본 이벤트는 당사의 사정에 따라 예고 없이 변경되거나 종료될 수 있습니다. - 본 이벤트는 당사에서 지정한 링크를 받은 분만 참여…" at bounding box center [866, 354] width 589 height 205
click at [930, 364] on p "(예: 8월 참여자는 10월 셋째 주 이후 확인 가능)" at bounding box center [867, 369] width 582 height 15
click at [832, 350] on p "- 당첨자 발표는 이벤트 참여한 달의 다음 달 셋째 주 이후 해당 페이지에서 확인하실 수 있습니다." at bounding box center [867, 353] width 582 height 15
drag, startPoint x: 647, startPoint y: 355, endPoint x: 825, endPoint y: 354, distance: 177.3
click at [825, 354] on p "- 당첨자 발표는 이벤트 참여한 달의 다음 달 셋째 주 이후 해당 페이지에서 확인하실 수 있습니다." at bounding box center [867, 353] width 582 height 15
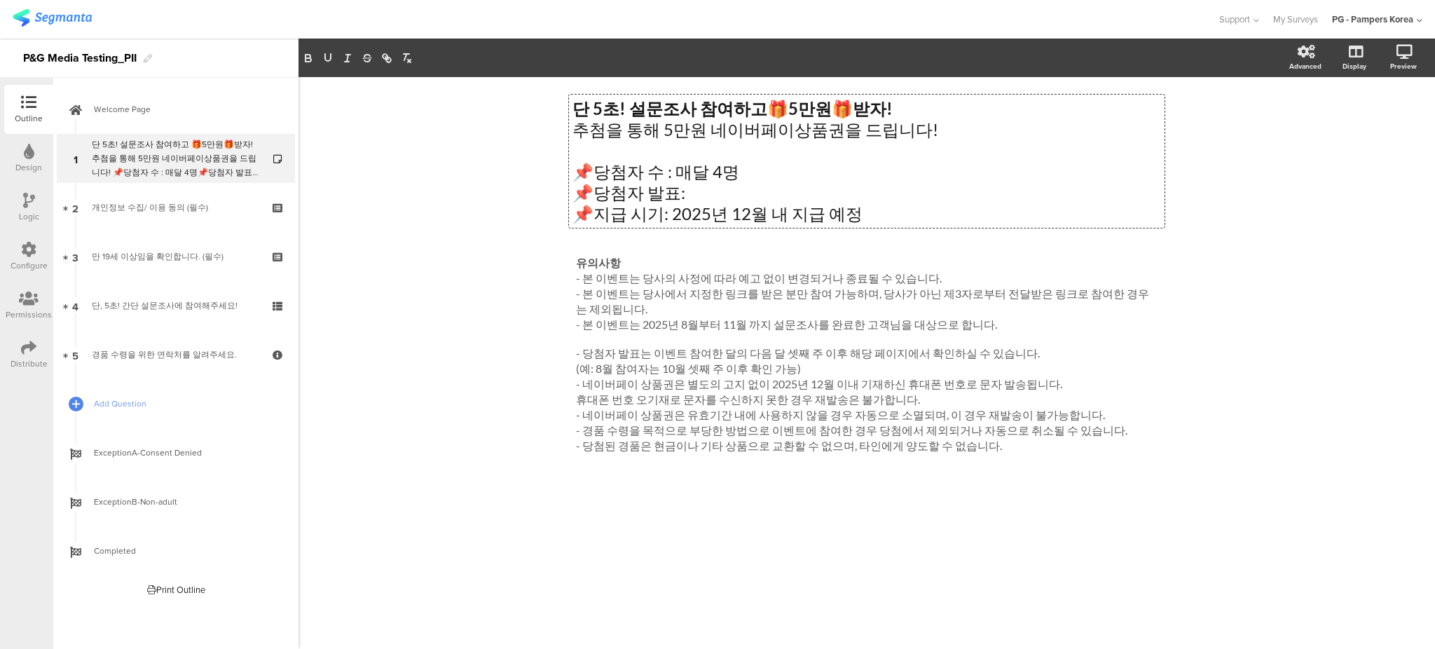
click at [749, 191] on div "단 5초! 설문조사 참여하고 🎁 5만원 🎁 받자! 추첨을 통해 5만원 네이버페이상품권을 드립니다! 📌당첨자 수 : 매달 4명 📌당첨자 발표: …" at bounding box center [867, 161] width 596 height 133
drag, startPoint x: 749, startPoint y: 191, endPoint x: 712, endPoint y: 199, distance: 37.9
click at [712, 199] on p "📌당첨자 발표:" at bounding box center [866, 192] width 589 height 21
click at [844, 189] on p "📌당첨자 발표: 이벤트 참여한 달의 다음 달 셋째 주 이후" at bounding box center [866, 192] width 589 height 21
drag, startPoint x: 907, startPoint y: 189, endPoint x: 918, endPoint y: 191, distance: 11.3
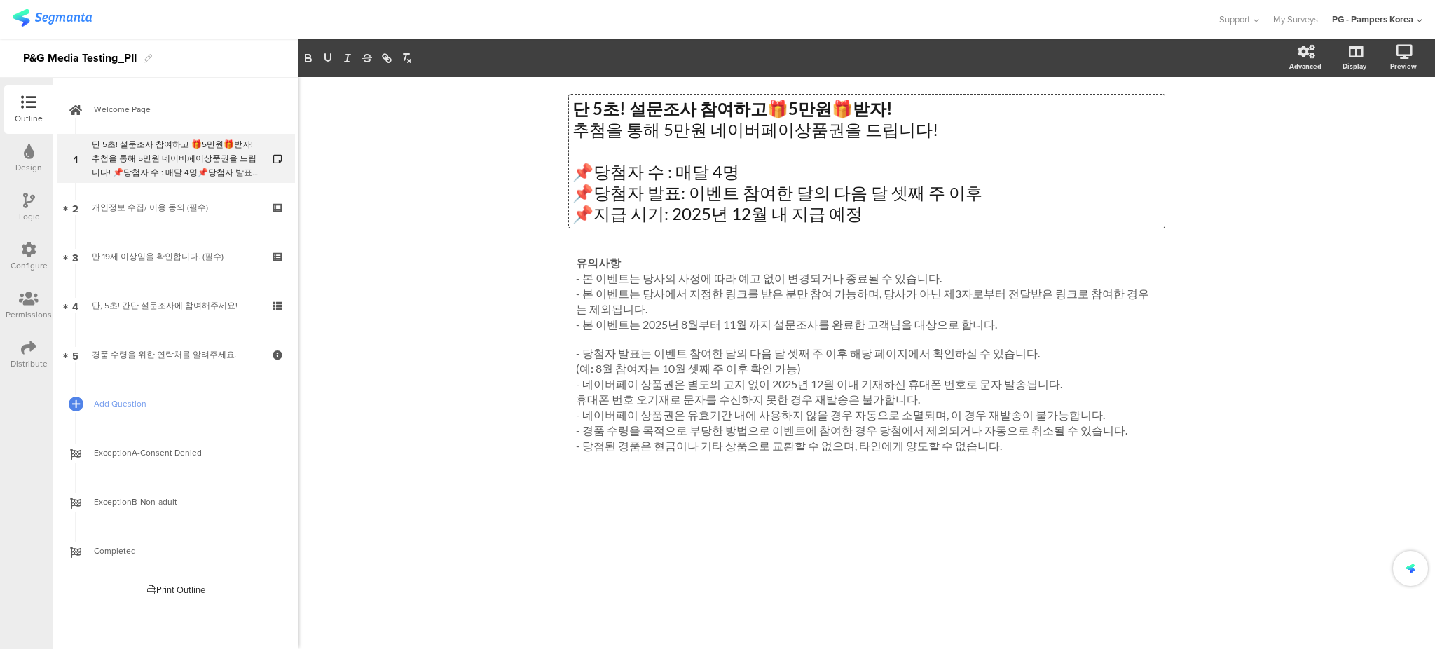
click at [908, 189] on p "📌당첨자 발표: 이벤트 참여한 달의 다음 달 셋째 주 이후" at bounding box center [866, 192] width 589 height 21
click at [949, 193] on p "📌당첨자 발표: 이벤트 참여한 달의 다음 달 셋째 주 이후" at bounding box center [866, 192] width 589 height 21
drag, startPoint x: 820, startPoint y: 194, endPoint x: 687, endPoint y: 187, distance: 133.3
click at [687, 187] on p "📌당첨자 발표: 이벤트 참여한 달의 다음 달 셋째 주 이후" at bounding box center [866, 192] width 589 height 21
click at [1217, 277] on div "단 5초! 설문조사 참여하고 🎁 5만원 🎁 받자! 추첨을 통해 5만원 네이버페이상품권을 드립니다! 📌당첨자 수 : 매달 4명 📌당첨자 발표: …" at bounding box center [866, 363] width 1136 height 572
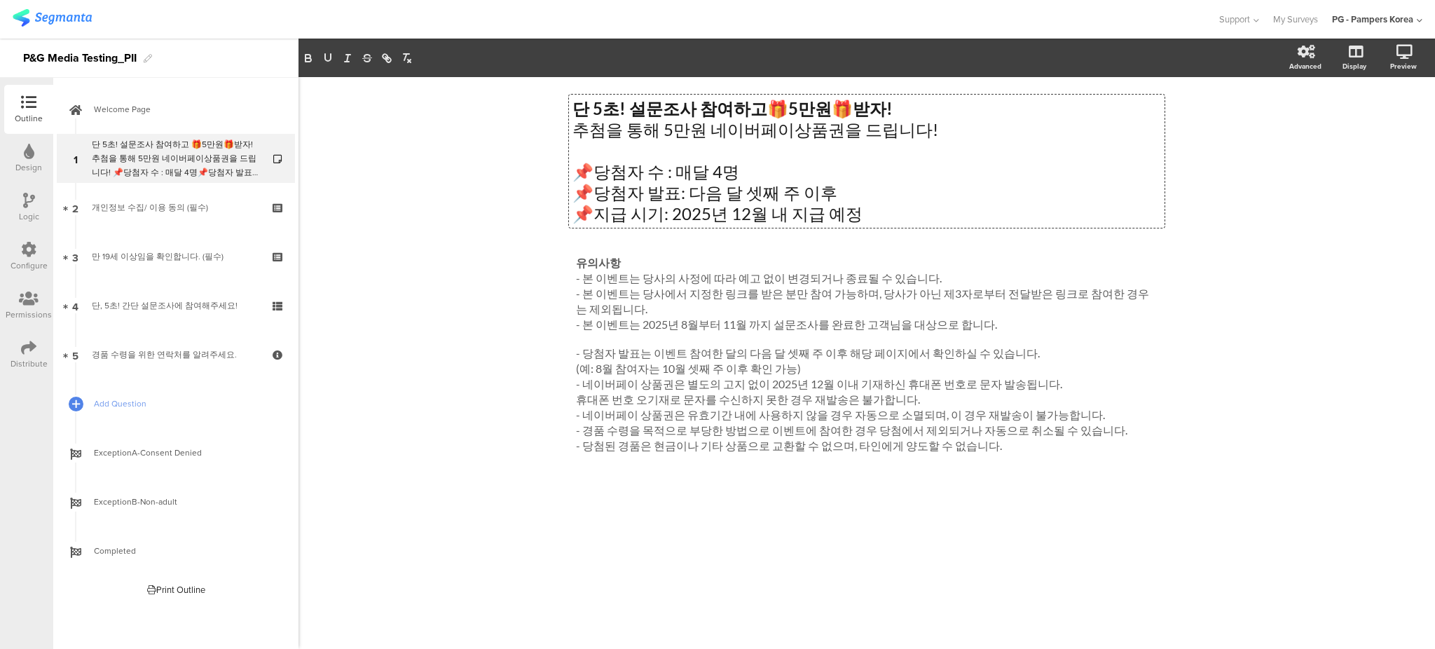
click at [839, 197] on div "단 5초! 설문조사 참여하고 🎁 5만원 🎁 받자! 추첨을 통해 5만원 네이버페이상품권을 드립니다! 📌당첨자 수 : 매달 4명 📌당첨자 발표: …" at bounding box center [867, 161] width 596 height 133
click at [1258, 212] on div "단 5초! 설문조사 참여하고 🎁 5만원 🎁 받자! 추첨을 통해 5만원 네이버페이상품권을 드립니다! 📌당첨자 수 : 매달 4명 📌당첨자 발표: …" at bounding box center [866, 363] width 1136 height 572
click at [842, 193] on div "단 5초! 설문조사 참여하고 🎁 5만원 🎁 받자! 추첨을 통해 5만원 네이버페이상품권을 드립니다! 📌당첨자 수 : 매달 4명 📌당첨자 발표: …" at bounding box center [867, 161] width 596 height 133
click at [888, 354] on div "유의사항 - 본 이벤트는 당사의 사정에 따라 예고 없이 변경되거나 종료될 수 있습니다. - 본 이벤트는 당사에서 지정한 링크를 받은 분만 참여…" at bounding box center [866, 354] width 589 height 205
click at [851, 191] on div "단 5초! 설문조사 참여하고 🎁 5만원 🎁 받자! 추첨을 통해 5만원 네이버페이상품권을 드립니다! 📌당첨자 수 : 매달 4명 📌당첨자 발표: …" at bounding box center [867, 161] width 596 height 133
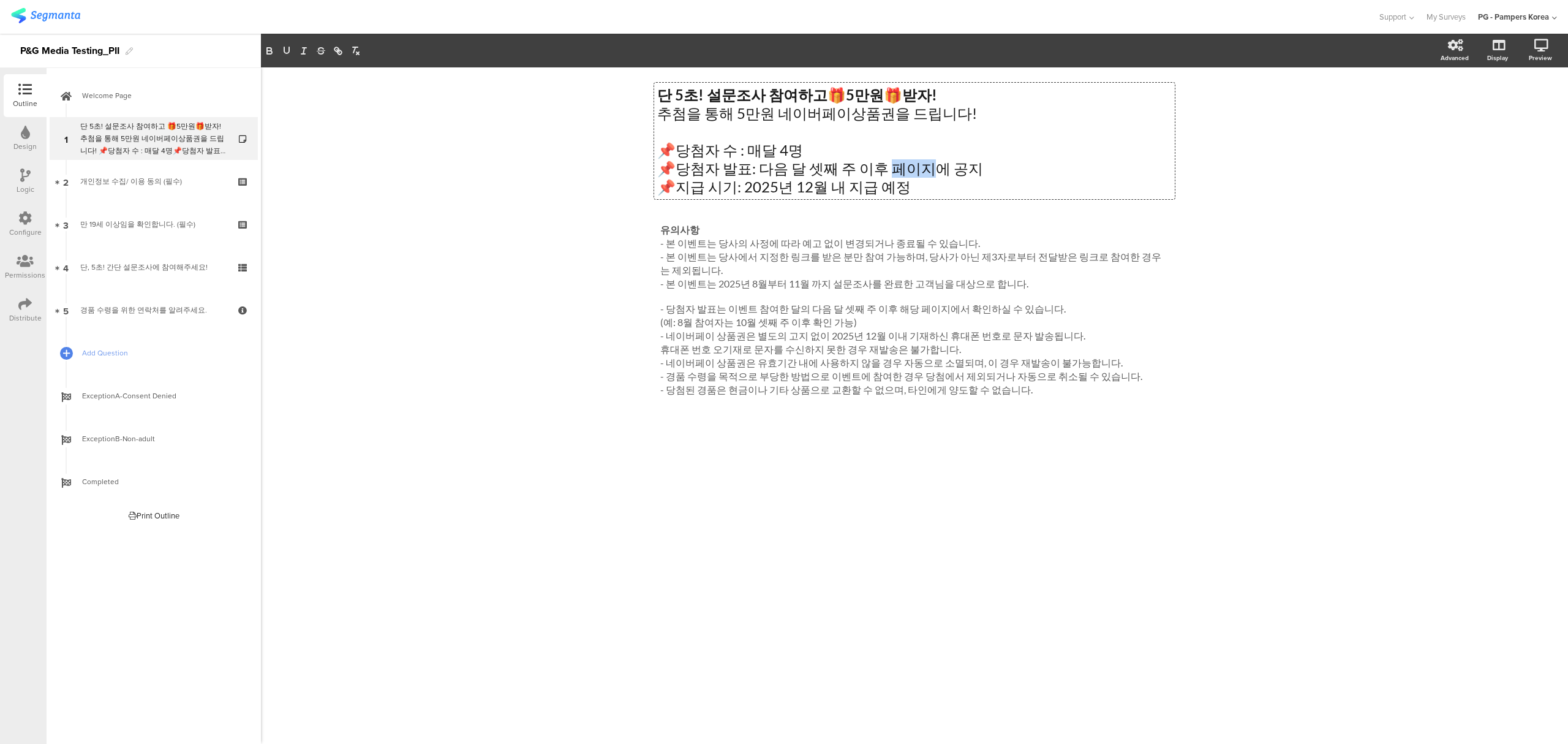
click at [891, 172] on p "📌당첨자 발표: 다음 달 셋째 주 이후 페이지에 공지" at bounding box center [914, 168] width 515 height 18
drag, startPoint x: 877, startPoint y: 168, endPoint x: 919, endPoint y: 167, distance: 42.0
click at [919, 167] on p "📌당첨자 발표: 다음 달 셋째 주 이후 페이지에 공지" at bounding box center [914, 168] width 515 height 18
click at [338, 54] on icon "button" at bounding box center [339, 52] width 4 height 4
click at [934, 198] on input "페이지" at bounding box center [953, 195] width 104 height 16
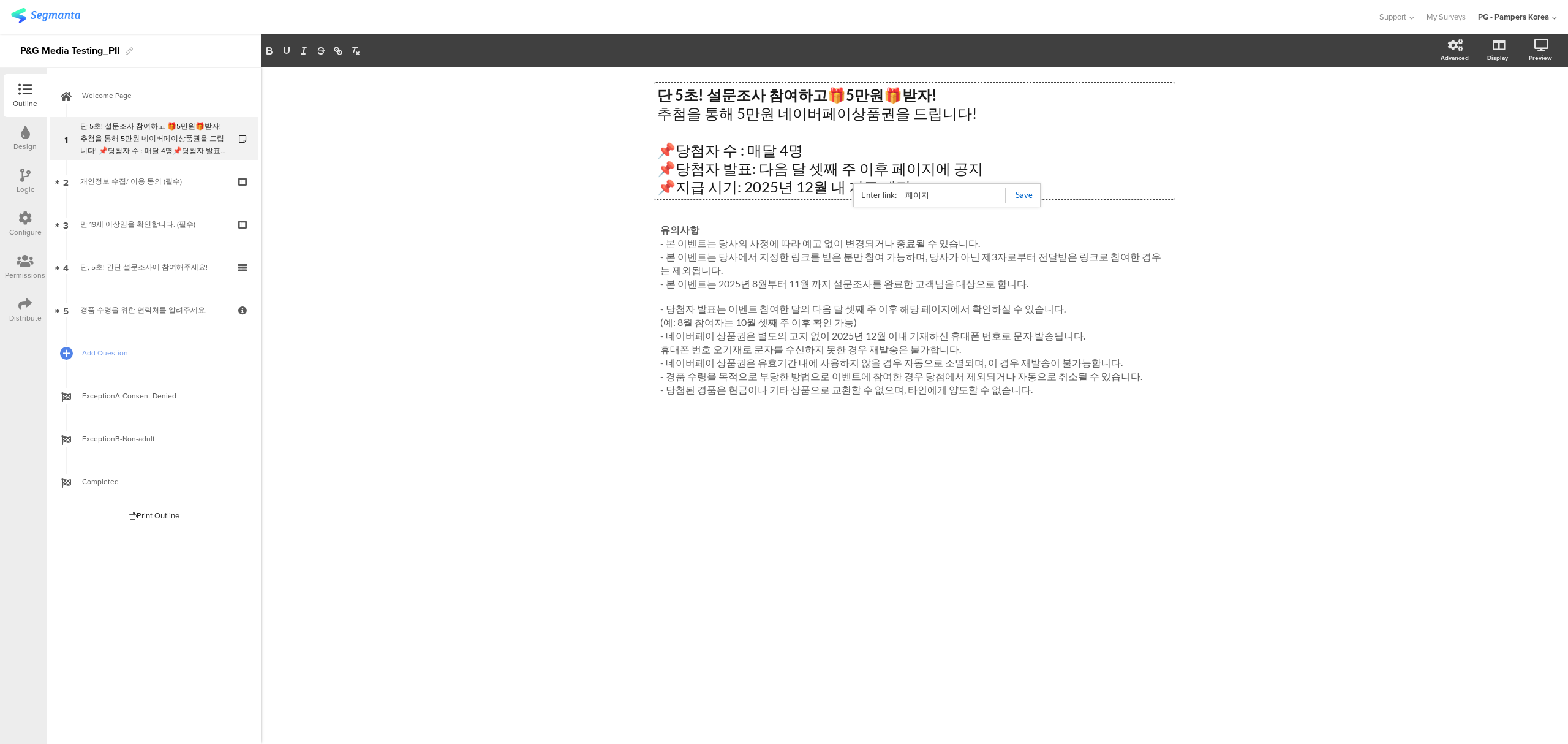
paste input "[URL][DOMAIN_NAME]"
type input "[URL][DOMAIN_NAME]"
click at [1023, 196] on link at bounding box center [1018, 194] width 27 height 10
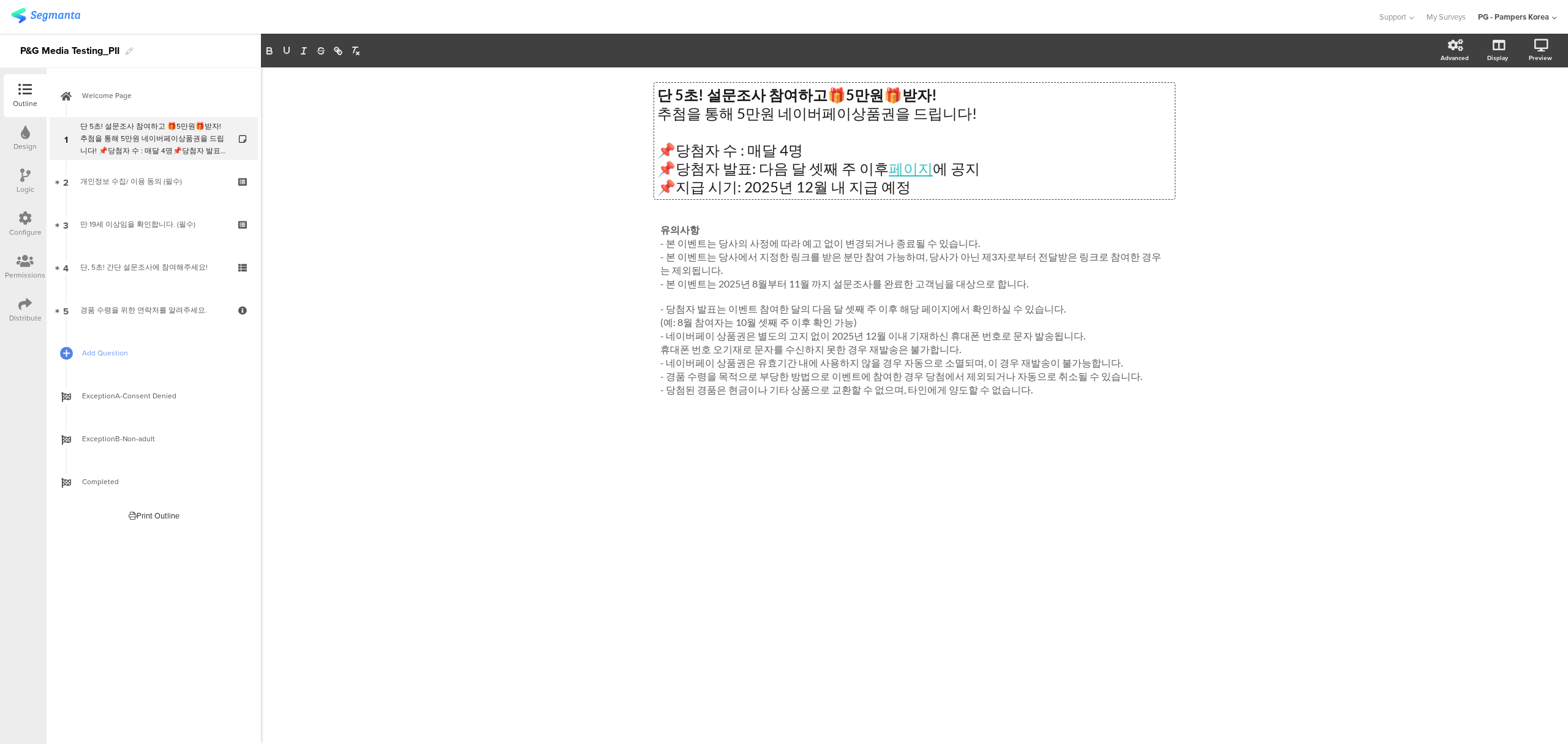
click at [1394, 214] on div "단 5초! 설문조사 참여하고 🎁 5만원 🎁 받자! 추첨을 통해 5만원 네이버페이상품권을 드립니다! 📌당첨자 수 : 매달 4명 📌당첨자 발표: …" at bounding box center [913, 405] width 1307 height 676
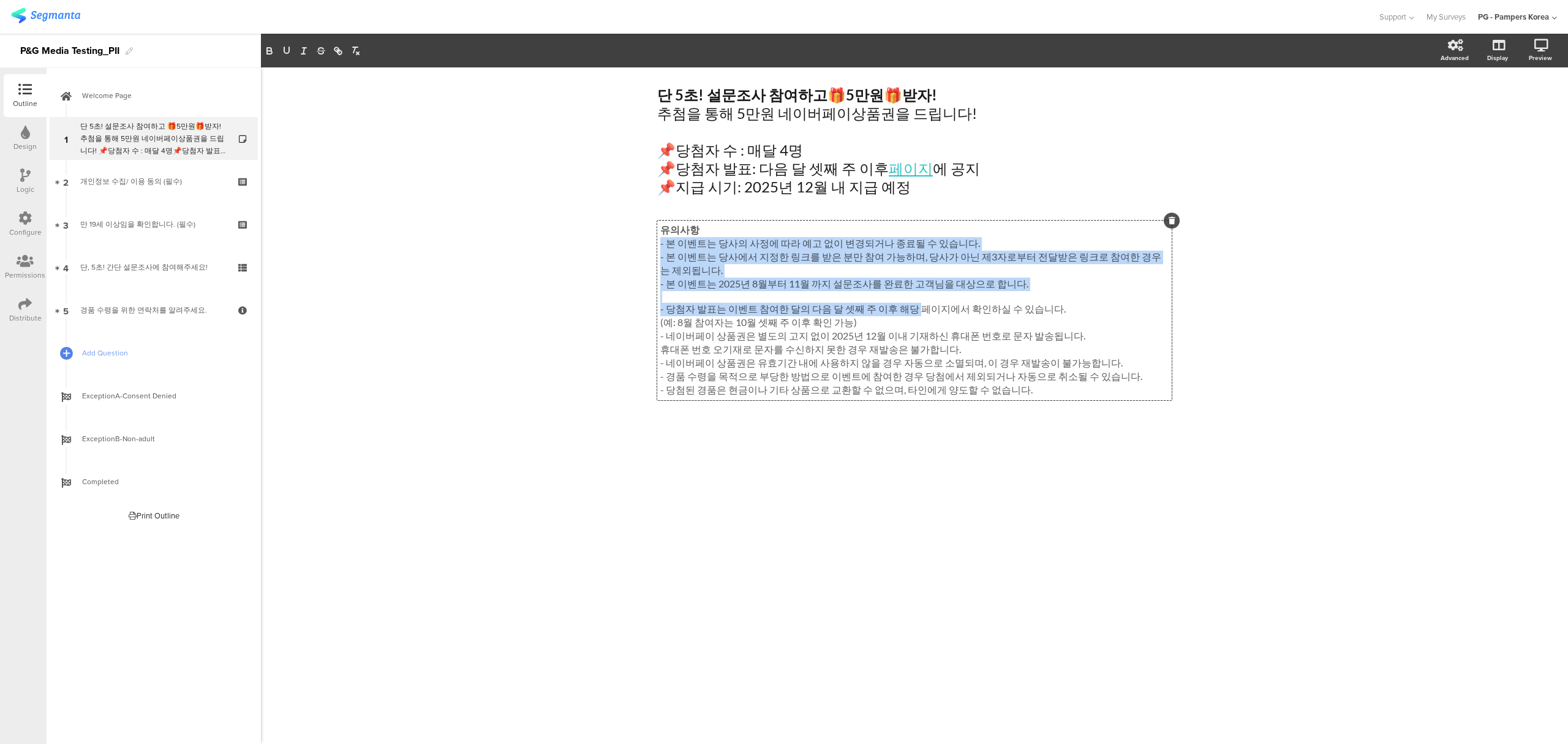
drag, startPoint x: 885, startPoint y: 312, endPoint x: 904, endPoint y: 309, distance: 19.2
click at [904, 309] on div "유의사항 - 본 이벤트는 당사의 사정에 따라 예고 없이 변경되거나 종료될 수 있습니다. - 본 이벤트는 당사에서 지정한 링크를 받은 분만 참여…" at bounding box center [914, 309] width 515 height 179
click at [904, 310] on p "- 당첨자 발표는 이벤트 참여한 달의 다음 달 셋째 주 이후 해당 페이지에서 확인하실 수 있습니다." at bounding box center [914, 309] width 509 height 13
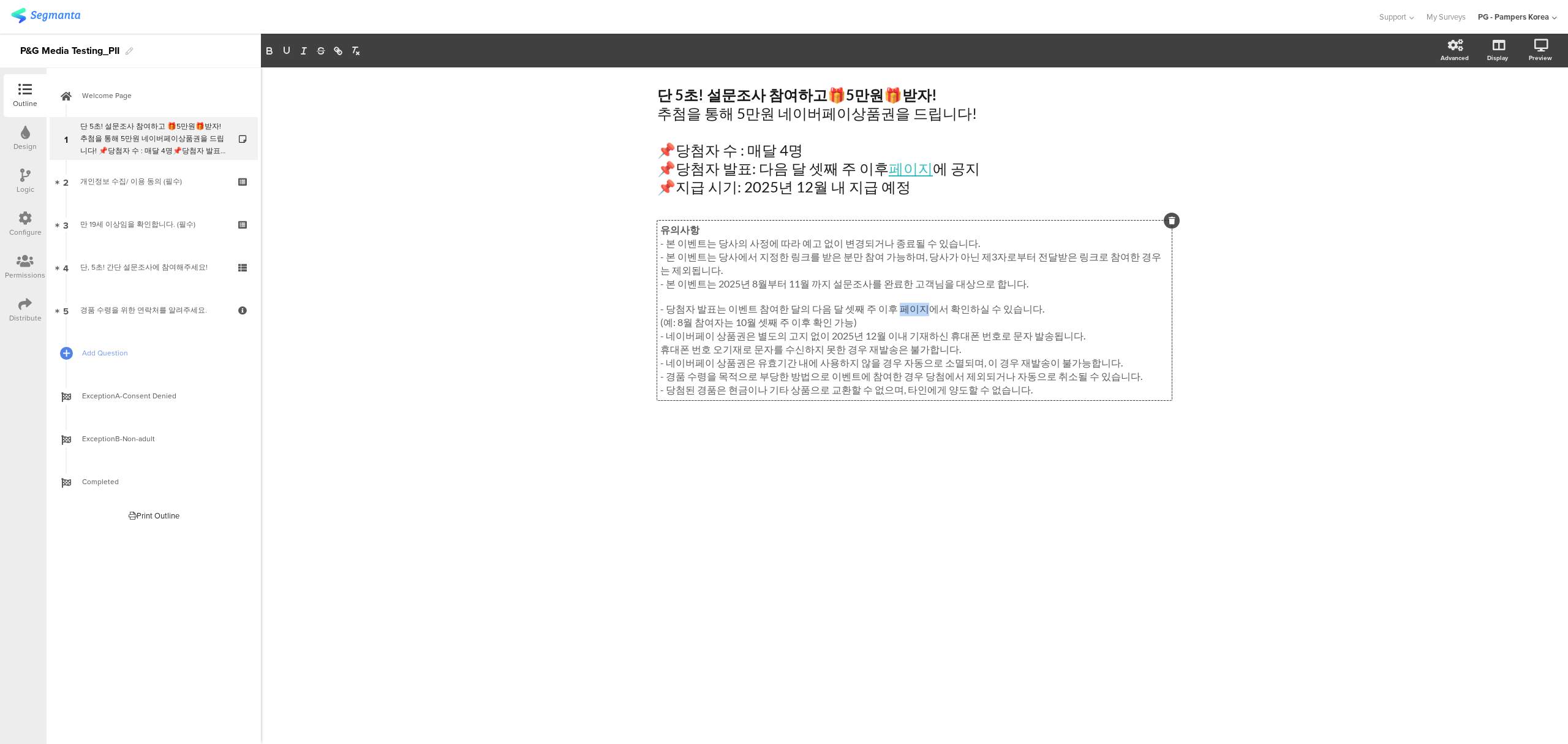
drag, startPoint x: 910, startPoint y: 312, endPoint x: 883, endPoint y: 314, distance: 27.1
click at [883, 314] on p "- 당첨자 발표는 이벤트 참여한 달의 다음 달 셋째 주 이후 페이지에서 확인하실 수 있습니다." at bounding box center [914, 309] width 509 height 13
drag, startPoint x: 909, startPoint y: 310, endPoint x: 885, endPoint y: 312, distance: 24.1
click at [885, 312] on p "- 당첨자 발표는 이벤트 참여한 달의 다음 달 셋째 주 이후 페이지에서 확인하실 수 있습니다." at bounding box center [914, 309] width 509 height 13
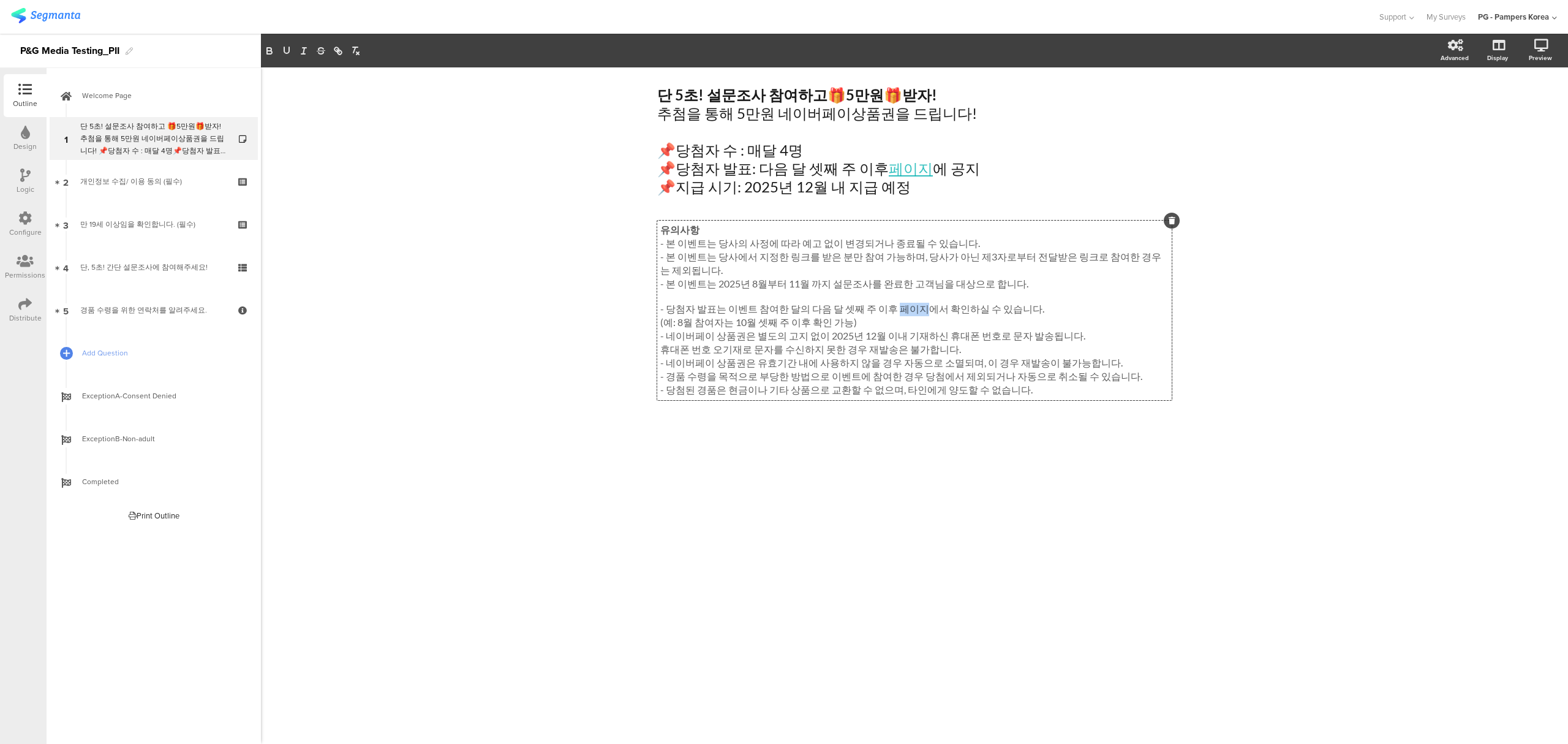
click at [885, 312] on p "- 당첨자 발표는 이벤트 참여한 달의 다음 달 셋째 주 이후 페이지에서 확인하실 수 있습니다." at bounding box center [914, 309] width 509 height 13
click at [878, 167] on div "단 5초! 설문조사 참여하고 🎁 5만원 🎁 받자! 추첨을 통해 5만원 네이버페이상품권을 드립니다! 📌당첨자 수 : 매달 4명 📌당첨자 발표: …" at bounding box center [914, 141] width 521 height 116
drag, startPoint x: 882, startPoint y: 165, endPoint x: 941, endPoint y: 163, distance: 59.0
click at [941, 163] on p "📌당첨자 발표: 다음 달 셋째 주 이후 공지 페이지 에 공지" at bounding box center [914, 168] width 515 height 18
click at [341, 48] on icon "button" at bounding box center [337, 51] width 11 height 11
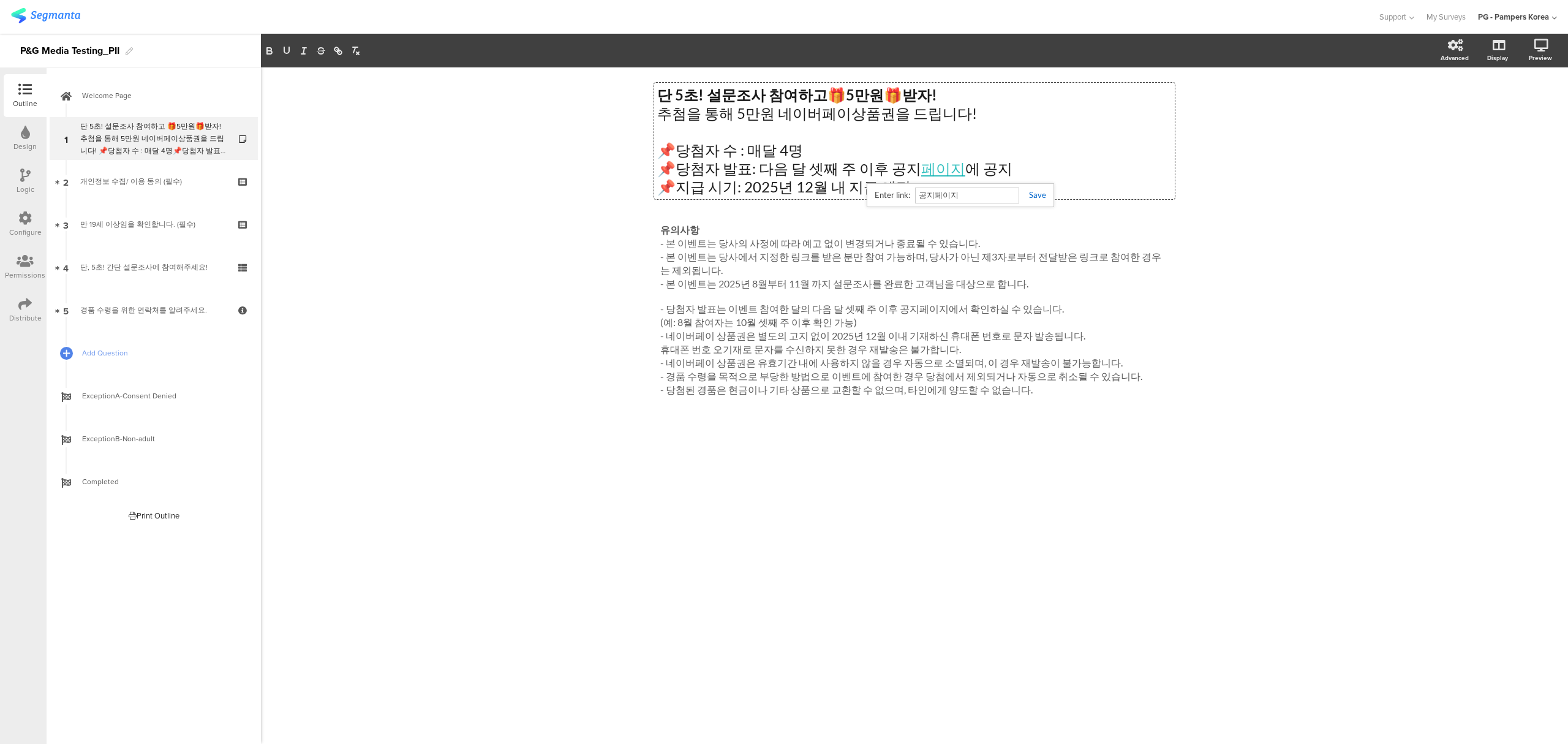
click at [949, 198] on input "공지페이지" at bounding box center [967, 195] width 104 height 16
paste input "[URL][DOMAIN_NAME]"
paste input "text"
type input "[URL][DOMAIN_NAME]"
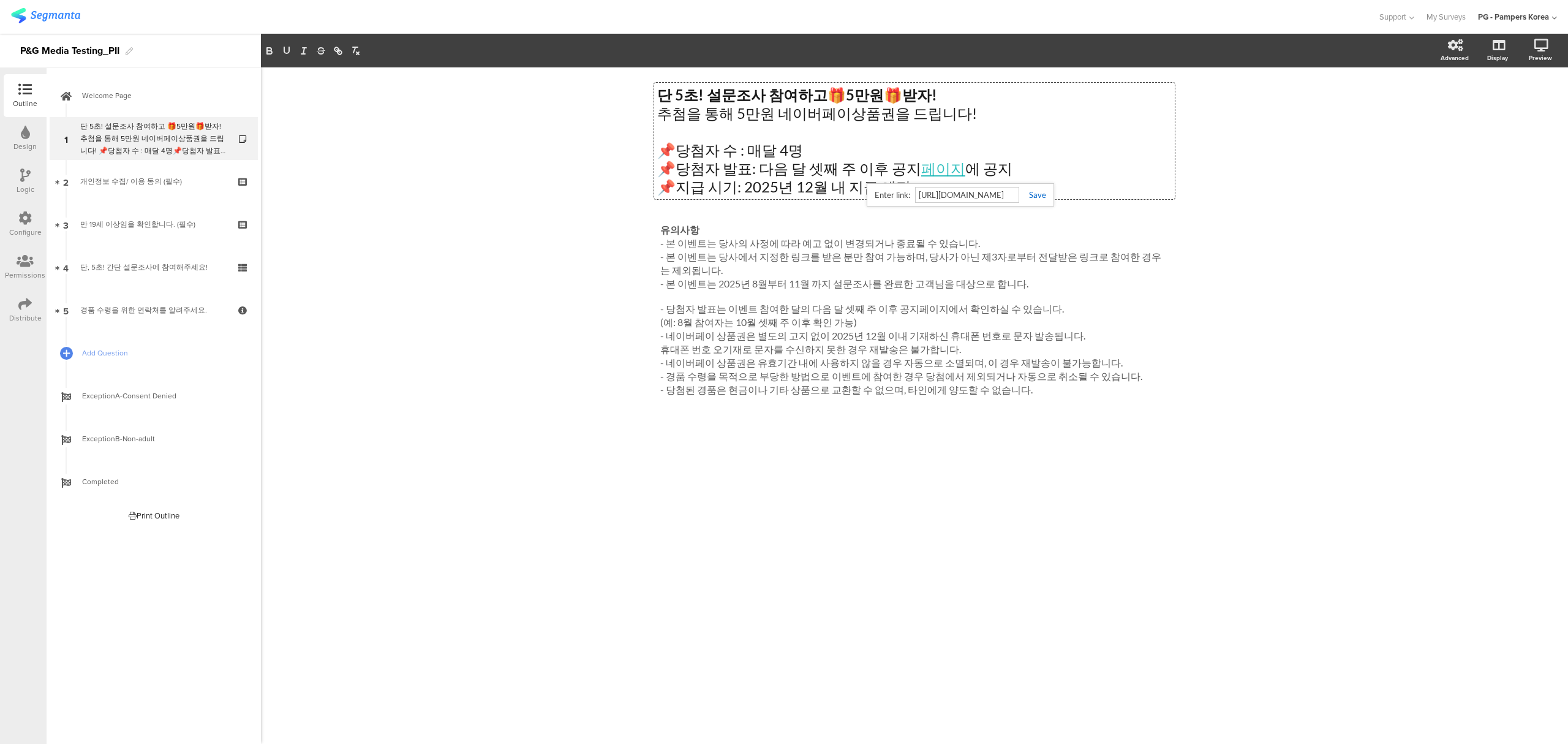
scroll to position [0, 0]
click at [1035, 194] on link at bounding box center [1032, 194] width 27 height 10
drag, startPoint x: 883, startPoint y: 311, endPoint x: 927, endPoint y: 311, distance: 44.0
click at [927, 311] on div "유의사항 - 본 이벤트는 당사의 사정에 따라 예고 없이 변경되거나 종료될 수 있습니다. - 본 이벤트는 당사에서 지정한 링크를 받은 분만 참여…" at bounding box center [914, 309] width 515 height 179
click at [336, 50] on line "button" at bounding box center [337, 51] width 3 height 3
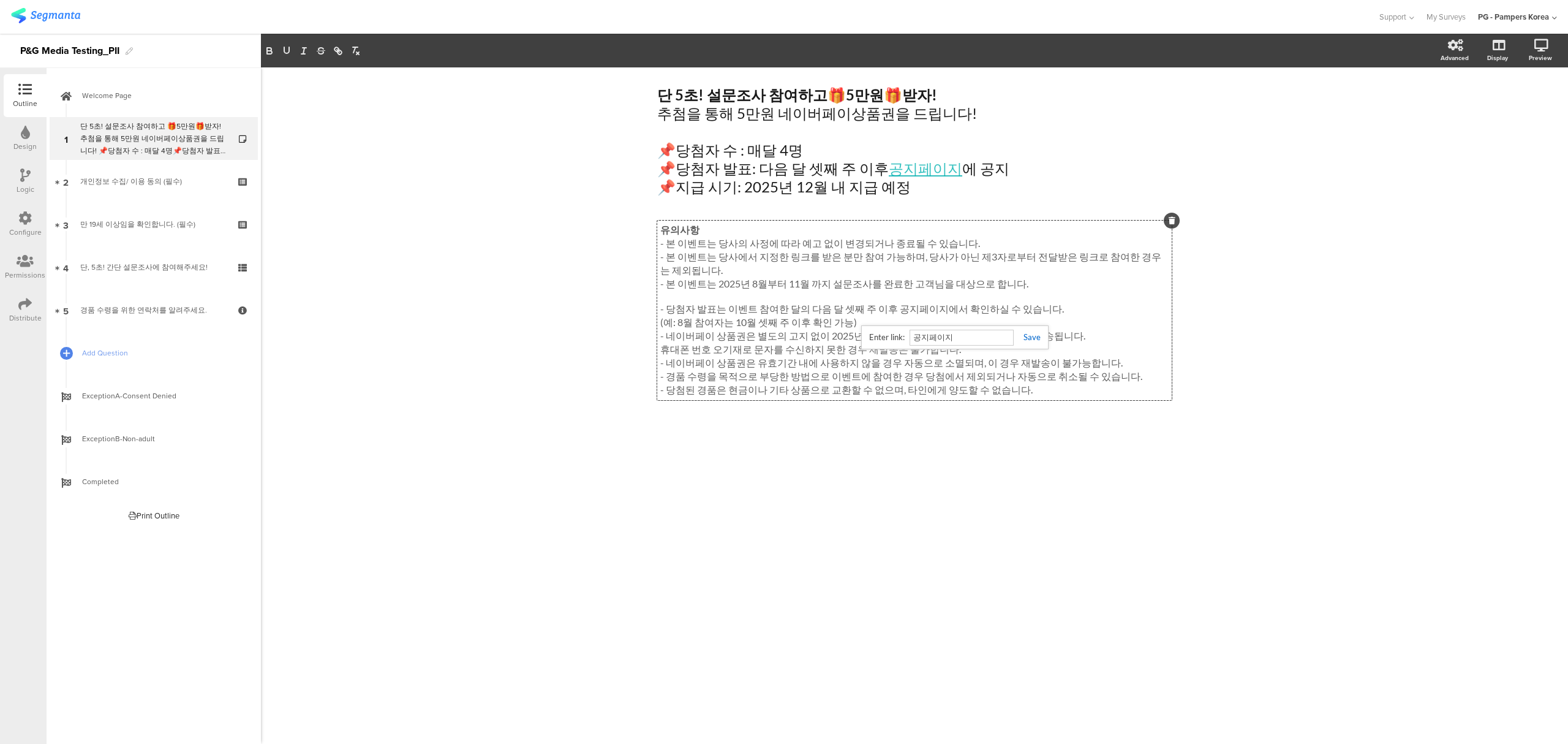
paste input "[URL][DOMAIN_NAME]"
type input "[URL][DOMAIN_NAME]"
click at [1032, 338] on link at bounding box center [1027, 337] width 27 height 10
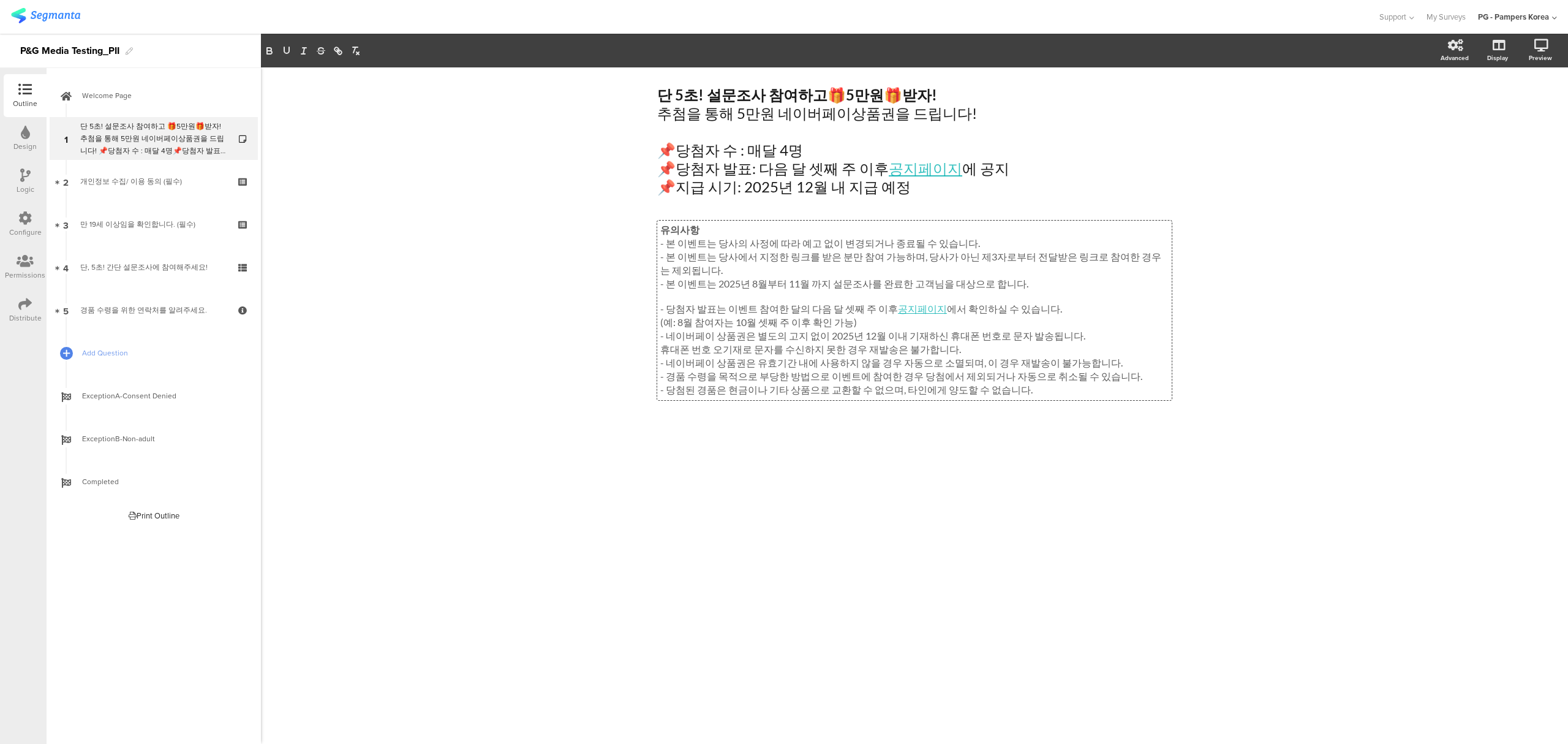
click at [1282, 341] on div "단 5초! 설문조사 참여하고 🎁 5만원 🎁 받자! 추첨을 통해 5만원 네이버페이상품권을 드립니다! 📌당첨자 수 : 매달 4명 📌당첨자 발표: …" at bounding box center [913, 405] width 1307 height 676
click at [569, 290] on div "단 5초! 설문조사 참여하고 🎁 5만원 🎁 받자! 추첨을 통해 5만원 네이버페이상품권을 드립니다! 📌당첨자 수 : 매달 4명 📌당첨자 발표: …" at bounding box center [913, 405] width 1307 height 676
click at [517, 263] on div "단 5초! 설문조사 참여하고 🎁 5만원 🎁 받자! 추첨을 통해 5만원 네이버페이상품권을 드립니다! 📌당첨자 수 : 매달 4명 📌당첨자 발표: …" at bounding box center [913, 405] width 1307 height 676
drag, startPoint x: 958, startPoint y: 261, endPoint x: 912, endPoint y: 261, distance: 46.0
click at [912, 261] on div "유의사항 - 본 이벤트는 당사의 사정에 따라 예고 없이 변경되거나 종료될 수 있습니다. - 본 이벤트는 당사에서 지정한 링크를 받은 분만 참여…" at bounding box center [914, 309] width 515 height 179
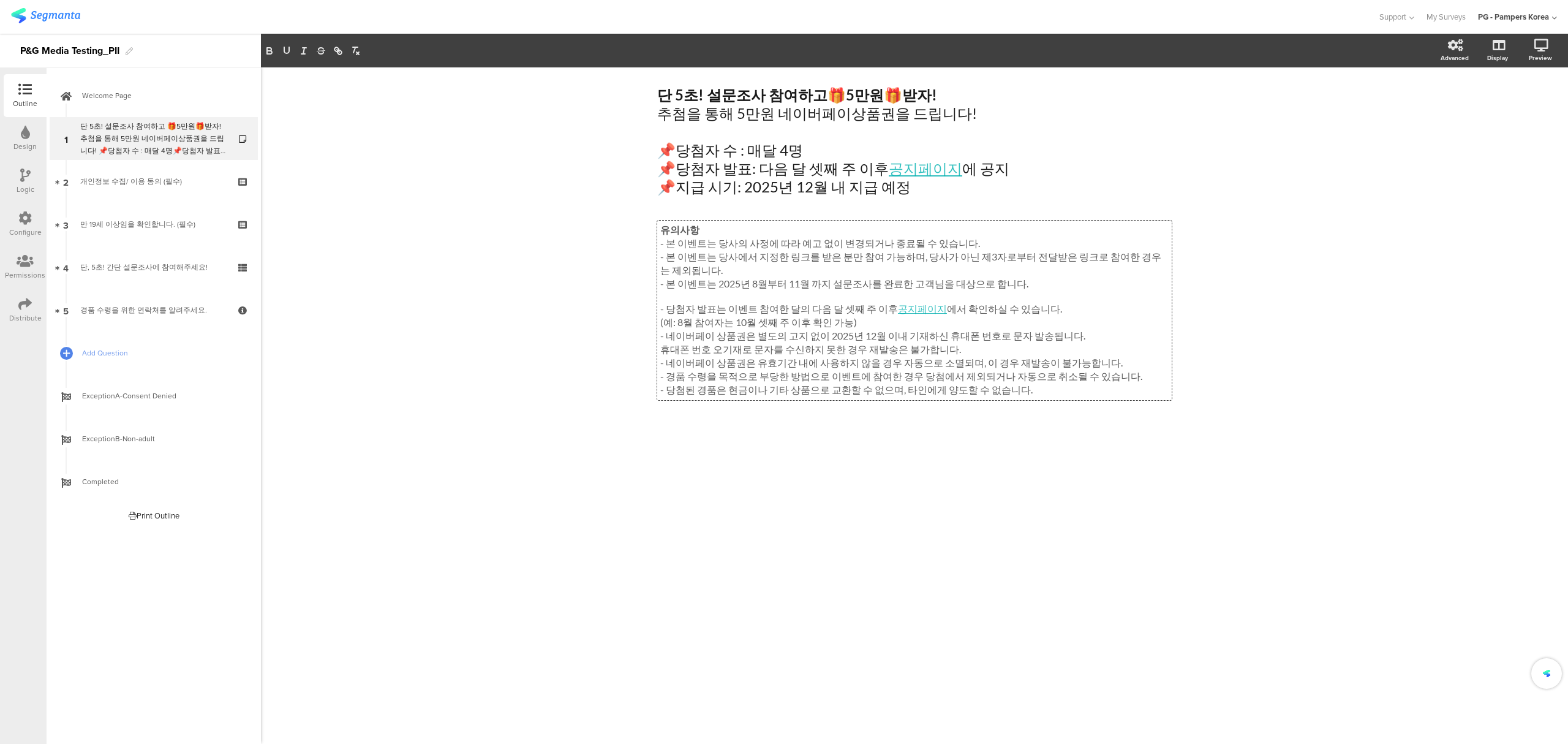
click at [1437, 251] on div "단 5초! 설문조사 참여하고 🎁 5만원 🎁 받자! 추첨을 통해 5만원 네이버페이상품권을 드립니다! 📌당첨자 수 : 매달 4명 📌당첨자 발표: …" at bounding box center [913, 405] width 1307 height 676
click at [659, 233] on div "유의사항 - 본 이벤트는 당사의 사정에 따라 예고 없이 변경되거나 종료될 수 있습니다. - 본 이벤트는 당사에서 지정한 링크를 받은 분만 참여…" at bounding box center [914, 309] width 515 height 179
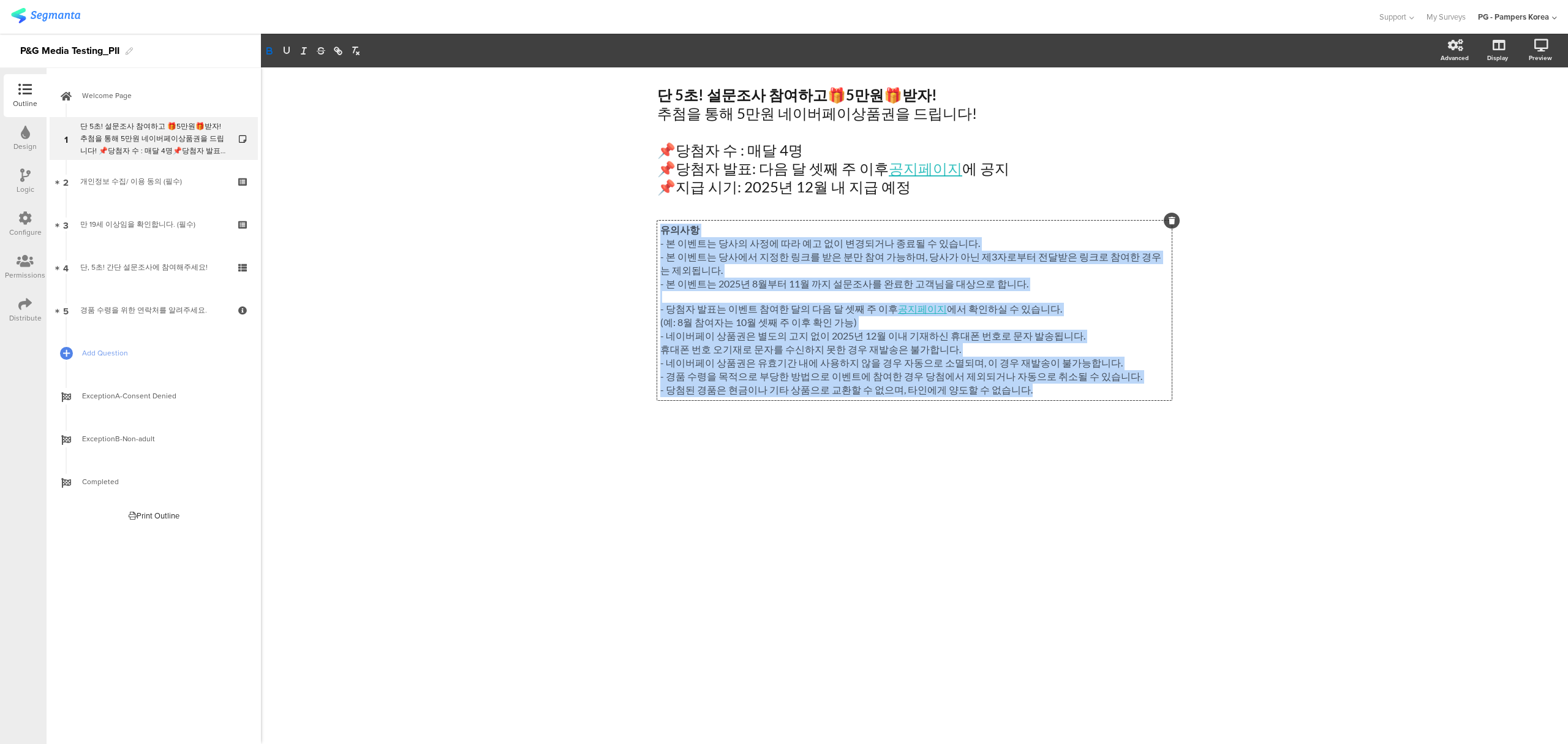
drag, startPoint x: 659, startPoint y: 233, endPoint x: 1017, endPoint y: 400, distance: 395.0
click at [1017, 397] on div "유의사항 - 본 이벤트는 당사의 사정에 따라 예고 없이 변경되거나 종료될 수 있습니다. - 본 이벤트는 당사에서 지정한 링크를 받은 분만 참여…" at bounding box center [914, 310] width 509 height 173
click at [163, 95] on span "Welcome Page" at bounding box center [160, 95] width 156 height 12
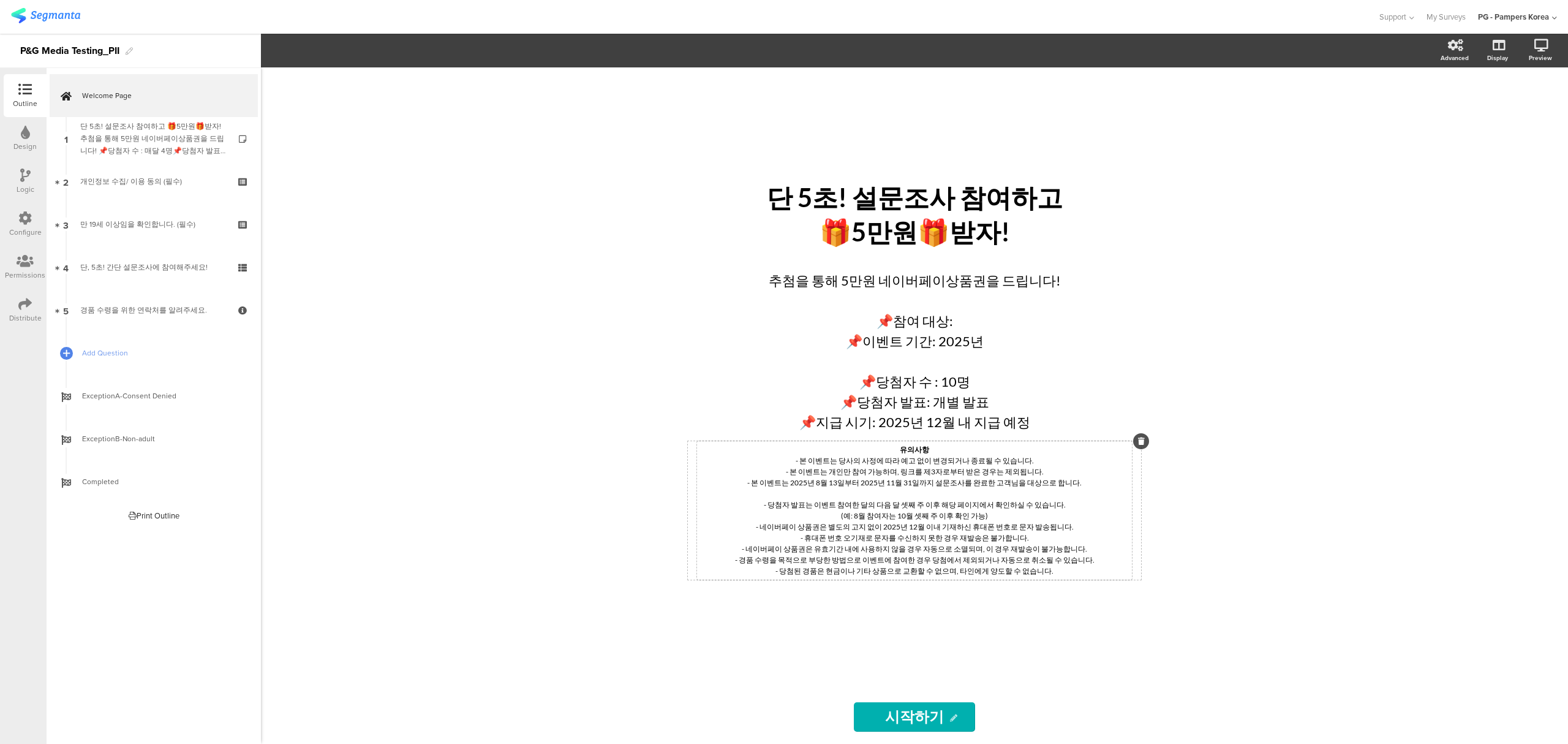
click at [906, 492] on div "유의사항 - 본 이벤트는 당사의 사정에 따라 예고 없이 변경되거나 종료될 수 있습니다. - 본 이벤트는 개인만 참여 가능하며, 링크를 제3자로…" at bounding box center [913, 510] width 434 height 138
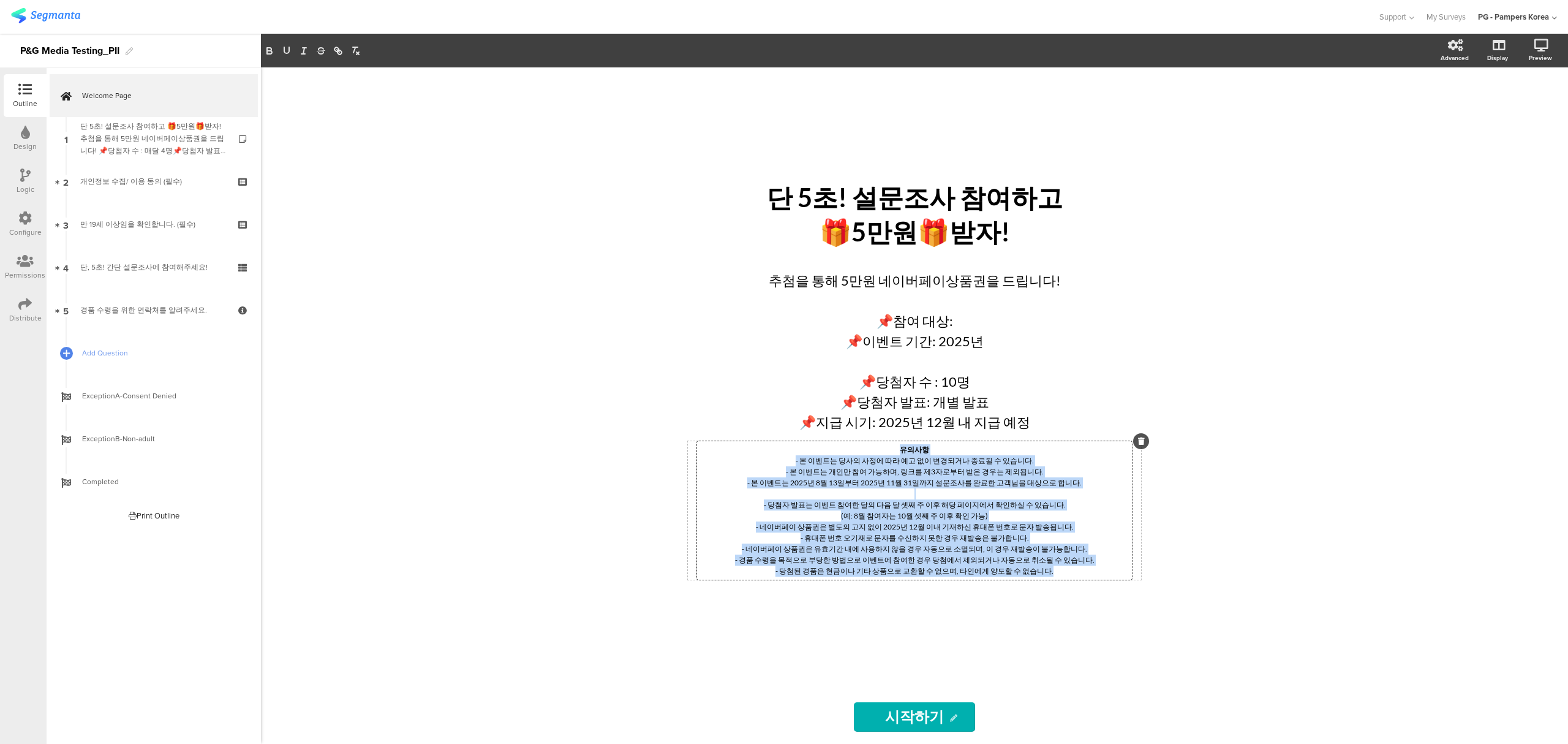
drag, startPoint x: 897, startPoint y: 449, endPoint x: 1057, endPoint y: 572, distance: 201.8
click at [1057, 572] on div "유의사항 - 본 이벤트는 당사의 사정에 따라 예고 없이 변경되거나 종료될 수 있습니다. - 본 이벤트는 개인만 참여 가능하며, 링크를 제3자로…" at bounding box center [914, 510] width 428 height 132
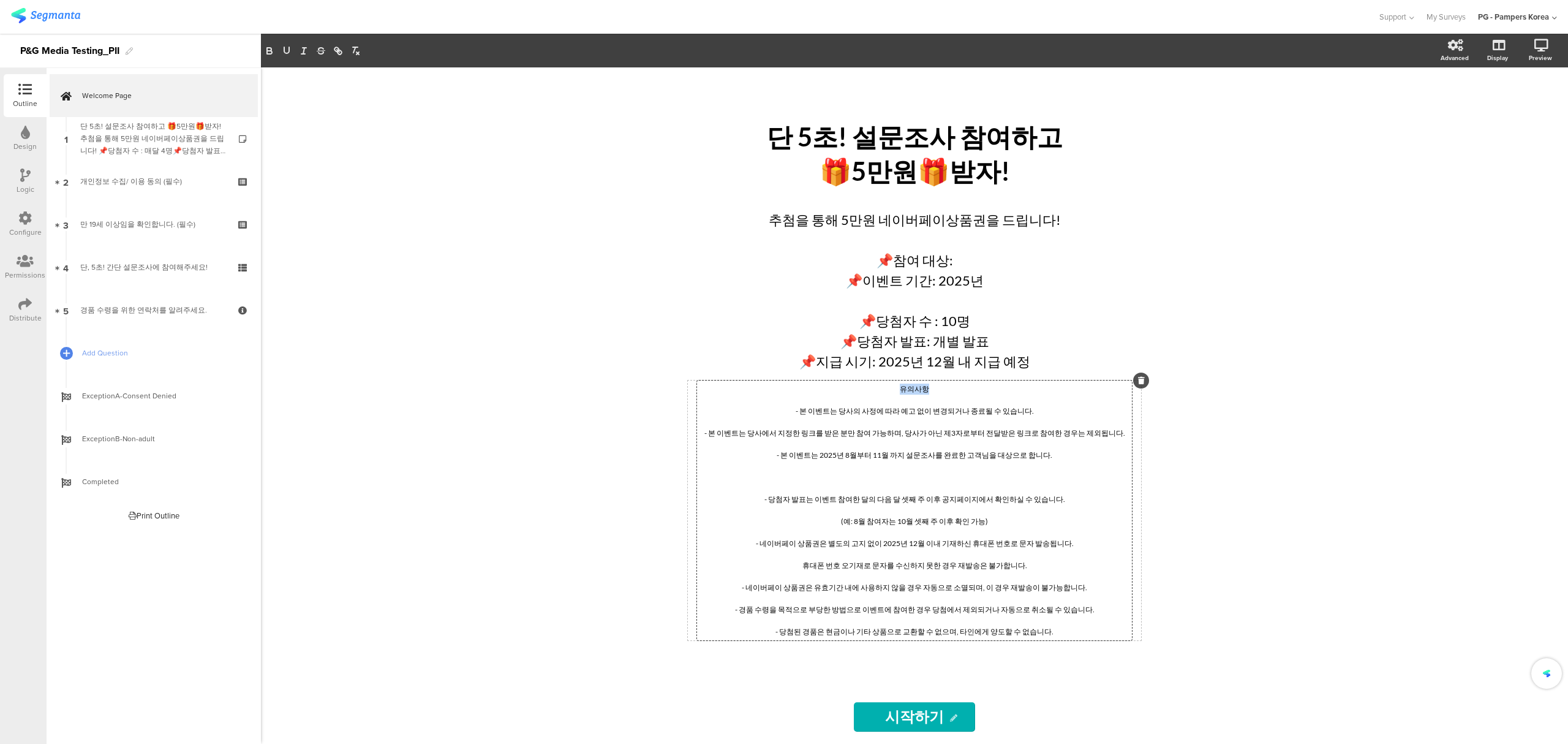
drag, startPoint x: 936, startPoint y: 391, endPoint x: 890, endPoint y: 392, distance: 46.0
click at [890, 392] on p "유의사항" at bounding box center [914, 389] width 428 height 11
click at [961, 394] on p "유의사항" at bounding box center [914, 389] width 428 height 11
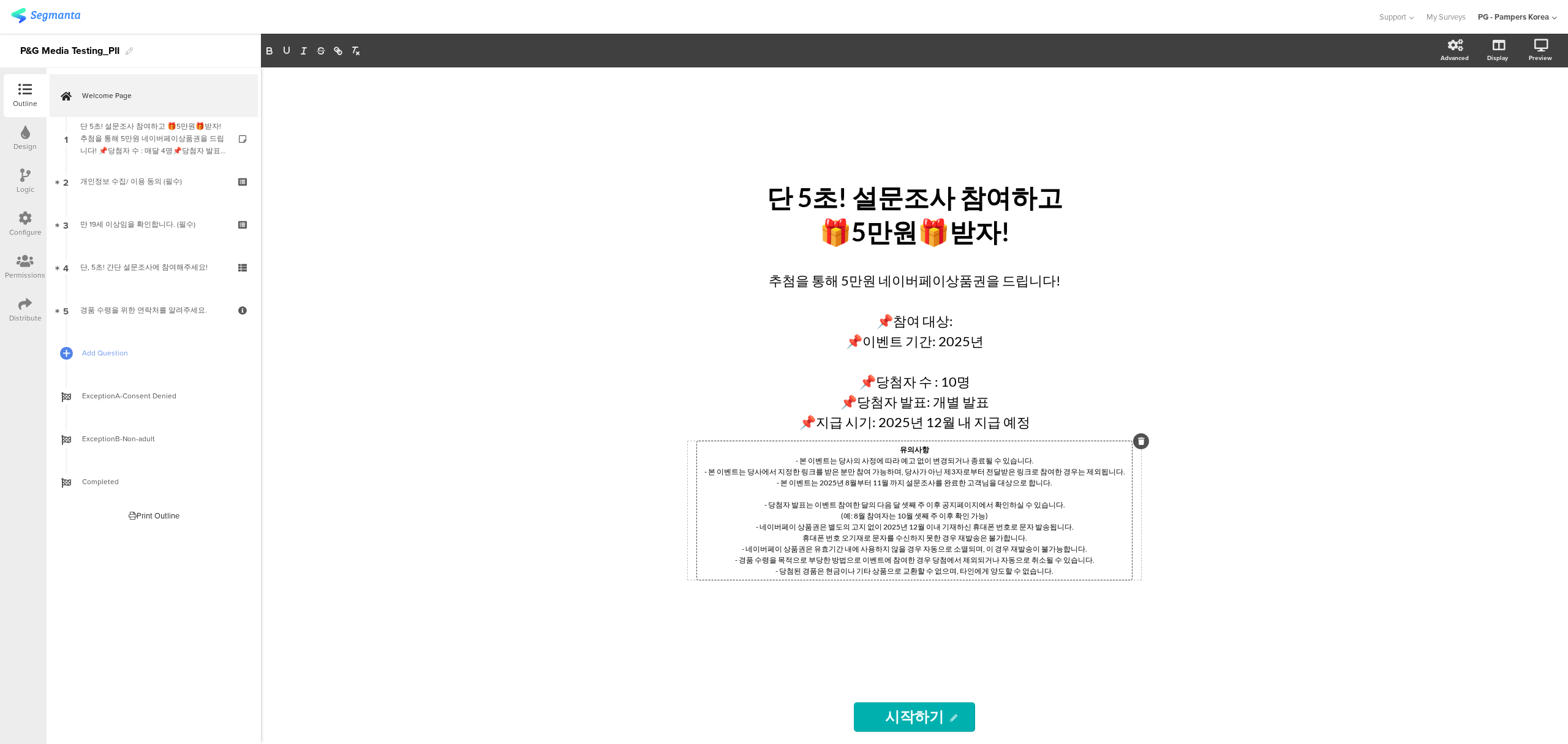
click at [880, 510] on p "- 당첨자 발표는 이벤트 참여한 달의 다음 달 셋째 주 이후 공지페이지에서 확인하실 수 있습니다." at bounding box center [914, 504] width 428 height 11
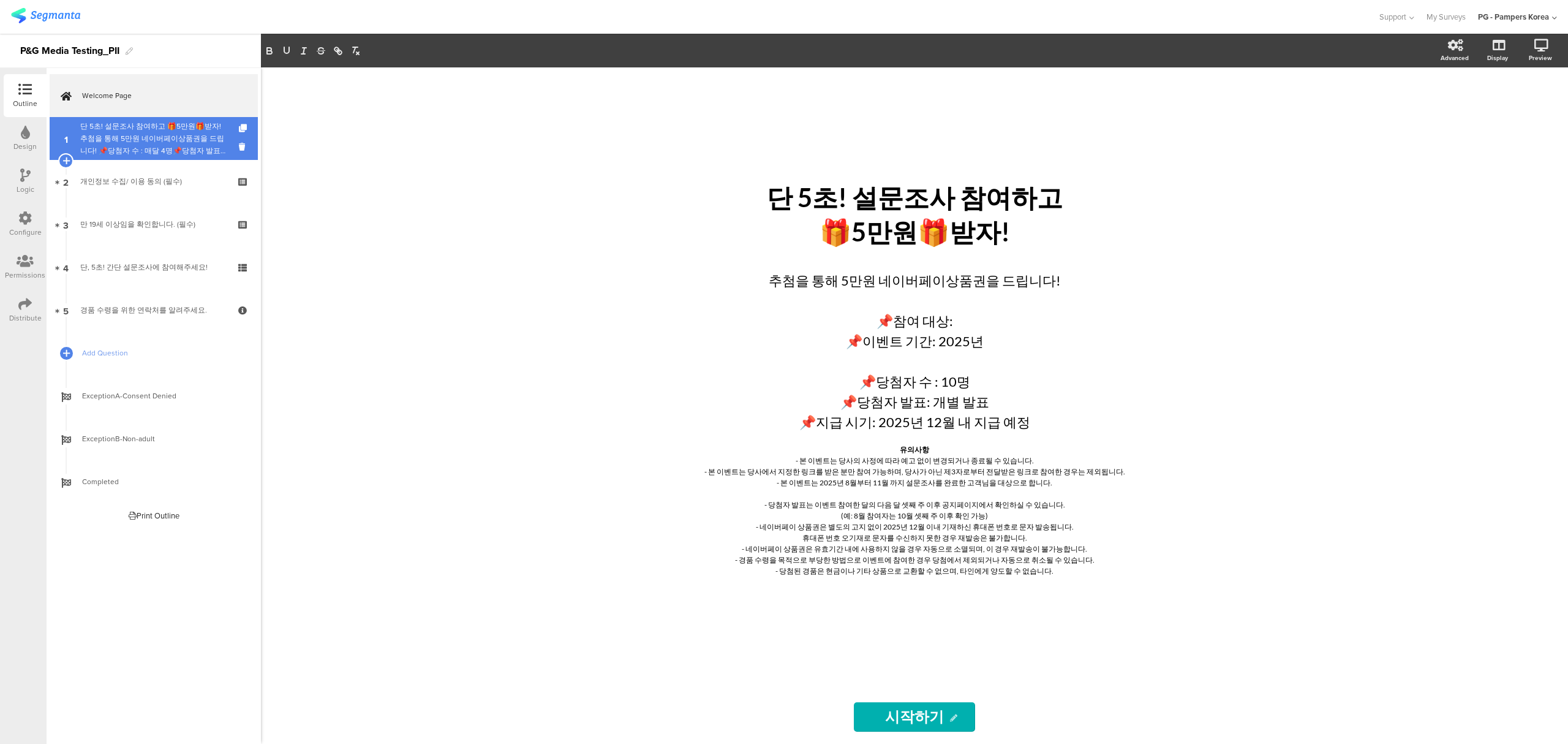
click at [136, 152] on div "단 5초! 설문조사 참여하고 🎁5만원🎁받자!추첨을 통해 5만원 네이버페이상품권을 드립니다! 📌당첨자 수 : 매달 4명📌당첨자 발표: 다음 달 …" at bounding box center [153, 138] width 146 height 37
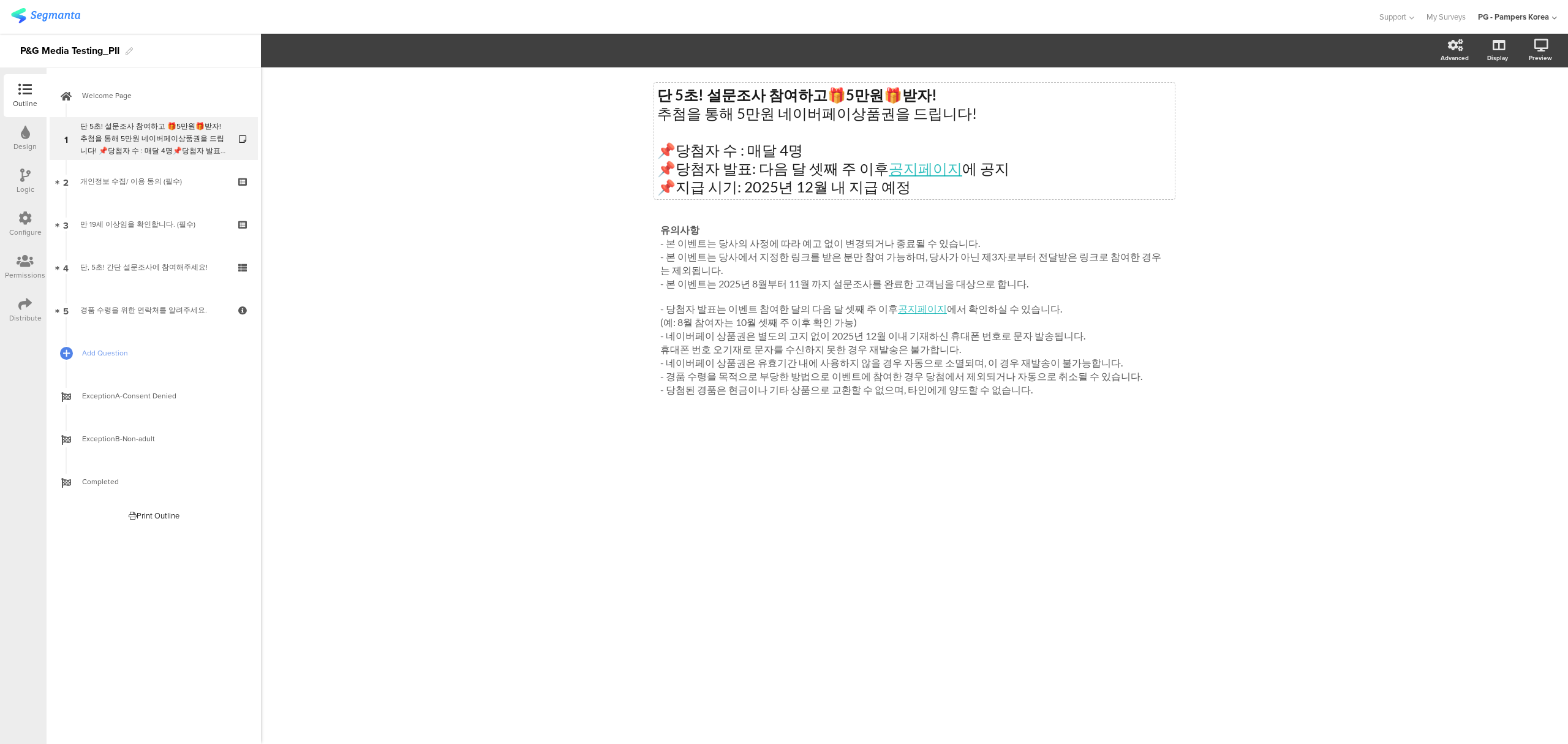
click at [758, 181] on div "단 5초! 설문조사 참여하고 🎁 5만원 🎁 받자! 추첨을 통해 5만원 네이버페이상품권을 드립니다! 📌당첨자 수 : 매달 4명 📌당첨자 발표: …" at bounding box center [914, 141] width 521 height 116
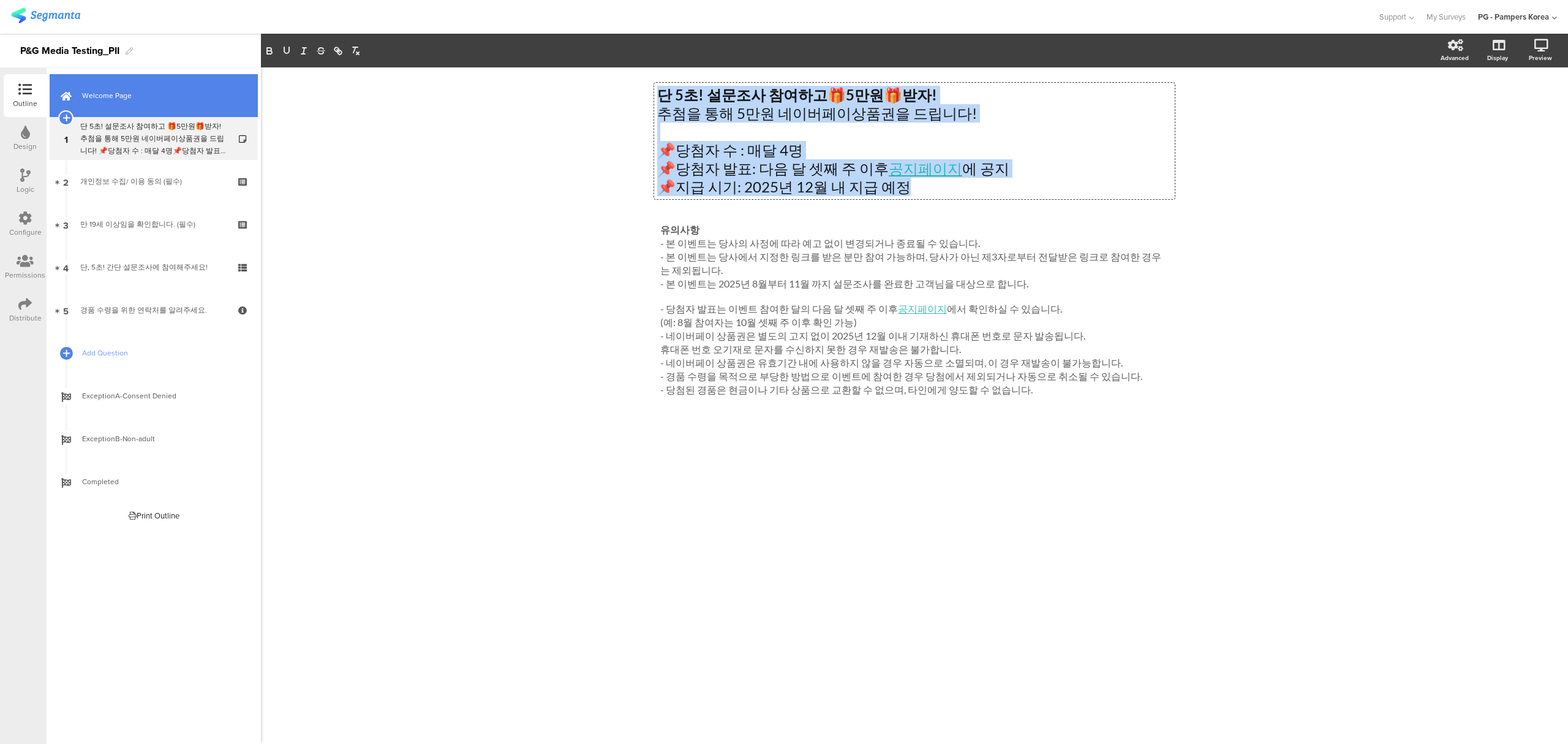
click at [101, 104] on link "Welcome Page" at bounding box center [154, 95] width 208 height 43
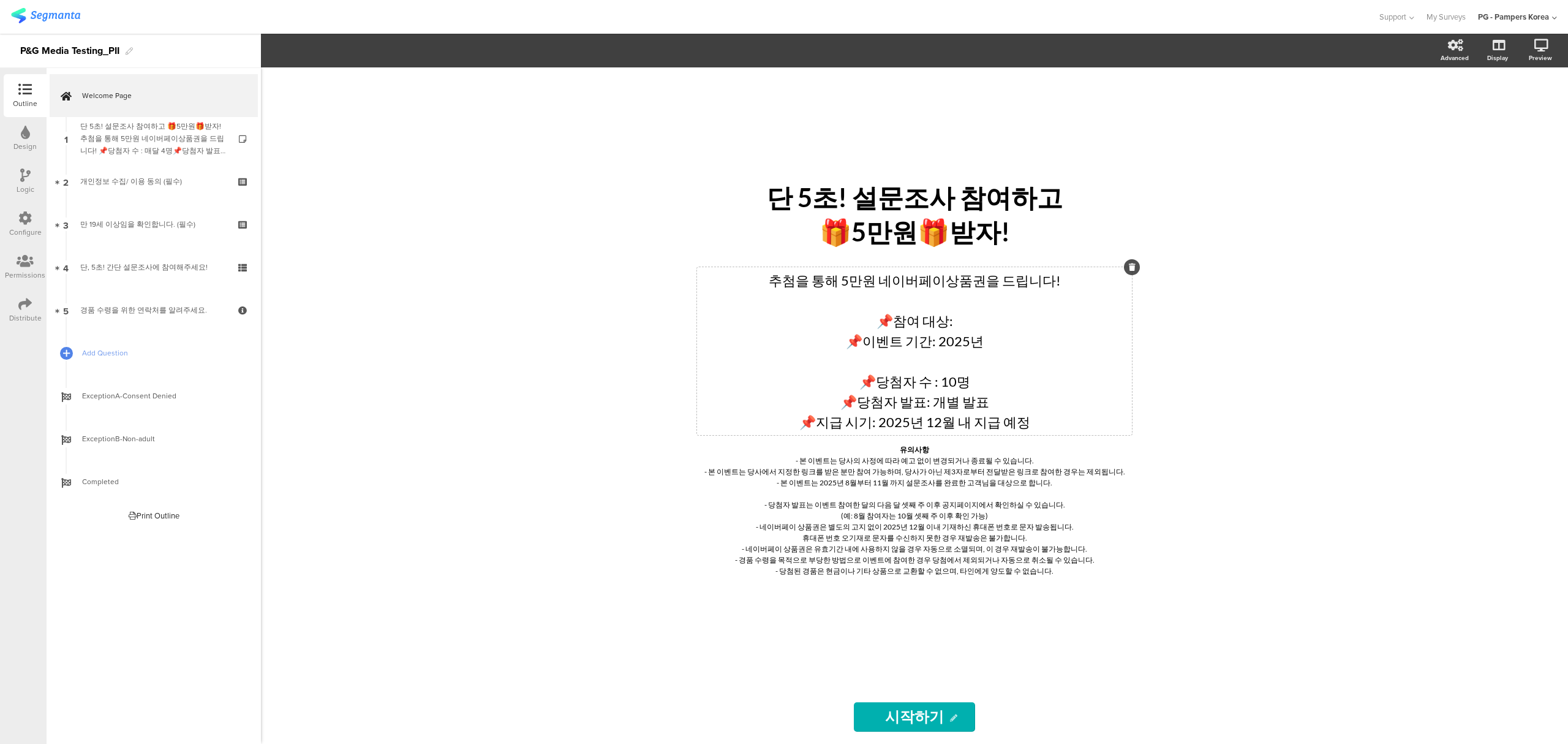
click at [878, 357] on div "추첨을 통해 5만원 네이버페이상품권을 드립니다! 📌참여 대상: 📌이벤트 기간: 2025년 📌당첨자 수 : 10명 📌당첨자 발표: 개별 발표 📌…" at bounding box center [913, 351] width 434 height 168
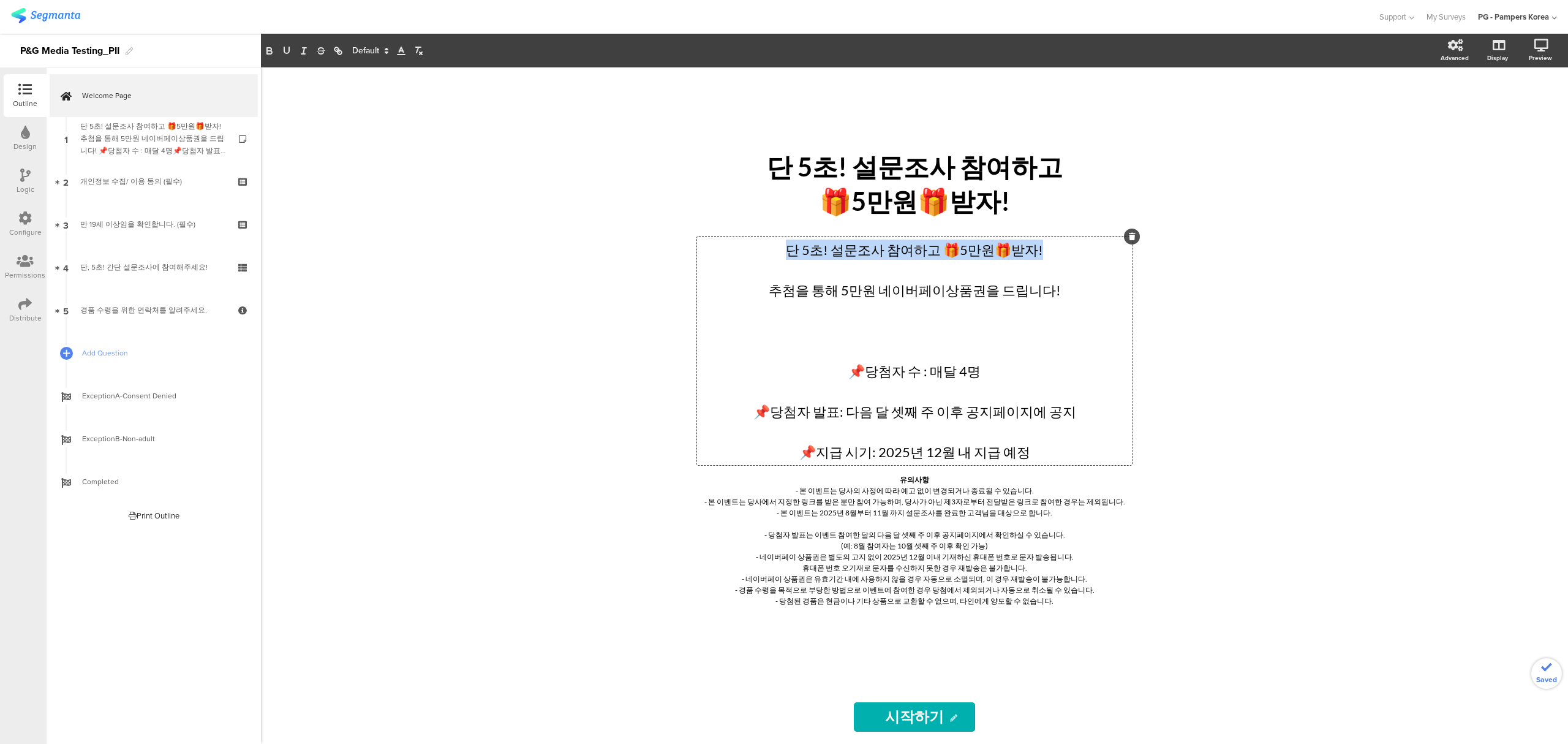
drag, startPoint x: 1047, startPoint y: 251, endPoint x: 669, endPoint y: 251, distance: 378.0
click at [670, 251] on div "단 5초! 설문조사 참여하고 🎁5만원🎁받자! 단 5초! 설문조사 참여하고 🎁5만원🎁받자! 단 5초! 설문조사 참여하고 🎁5만원🎁받자! 추첨을 …" at bounding box center [914, 379] width 489 height 622
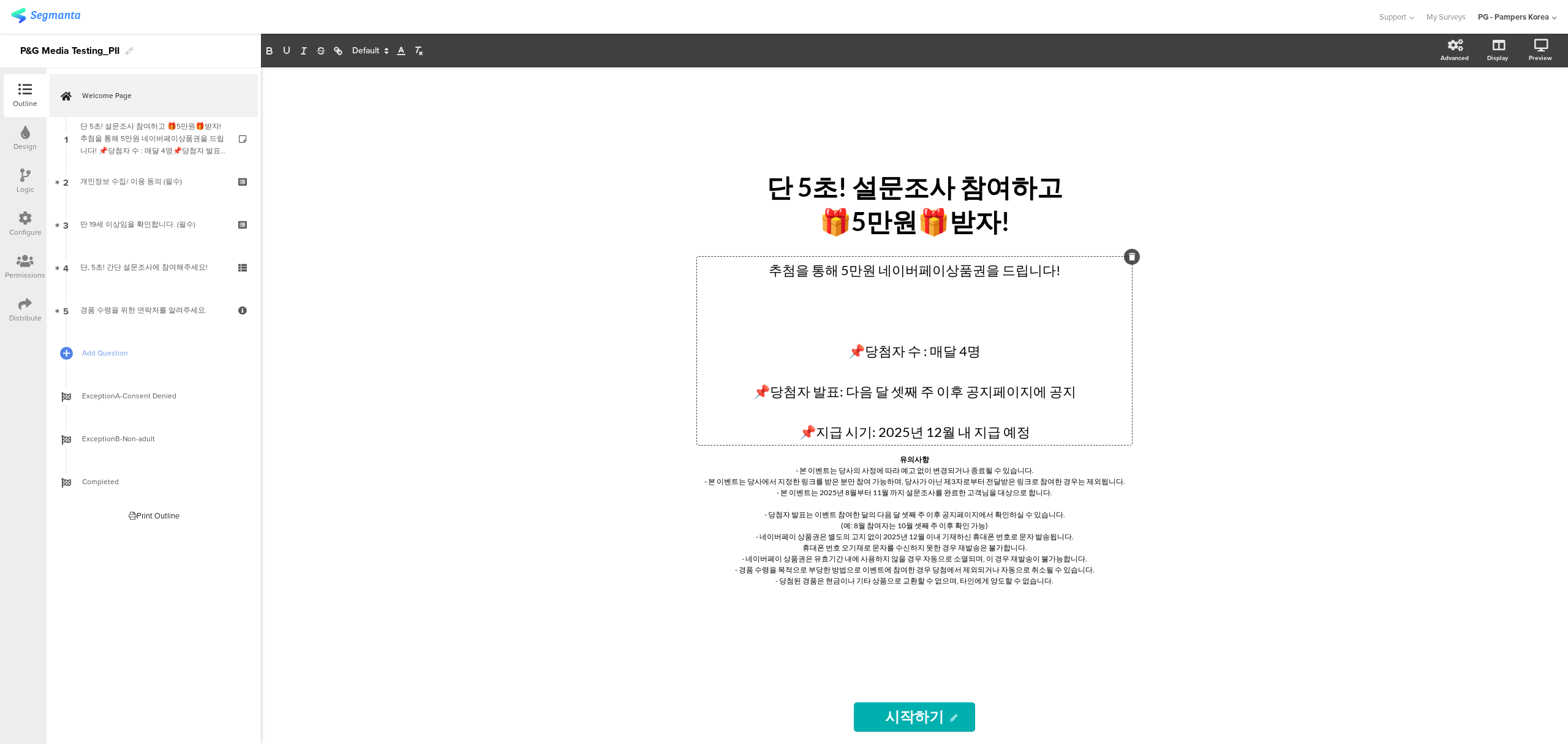
click at [1079, 272] on p "추첨을 통해 5만원 네이버페이상품권을 드립니다!" at bounding box center [914, 269] width 428 height 20
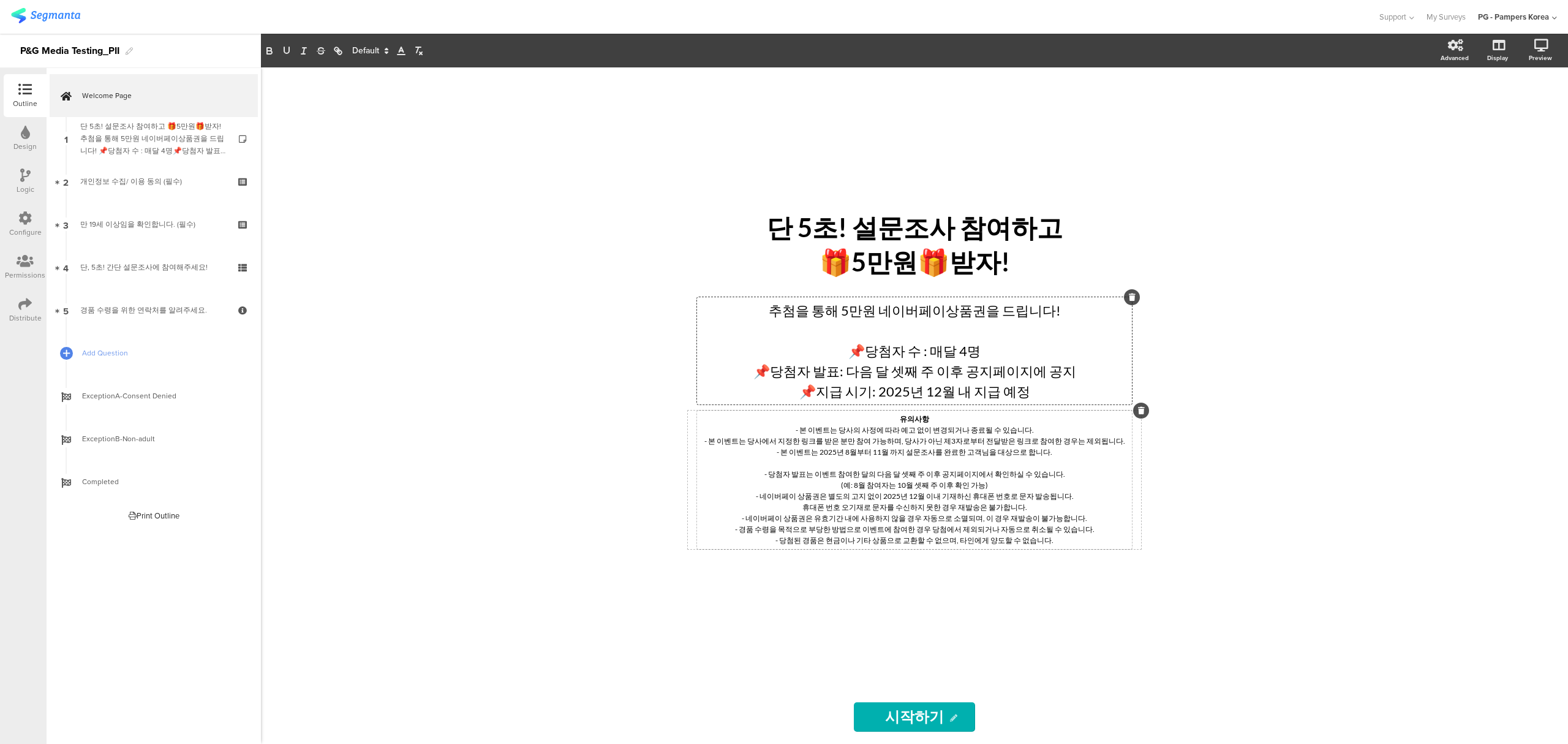
click at [906, 482] on div "유의사항 - 본 이벤트는 당사의 사정에 따라 예고 없이 변경되거나 종료될 수 있습니다. - 본 이벤트는 당사에서 지정한 링크를 받은 분만 참여…" at bounding box center [914, 479] width 428 height 132
click at [940, 511] on p "휴대폰 번호 오기재로 문자를 수신하지 못한 경우 재발송은 불가합니다." at bounding box center [914, 507] width 428 height 11
drag, startPoint x: 943, startPoint y: 476, endPoint x: 973, endPoint y: 476, distance: 30.0
click at [973, 476] on p "- 당첨자 발표는 이벤트 참여한 달의 다음 달 셋째 주 이후 공지페이지에서 확인하실 수 있습니다." at bounding box center [914, 474] width 428 height 11
click at [339, 54] on icon "button" at bounding box center [337, 51] width 11 height 11
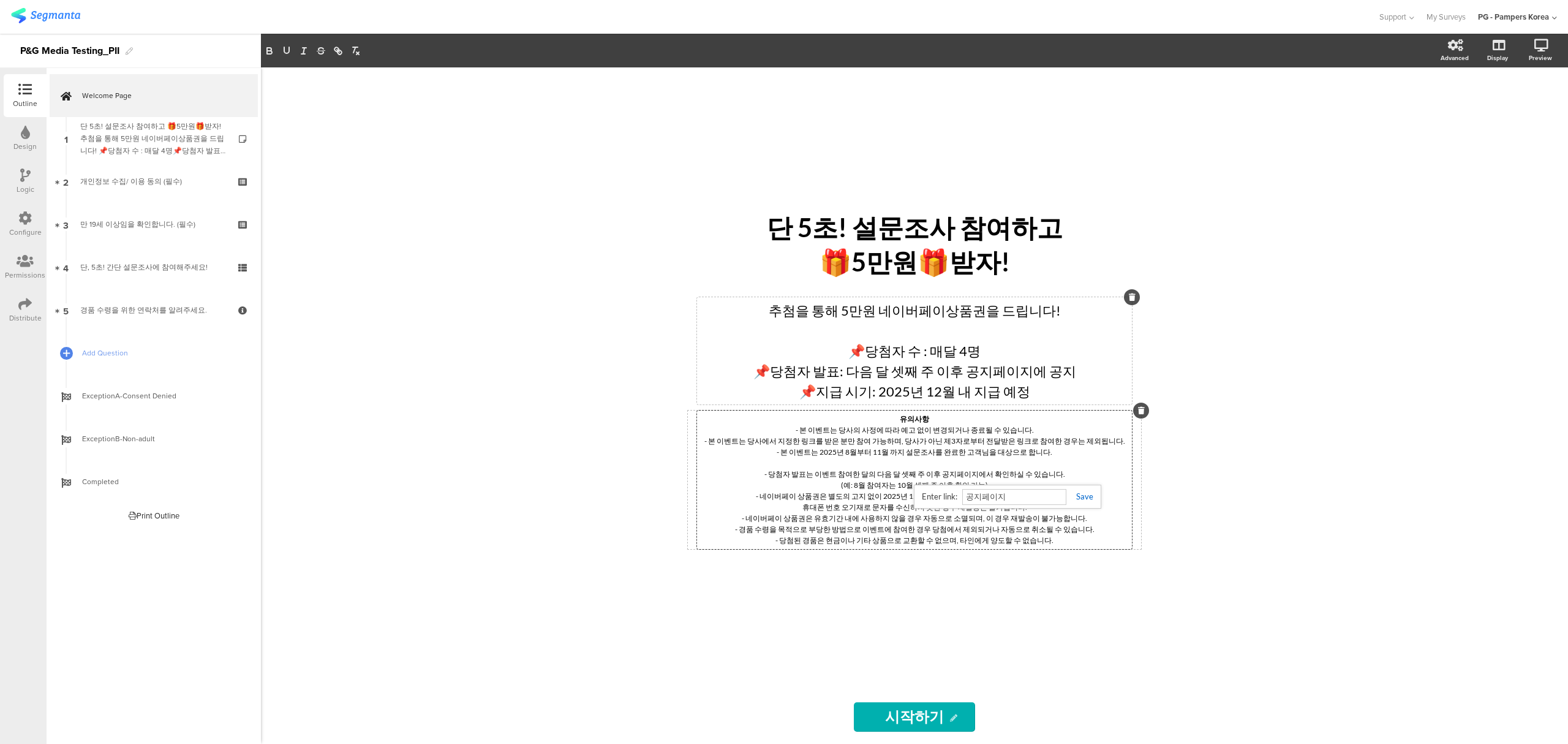
paste input "[URL][DOMAIN_NAME]"
type input "[URL][DOMAIN_NAME]"
click at [1086, 500] on link at bounding box center [1079, 496] width 27 height 10
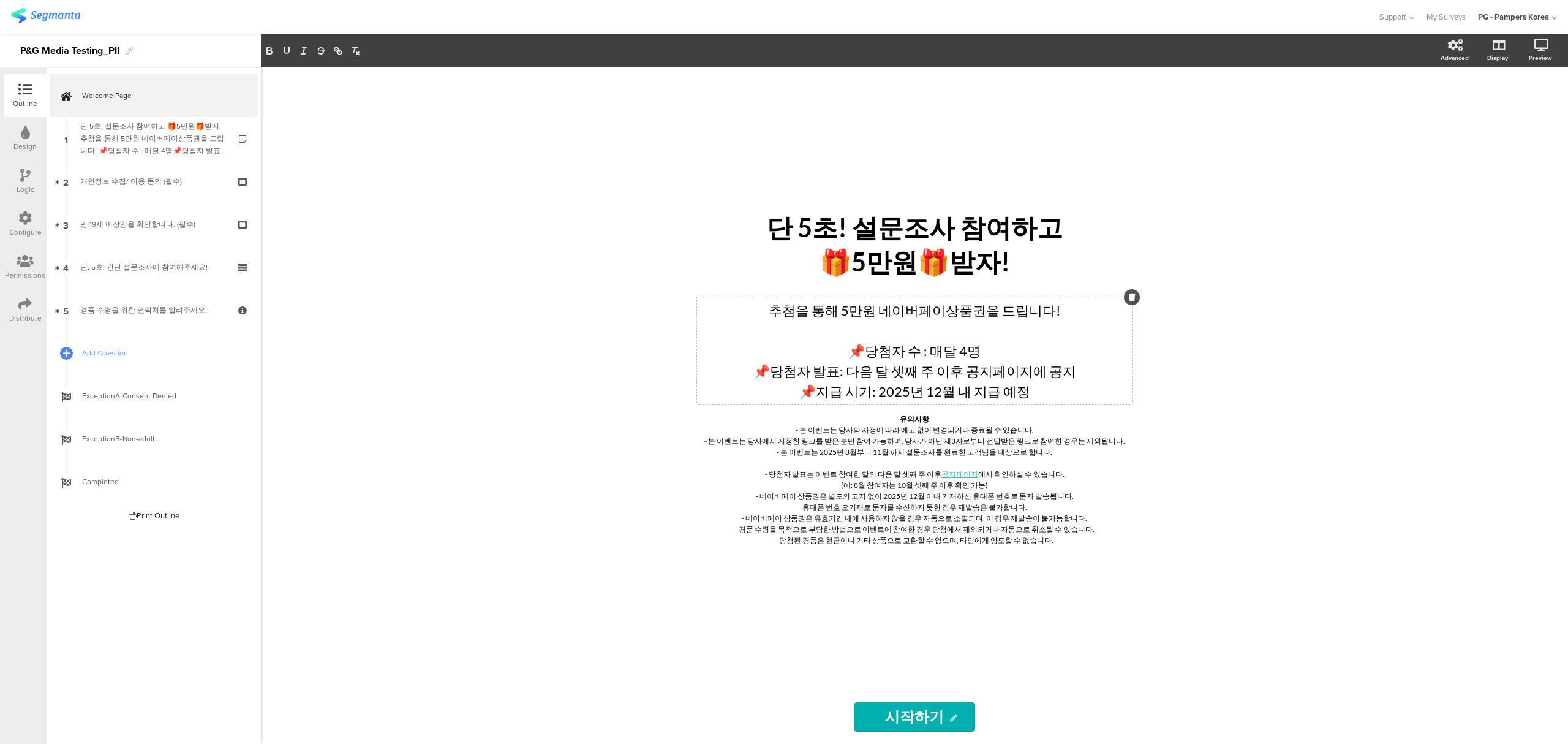
click at [1358, 500] on div "단 5초! 설문조사 참여하고 🎁5만원🎁받자! 단 5초! 설문조사 참여하고 🎁5만원🎁받자! 추첨을 통해 5만원 네이버페이상품권을 드립니다! 📌당…" at bounding box center [913, 405] width 1307 height 676
click at [1397, 315] on div "단 5초! 설문조사 참여하고 🎁5만원🎁받자! 단 5초! 설문조사 참여하고 🎁5만원🎁받자! 추첨을 통해 5만원 네이버페이상품권을 드립니다! 📌당…" at bounding box center [913, 405] width 1307 height 676
drag, startPoint x: 799, startPoint y: 315, endPoint x: 770, endPoint y: 316, distance: 29.0
click at [770, 316] on div "추첨을 통해 5만원 네이버페이상품권을 드립니다! 📌당첨자 수 : 매달 4명 📌당첨자 발표: 다음 달 셋째 주 이후 공지페이지에 공지 📌지급 시…" at bounding box center [913, 351] width 434 height 108
click at [657, 363] on div "단 5초! 설문조사 참여하고 🎁5만원🎁받자! 단 5초! 설문조사 참여하고 🎁5만원🎁받자! 추첨 을 통해 5만원 네이버페이상품권을 드립니다! 📌…" at bounding box center [914, 405] width 515 height 676
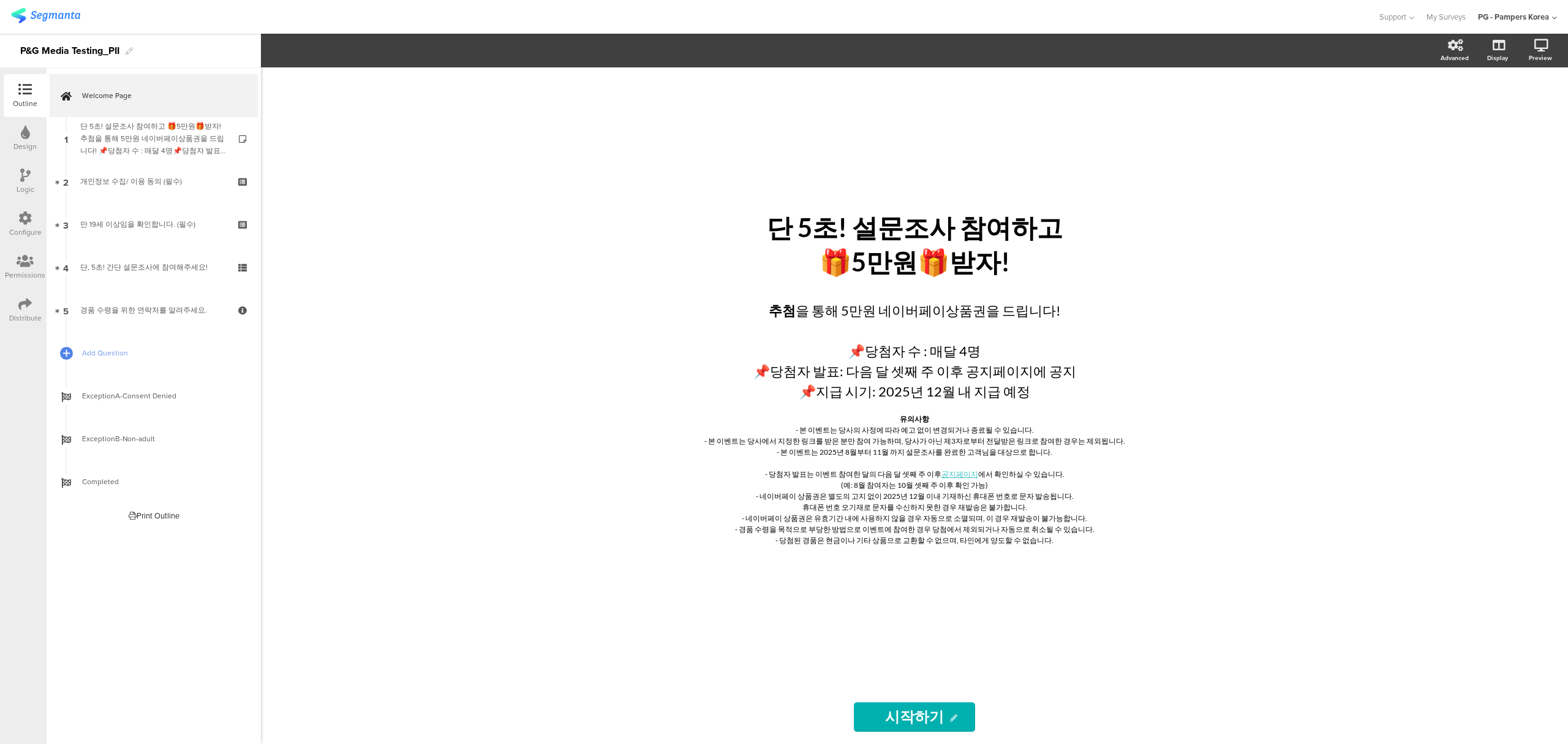
click at [1201, 380] on div "단 5초! 설문조사 참여하고 🎁5만원🎁받자! 단 5초! 설문조사 참여하고 🎁5만원🎁받자! 추첨 을 통해 5만원 네이버페이상품권을 드립니다! 📌…" at bounding box center [913, 405] width 1307 height 676
click at [1275, 458] on div "단 5초! 설문조사 참여하고 🎁5만원🎁받자! 단 5초! 설문조사 참여하고 🎁5만원🎁받자! 추첨 을 통해 5만원 네이버페이상품권을 드립니다! 📌…" at bounding box center [913, 405] width 1307 height 676
click at [1270, 447] on div "단 5초! 설문조사 참여하고 🎁5만원🎁받자! 단 5초! 설문조사 참여하고 🎁5만원🎁받자! 추첨 을 통해 5만원 네이버페이상품권을 드립니다! 📌…" at bounding box center [913, 405] width 1307 height 676
click at [115, 114] on link "Welcome Page" at bounding box center [154, 95] width 208 height 43
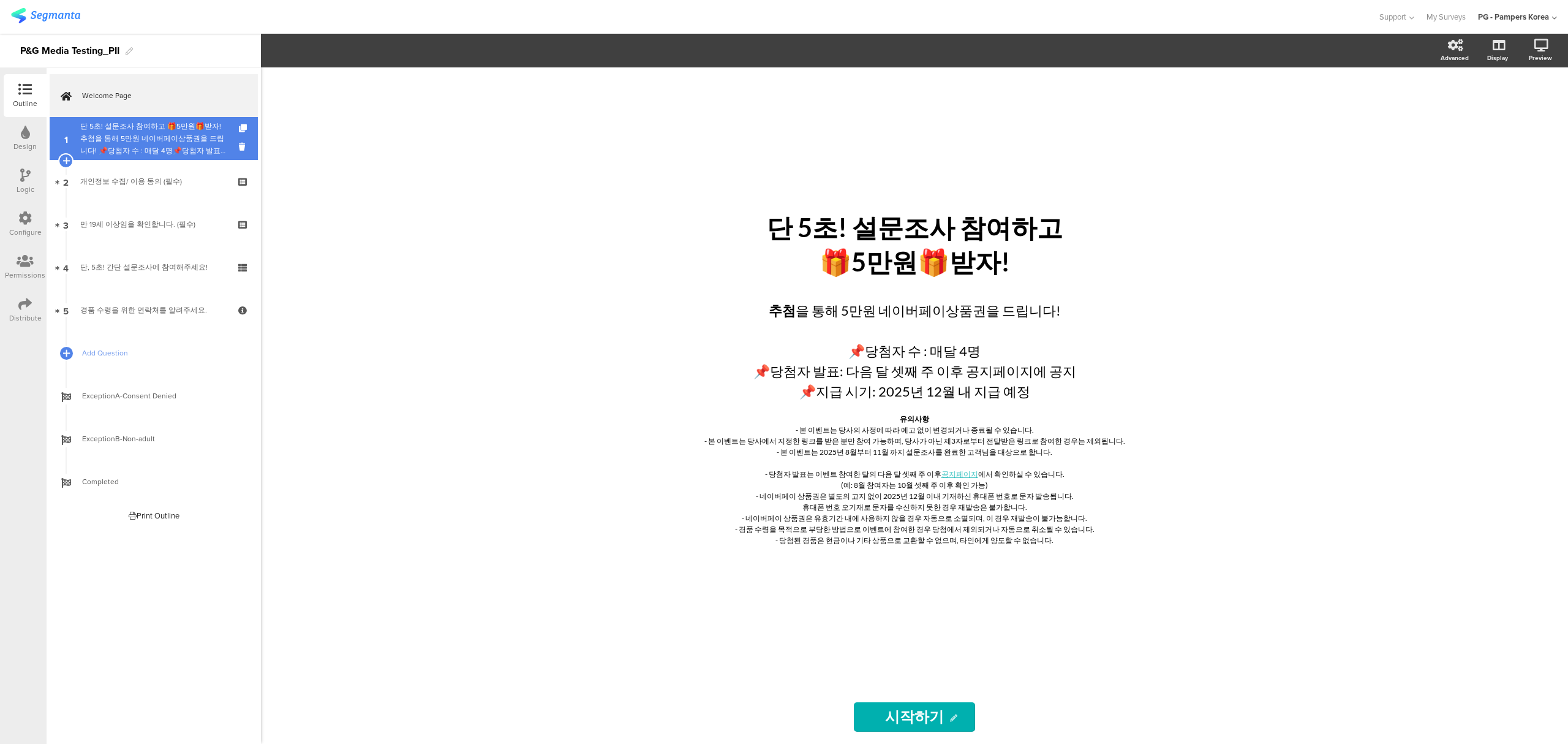
click at [126, 140] on div "단 5초! 설문조사 참여하고 🎁5만원🎁받자!추첨을 통해 5만원 네이버페이상품권을 드립니다! 📌당첨자 수 : 매달 4명📌당첨자 발표: 다음 달 …" at bounding box center [153, 138] width 146 height 37
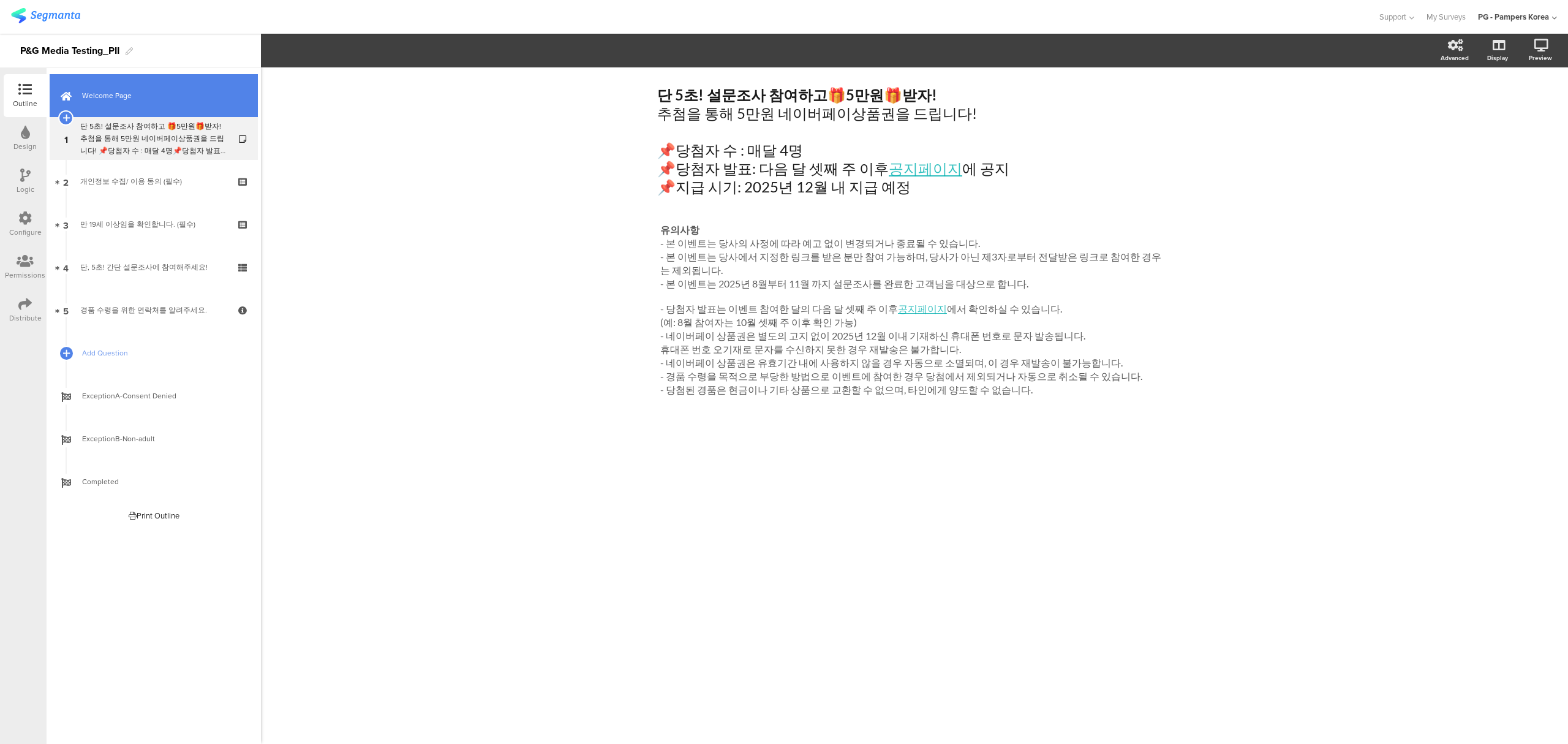
click at [135, 108] on link "Welcome Page" at bounding box center [154, 95] width 208 height 43
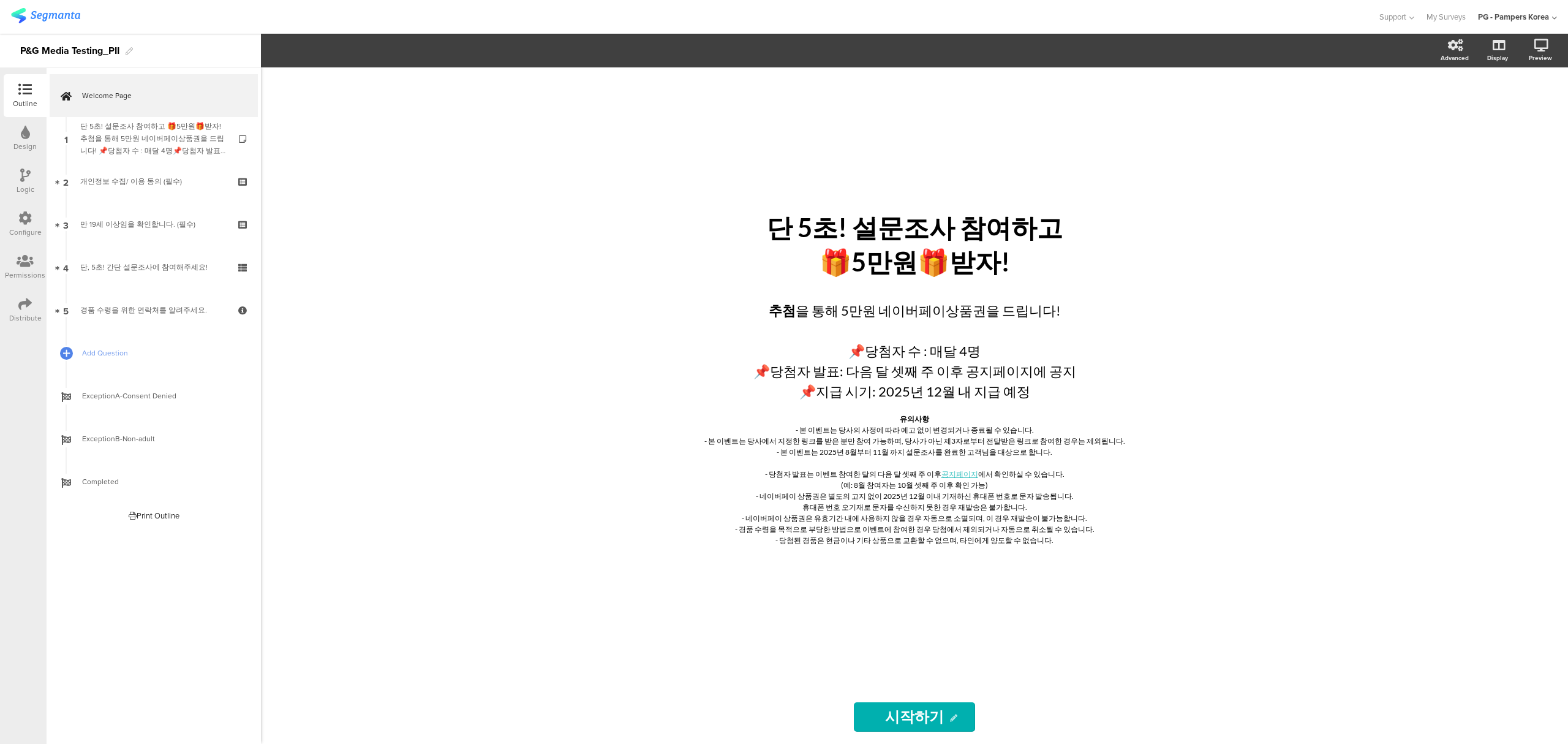
click at [25, 317] on div "Distribute" at bounding box center [25, 317] width 32 height 11
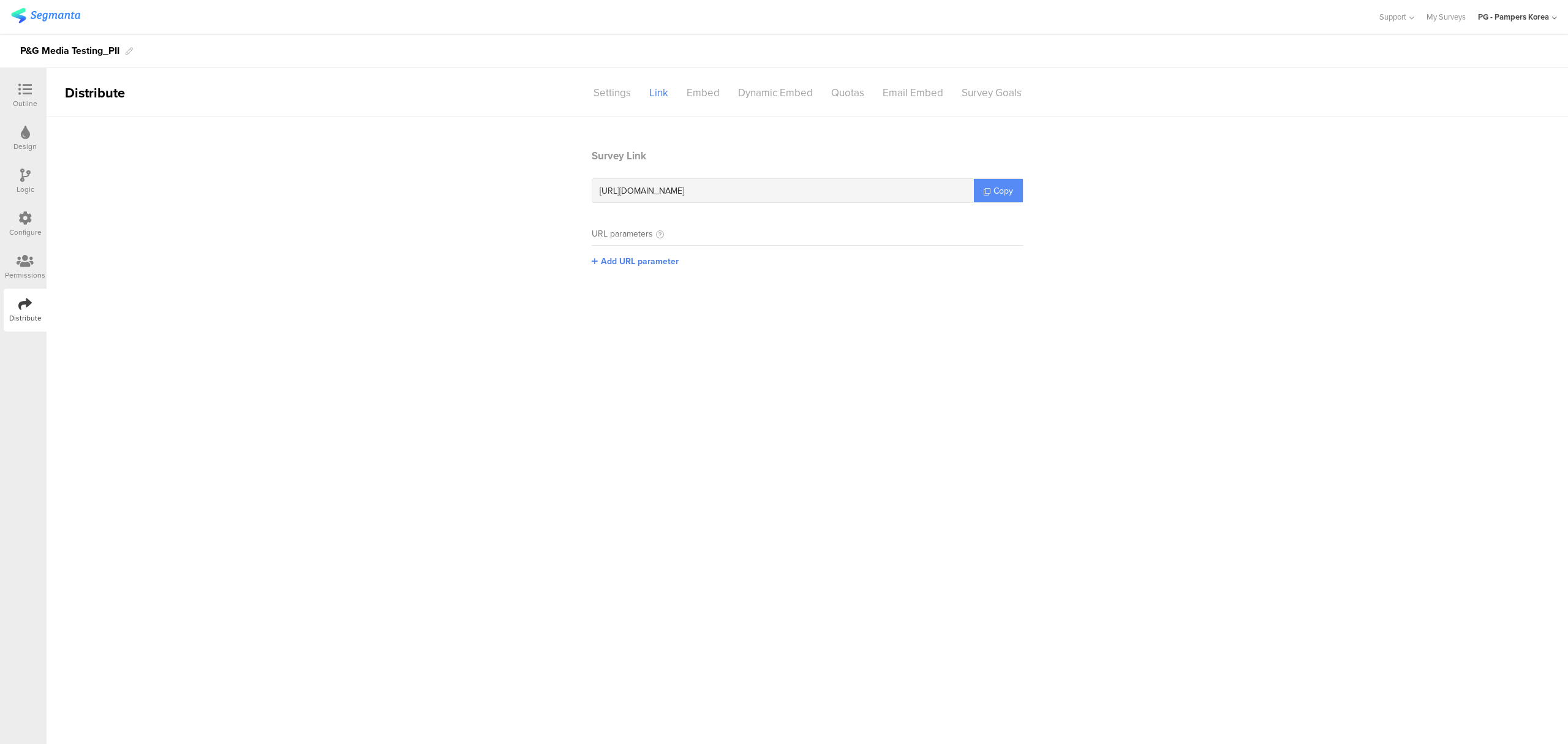
click at [1003, 187] on span "Copy" at bounding box center [1003, 191] width 19 height 13
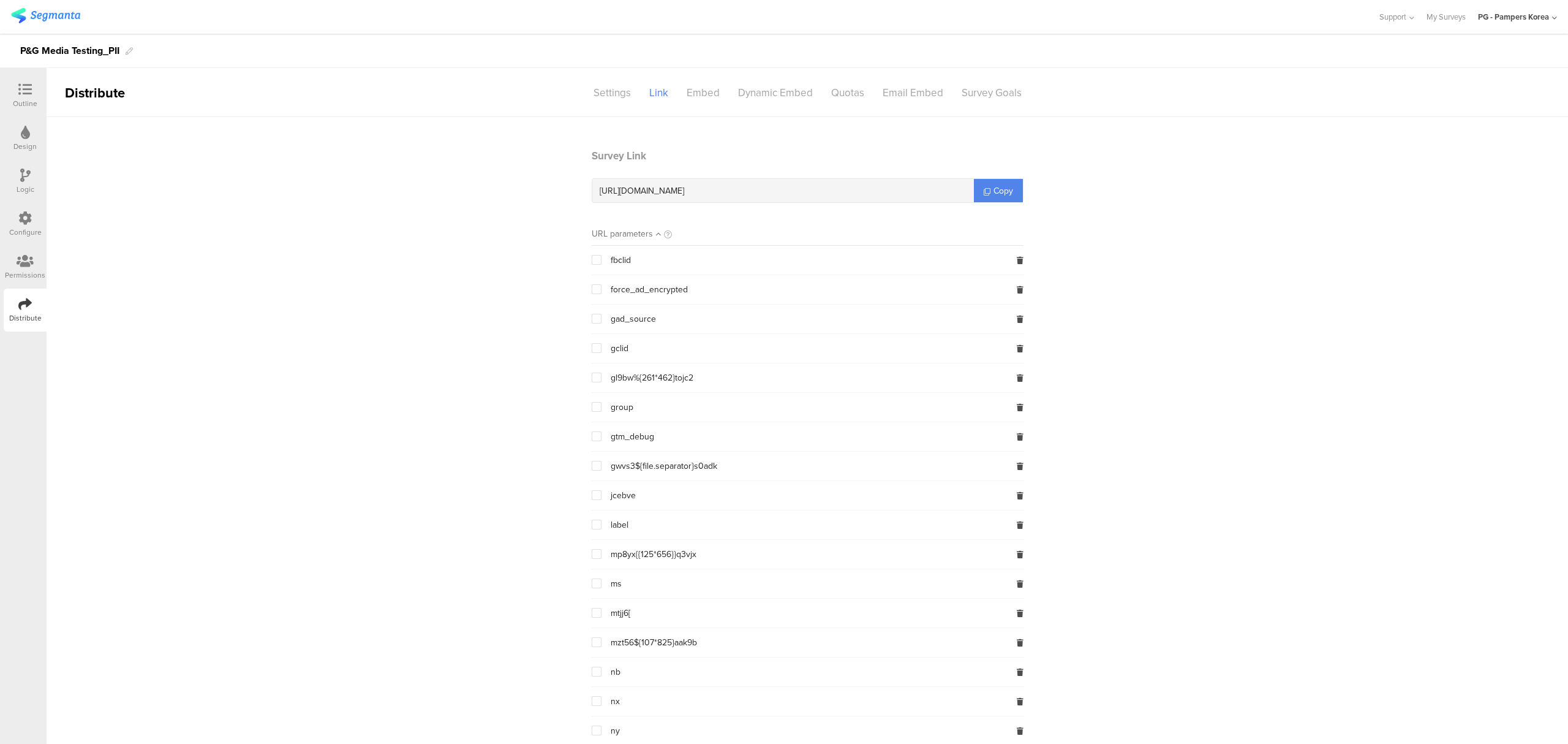
click at [19, 101] on div "Outline" at bounding box center [25, 103] width 24 height 11
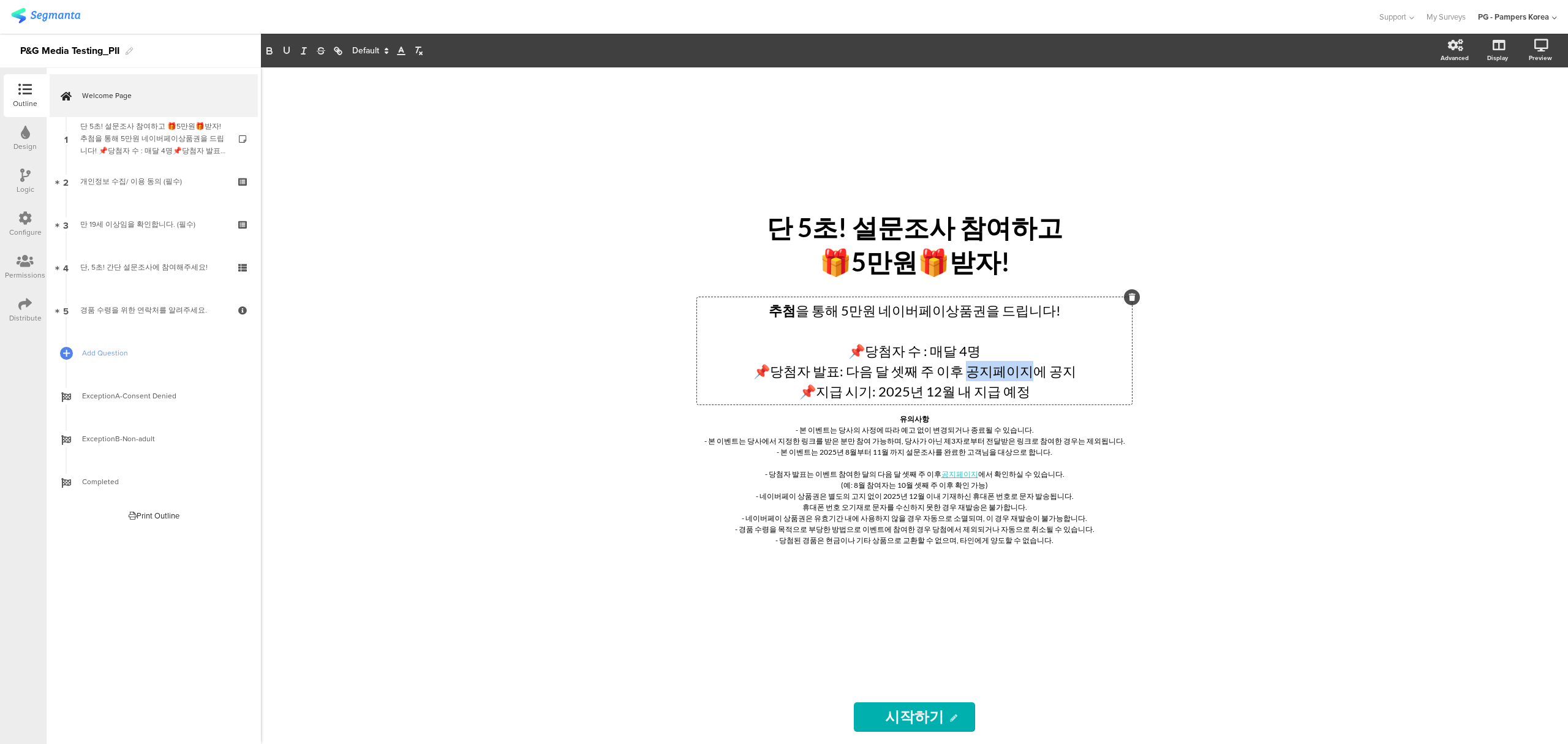
drag, startPoint x: 964, startPoint y: 373, endPoint x: 1022, endPoint y: 372, distance: 58.0
click at [1022, 372] on div "추첨 을 통해 5만원 네이버페이상품권을 드립니다! 📌당첨자 수 : 매달 4명 📌당첨자 발표: 다음 달 셋째 주 이후 공지페이지에 공지 📌지급 …" at bounding box center [913, 351] width 434 height 108
click at [336, 54] on icon "button" at bounding box center [337, 51] width 11 height 11
paste input "[URL][DOMAIN_NAME]"
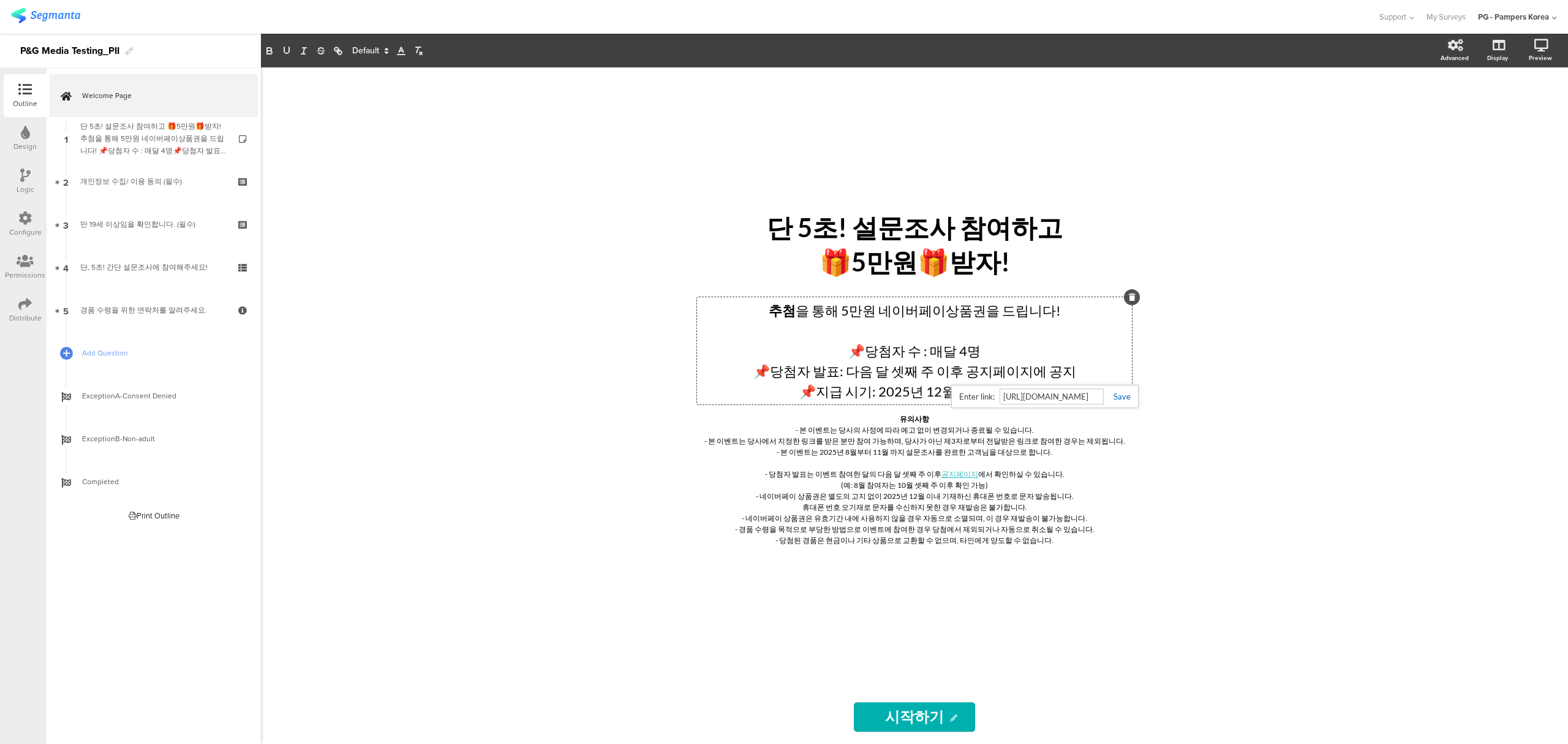
type input "[URL][DOMAIN_NAME]"
click at [1125, 398] on link at bounding box center [1117, 396] width 27 height 10
click at [1301, 409] on div "단 5초! 설문조사 참여하고 🎁5만원🎁받자! 단 5초! 설문조사 참여하고 🎁5만원🎁받자! 추첨 을 통해 5만원 네이버페이상품권을 드립니다! 📌…" at bounding box center [913, 405] width 1307 height 676
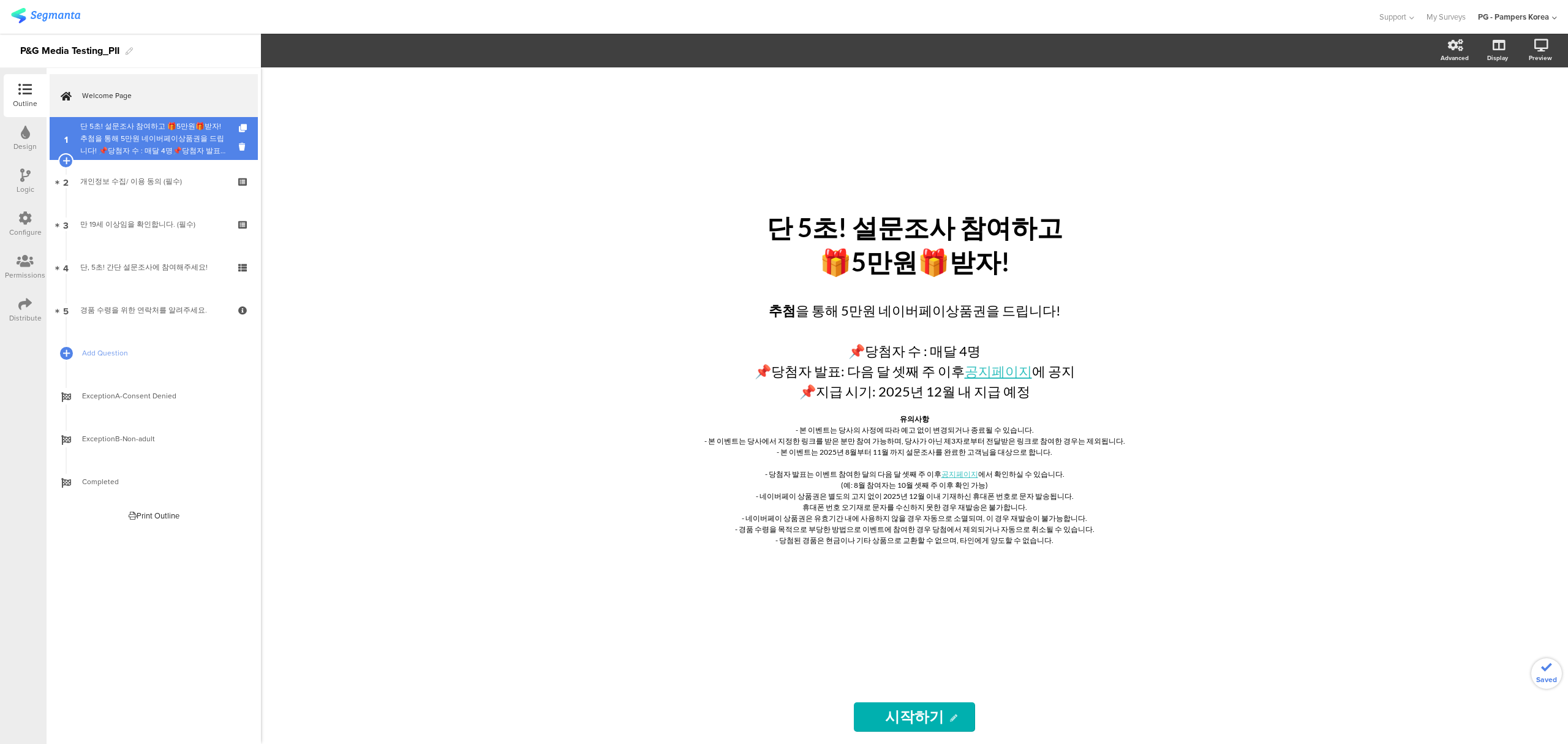
click at [138, 144] on div "단 5초! 설문조사 참여하고 🎁5만원🎁받자!추첨을 통해 5만원 네이버페이상품권을 드립니다! 📌당첨자 수 : 매달 4명📌당첨자 발표: 다음 달 …" at bounding box center [153, 138] width 146 height 37
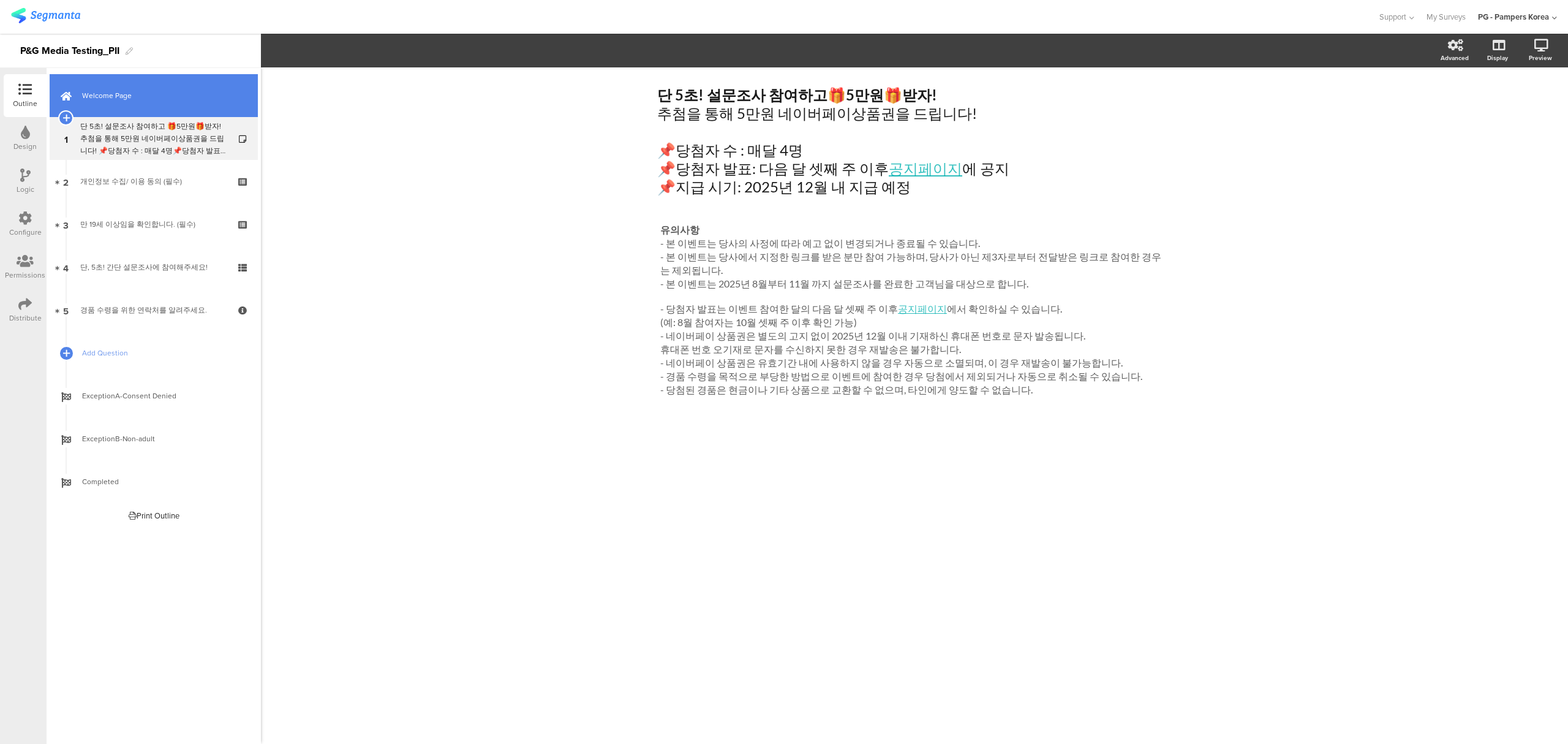
click at [150, 100] on span "Welcome Page" at bounding box center [160, 95] width 156 height 12
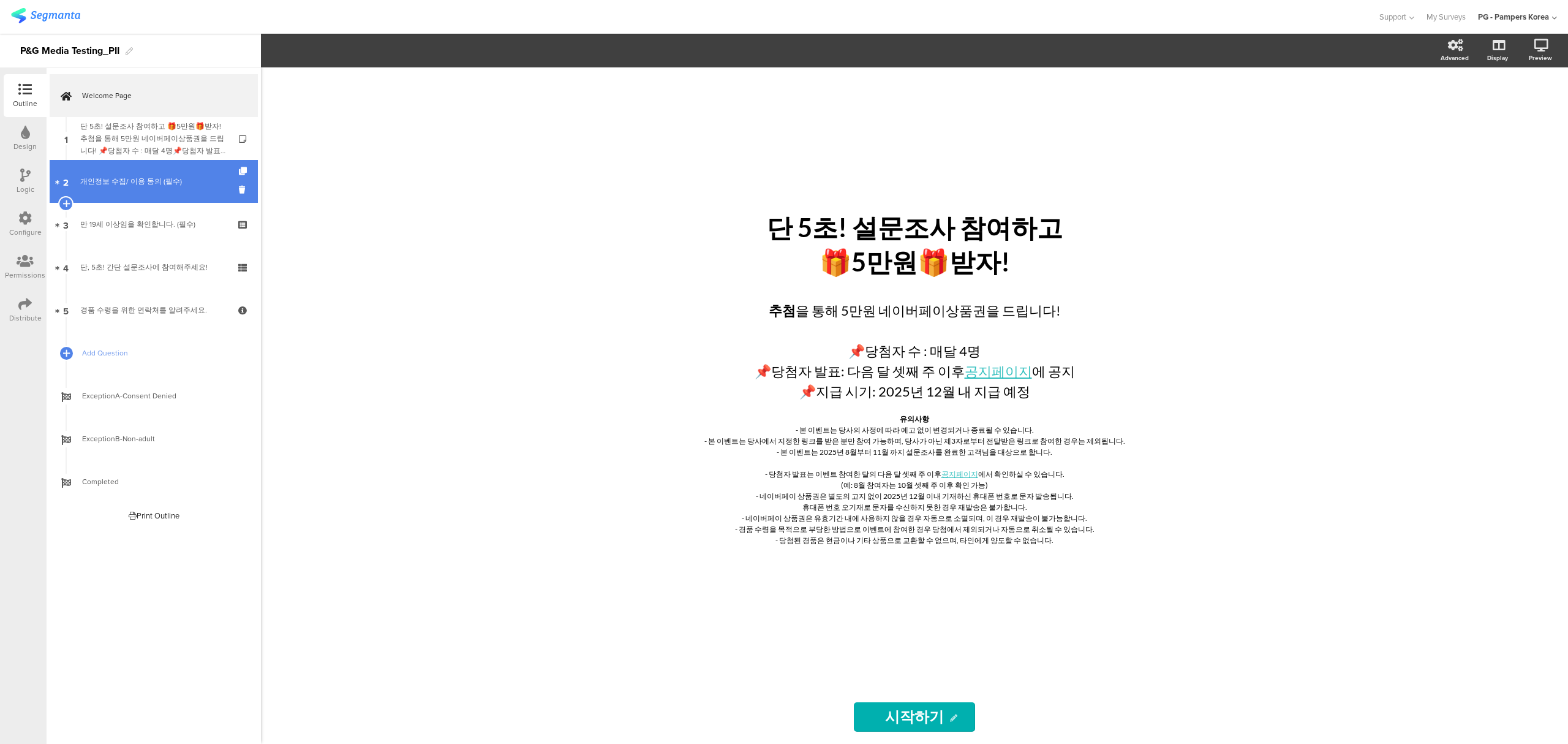
click at [152, 177] on div "개인정보 수집/ 이용 동의 (필수)" at bounding box center [153, 181] width 146 height 12
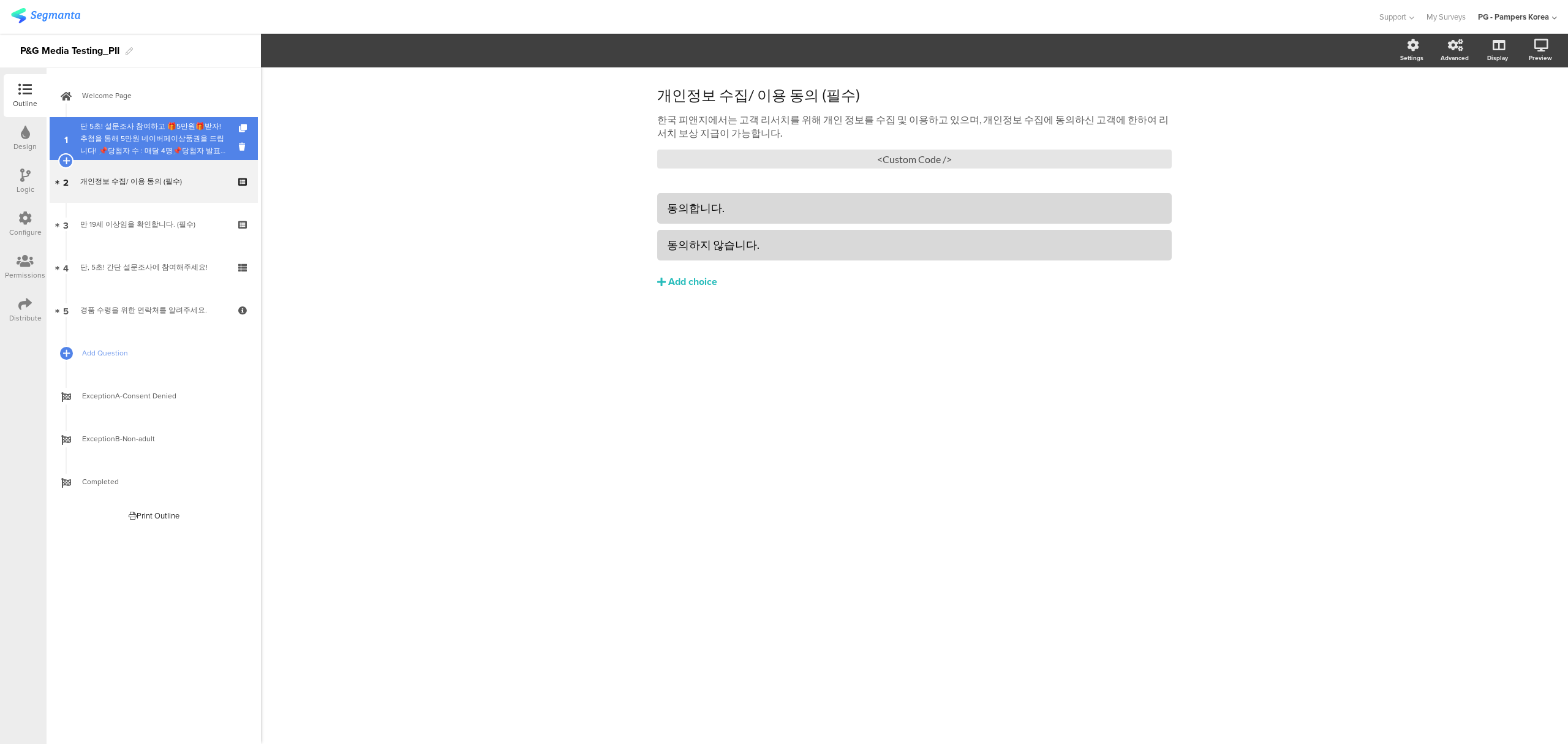
click at [198, 136] on div "단 5초! 설문조사 참여하고 🎁5만원🎁받자!추첨을 통해 5만원 네이버페이상품권을 드립니다! 📌당첨자 수 : 매달 4명📌당첨자 발표: 다음 달 …" at bounding box center [153, 138] width 146 height 37
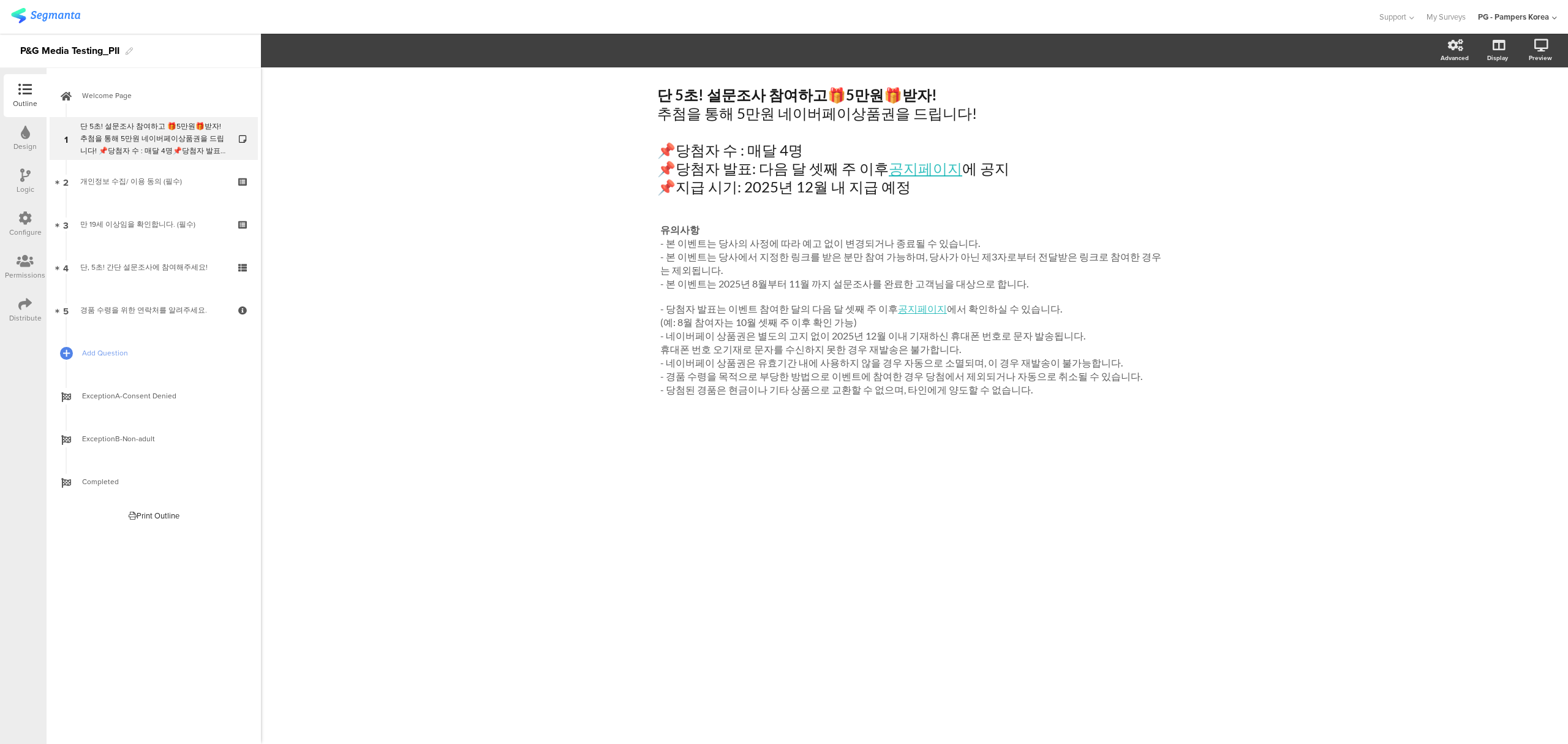
click at [19, 310] on div at bounding box center [24, 305] width 13 height 16
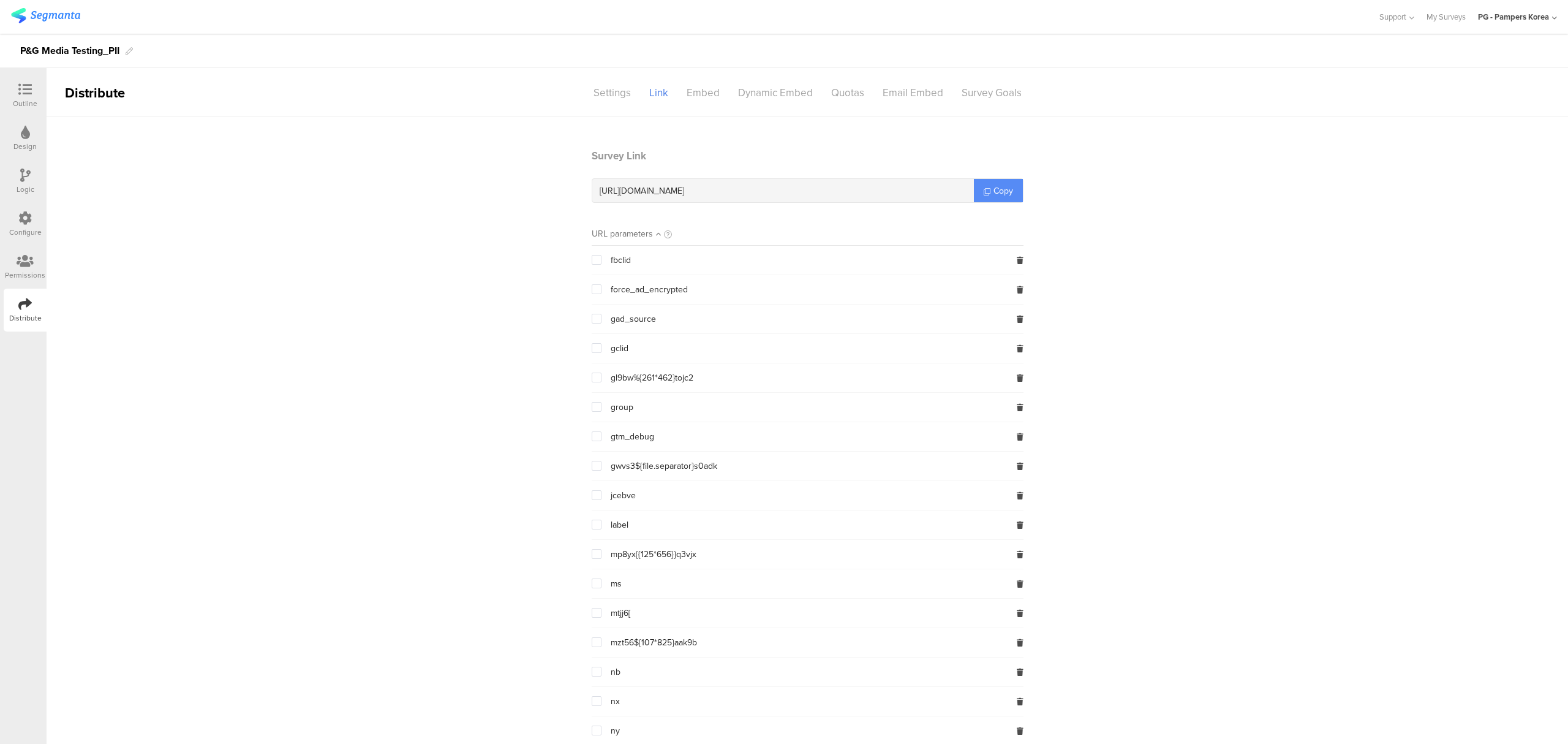
click at [993, 187] on span "Copy" at bounding box center [1003, 191] width 19 height 13
click at [592, 407] on span at bounding box center [596, 407] width 10 height 10
click at [601, 402] on input "checkbox" at bounding box center [601, 402] width 0 height 0
click at [981, 184] on link "Copy" at bounding box center [998, 191] width 49 height 24
click at [24, 92] on icon at bounding box center [24, 89] width 13 height 13
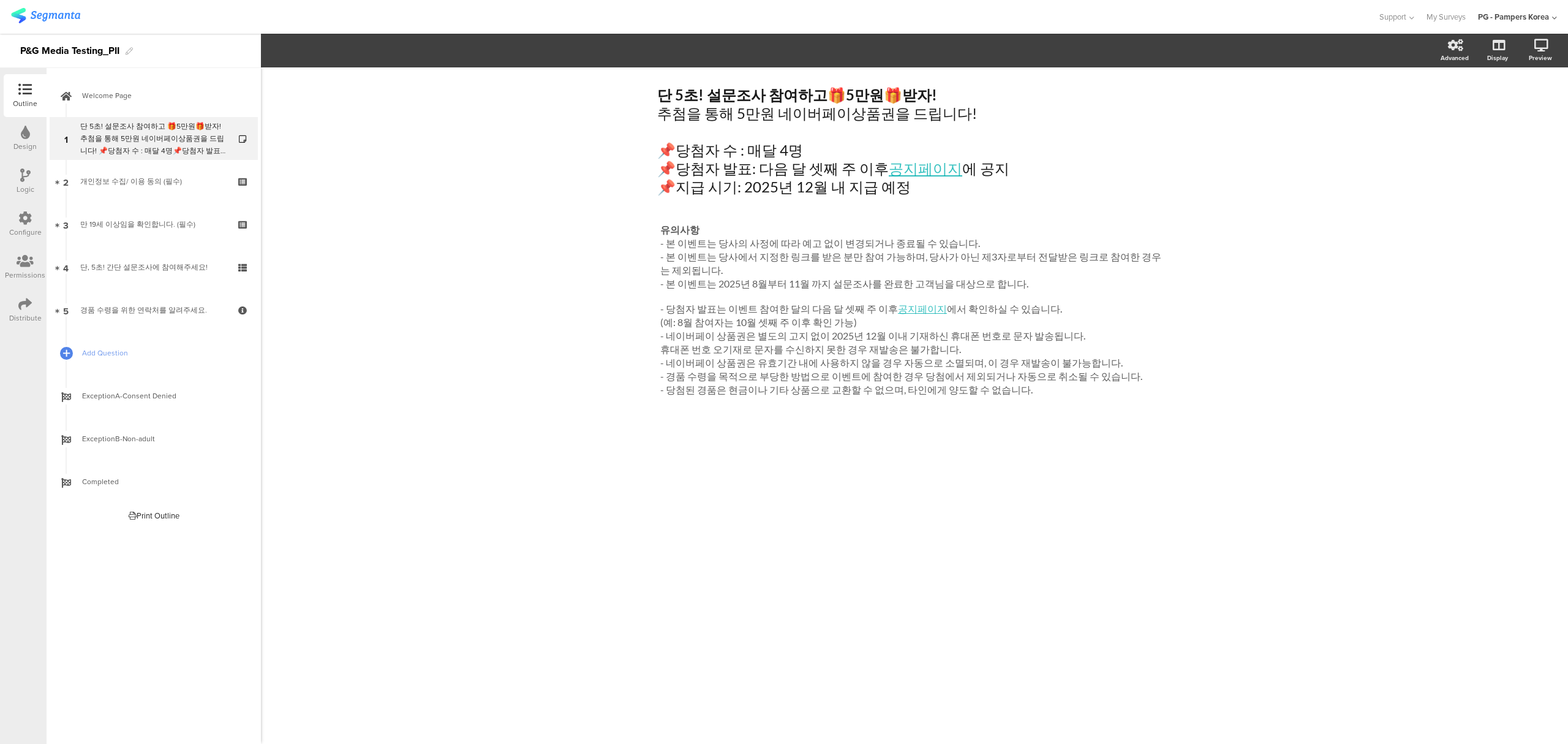
click at [17, 218] on div "Configure" at bounding box center [24, 224] width 43 height 43
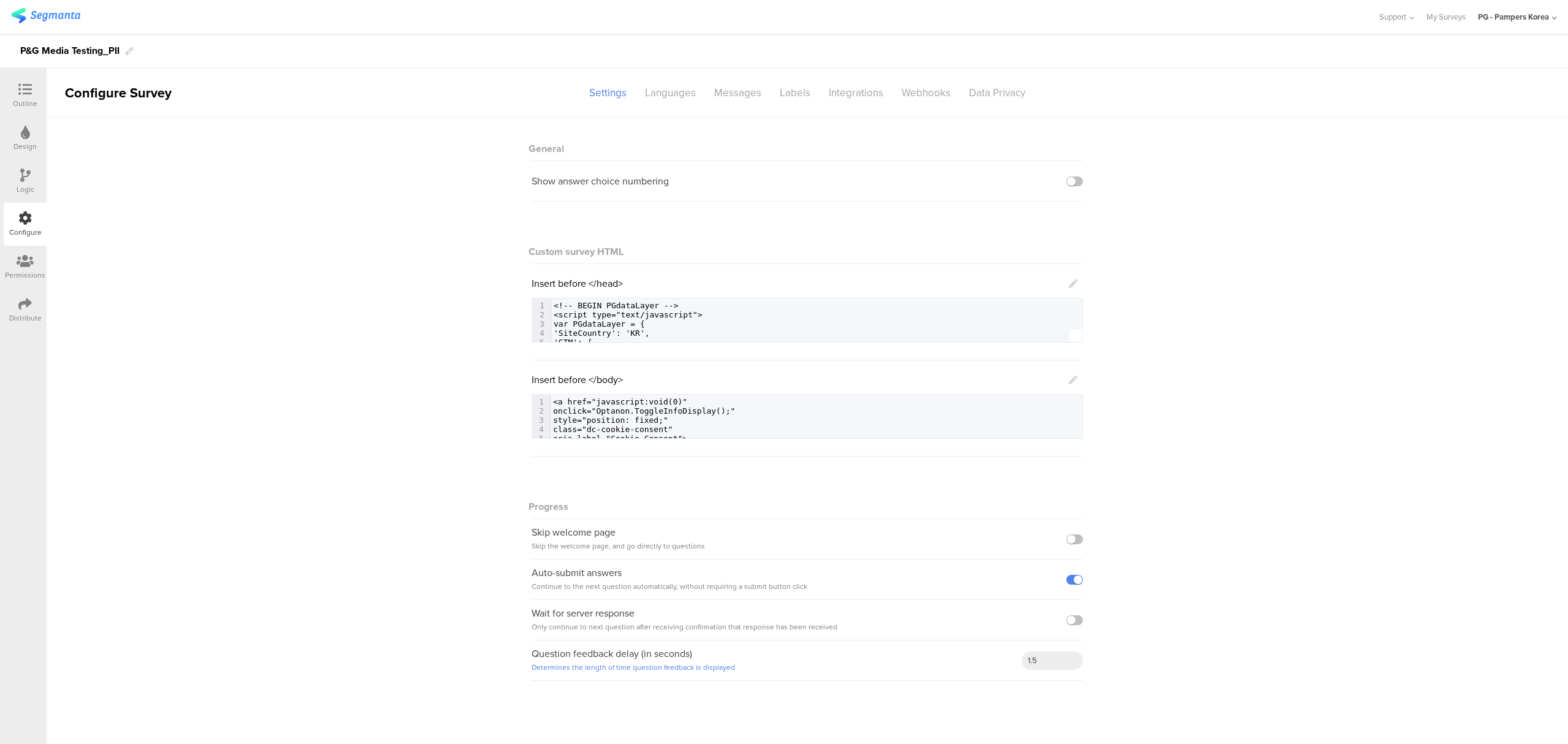
click at [25, 88] on icon at bounding box center [24, 89] width 13 height 13
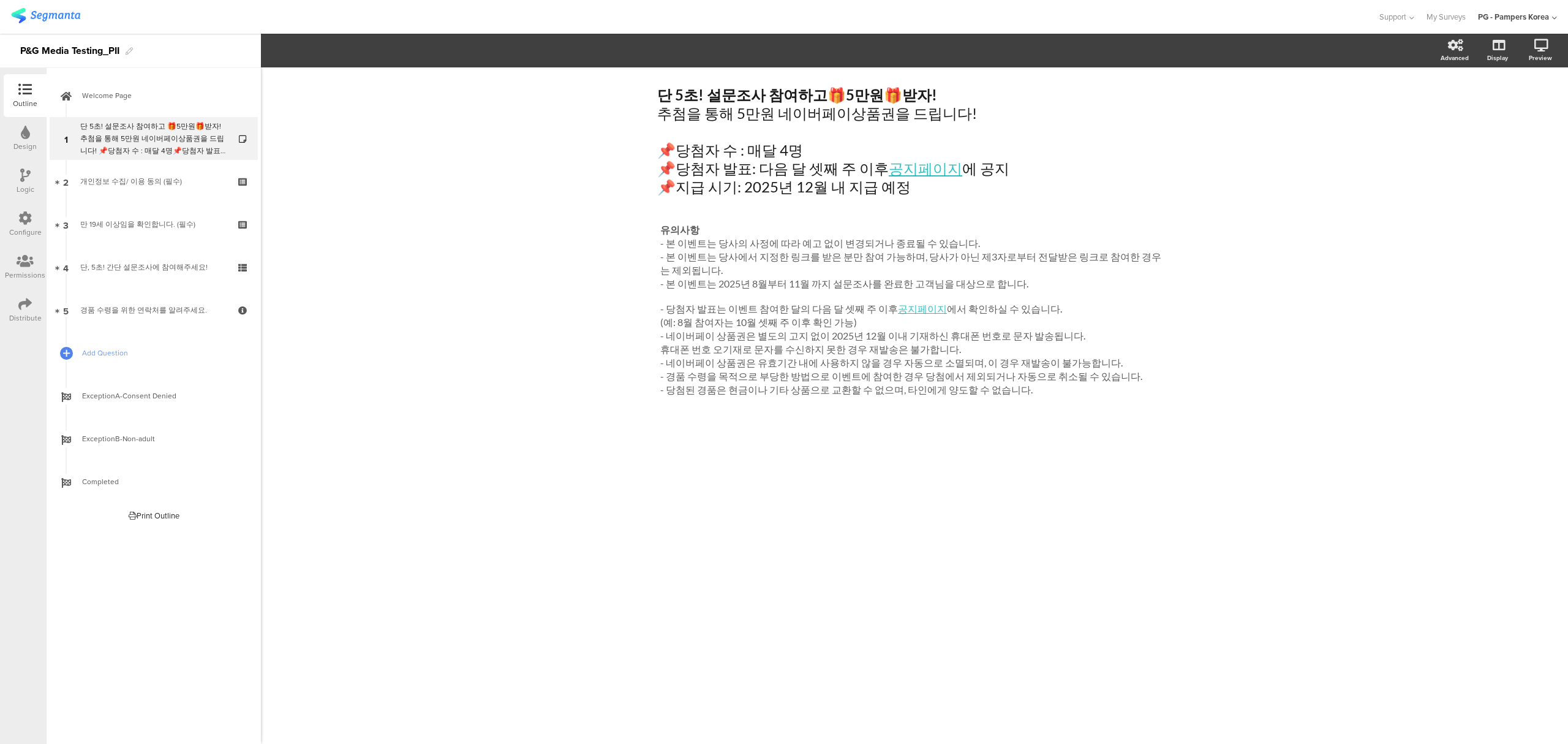
drag, startPoint x: 1443, startPoint y: 135, endPoint x: 1435, endPoint y: 77, distance: 58.5
click at [1441, 135] on div "단 5초! 설문조사 참여하고 🎁 5만원 🎁 받자! 추첨을 통해 5만원 네이버페이상품권을 드립니다! 📌당첨자 수 : 매달 4명 📌당첨자 발표: …" at bounding box center [913, 405] width 1307 height 676
click at [1450, 50] on icon at bounding box center [1455, 45] width 16 height 12
click at [1493, 101] on label at bounding box center [1492, 104] width 17 height 10
click at [0, 0] on input "checkbox" at bounding box center [0, 0] width 0 height 0
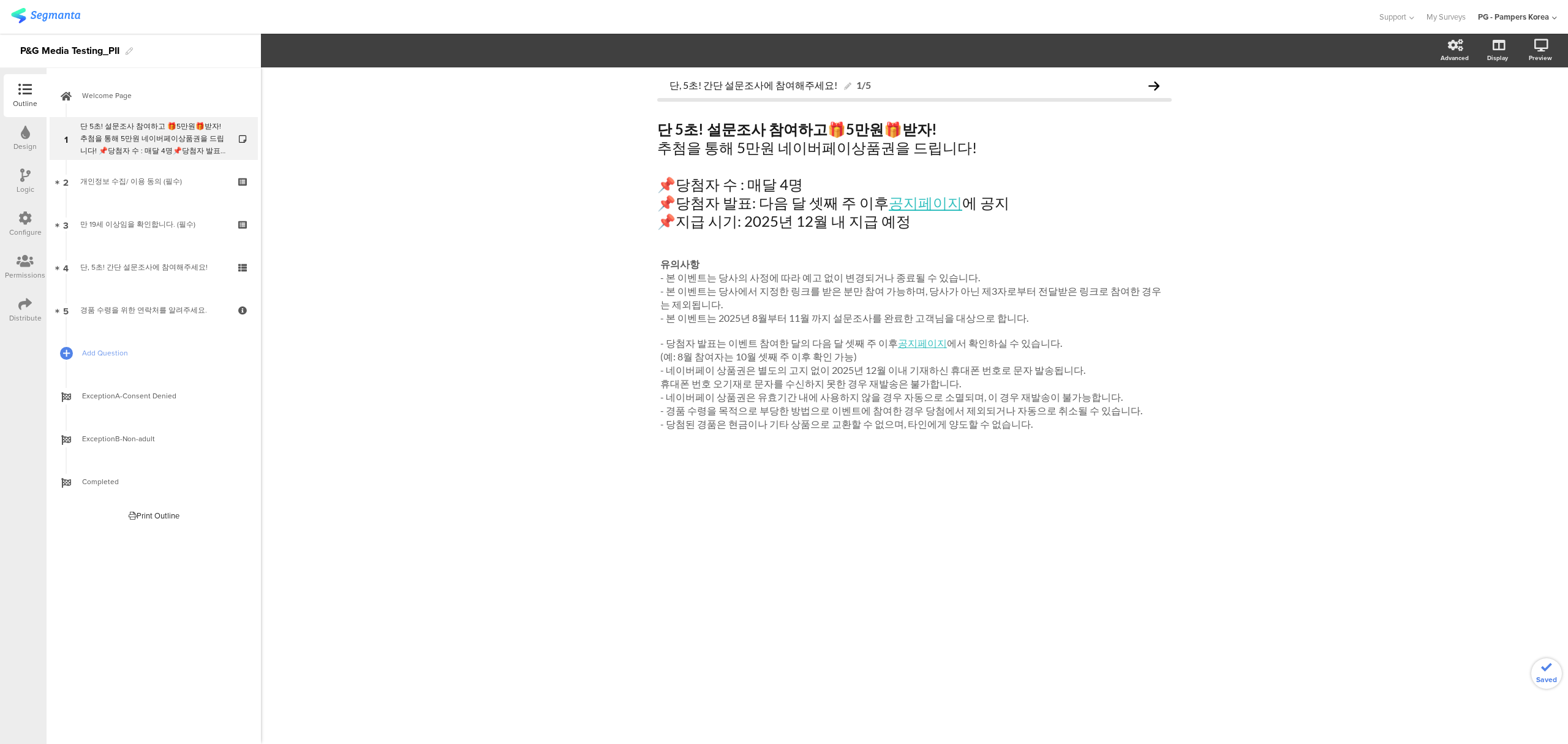
click at [1196, 159] on div "단, 5초! 간단 설문조사에 참여해주세요! 1/5 단 5초! 설문조사 참여하고 🎁 5만원 🎁 받자! 추첨을 통해 5만원 네이버페이상품권을 드립…" at bounding box center [913, 405] width 1307 height 676
click at [31, 222] on div "Configure" at bounding box center [24, 224] width 43 height 43
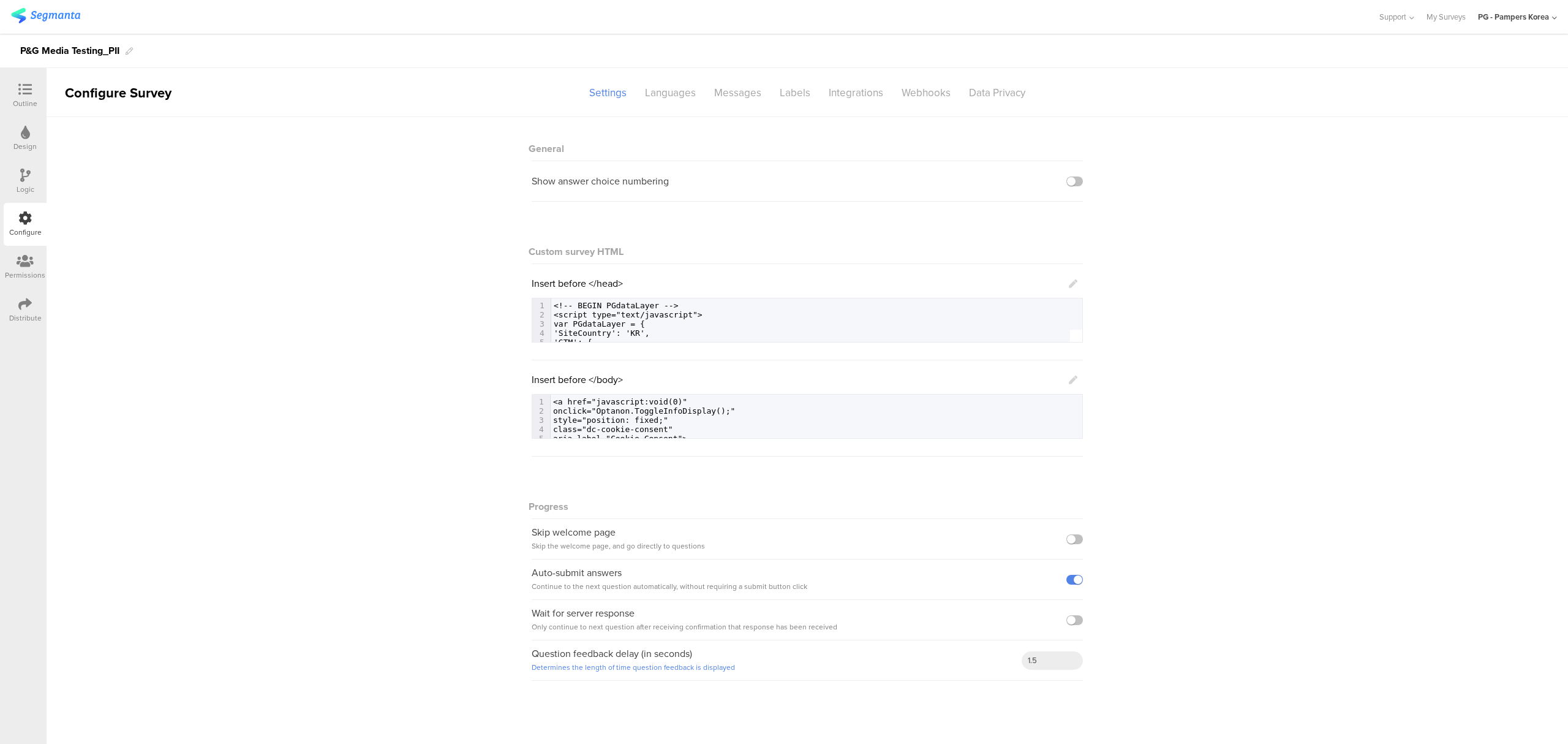
click at [27, 300] on icon at bounding box center [24, 303] width 13 height 13
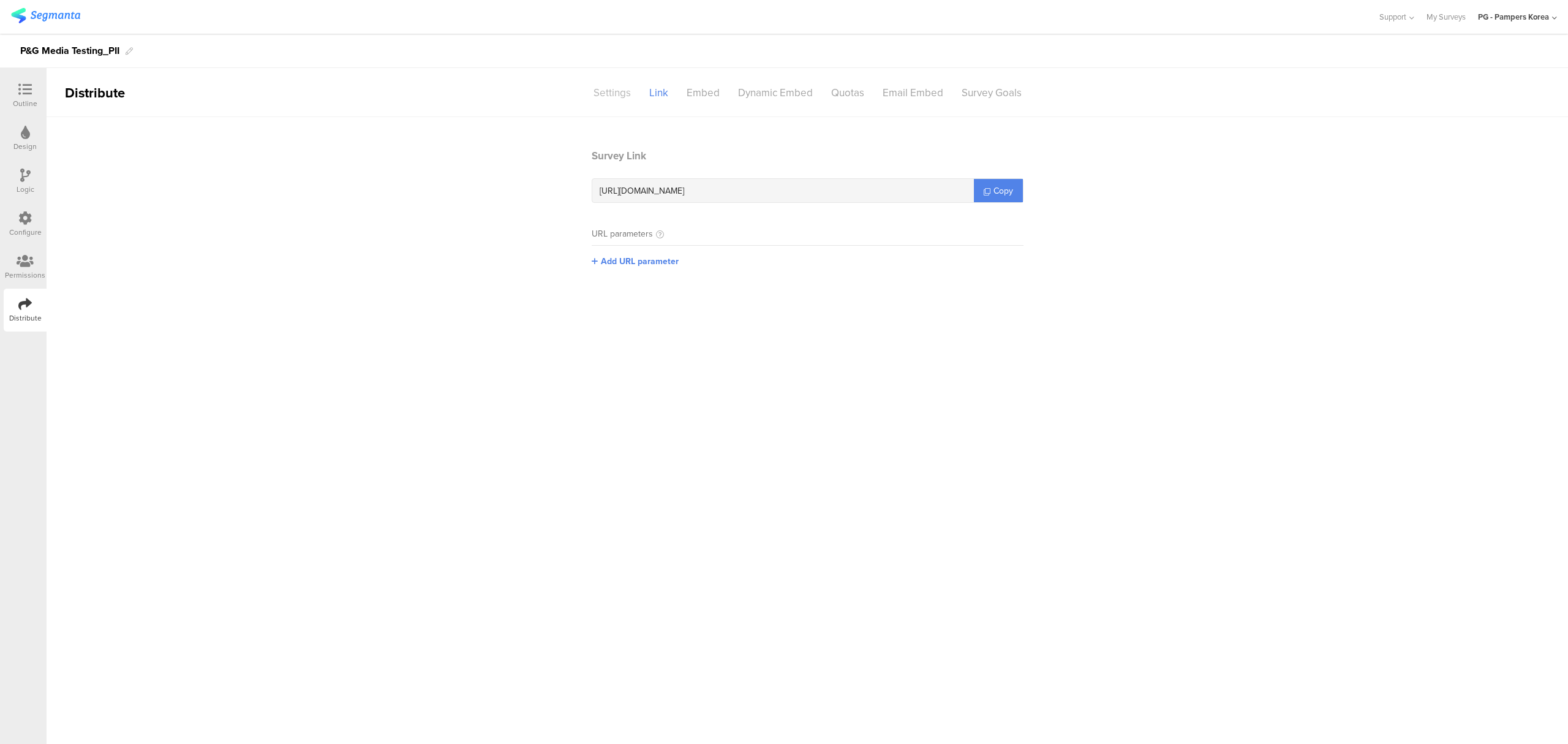
click at [615, 95] on div "Settings" at bounding box center [612, 93] width 56 height 22
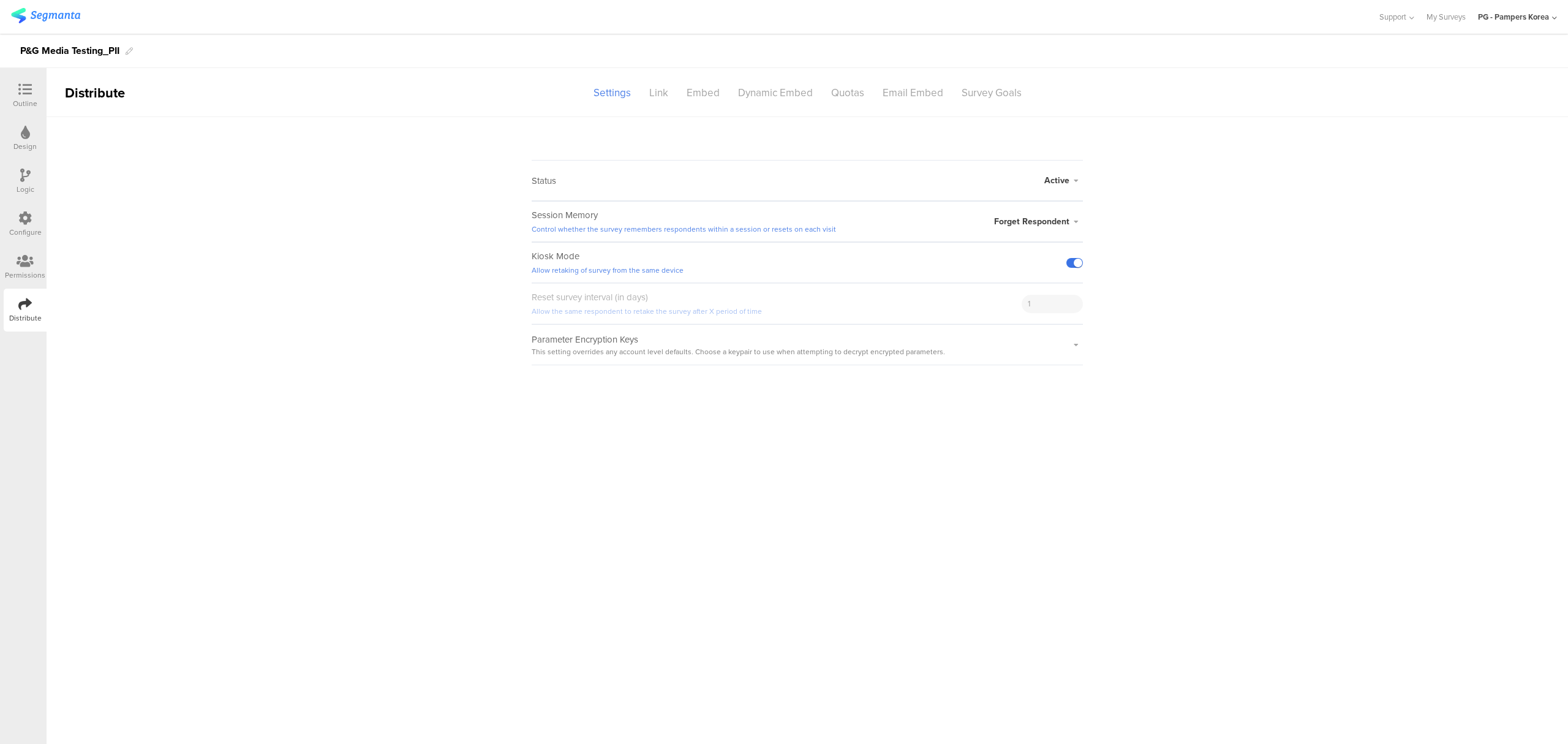
click at [1079, 262] on label at bounding box center [1074, 262] width 17 height 10
click at [0, 0] on input "checkbox" at bounding box center [0, 0] width 0 height 0
click at [1246, 277] on sg-survey-status-editor "Status Active Active Closed Schedule Start Date: End Date: Save Cancel Session …" at bounding box center [807, 241] width 1521 height 248
click at [1251, 275] on sg-survey-status-editor "Status Active Active Closed Schedule Start Date: End Date: Save Cancel Session …" at bounding box center [807, 241] width 1521 height 248
click at [1073, 342] on icon at bounding box center [1075, 344] width 13 height 7
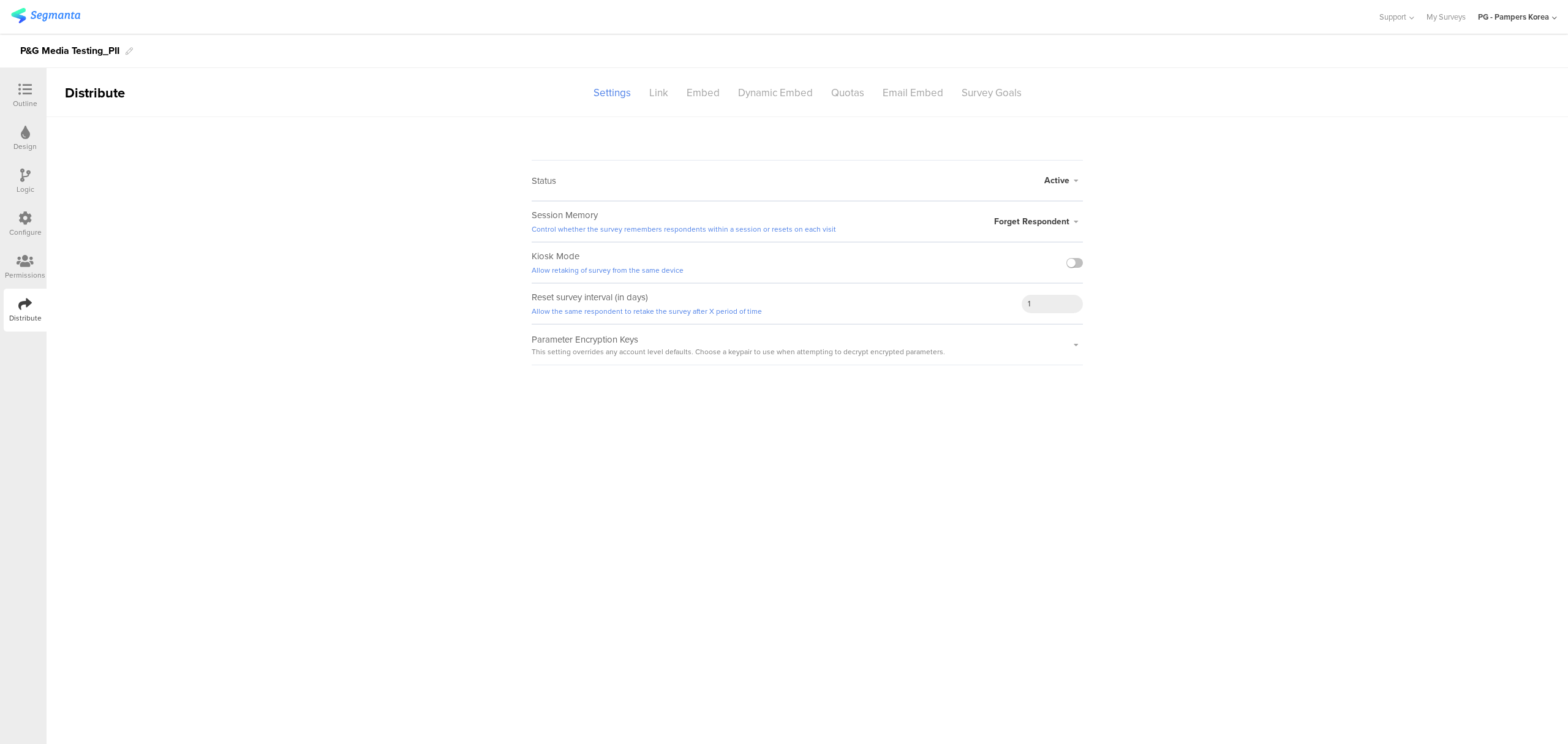
click at [1213, 299] on sg-survey-status-editor "Status Active Active Closed Schedule Start Date: End Date: Save Cancel Session …" at bounding box center [807, 241] width 1521 height 248
click at [28, 218] on icon at bounding box center [24, 218] width 13 height 13
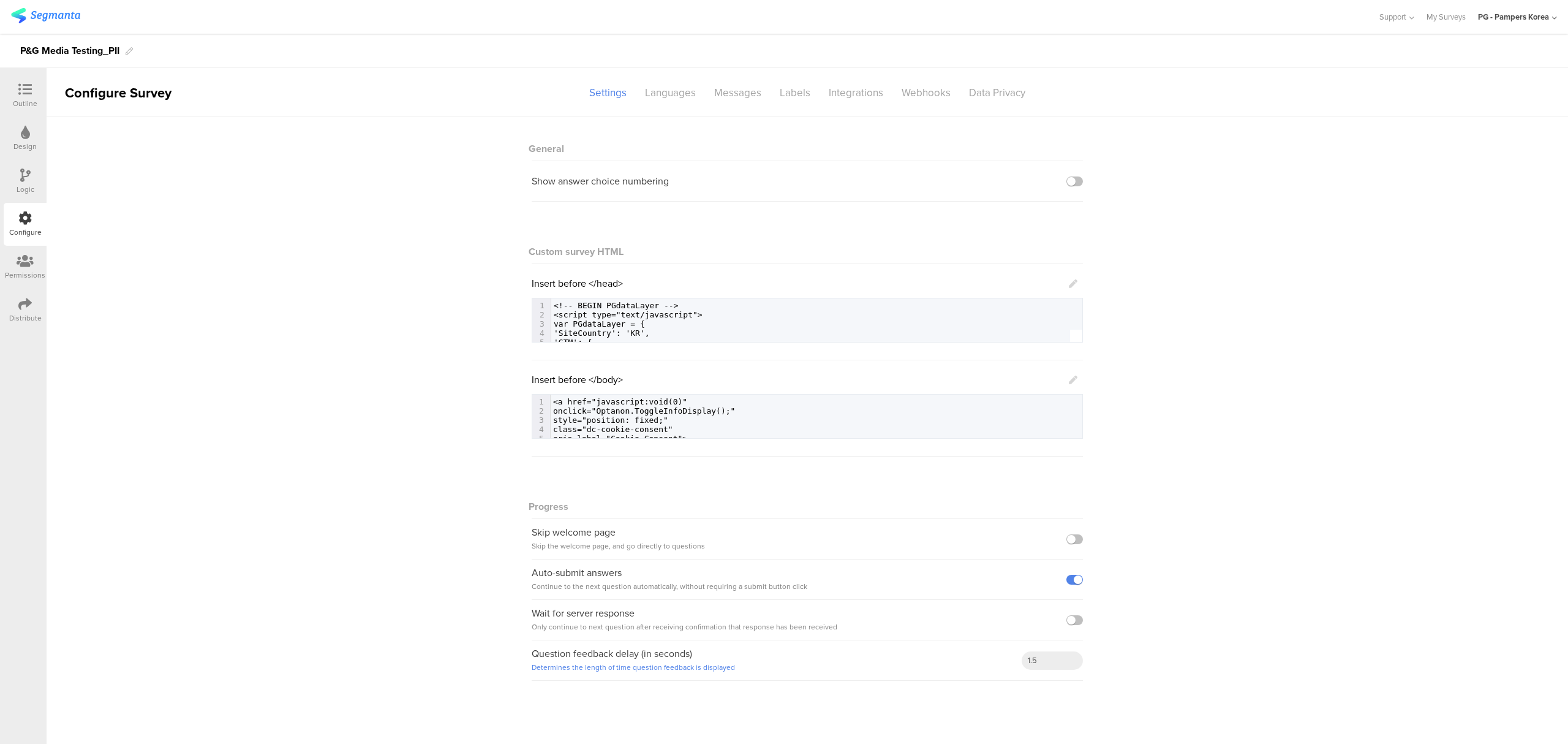
click at [22, 302] on icon at bounding box center [24, 303] width 13 height 13
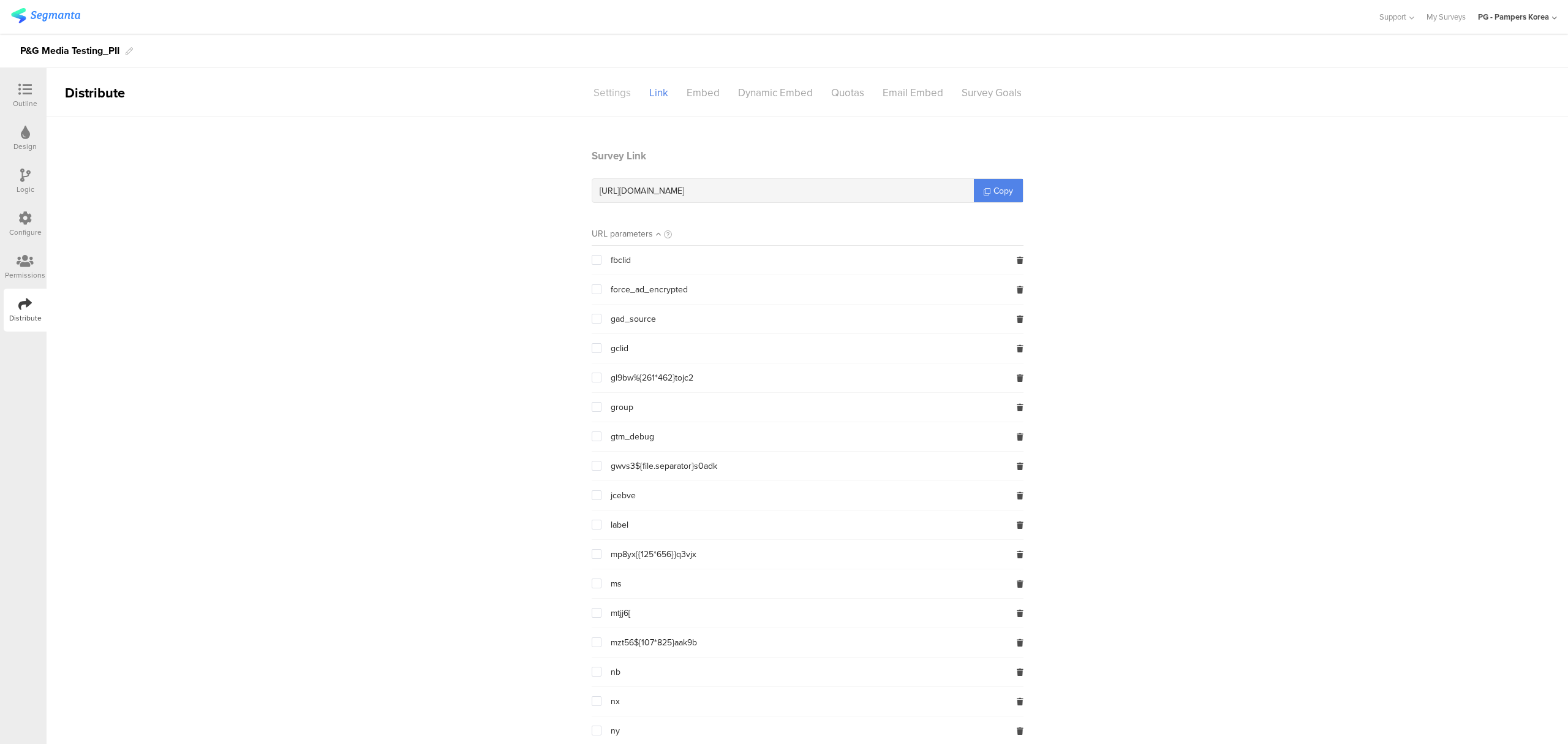
click at [598, 99] on div "Settings" at bounding box center [612, 93] width 56 height 22
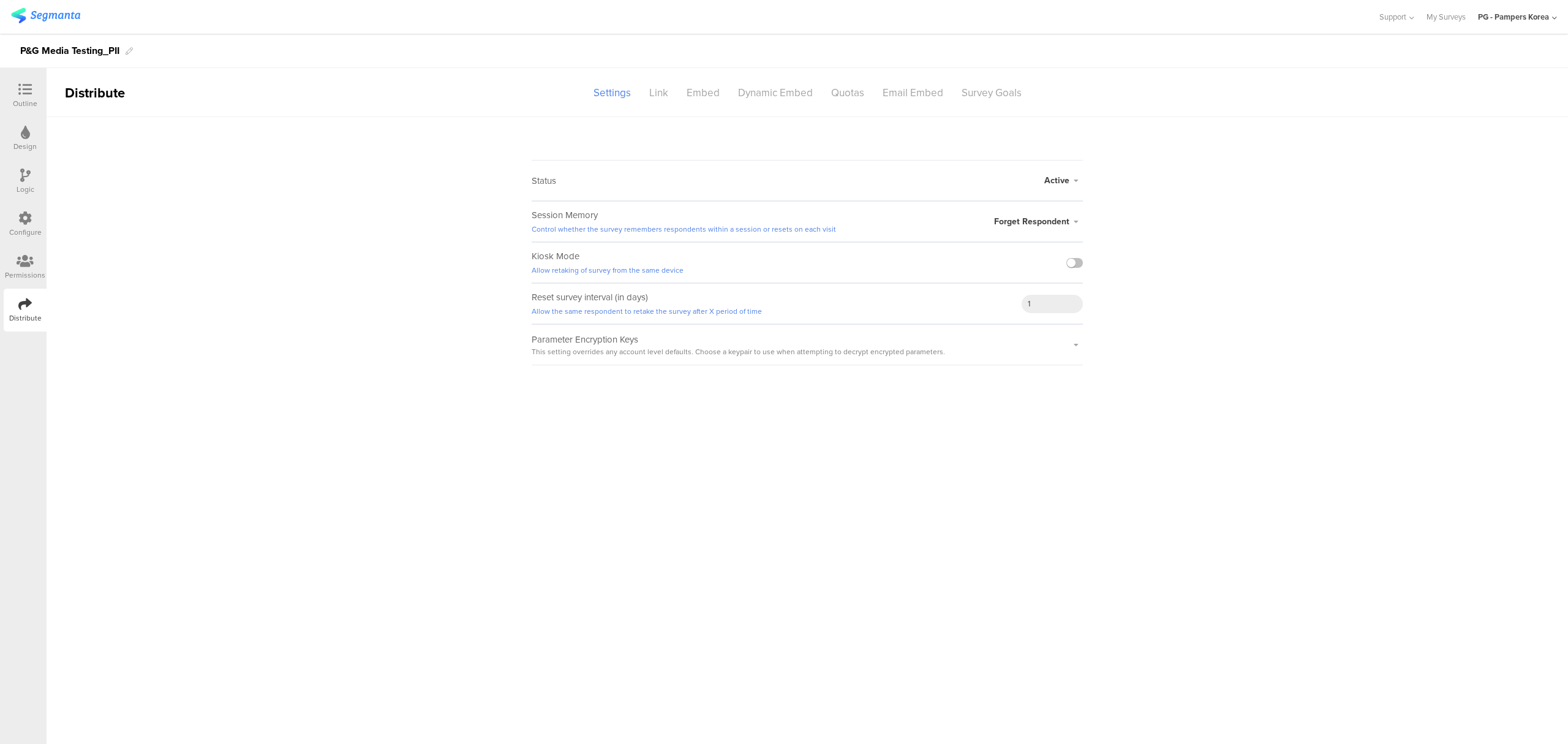
click at [28, 181] on icon at bounding box center [25, 175] width 10 height 13
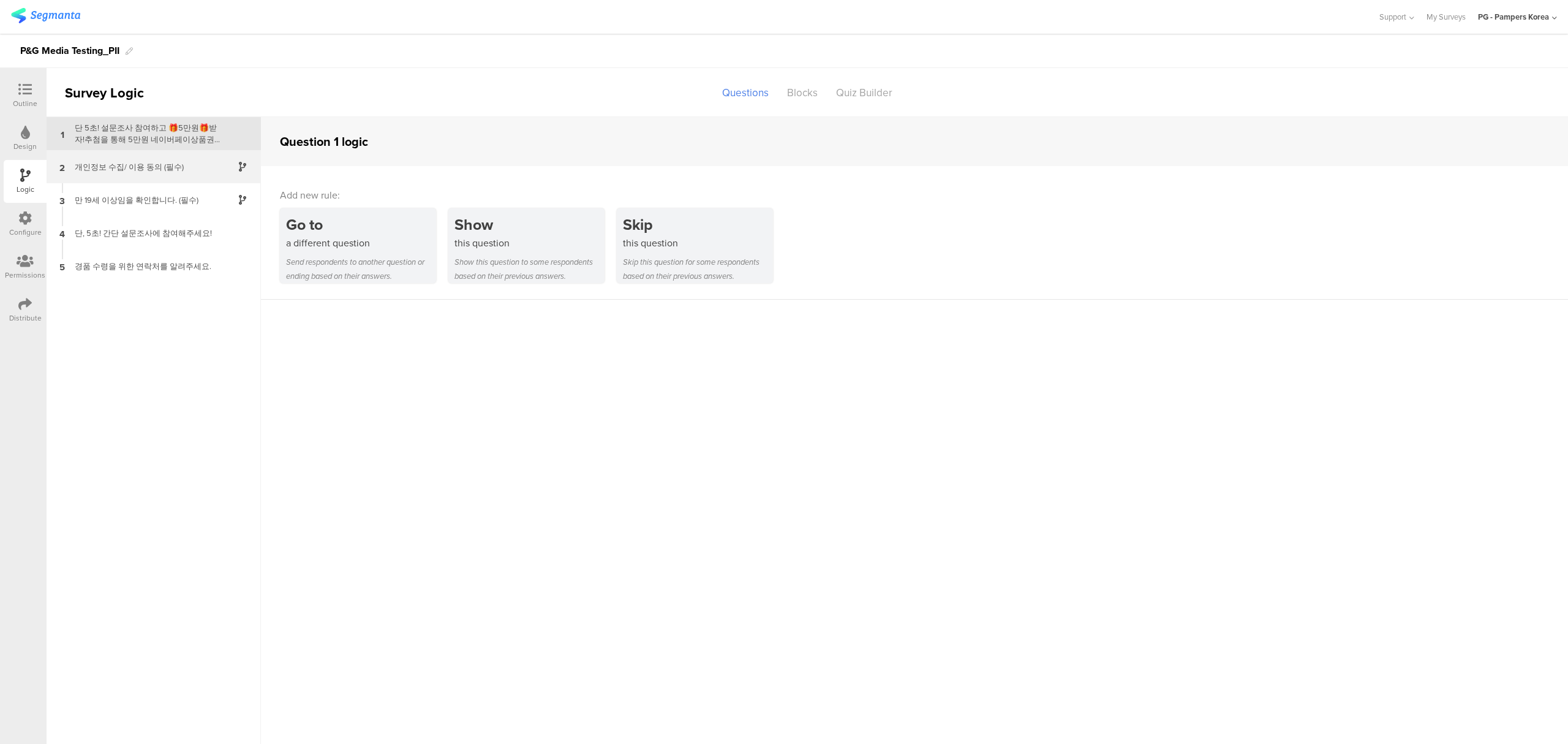
click at [160, 168] on div "개인정보 수집/ 이용 동의 (필수)" at bounding box center [143, 166] width 153 height 11
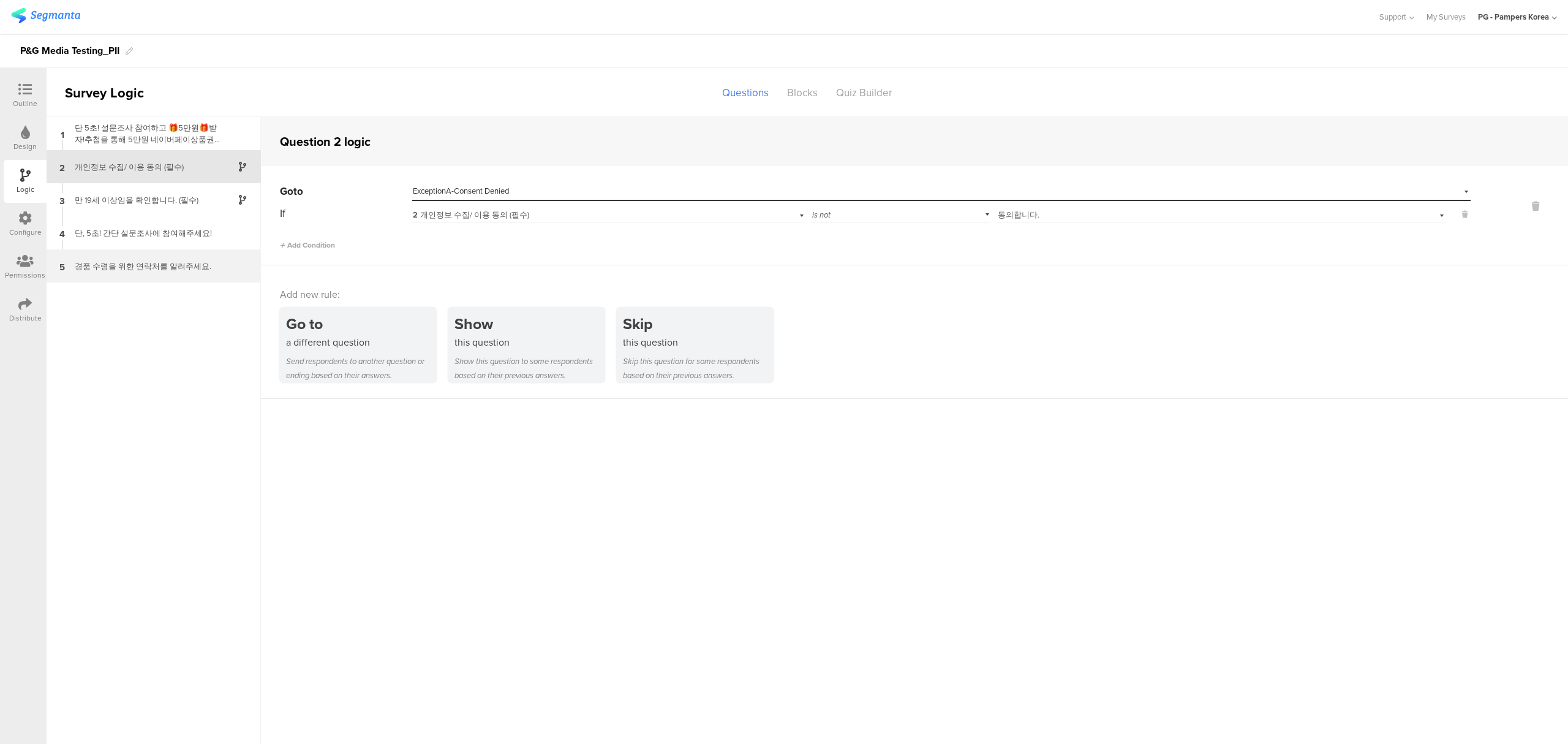
click at [177, 253] on div "5 경품 수령을 위한 연락처를 알려주세요." at bounding box center [153, 266] width 214 height 33
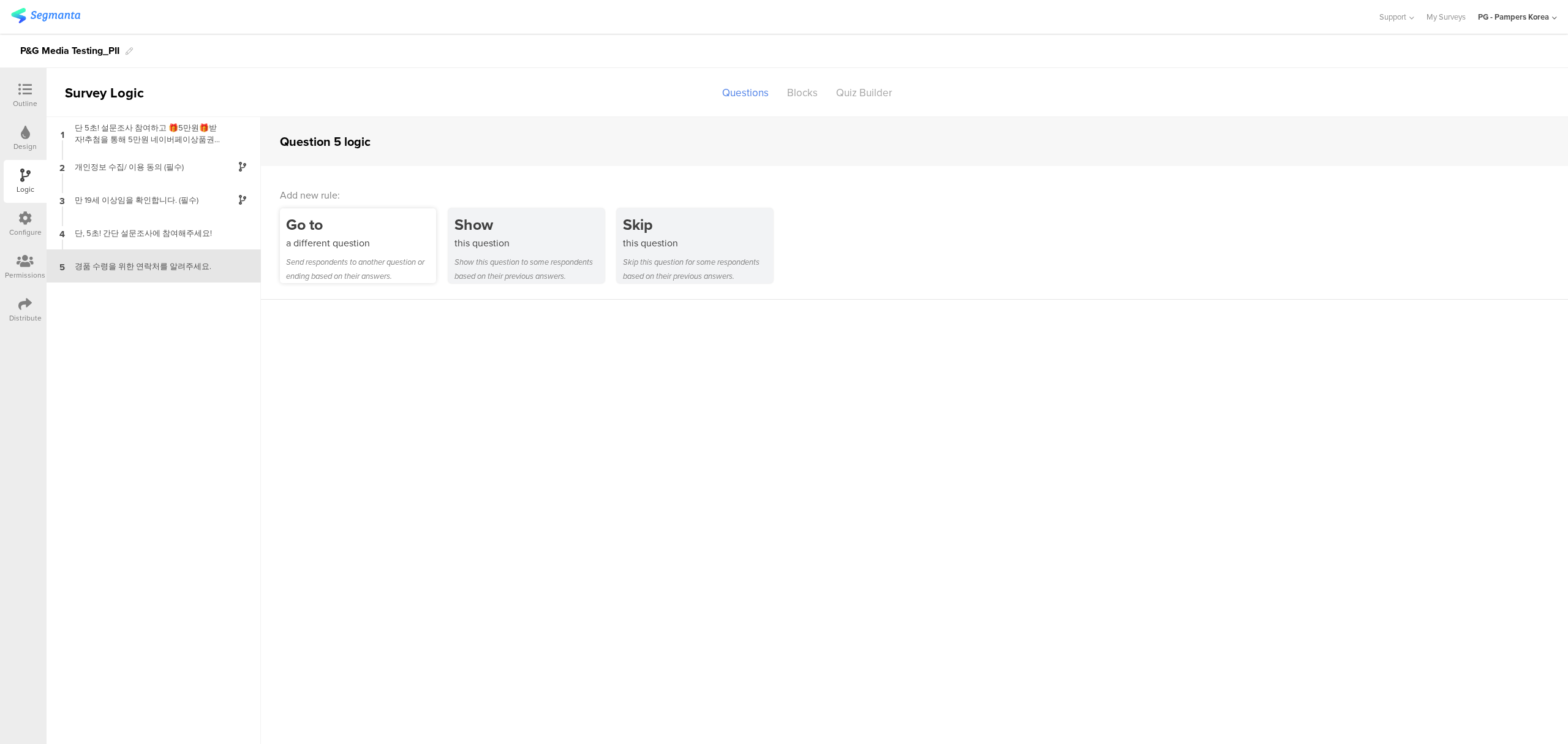
click at [365, 254] on div "Go to a different question Send respondents to another question or ending based…" at bounding box center [357, 245] width 156 height 74
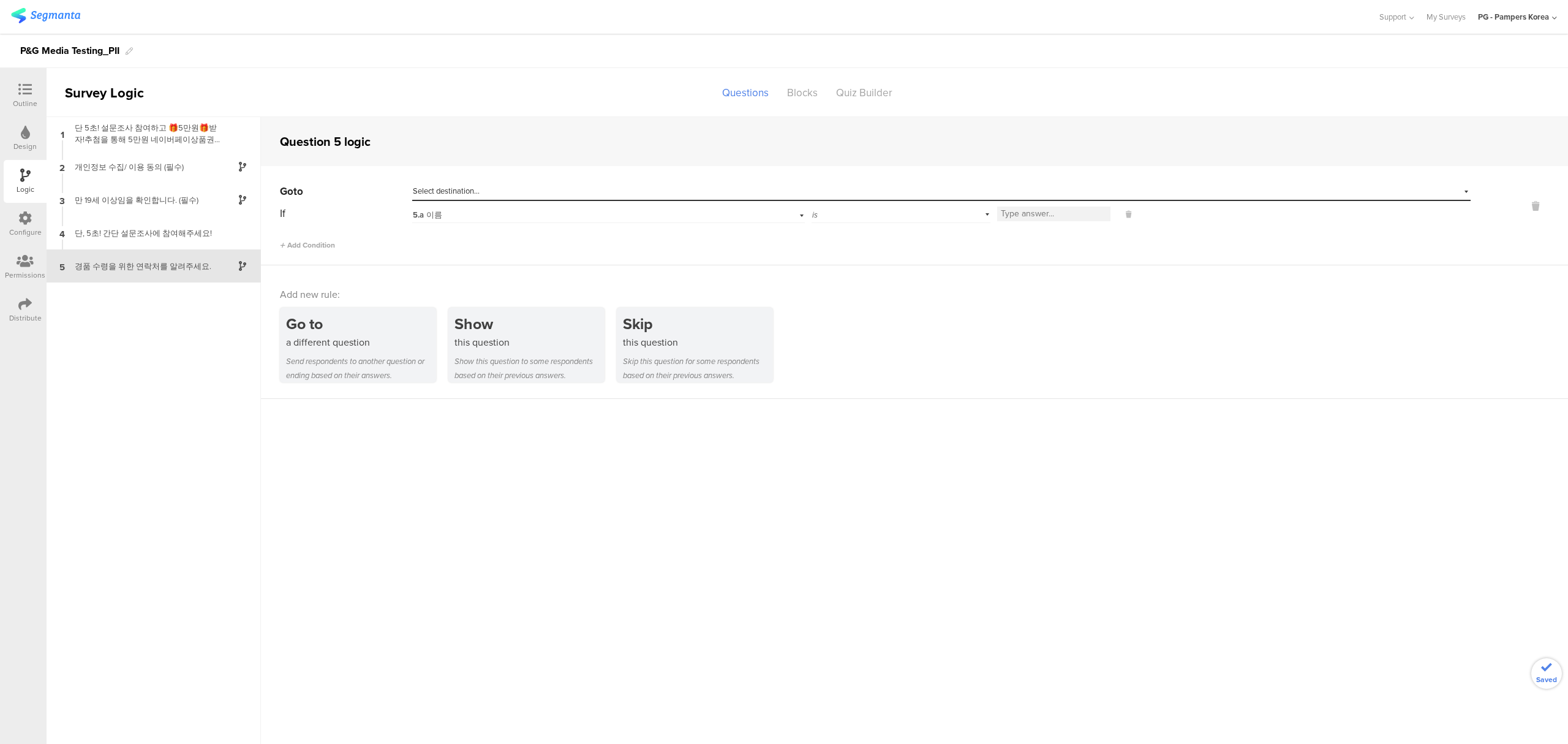
click at [439, 186] on span "Select destination..." at bounding box center [446, 191] width 66 height 11
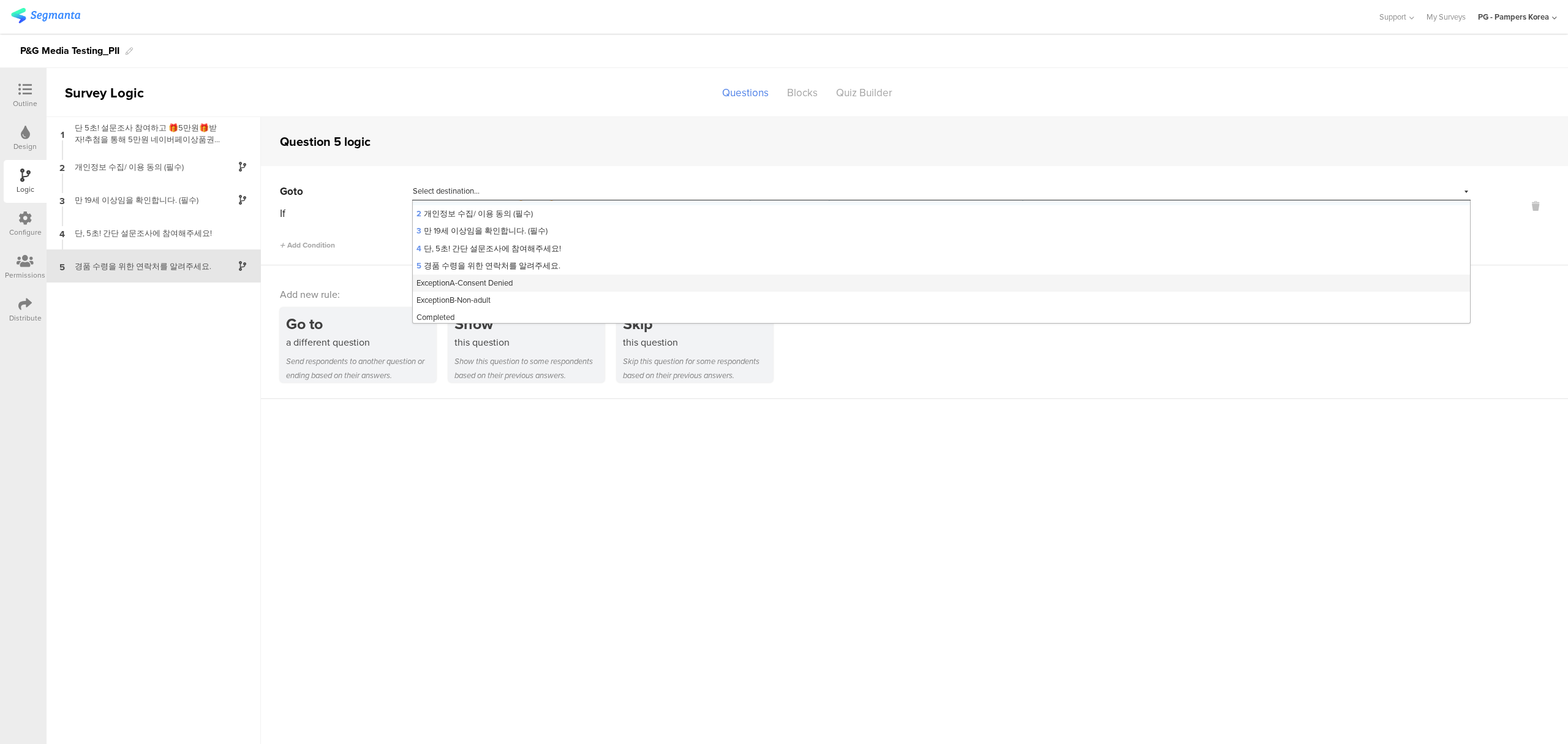
scroll to position [16, 0]
click at [483, 312] on div "Completed" at bounding box center [940, 315] width 1057 height 17
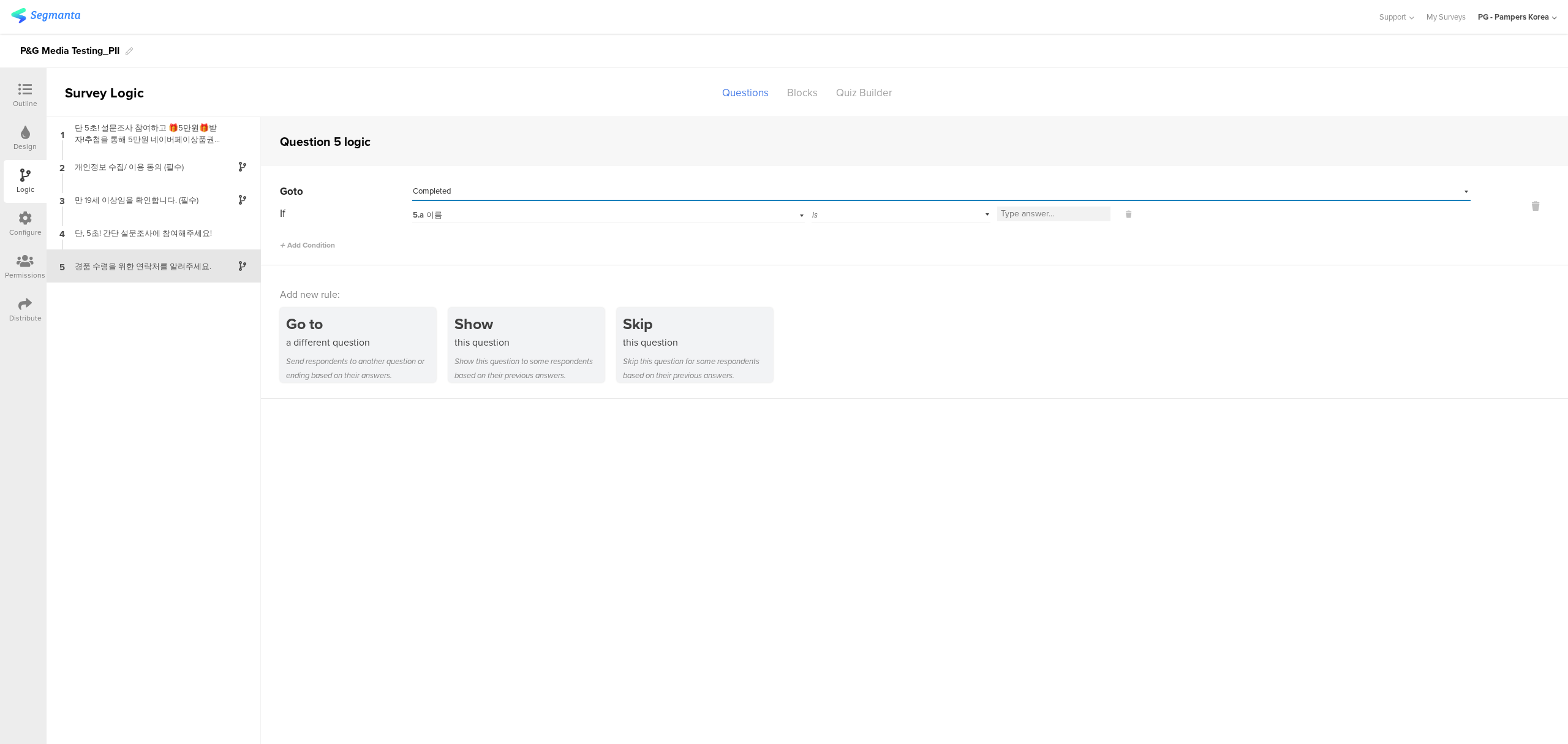
click at [488, 213] on div "5.a 이름" at bounding box center [581, 215] width 338 height 11
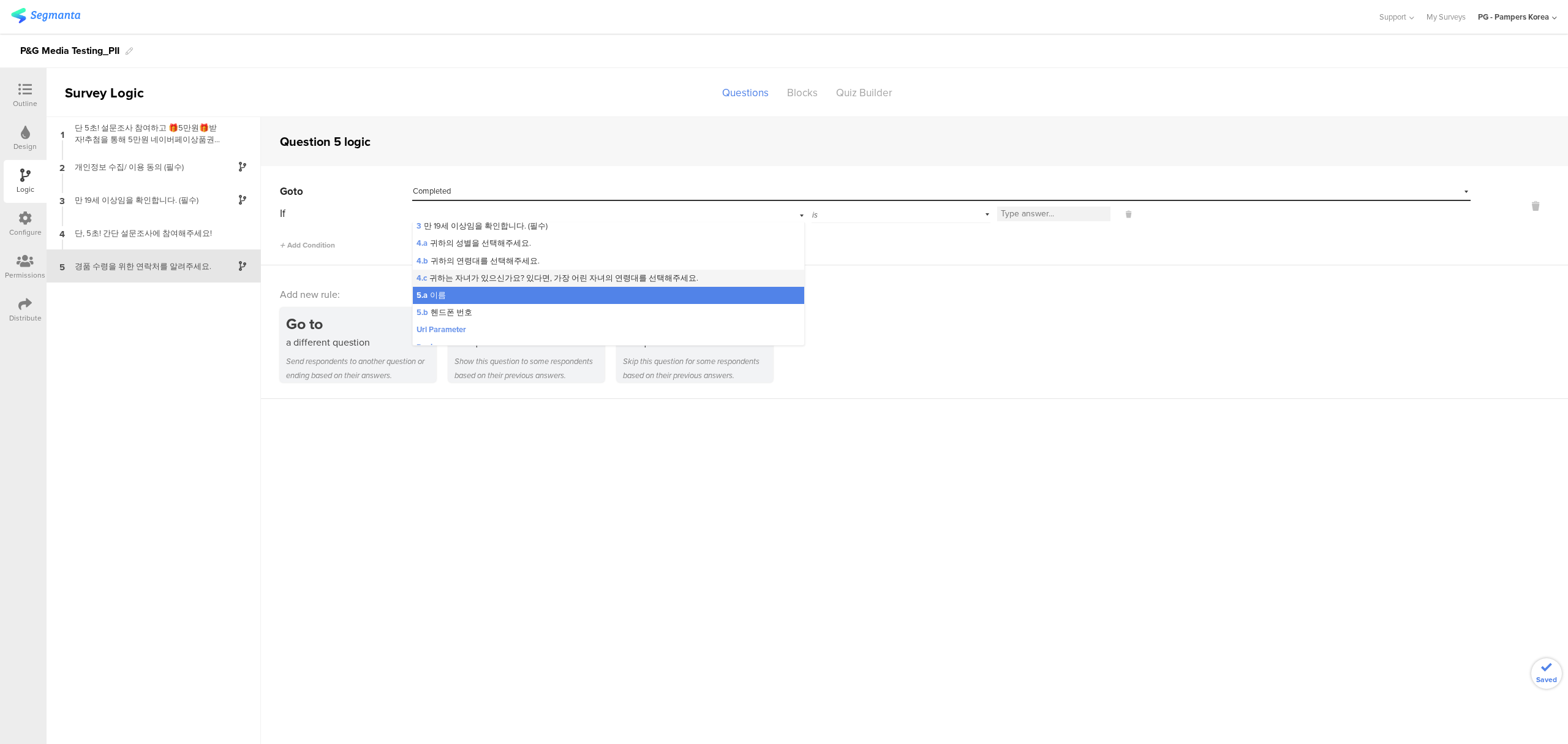
scroll to position [32, 0]
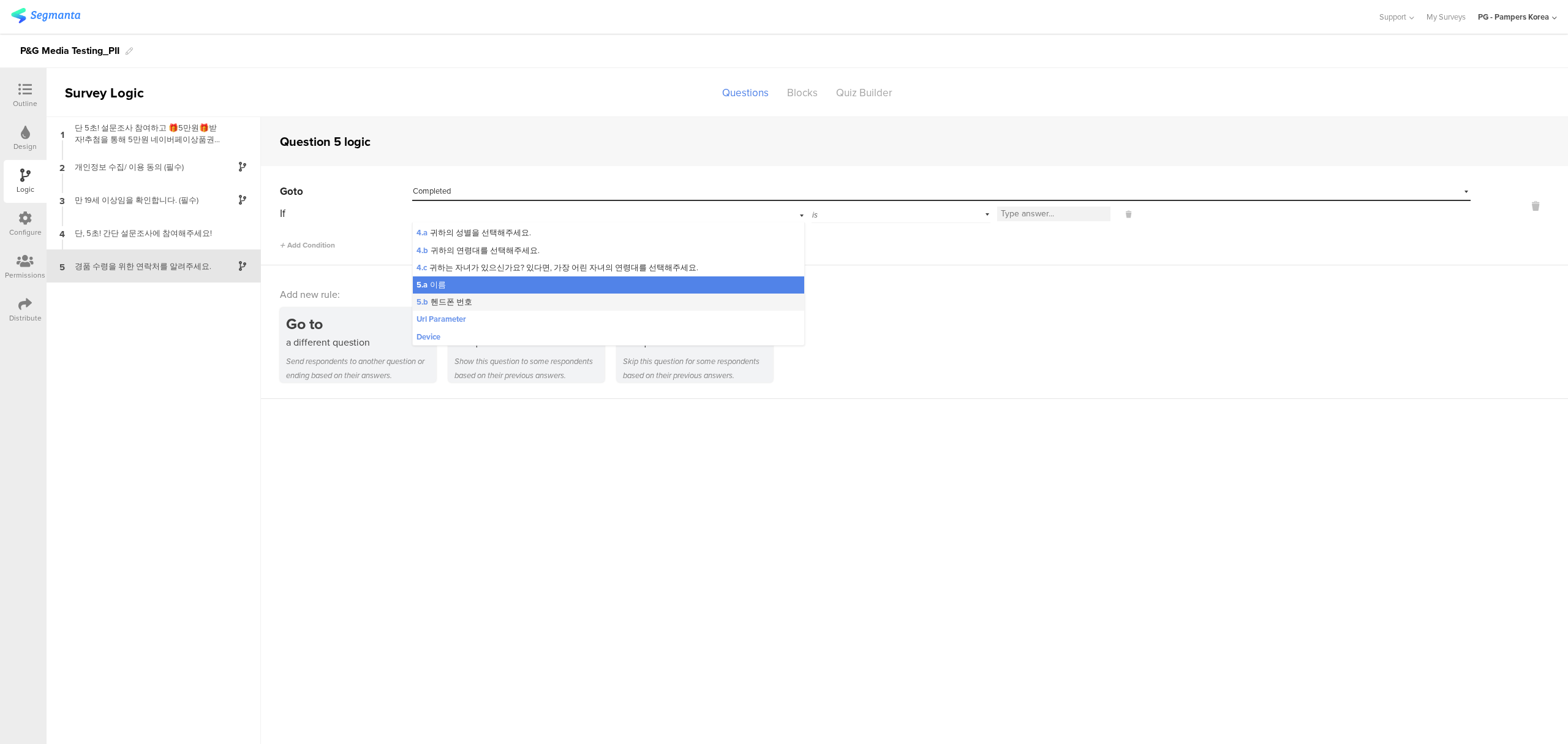
click at [486, 302] on div "5.b 헨드폰 번호" at bounding box center [608, 302] width 392 height 17
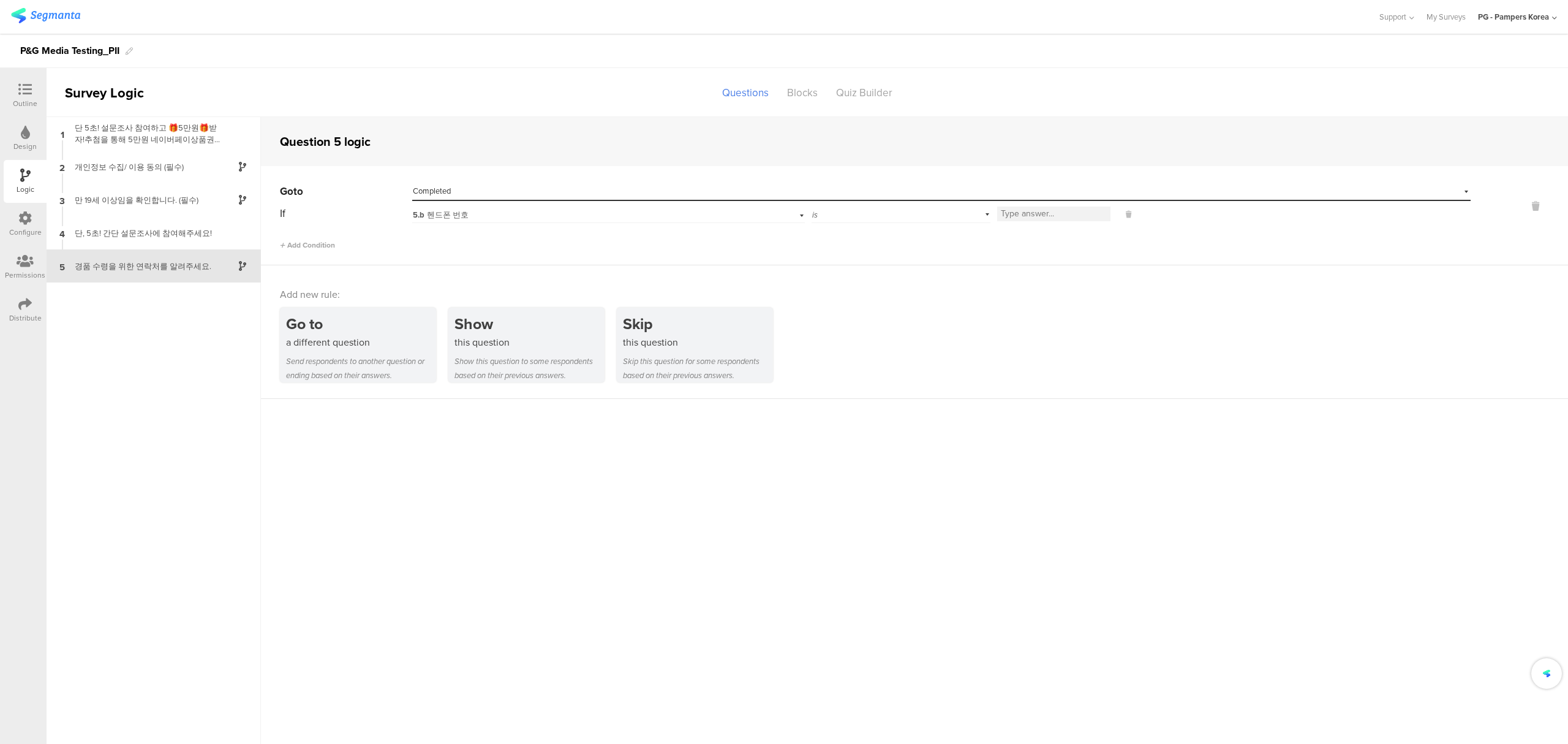
click at [905, 216] on div "is" at bounding box center [900, 213] width 179 height 19
click at [868, 329] on div "is not blank" at bounding box center [900, 337] width 177 height 17
click at [1126, 316] on div "Go to a different question Send respondents to another question or ending based…" at bounding box center [923, 344] width 1287 height 74
click at [31, 99] on div "Outline" at bounding box center [25, 103] width 24 height 11
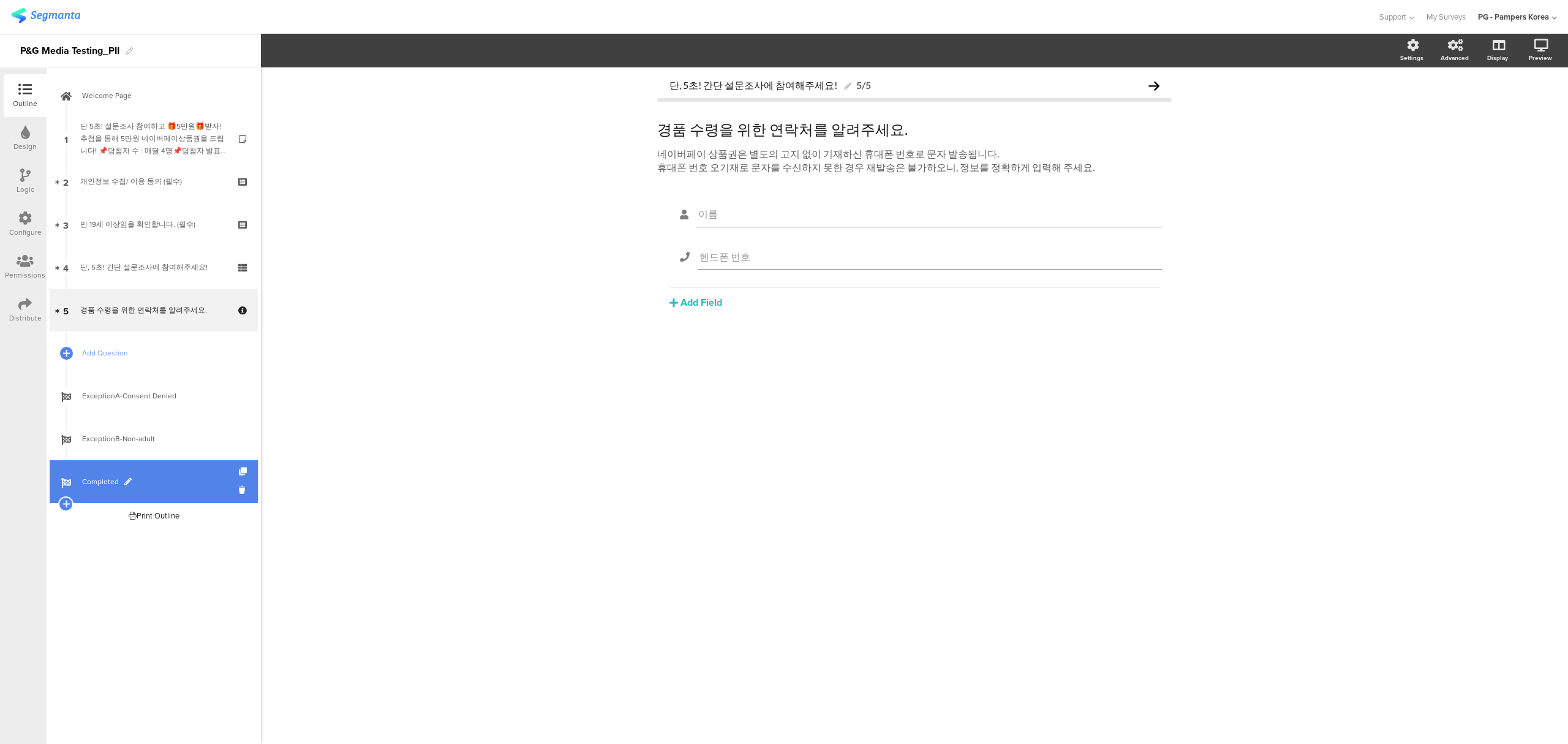
click at [164, 474] on link "Completed" at bounding box center [154, 481] width 208 height 43
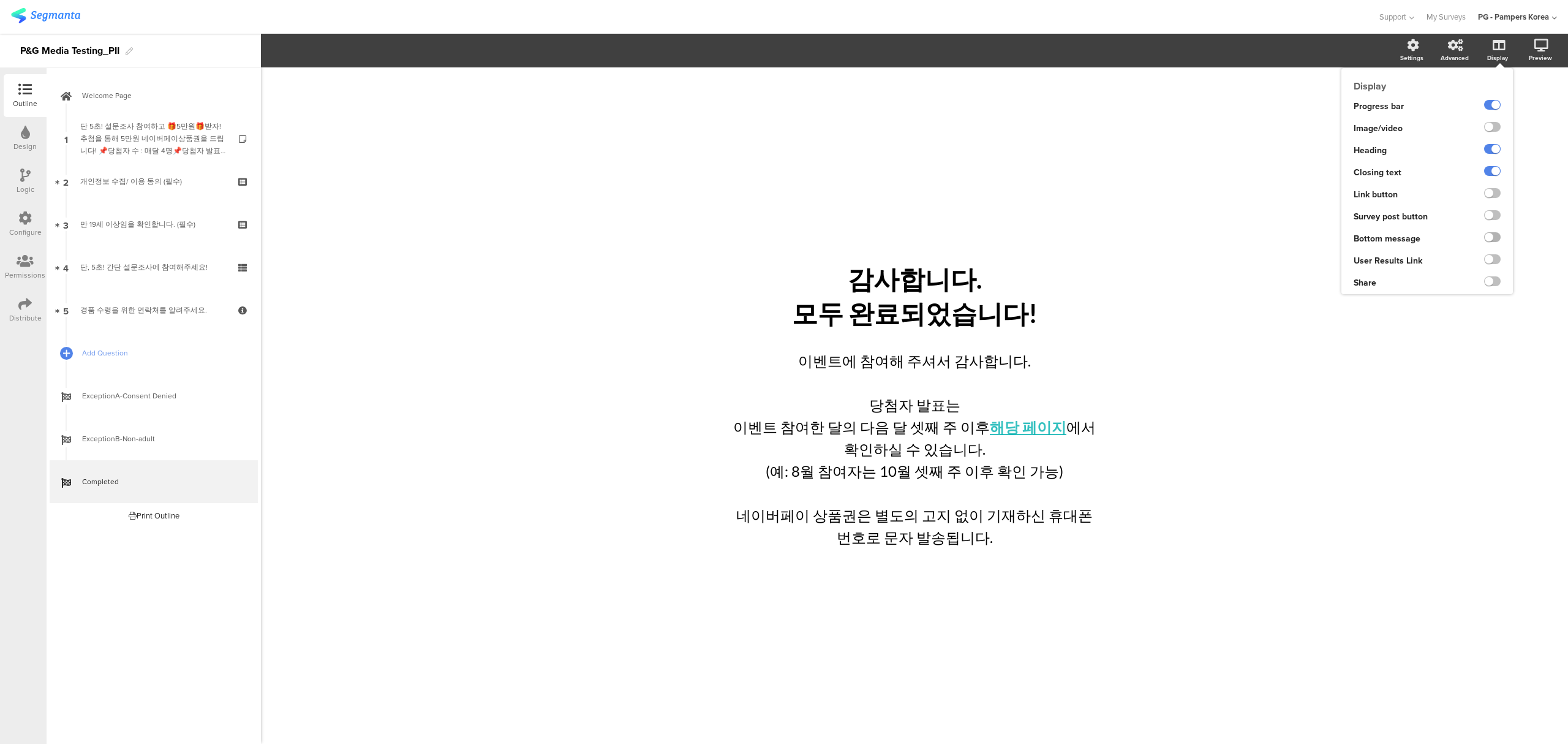
click at [1490, 233] on label at bounding box center [1492, 237] width 17 height 10
click at [0, 0] on input "checkbox" at bounding box center [0, 0] width 0 height 0
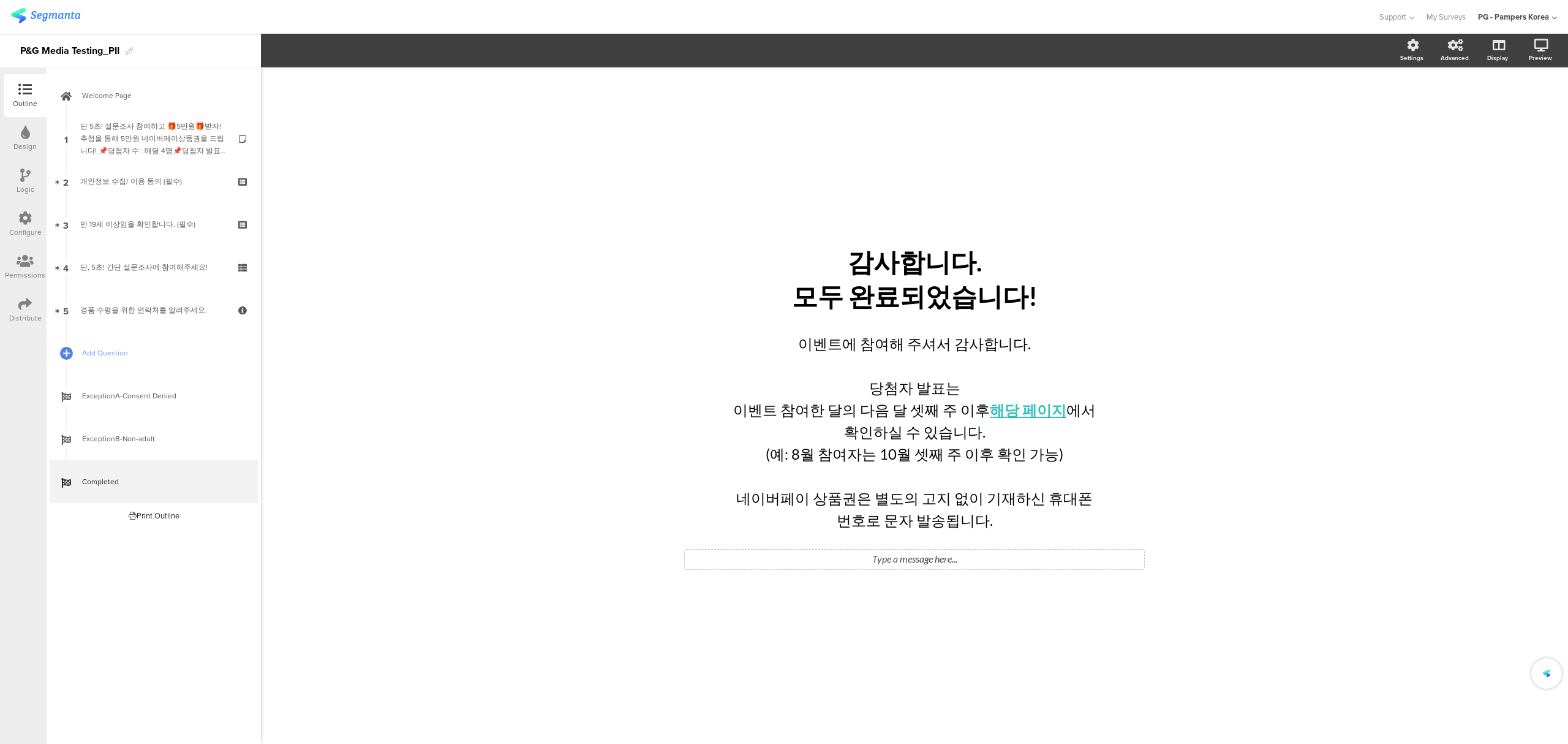
click at [942, 562] on div "Type a message here..." at bounding box center [913, 559] width 459 height 19
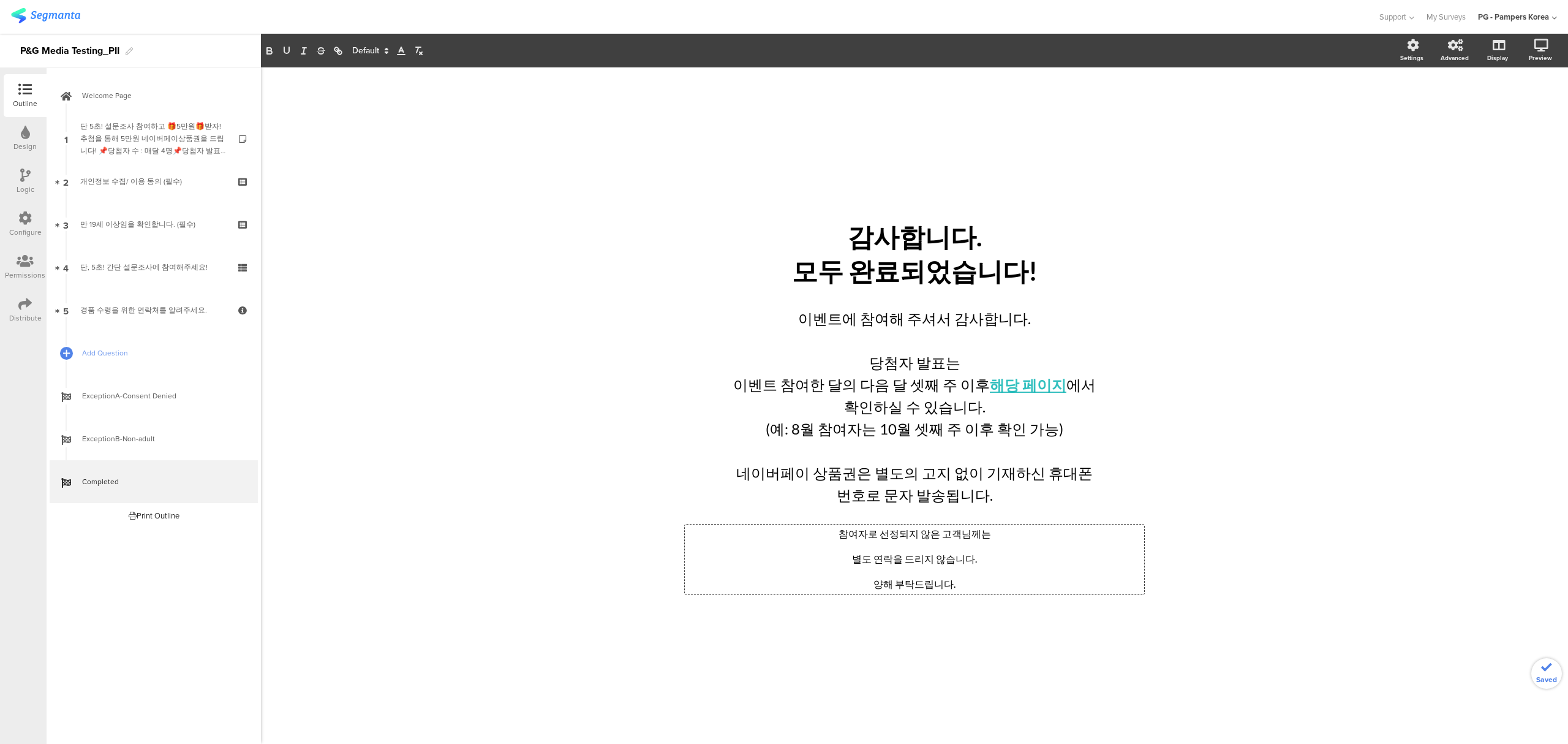
click at [1012, 534] on p "참여자로 선정되지 않은 고객님께는" at bounding box center [914, 533] width 453 height 13
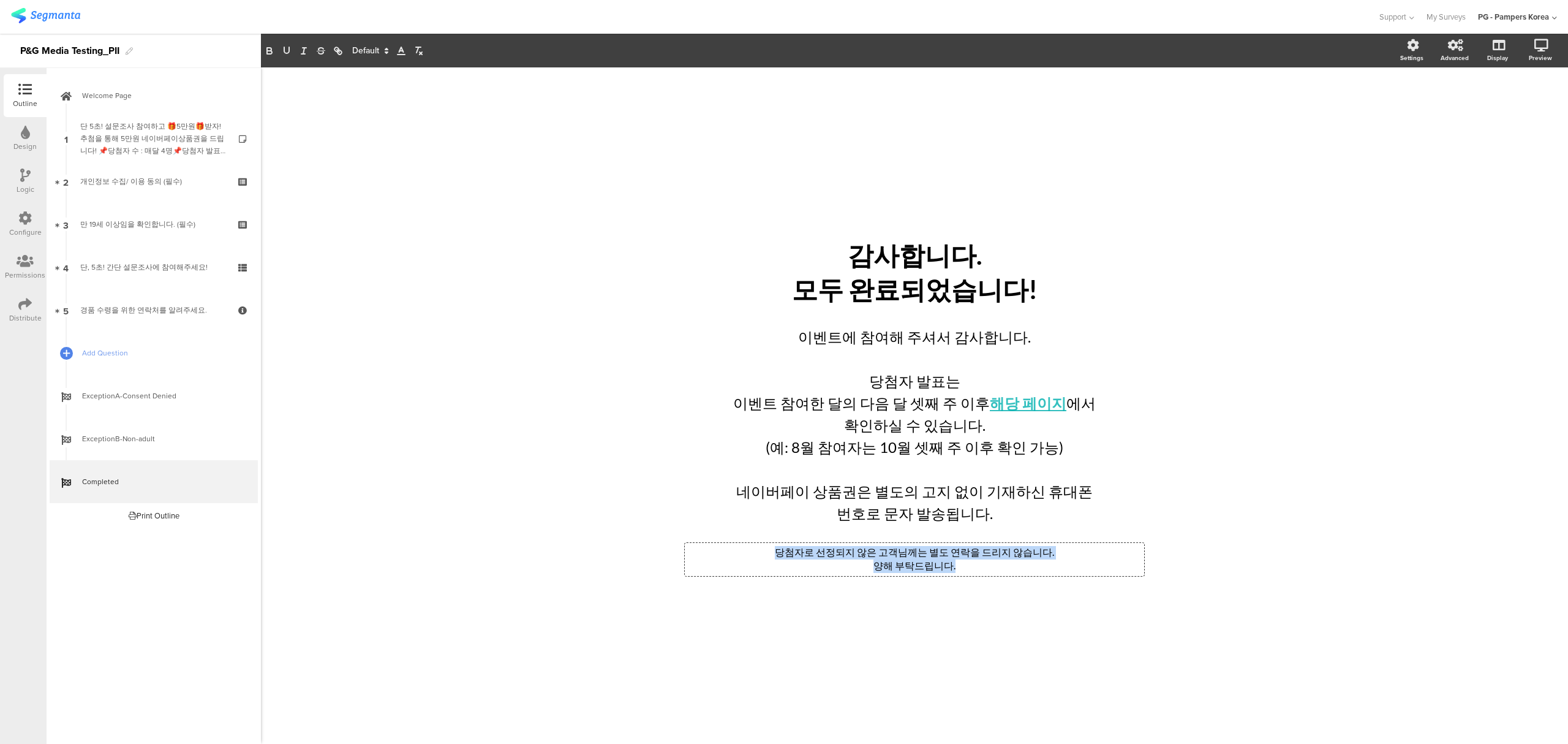
click at [888, 567] on p "양해 부탁드립니다." at bounding box center [914, 566] width 453 height 13
drag, startPoint x: 1044, startPoint y: 559, endPoint x: 781, endPoint y: 545, distance: 263.4
click at [781, 545] on div "당첨자로 선정되지 않은 고객님께는 별도 연락을 드리지 않습니다. 양해 부탁드립니다. 당첨자로 선정되지 않은 고객님께는 별도 연락을 드리지 않습…" at bounding box center [913, 560] width 459 height 33
click at [635, 538] on div "/ 감사합니다. 모두 완료되었습니다! 감사합니다. 모두 완료되었습니다! 이벤트에 참여해 주셔서 감사합니다. 당첨자 발표는 이벤트 참여한 달의 …" at bounding box center [913, 405] width 1307 height 676
click at [866, 381] on div "이벤트에 참여해 주셔서 감사합니다. 당첨자 발표는 이벤트 참여한 달의 다음 달 셋째 주 이후 해당 페이지 에서 확인하실 수 있습니다. (예: …" at bounding box center [913, 425] width 373 height 205
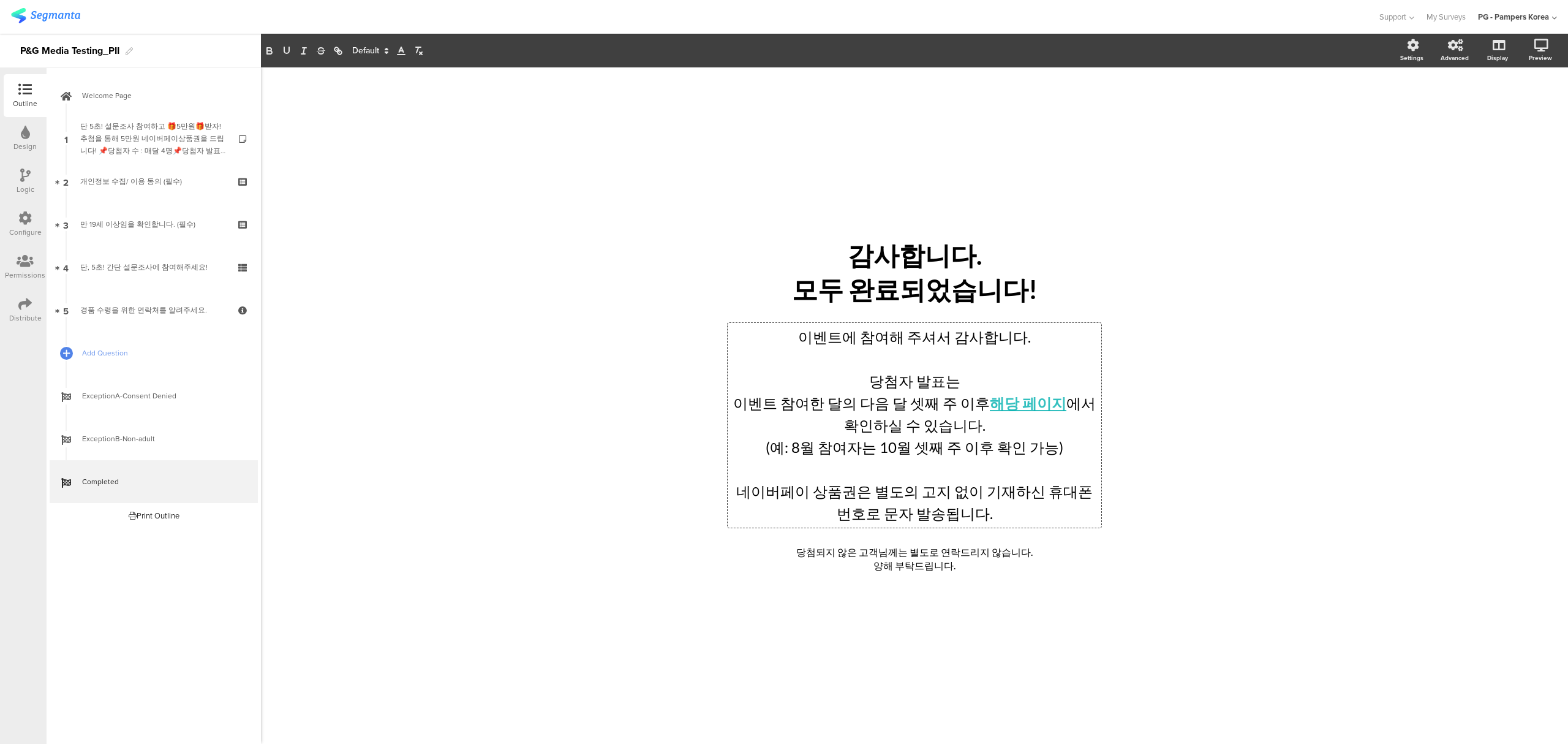
click at [989, 386] on p "당첨자 발표는" at bounding box center [914, 380] width 367 height 22
click at [976, 422] on p "이벤트 참여한 달의 다음 달 셋째 주 이후 해당 페이지 에서 확인하실 수 있습니다." at bounding box center [914, 414] width 367 height 44
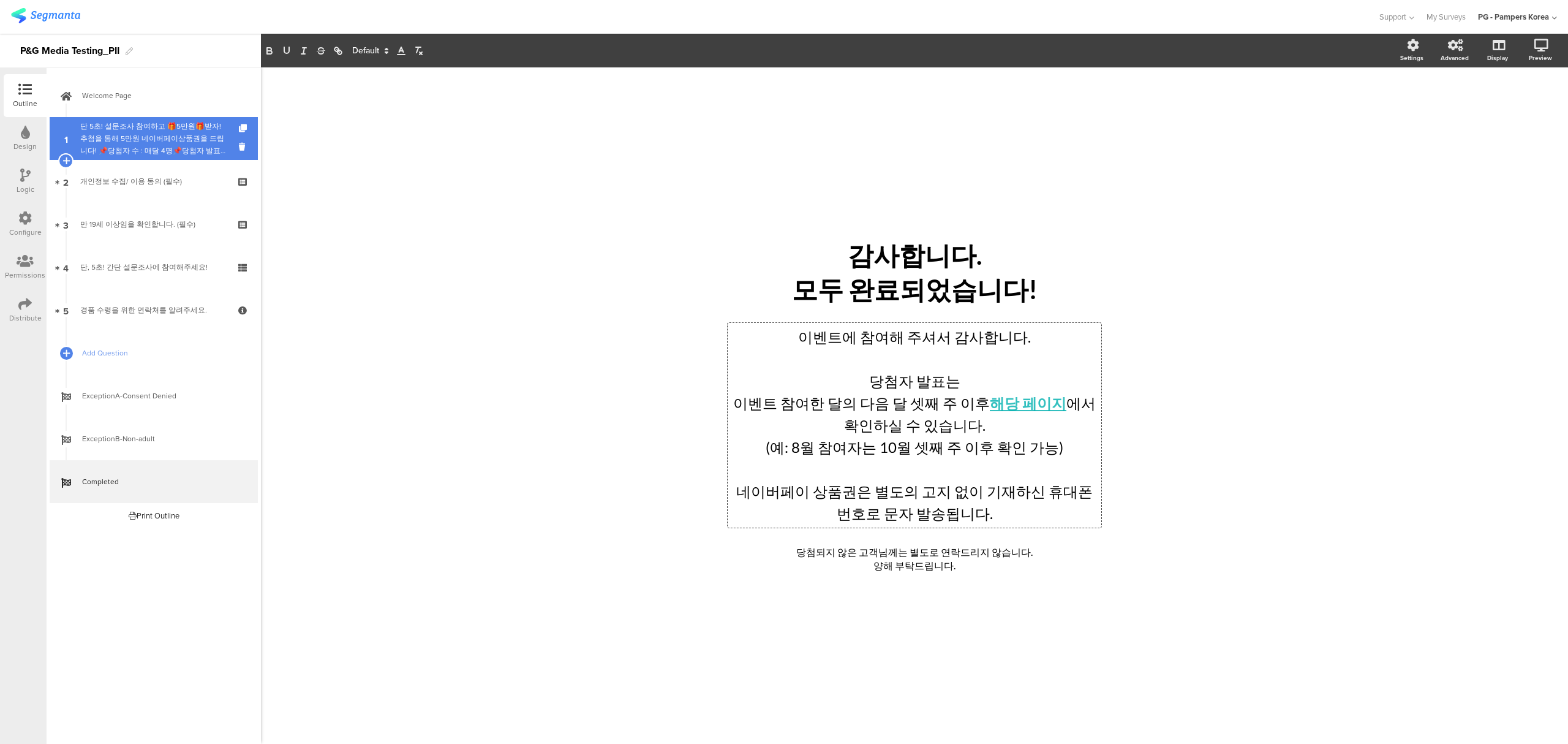
click at [163, 126] on div "단 5초! 설문조사 참여하고 🎁5만원🎁받자!추첨을 통해 5만원 네이버페이상품권을 드립니다! 📌당첨자 수 : 매달 4명📌당첨자 발표: 다음 달 …" at bounding box center [153, 138] width 146 height 37
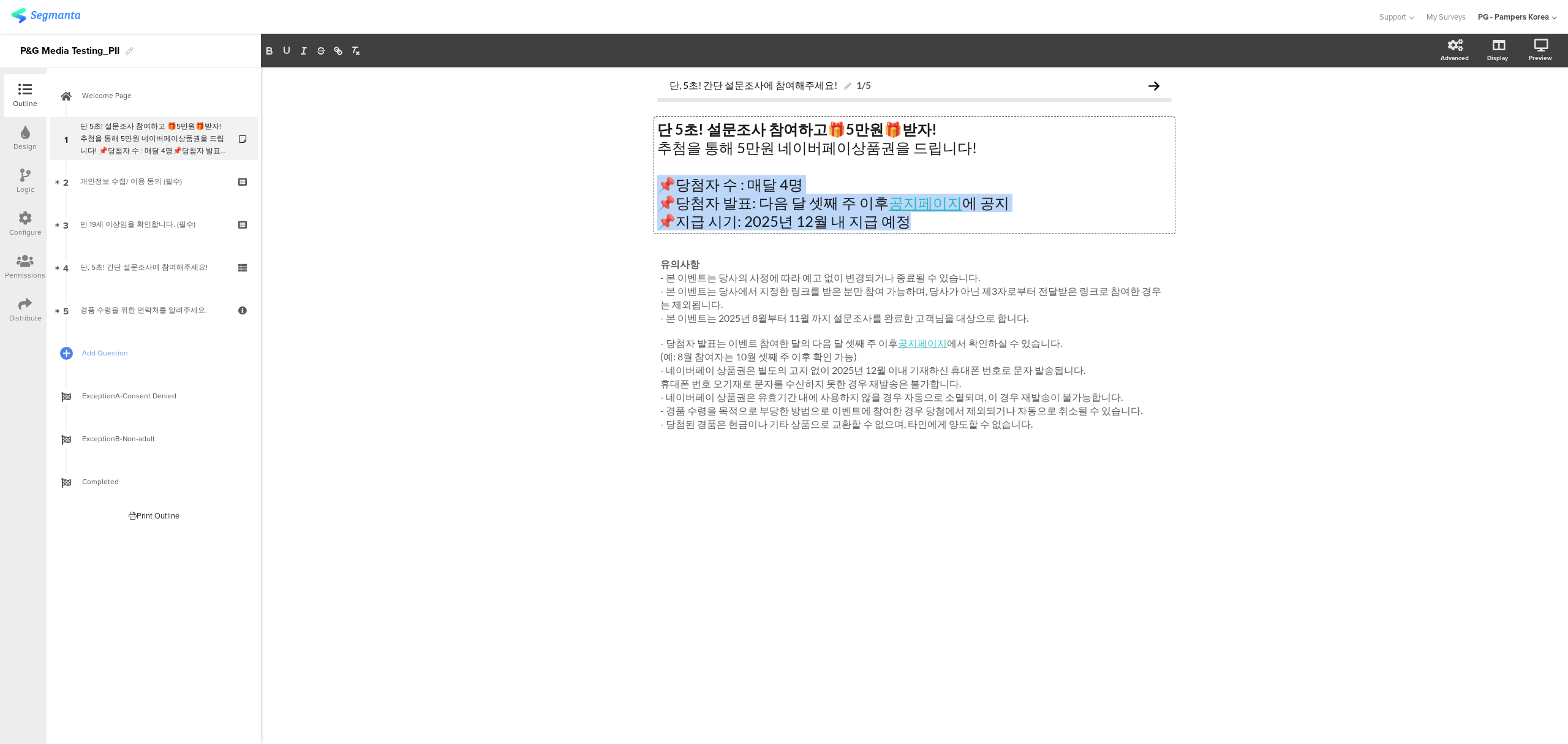
drag, startPoint x: 922, startPoint y: 222, endPoint x: 660, endPoint y: 190, distance: 263.9
click at [660, 190] on div "단 5초! 설문조사 참여하고 🎁 5만원 🎁 받자! 추첨을 통해 5만원 네이버페이상품권을 드립니다! 📌당첨자 수 : 매달 4명 📌당첨자 발표: …" at bounding box center [914, 175] width 521 height 116
click at [801, 212] on p "📌지급 시기: 2025년 12월 내 지급 예정" at bounding box center [914, 220] width 515 height 18
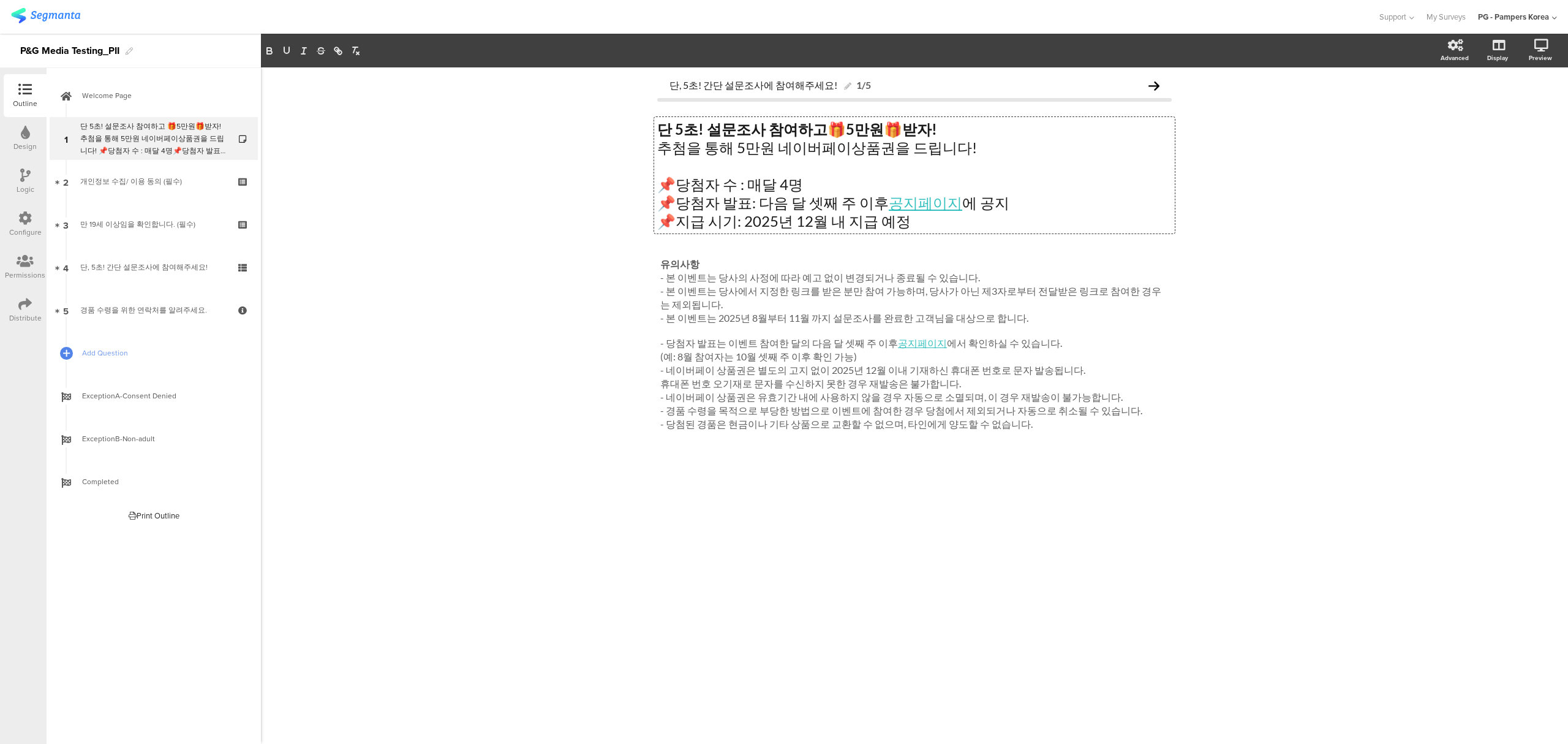
click at [758, 199] on p "📌당첨자 발표: 다음 달 셋째 주 이후 공지페이지 에 공지" at bounding box center [914, 202] width 515 height 18
click at [1296, 217] on div "단, 5초! 간단 설문조사에 참여해주세요! 1/5 단 5초! 설문조사 참여하고 🎁 5만원 🎁 받자! 추첨을 통해 5만원 네이버페이상품권을 드립…" at bounding box center [913, 405] width 1307 height 676
drag, startPoint x: 1049, startPoint y: 205, endPoint x: 758, endPoint y: 202, distance: 291.0
click at [758, 202] on div "단 5초! 설문조사 참여하고 🎁 5만원 🎁 받자! 추첨을 통해 5만원 네이버페이상품권을 드립니다! 📌당첨자 수 : 매달 4명 📌당첨자 발표: …" at bounding box center [914, 175] width 521 height 116
click at [880, 196] on p "📌당첨자 발표: 참여한 달의 +2개월 셋째 주 이후 공지 페이지에 게시" at bounding box center [914, 202] width 515 height 18
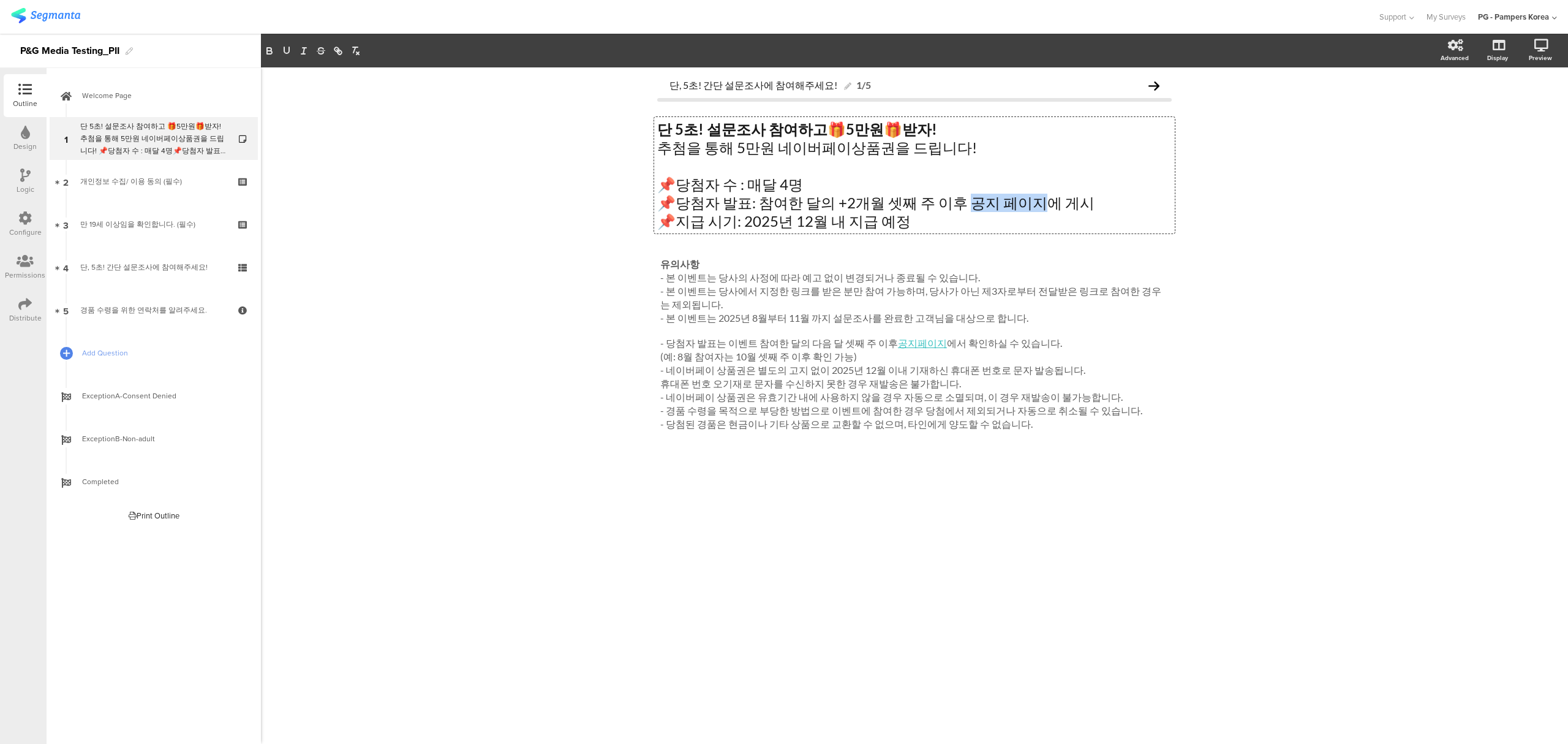
drag, startPoint x: 953, startPoint y: 199, endPoint x: 1016, endPoint y: 199, distance: 63.0
click at [1016, 199] on p "📌당첨자 발표: 참여한 달의 +2개월 셋째 주 이후 공지 페이지에 게시" at bounding box center [914, 202] width 515 height 18
click at [334, 47] on icon "button" at bounding box center [337, 51] width 11 height 11
click at [1051, 234] on input "공지 페이지" at bounding box center [1042, 230] width 104 height 16
paste input "[URL][DOMAIN_NAME]"
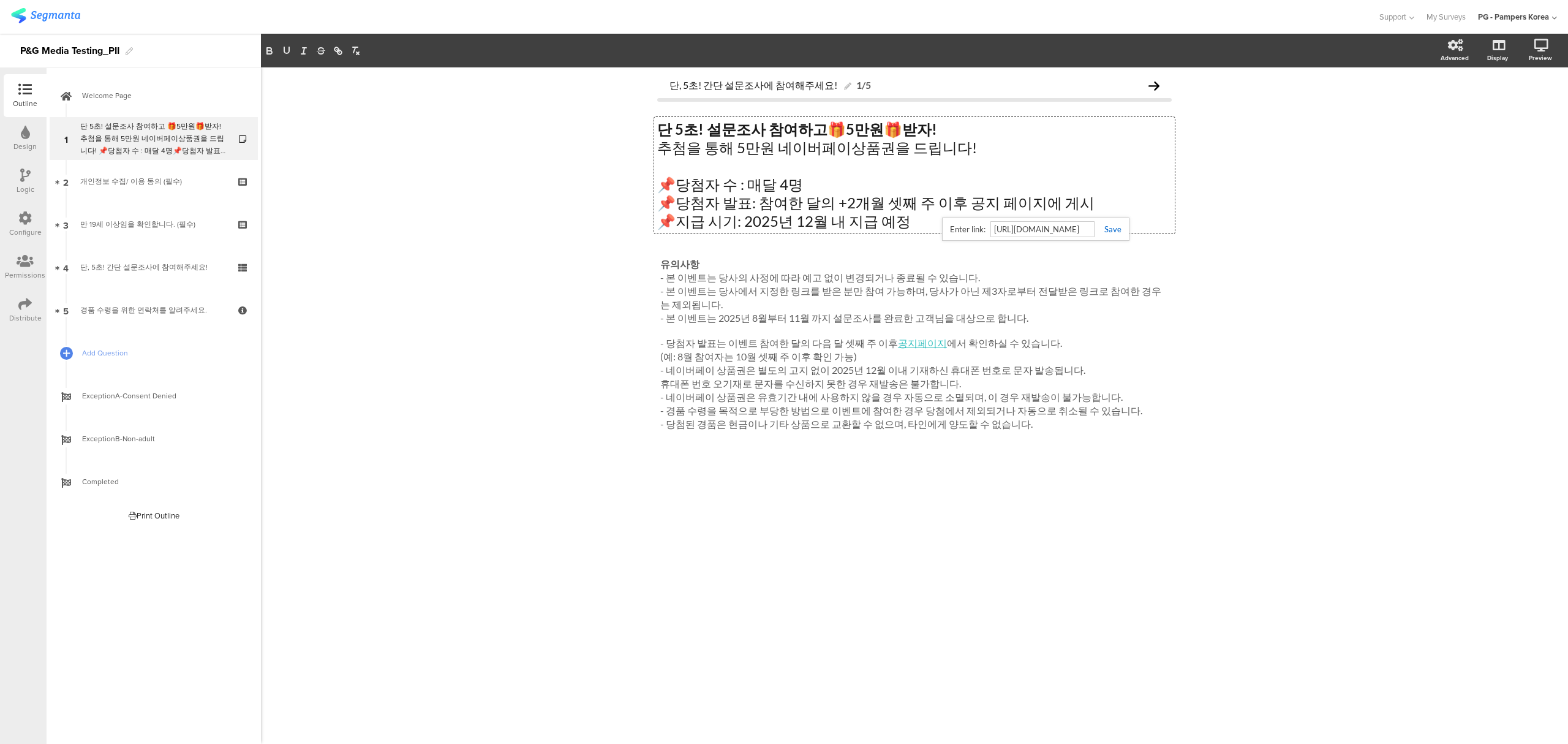
scroll to position [0, 45]
type input "[URL][DOMAIN_NAME]"
click at [1114, 229] on link at bounding box center [1107, 228] width 27 height 10
click at [1292, 270] on div "단, 5초! 간단 설문조사에 참여해주세요! 1/5 단 5초! 설문조사 참여하고 🎁 5만원 🎁 받자! 추첨을 통해 5만원 네이버페이상품권을 드립…" at bounding box center [913, 405] width 1307 height 676
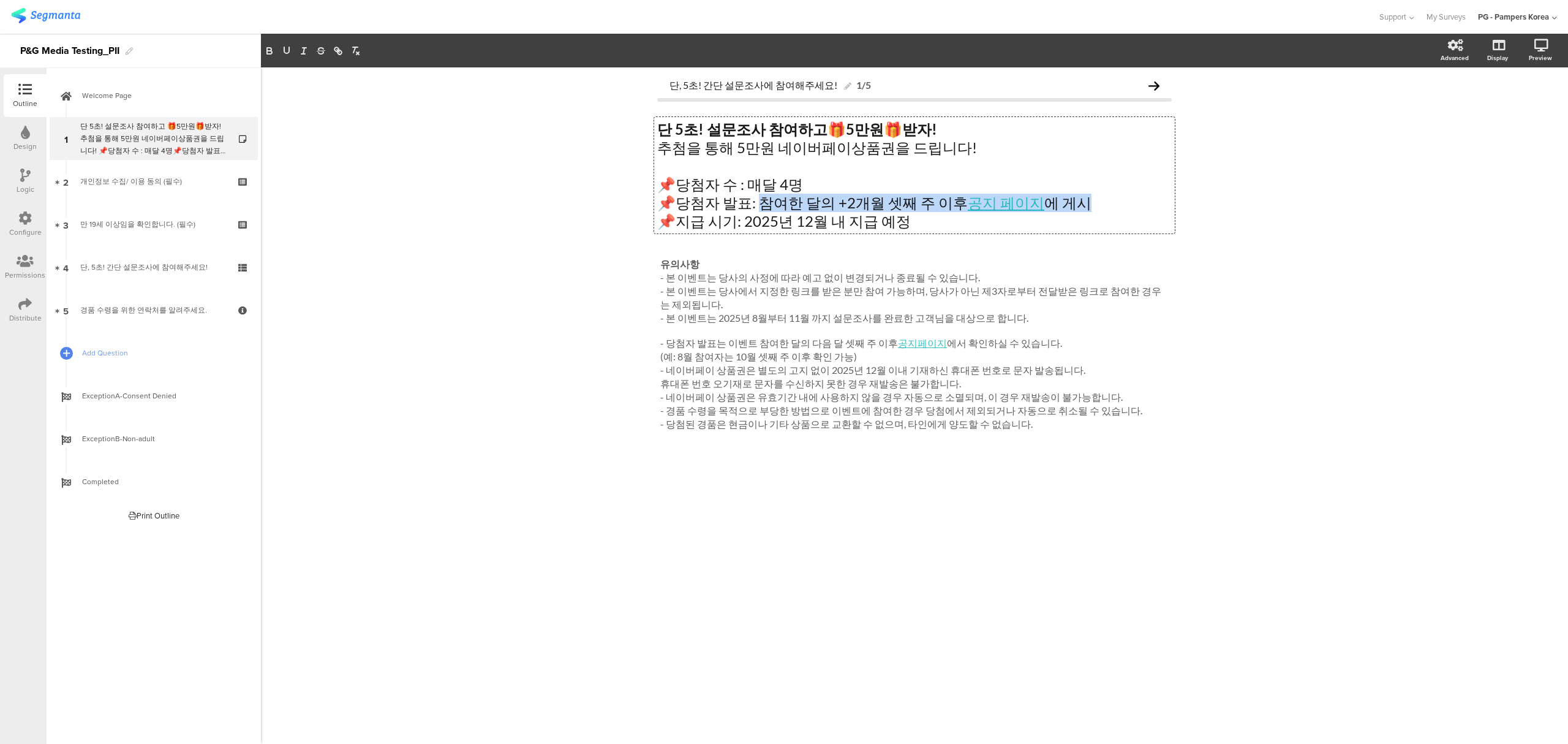
drag, startPoint x: 1074, startPoint y: 209, endPoint x: 758, endPoint y: 210, distance: 316.0
click at [758, 210] on div "단 5초! 설문조사 참여하고 🎁 5만원 🎁 받자! 추첨을 통해 5만원 네이버페이상품권을 드립니다! 📌당첨자 수 : 매달 4명 📌당첨자 발표: …" at bounding box center [914, 175] width 521 height 116
drag, startPoint x: 976, startPoint y: 202, endPoint x: 1044, endPoint y: 202, distance: 68.0
click at [1044, 202] on p "📌당첨자 발표: 참여한 달의 다음 짝수달 셋째 주 이후 공지 페이지에 공지" at bounding box center [914, 202] width 515 height 18
drag, startPoint x: 1025, startPoint y: 202, endPoint x: 335, endPoint y: 50, distance: 706.5
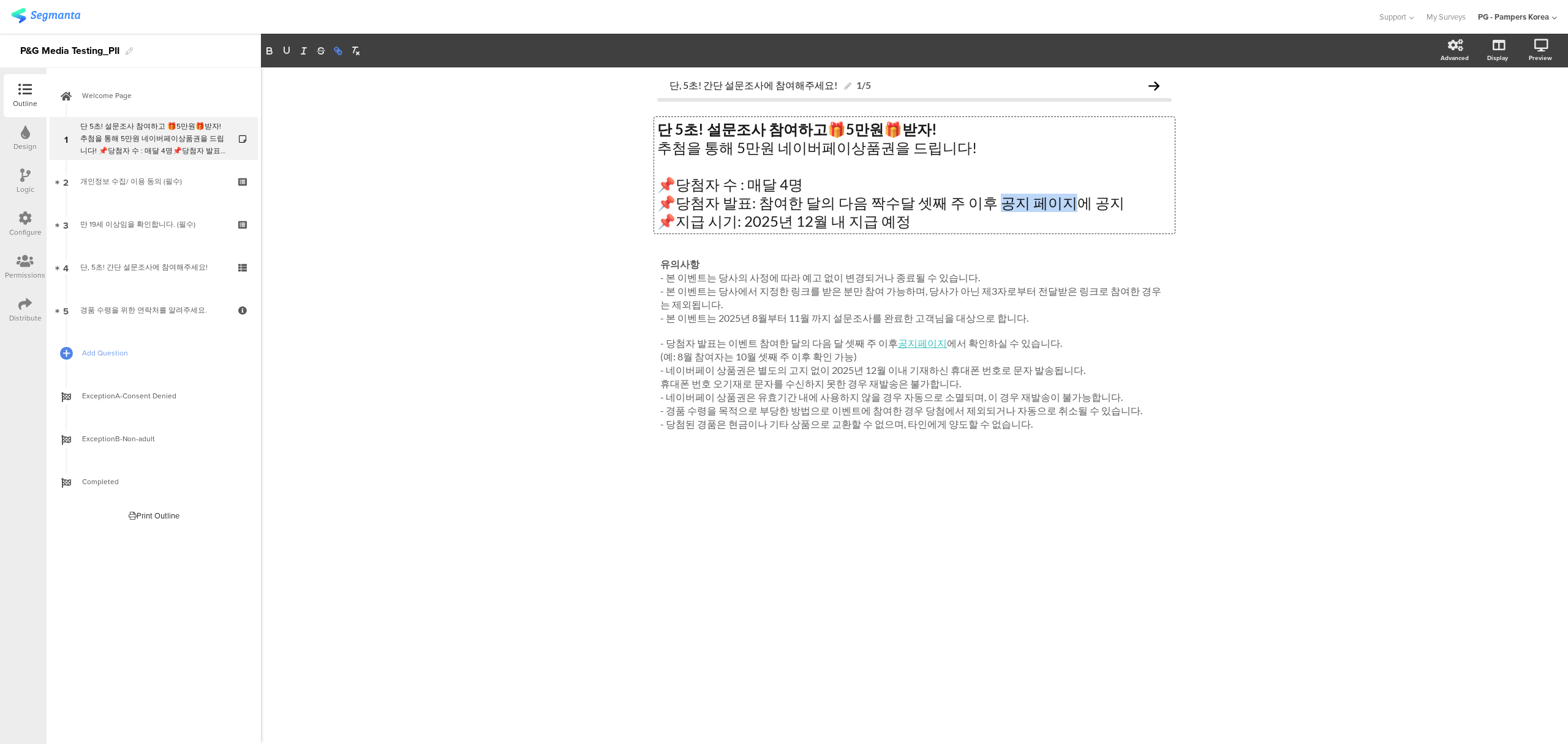
click at [335, 50] on icon "button" at bounding box center [336, 49] width 4 height 4
paste input "[URL][DOMAIN_NAME]"
type input "[URL][DOMAIN_NAME]"
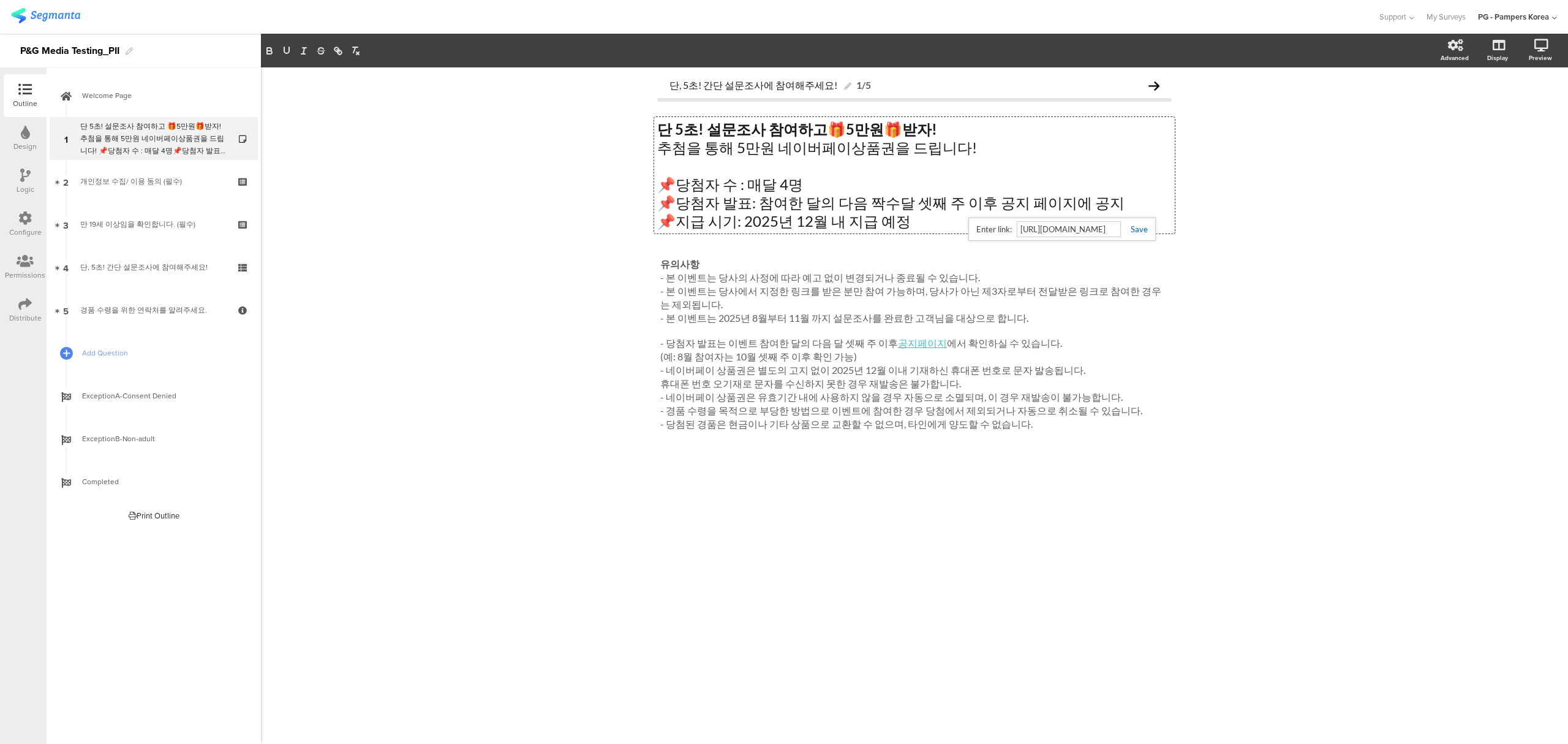
click at [1133, 232] on link at bounding box center [1134, 228] width 27 height 10
click at [1395, 302] on div "단, 5초! 간단 설문조사에 참여해주세요! 1/5 단 5초! 설문조사 참여하고 🎁 5만원 🎁 받자! 추첨을 통해 5만원 네이버페이상품권을 드립…" at bounding box center [913, 405] width 1307 height 676
click at [1098, 202] on div "단 5초! 설문조사 참여하고 🎁 5만원 🎁 받자! 추첨을 통해 5만원 네이버페이상품권을 드립니다! 📌당첨자 수 : 매달 4명 📌당첨자 발표: …" at bounding box center [914, 175] width 521 height 116
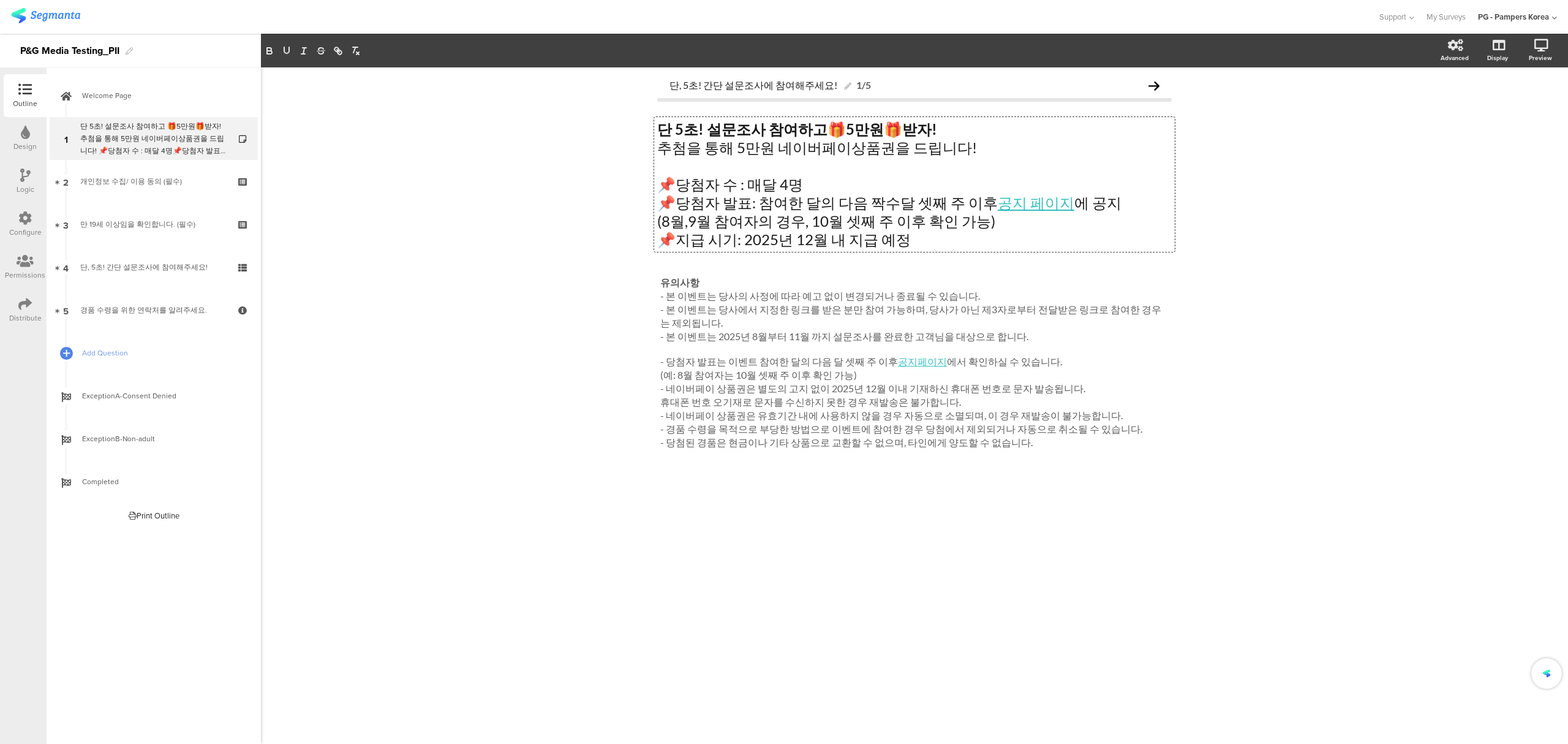
click at [1173, 247] on div "단 5초! 설문조사 참여하고 🎁 5만원 🎁 받자! 추첨을 통해 5만원 네이버페이상품권을 드립니다! 📌당첨자 수 : 매달 4명 📌당첨자 발표: …" at bounding box center [914, 184] width 521 height 135
click at [1243, 296] on div "단, 5초! 간단 설문조사에 참여해주세요! 1/5 단 5초! 설문조사 참여하고 🎁 5만원 🎁 받자! 추첨을 통해 5만원 네이버페이상품권을 드립…" at bounding box center [913, 405] width 1307 height 676
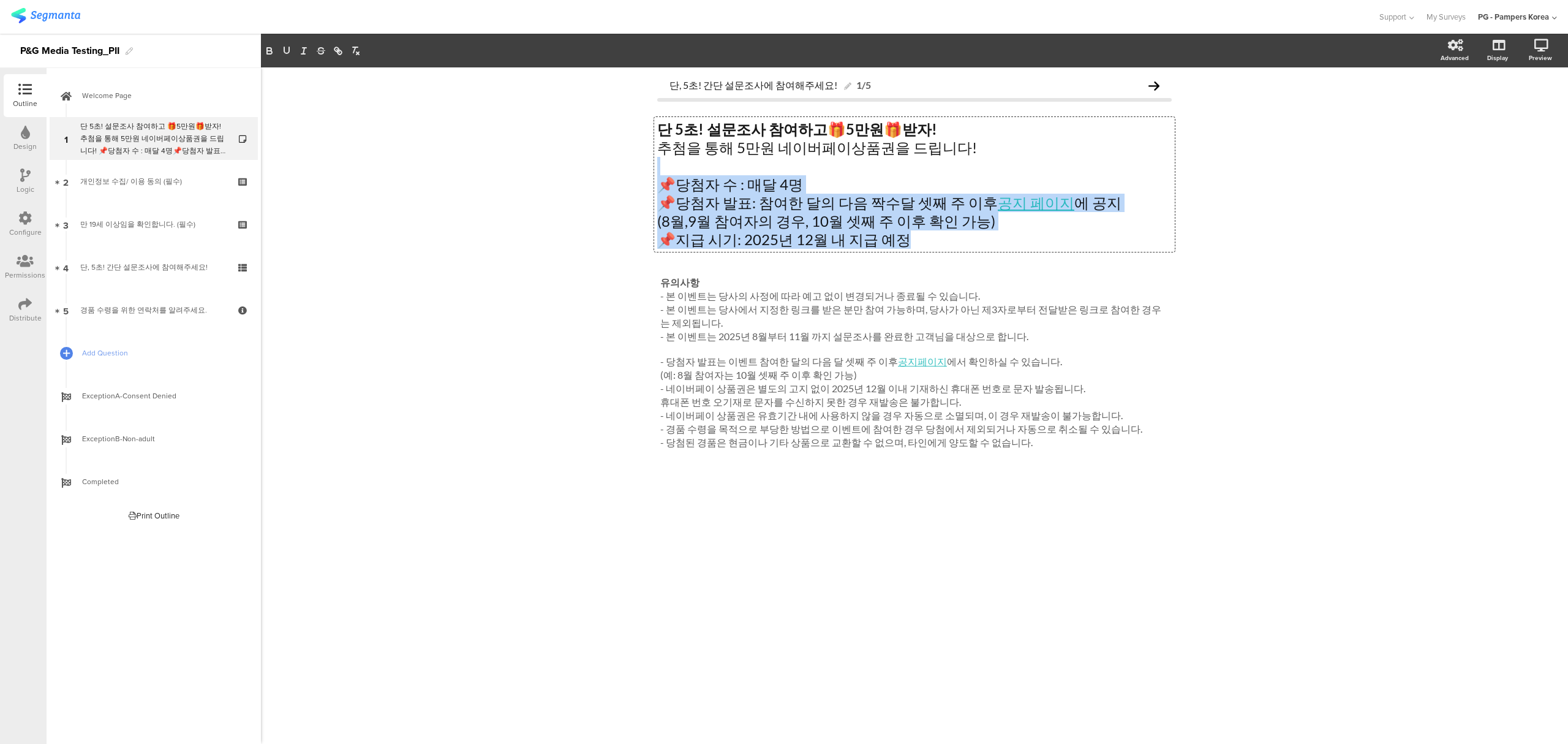
drag, startPoint x: 916, startPoint y: 235, endPoint x: 653, endPoint y: 173, distance: 270.2
click at [653, 173] on div "단, 5초! 간단 설문조사에 참여해주세요! 1/5 단 5초! 설문조사 참여하고 🎁 5만원 🎁 받자! 추첨을 통해 5만원 네이버페이상품권을 드립…" at bounding box center [914, 290] width 539 height 447
click at [660, 189] on p "📌당첨자 수 : 매달 4명" at bounding box center [914, 184] width 515 height 18
drag, startPoint x: 662, startPoint y: 187, endPoint x: 973, endPoint y: 239, distance: 315.3
click at [973, 239] on div "단 5초! 설문조사 참여하고 🎁 5만원 🎁 받자! 추첨을 통해 5만원 네이버페이상품권을 드립니다! 📌당첨자 수 : 매달 4명 📌당첨자 발표: …" at bounding box center [914, 184] width 515 height 129
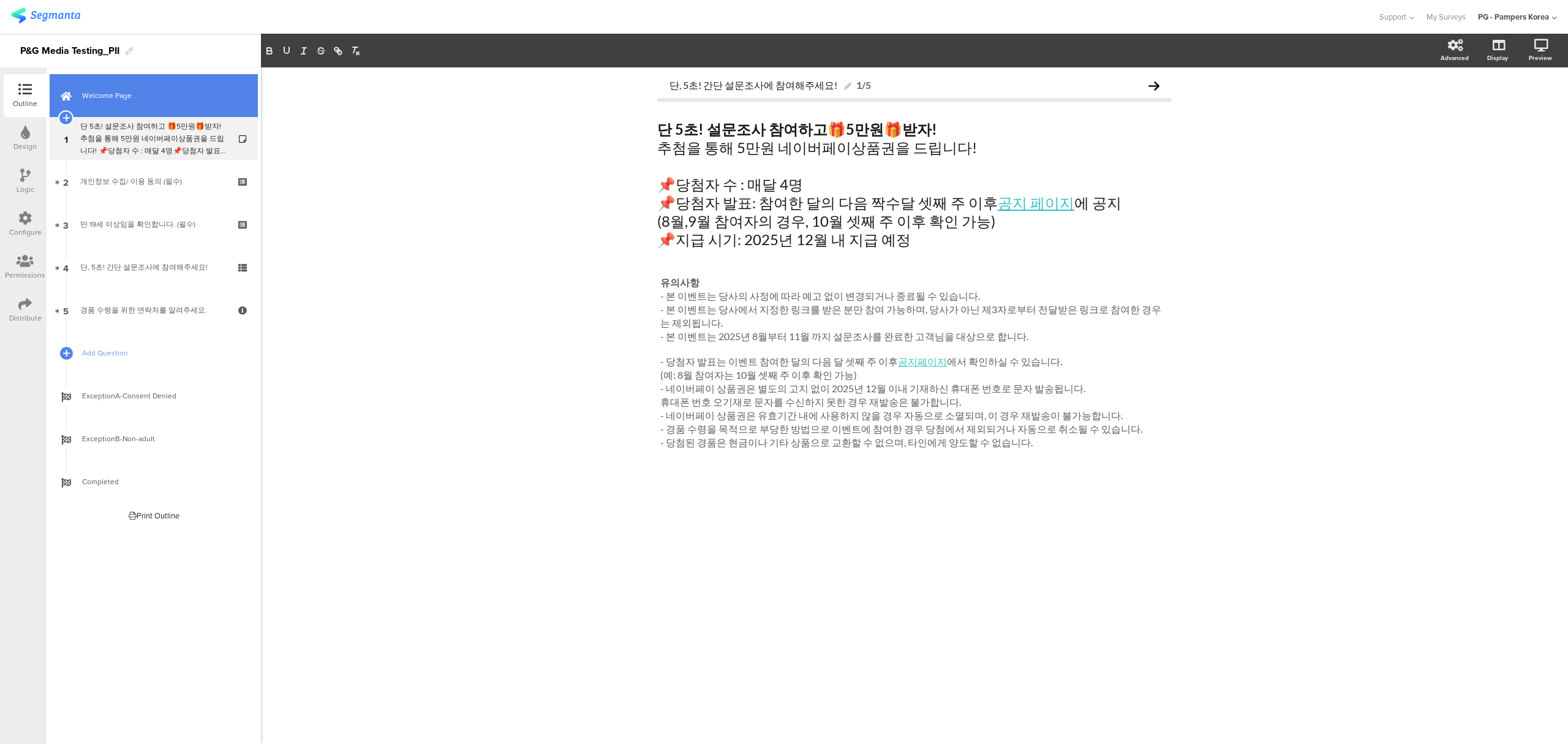
click at [135, 101] on span "Welcome Page" at bounding box center [160, 95] width 156 height 12
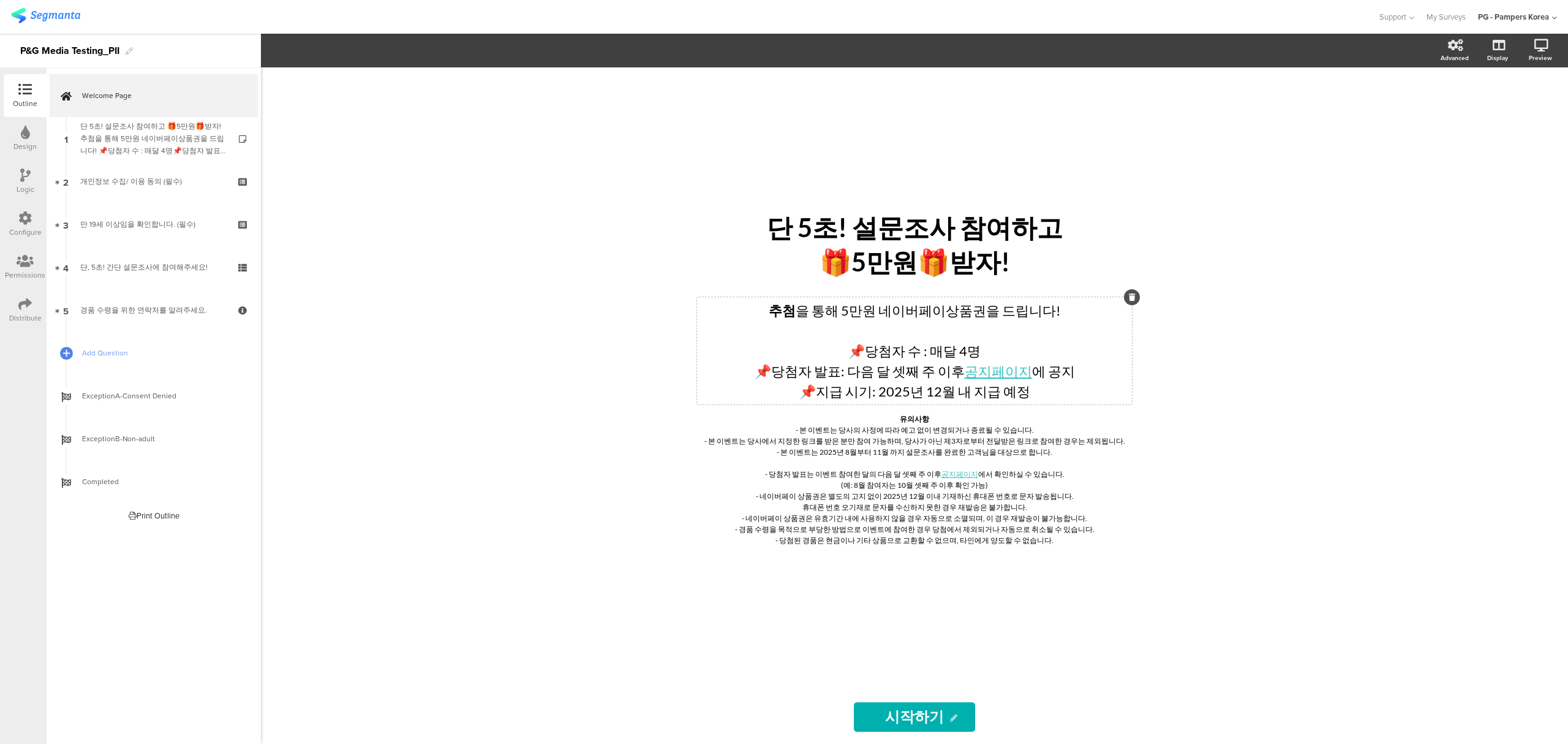
click at [1058, 403] on div "추첨 을 통해 5만원 네이버페이상품권을 드립니다! 📌당첨자 수 : 매달 4명 📌당첨자 발표: 다음 달 셋째 주 이후 공지페이지 에 공지 📌지급…" at bounding box center [913, 351] width 434 height 108
click at [858, 353] on p "📌당첨자 수 : 매달 4명" at bounding box center [914, 351] width 428 height 20
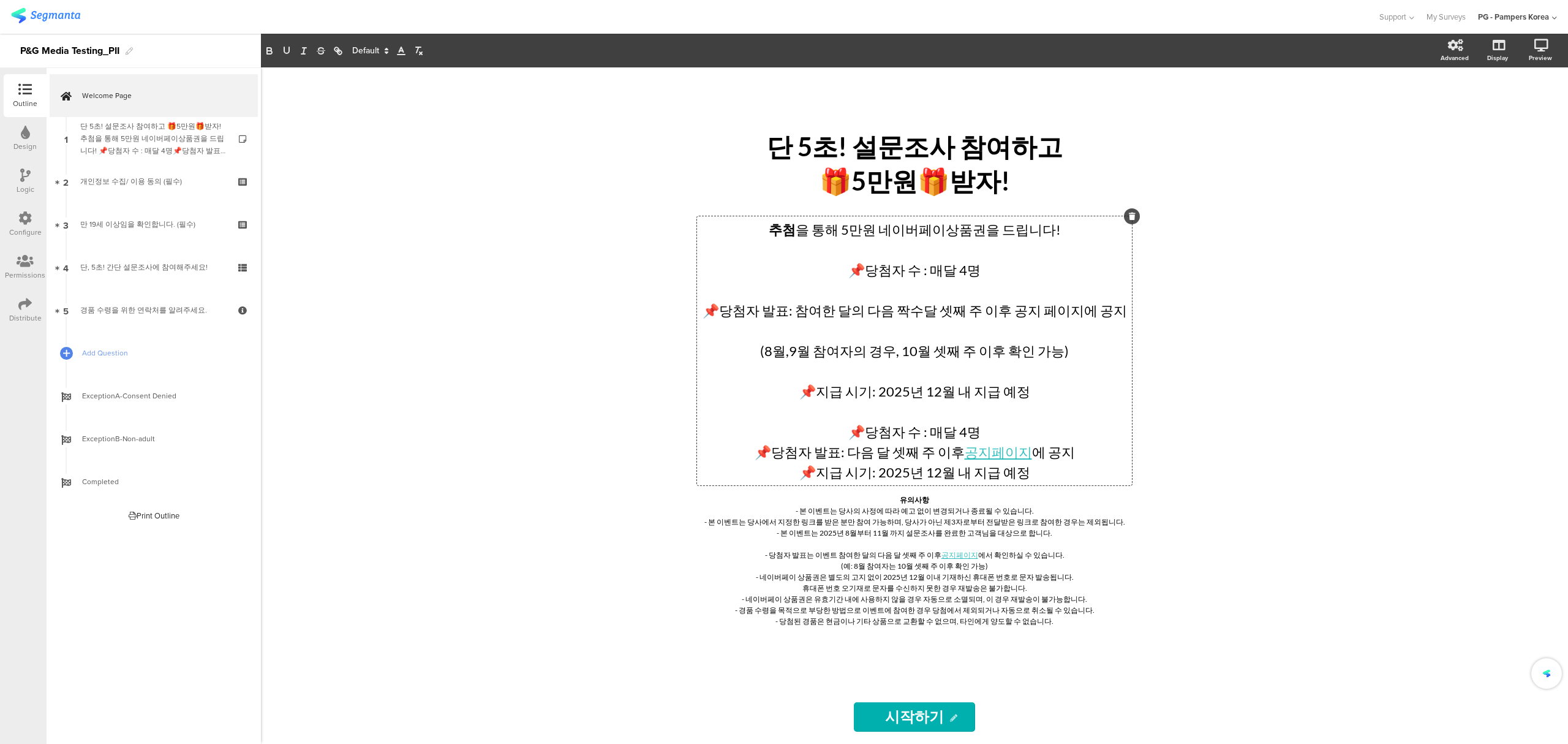
drag, startPoint x: 1003, startPoint y: 270, endPoint x: 1072, endPoint y: 269, distance: 69.0
click at [1005, 270] on p "📌당첨자 수 : 매달 4명" at bounding box center [914, 269] width 428 height 20
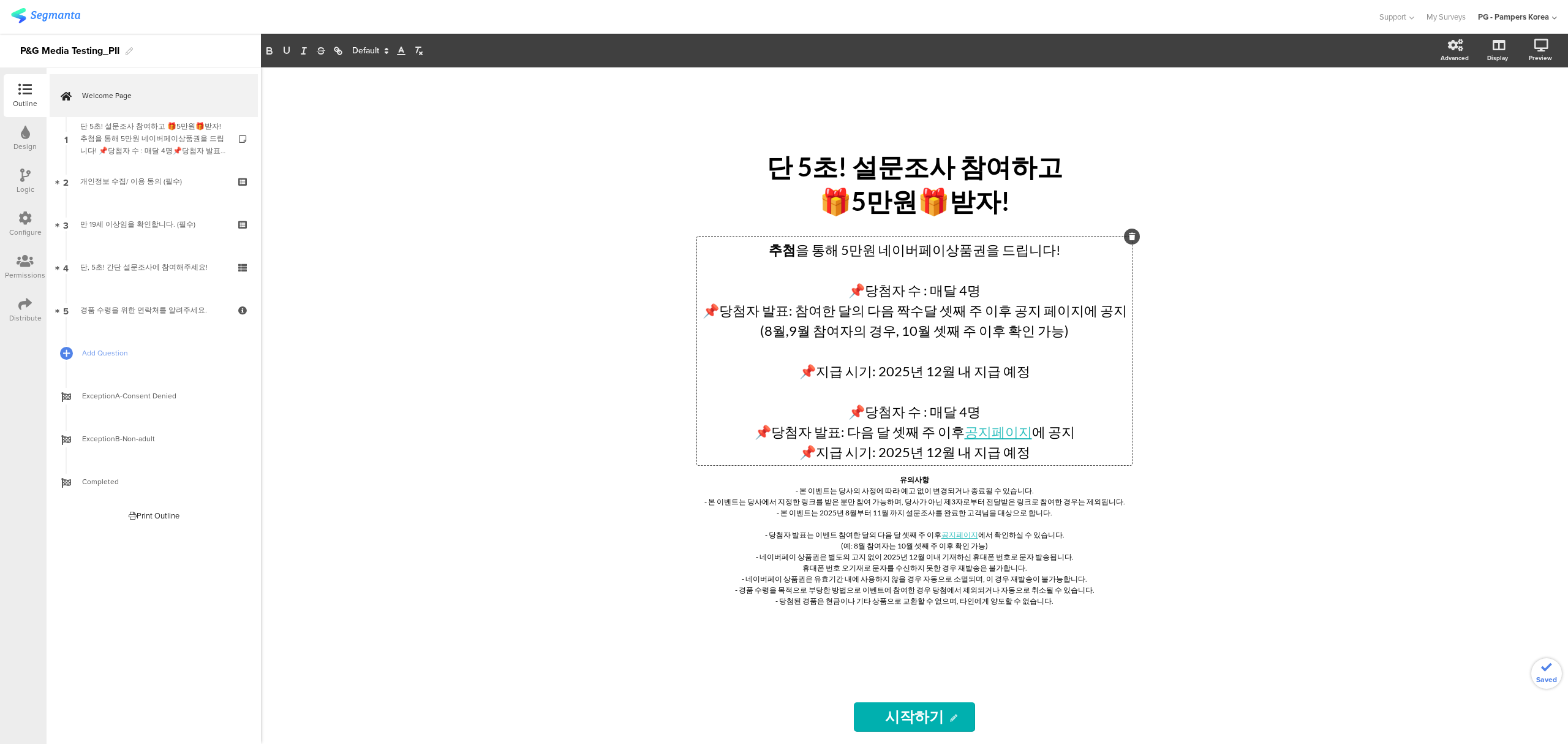
click at [1066, 335] on p "(8월,9월 참여자의 경우, 10월 셋째 주 이후 확인 가능)" at bounding box center [914, 330] width 428 height 20
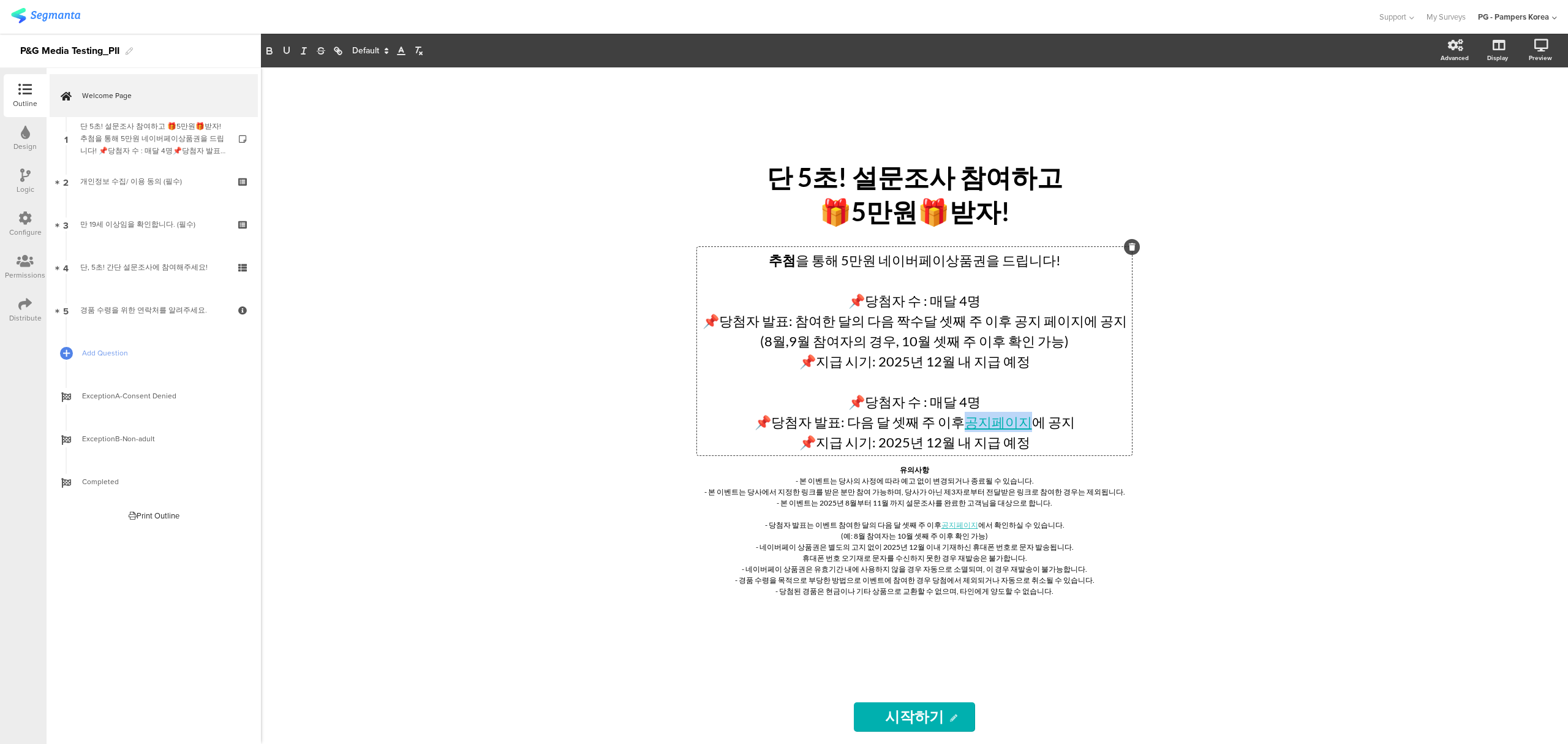
drag, startPoint x: 1024, startPoint y: 424, endPoint x: 964, endPoint y: 422, distance: 60.0
click at [964, 422] on link "공지페이지" at bounding box center [997, 421] width 67 height 17
drag, startPoint x: 1010, startPoint y: 323, endPoint x: 1079, endPoint y: 323, distance: 69.0
click at [1079, 323] on p "📌당첨자 발표: 참여한 달의 다음 짝수달 셋째 주 이후 공지 페이지에 공지" at bounding box center [914, 320] width 428 height 20
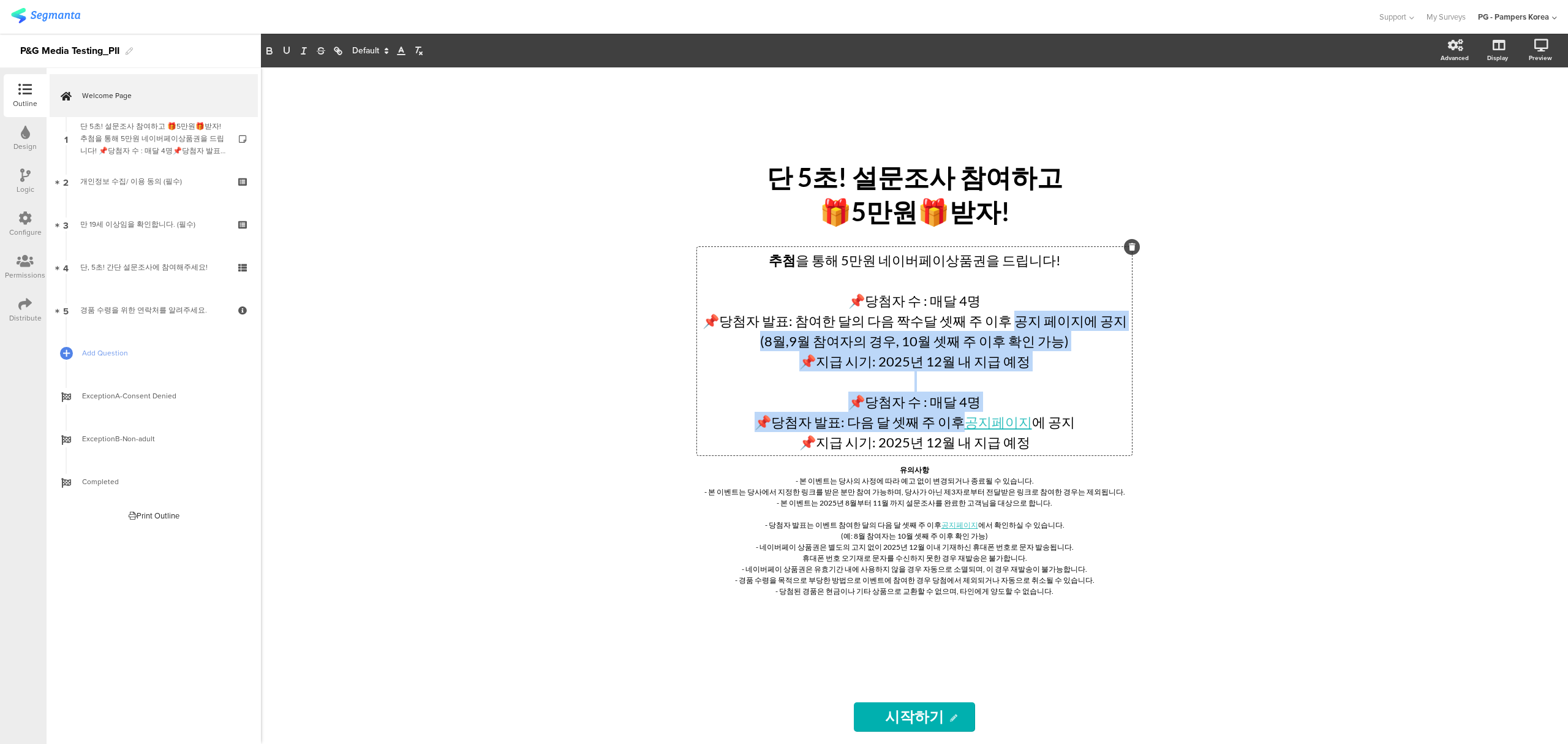
drag, startPoint x: 962, startPoint y: 427, endPoint x: 1011, endPoint y: 326, distance: 112.3
click at [1011, 326] on div "추첨 을 통해 5만원 네이버페이상품권을 드립니다! 📌당첨자 수 : 매달 4명 📌당첨자 발표: 참여한 달의 다음 짝수달 셋째 주 이후 공지 페이…" at bounding box center [914, 351] width 428 height 202
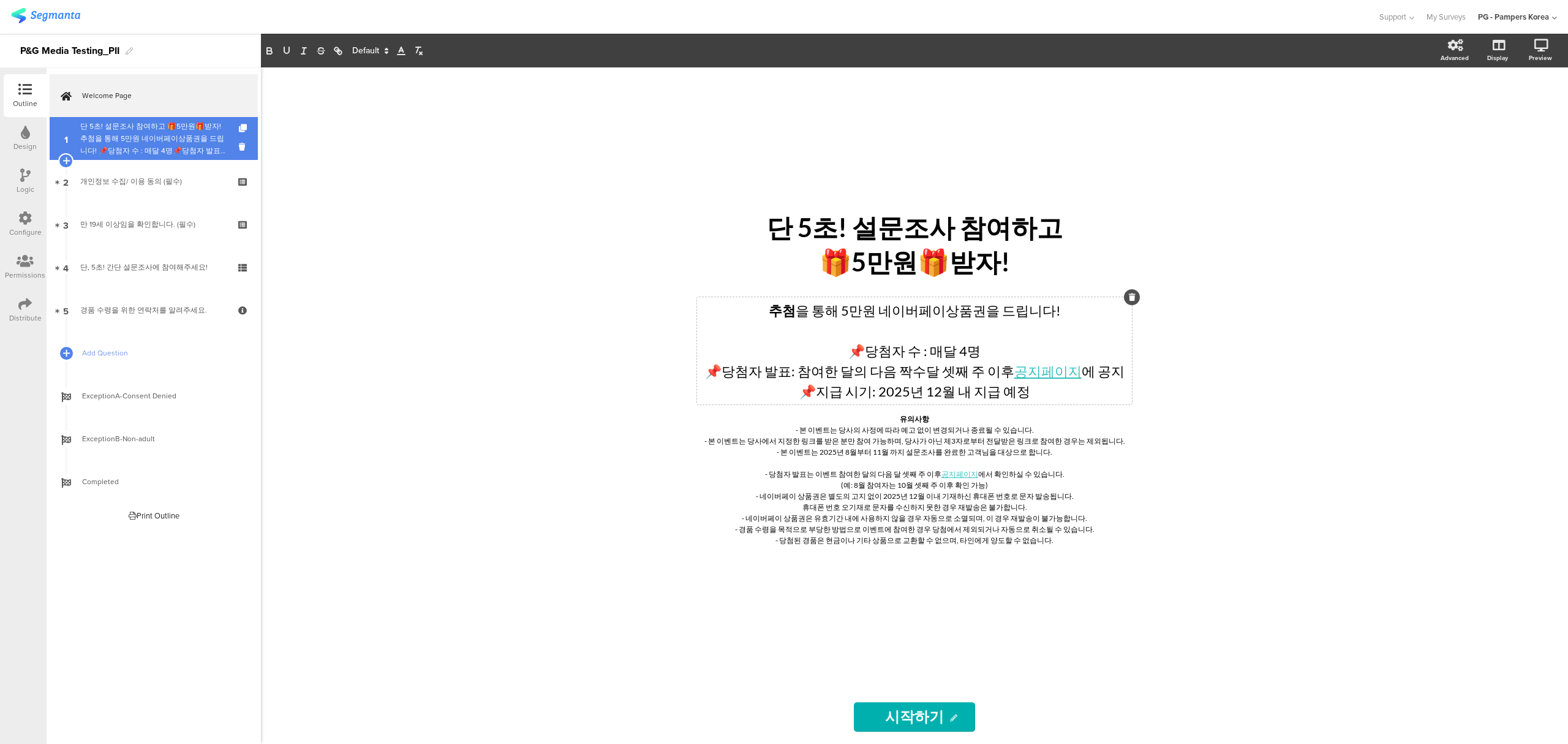
click at [108, 145] on div "단 5초! 설문조사 참여하고 🎁5만원🎁받자!추첨을 통해 5만원 네이버페이상품권을 드립니다! 📌당첨자 수 : 매달 4명📌당첨자 발표: 참여한 달…" at bounding box center [153, 138] width 146 height 37
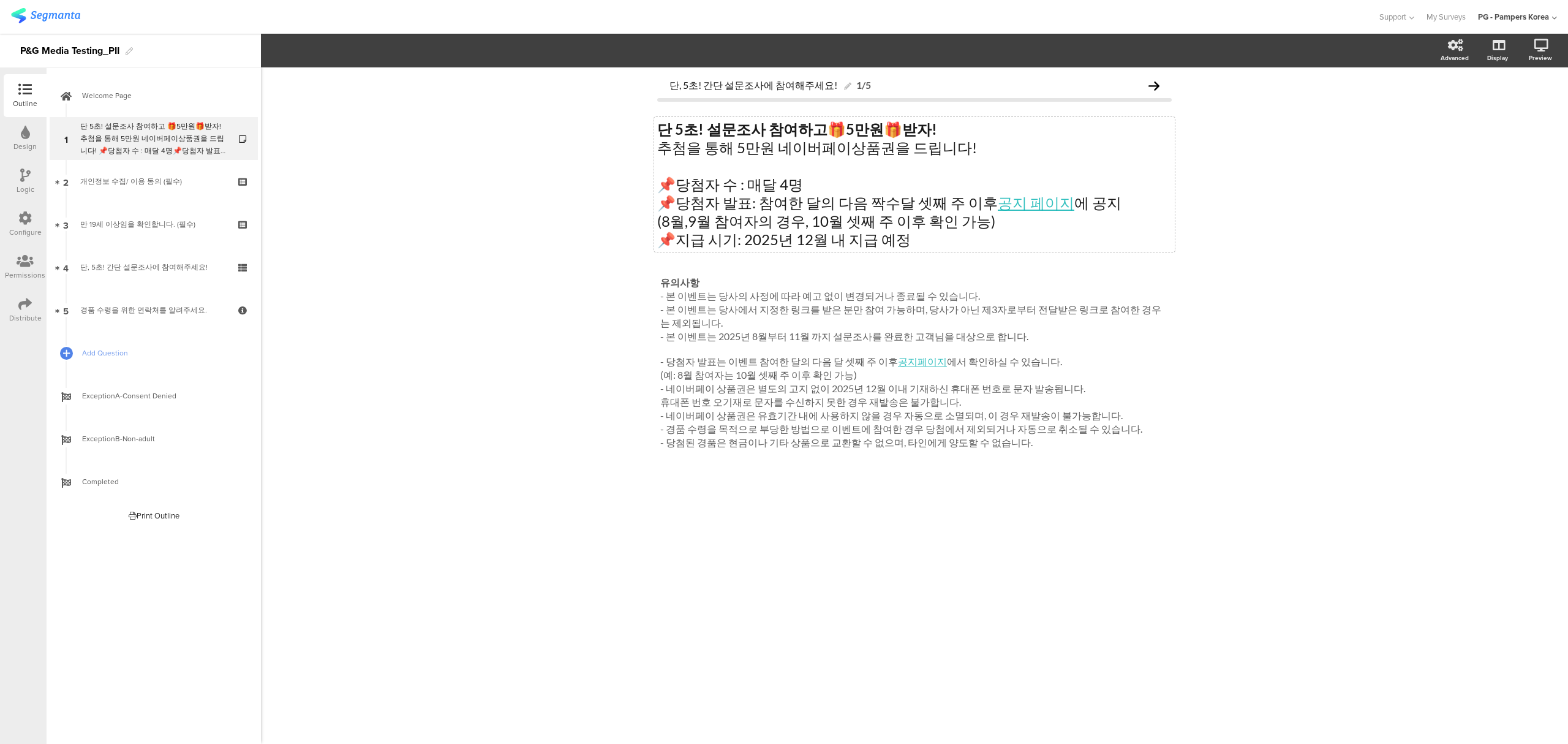
click at [855, 216] on div "단 5초! 설문조사 참여하고 🎁 5만원 🎁 받자! 추첨을 통해 5만원 네이버페이상품권을 드립니다! 📌당첨자 수 : 매달 4명 📌당첨자 발표: …" at bounding box center [914, 184] width 521 height 135
drag, startPoint x: 901, startPoint y: 241, endPoint x: 630, endPoint y: 223, distance: 271.6
click at [630, 223] on div "단, 5초! 간단 설문조사에 참여해주세요! 1/5 단 5초! 설문조사 참여하고 🎁 5만원 🎁 받자! 추첨을 통해 5만원 네이버페이상품권을 드립…" at bounding box center [913, 405] width 1307 height 676
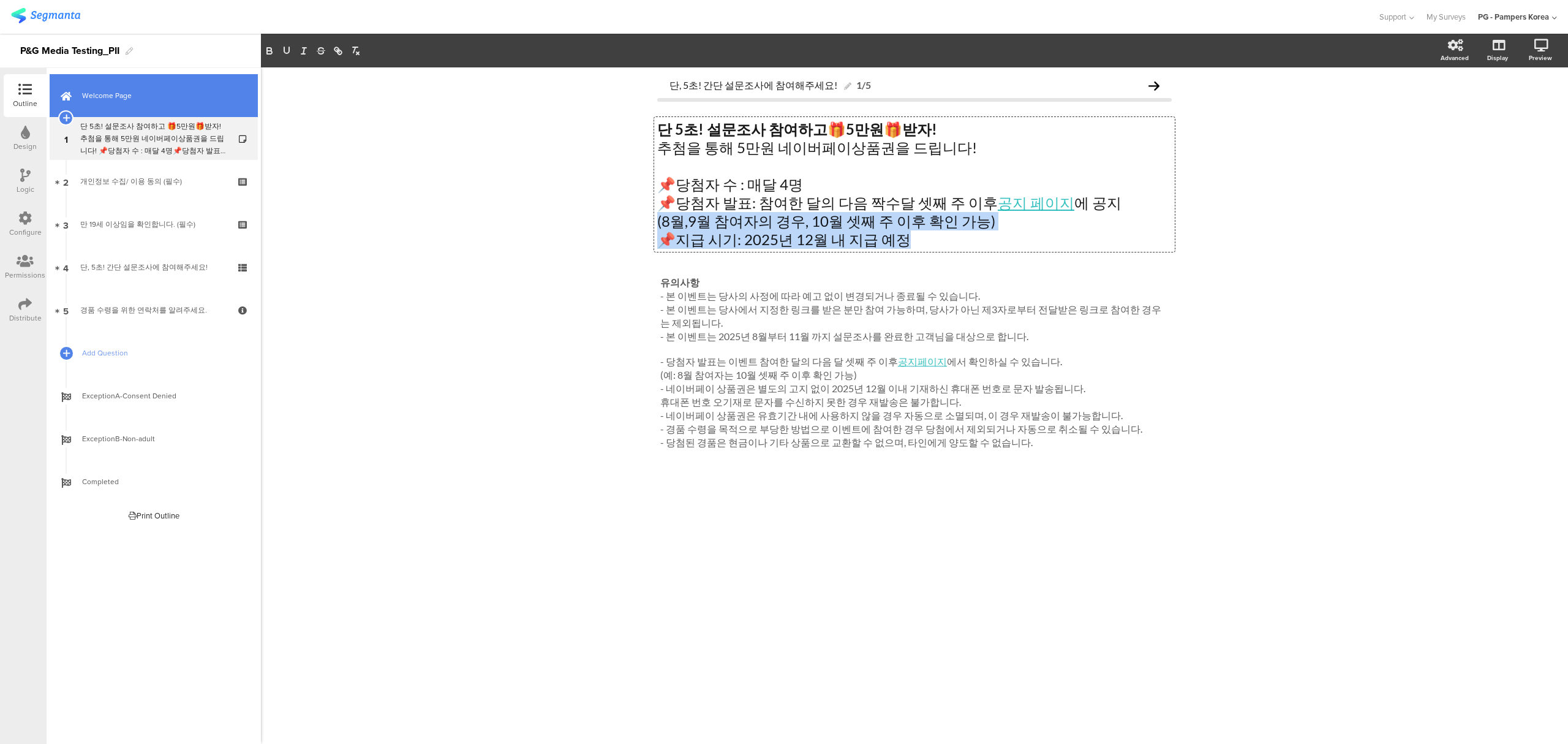
click at [155, 94] on span "Welcome Page" at bounding box center [160, 95] width 156 height 12
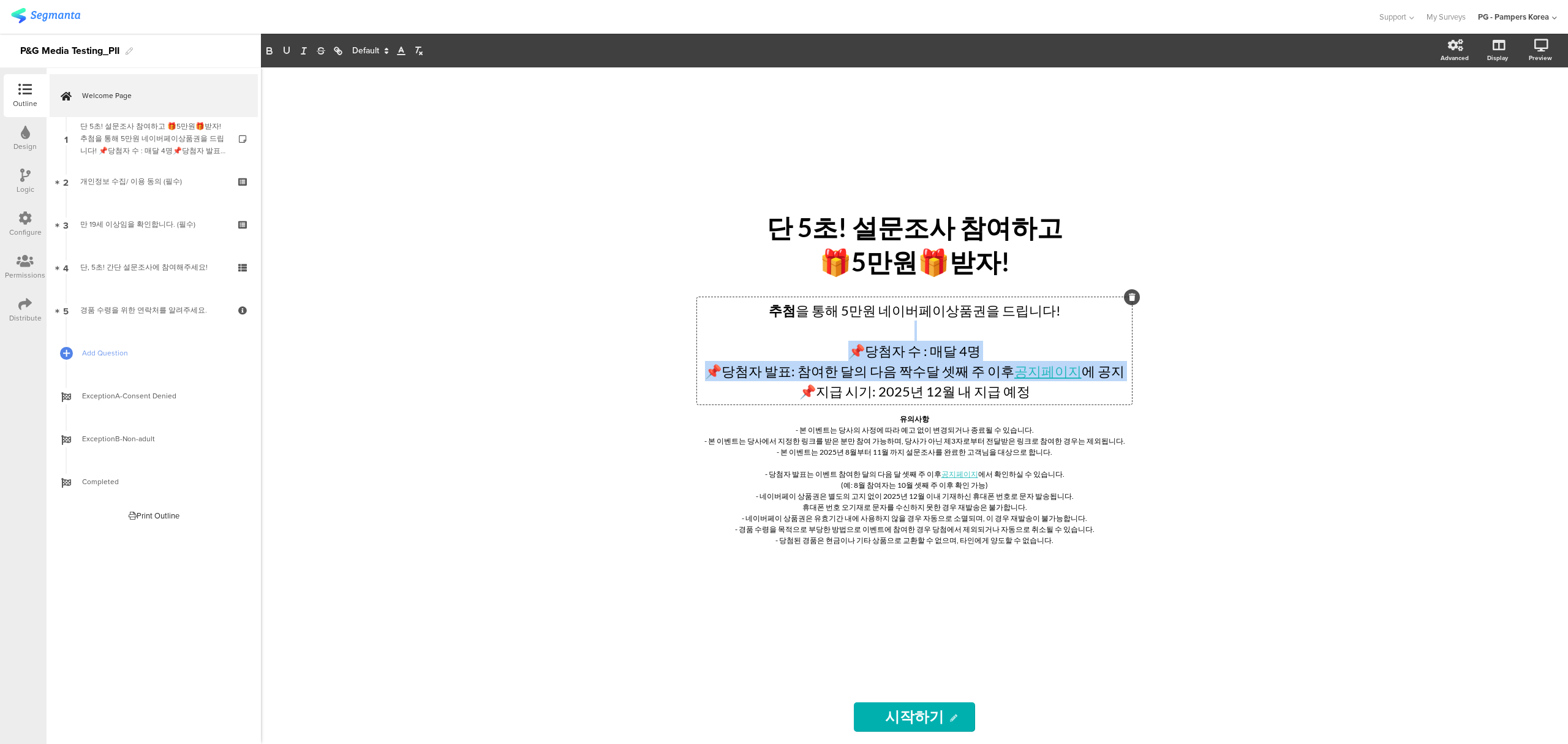
drag, startPoint x: 1061, startPoint y: 391, endPoint x: 809, endPoint y: 387, distance: 252.0
click at [809, 387] on div "추첨 을 통해 5만원 네이버페이상품권을 드립니다! 📌당첨자 수 : 매달 4명 📌당첨자 발표: 참여한 달의 다음 짝수달 셋째 주 이후 공지페이지…" at bounding box center [913, 351] width 434 height 108
click at [812, 387] on p "📌지급 시기: 2025년 12월 내 지급 예정" at bounding box center [914, 391] width 428 height 20
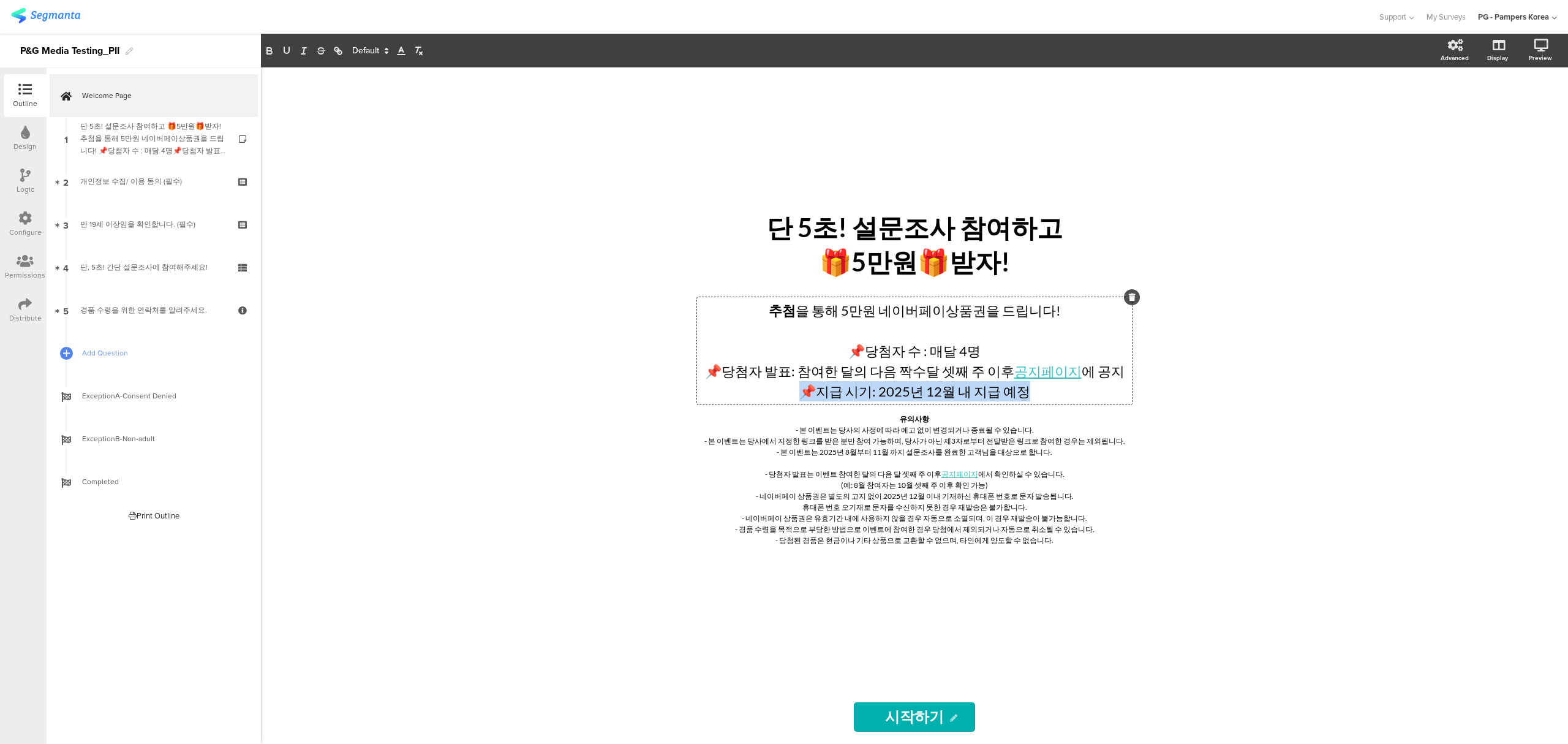
drag, startPoint x: 807, startPoint y: 393, endPoint x: 1041, endPoint y: 395, distance: 234.0
click at [1041, 395] on p "📌지급 시기: 2025년 12월 내 지급 예정" at bounding box center [914, 391] width 428 height 20
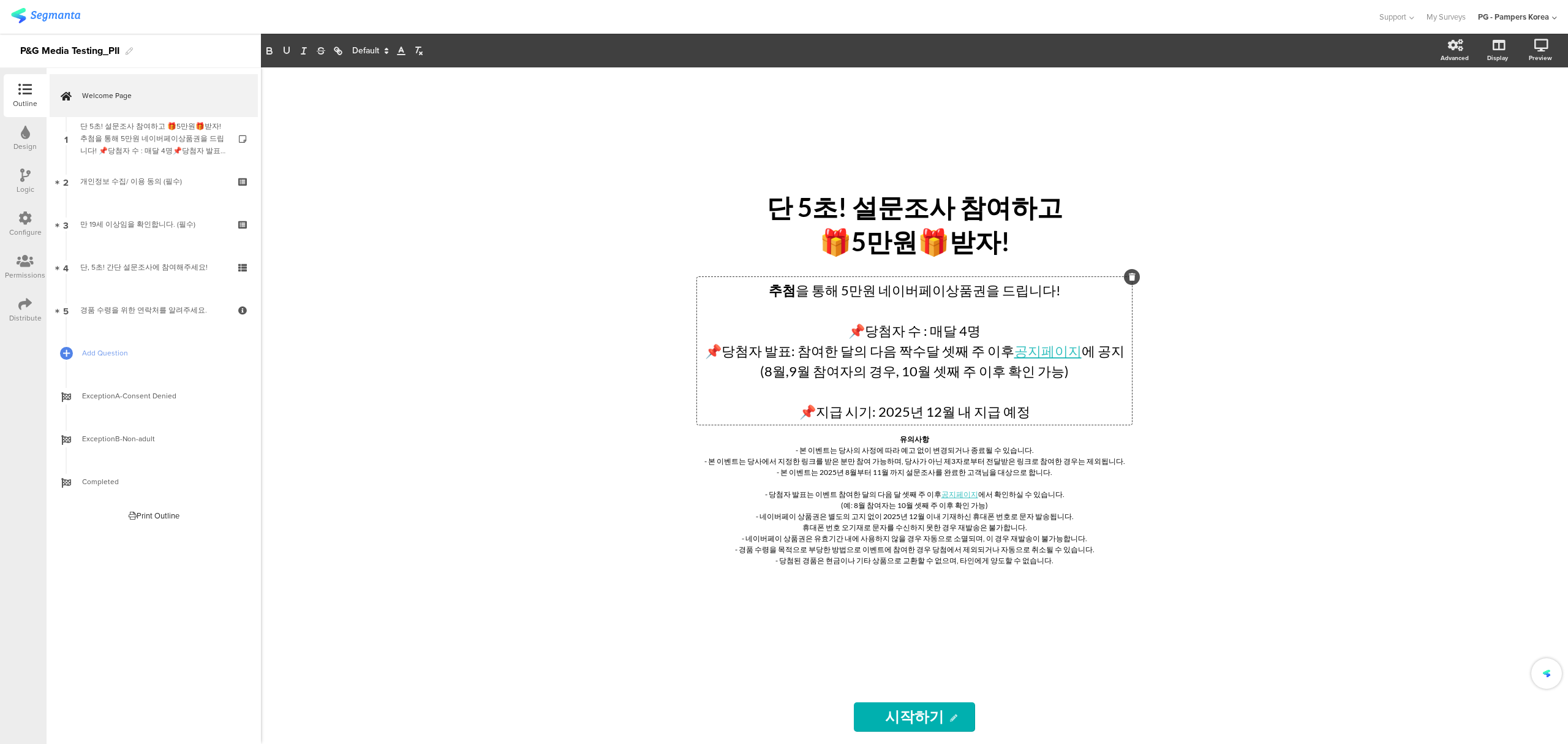
drag, startPoint x: 1084, startPoint y: 378, endPoint x: 1093, endPoint y: 379, distance: 9.1
click at [1088, 379] on p "(8월,9월 참여자의 경우, 10월 셋째 주 이후 확인 가능)" at bounding box center [914, 371] width 428 height 20
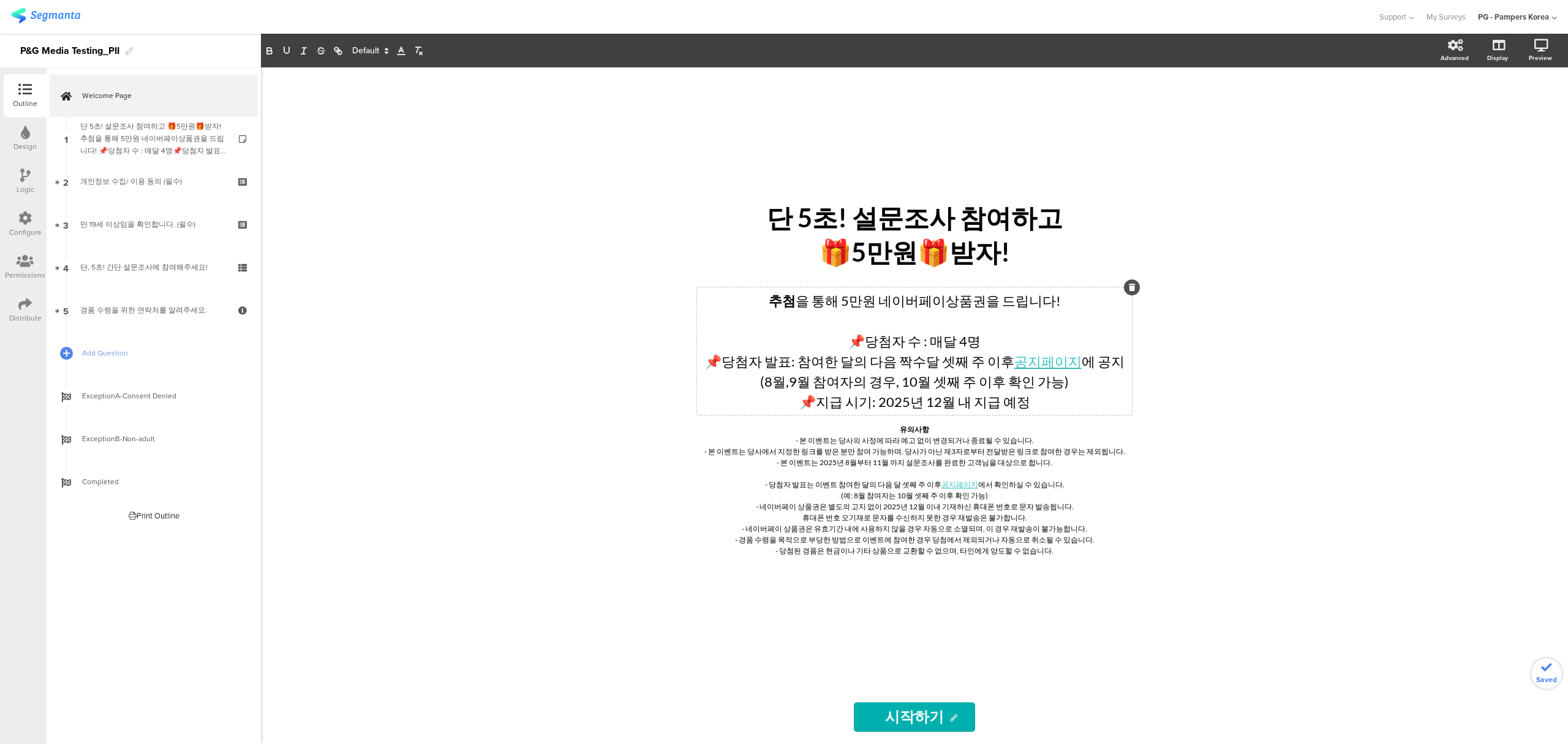
click at [1190, 393] on div "단 5초! 설문조사 참여하고 🎁5만원🎁받자! 단 5초! 설문조사 참여하고 🎁5만원🎁받자! 추첨 을 통해 5만원 네이버페이상품권을 드립니다! 📌…" at bounding box center [913, 405] width 1307 height 676
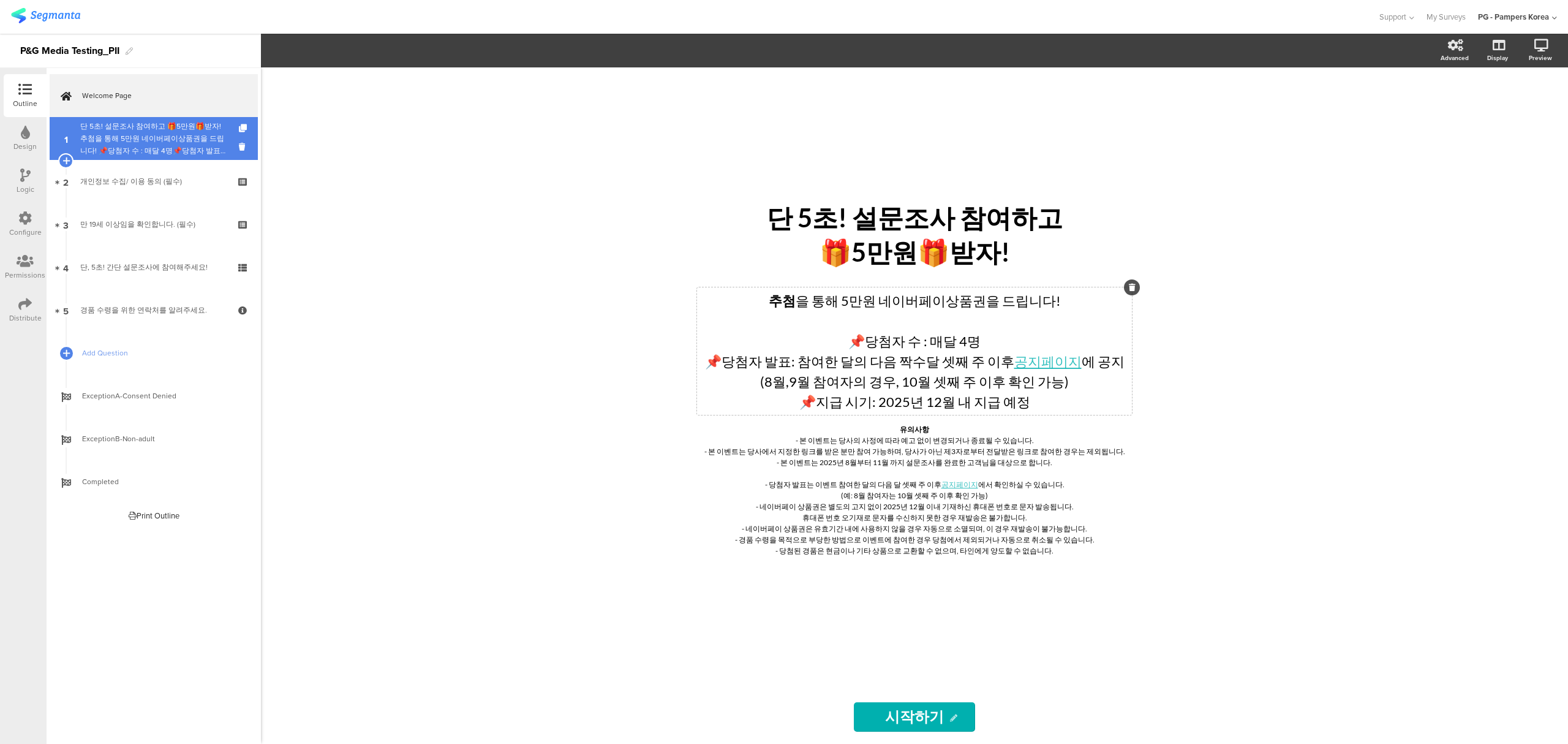
click at [120, 138] on div "단 5초! 설문조사 참여하고 🎁5만원🎁받자!추첨을 통해 5만원 네이버페이상품권을 드립니다! 📌당첨자 수 : 매달 4명📌당첨자 발표: 참여한 달…" at bounding box center [153, 138] width 146 height 37
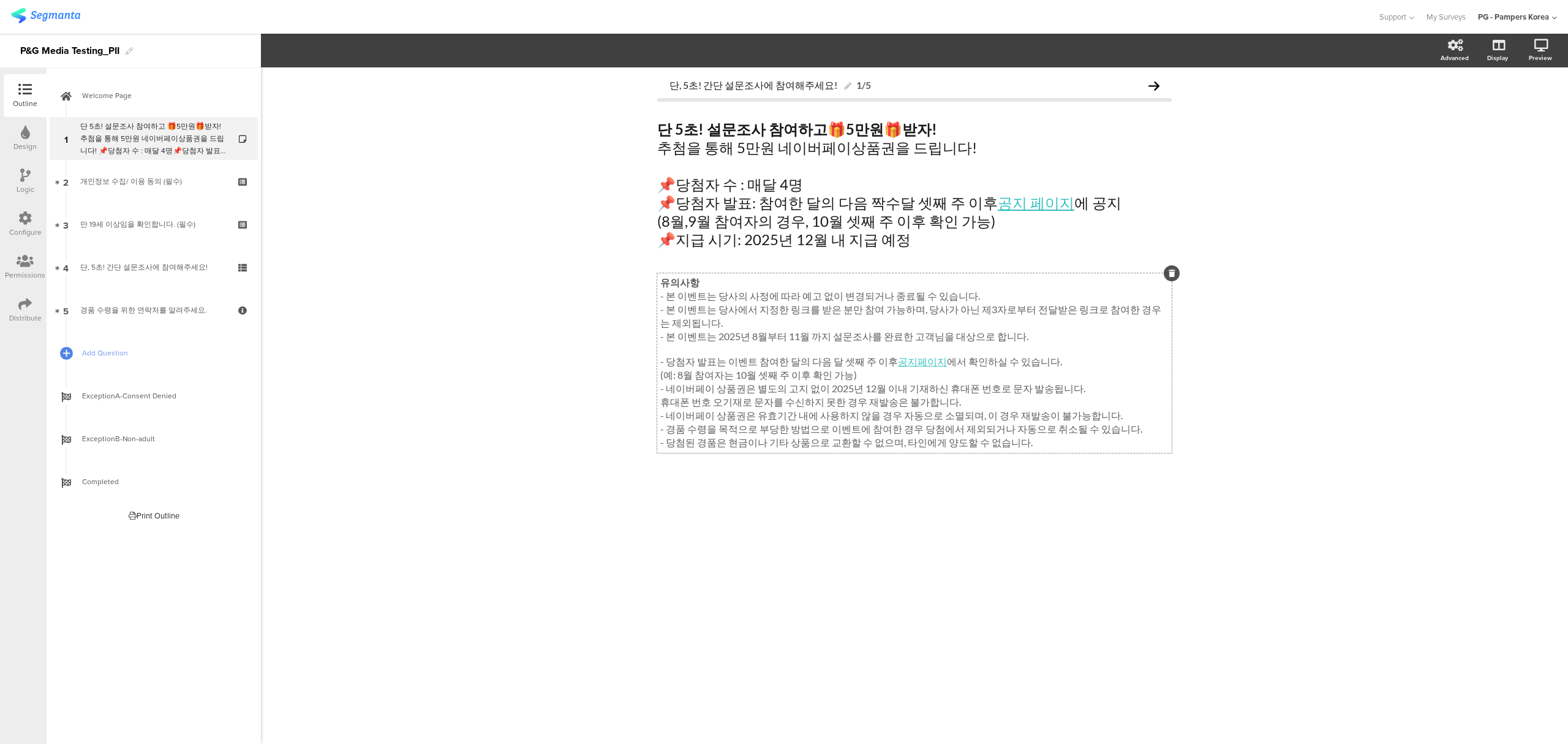
click at [735, 296] on div "유의사항 - 본 이벤트는 당사의 사정에 따라 예고 없이 변경되거나 종료될 수 있습니다. - 본 이벤트는 당사에서 지정한 링크를 받은 분만 참여…" at bounding box center [914, 362] width 515 height 179
click at [617, 363] on div "단, 5초! 간단 설문조사에 참여해주세요! 1/5 단 5초! 설문조사 참여하고 🎁 5만원 🎁 받자! 추첨을 통해 5만원 네이버페이상품권을 드립…" at bounding box center [913, 405] width 1307 height 676
drag, startPoint x: 755, startPoint y: 202, endPoint x: 975, endPoint y: 209, distance: 220.1
click at [975, 209] on div "단 5초! 설문조사 참여하고 🎁 5만원 🎁 받자! 추첨을 통해 5만원 네이버페이상품권을 드립니다! 📌당첨자 수 : 매달 4명 📌당첨자 발표: …" at bounding box center [914, 184] width 521 height 135
click at [725, 365] on div "유의사항 - 본 이벤트는 당사의 사정에 따라 예고 없이 변경되거나 종료될 수 있습니다. - 본 이벤트는 당사에서 지정한 링크를 받은 분만 참여…" at bounding box center [914, 362] width 515 height 179
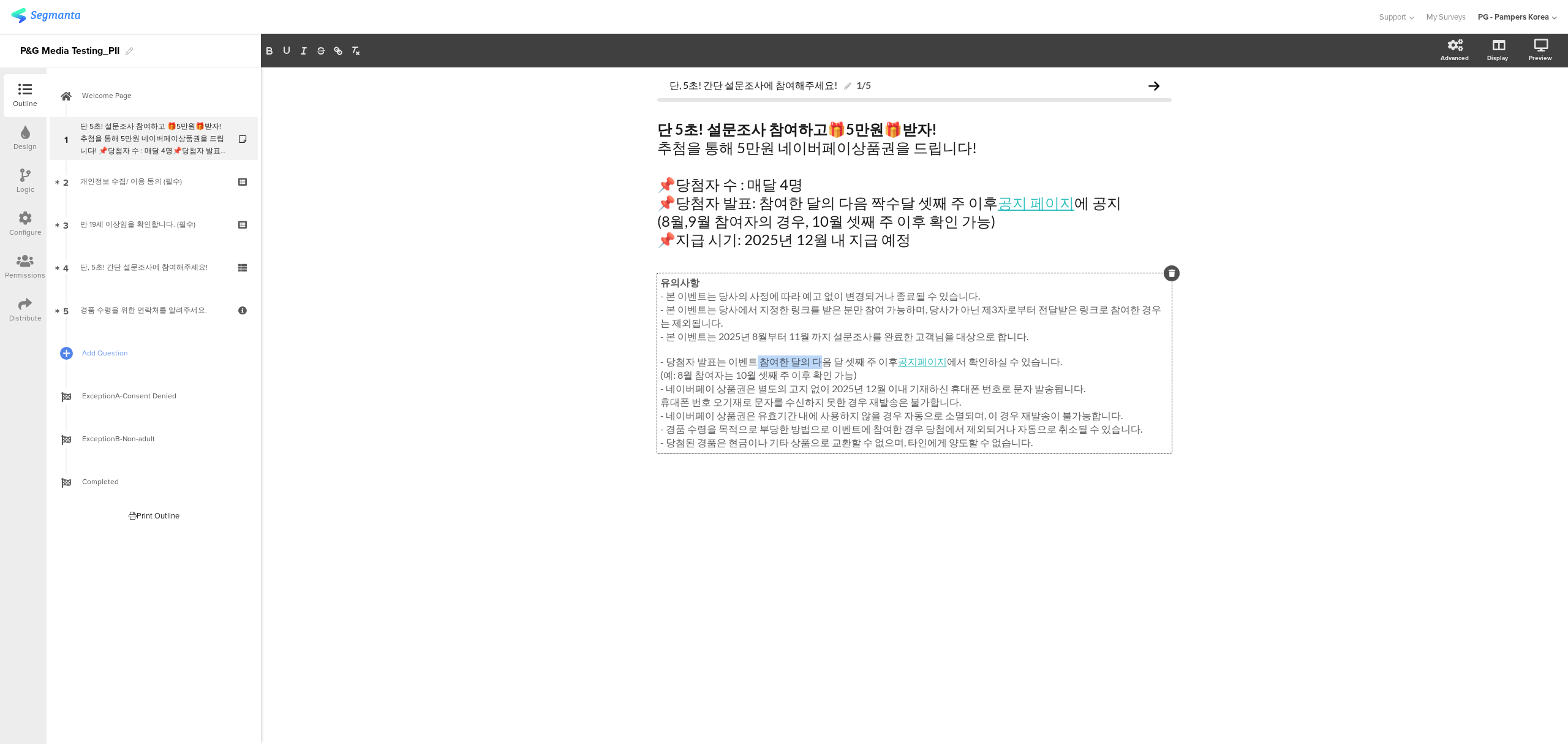
drag, startPoint x: 751, startPoint y: 363, endPoint x: 806, endPoint y: 363, distance: 55.0
click at [806, 363] on p "- 당첨자 발표는 이벤트 참여한 달의 다음 달 셋째 주 이후 공지페이지 에서 확인하실 수 있습니다." at bounding box center [914, 361] width 509 height 13
drag, startPoint x: 781, startPoint y: 372, endPoint x: 763, endPoint y: 354, distance: 25.5
click at [781, 368] on div "유의사항 - 본 이벤트는 당사의 사정에 따라 예고 없이 변경되거나 종료될 수 있습니다. - 본 이벤트는 당사에서 지정한 링크를 받은 분만 참여…" at bounding box center [914, 363] width 509 height 173
click at [755, 361] on p "- 당첨자 발표는 이벤트 참여한 달의 다음 달 셋째 주 이후 공지페이지 에서 확인하실 수 있습니다." at bounding box center [914, 361] width 509 height 13
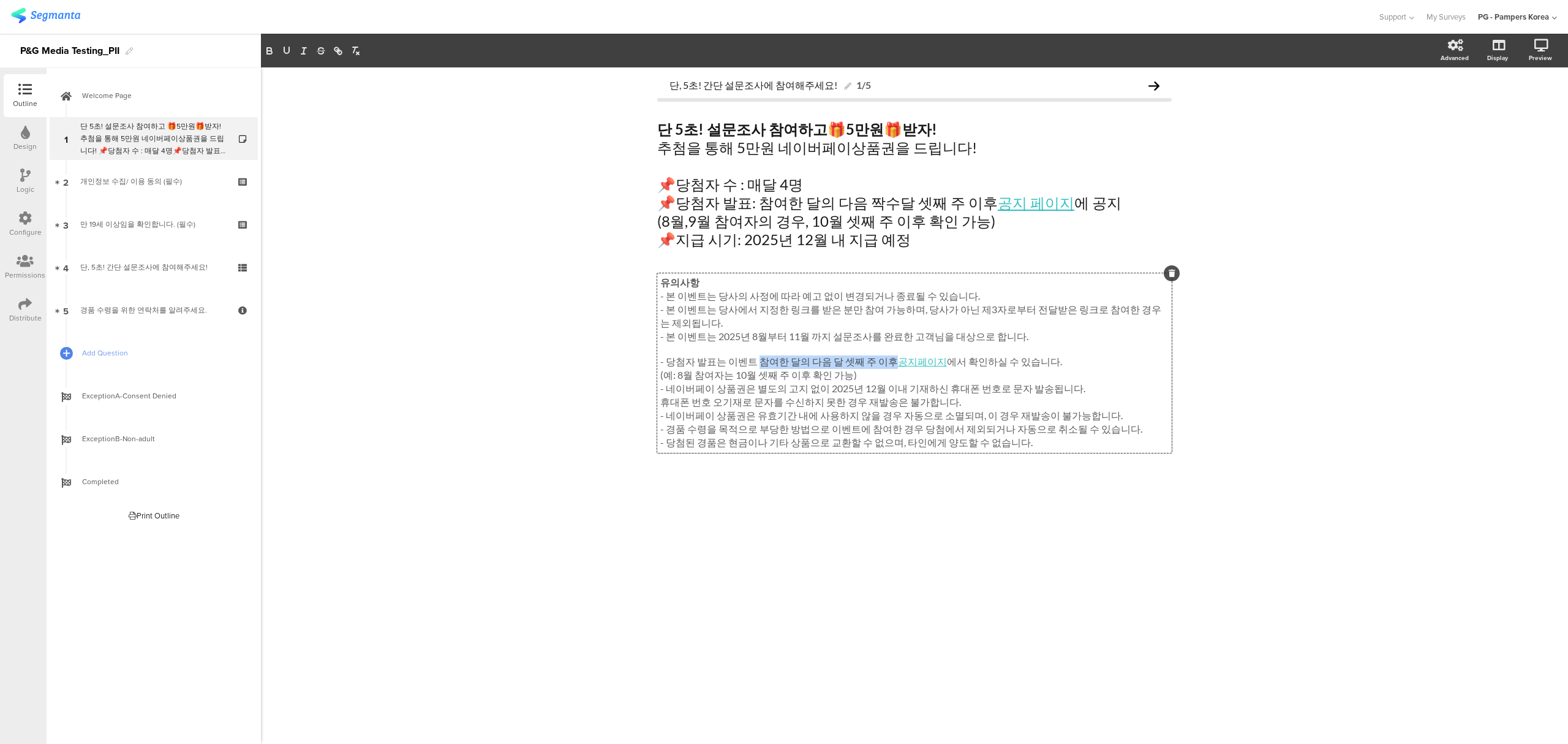
drag, startPoint x: 753, startPoint y: 363, endPoint x: 880, endPoint y: 363, distance: 127.0
click at [880, 363] on p "- 당첨자 발표는 이벤트 참여한 달의 다음 달 셋째 주 이후 공지페이지 에서 확인하실 수 있습니다." at bounding box center [914, 361] width 509 height 13
click at [758, 204] on div "단 5초! 설문조사 참여하고 🎁 5만원 🎁 받자! 추첨을 통해 5만원 네이버페이상품권을 드립니다! 📌당첨자 수 : 매달 4명 📌당첨자 발표: …" at bounding box center [914, 184] width 521 height 135
click at [814, 532] on div "단, 5초! 간단 설문조사에 참여해주세요! 1/5 단 5초! 설문조사 참여하고 🎁 5만원 🎁 받자! 추첨을 통해 5만원 네이버페이상품권을 드립…" at bounding box center [913, 405] width 1307 height 676
click at [772, 379] on div "유의사항 - 본 이벤트는 당사의 사정에 따라 예고 없이 변경되거나 종료될 수 있습니다. - 본 이벤트는 당사에서 지정한 링크를 받은 분만 참여…" at bounding box center [914, 362] width 515 height 179
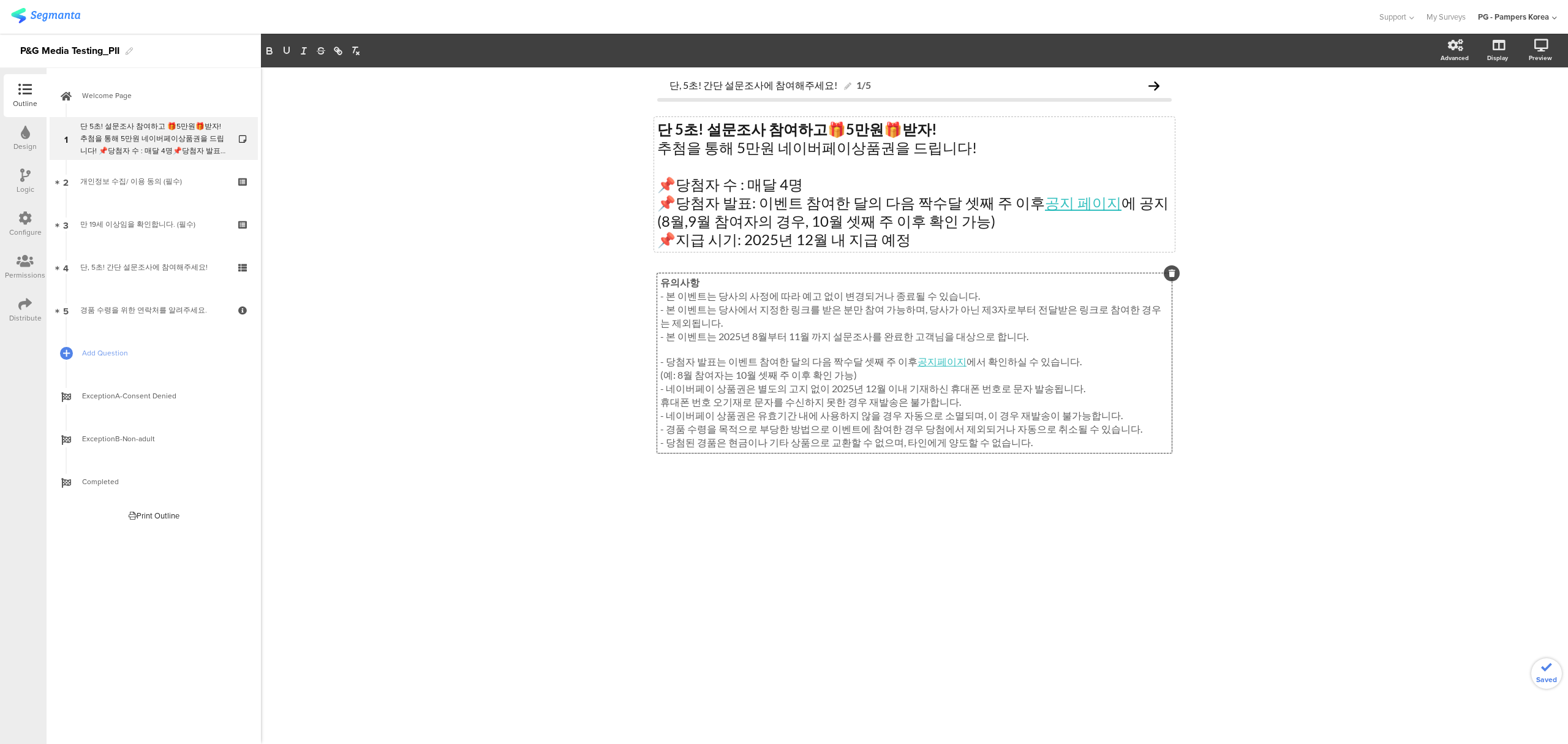
click at [837, 369] on p "- 당첨자 발표는 이벤트 참여한 달의 다음 짝수달 셋째 주 이후 공지페이지 에서 확인하실 수 있습니다." at bounding box center [914, 361] width 509 height 13
click at [897, 366] on p "- 당첨자 발표는 이벤트 참여한 달의 다음 짝수달 셋째 주 이후 공지페이지 에서 확인하실 수 있습니다." at bounding box center [914, 361] width 509 height 13
click at [1015, 365] on p "- 당첨자 발표는 이벤트 참여한 달의 다음 짝수달 셋째 주 이후 공지페이지 에서 확인하실 수 있습니다." at bounding box center [914, 361] width 509 height 13
click at [1042, 365] on p "- 당첨자 발표는 이벤트 참여한 달의 다음 짝수달 셋째 주 이후 공지페이지 에서 확인하실 수 있습니다." at bounding box center [914, 361] width 509 height 13
drag, startPoint x: 999, startPoint y: 222, endPoint x: 625, endPoint y: 224, distance: 374.0
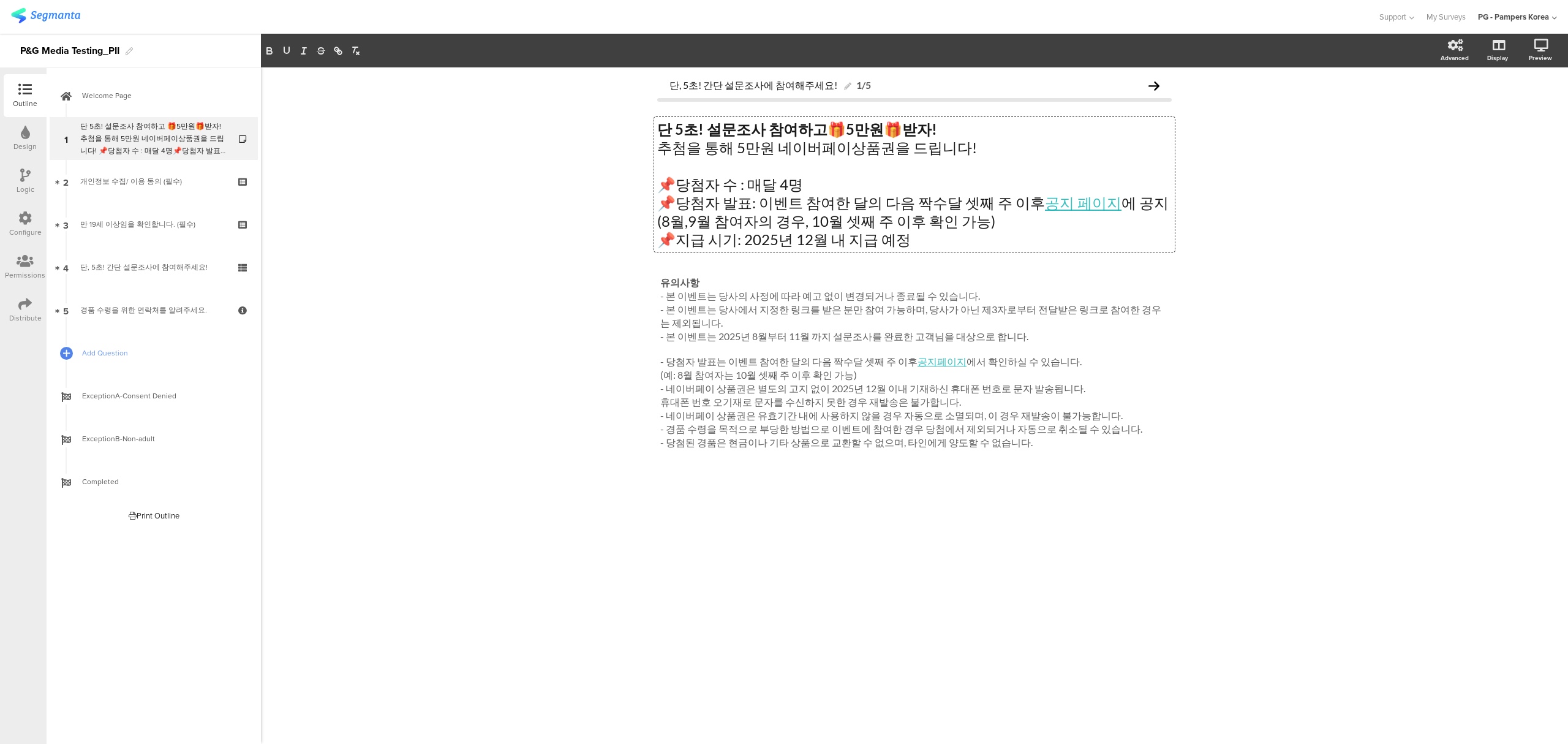
click at [625, 224] on div "단, 5초! 간단 설문조사에 참여해주세요! 1/5 단 5초! 설문조사 참여하고 🎁 5만원 🎁 받자! 추첨을 통해 5만원 네이버페이상품권을 드립…" at bounding box center [913, 405] width 1307 height 676
click at [713, 223] on p "(8월,9월 참여자의 경우, 10월 셋째 주 이후 확인 가능)" at bounding box center [914, 220] width 515 height 18
drag, startPoint x: 996, startPoint y: 223, endPoint x: 649, endPoint y: 224, distance: 347.0
click at [649, 224] on div "단, 5초! 간단 설문조사에 참여해주세요! 1/5 단 5초! 설문조사 참여하고 🎁 5만원 🎁 받자! 추첨을 통해 5만원 네이버페이상품권을 드립…" at bounding box center [914, 290] width 539 height 447
drag, startPoint x: 857, startPoint y: 376, endPoint x: 683, endPoint y: 382, distance: 174.1
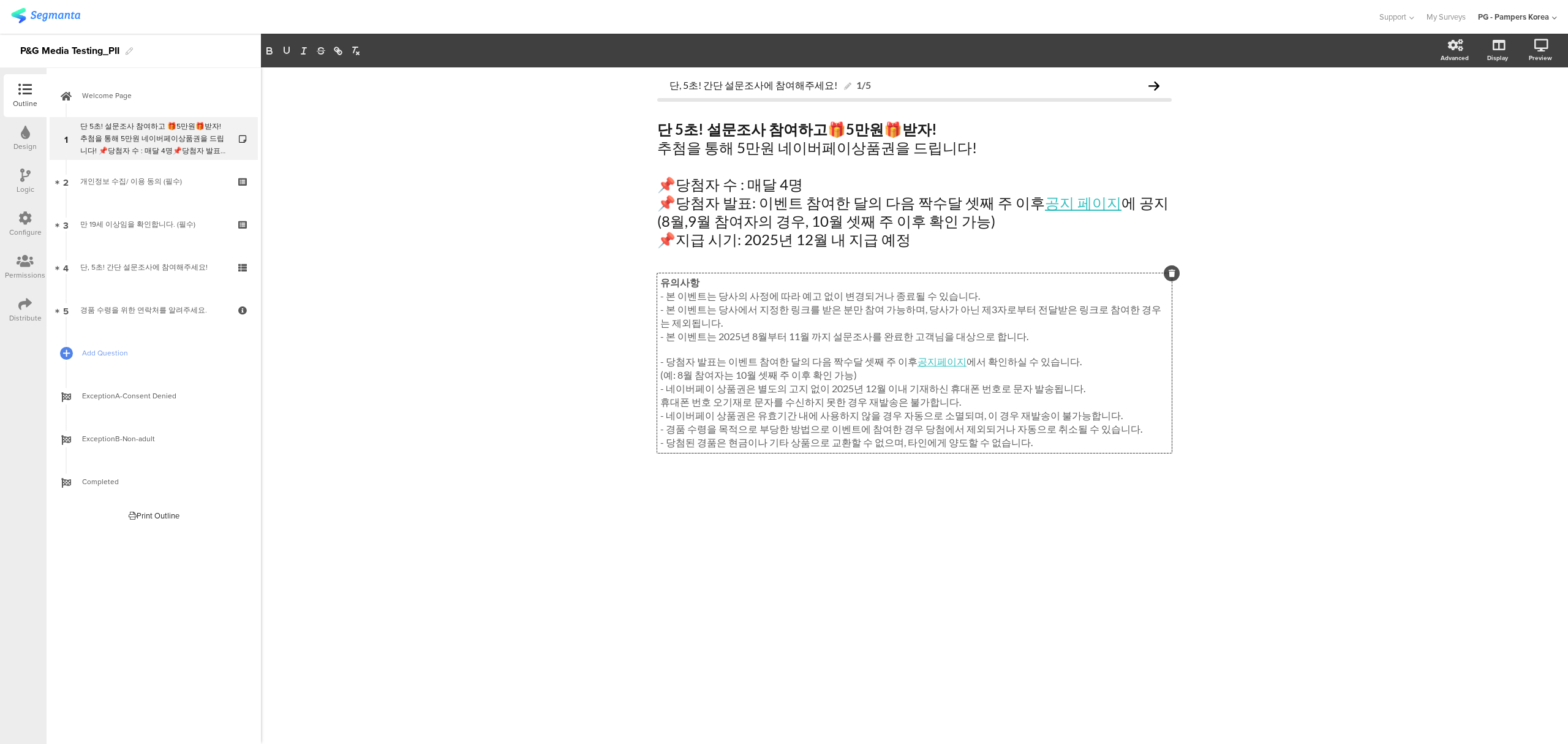
click at [676, 381] on div "유의사항 - 본 이벤트는 당사의 사정에 따라 예고 없이 변경되거나 종료될 수 있습니다. - 본 이벤트는 당사에서 지정한 링크를 받은 분만 참여…" at bounding box center [914, 362] width 515 height 179
click at [683, 382] on p "(예: 8월 참여자는 10월 셋째 주 이후 확인 가능)" at bounding box center [914, 375] width 509 height 13
click at [660, 224] on div "단 5초! 설문조사 참여하고 🎁 5만원 🎁 받자! 추첨을 통해 5만원 네이버페이상품권을 드립니다! 📌당첨자 수 : 매달 4명 📌당첨자 발표: …" at bounding box center [914, 184] width 521 height 135
drag, startPoint x: 995, startPoint y: 220, endPoint x: 621, endPoint y: 222, distance: 374.0
click at [653, 214] on div "단, 5초! 간단 설문조사에 참여해주세요! 1/5 단 5초! 설문조사 참여하고 🎁 5만원 🎁 받자! 추첨을 통해 5만원 네이버페이상품권을 드립…" at bounding box center [914, 290] width 539 height 447
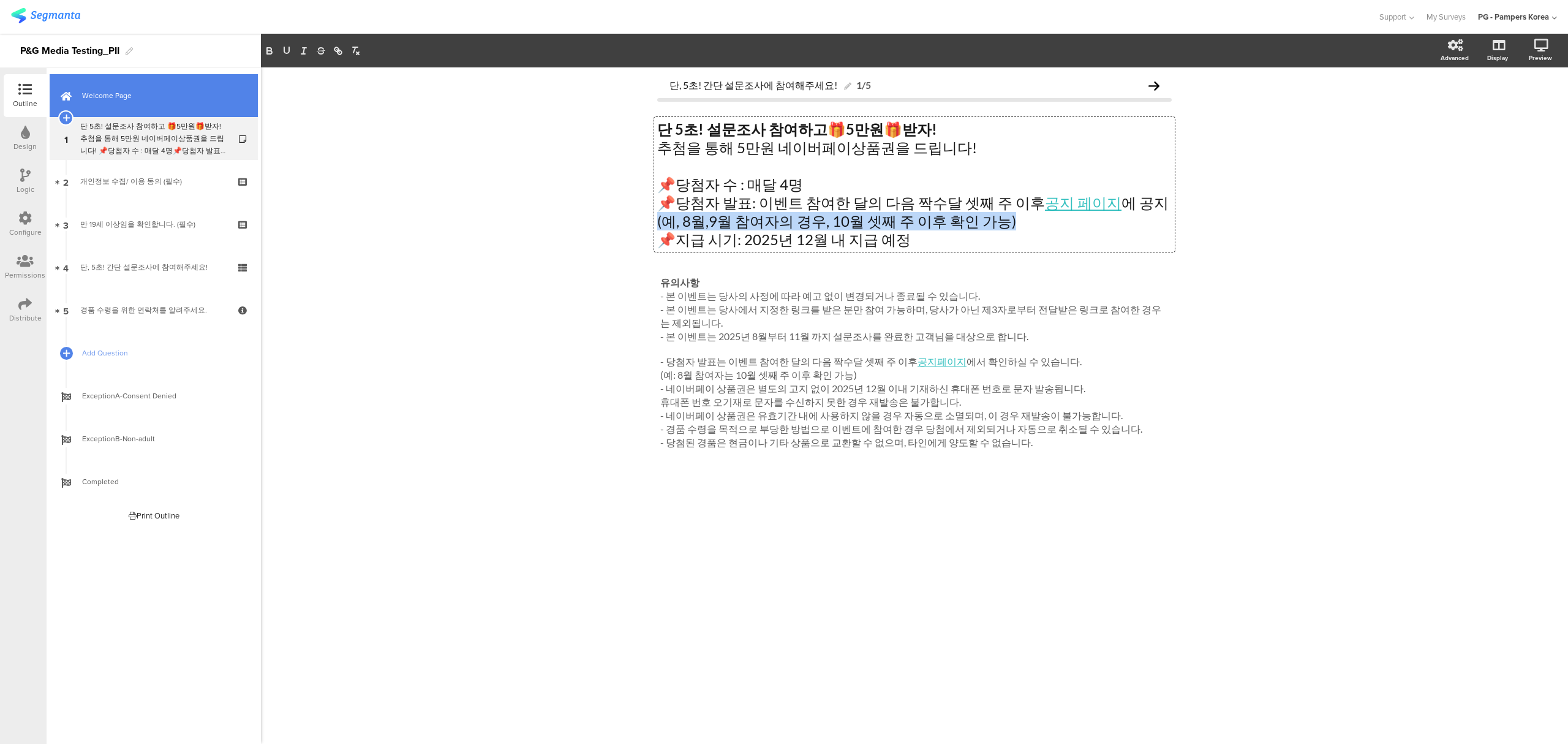
click at [65, 97] on icon at bounding box center [66, 96] width 11 height 16
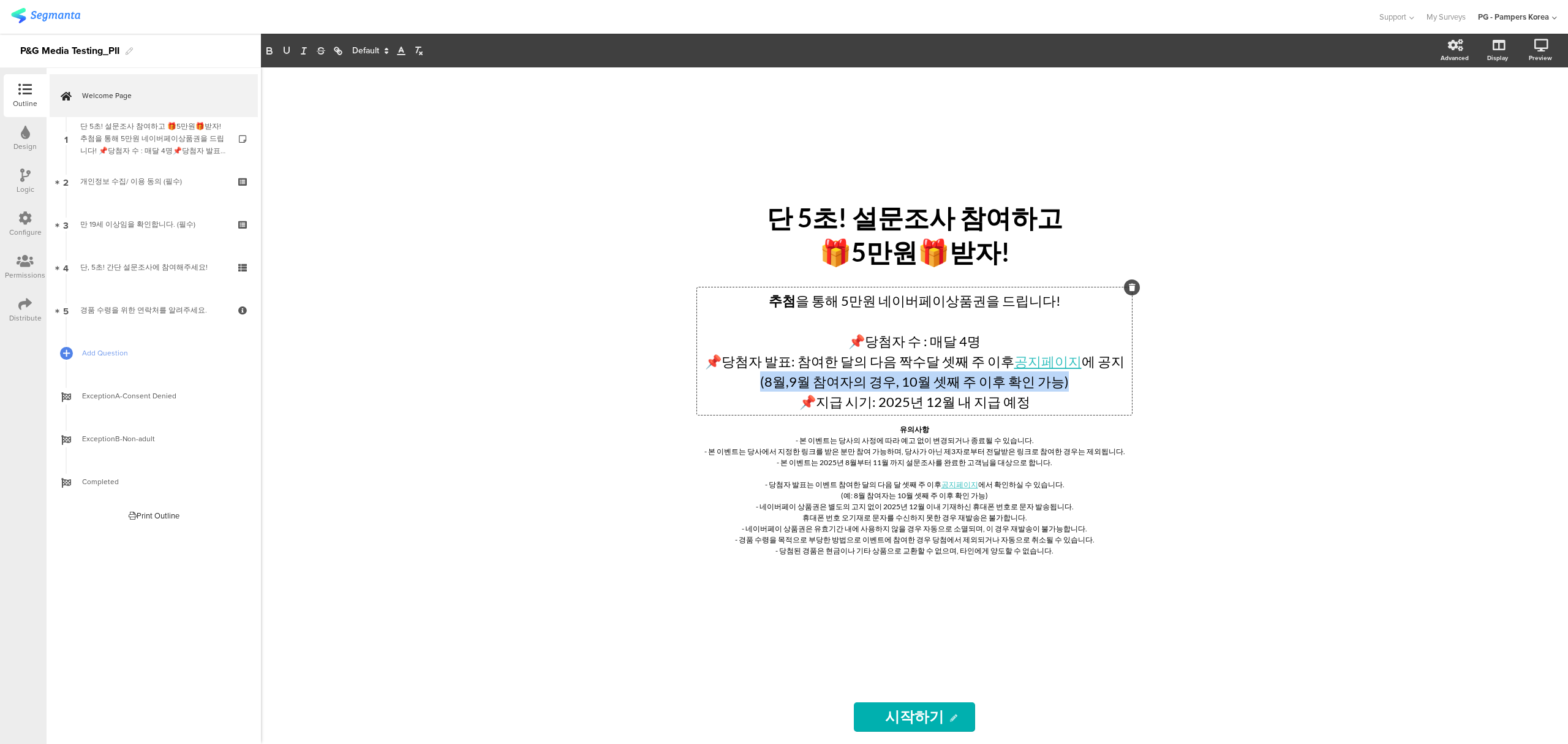
drag, startPoint x: 1065, startPoint y: 385, endPoint x: 746, endPoint y: 385, distance: 319.0
click at [746, 385] on div "추첨 을 통해 5만원 네이버페이상품권을 드립니다! 📌당첨자 수 : 매달 4명 📌당첨자 발표: 참여한 달의 다음 짝수달 셋째 주 이후 공지페이지…" at bounding box center [913, 351] width 434 height 128
click at [703, 405] on p "📌지급 시기: 2025년 12월 내 지급 예정" at bounding box center [914, 401] width 428 height 20
click at [623, 367] on div "단 5초! 설문조사 참여하고 🎁5만원🎁받자! 단 5초! 설문조사 참여하고 🎁5만원🎁받자! 추첨 을 통해 5만원 네이버페이상품권을 드립니다! 📌…" at bounding box center [913, 405] width 1307 height 676
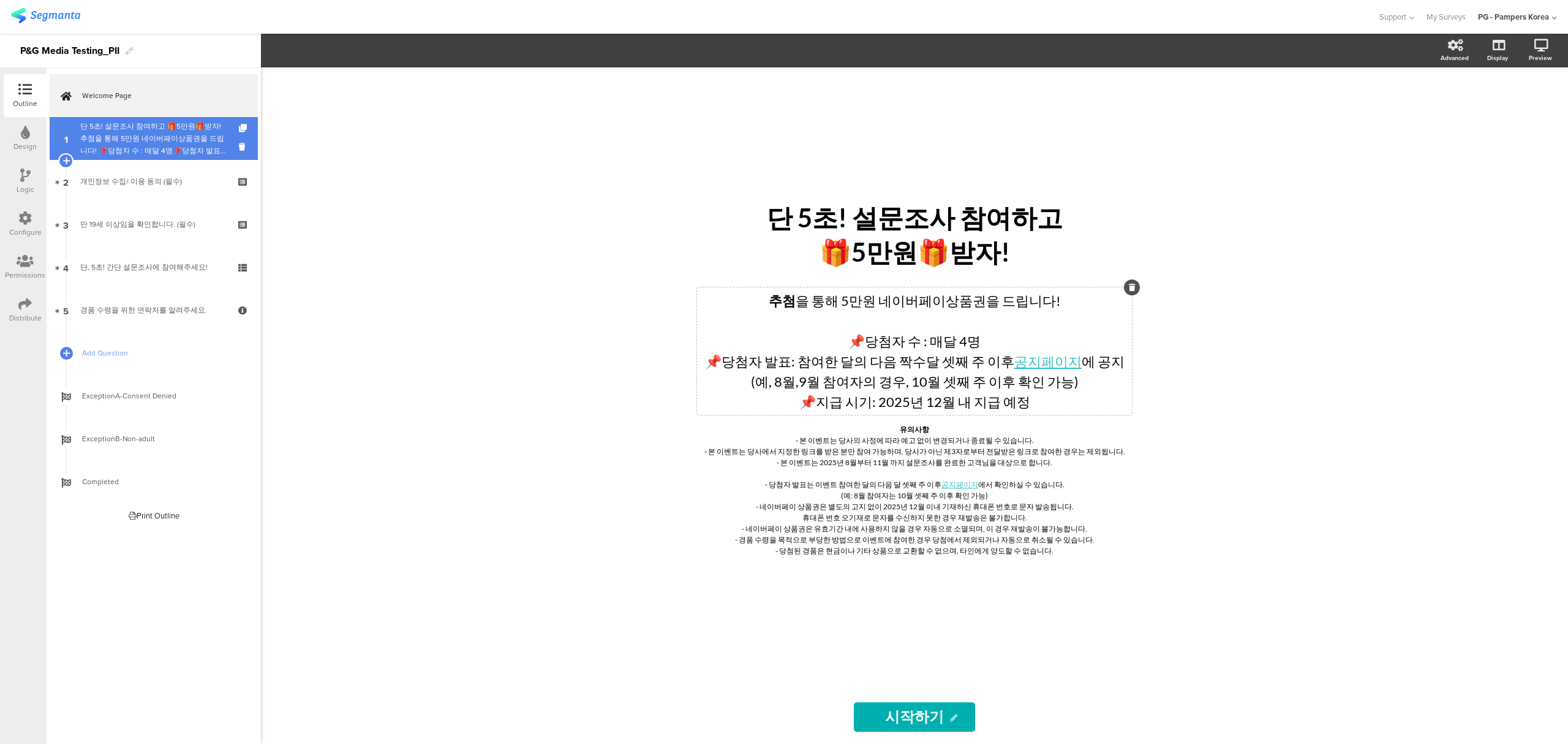
click at [161, 143] on div "단 5초! 설문조사 참여하고 🎁5만원🎁받자!추첨을 통해 5만원 네이버페이상품권을 드립니다! 📌당첨자 수 : 매달 4명📌당첨자 발표: 이벤트 참…" at bounding box center [153, 138] width 146 height 37
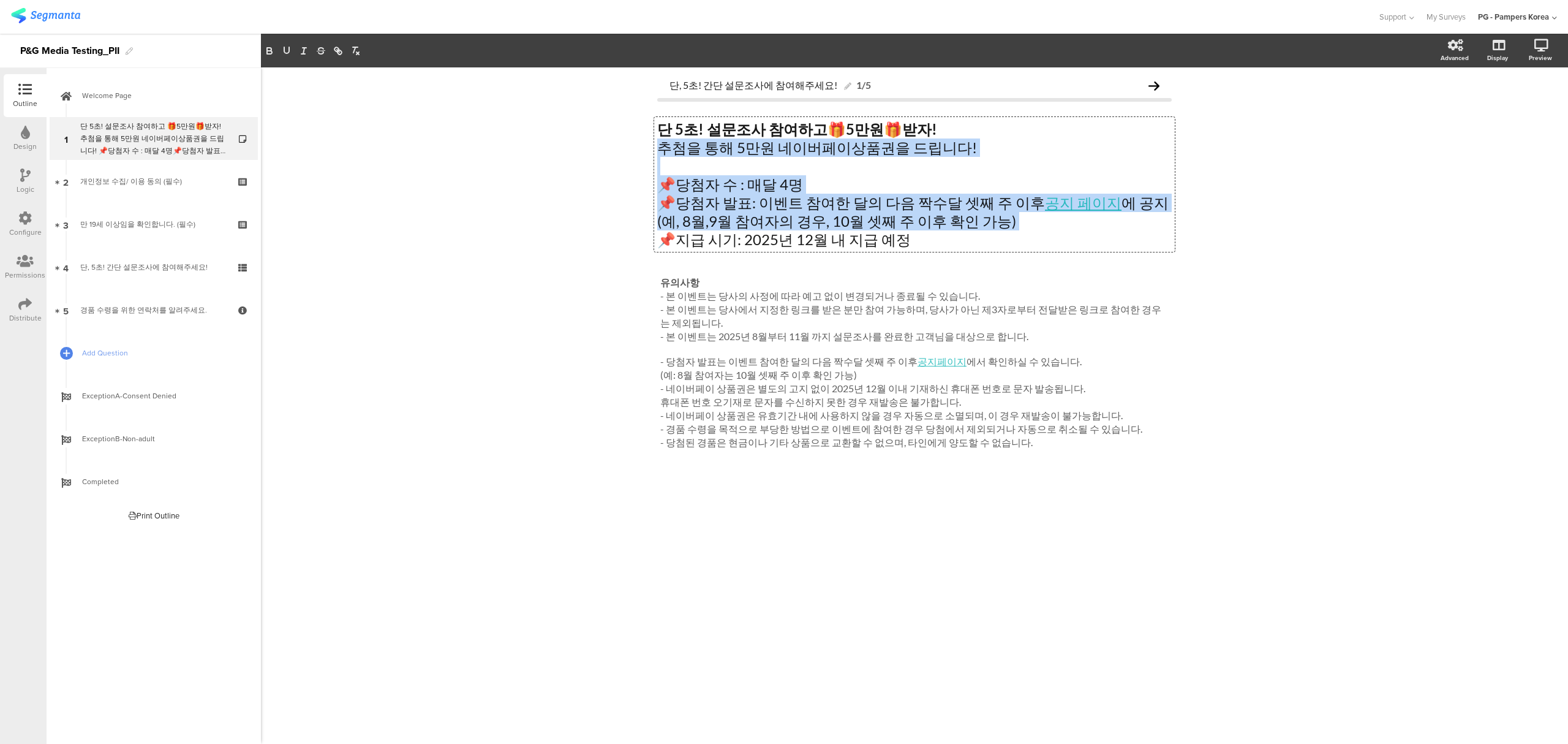
drag, startPoint x: 1007, startPoint y: 219, endPoint x: 676, endPoint y: 224, distance: 331.0
click at [655, 235] on div "단 5초! 설문조사 참여하고 🎁 5만원 🎁 받자! 추첨을 통해 5만원 네이버페이상품권을 드립니다! 📌당첨자 수 : 매달 4명 📌당첨자 발표: …" at bounding box center [914, 184] width 521 height 135
click at [680, 222] on p "(예, 8월,9월 참여자의 경우, 10월 셋째 주 이후 확인 가능)" at bounding box center [914, 220] width 515 height 18
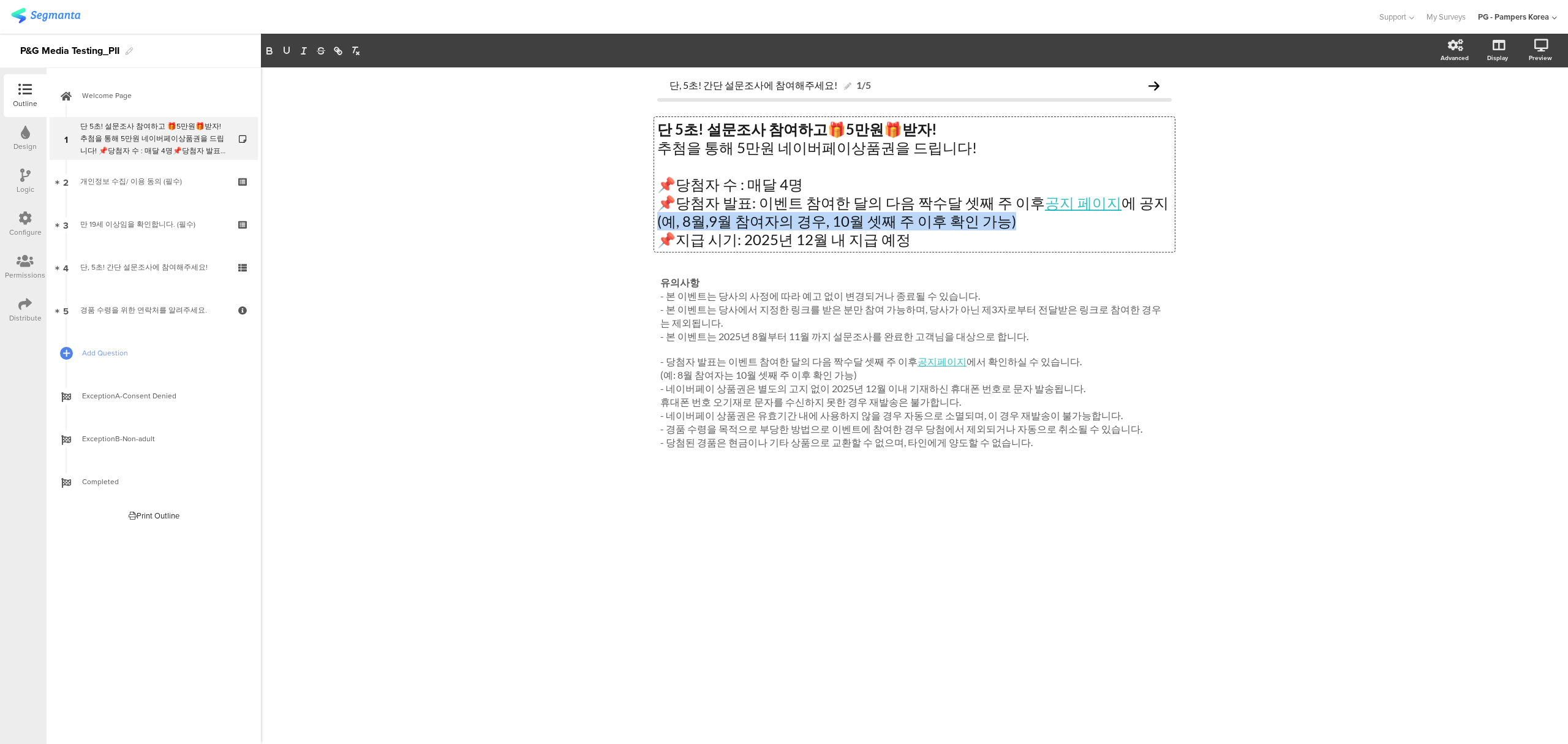
drag, startPoint x: 657, startPoint y: 223, endPoint x: 997, endPoint y: 214, distance: 340.1
click at [997, 214] on p "(예, 8월,9월 참여자의 경우, 10월 셋째 주 이후 확인 가능)" at bounding box center [914, 220] width 515 height 18
drag, startPoint x: 868, startPoint y: 375, endPoint x: 843, endPoint y: 387, distance: 27.7
click at [704, 379] on div "유의사항 - 본 이벤트는 당사의 사정에 따라 예고 없이 변경되거나 종료될 수 있습니다. - 본 이벤트는 당사에서 지정한 링크를 받은 분만 참여…" at bounding box center [914, 362] width 515 height 179
click at [843, 387] on p "- 네이버페이 상품권은 별도의 고지 없이 2025년 12월 이내 기재하신 휴대폰 번호로 문자 발송됩니다." at bounding box center [914, 388] width 509 height 13
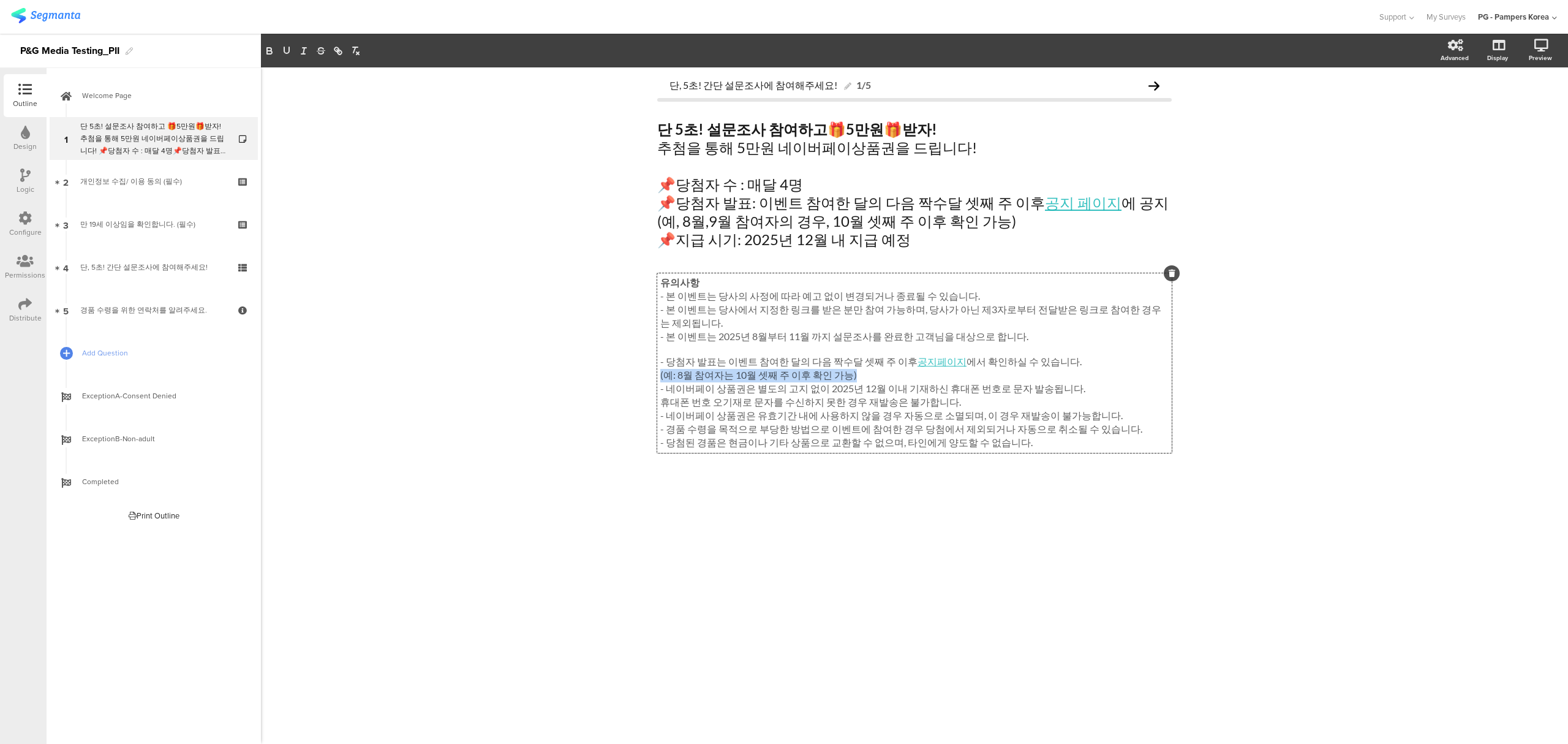
click at [1088, 375] on div "유의사항 - 본 이벤트는 당사의 사정에 따라 예고 없이 변경되거나 종료될 수 있습니다. - 본 이벤트는 당사에서 지정한 링크를 받은 분만 참여…" at bounding box center [914, 363] width 509 height 173
drag, startPoint x: 846, startPoint y: 380, endPoint x: 657, endPoint y: 379, distance: 189.0
click at [657, 379] on div "유의사항 - 본 이벤트는 당사의 사정에 따라 예고 없이 변경되거나 종료될 수 있습니다. - 본 이벤트는 당사에서 지정한 링크를 받은 분만 참여…" at bounding box center [914, 362] width 515 height 179
click at [1312, 396] on div "단, 5초! 간단 설문조사에 참여해주세요! 1/5 단 5초! 설문조사 참여하고 🎁 5만원 🎁 받자! 추첨을 통해 5만원 네이버페이상품권을 드립…" at bounding box center [913, 405] width 1307 height 676
click at [953, 407] on div "유의사항 - 본 이벤트는 당사의 사정에 따라 예고 없이 변경되거나 종료될 수 있습니다. - 본 이벤트는 당사에서 지정한 링크를 받은 분만 참여…" at bounding box center [914, 362] width 515 height 179
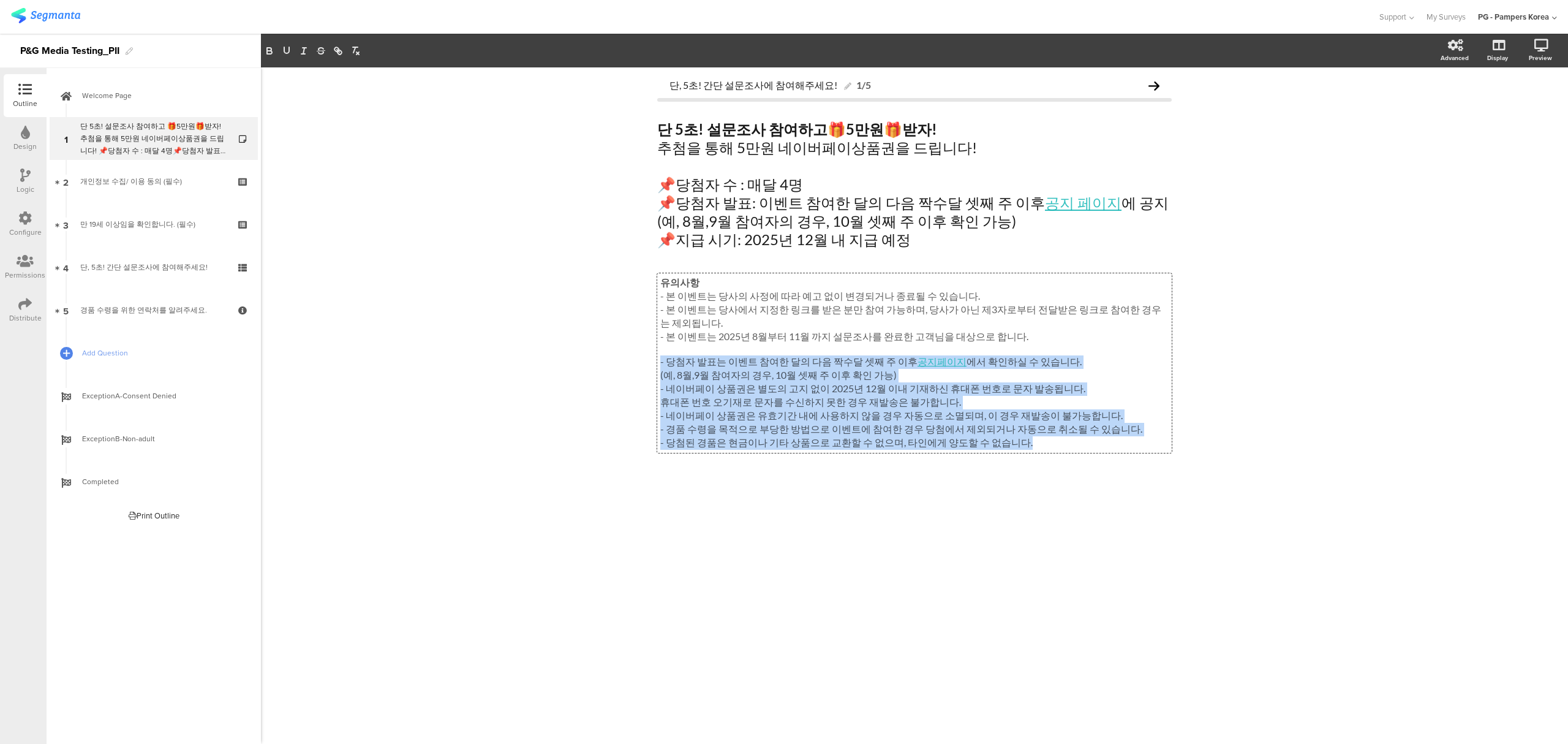
drag, startPoint x: 1015, startPoint y: 449, endPoint x: 650, endPoint y: 361, distance: 375.5
click at [650, 361] on div "단, 5초! 간단 설문조사에 참여해주세요! 1/5 단 5초! 설문조사 참여하고 🎁 5만원 🎁 받자! 추첨을 통해 5만원 네이버페이상품권을 드립…" at bounding box center [914, 290] width 539 height 447
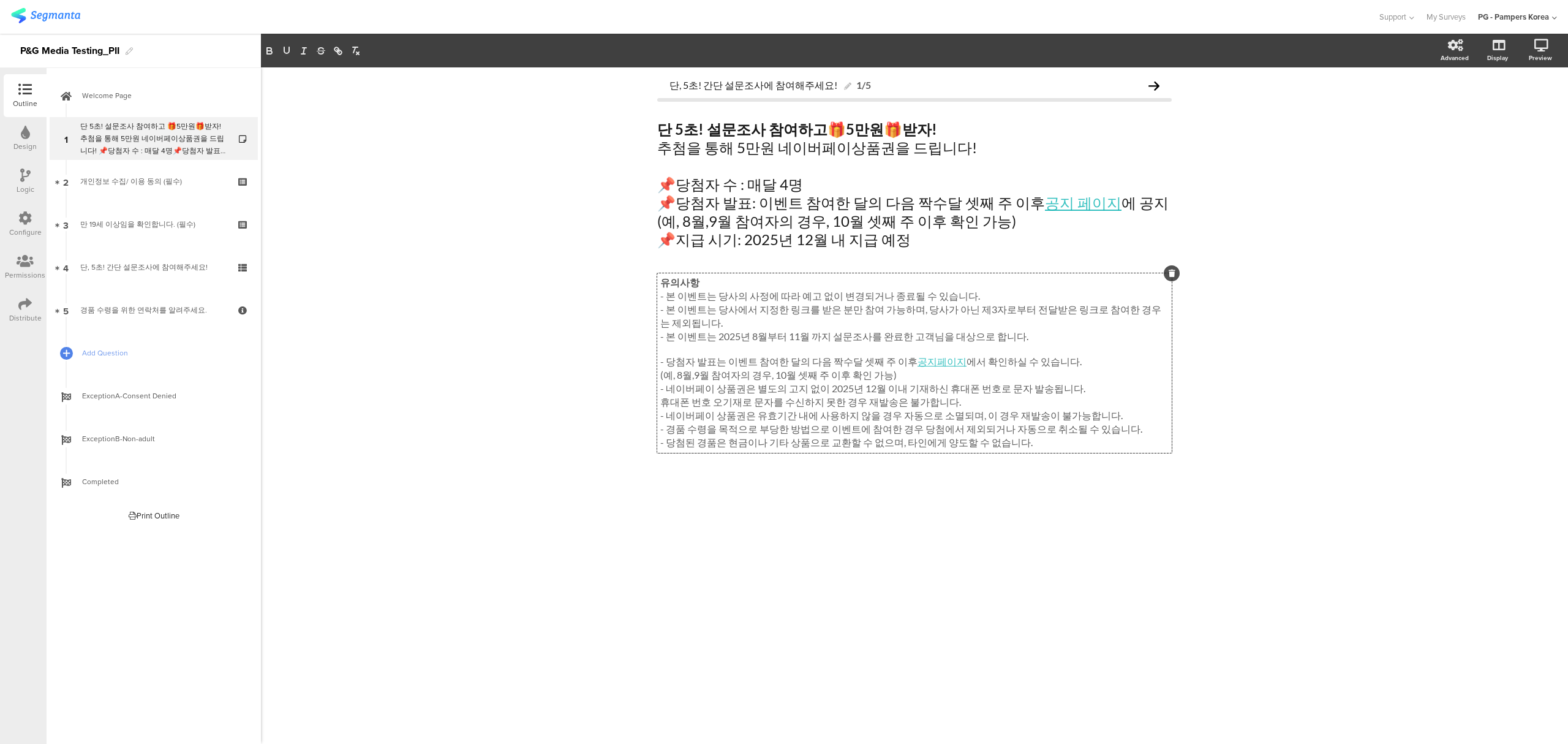
click at [990, 323] on p "- 본 이벤트는 당사에서 지정한 링크를 받은 분만 참여 가능하며, 당사가 아닌 제3자로부터 전달받은 링크로 참여한 경우는 제외됩니다." at bounding box center [914, 316] width 509 height 27
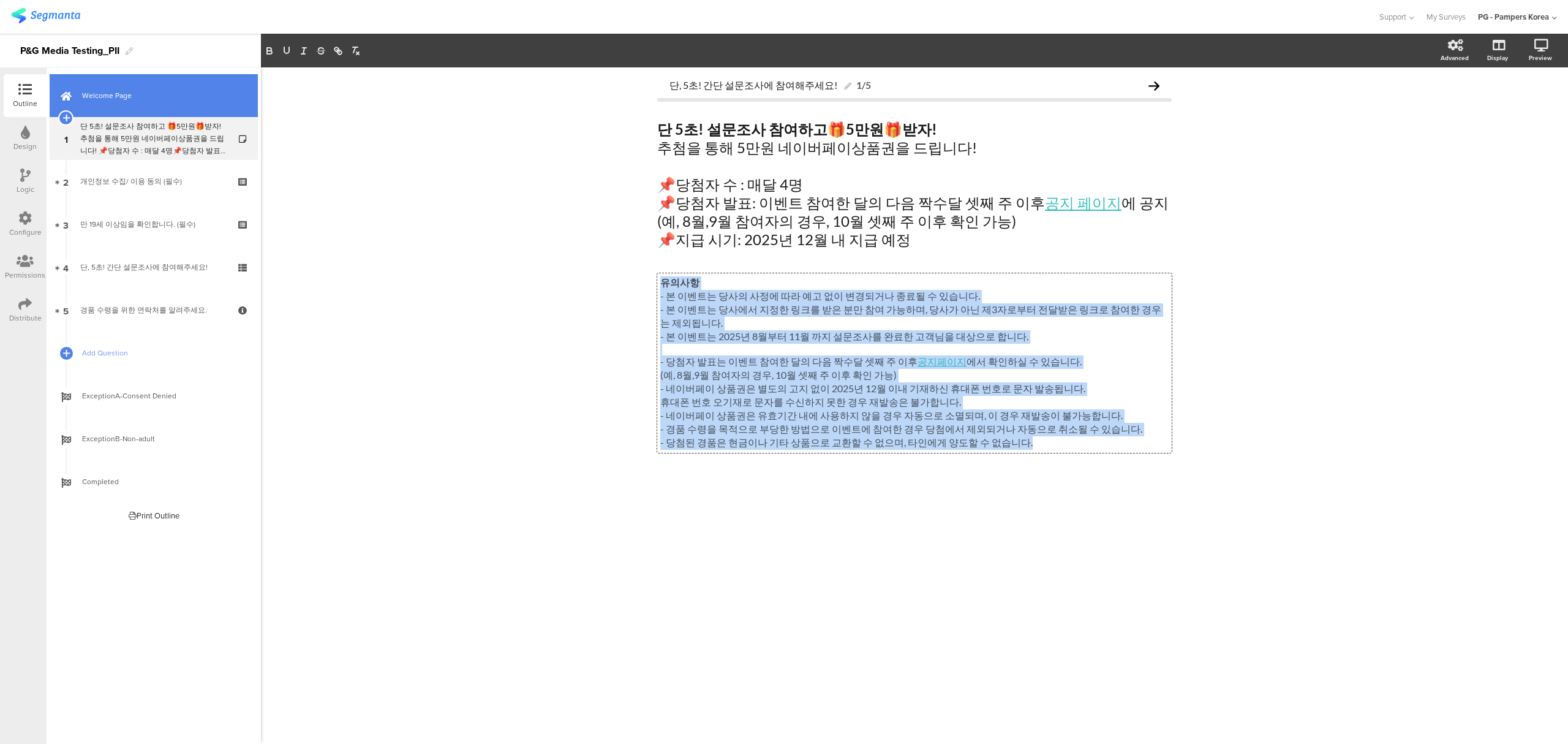
click at [108, 100] on span "Welcome Page" at bounding box center [160, 95] width 156 height 12
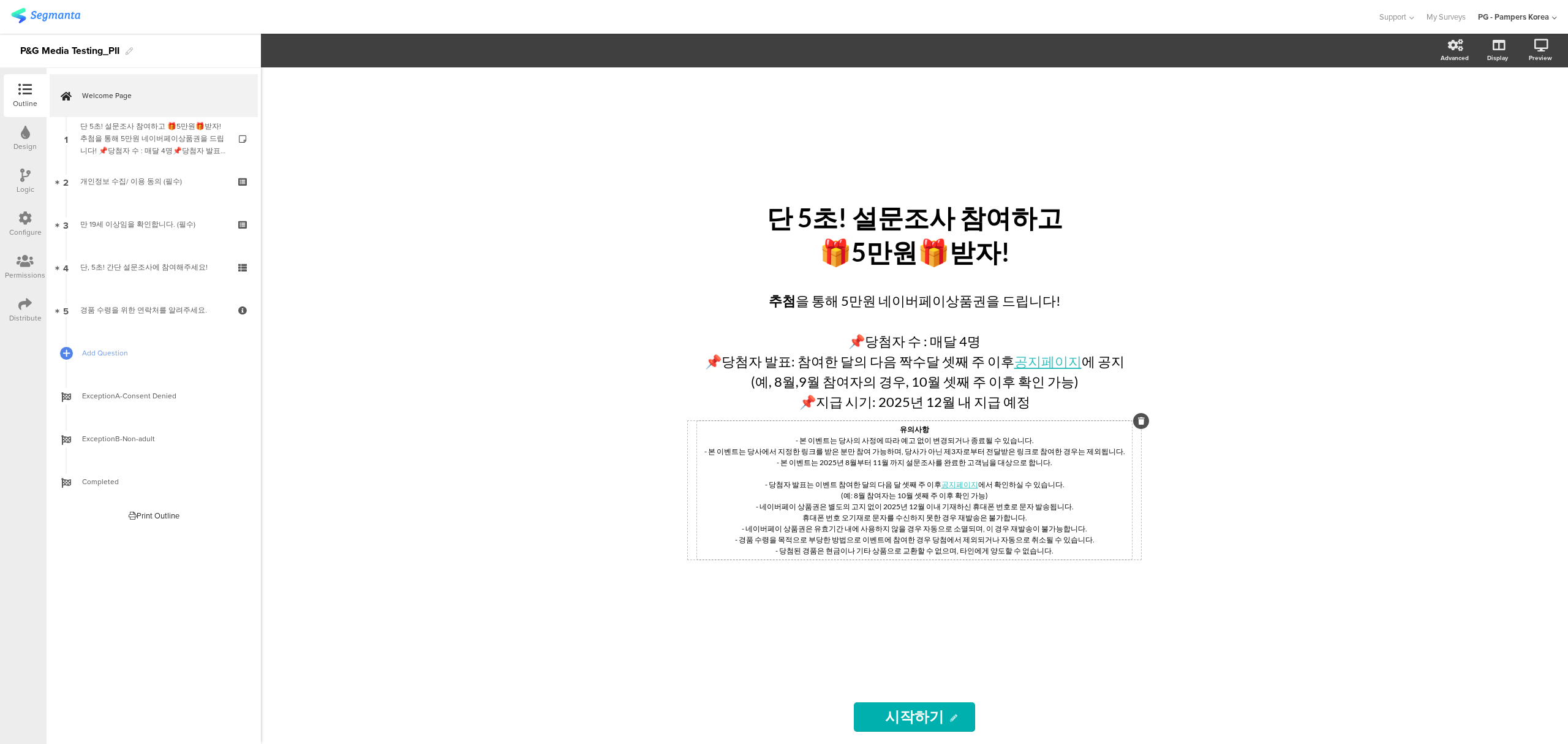
click at [899, 434] on div "유의사항 - 본 이벤트는 당사의 사정에 따라 예고 없이 변경되거나 종료될 수 있습니다. - 본 이벤트는 당사에서 지정한 링크를 받은 분만 참여…" at bounding box center [913, 490] width 434 height 138
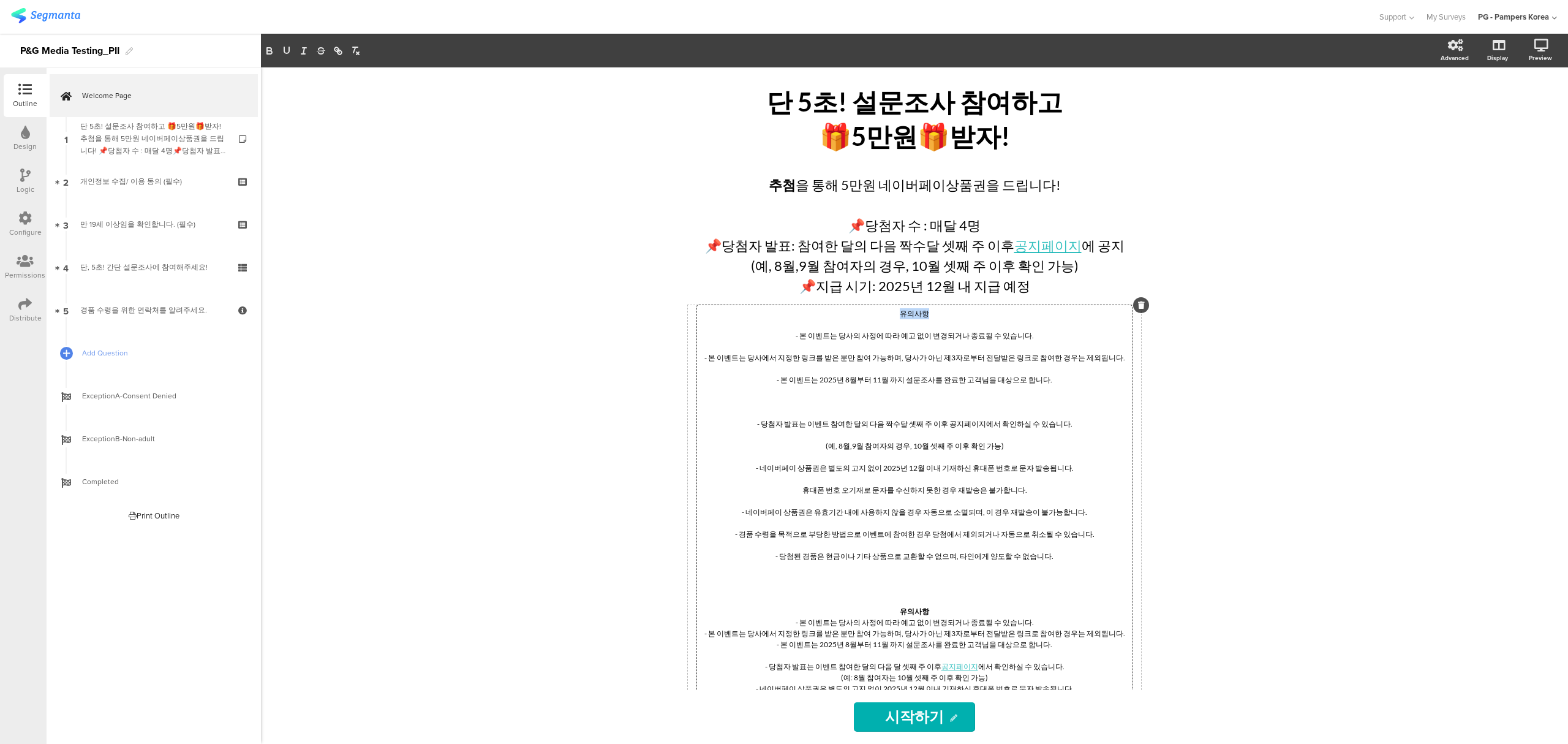
drag, startPoint x: 952, startPoint y: 323, endPoint x: 873, endPoint y: 316, distance: 79.3
click at [873, 316] on p "유의사항" at bounding box center [914, 313] width 428 height 11
click at [954, 317] on p "유의사항" at bounding box center [914, 313] width 428 height 11
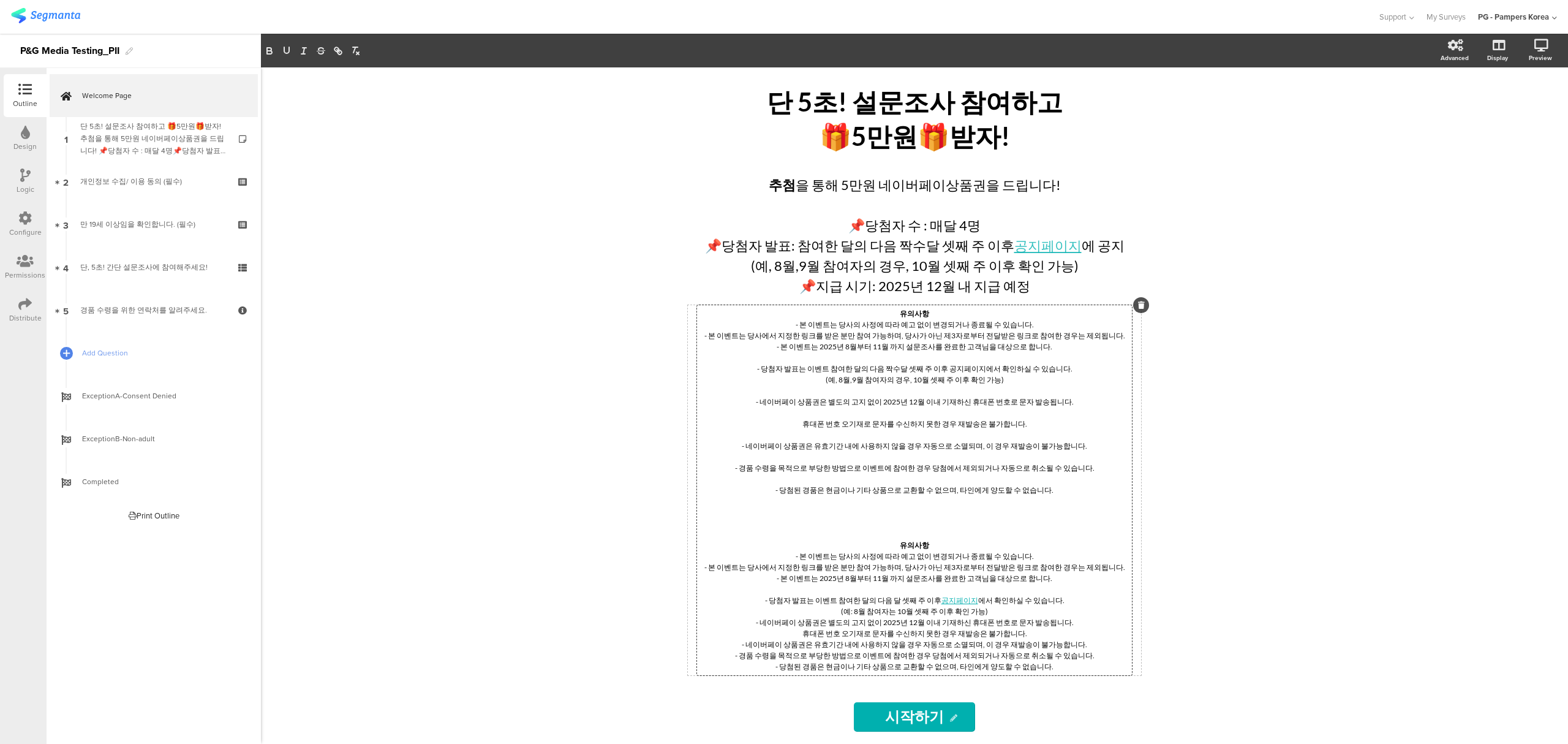
drag, startPoint x: 940, startPoint y: 375, endPoint x: 936, endPoint y: 608, distance: 233.0
click at [936, 608] on div "유의사항 - 본 이벤트는 당사의 사정에 따라 예고 없이 변경되거나 종료될 수 있습니다. - 본 이벤트는 당사에서 지정한 링크를 받은 분만 참여…" at bounding box center [914, 490] width 428 height 364
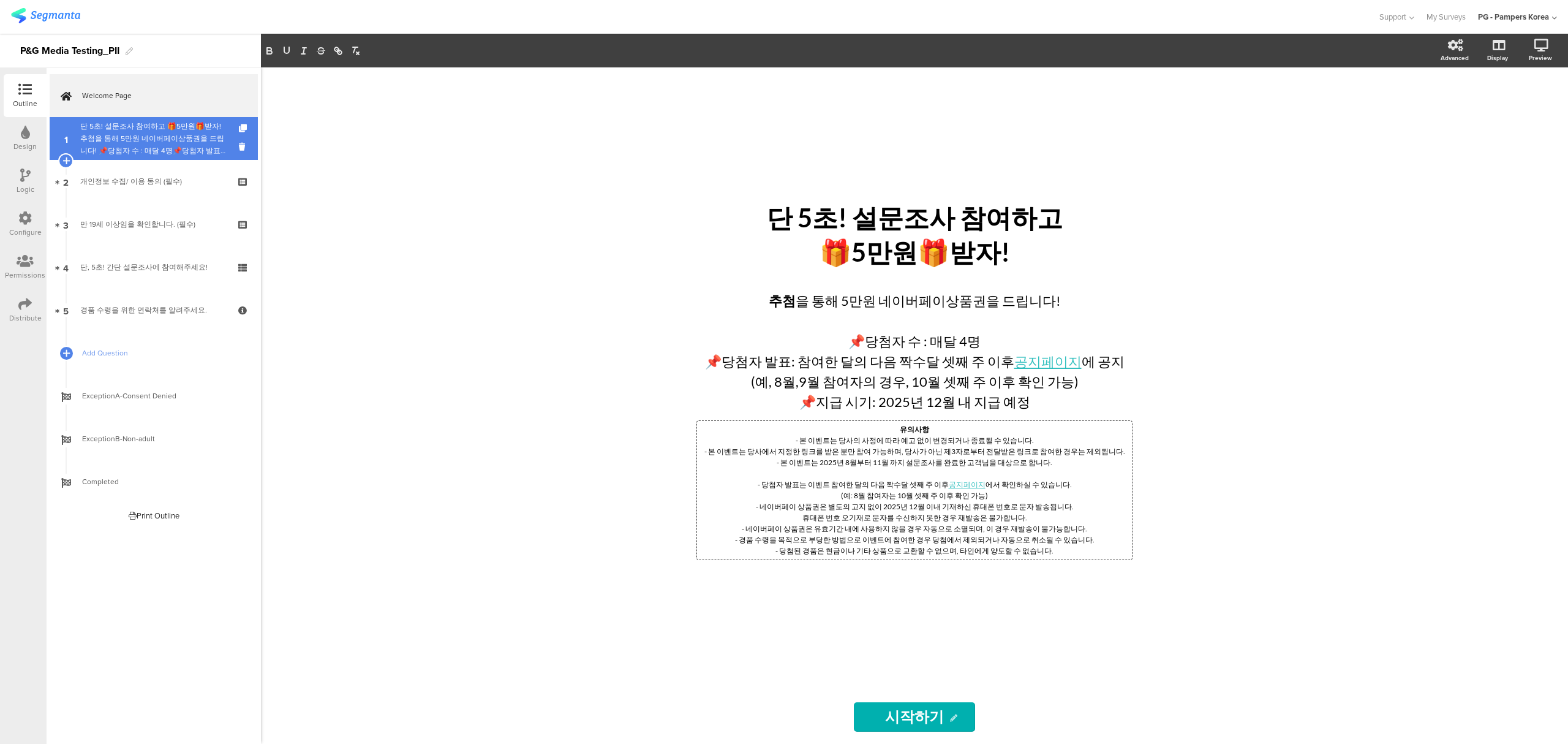
click at [137, 140] on div "단 5초! 설문조사 참여하고 🎁5만원🎁받자!추첨을 통해 5만원 네이버페이상품권을 드립니다! 📌당첨자 수 : 매달 4명📌당첨자 발표: 이벤트 참…" at bounding box center [153, 138] width 146 height 37
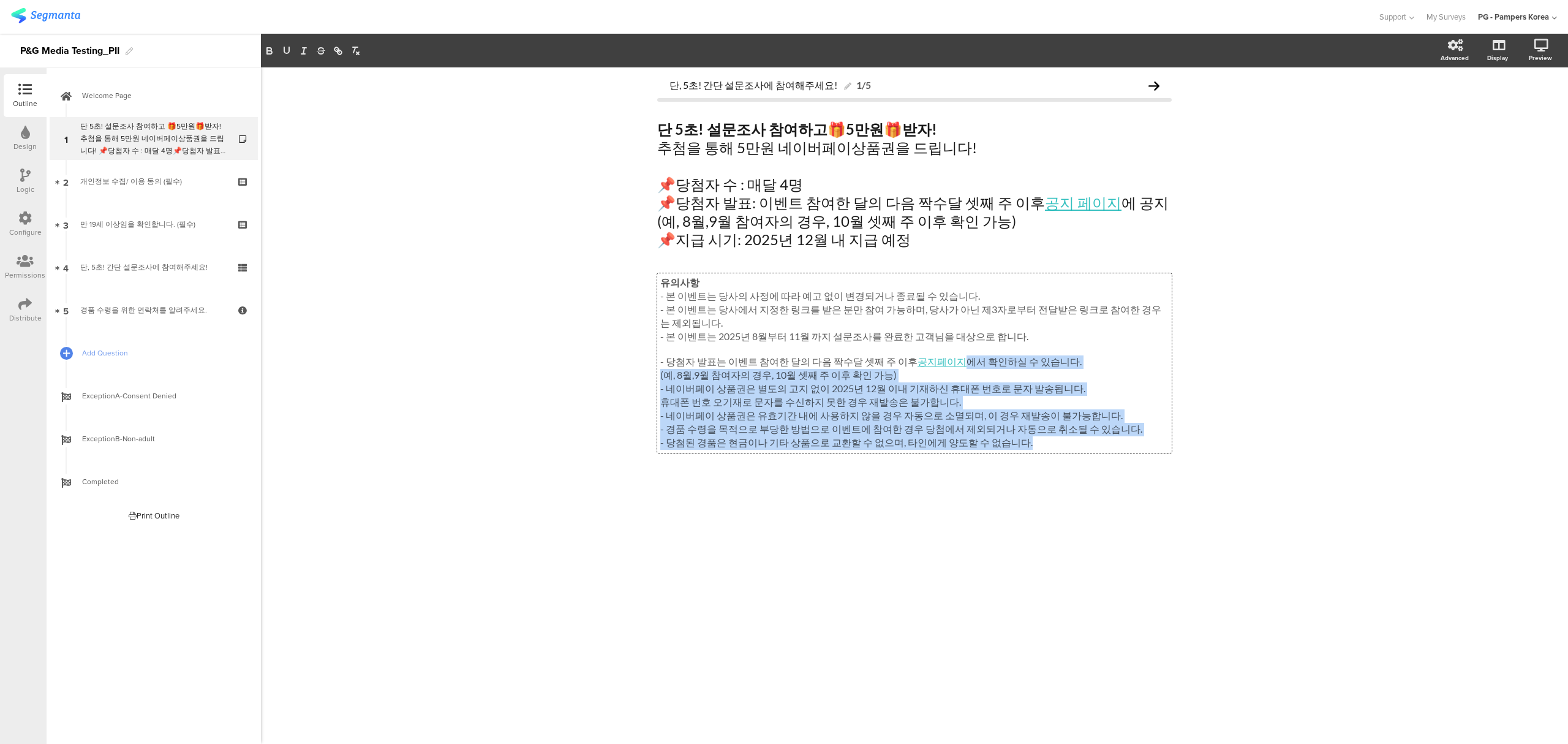
drag, startPoint x: 947, startPoint y: 366, endPoint x: 1037, endPoint y: 466, distance: 134.5
click at [1037, 466] on div "유의사항 - 본 이벤트는 당사의 사정에 따라 예고 없이 변경되거나 종료될 수 있습니다. - 본 이벤트는 당사에서 지정한 링크를 받은 분만 참여…" at bounding box center [914, 390] width 515 height 234
click at [149, 80] on link "Welcome Page" at bounding box center [154, 95] width 208 height 43
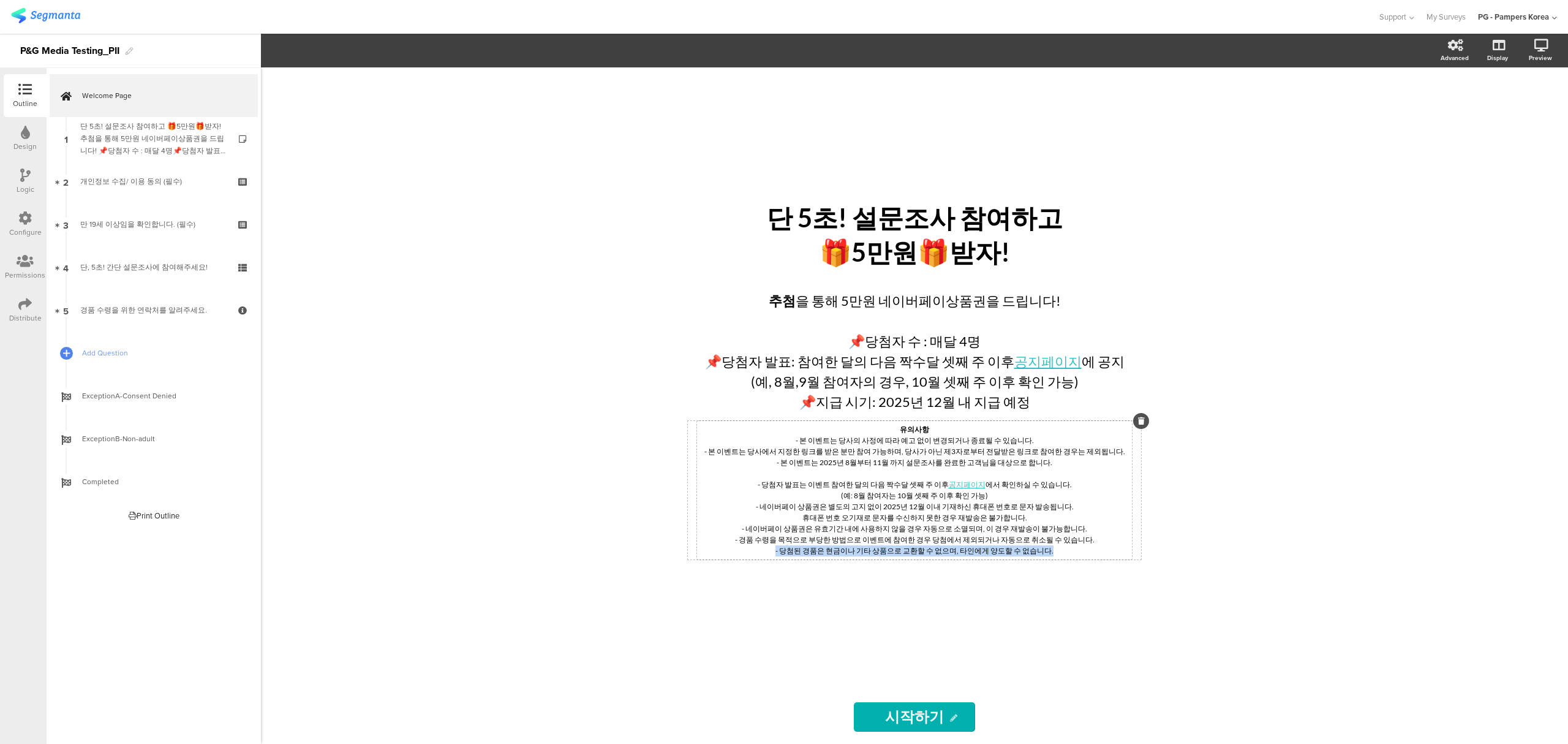
drag, startPoint x: 1099, startPoint y: 553, endPoint x: 1086, endPoint y: 544, distance: 15.8
click at [1086, 544] on div "유의사항 - 본 이벤트는 당사의 사정에 따라 예고 없이 변경되거나 종료될 수 있습니다. - 본 이벤트는 당사에서 지정한 링크를 받은 분만 참여…" at bounding box center [914, 490] width 428 height 132
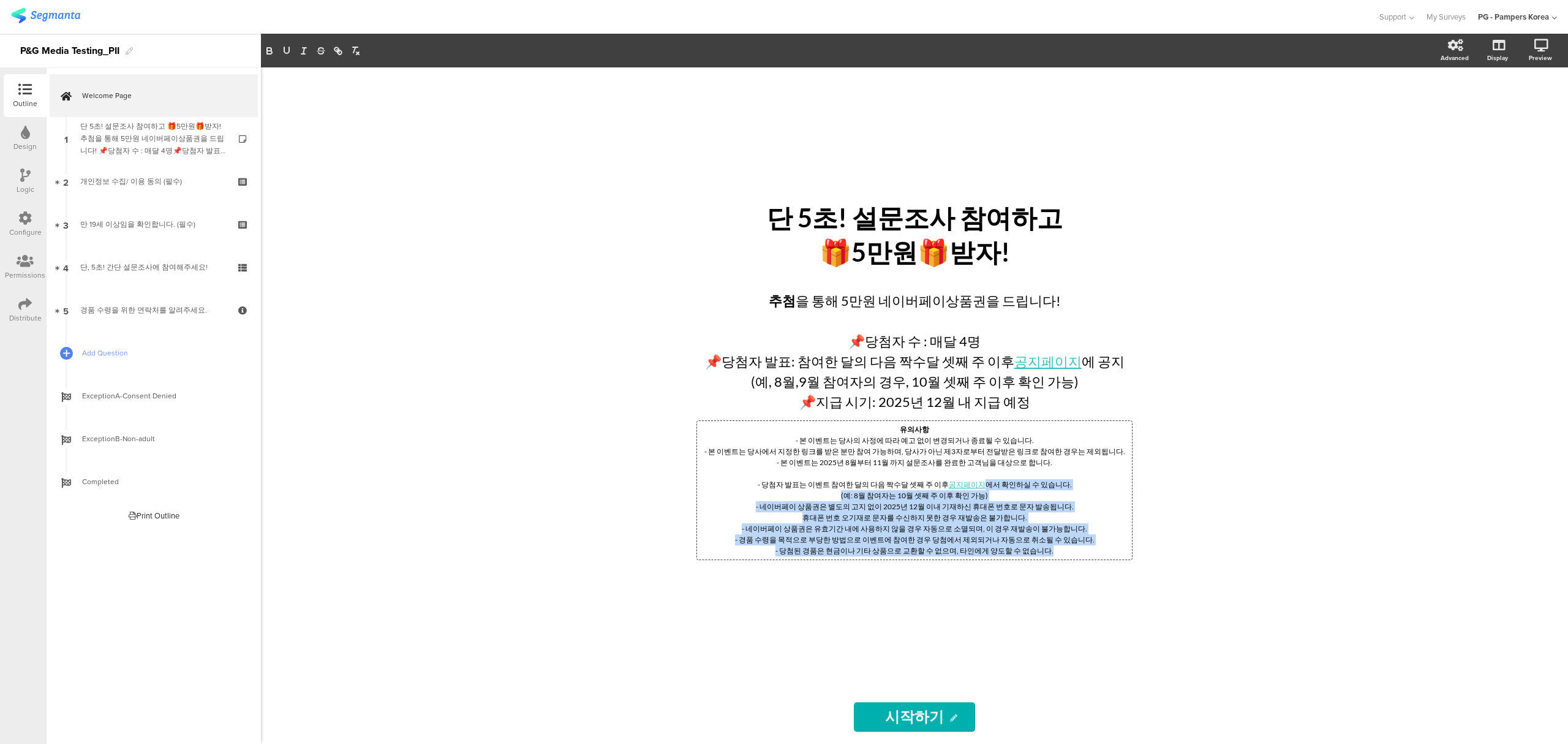
drag, startPoint x: 983, startPoint y: 486, endPoint x: 1066, endPoint y: 605, distance: 145.1
click at [1066, 605] on div "단 5초! 설문조사 참여하고 🎁5만원🎁받자! 단 5초! 설문조사 참여하고 🎁5만원🎁받자! 추첨 을 통해 5만원 네이버페이상품권을 드립니다! 📌…" at bounding box center [914, 379] width 489 height 622
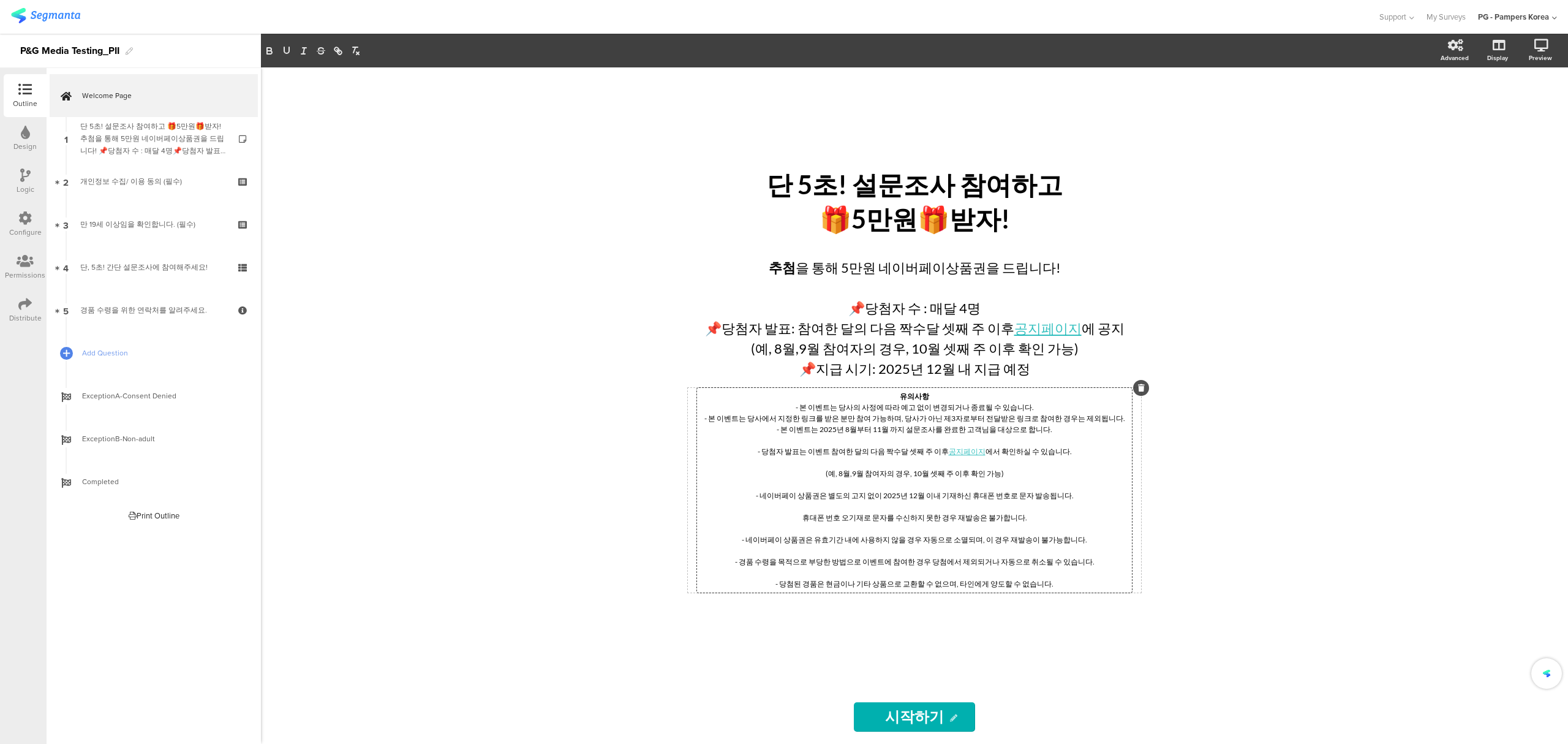
click at [1083, 449] on p "- 당첨자 발표는 이벤트 참여한 달의 다음 짝수달 셋째 주 이후 공지페이지 에서 확인하실 수 있습니다." at bounding box center [914, 451] width 428 height 11
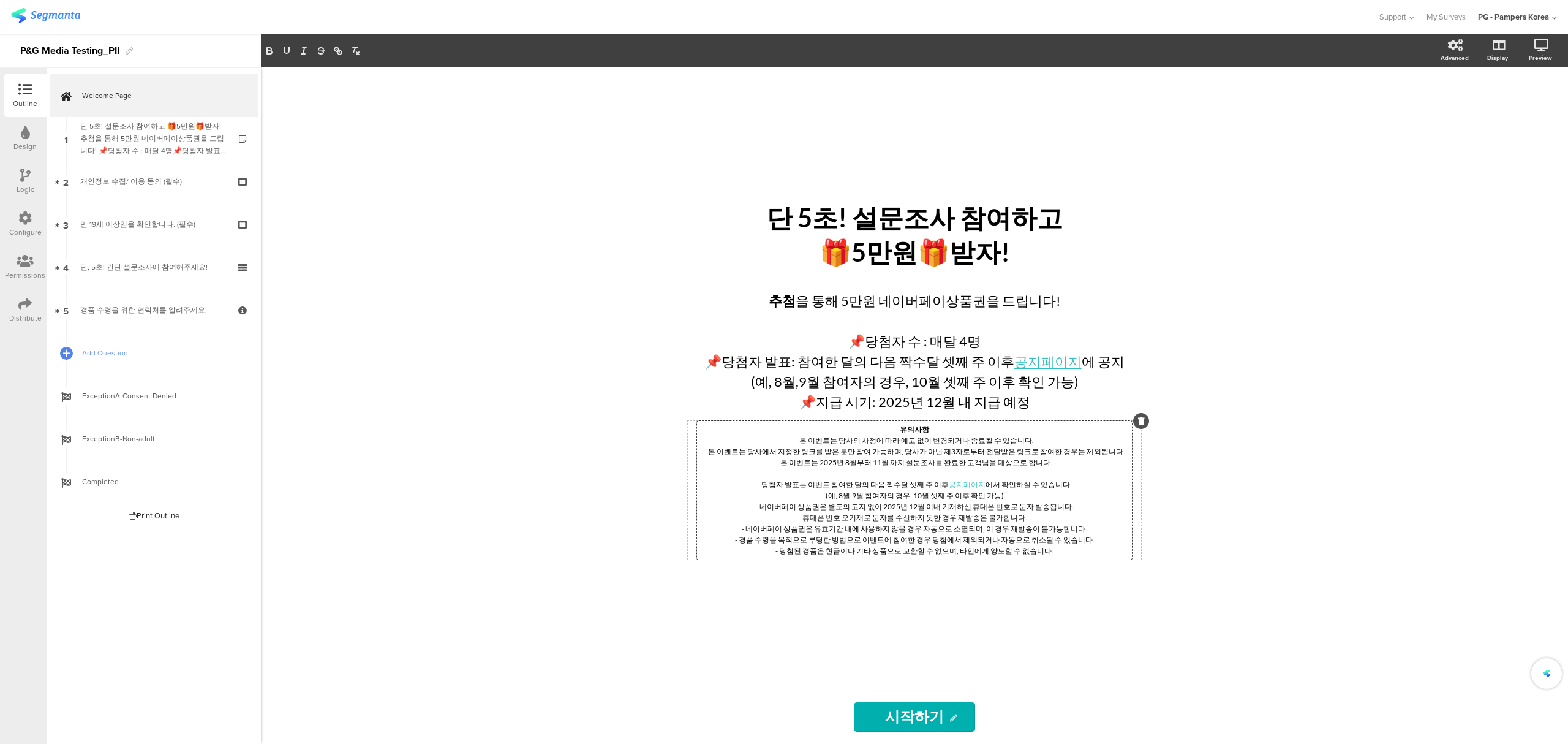
click at [1289, 547] on div "단 5초! 설문조사 참여하고 🎁5만원🎁받자! 단 5초! 설문조사 참여하고 🎁5만원🎁받자! 추첨 을 통해 5만원 네이버페이상품권을 드립니다! 📌…" at bounding box center [913, 405] width 1307 height 676
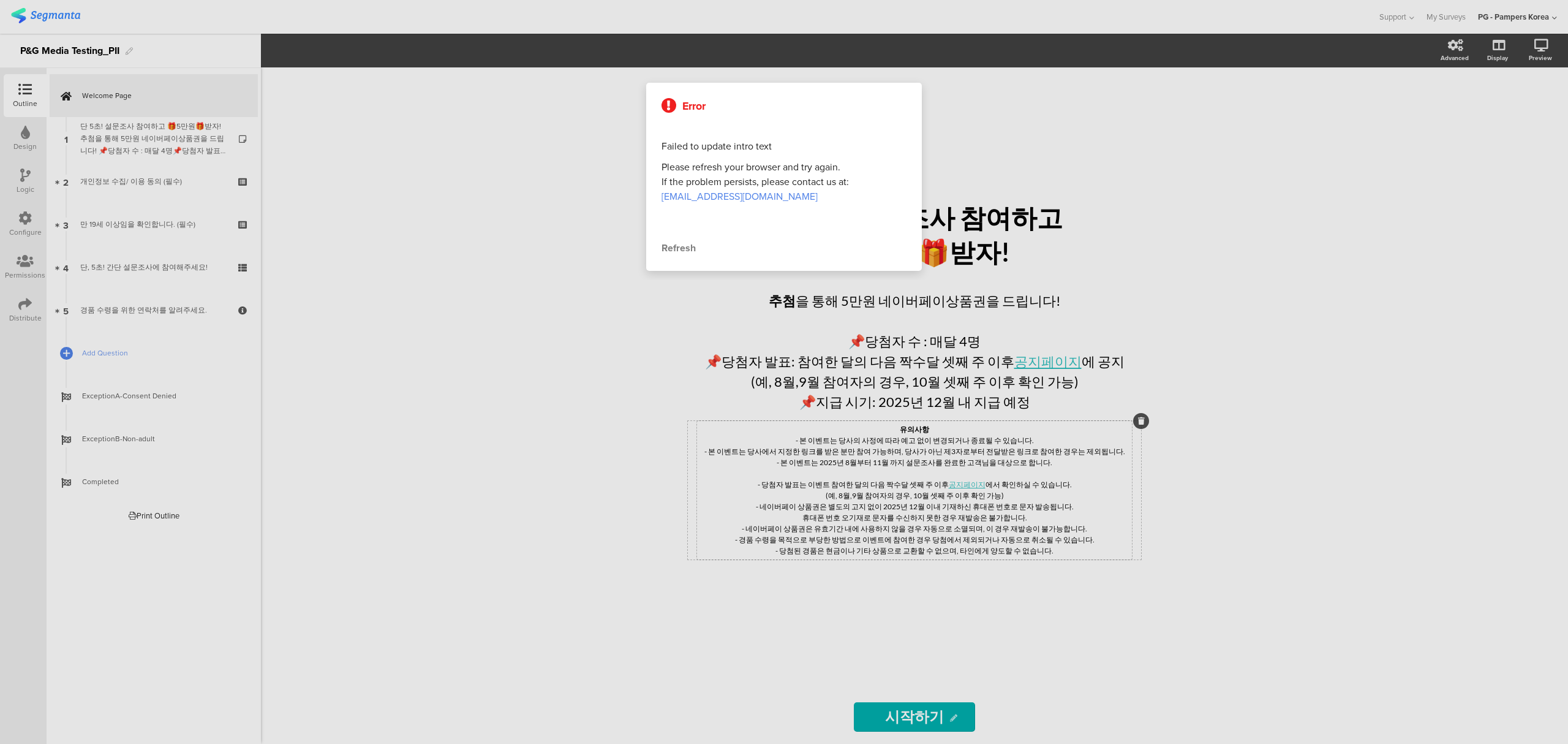
click at [1280, 344] on div at bounding box center [784, 372] width 1568 height 744
click at [679, 251] on div "Refresh" at bounding box center [784, 247] width 245 height 15
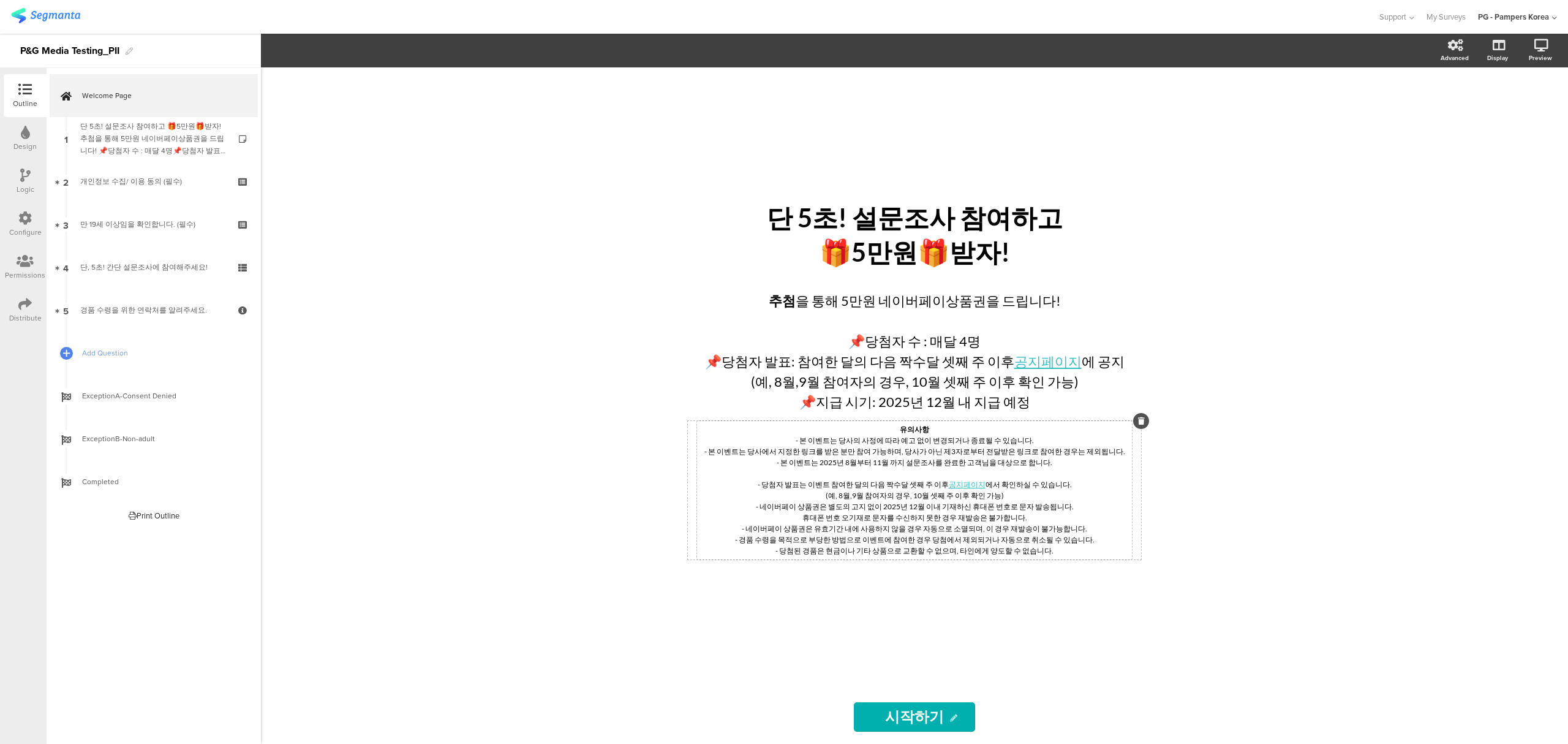
click at [1273, 534] on div "단 5초! 설문조사 참여하고 🎁5만원🎁받자! 단 5초! 설문조사 참여하고 🎁5만원🎁받자! 추첨 을 통해 5만원 네이버페이상품권을 드립니다! 📌…" at bounding box center [913, 405] width 1307 height 676
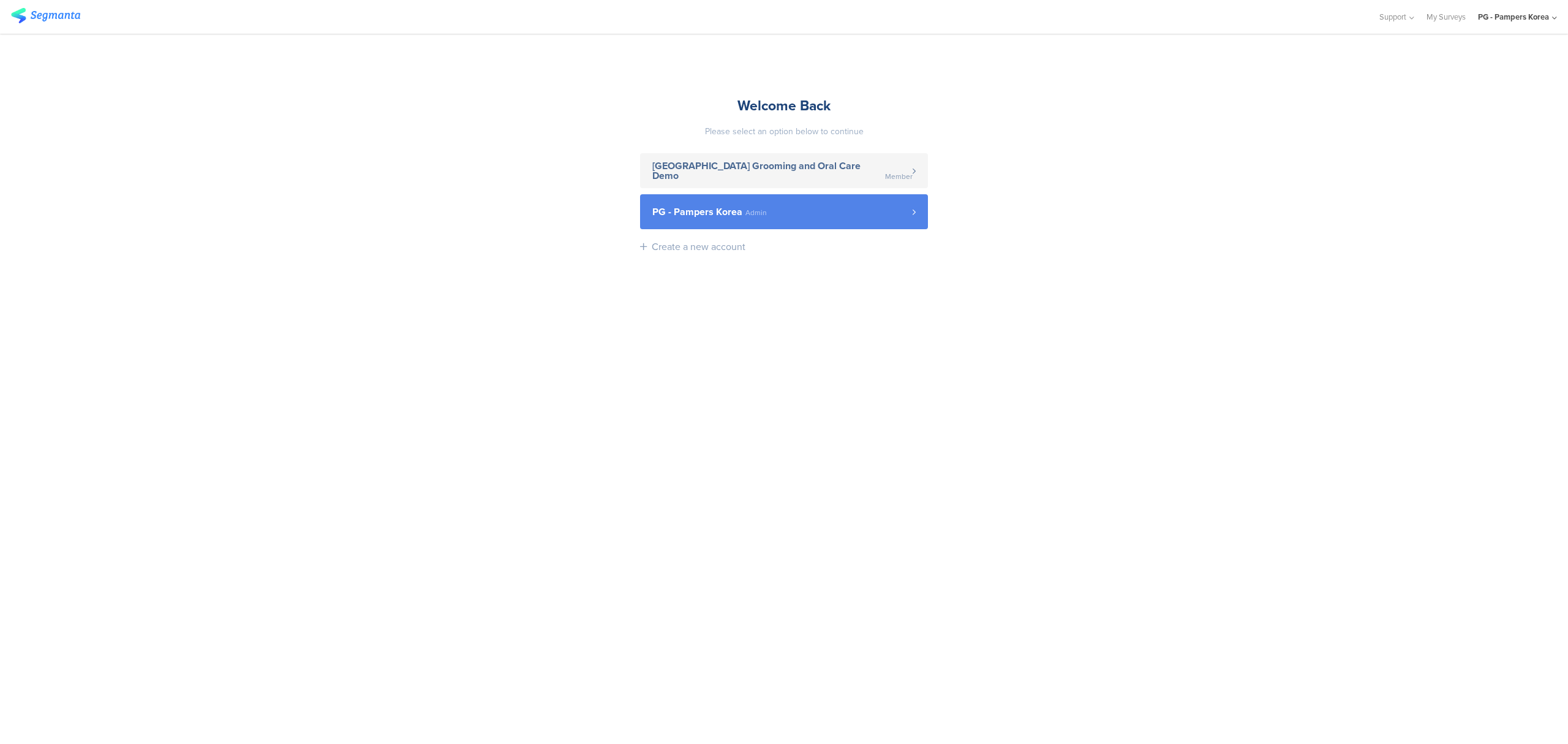
click at [826, 223] on link "PG - Pampers Korea Admin" at bounding box center [783, 212] width 288 height 35
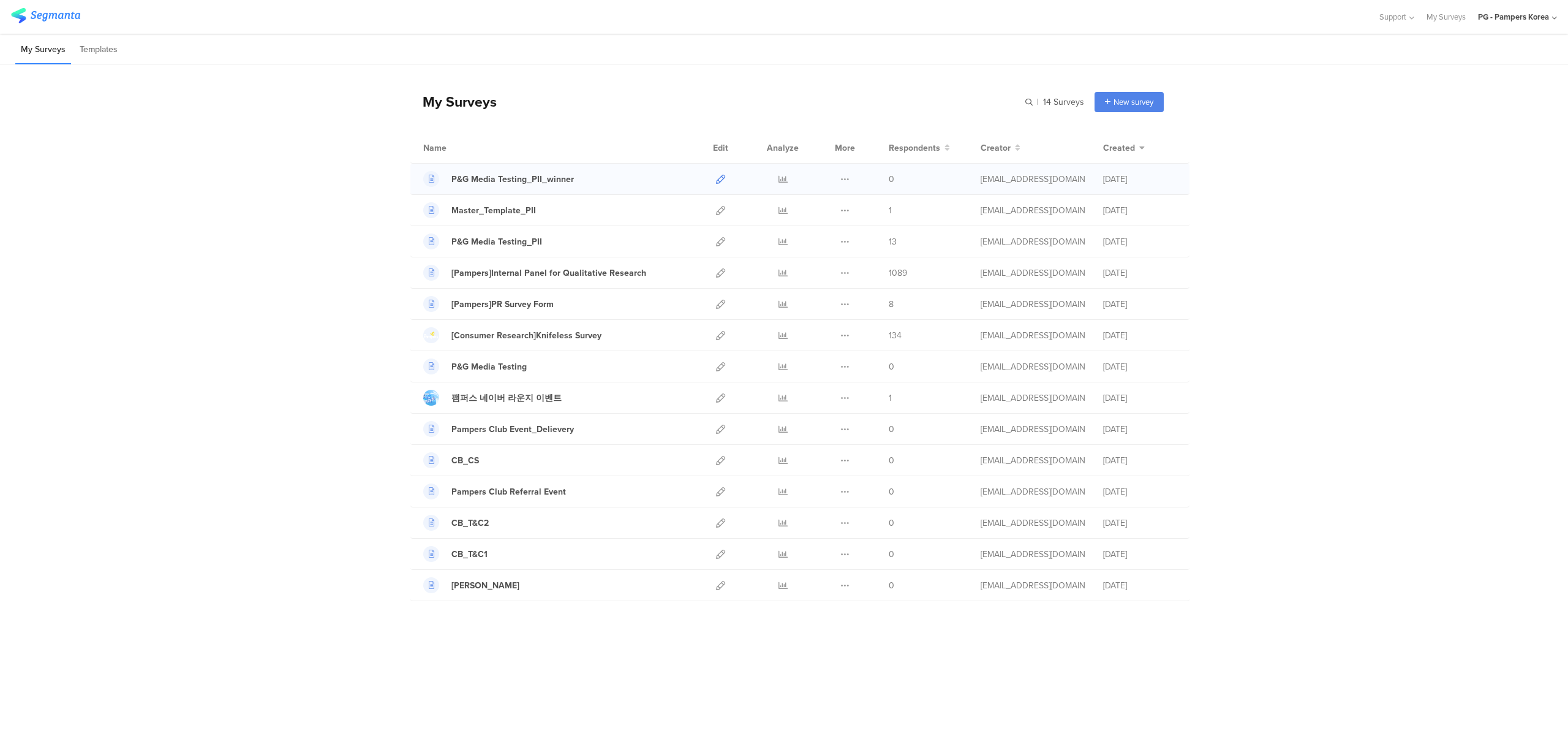
click at [721, 179] on icon at bounding box center [720, 179] width 10 height 10
click at [719, 273] on icon at bounding box center [720, 273] width 10 height 10
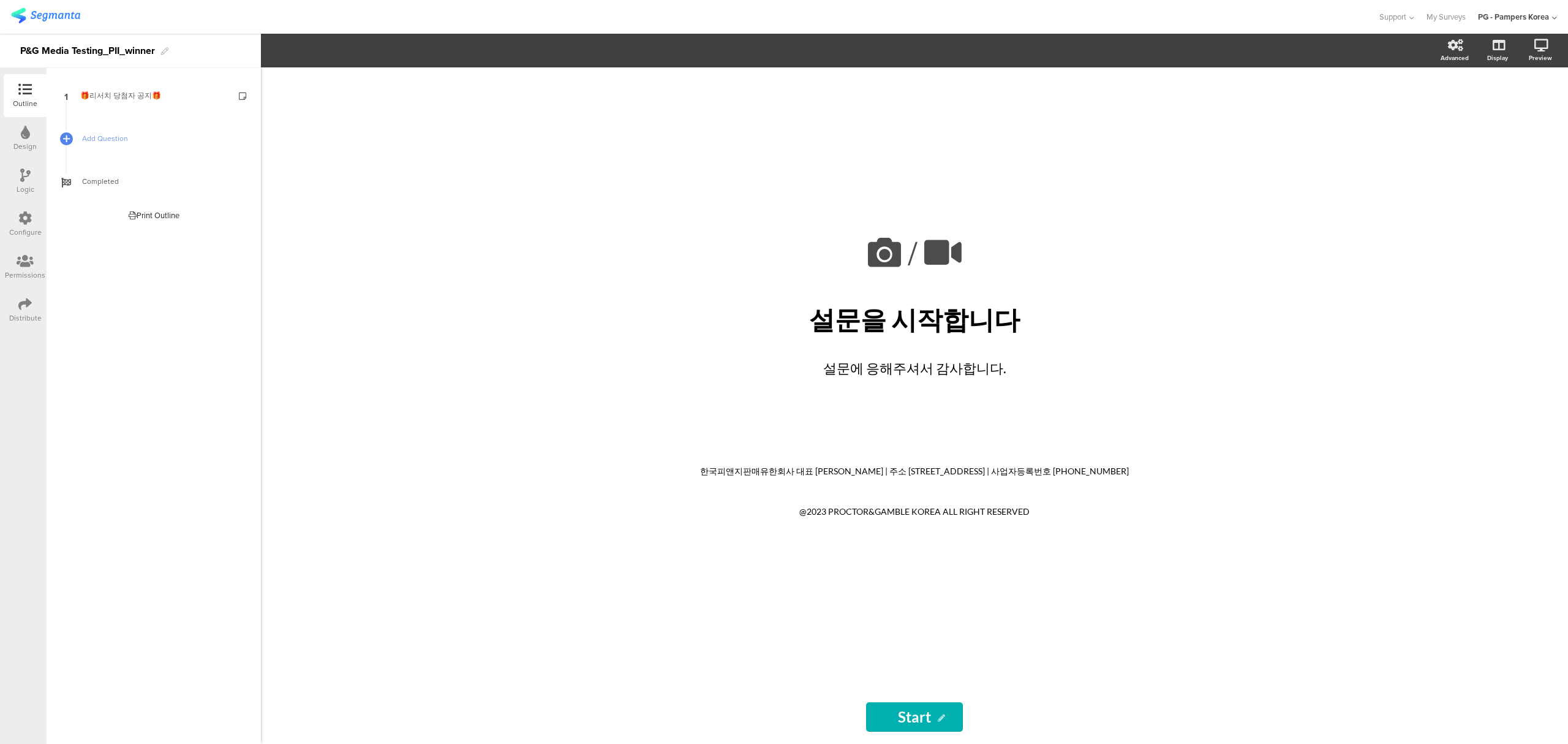
click at [18, 309] on icon at bounding box center [24, 303] width 13 height 13
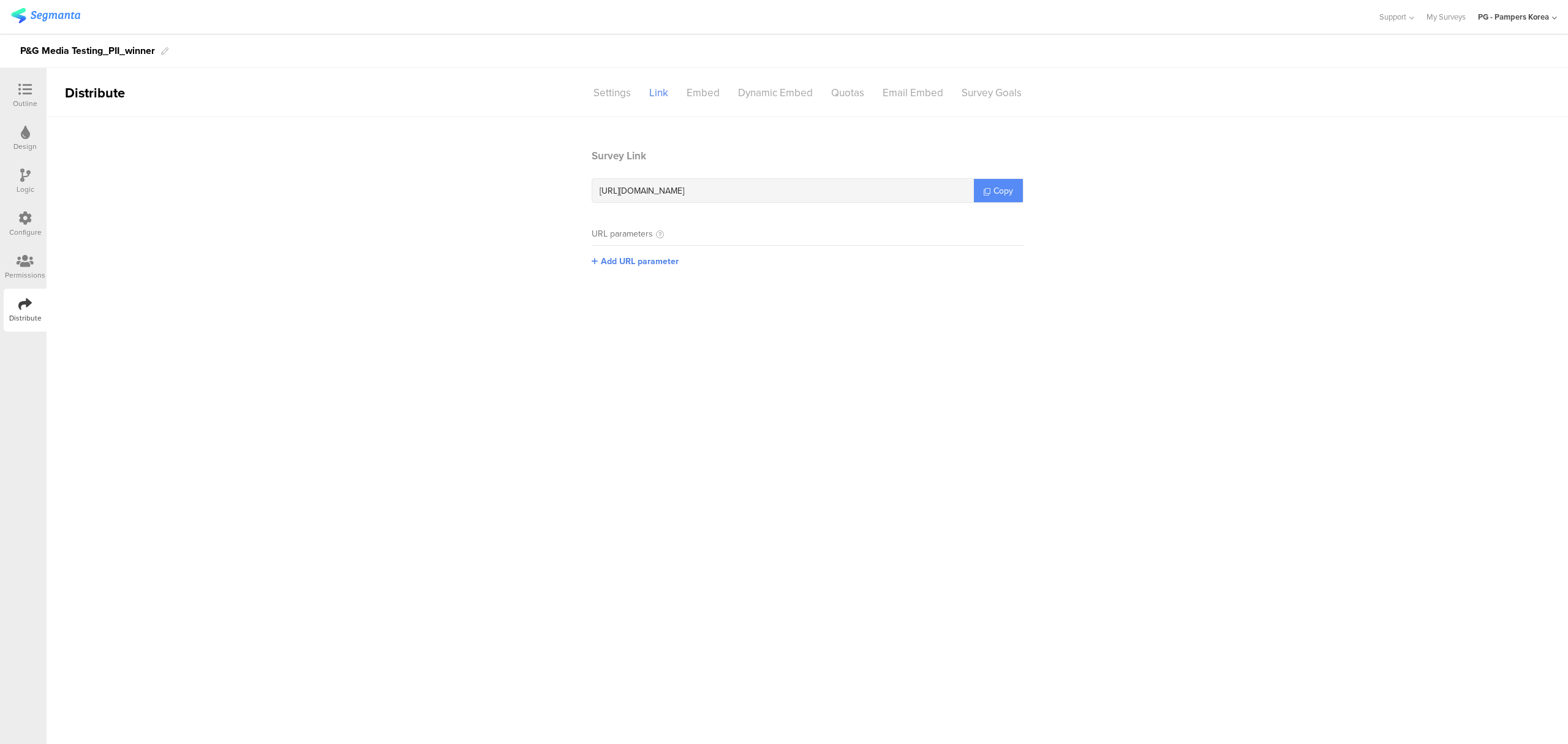
click at [993, 189] on span "Copy" at bounding box center [1003, 191] width 19 height 13
click at [1001, 187] on span "Copy" at bounding box center [1003, 191] width 19 height 13
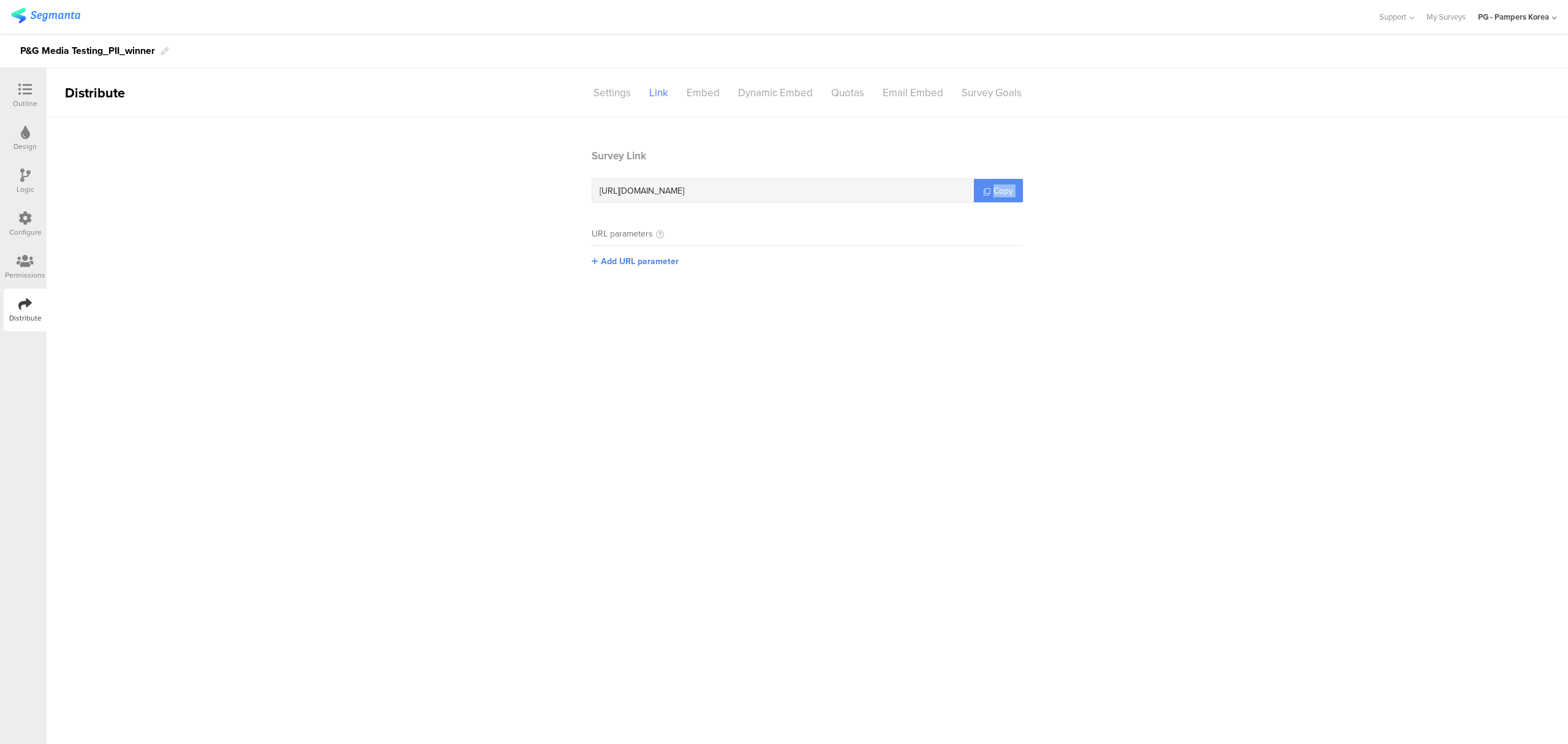
click at [1001, 187] on span "Copy" at bounding box center [1003, 191] width 19 height 13
click at [989, 192] on icon at bounding box center [987, 191] width 7 height 7
click at [993, 196] on span "Copy" at bounding box center [1003, 191] width 19 height 13
click at [1016, 187] on link "Copy" at bounding box center [998, 191] width 49 height 24
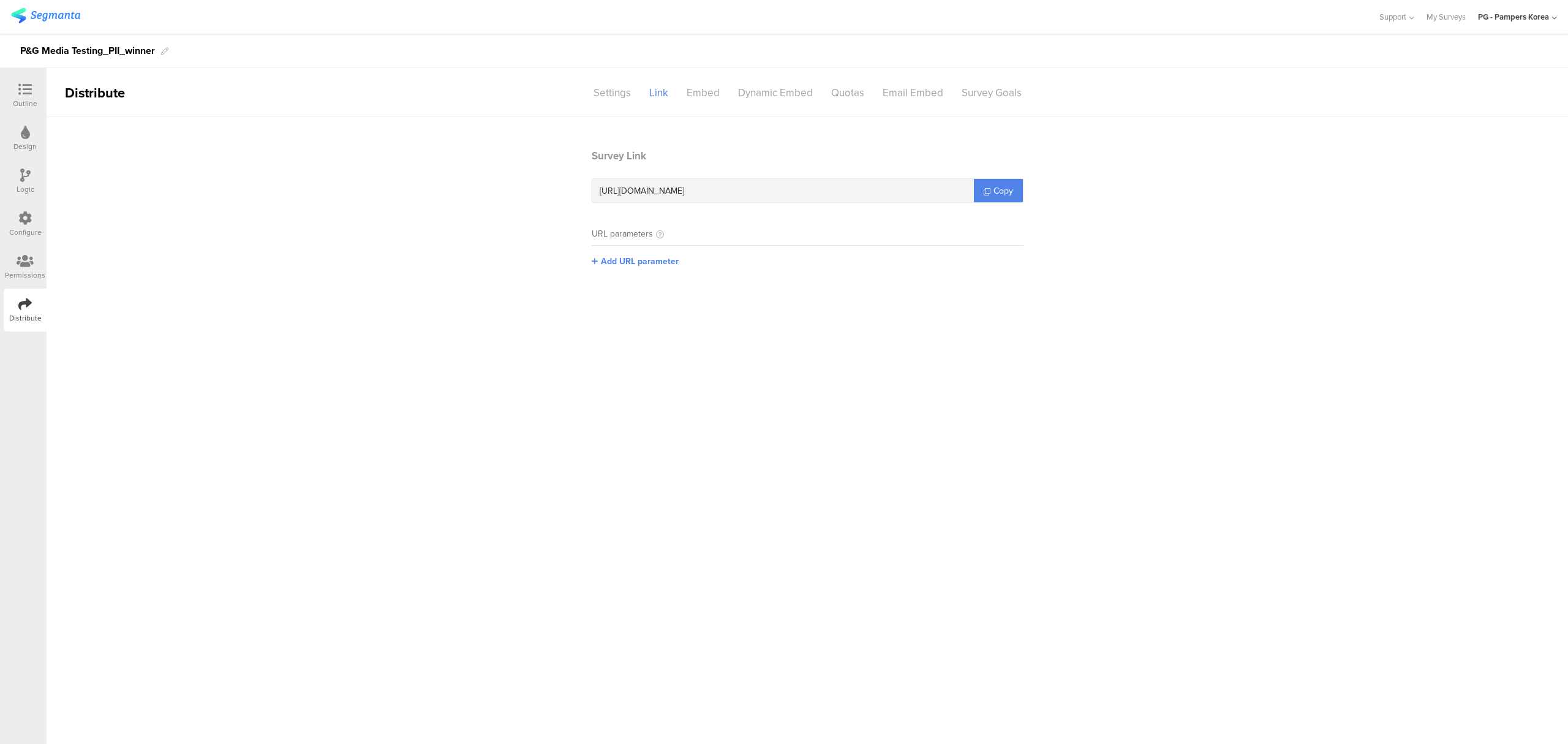
click at [31, 186] on div "Logic" at bounding box center [25, 189] width 17 height 11
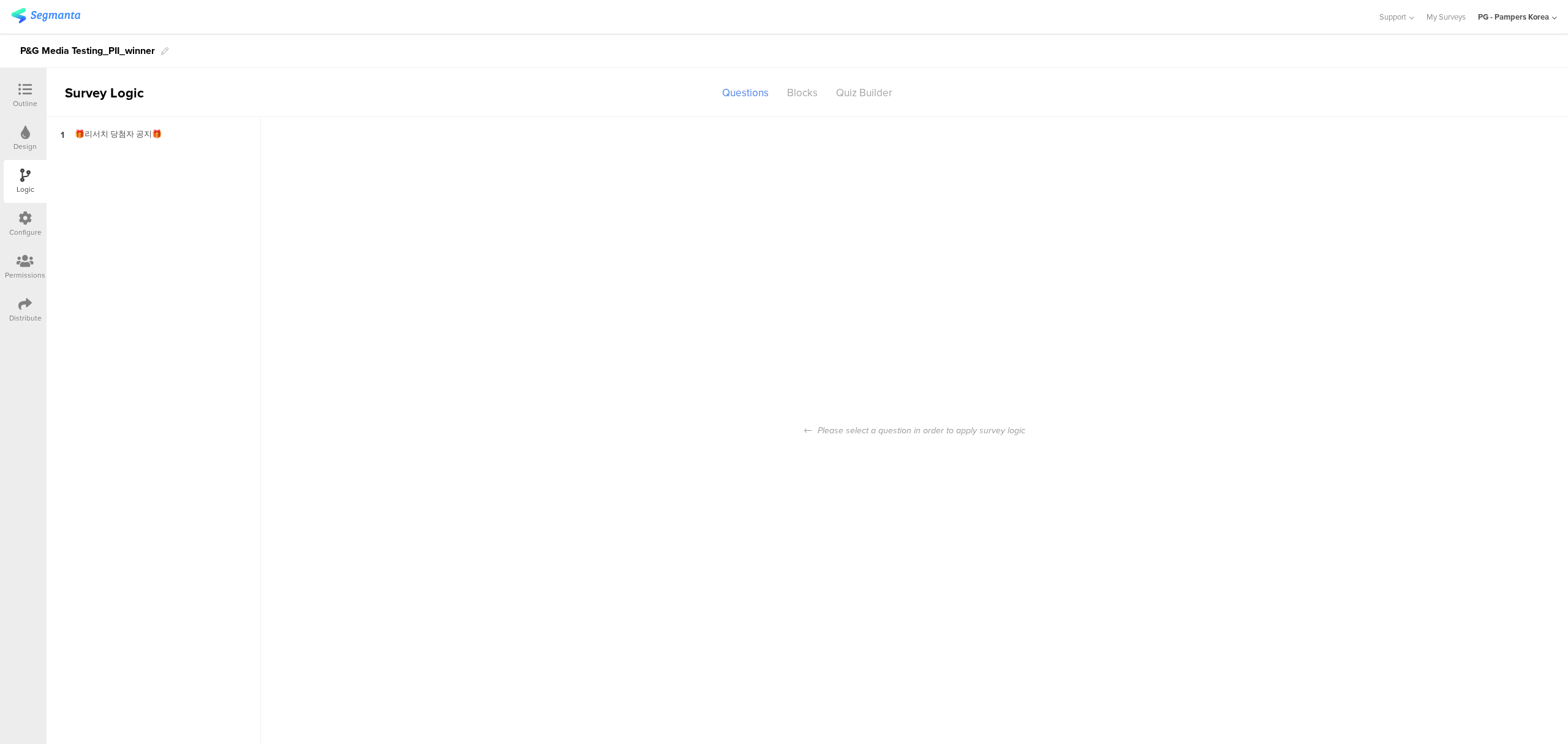
click at [28, 304] on icon at bounding box center [24, 303] width 13 height 13
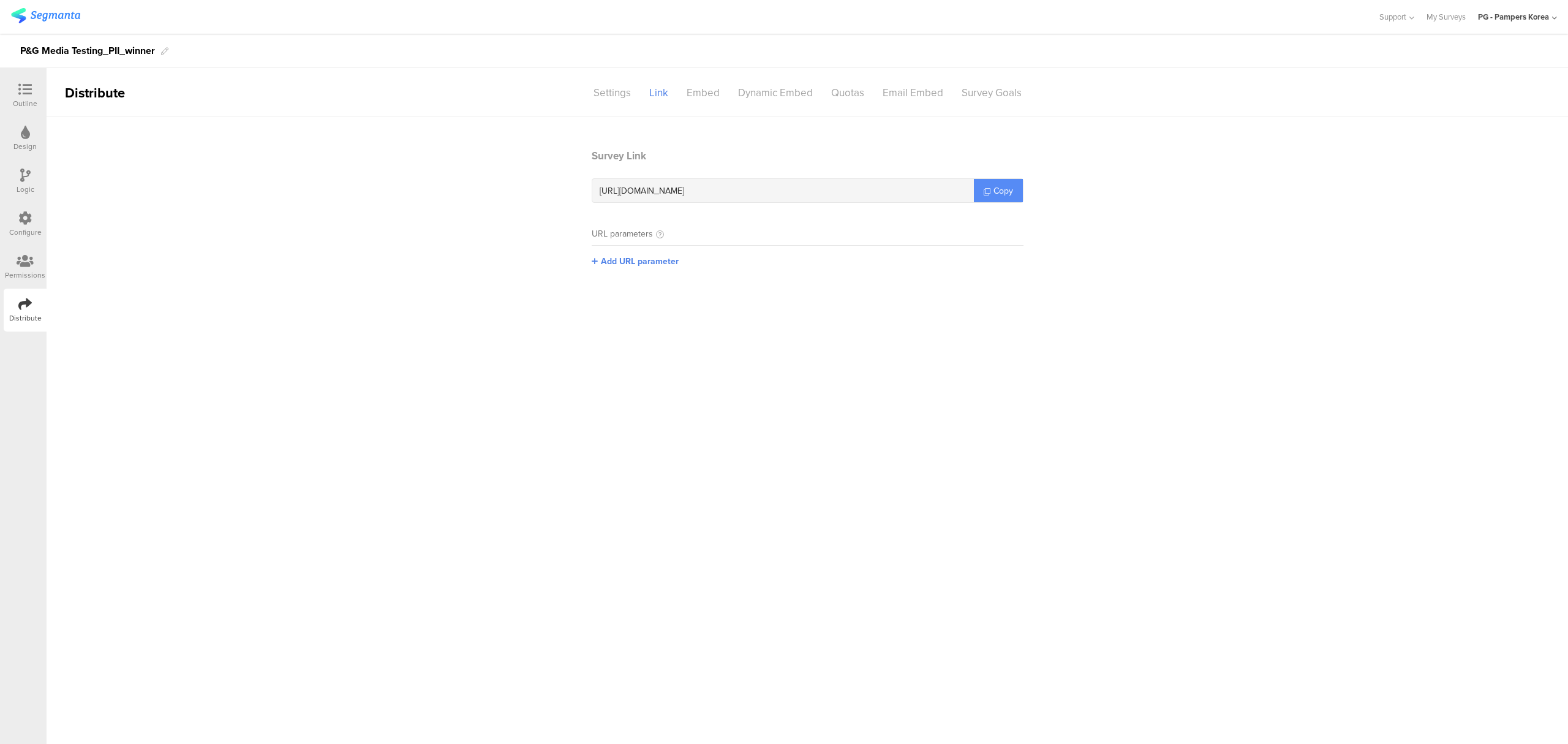
click at [997, 197] on link "Copy" at bounding box center [998, 191] width 49 height 24
click at [991, 183] on link "Copy" at bounding box center [998, 191] width 49 height 24
click at [990, 181] on link "Copy" at bounding box center [998, 191] width 49 height 24
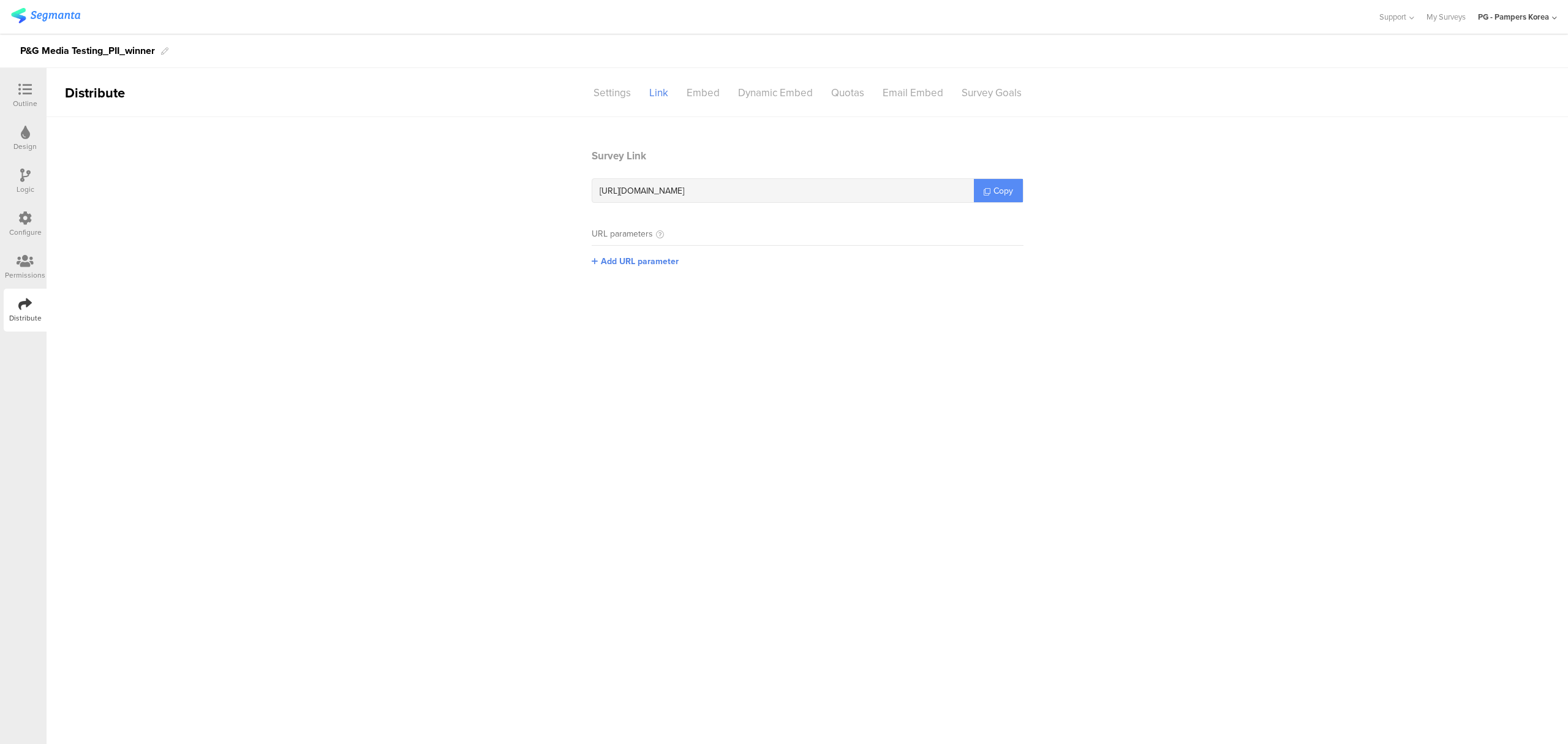
click at [990, 186] on link "Copy" at bounding box center [998, 191] width 49 height 24
click at [997, 198] on link "Copy" at bounding box center [998, 191] width 49 height 24
click at [1003, 187] on span "Copy" at bounding box center [1003, 191] width 19 height 13
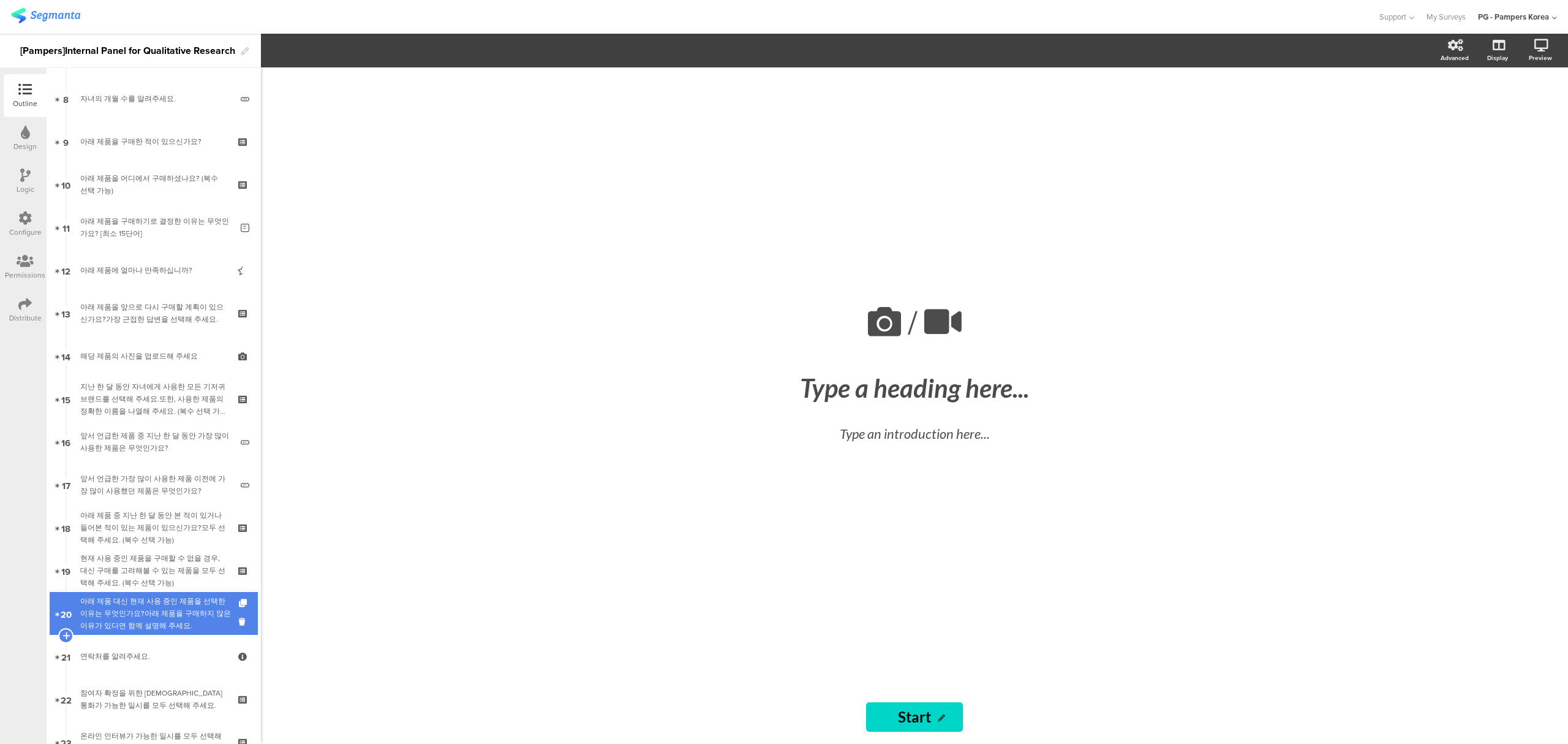
scroll to position [558, 0]
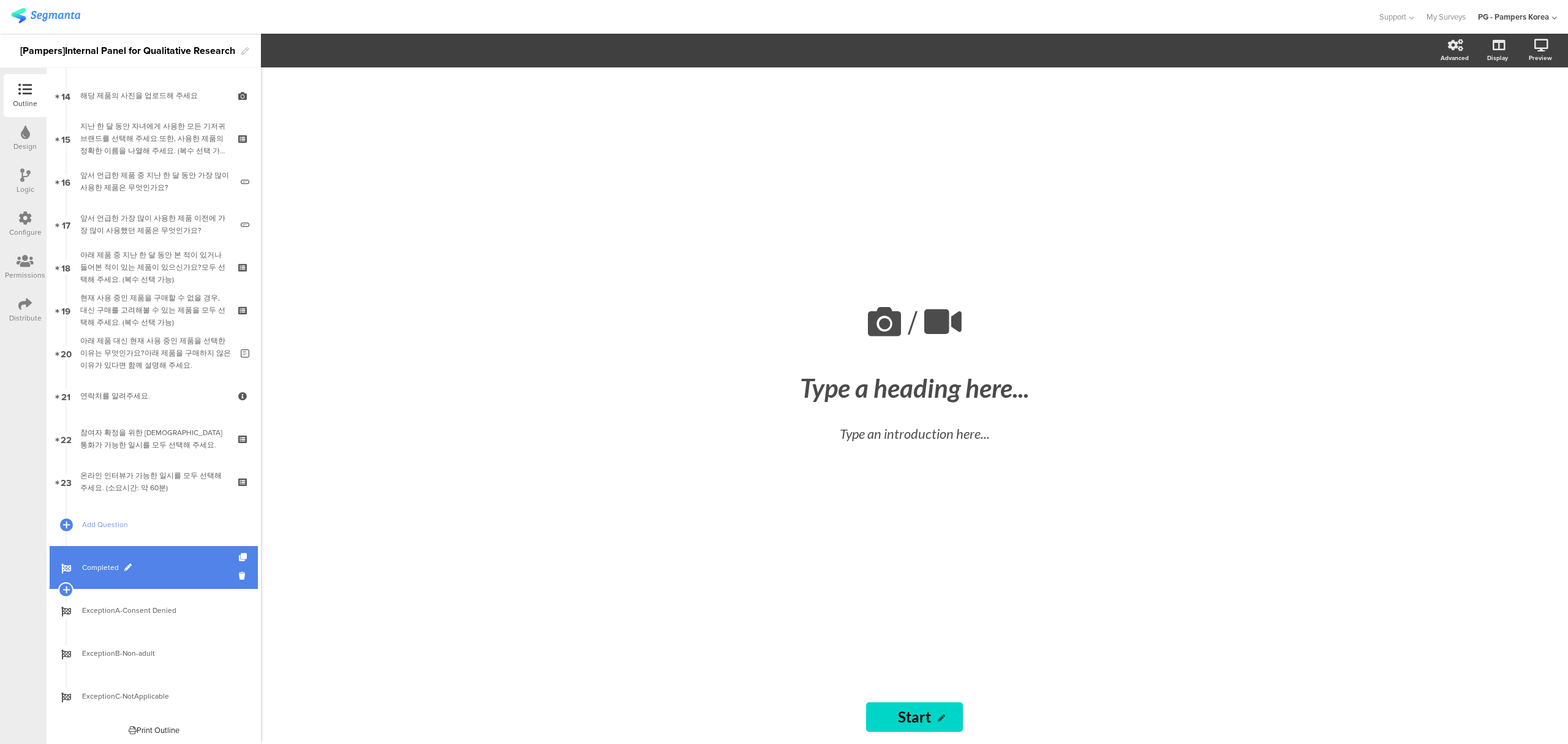
click at [142, 568] on span "Completed" at bounding box center [160, 567] width 156 height 12
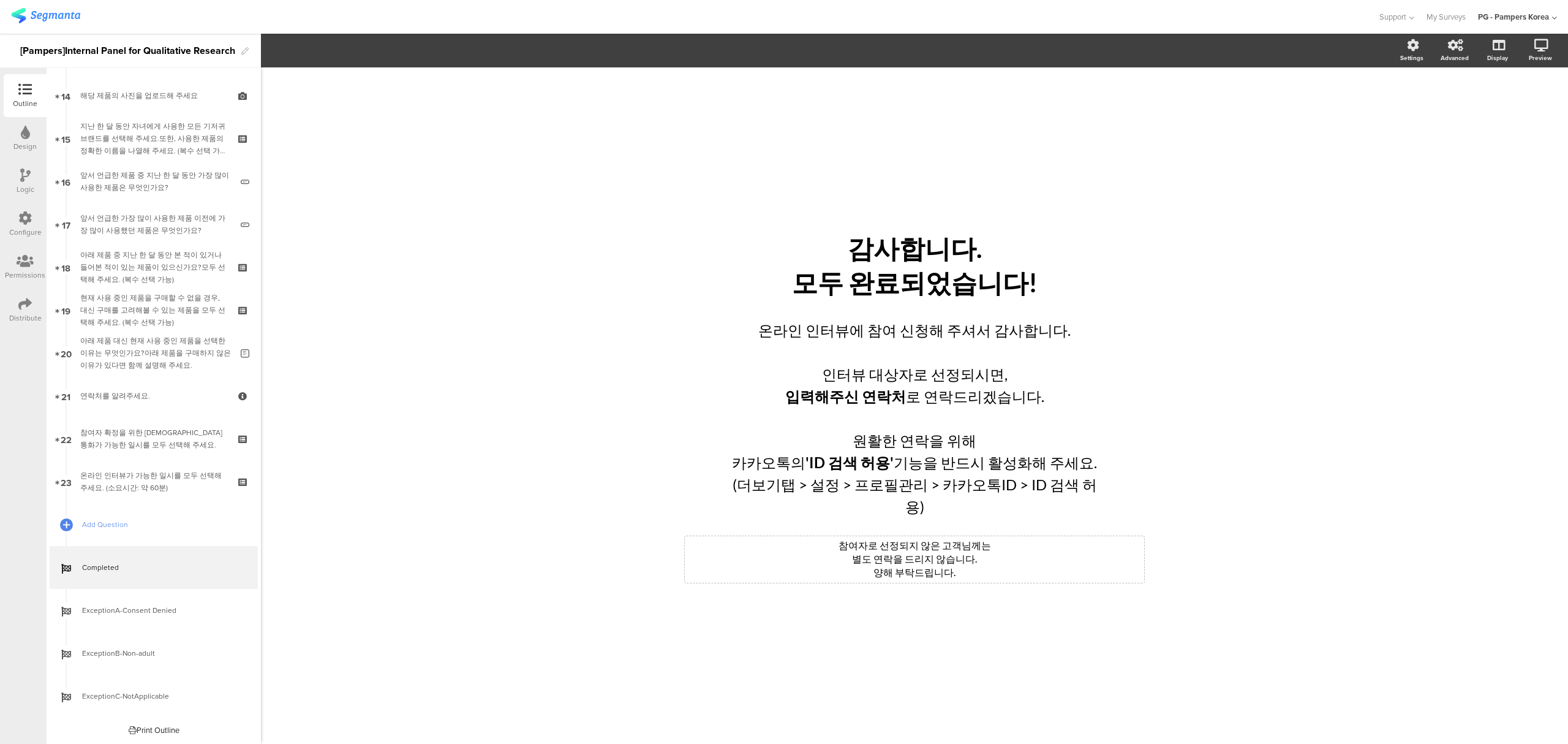
click at [910, 552] on div "참여자로 선정되지 않은 고객님께는 별도 연락을 드리지 않습니다. 양해 부탁드립니다. 참여자로 선정되지 않은 고객님께는 별도 연락을 드리지 않습…" at bounding box center [913, 559] width 459 height 46
copy div "참여자로 선정되지 않은 고객님께는 별도 연락을 드리지 않습니다. 양해 부탁드립니다."
click at [1190, 469] on div "/ 감사합니다. 모두 완료되었습니다! 감사합니다. 모두 완료되었습니다! 온라인 인터뷰에 참여 신청해 주셔서 감사합니다. 인터뷰 대상자로 선정되…" at bounding box center [913, 405] width 1307 height 676
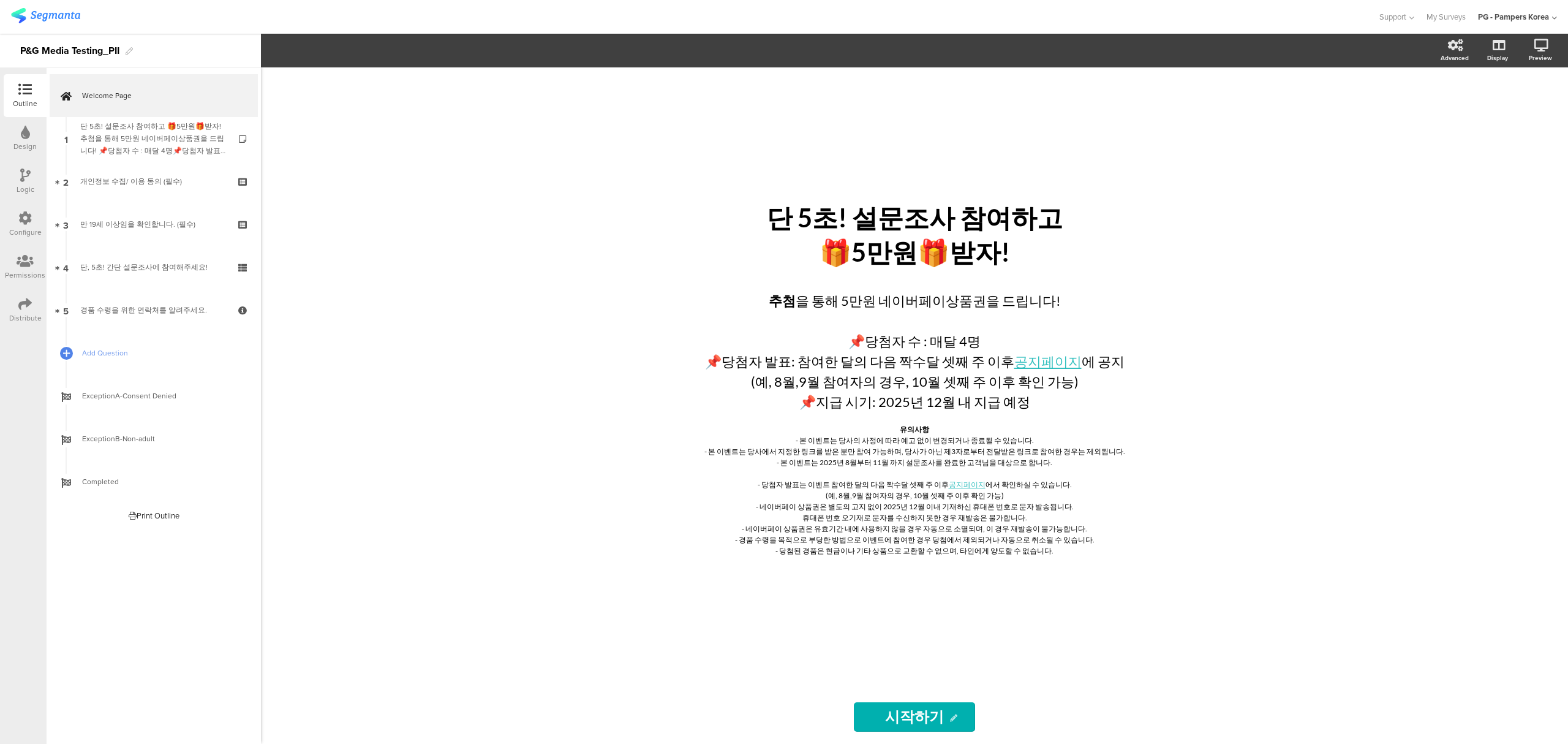
click at [1314, 355] on div "단 5초! 설문조사 참여하고 🎁5만원🎁받자! 단 5초! 설문조사 참여하고 🎁5만원🎁받자! 추첨 을 통해 5만원 네이버페이상품권을 드립니다! 📌…" at bounding box center [913, 405] width 1307 height 676
click at [24, 305] on icon at bounding box center [24, 303] width 13 height 13
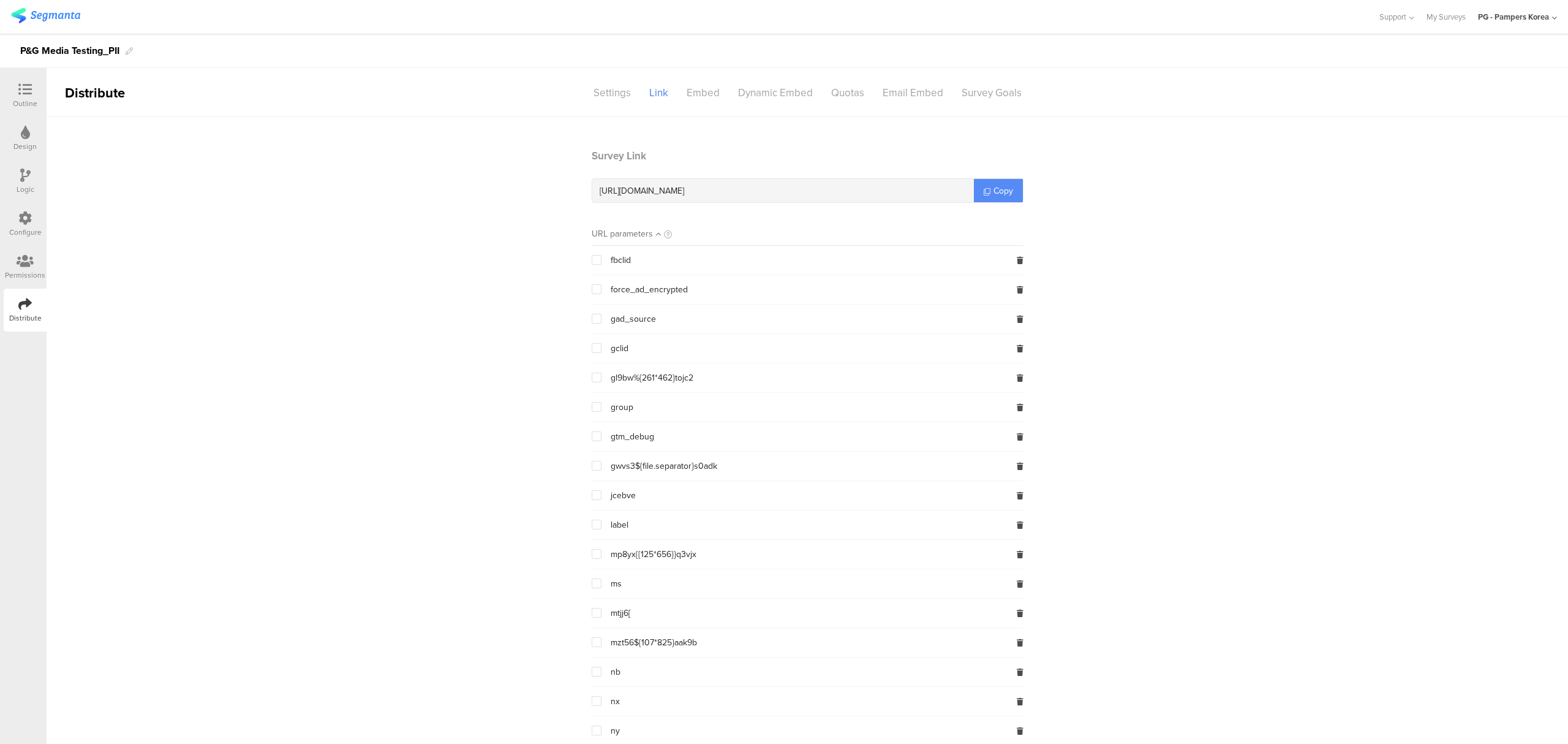
click at [993, 192] on span "Copy" at bounding box center [1003, 191] width 19 height 13
click at [12, 223] on div "Configure" at bounding box center [24, 224] width 43 height 43
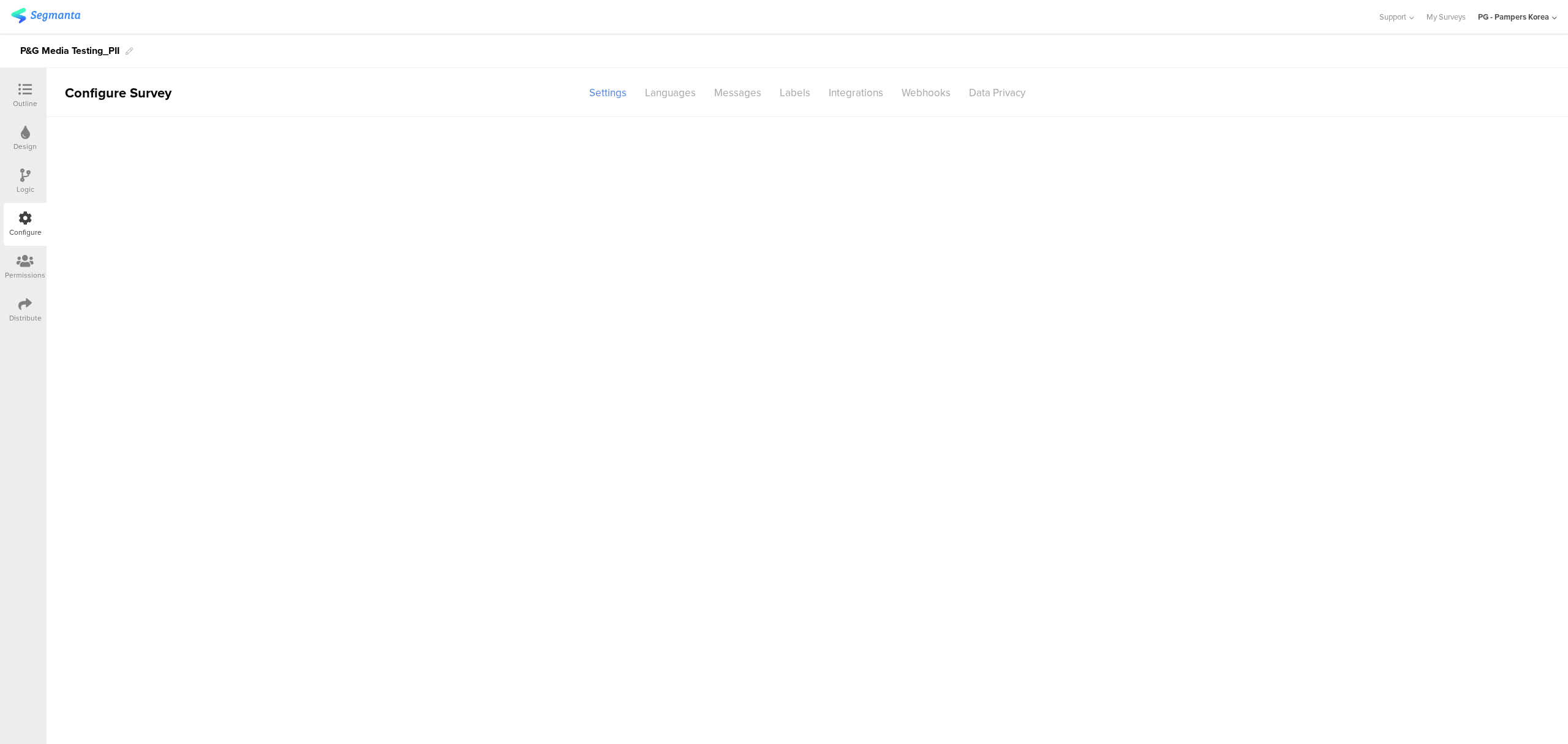
click at [27, 222] on icon at bounding box center [24, 218] width 13 height 13
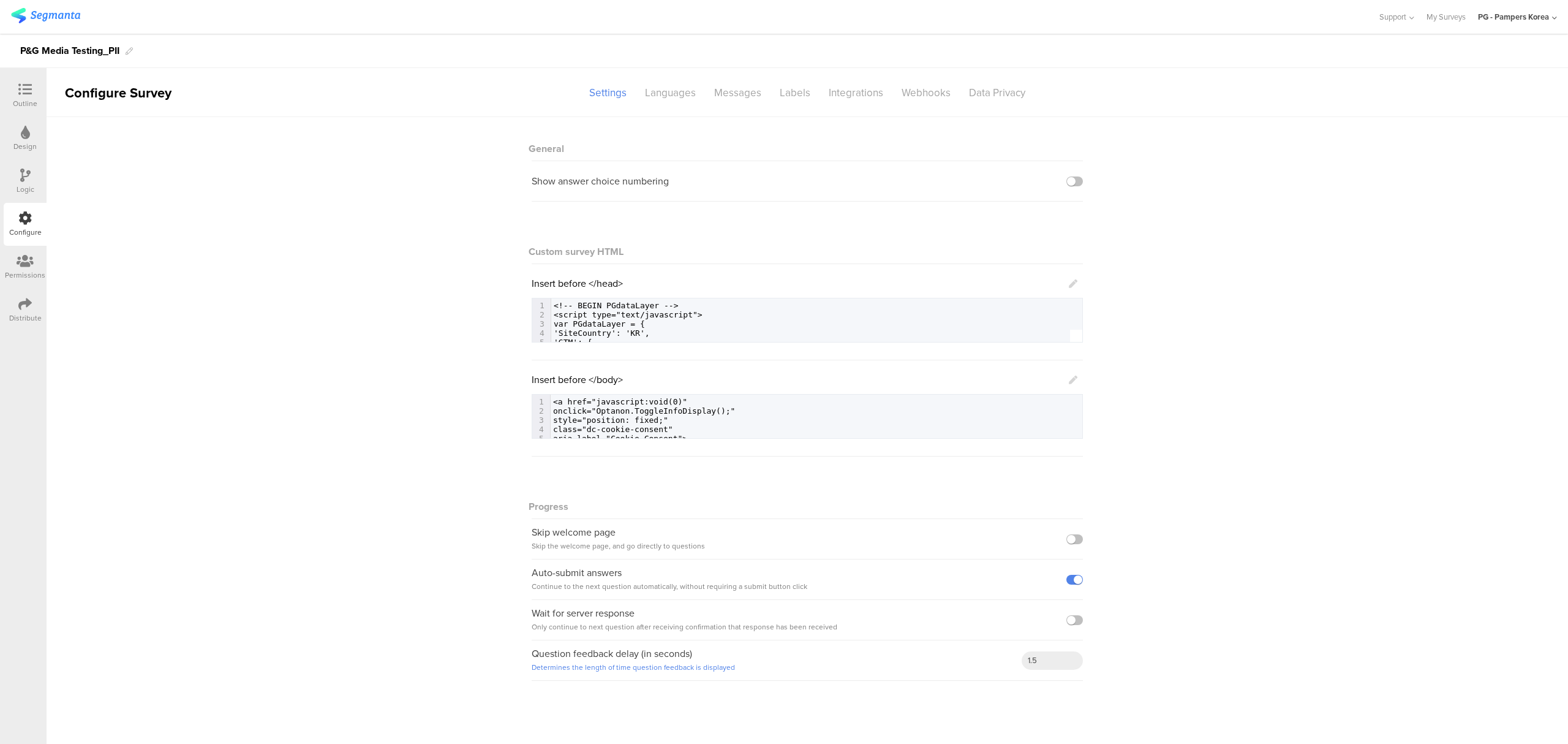
click at [1076, 285] on icon at bounding box center [1073, 283] width 9 height 9
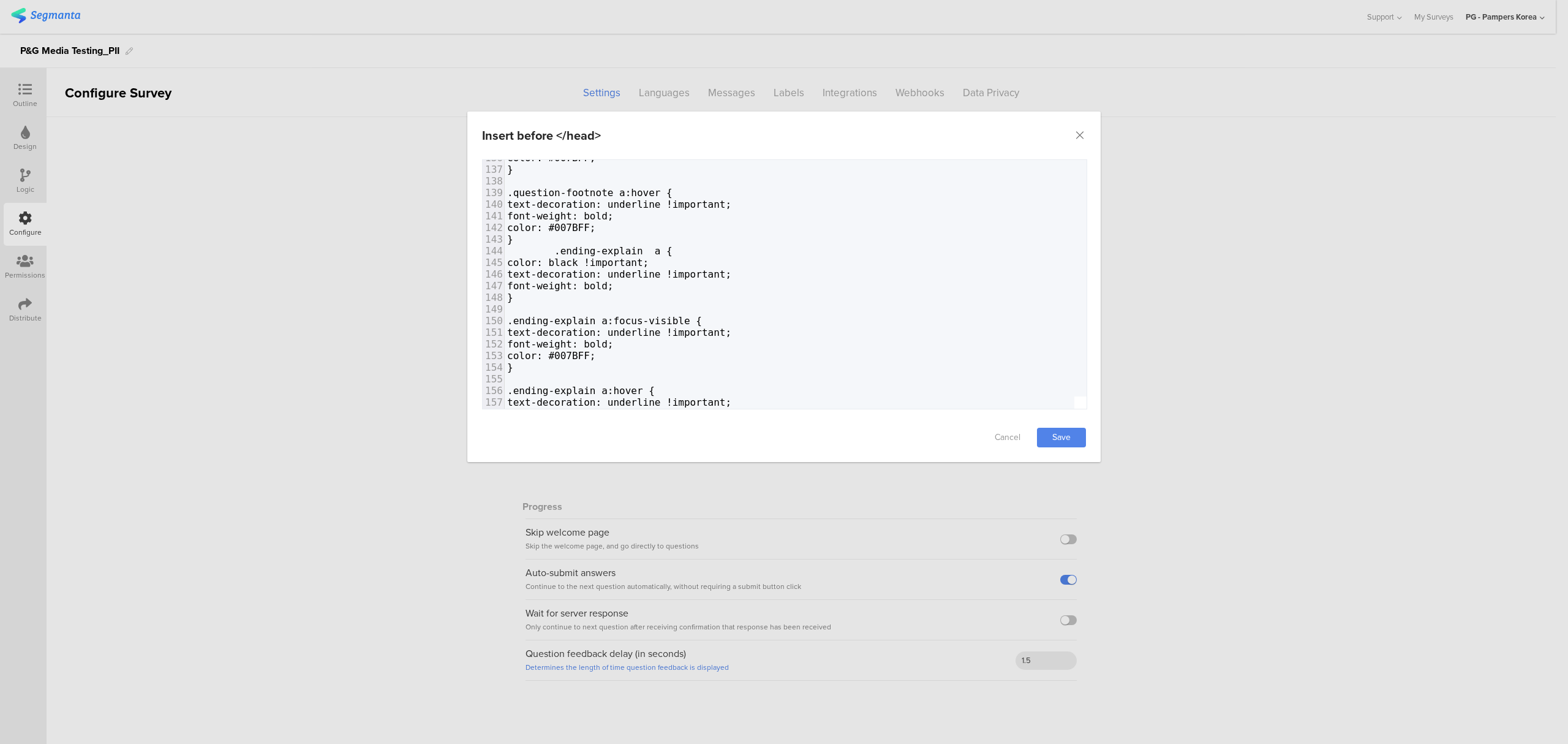
scroll to position [1632, 0]
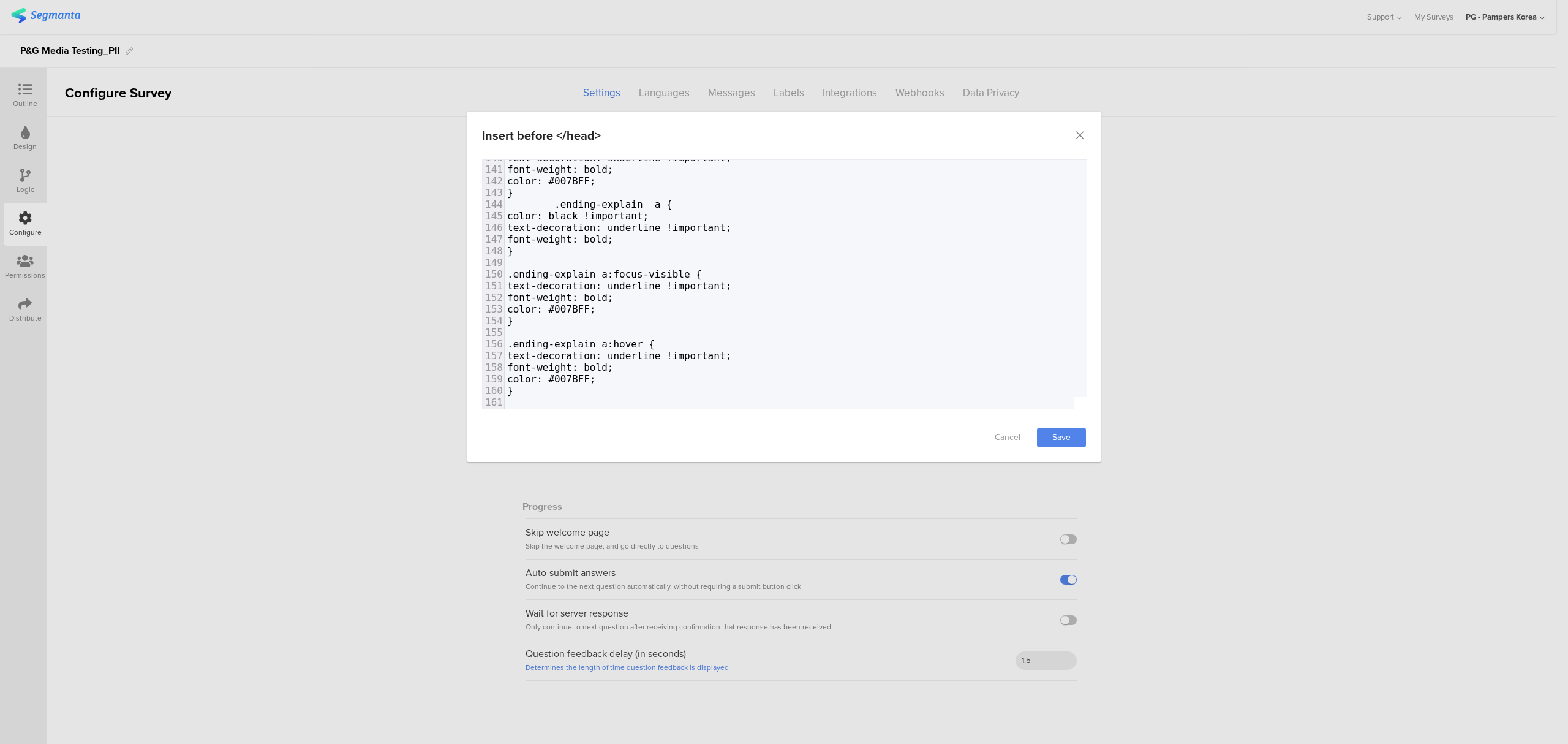
click at [593, 385] on pre "}" at bounding box center [1072, 390] width 1134 height 11
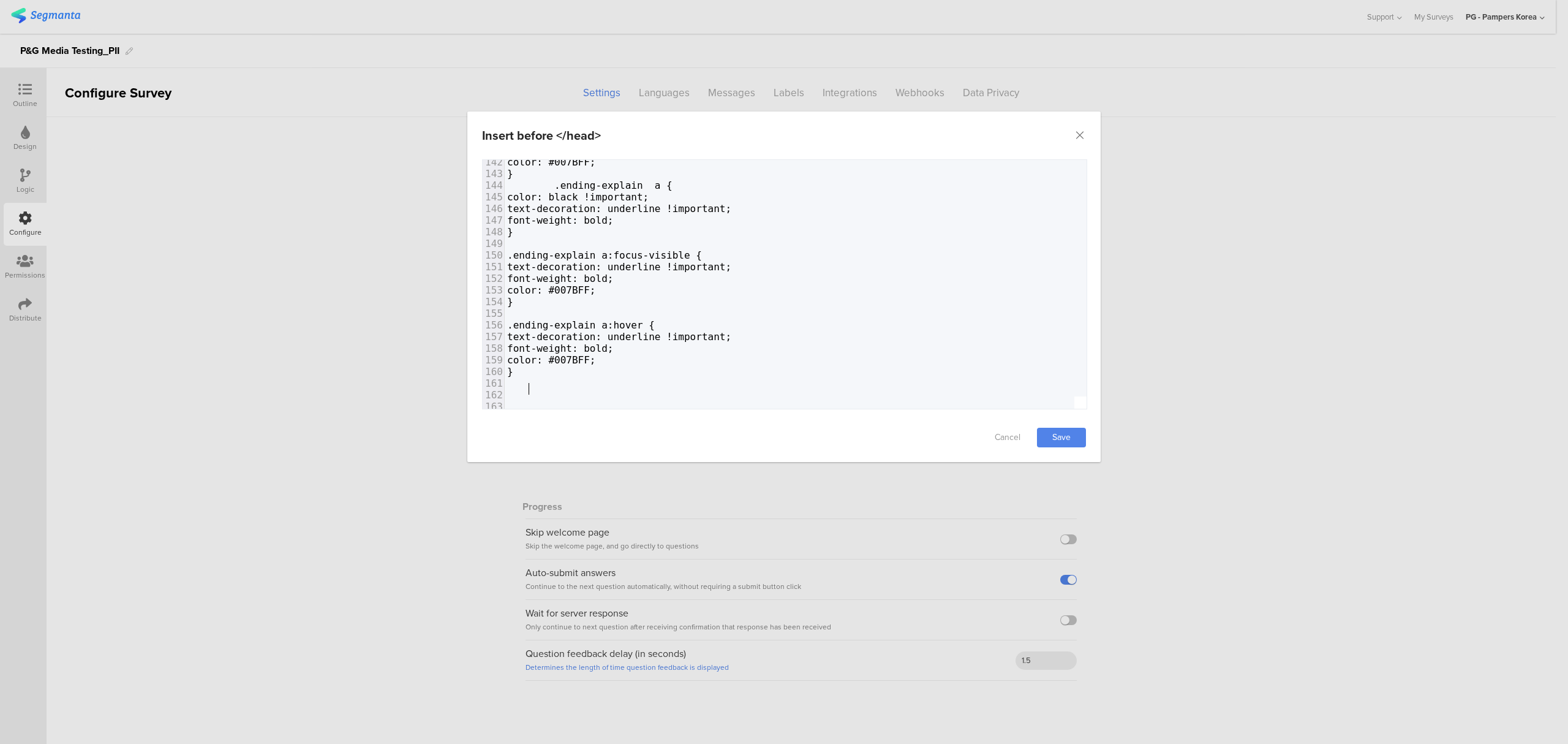
paste textarea "}"
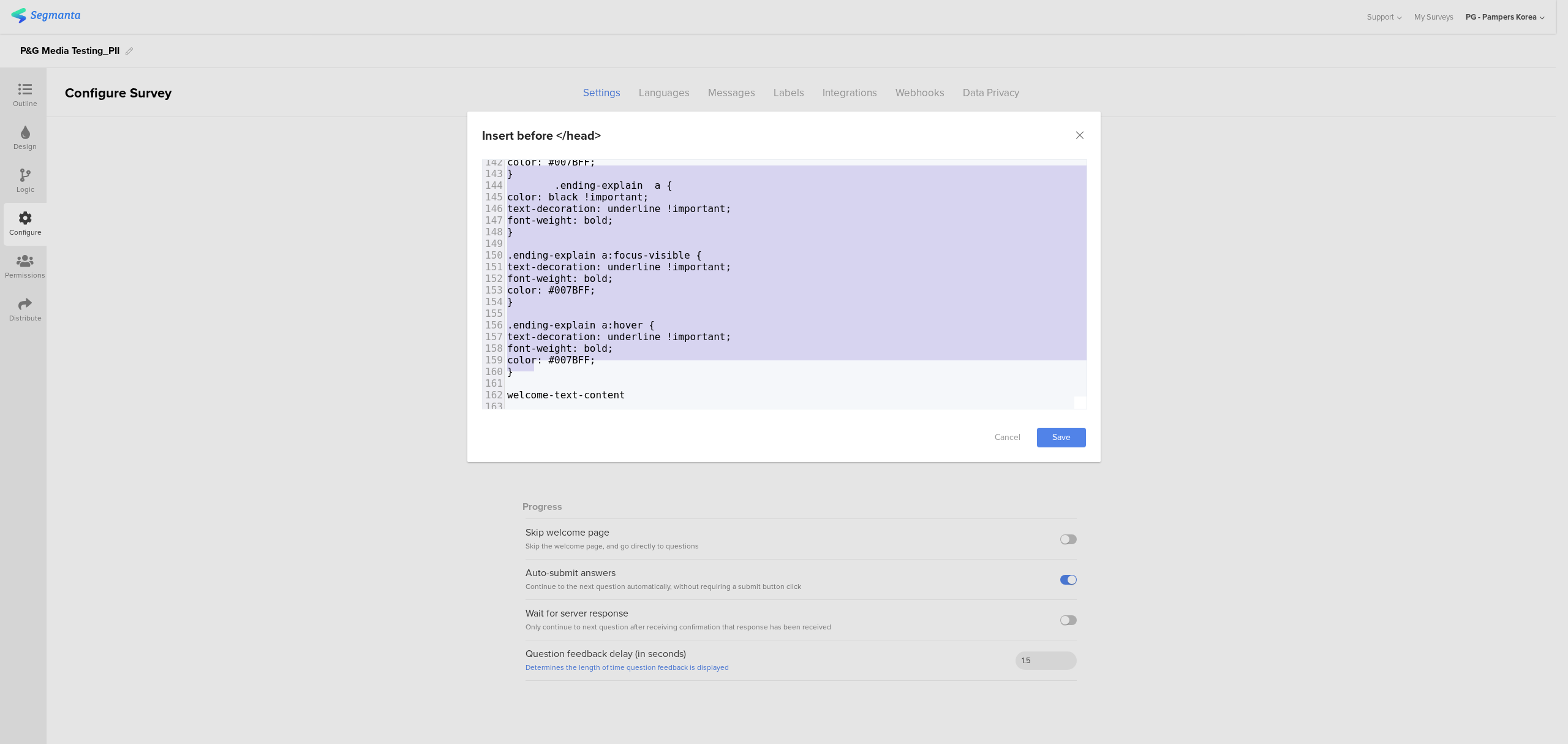
type textarea ".ending-explain a { color: black !important; text-decoration: underline !import…"
drag, startPoint x: 537, startPoint y: 365, endPoint x: 475, endPoint y: 185, distance: 190.4
click at [475, 185] on div "Failed saving changes. If the problem persists please contact us at [EMAIL_ADDR…" at bounding box center [784, 286] width 633 height 254
click at [556, 365] on pre "}" at bounding box center [1072, 371] width 1134 height 11
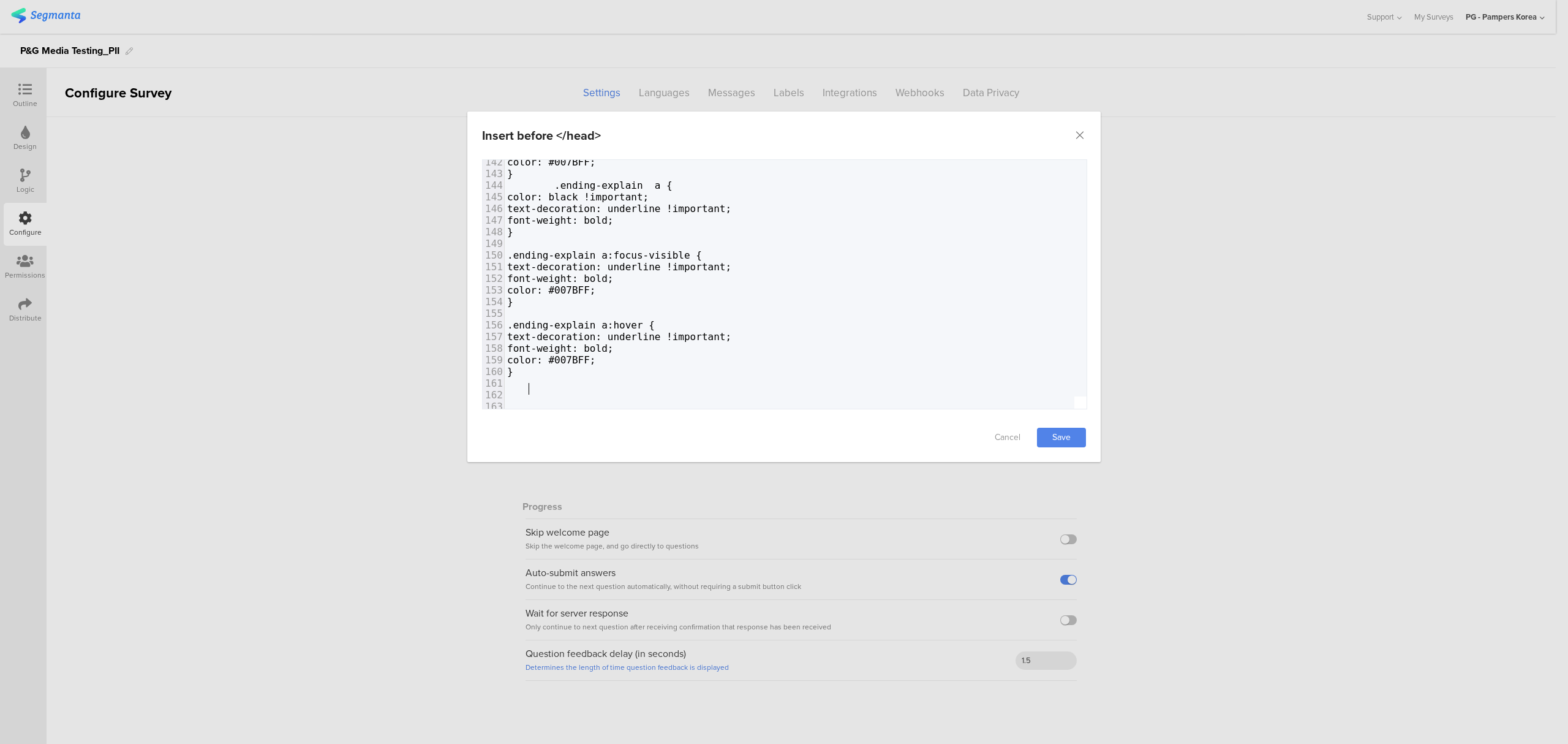
paste textarea "ent"
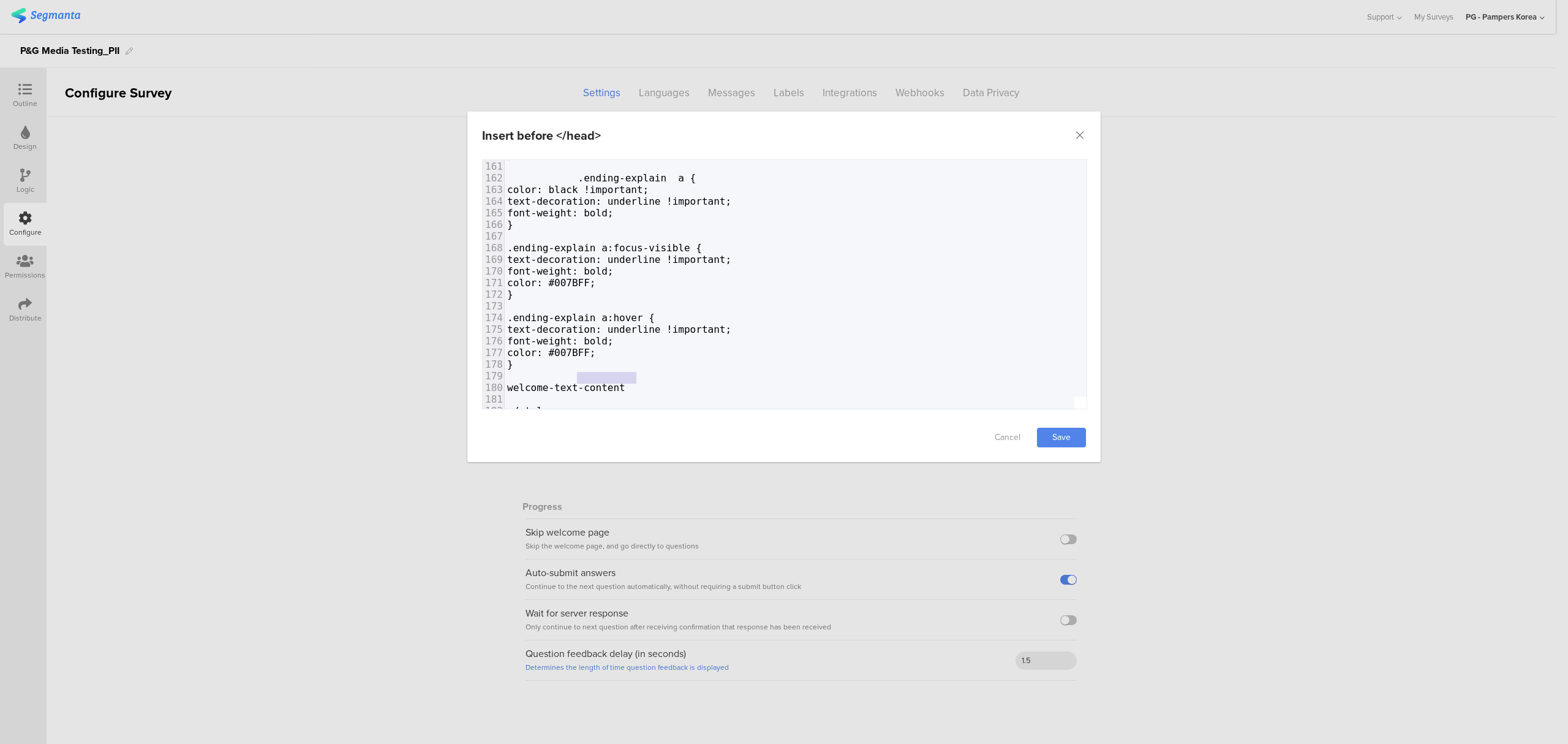
type textarea "welcome-text-content"
drag, startPoint x: 647, startPoint y: 366, endPoint x: 528, endPoint y: 363, distance: 119.0
click at [528, 381] on pre "welcome-text-content" at bounding box center [1072, 386] width 1134 height 11
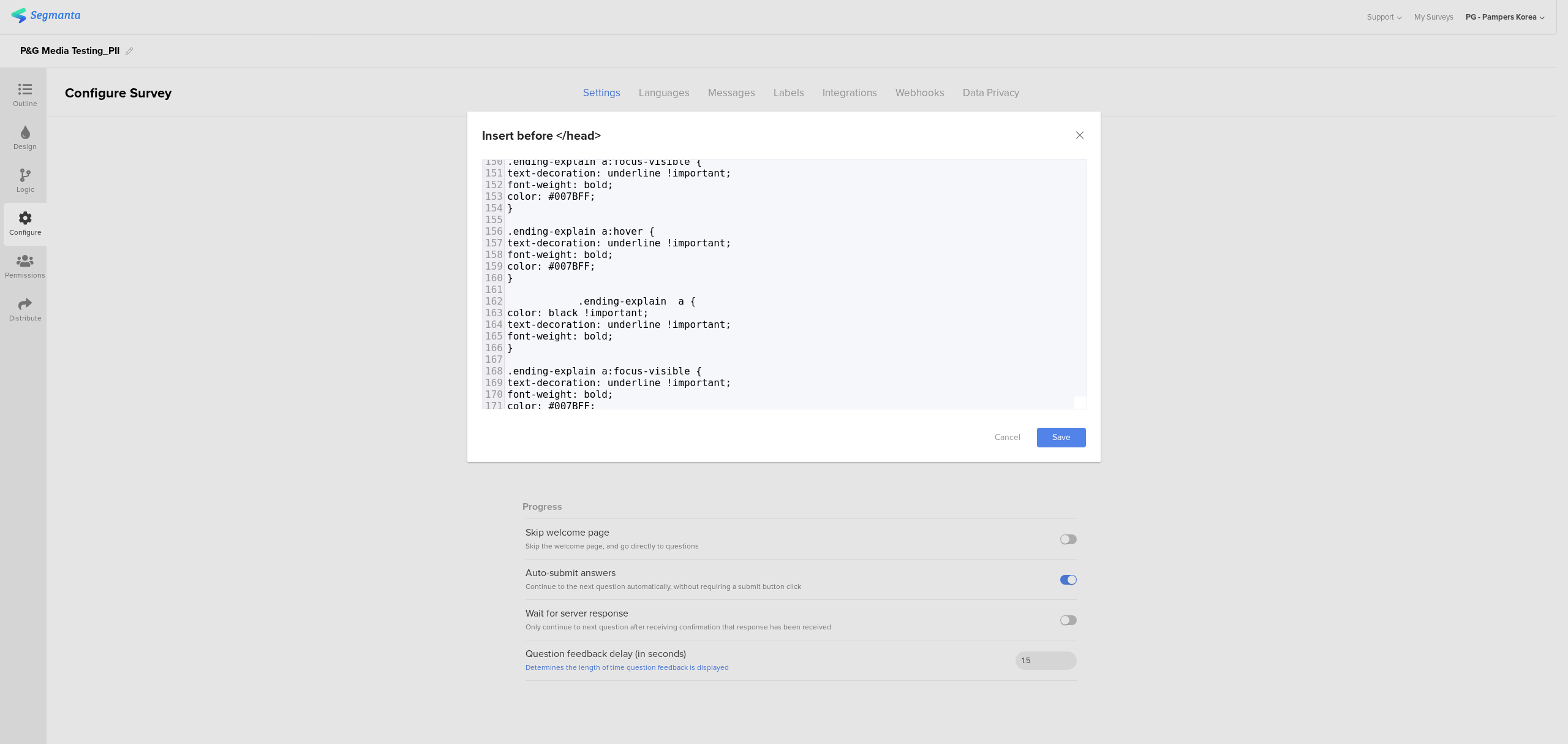
scroll to position [1699, 0]
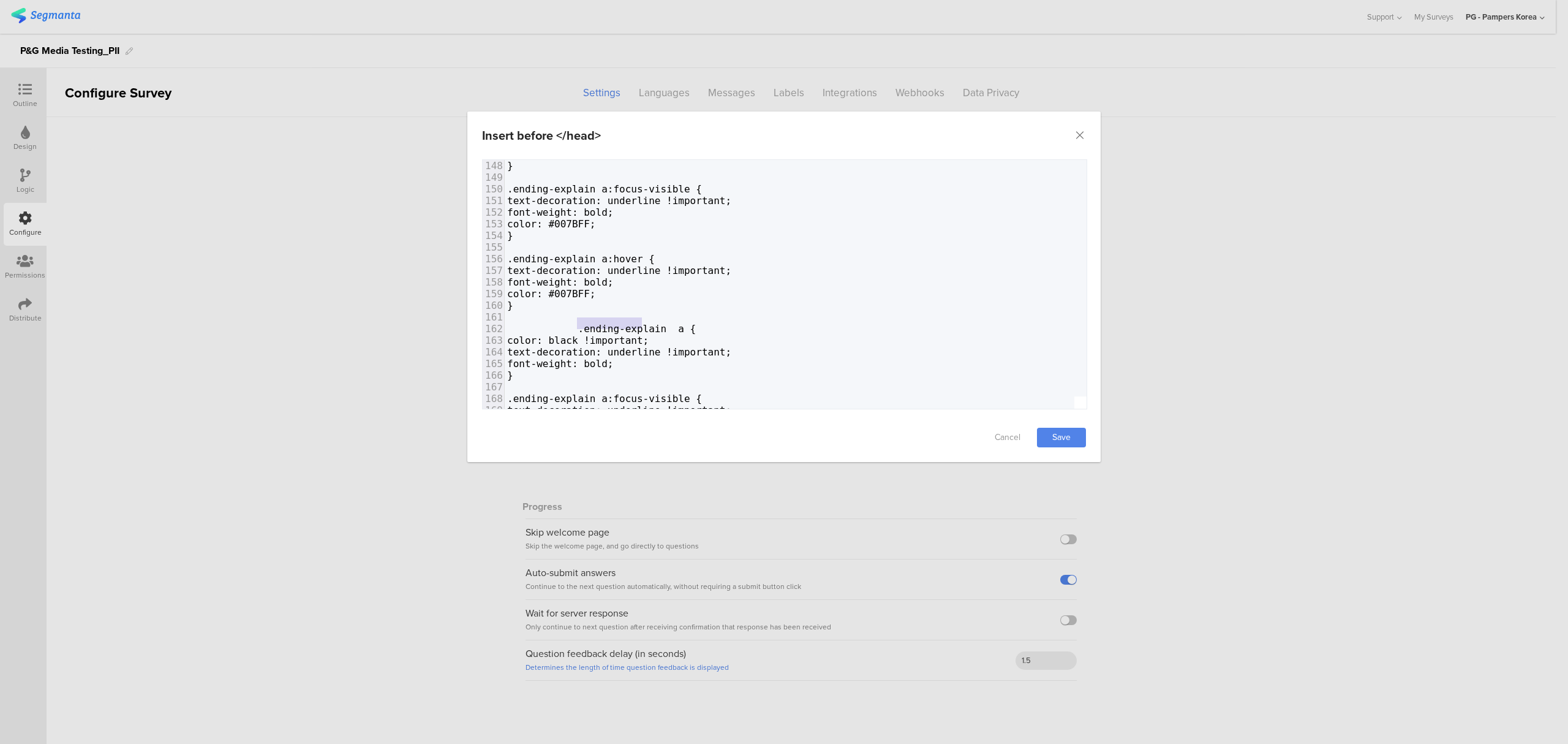
type textarea "ending-explain"
drag, startPoint x: 576, startPoint y: 324, endPoint x: 652, endPoint y: 324, distance: 76.0
click at [652, 324] on span ".ending-explain a {" at bounding box center [601, 328] width 189 height 11
paste textarea "dialog"
drag, startPoint x: 572, startPoint y: 326, endPoint x: 527, endPoint y: 326, distance: 45.0
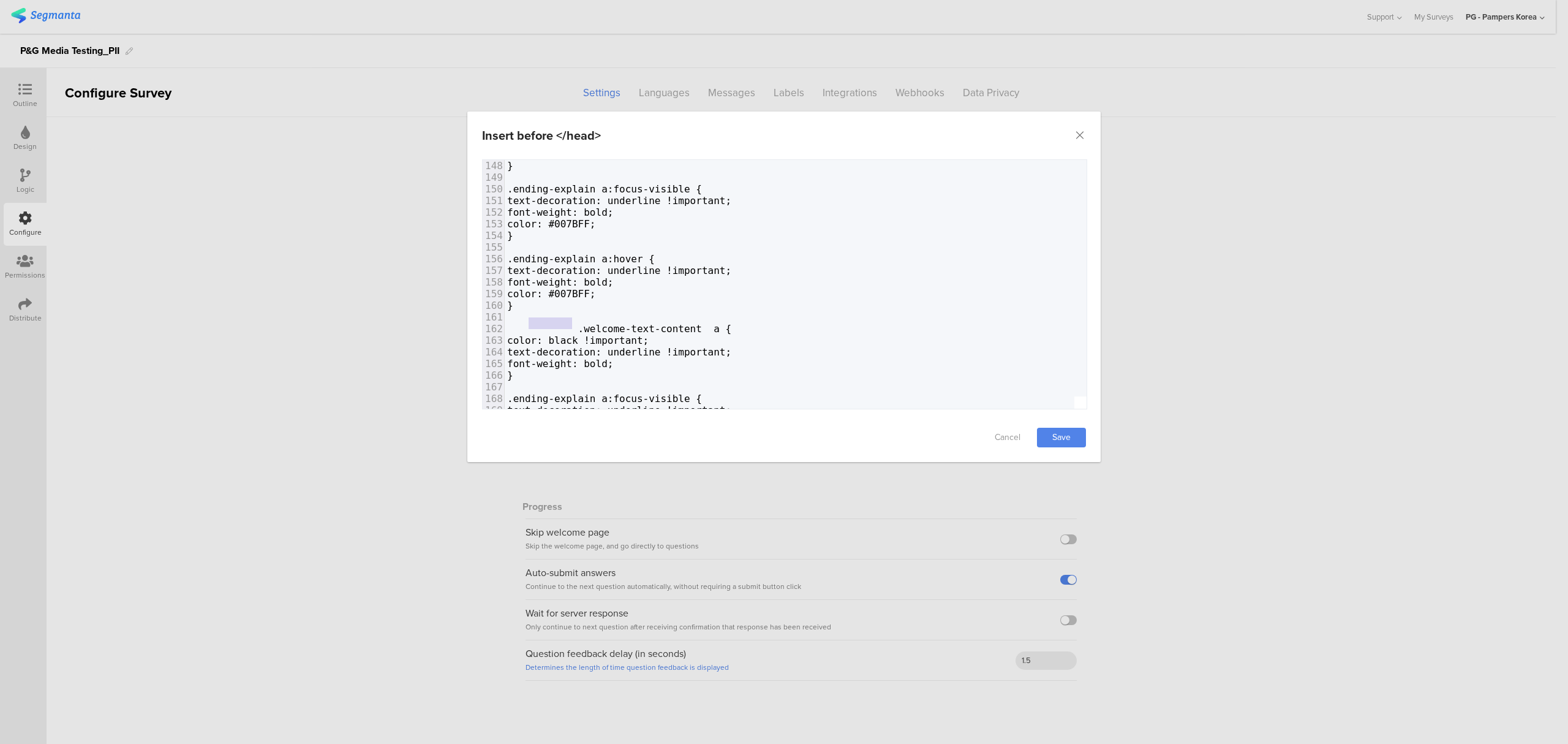
click at [527, 326] on span ".welcome-text-content a {" at bounding box center [619, 328] width 224 height 11
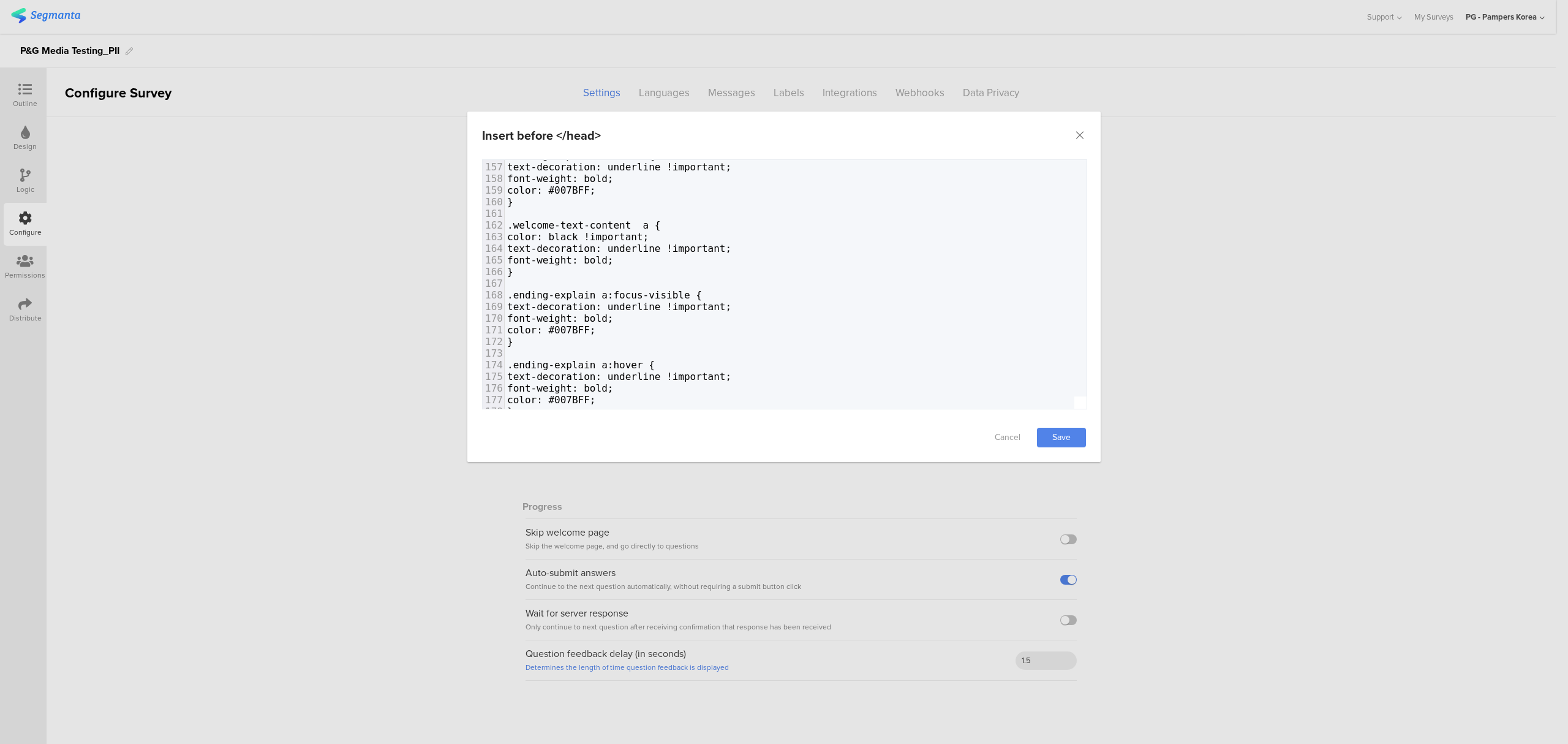
scroll to position [1780, 0]
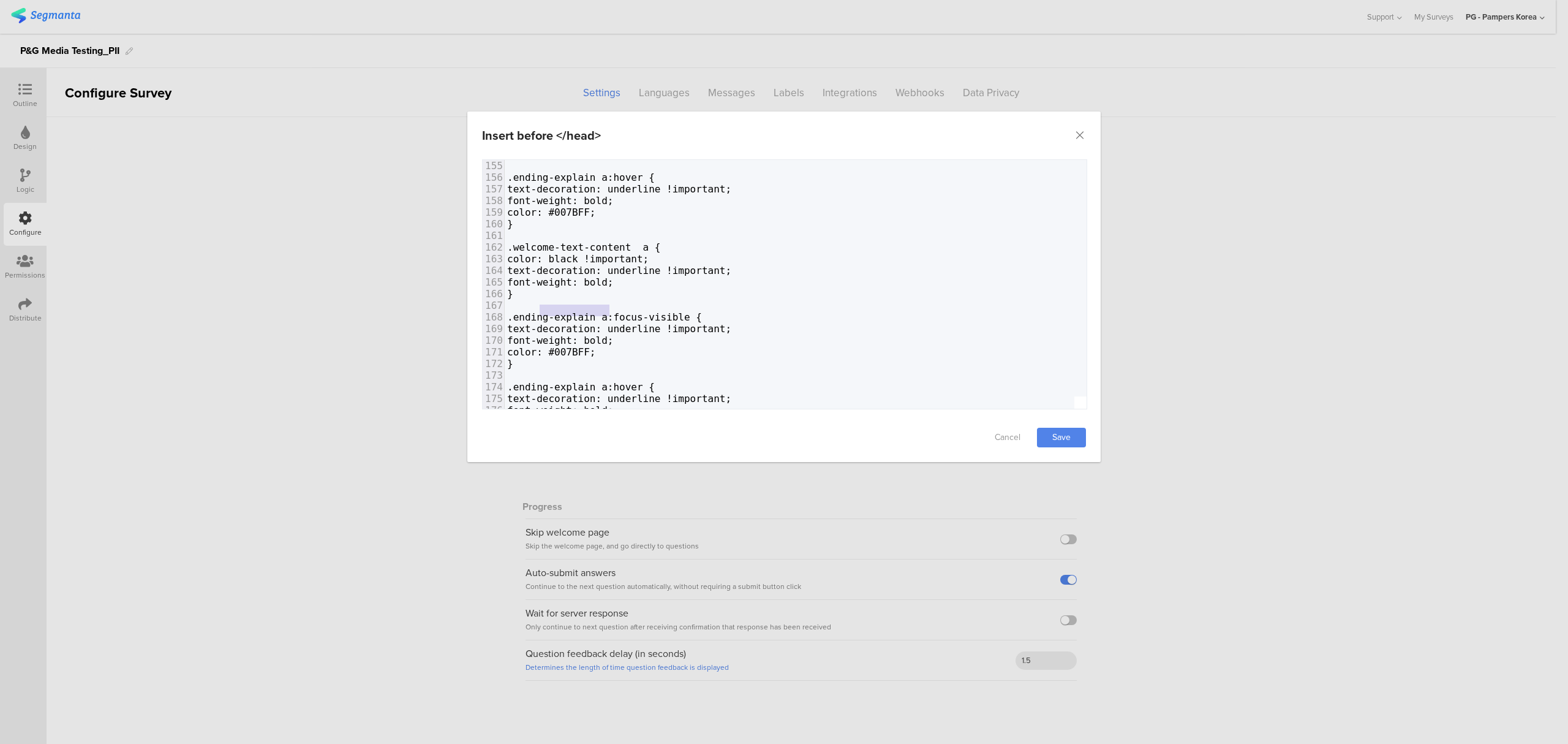
type textarea "ending-explain"
drag, startPoint x: 608, startPoint y: 310, endPoint x: 535, endPoint y: 309, distance: 73.0
click at [535, 311] on span ".ending-explain a:focus-visible {" at bounding box center [604, 316] width 195 height 11
paste textarea "dialog"
drag, startPoint x: 608, startPoint y: 380, endPoint x: 535, endPoint y: 376, distance: 73.1
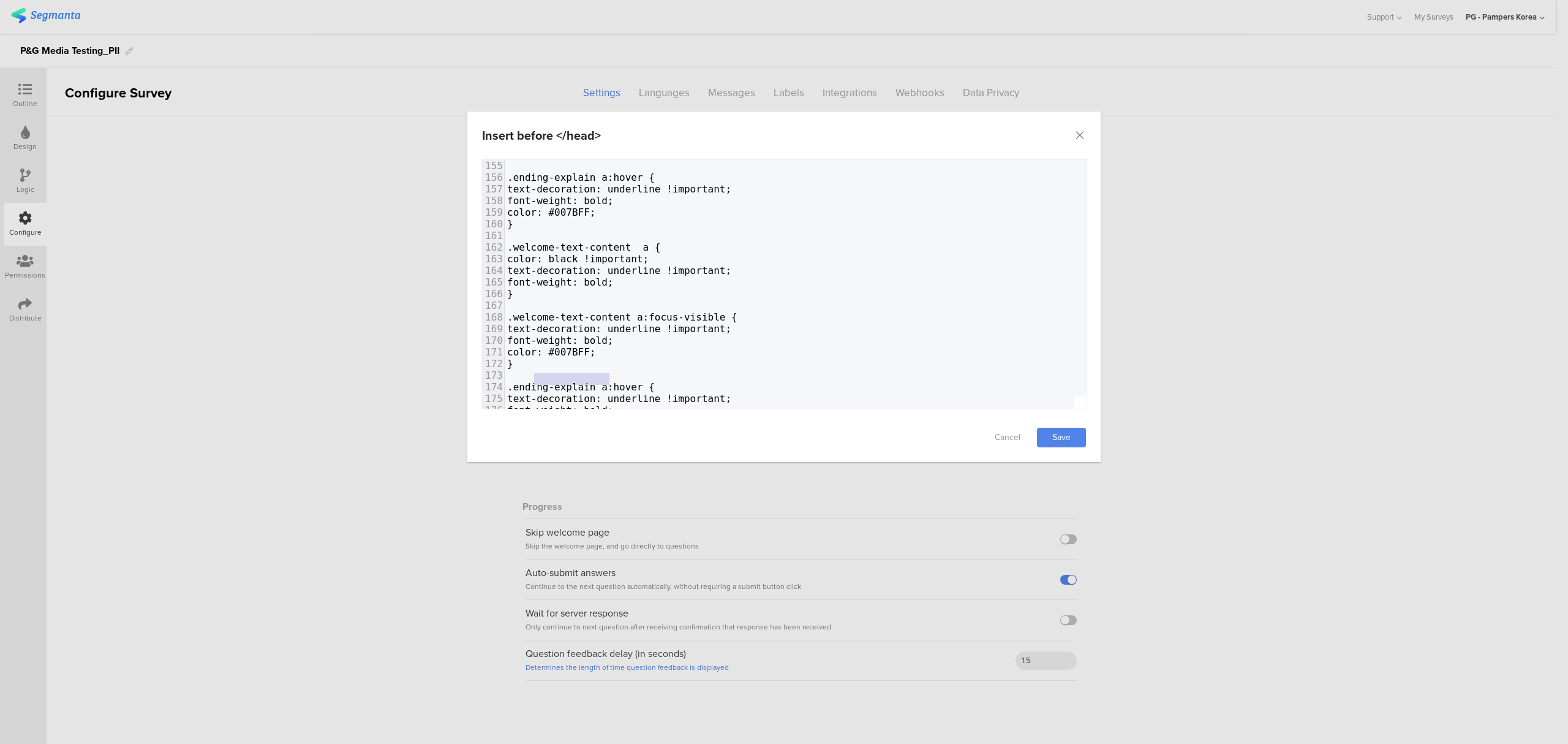
click at [535, 381] on span ".ending-explain a:hover {" at bounding box center [580, 386] width 148 height 11
paste textarea "dialog"
type textarea "ending-explain"
click at [1053, 432] on link "Save" at bounding box center [1061, 437] width 49 height 19
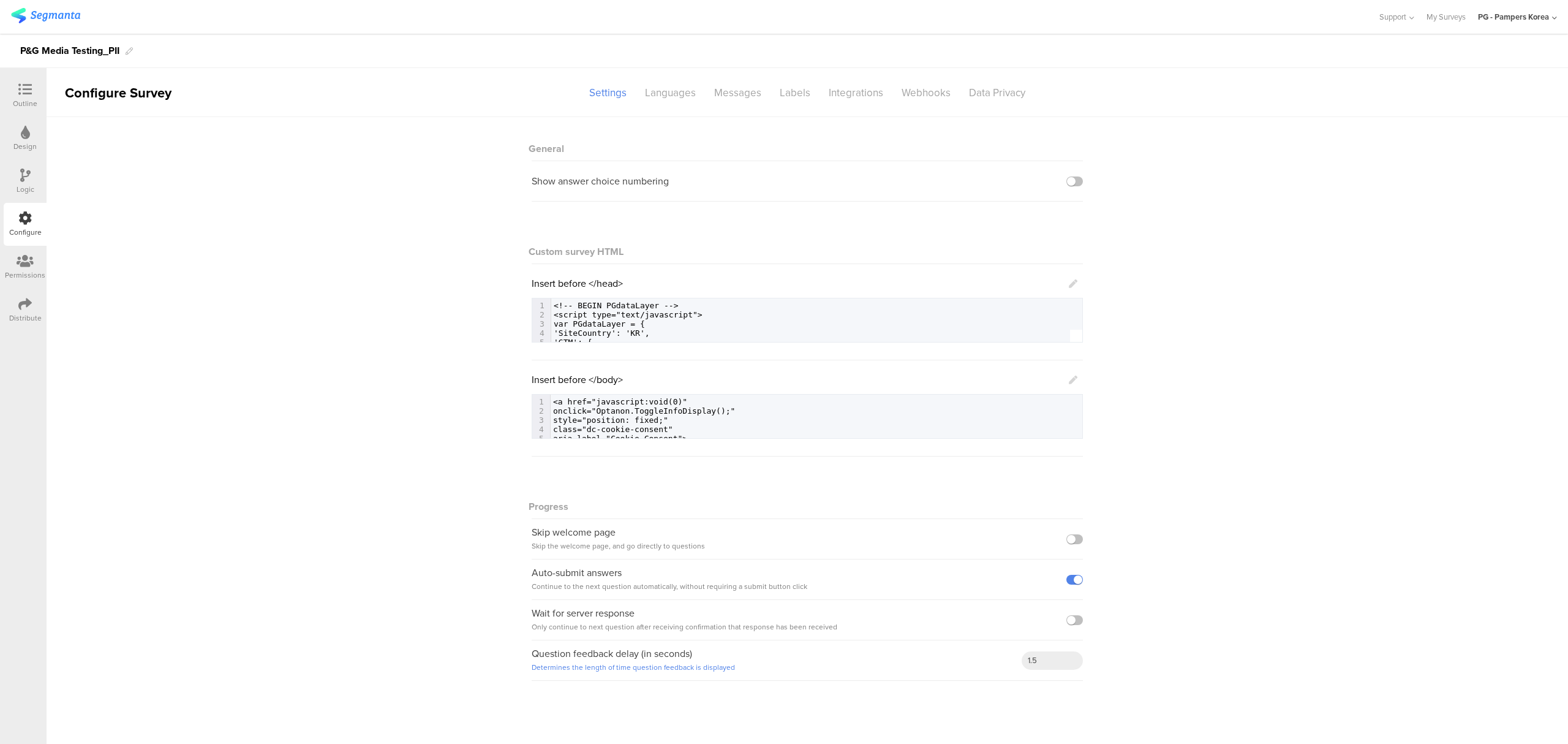
click at [1072, 283] on icon at bounding box center [1073, 283] width 9 height 9
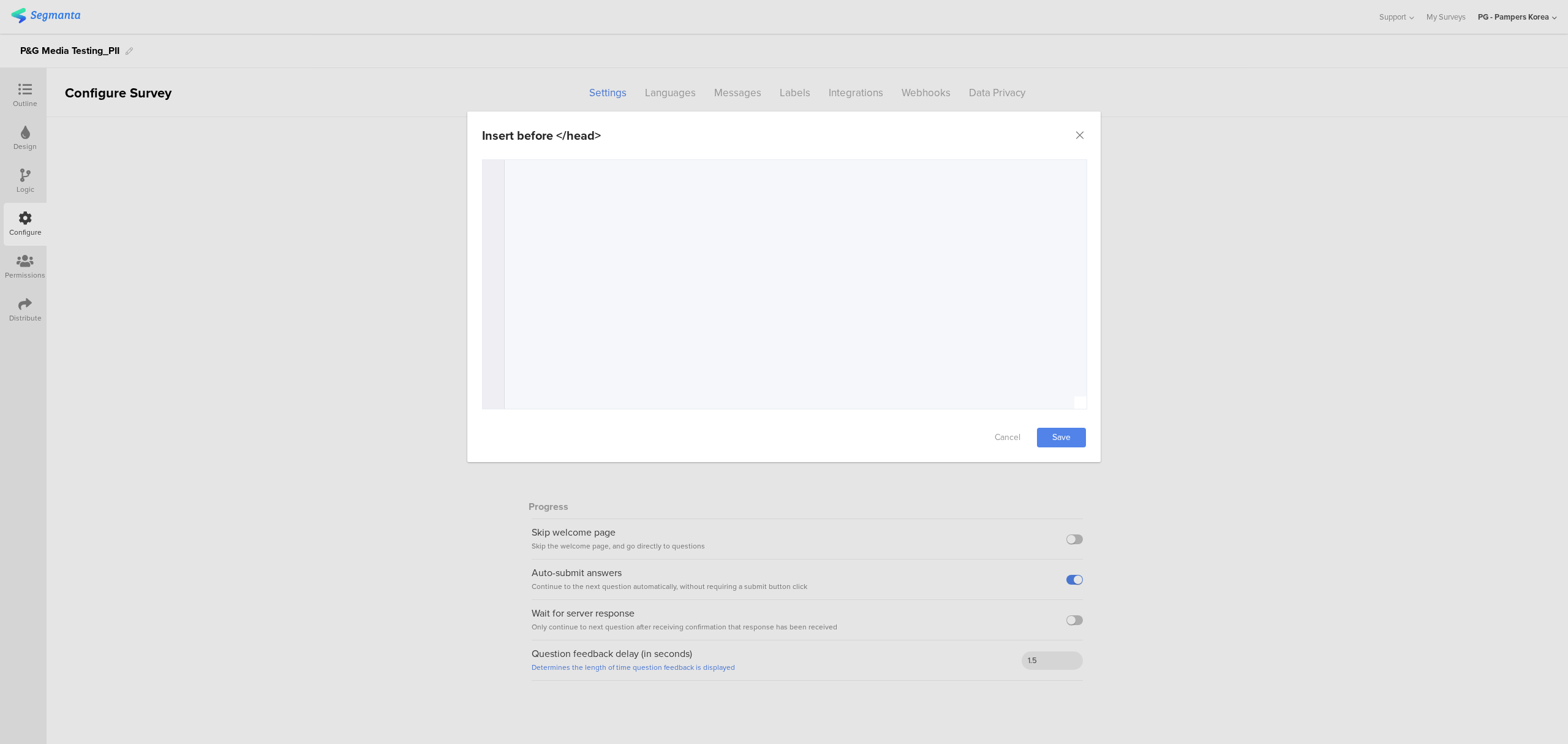
scroll to position [0, 0]
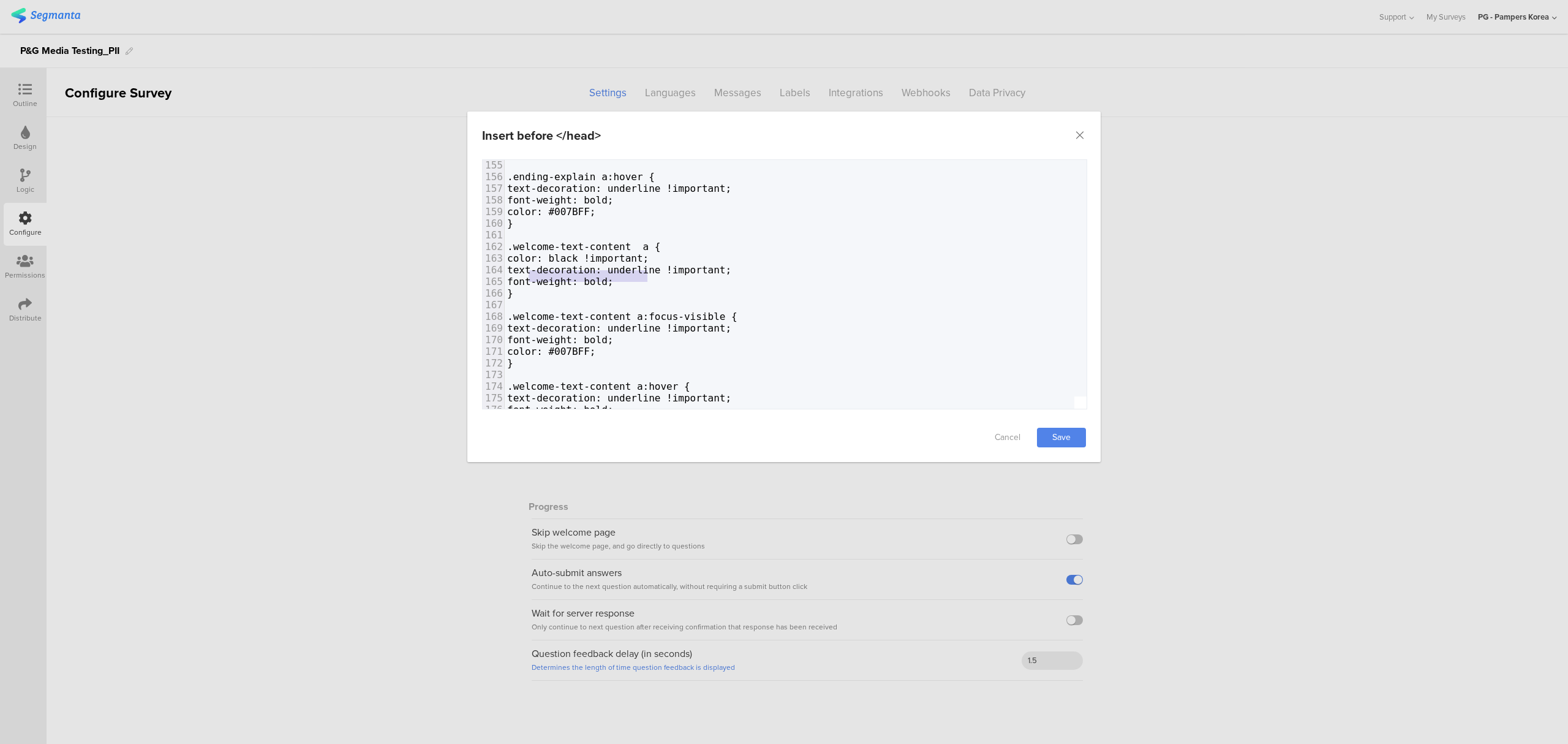
type textarea "font-weight: bold;"
drag, startPoint x: 654, startPoint y: 278, endPoint x: 483, endPoint y: 275, distance: 171.0
click at [504, 275] on div "165 font-weight: bold;" at bounding box center [1072, 281] width 1134 height 11
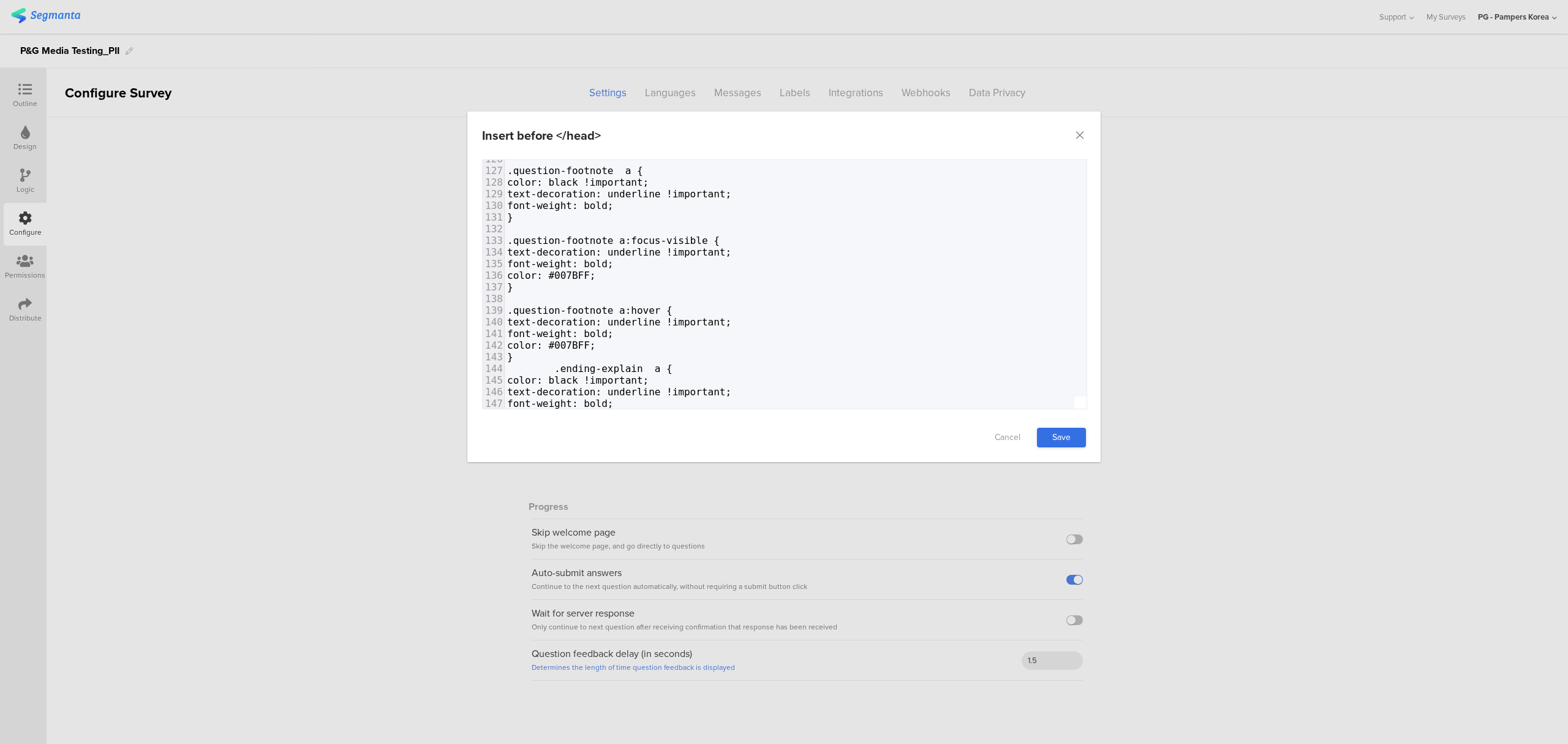
click at [1071, 437] on link "Save" at bounding box center [1061, 437] width 49 height 19
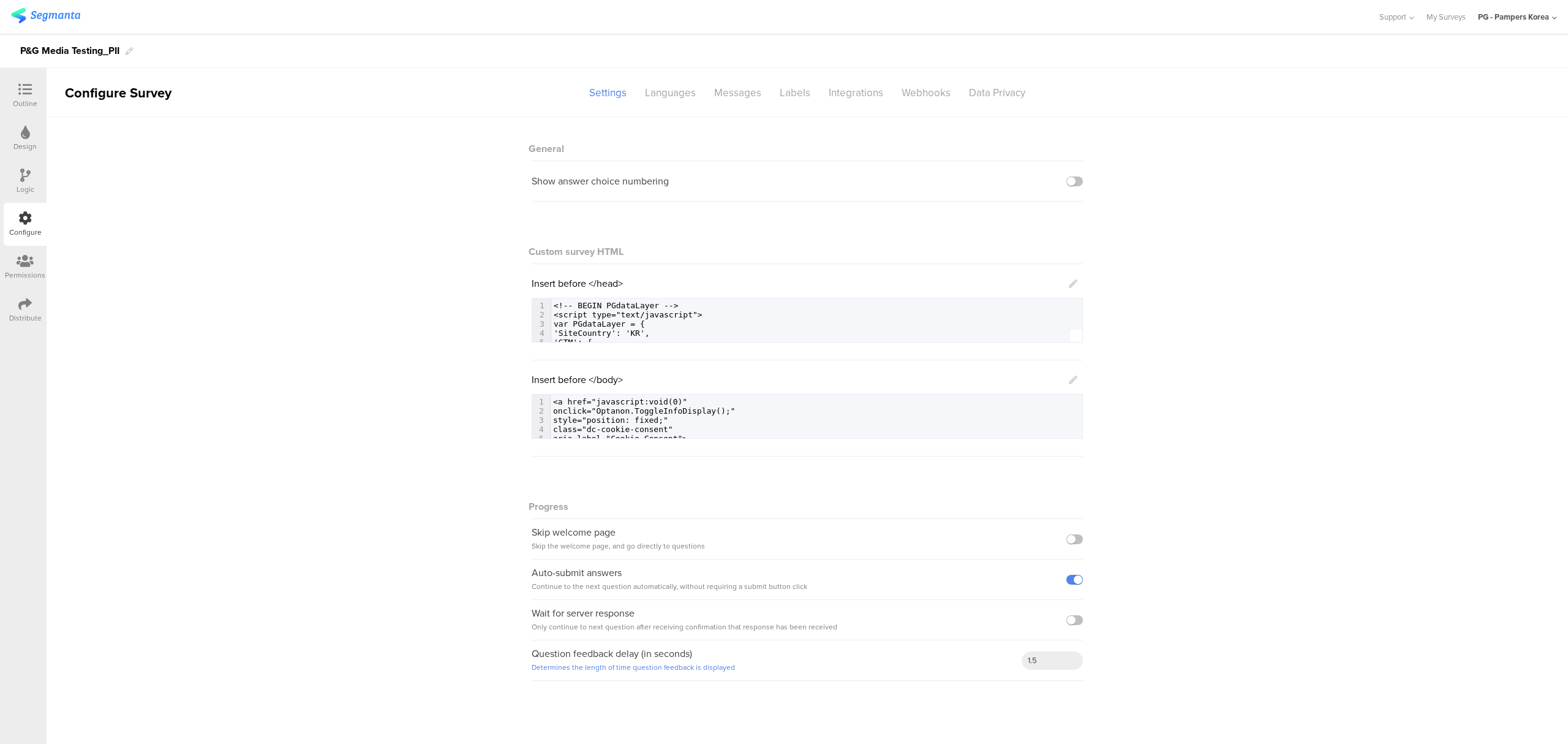
click at [1073, 282] on icon at bounding box center [1073, 283] width 9 height 9
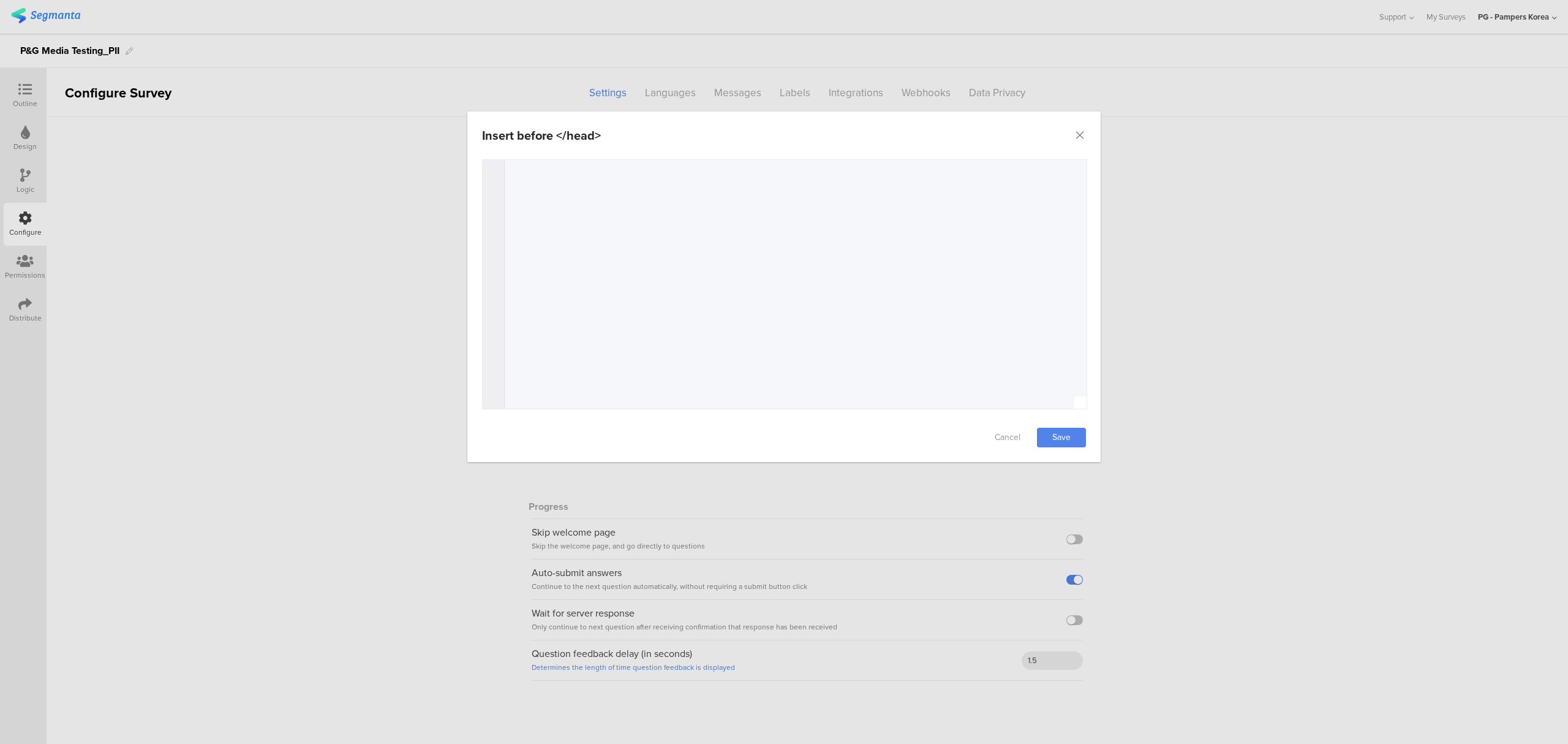
scroll to position [653, 0]
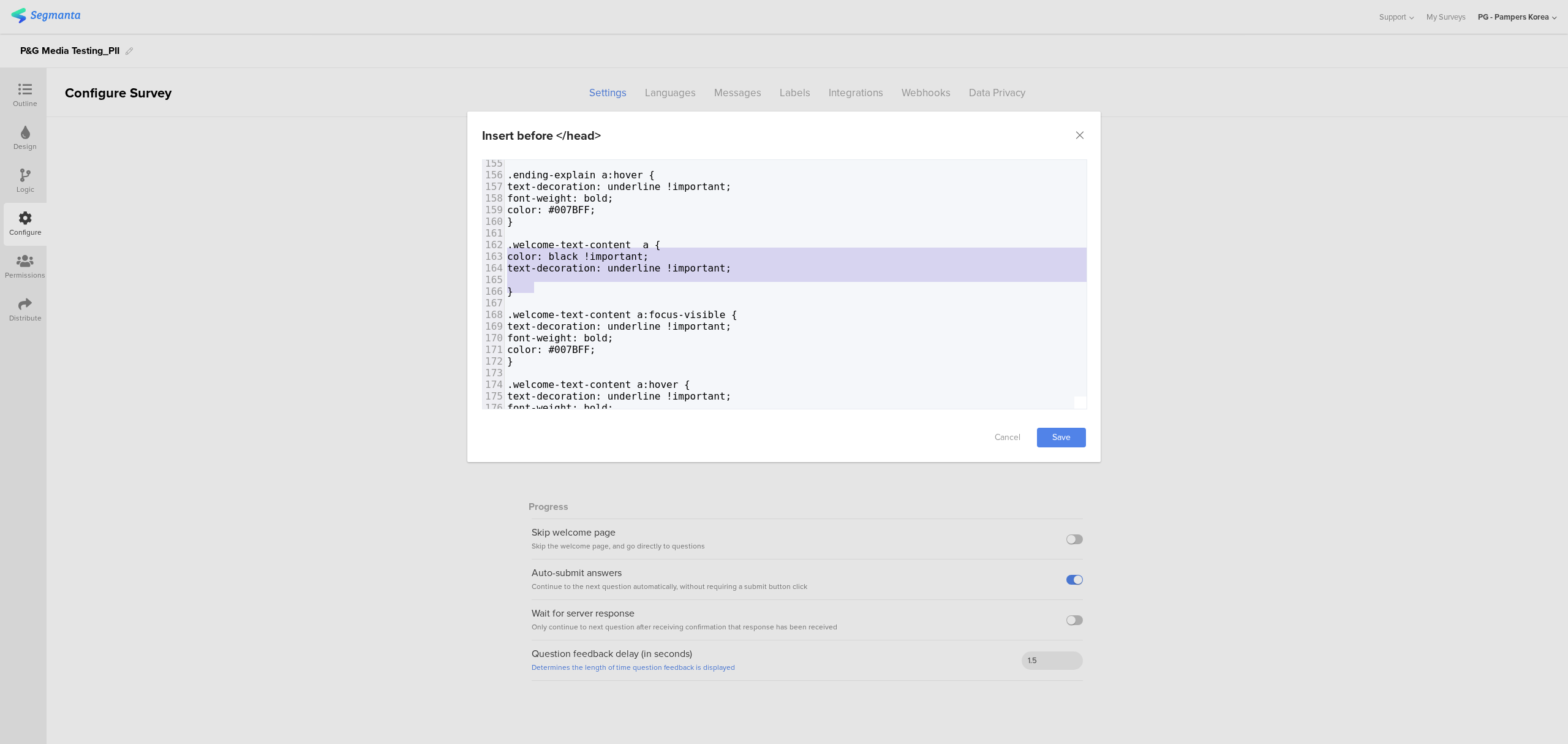
type textarea ".welcome-text-content a { color: black !important; text-decoration: underline !…"
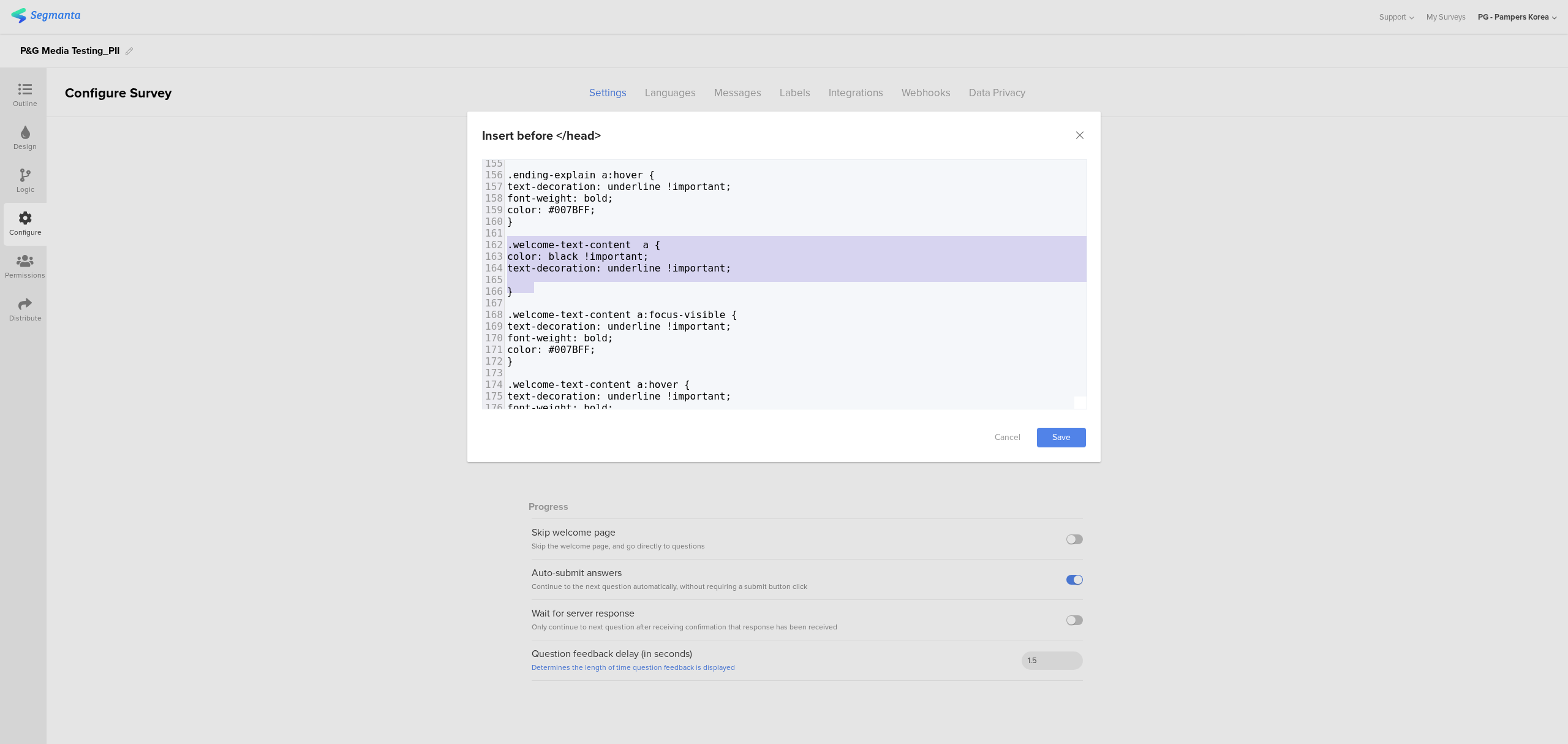
drag, startPoint x: 486, startPoint y: 285, endPoint x: 461, endPoint y: 240, distance: 51.5
click at [461, 240] on div "Insert before </head> Failed saving changes. If the problem persists please con…" at bounding box center [784, 372] width 1568 height 744
click at [559, 285] on pre "}" at bounding box center [1072, 290] width 1134 height 11
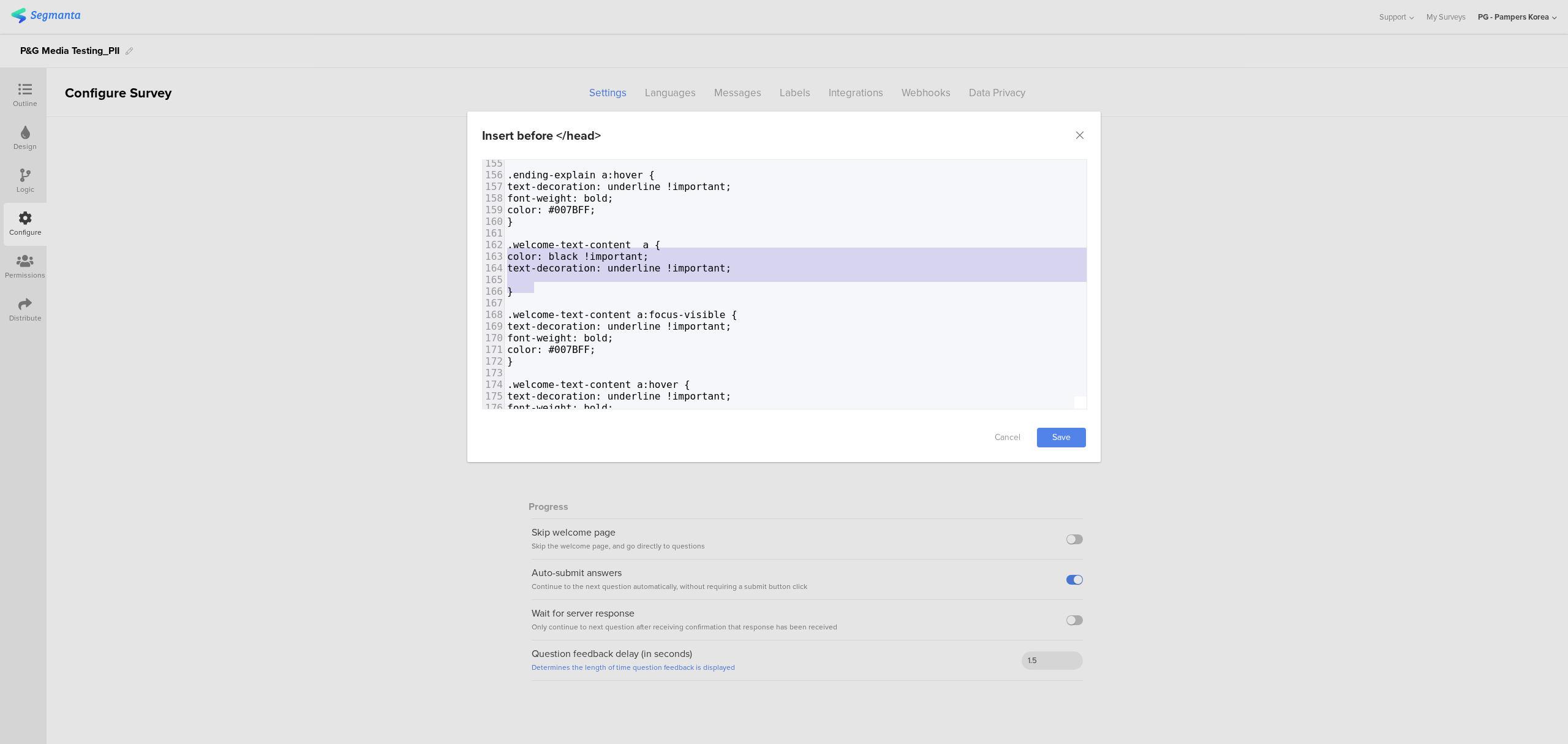
type textarea ".welcome-text-content a { color: black !important; text-decoration: underline !…"
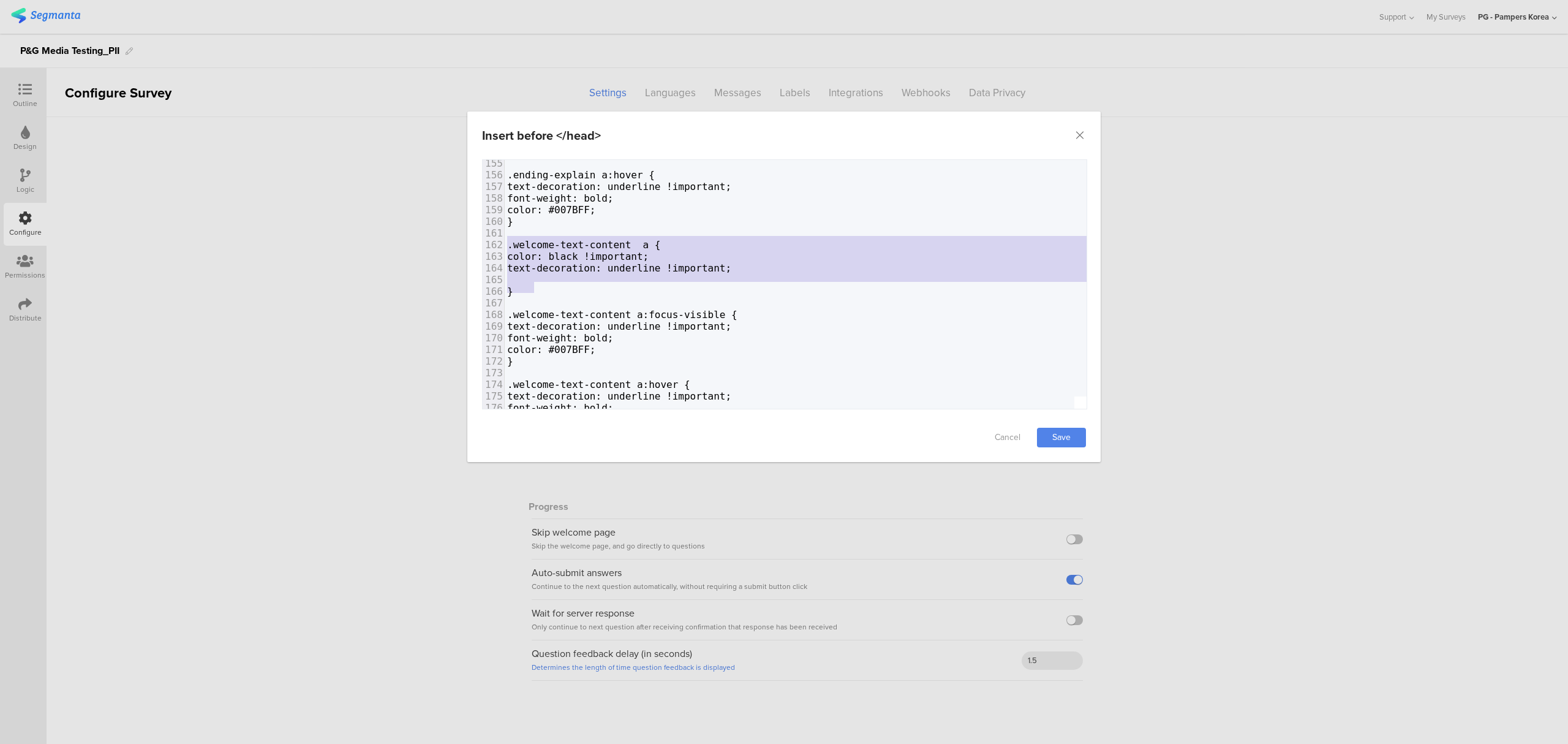
drag, startPoint x: 539, startPoint y: 284, endPoint x: 498, endPoint y: 241, distance: 59.4
click at [504, 241] on div "147 font-weight: bold; 148 } 149 150 .ending-explain a:focus-visible { 151 text…" at bounding box center [1072, 274] width 1134 height 419
click at [553, 216] on pre "}" at bounding box center [1072, 221] width 1134 height 11
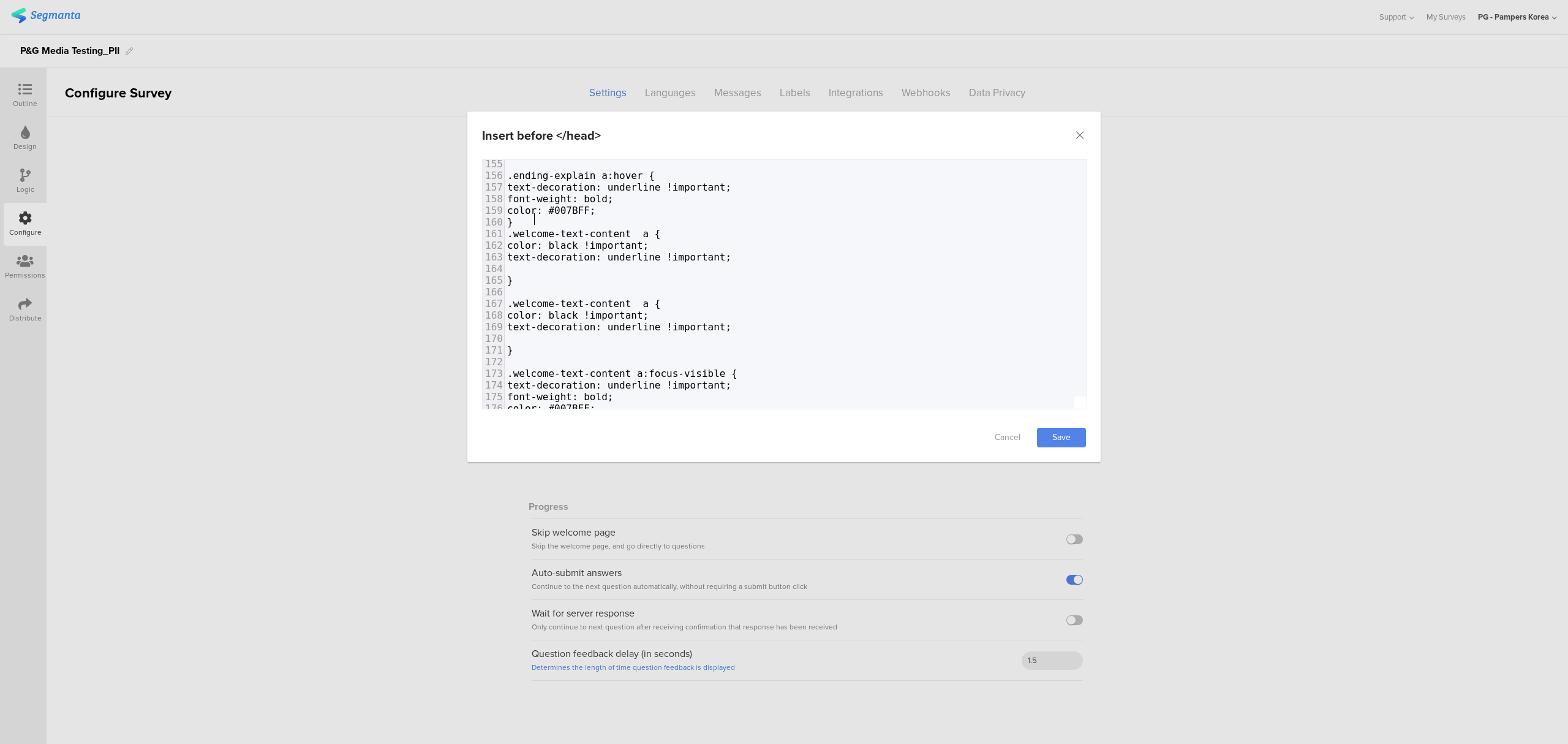
click at [559, 216] on pre "}" at bounding box center [1072, 221] width 1134 height 11
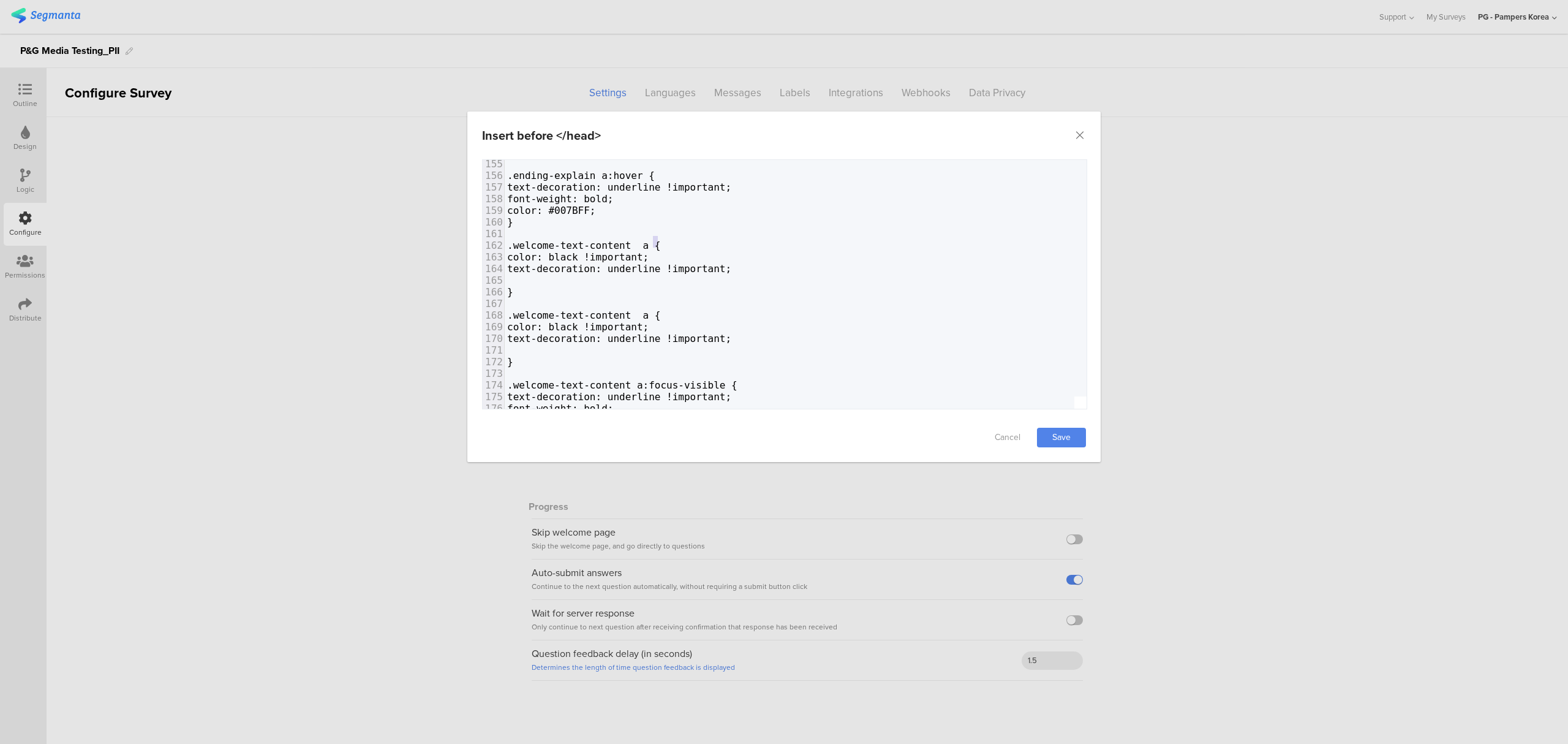
click at [652, 240] on span ".welcome-text-content a {" at bounding box center [584, 245] width 154 height 11
type textarea "ㅇ"
type textarea "div"
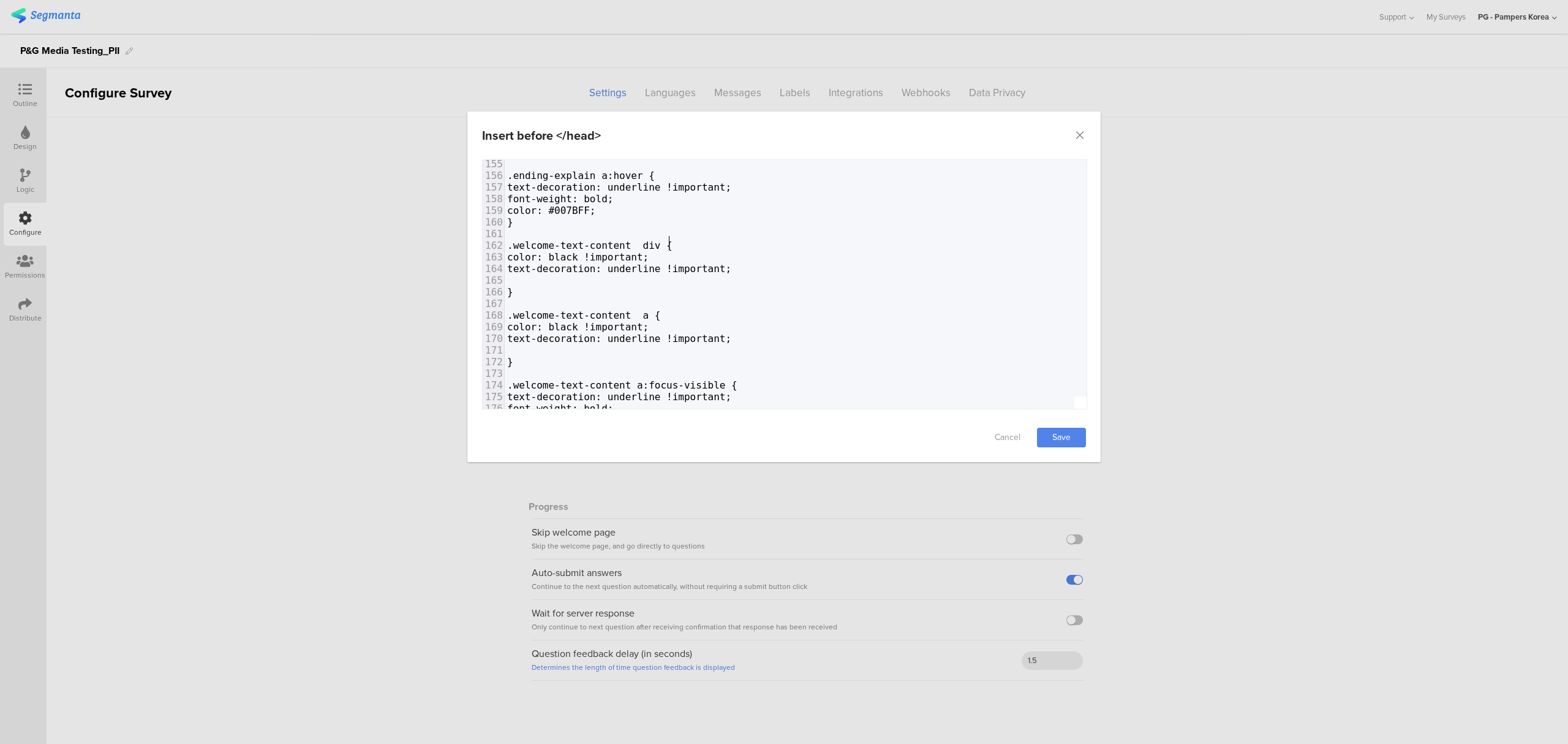
scroll to position [0, 16]
type textarea "text-decoration: underline !important;"
drag, startPoint x: 767, startPoint y: 262, endPoint x: 415, endPoint y: 263, distance: 352.0
click at [415, 263] on div "Insert before </head> Failed saving changes. If the problem persists please con…" at bounding box center [784, 372] width 1568 height 744
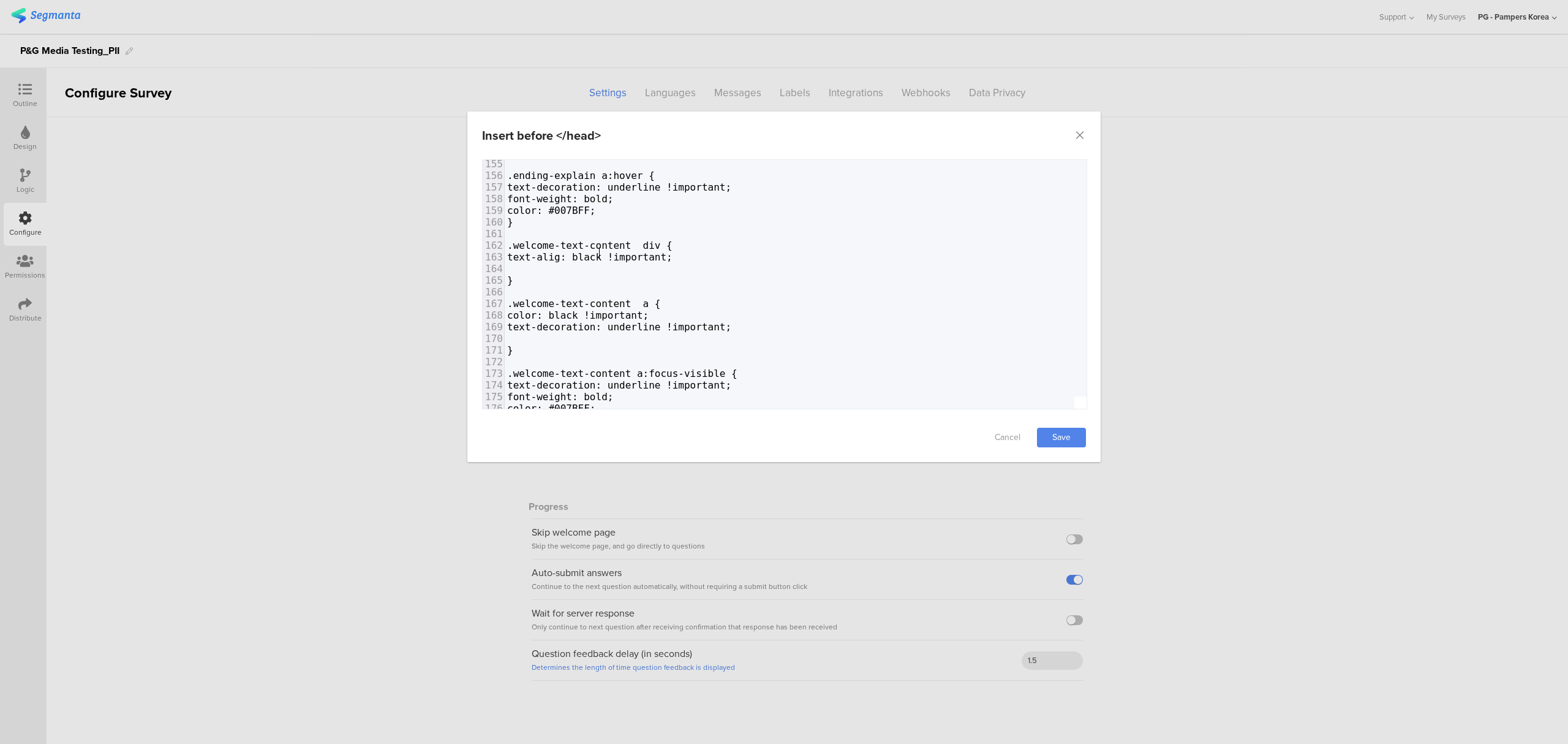
type textarea "text-align"
type textarea "left"
click at [1053, 437] on link "Save" at bounding box center [1061, 437] width 49 height 19
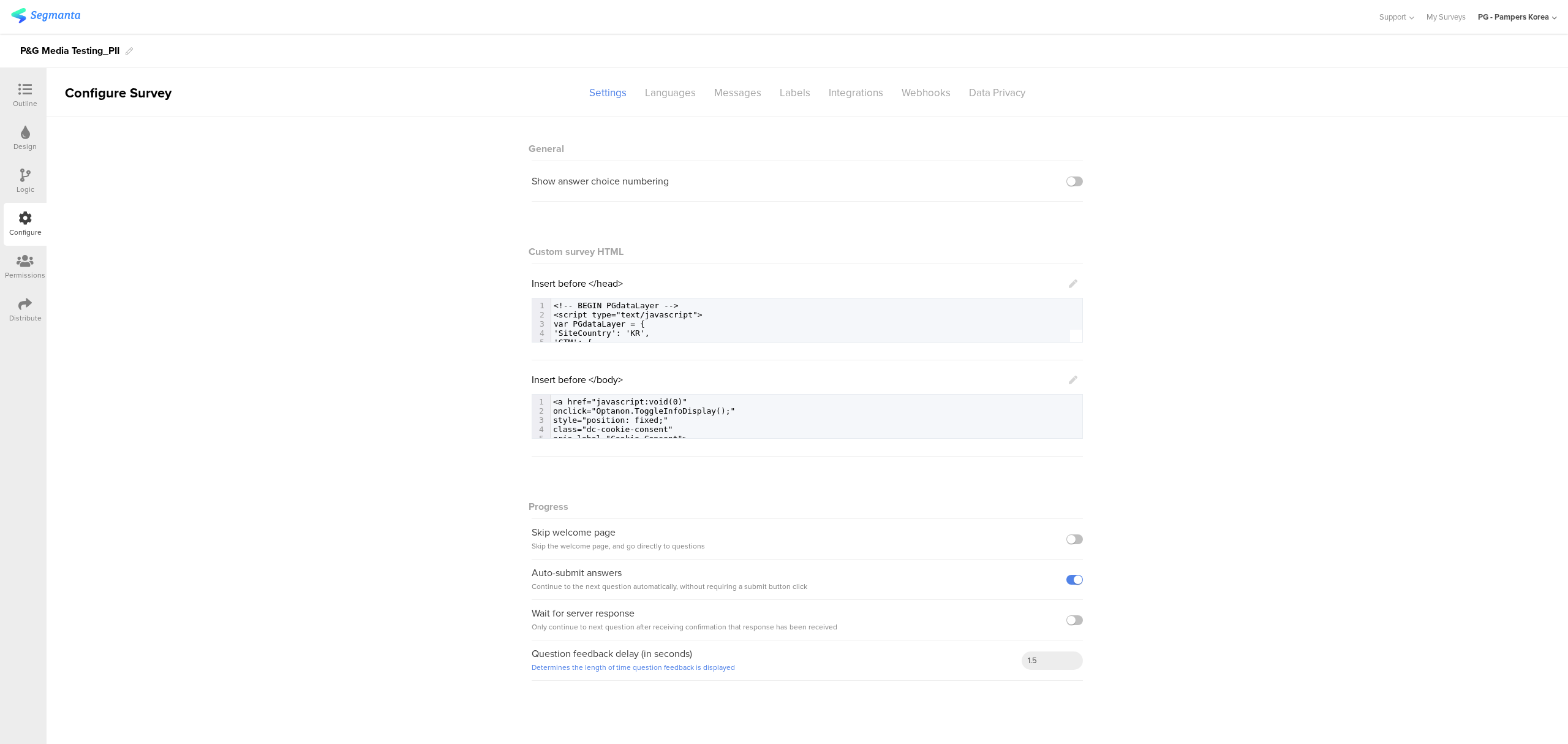
click at [296, 428] on div "General Show answer choice numbering Custom survey HTML Insert before </head> 1…" at bounding box center [807, 405] width 1521 height 576
click at [18, 95] on icon at bounding box center [24, 89] width 13 height 13
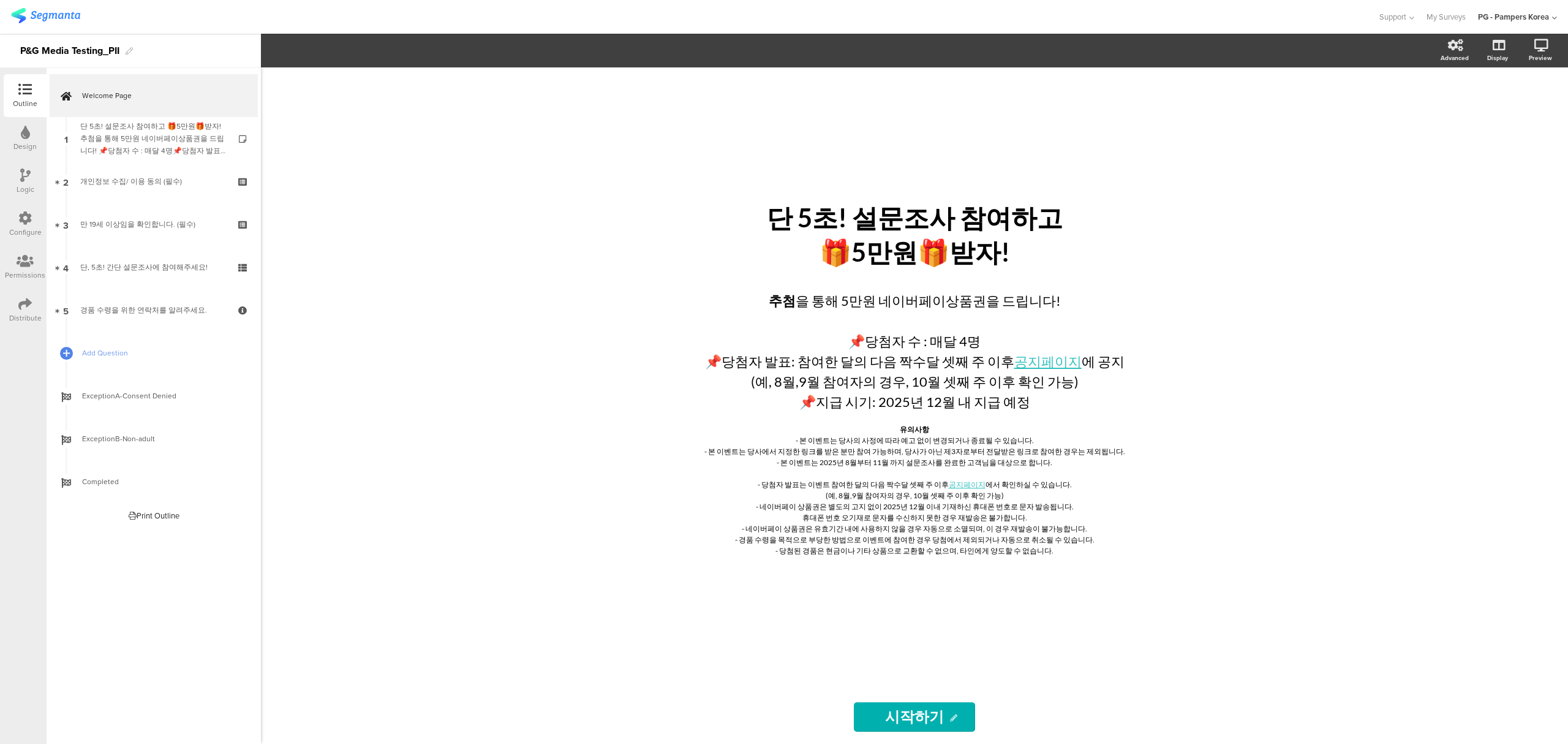
click at [1199, 439] on div "단 5초! 설문조사 참여하고 🎁5만원🎁받자! 단 5초! 설문조사 참여하고 🎁5만원🎁받자! 추첨 을 통해 5만원 네이버페이상품권을 드립니다! 📌…" at bounding box center [913, 405] width 1307 height 676
click at [1284, 437] on div "단 5초! 설문조사 참여하고 🎁5만원🎁받자! 단 5초! 설문조사 참여하고 🎁5만원🎁받자! 추첨 을 통해 5만원 네이버페이상품권을 드립니다! 📌…" at bounding box center [913, 405] width 1307 height 676
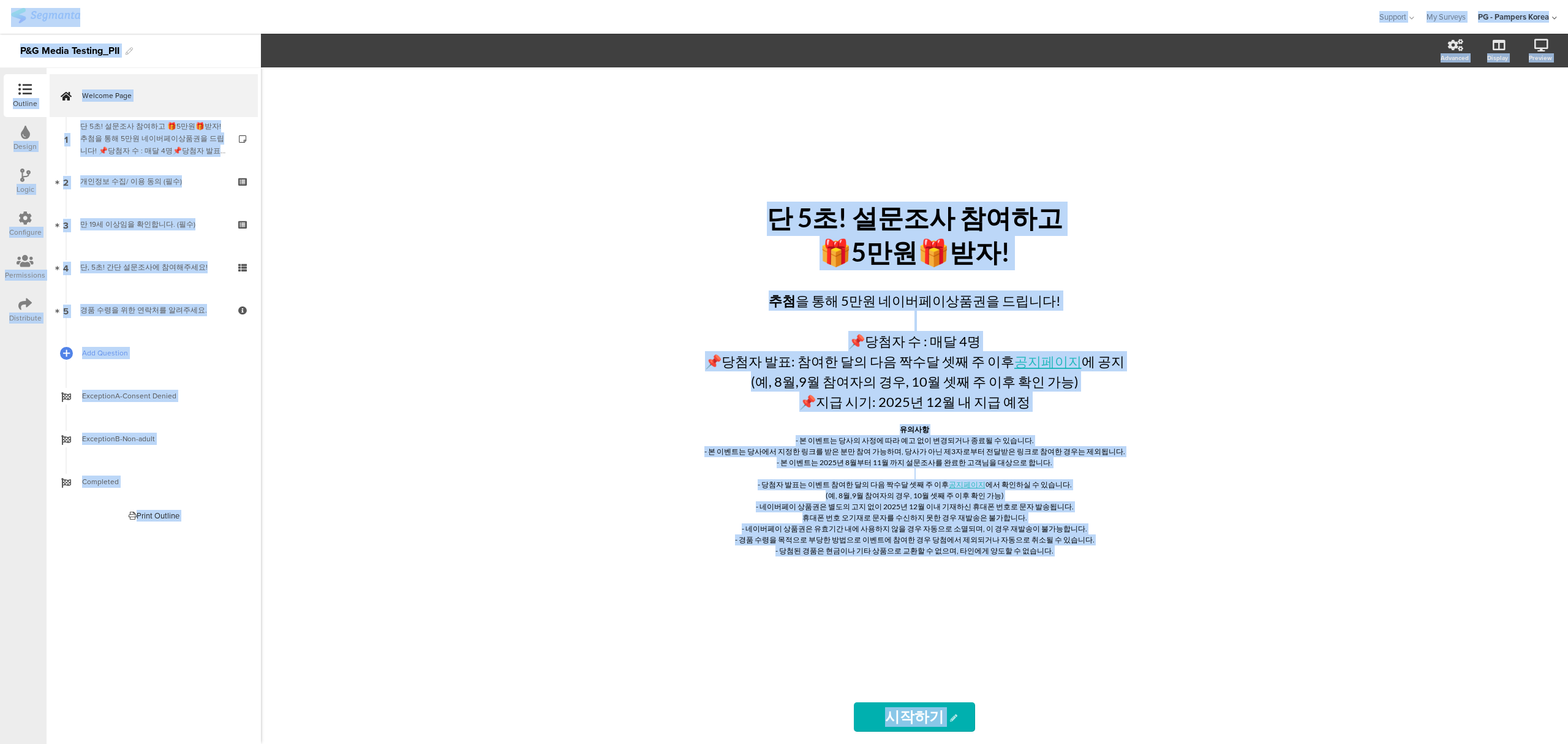
click at [1232, 485] on div "단 5초! 설문조사 참여하고 🎁5만원🎁받자! 단 5초! 설문조사 참여하고 🎁5만원🎁받자! 추첨 을 통해 5만원 네이버페이상품권을 드립니다! 📌…" at bounding box center [913, 405] width 1307 height 676
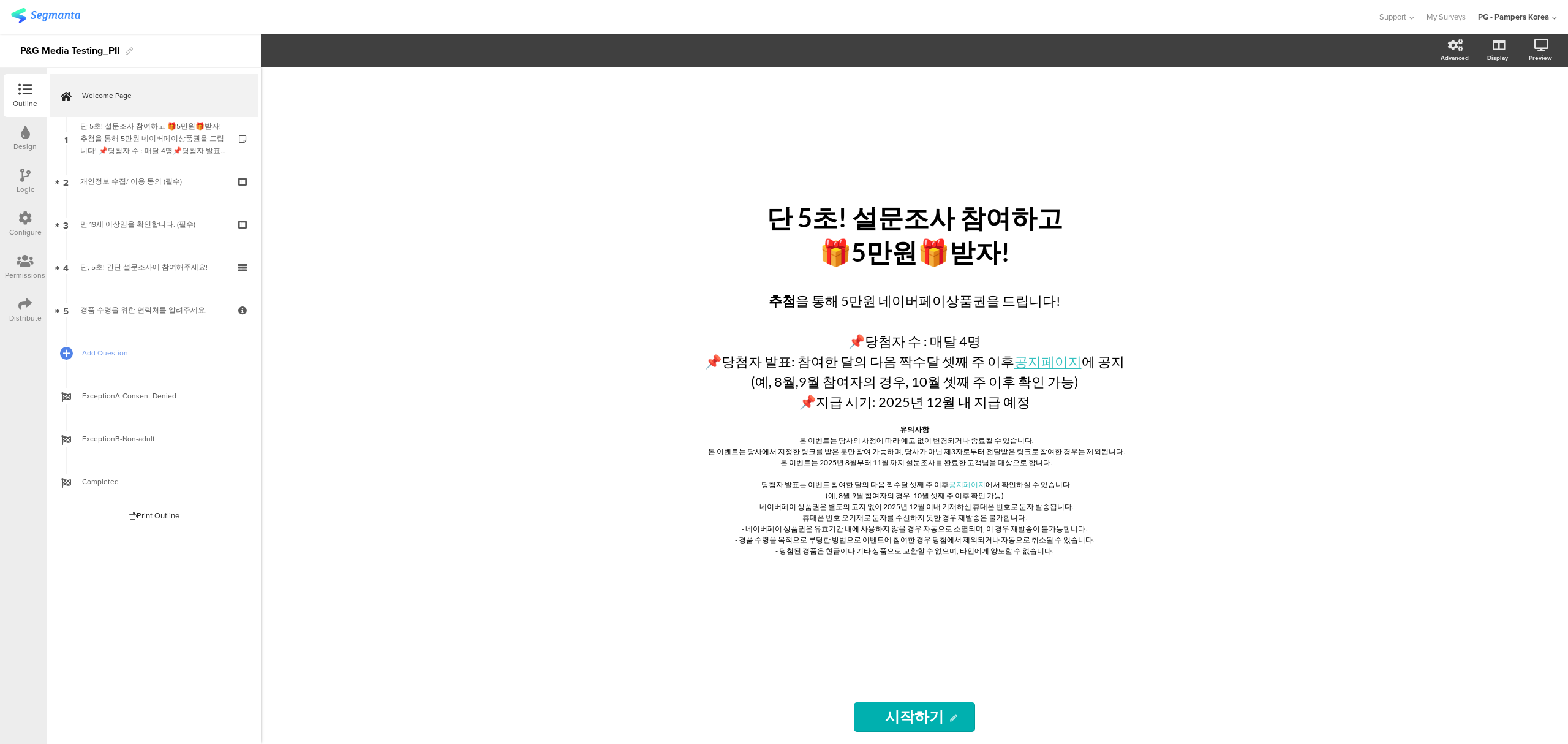
drag, startPoint x: 1261, startPoint y: 397, endPoint x: 1260, endPoint y: 388, distance: 9.1
click at [1260, 390] on div "단 5초! 설문조사 참여하고 🎁5만원🎁받자! 단 5초! 설문조사 참여하고 🎁5만원🎁받자! 추첨 을 통해 5만원 네이버페이상품권을 드립니다! 📌…" at bounding box center [913, 405] width 1307 height 676
click at [159, 474] on link "Completed" at bounding box center [154, 481] width 208 height 43
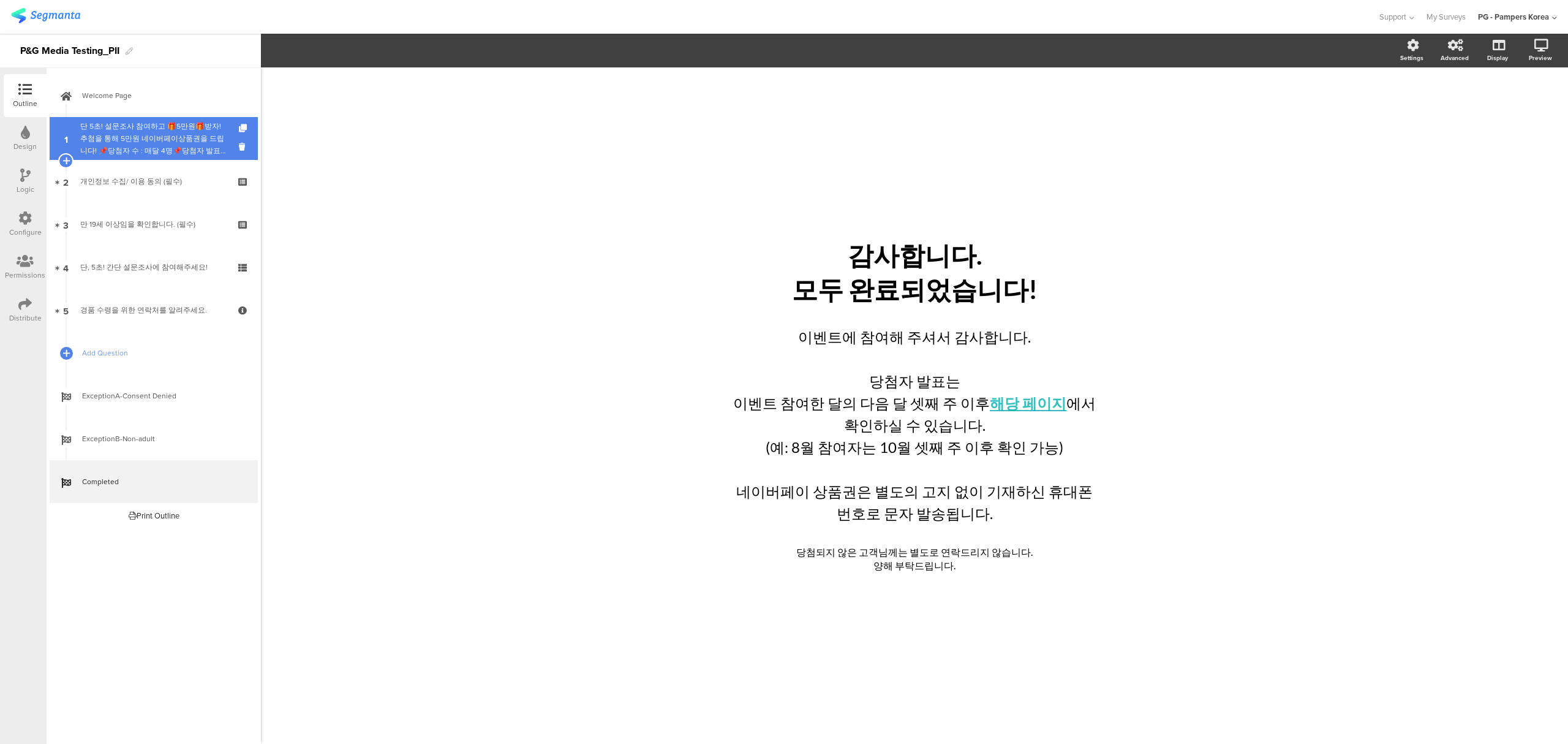
click at [163, 136] on div "단 5초! 설문조사 참여하고 🎁5만원🎁받자!추첨을 통해 5만원 네이버페이상품권을 드립니다! 📌당첨자 수 : 매달 4명📌당첨자 발표: 이벤트 참…" at bounding box center [153, 138] width 146 height 37
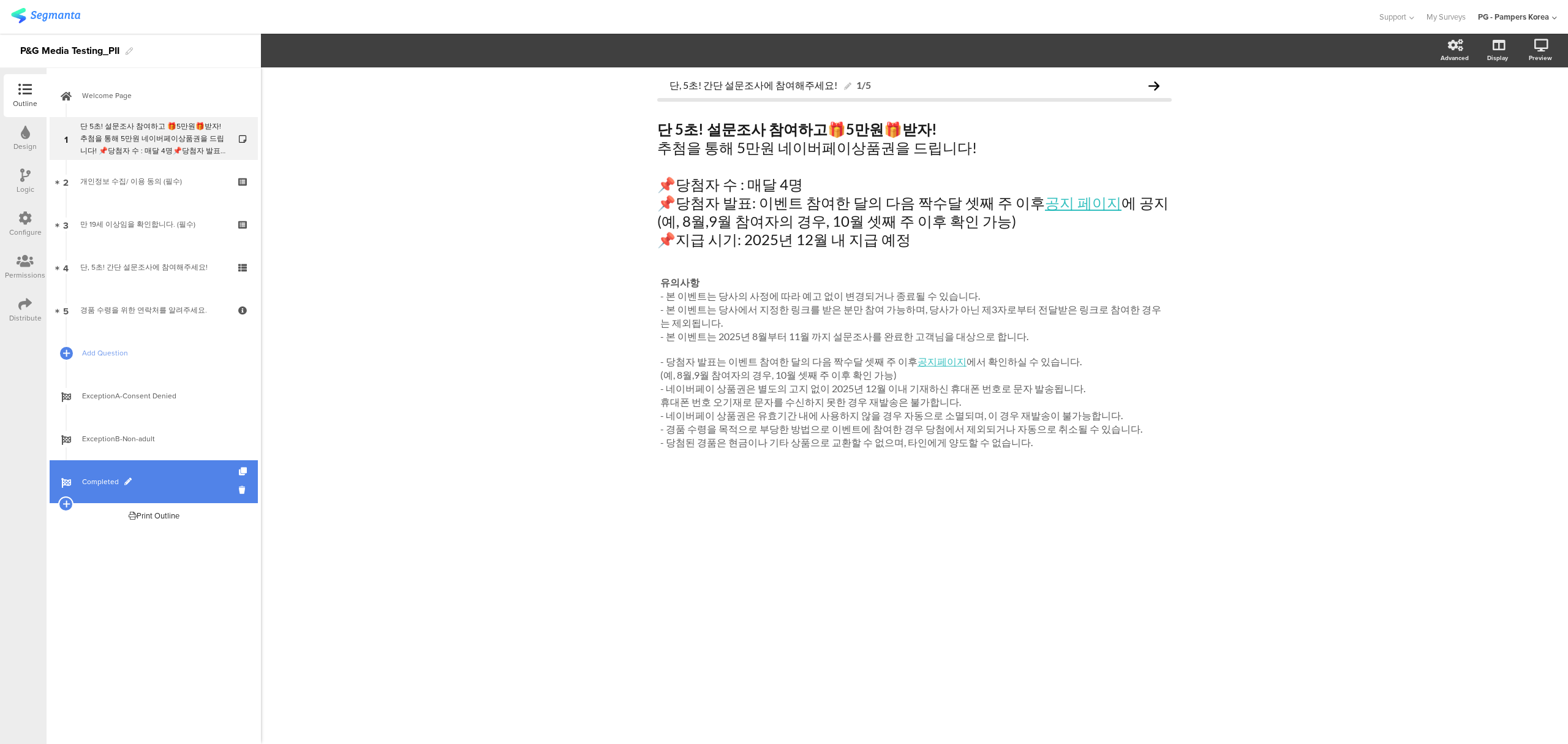
click at [135, 462] on link "Completed" at bounding box center [154, 481] width 208 height 43
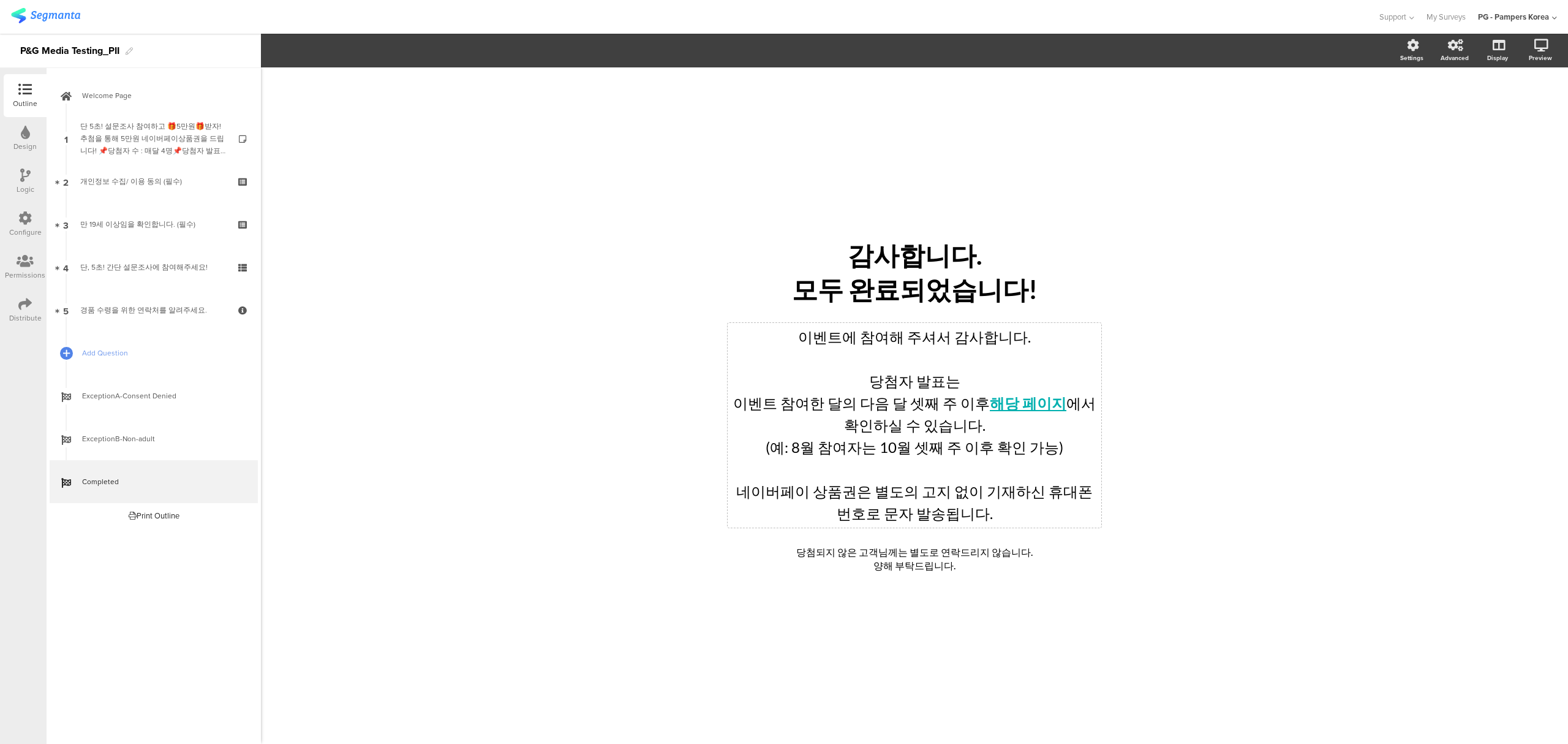
click at [970, 406] on div "이벤트에 참여해 주셔서 감사합니다. 당첨자 발표는 이벤트 참여한 달의 다음 달 셋째 주 이후 해당 페이지 에서 확인하실 수 있습니다. (예: …" at bounding box center [913, 425] width 373 height 205
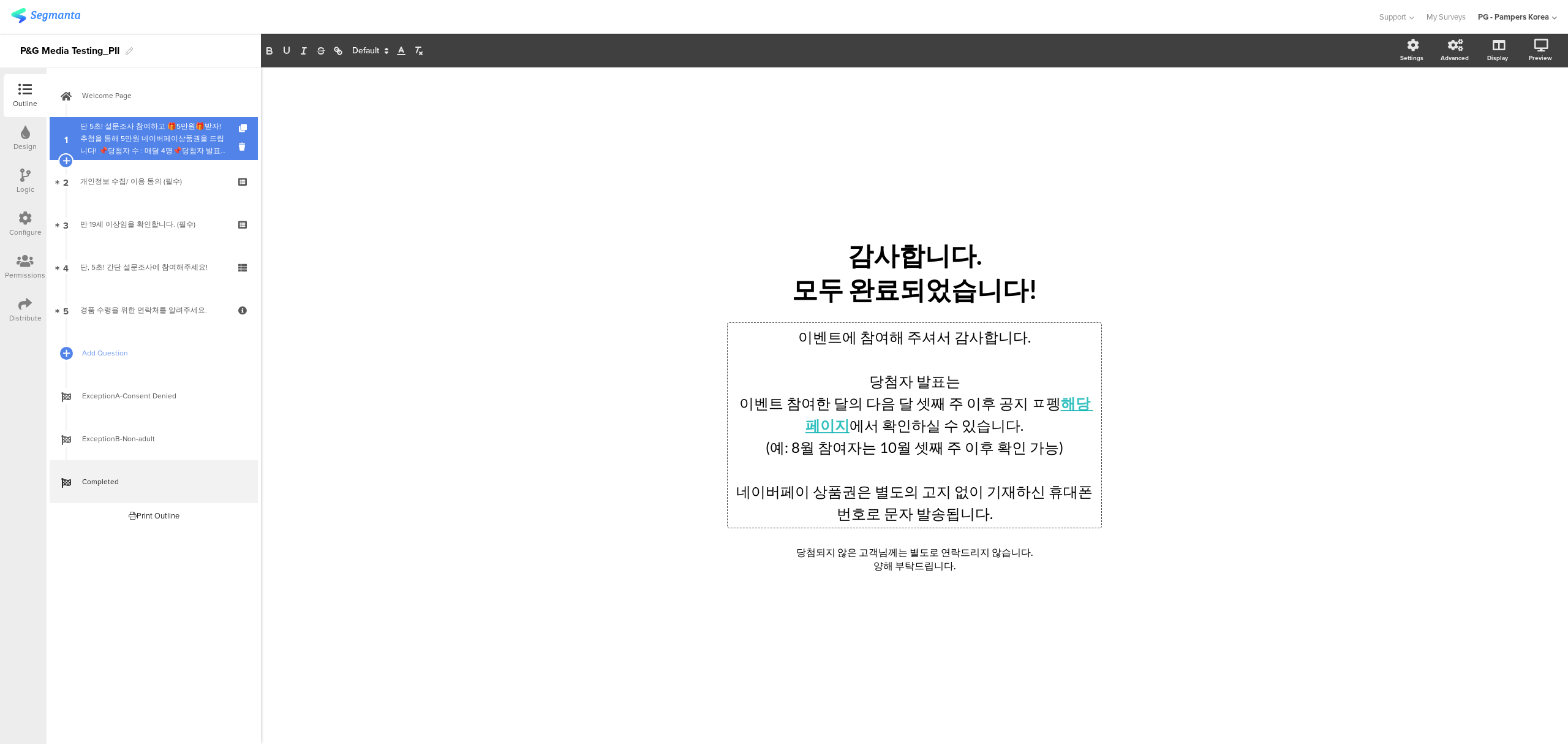
click at [119, 123] on div "단 5초! 설문조사 참여하고 🎁5만원🎁받자!추첨을 통해 5만원 네이버페이상품권을 드립니다! 📌당첨자 수 : 매달 4명📌당첨자 발표: 이벤트 참…" at bounding box center [153, 138] width 146 height 37
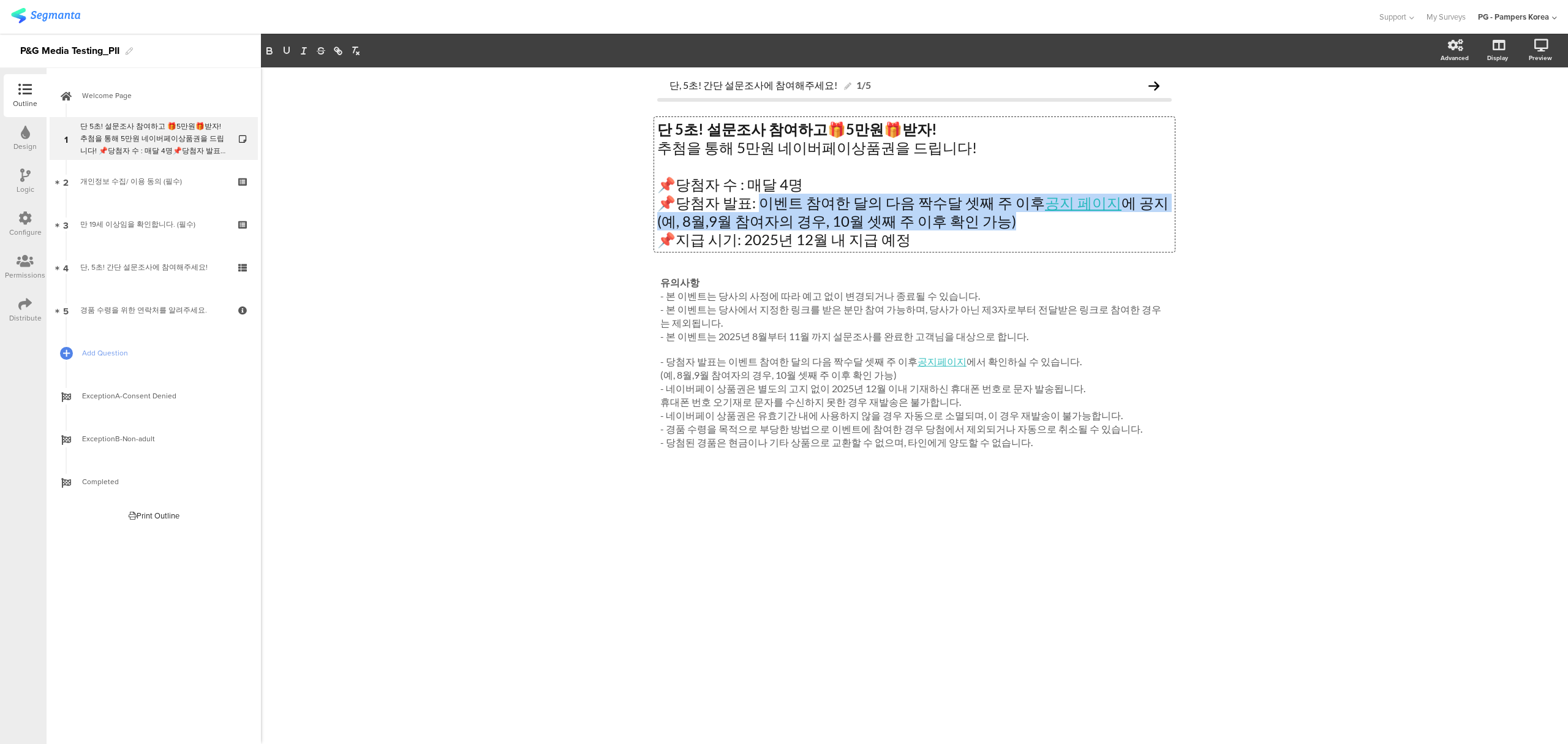
drag, startPoint x: 756, startPoint y: 193, endPoint x: 1016, endPoint y: 216, distance: 261.0
click at [1016, 216] on div "단 5초! 설문조사 참여하고 🎁 5만원 🎁 받자! 추첨을 통해 5만원 네이버페이상품권을 드립니다! 📌당첨자 수 : 매달 4명 📌당첨자 발표: …" at bounding box center [914, 184] width 521 height 135
click at [1000, 219] on p "(예, 8월,9월 참여자의 경우, 10월 셋째 주 이후 확인 가능)" at bounding box center [914, 220] width 515 height 18
drag, startPoint x: 1147, startPoint y: 202, endPoint x: 760, endPoint y: 204, distance: 387.0
click at [760, 204] on p "📌당첨자 발표: 이벤트 참여한 달의 다음 짝수달 셋째 주 이후 공지 페이지 에 공지" at bounding box center [914, 202] width 515 height 18
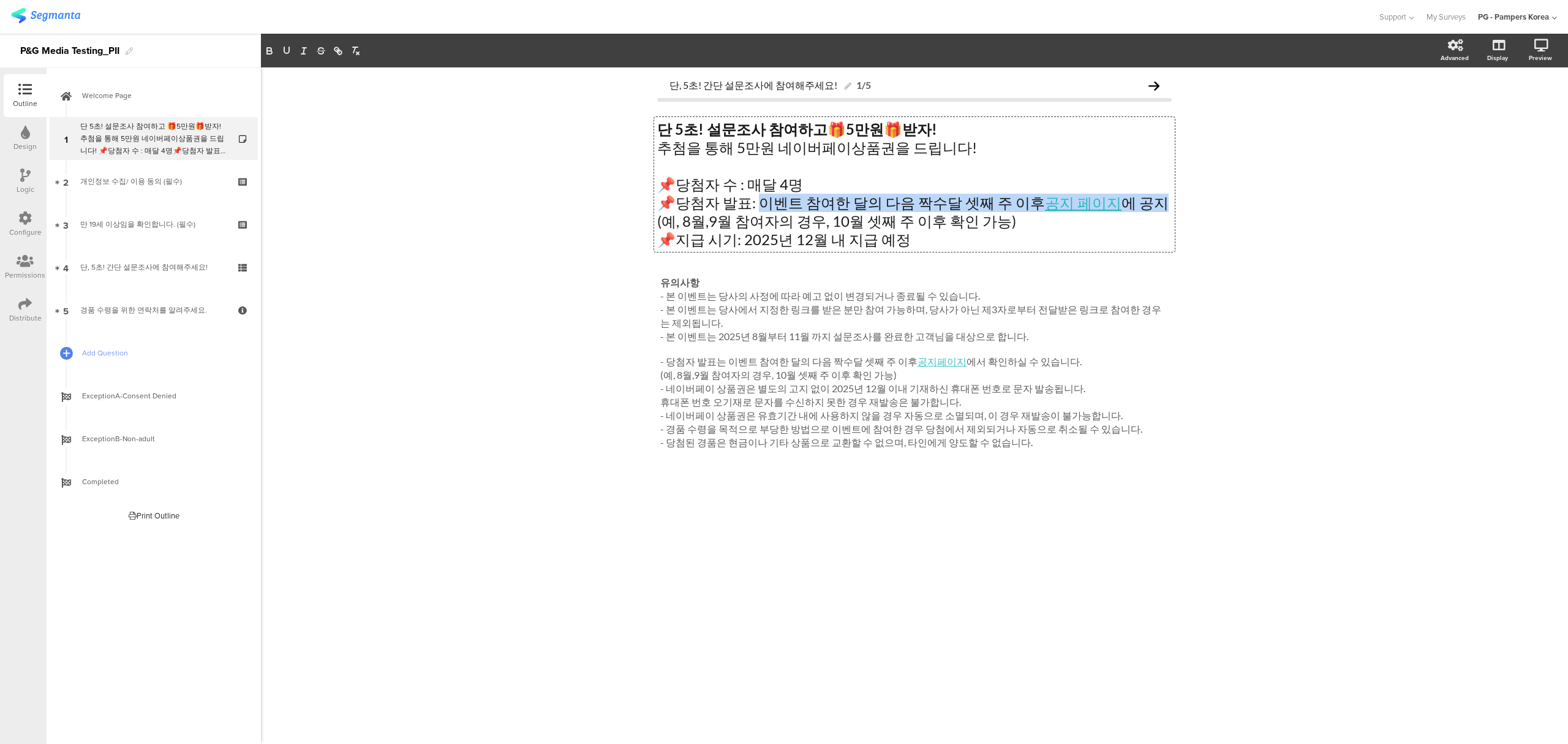
copy p "벤트 참여한 달의 다음 짝수달 셋째 주 이후 공지 페이지 에 공지"
click at [153, 476] on span "Completed" at bounding box center [160, 482] width 156 height 12
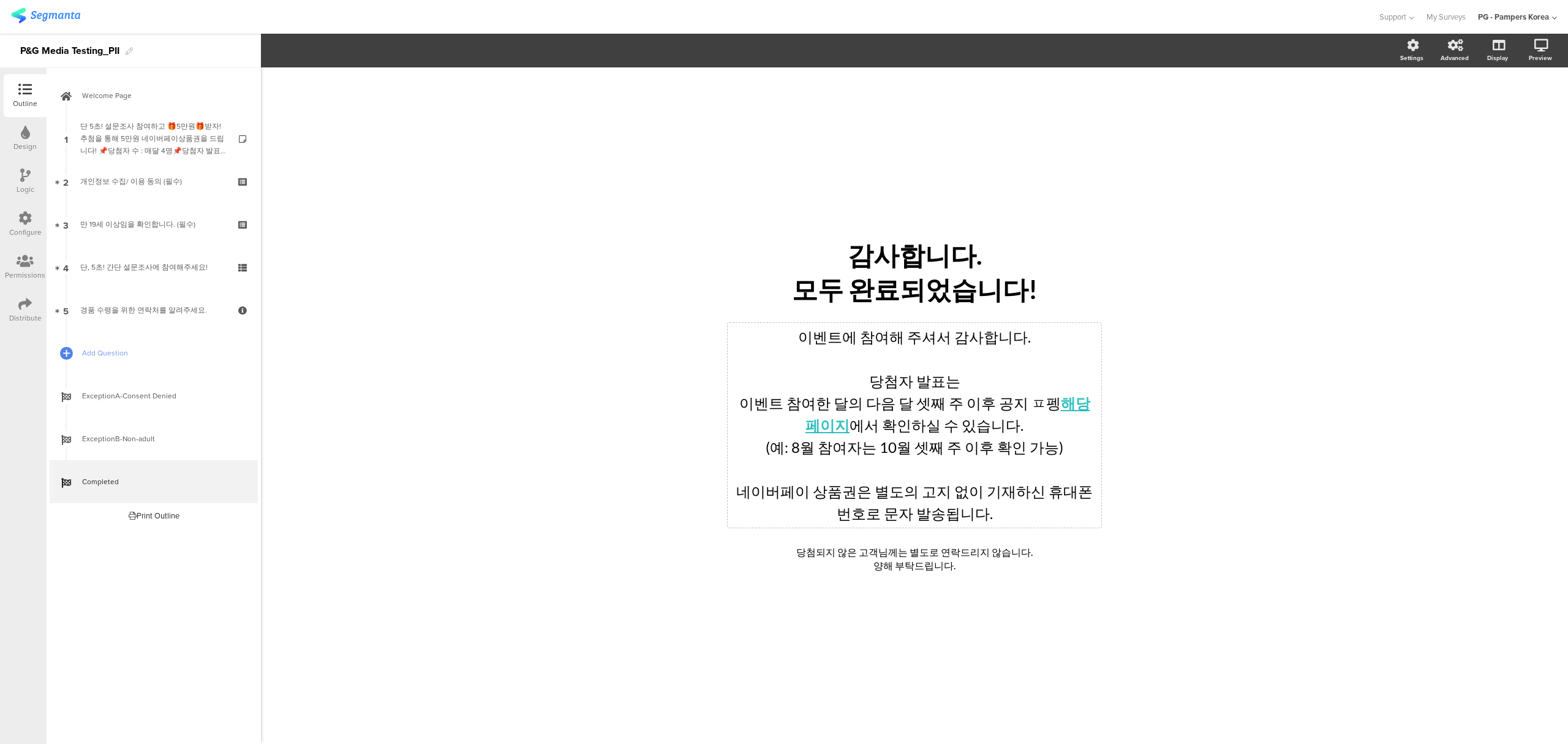
click at [996, 449] on div "이벤트에 참여해 주셔서 감사합니다. 당첨자 발표는 이벤트 참여한 달의 다음 달 셋째 주 이후 공지 ㅍ펭 해당 페이지 에서 확인하실 수 있습니다…" at bounding box center [913, 425] width 373 height 205
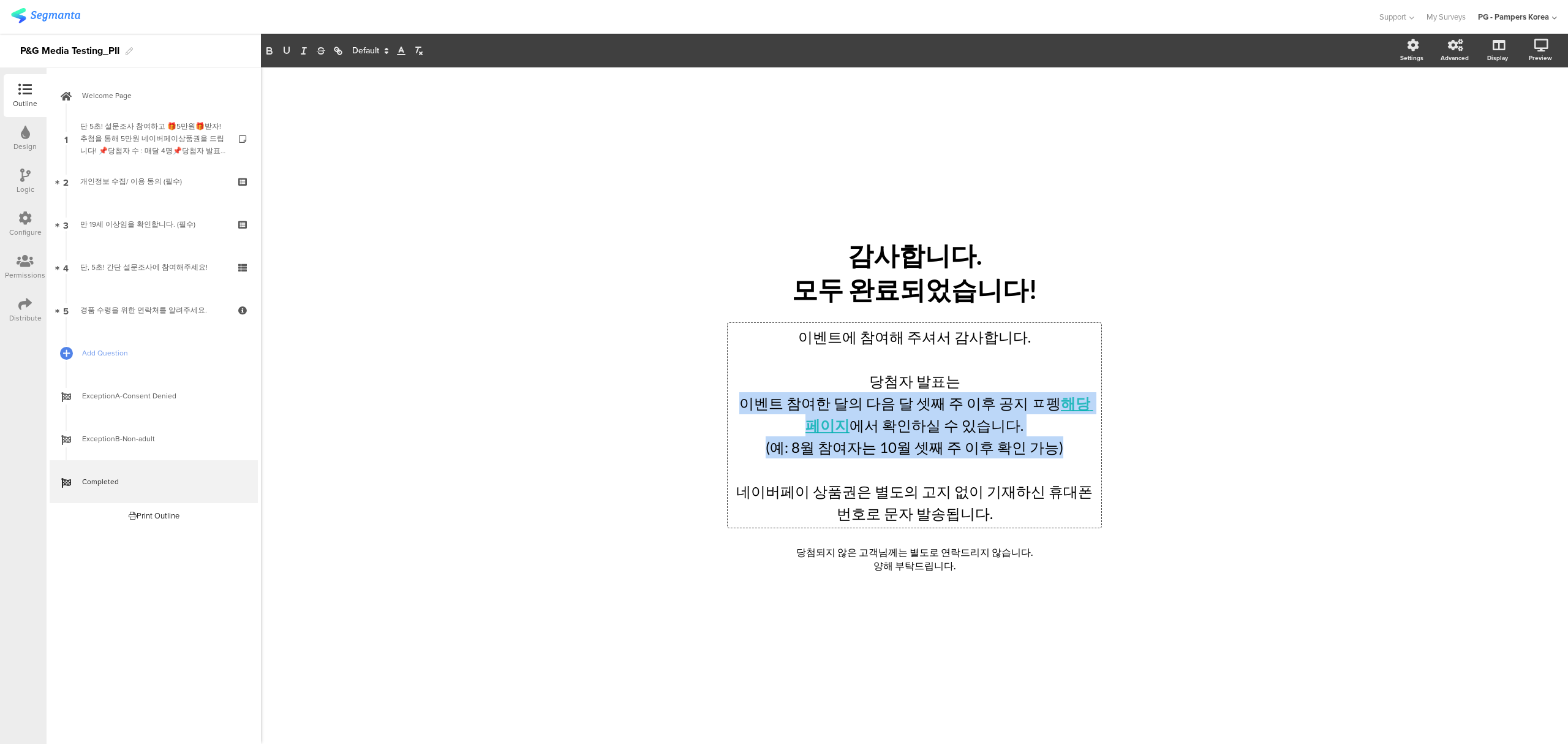
drag, startPoint x: 735, startPoint y: 405, endPoint x: 1066, endPoint y: 443, distance: 333.2
click at [1066, 443] on div "이벤트에 참여해 주셔서 감사합니다. 당첨자 발표는 이벤트 참여한 달의 다음 달 셋째 주 이후 공지 ㅍ펭 해당 페이지 에서 확인하실 수 있습니다…" at bounding box center [914, 425] width 367 height 198
click at [1044, 434] on p "이벤트 참여한 달의 다음 달 셋째 주 이후 공지 ㅍ펭 해당 페이지 에서 확인하실 수 있습니다." at bounding box center [914, 414] width 367 height 44
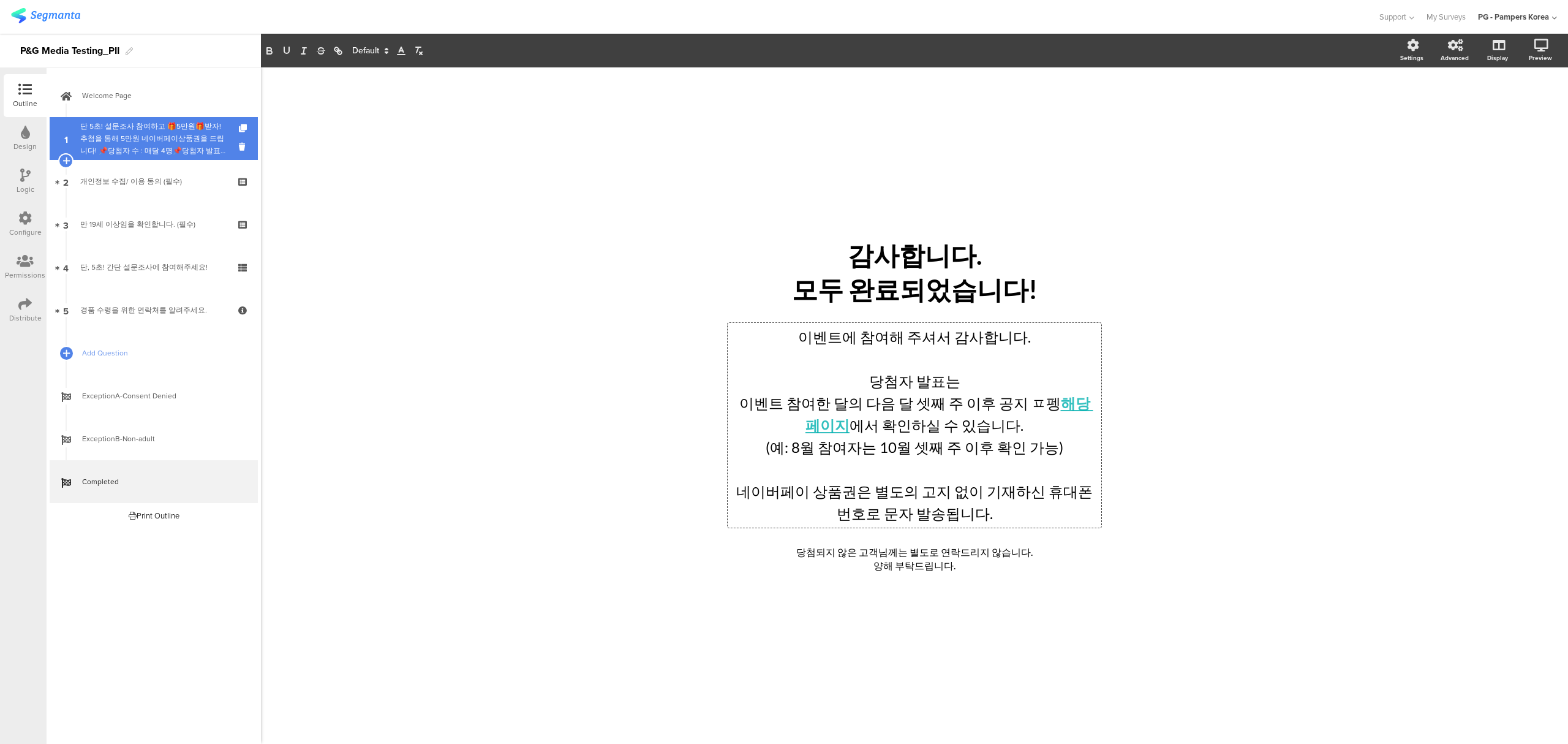
click at [187, 138] on div "단 5초! 설문조사 참여하고 🎁5만원🎁받자!추첨을 통해 5만원 네이버페이상품권을 드립니다! 📌당첨자 수 : 매달 4명📌당첨자 발표: 이벤트 참…" at bounding box center [153, 138] width 146 height 37
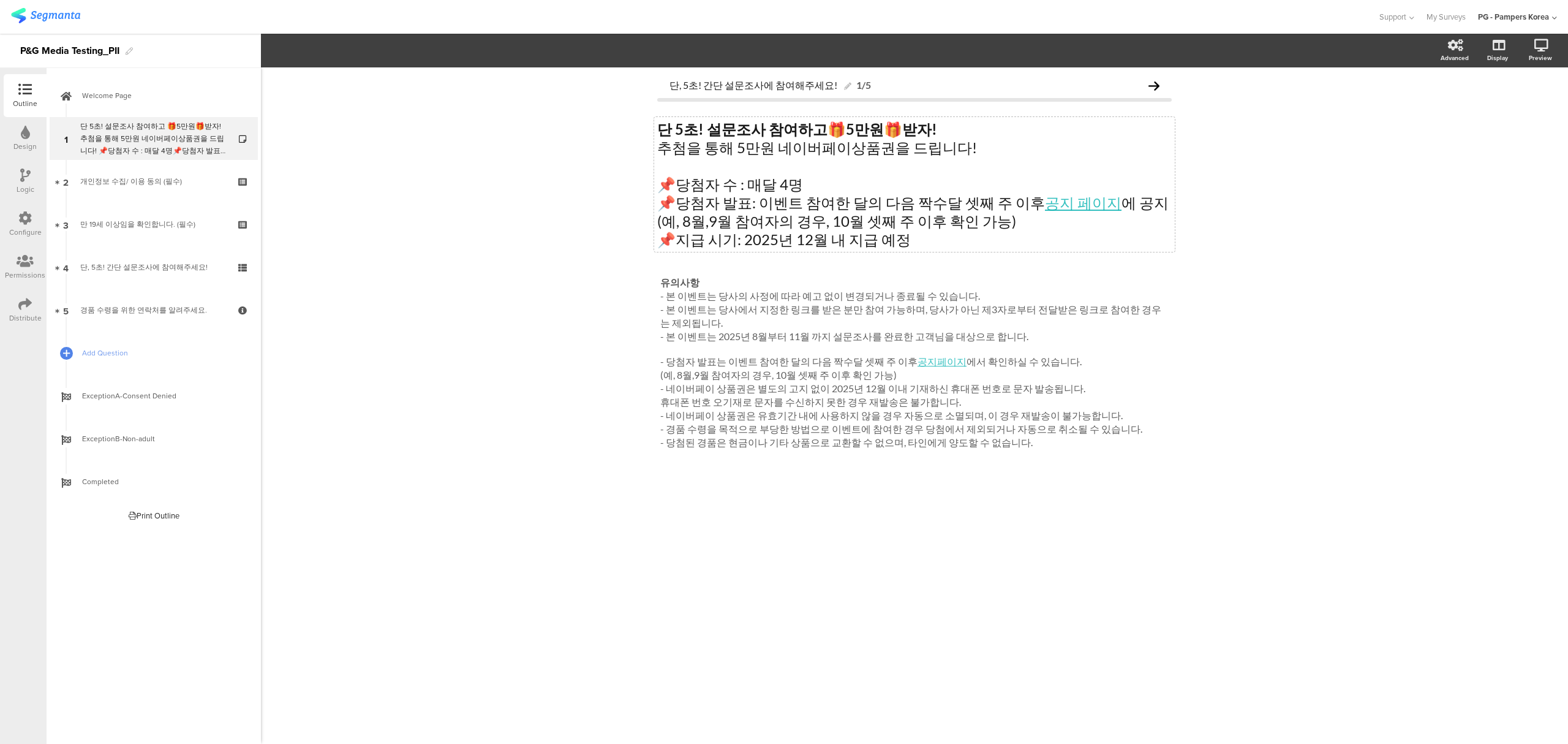
click at [862, 226] on div "단 5초! 설문조사 참여하고 🎁 5만원 🎁 받자! 추첨을 통해 5만원 네이버페이상품권을 드립니다! 📌당첨자 수 : 매달 4명 📌당첨자 발표: …" at bounding box center [914, 184] width 521 height 135
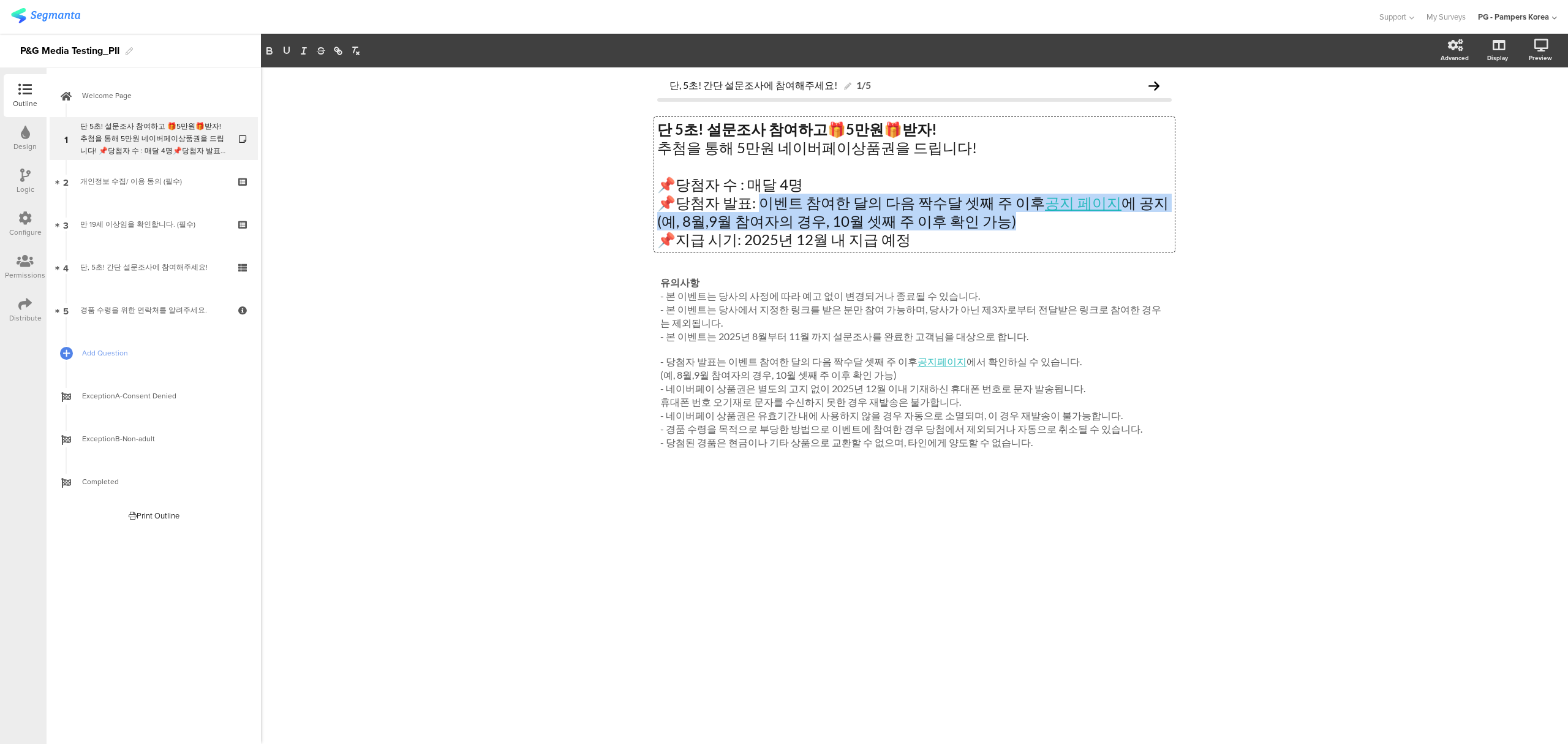
drag, startPoint x: 755, startPoint y: 204, endPoint x: 998, endPoint y: 220, distance: 243.5
click at [998, 220] on div "단 5초! 설문조사 참여하고 🎁 5만원 🎁 받자! 추첨을 통해 5만원 네이버페이상품권을 드립니다! 📌당첨자 수 : 매달 4명 📌당첨자 발표: …" at bounding box center [914, 184] width 515 height 129
copy div "벤트 참여한 달의 다음 짝수달 셋째 주 이후 공지 페이지 에 공지 (예, 8월,9월 참여자의 경우, 10월 셋째 주 이후 확인 가능)"
click at [130, 474] on link "Completed" at bounding box center [154, 481] width 208 height 43
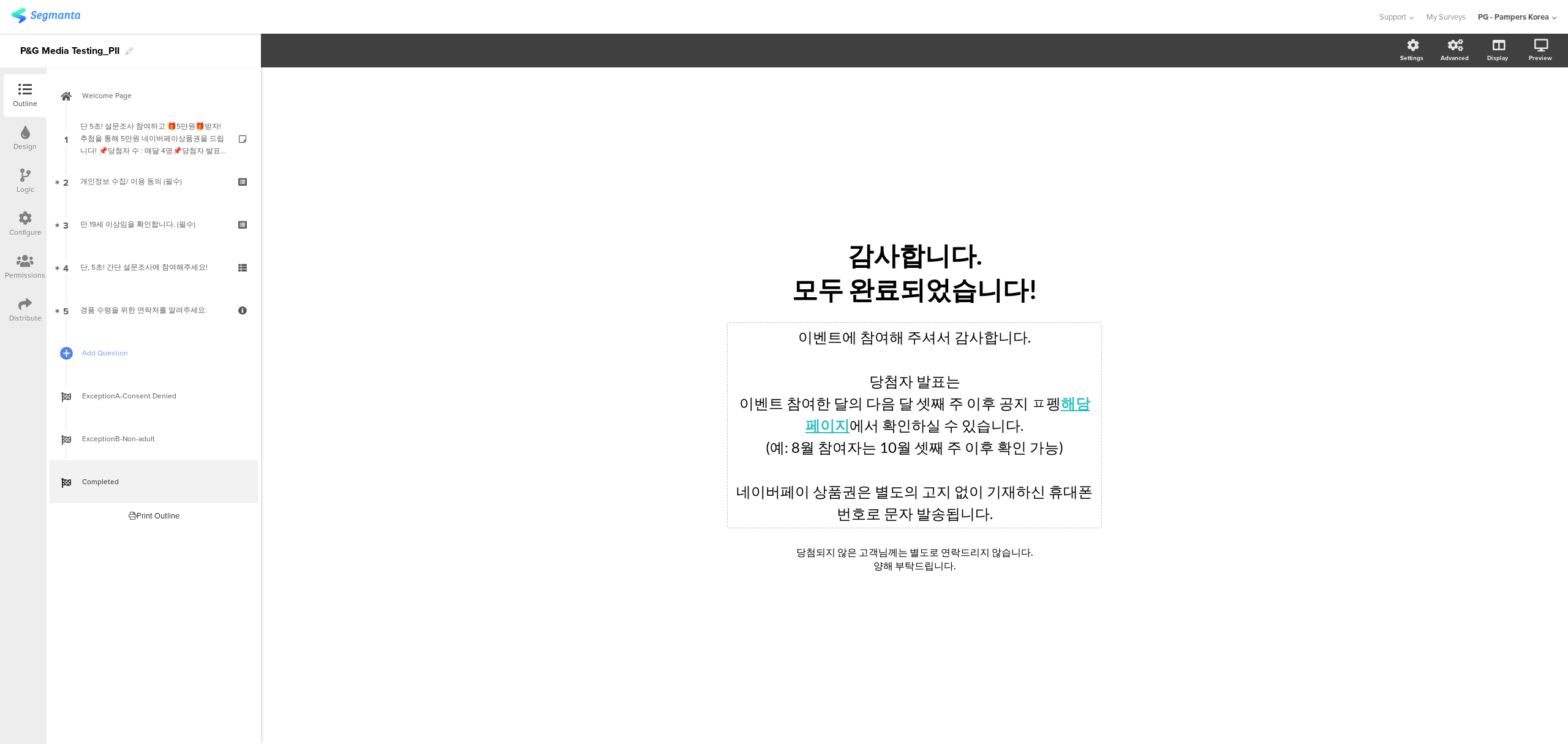
click at [939, 452] on div "이벤트에 참여해 주셔서 감사합니다. 당첨자 발표는 이벤트 참여한 달의 다음 달 셋째 주 이후 공지 ㅍ펭 해당 페이지 에서 확인하실 수 있습니다…" at bounding box center [913, 425] width 373 height 205
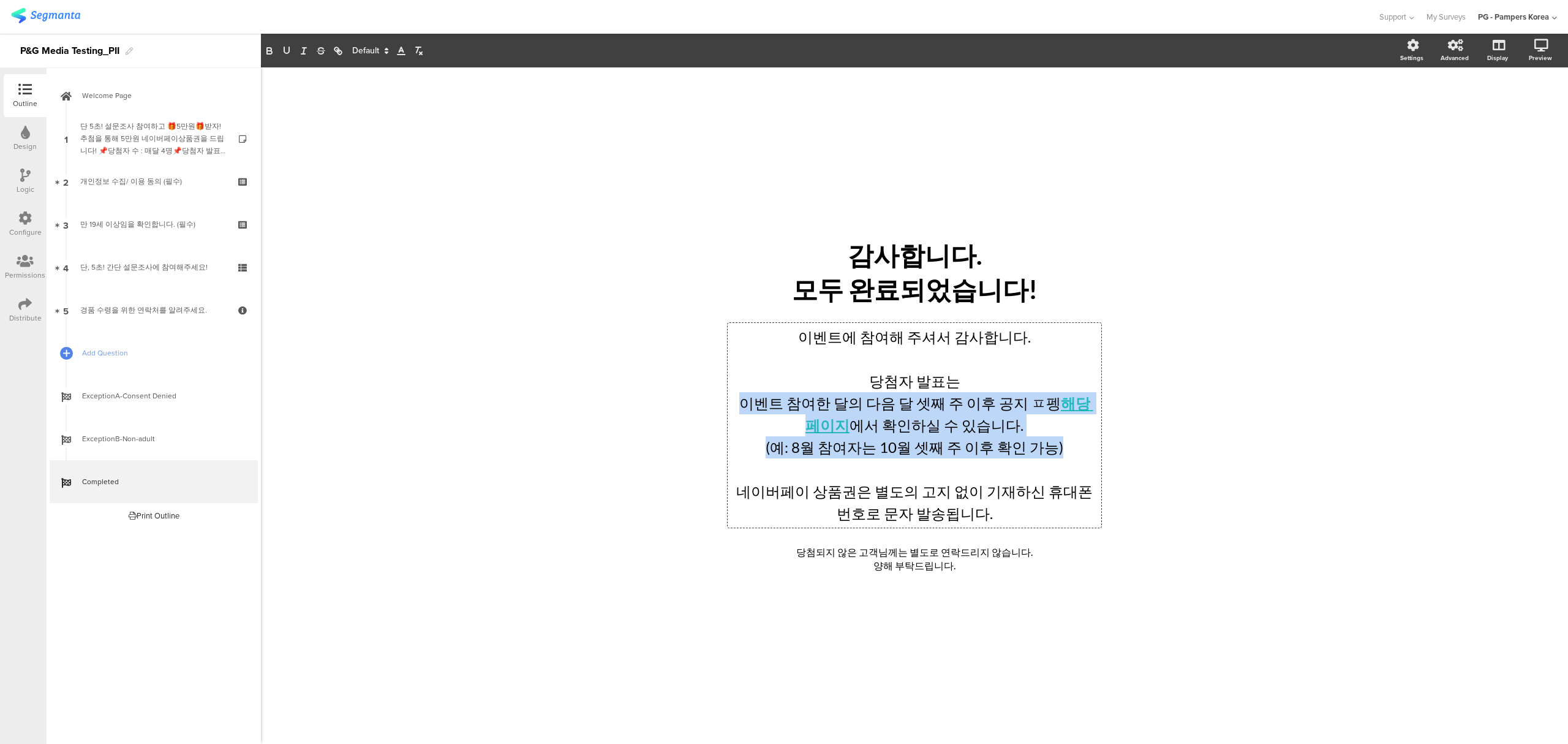
drag, startPoint x: 733, startPoint y: 405, endPoint x: 1054, endPoint y: 440, distance: 322.9
click at [1054, 440] on div "이벤트에 참여해 주셔서 감사합니다. 당첨자 발표는 이벤트 참여한 달의 다음 달 셋째 주 이후 공지 ㅍ펭 해당 페이지 에서 확인하실 수 있습니다…" at bounding box center [914, 425] width 367 height 198
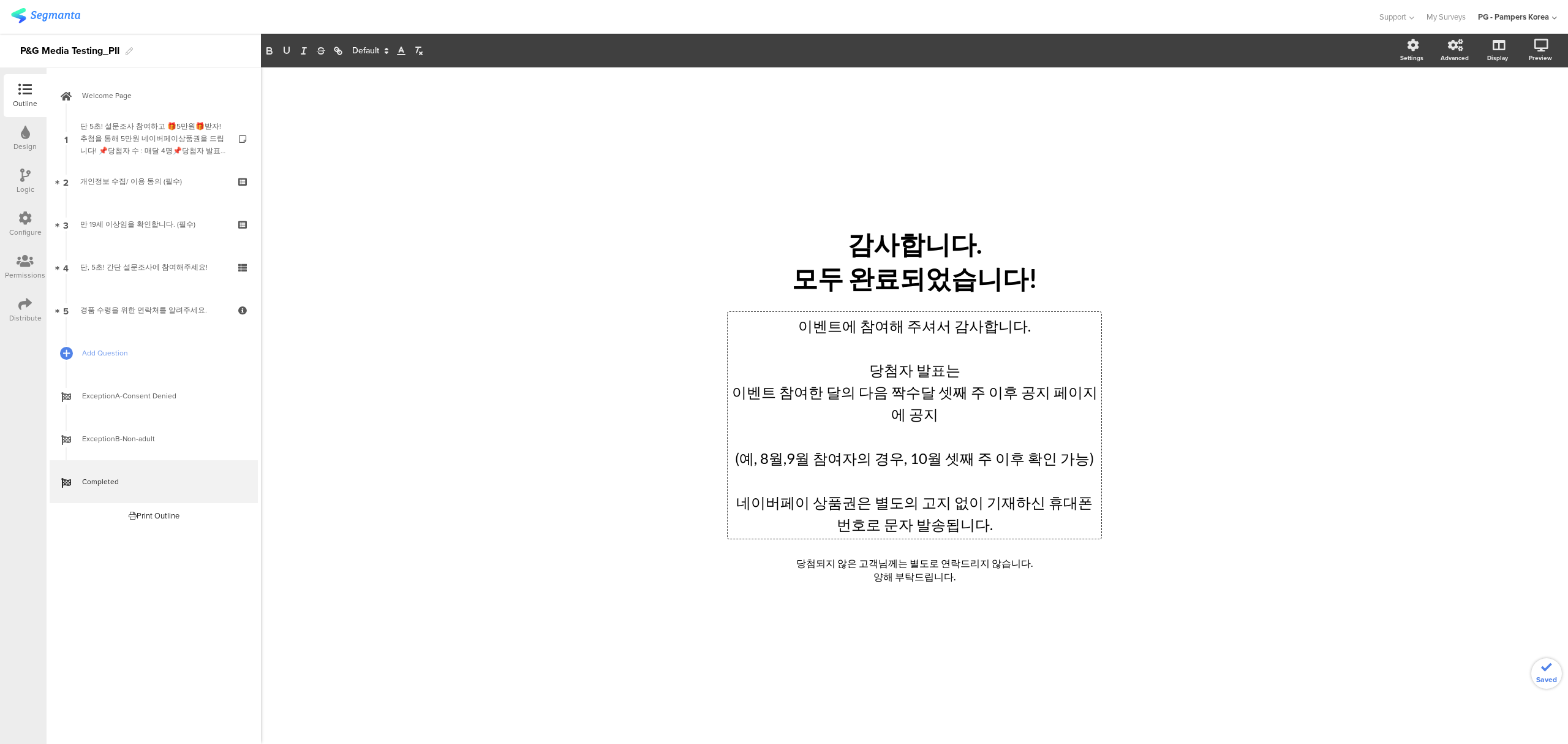
click at [968, 414] on p "이벤트 참여한 달의 다음 짝수달 셋째 주 이후 공지 페이지에 공지" at bounding box center [914, 403] width 367 height 44
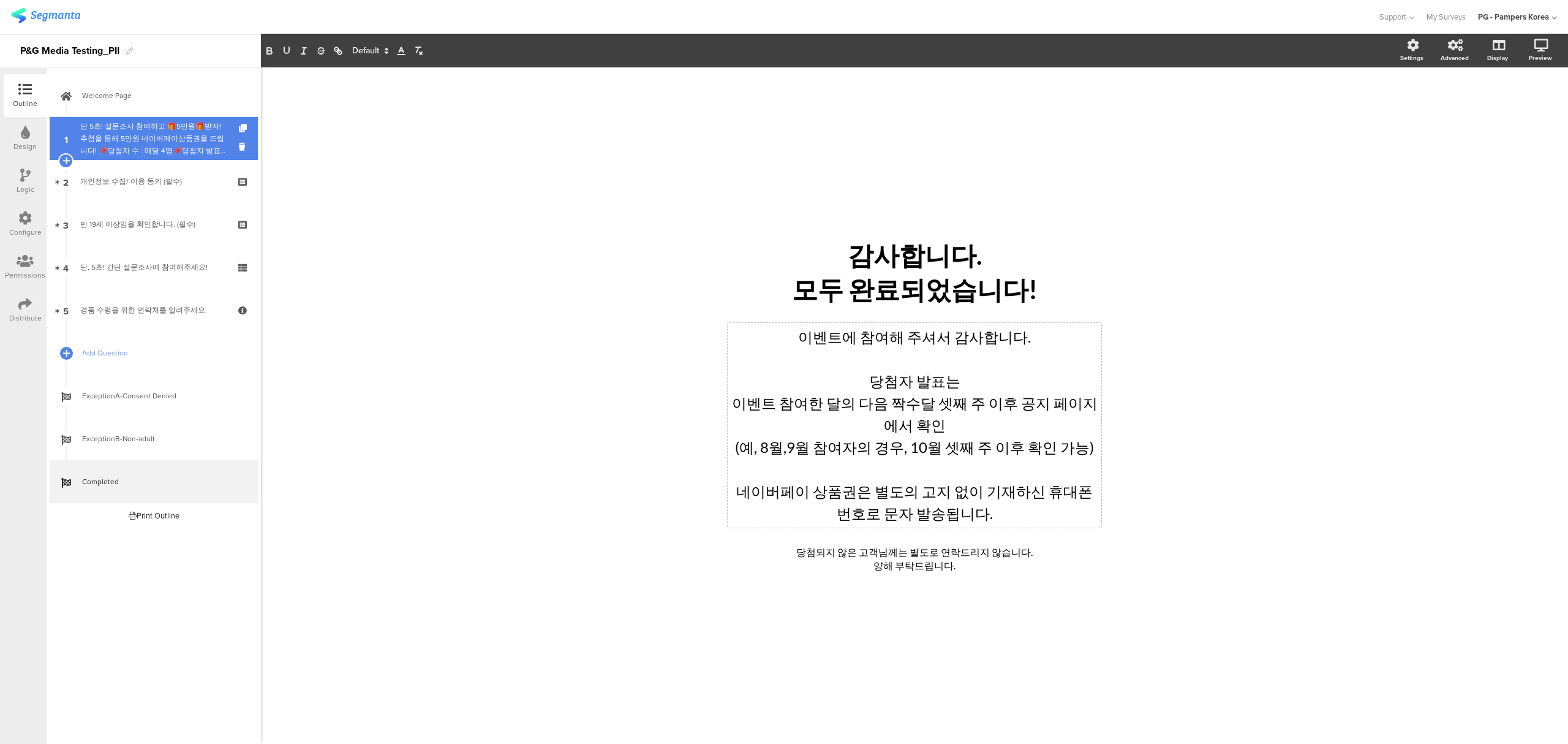
click at [149, 153] on div "단 5초! 설문조사 참여하고 🎁5만원🎁받자!추첨을 통해 5만원 네이버페이상품권을 드립니다! 📌당첨자 수 : 매달 4명📌당첨자 발표: 이벤트 참…" at bounding box center [153, 138] width 146 height 37
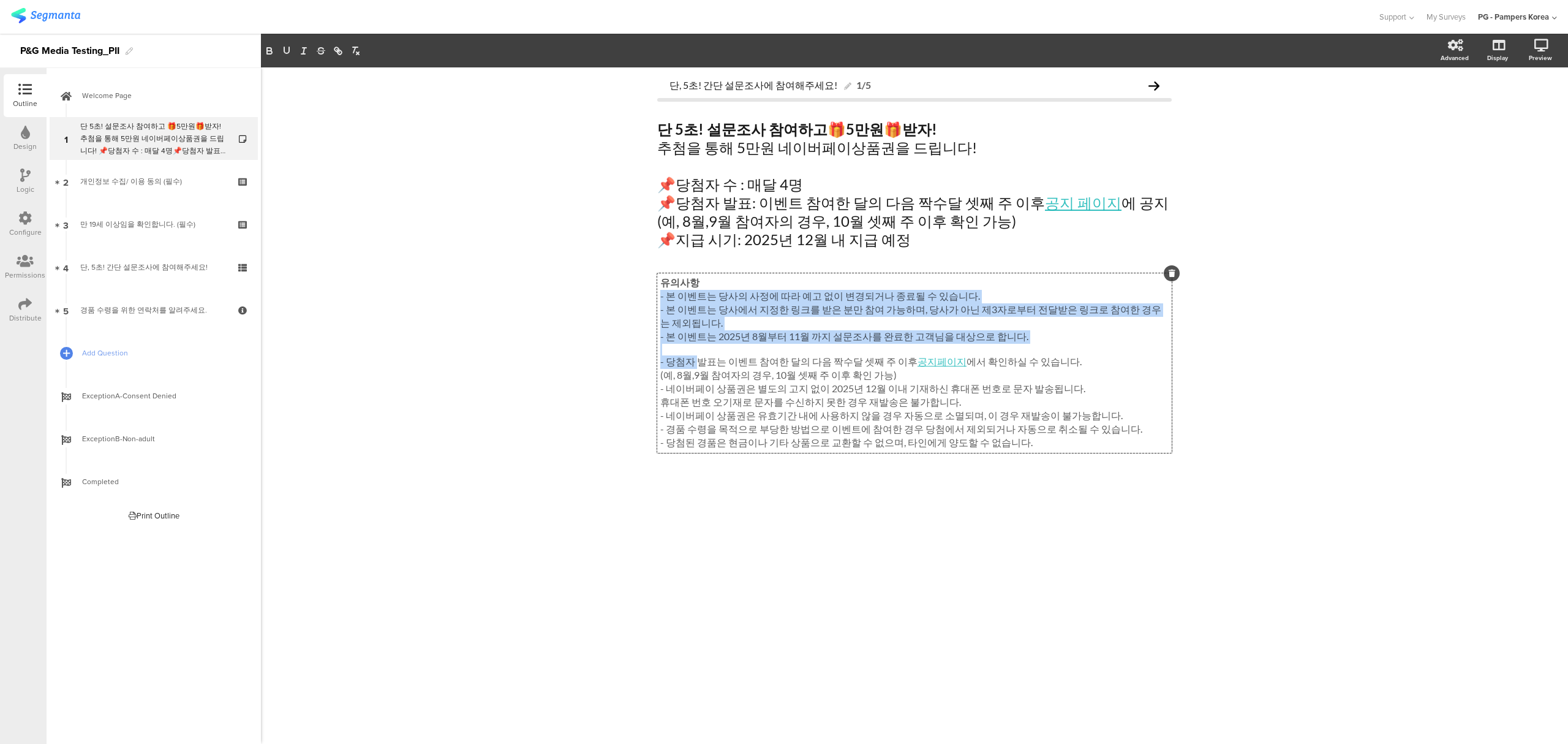
drag, startPoint x: 931, startPoint y: 378, endPoint x: 696, endPoint y: 370, distance: 235.1
click at [696, 370] on div "유의사항 - 본 이벤트는 당사의 사정에 따라 예고 없이 변경되거나 종료될 수 있습니다. - 본 이벤트는 당사에서 지정한 링크를 받은 분만 참여…" at bounding box center [914, 362] width 515 height 179
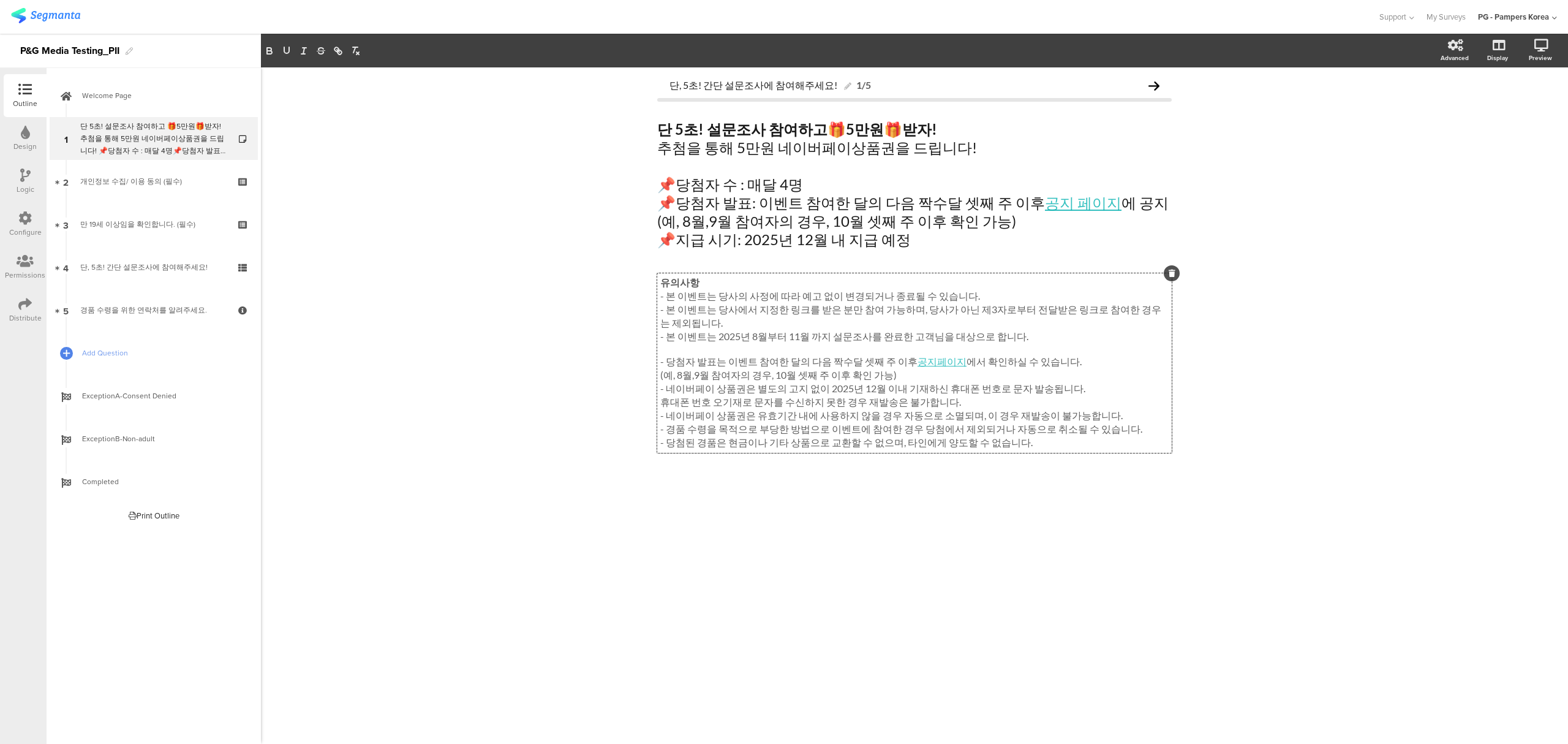
click at [698, 369] on p "- 당첨자 발표는 이벤트 참여한 달의 다음 짝수달 셋째 주 이후 공지페이지 에서 확인하실 수 있습니다." at bounding box center [914, 361] width 509 height 13
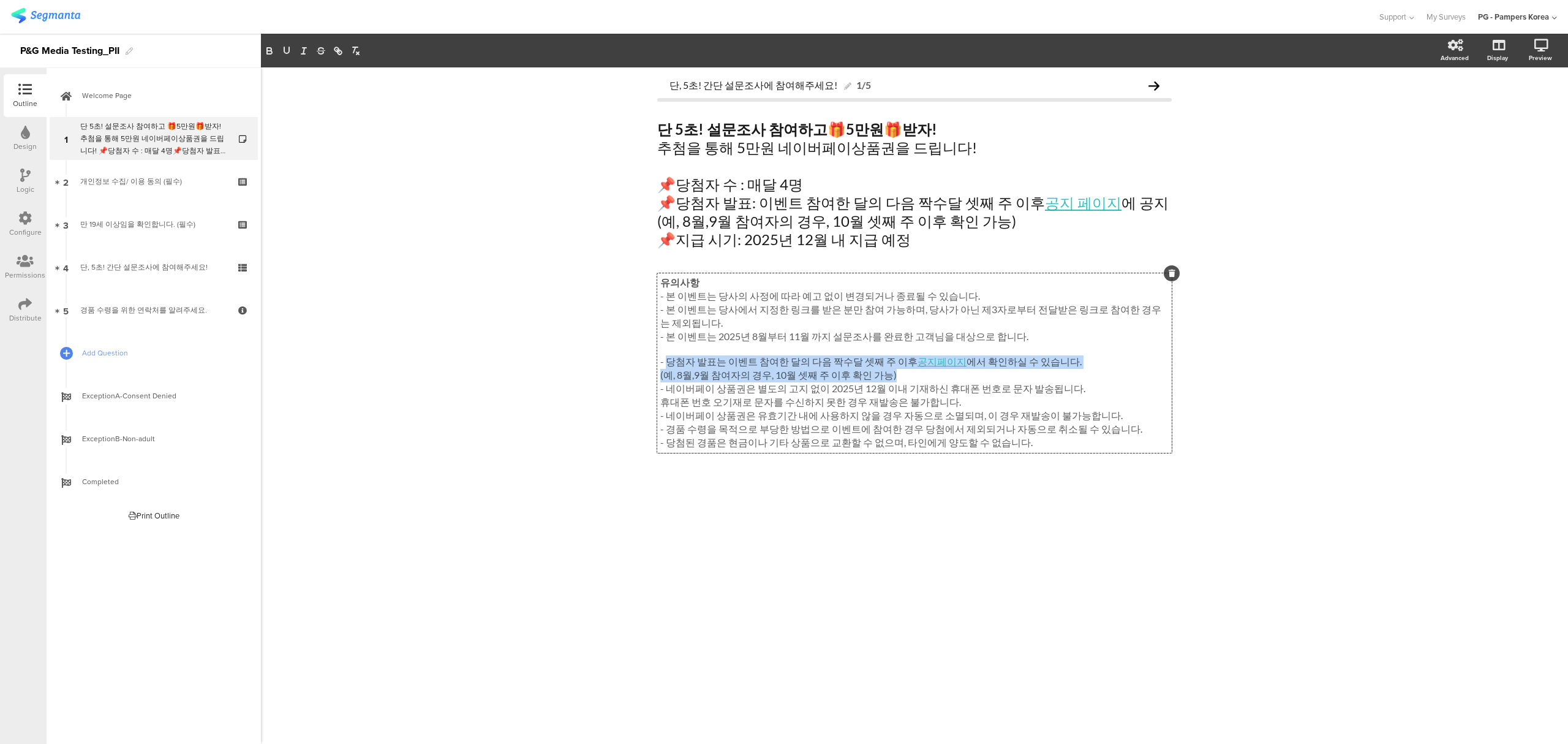
drag, startPoint x: 665, startPoint y: 366, endPoint x: 933, endPoint y: 375, distance: 268.2
click at [933, 375] on div "유의사항 - 본 이벤트는 당사의 사정에 따라 예고 없이 변경되거나 종료될 수 있습니다. - 본 이벤트는 당사에서 지정한 링크를 받은 분만 참여…" at bounding box center [914, 363] width 509 height 173
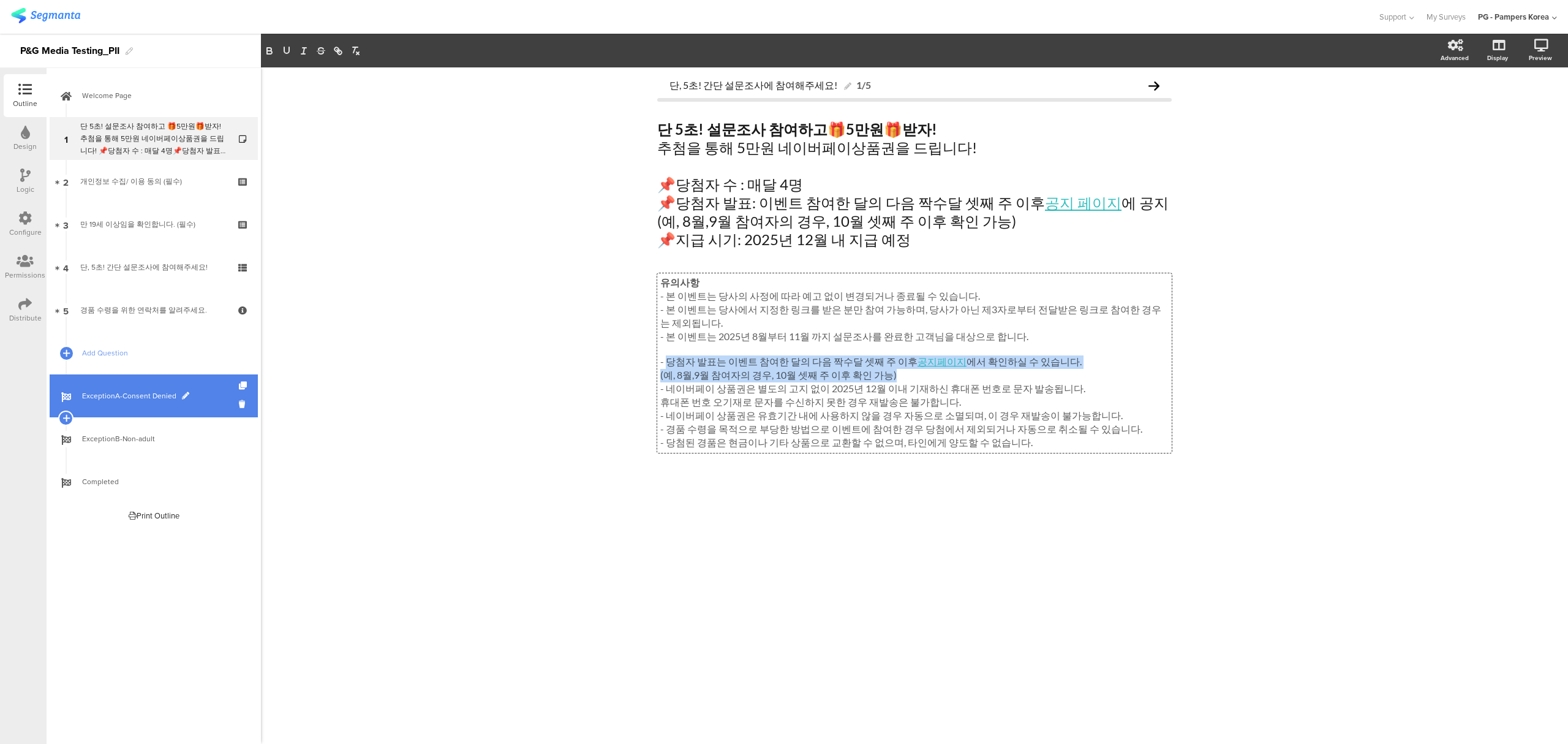
copy div "당첨자 발표는 이벤트 참여한 달의 다음 짝수달 셋째 주 이후 공지페이지 에서 확인하실 수 있습니다. (예, 8월,9월 참여자의 경우, 10월 …"
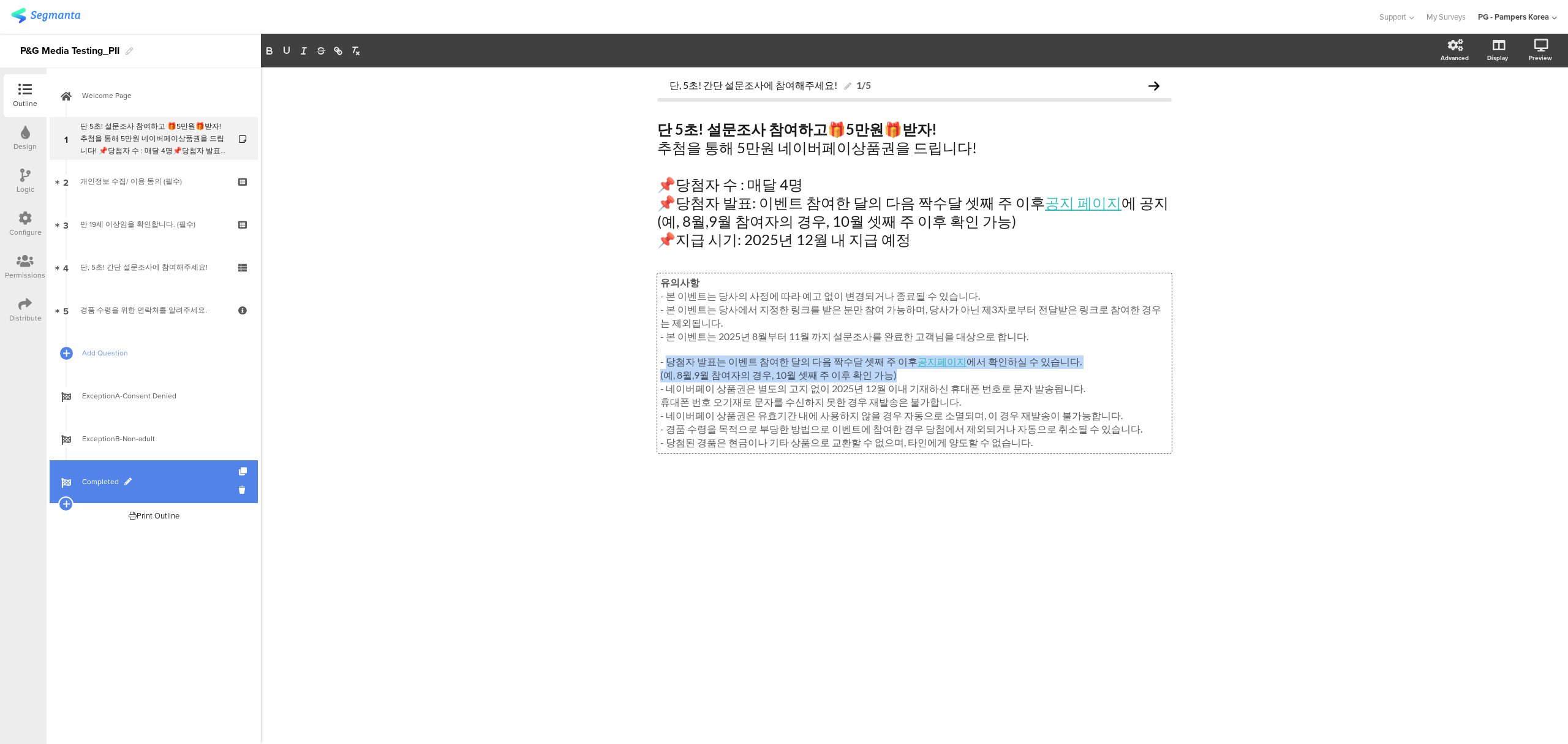
click at [162, 471] on link "Completed" at bounding box center [154, 481] width 208 height 43
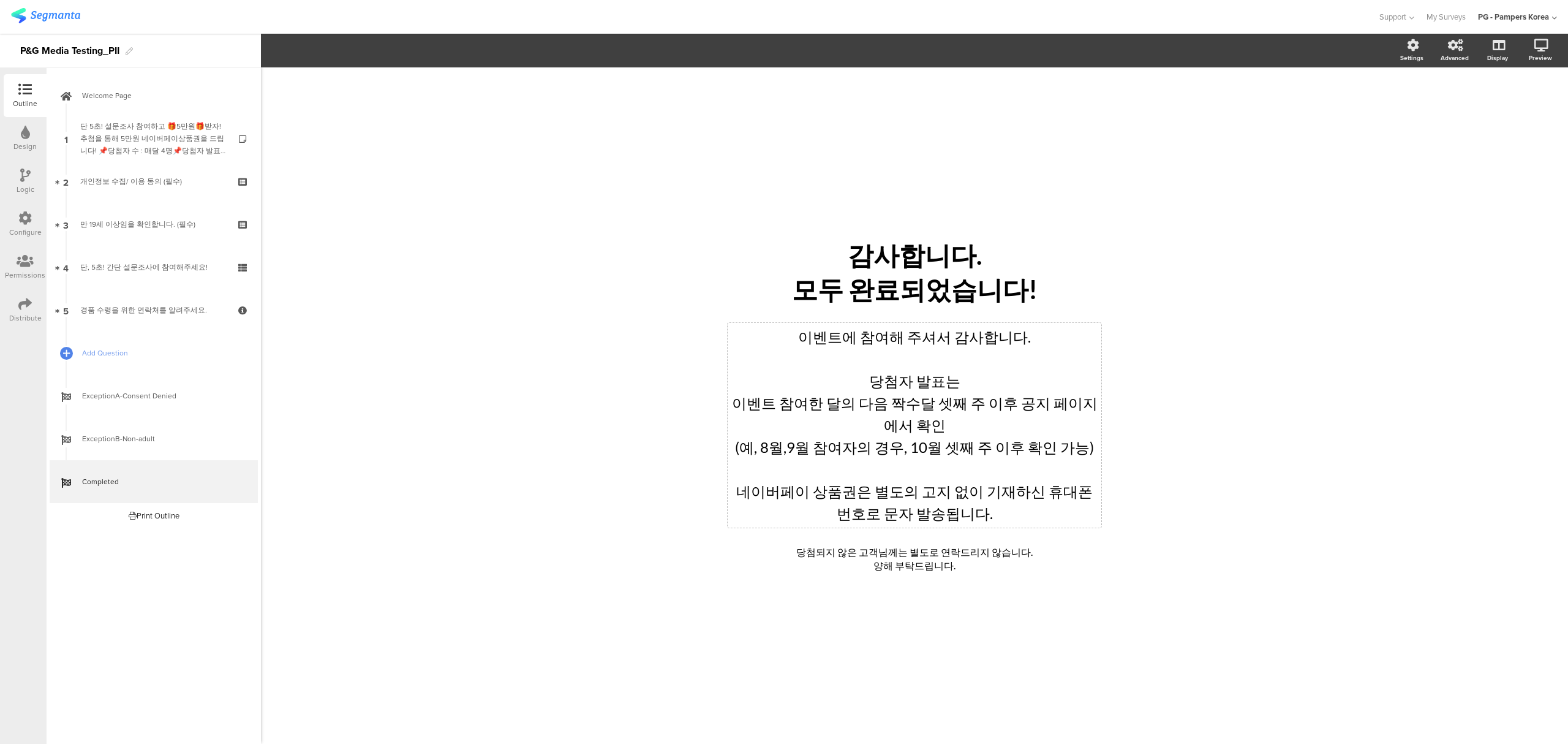
click at [912, 422] on div "이벤트에 참여해 주셔서 감사합니다. 당첨자 발표는 이벤트 참여한 달의 다음 짝수달 셋째 주 이후 공지 페이지에서 확인 (예, 8월,9월 참여자…" at bounding box center [914, 425] width 367 height 198
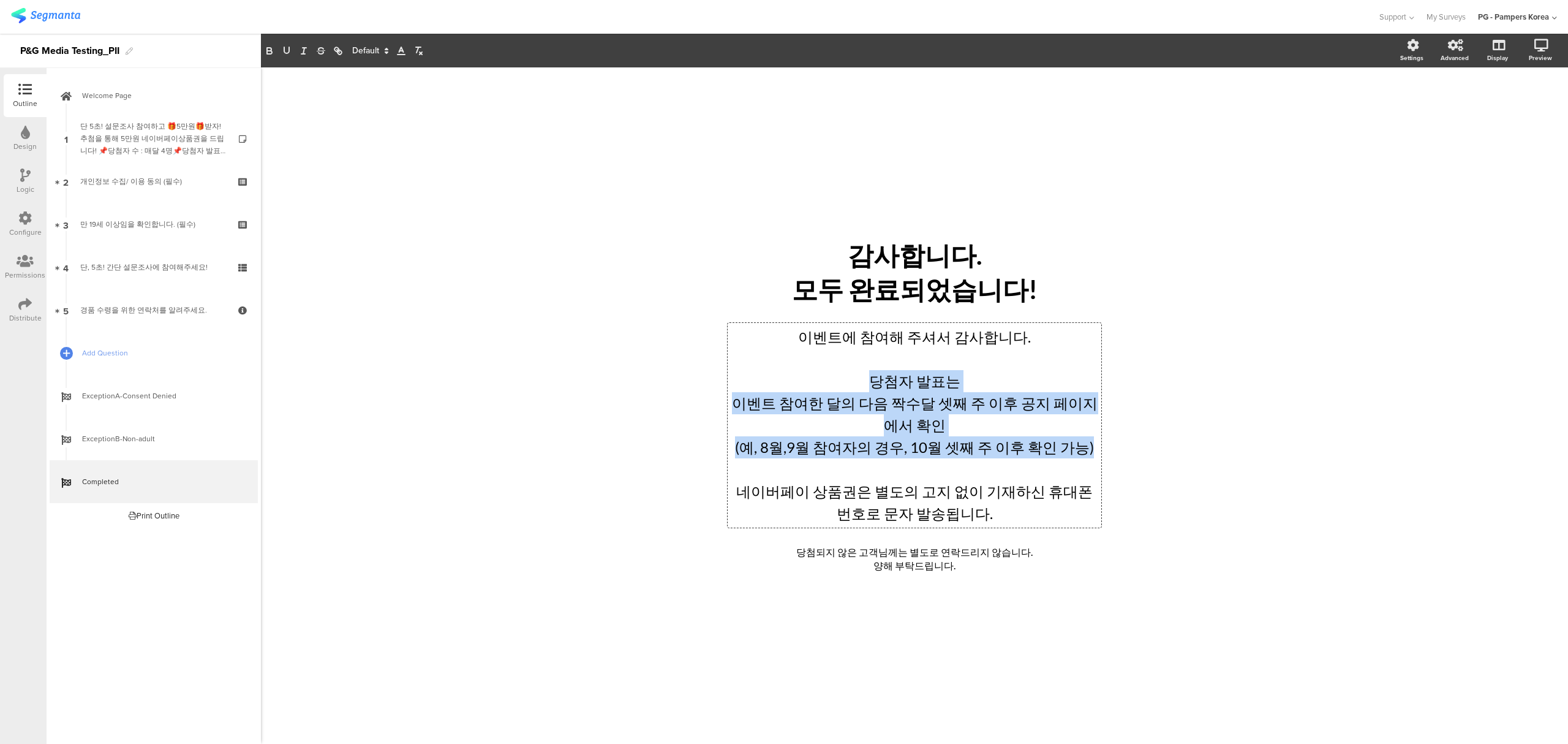
drag, startPoint x: 872, startPoint y: 381, endPoint x: 1110, endPoint y: 449, distance: 247.5
click at [1110, 449] on div "/ 감사합니다. 모두 완료되었습니다! 감사합니다. 모두 완료되었습니다! 이벤트에 참여해 주셔서 감사합니다. 당첨자 발표는 이벤트 참여한 달의 …" at bounding box center [914, 406] width 489 height 371
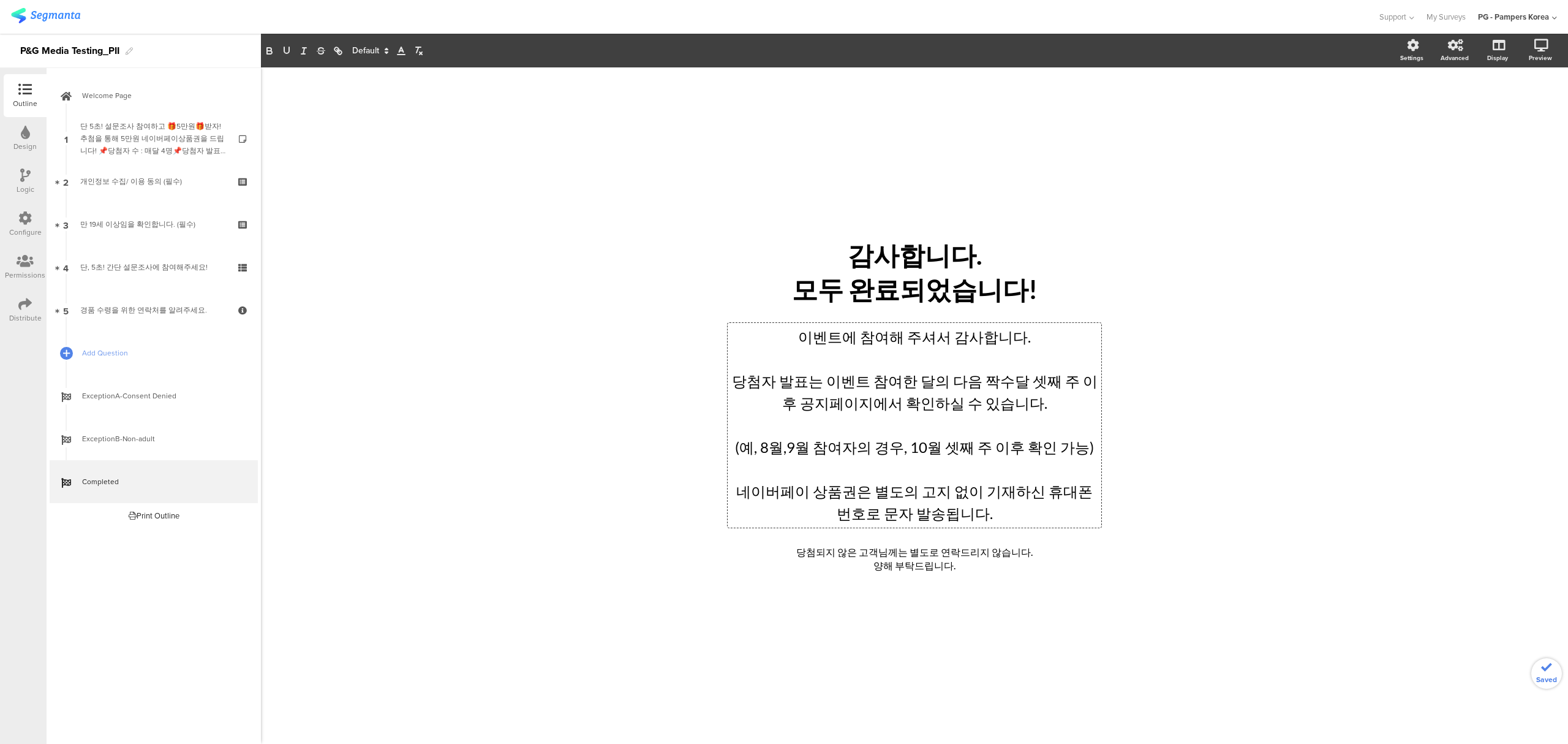
drag, startPoint x: 819, startPoint y: 383, endPoint x: 985, endPoint y: 379, distance: 166.0
click at [819, 382] on p "당첨자 발표는 이벤트 참여한 달의 다음 짝수달 셋째 주 이후 공지페이지에서 확인하실 수 있습니다." at bounding box center [914, 392] width 367 height 44
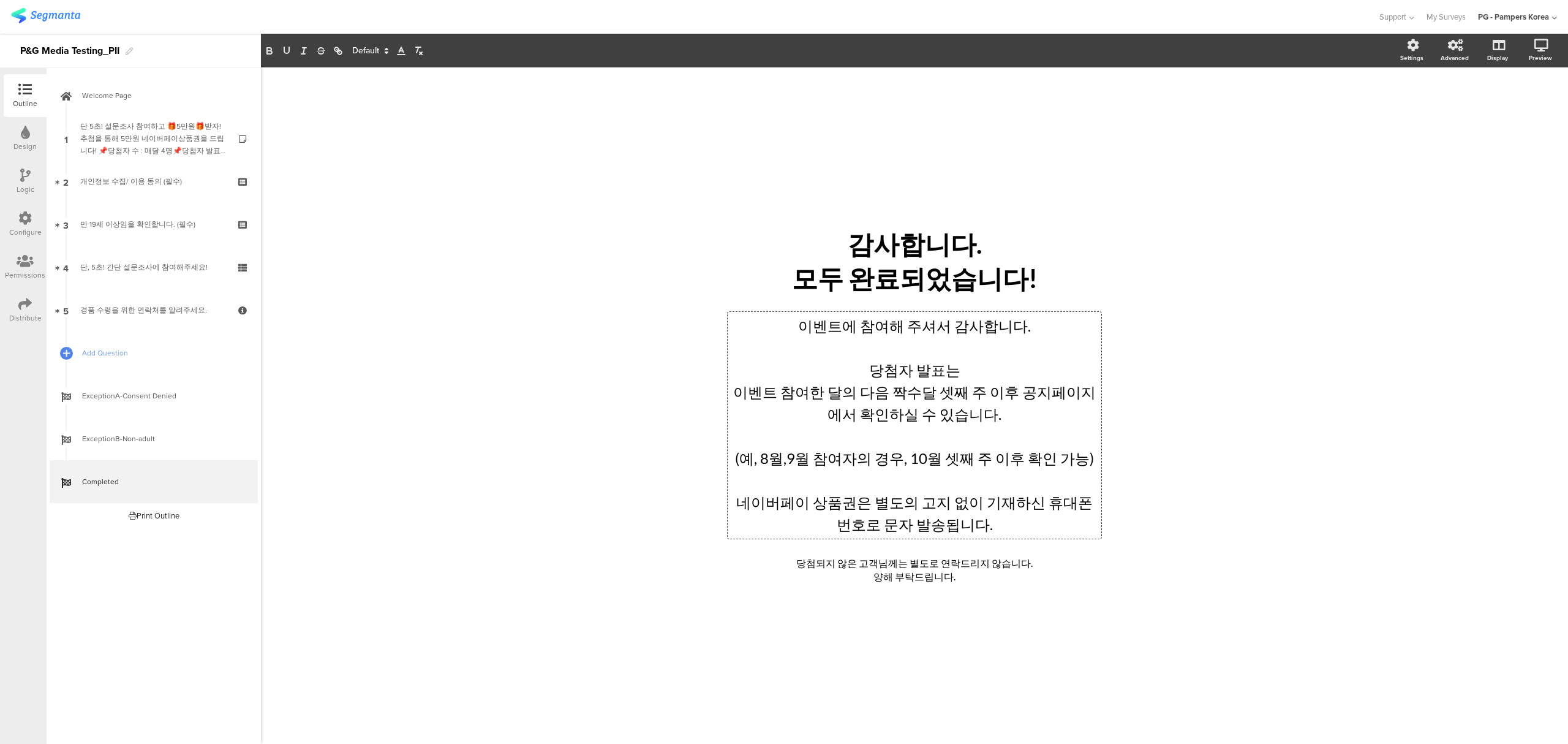
click at [997, 421] on p "이벤트 참여한 달의 다음 짝수달 셋째 주 이후 공지페이지에서 확인하실 수 있습니다." at bounding box center [914, 403] width 367 height 44
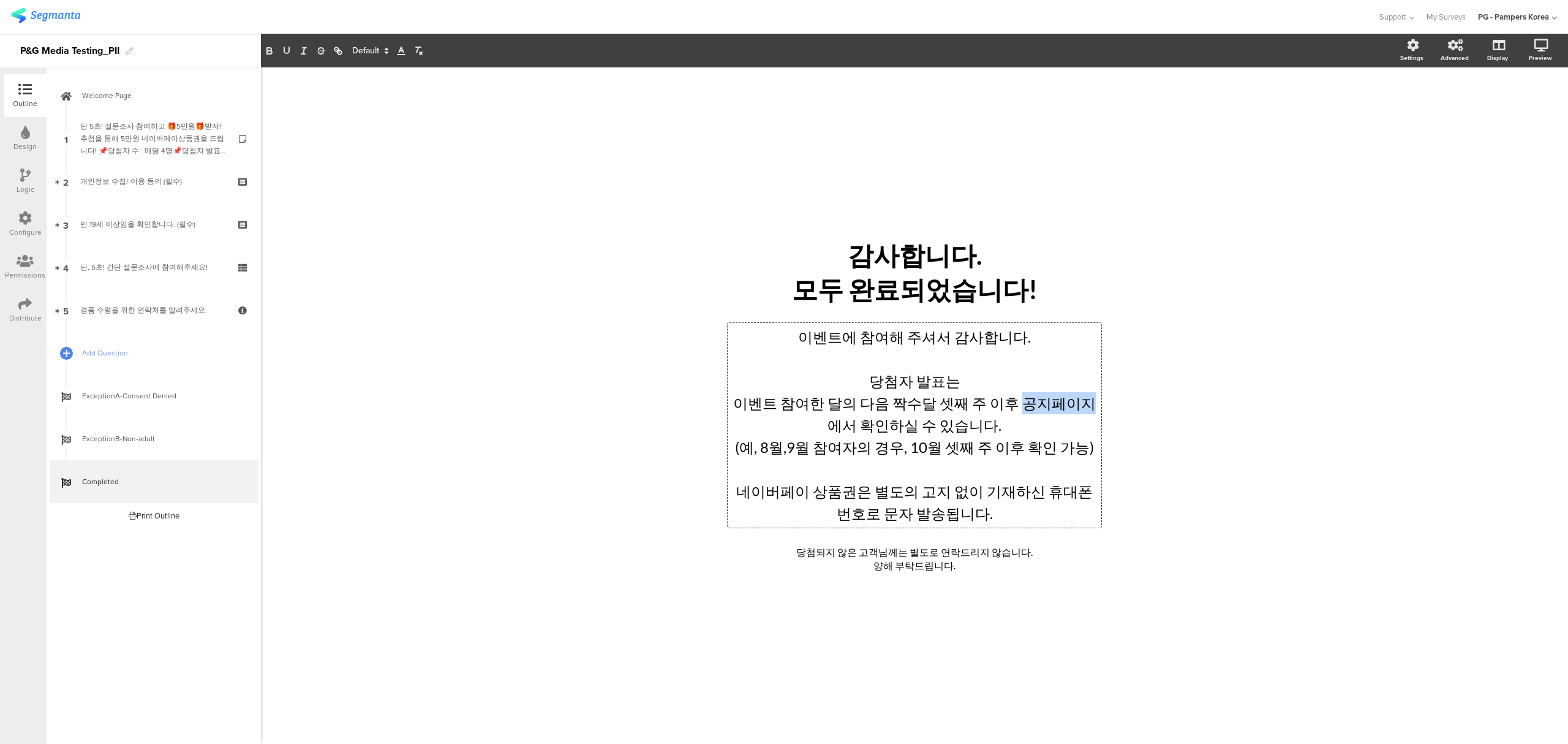
drag, startPoint x: 1001, startPoint y: 402, endPoint x: 1064, endPoint y: 402, distance: 63.0
click at [1064, 402] on p "이벤트 참여한 달의 다음 짝수달 셋째 주 이후 공지페이지에서 확인하실 수 있습니다." at bounding box center [914, 414] width 367 height 44
click at [343, 50] on icon "button" at bounding box center [337, 51] width 11 height 11
paste input "[URL][DOMAIN_NAME]"
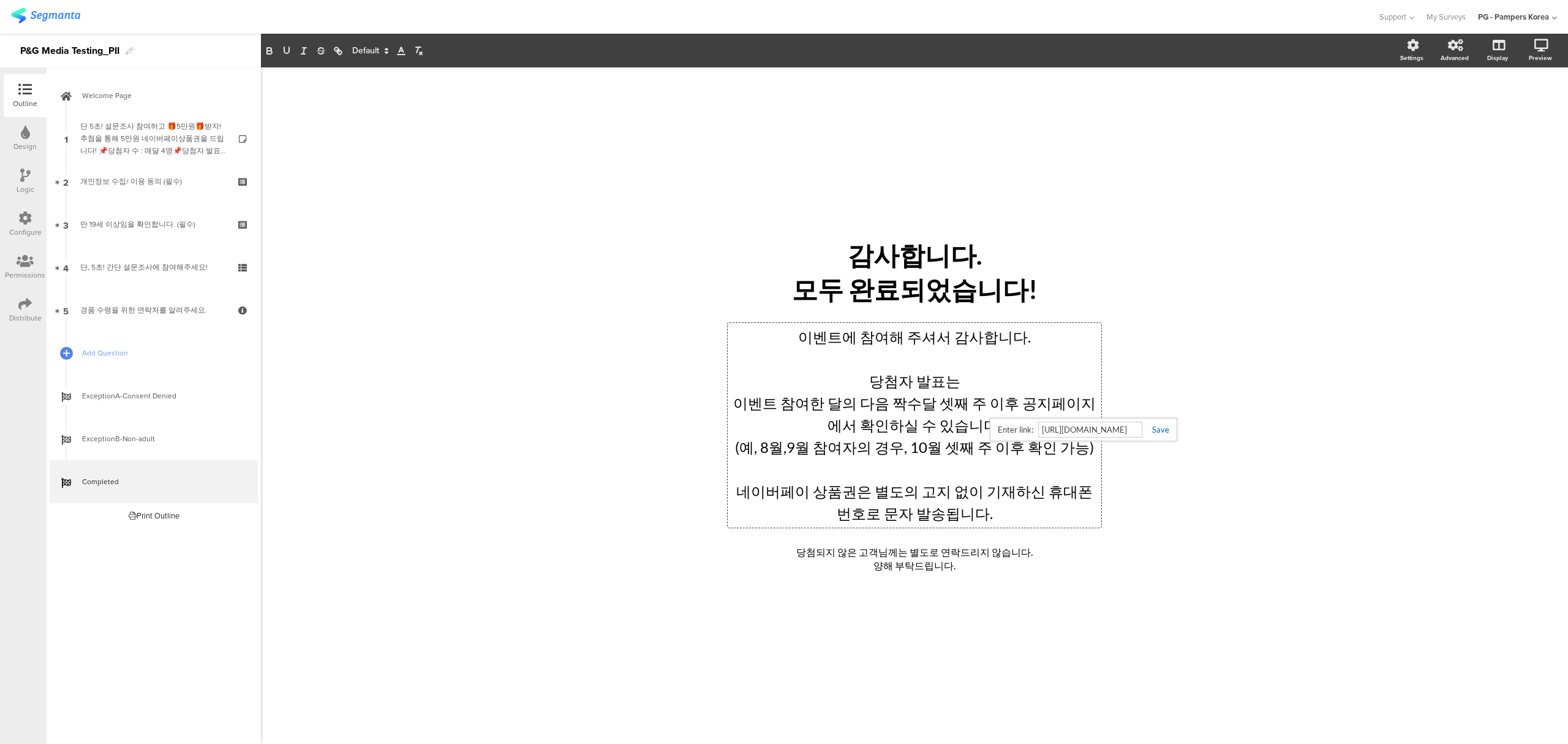
type input "[URL][DOMAIN_NAME]"
click at [1159, 433] on link at bounding box center [1155, 429] width 27 height 10
click at [1232, 468] on div "/ 감사합니다. 모두 완료되었습니다! 감사합니다. 모두 완료되었습니다! 이벤트에 참여해 주셔서 감사합니다. 당첨자 발표는 이벤트 참여한 달의 …" at bounding box center [913, 405] width 1307 height 676
click at [1238, 456] on div "/ 감사합니다. 모두 완료되었습니다! 감사합니다. 모두 완료되었습니다! 이벤트에 참여해 주셔서 감사합니다. 당첨자 발표는 이벤트 참여한 달의 …" at bounding box center [913, 405] width 1307 height 676
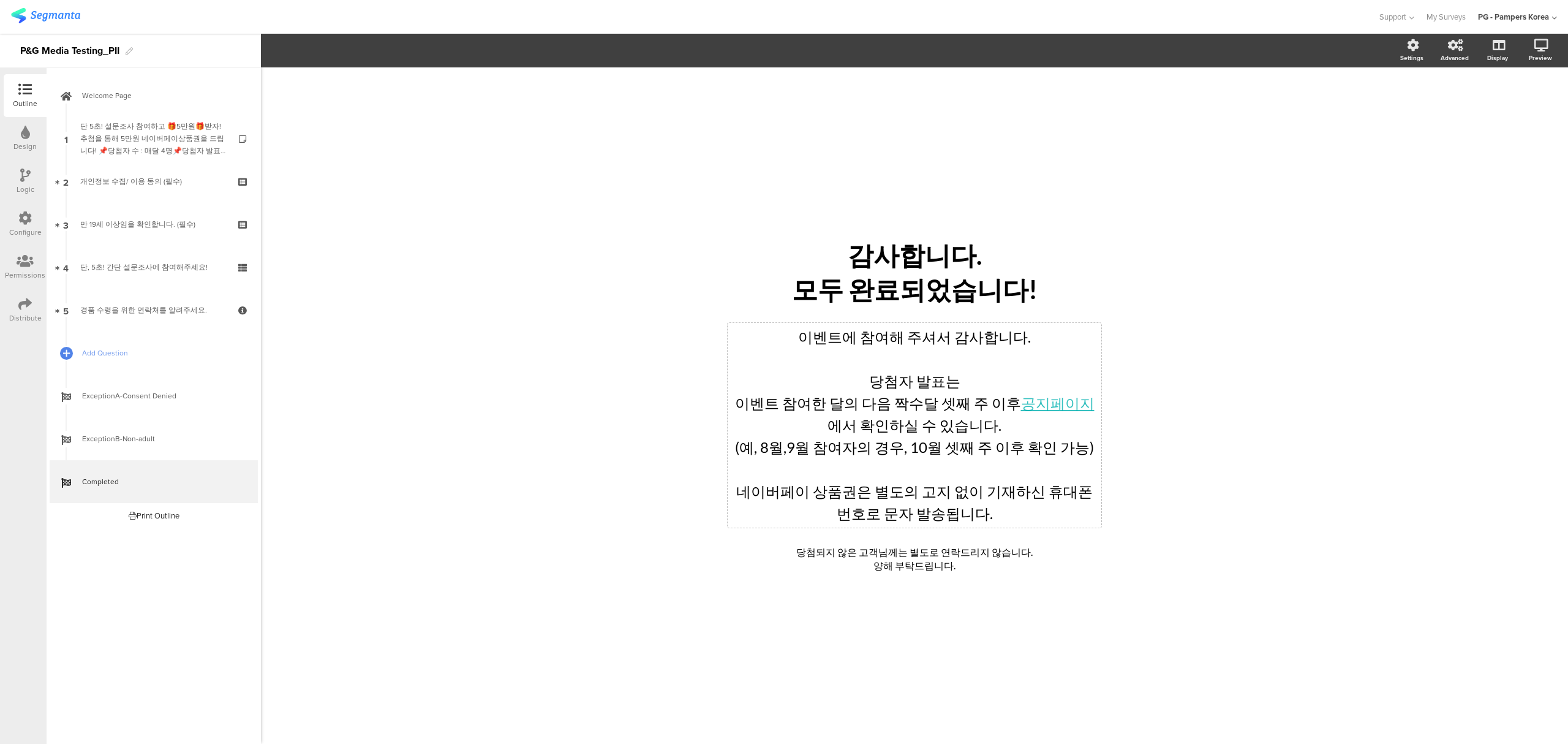
click at [1259, 561] on div "/ 감사합니다. 모두 완료되었습니다! 감사합니다. 모두 완료되었습니다! 이벤트에 참여해 주셔서 감사합니다. 당첨자 발표는 이벤트 참여한 달의 …" at bounding box center [913, 405] width 1307 height 676
click at [974, 567] on div "당첨되지 않은 고객님께는 별도로 연락드리지 않습니다. 양해 부탁드립니다. 당첨되지 않은 고객님께는 별도로 연락드리지 않습니다. 양해 부탁드립니…" at bounding box center [913, 560] width 459 height 33
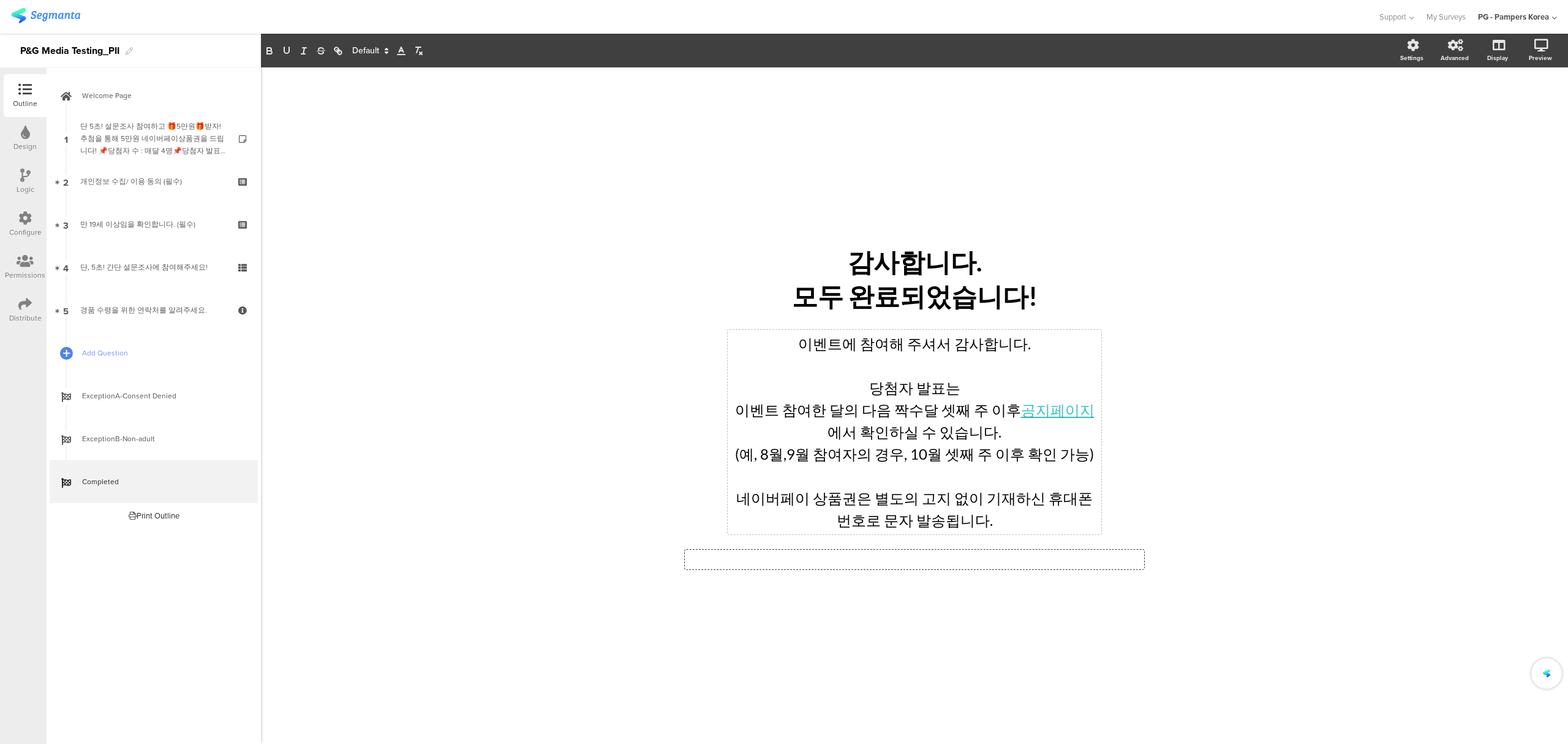
click at [998, 525] on div "이벤트에 참여해 주셔서 감사합니다. 당첨자 발표는 이벤트 참여한 달의 다음 짝수달 셋째 주 이후 공지페이지 에서 확인하실 수 있습니다. (예,…" at bounding box center [913, 432] width 373 height 205
click at [1495, 170] on label at bounding box center [1492, 170] width 17 height 10
click at [0, 0] on input "checkbox" at bounding box center [0, 0] width 0 height 0
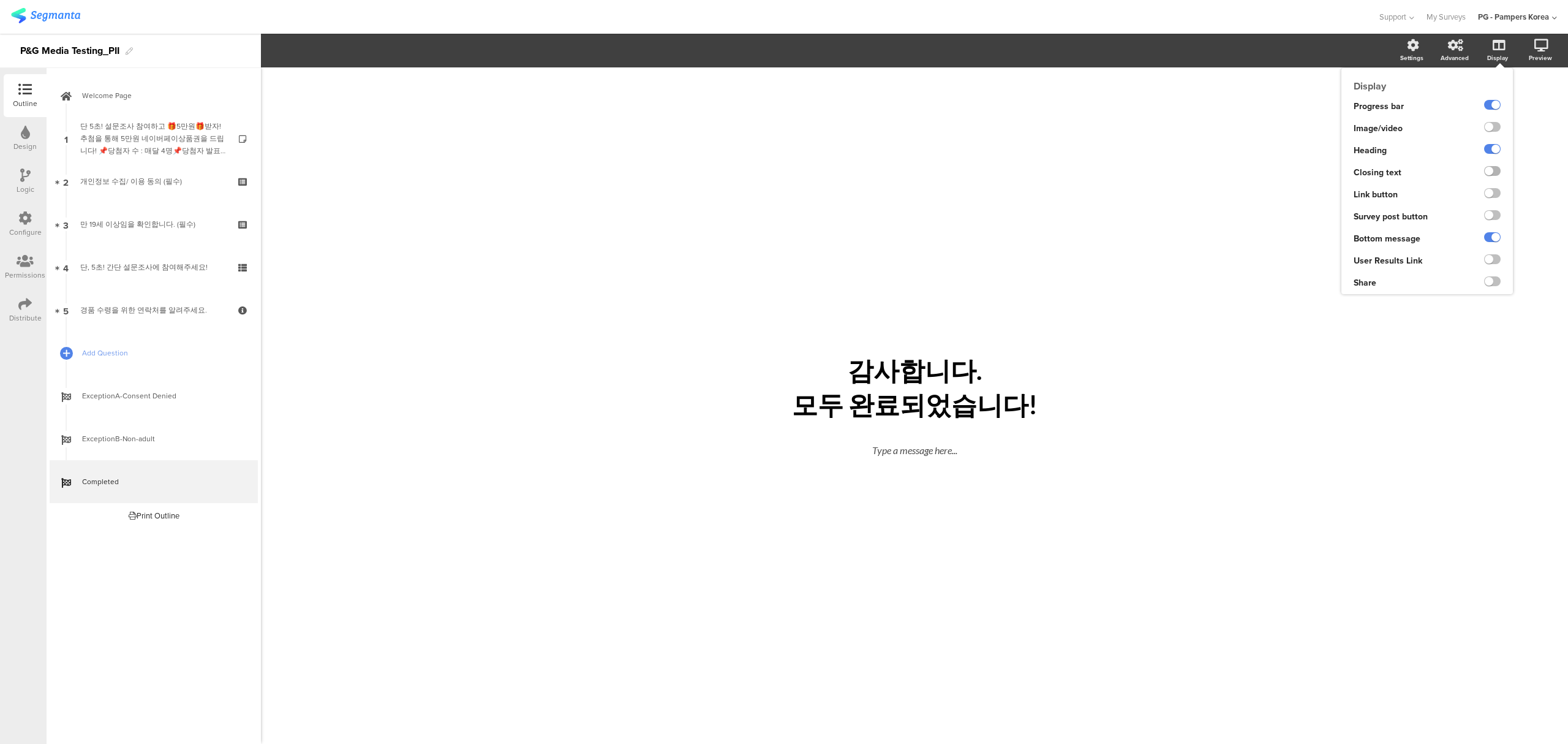
click at [1495, 170] on label at bounding box center [1492, 170] width 17 height 10
click at [0, 0] on input "checkbox" at bounding box center [0, 0] width 0 height 0
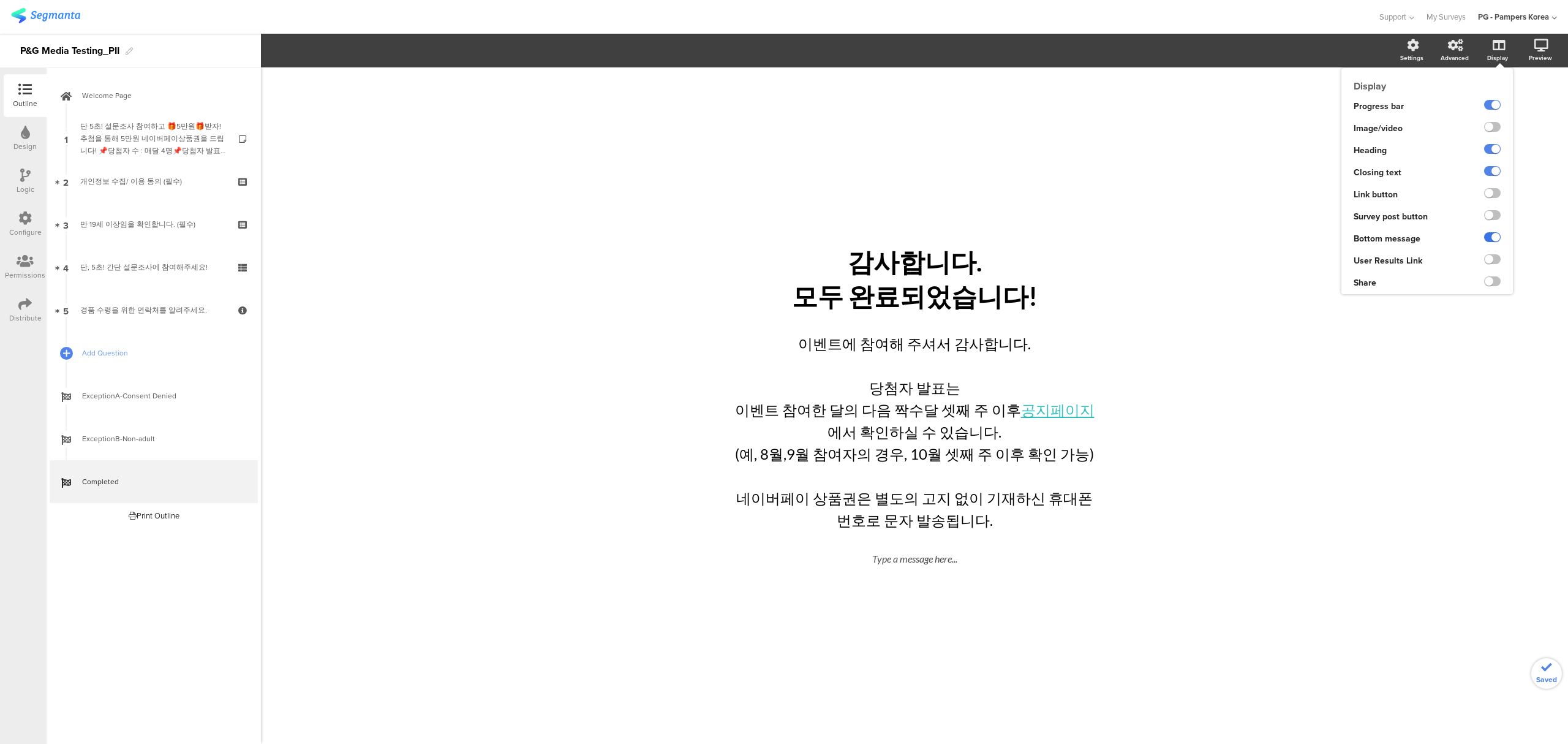
click at [1492, 233] on label at bounding box center [1492, 237] width 17 height 10
click at [0, 0] on input "checkbox" at bounding box center [0, 0] width 0 height 0
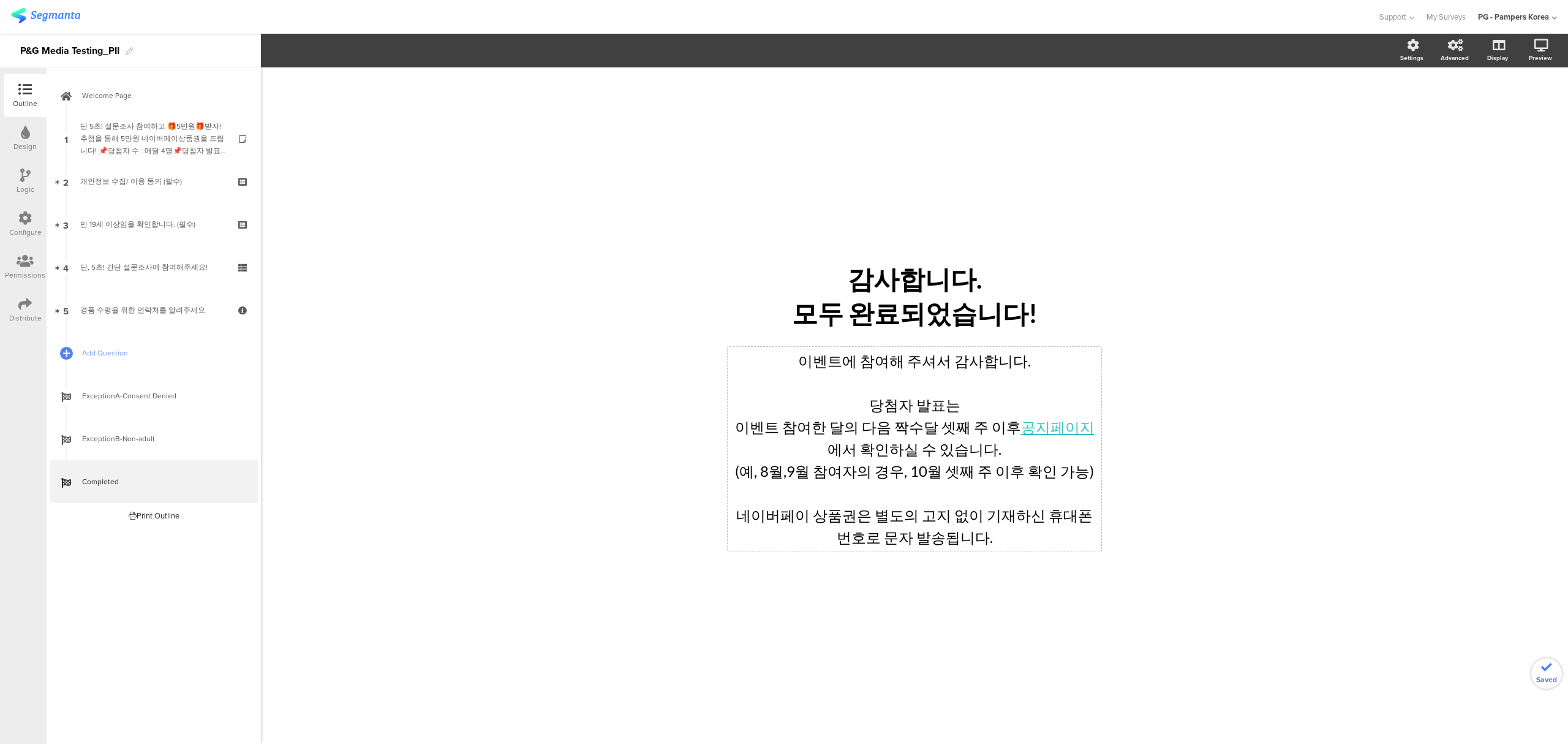
click at [988, 543] on div "이벤트에 참여해 주셔서 감사합니다. 당첨자 발표는 이벤트 참여한 달의 다음 짝수달 셋째 주 이후 공지페이지 에서 확인하실 수 있습니다. (예,…" at bounding box center [913, 449] width 373 height 205
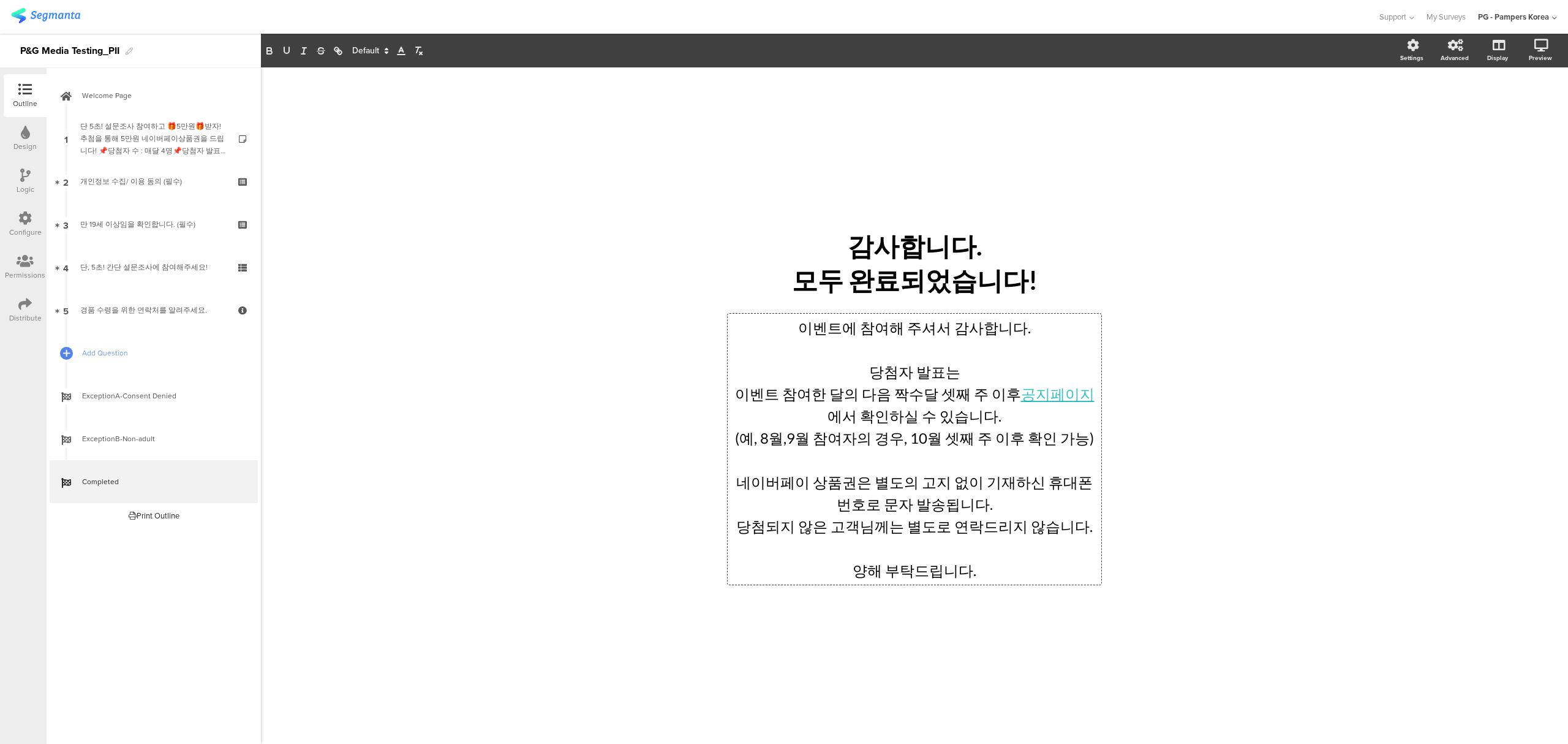
click at [1066, 508] on p "네이버페이 상품권은 별도의 고지 없이 기재하신 휴대폰 번호로 문자 발송됩니다." at bounding box center [914, 493] width 367 height 44
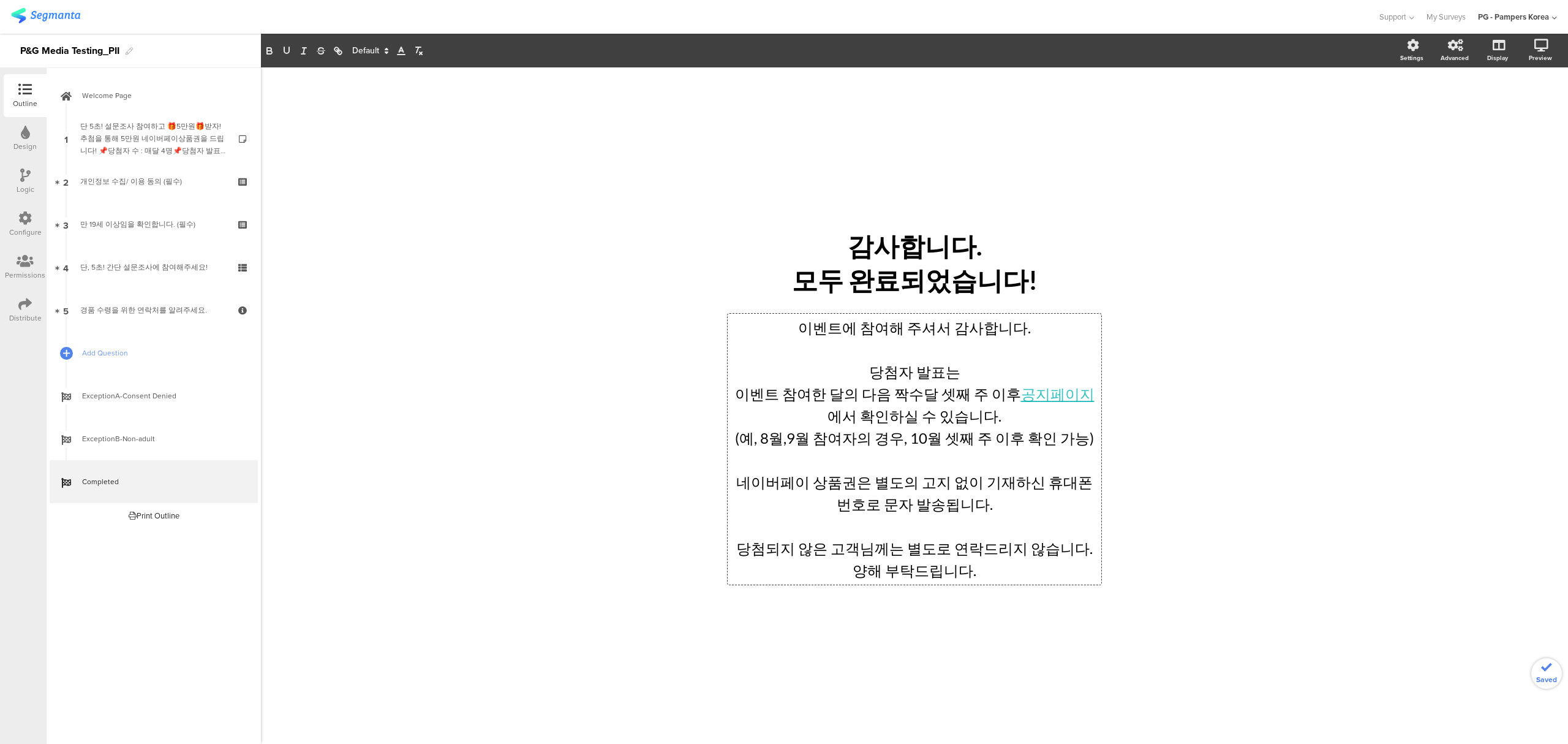
click at [1203, 521] on div "/ 감사합니다. 모두 완료되었습니다! 감사합니다. 모두 완료되었습니다! 이벤트에 참여해 주셔서 감사합니다. 당첨자 발표는 이벤트 참여한 달의 …" at bounding box center [913, 405] width 1307 height 676
click at [1240, 537] on div "/ 감사합니다. 모두 완료되었습니다! 감사합니다. 모두 완료되었습니다! 이벤트에 참여해 주셔서 감사합니다. 당첨자 발표는 이벤트 참여한 달의 …" at bounding box center [913, 405] width 1307 height 676
click at [24, 221] on icon at bounding box center [24, 218] width 13 height 13
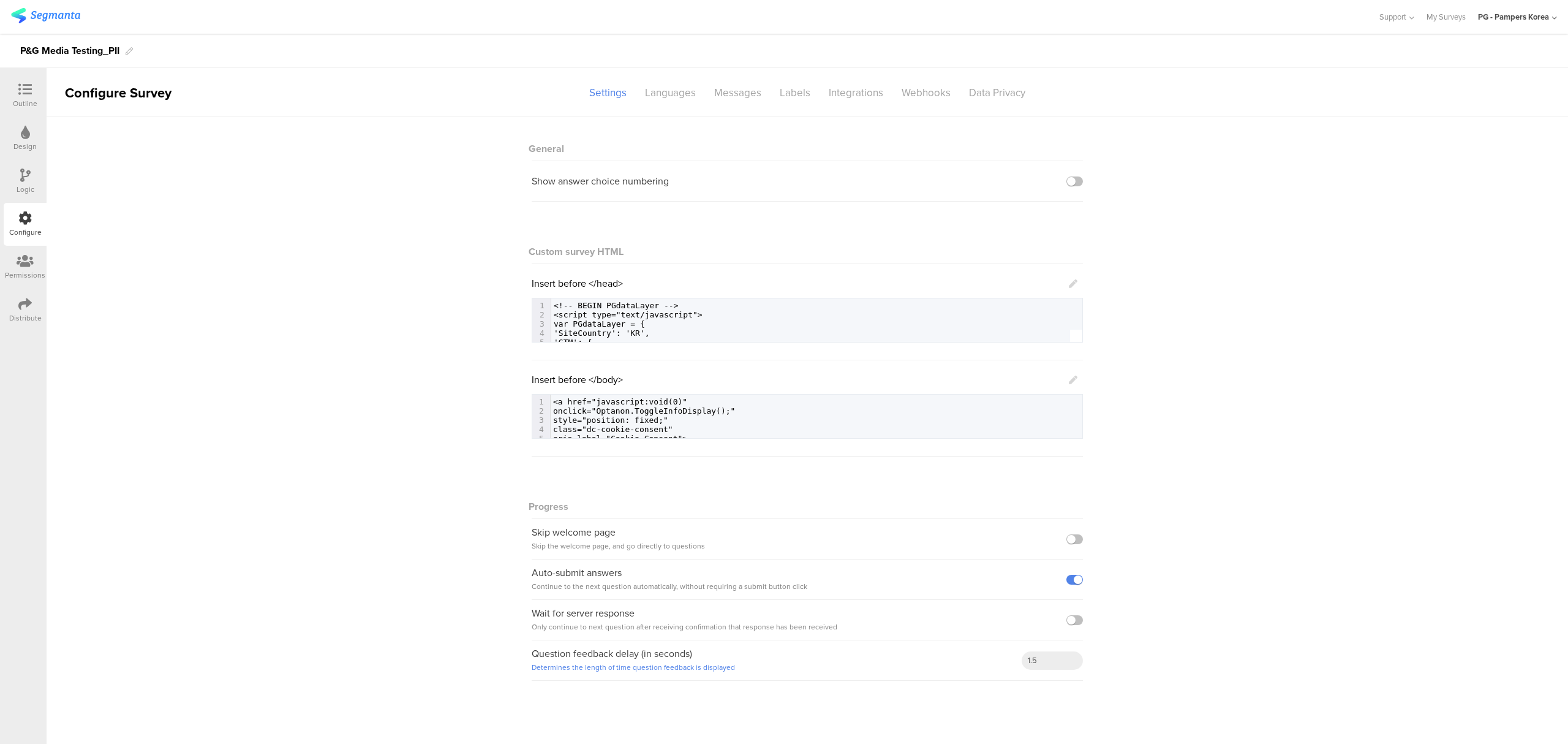
click at [18, 309] on div at bounding box center [24, 305] width 13 height 16
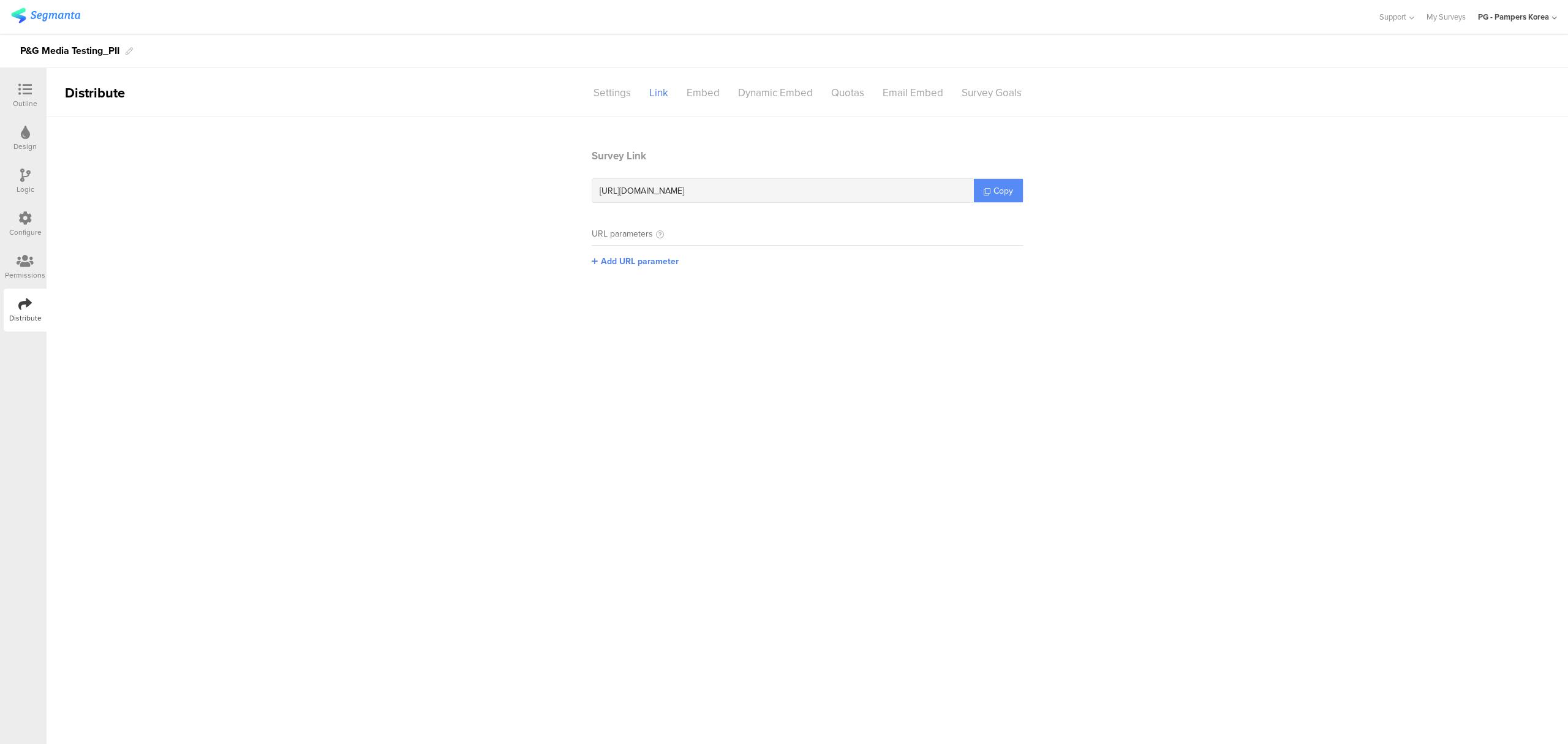
click at [990, 184] on link "Copy" at bounding box center [998, 191] width 49 height 24
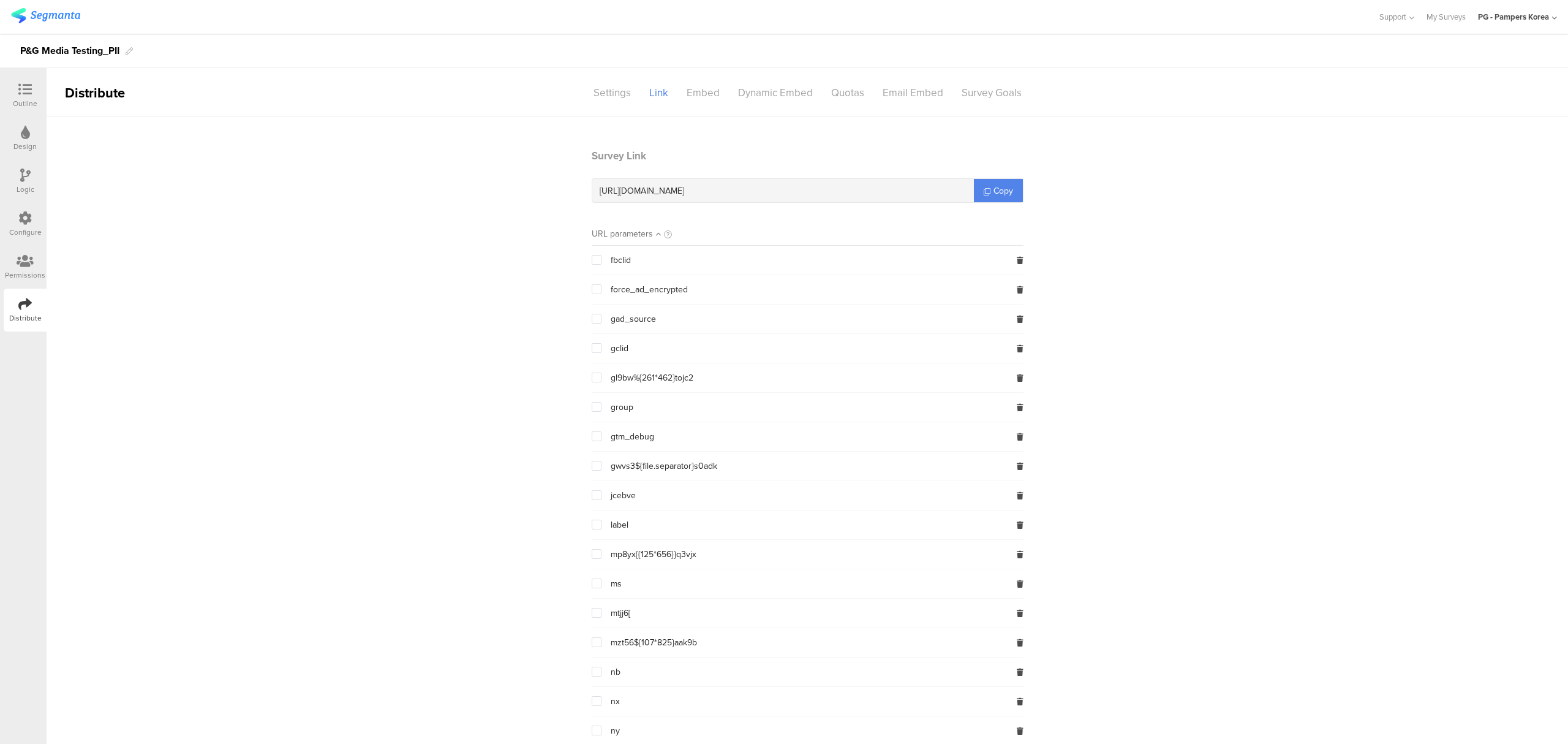
click at [27, 103] on div "Outline" at bounding box center [25, 103] width 24 height 11
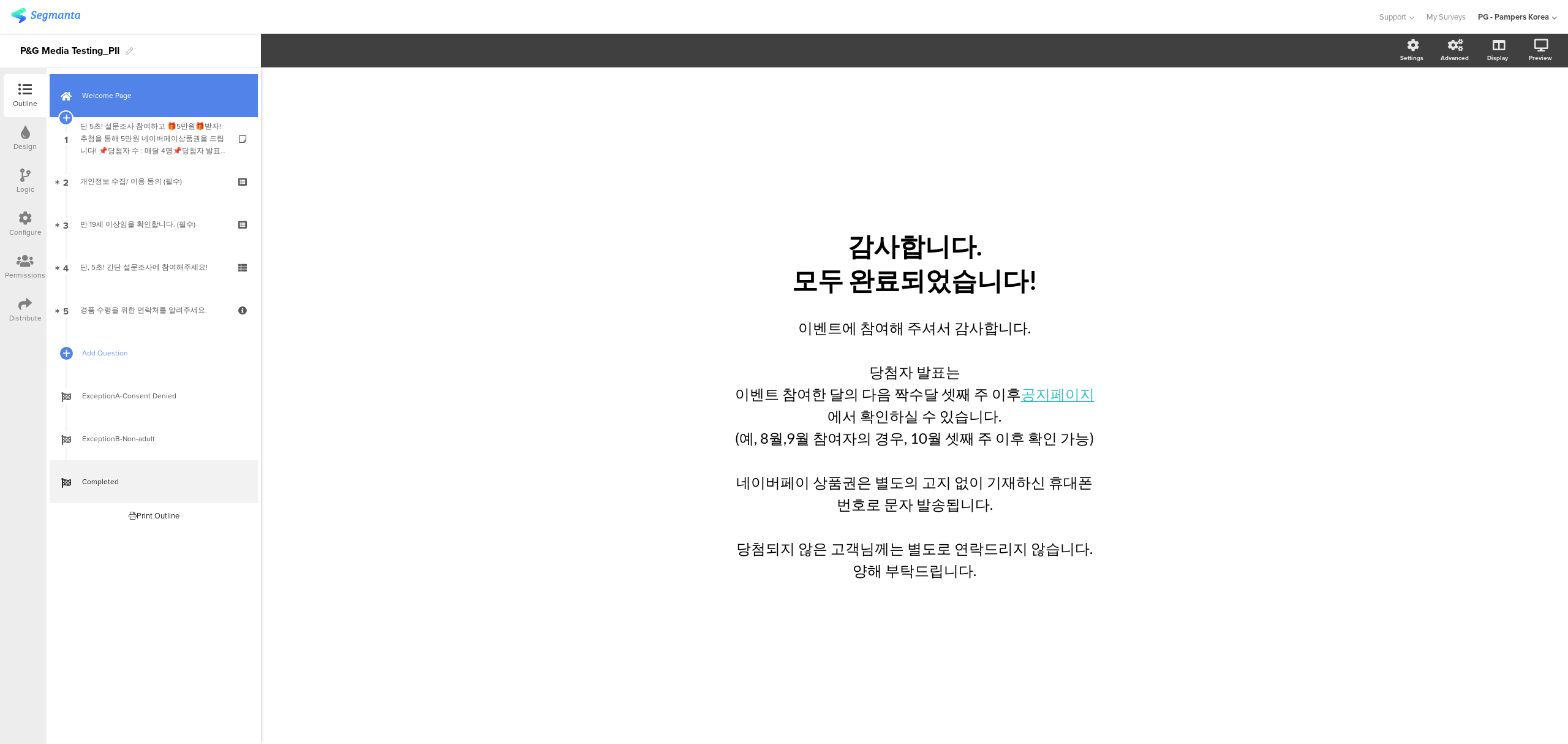
click at [168, 100] on span "Welcome Page" at bounding box center [160, 95] width 156 height 12
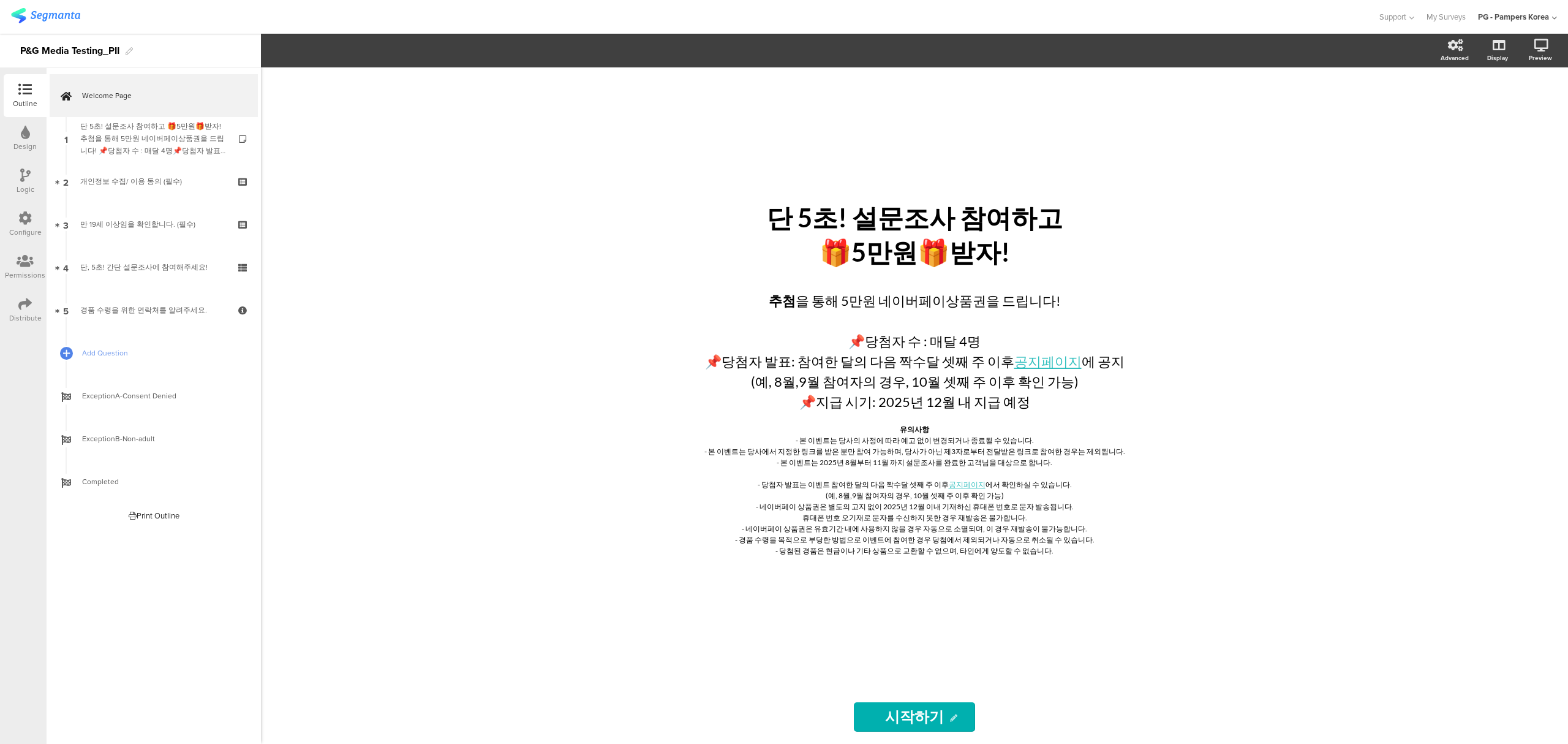
click at [1298, 338] on div "단 5초! 설문조사 참여하고 🎁5만원🎁받자! 단 5초! 설문조사 참여하고 🎁5만원🎁받자! 추첨 을 통해 5만원 네이버페이상품권을 드립니다! 📌…" at bounding box center [913, 405] width 1307 height 676
click at [25, 306] on icon at bounding box center [24, 303] width 13 height 13
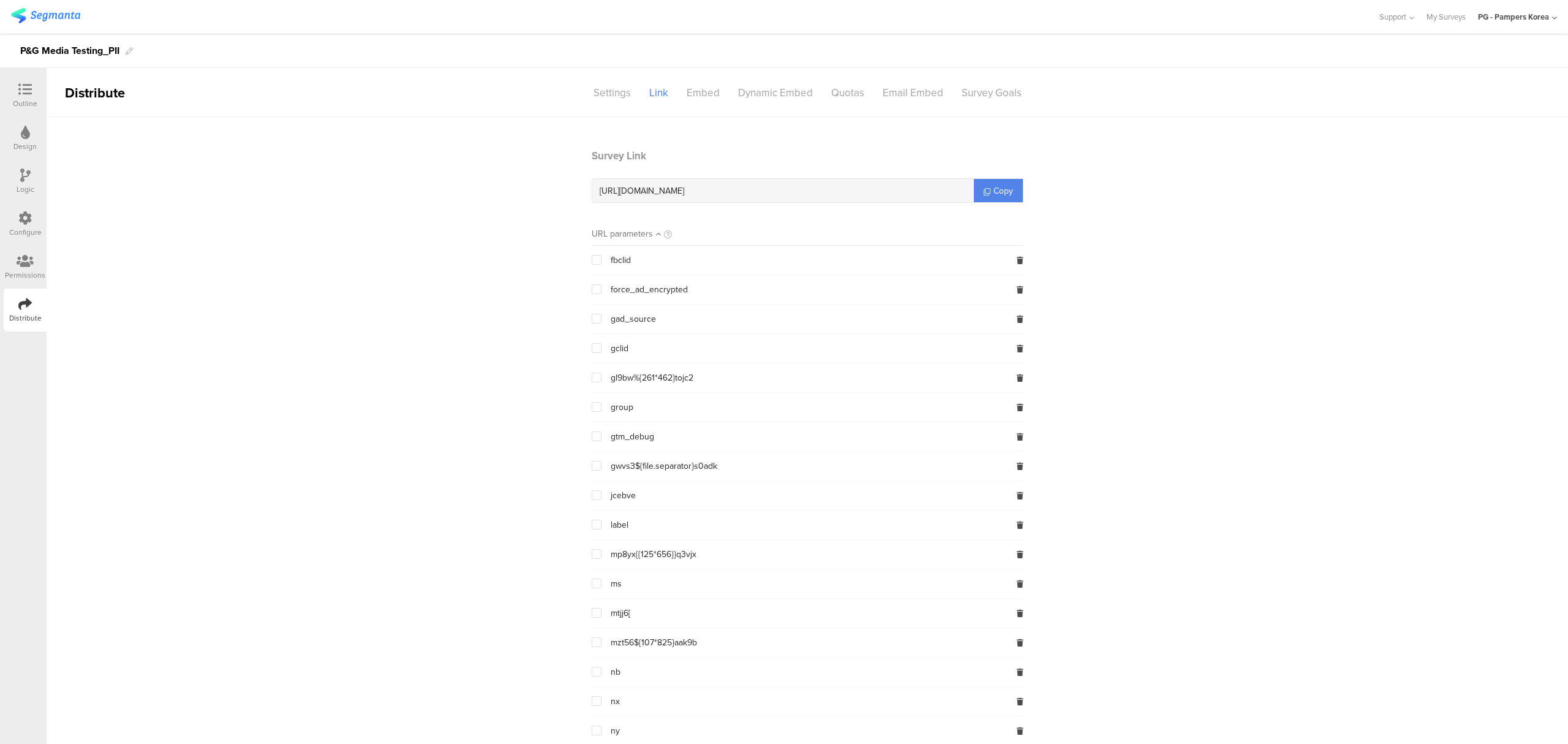
click at [13, 95] on div at bounding box center [25, 91] width 24 height 16
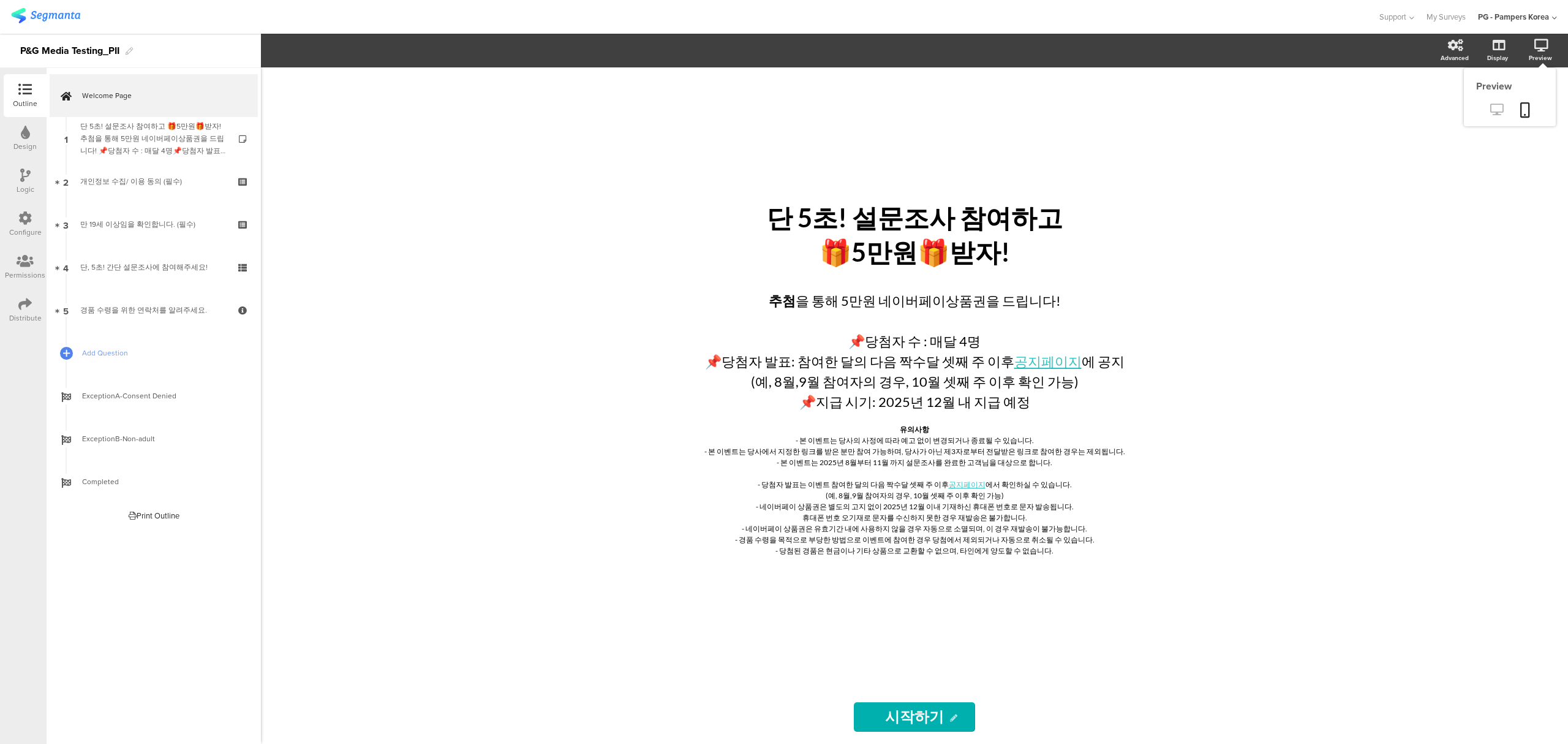
click at [1501, 104] on icon at bounding box center [1496, 108] width 13 height 11
drag, startPoint x: 1114, startPoint y: 455, endPoint x: 885, endPoint y: 457, distance: 229.0
click at [877, 456] on div "유의사항 - 본 이벤트는 당사의 사정에 따라 예고 없이 변경되거나 종료될 수 있습니다. - 본 이벤트는 당사에서 지정한 링크를 받은 분만 참여…" at bounding box center [913, 490] width 434 height 138
click at [949, 457] on p "- 본 이벤트는 당사에서 지정한 링크를 받은 분만 참여 가능하며, 당사가 아닌 제3자로부터 전달받은 링크로 참여한 경우는 제외됩니다." at bounding box center [914, 451] width 428 height 11
drag, startPoint x: 942, startPoint y: 454, endPoint x: 1022, endPoint y: 451, distance: 80.1
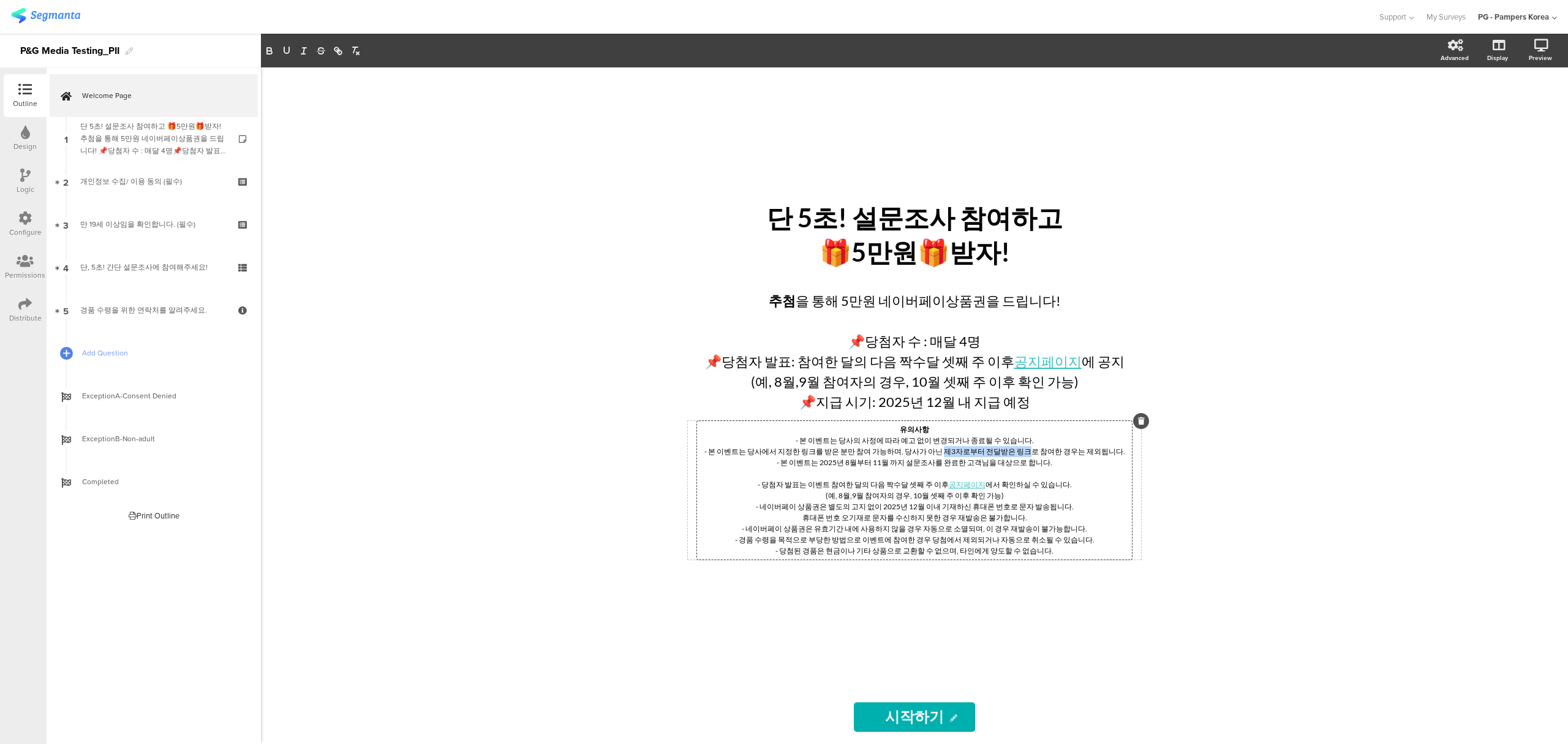
click at [1022, 451] on p "- 본 이벤트는 당사에서 지정한 링크를 받은 분만 참여 가능하며, 당사가 아닌 제3자로부터 전달받은 링크로 참여한 경우는 제외됩니다." at bounding box center [914, 451] width 428 height 11
copy p "제3자로부터 전달받은 링크"
click at [1260, 356] on div "단 5초! 설문조사 참여하고 🎁5만원🎁받자! 단 5초! 설문조사 참여하고 🎁5만원🎁받자! 추첨 을 통해 5만원 네이버페이상품권을 드립니다! 📌…" at bounding box center [913, 405] width 1307 height 676
click at [1077, 459] on div "유의사항 - 본 이벤트는 당사의 사정에 따라 예고 없이 변경되거나 종료될 수 있습니다. - 본 이벤트는 당사에서 지정한 링크를 받은 분만 참여…" at bounding box center [913, 490] width 434 height 138
drag, startPoint x: 1120, startPoint y: 454, endPoint x: 708, endPoint y: 457, distance: 412.0
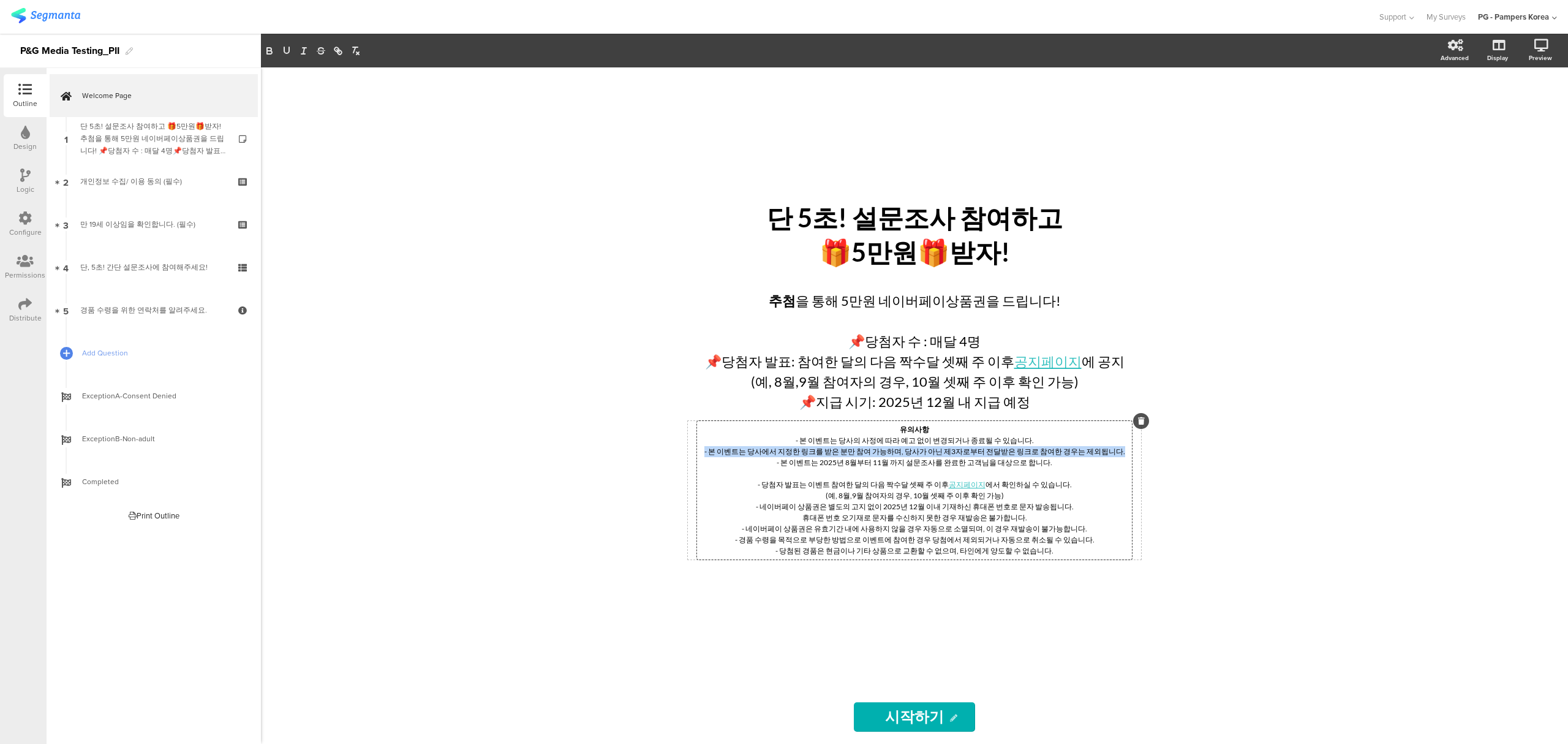
click at [708, 457] on p "- 본 이벤트는 당사에서 지정한 링크를 받은 분만 참여 가능하며, 당사가 아닌 제3자로부터 전달받은 링크로 참여한 경우는 제외됩니다." at bounding box center [914, 451] width 428 height 11
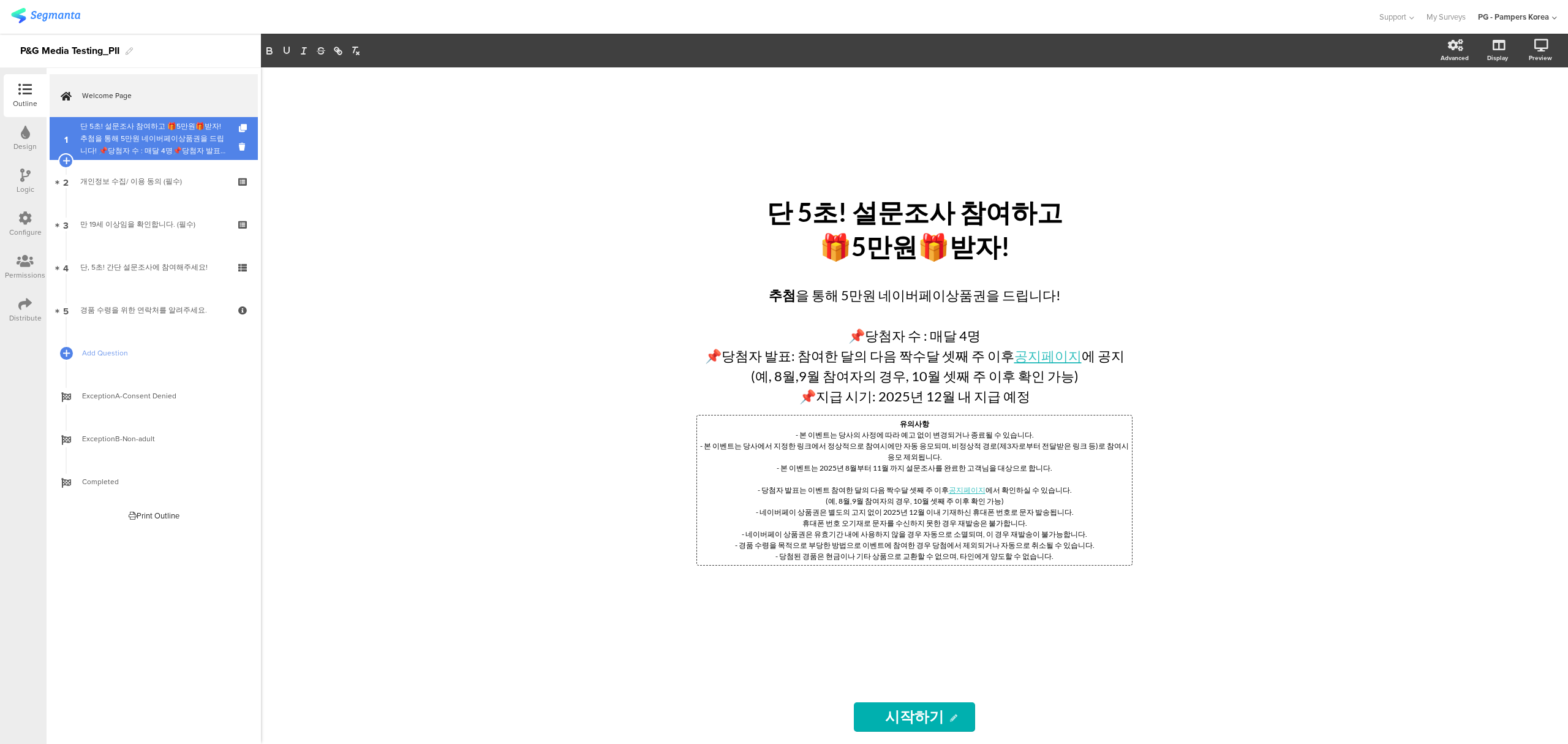
click at [135, 144] on div "단 5초! 설문조사 참여하고 🎁5만원🎁받자!추첨을 통해 5만원 네이버페이상품권을 드립니다! 📌당첨자 수 : 매달 4명📌당첨자 발표: 이벤트 참…" at bounding box center [153, 138] width 146 height 37
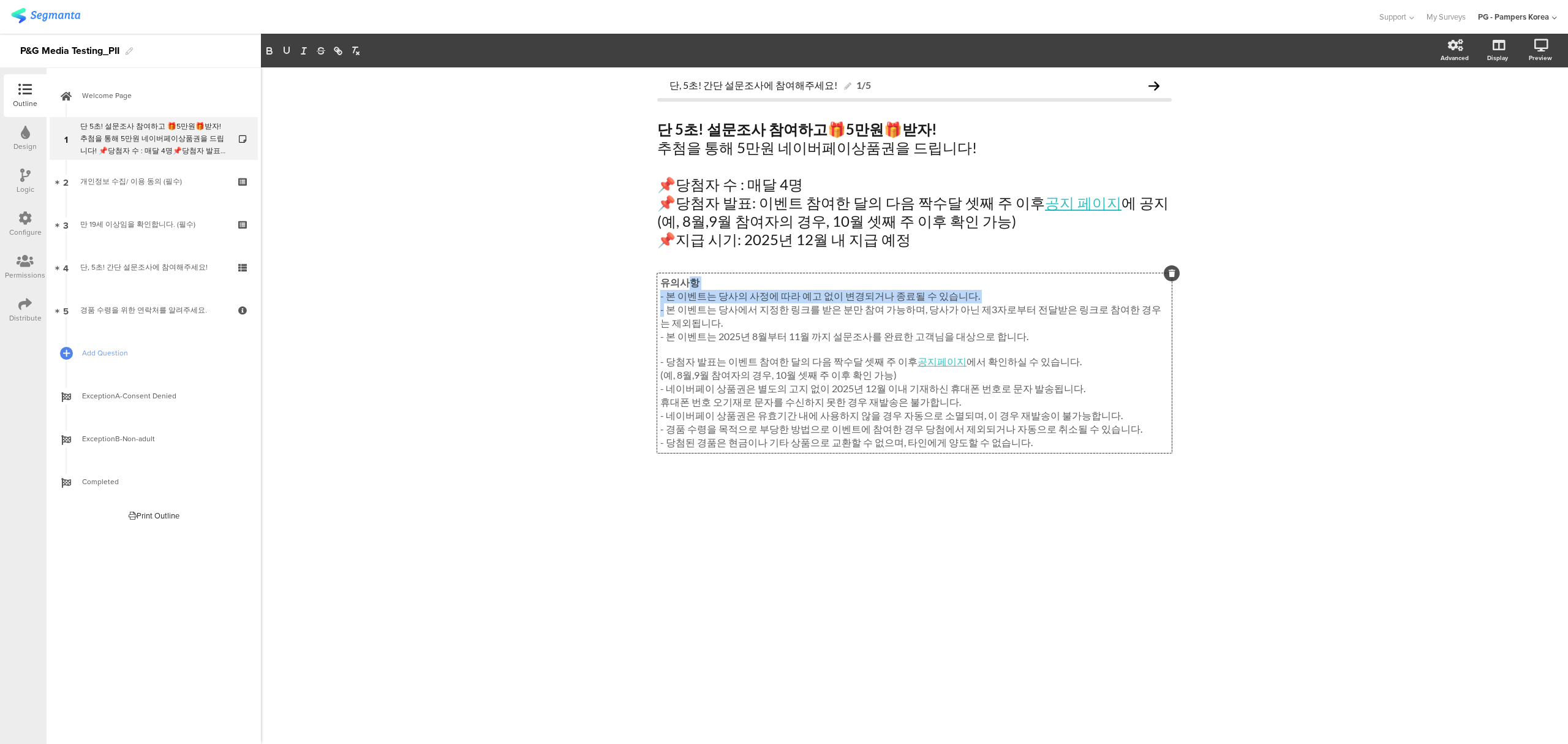
drag, startPoint x: 689, startPoint y: 322, endPoint x: 668, endPoint y: 318, distance: 21.4
click at [665, 318] on div "유의사항 - 본 이벤트는 당사의 사정에 따라 예고 없이 변경되거나 종료될 수 있습니다. - 본 이벤트는 당사에서 지정한 링크를 받은 분만 참여…" at bounding box center [914, 362] width 515 height 179
click at [681, 319] on p "- 본 이벤트는 당사에서 지정한 링크를 받은 분만 참여 가능하며, 당사가 아닌 제3자로부터 전달받은 링크로 참여한 경우는 제외됩니다." at bounding box center [914, 316] width 509 height 27
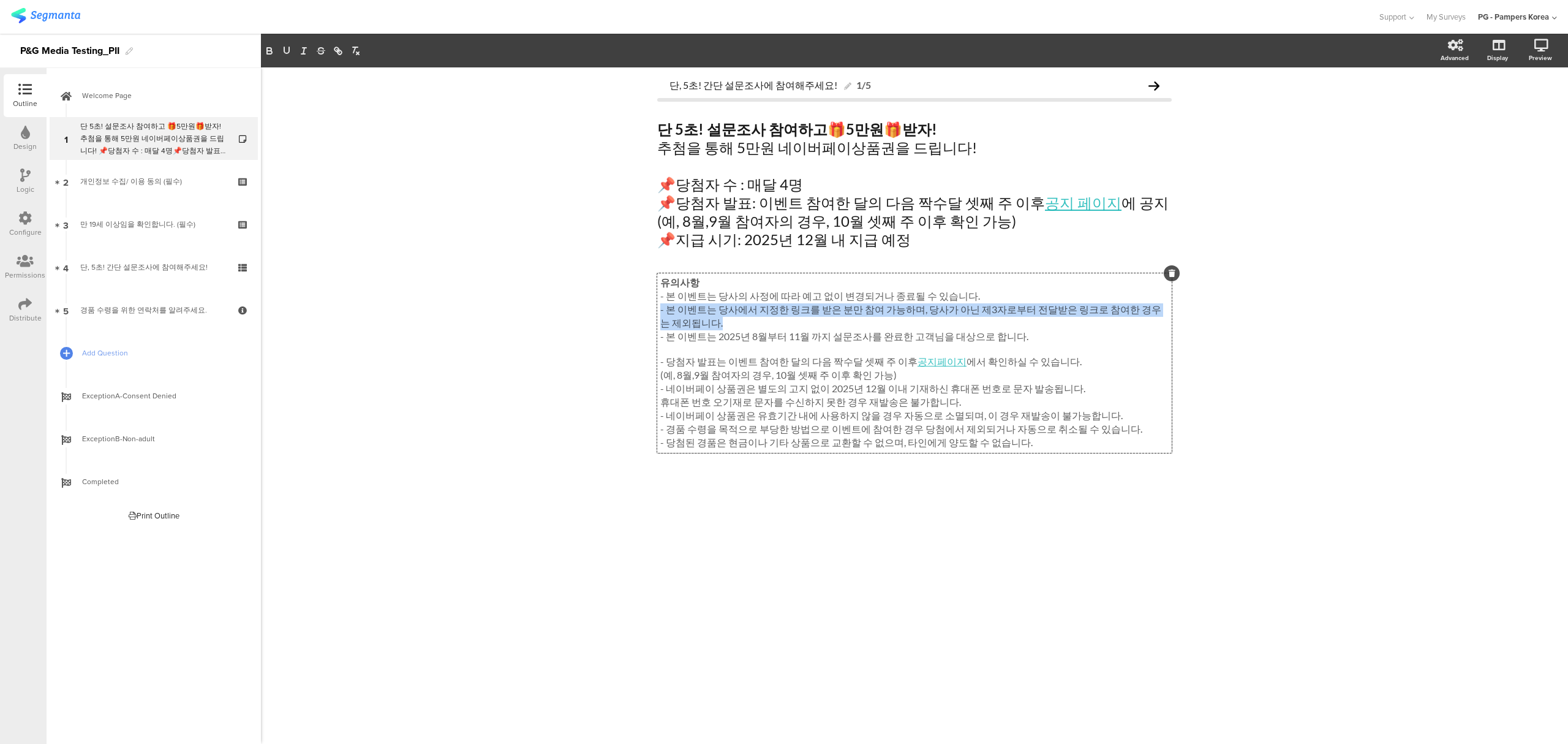
drag, startPoint x: 690, startPoint y: 326, endPoint x: 659, endPoint y: 316, distance: 32.6
click at [659, 316] on div "유의사항 - 본 이벤트는 당사의 사정에 따라 예고 없이 변경되거나 종료될 수 있습니다. - 본 이벤트는 당사에서 지정한 링크를 받은 분만 참여…" at bounding box center [914, 362] width 515 height 179
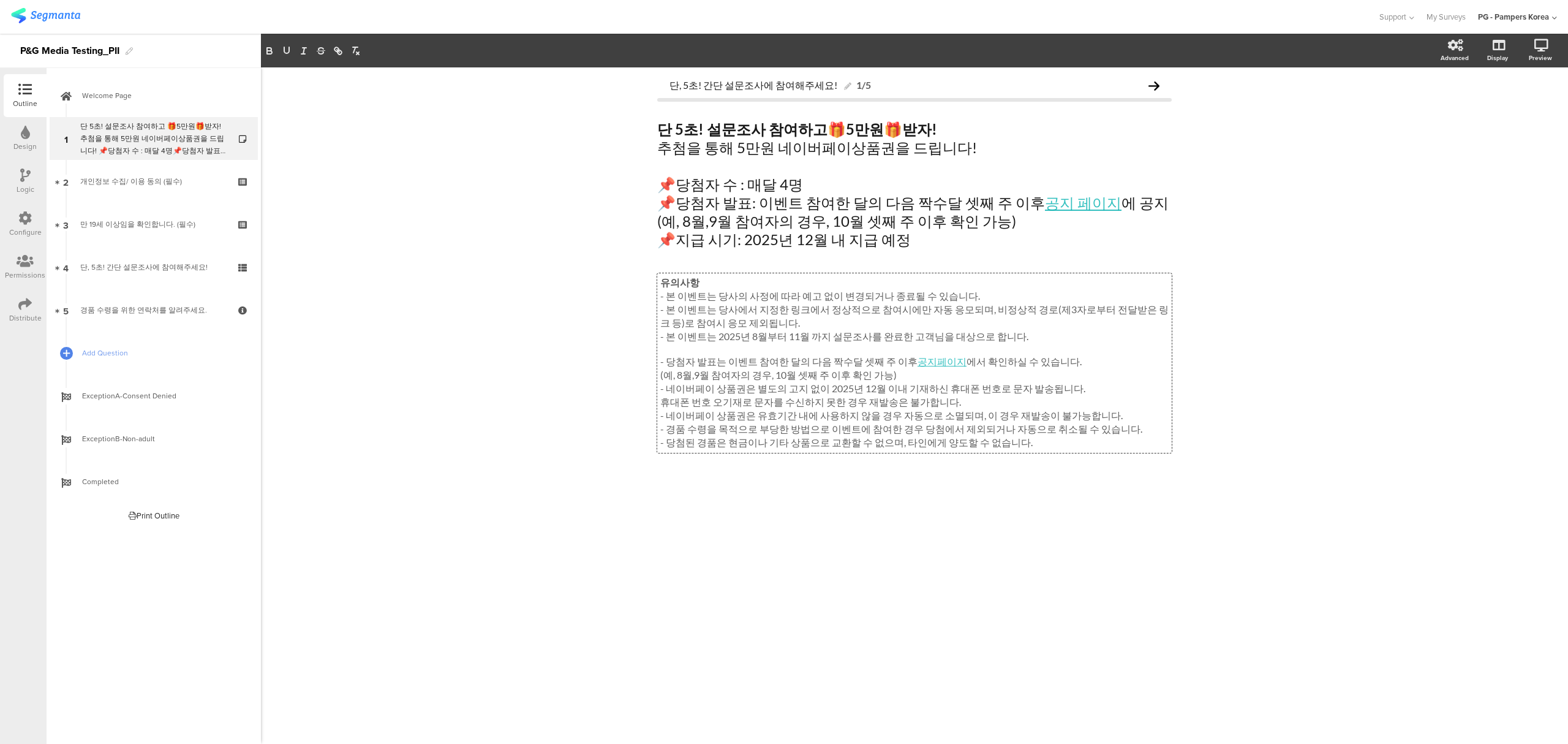
click at [475, 349] on div "단, 5초! 간단 설문조사에 참여해주세요! 1/5 단 5초! 설문조사 참여하고 🎁 5만원 🎁 받자! 추첨을 통해 5만원 네이버페이상품권을 드립…" at bounding box center [913, 405] width 1307 height 676
click at [491, 148] on div "단, 5초! 간단 설문조사에 참여해주세요! 1/5 단 5초! 설문조사 참여하고 🎁 5만원 🎁 받자! 추첨을 통해 5만원 네이버페이상품권을 드립…" at bounding box center [913, 405] width 1307 height 676
click at [489, 187] on div "단, 5초! 간단 설문조사에 참여해주세요! 1/5 단 5초! 설문조사 참여하고 🎁 5만원 🎁 받자! 추첨을 통해 5만원 네이버페이상품권을 드립…" at bounding box center [913, 405] width 1307 height 676
click at [18, 314] on div "Distribute" at bounding box center [25, 317] width 32 height 11
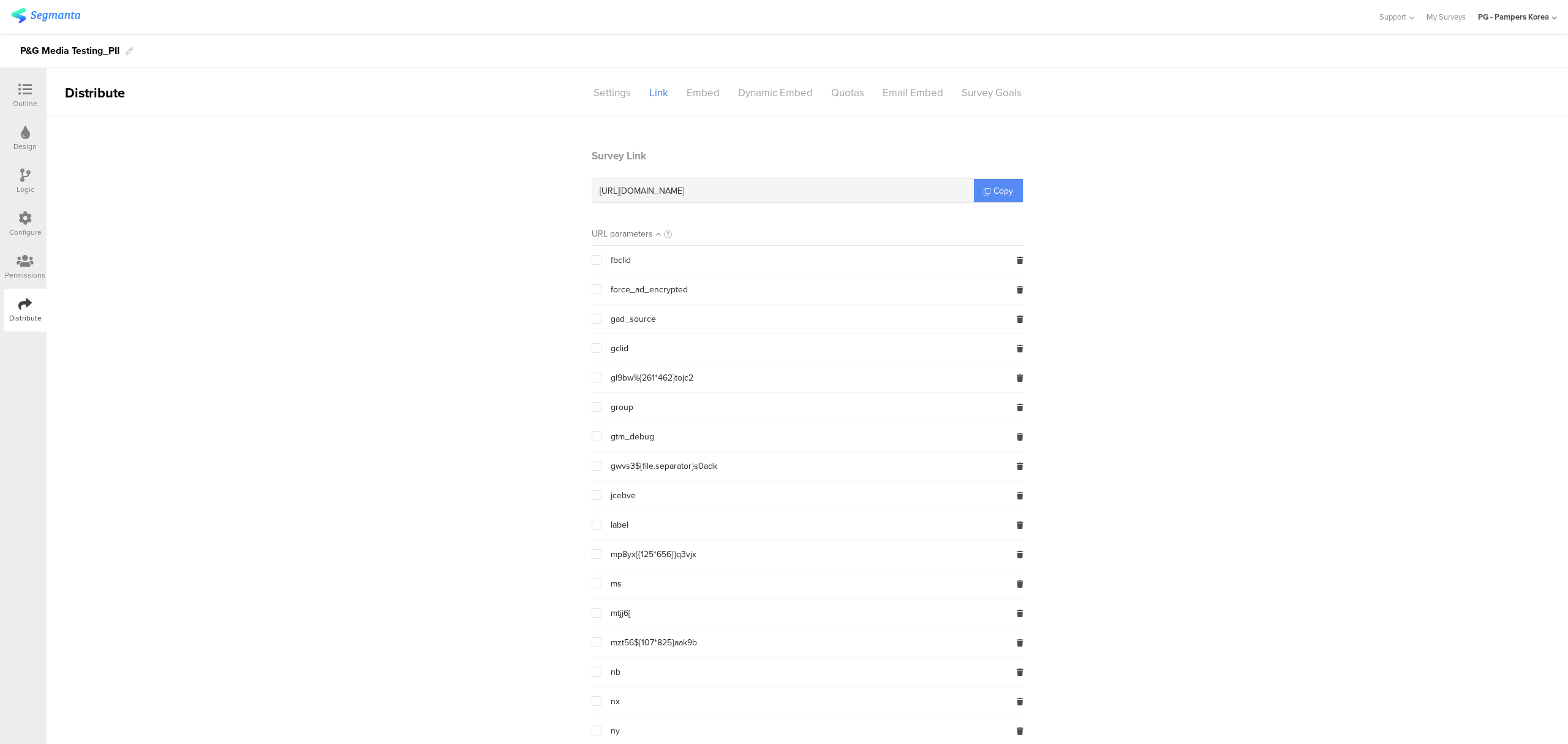
click at [1003, 189] on span "Copy" at bounding box center [1003, 191] width 19 height 13
click at [194, 331] on section "Survey Link [URL][DOMAIN_NAME] Copy URL parameters fbclid force_ad_encrypted ga…" at bounding box center [807, 747] width 1521 height 1196
click at [32, 180] on div "Logic" at bounding box center [24, 181] width 43 height 43
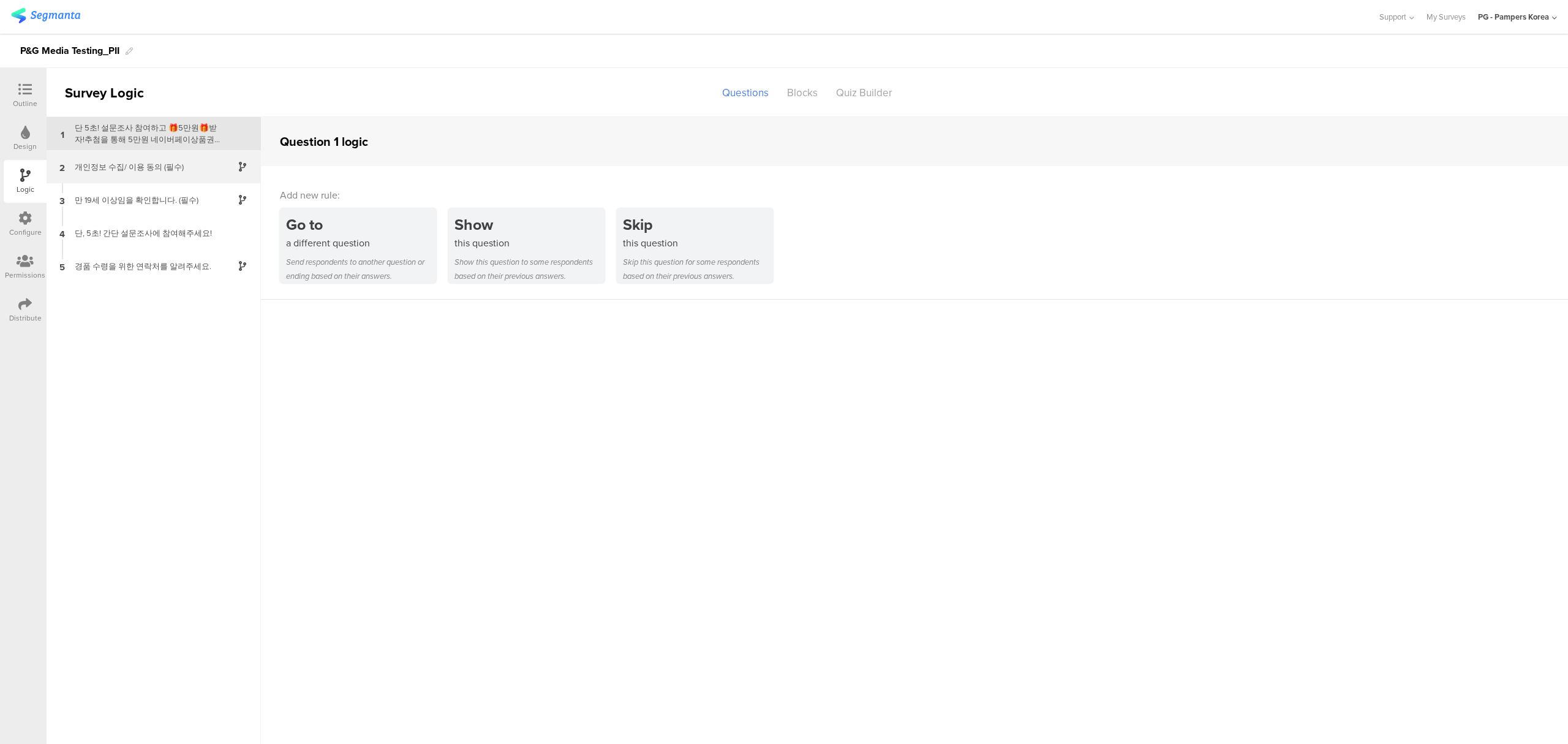
click at [124, 164] on div "개인정보 수집/ 이용 동의 (필수)" at bounding box center [143, 166] width 153 height 11
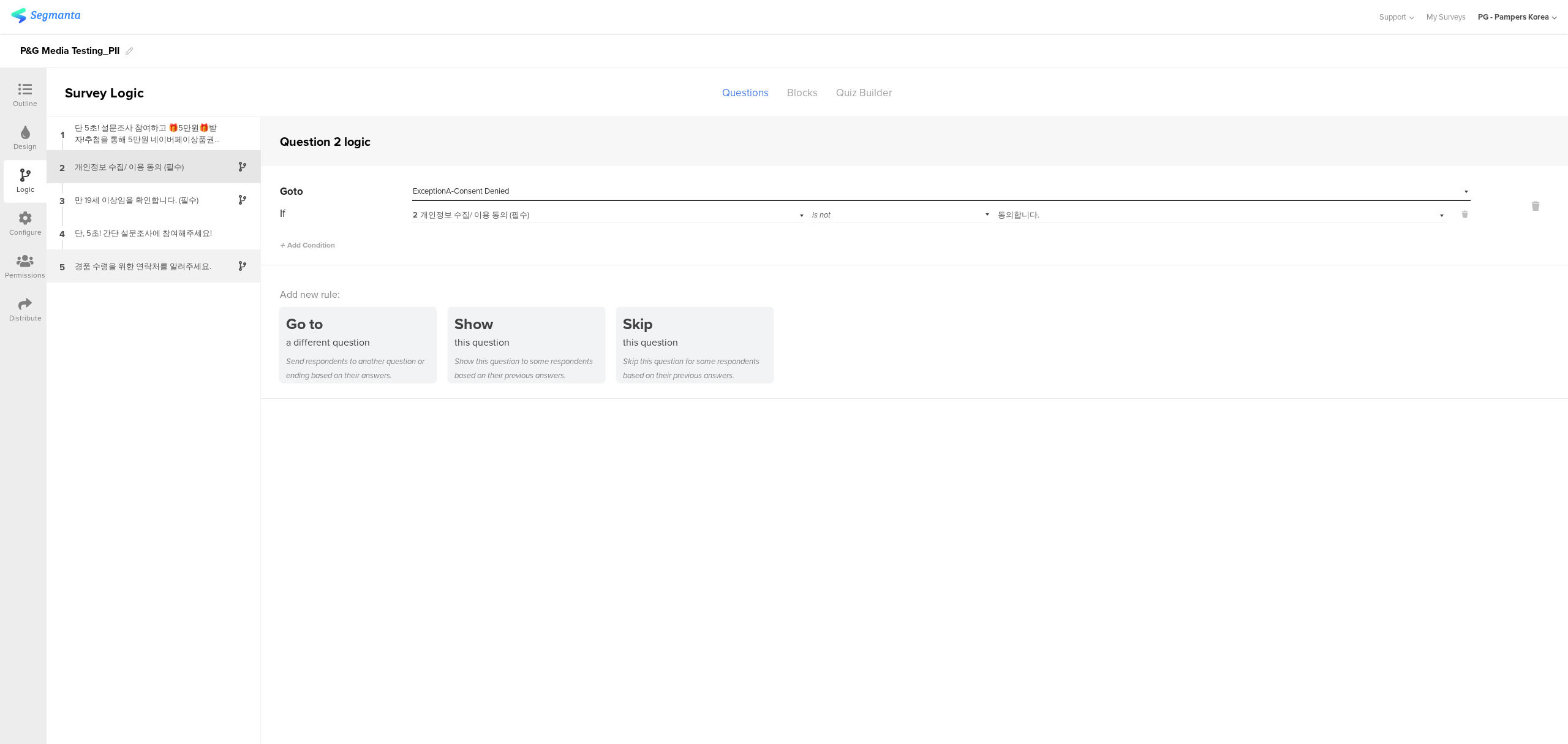
click at [116, 265] on div "경품 수령을 위한 연락처를 알려주세요." at bounding box center [143, 266] width 153 height 11
click at [138, 194] on div "만 19세 이상임을 확인합니다. (필수)" at bounding box center [143, 199] width 153 height 11
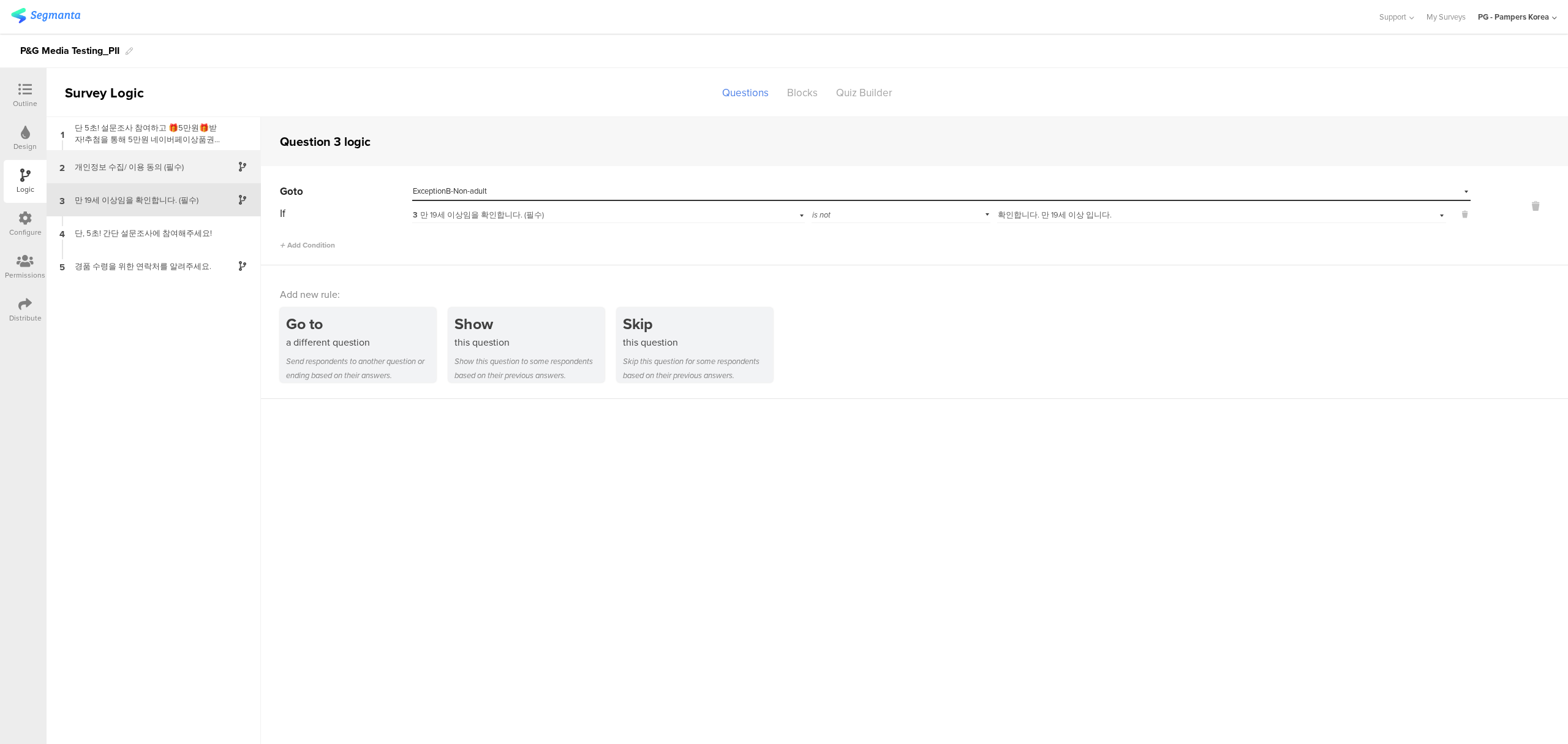
click at [148, 170] on div "개인정보 수집/ 이용 동의 (필수)" at bounding box center [143, 166] width 153 height 11
click at [35, 95] on div at bounding box center [25, 91] width 24 height 16
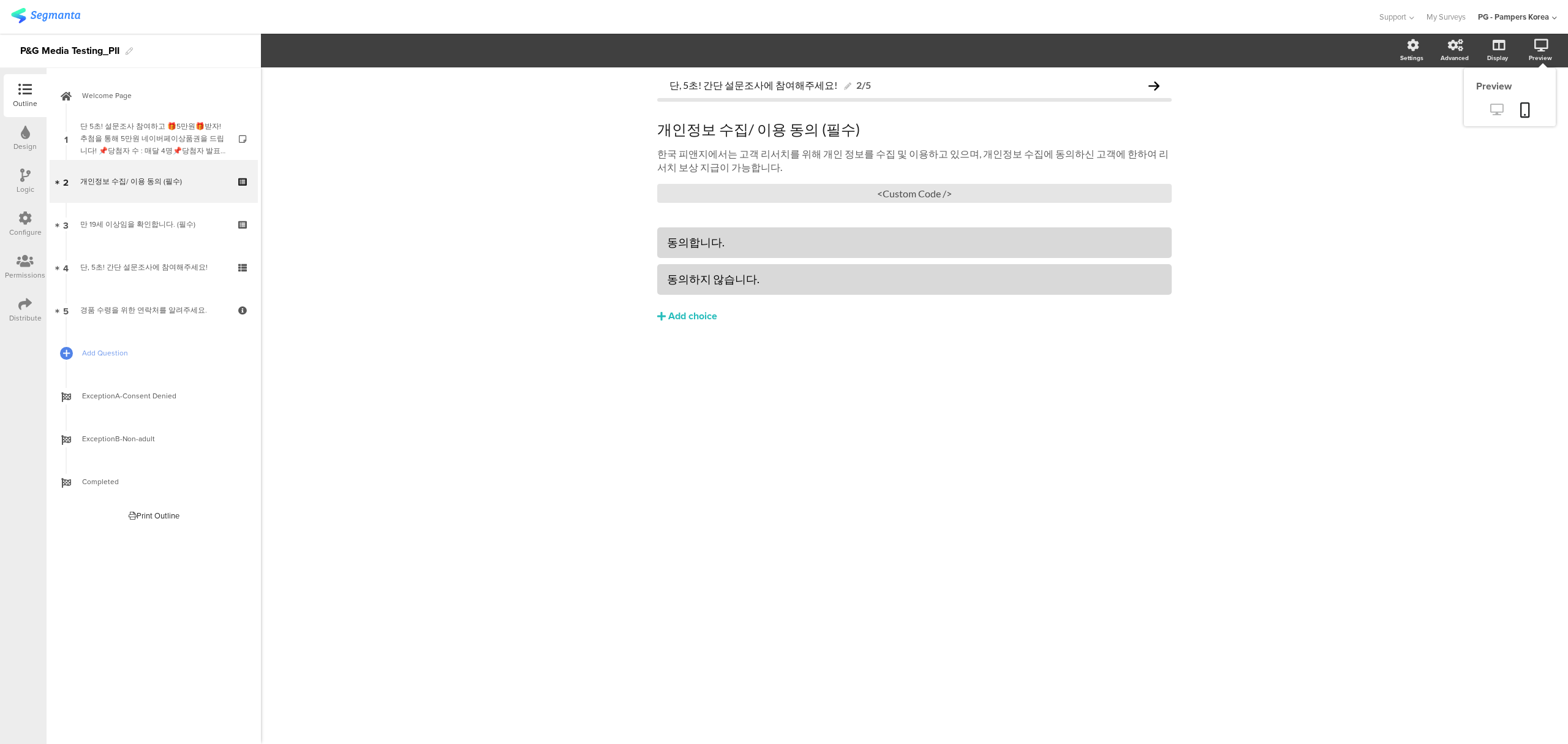
click at [1504, 108] on link at bounding box center [1496, 110] width 30 height 20
click at [170, 228] on div "만 19세 이상임을 확인합니다. (필수)" at bounding box center [153, 224] width 146 height 12
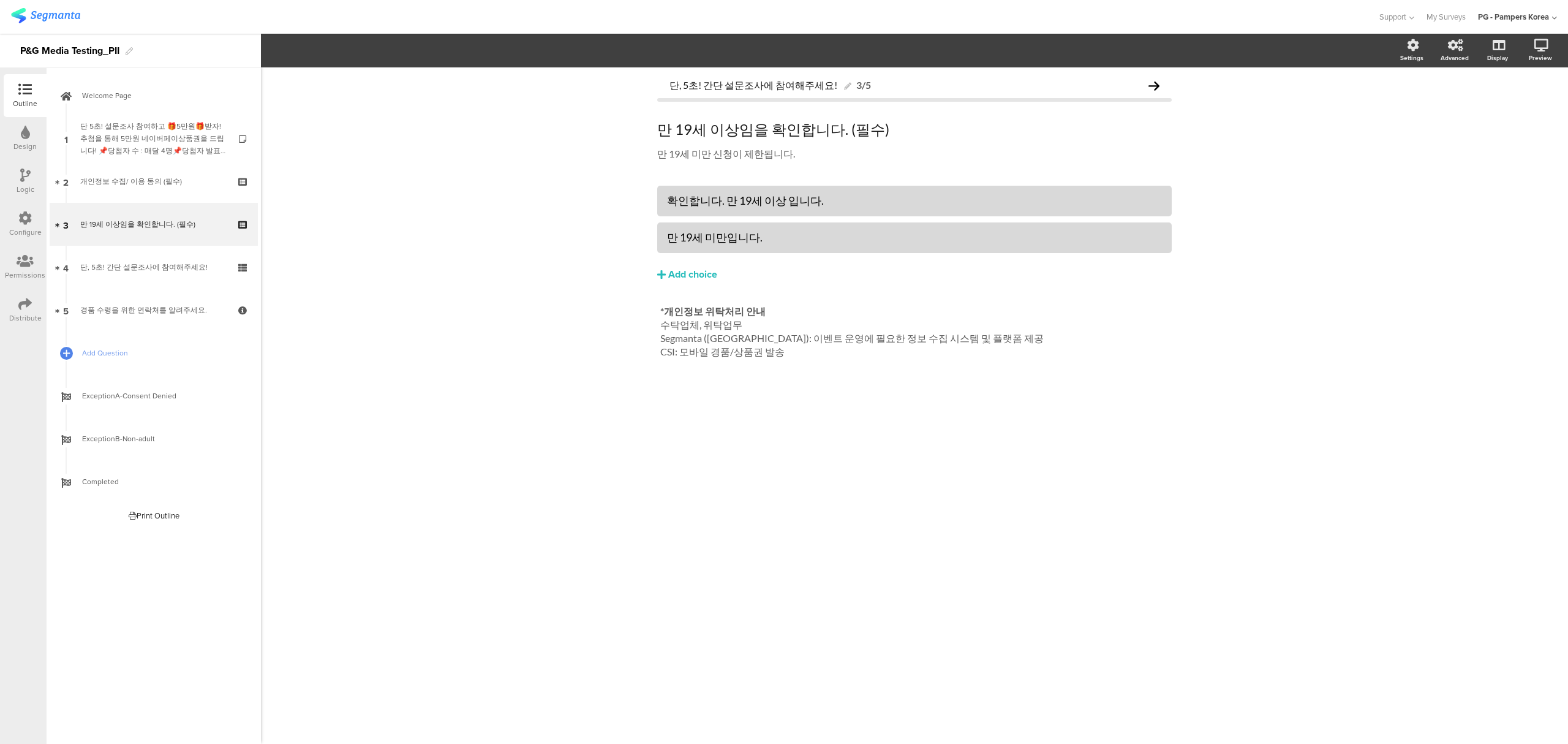
click at [28, 302] on icon at bounding box center [24, 303] width 13 height 13
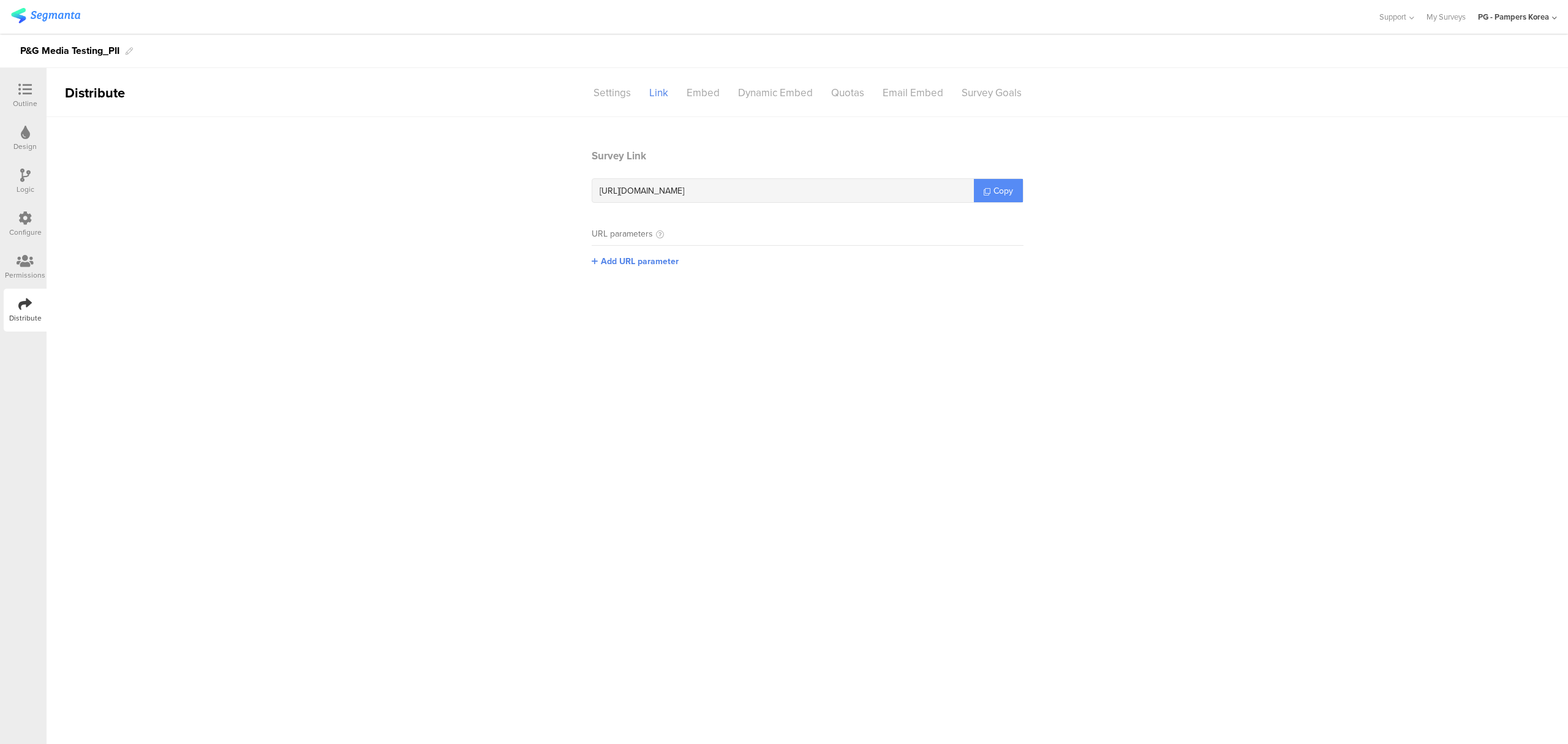
click at [1017, 191] on link "Copy" at bounding box center [998, 191] width 49 height 24
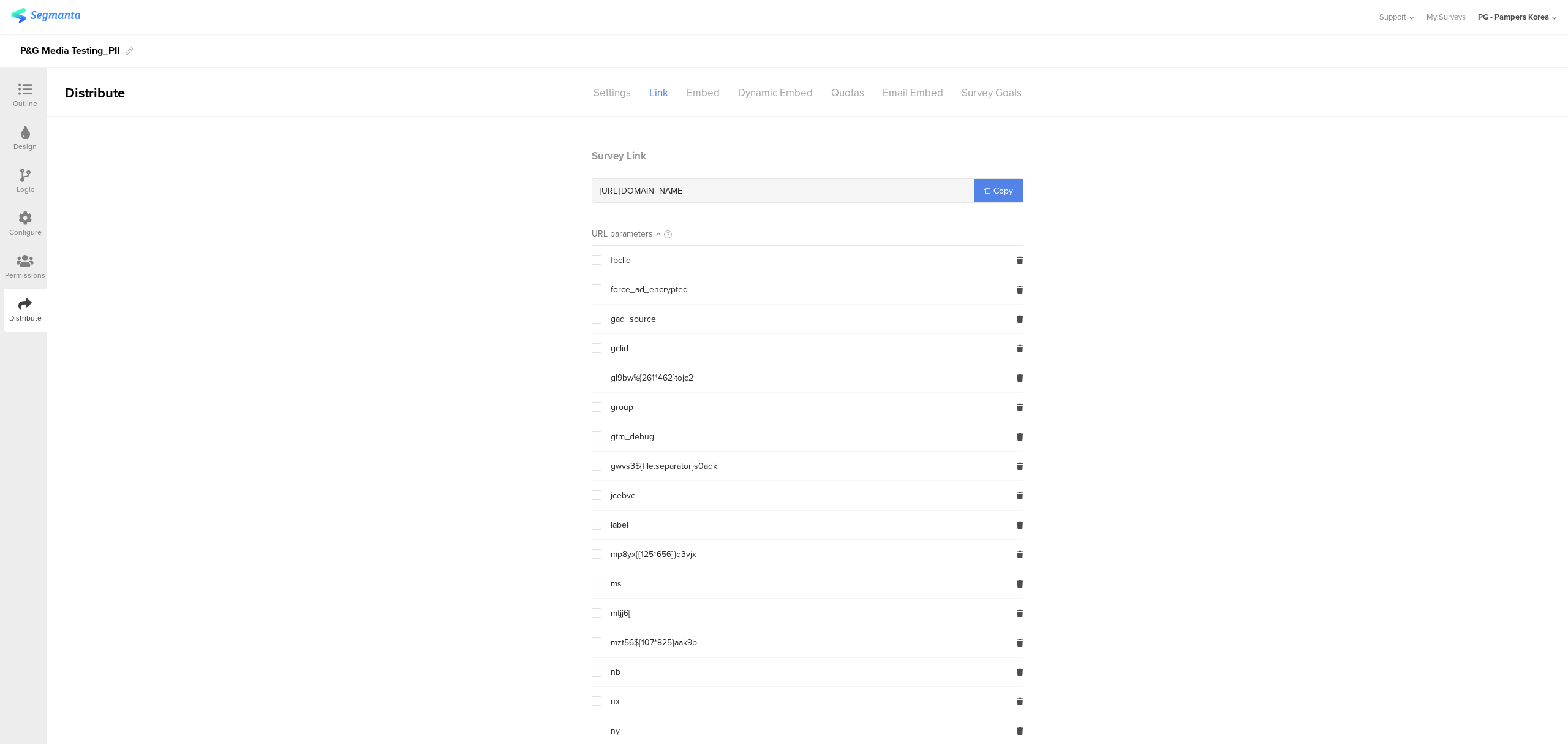
click at [214, 186] on section "Survey Link [URL][DOMAIN_NAME] Copy URL parameters fbclid force_ad_encrypted ga…" at bounding box center [807, 747] width 1521 height 1196
